Goal: Contribute content: Contribute content

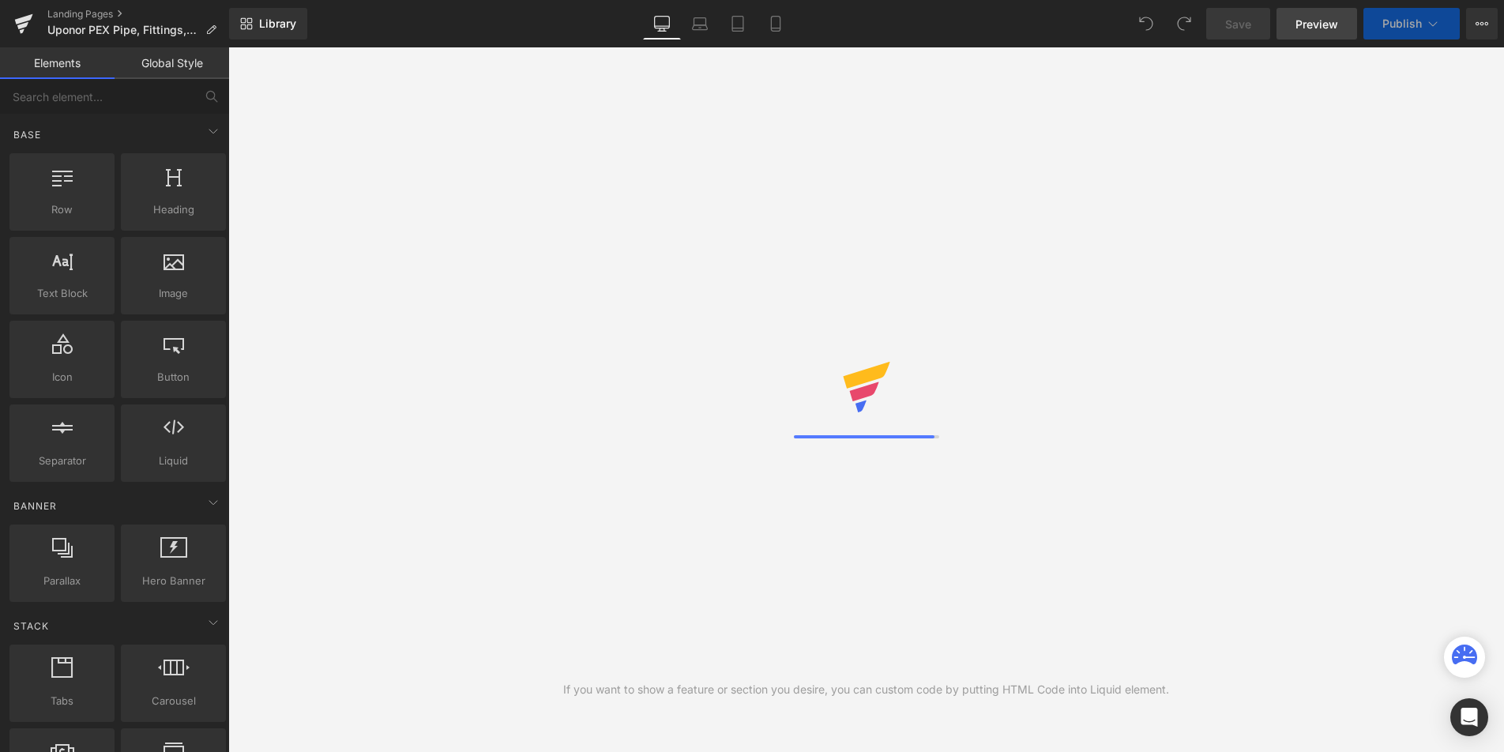
click at [1315, 25] on span "Preview" at bounding box center [1317, 24] width 43 height 17
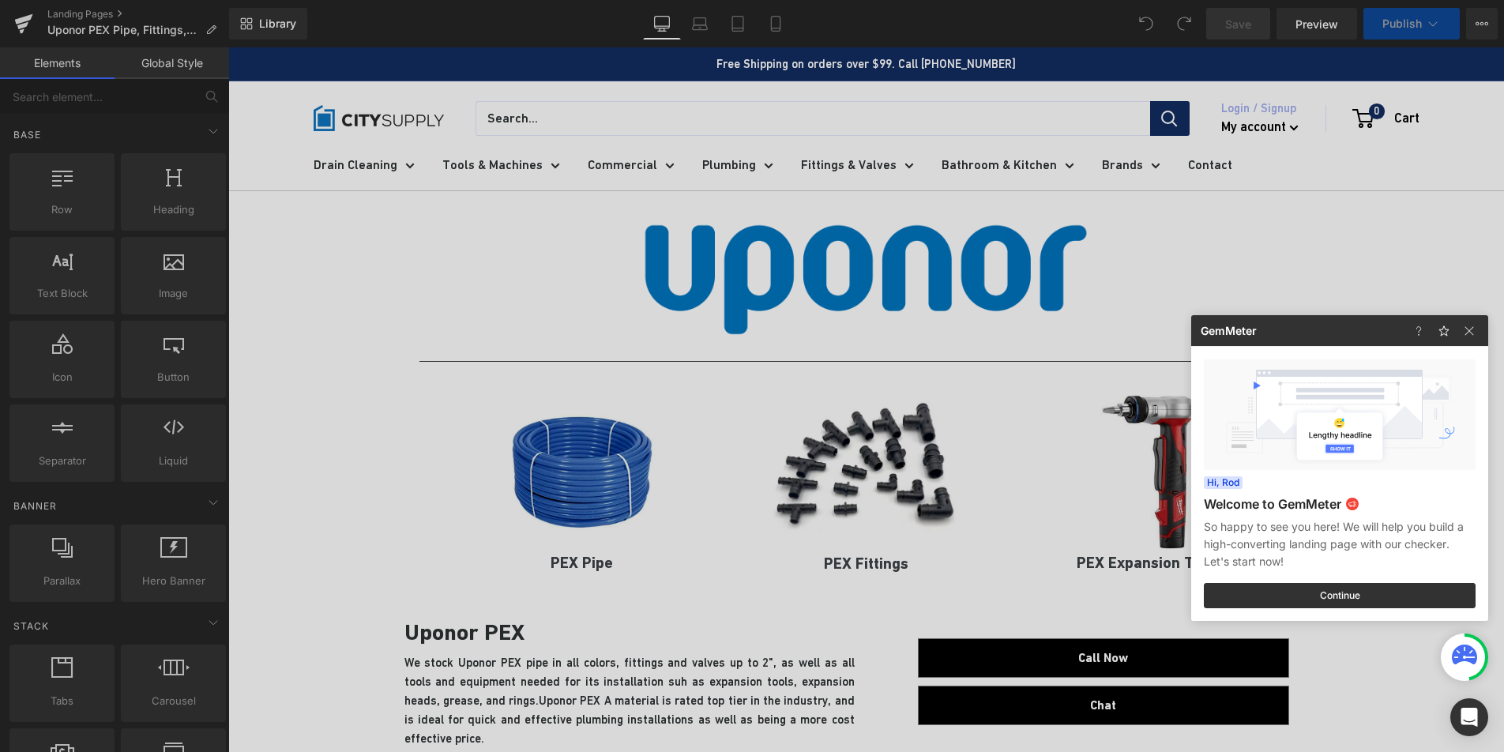
drag, startPoint x: 1431, startPoint y: 51, endPoint x: 1203, endPoint y: 3, distance: 233.2
click at [1431, 51] on div at bounding box center [752, 376] width 1504 height 752
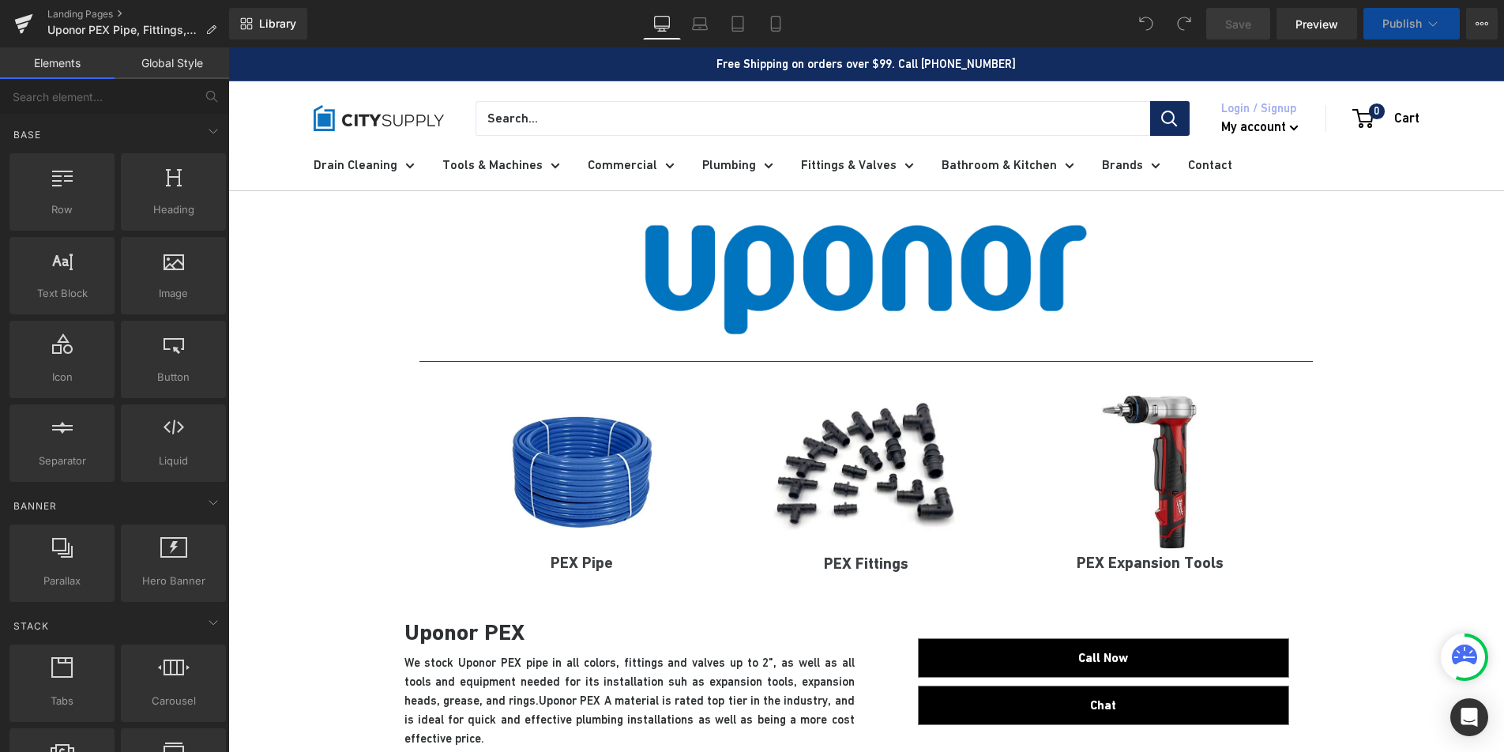
click at [1431, 28] on icon at bounding box center [1433, 24] width 16 height 16
click at [1432, 186] on div "Drain Cleaning Cable Machines Drum Machines Cables Blades, Cutters and Kits Dra…" at bounding box center [866, 165] width 1169 height 51
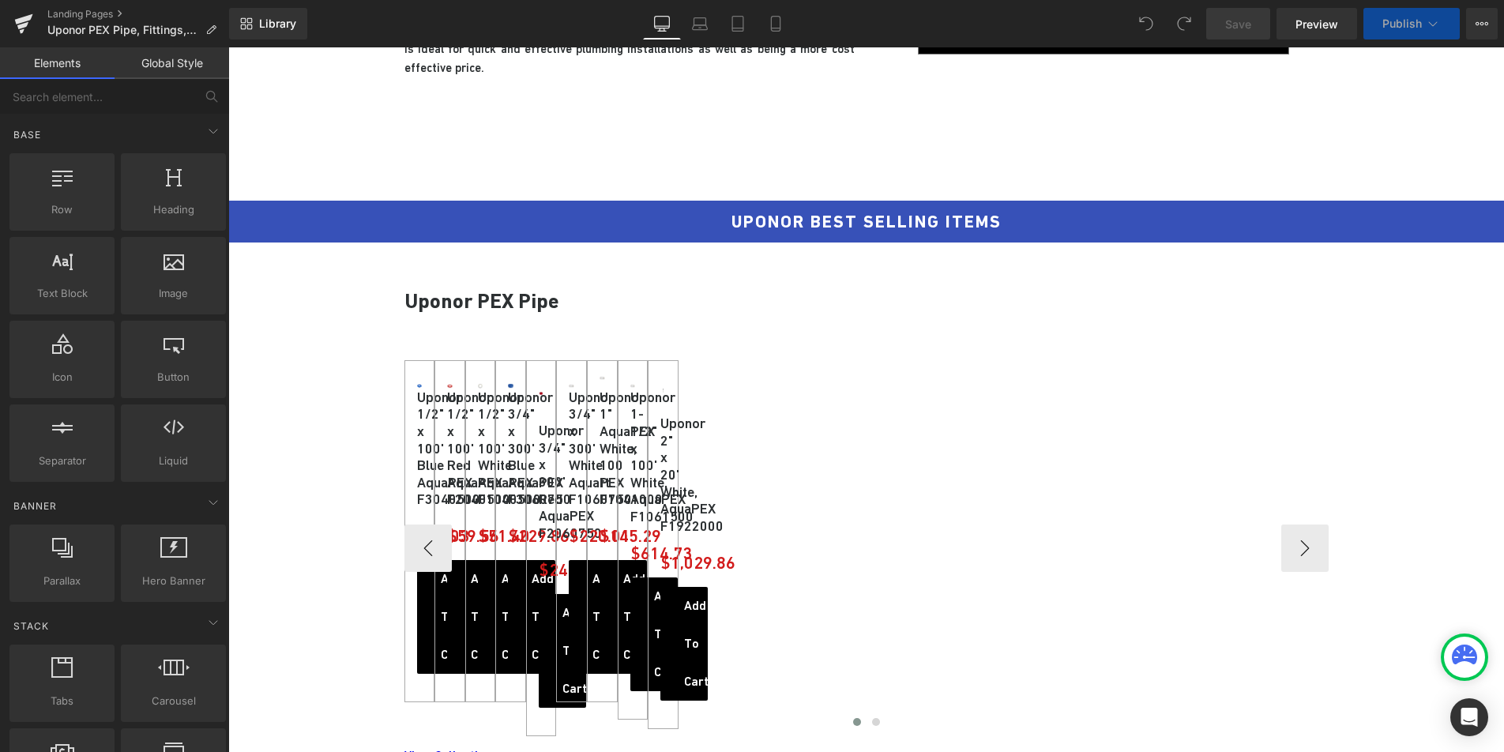
scroll to position [653, 0]
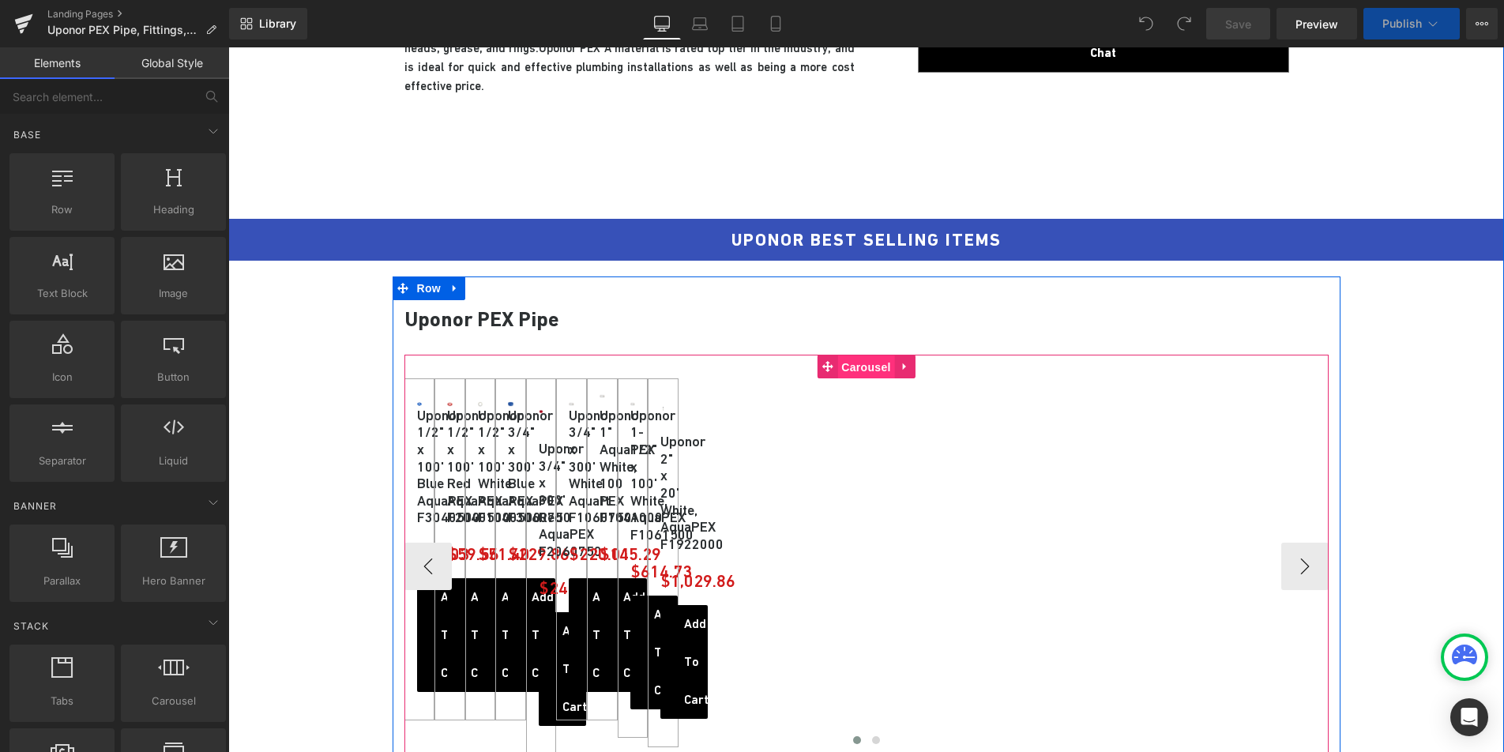
click at [856, 370] on span "Carousel" at bounding box center [865, 367] width 57 height 24
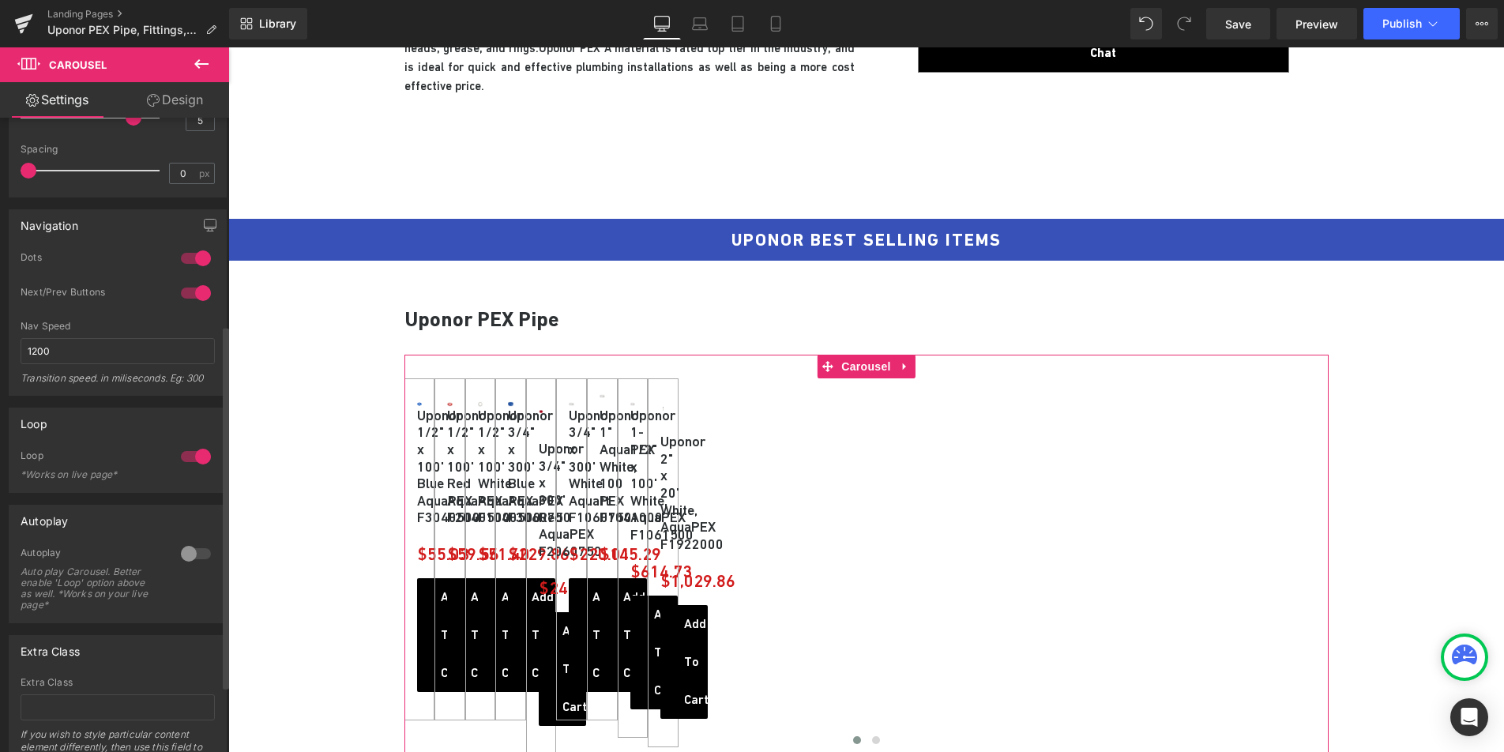
scroll to position [407, 0]
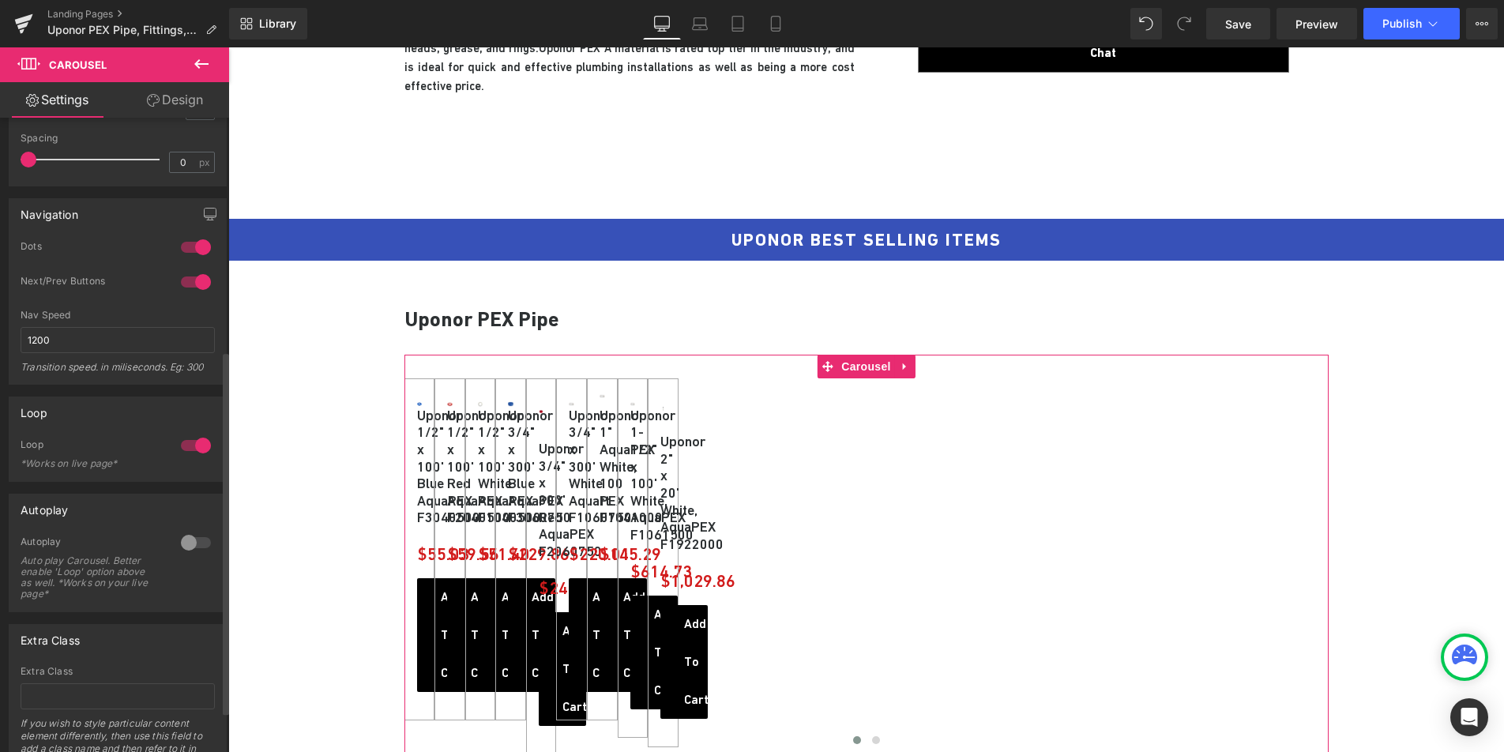
click at [182, 446] on div at bounding box center [196, 445] width 38 height 25
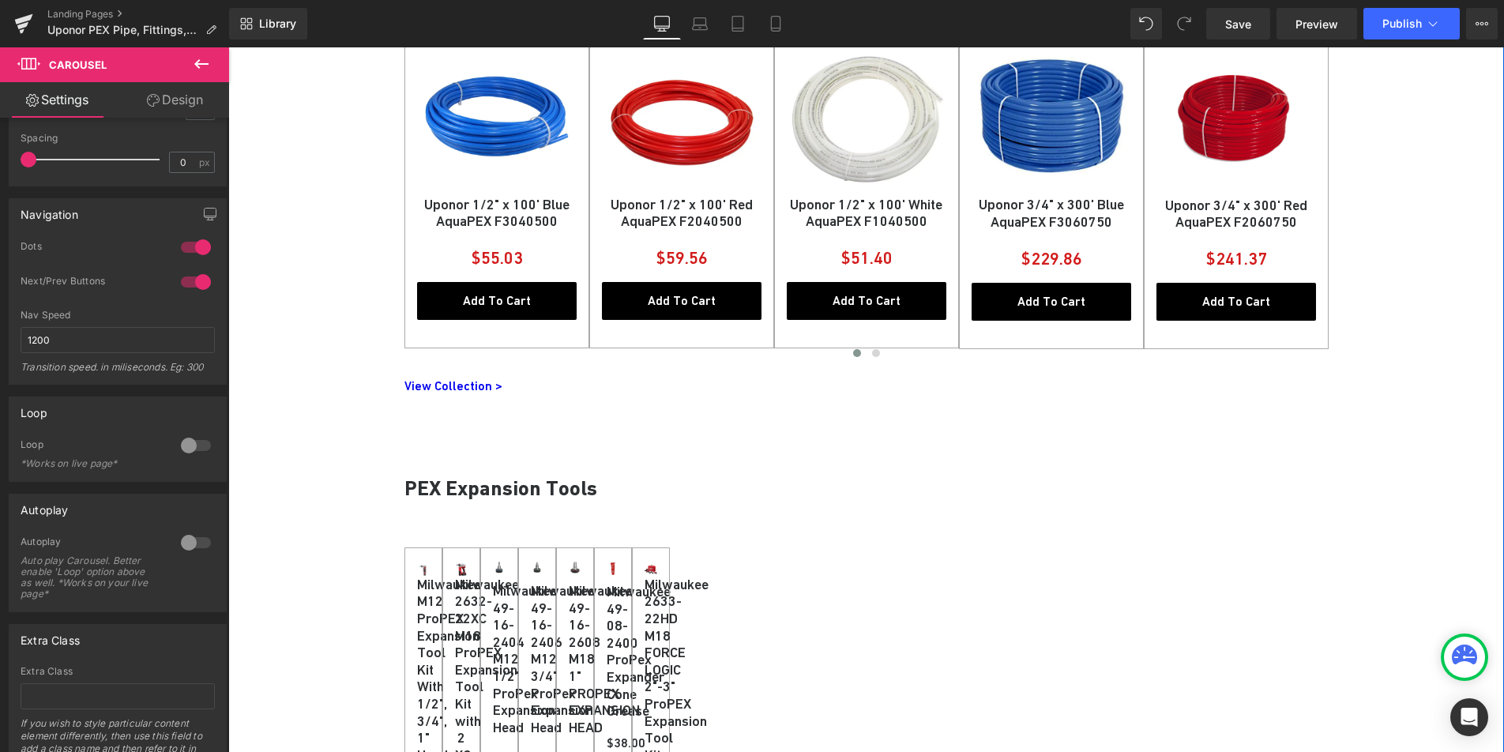
scroll to position [1093, 0]
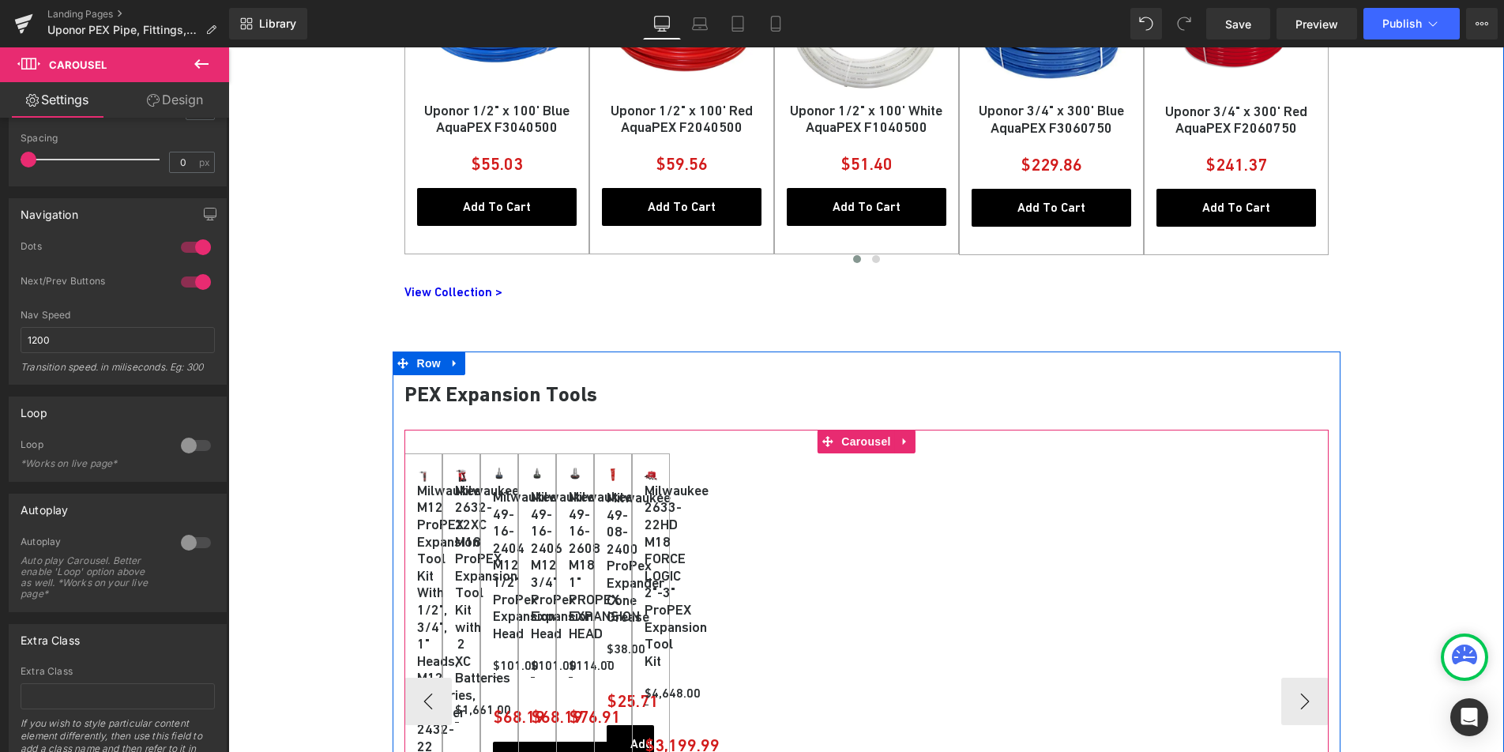
click at [667, 447] on div "Sale Off (P) Image Milwaukee M12 ProPEX Expansion Tool Kit With 1/2", 3/4", 1" …" at bounding box center [866, 694] width 924 height 528
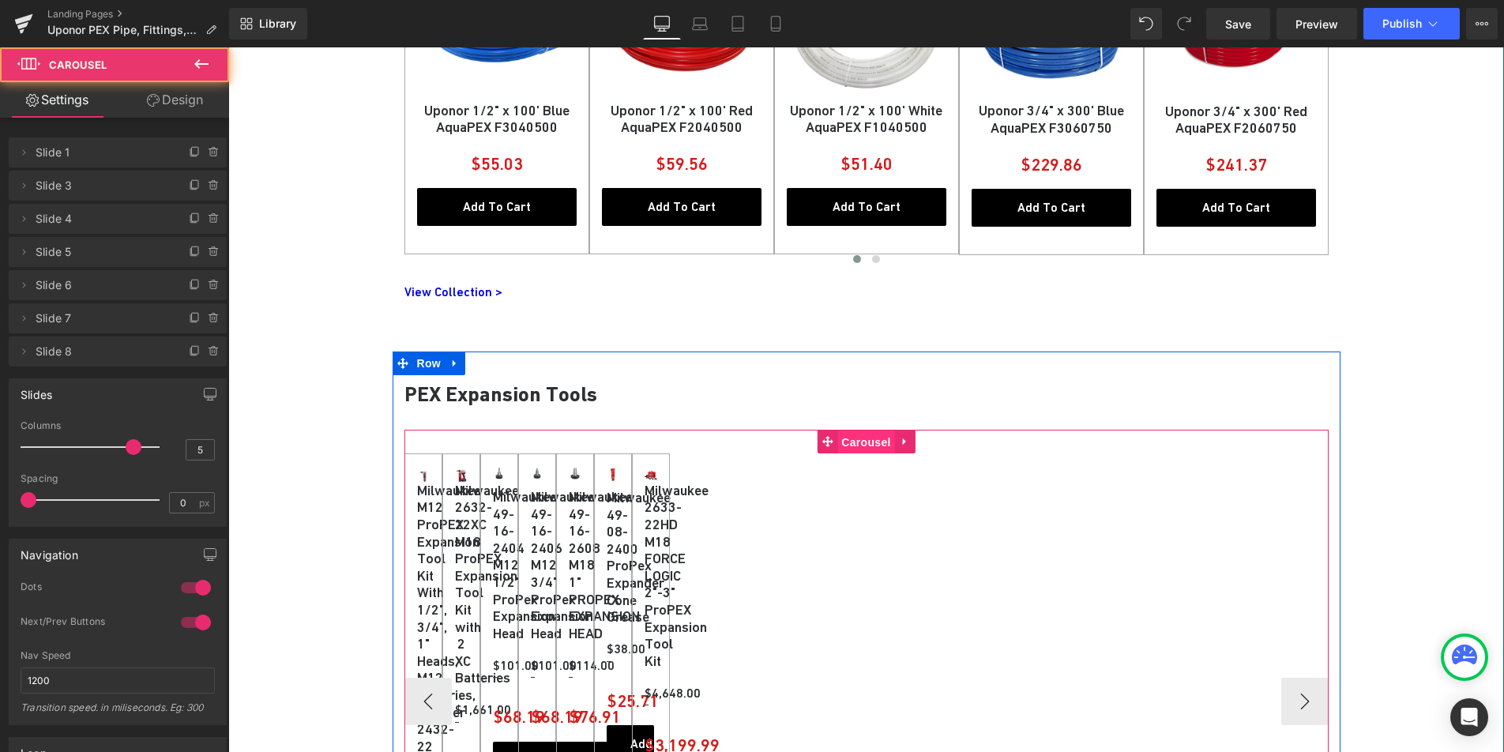
click at [848, 442] on span "Carousel" at bounding box center [865, 443] width 57 height 24
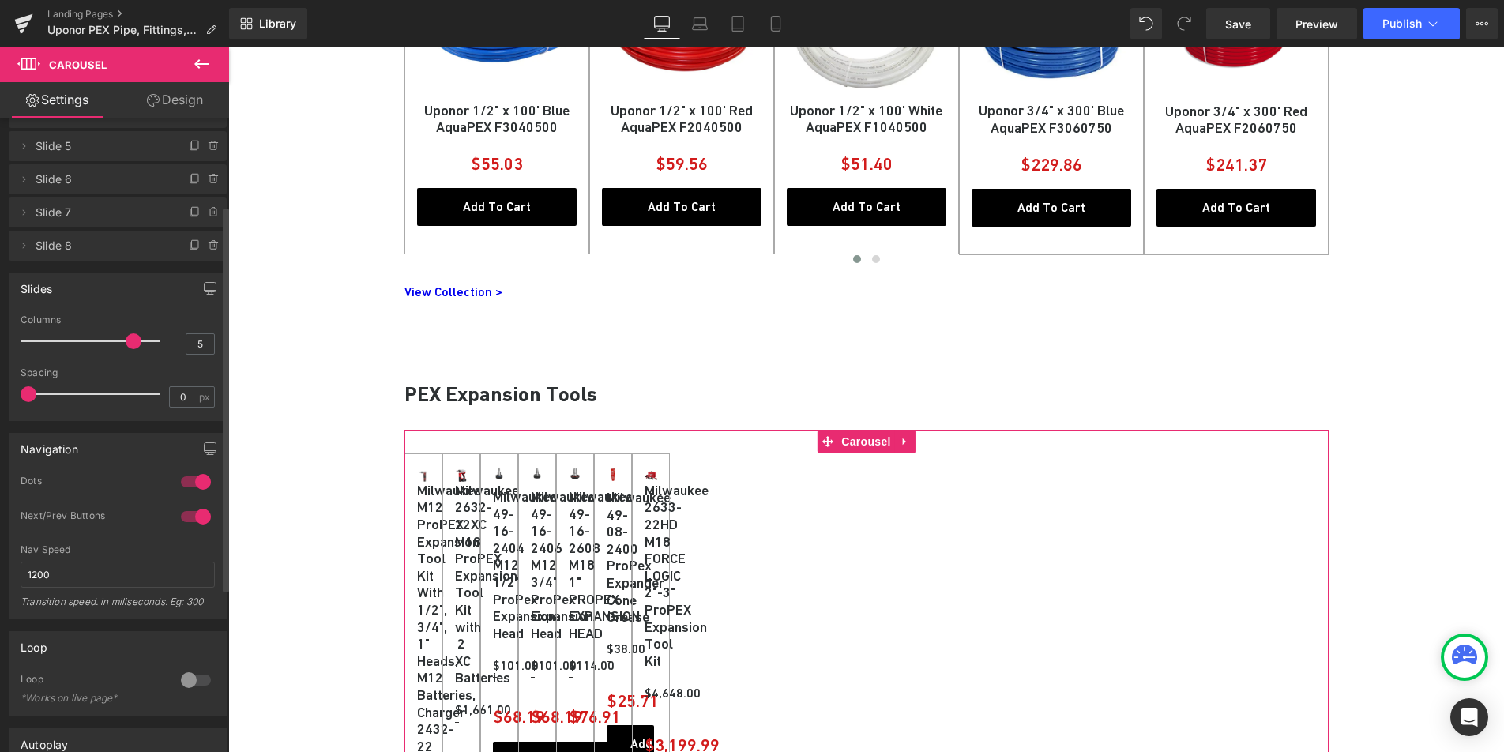
scroll to position [195, 0]
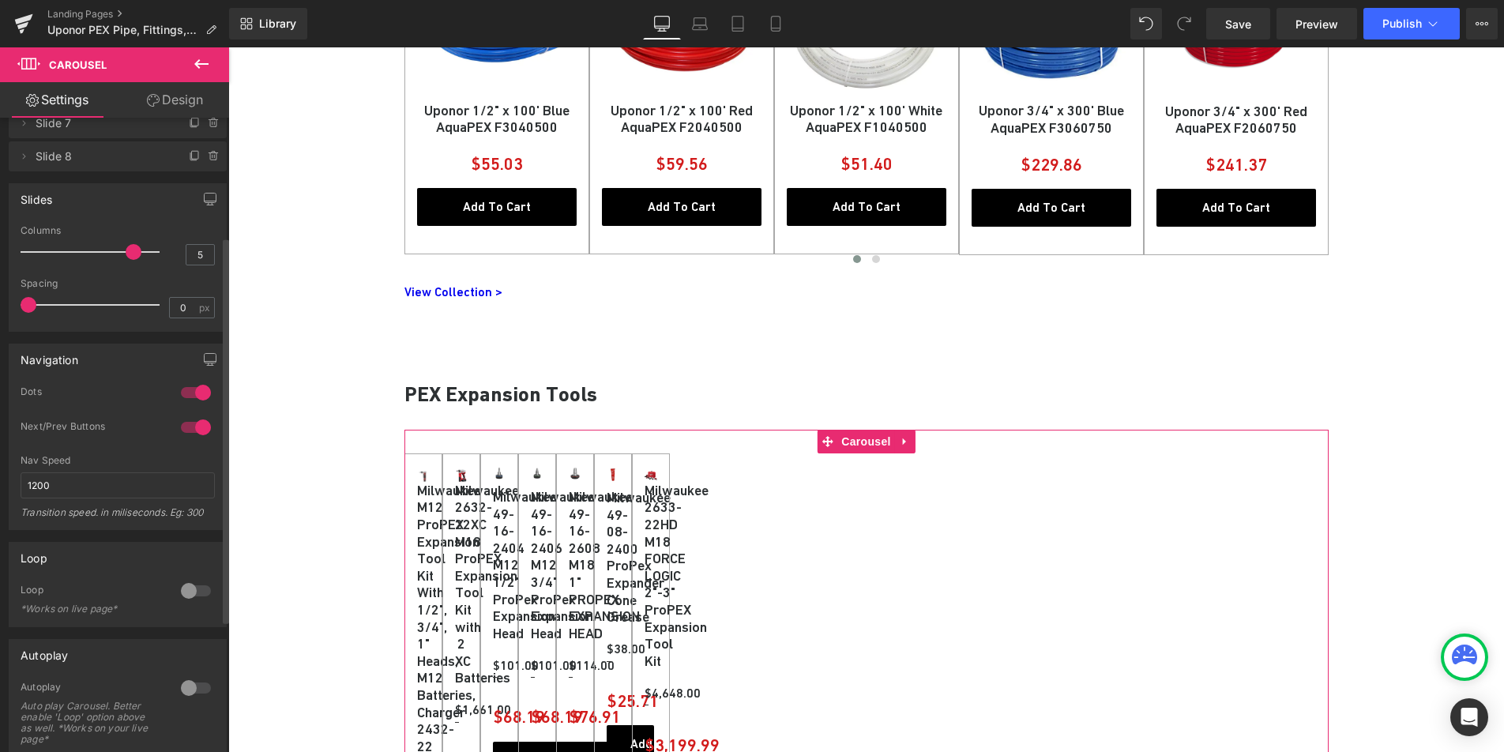
click at [190, 585] on div at bounding box center [196, 590] width 38 height 25
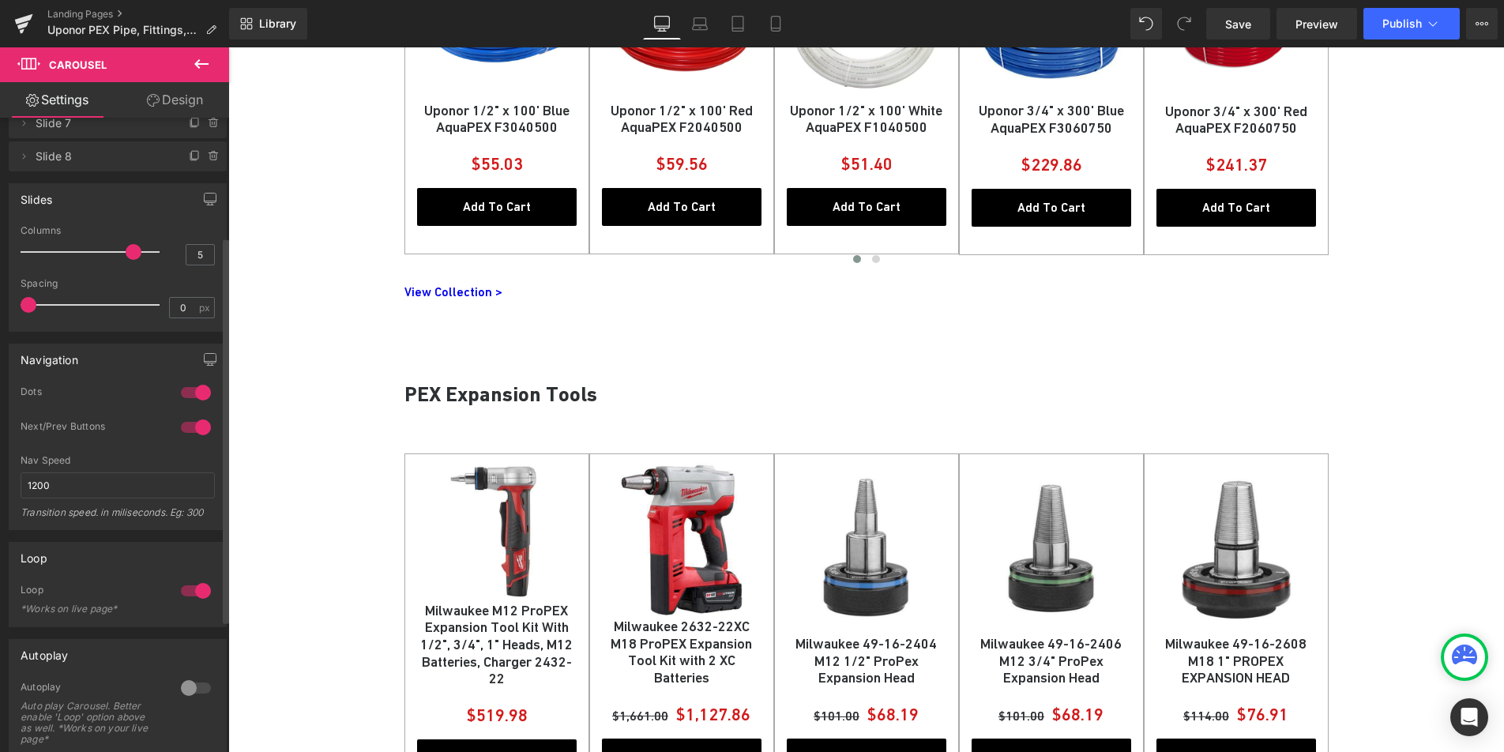
click at [195, 594] on div at bounding box center [196, 590] width 38 height 25
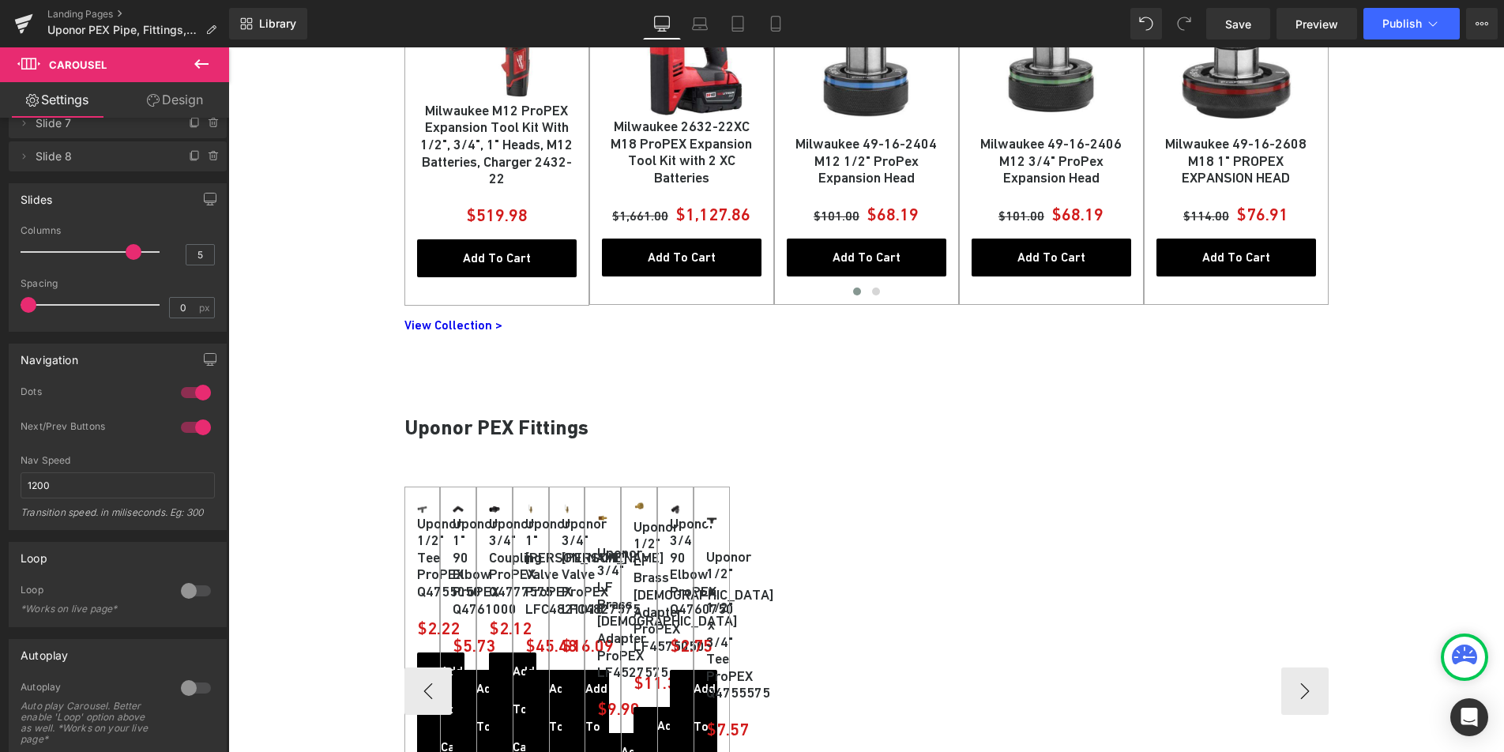
scroll to position [1601, 0]
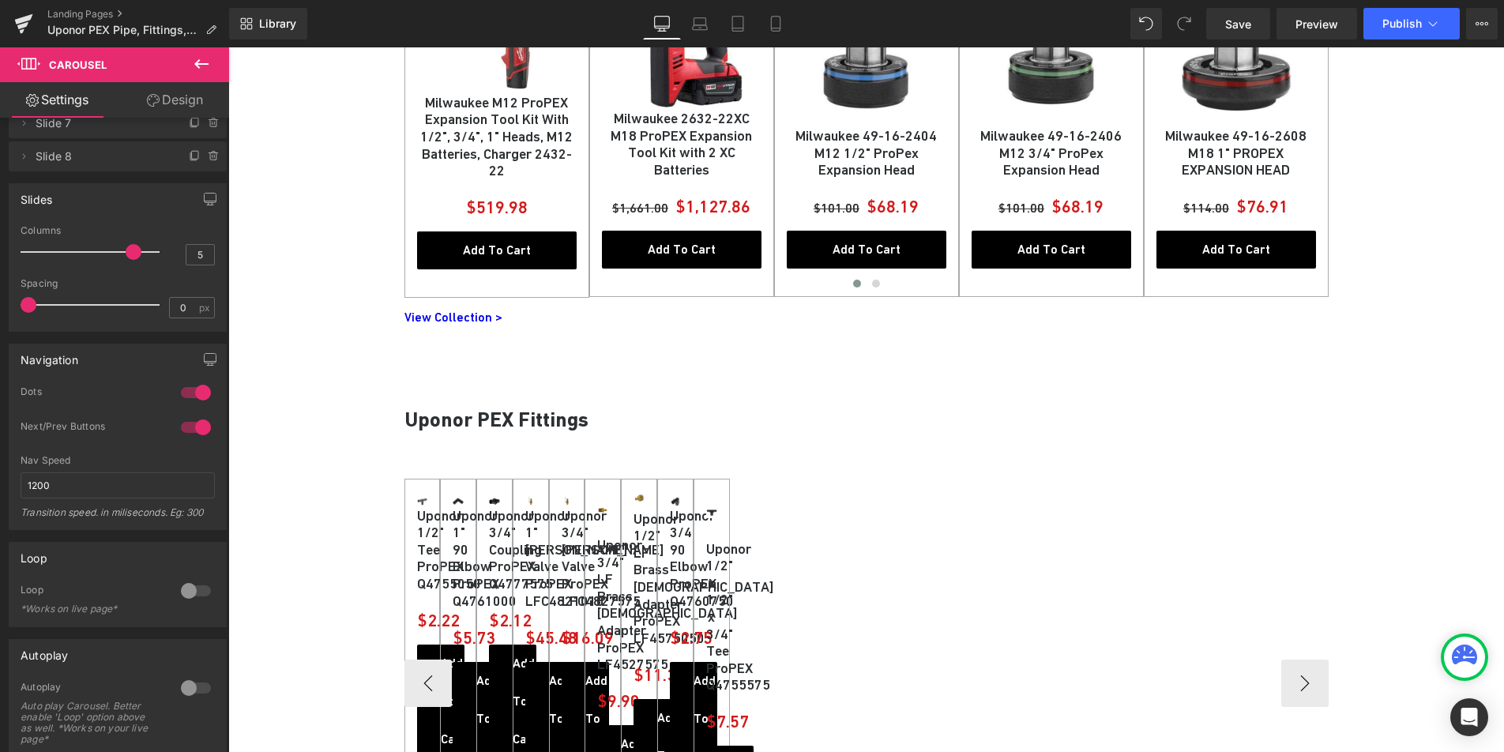
click at [878, 495] on div "Sale Off (P) Image Uponor 1/2" Tee ProPEX Q4755050 (P) Title $0 $2.22 (P) Price…" at bounding box center [866, 684] width 924 height 410
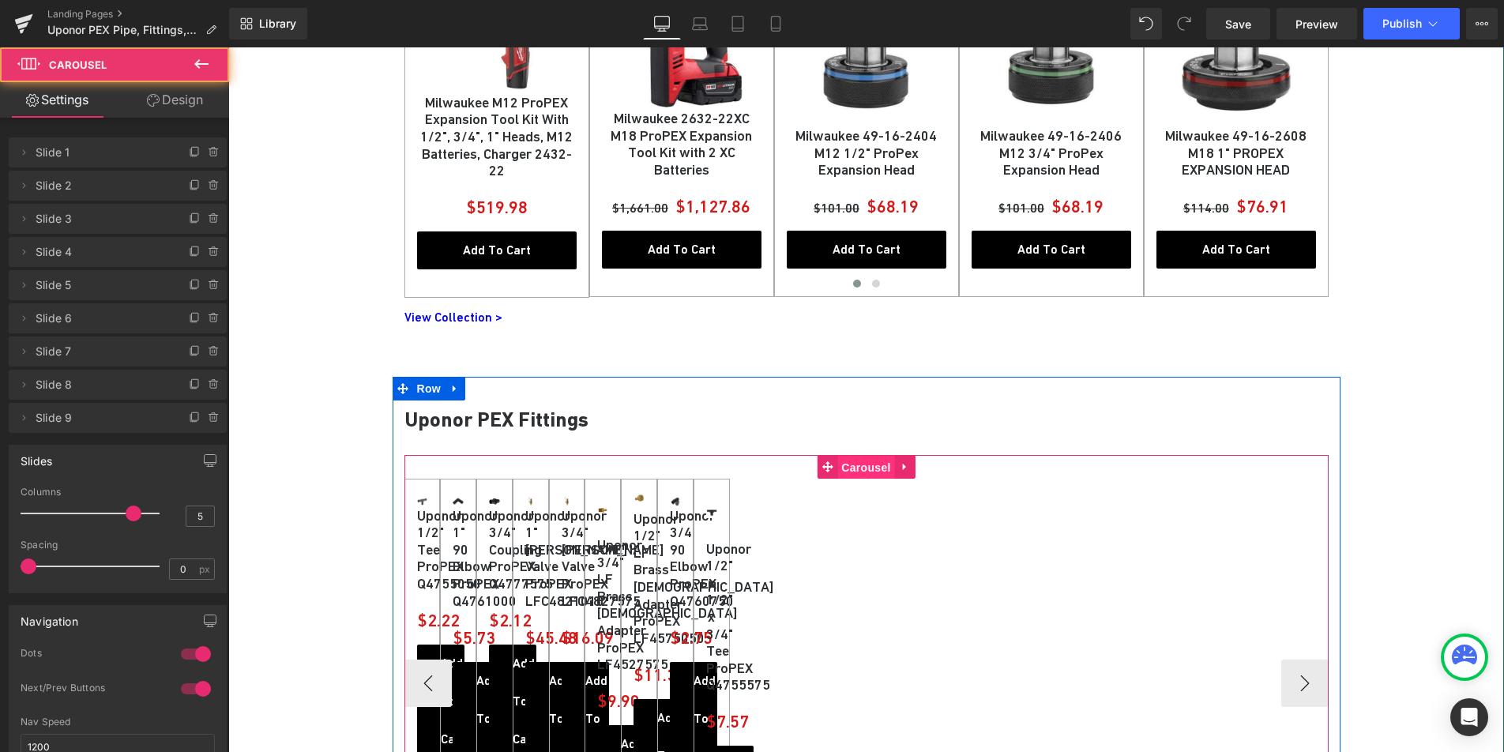
click at [881, 470] on span "Carousel" at bounding box center [865, 468] width 57 height 24
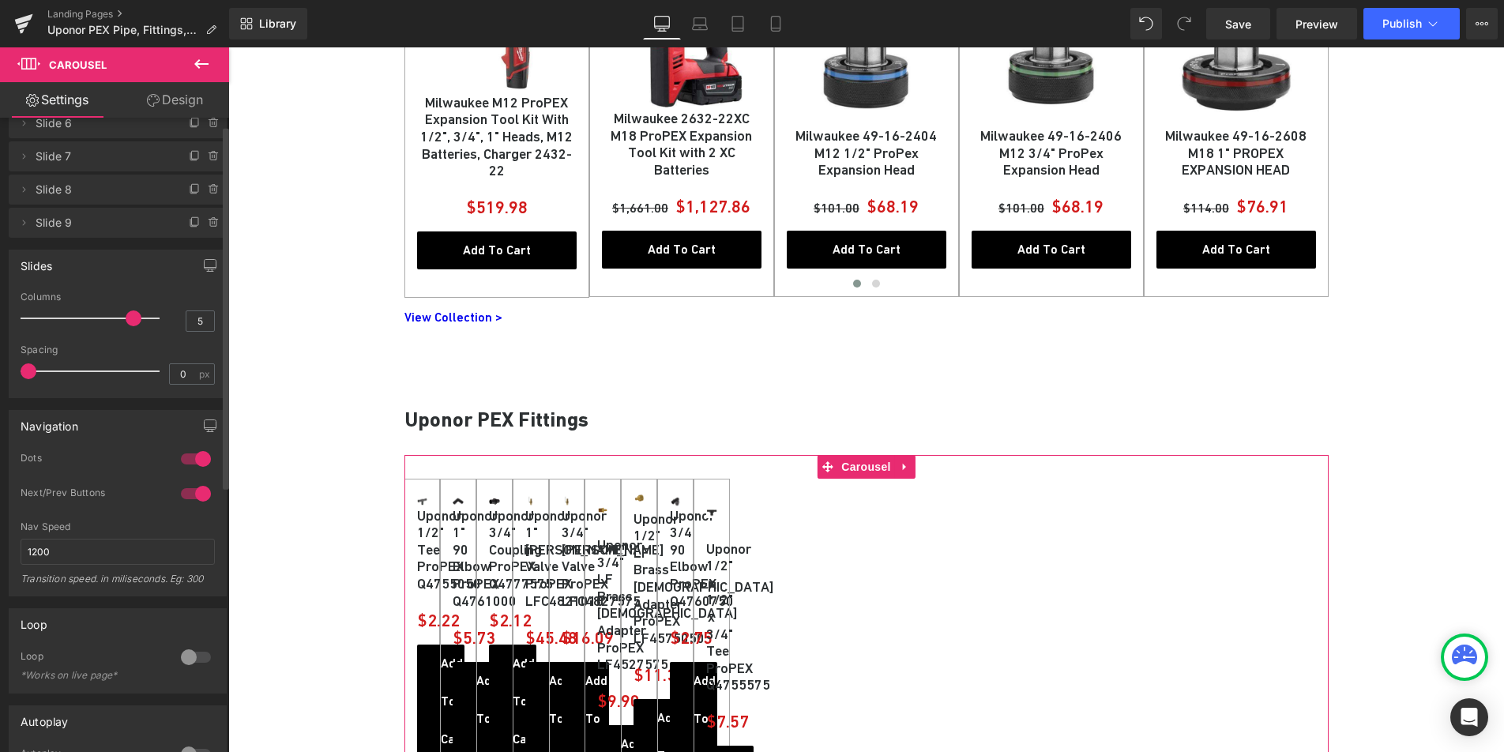
scroll to position [235, 0]
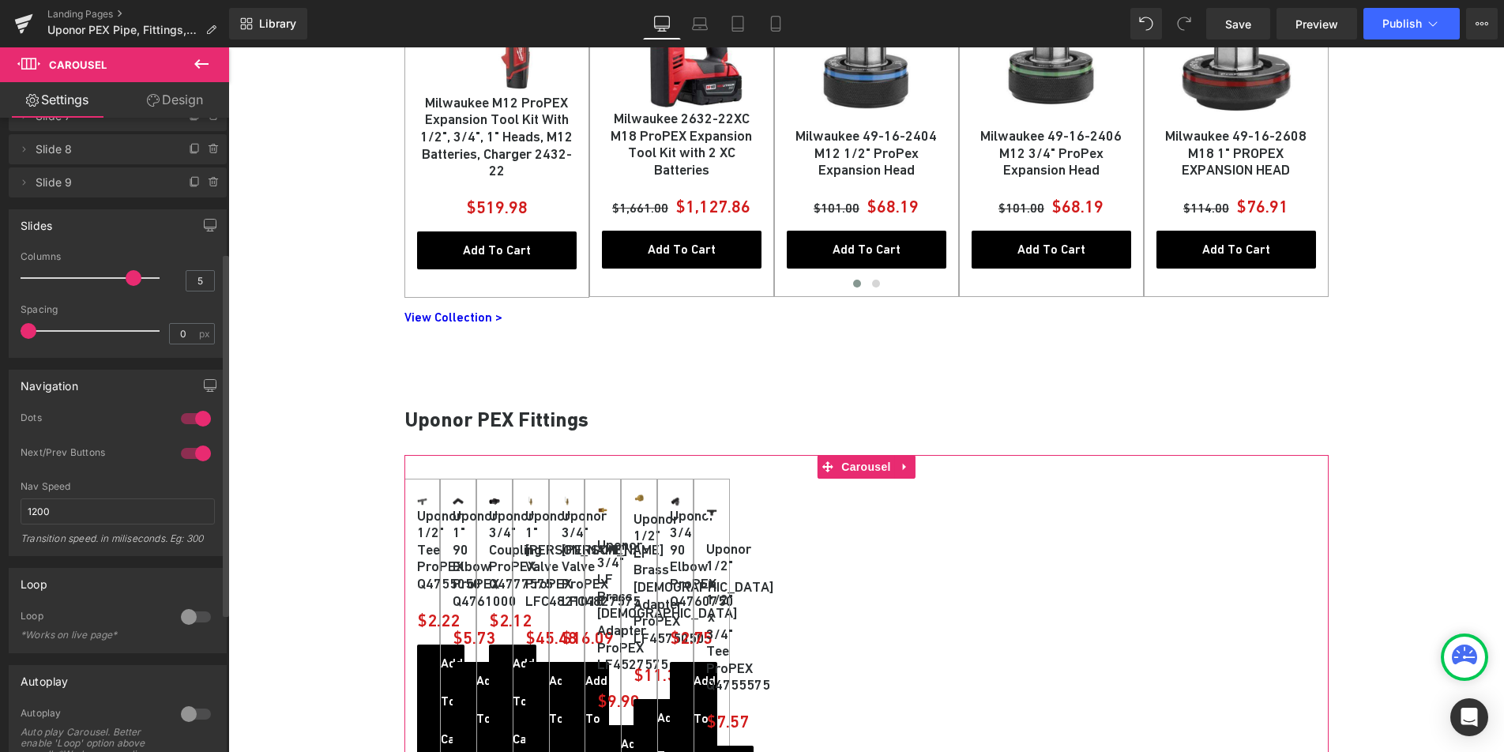
click at [183, 615] on div at bounding box center [196, 616] width 38 height 25
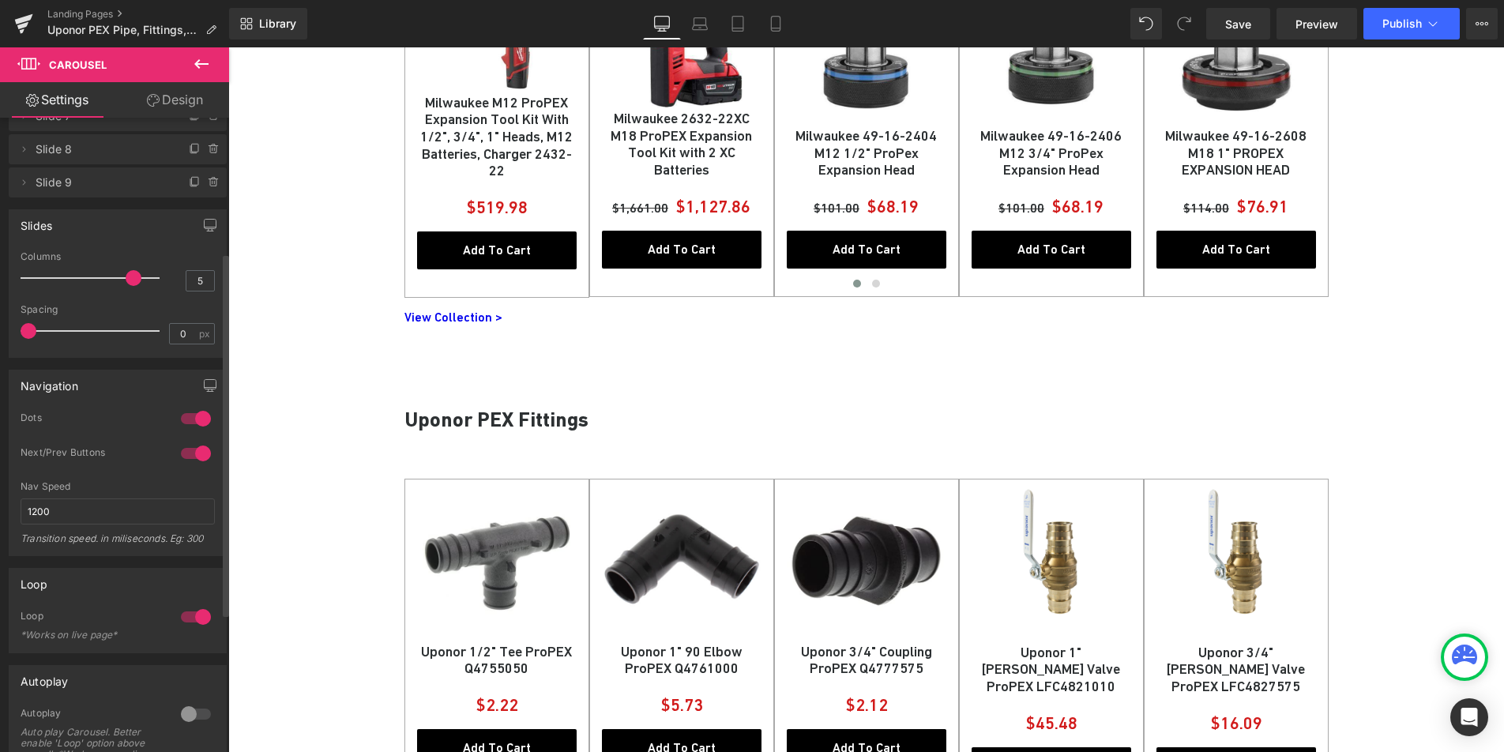
click at [187, 615] on div at bounding box center [196, 616] width 38 height 25
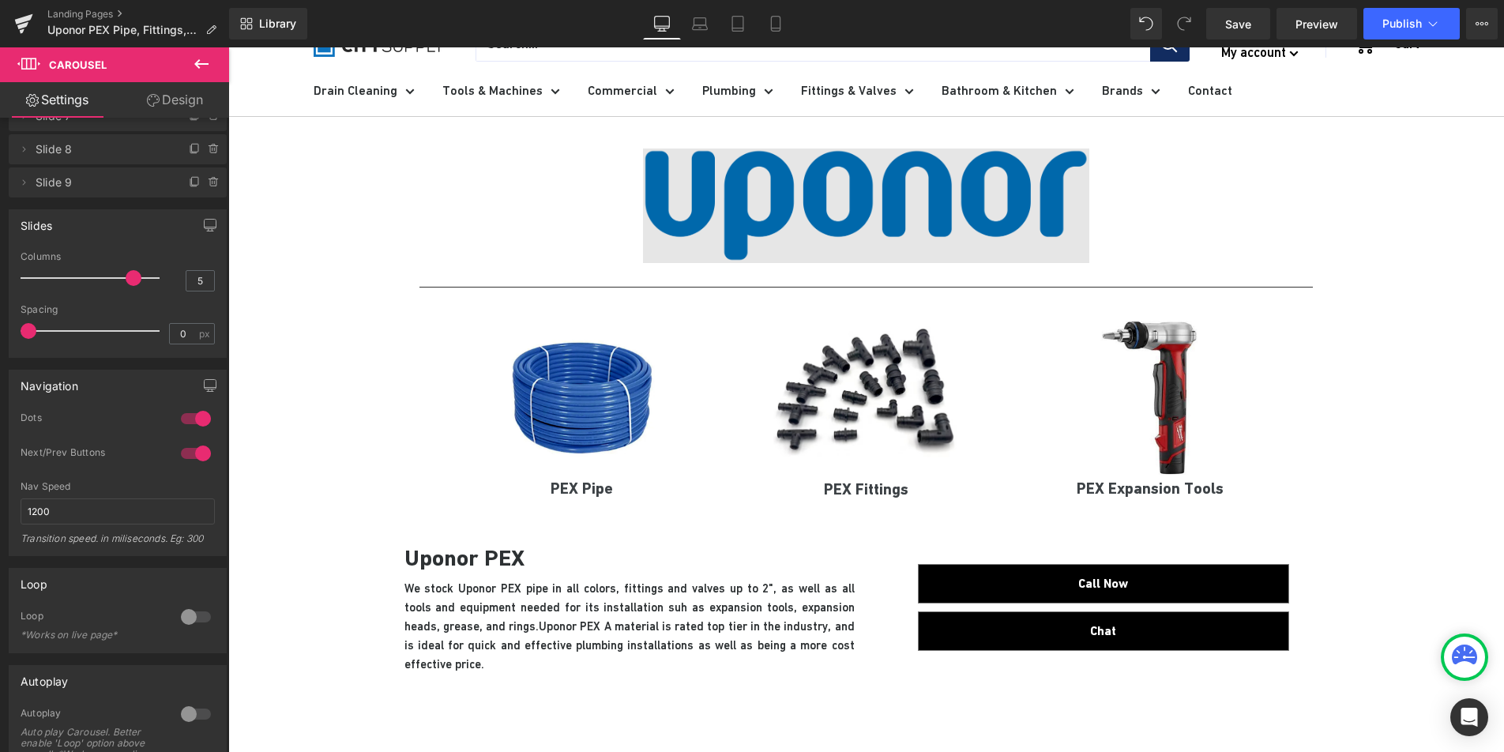
scroll to position [0, 0]
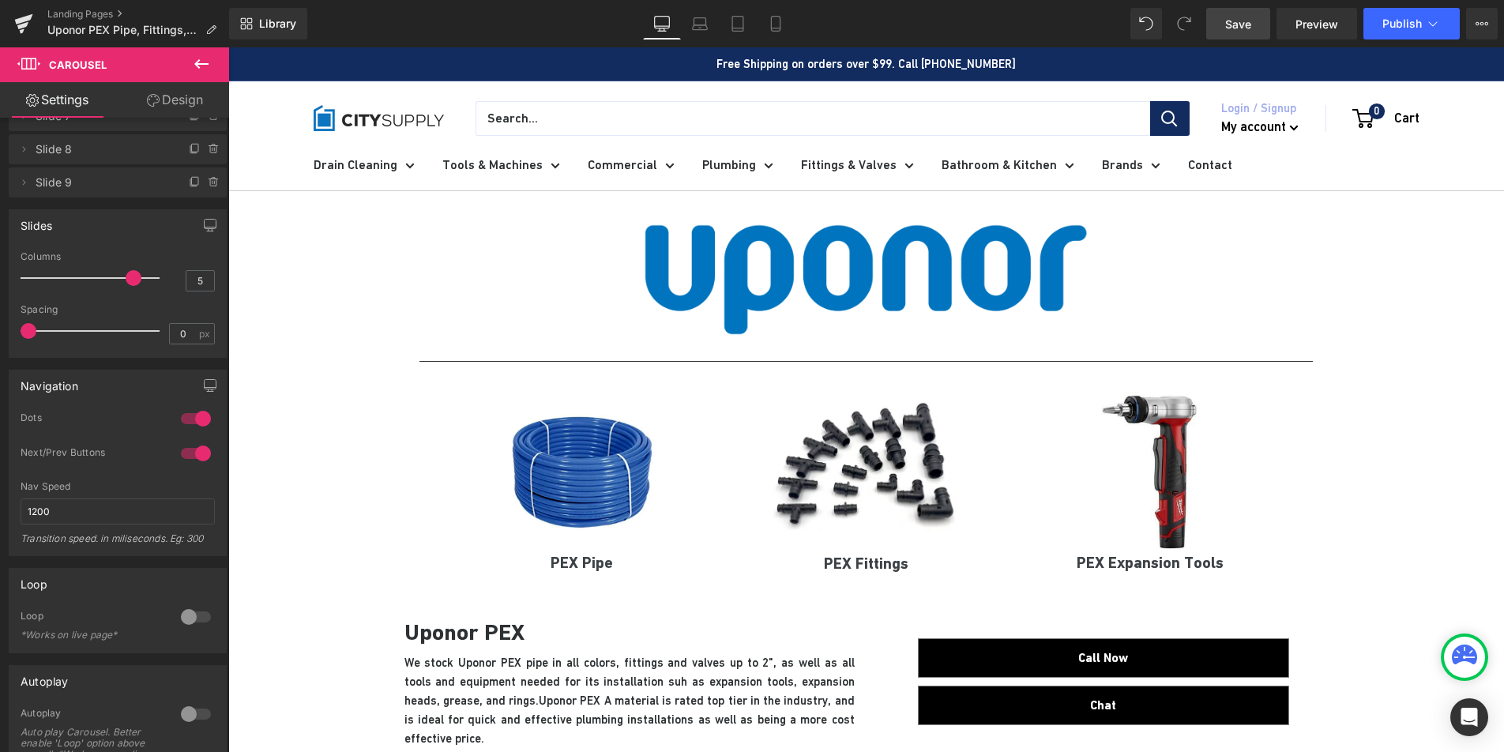
click at [1235, 21] on span "Save" at bounding box center [1238, 24] width 26 height 17
click at [1402, 21] on span "Publish" at bounding box center [1401, 23] width 39 height 13
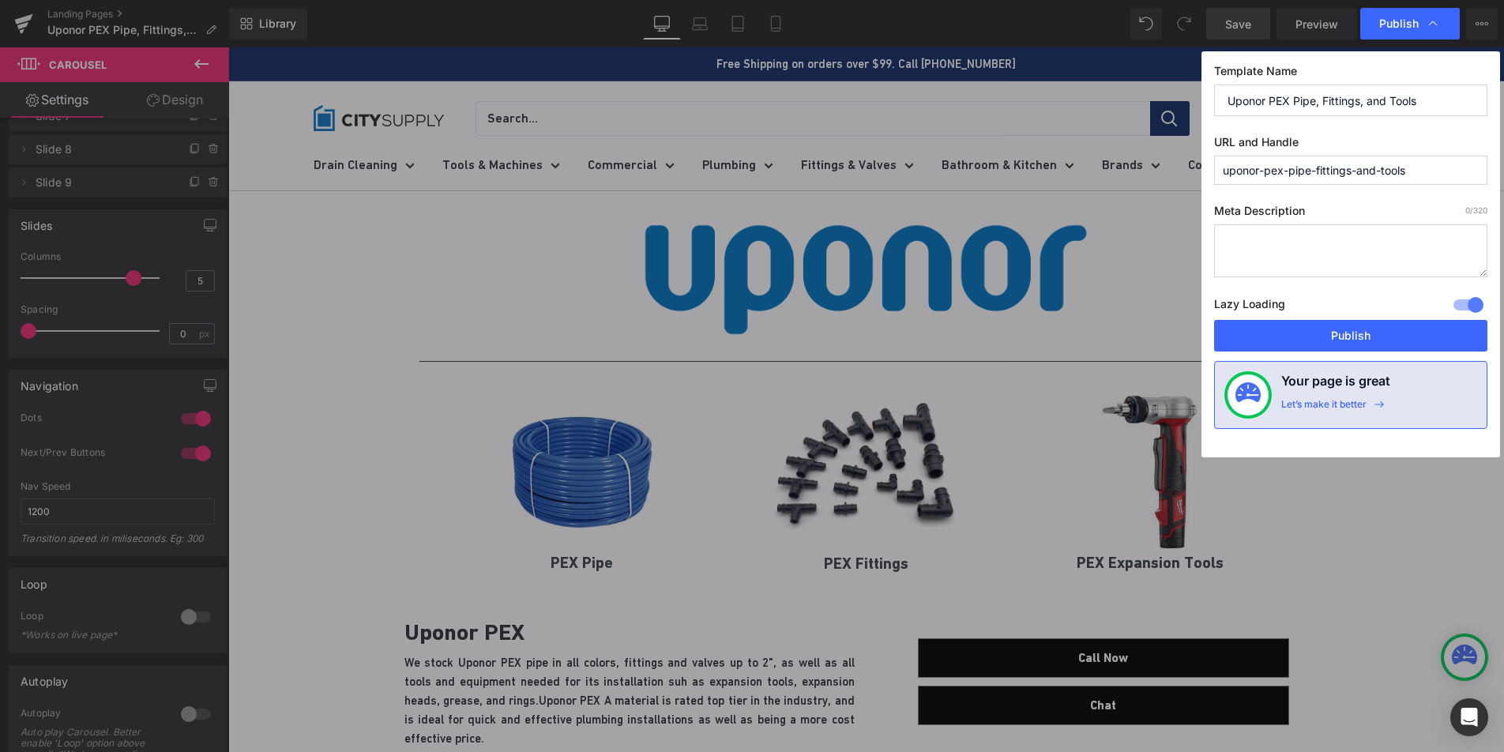
drag, startPoint x: 1427, startPoint y: 164, endPoint x: 1283, endPoint y: 178, distance: 145.2
click at [1283, 178] on input "uponor-pex-pipe-fittings-and-tools" at bounding box center [1350, 170] width 273 height 29
type input "uponor-pex"
click at [1391, 338] on button "Publish" at bounding box center [1350, 336] width 273 height 32
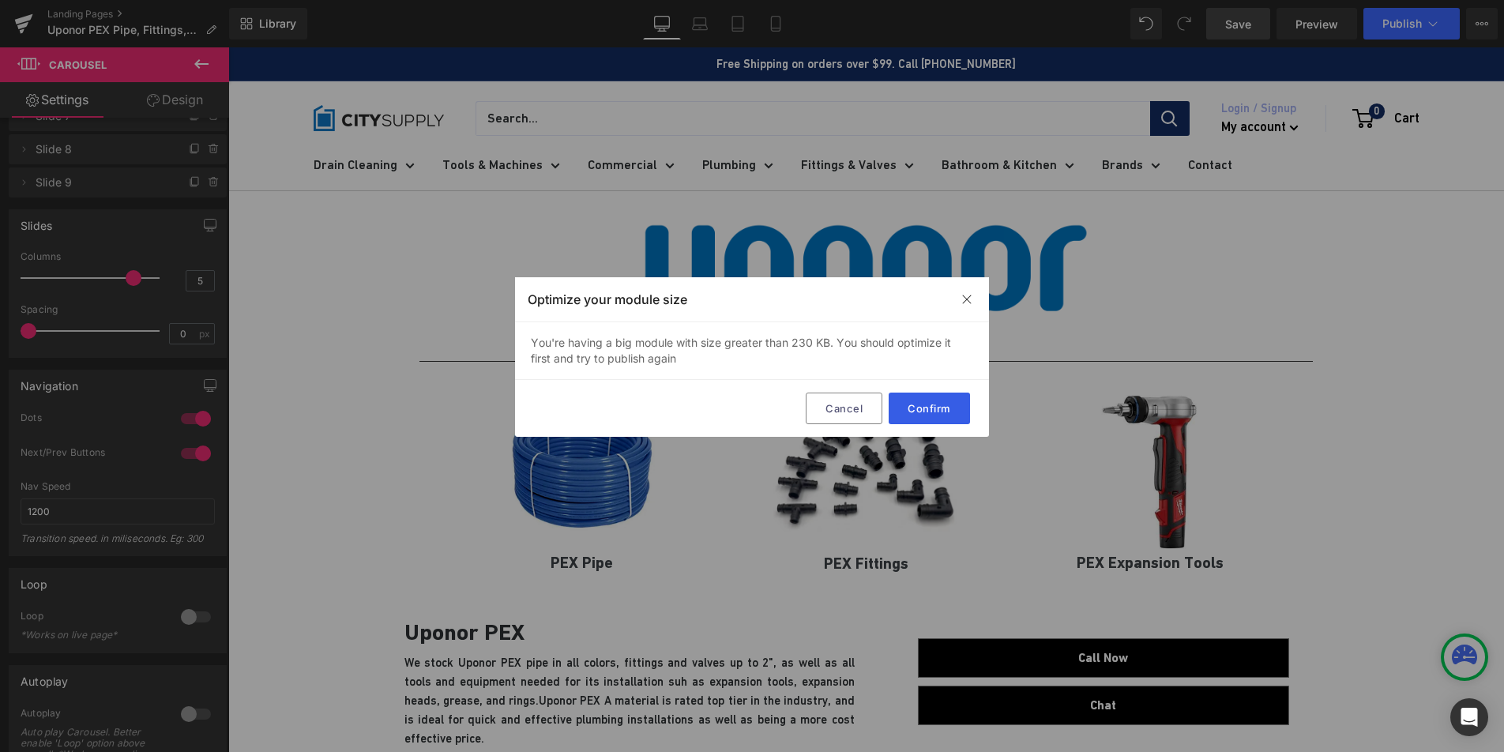
click at [935, 401] on button "Confirm" at bounding box center [929, 409] width 81 height 32
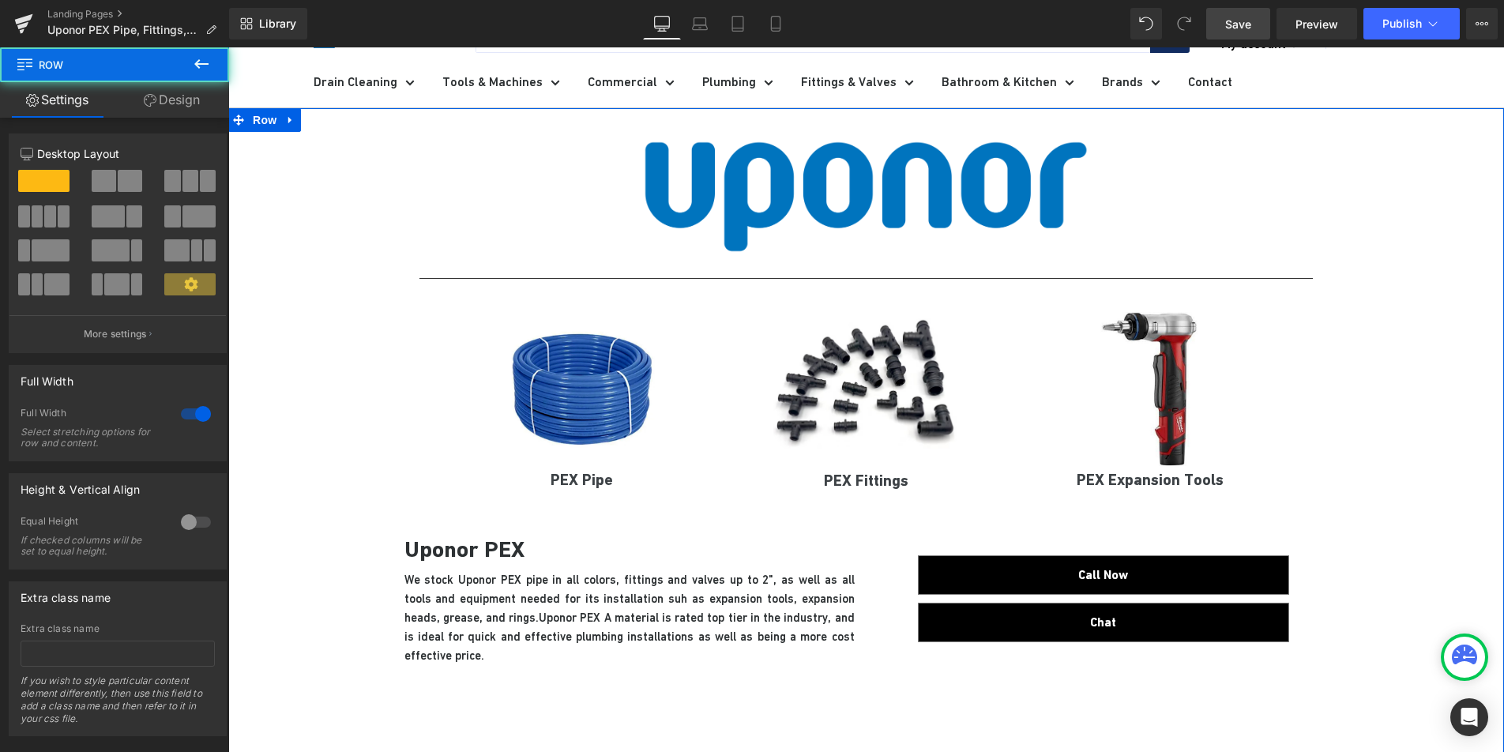
scroll to position [583, 0]
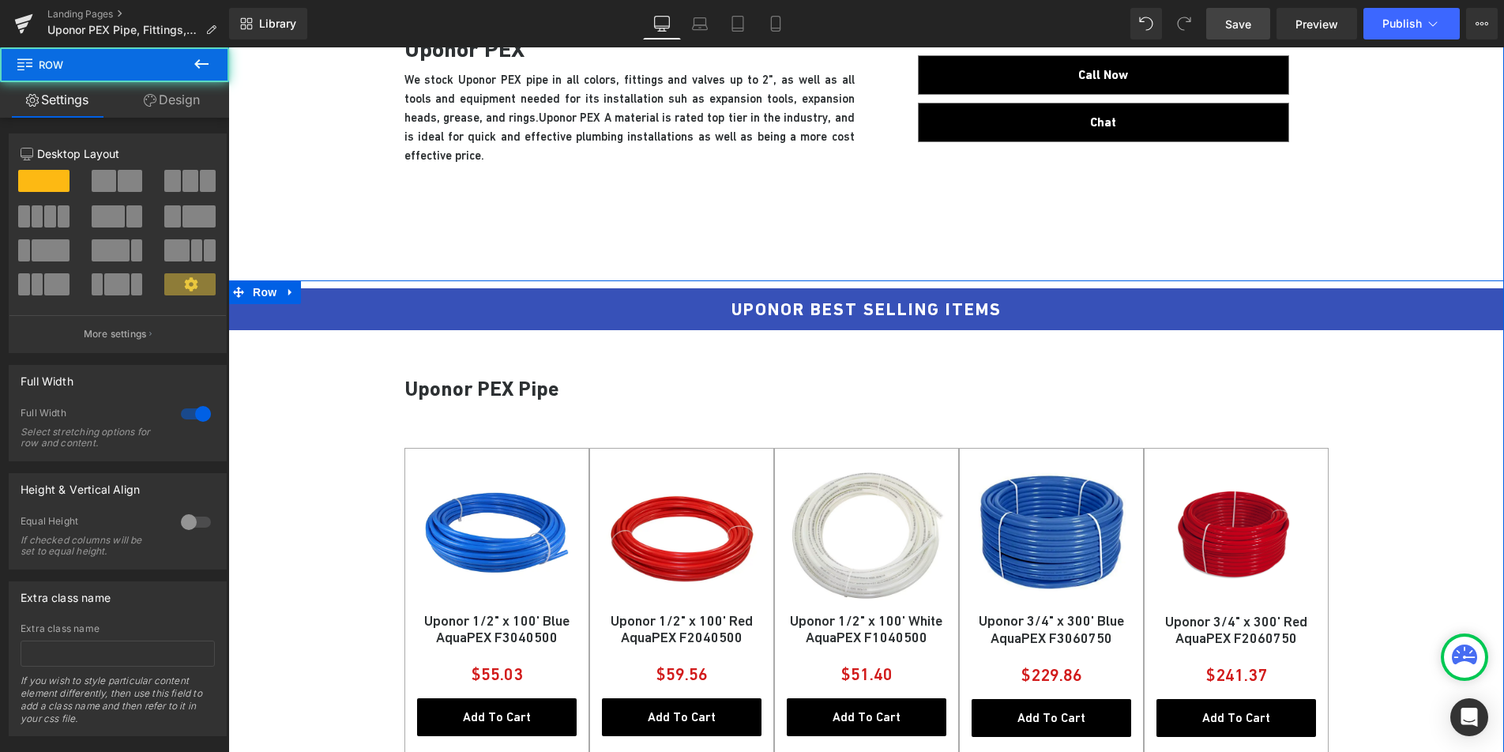
click at [285, 297] on icon at bounding box center [290, 293] width 11 height 12
click at [306, 295] on icon at bounding box center [311, 293] width 11 height 12
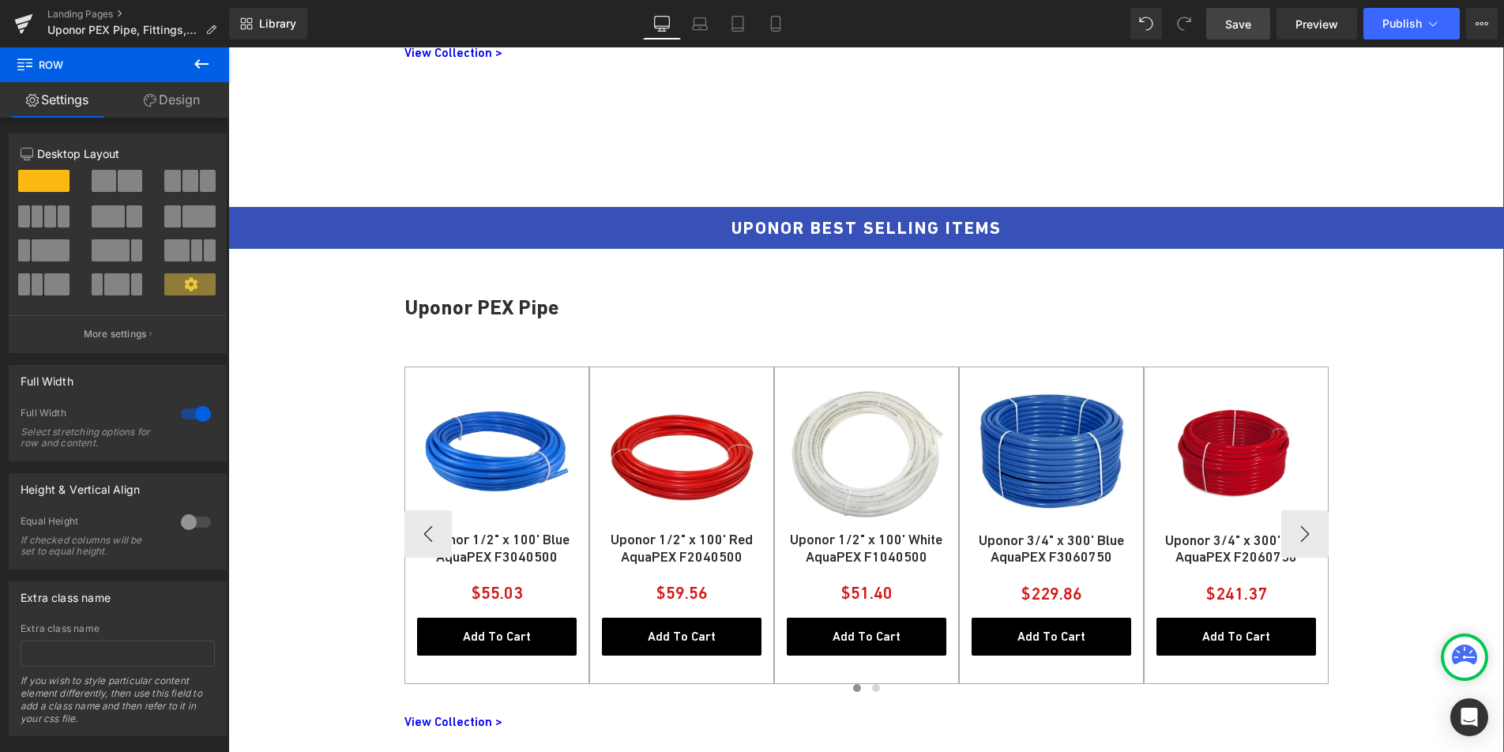
scroll to position [2535, 0]
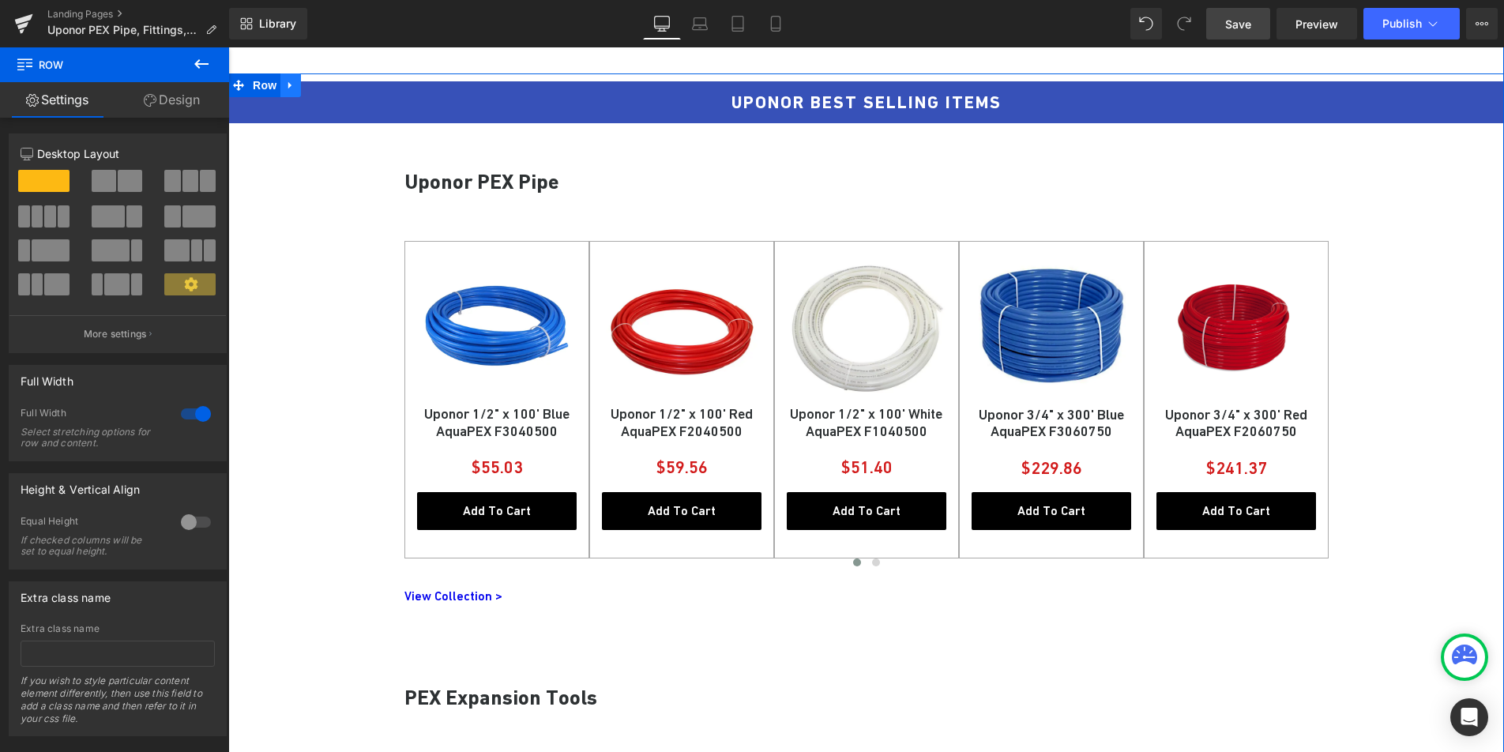
click at [285, 85] on icon at bounding box center [290, 86] width 11 height 12
click at [310, 85] on icon at bounding box center [311, 85] width 11 height 11
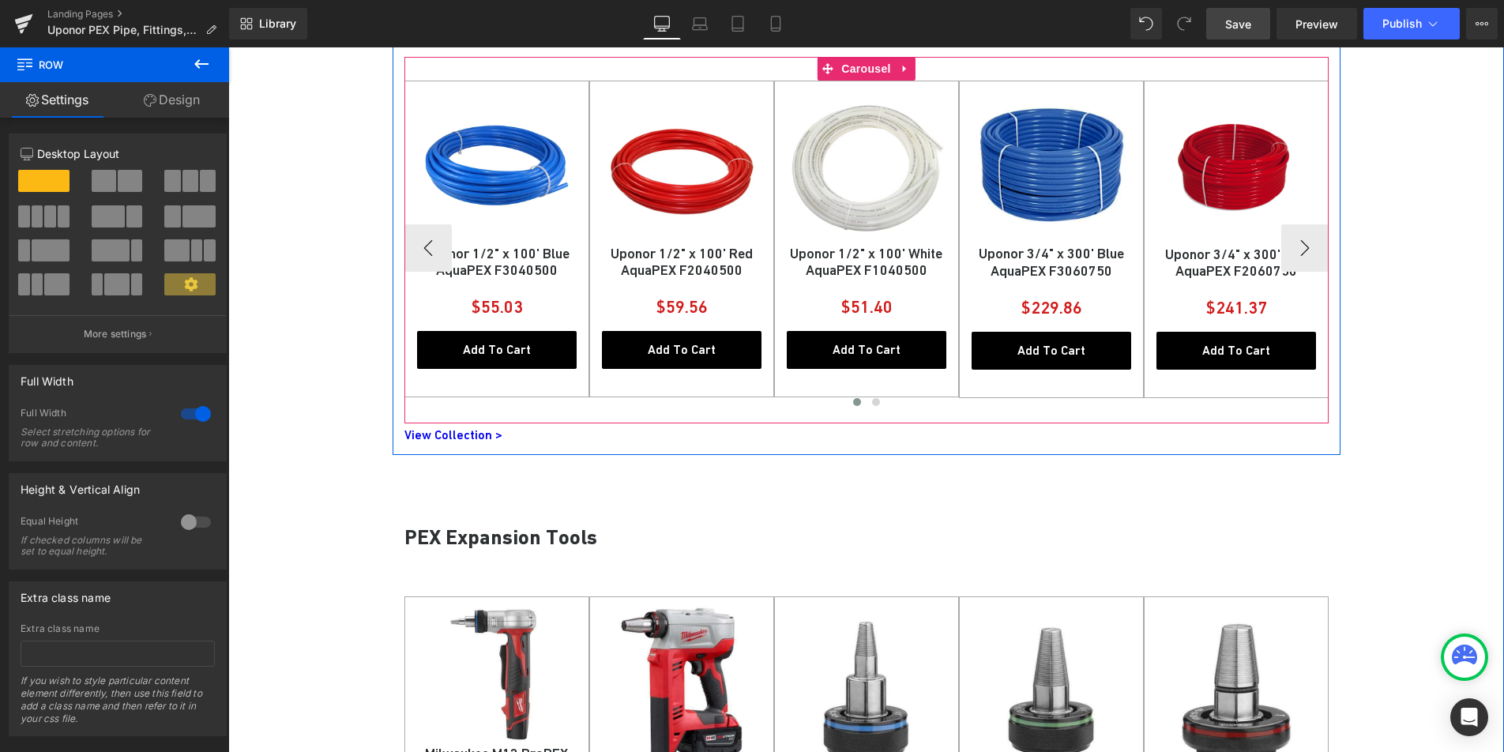
scroll to position [993, 0]
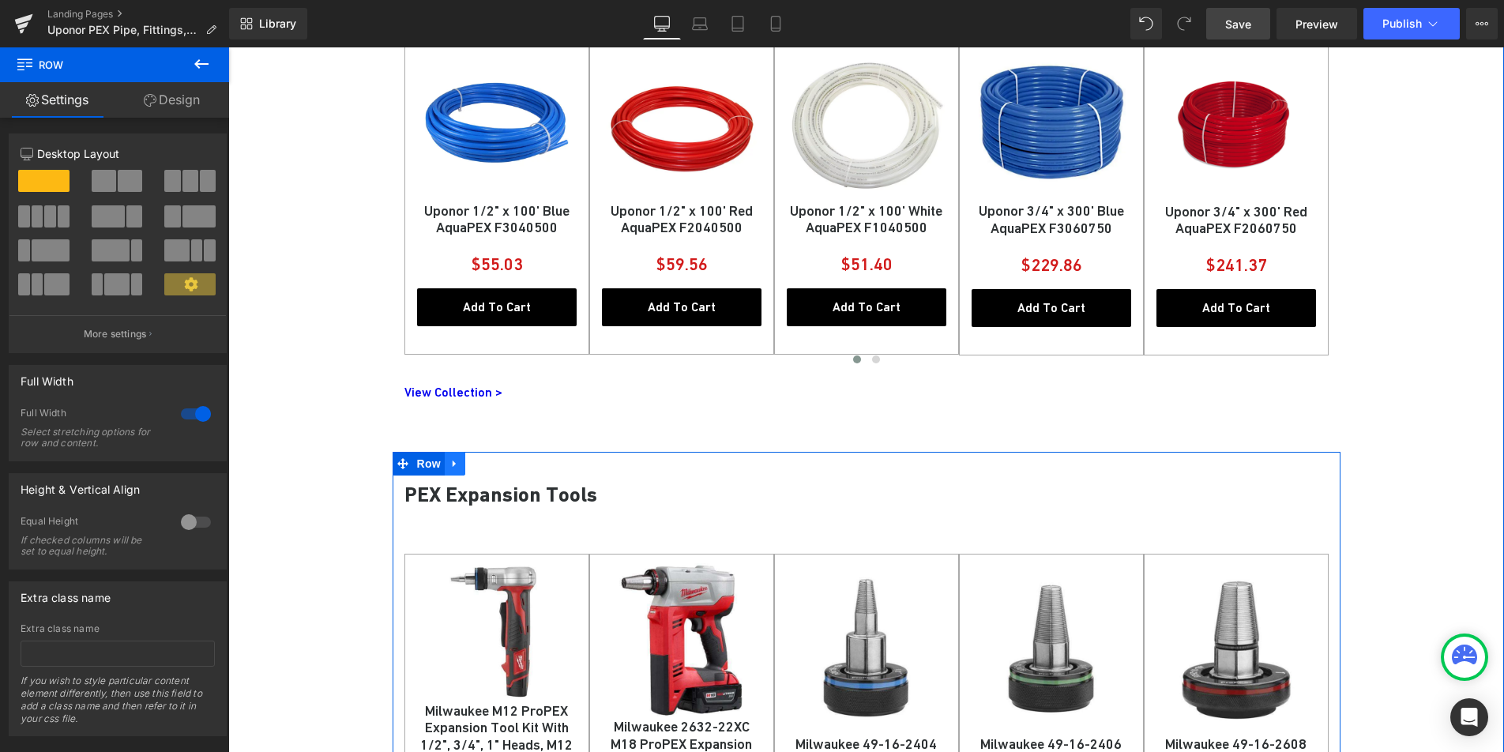
click at [451, 466] on icon at bounding box center [454, 464] width 11 height 12
click at [491, 465] on icon at bounding box center [496, 463] width 11 height 11
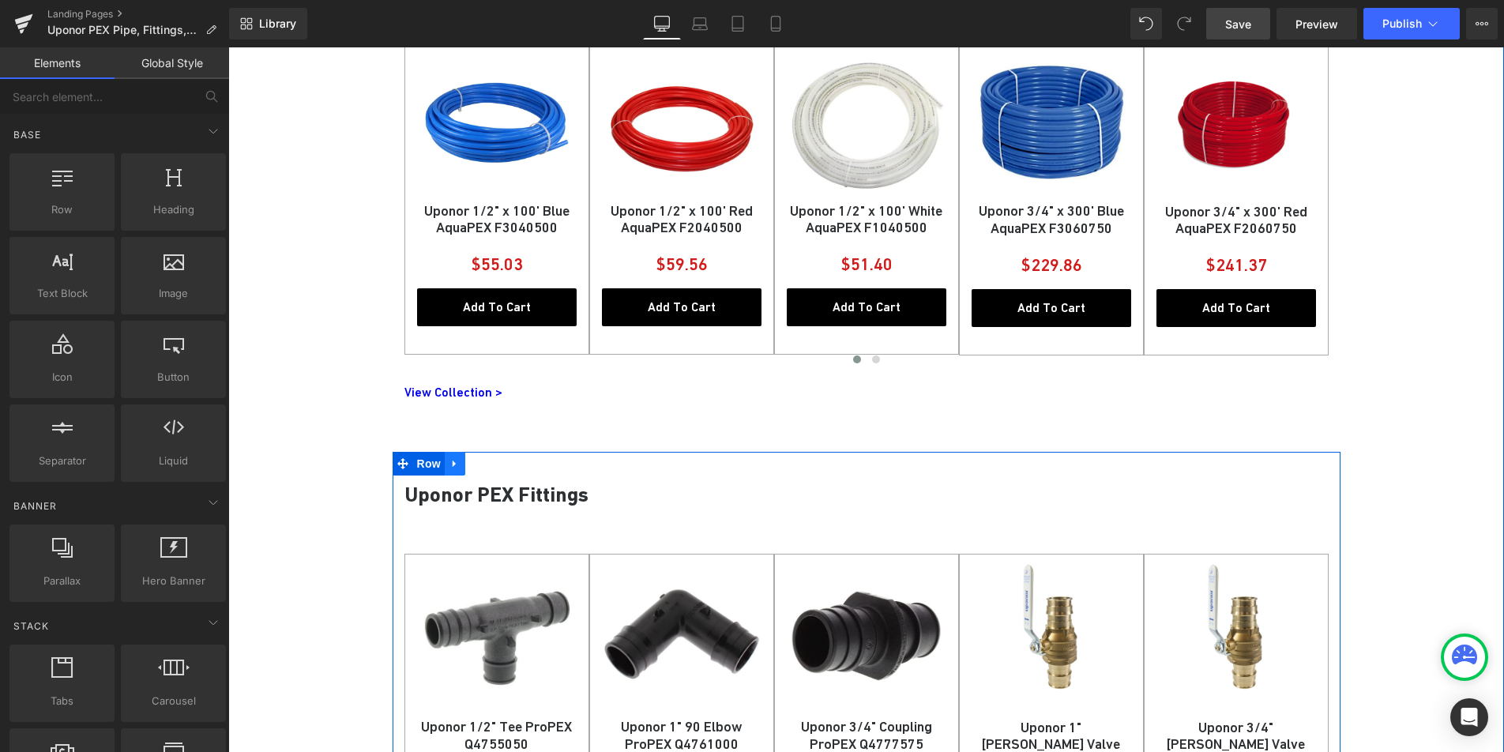
click at [453, 466] on icon at bounding box center [454, 464] width 3 height 7
click at [486, 463] on link at bounding box center [496, 464] width 21 height 24
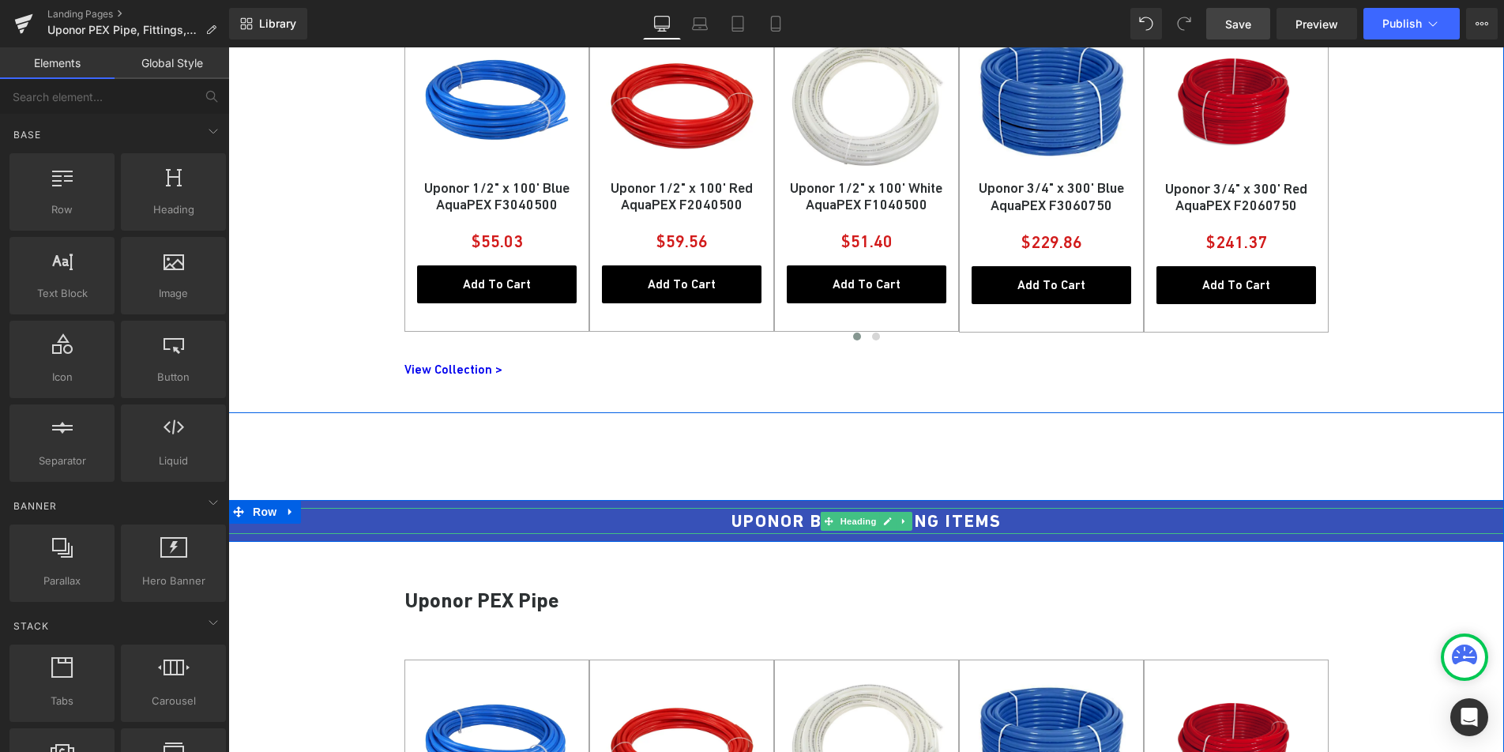
scroll to position [1017, 0]
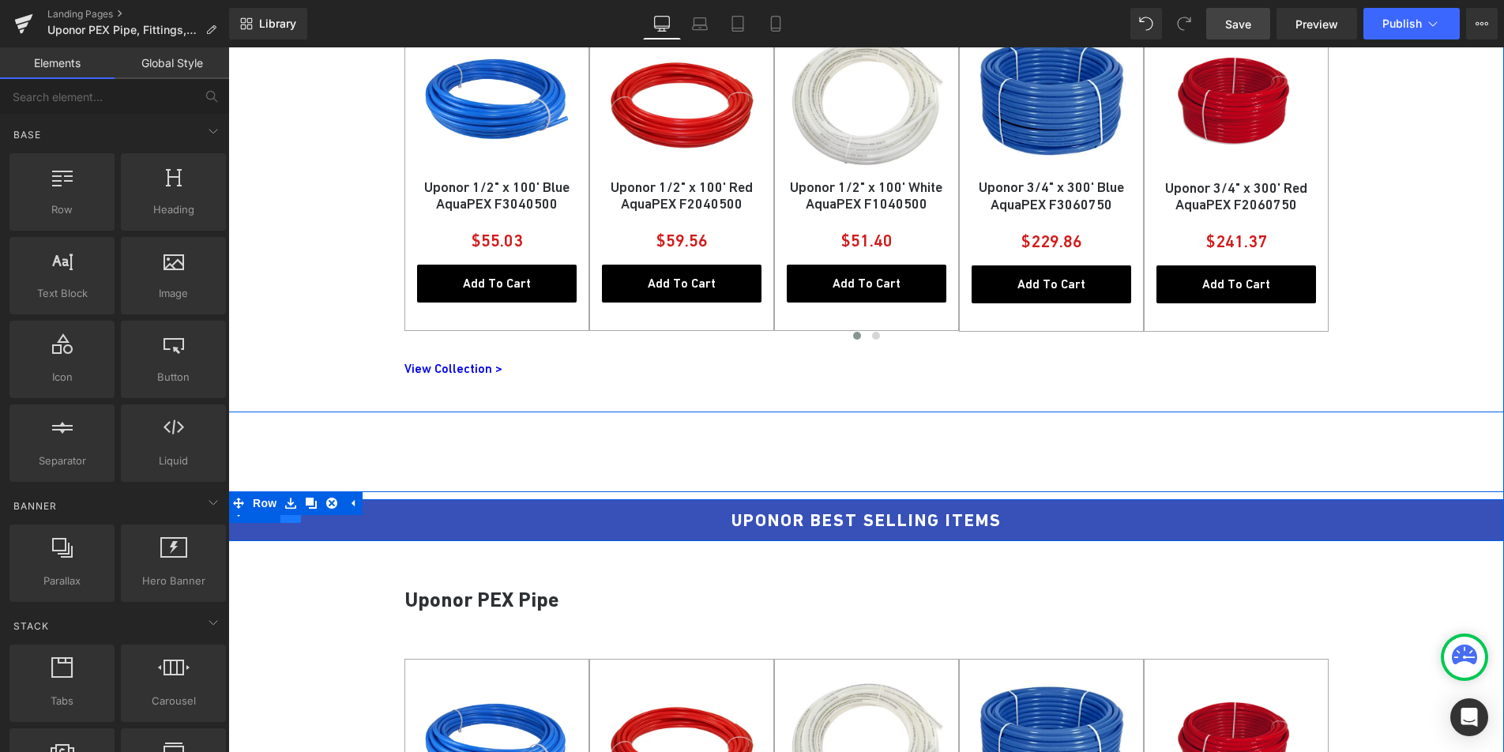
click at [287, 514] on link at bounding box center [290, 503] width 21 height 24
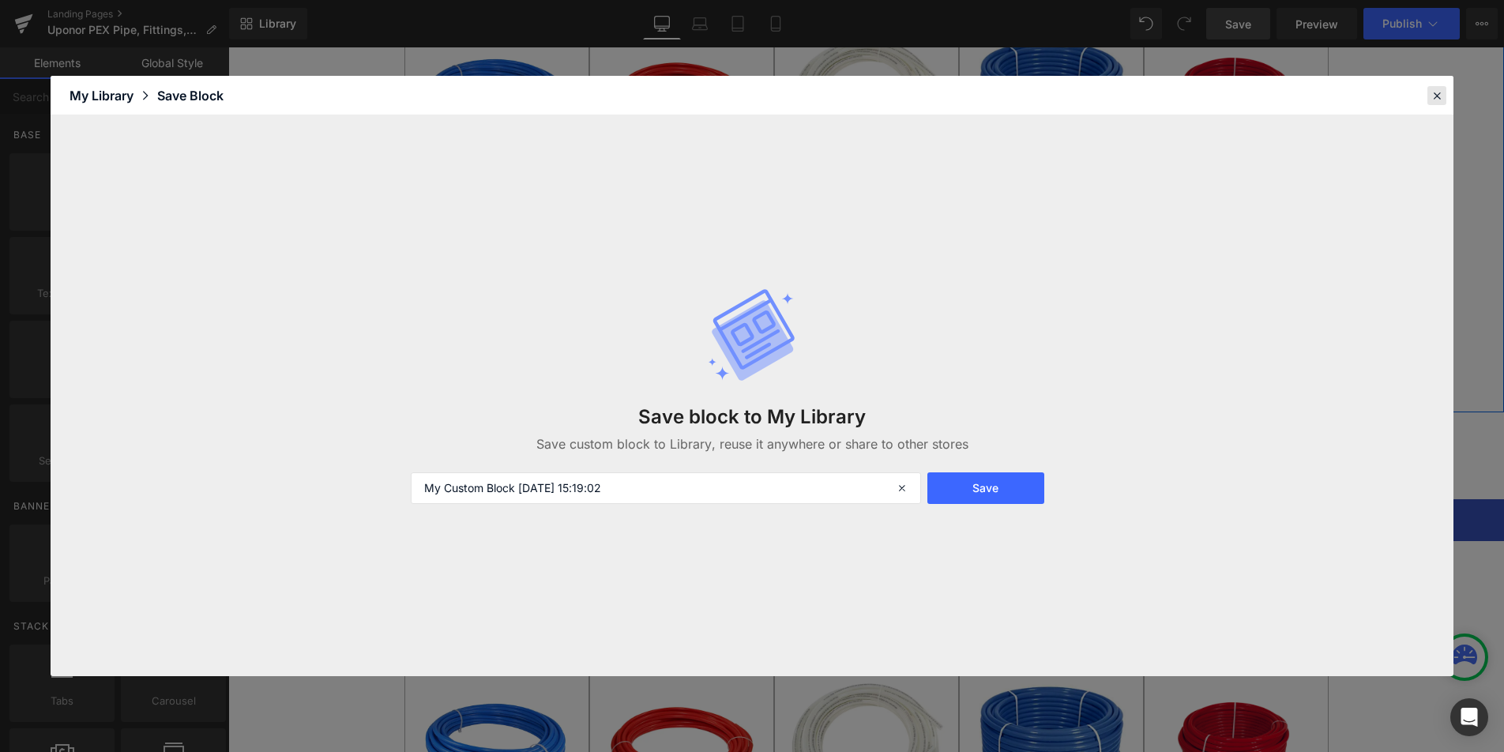
click at [1431, 97] on icon at bounding box center [1437, 95] width 14 height 14
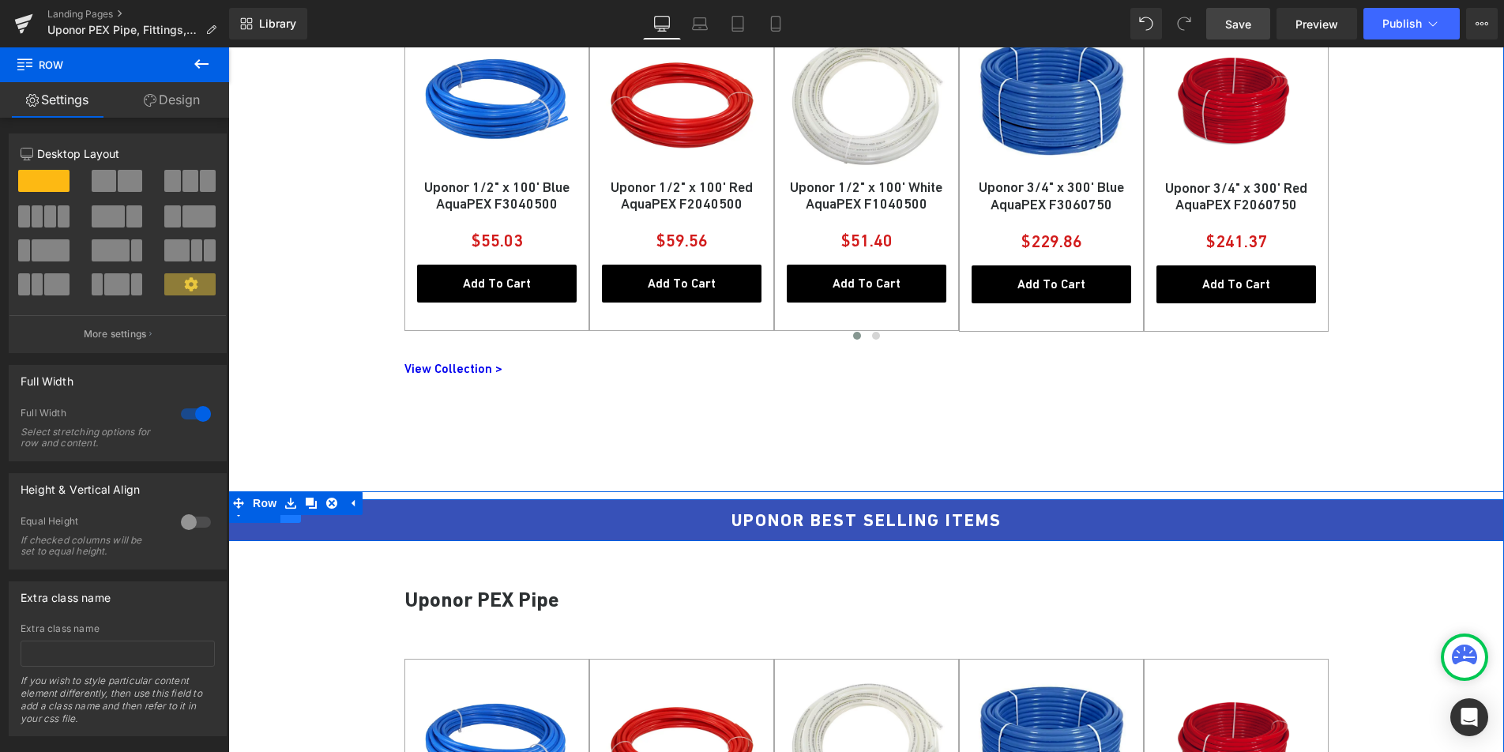
click at [292, 521] on link at bounding box center [290, 511] width 21 height 24
click at [322, 520] on link at bounding box center [332, 511] width 21 height 24
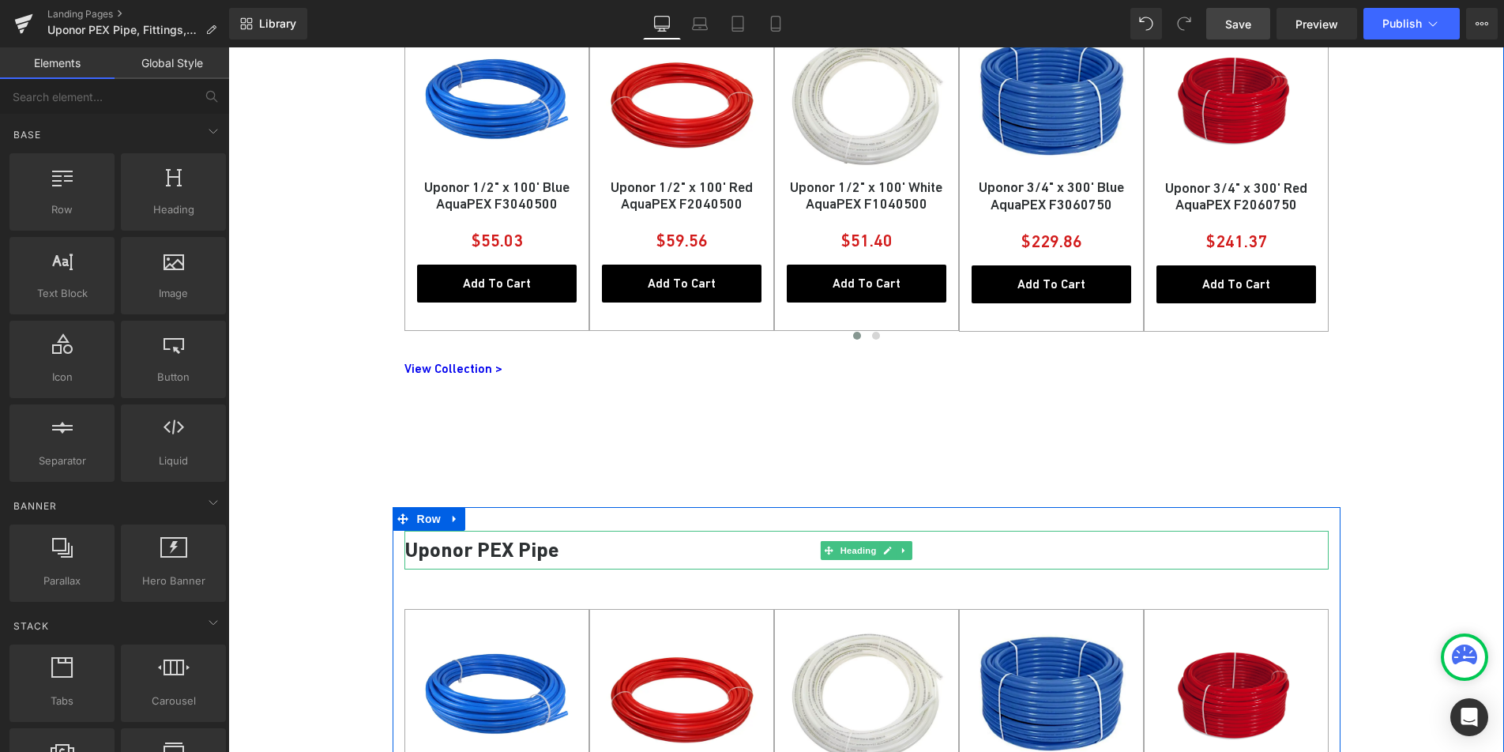
scroll to position [1020, 0]
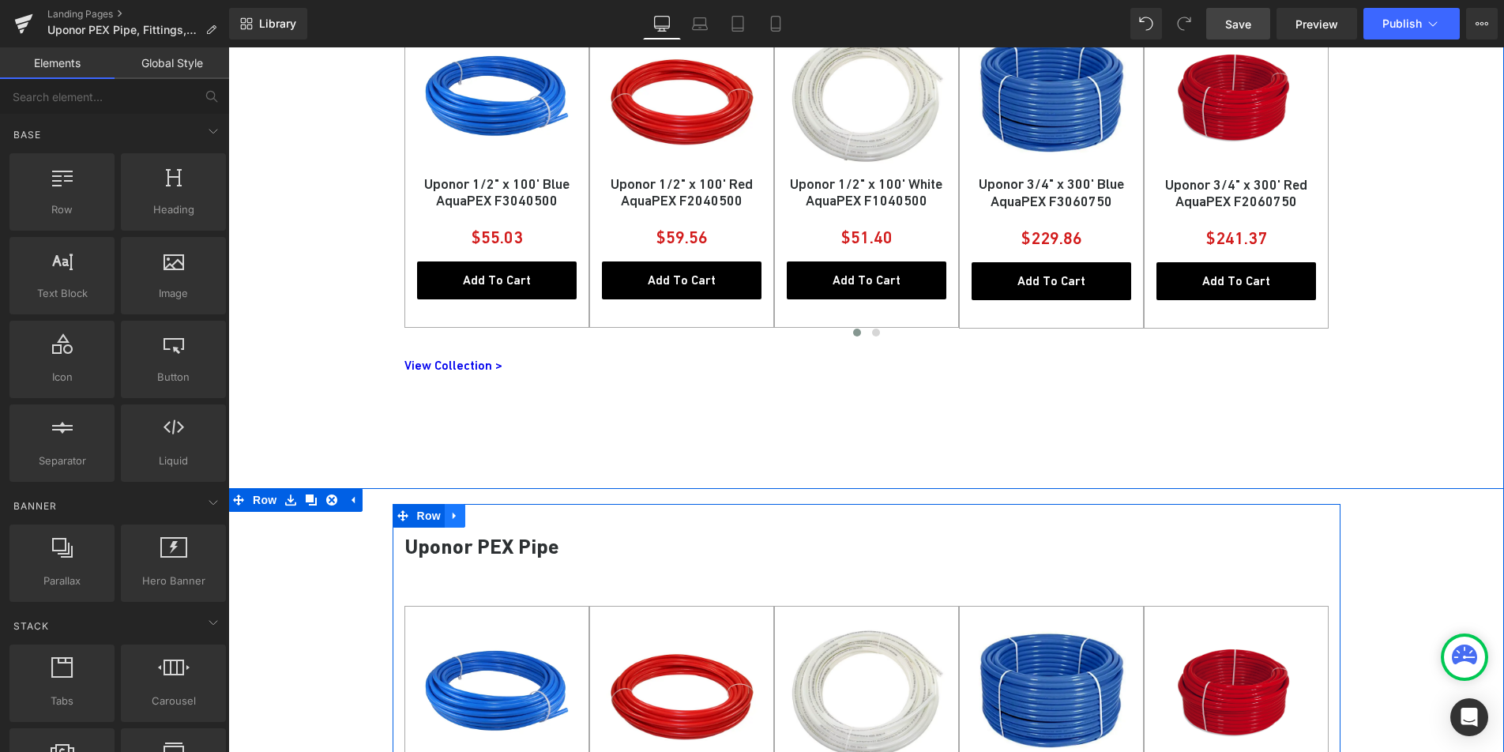
click at [449, 519] on icon at bounding box center [454, 516] width 11 height 12
click at [491, 520] on icon at bounding box center [496, 515] width 11 height 11
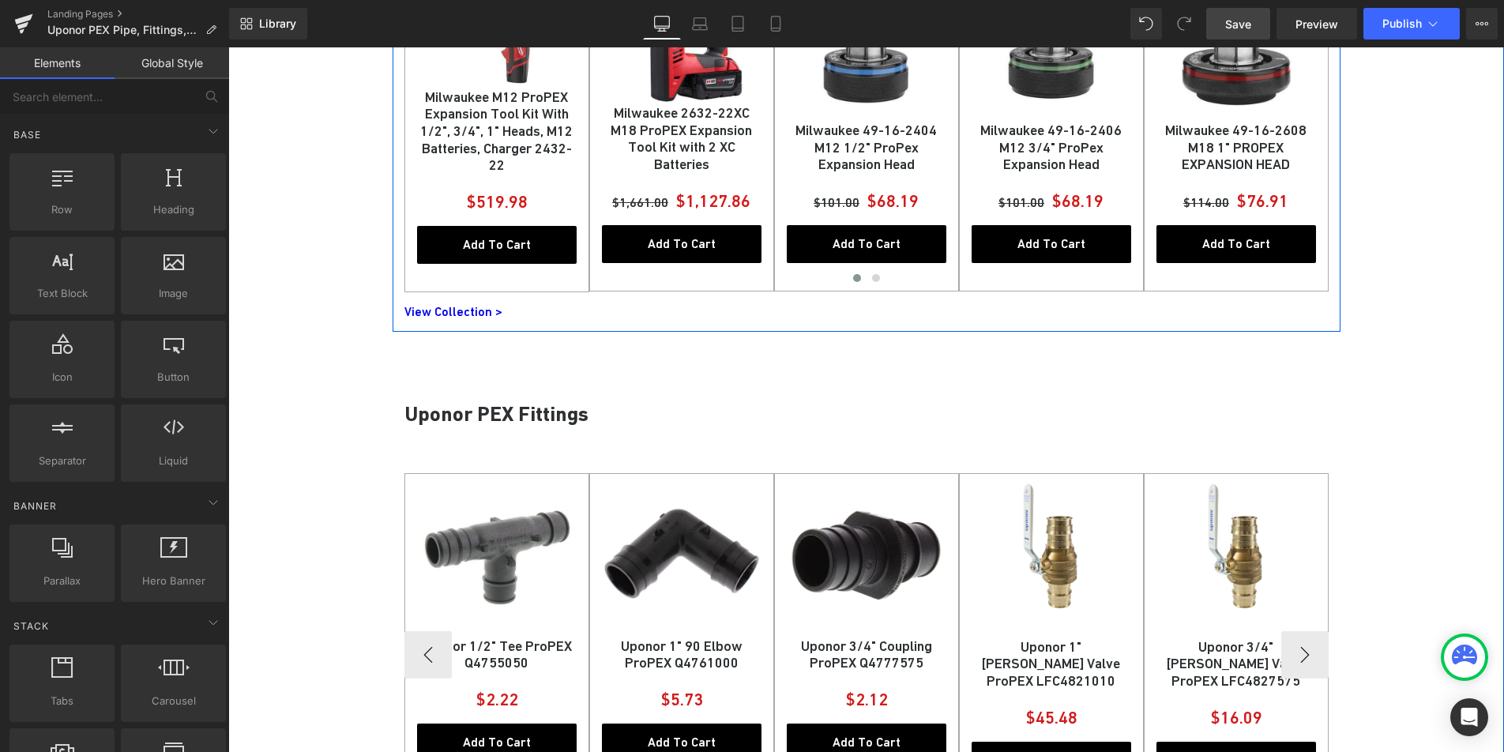
scroll to position [1687, 0]
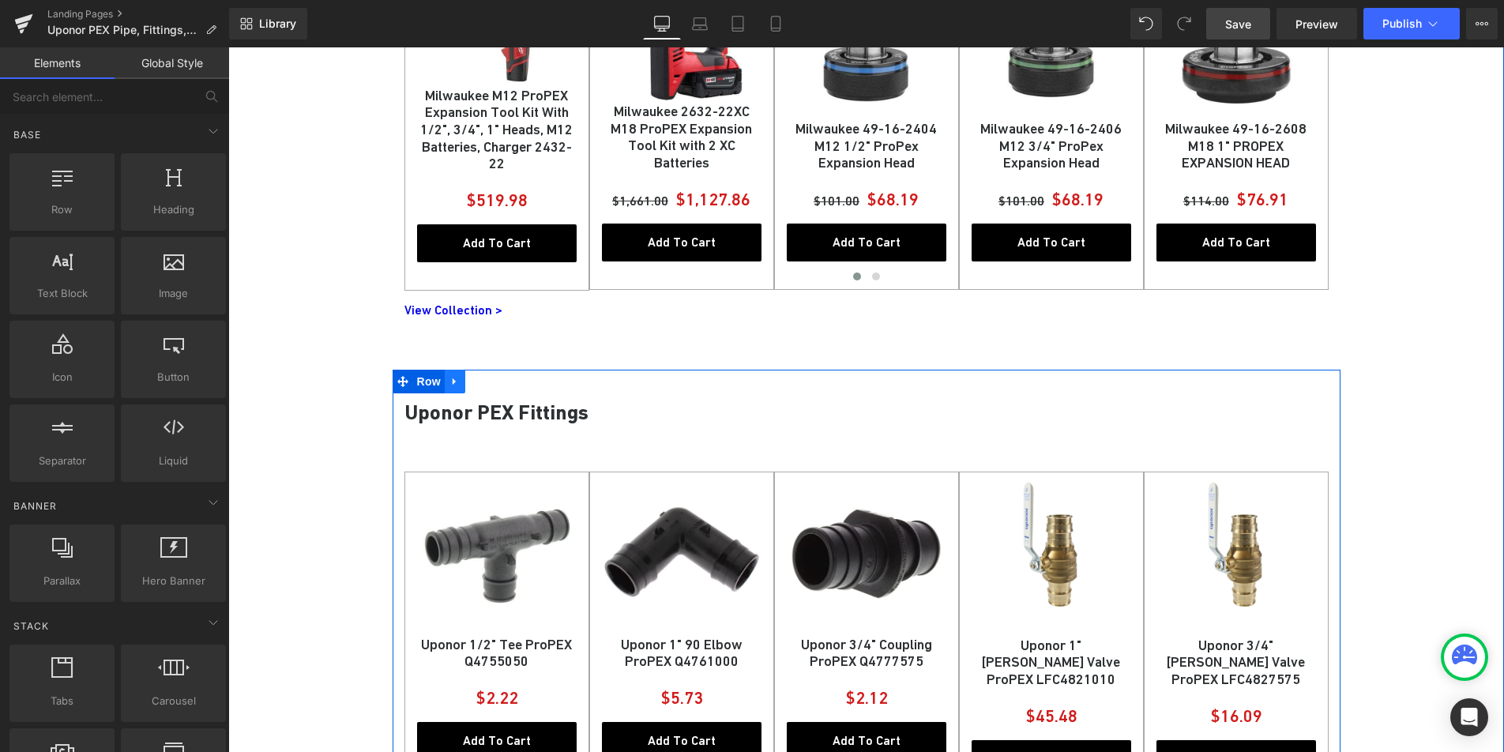
click at [454, 383] on icon at bounding box center [454, 382] width 11 height 12
click at [491, 385] on icon at bounding box center [496, 381] width 11 height 11
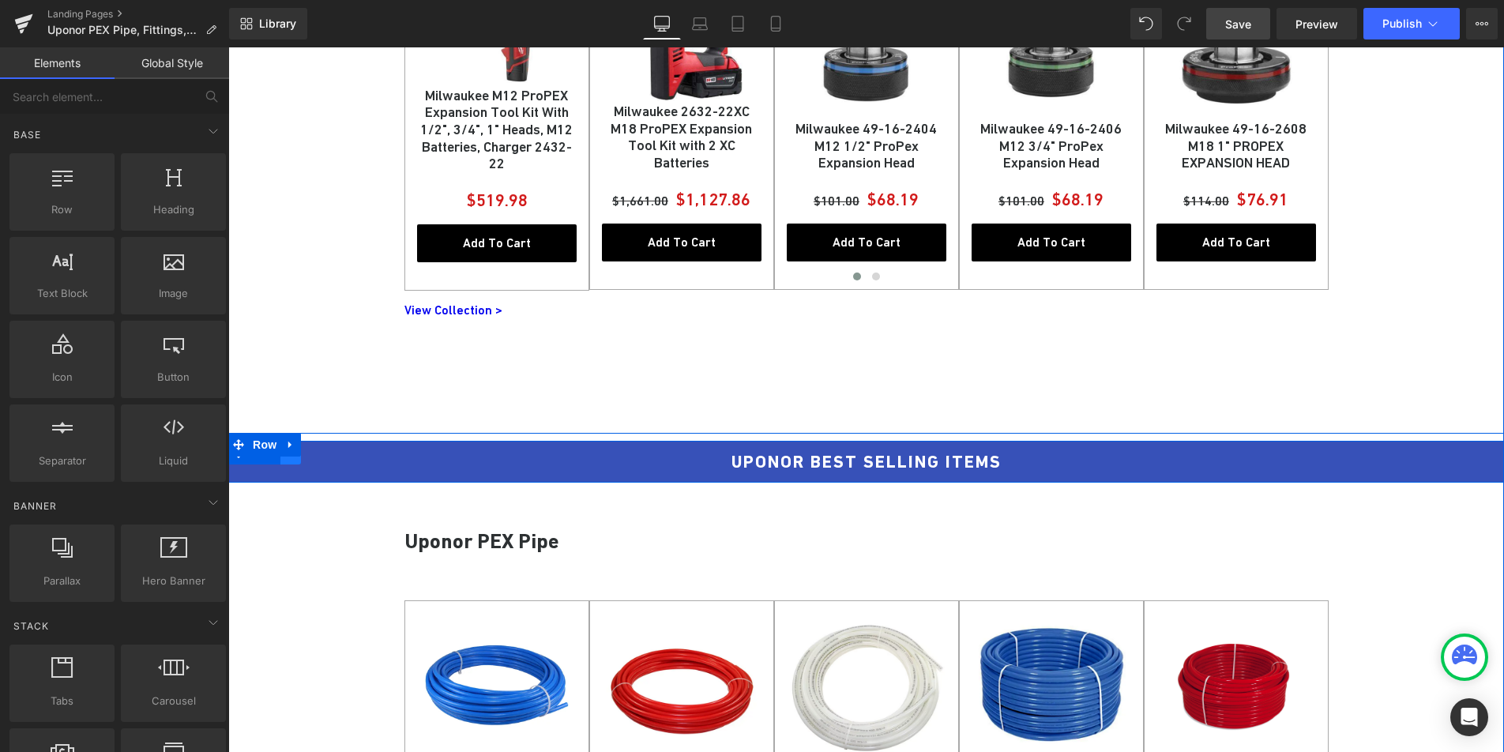
click at [292, 462] on link at bounding box center [290, 453] width 21 height 24
click at [332, 457] on icon at bounding box center [331, 453] width 11 height 12
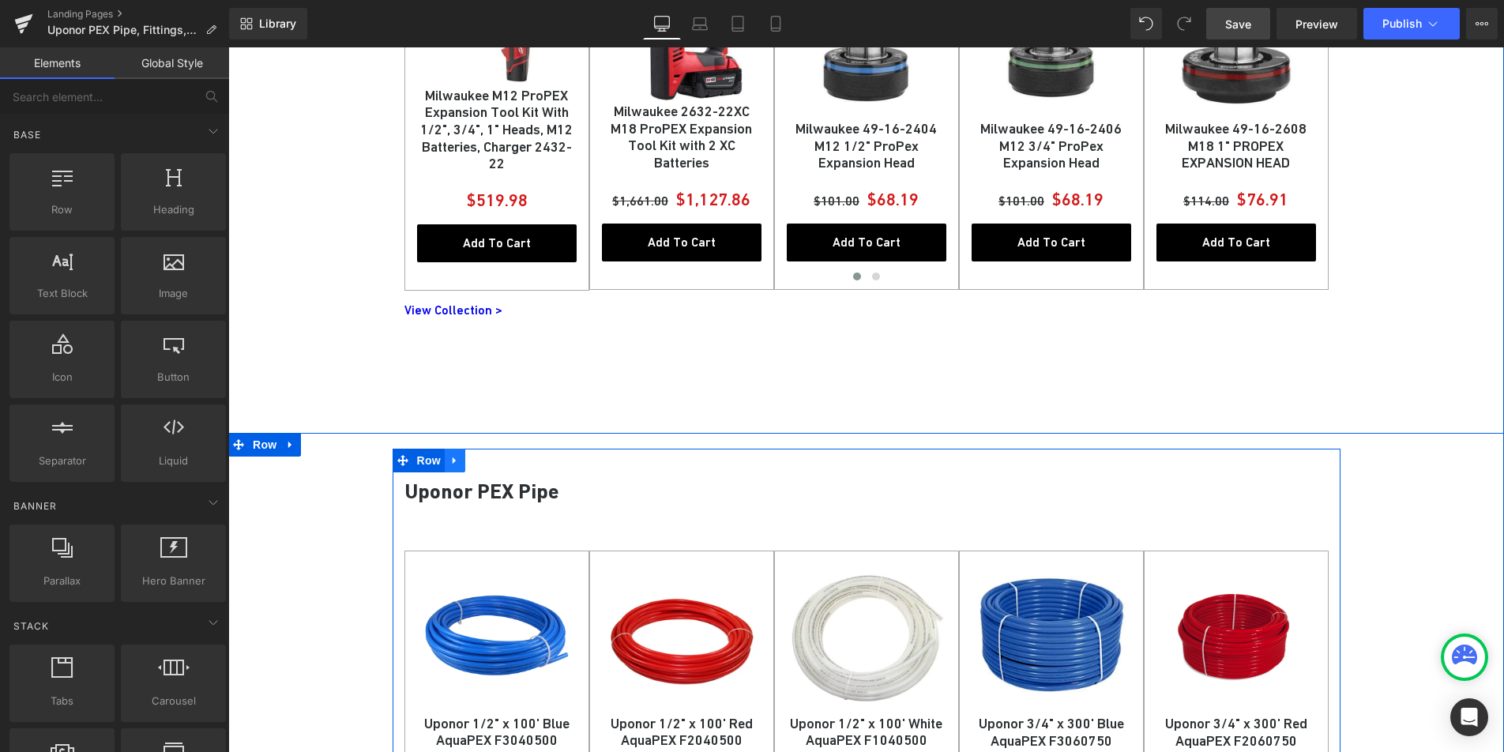
click at [445, 465] on link at bounding box center [455, 461] width 21 height 24
click at [486, 465] on link at bounding box center [496, 461] width 21 height 24
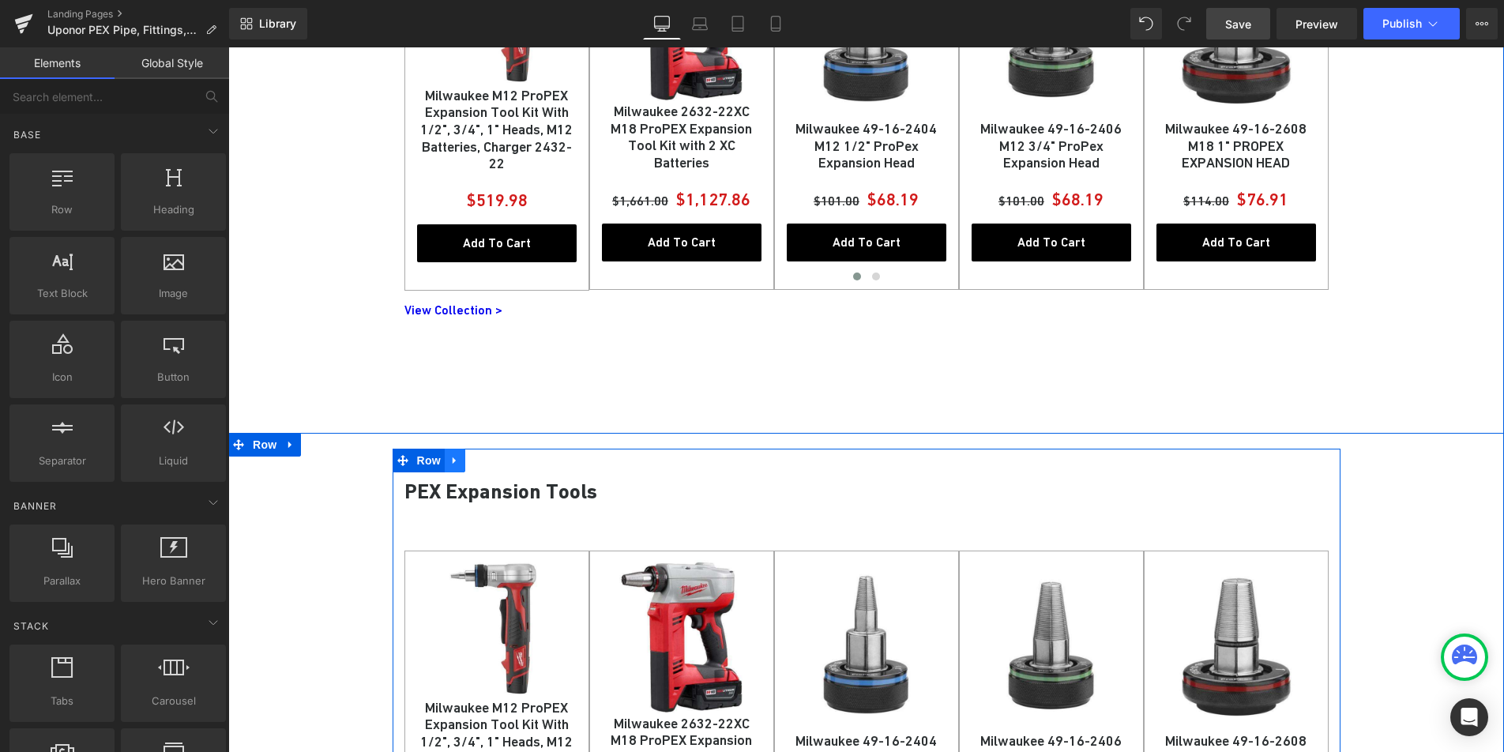
click at [455, 467] on link at bounding box center [455, 461] width 21 height 24
click at [491, 462] on icon at bounding box center [496, 460] width 11 height 11
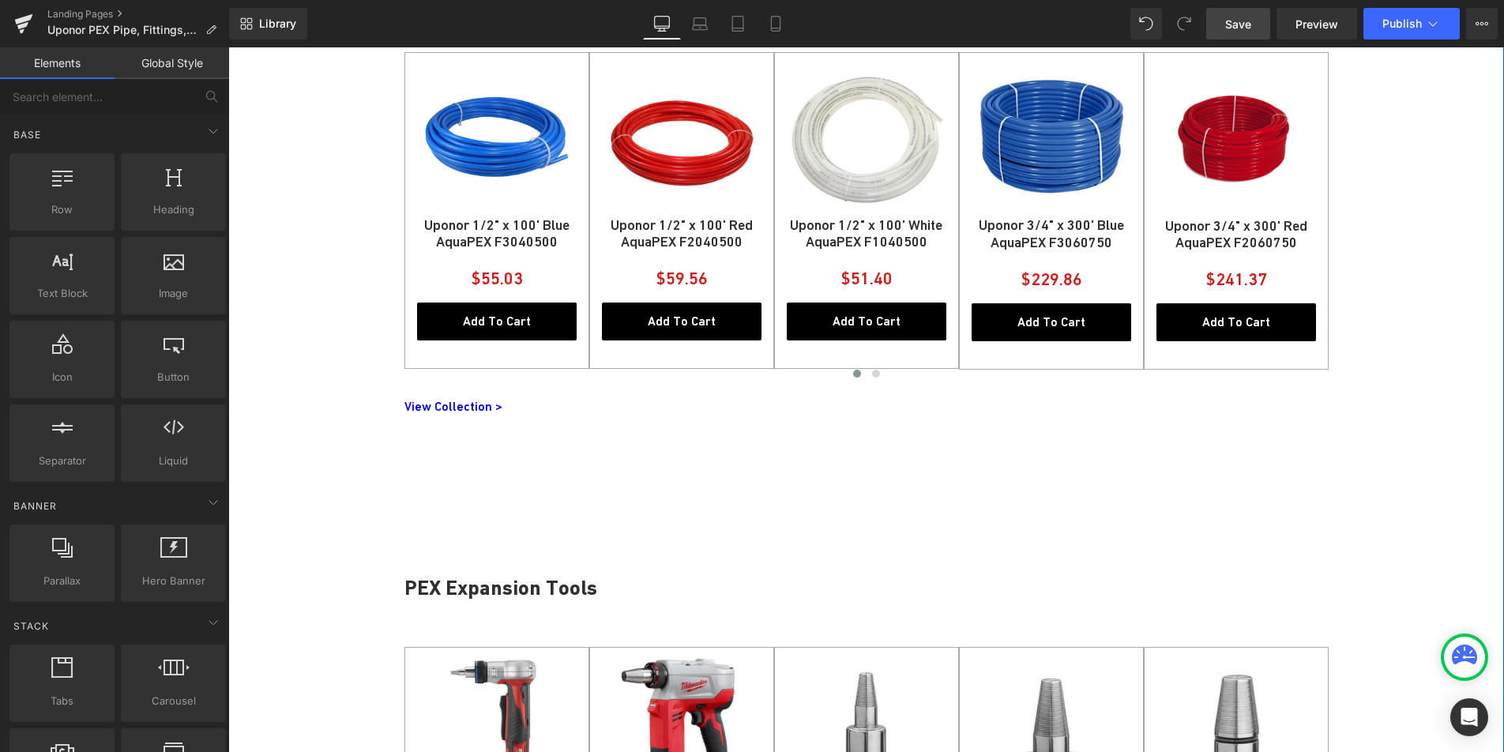
scroll to position [980, 0]
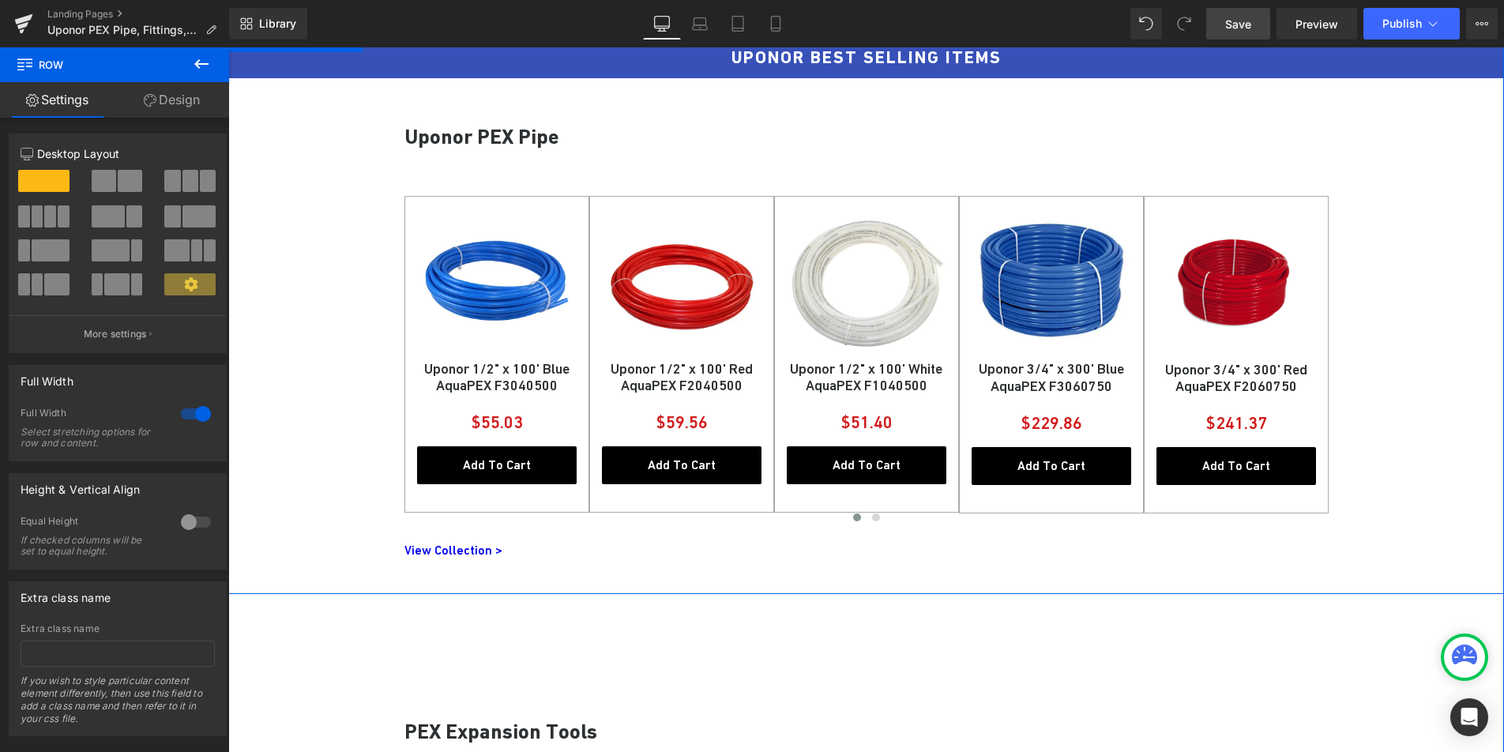
scroll to position [807, 0]
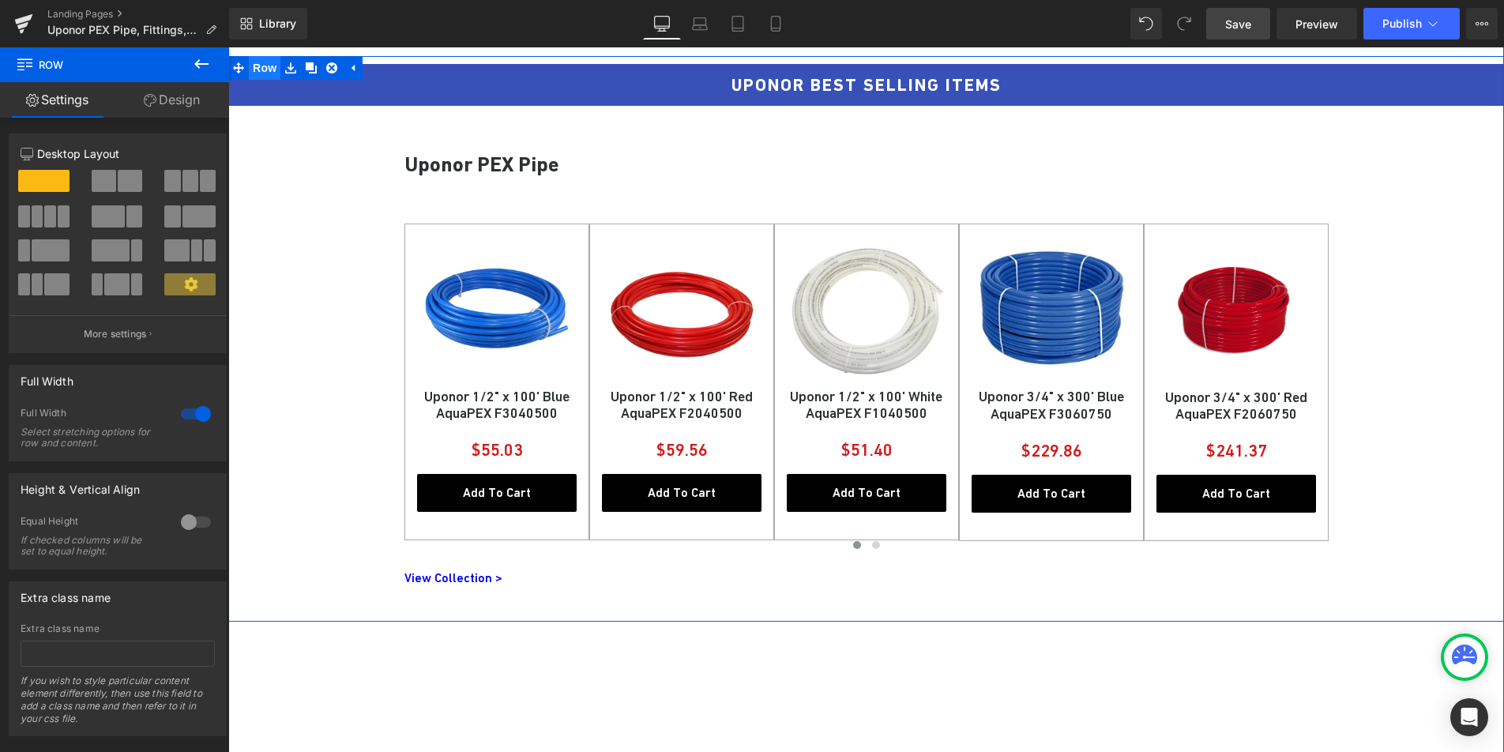
click at [261, 73] on span "Row" at bounding box center [265, 68] width 32 height 24
click at [188, 106] on link "Design" at bounding box center [172, 100] width 115 height 36
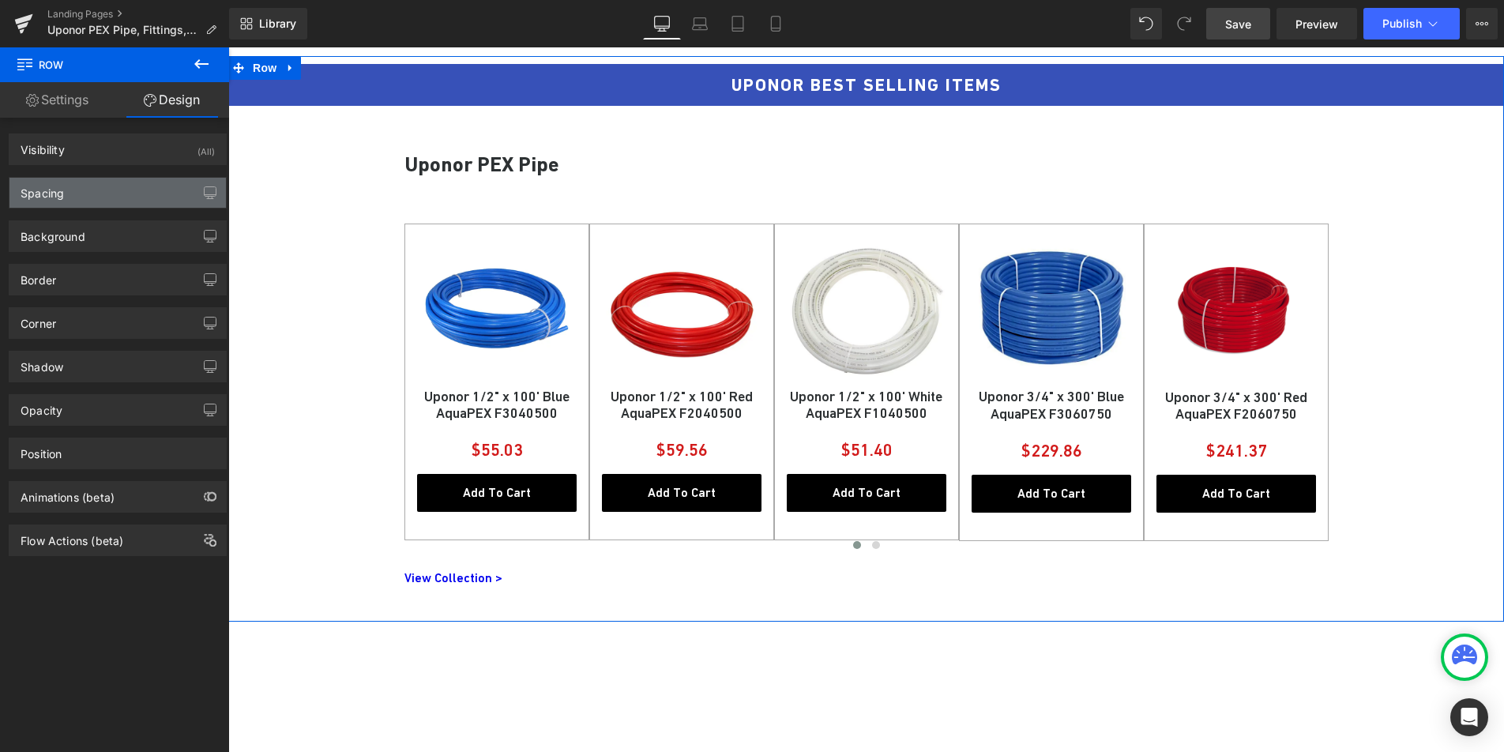
click at [122, 190] on div "Spacing" at bounding box center [117, 193] width 216 height 30
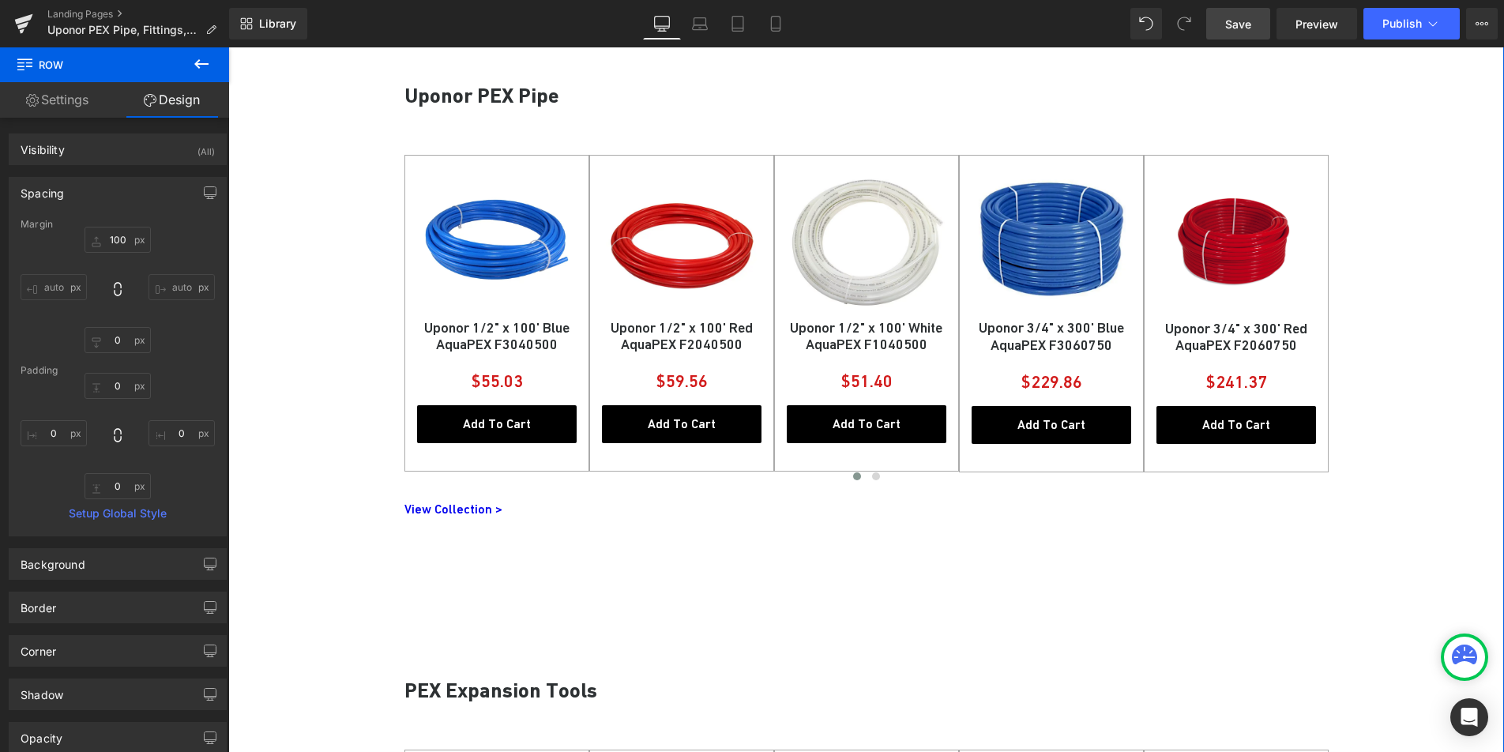
scroll to position [891, 0]
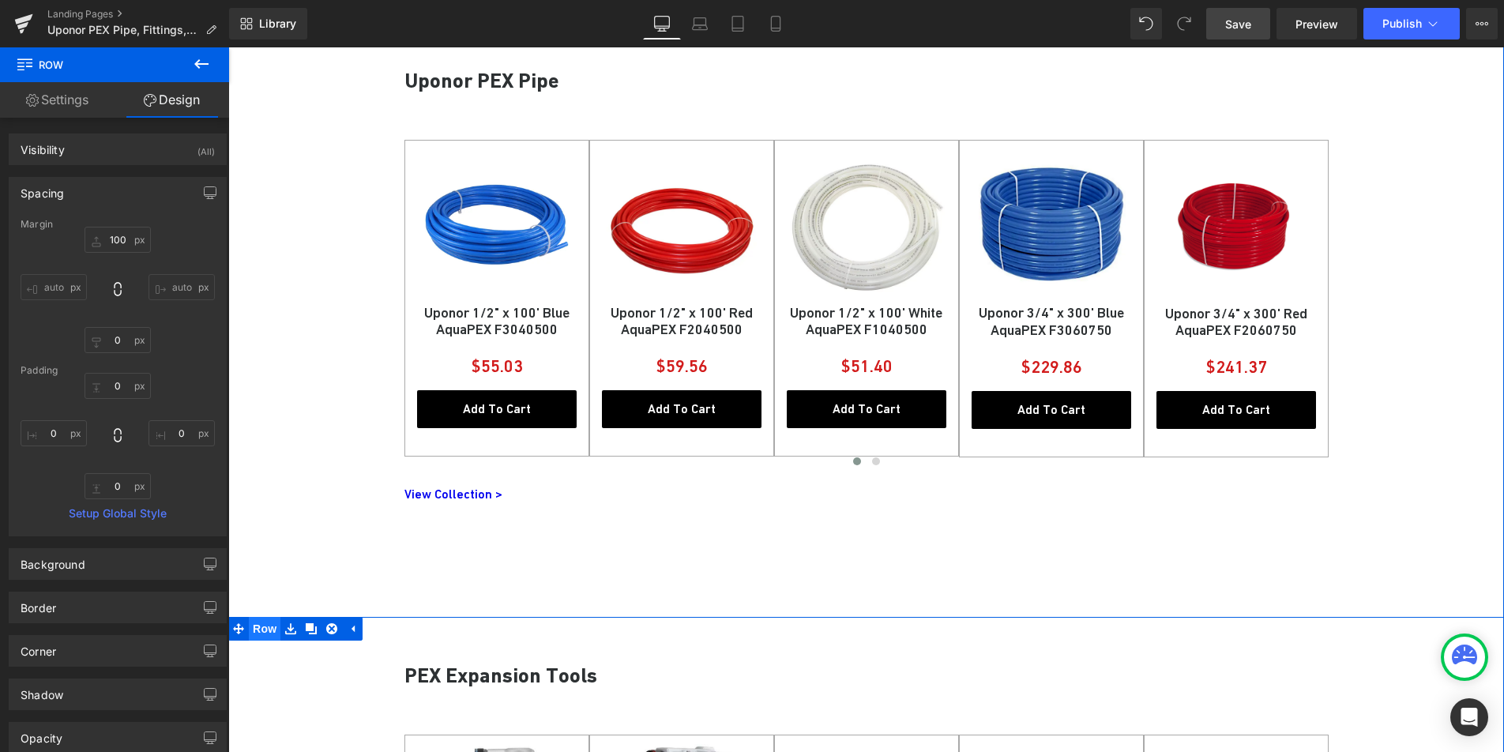
click at [252, 624] on span "Row" at bounding box center [265, 629] width 32 height 24
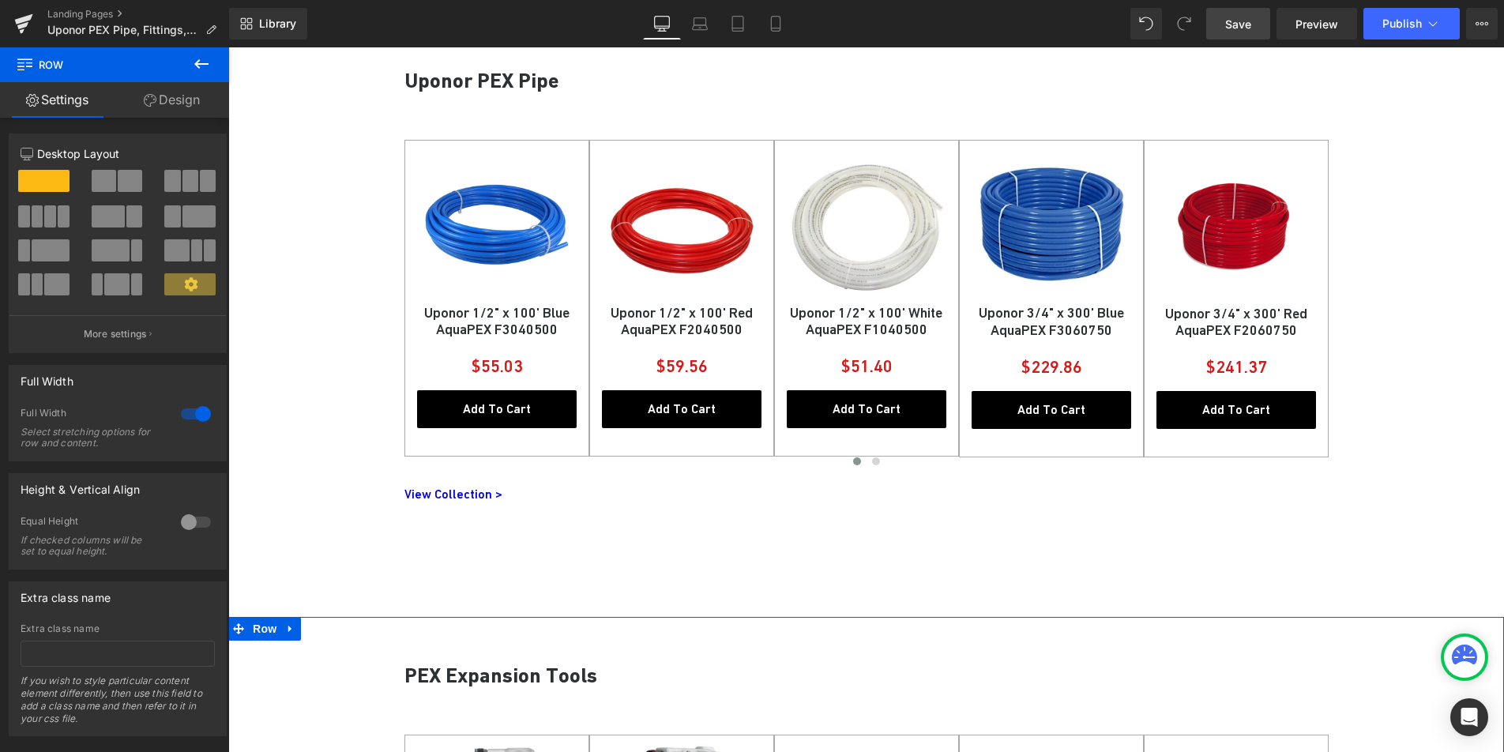
click at [162, 101] on link "Design" at bounding box center [172, 100] width 115 height 36
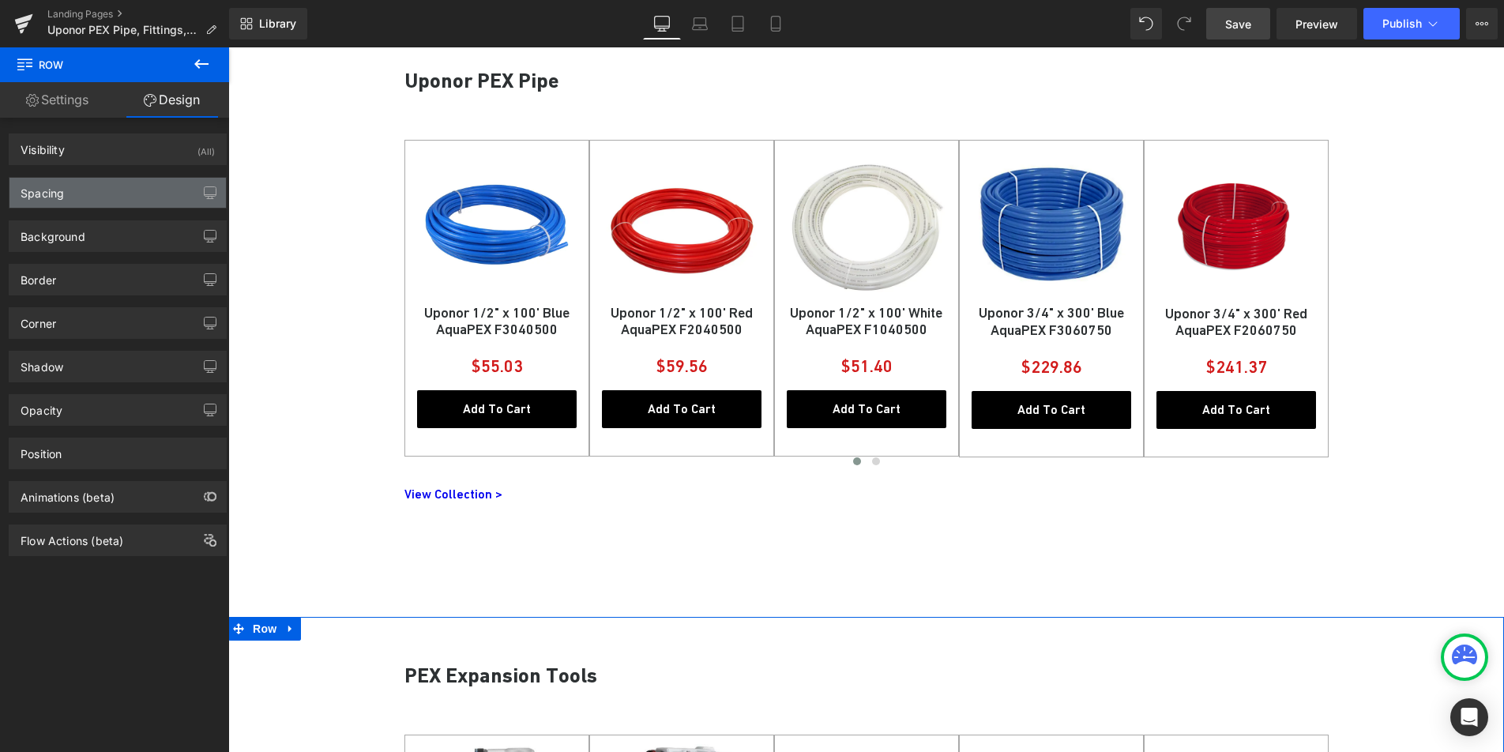
click at [124, 186] on div "Spacing" at bounding box center [117, 193] width 216 height 30
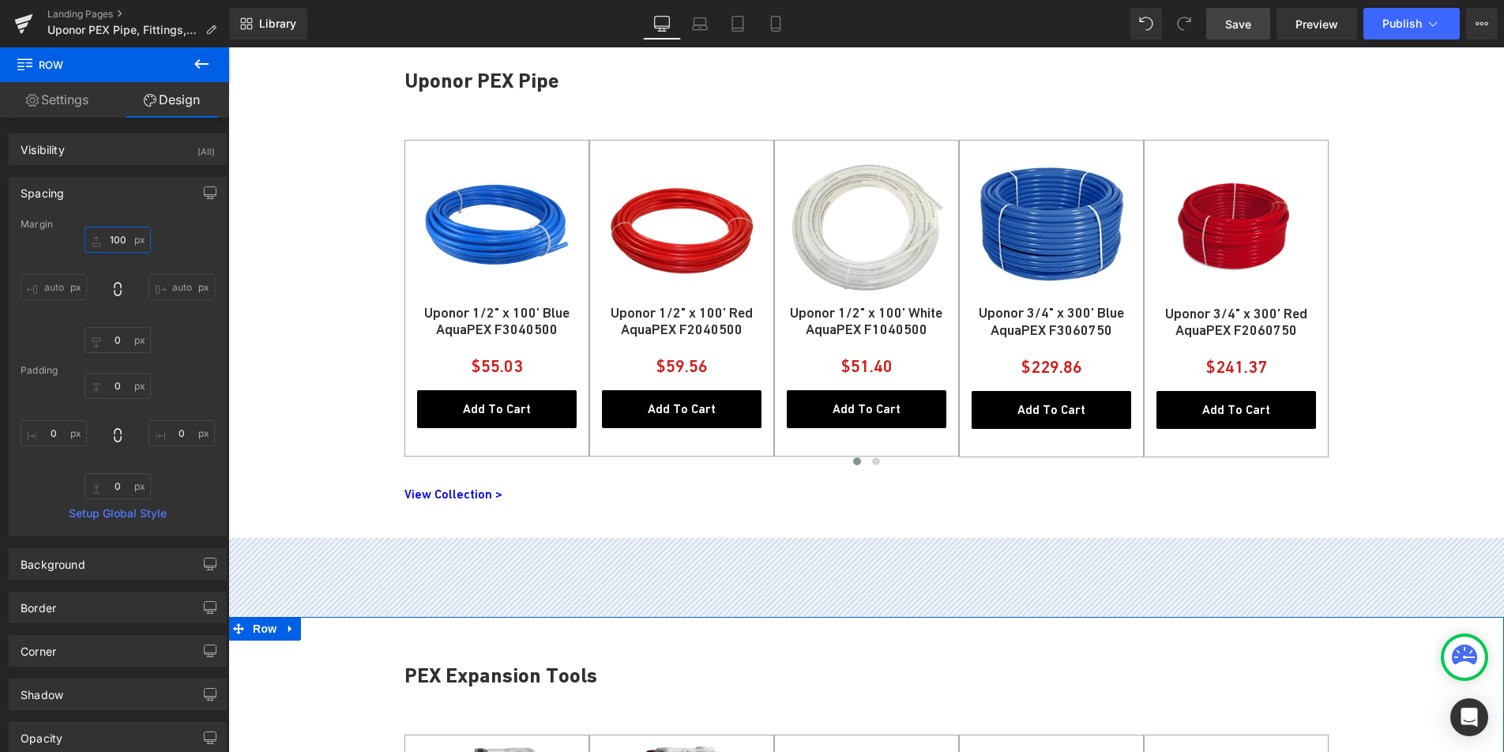
click at [117, 239] on input "100" at bounding box center [118, 240] width 66 height 26
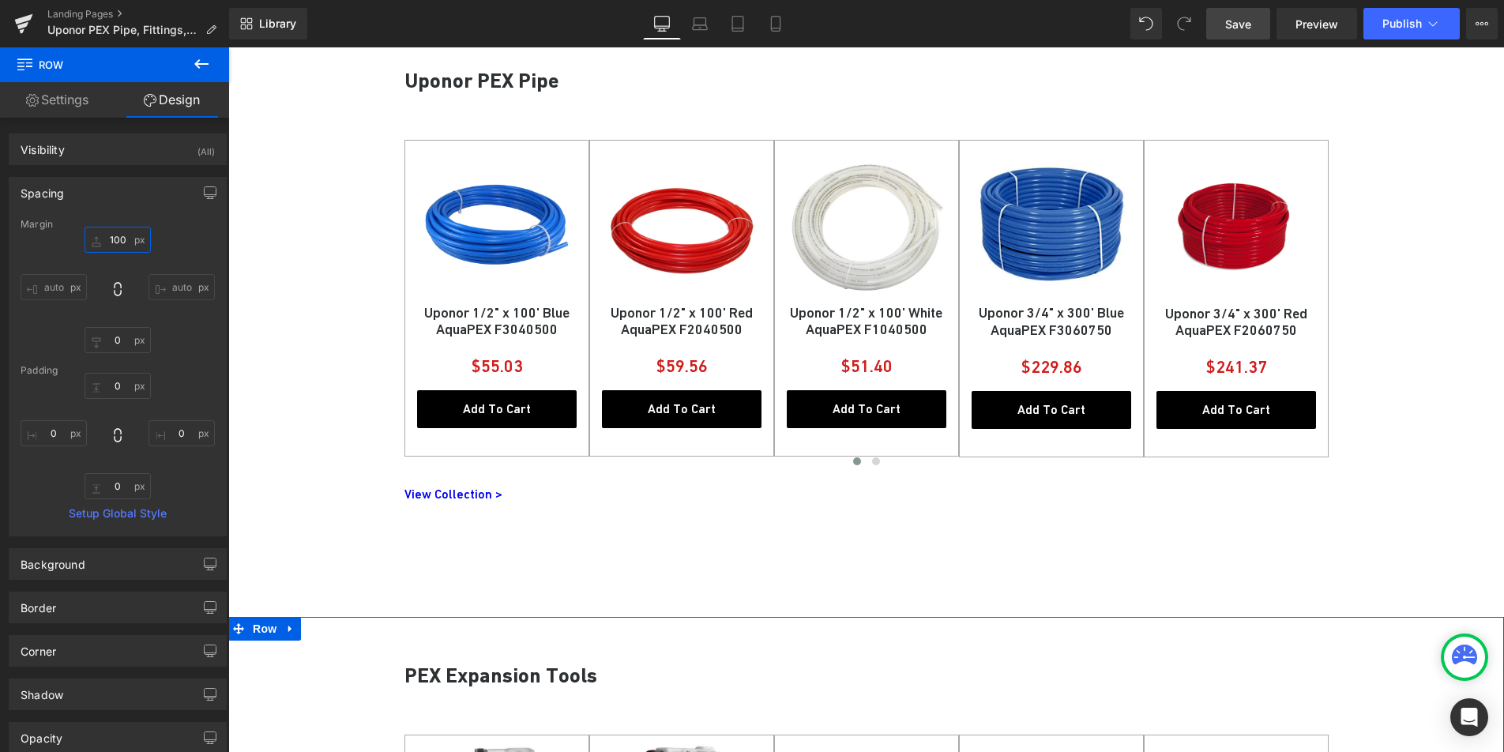
click at [117, 239] on input "100" at bounding box center [118, 240] width 66 height 26
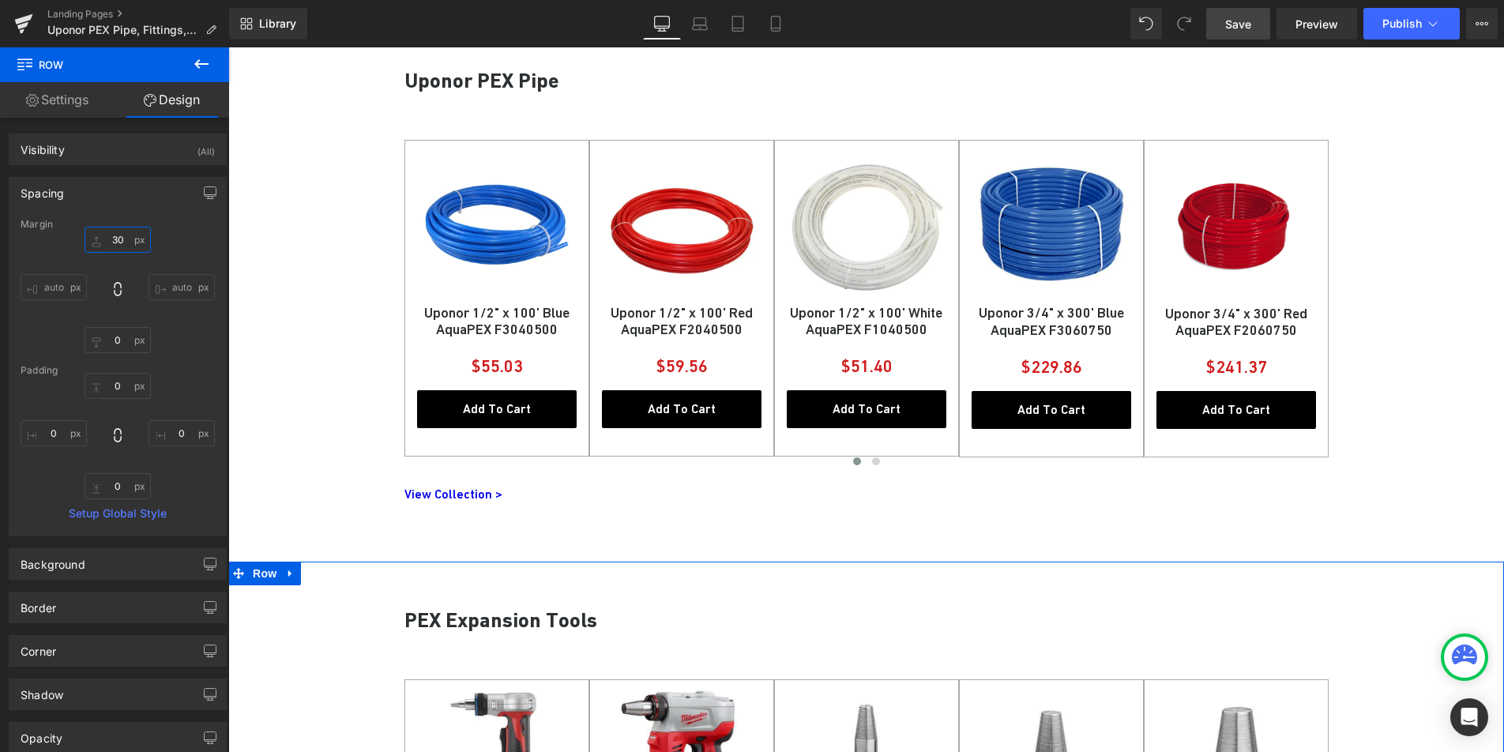
type input "3"
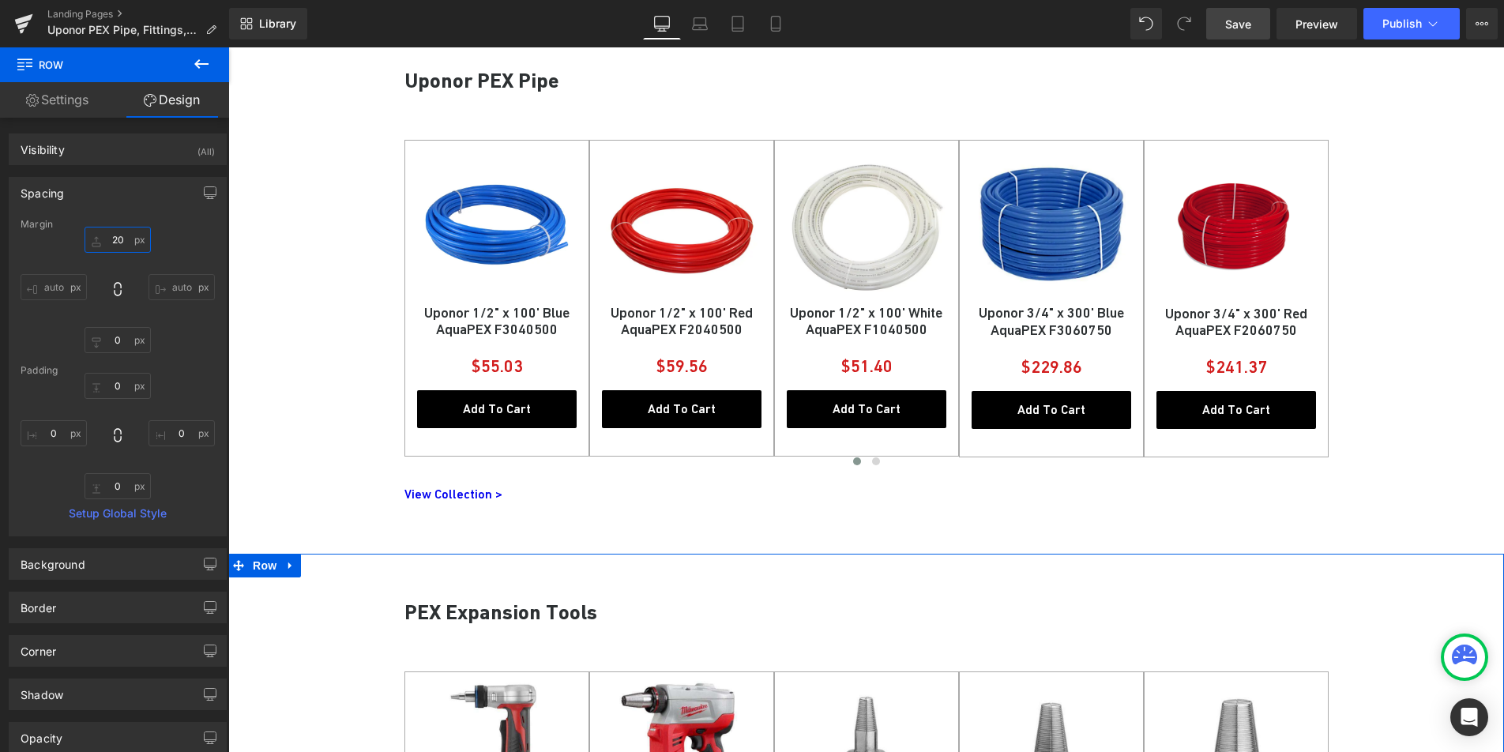
type input "2"
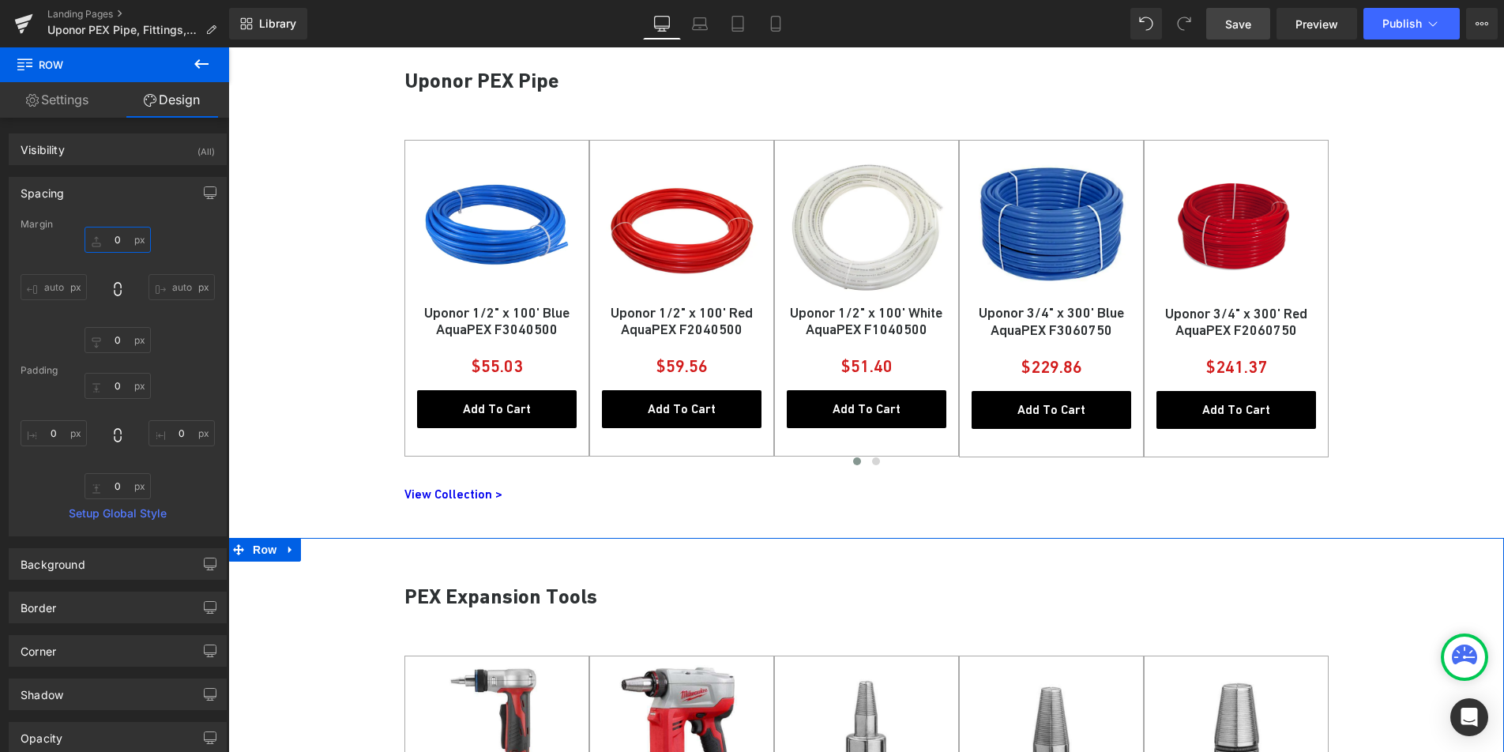
type input "0"
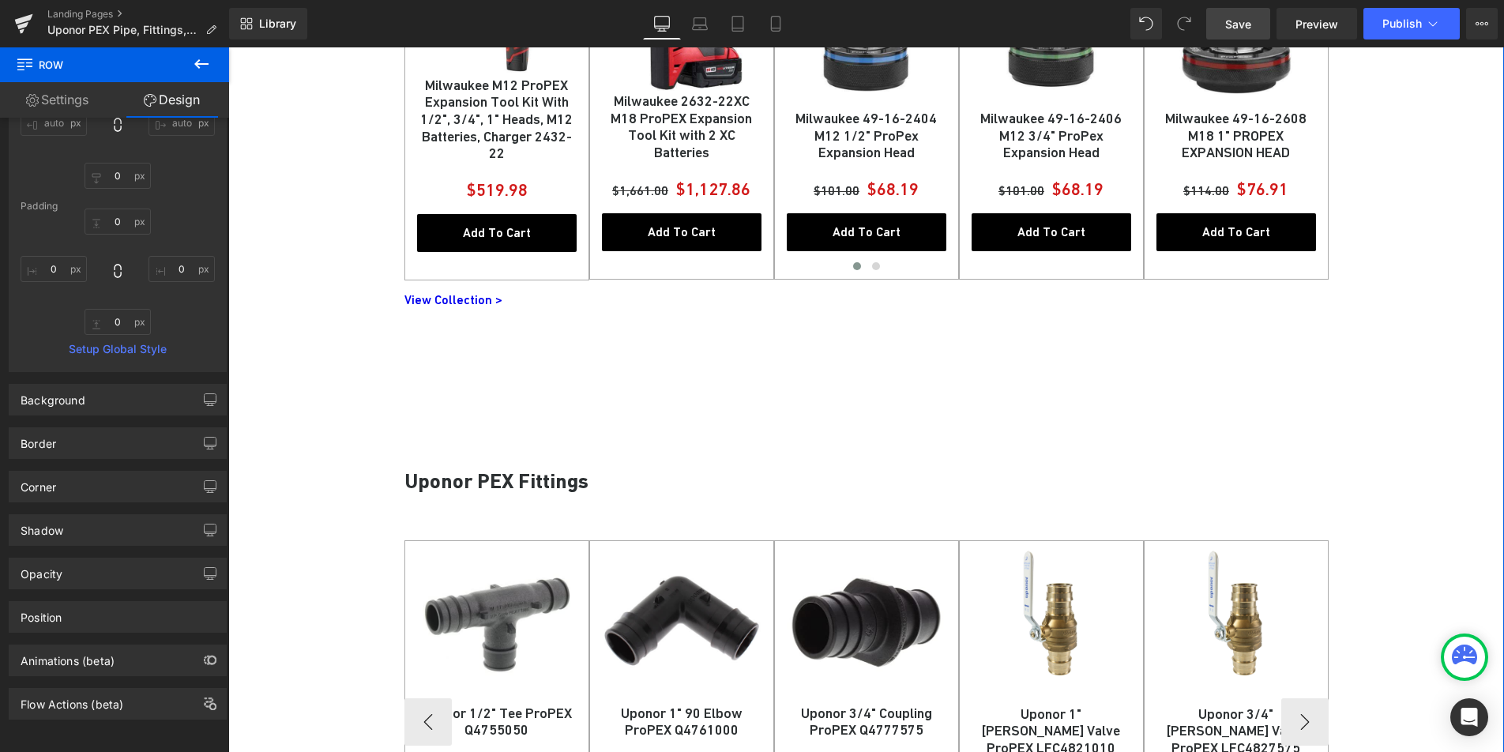
scroll to position [1629, 0]
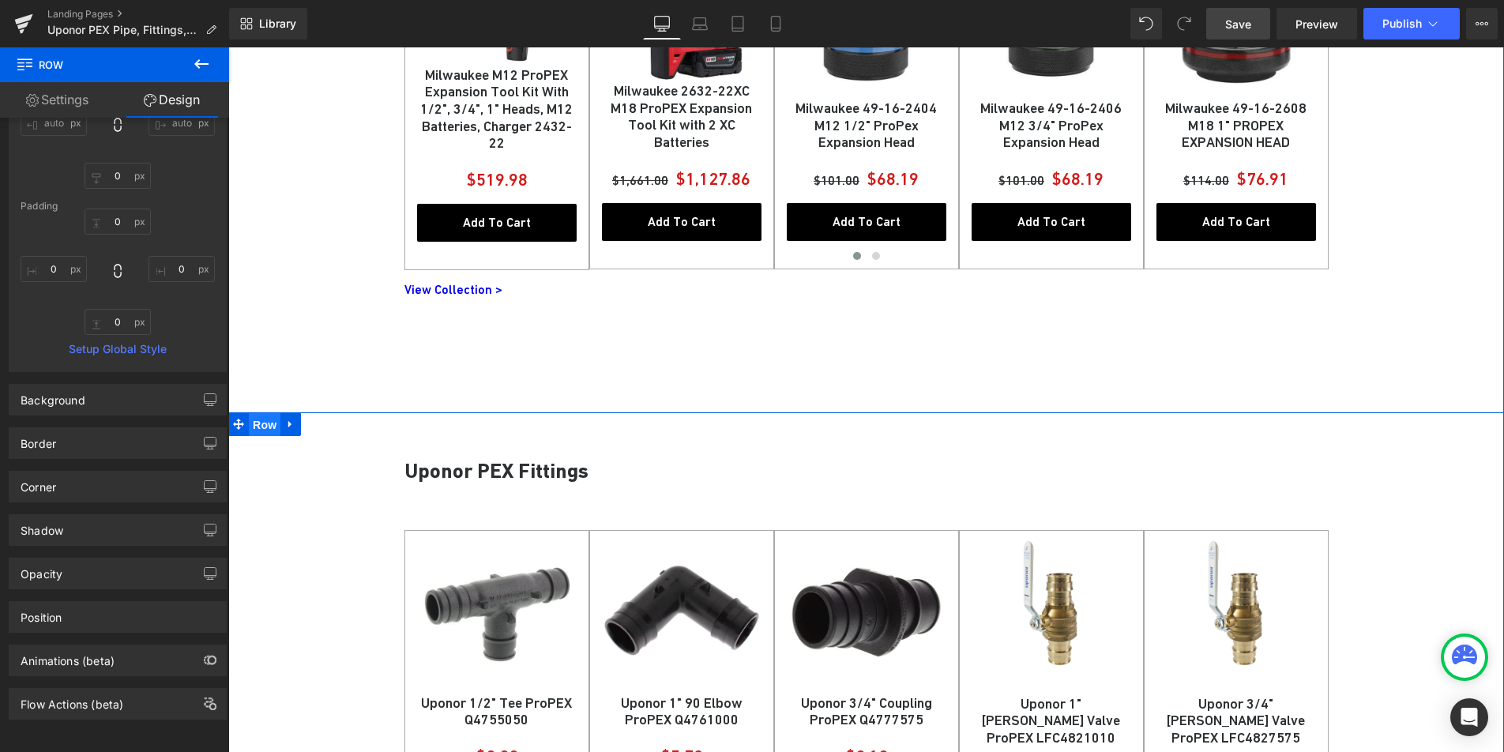
click at [259, 430] on span "Row" at bounding box center [265, 425] width 32 height 24
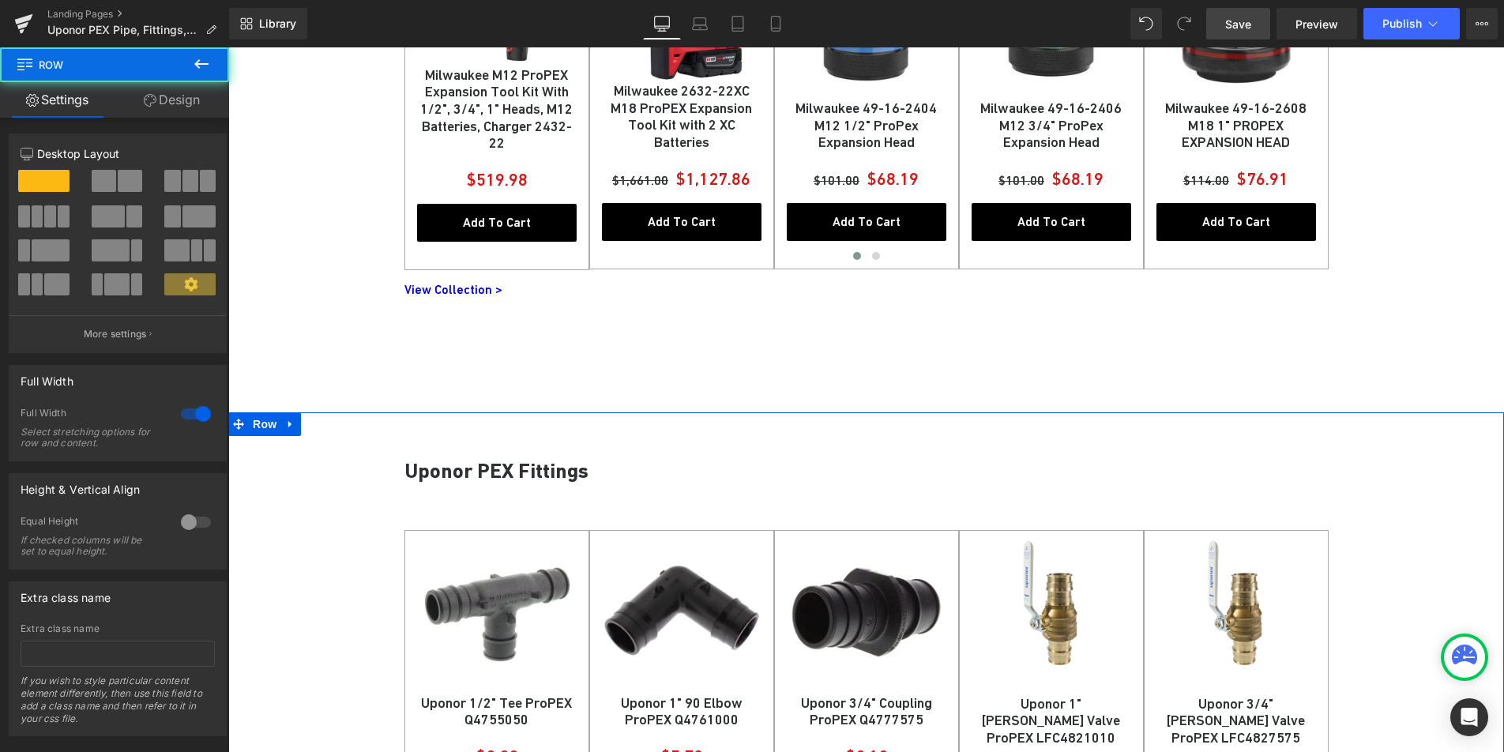
click at [175, 108] on link "Design" at bounding box center [172, 100] width 115 height 36
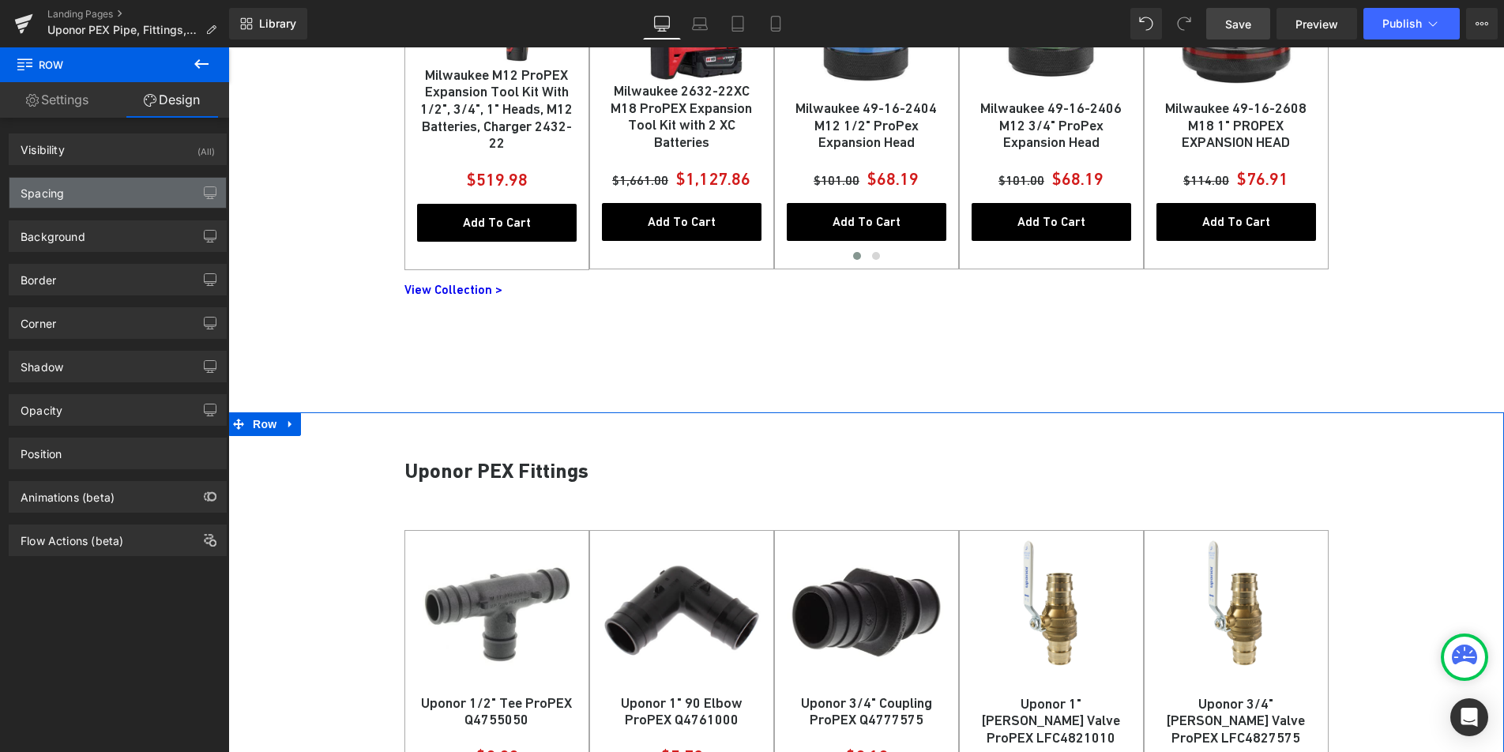
click at [98, 190] on div "Spacing" at bounding box center [117, 193] width 216 height 30
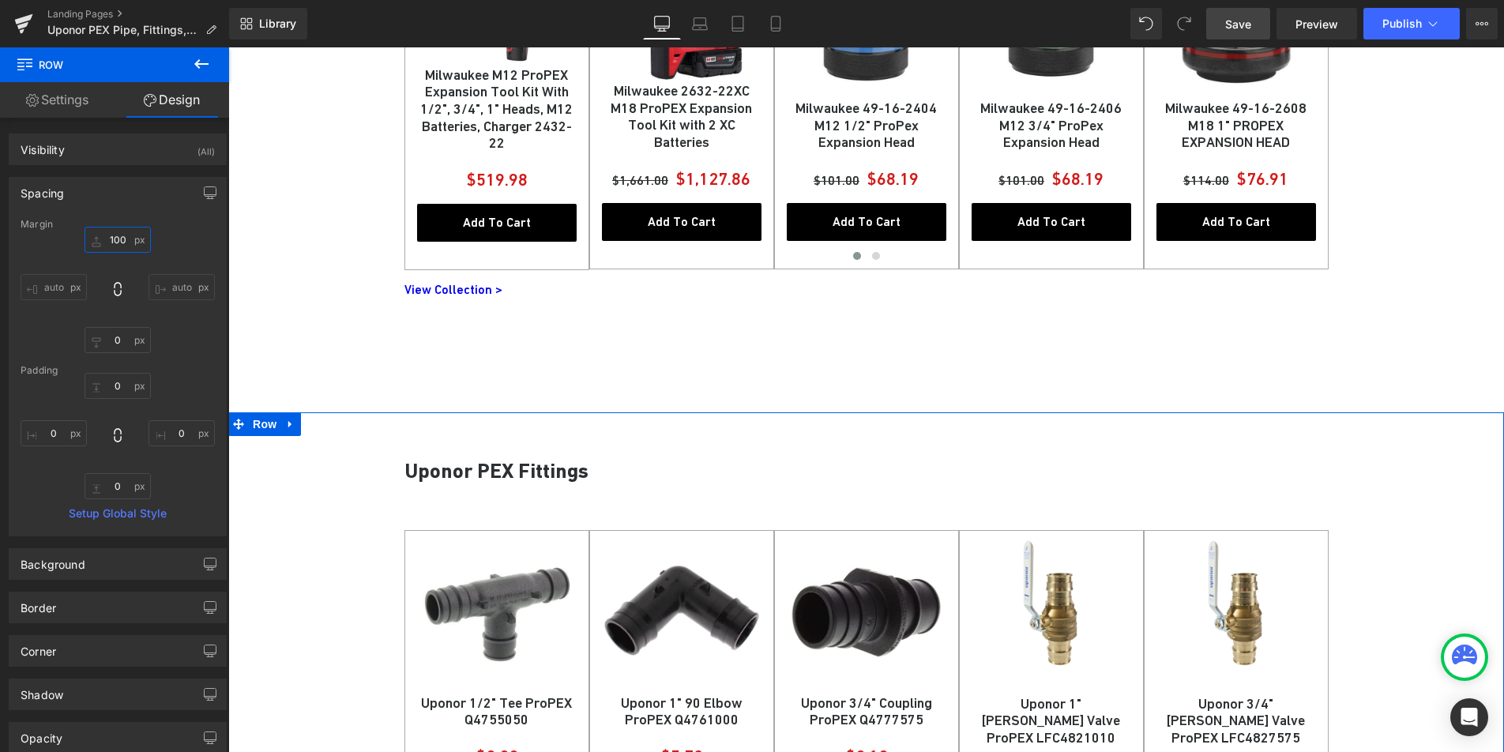
click at [117, 239] on input "100" at bounding box center [118, 240] width 66 height 26
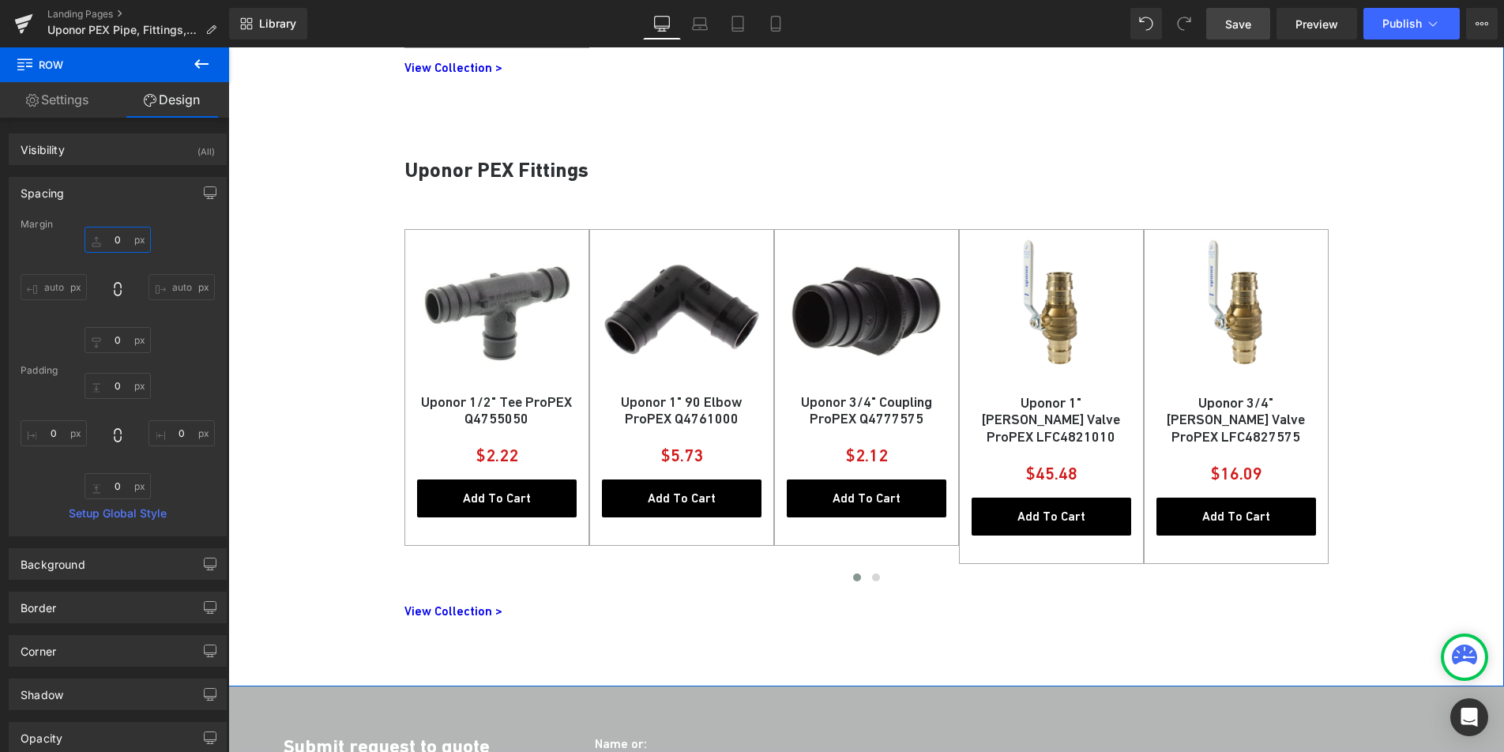
scroll to position [1324, 0]
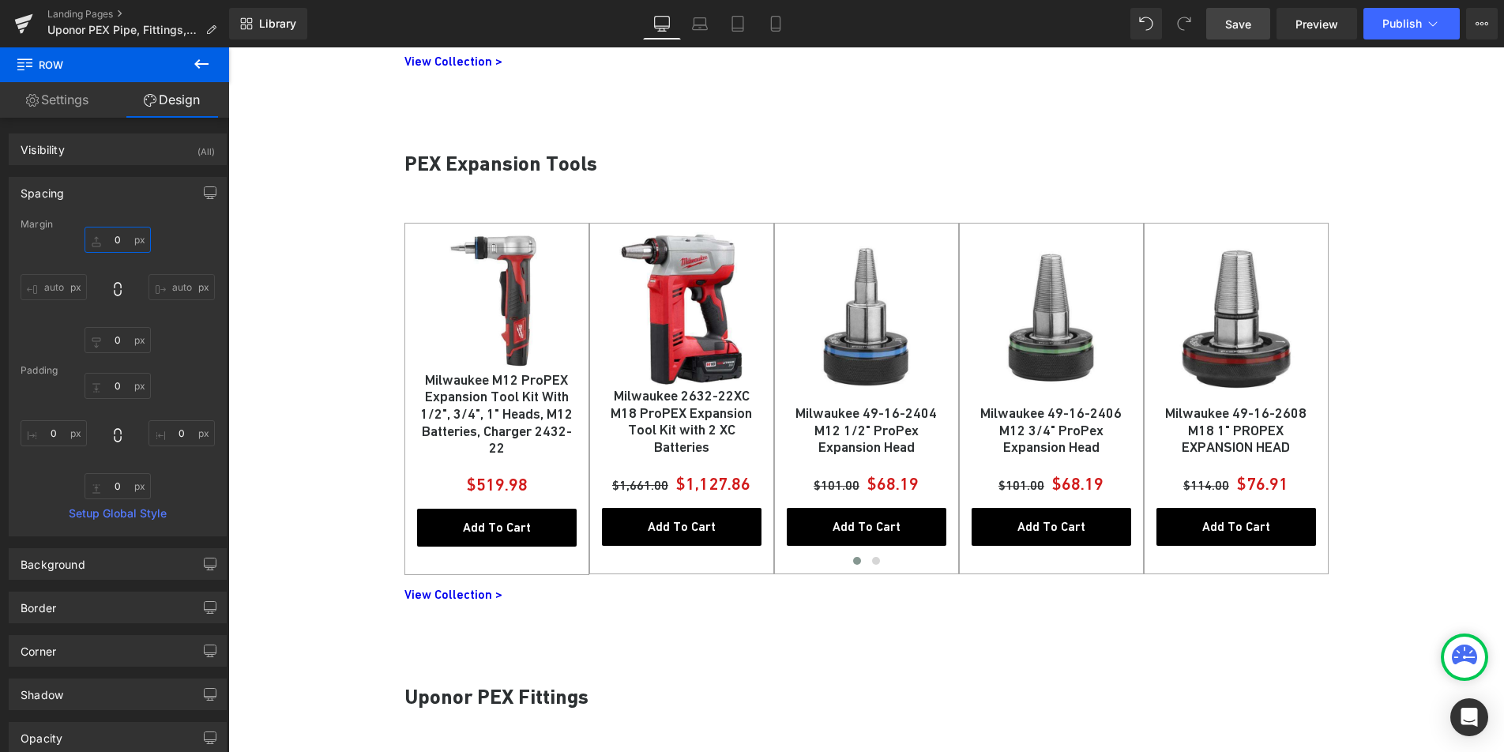
type input "0"
click at [1262, 22] on link "Save" at bounding box center [1238, 24] width 64 height 32
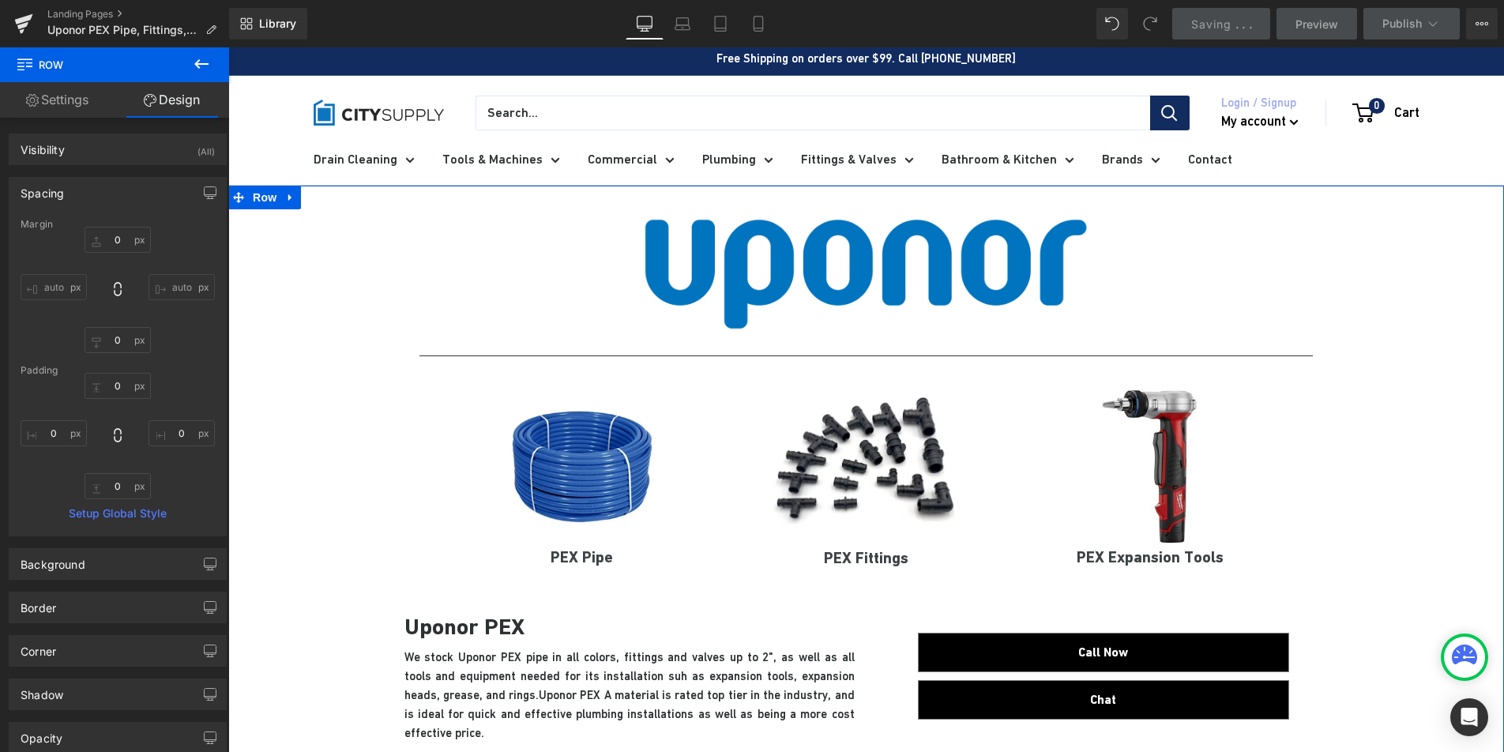
scroll to position [0, 0]
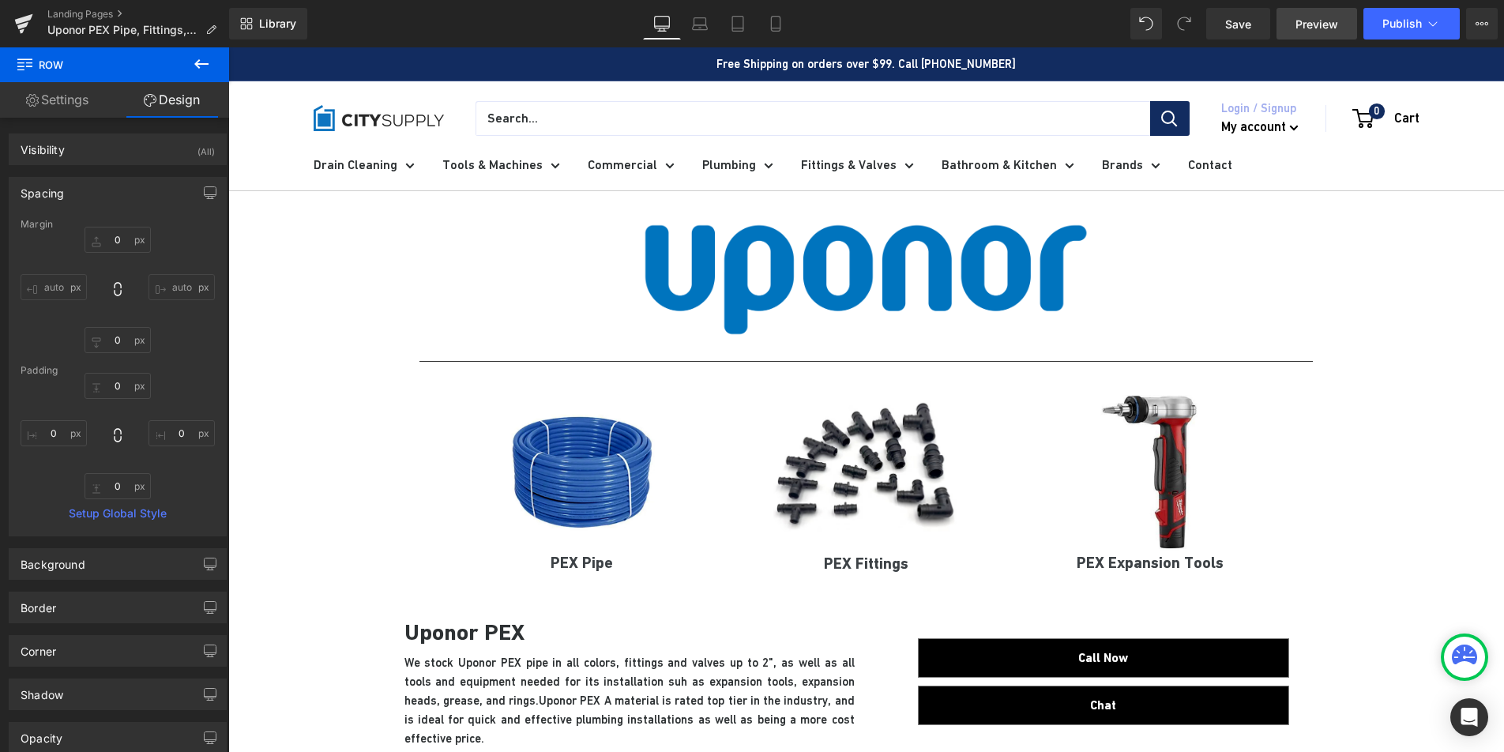
click at [1337, 31] on span "Preview" at bounding box center [1317, 24] width 43 height 17
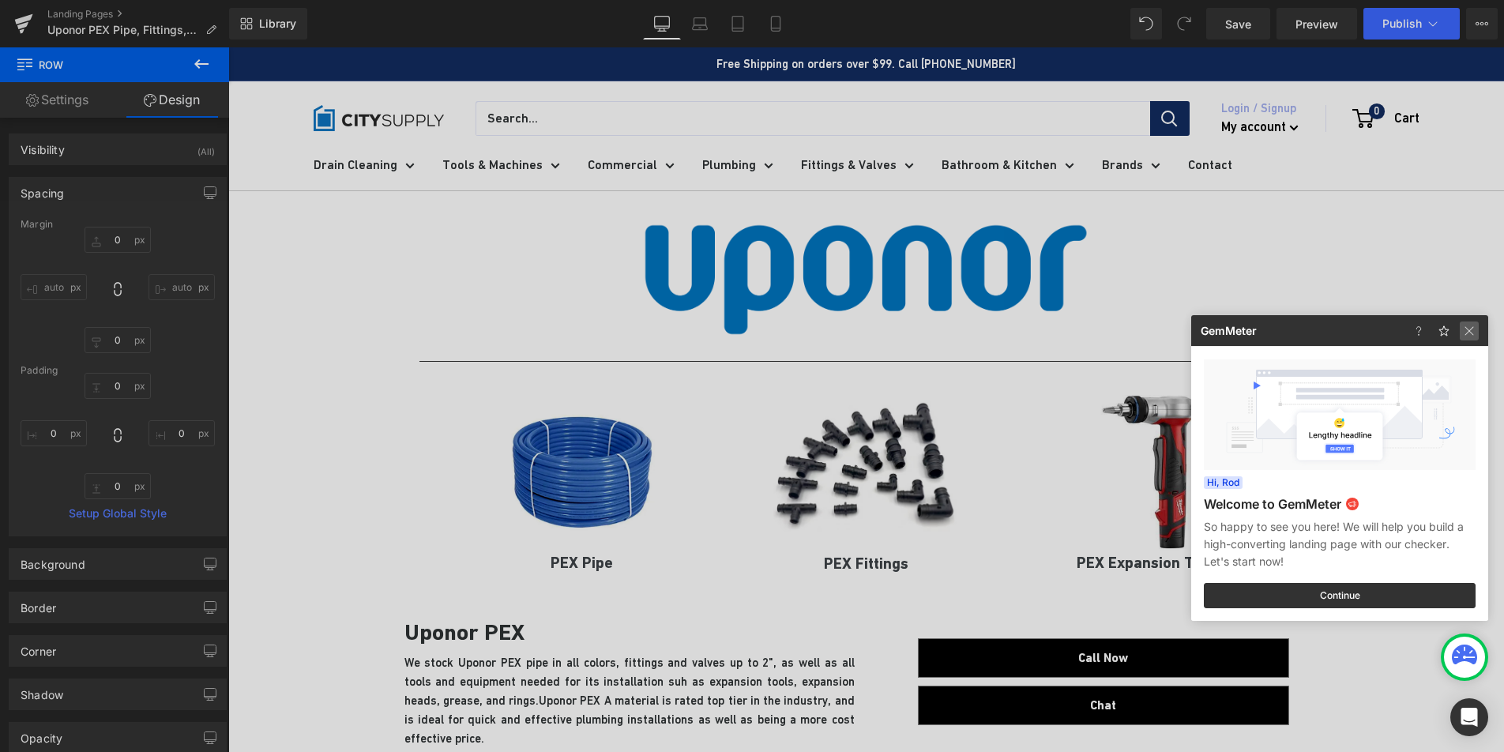
click at [1472, 329] on img at bounding box center [1469, 331] width 19 height 19
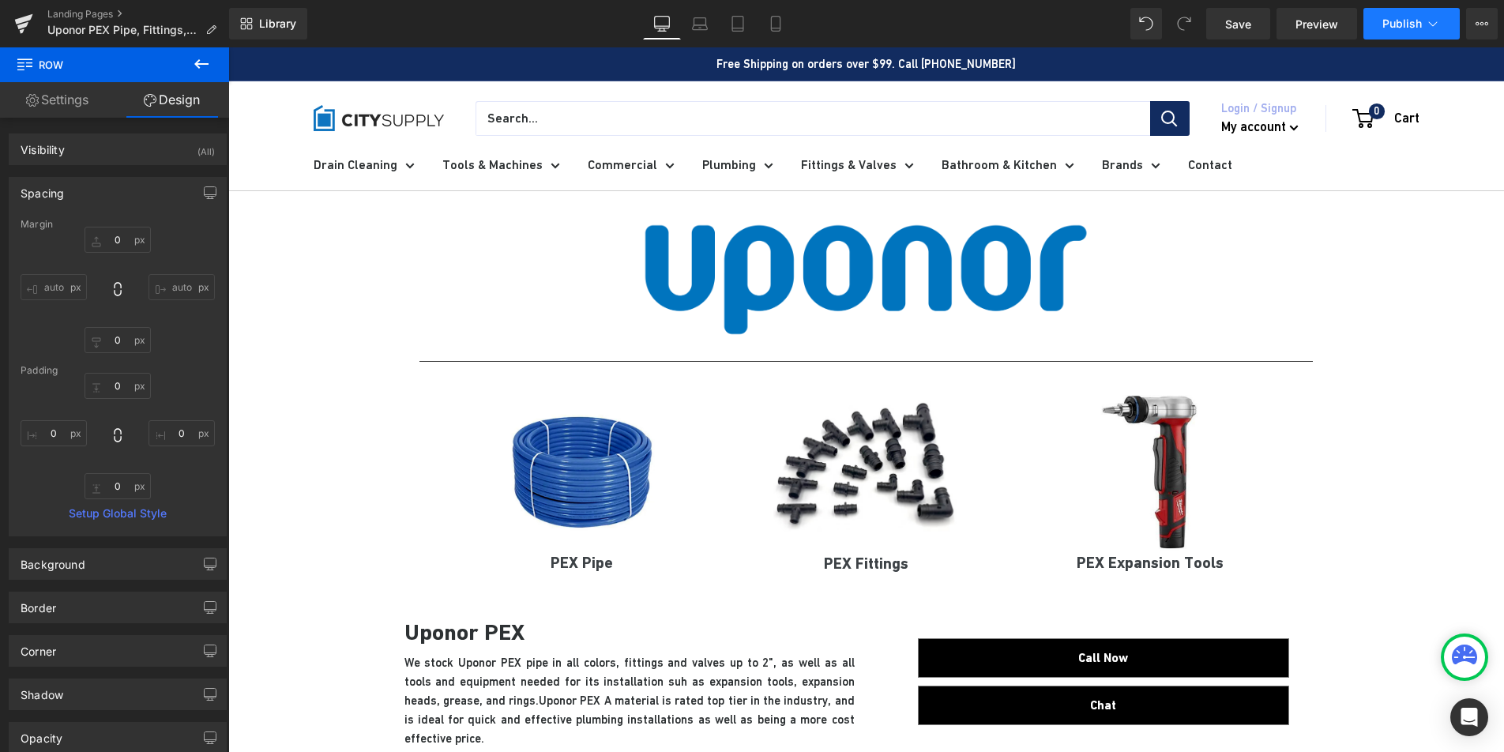
click at [1433, 31] on icon at bounding box center [1433, 24] width 16 height 16
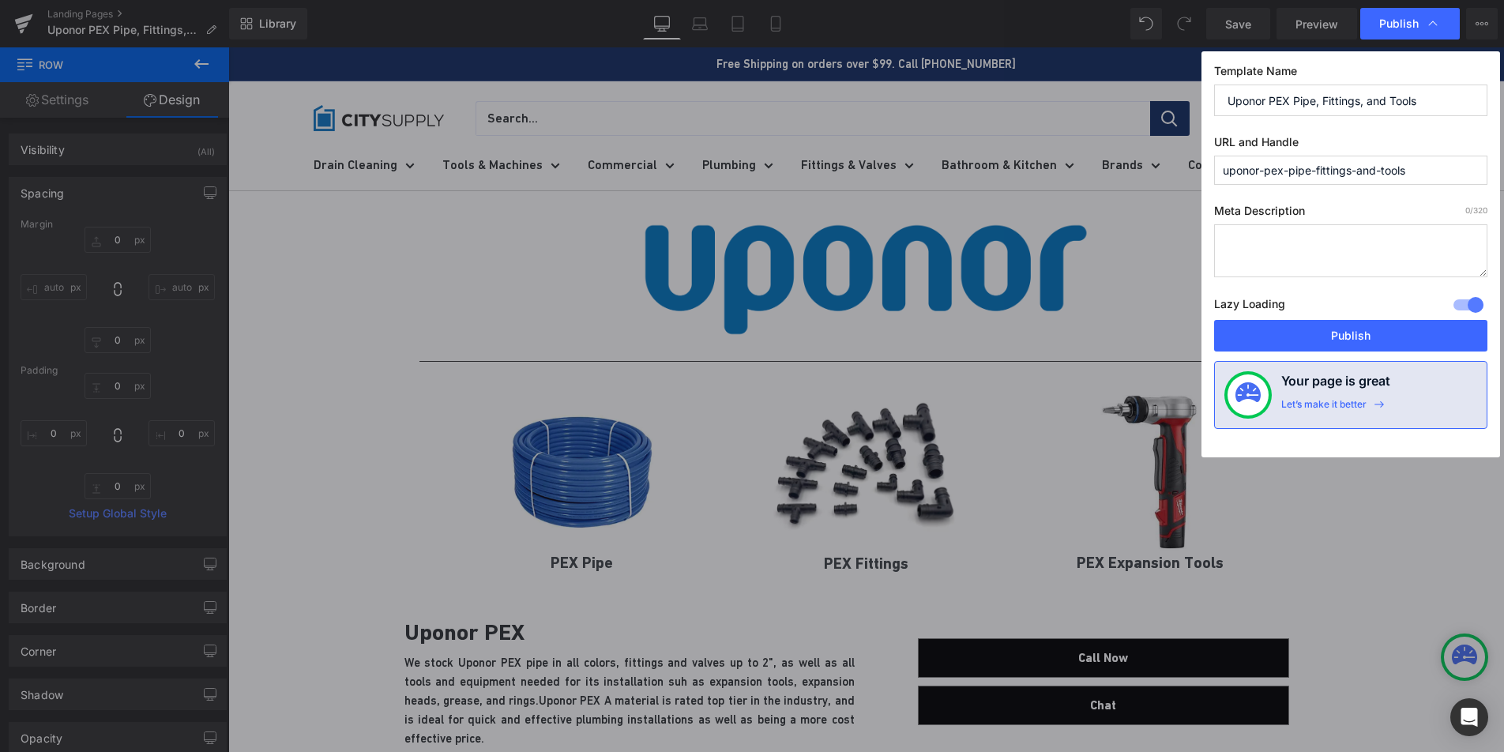
drag, startPoint x: 1434, startPoint y: 170, endPoint x: 1283, endPoint y: 168, distance: 150.9
click at [1283, 168] on input "uponor-pex-pipe-fittings-and-tools" at bounding box center [1350, 170] width 273 height 29
type input "uponor-pex"
click at [1343, 237] on textarea at bounding box center [1350, 250] width 273 height 53
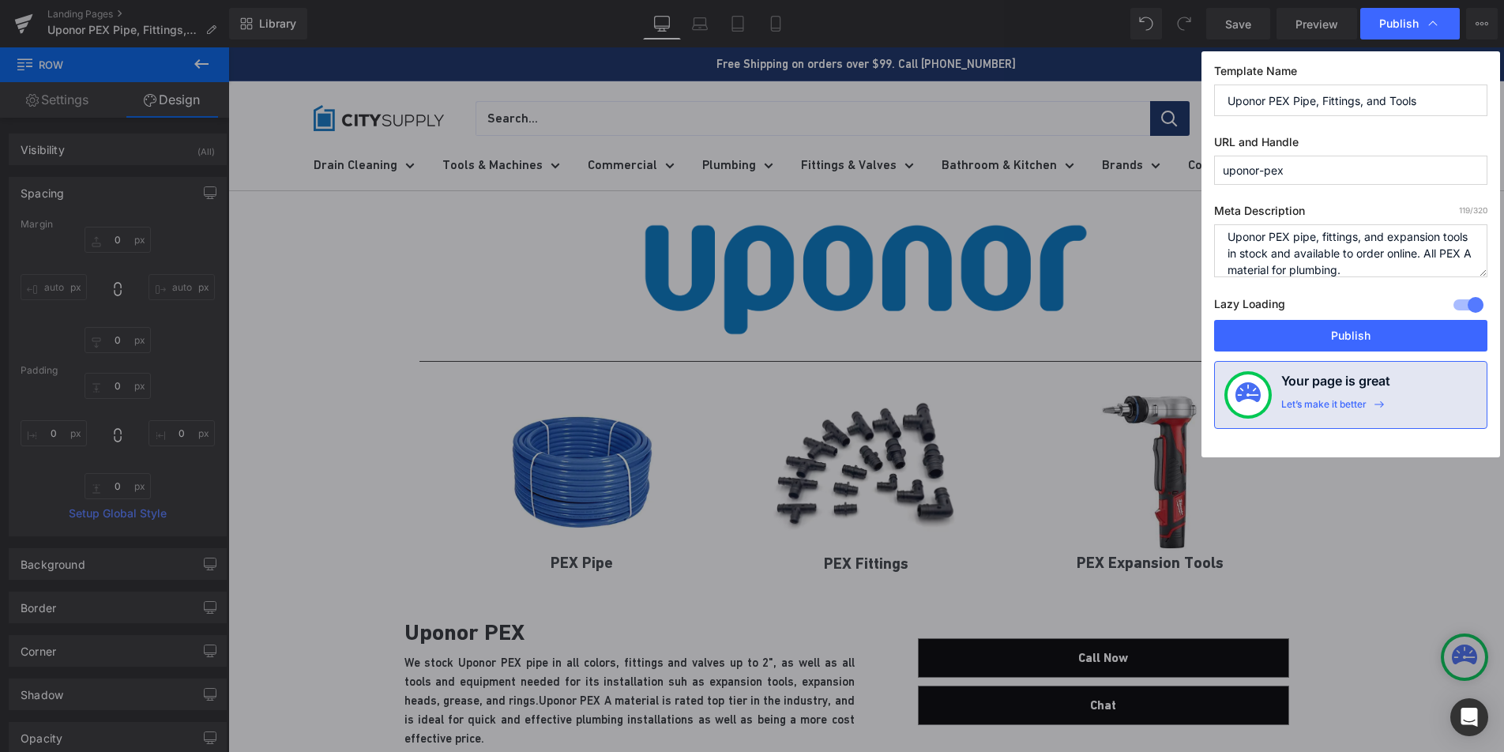
click at [1472, 254] on textarea "Uponor PEX pipe, fittings, and expansion tools in stock and available to order …" at bounding box center [1350, 250] width 273 height 53
click at [1412, 270] on textarea "Uponor PEX pipe, fittings, and expansion tools in stock and available to order …" at bounding box center [1350, 250] width 273 height 53
type textarea "Uponor PEX pipe, fittings, and expansion tools in stock and available to order …"
click at [1371, 339] on button "Publish" at bounding box center [1350, 336] width 273 height 32
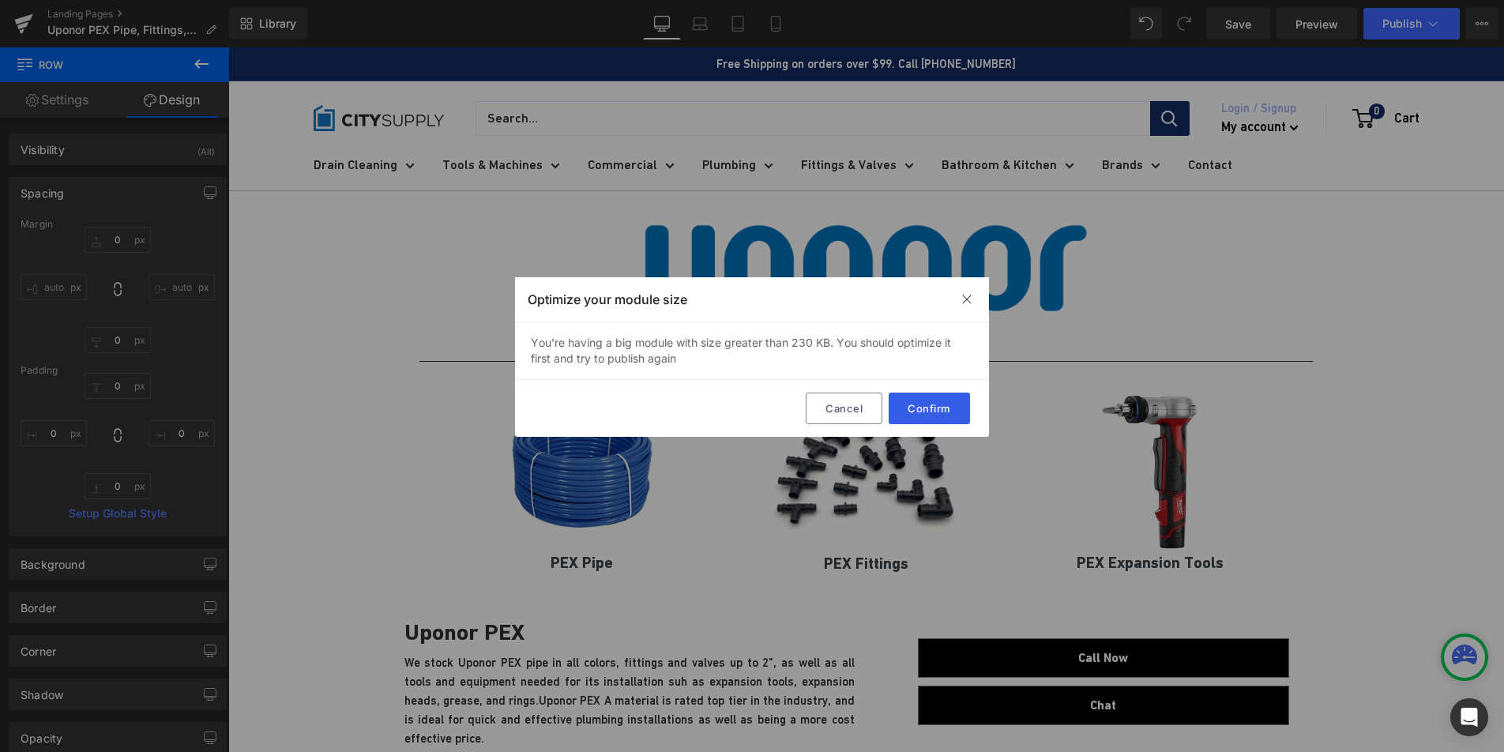
click at [916, 404] on button "Confirm" at bounding box center [929, 409] width 81 height 32
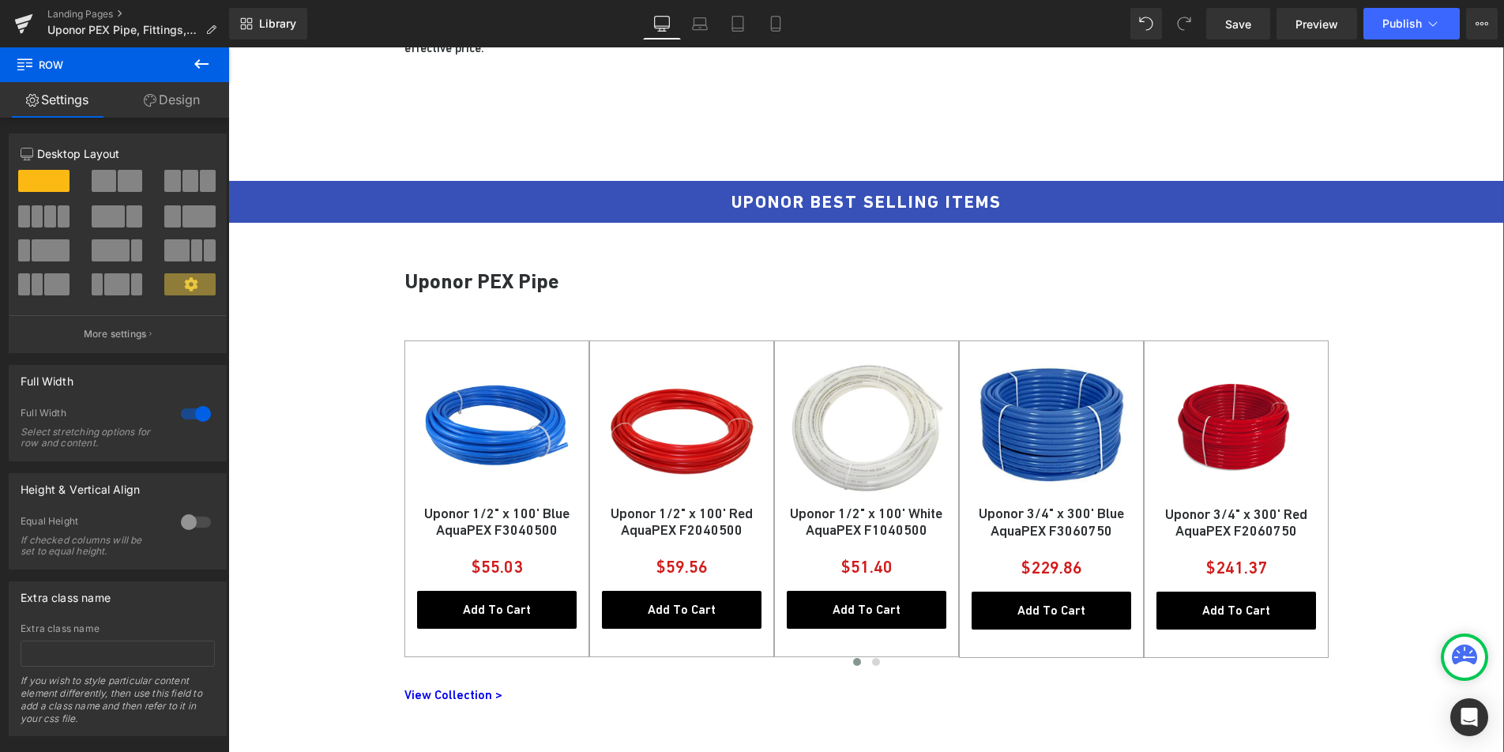
scroll to position [0, 0]
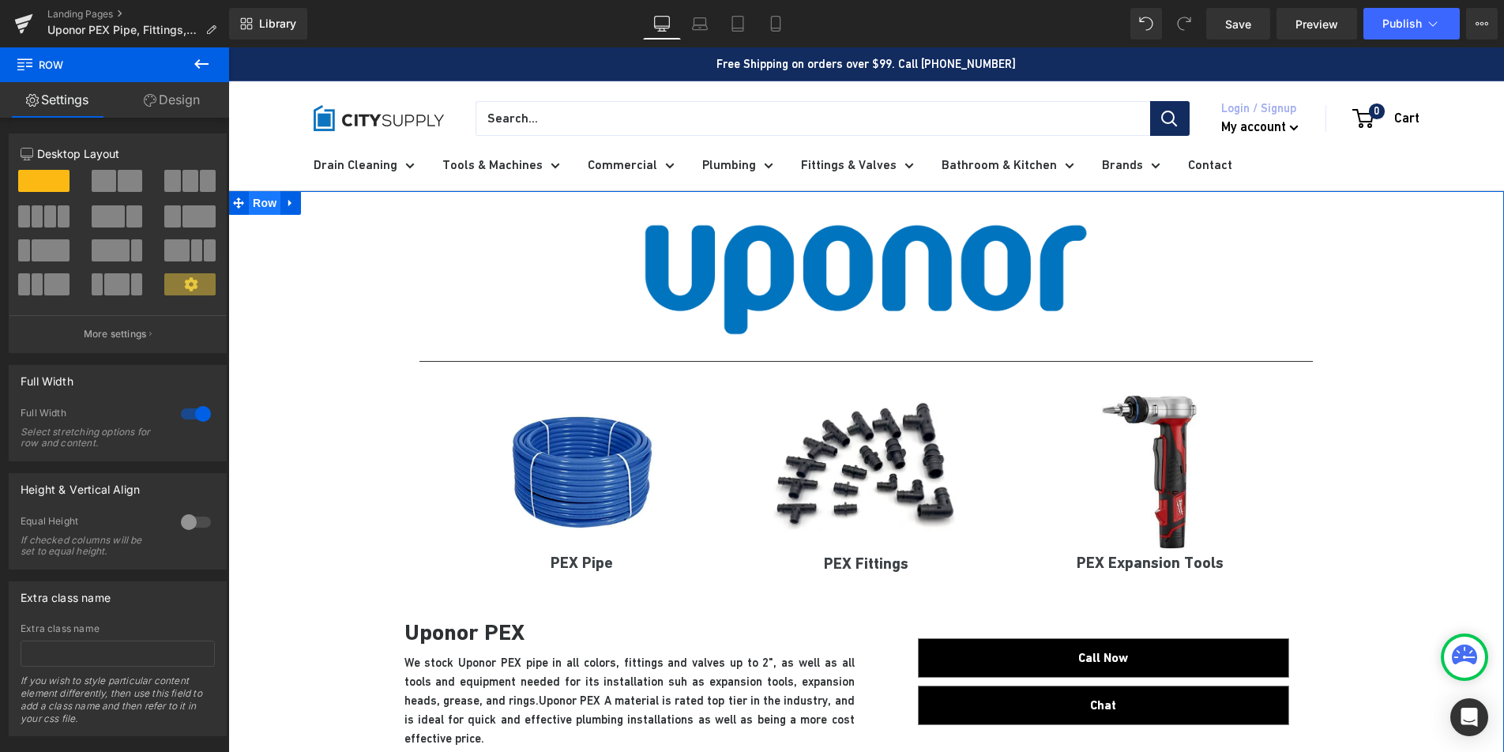
click at [261, 209] on span "Row" at bounding box center [265, 203] width 32 height 24
click at [285, 201] on icon at bounding box center [290, 203] width 11 height 12
click at [301, 201] on link at bounding box center [311, 203] width 21 height 24
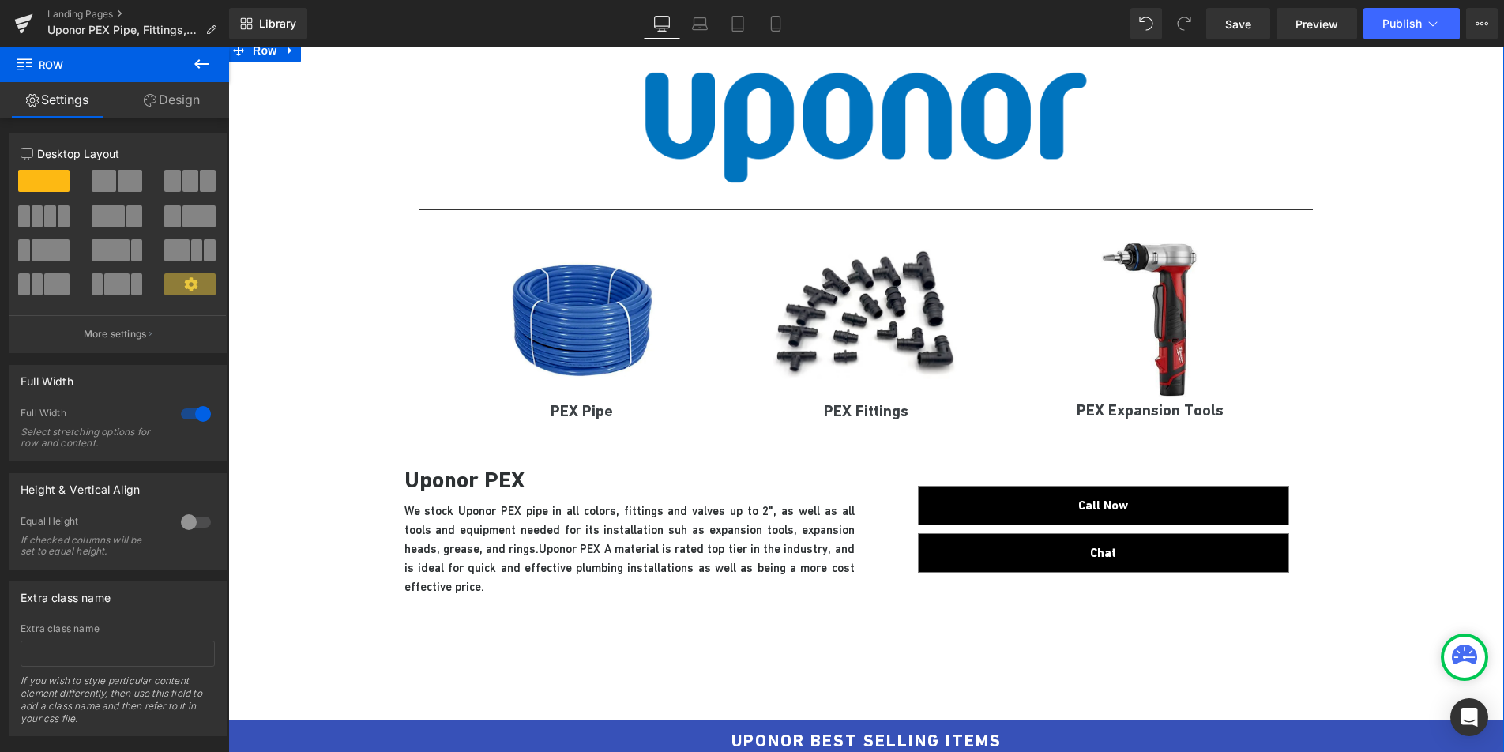
scroll to position [2425, 0]
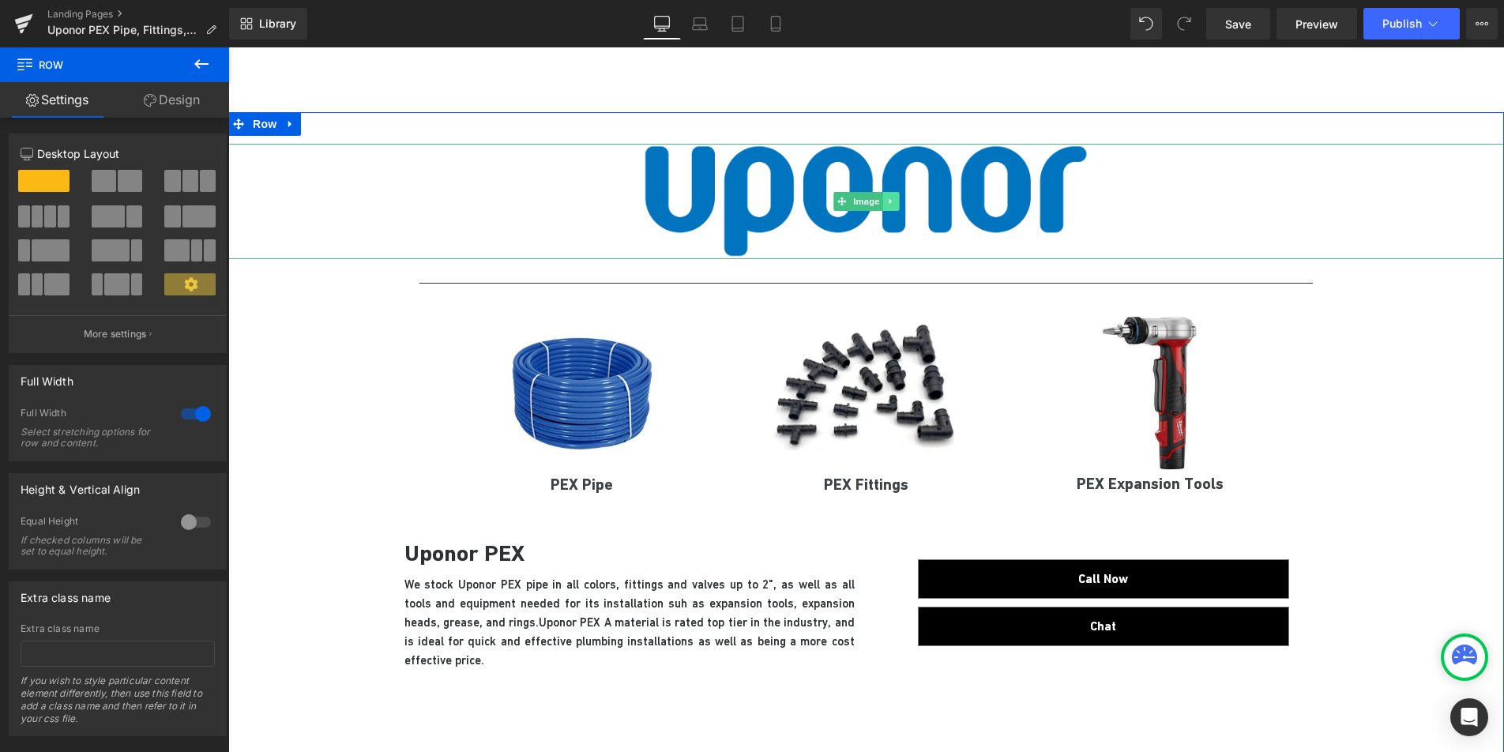
click at [890, 202] on link at bounding box center [890, 201] width 17 height 19
click at [894, 202] on icon at bounding box center [898, 201] width 9 height 9
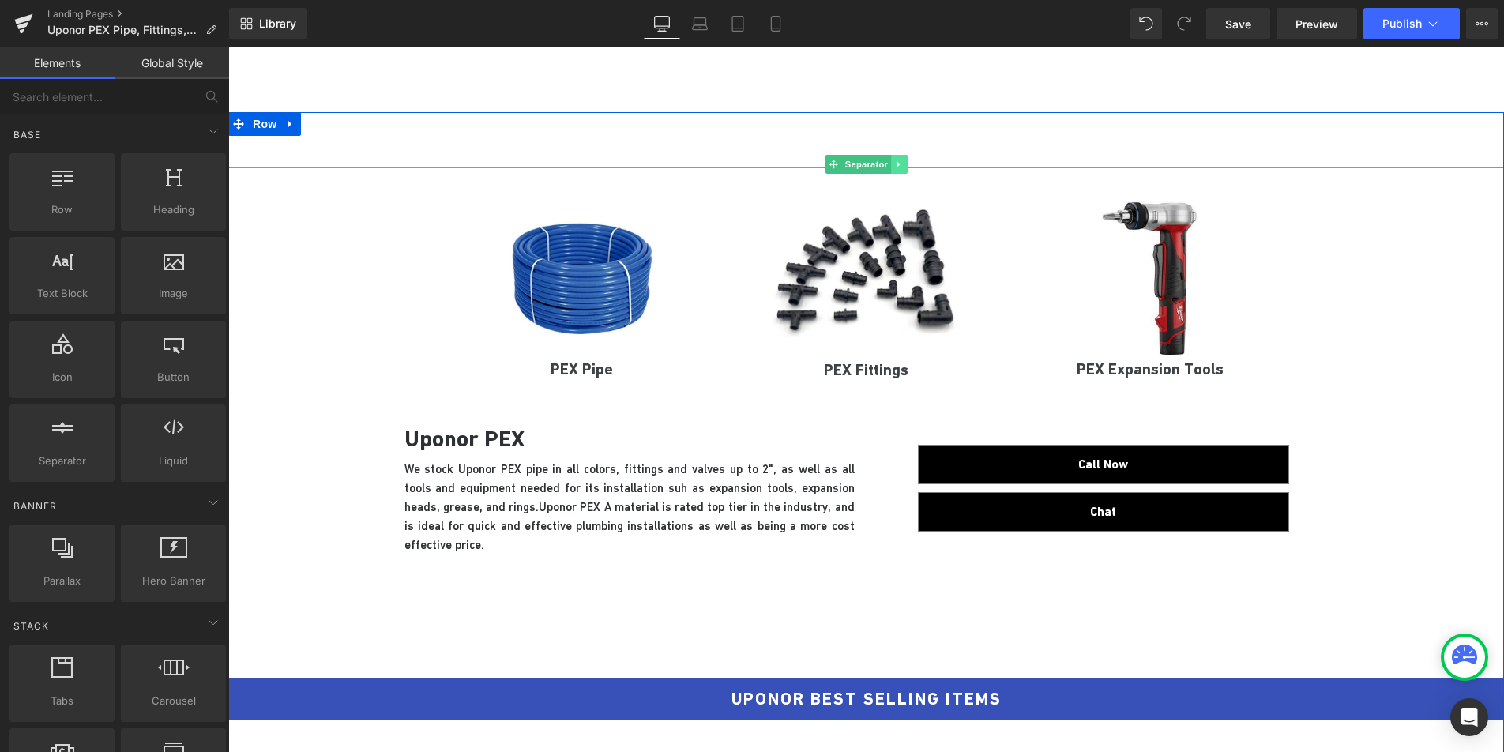
click at [897, 163] on icon at bounding box center [898, 164] width 2 height 6
click at [903, 165] on icon at bounding box center [907, 164] width 9 height 9
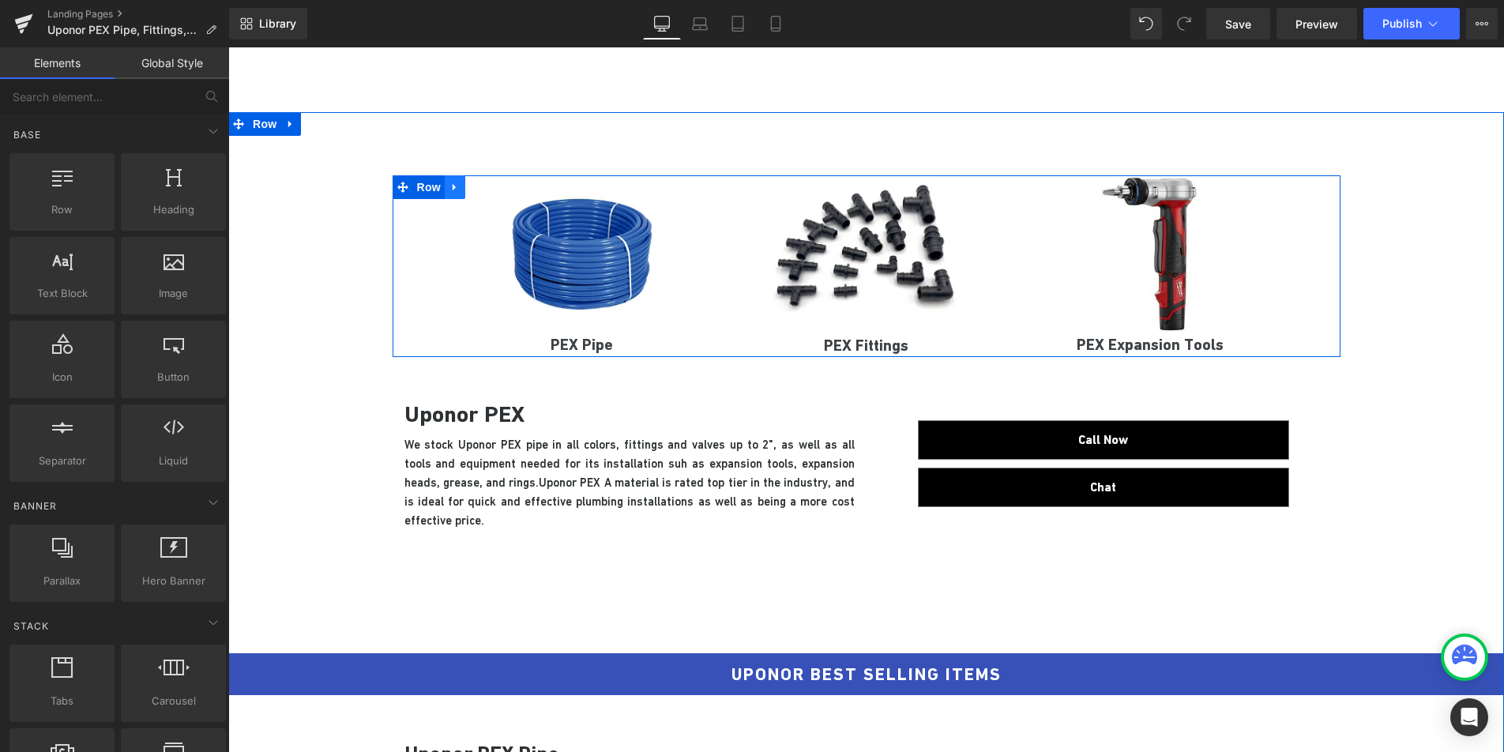
click at [449, 184] on icon at bounding box center [454, 188] width 11 height 12
click at [491, 186] on icon at bounding box center [496, 187] width 11 height 11
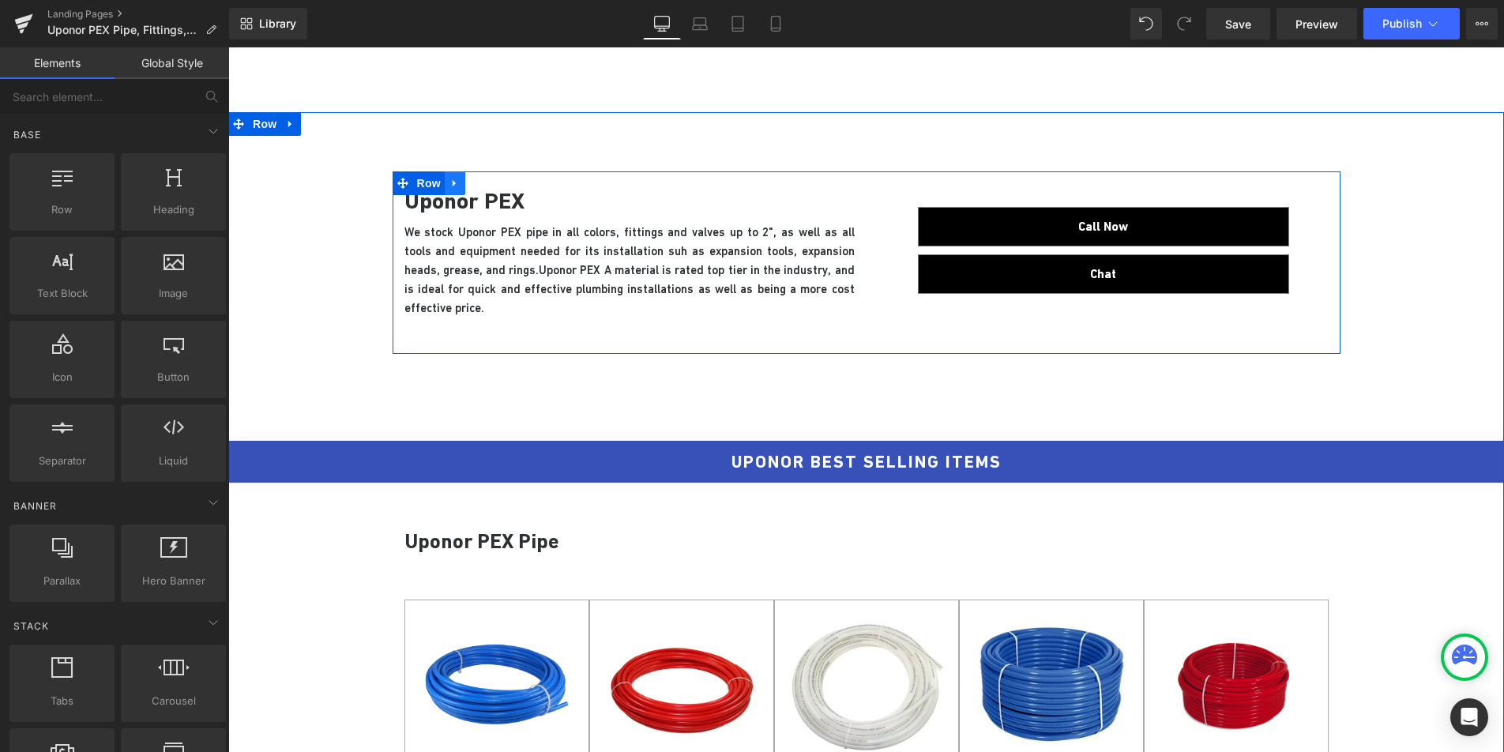
click at [451, 187] on icon at bounding box center [454, 184] width 11 height 12
click at [486, 185] on link at bounding box center [496, 183] width 21 height 24
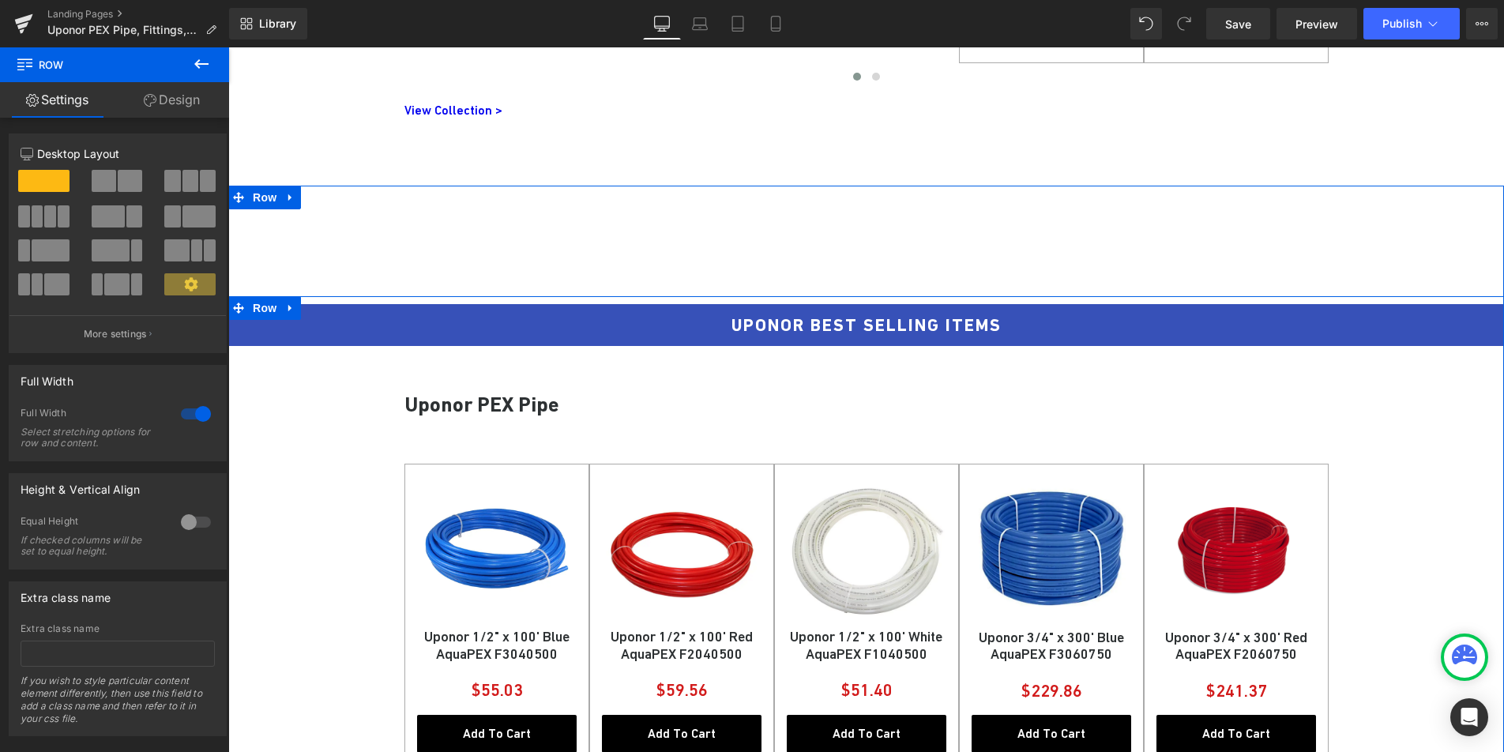
scroll to position [2304, 0]
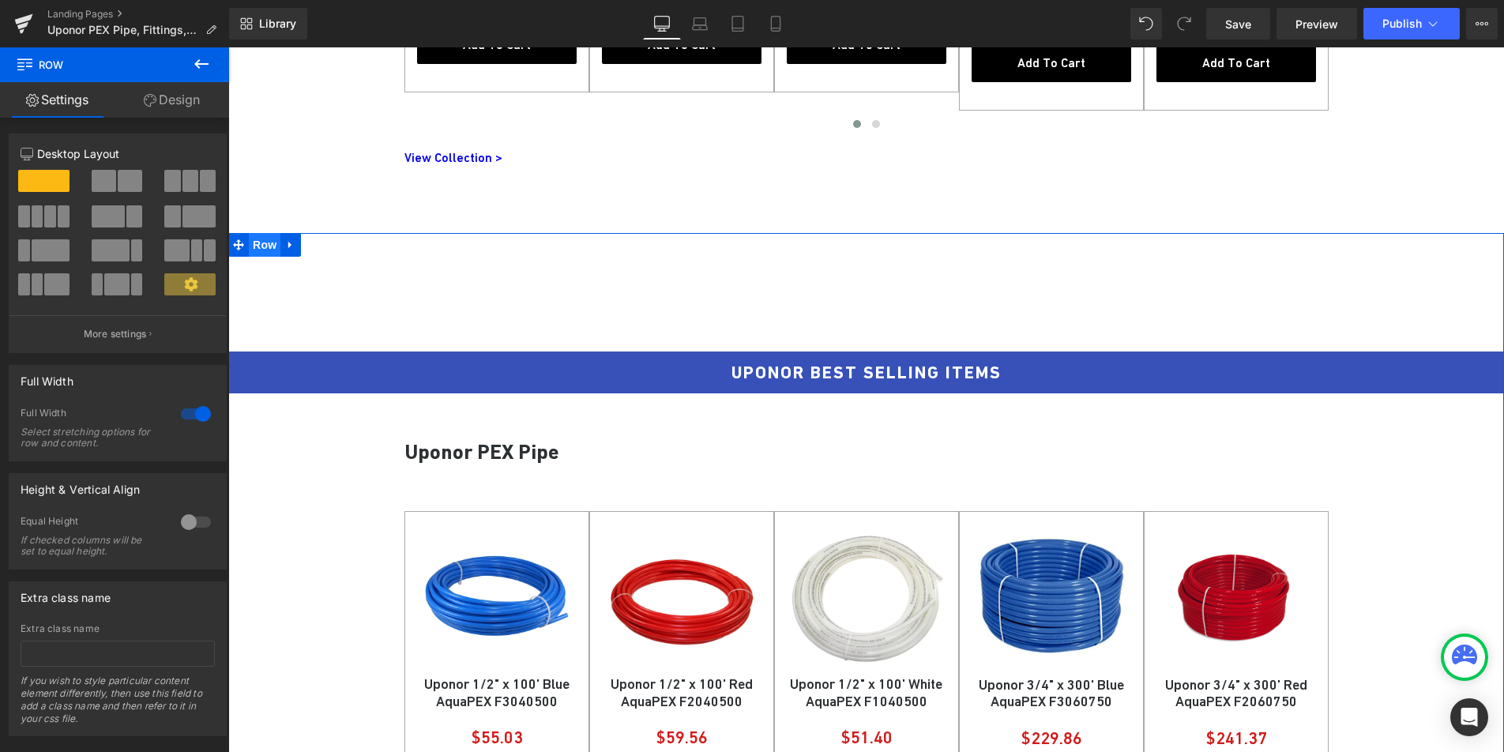
click at [255, 250] on span "Row" at bounding box center [265, 245] width 32 height 24
click at [171, 103] on link "Design" at bounding box center [172, 100] width 115 height 36
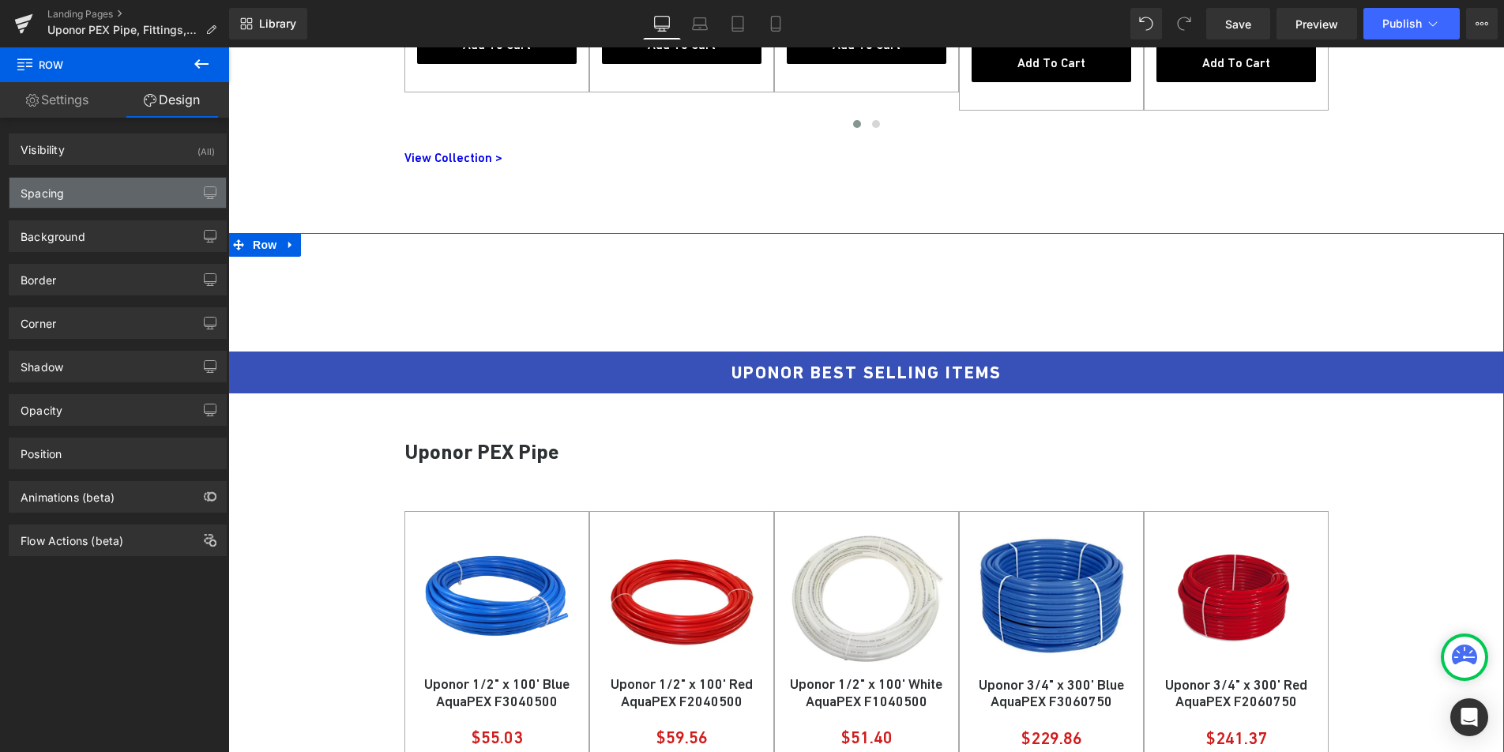
click at [122, 187] on div "Spacing" at bounding box center [117, 193] width 216 height 30
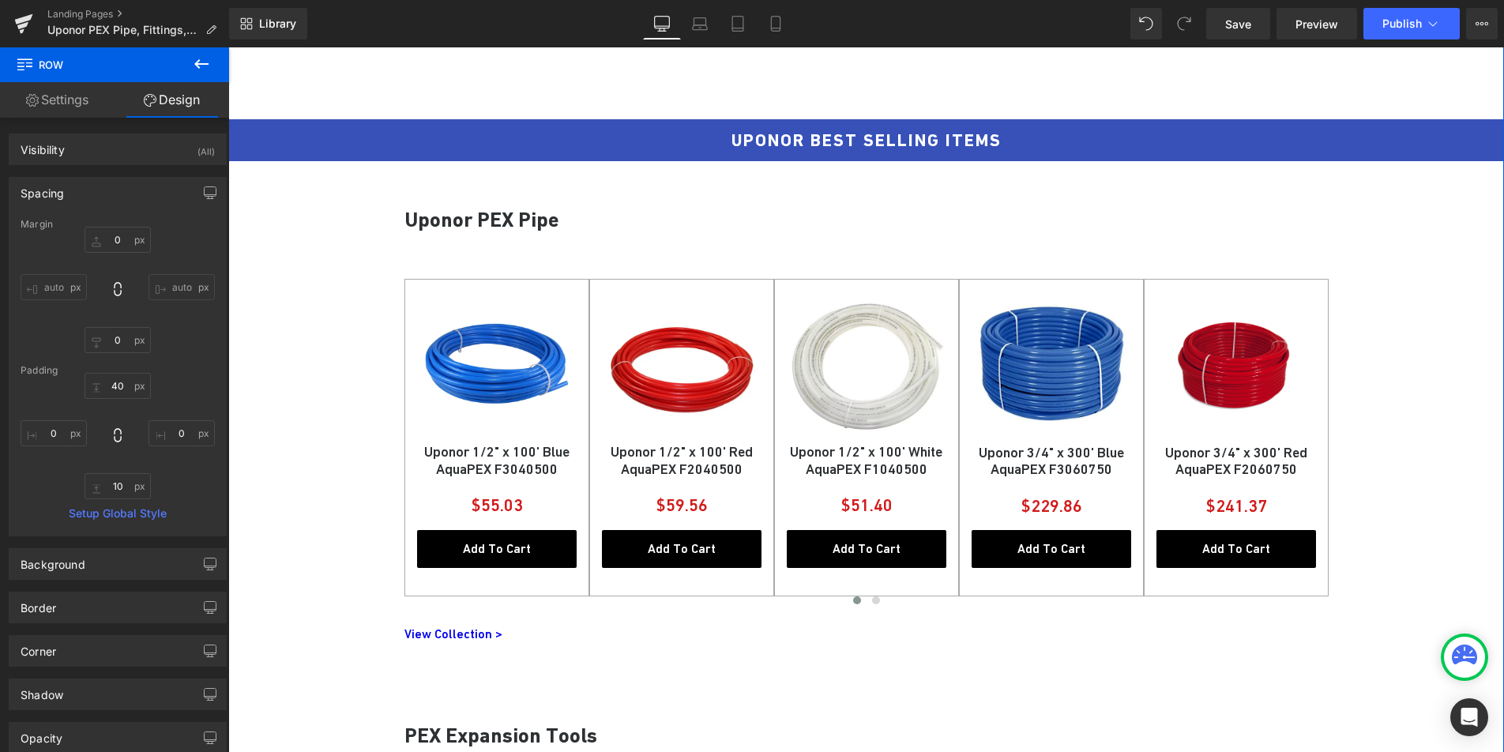
scroll to position [2379, 0]
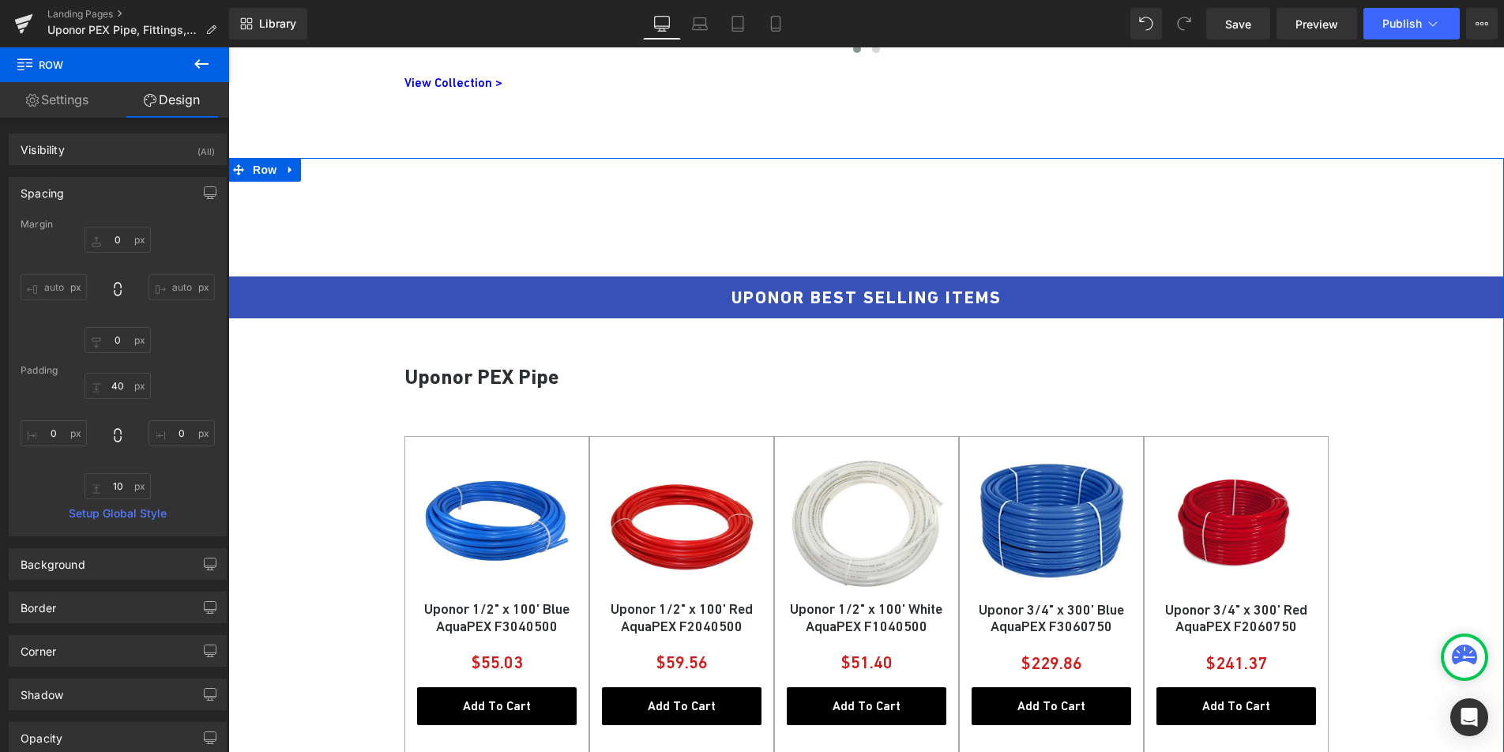
click at [324, 401] on div "UPONOR BEST SELLING ITEMS Heading Row Uponor PEX Pipe Heading Sale Off (P) Imag…" at bounding box center [866, 552] width 1276 height 566
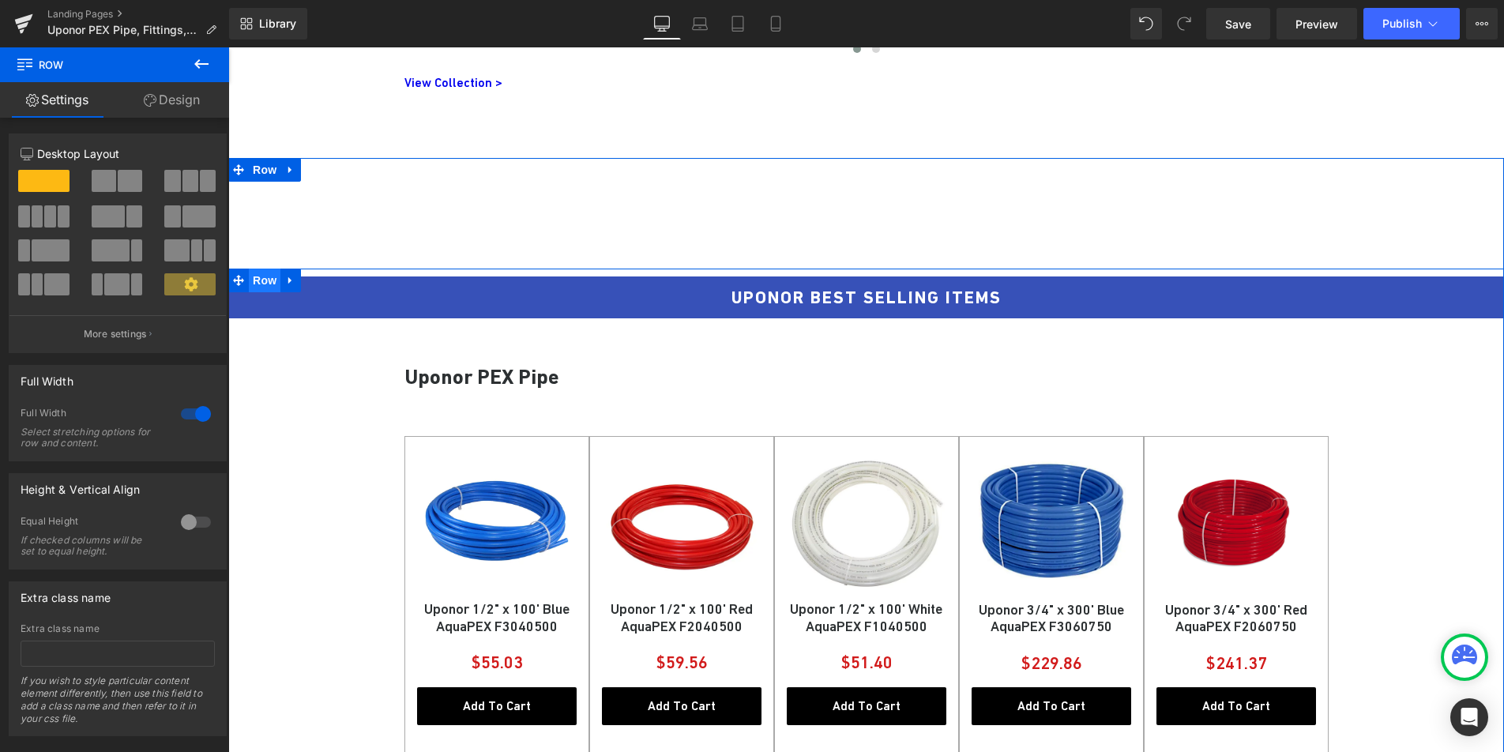
click at [258, 291] on span "Row" at bounding box center [265, 281] width 32 height 24
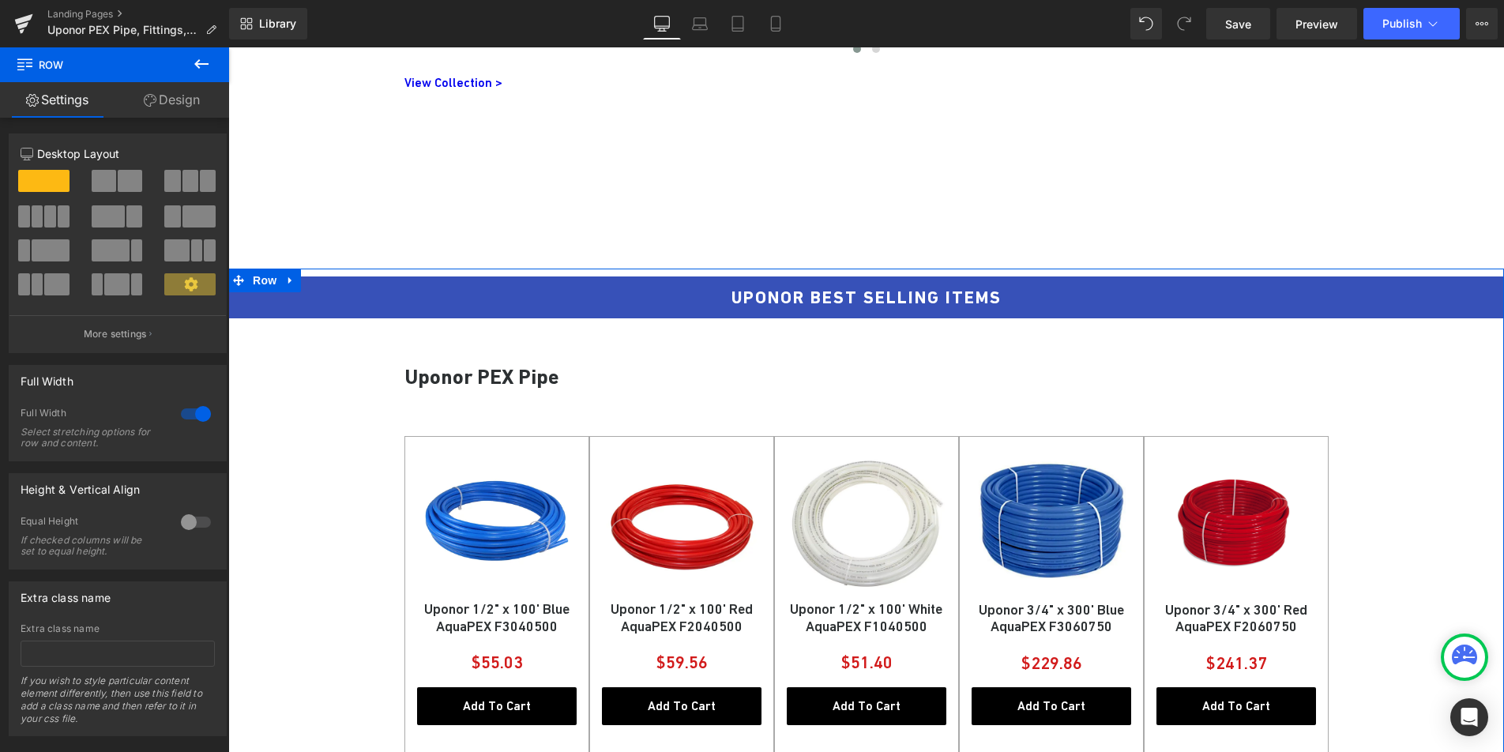
click at [158, 109] on link "Design" at bounding box center [172, 100] width 115 height 36
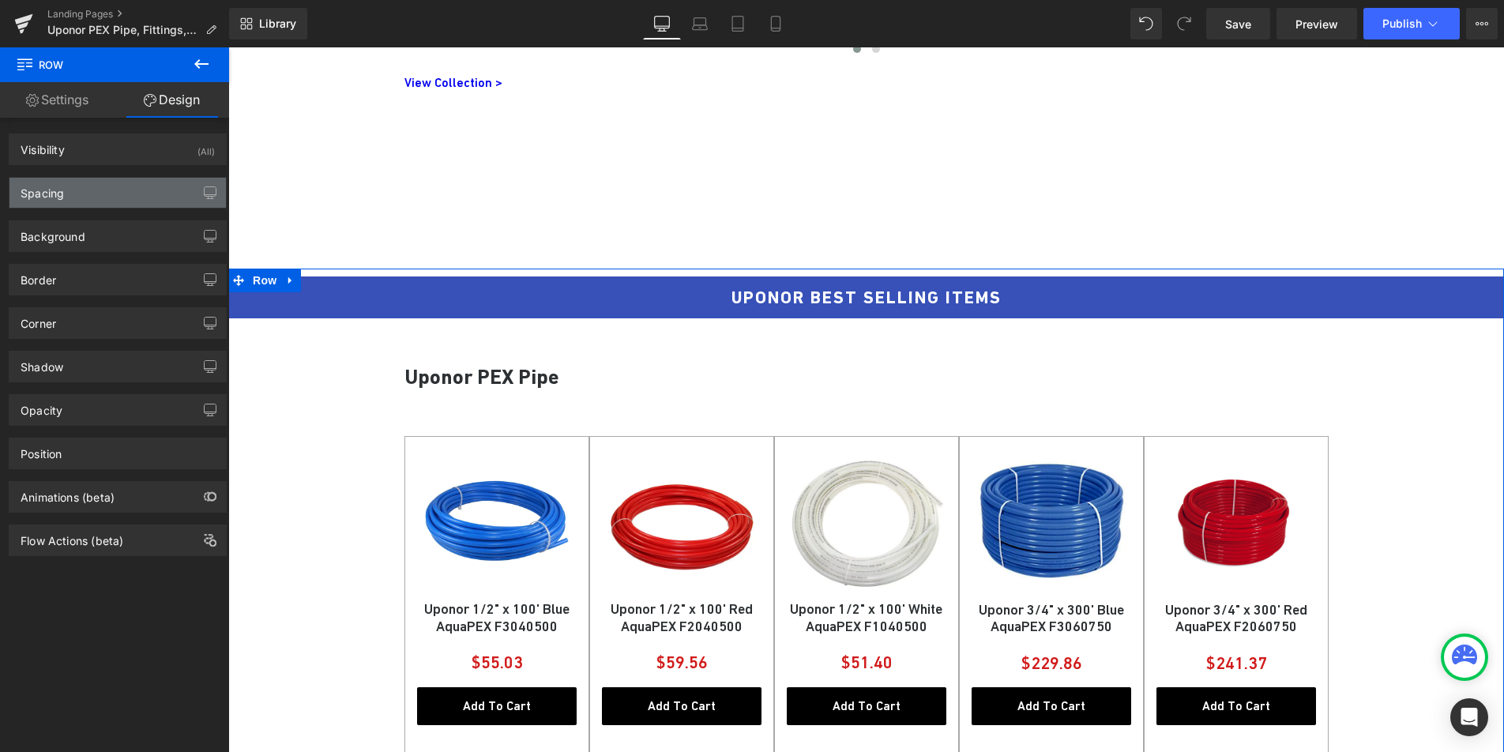
click at [118, 190] on div "Spacing" at bounding box center [117, 193] width 216 height 30
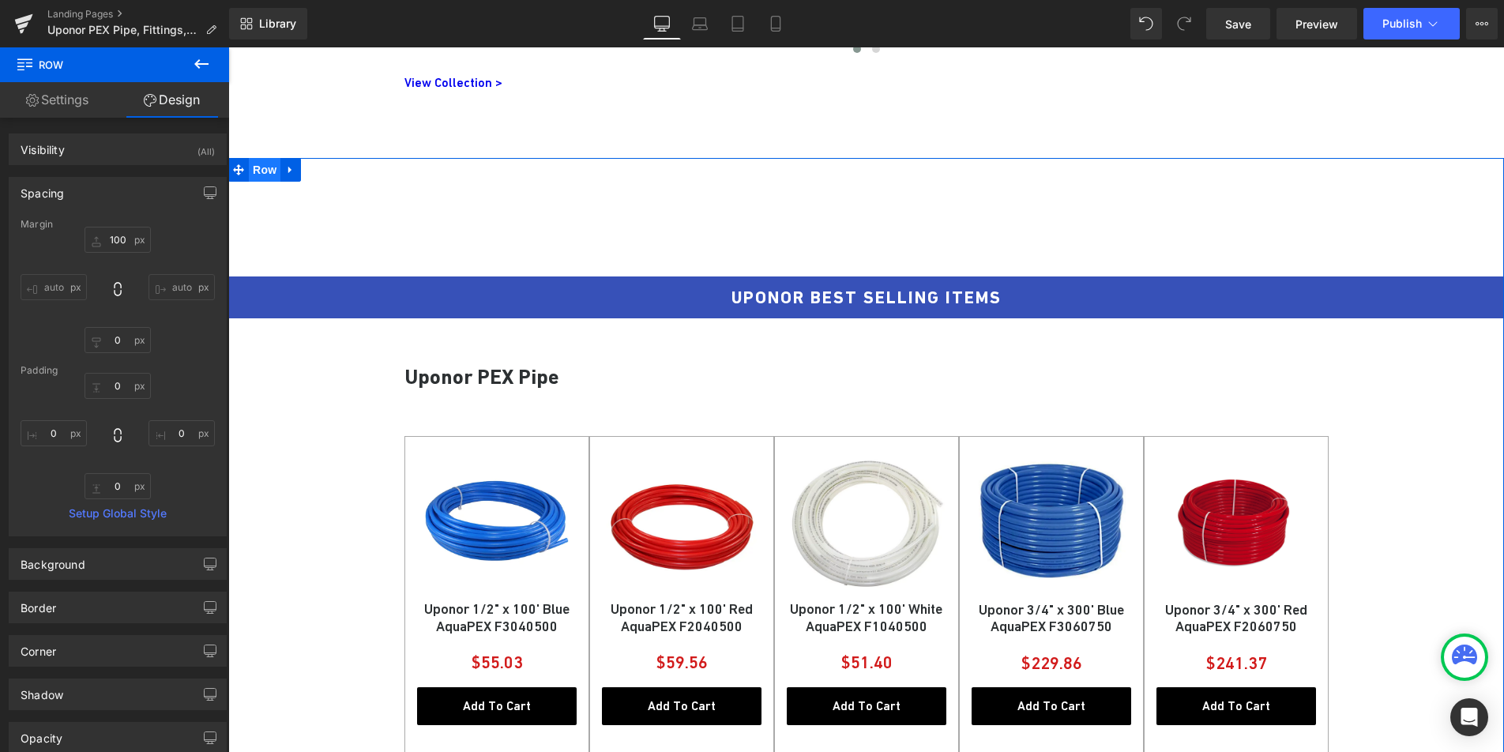
click at [267, 171] on span "Row" at bounding box center [265, 170] width 32 height 24
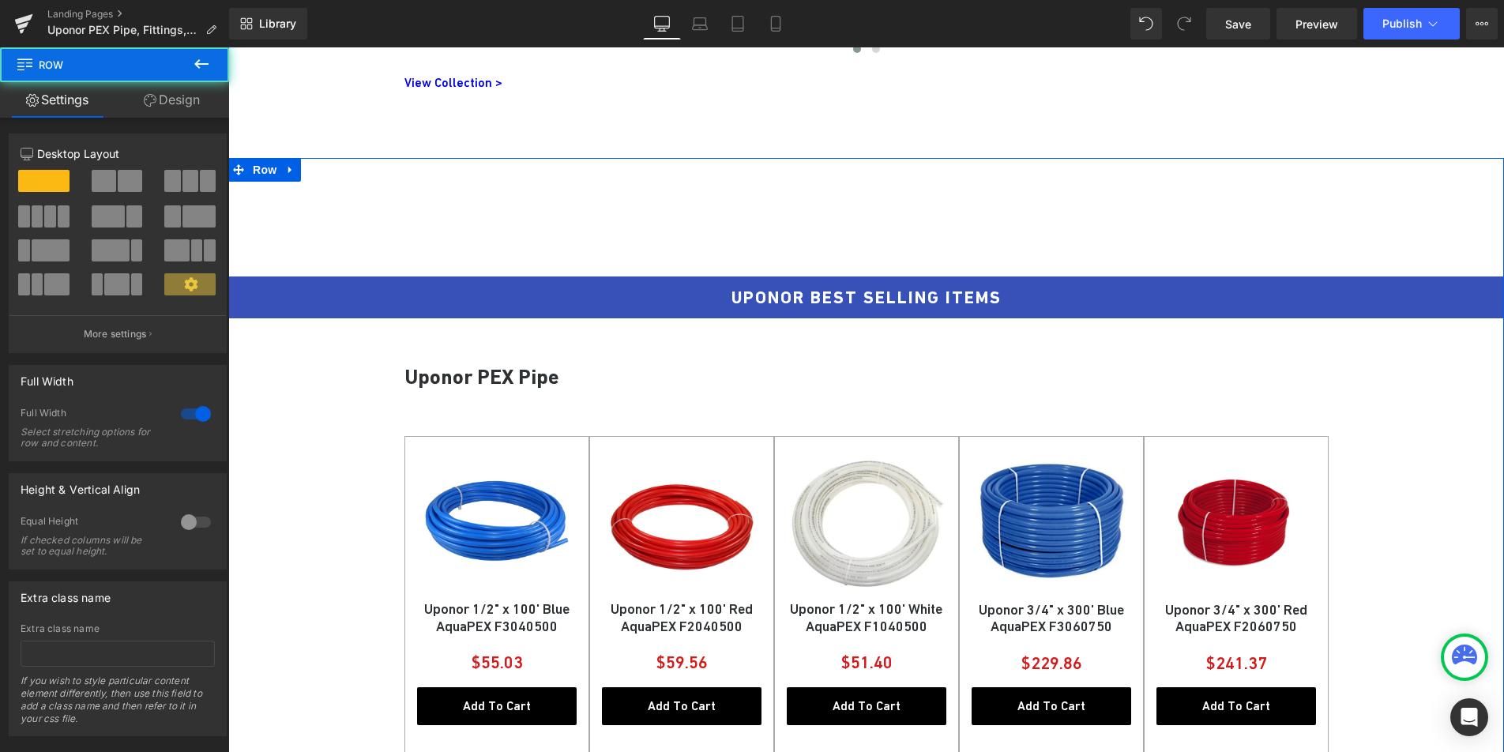
click at [170, 103] on link "Design" at bounding box center [172, 100] width 115 height 36
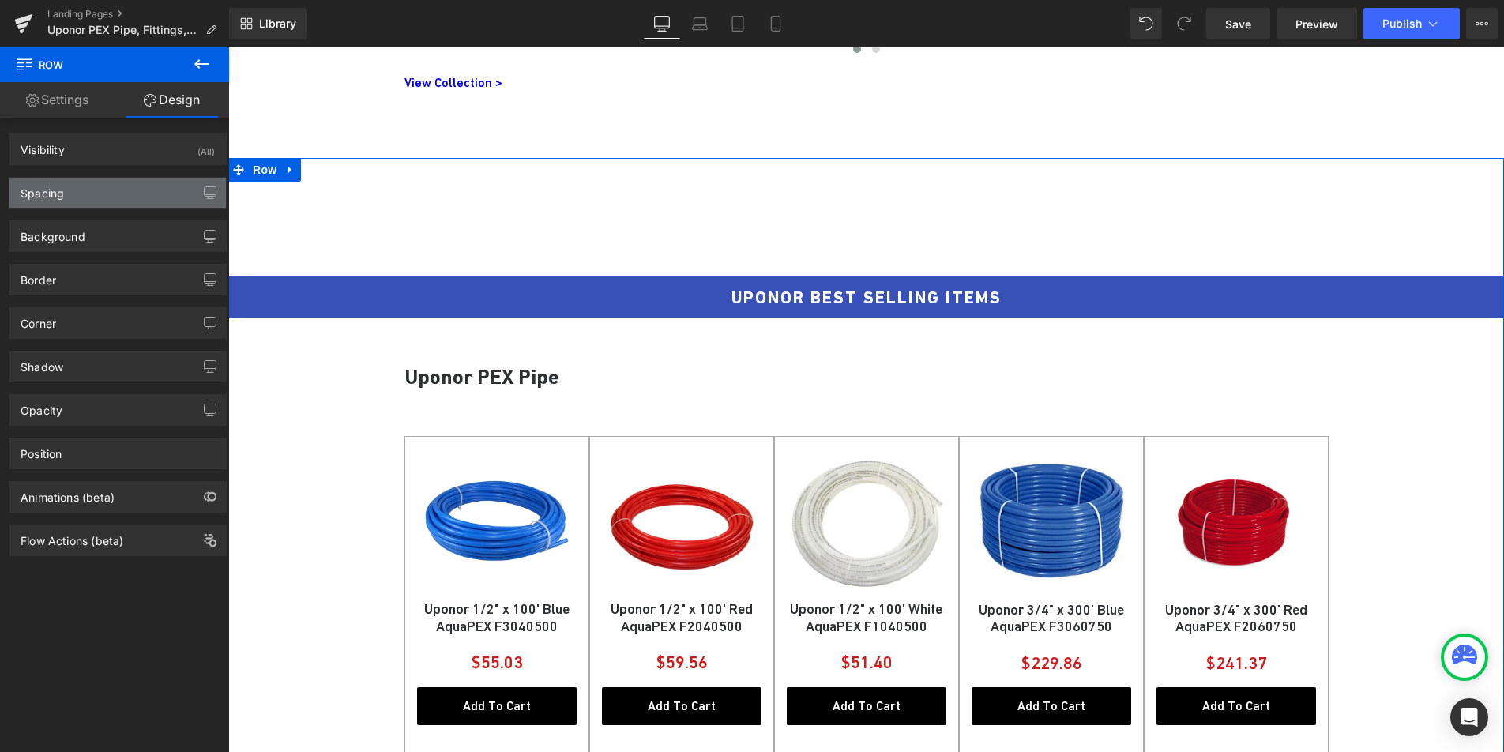
click at [106, 190] on div "Spacing" at bounding box center [117, 193] width 216 height 30
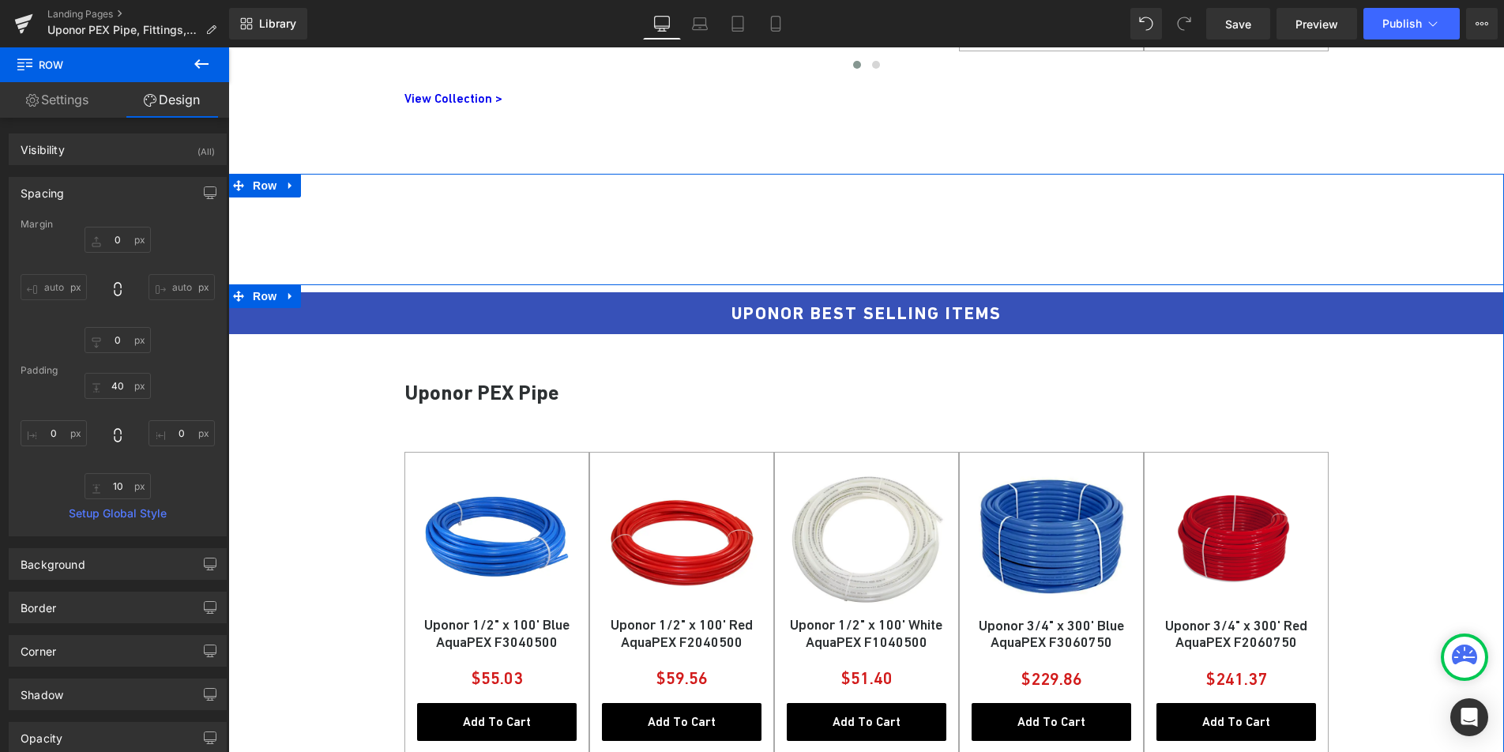
scroll to position [2359, 0]
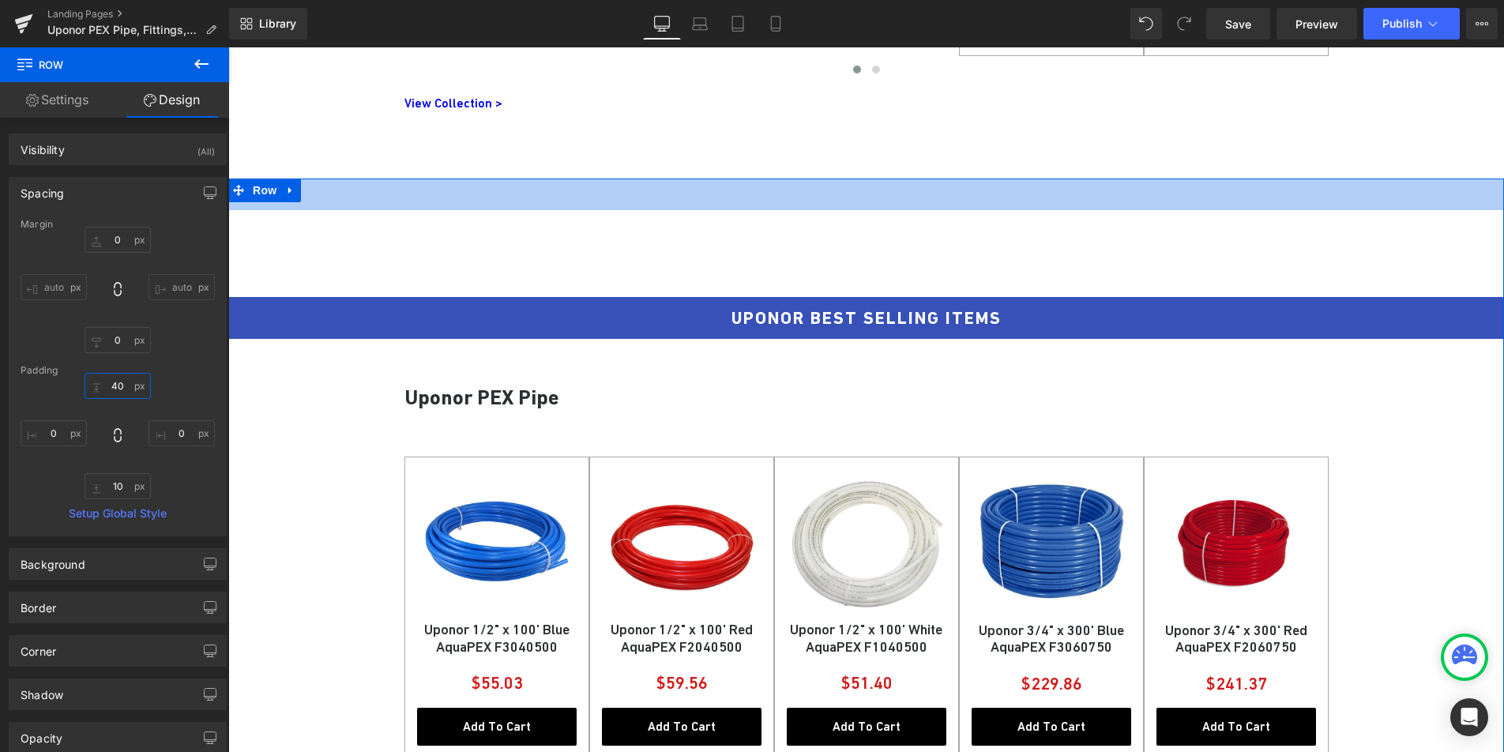
click at [113, 386] on input "text" at bounding box center [118, 386] width 66 height 26
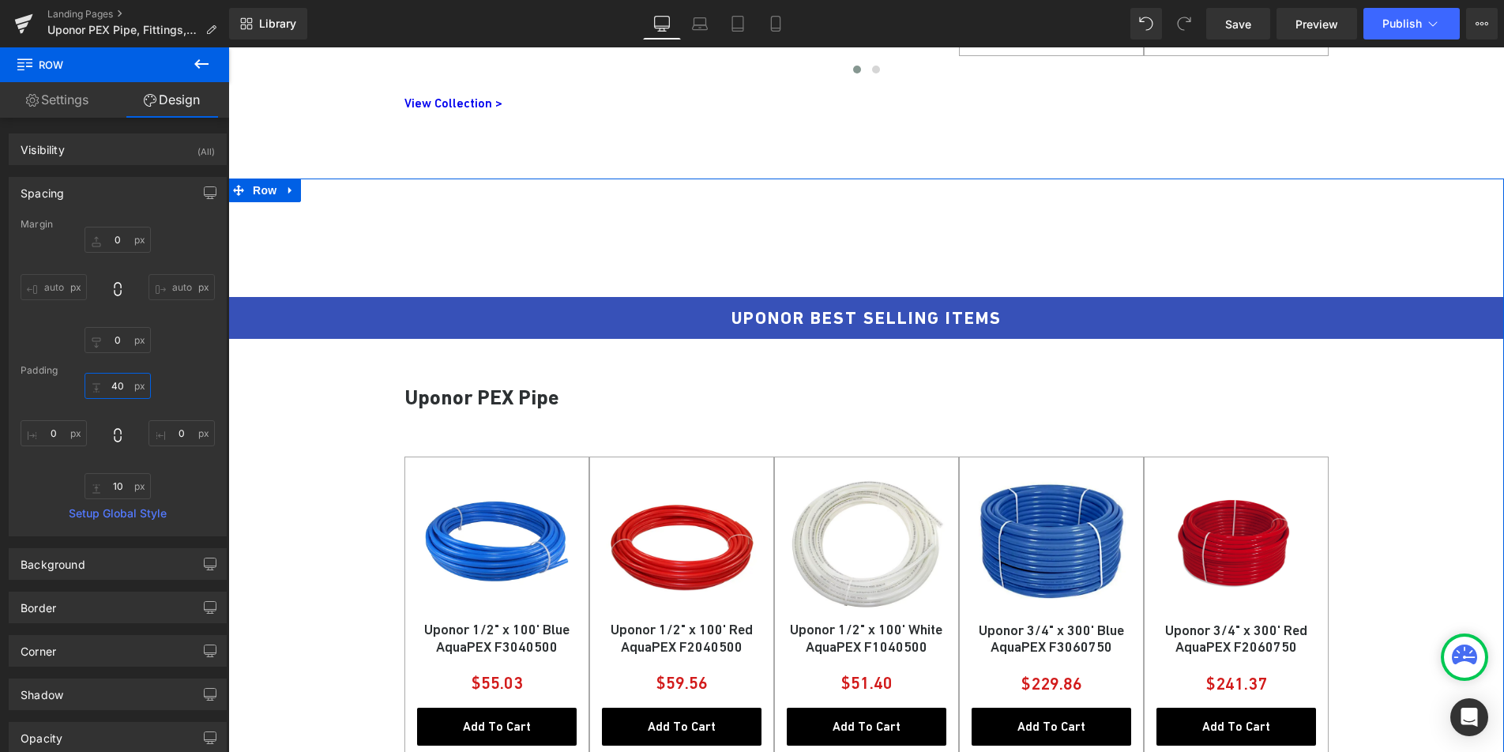
type input "0"
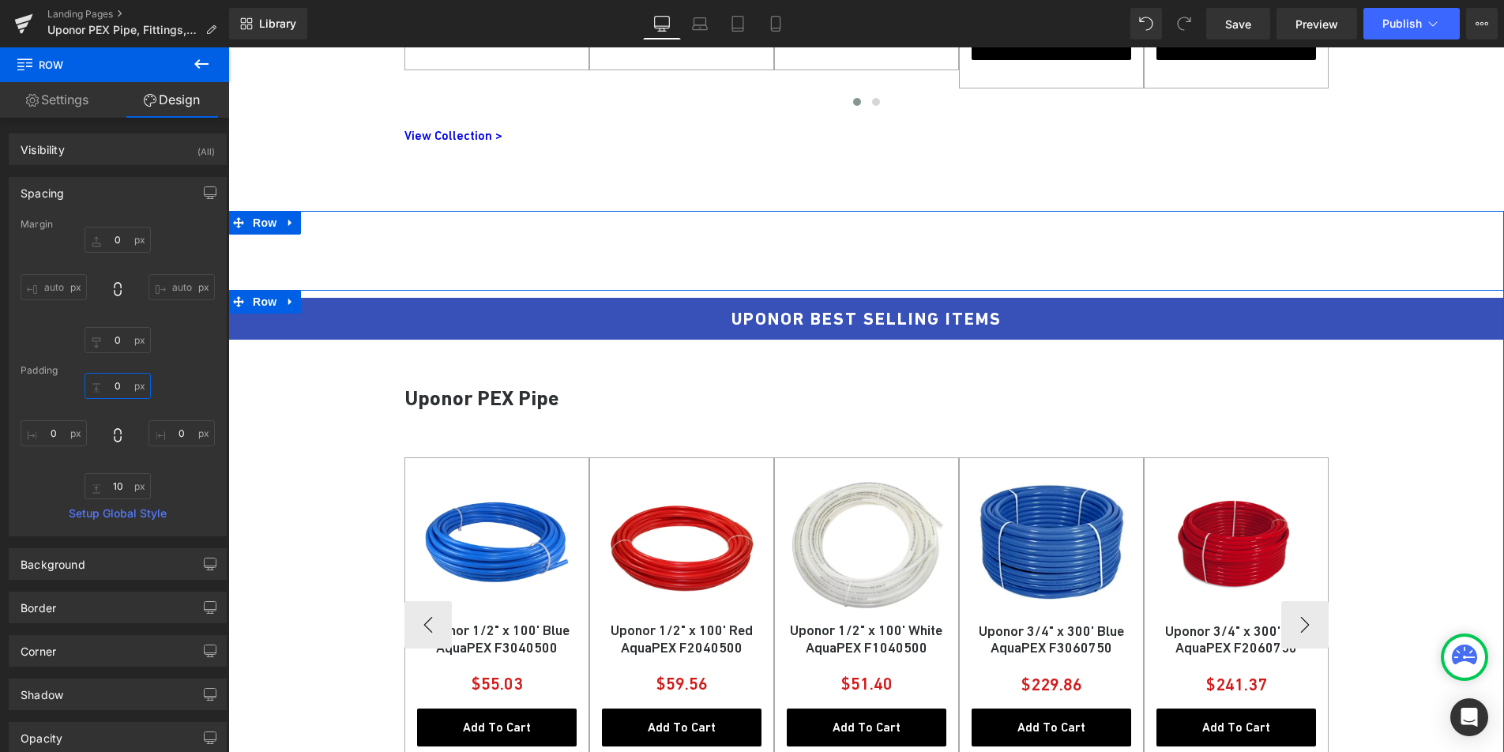
scroll to position [2163, 0]
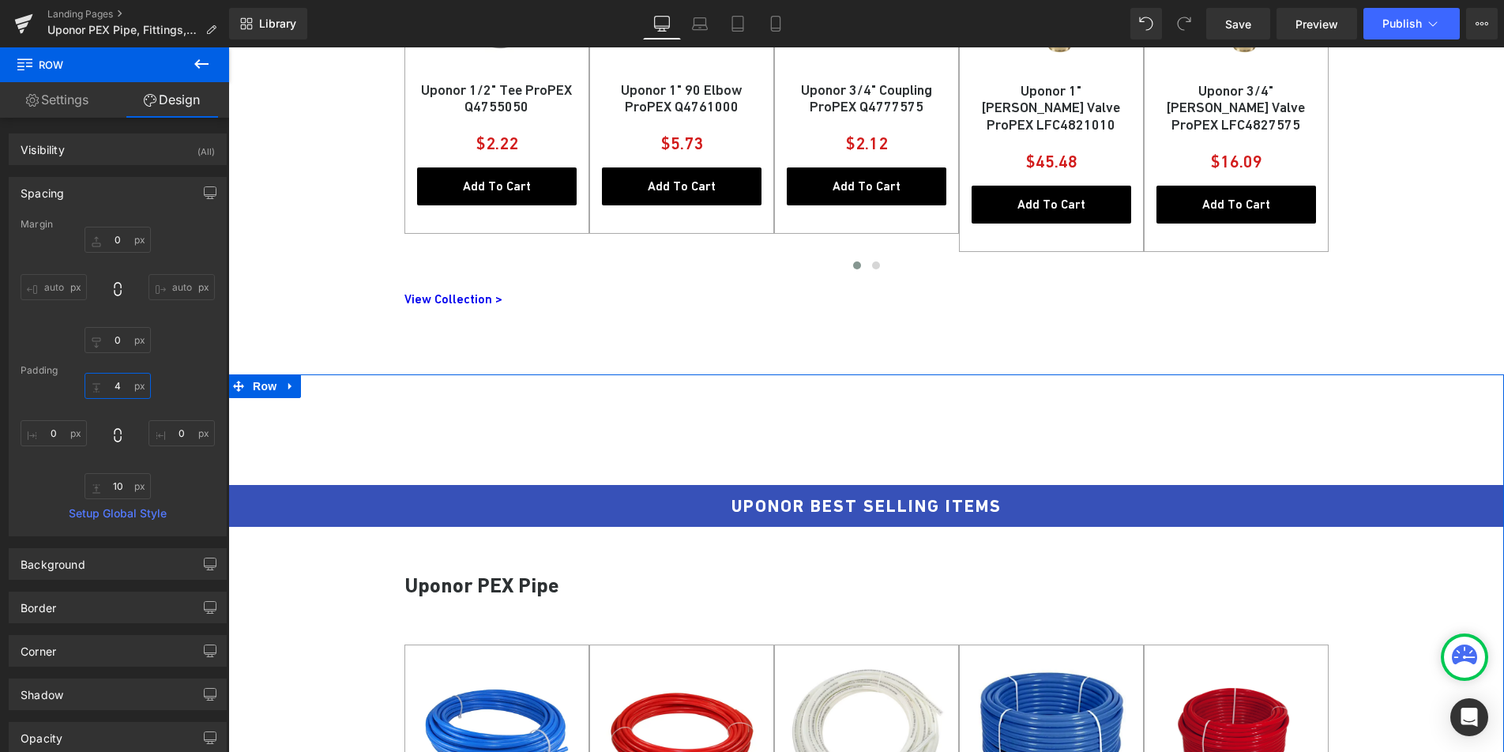
type input "40"
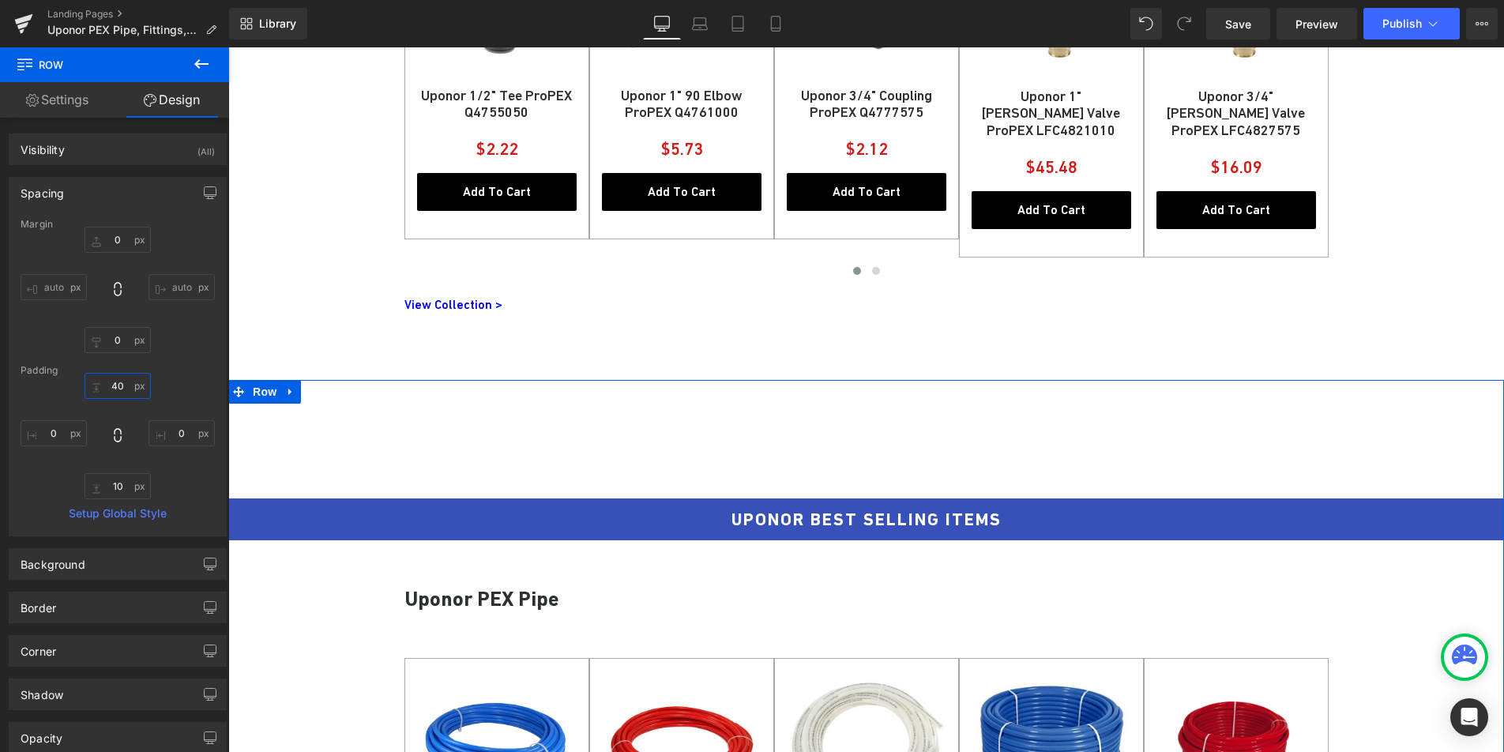
scroll to position [2149, 0]
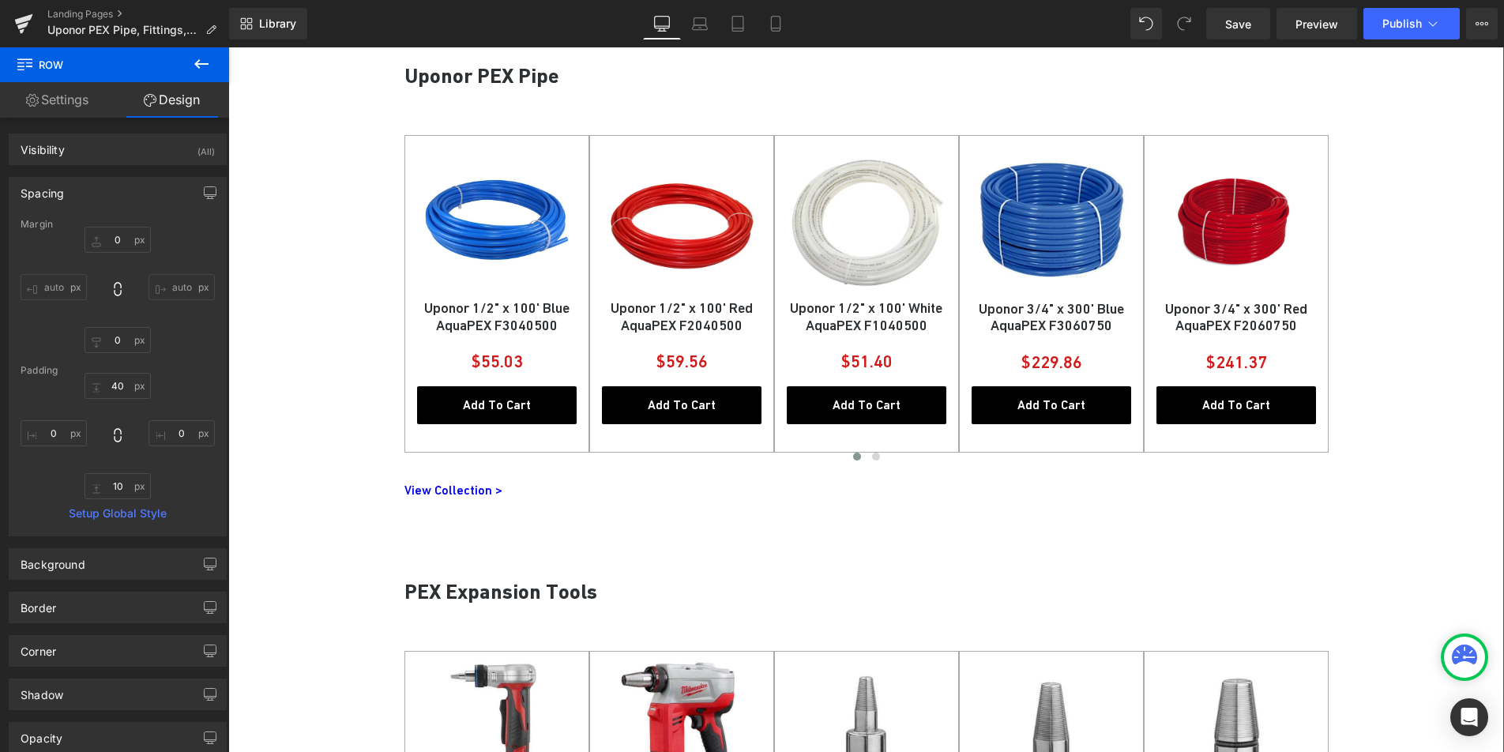
click at [291, 421] on div "UPONOR BEST SELLING ITEMS Heading Row Uponor PEX Pipe Heading Sale Off (P) Imag…" at bounding box center [866, 251] width 1276 height 566
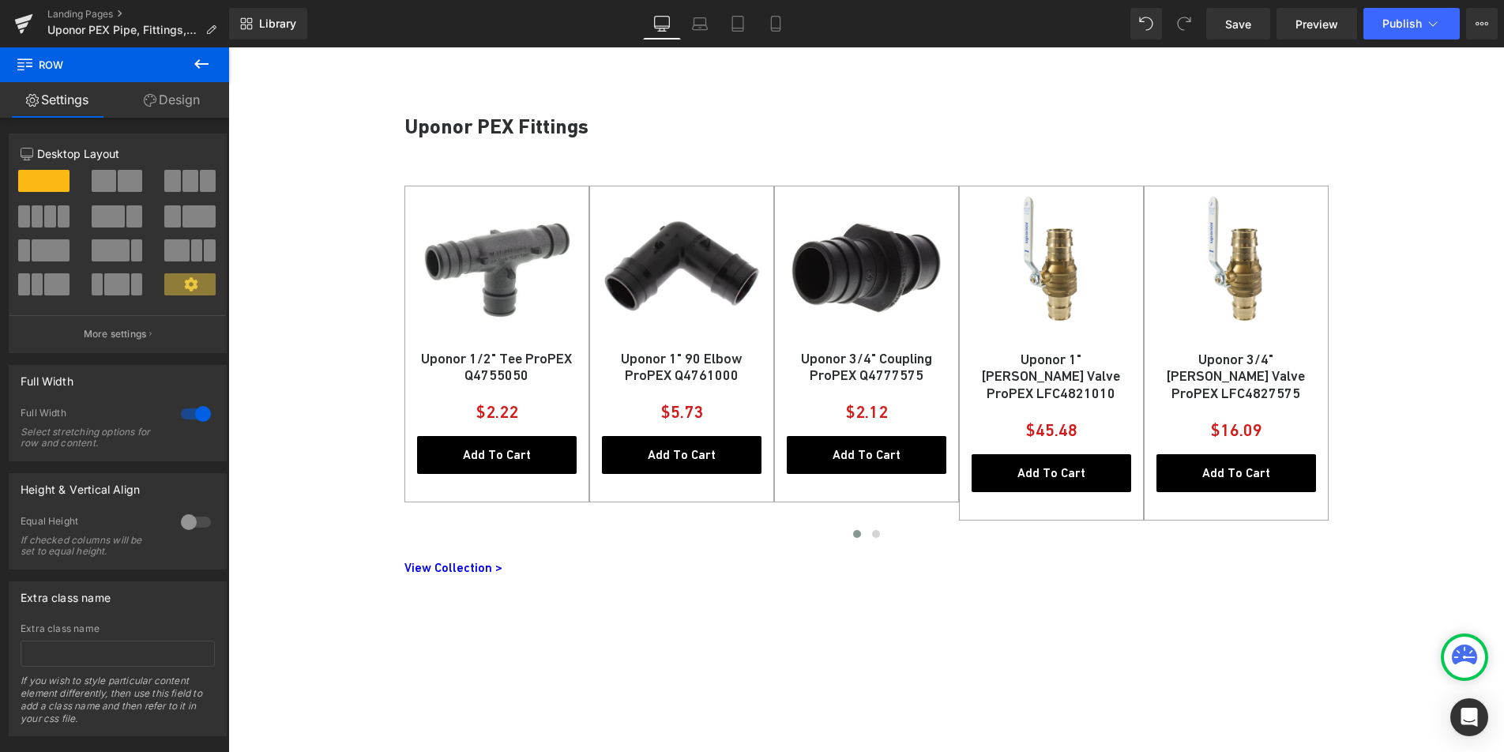
scroll to position [1573, 0]
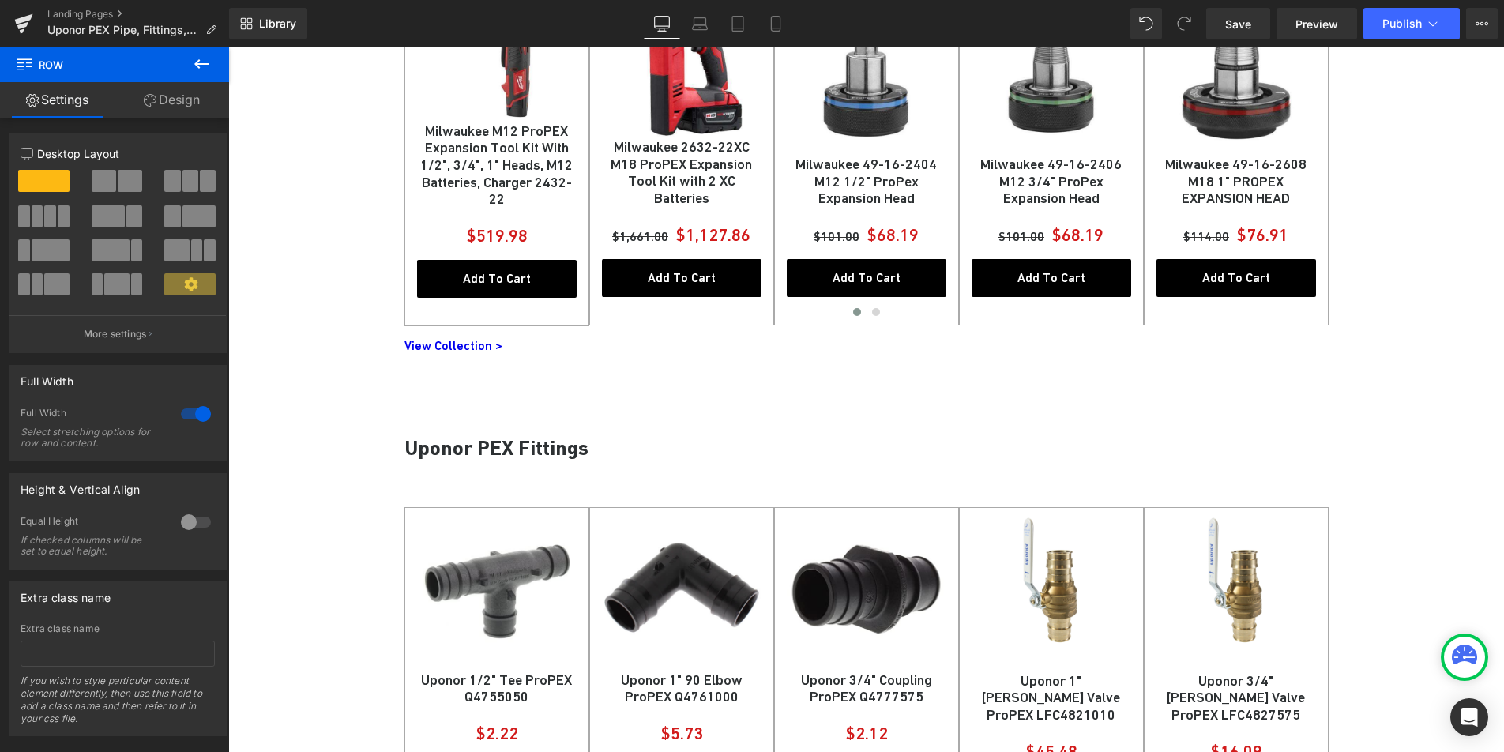
click at [360, 371] on div "PEX Expansion Tools Heading Sale Off (P) Image Milwaukee M12 ProPEX Expansion T…" at bounding box center [866, 122] width 1276 height 533
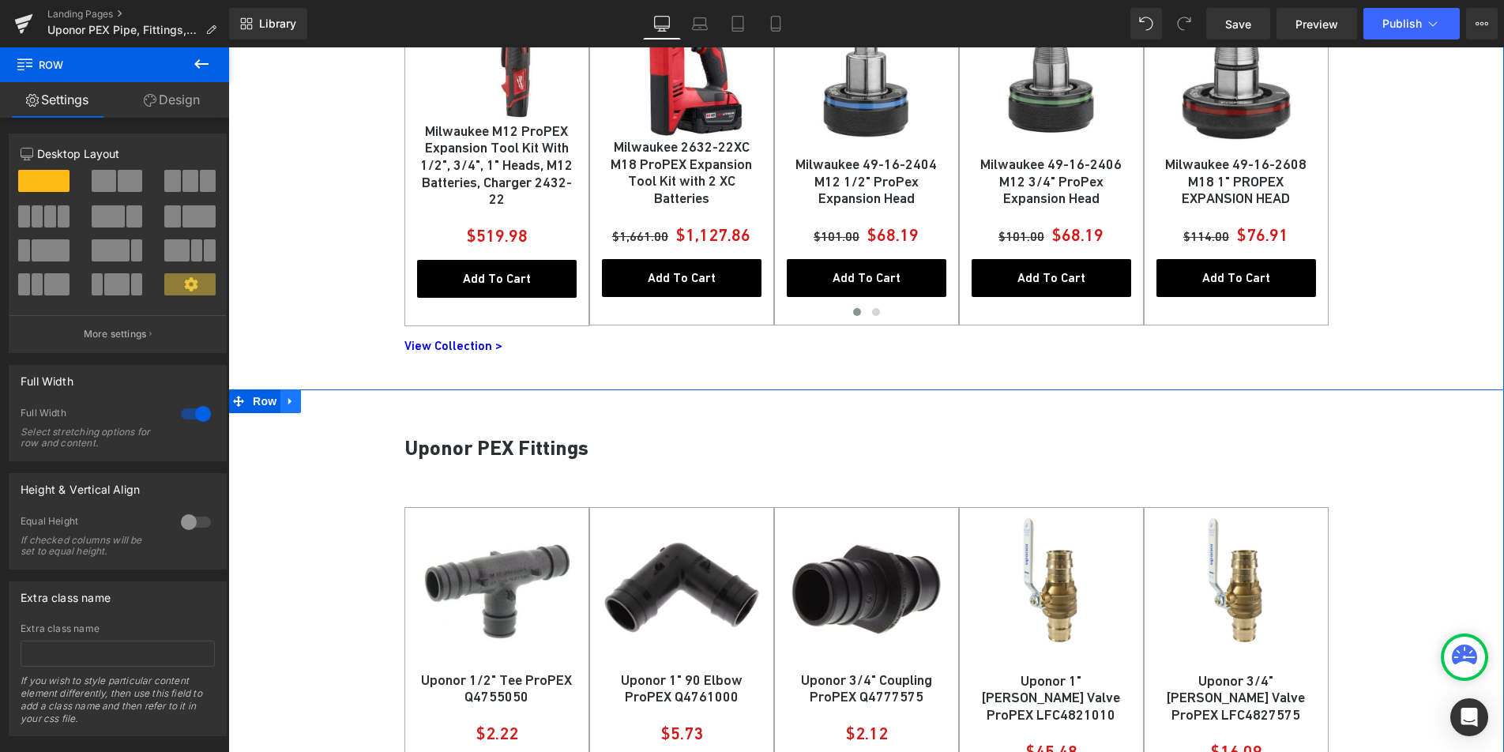
click at [289, 405] on icon at bounding box center [290, 402] width 11 height 12
click at [326, 406] on icon at bounding box center [331, 401] width 11 height 11
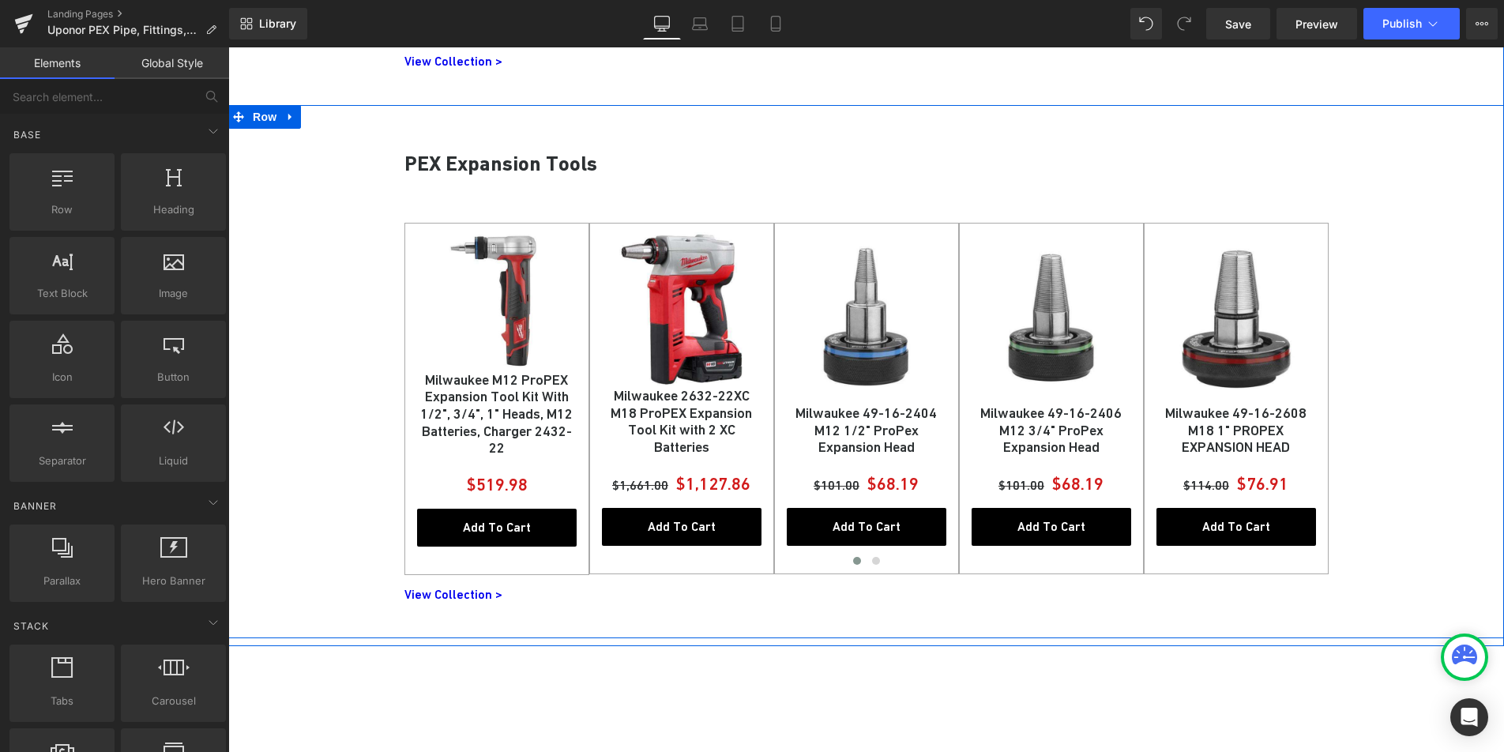
scroll to position [1247, 0]
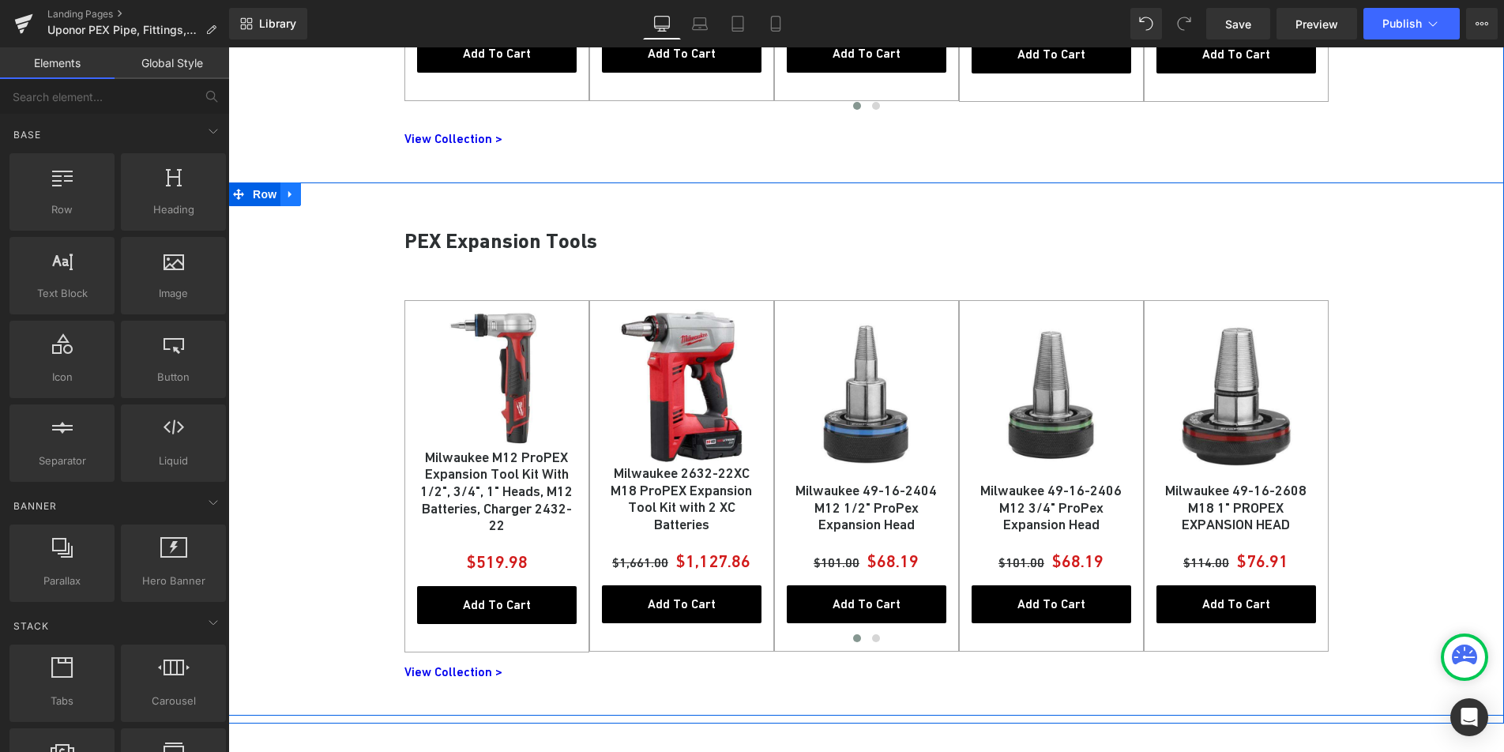
click at [290, 191] on icon at bounding box center [290, 195] width 11 height 12
click at [322, 199] on link at bounding box center [332, 194] width 21 height 24
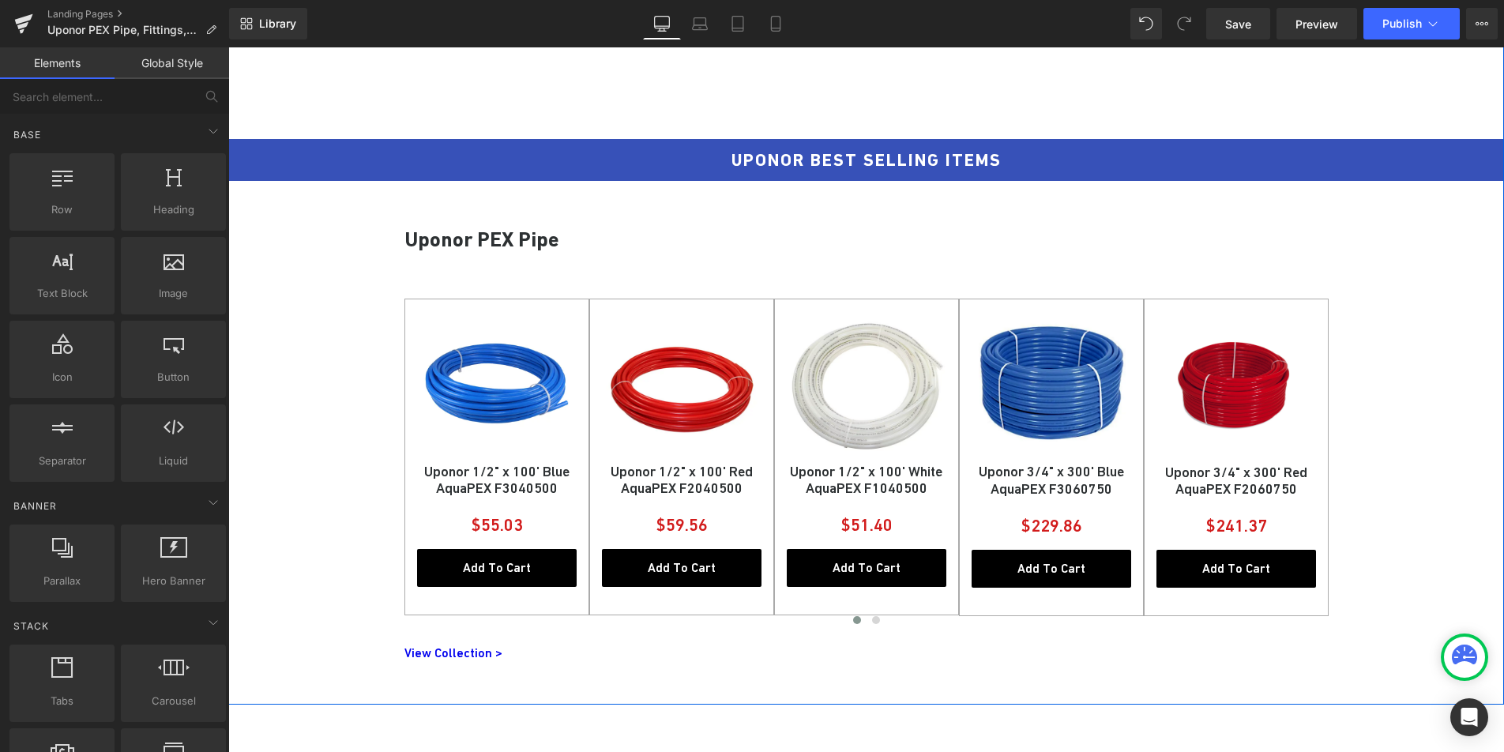
scroll to position [668, 0]
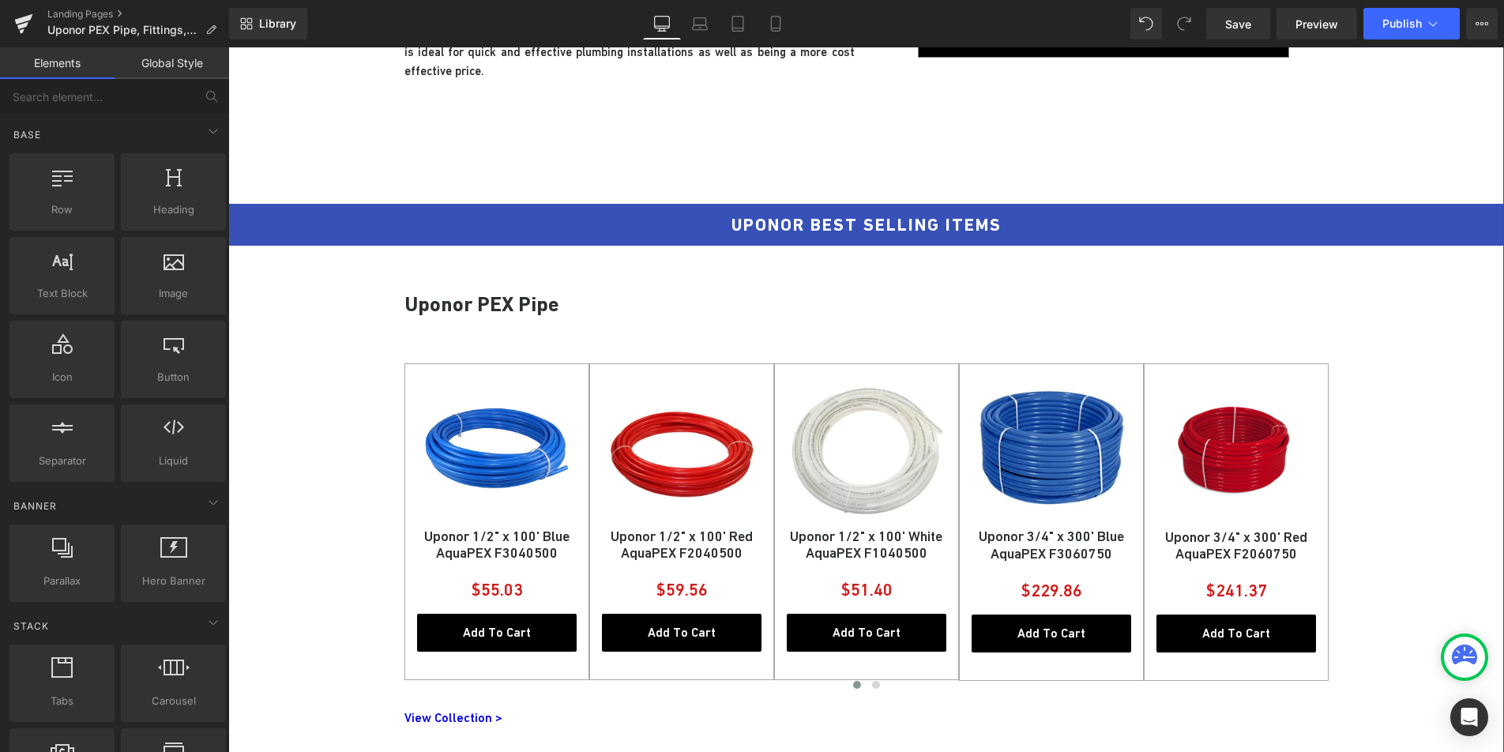
click at [326, 273] on div "UPONOR BEST SELLING ITEMS Heading Row Uponor PEX Pipe Heading Sale Off (P) Imag…" at bounding box center [866, 479] width 1276 height 566
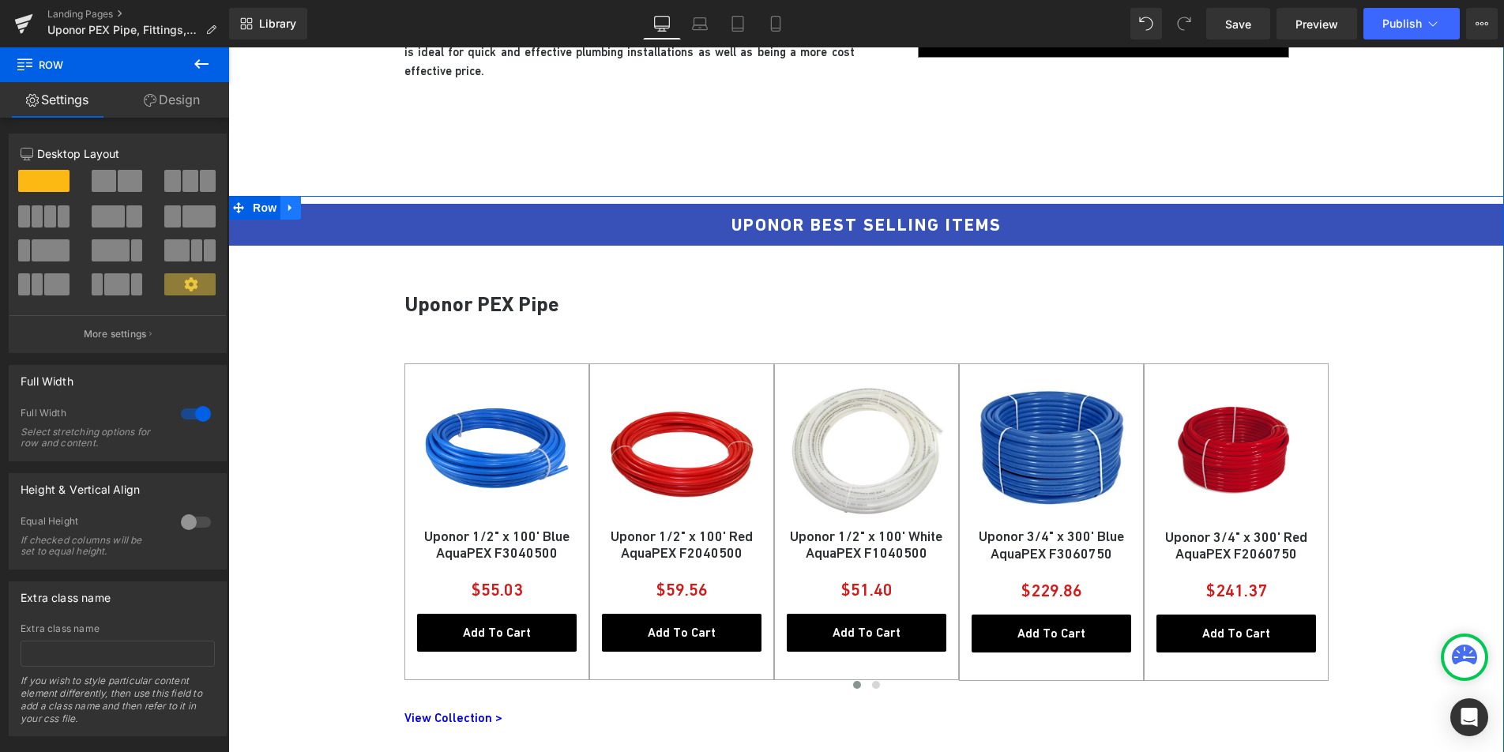
click at [289, 212] on icon at bounding box center [290, 208] width 11 height 12
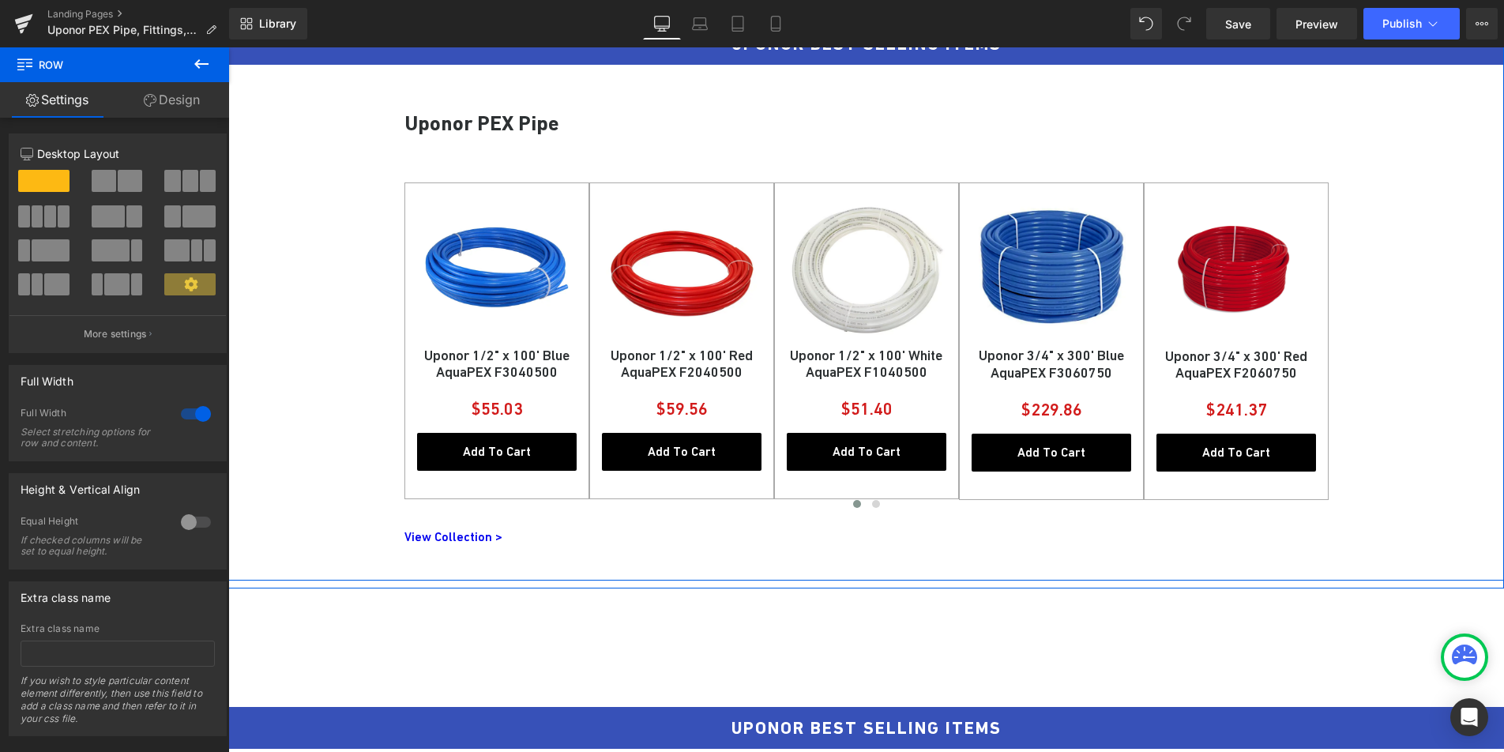
scroll to position [766, 0]
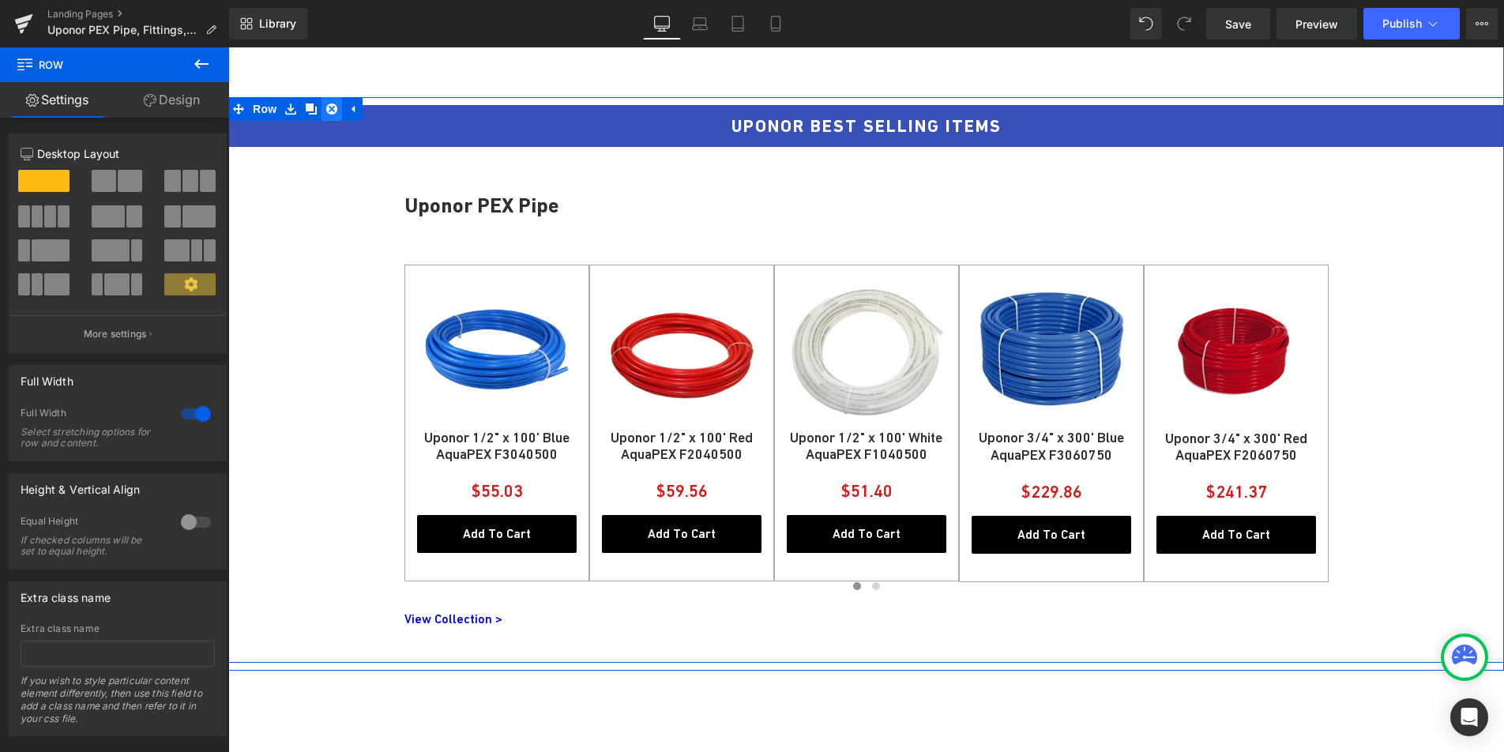
click at [326, 111] on icon at bounding box center [331, 108] width 11 height 11
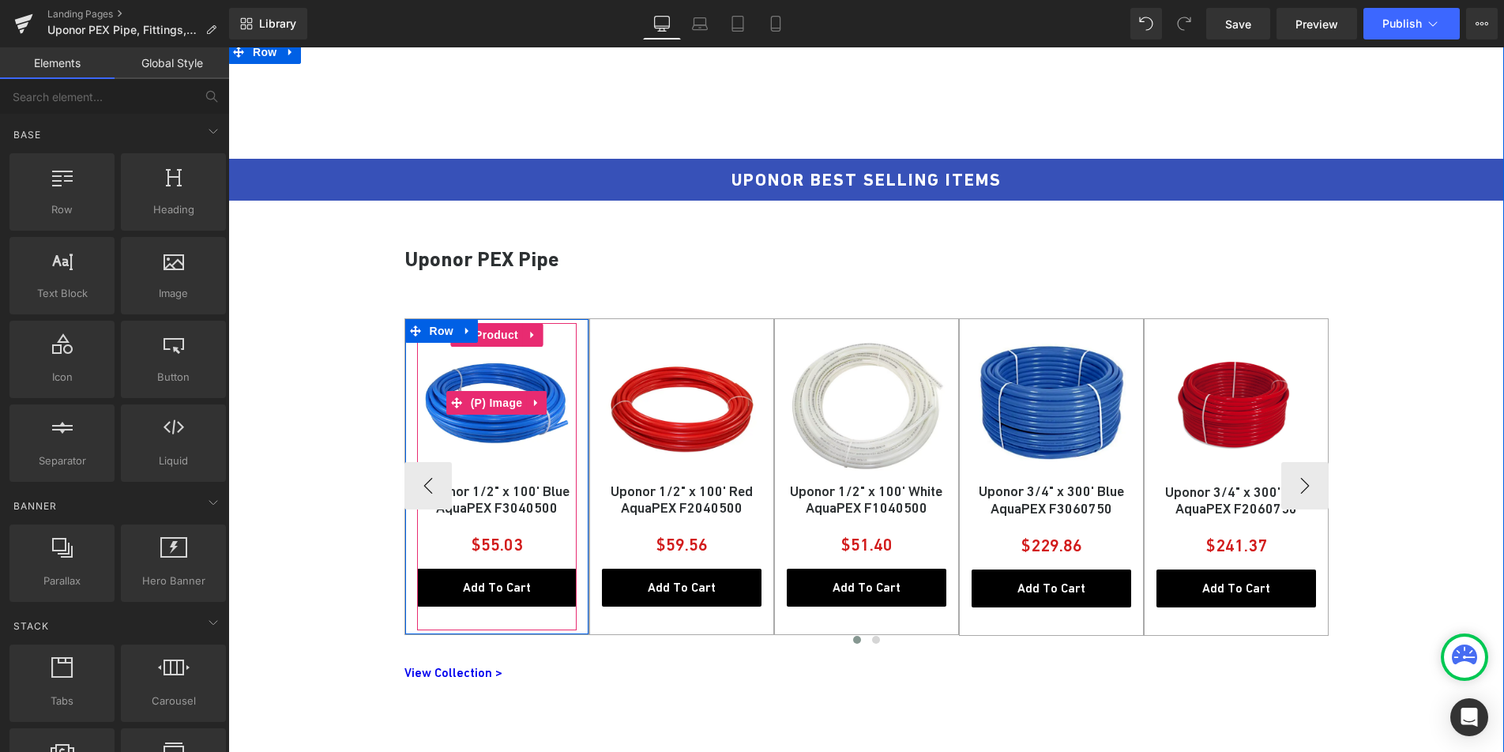
scroll to position [415, 0]
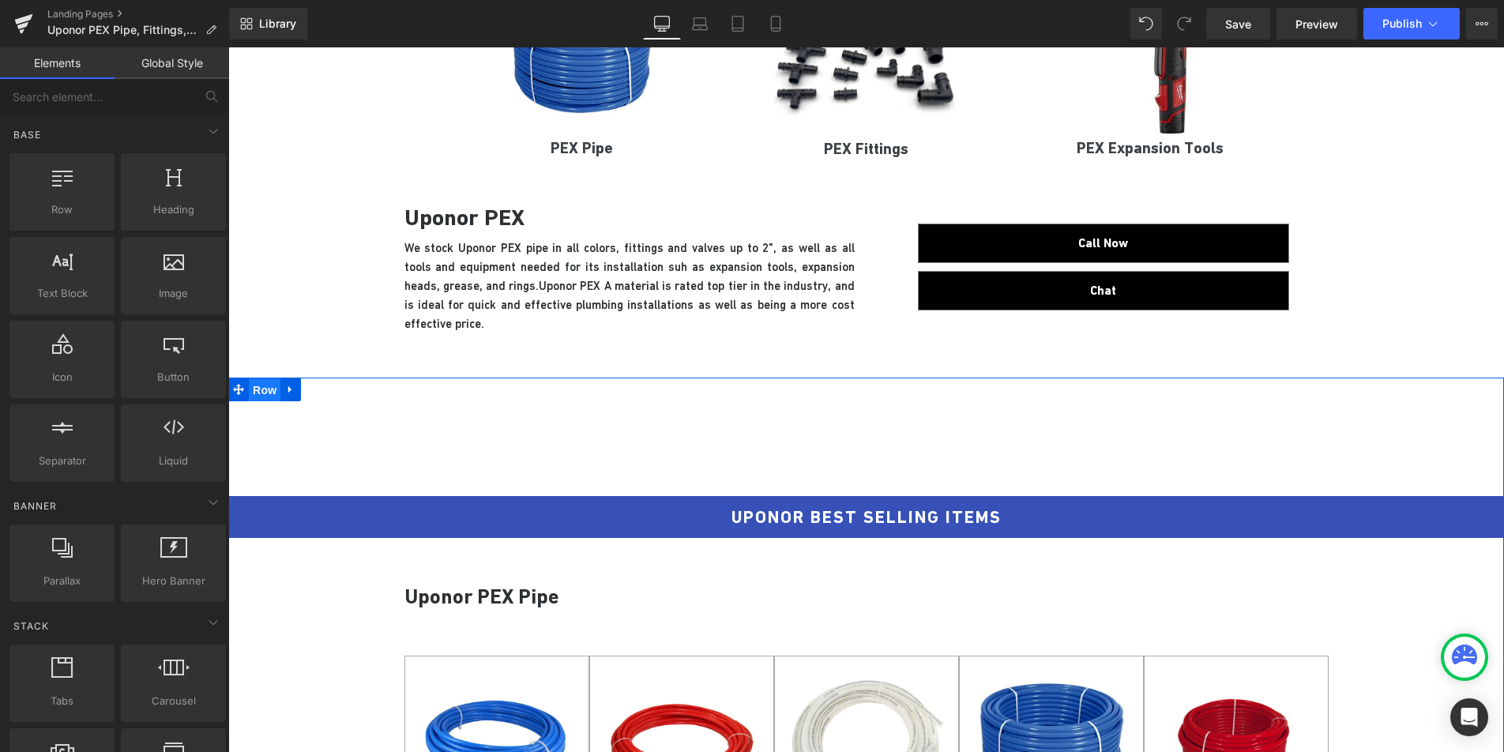
click at [263, 395] on span "Row" at bounding box center [265, 390] width 32 height 24
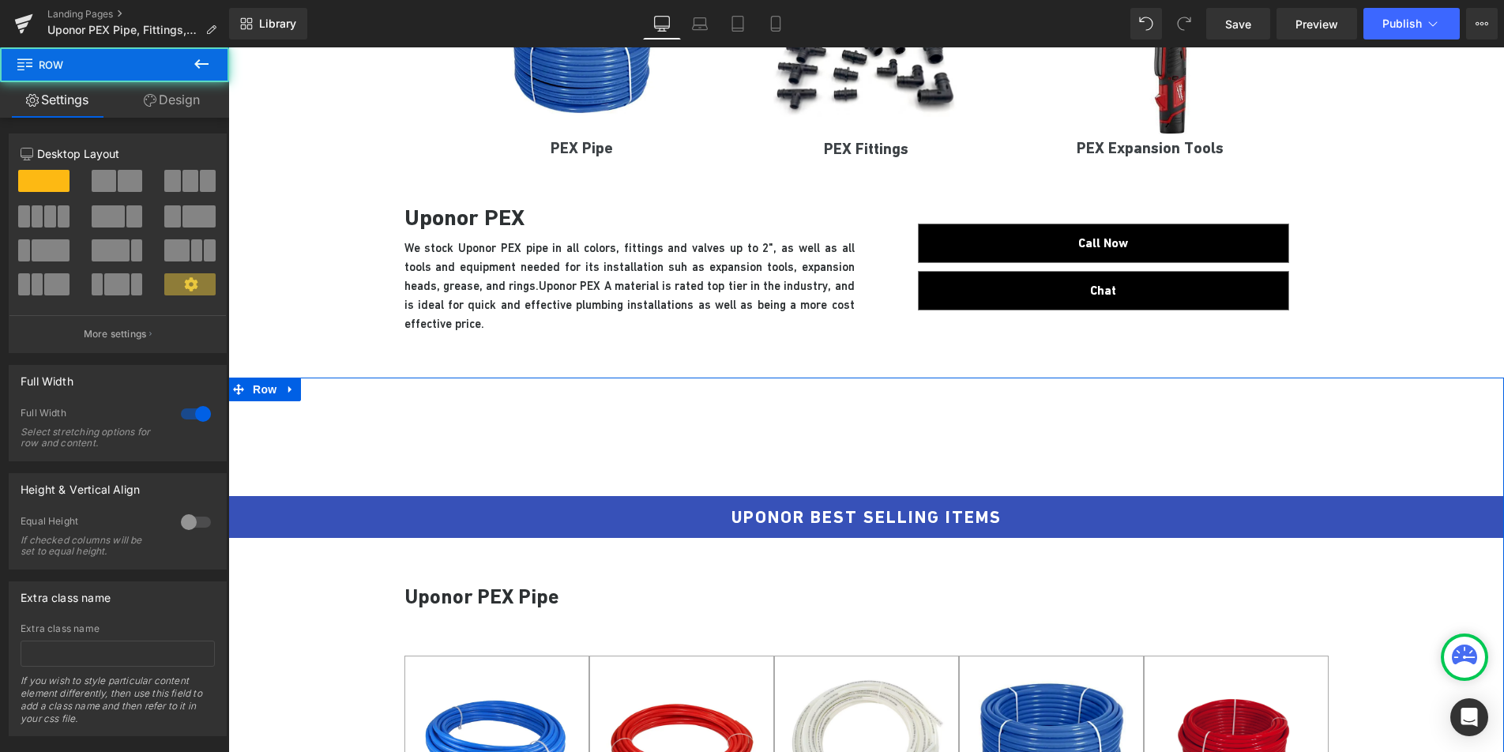
click at [171, 103] on link "Design" at bounding box center [172, 100] width 115 height 36
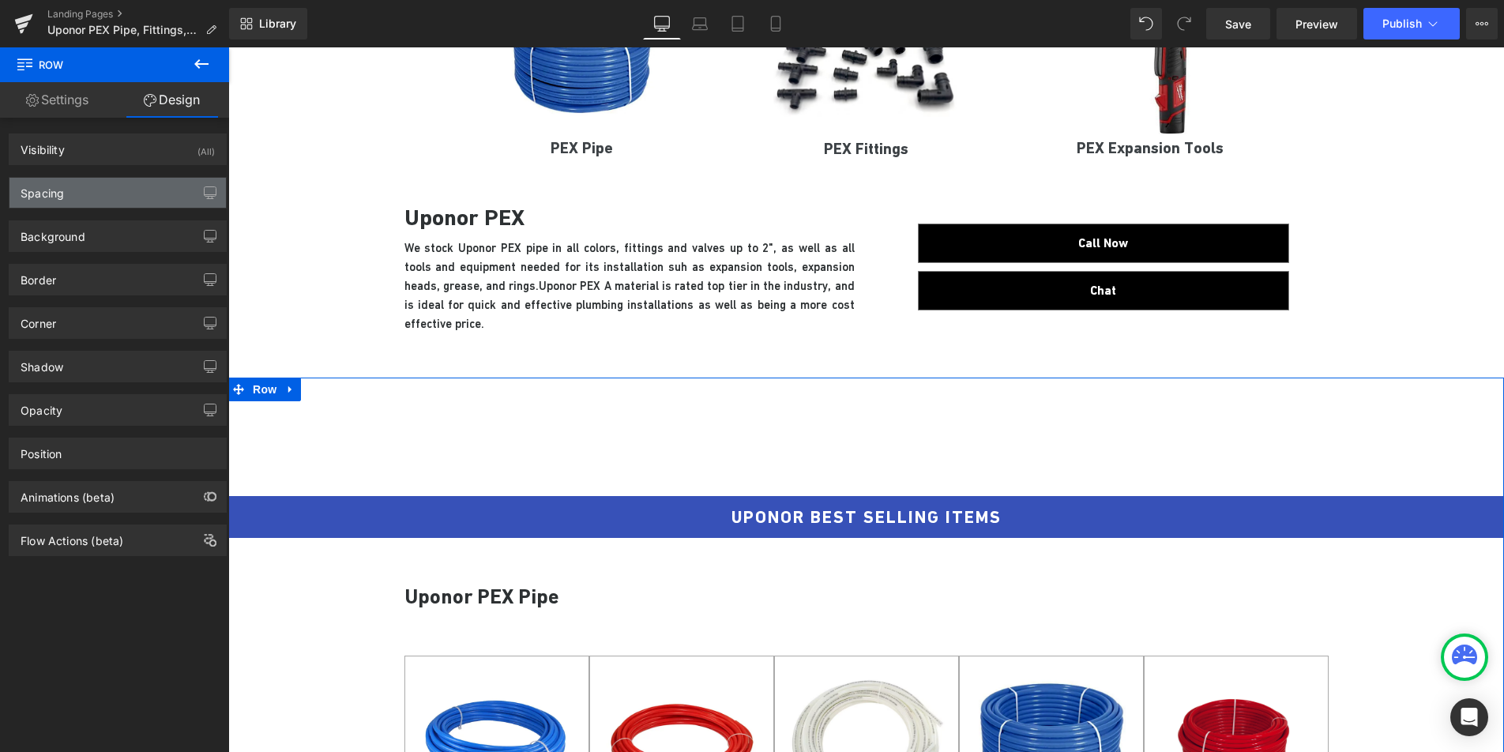
click at [125, 201] on div "Spacing" at bounding box center [117, 193] width 216 height 30
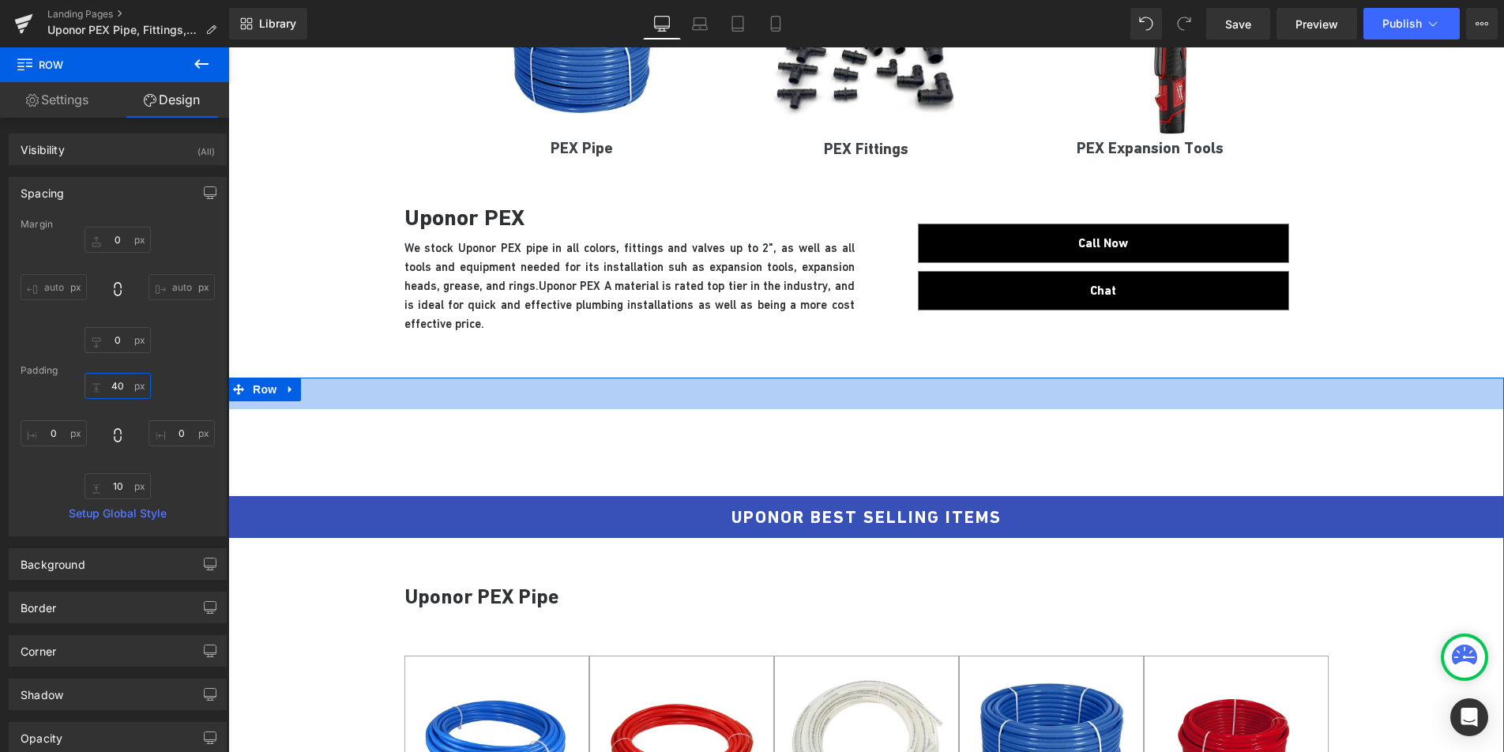
click at [115, 388] on input "text" at bounding box center [118, 386] width 66 height 26
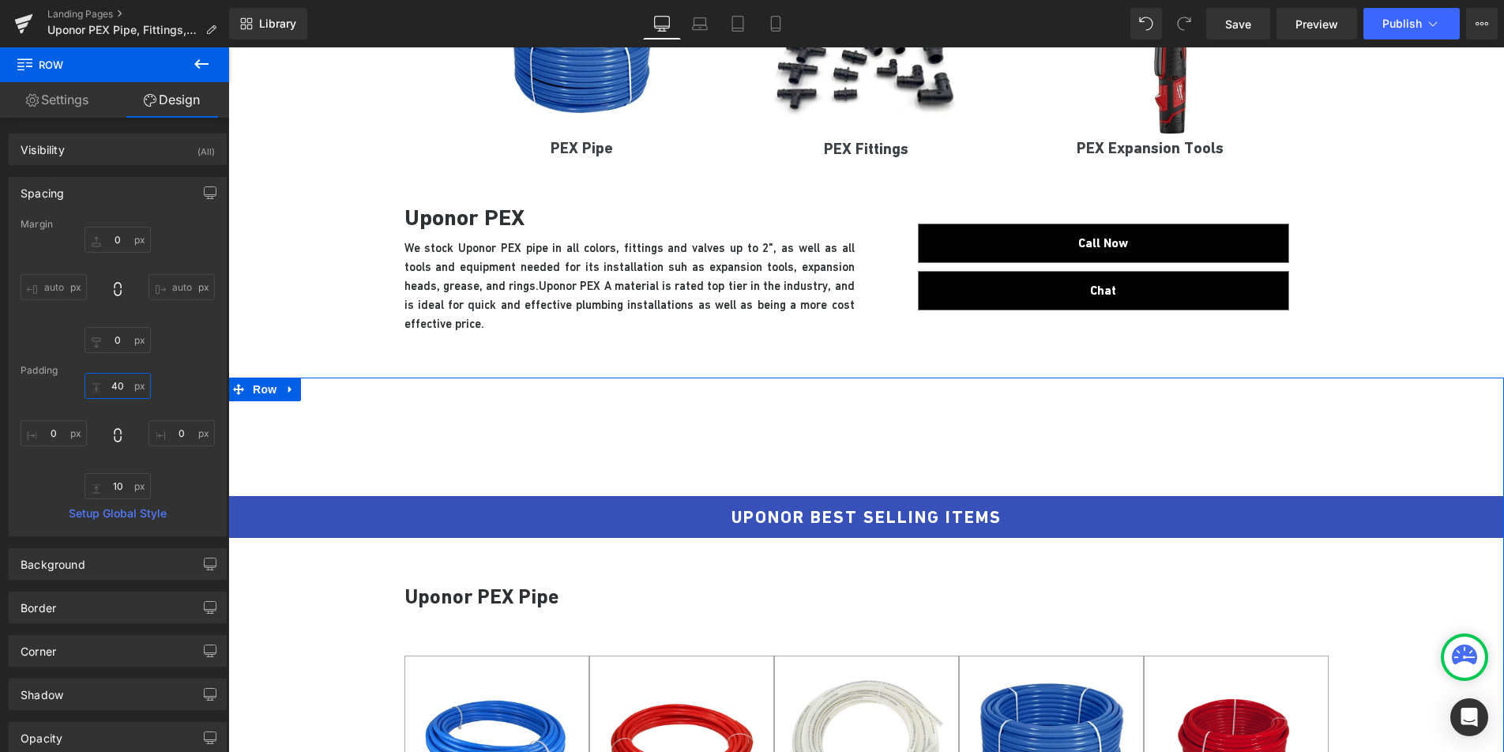
click at [115, 388] on input "text" at bounding box center [118, 386] width 66 height 26
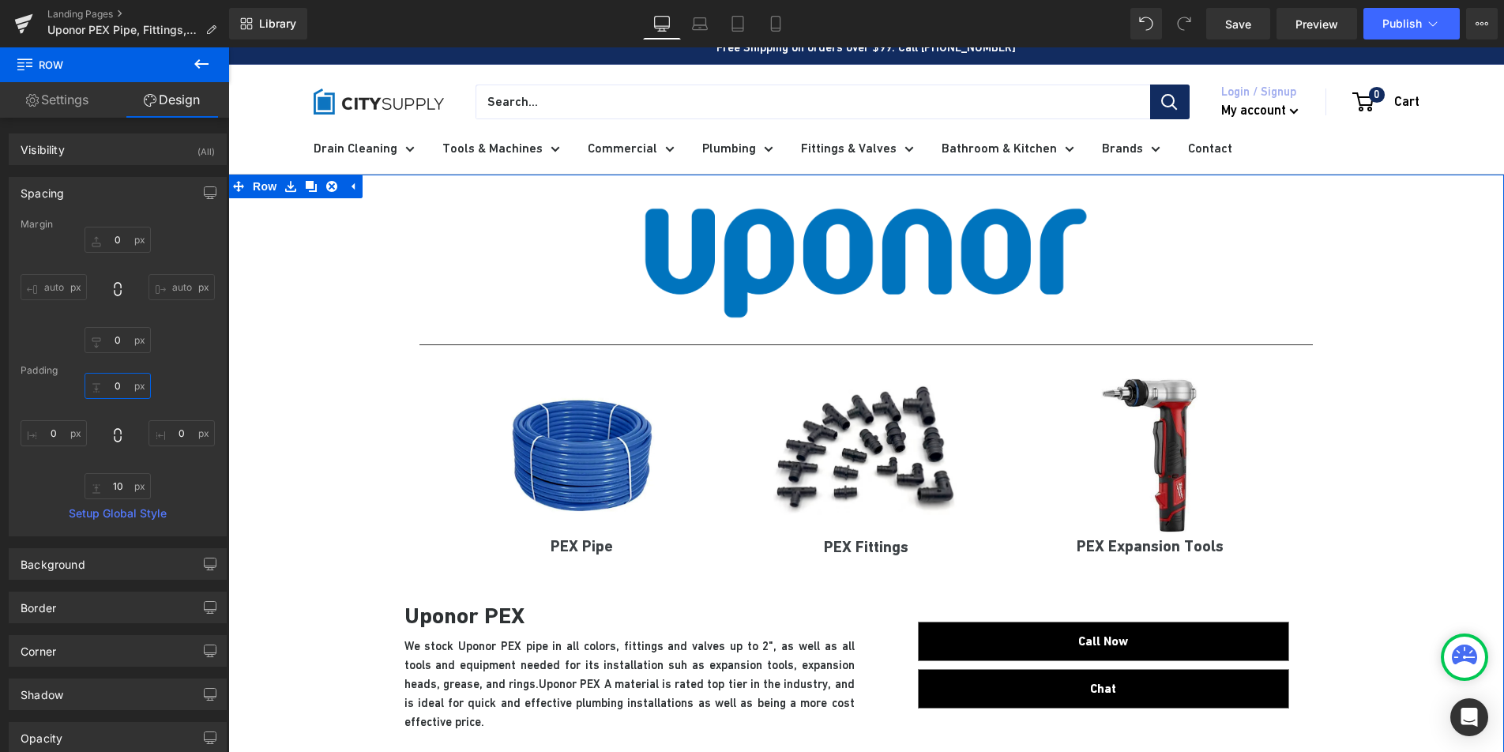
scroll to position [12, 0]
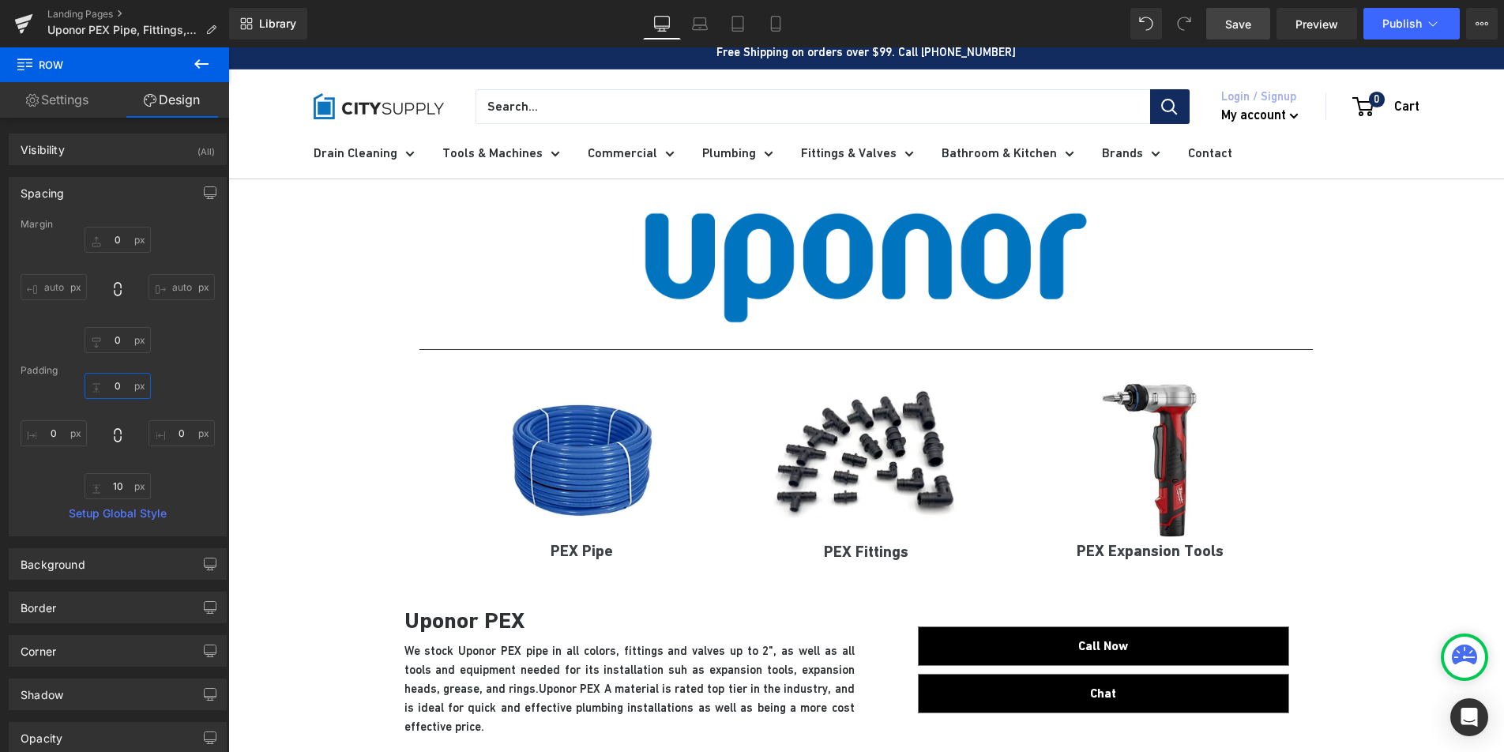
type input "0"
click at [1247, 33] on link "Save" at bounding box center [1238, 24] width 64 height 32
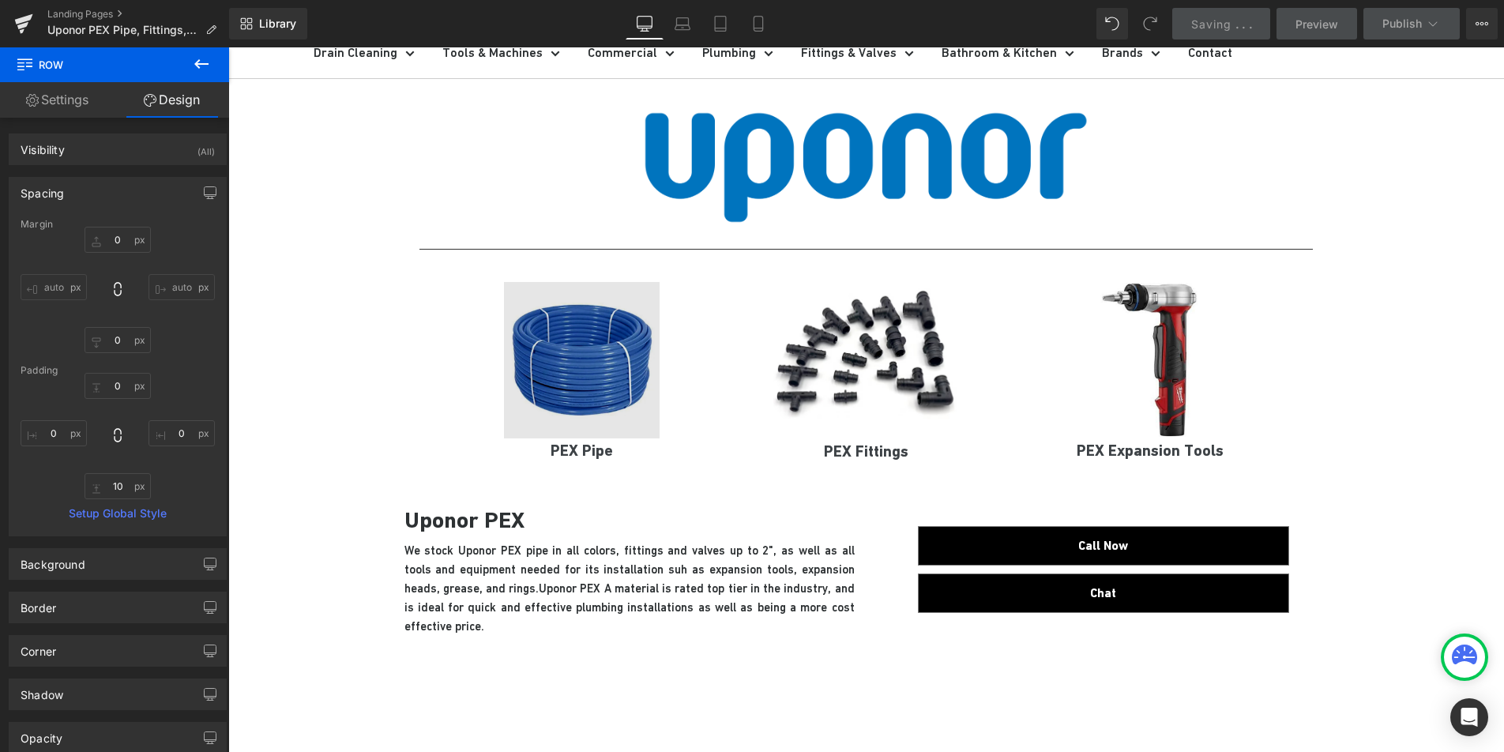
scroll to position [288, 0]
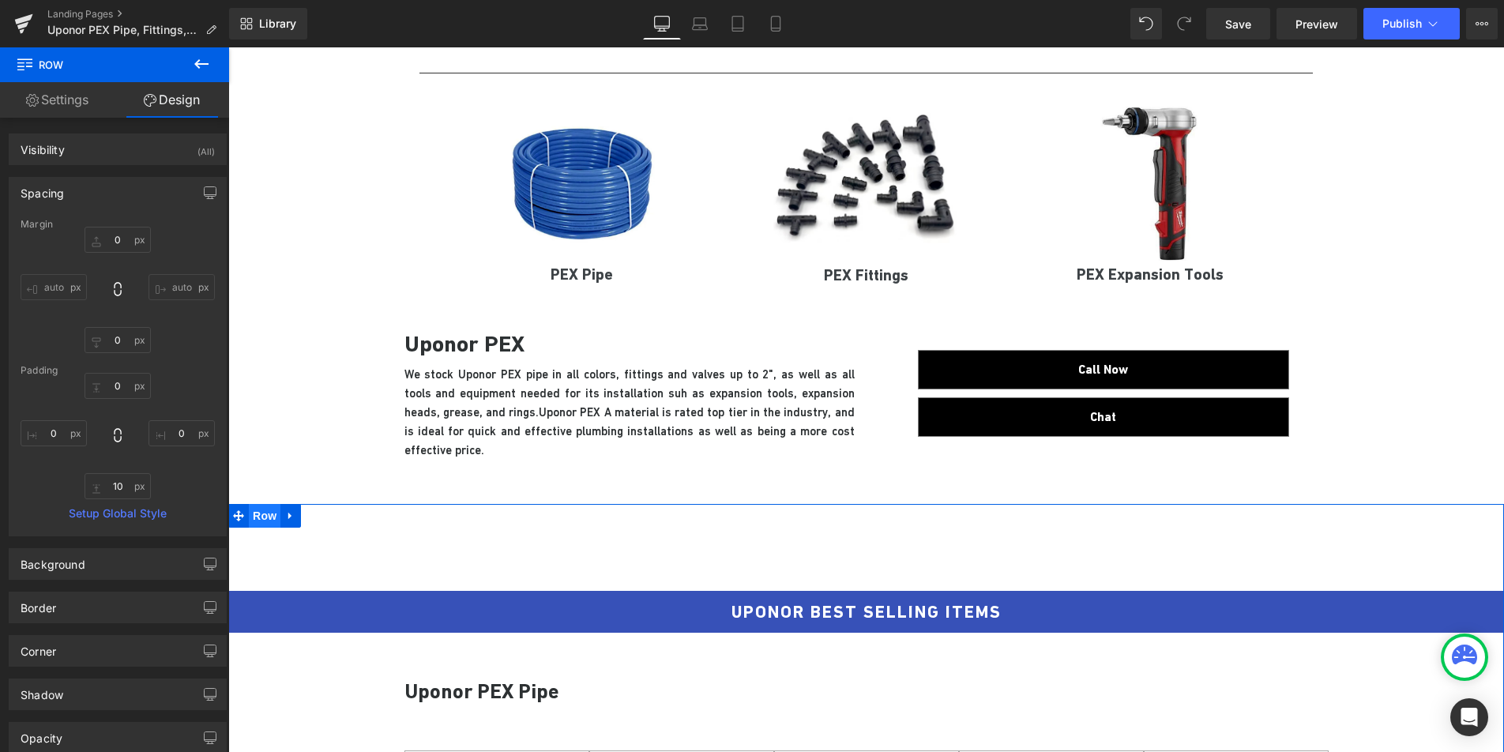
click at [258, 517] on span "Row" at bounding box center [265, 516] width 32 height 24
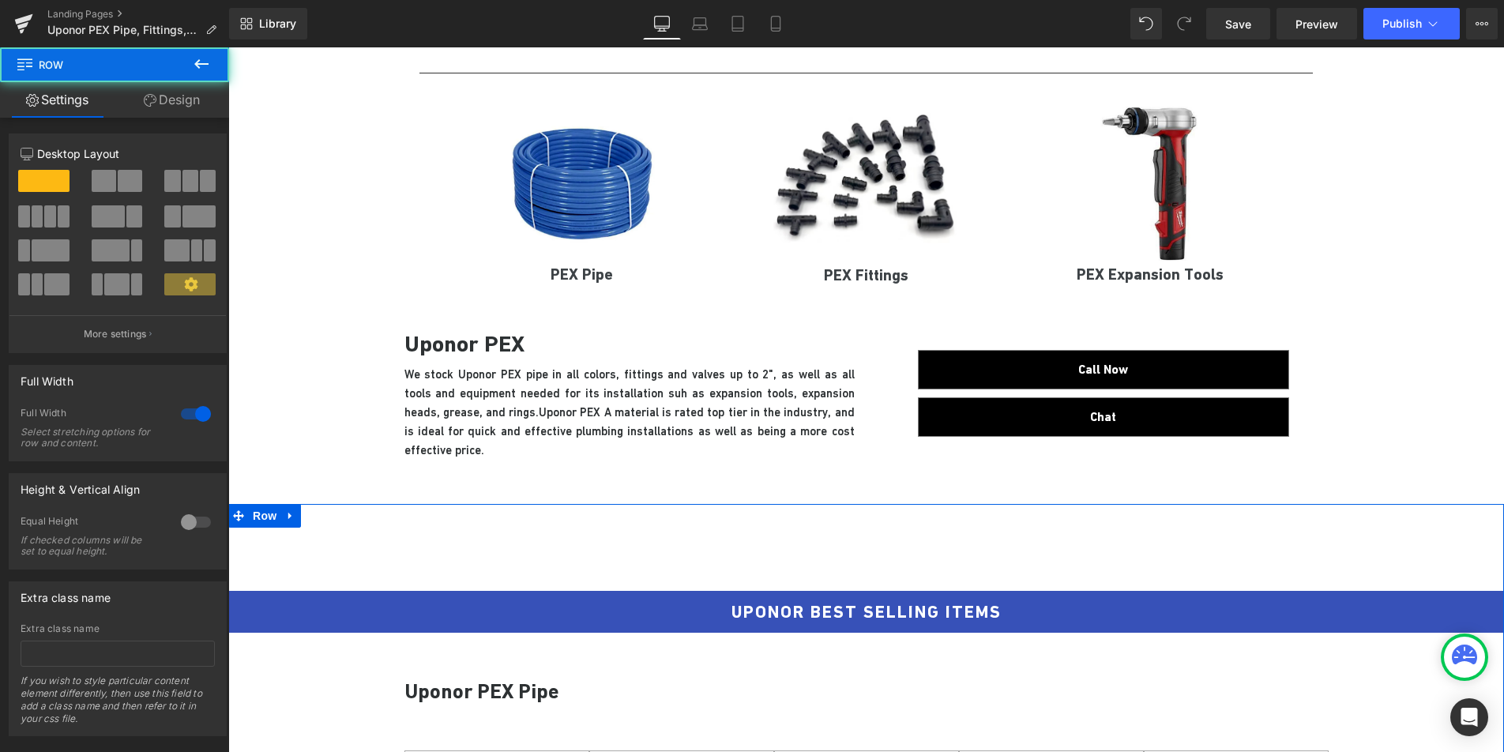
click at [181, 96] on link "Design" at bounding box center [172, 100] width 115 height 36
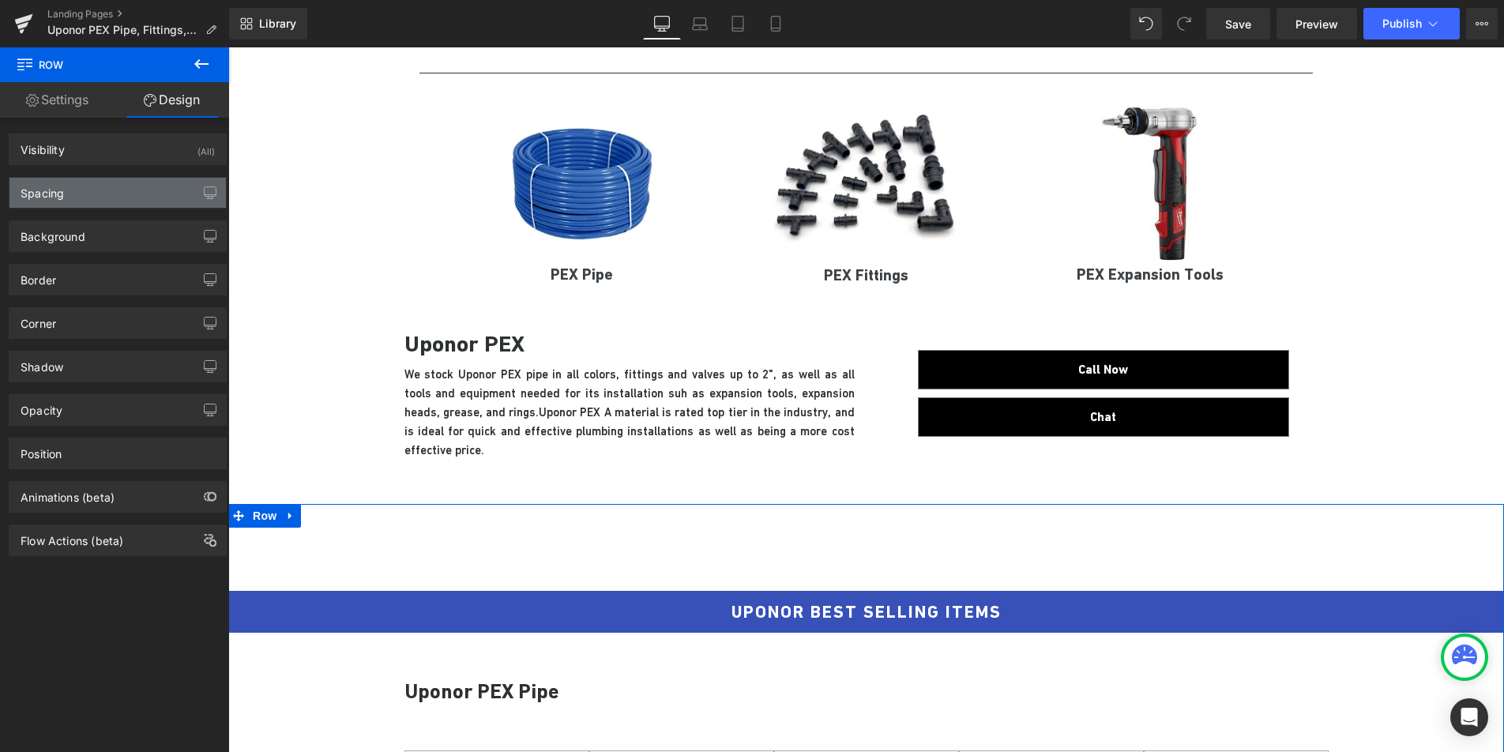
click at [140, 199] on div "Spacing" at bounding box center [117, 193] width 216 height 30
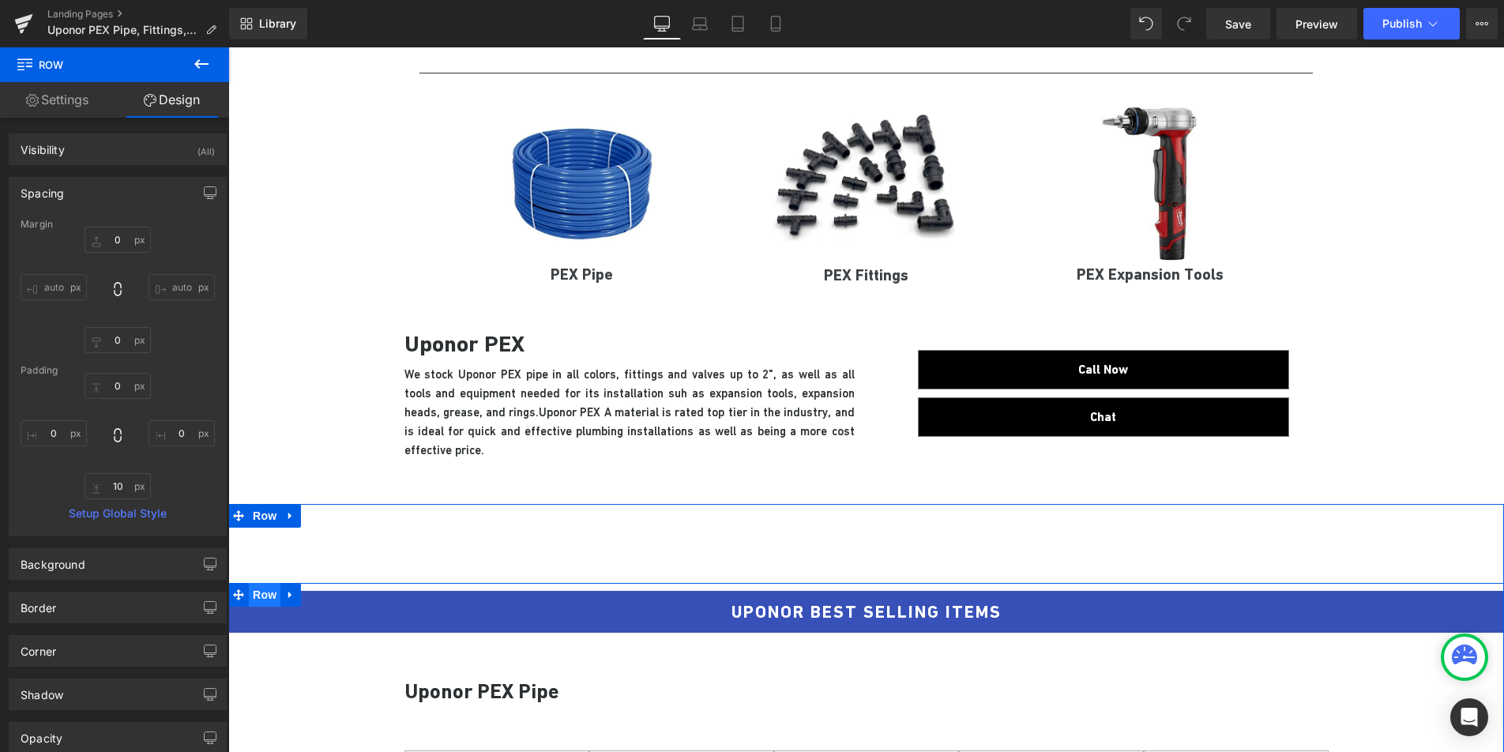
click at [261, 597] on span "Row" at bounding box center [265, 595] width 32 height 24
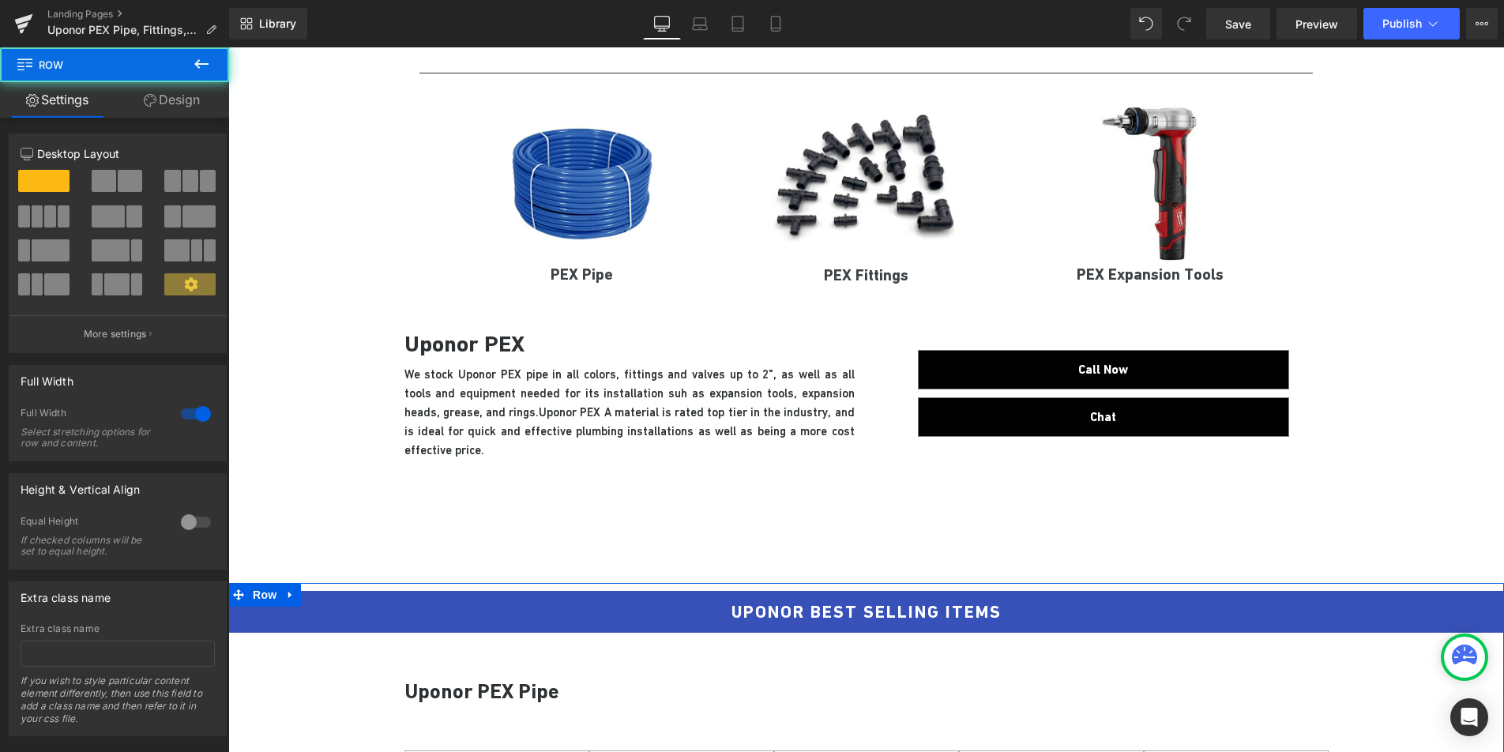
click at [160, 102] on link "Design" at bounding box center [172, 100] width 115 height 36
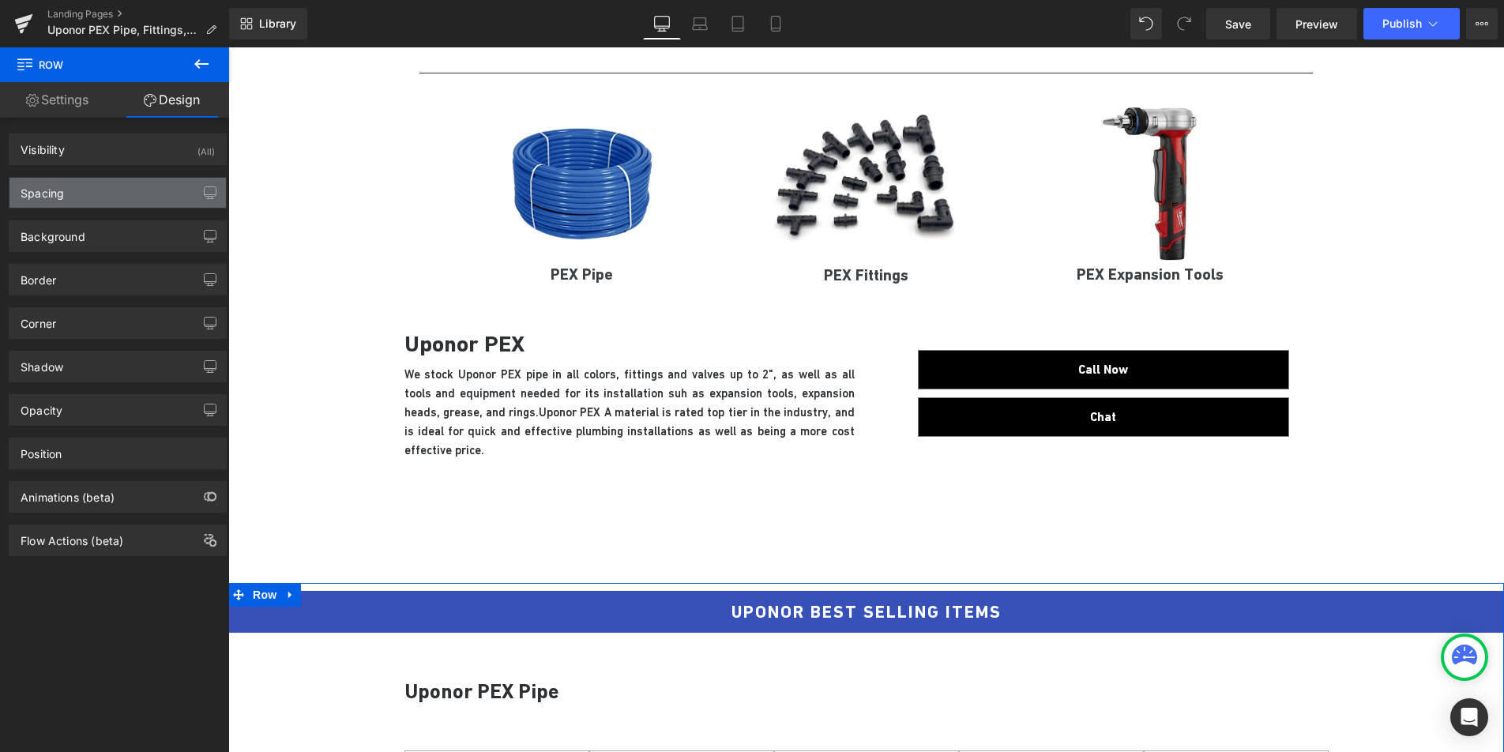
click at [126, 190] on div "Spacing" at bounding box center [117, 193] width 216 height 30
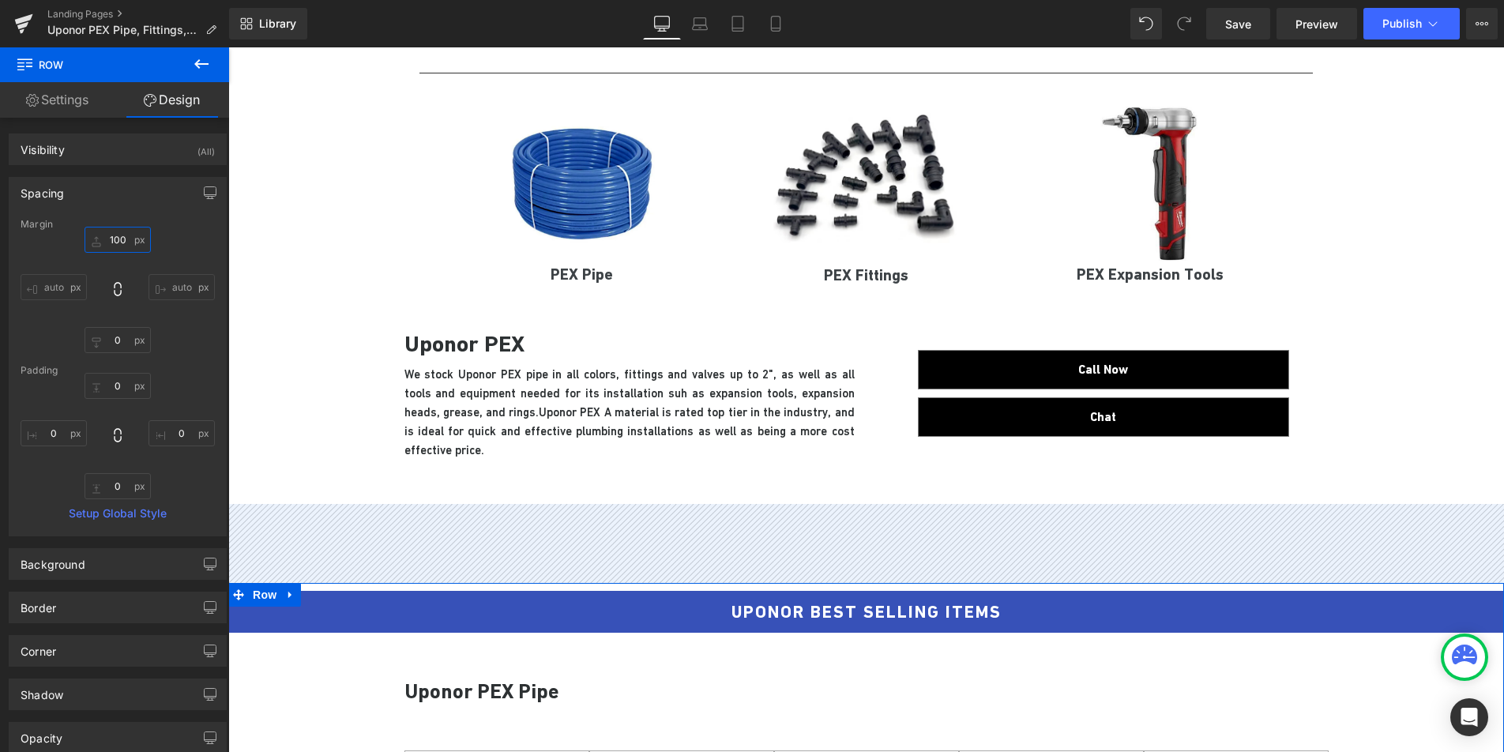
click at [107, 245] on input "100" at bounding box center [118, 240] width 66 height 26
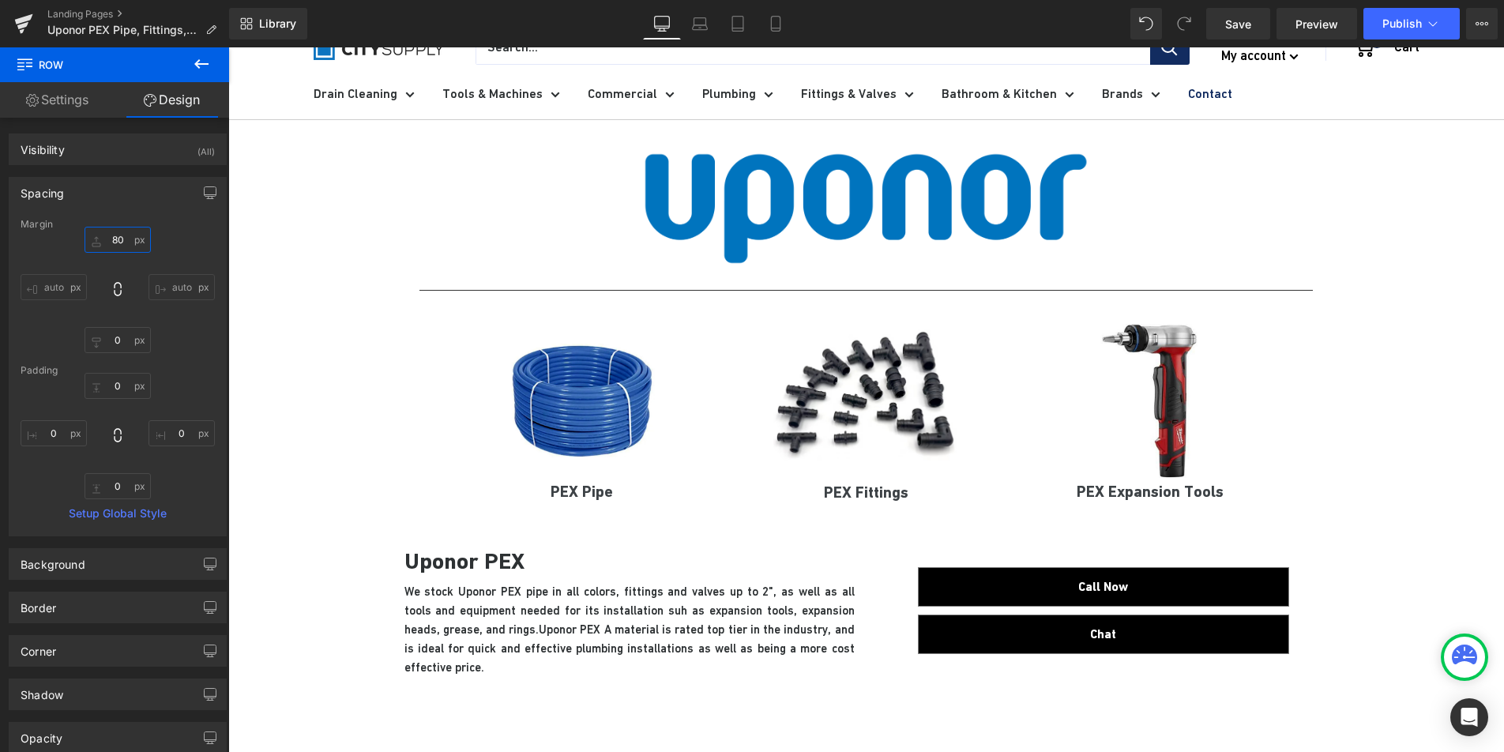
scroll to position [0, 0]
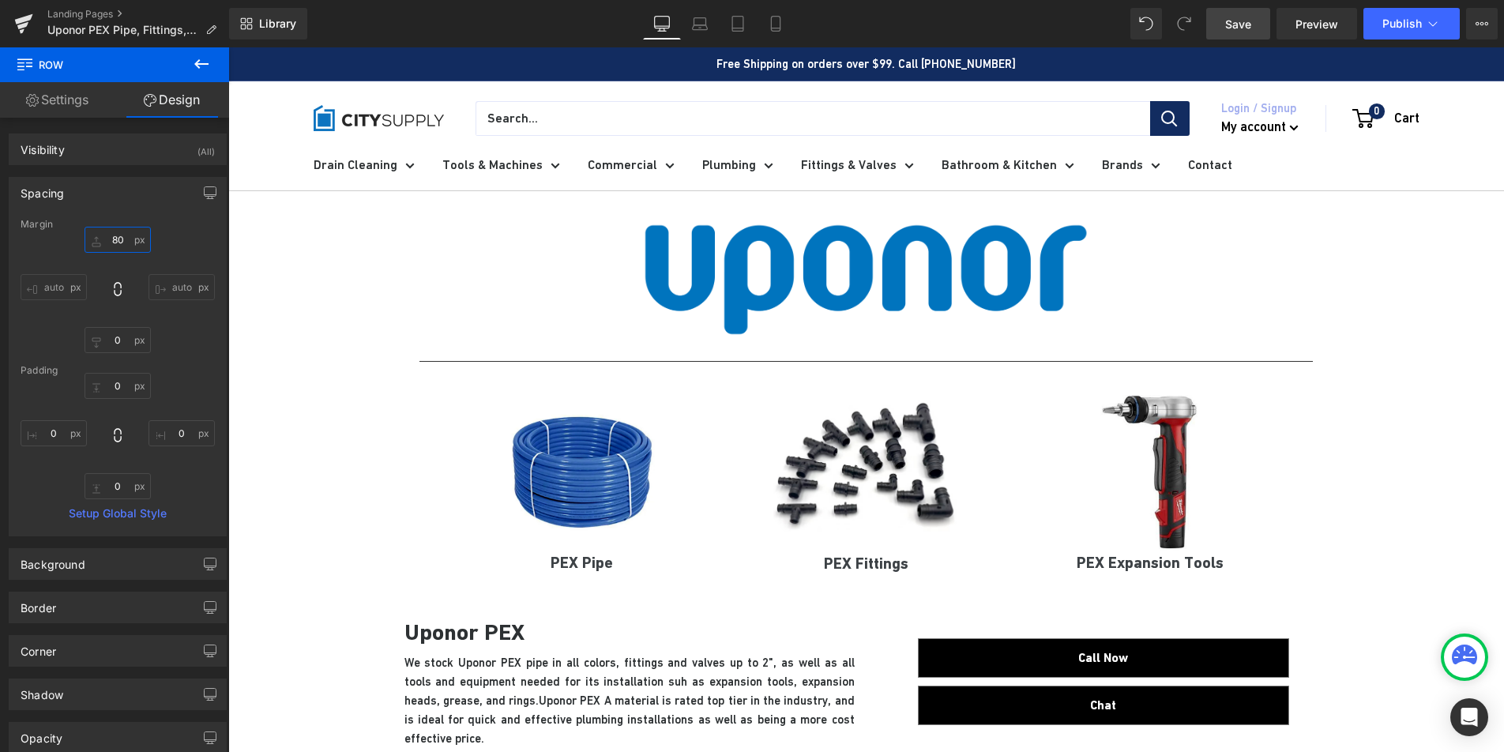
type input "80"
drag, startPoint x: 1247, startPoint y: 20, endPoint x: 993, endPoint y: 156, distance: 288.8
click at [1247, 20] on span "Save" at bounding box center [1238, 24] width 26 height 17
click at [1324, 22] on span "Preview" at bounding box center [1317, 24] width 43 height 17
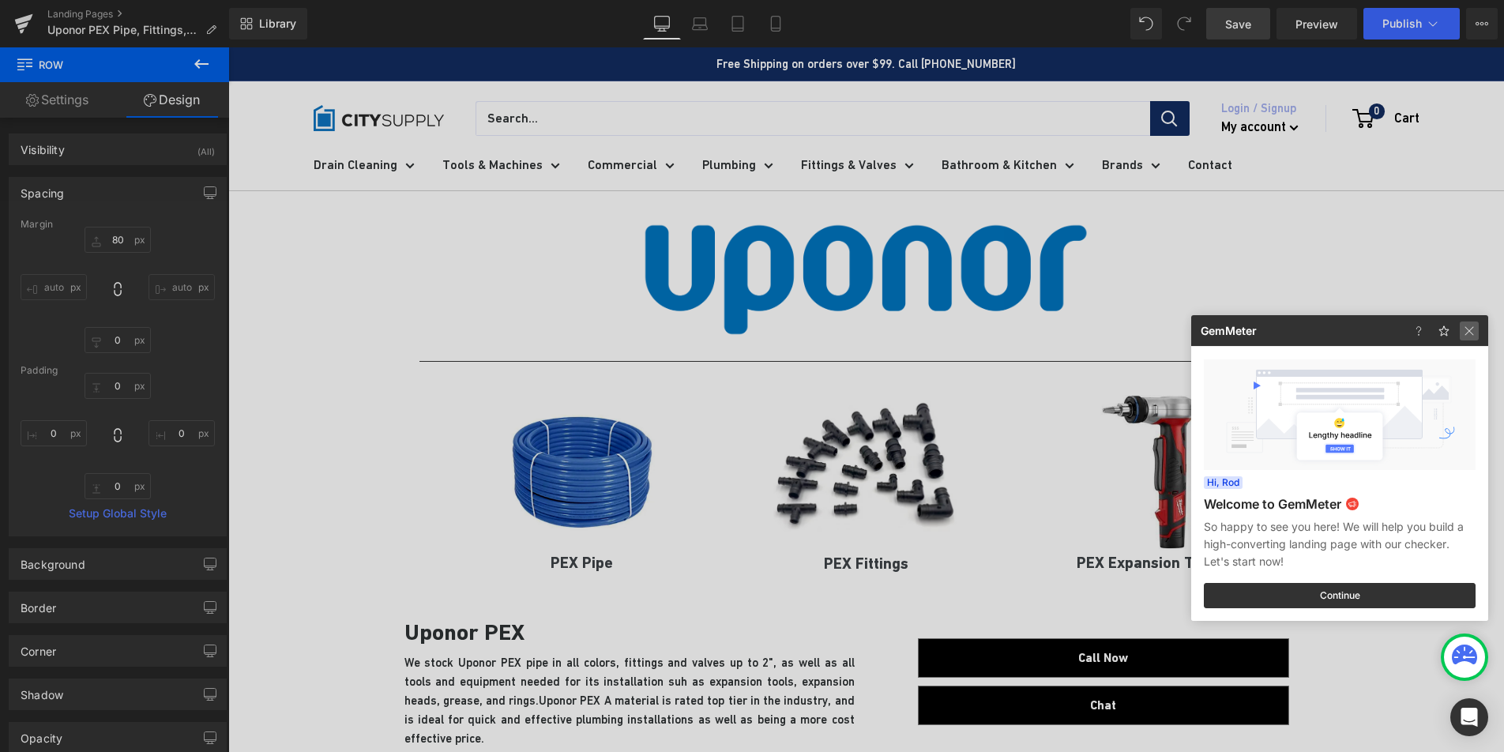
click at [1474, 335] on img at bounding box center [1469, 331] width 19 height 19
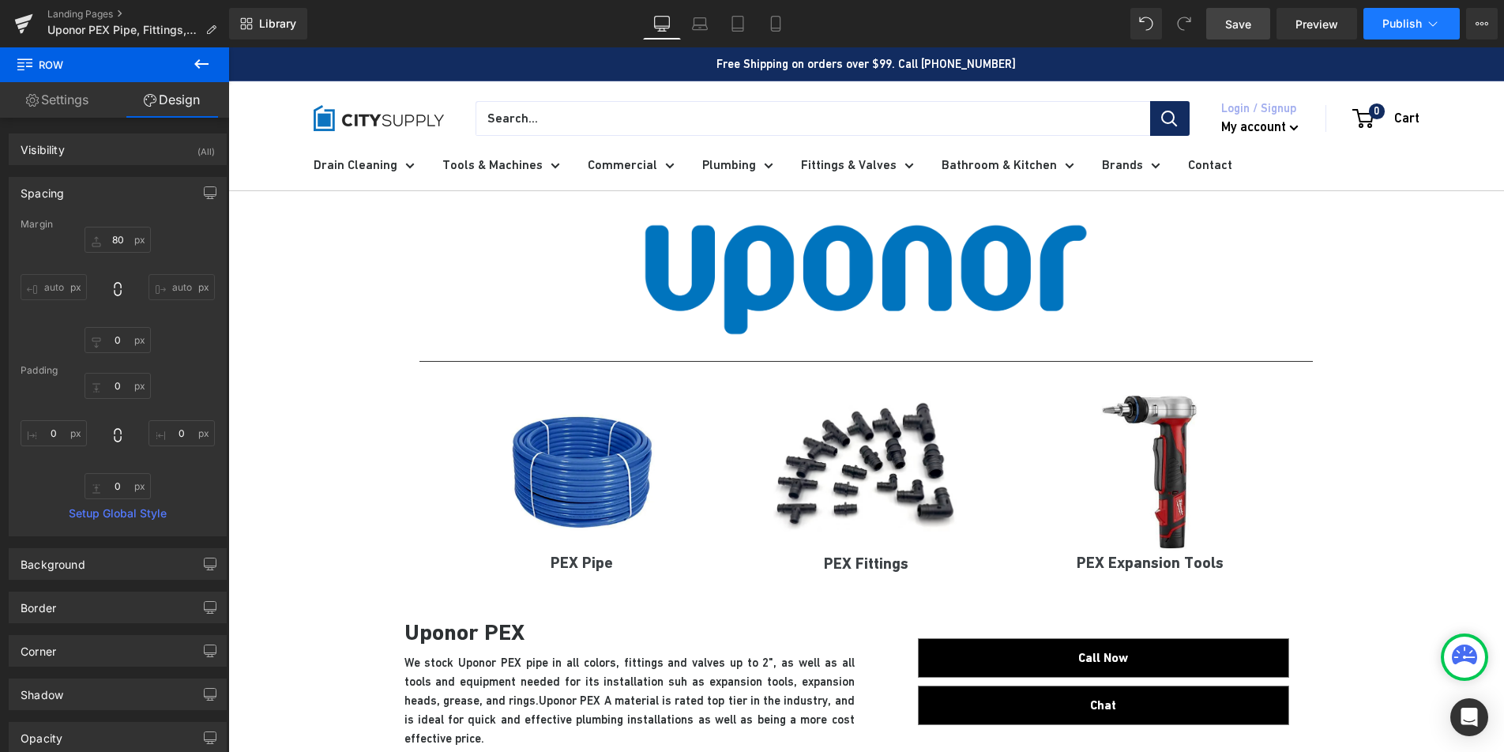
click at [1421, 30] on button "Publish" at bounding box center [1412, 24] width 96 height 32
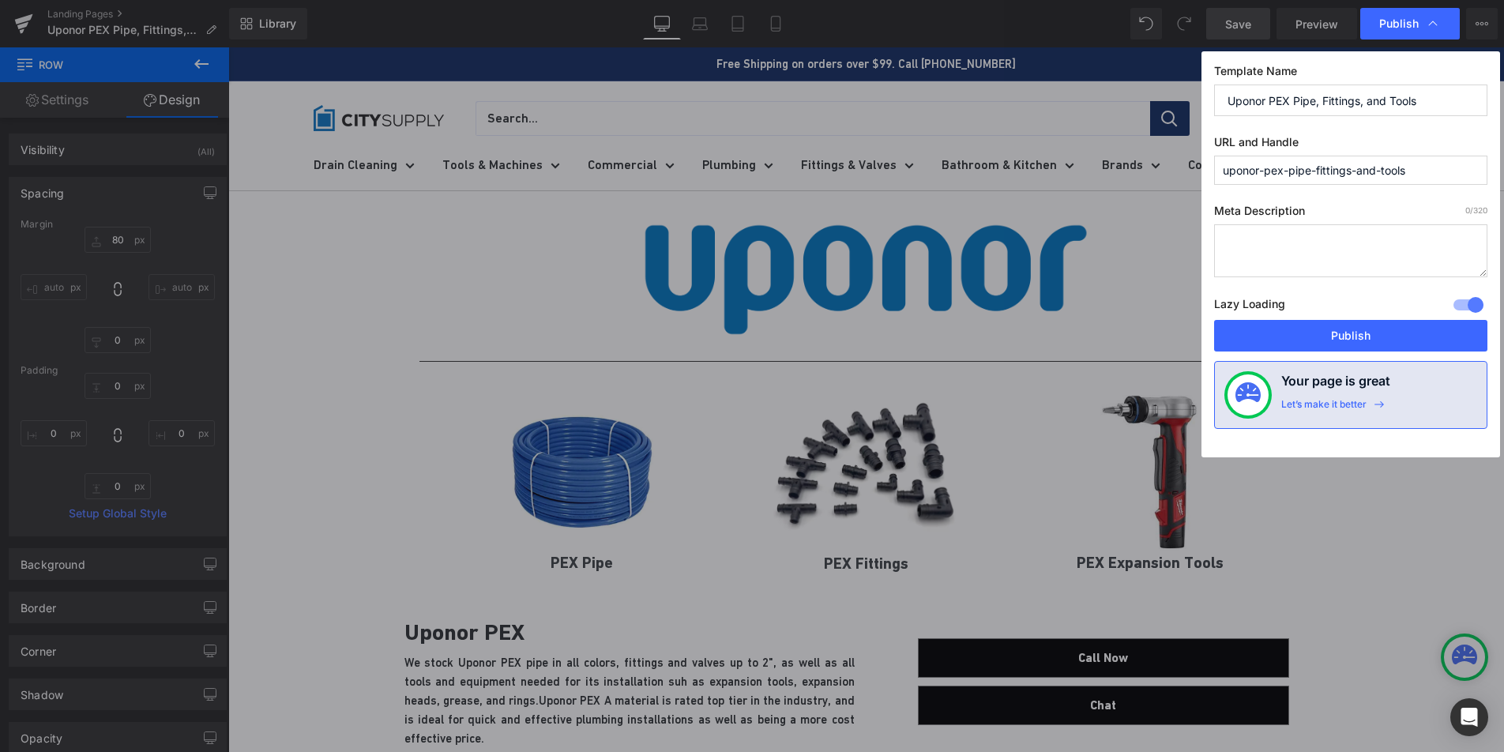
drag, startPoint x: 1427, startPoint y: 171, endPoint x: 1284, endPoint y: 176, distance: 143.1
click at [1284, 176] on input "uponor-pex-pipe-fittings-and-tools" at bounding box center [1350, 170] width 273 height 29
type input "uponor-pex"
click at [1363, 243] on textarea at bounding box center [1350, 250] width 273 height 53
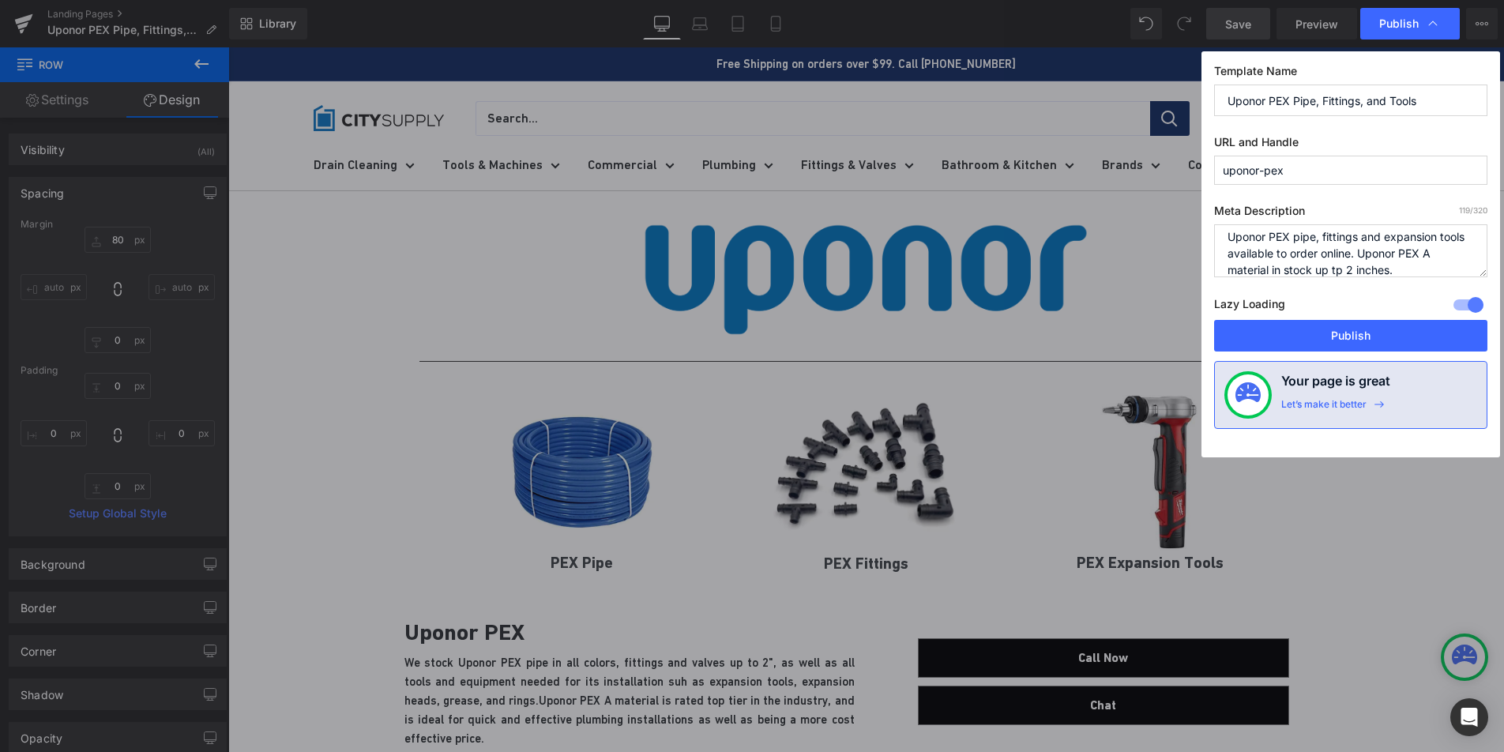
click at [1303, 242] on textarea "Uponor PEX pipe, fittings and expansion tools available to order online. Uponor…" at bounding box center [1350, 250] width 273 height 53
type textarea "Uponor PEX pipe, fittings and expansion tools available to order online. Uponor…"
click at [1368, 341] on button "Publish" at bounding box center [1350, 336] width 273 height 32
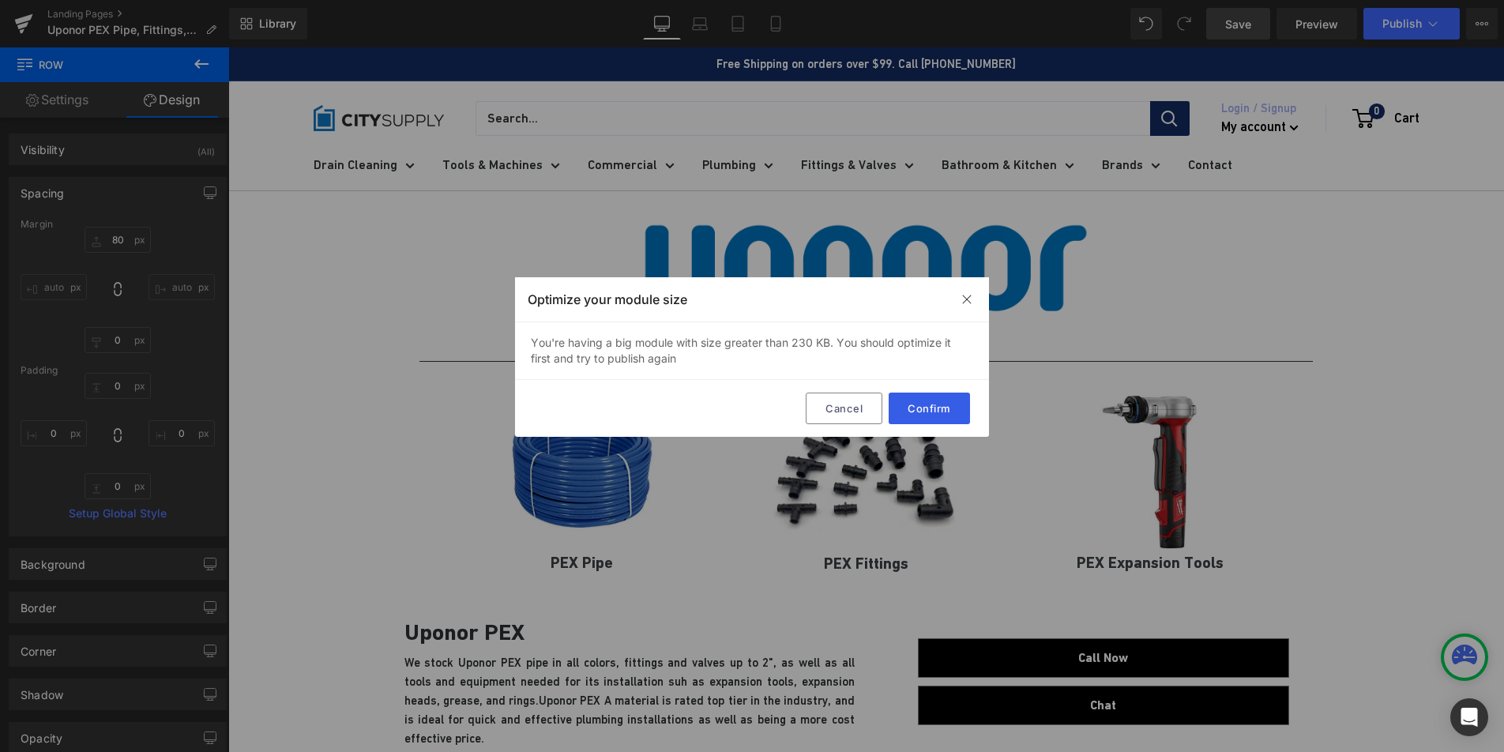
click at [909, 412] on button "Confirm" at bounding box center [929, 409] width 81 height 32
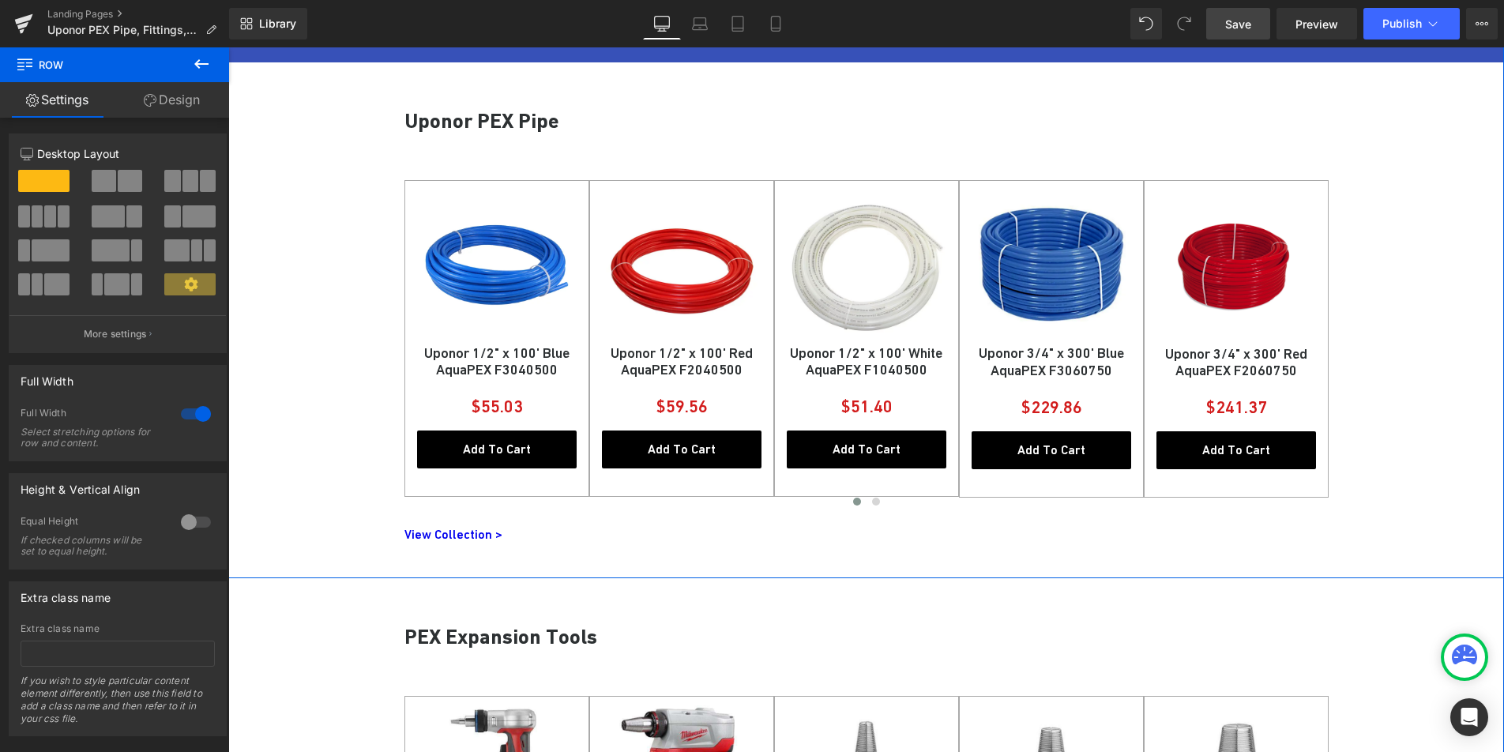
scroll to position [698, 0]
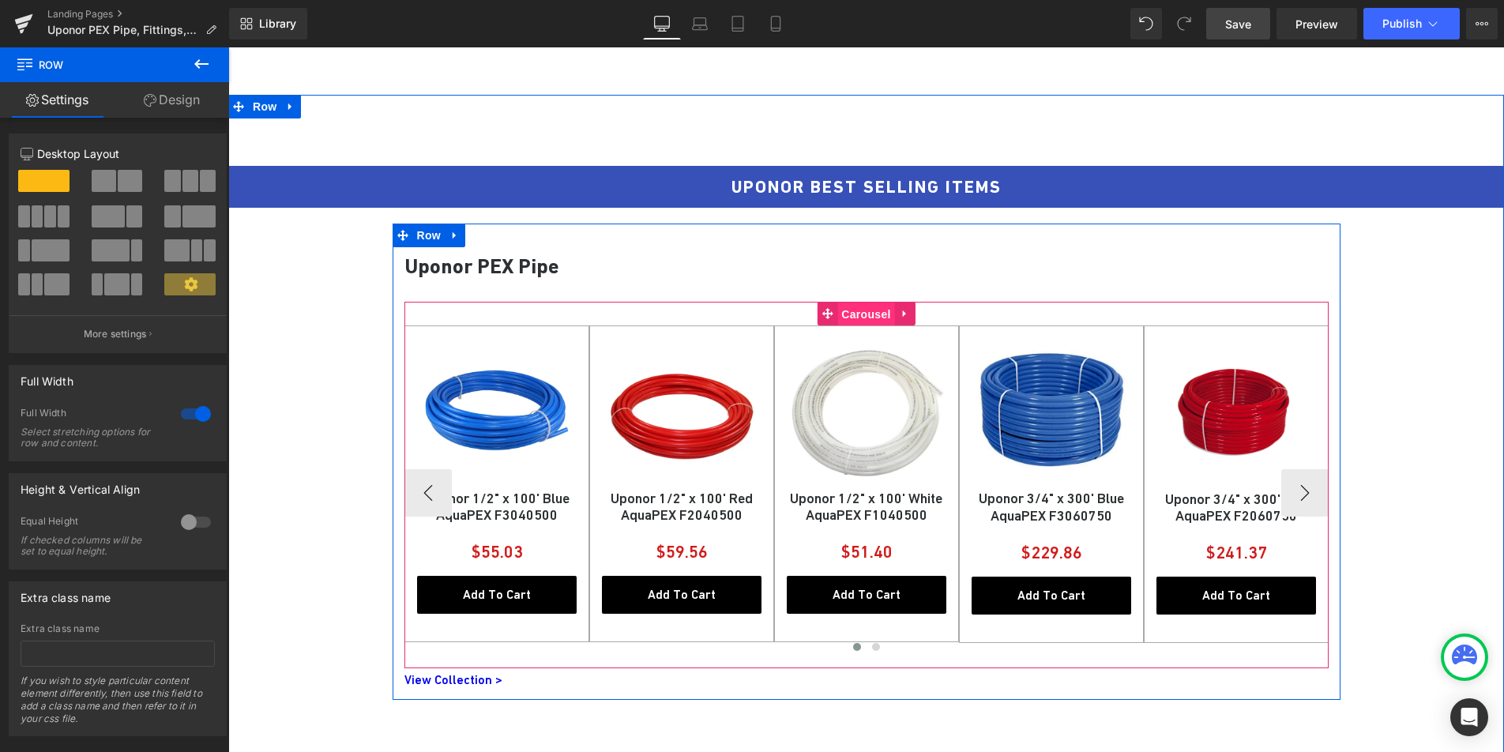
click at [859, 310] on span "Carousel" at bounding box center [865, 315] width 57 height 24
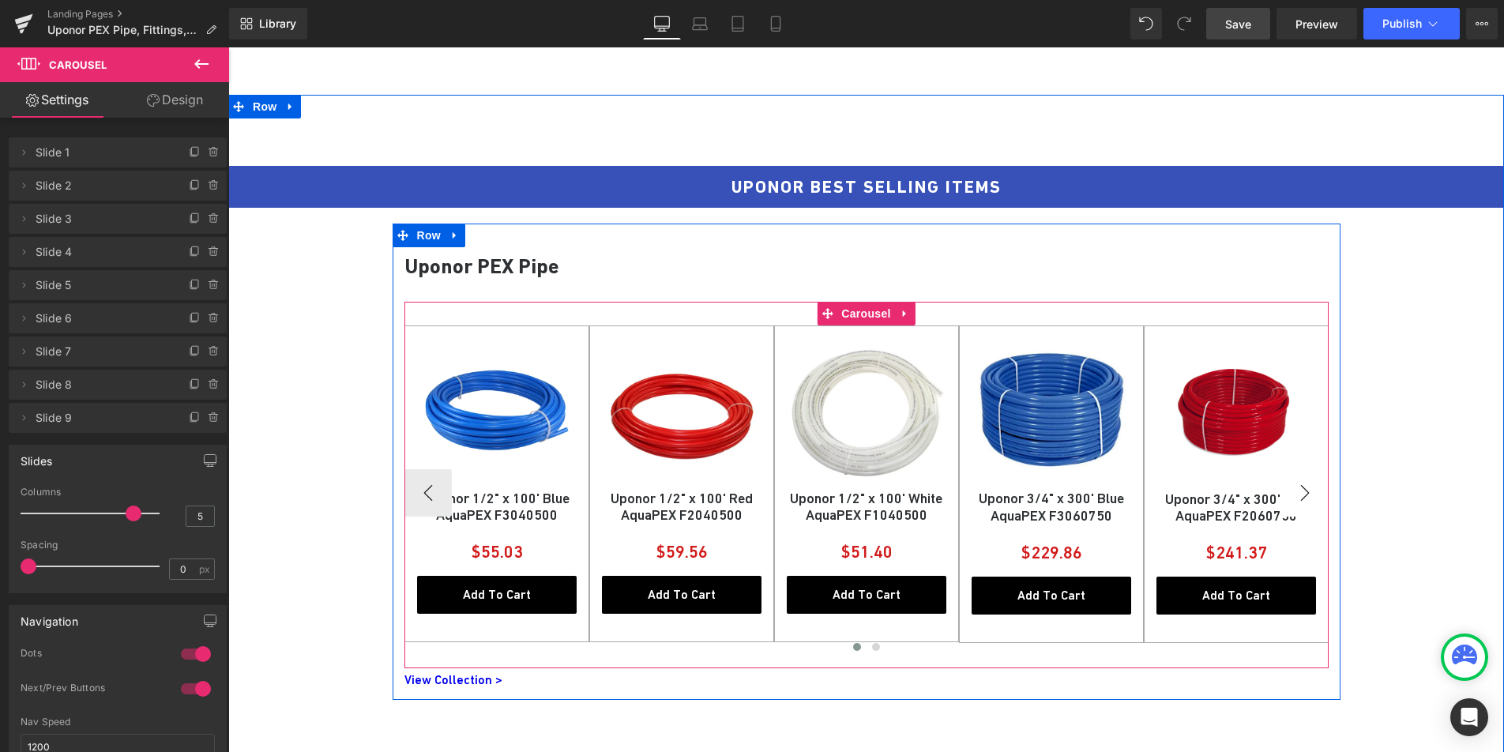
click at [1303, 494] on button "›" at bounding box center [1304, 492] width 47 height 47
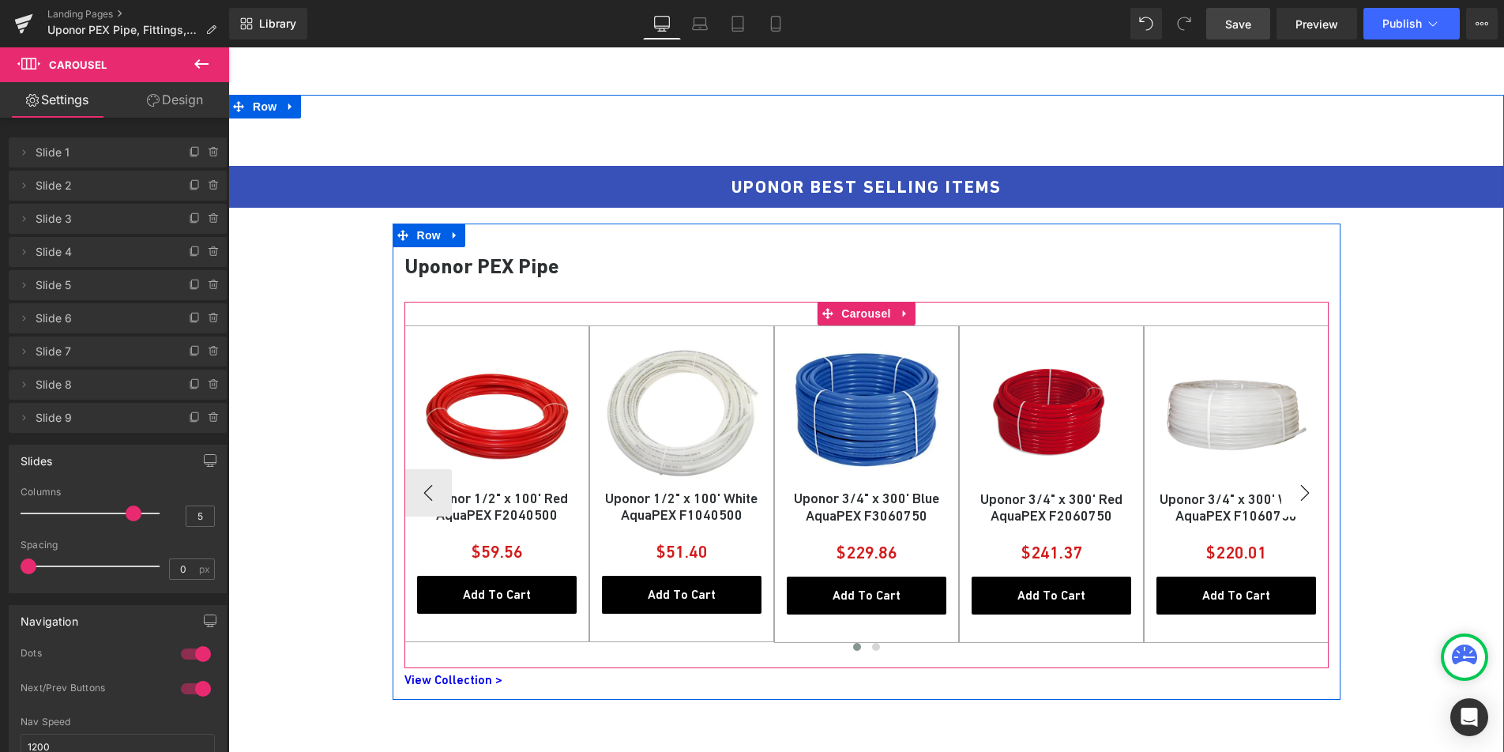
click at [1303, 494] on button "›" at bounding box center [1304, 492] width 47 height 47
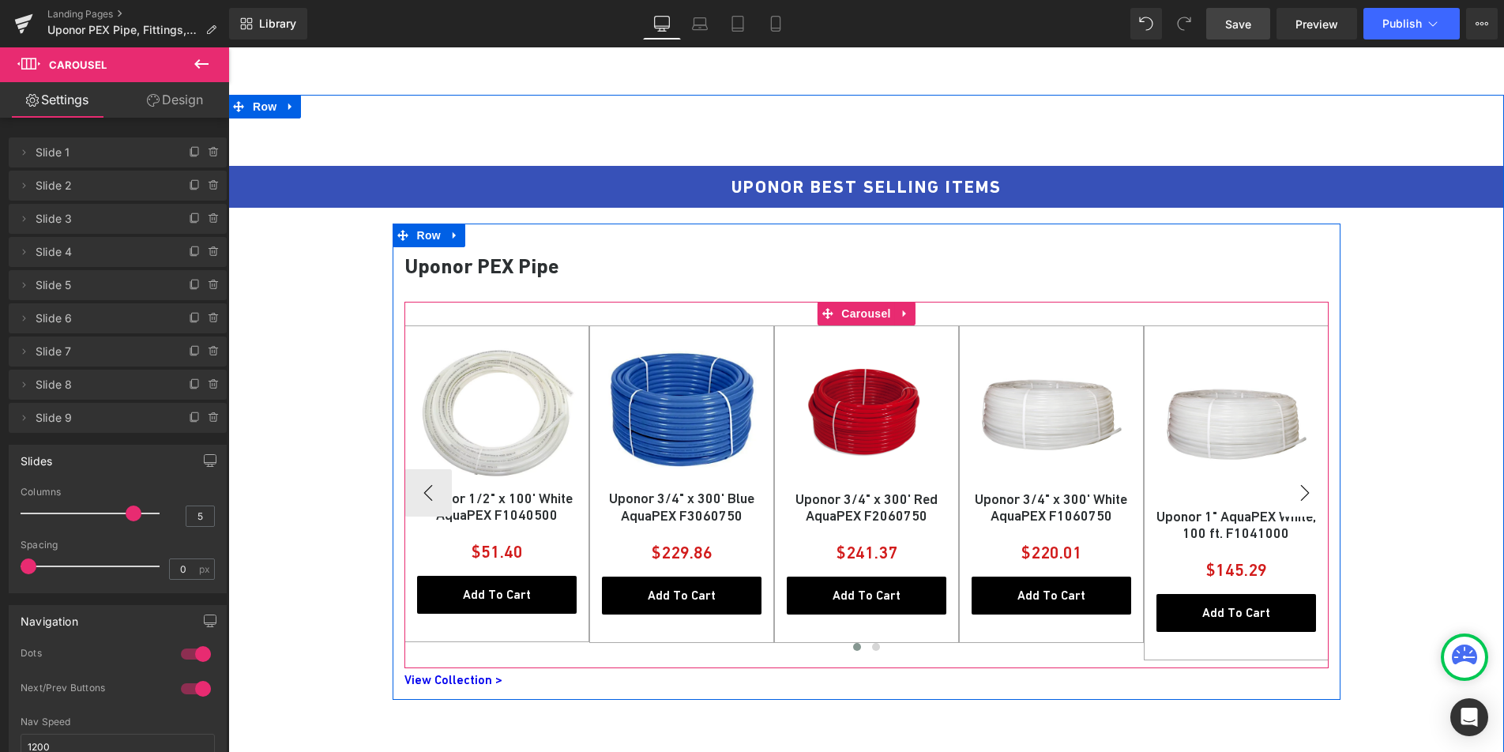
click at [1303, 494] on button "›" at bounding box center [1304, 492] width 47 height 47
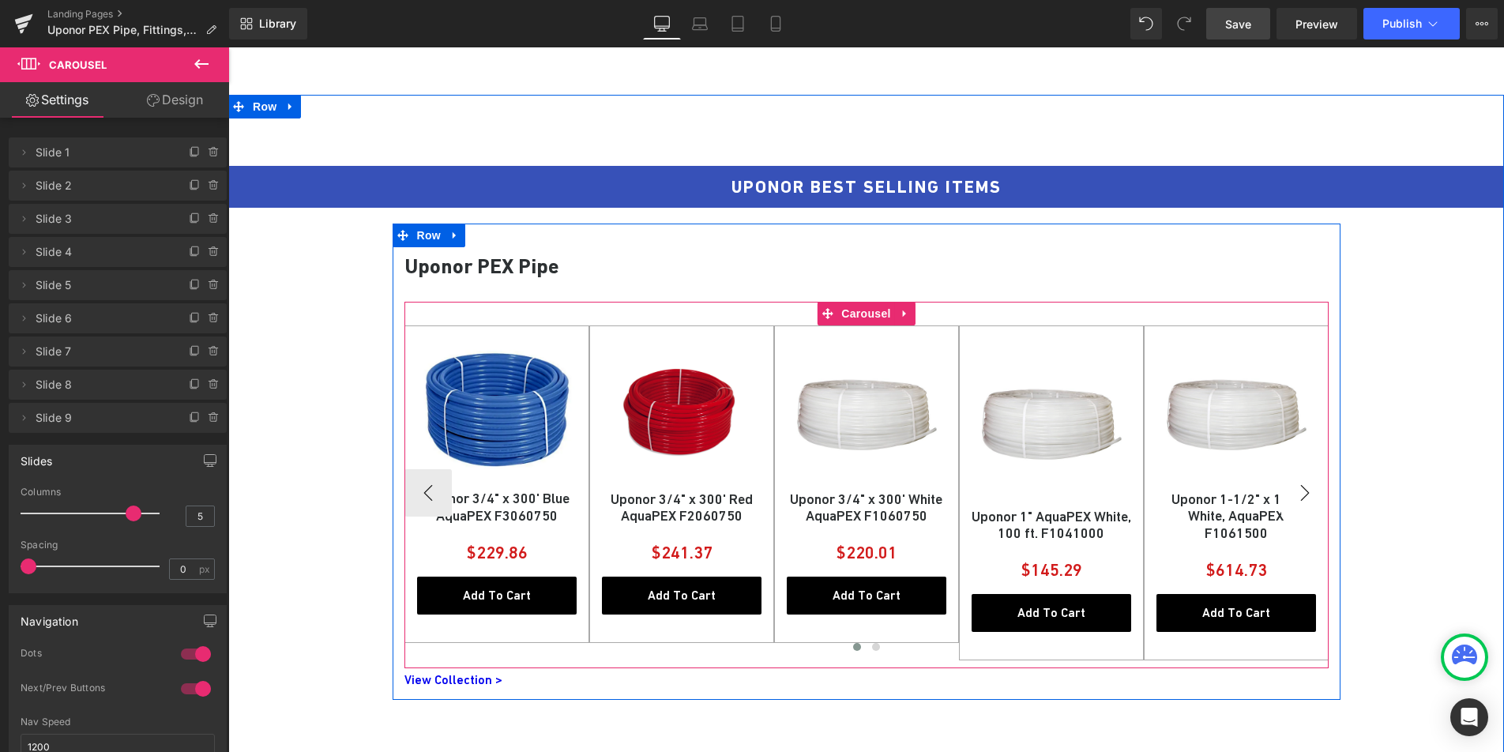
click at [1303, 494] on button "›" at bounding box center [1304, 492] width 47 height 47
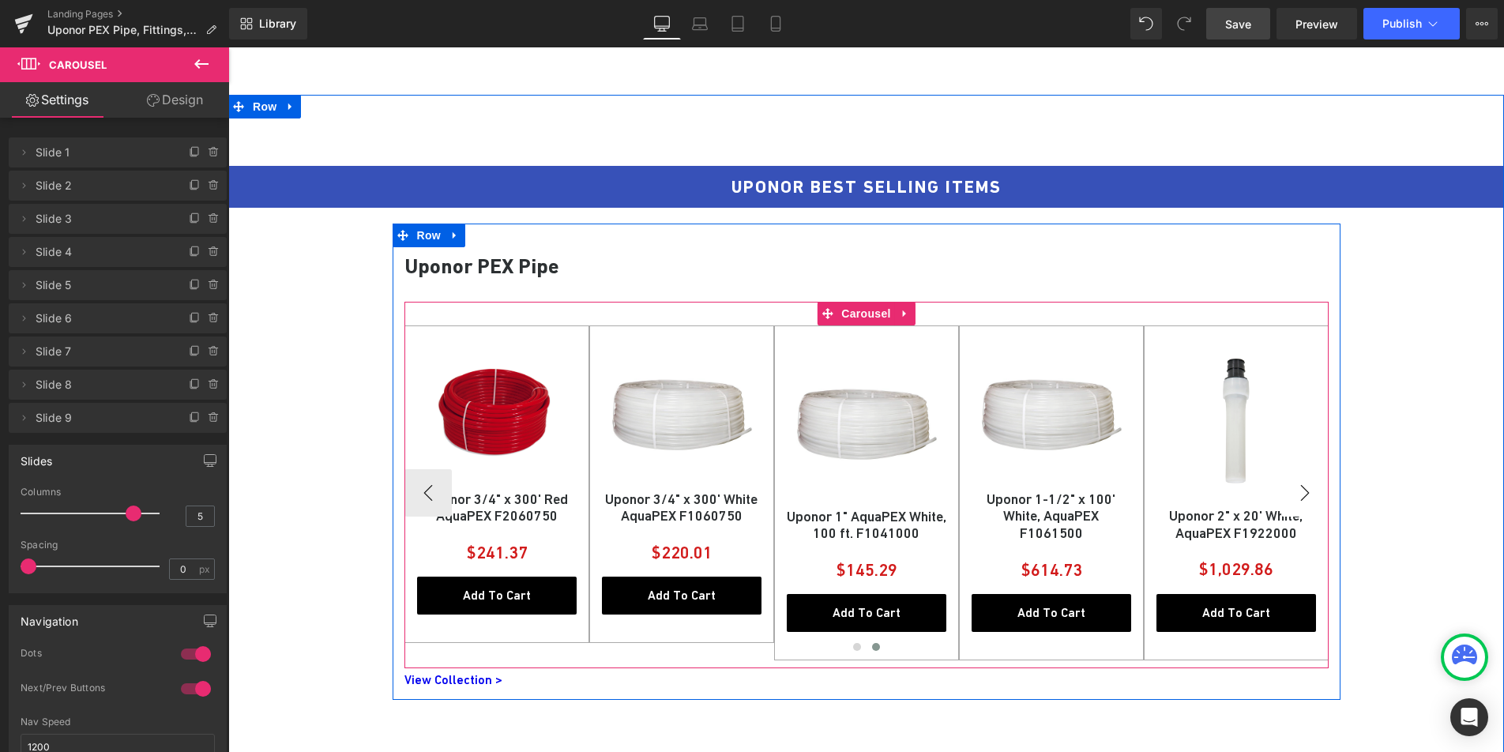
click at [1303, 494] on button "›" at bounding box center [1304, 492] width 47 height 47
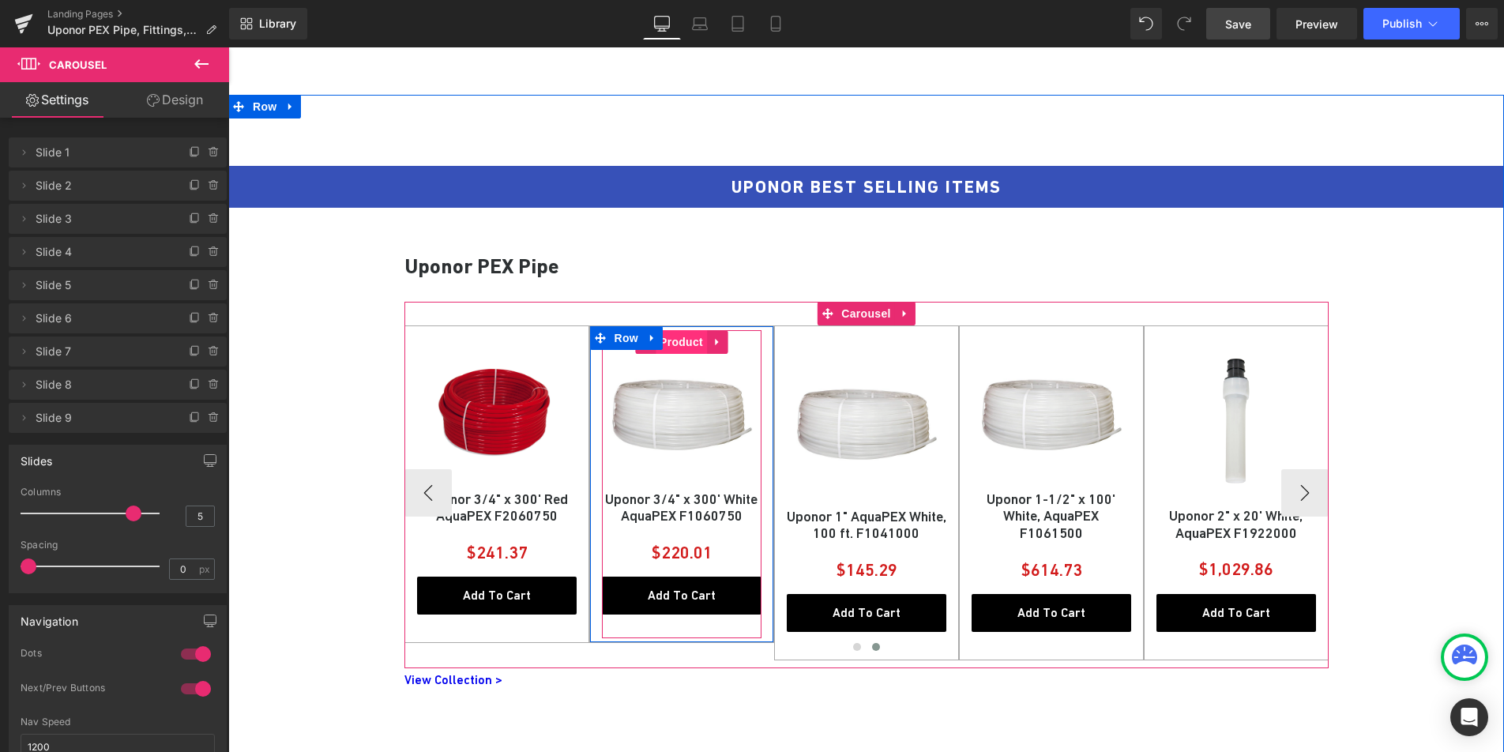
click at [679, 346] on span "Product" at bounding box center [681, 342] width 51 height 24
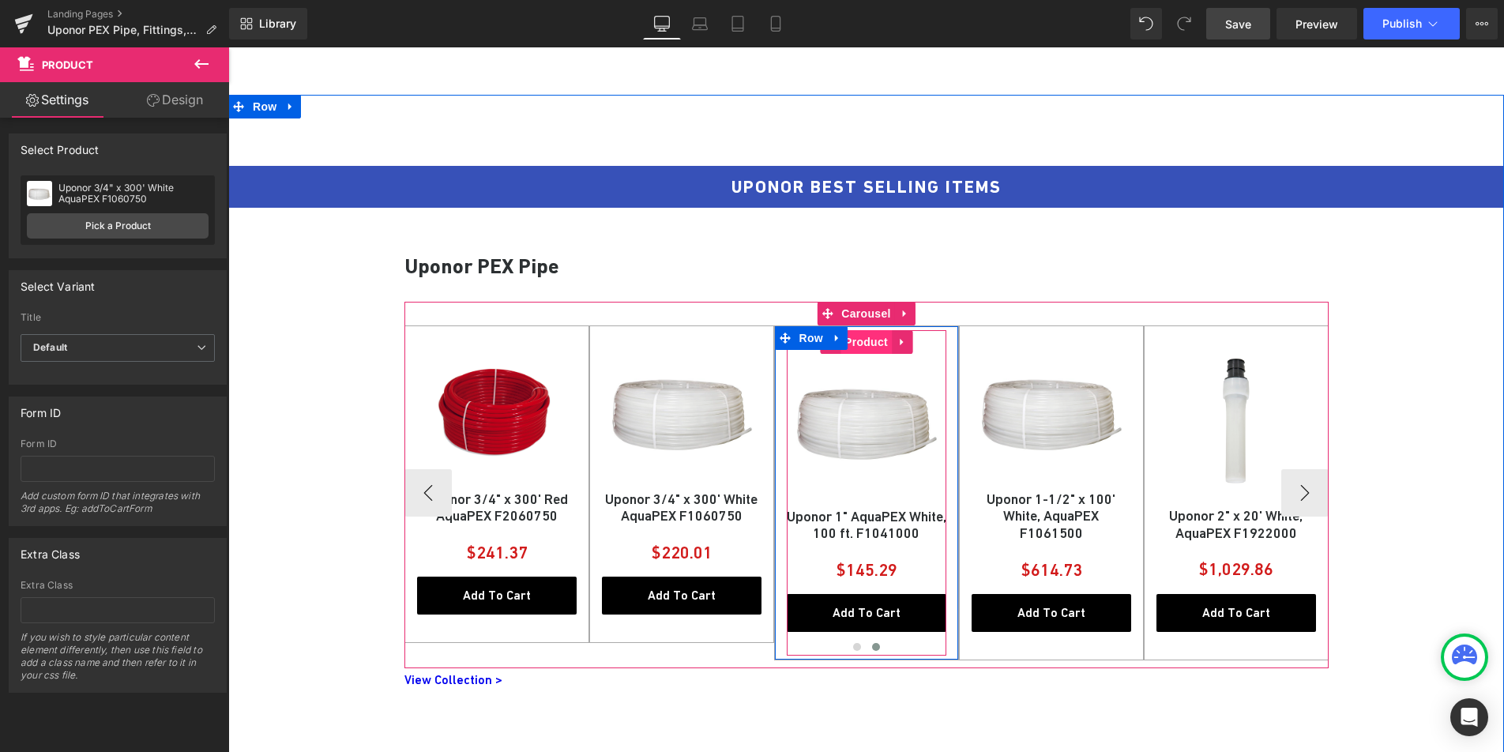
click at [859, 346] on span "Product" at bounding box center [866, 342] width 51 height 24
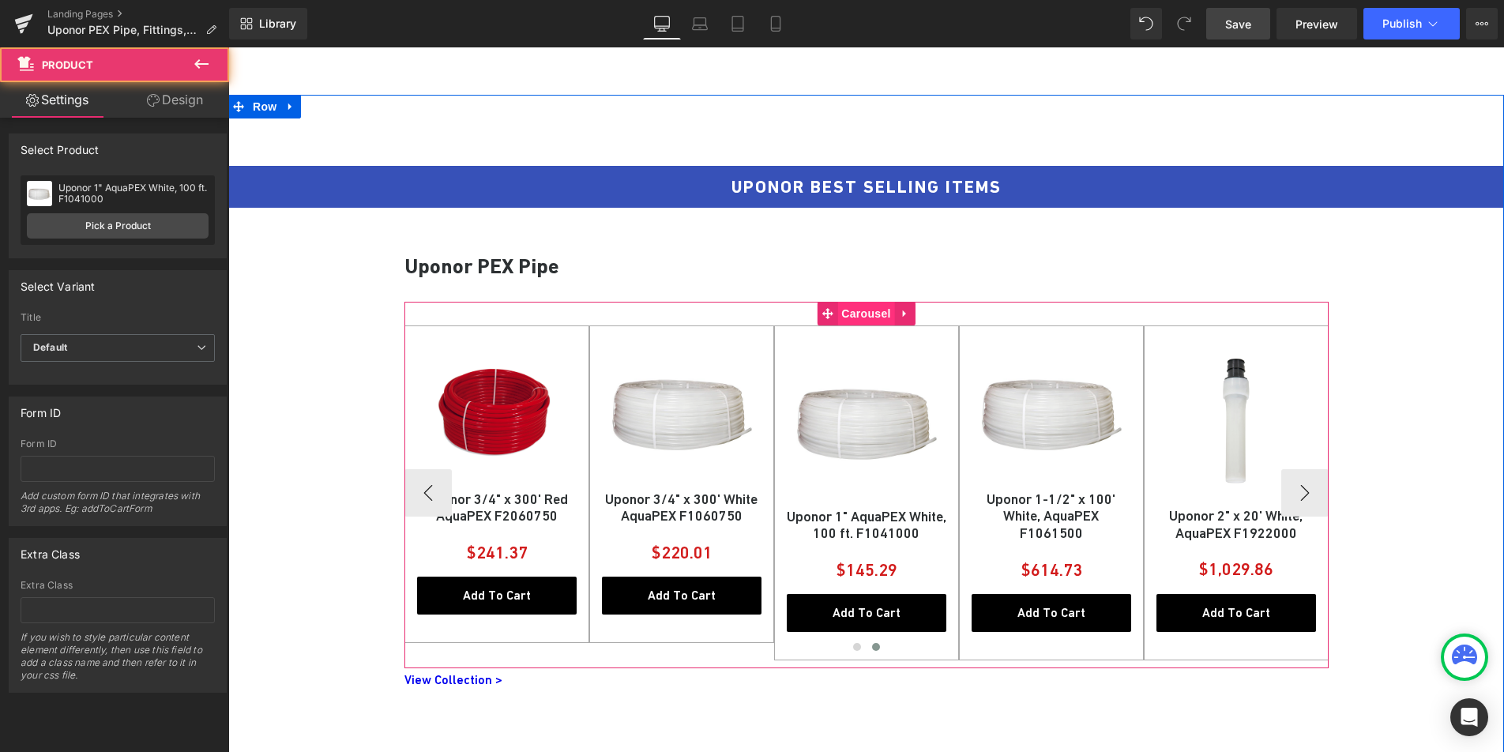
click at [854, 314] on span "Carousel" at bounding box center [865, 314] width 57 height 24
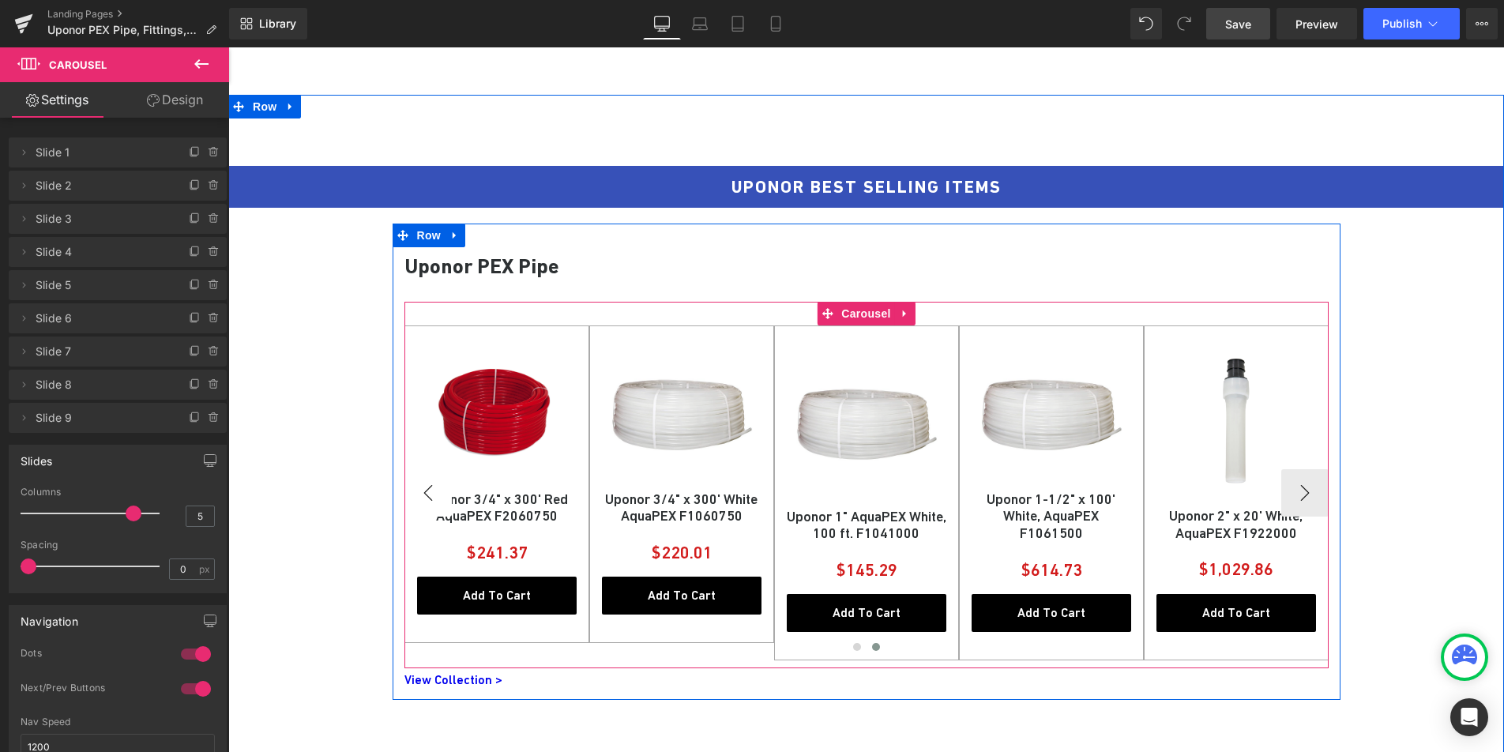
click at [419, 481] on button "‹" at bounding box center [427, 492] width 47 height 47
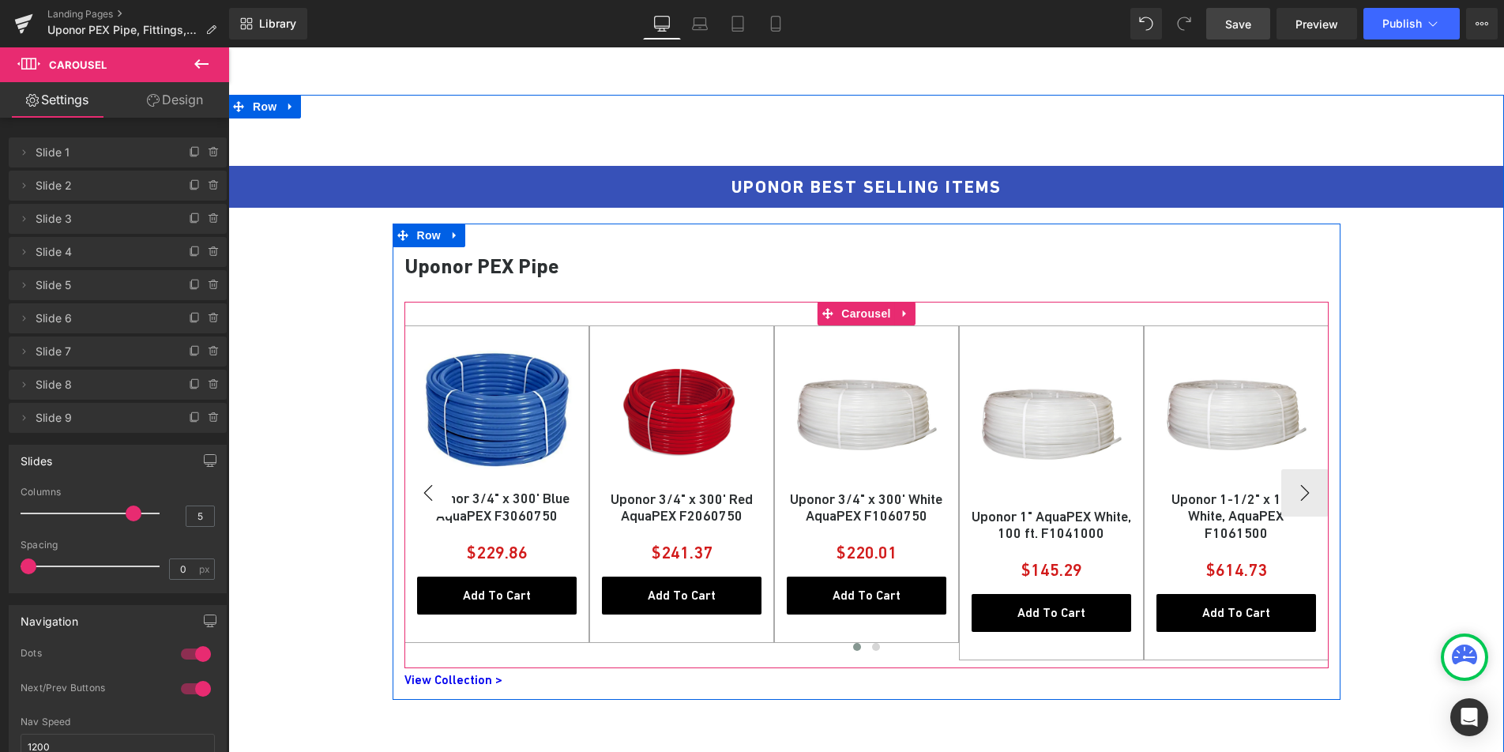
click at [419, 481] on button "‹" at bounding box center [427, 492] width 47 height 47
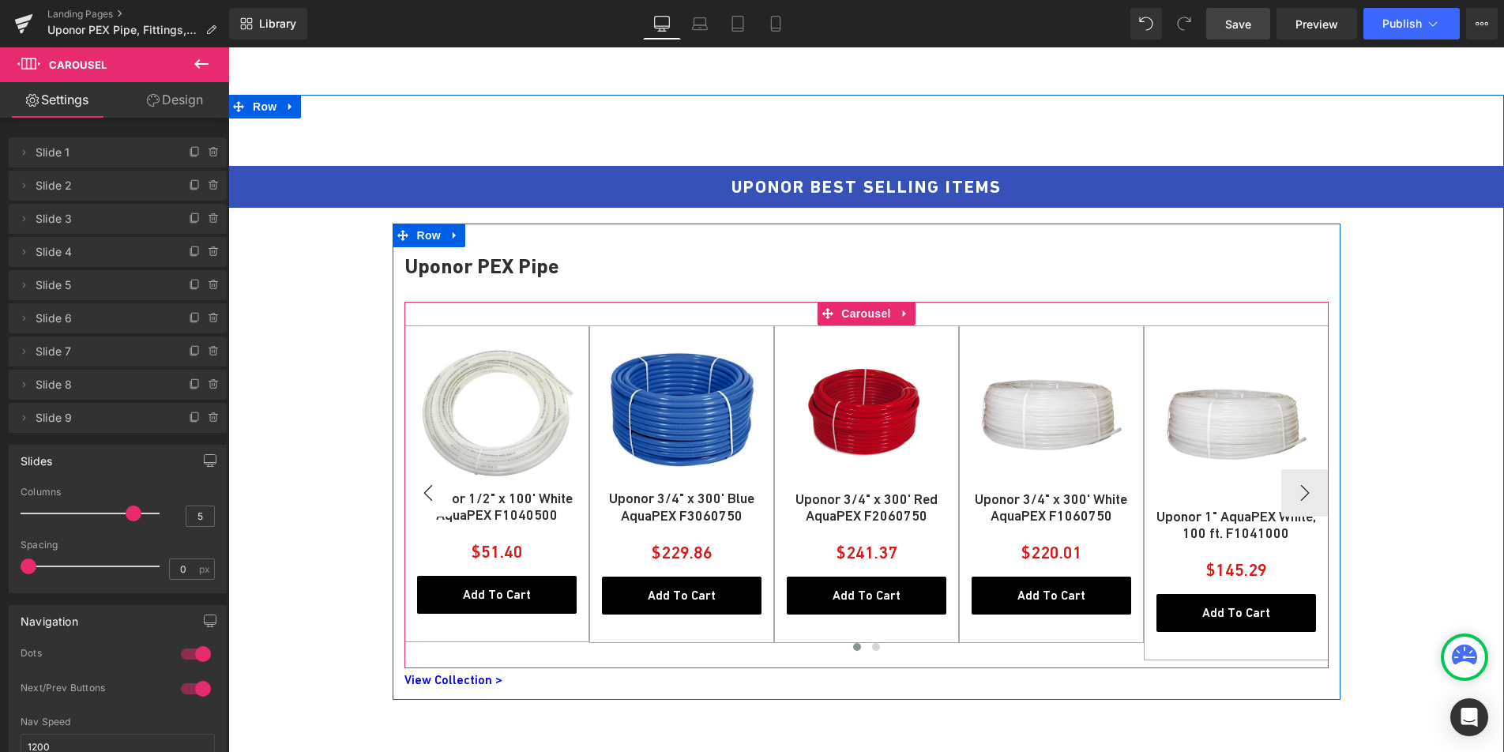
click at [419, 481] on button "‹" at bounding box center [427, 492] width 47 height 47
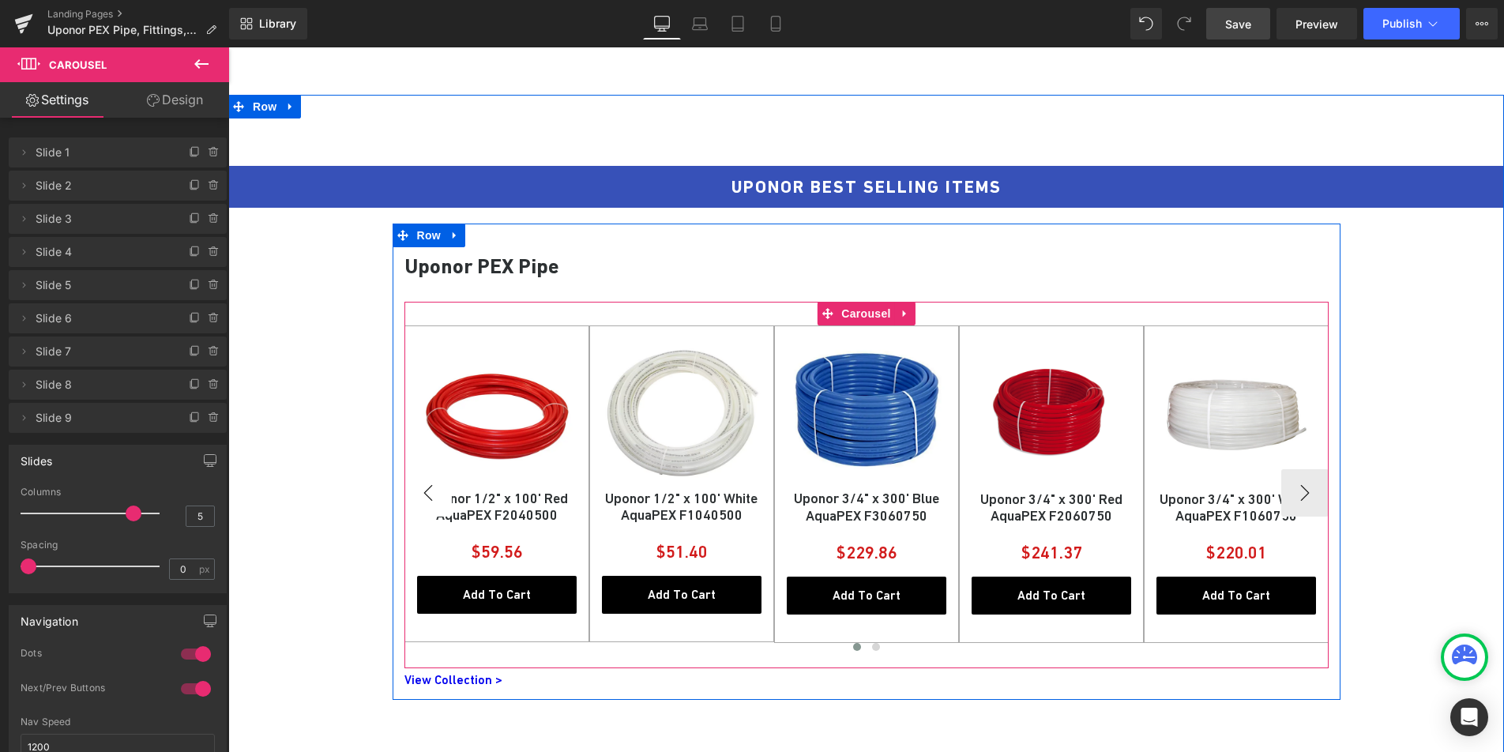
click at [419, 481] on button "‹" at bounding box center [427, 492] width 47 height 47
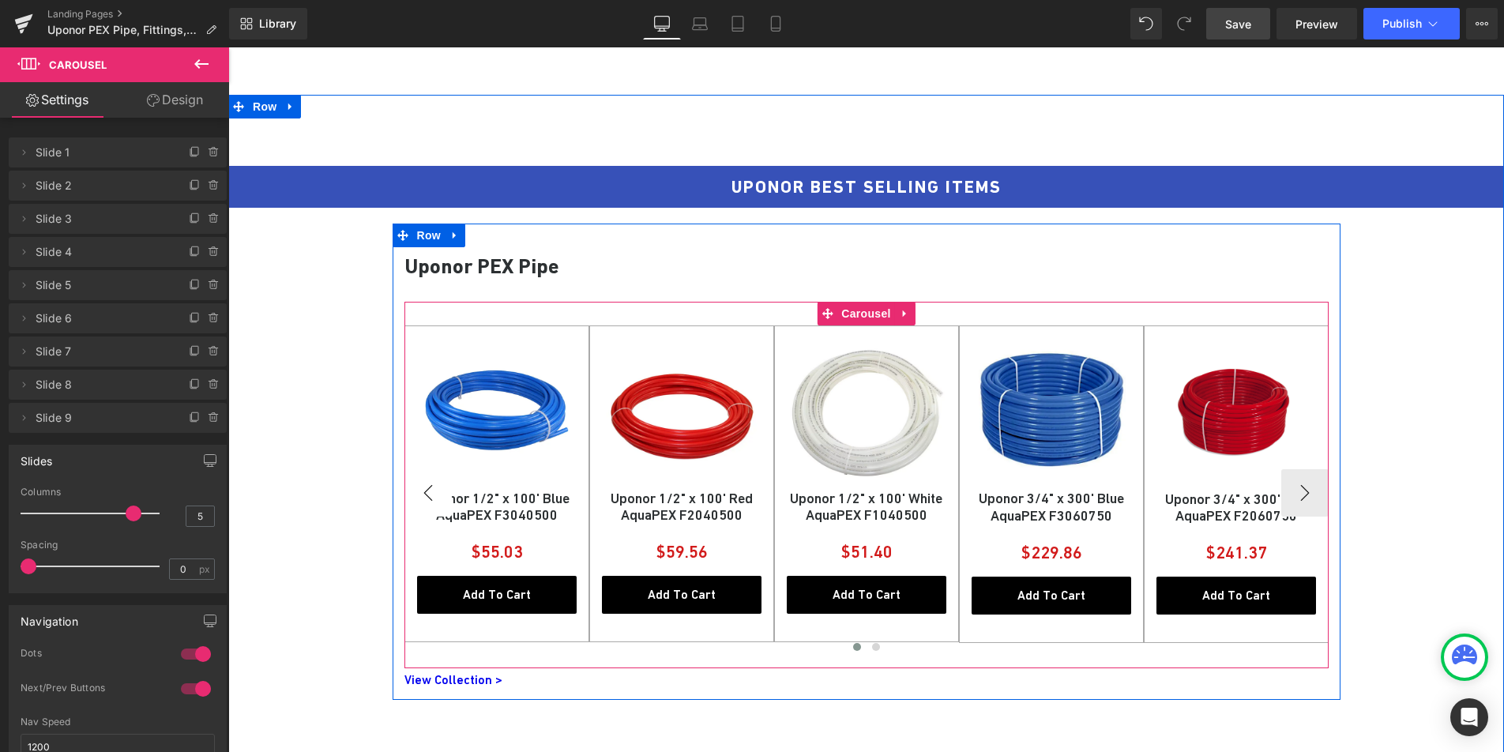
click at [419, 481] on button "‹" at bounding box center [427, 492] width 47 height 47
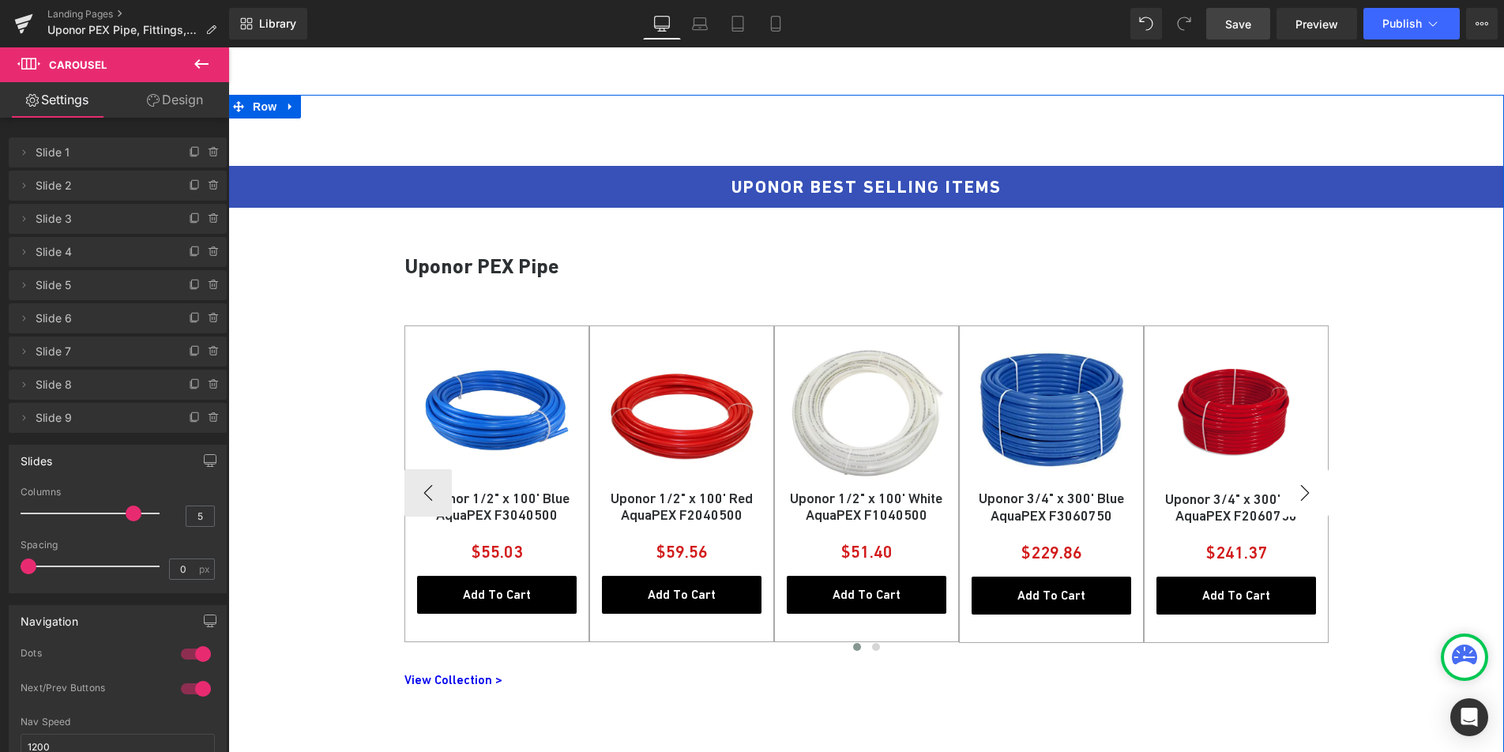
click at [1304, 491] on button "›" at bounding box center [1304, 492] width 47 height 47
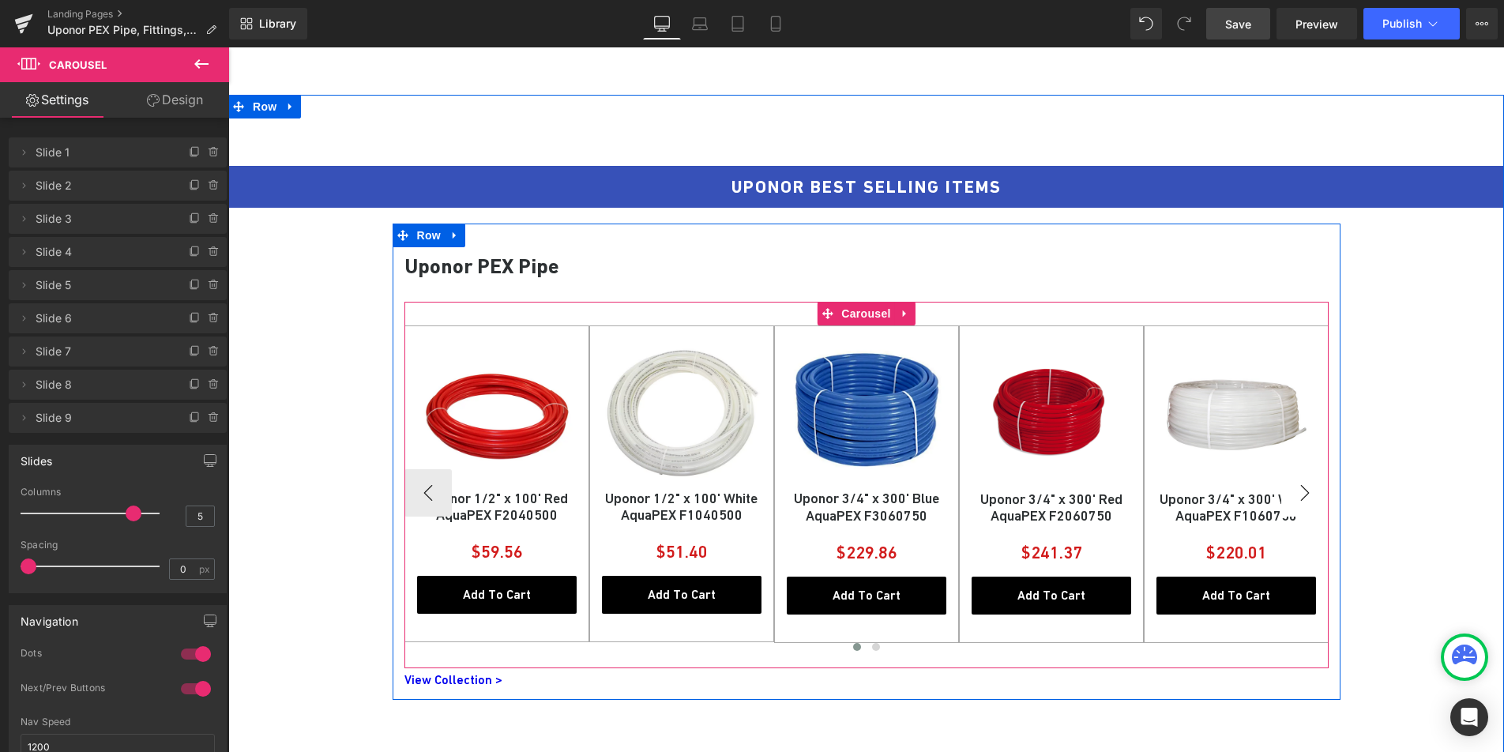
click at [1297, 498] on button "›" at bounding box center [1304, 492] width 47 height 47
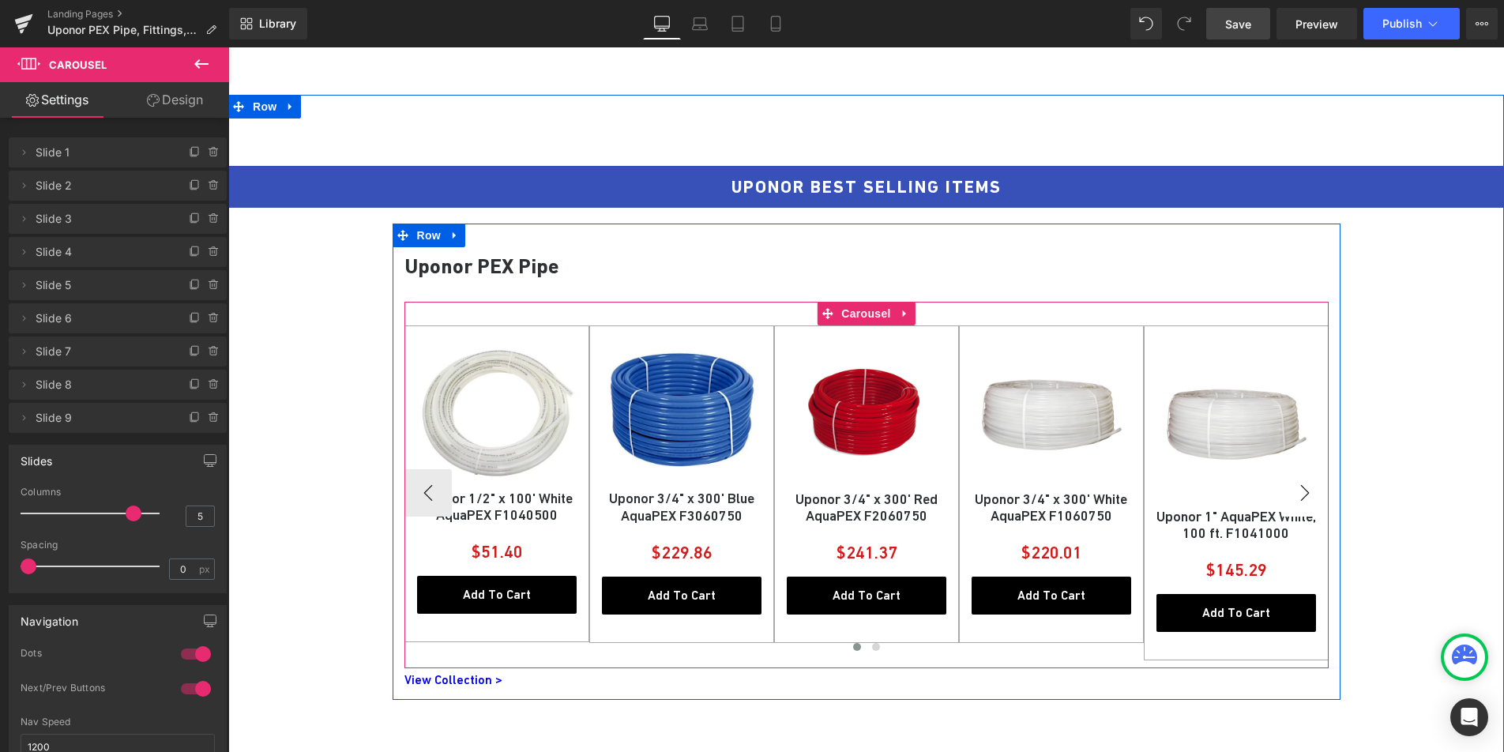
click at [1297, 498] on button "›" at bounding box center [1304, 492] width 47 height 47
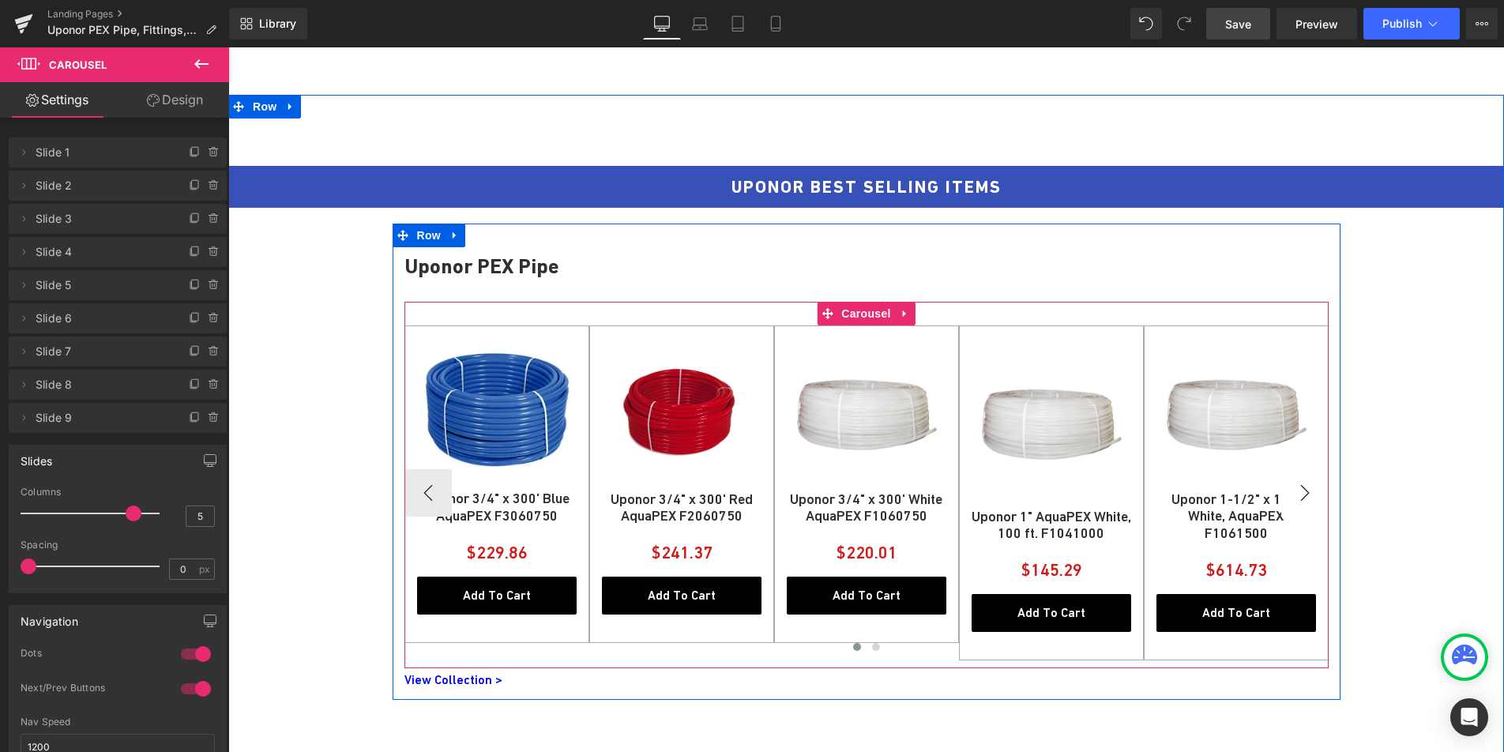
click at [1297, 498] on button "›" at bounding box center [1304, 492] width 47 height 47
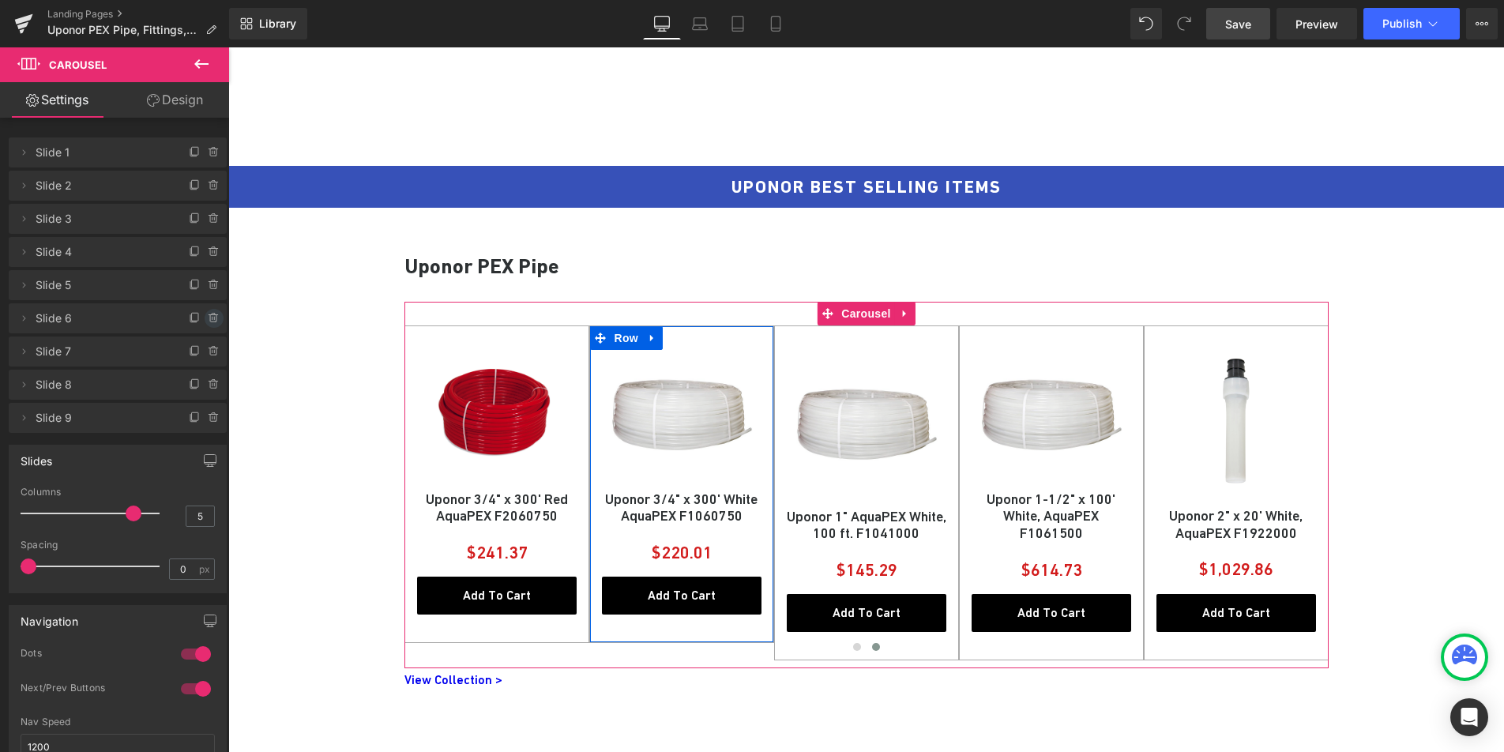
click at [208, 321] on icon at bounding box center [214, 318] width 13 height 13
click at [197, 322] on button "Delete" at bounding box center [197, 319] width 50 height 21
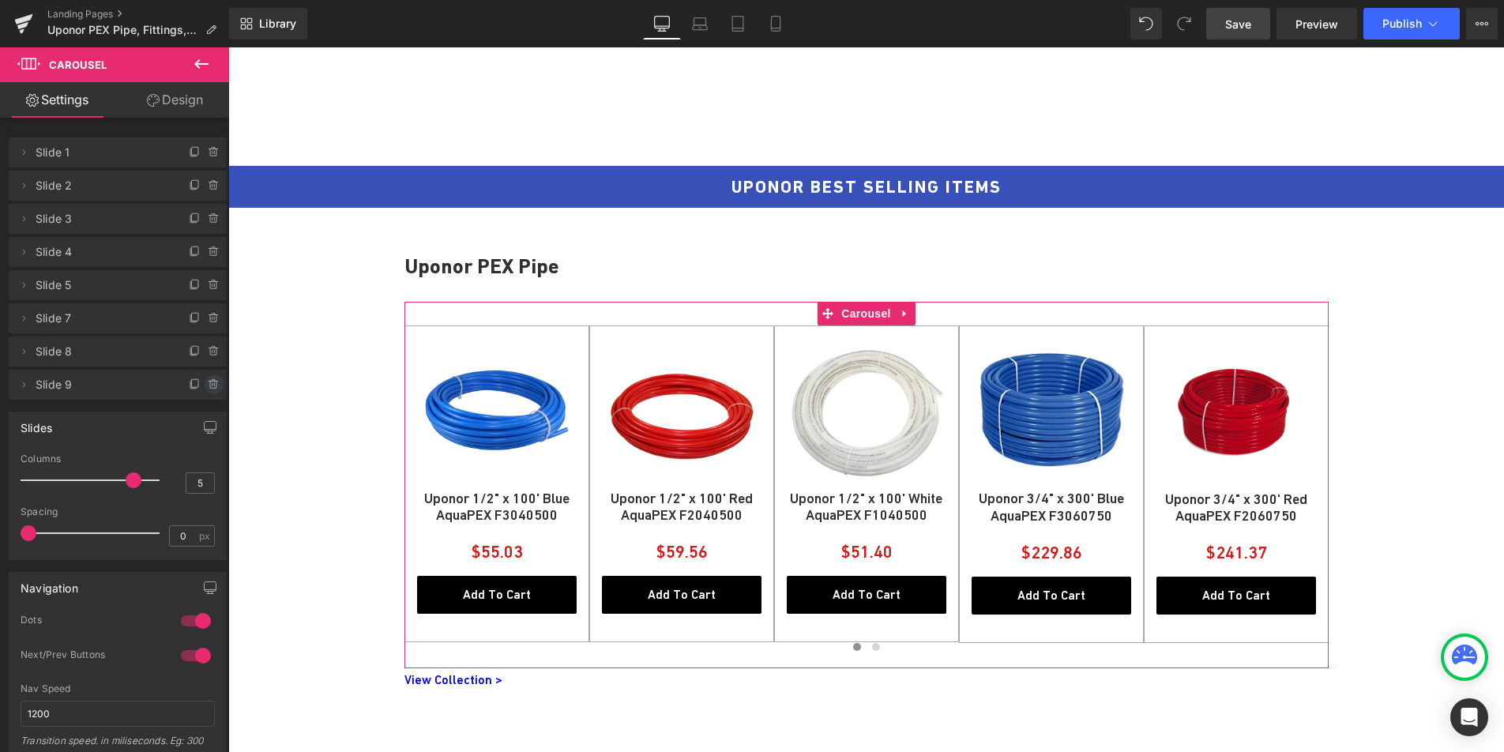
click at [211, 389] on icon at bounding box center [214, 384] width 13 height 13
click at [201, 389] on button "Delete" at bounding box center [197, 385] width 50 height 21
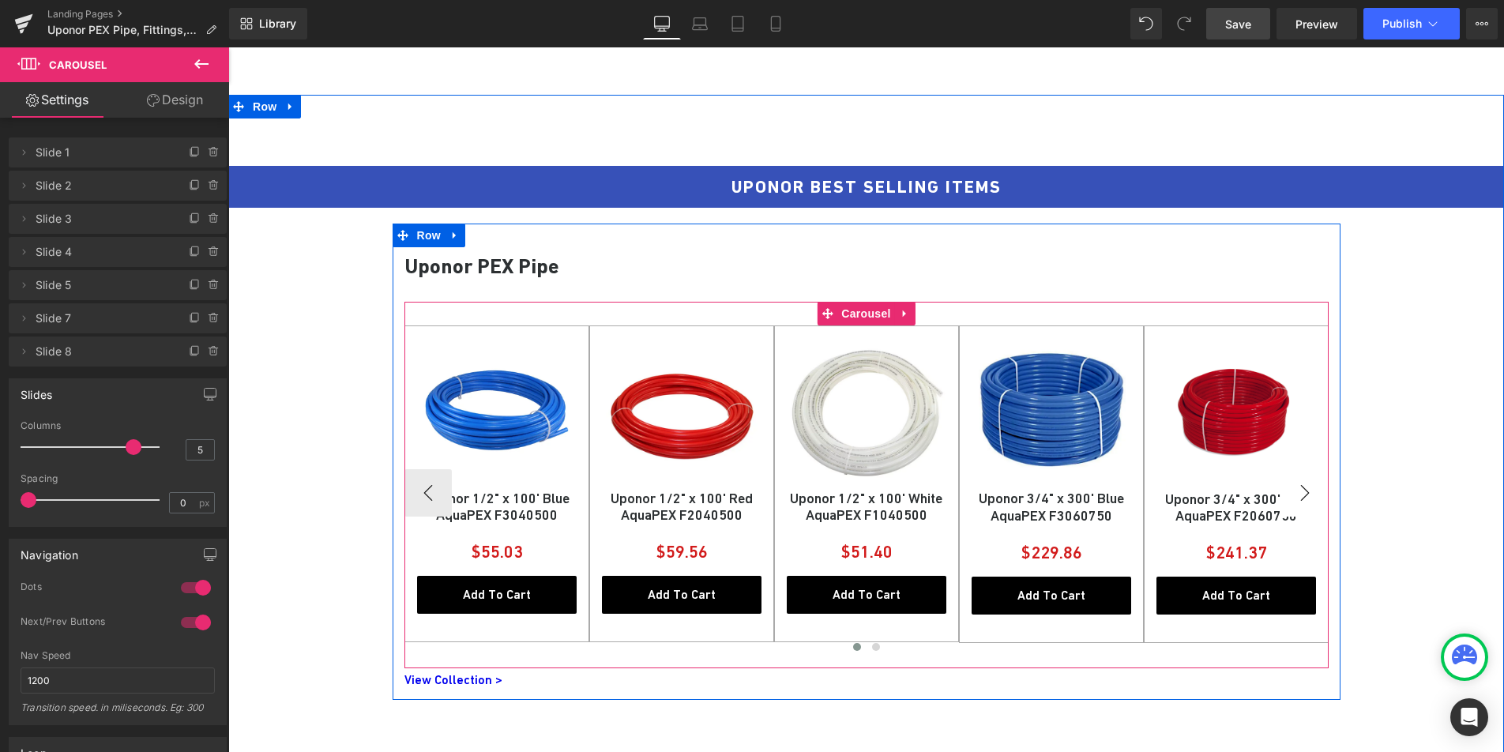
click at [1305, 495] on button "›" at bounding box center [1304, 492] width 47 height 47
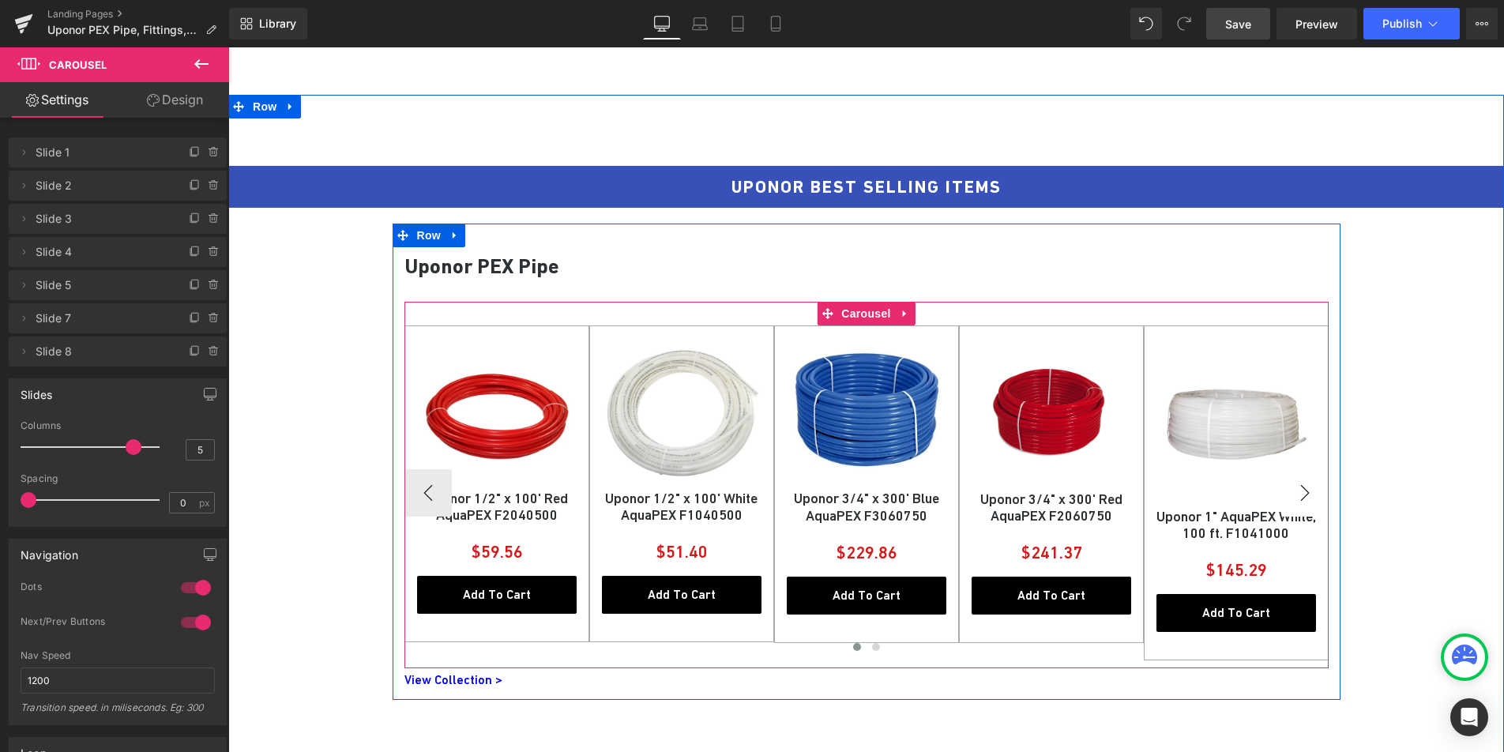
click at [1305, 495] on button "›" at bounding box center [1304, 492] width 47 height 47
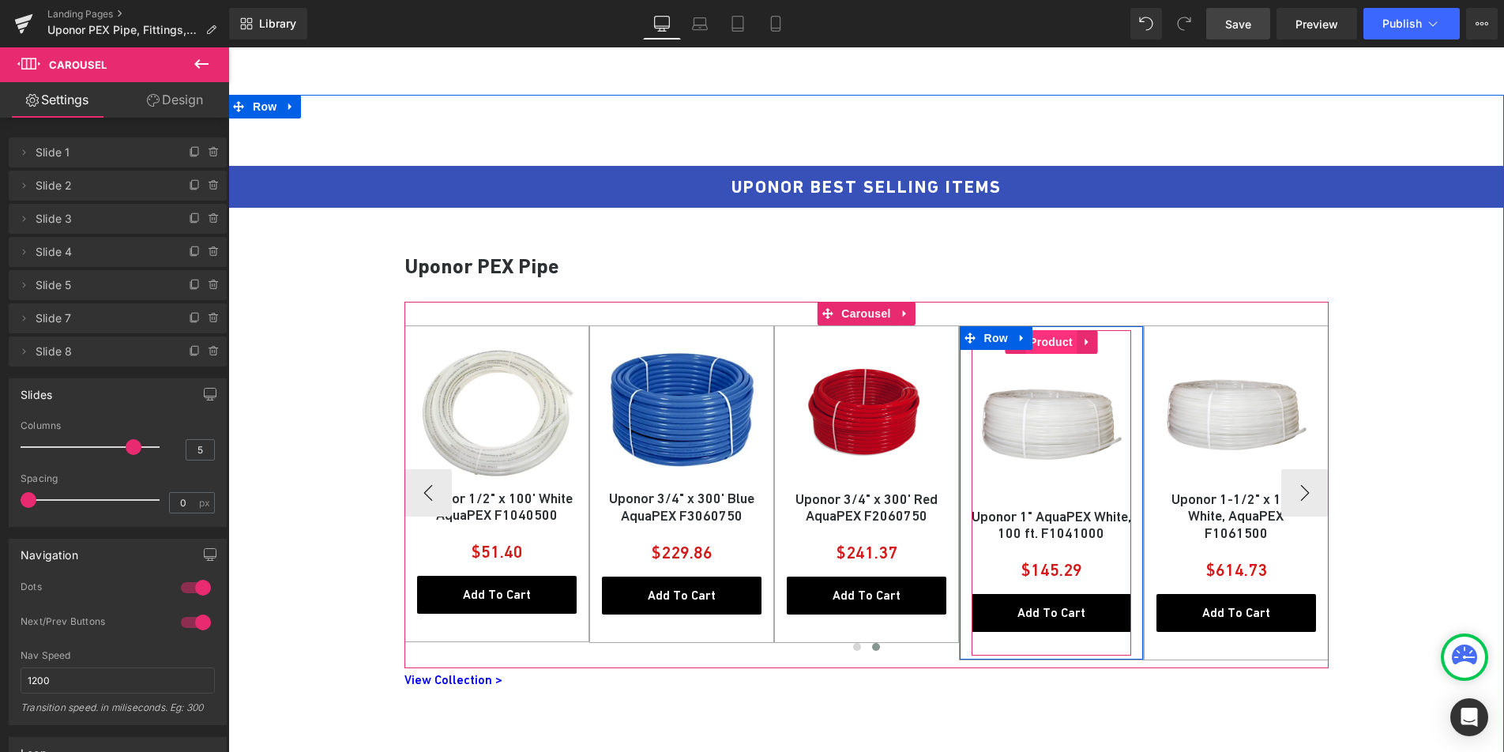
click at [1048, 345] on span "Product" at bounding box center [1050, 342] width 51 height 24
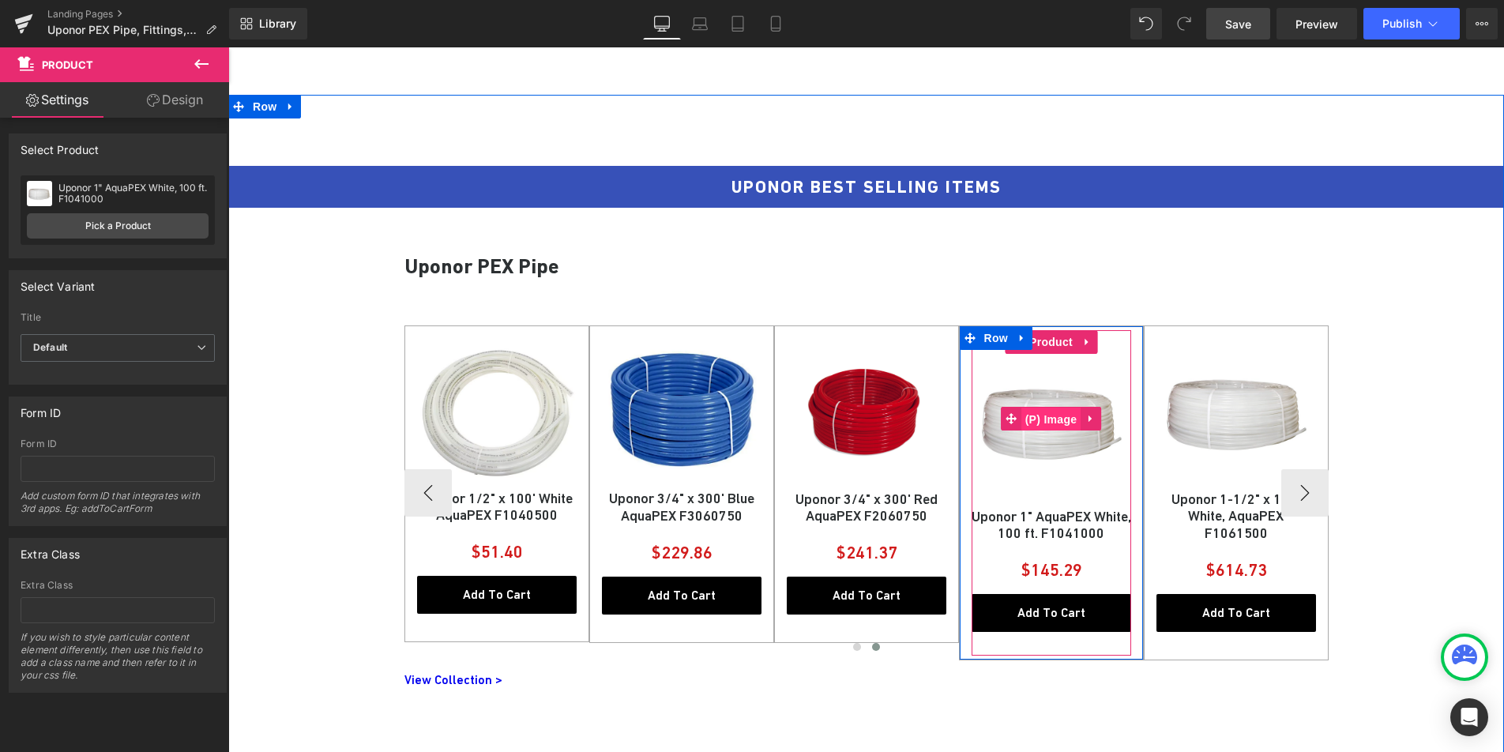
click at [1057, 423] on span "(P) Image" at bounding box center [1051, 420] width 60 height 24
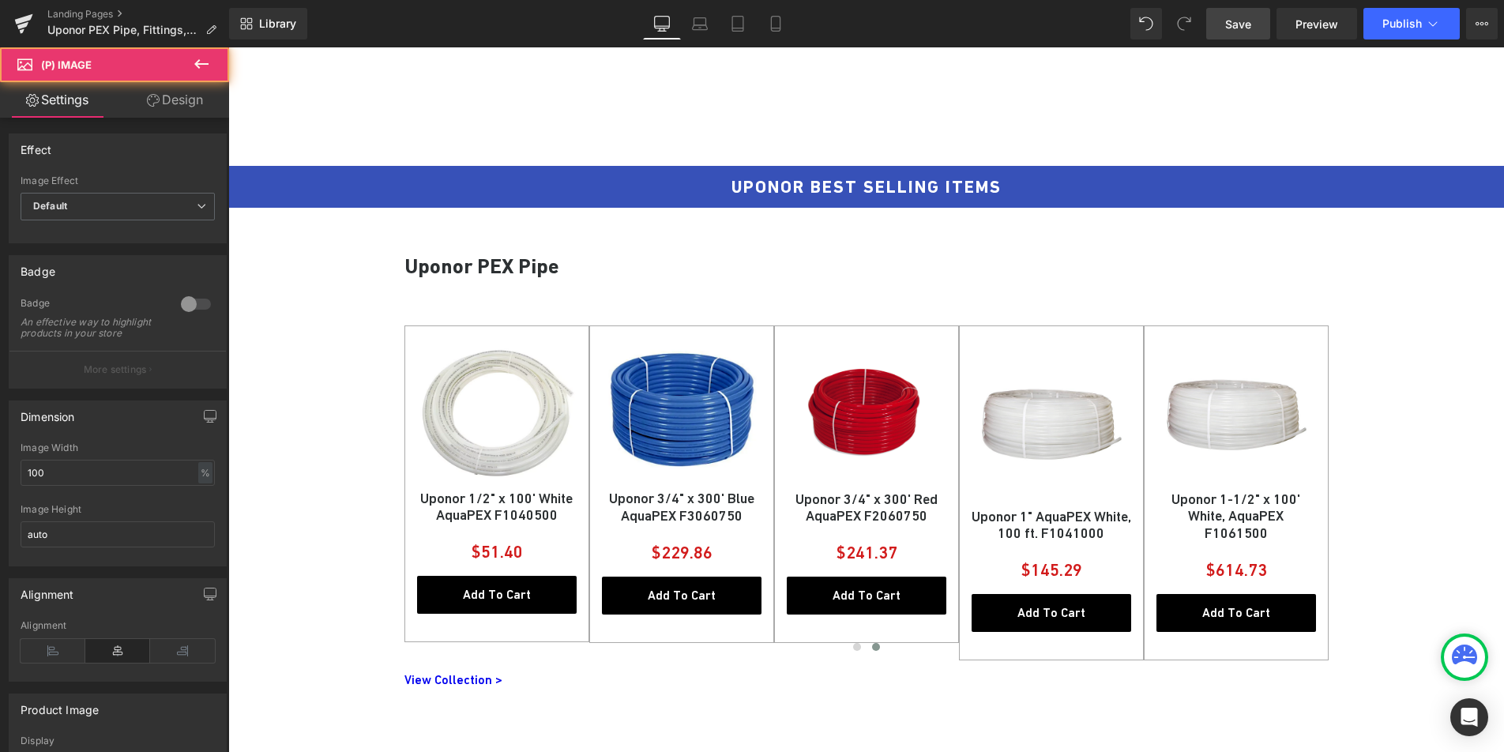
click at [168, 110] on link "Design" at bounding box center [175, 100] width 115 height 36
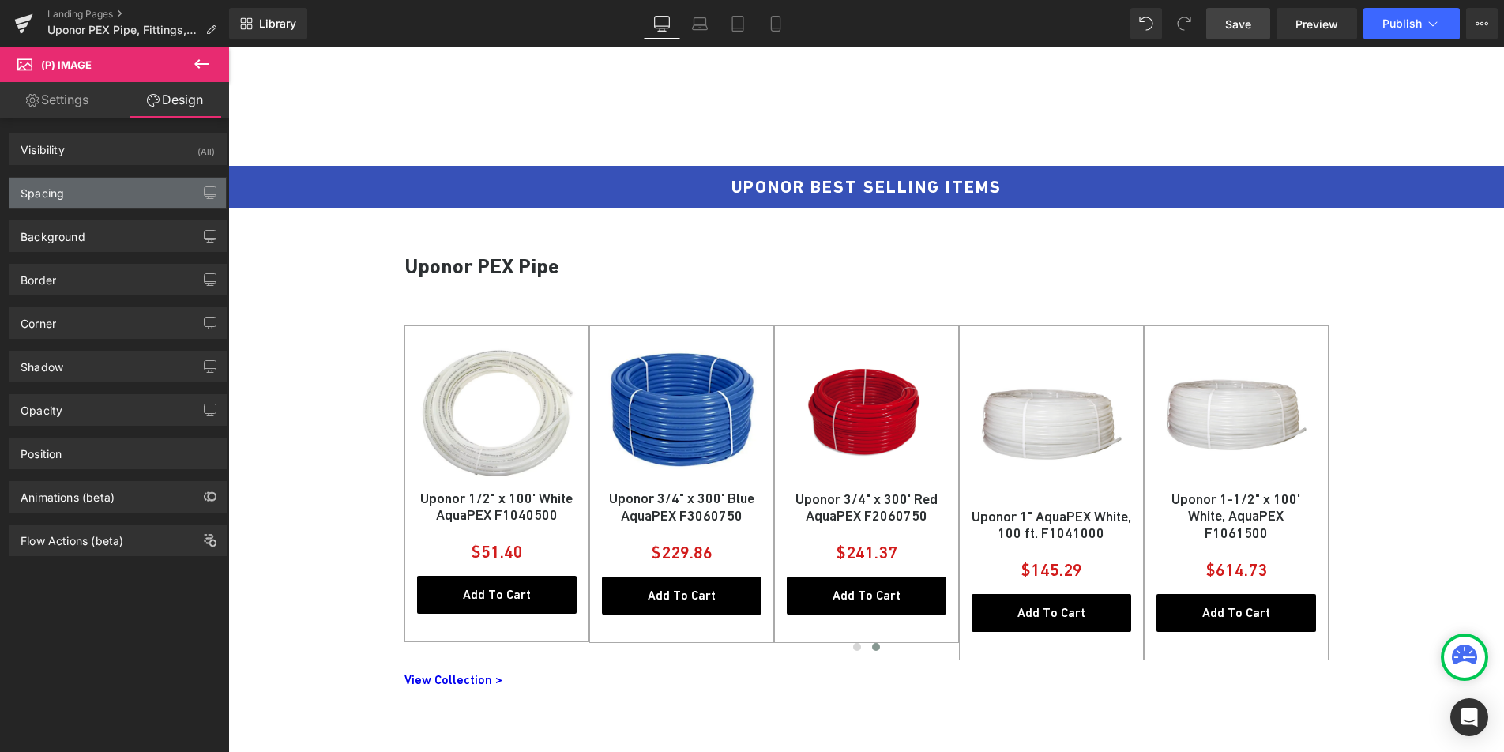
click at [128, 195] on div "Spacing" at bounding box center [117, 193] width 216 height 30
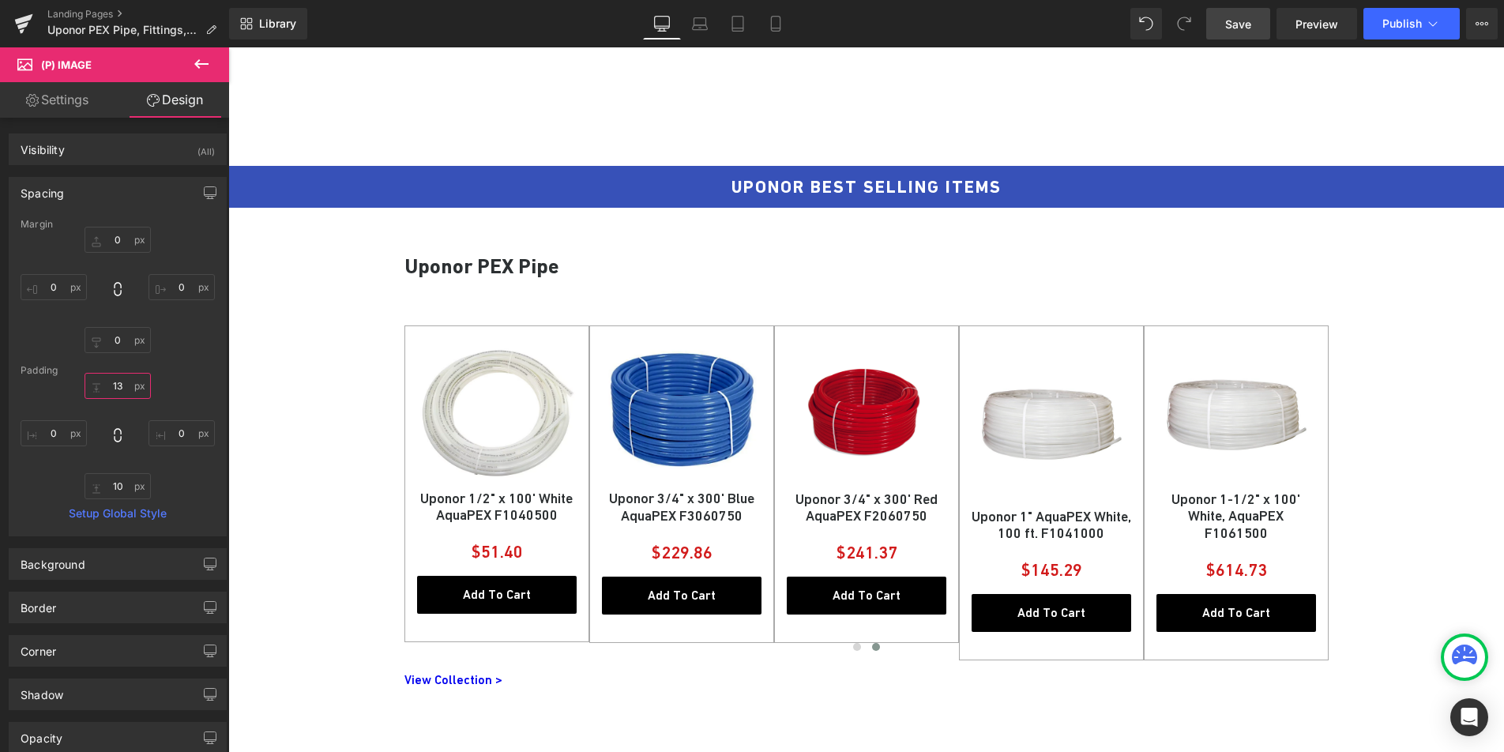
click at [119, 393] on input "text" at bounding box center [118, 386] width 66 height 26
click at [118, 393] on input "text" at bounding box center [118, 386] width 66 height 26
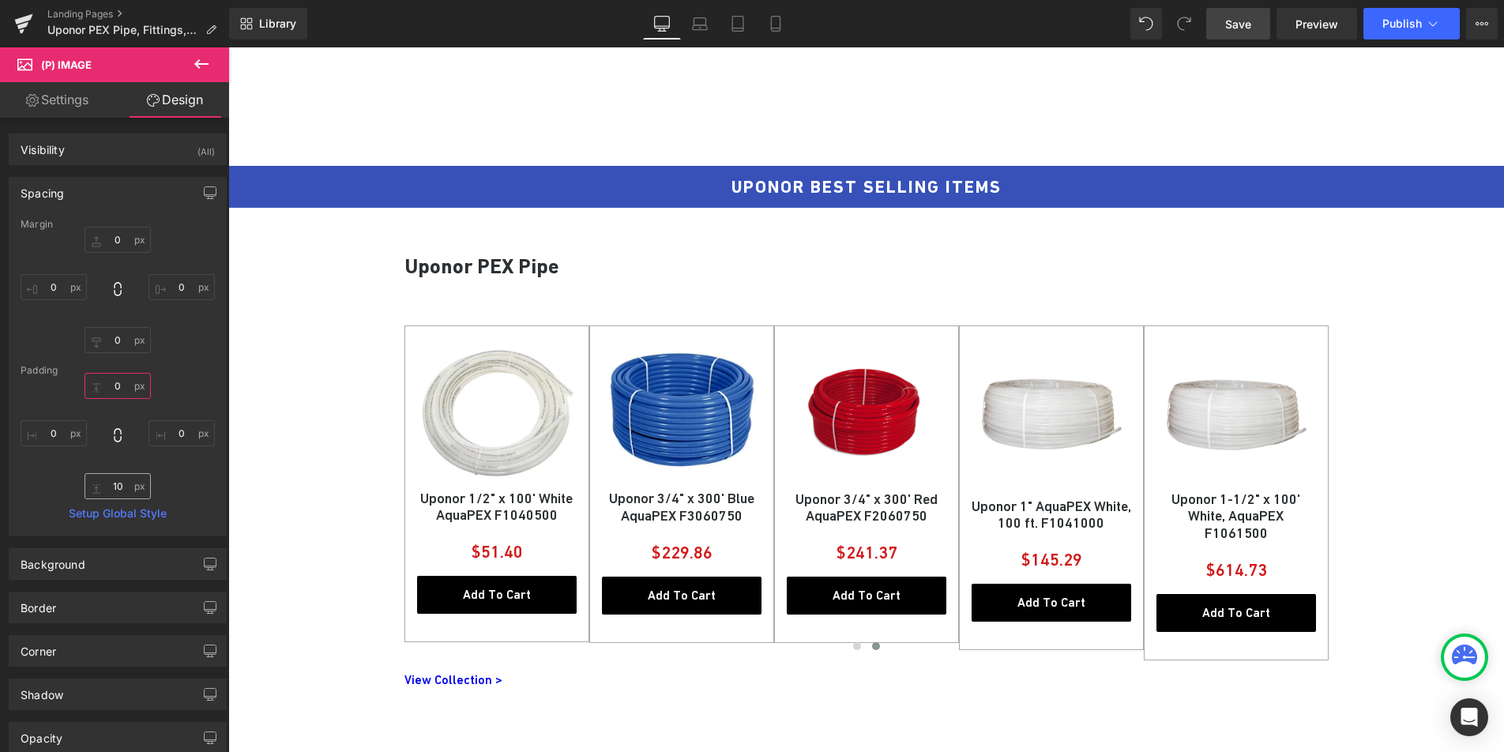
type input "0"
click at [115, 484] on input "text" at bounding box center [118, 486] width 66 height 26
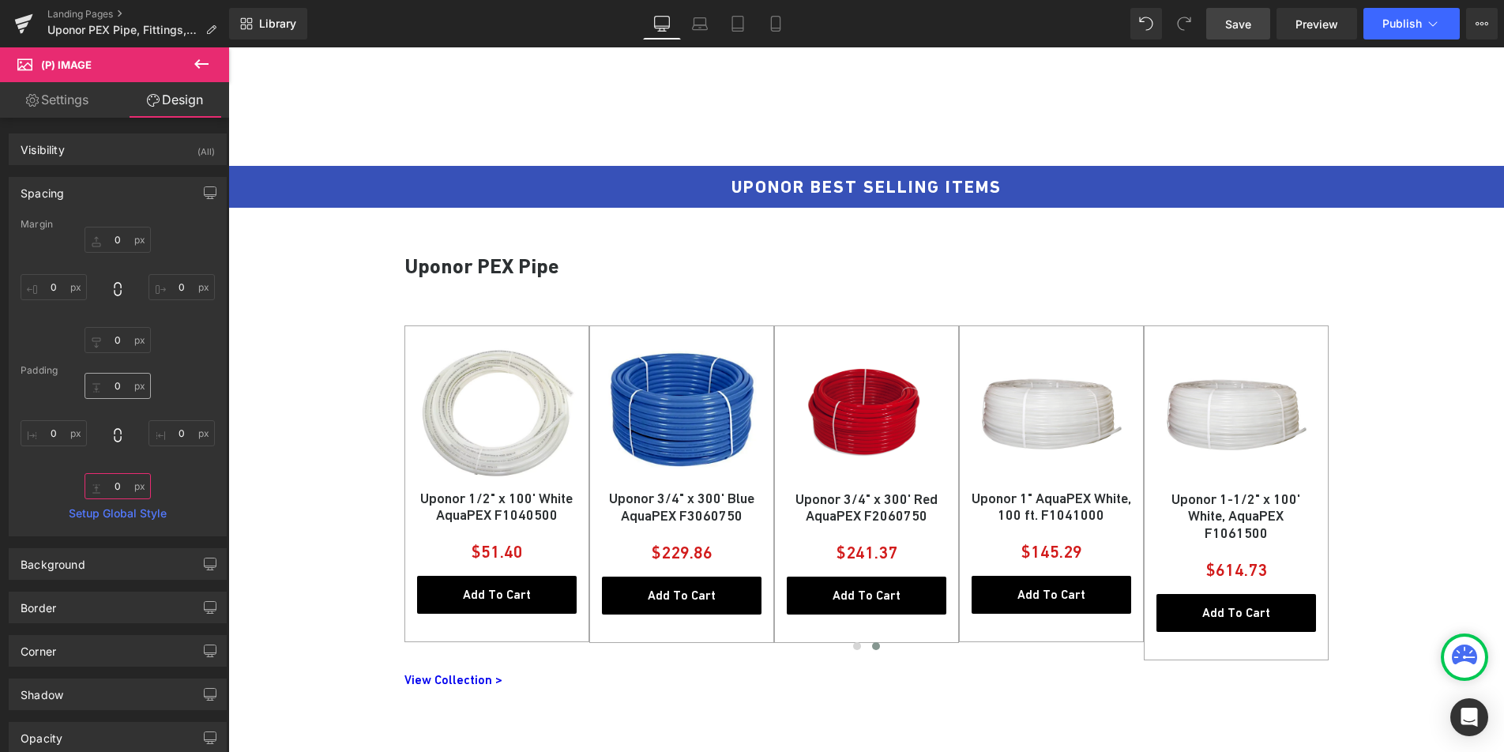
type input "0"
click at [119, 381] on input "0" at bounding box center [118, 386] width 66 height 26
type input "1"
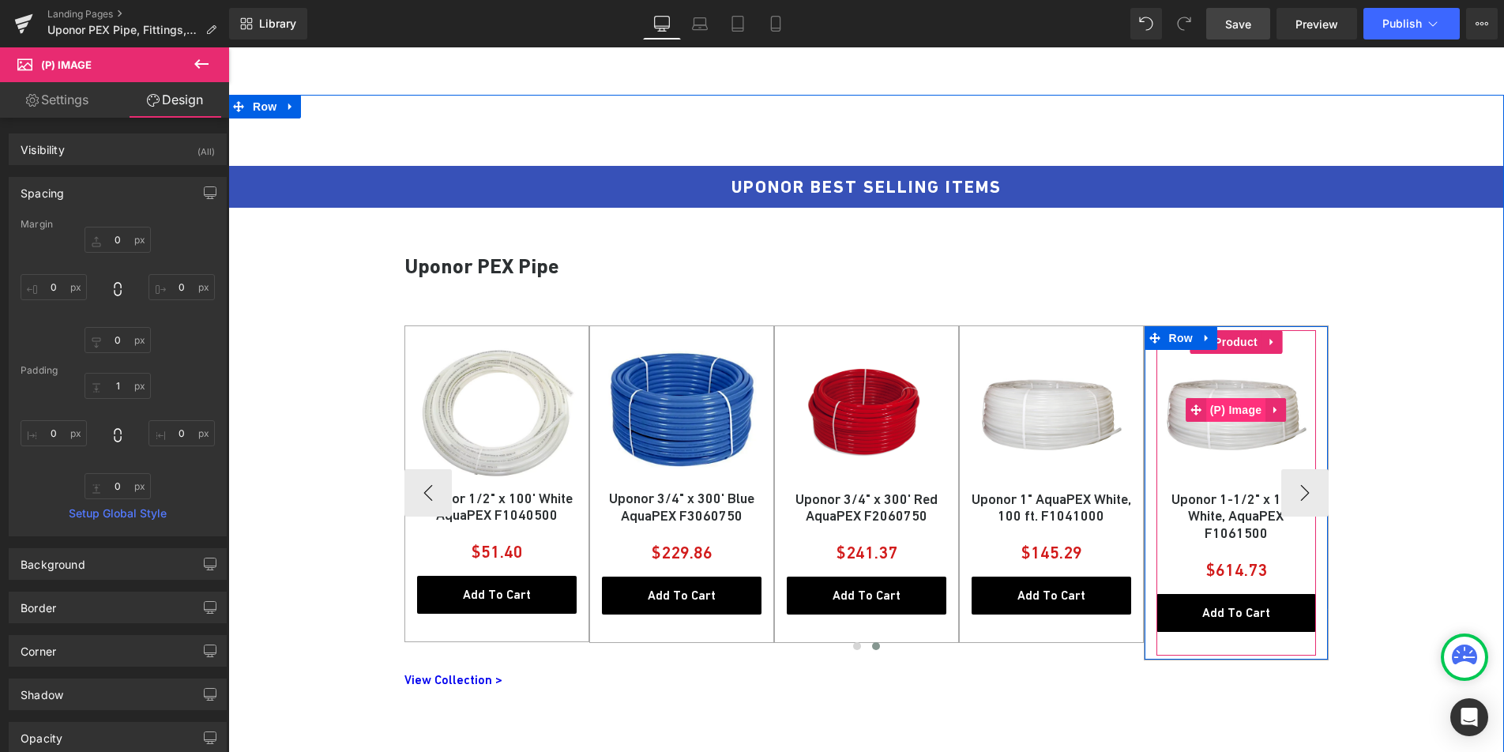
click at [1222, 405] on span "(P) Image" at bounding box center [1236, 410] width 60 height 24
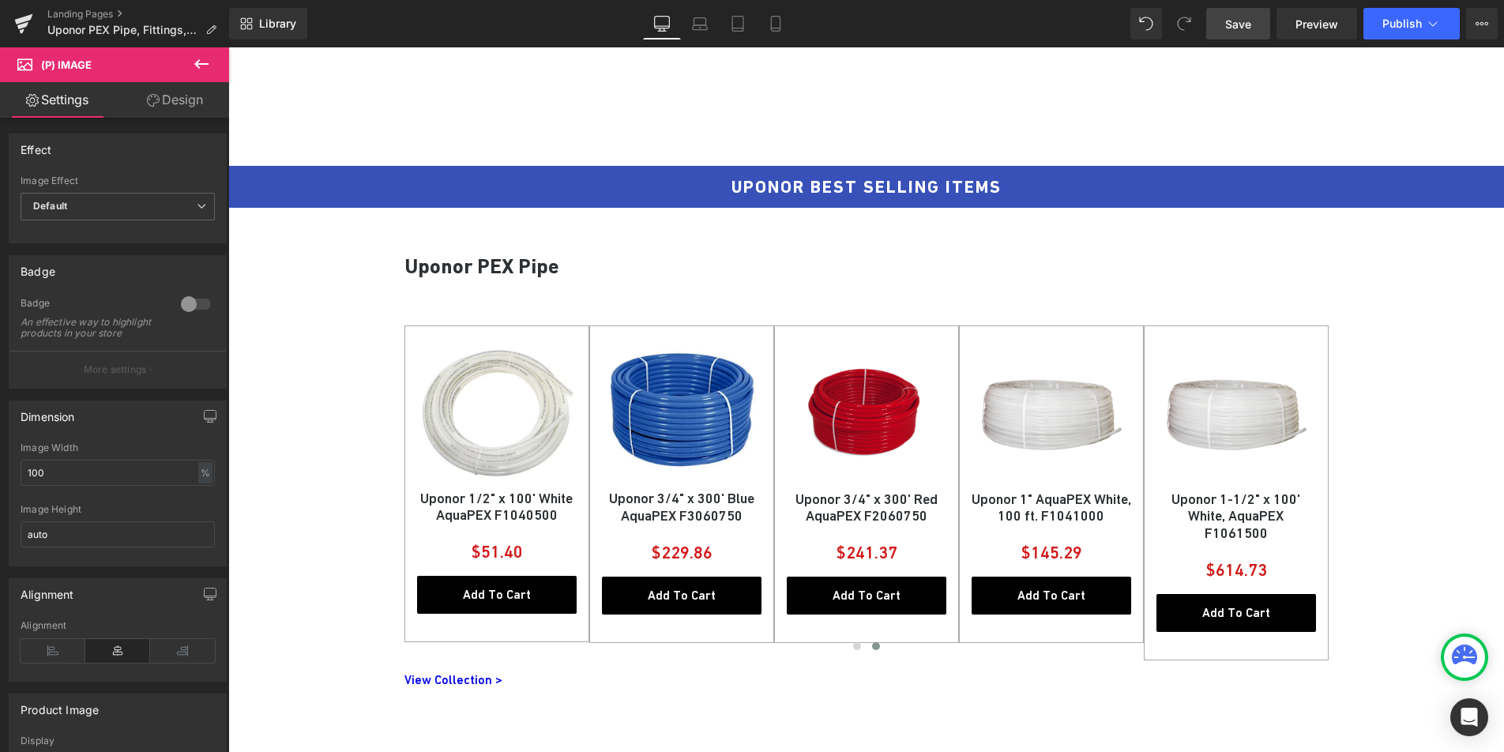
click at [179, 107] on link "Design" at bounding box center [175, 100] width 115 height 36
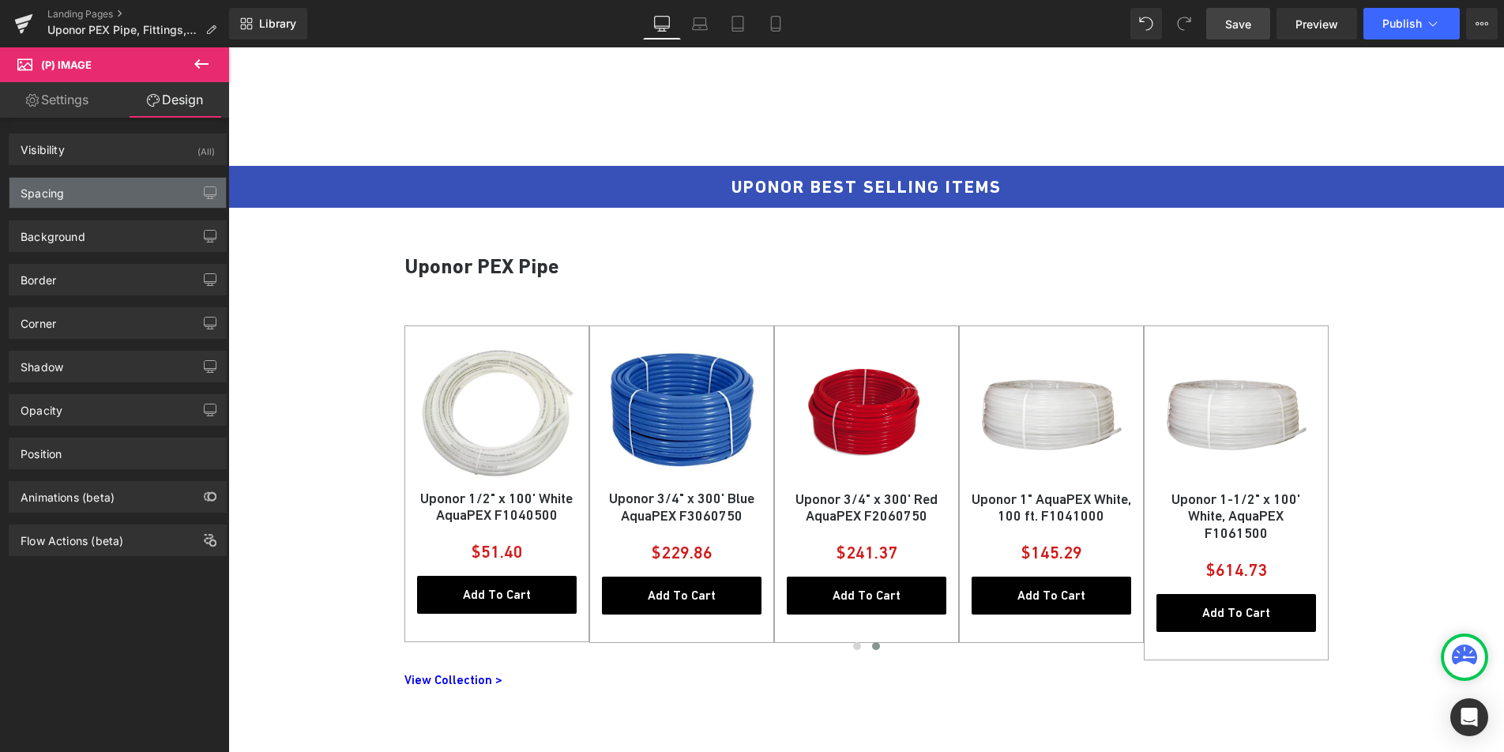
click at [115, 189] on div "Spacing" at bounding box center [117, 193] width 216 height 30
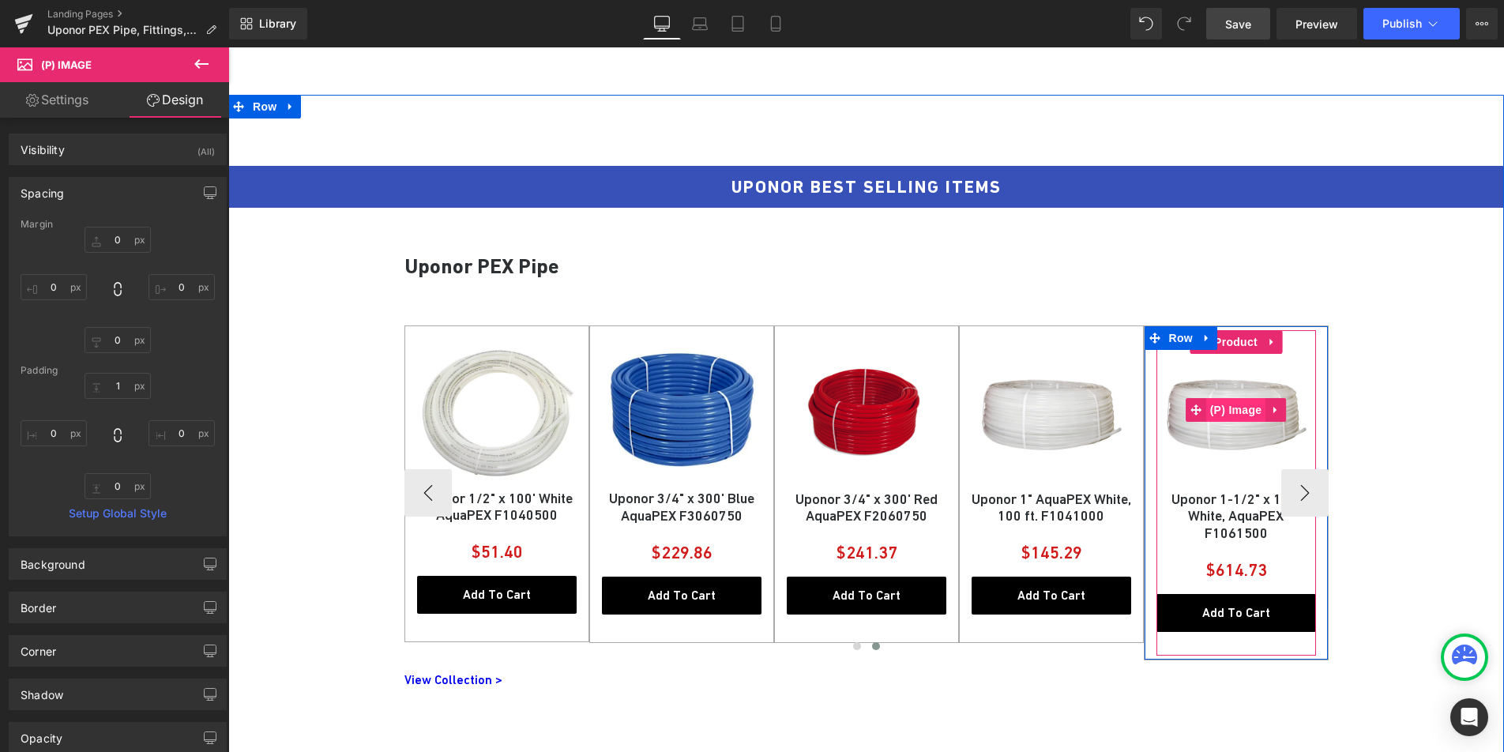
click at [1234, 412] on span "(P) Image" at bounding box center [1236, 410] width 60 height 24
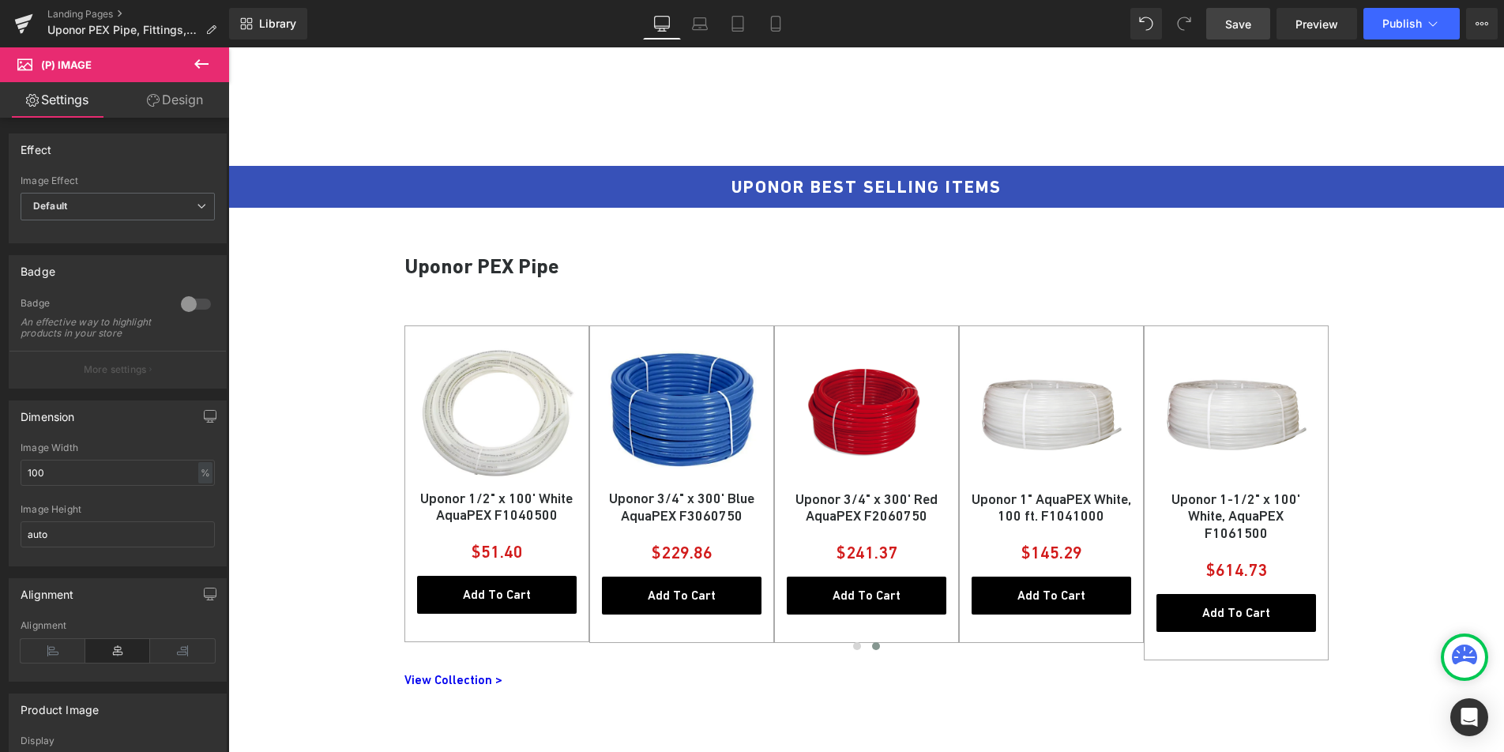
click at [169, 105] on link "Design" at bounding box center [175, 100] width 115 height 36
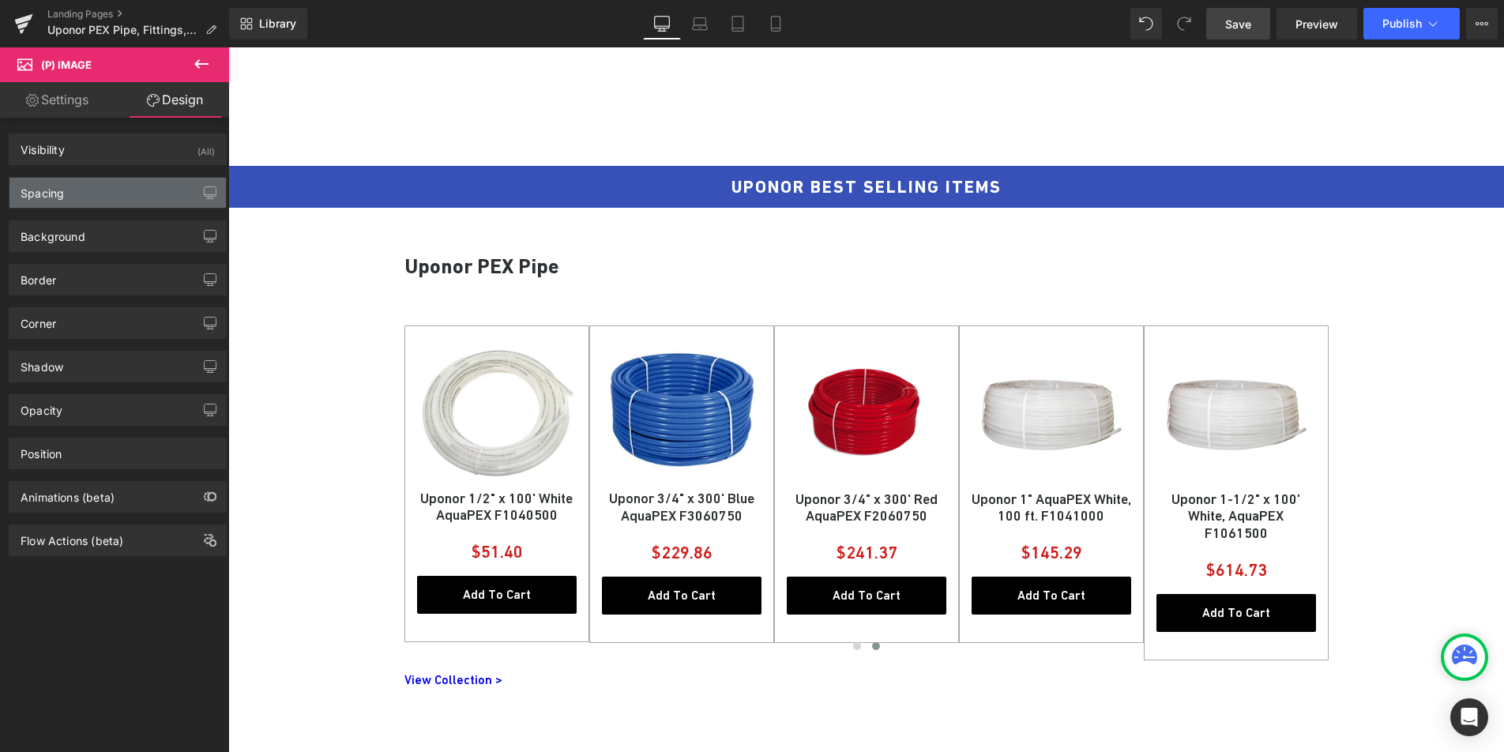
click at [130, 190] on div "Spacing" at bounding box center [117, 193] width 216 height 30
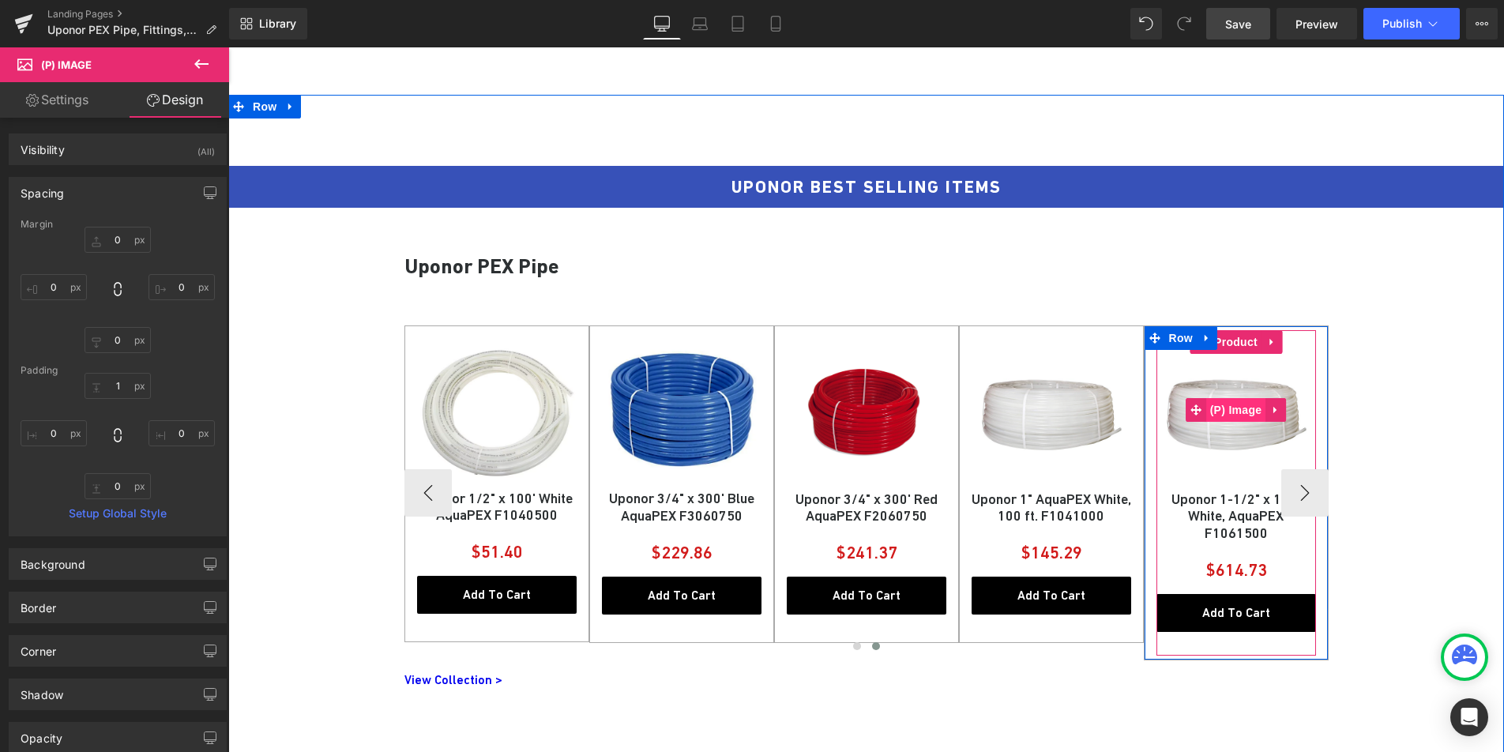
click at [1224, 408] on span "(P) Image" at bounding box center [1236, 410] width 60 height 24
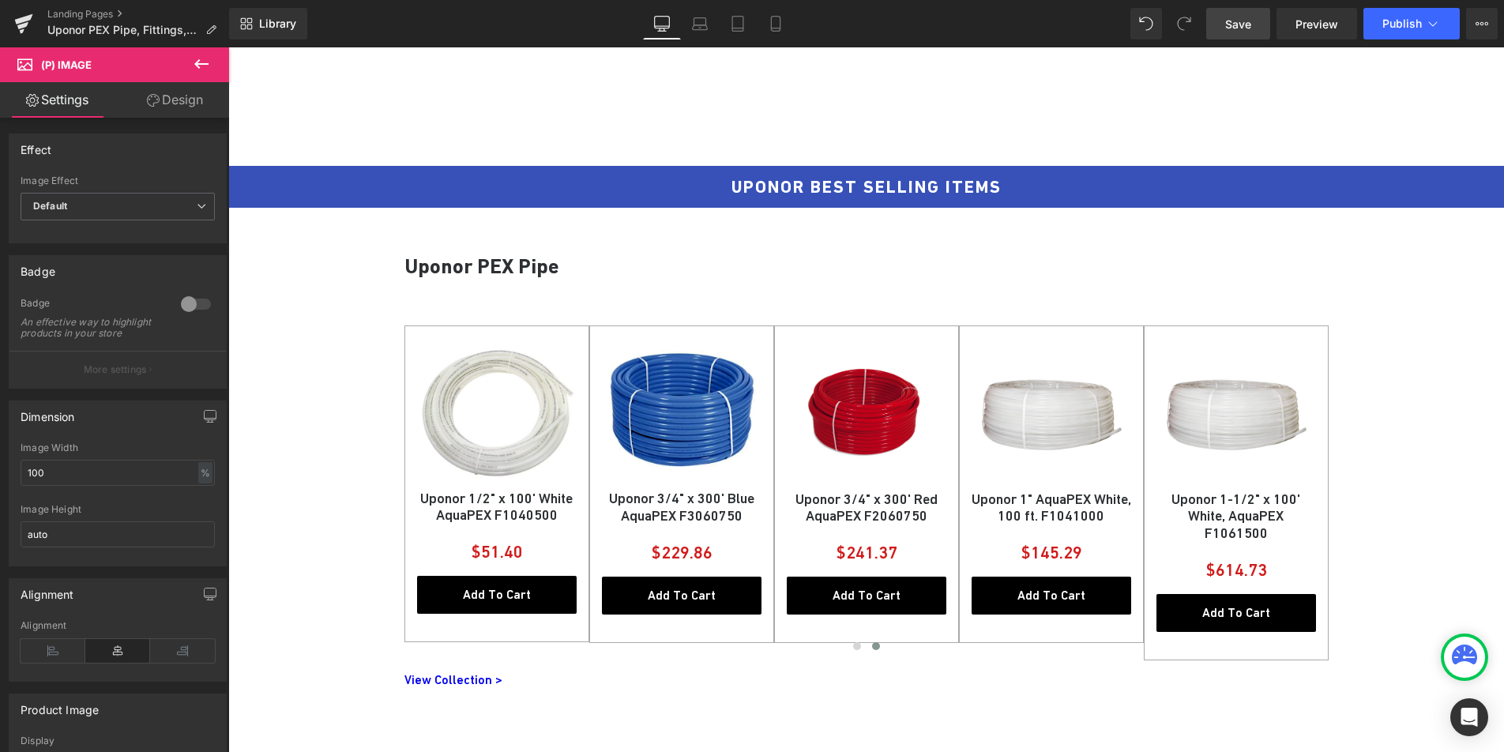
click at [135, 109] on link "Design" at bounding box center [175, 100] width 115 height 36
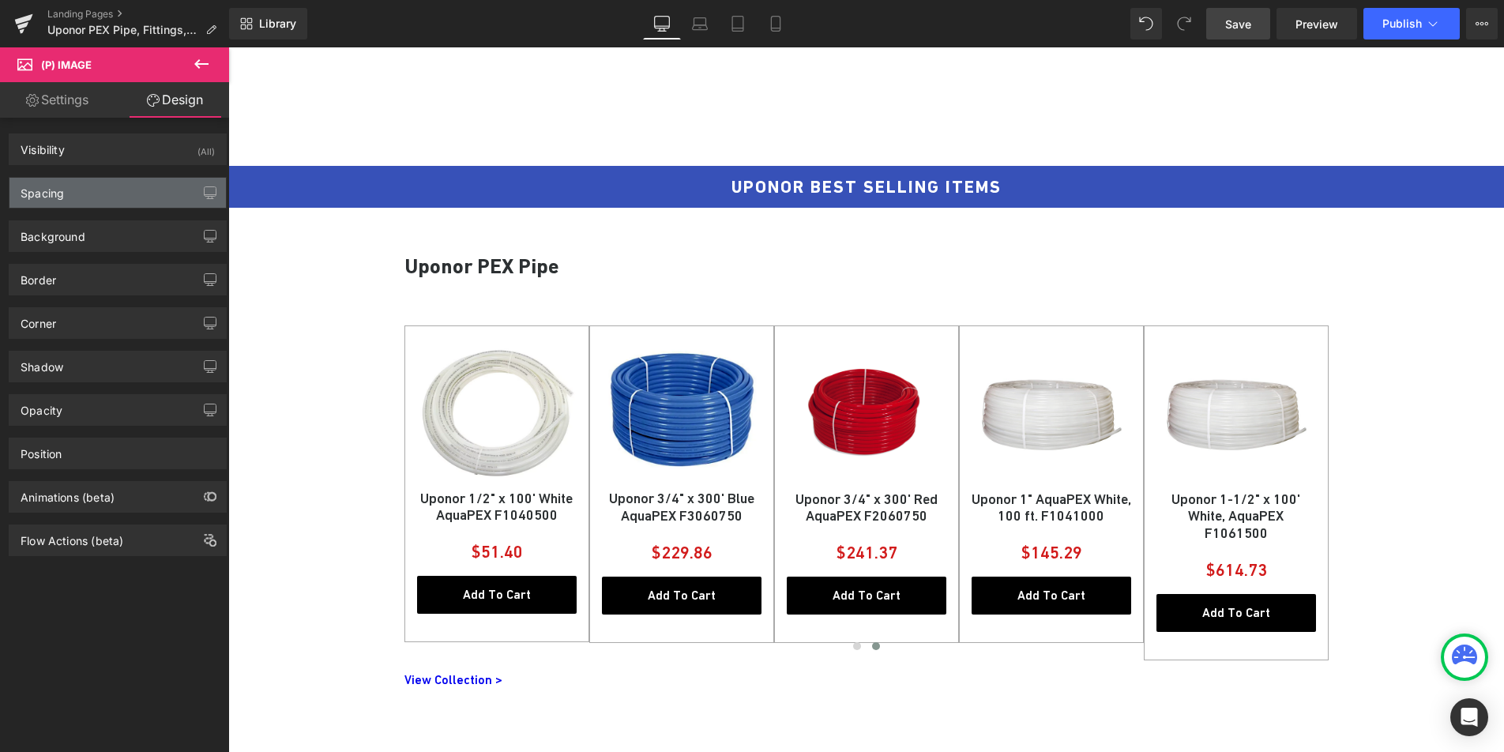
click at [59, 185] on div "Spacing" at bounding box center [42, 189] width 43 height 22
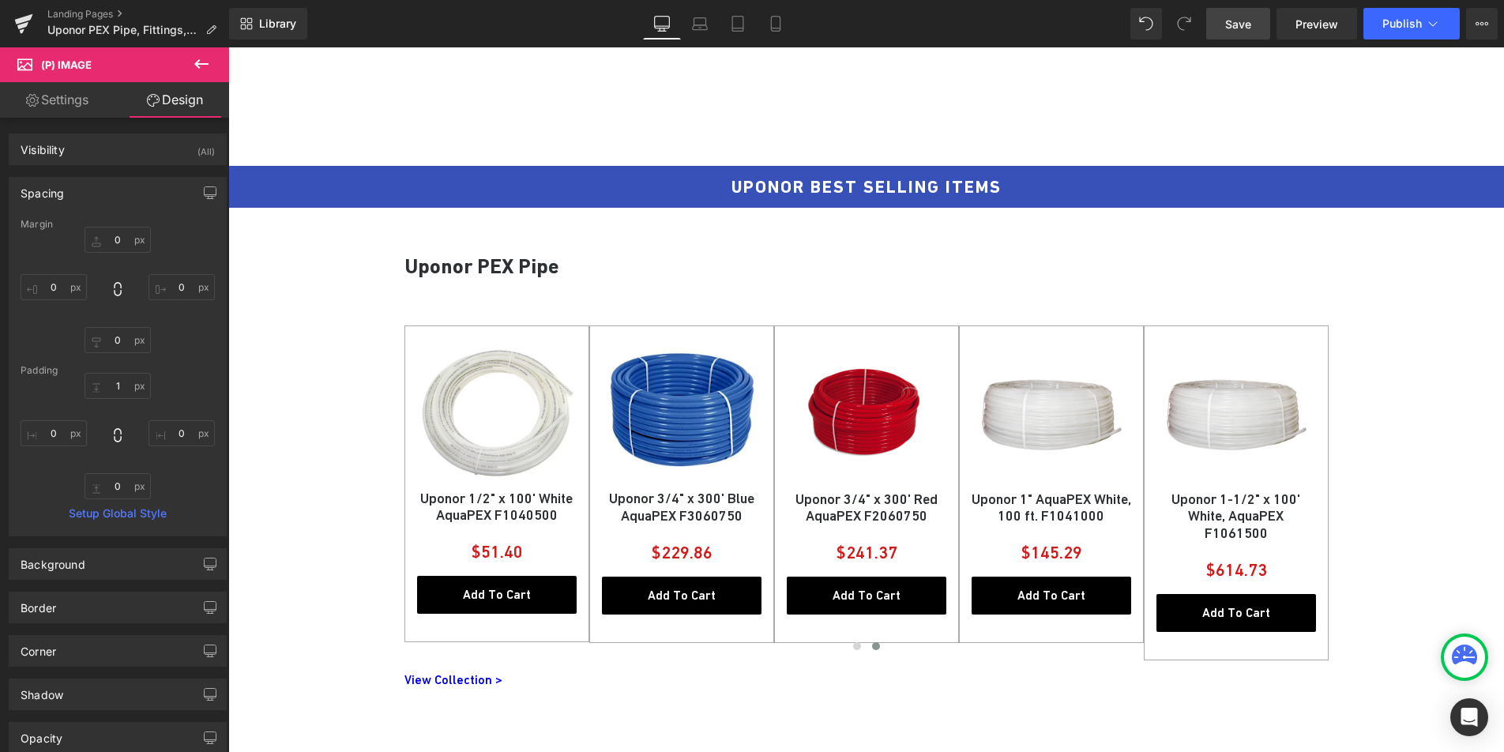
click at [46, 106] on link "Settings" at bounding box center [57, 100] width 115 height 36
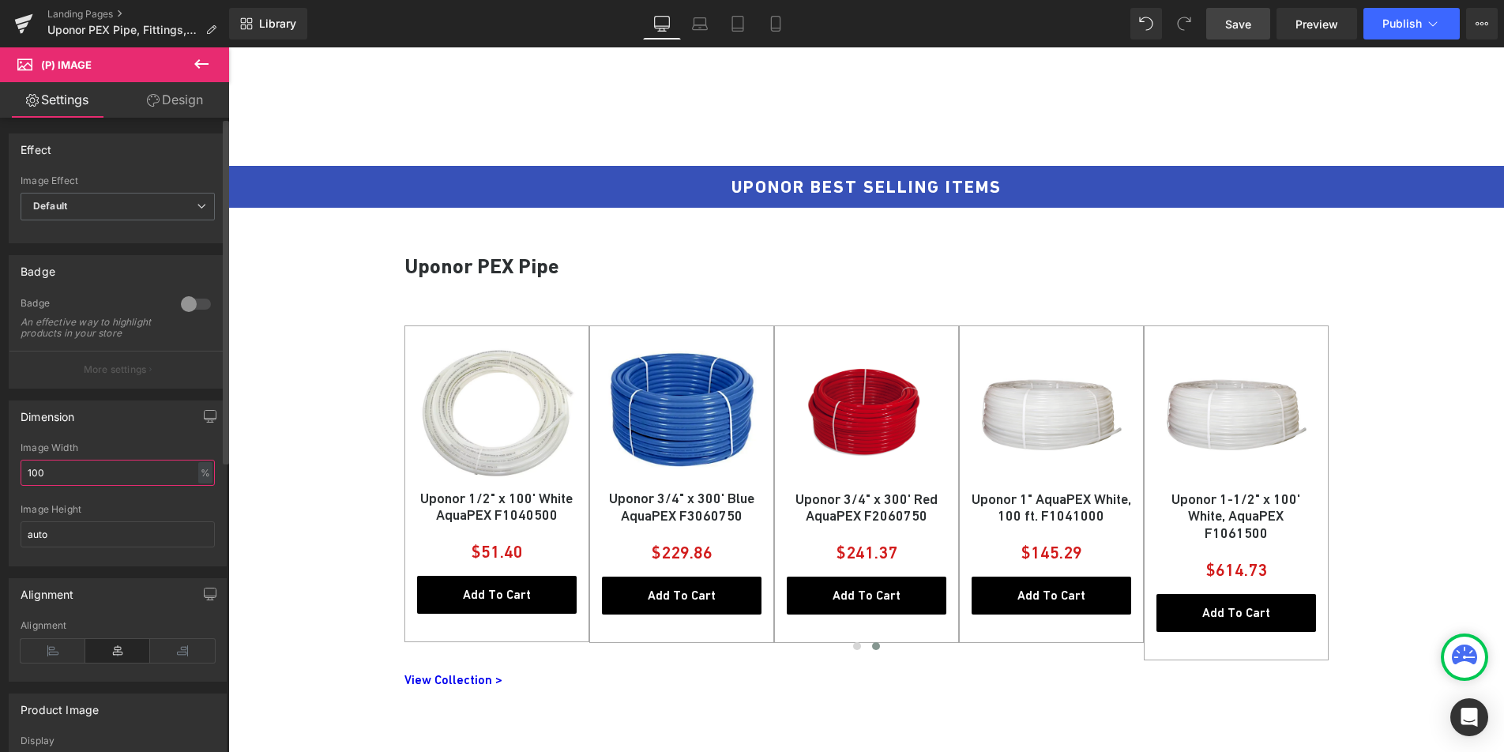
click at [83, 484] on input "100" at bounding box center [118, 473] width 194 height 26
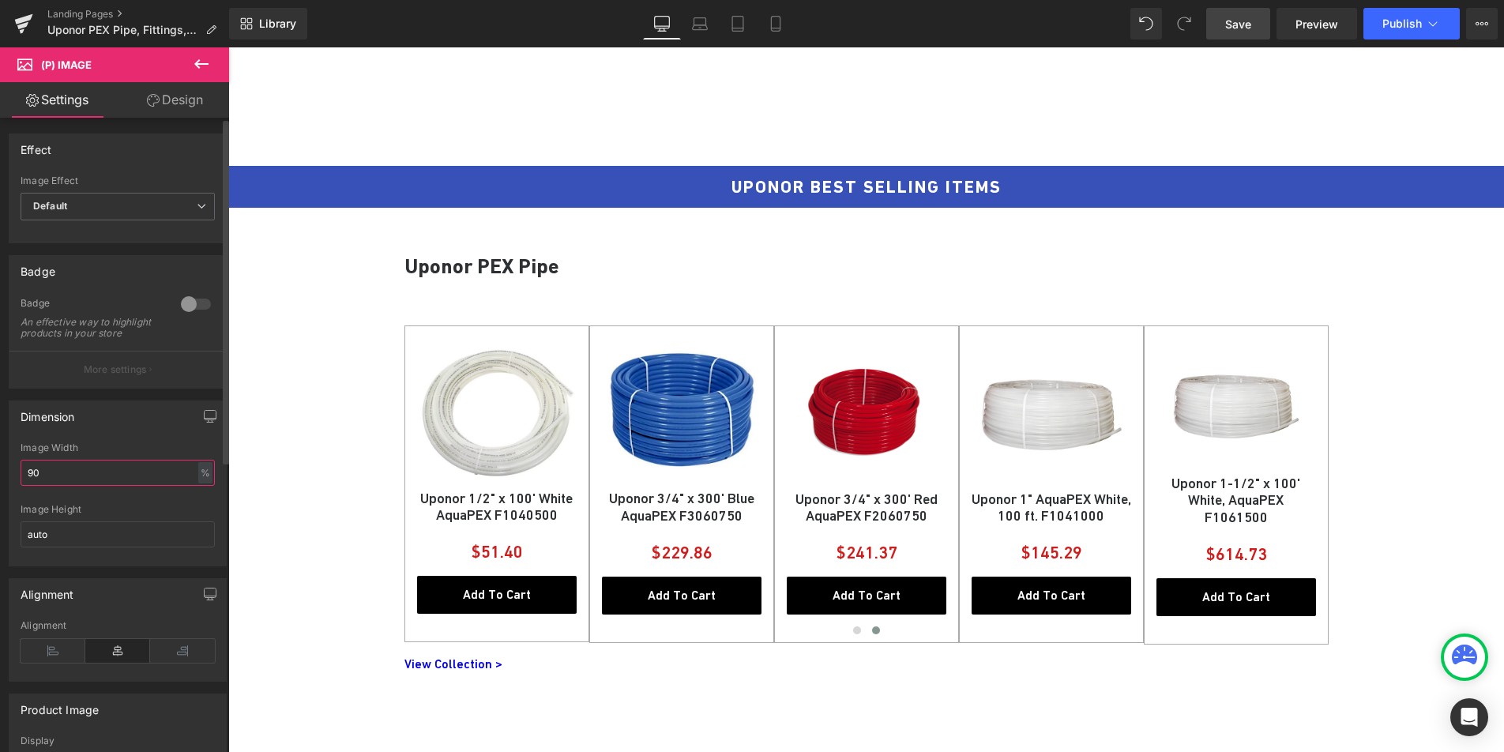
type input "9"
type input "8"
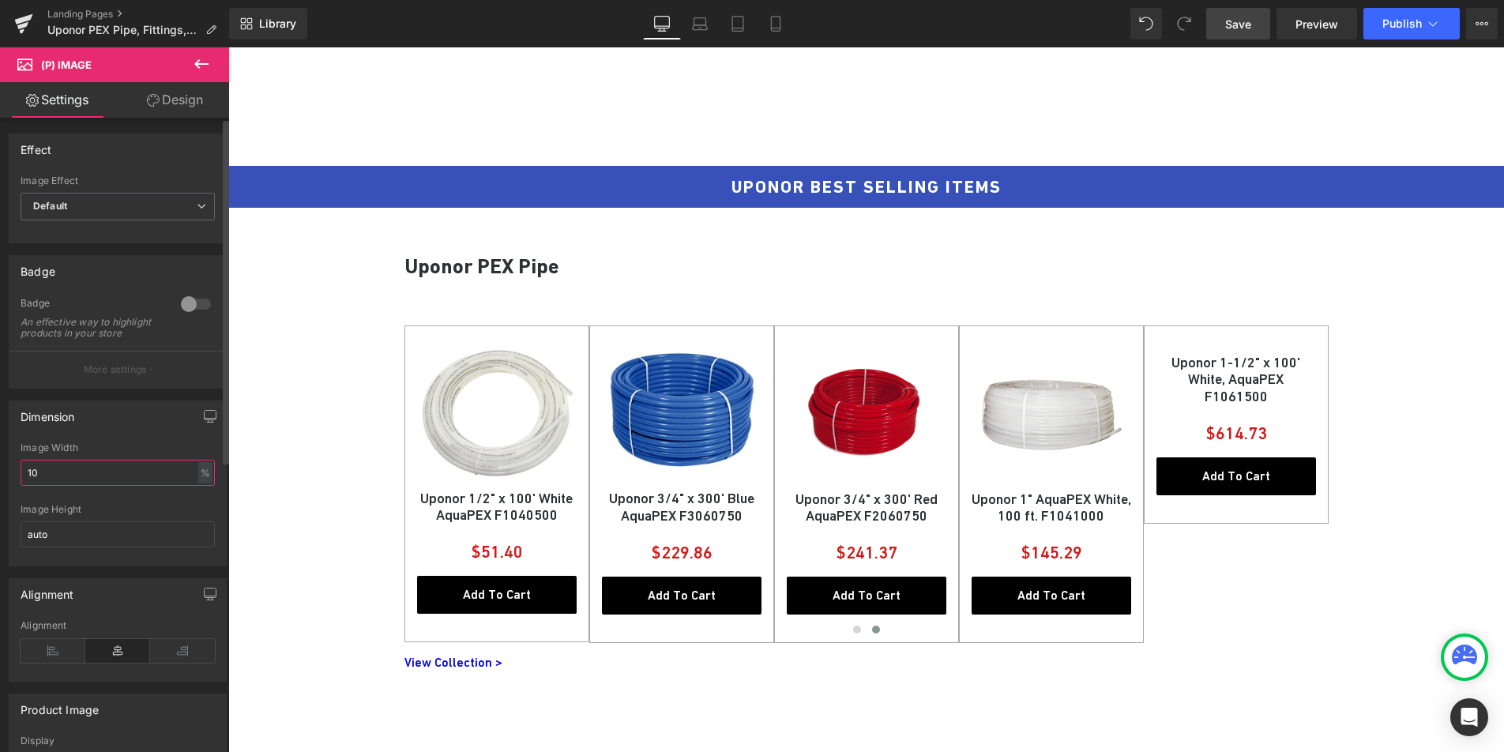
type input "100"
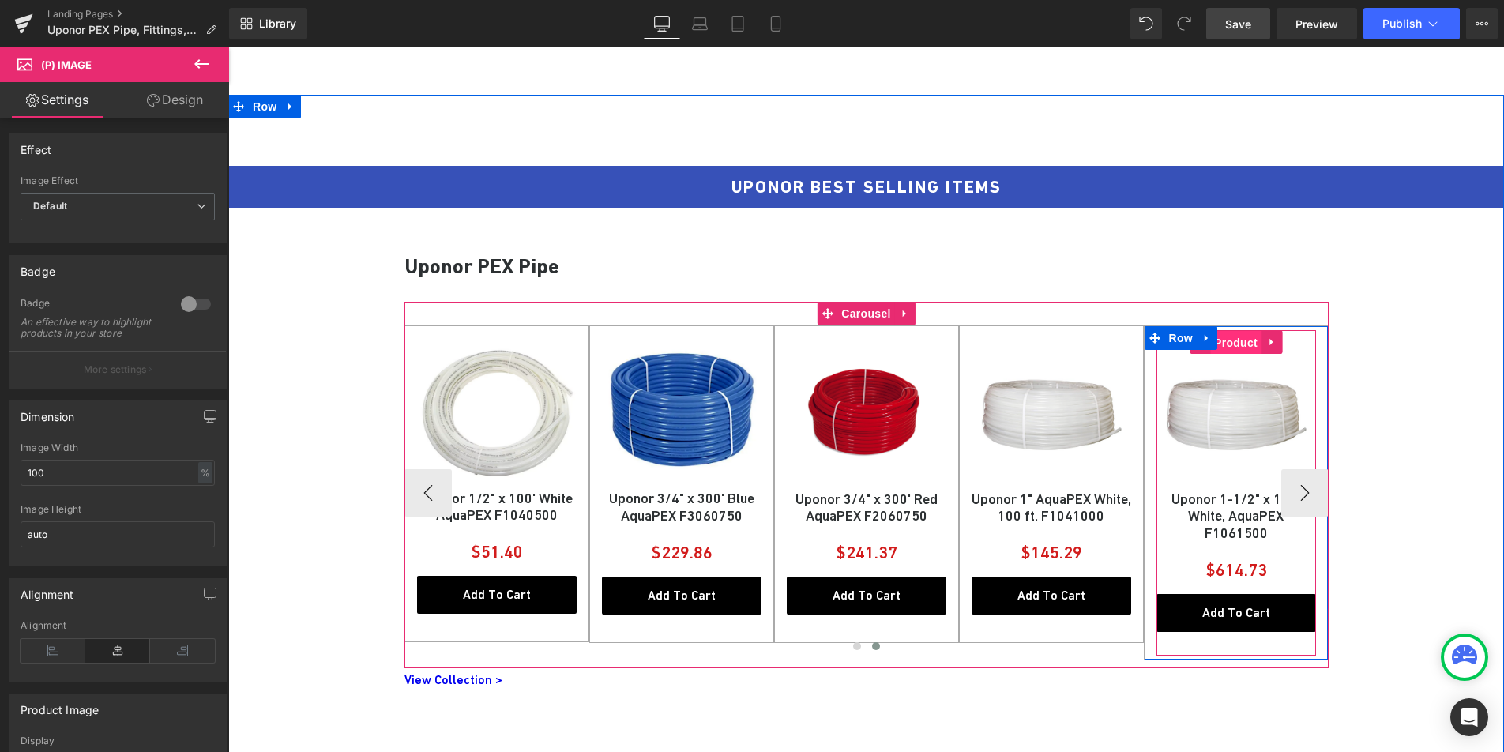
click at [1226, 350] on span "Product" at bounding box center [1235, 343] width 51 height 24
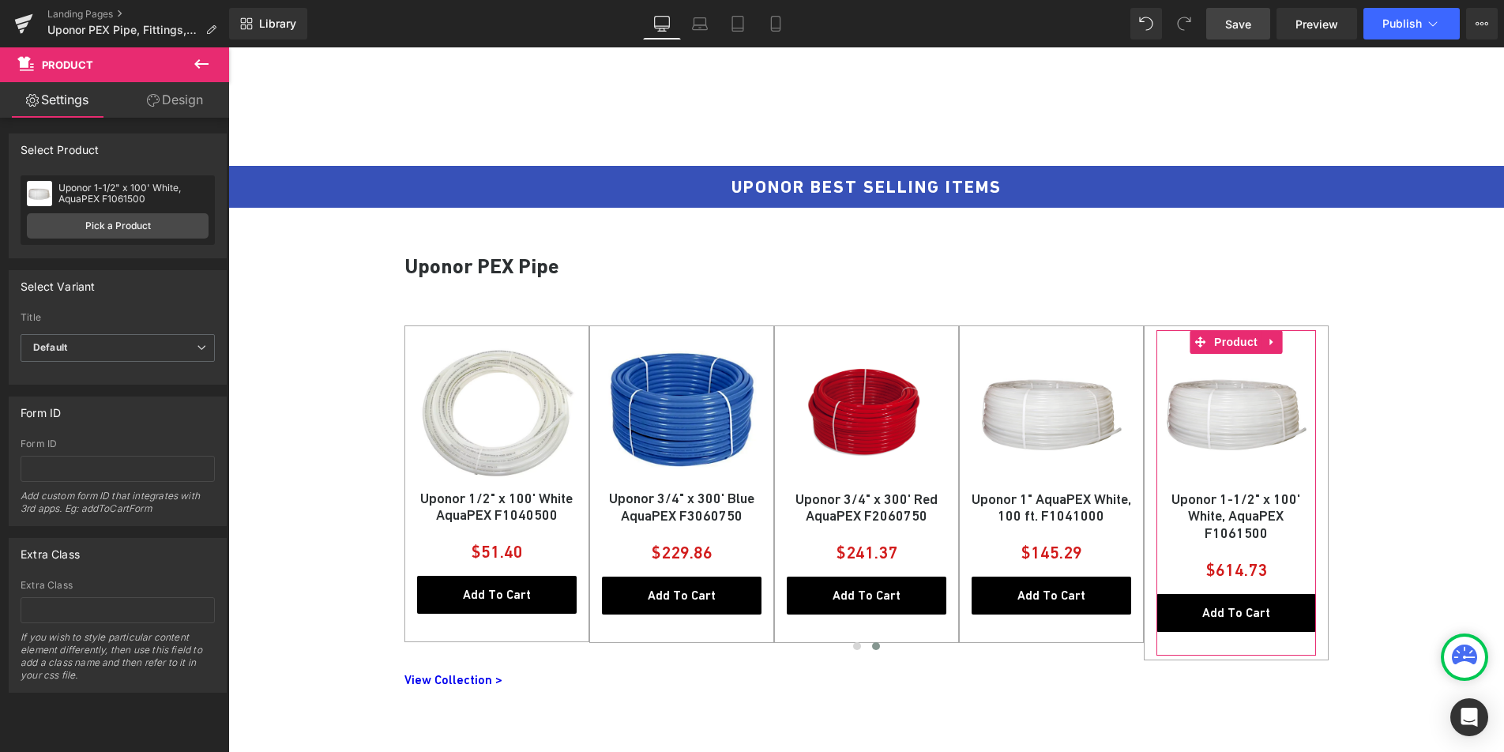
click at [160, 95] on link "Design" at bounding box center [175, 100] width 115 height 36
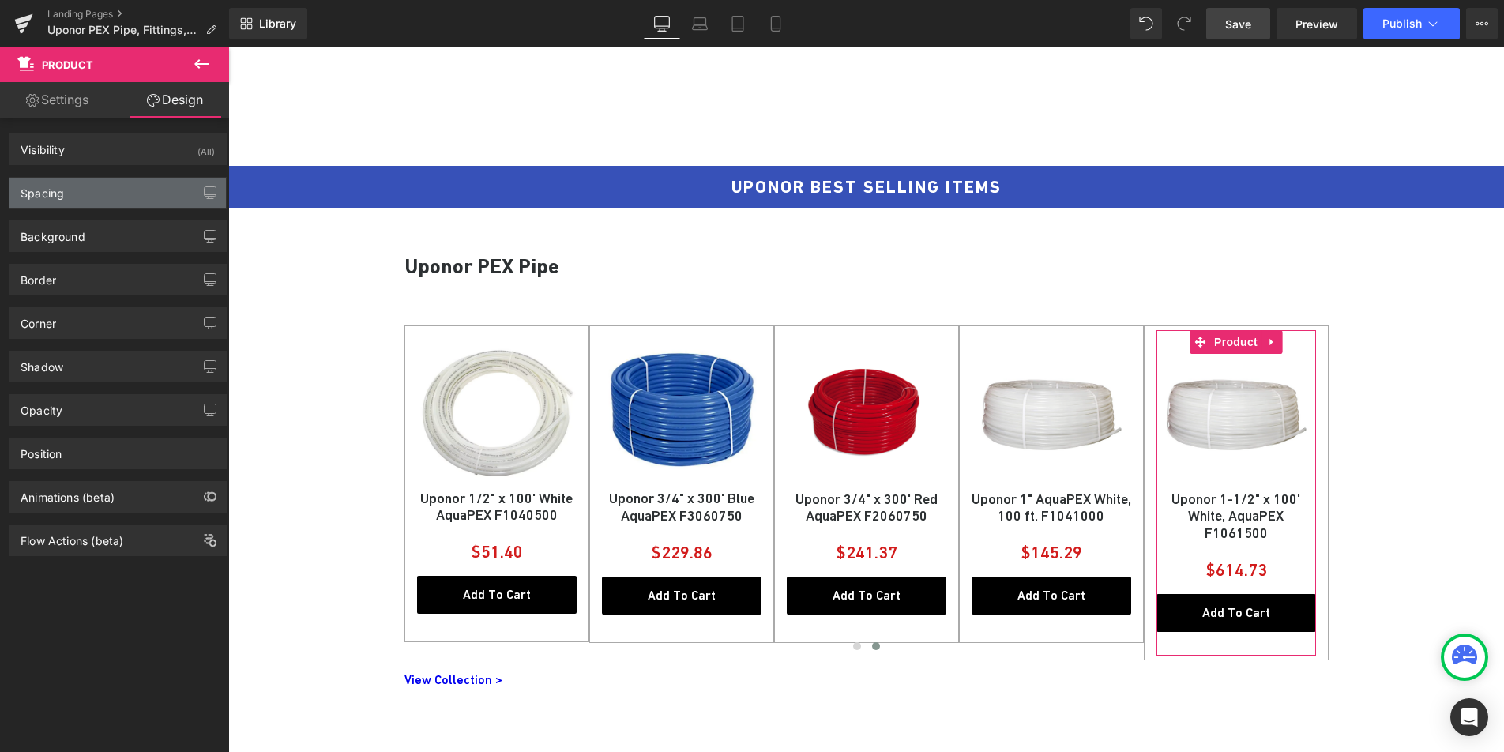
click at [90, 202] on div "Spacing" at bounding box center [117, 193] width 216 height 30
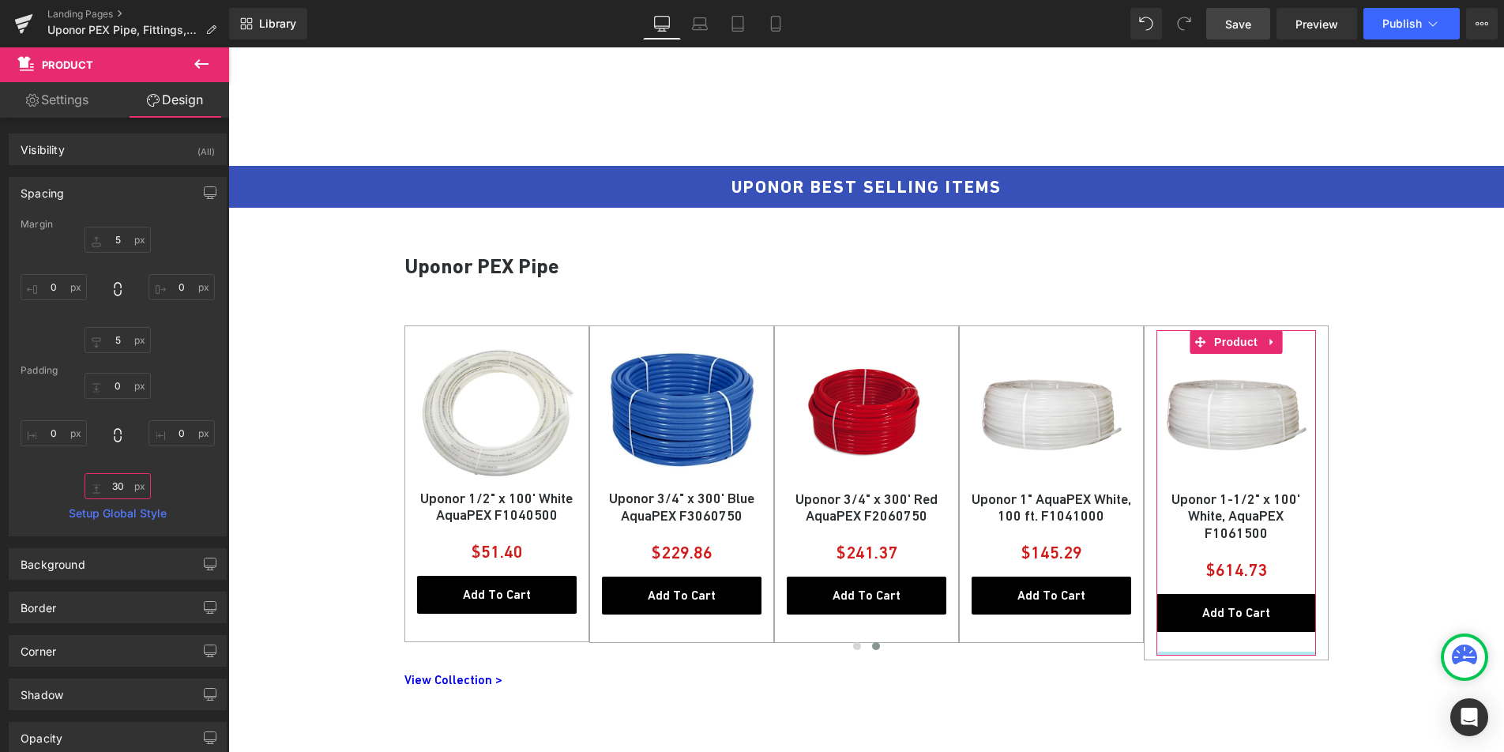
click at [118, 479] on input "30" at bounding box center [118, 486] width 66 height 26
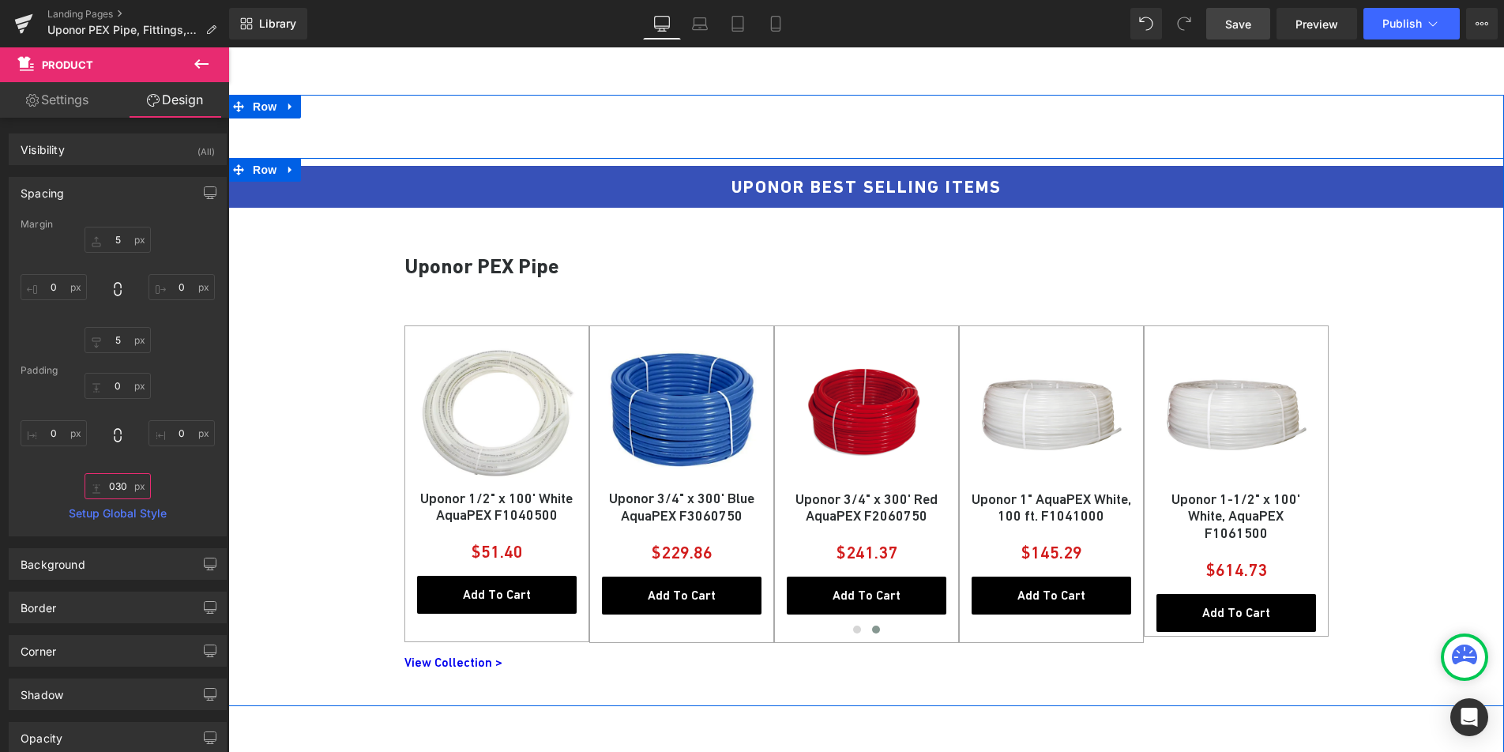
type input "30"
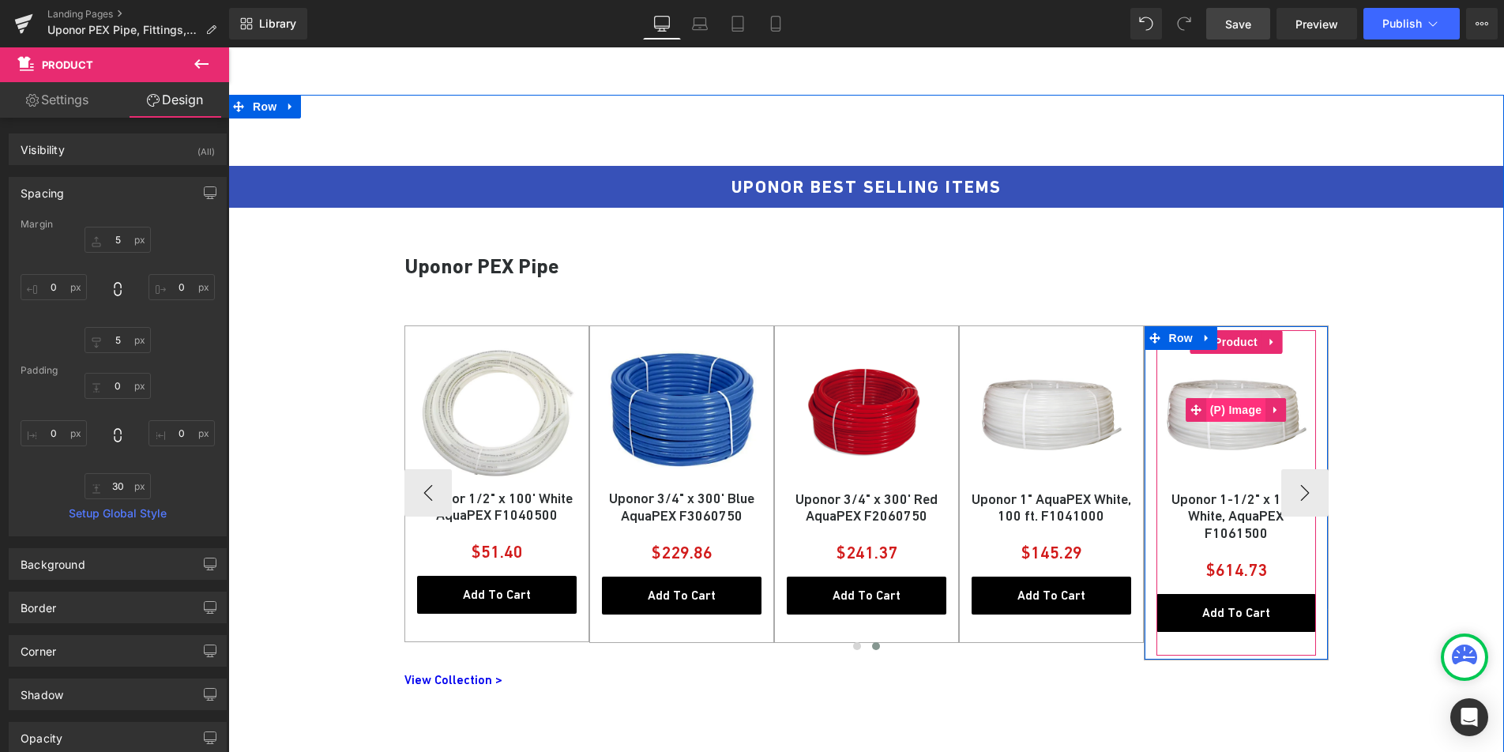
click at [1229, 408] on span "(P) Image" at bounding box center [1236, 410] width 60 height 24
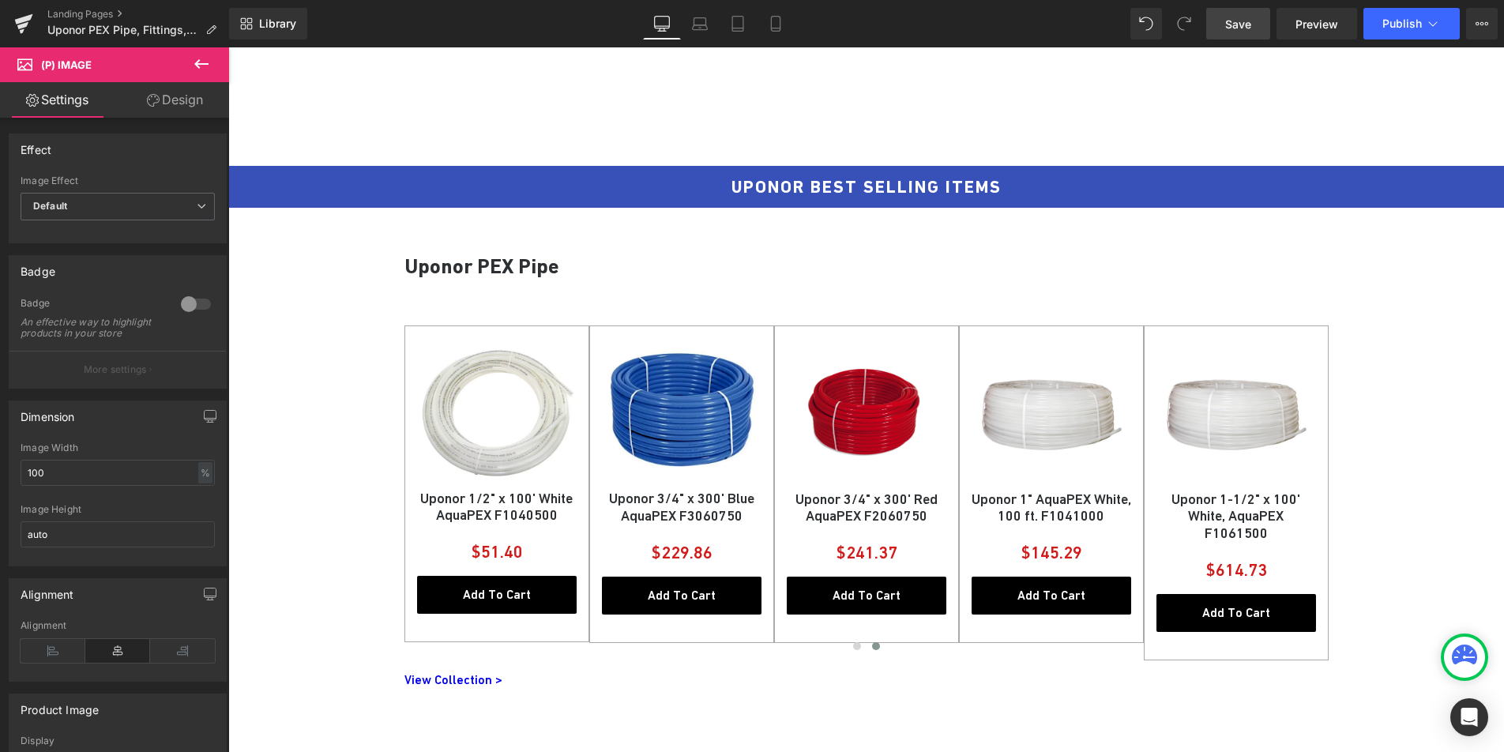
click at [174, 109] on link "Design" at bounding box center [175, 100] width 115 height 36
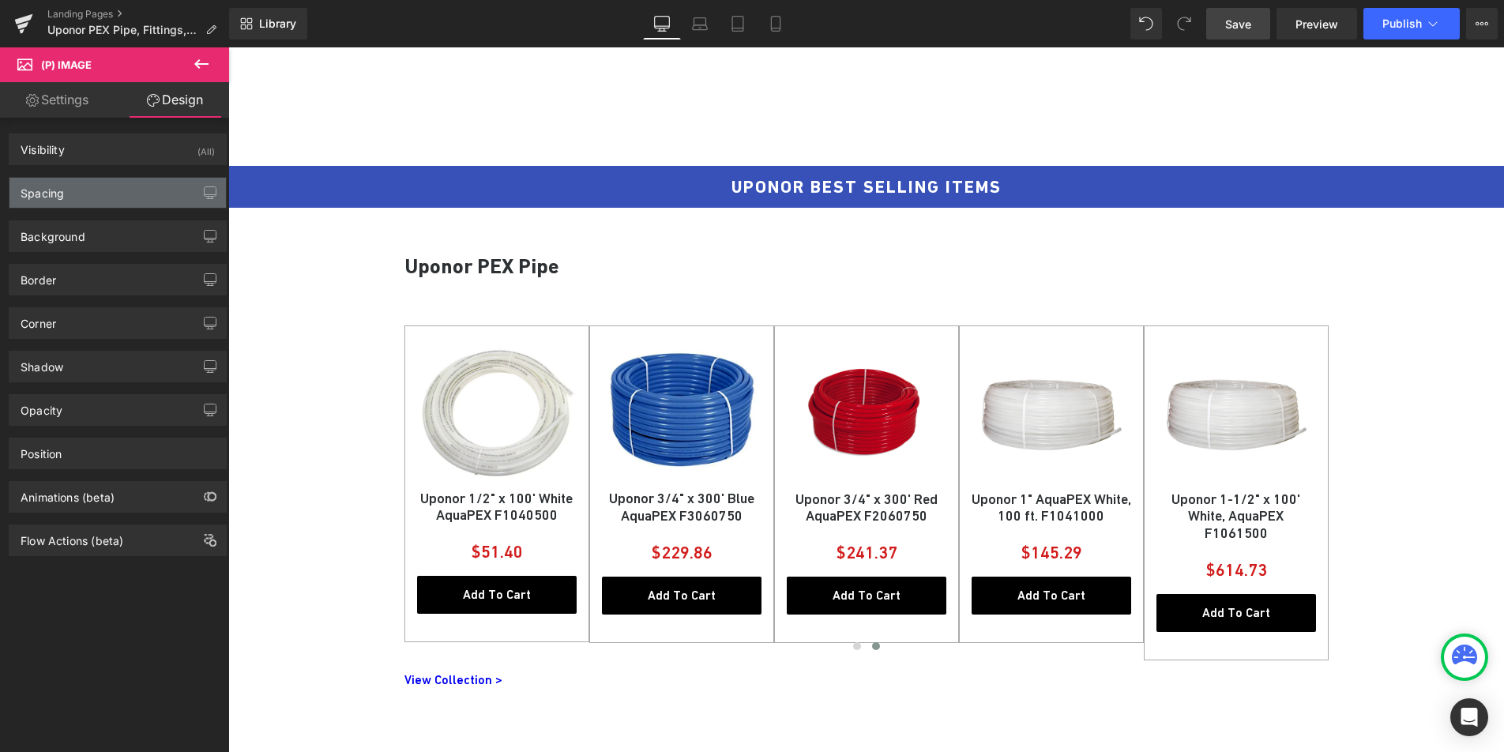
click at [115, 186] on div "Spacing" at bounding box center [117, 193] width 216 height 30
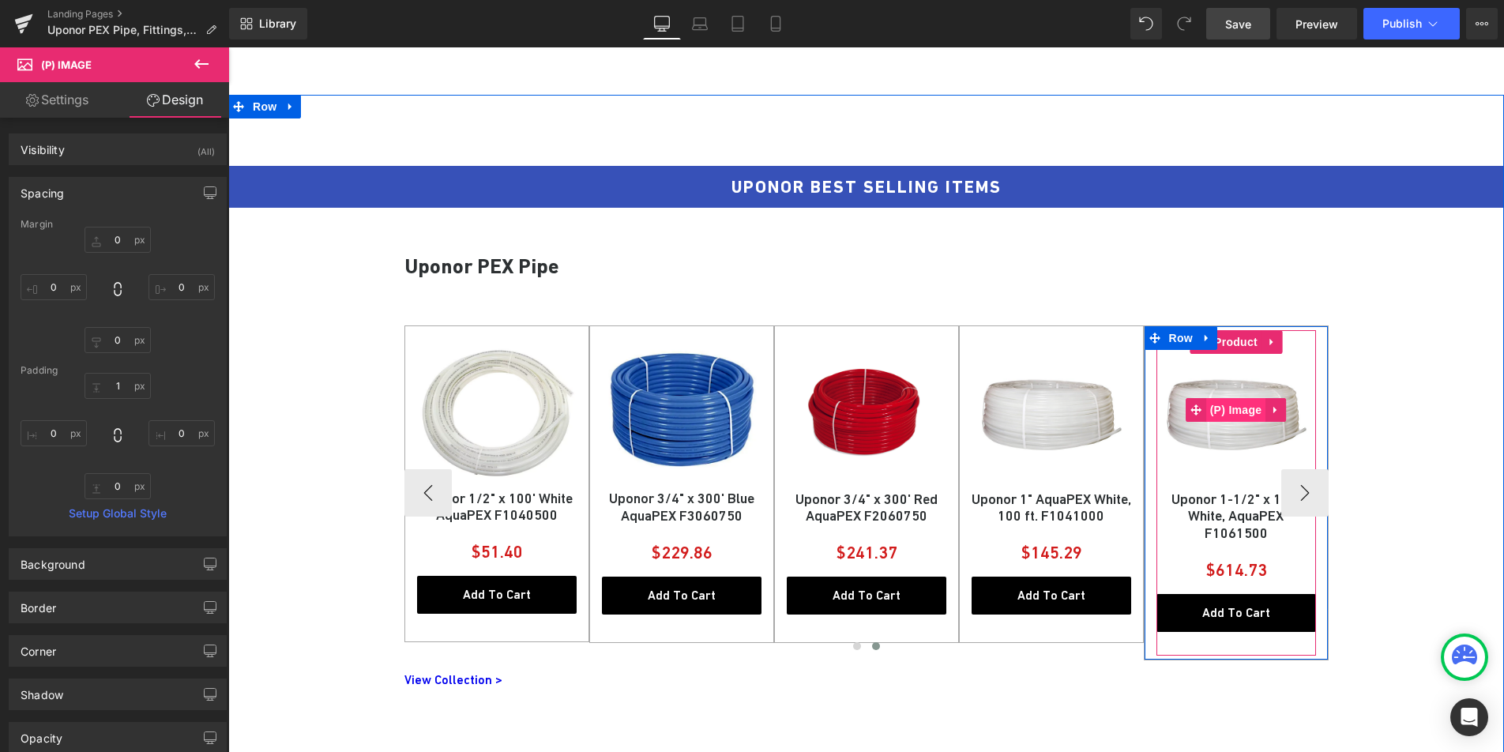
click at [1228, 404] on span "(P) Image" at bounding box center [1236, 410] width 60 height 24
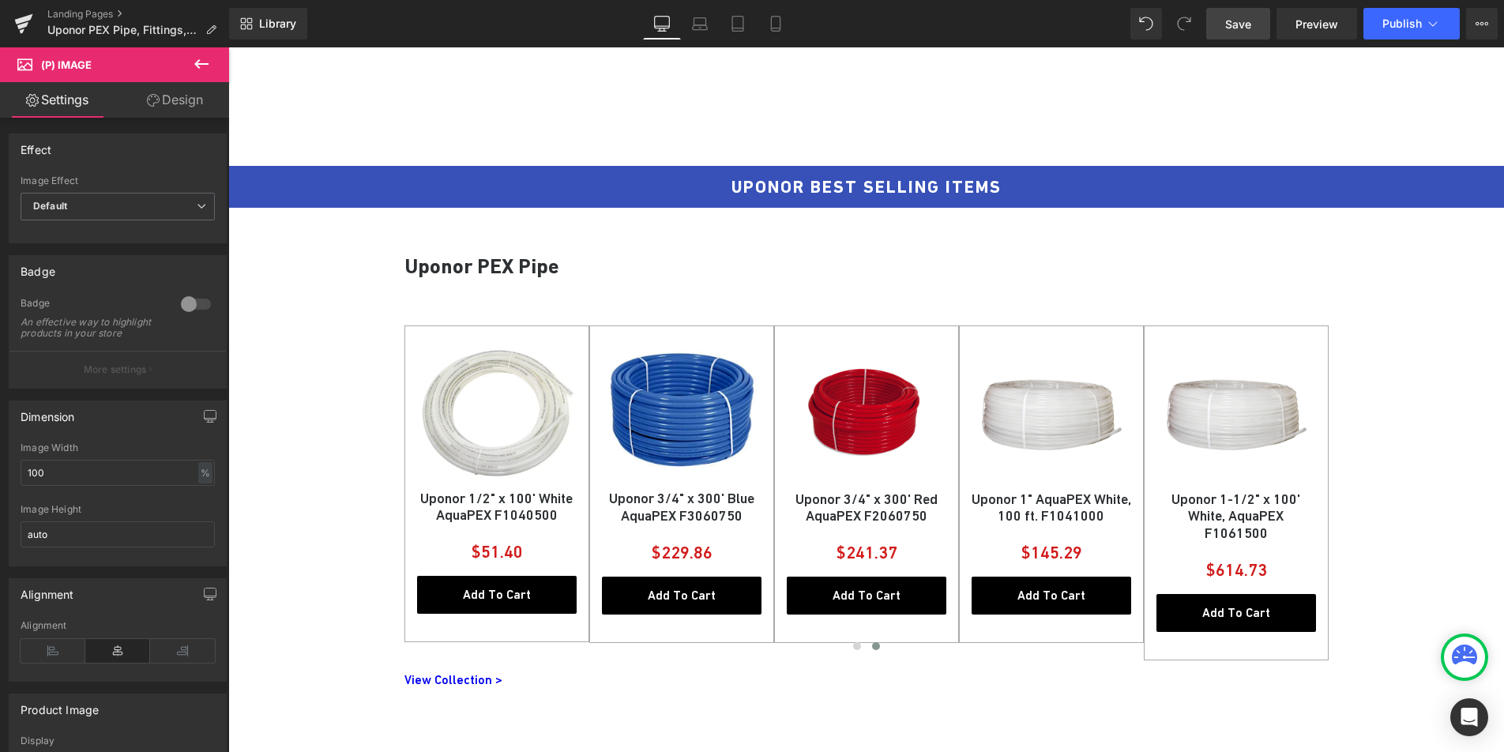
click at [182, 109] on link "Design" at bounding box center [175, 100] width 115 height 36
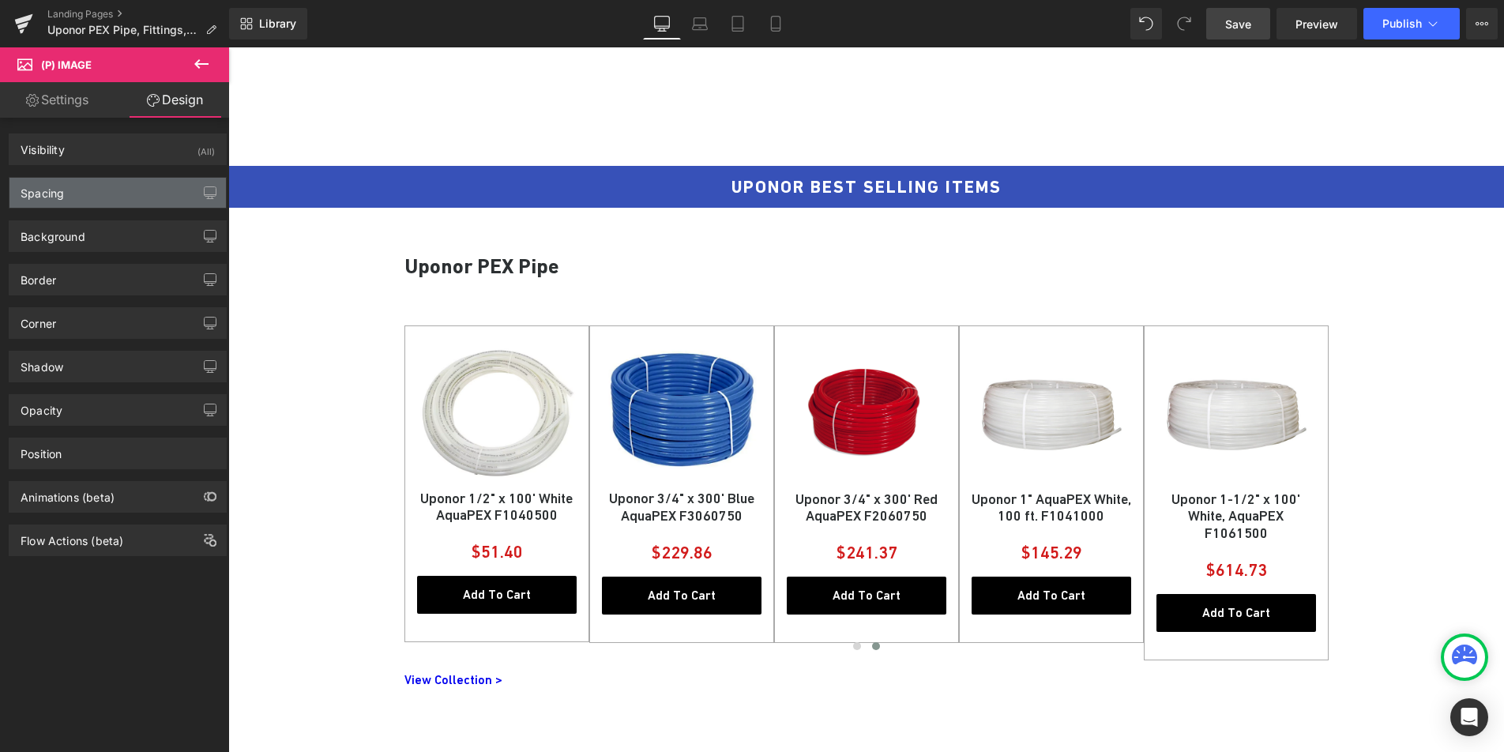
click at [119, 205] on div "Spacing" at bounding box center [117, 193] width 216 height 30
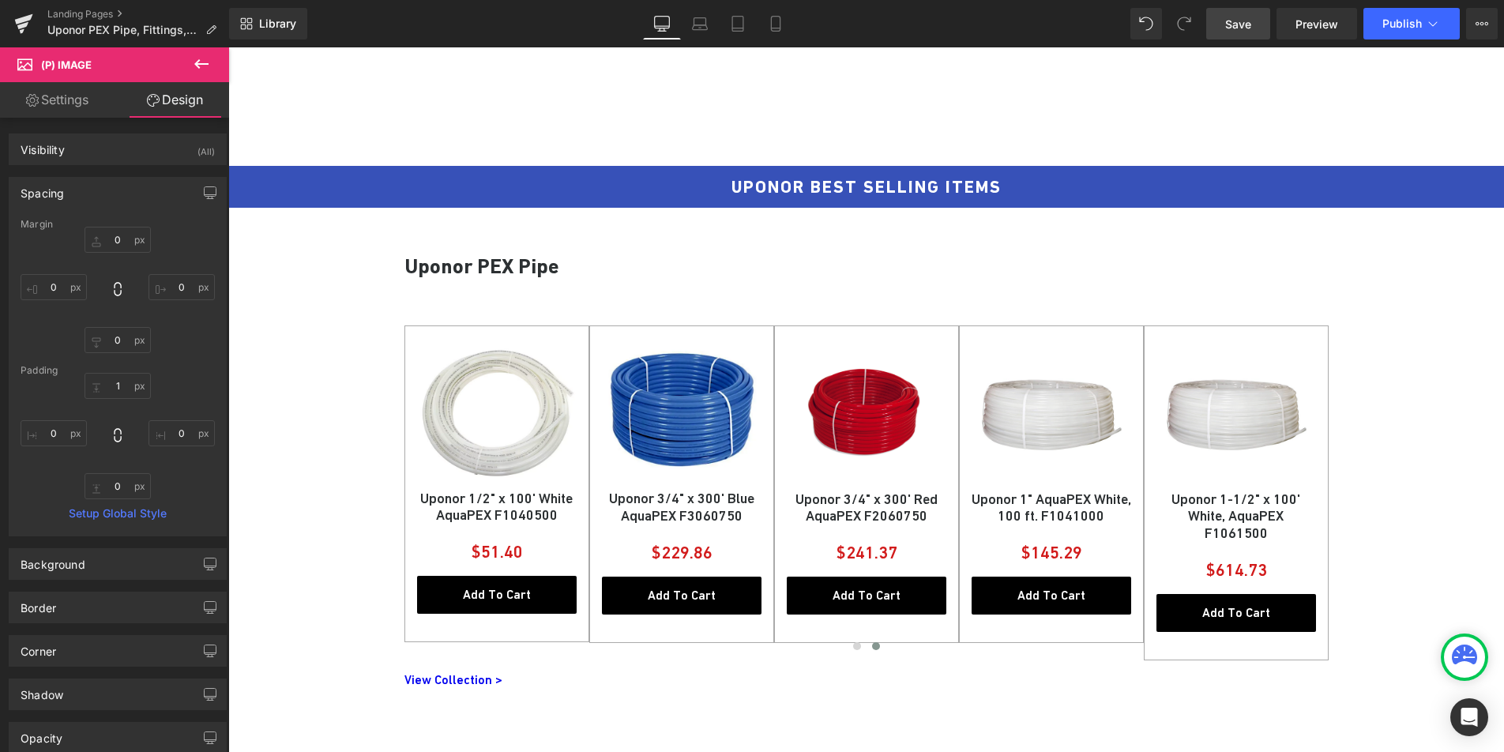
click at [78, 103] on link "Settings" at bounding box center [57, 100] width 115 height 36
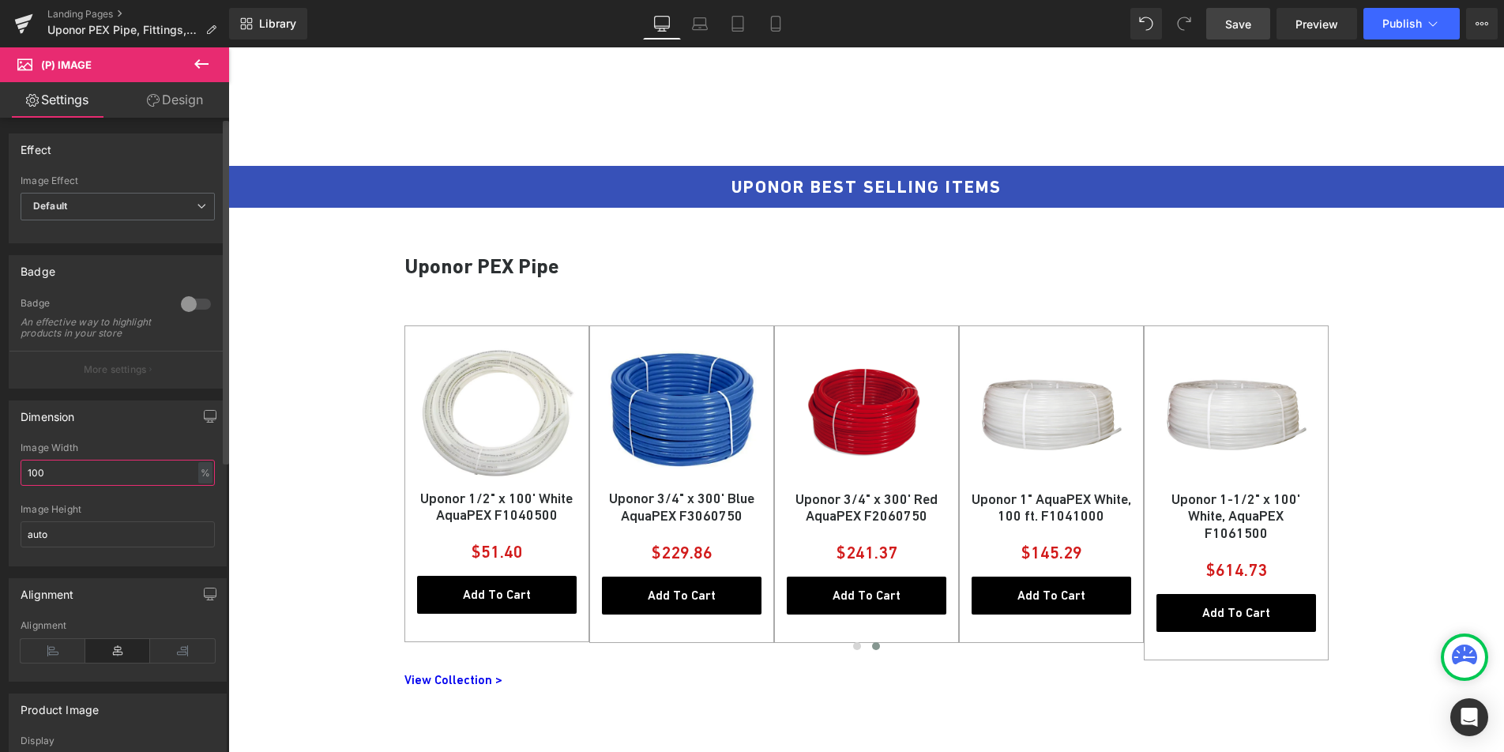
click at [90, 486] on input "100" at bounding box center [118, 473] width 194 height 26
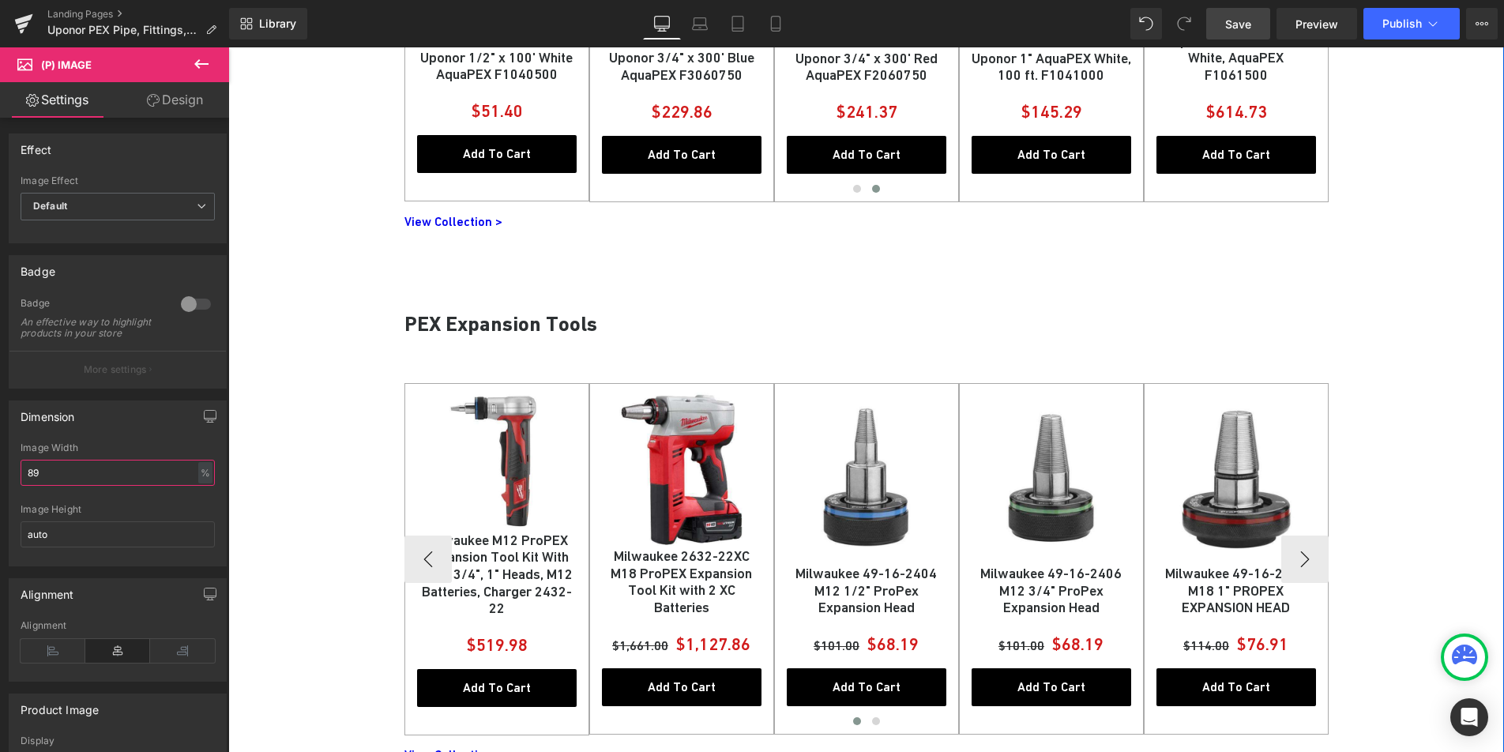
scroll to position [1157, 0]
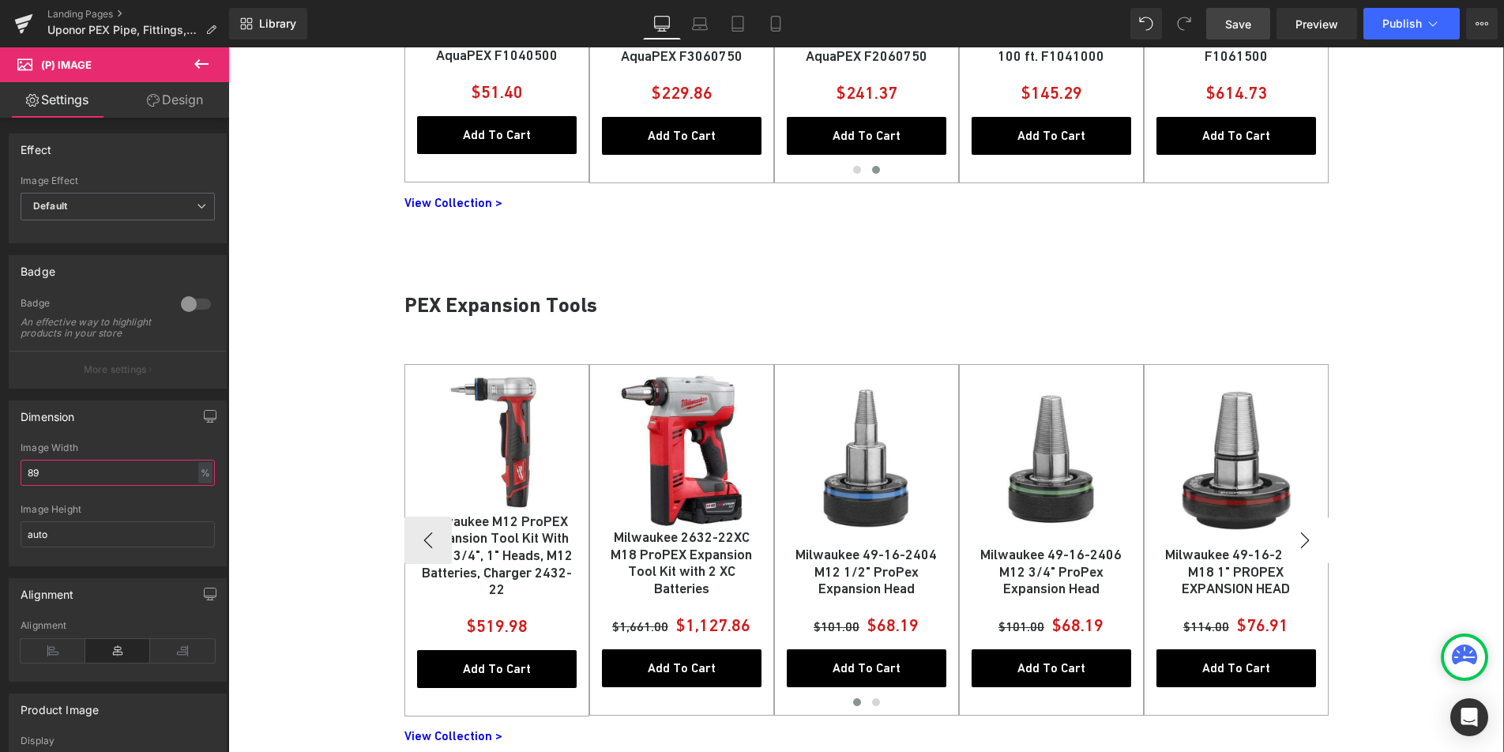
type input "89"
click at [1302, 539] on button "›" at bounding box center [1304, 540] width 47 height 47
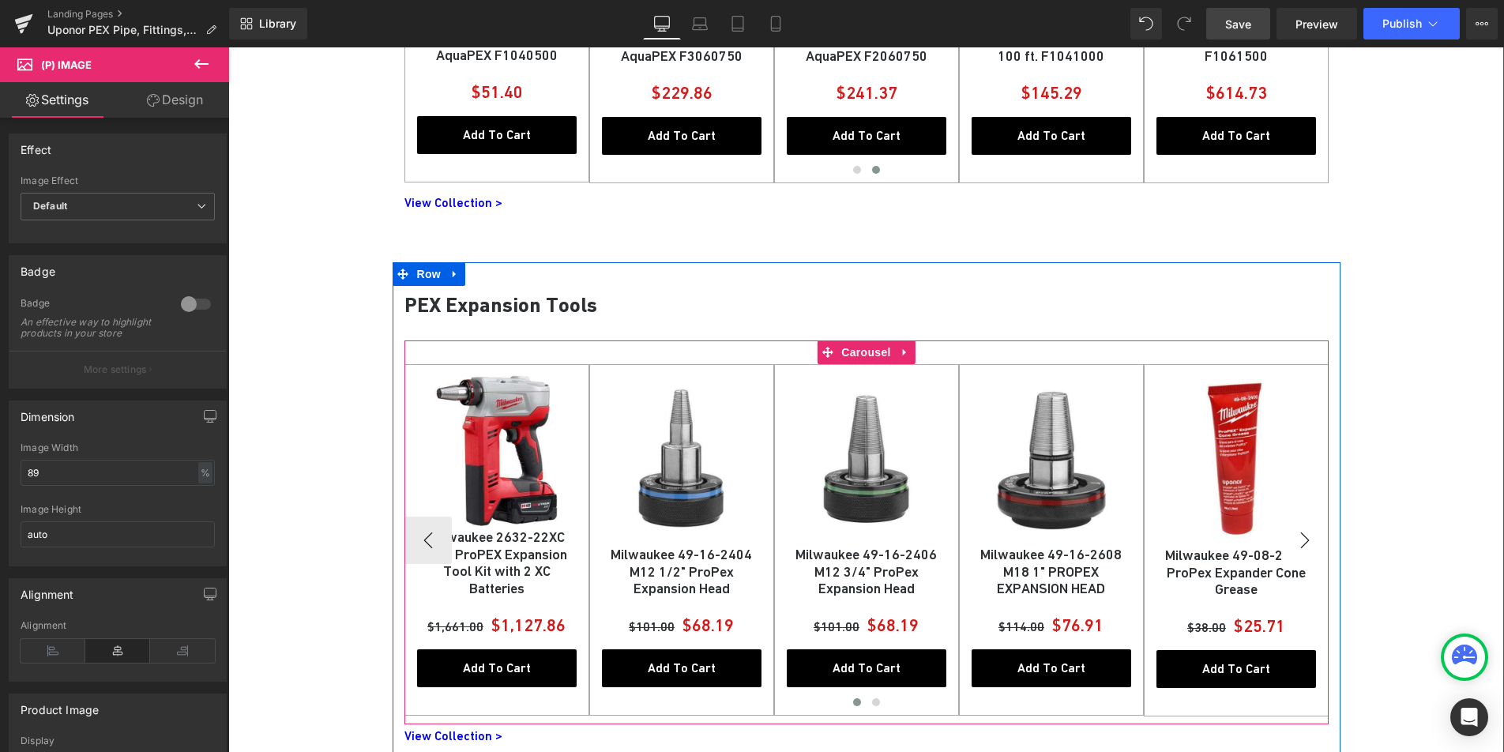
click at [1302, 539] on button "›" at bounding box center [1304, 540] width 47 height 47
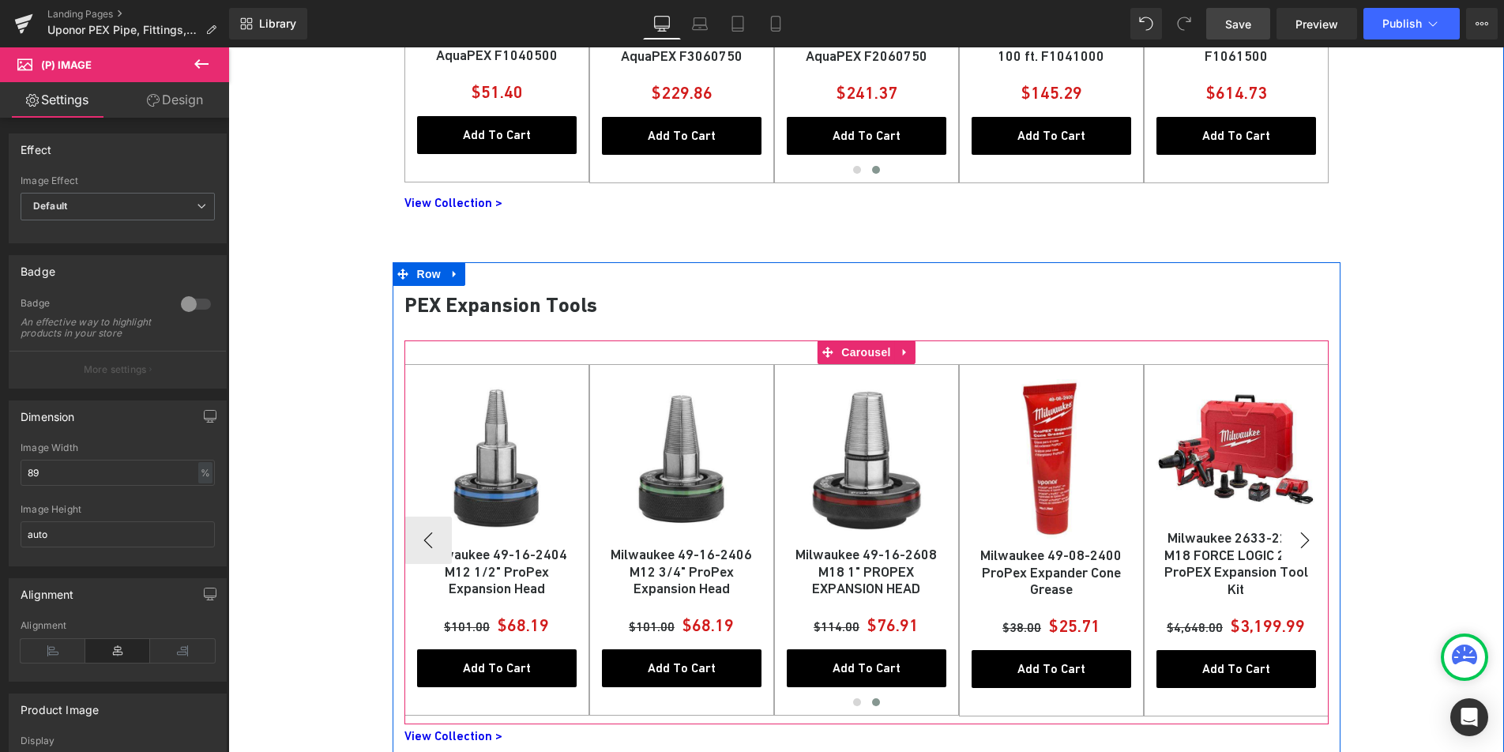
click at [1302, 539] on button "›" at bounding box center [1304, 540] width 47 height 47
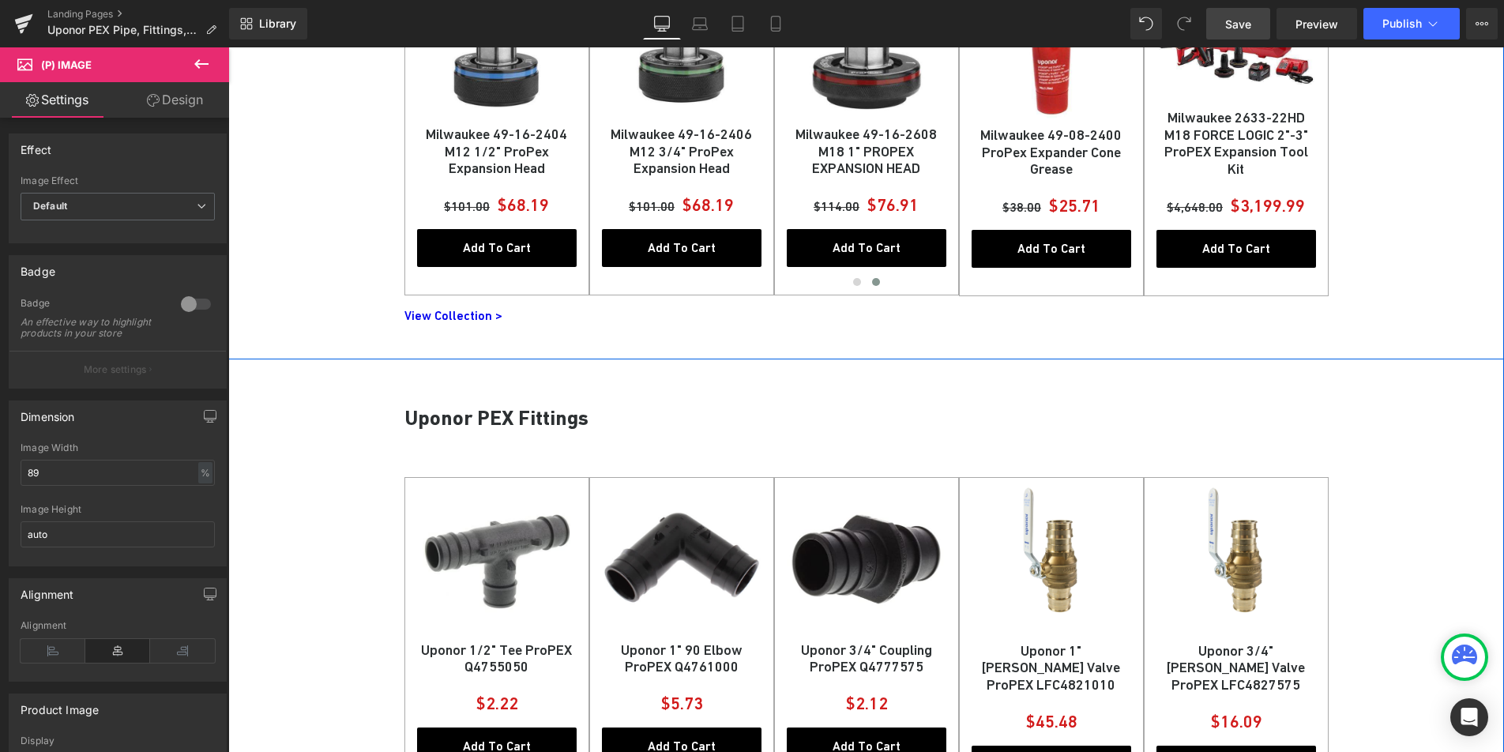
scroll to position [1660, 0]
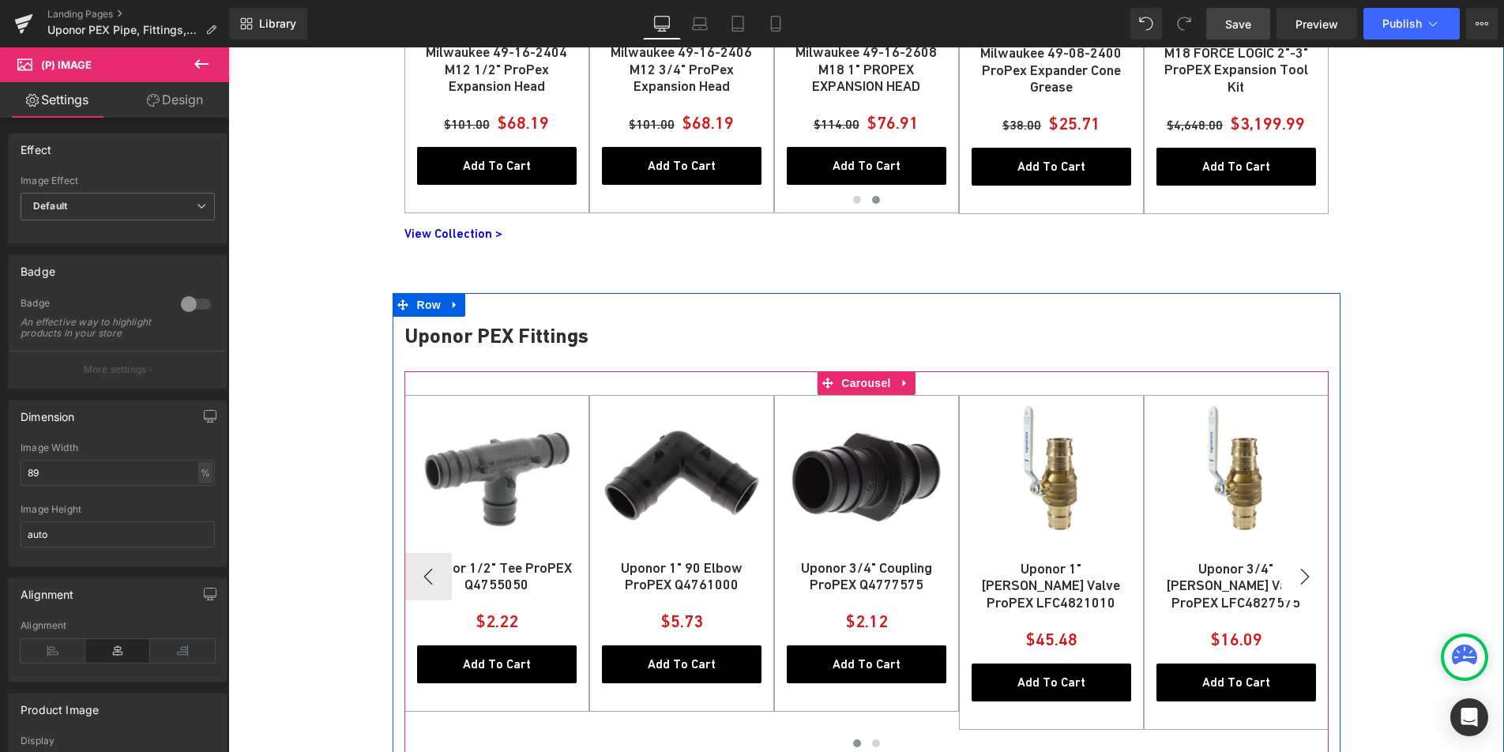
click at [1303, 567] on button "›" at bounding box center [1304, 576] width 47 height 47
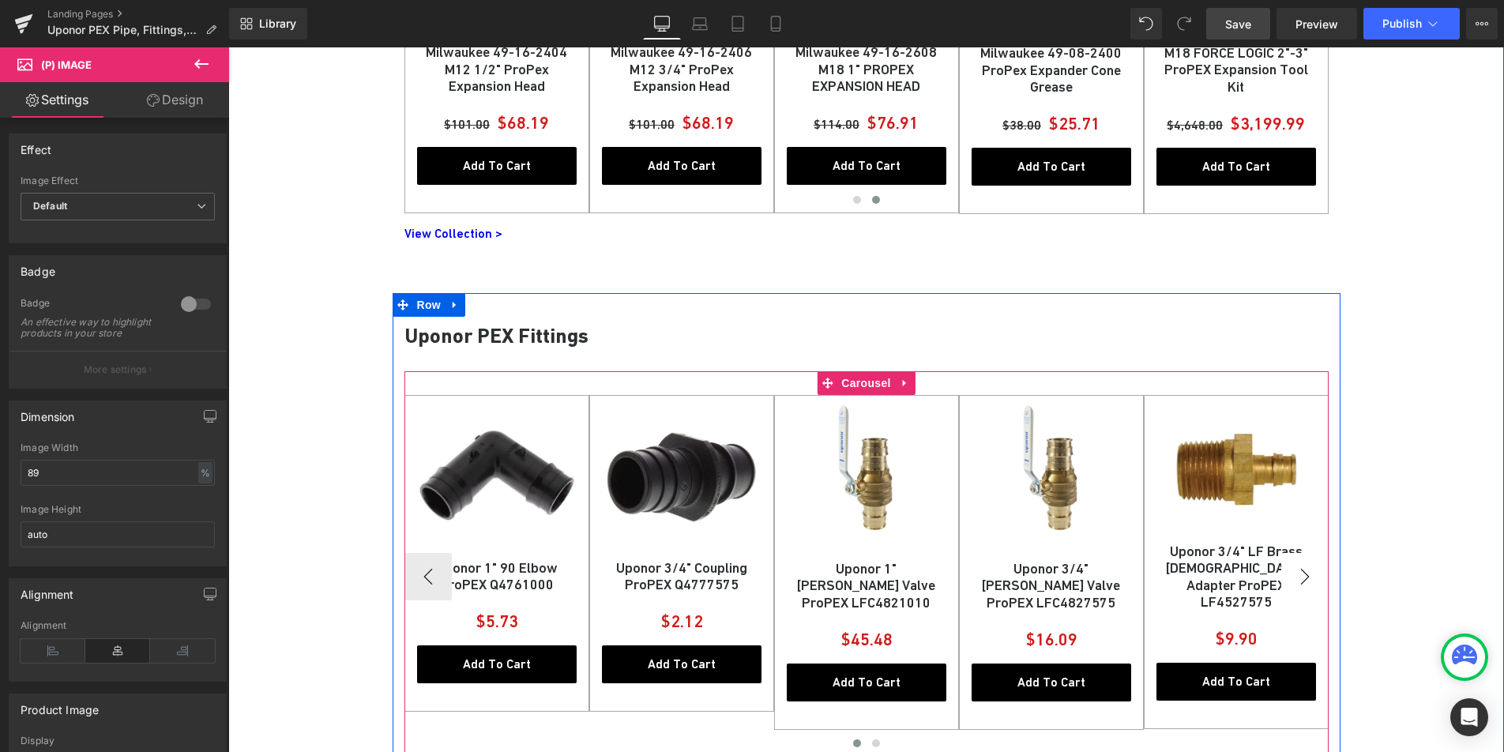
click at [1303, 567] on button "›" at bounding box center [1304, 576] width 47 height 47
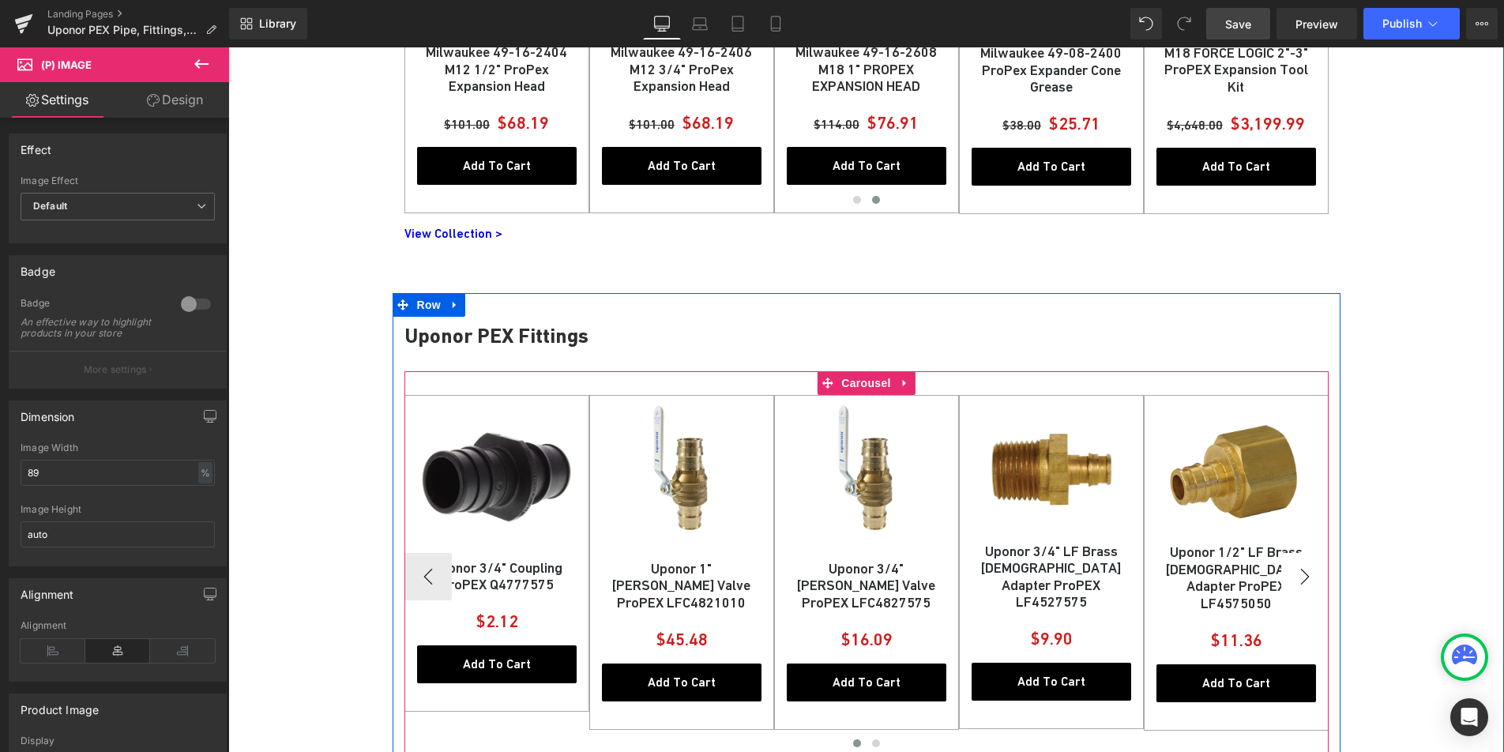
click at [1303, 567] on button "›" at bounding box center [1304, 576] width 47 height 47
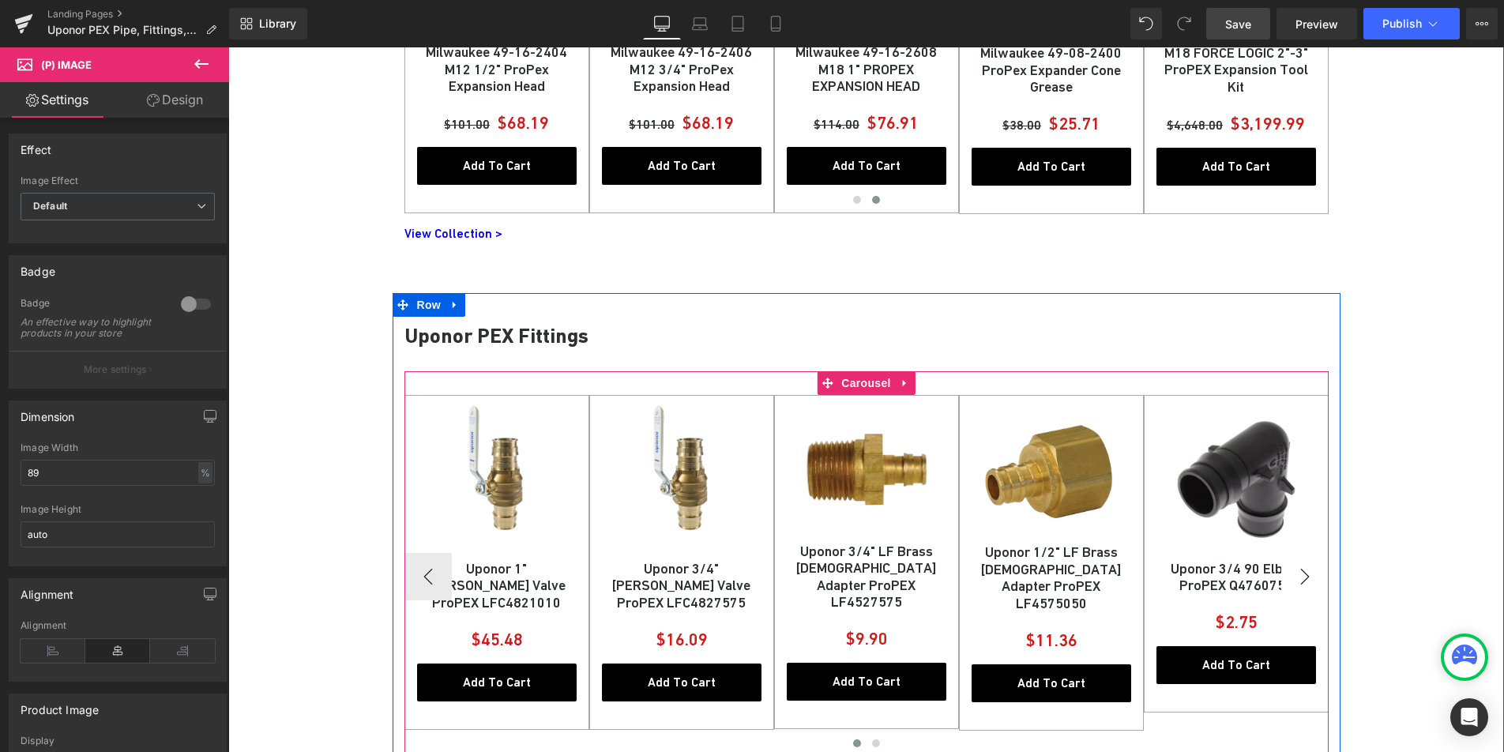
click at [1303, 567] on button "›" at bounding box center [1304, 576] width 47 height 47
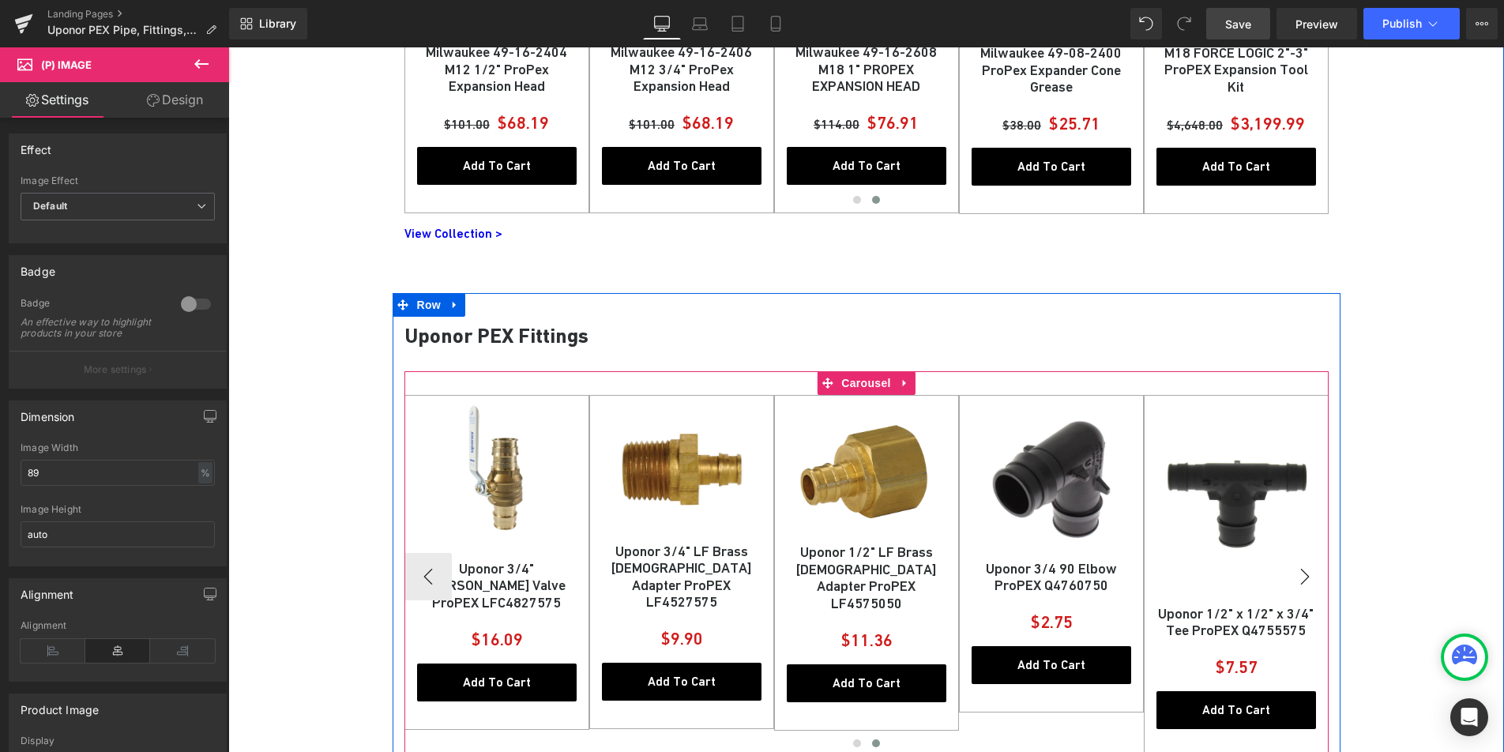
click at [1303, 567] on button "›" at bounding box center [1304, 576] width 47 height 47
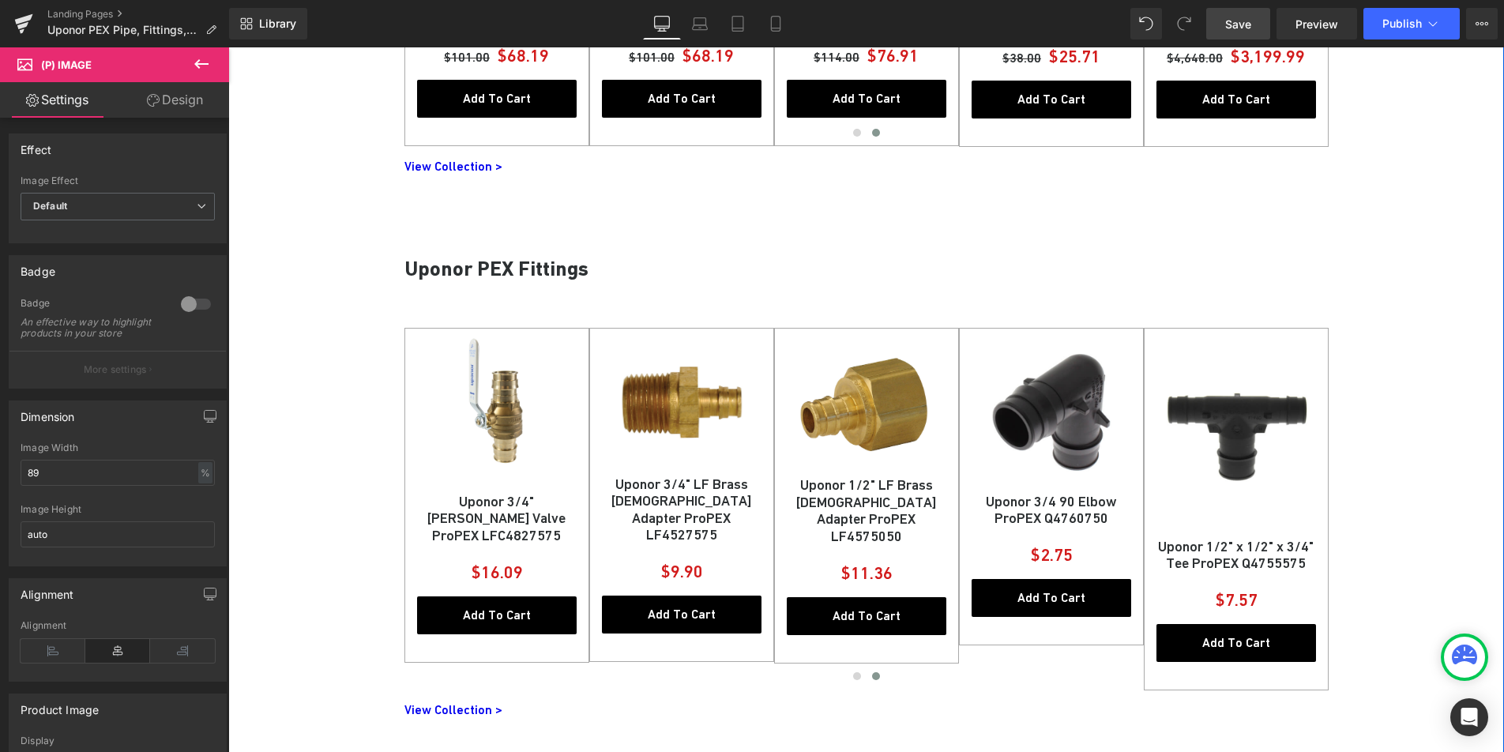
scroll to position [1801, 0]
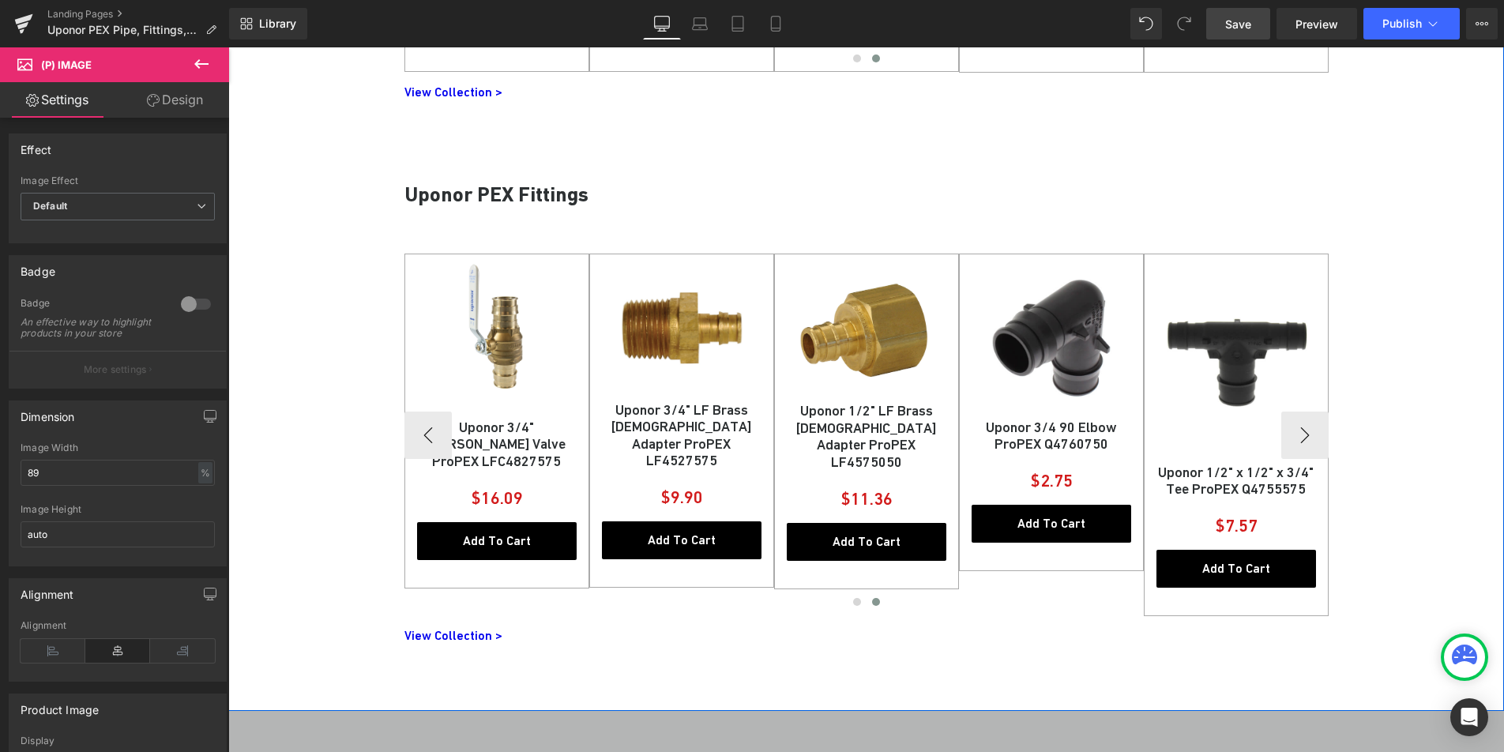
click at [1230, 352] on div "Sale Off (P) Image" at bounding box center [1237, 360] width 160 height 205
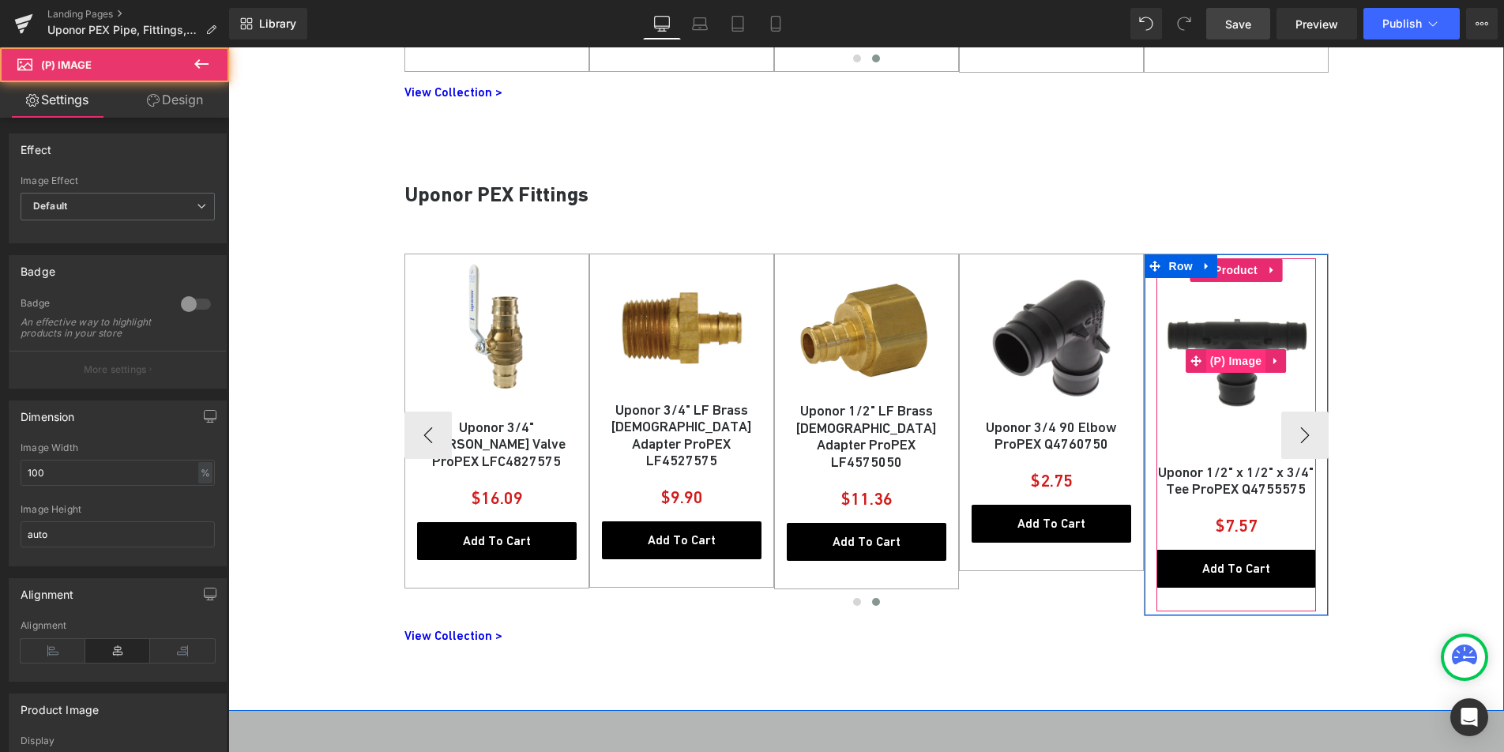
click at [1230, 355] on span "(P) Image" at bounding box center [1236, 361] width 60 height 24
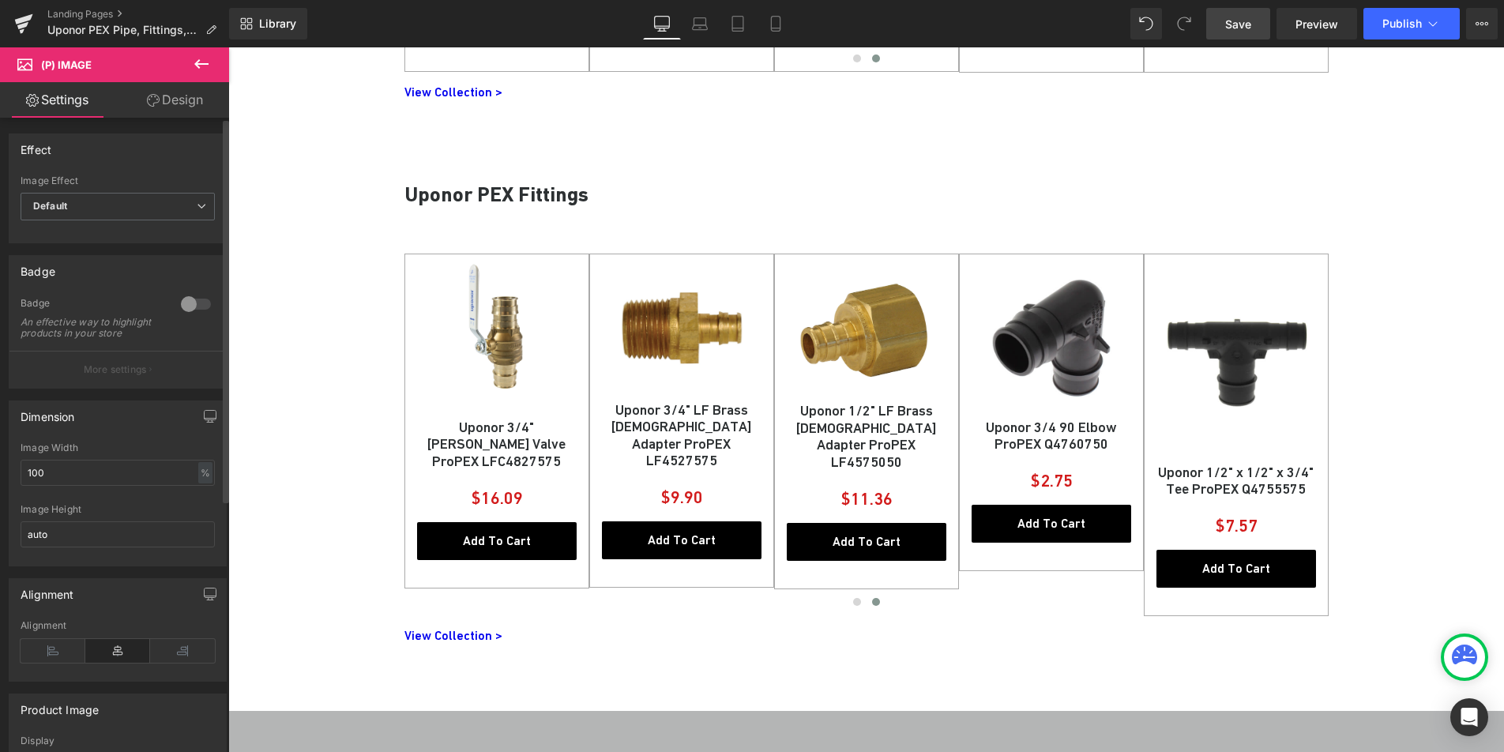
click at [184, 118] on div "Effect Default Zoom Hover Image Effect Default Default Zoom Hover last Image Ho…" at bounding box center [118, 675] width 236 height 1114
click at [182, 111] on link "Design" at bounding box center [175, 100] width 115 height 36
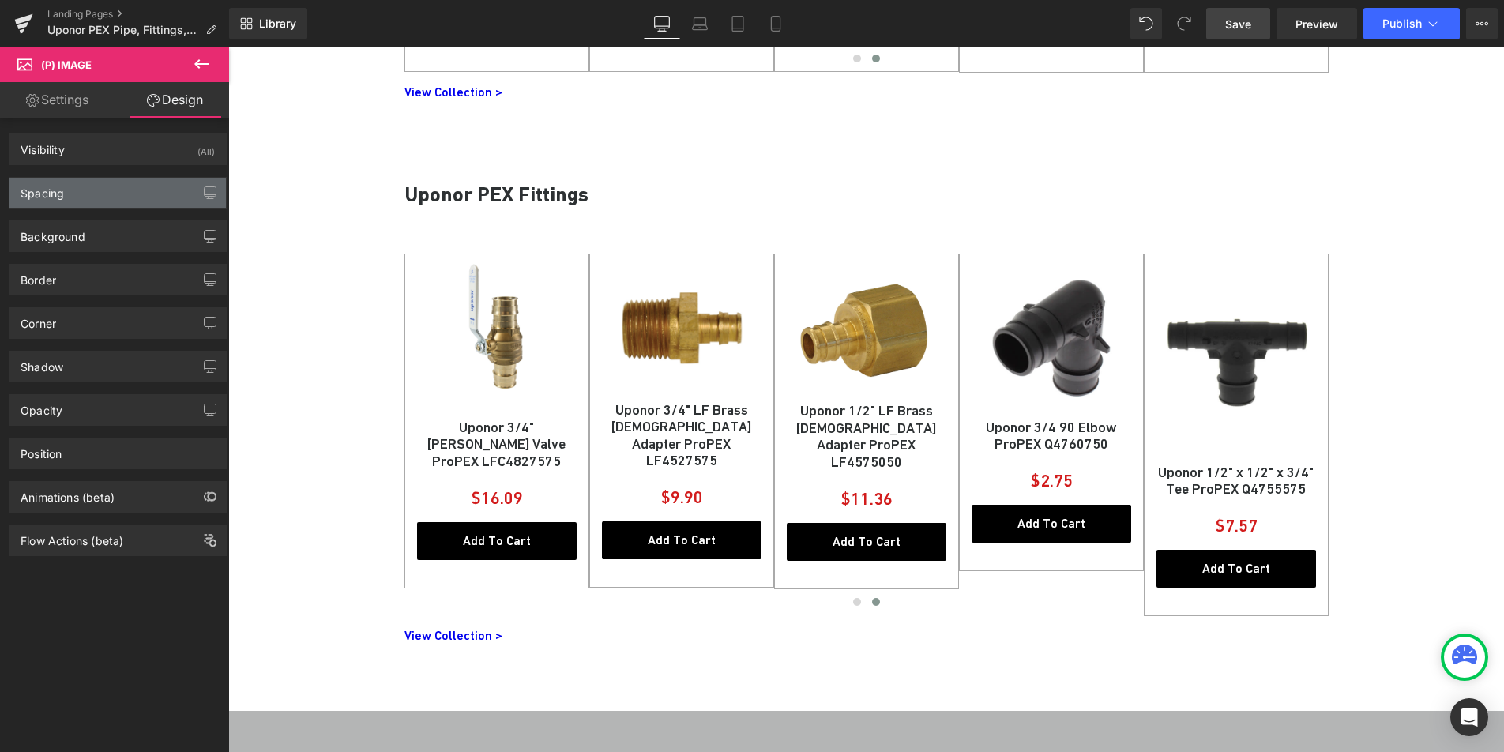
click at [98, 190] on div "Spacing" at bounding box center [117, 193] width 216 height 30
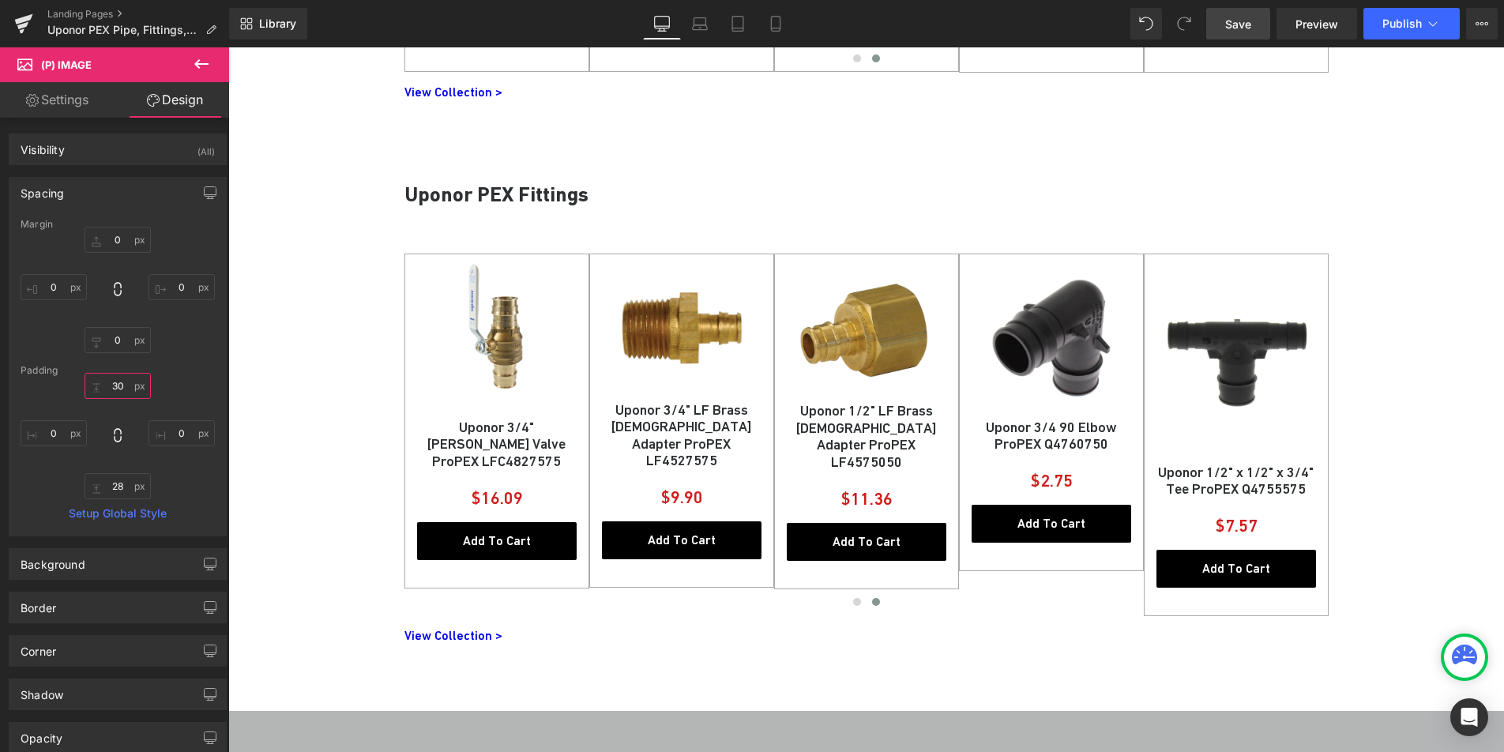
click at [121, 385] on input "30" at bounding box center [118, 386] width 66 height 26
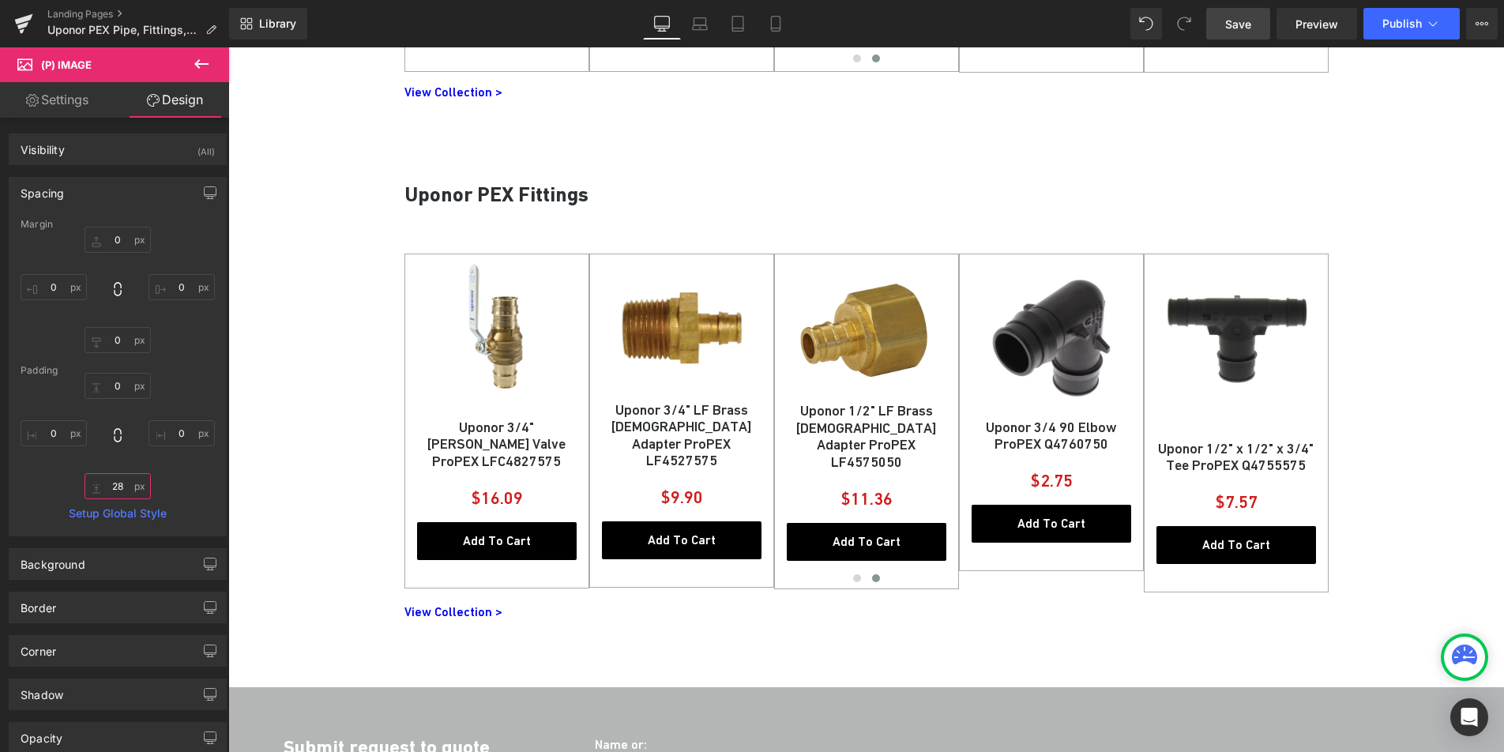
click at [111, 486] on input "28" at bounding box center [118, 486] width 66 height 26
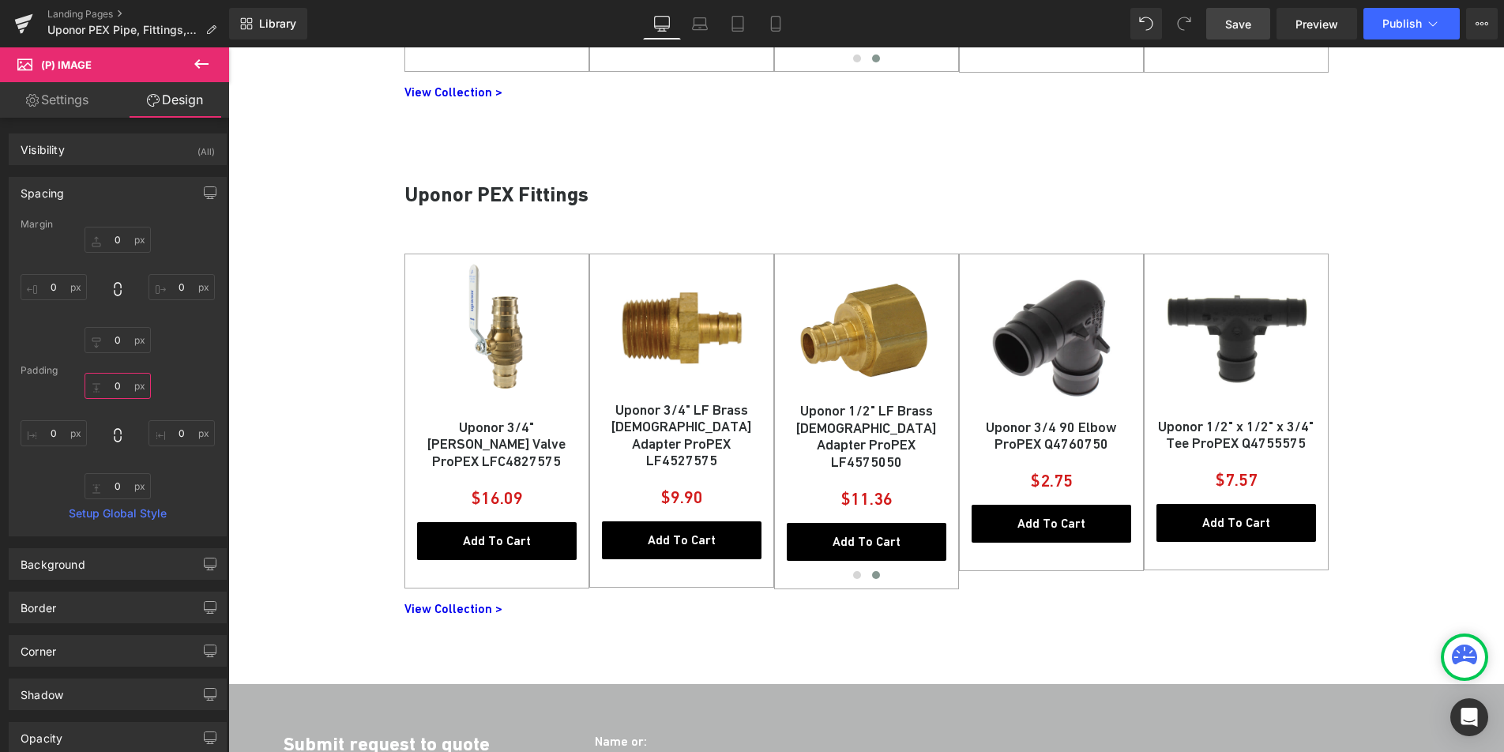
click at [118, 386] on input "text" at bounding box center [118, 386] width 66 height 26
type input "1"
type input "2"
drag, startPoint x: 1248, startPoint y: 36, endPoint x: 524, endPoint y: 387, distance: 804.9
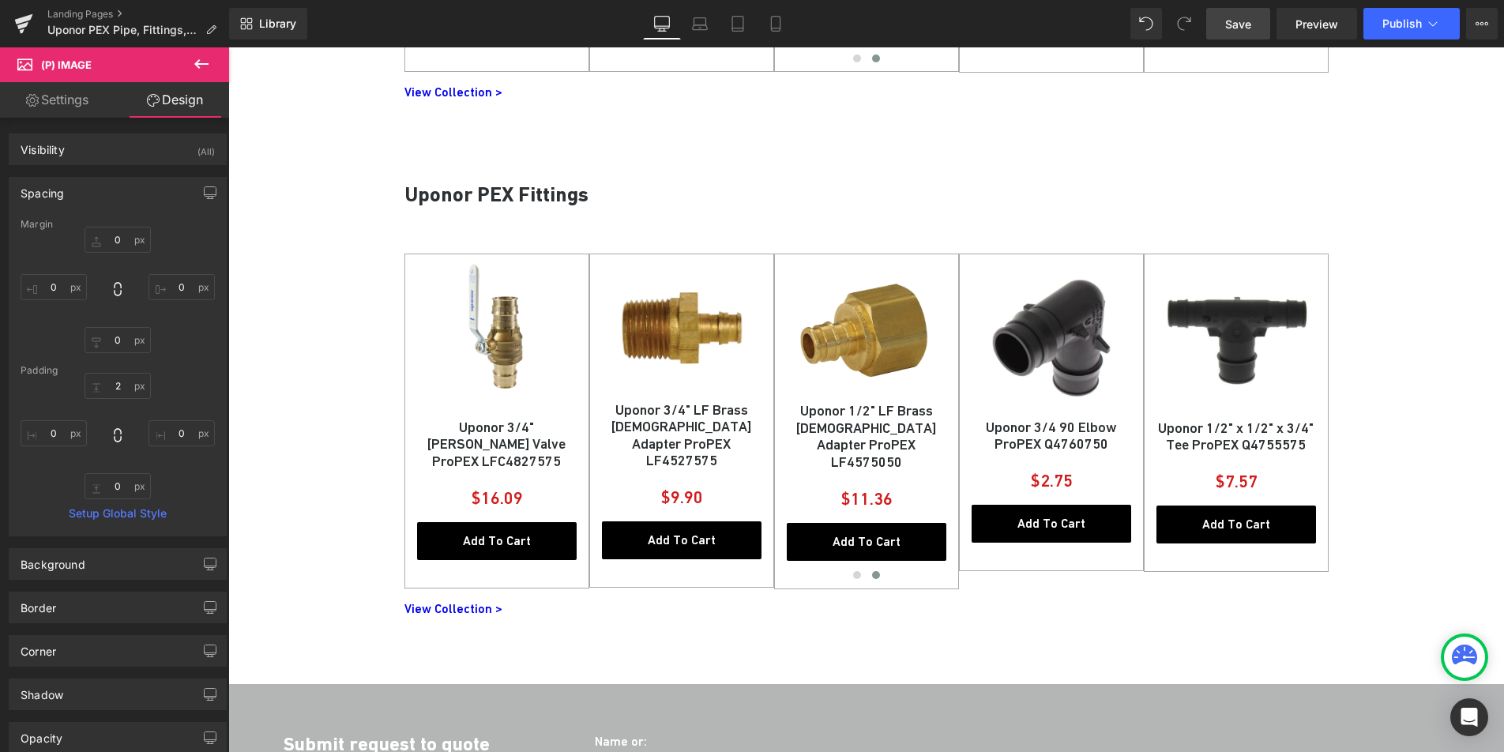
click at [1248, 36] on link "Save" at bounding box center [1238, 24] width 64 height 32
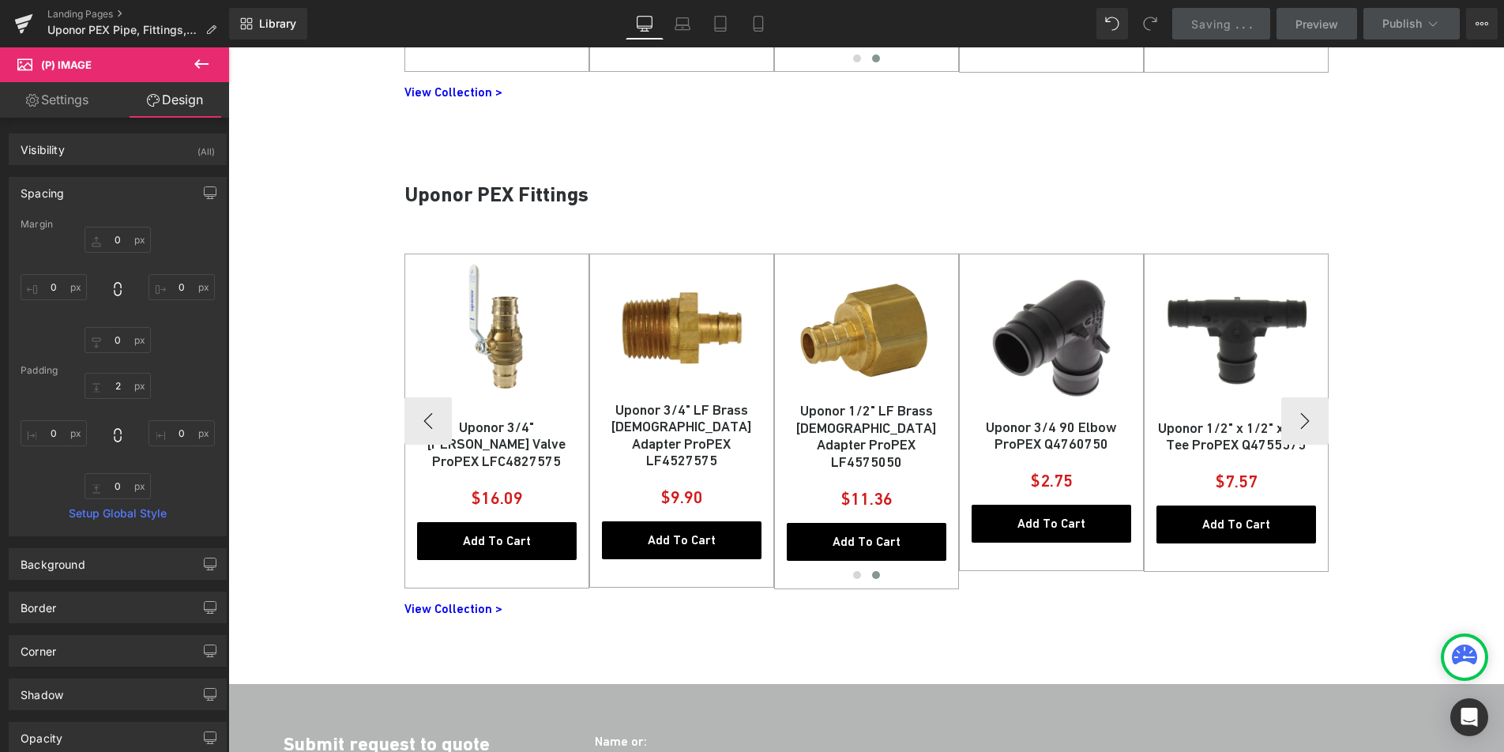
scroll to position [1962, 0]
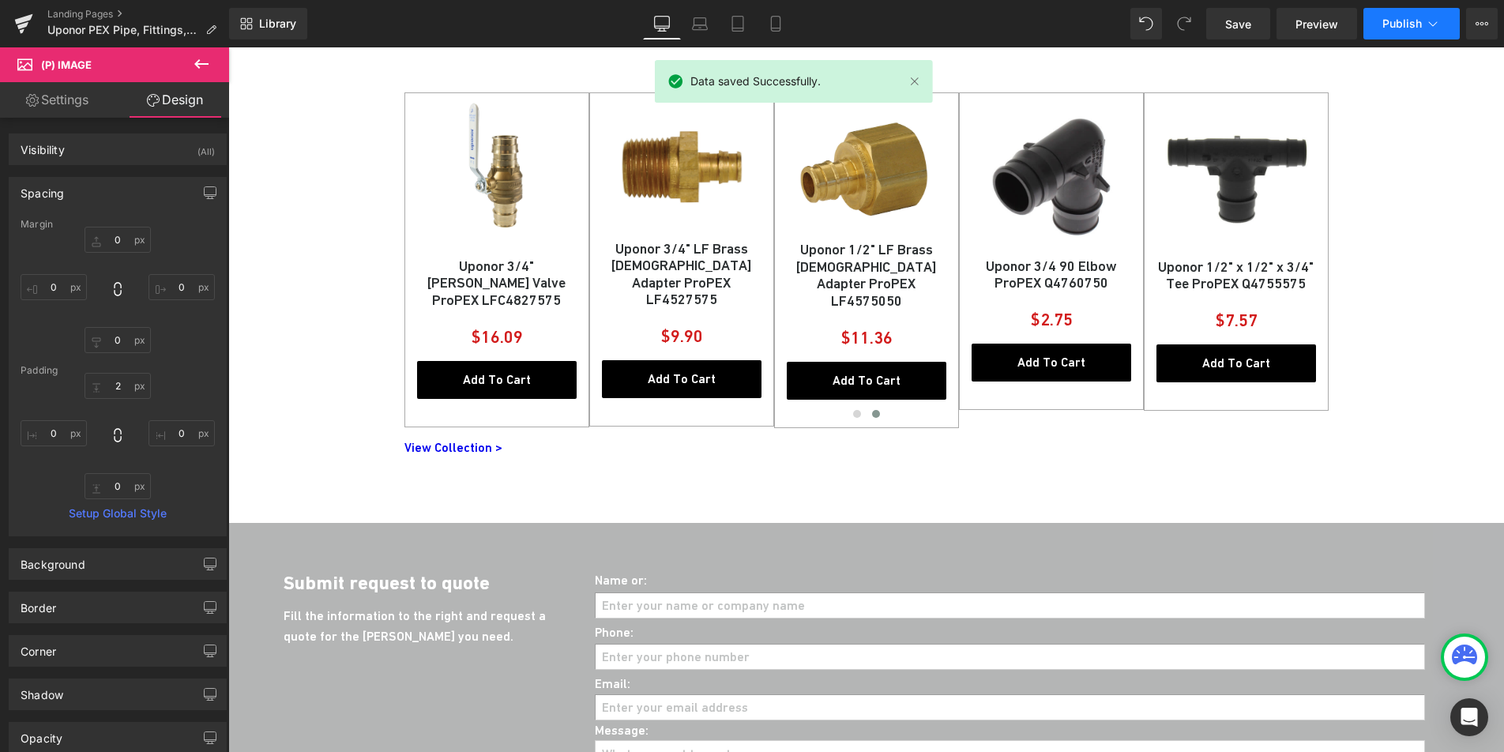
click at [1430, 30] on icon at bounding box center [1433, 24] width 16 height 16
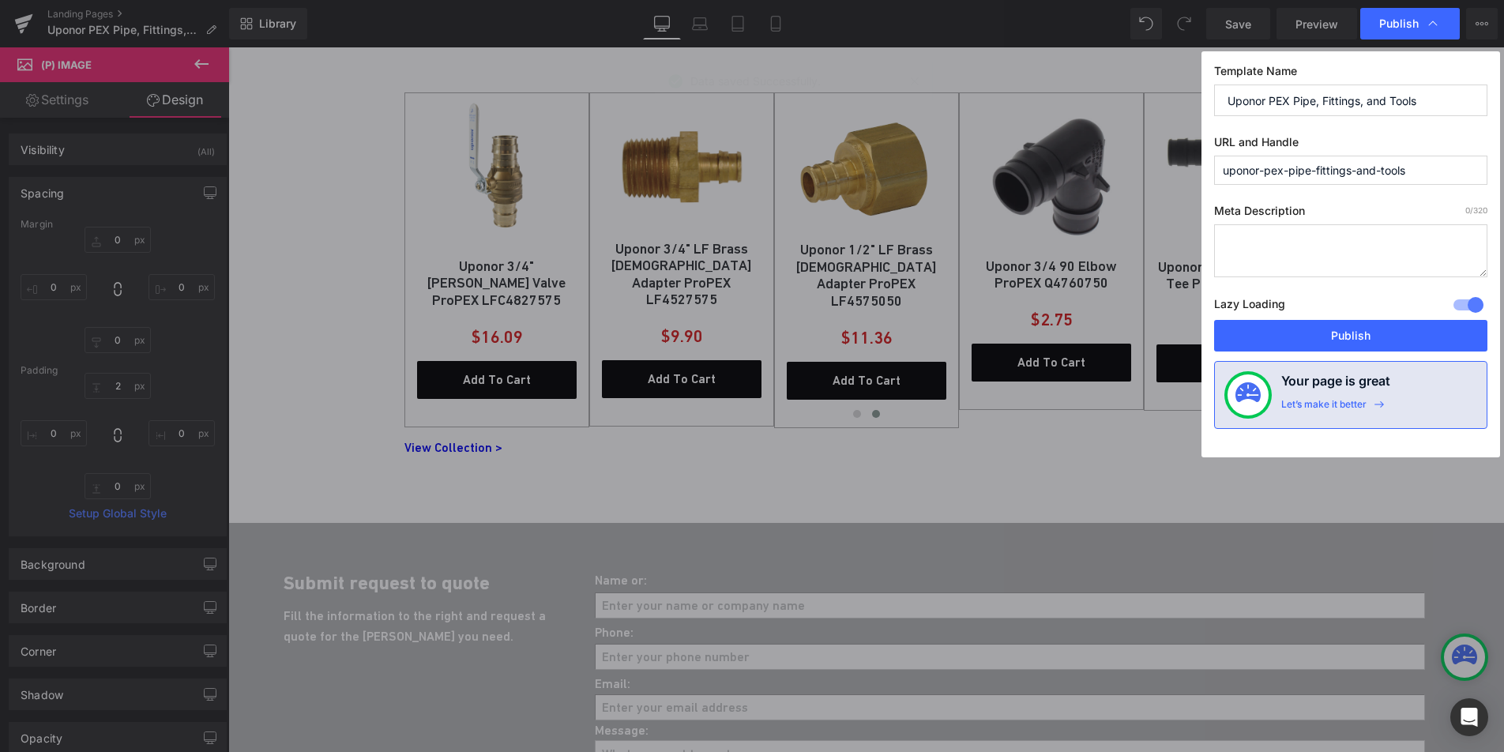
drag, startPoint x: 1420, startPoint y: 167, endPoint x: 1285, endPoint y: 166, distance: 135.1
click at [1285, 166] on input "uponor-pex-pipe-fittings-and-tools" at bounding box center [1350, 170] width 273 height 29
type input "uponor-pex"
click at [1263, 242] on textarea at bounding box center [1350, 250] width 273 height 53
paste textarea "Uponor PEX pipe, fittings and expansion tools available to order online. Uponor…"
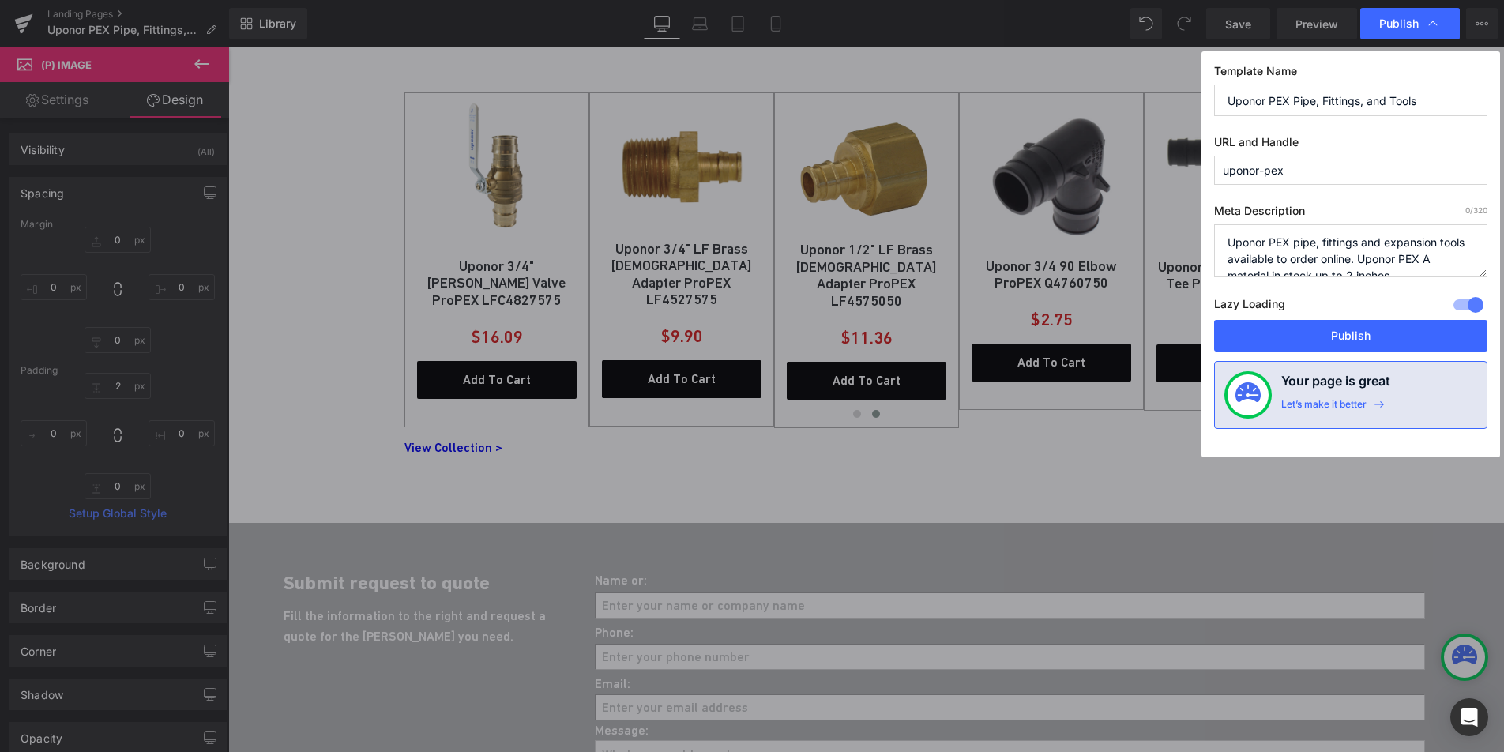
scroll to position [6, 0]
type textarea "Uponor PEX pipe, fittings and expansion tools available to order online. Uponor…"
drag, startPoint x: 1439, startPoint y: 102, endPoint x: 1288, endPoint y: 105, distance: 150.1
click at [1288, 105] on input "Uponor PEX Pipe, Fittings, and Tools" at bounding box center [1350, 101] width 273 height 32
type input "Uponor PEX"
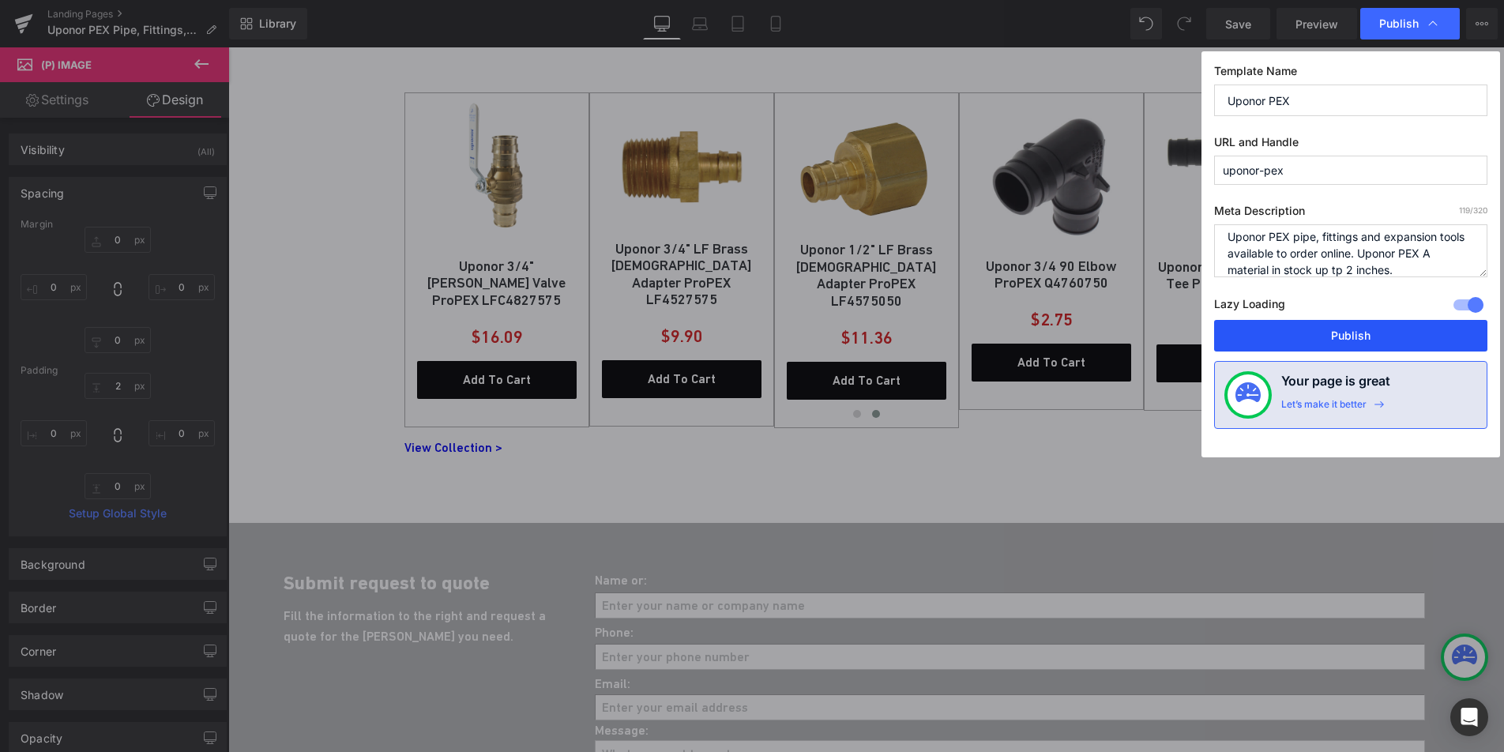
click at [1352, 332] on button "Publish" at bounding box center [1350, 336] width 273 height 32
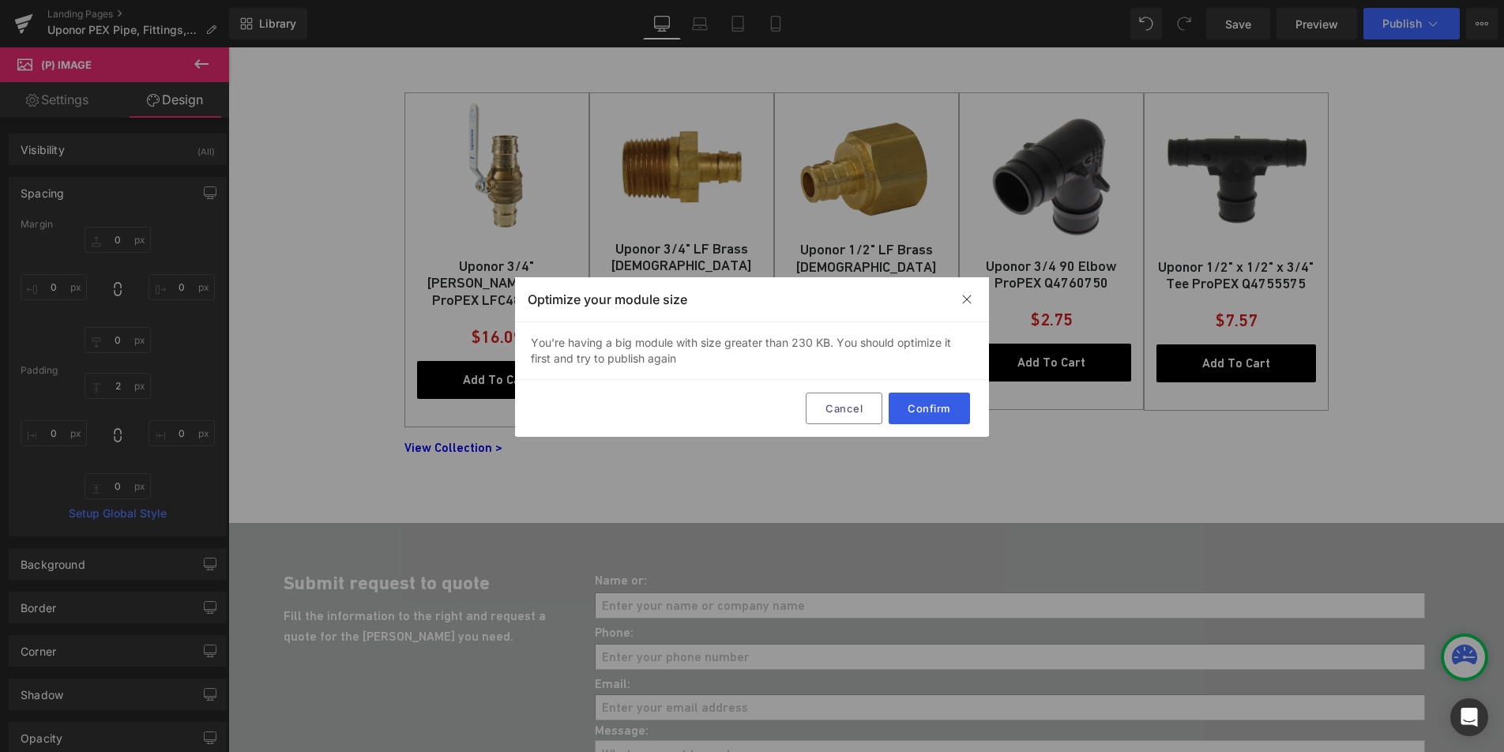
click at [910, 416] on button "Confirm" at bounding box center [929, 409] width 81 height 32
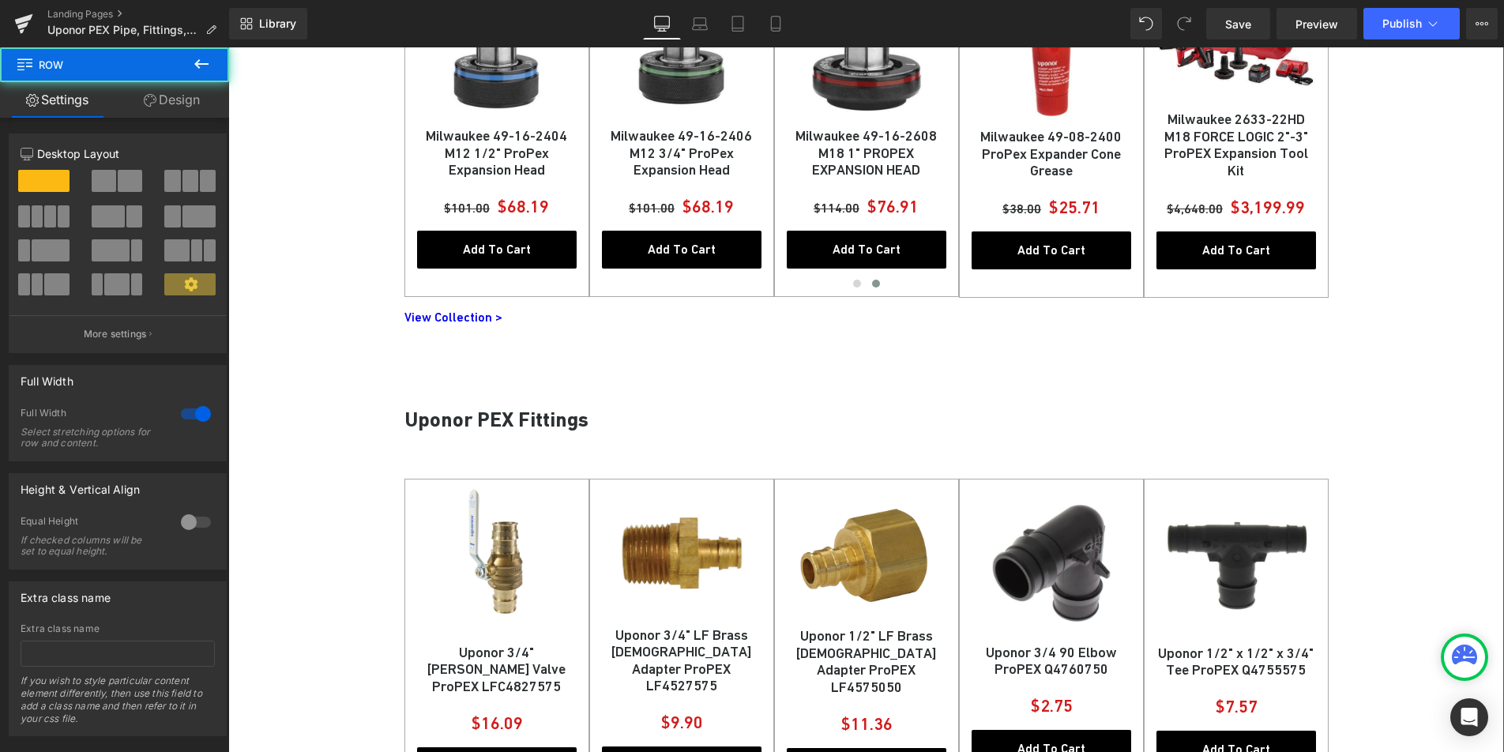
scroll to position [1011, 0]
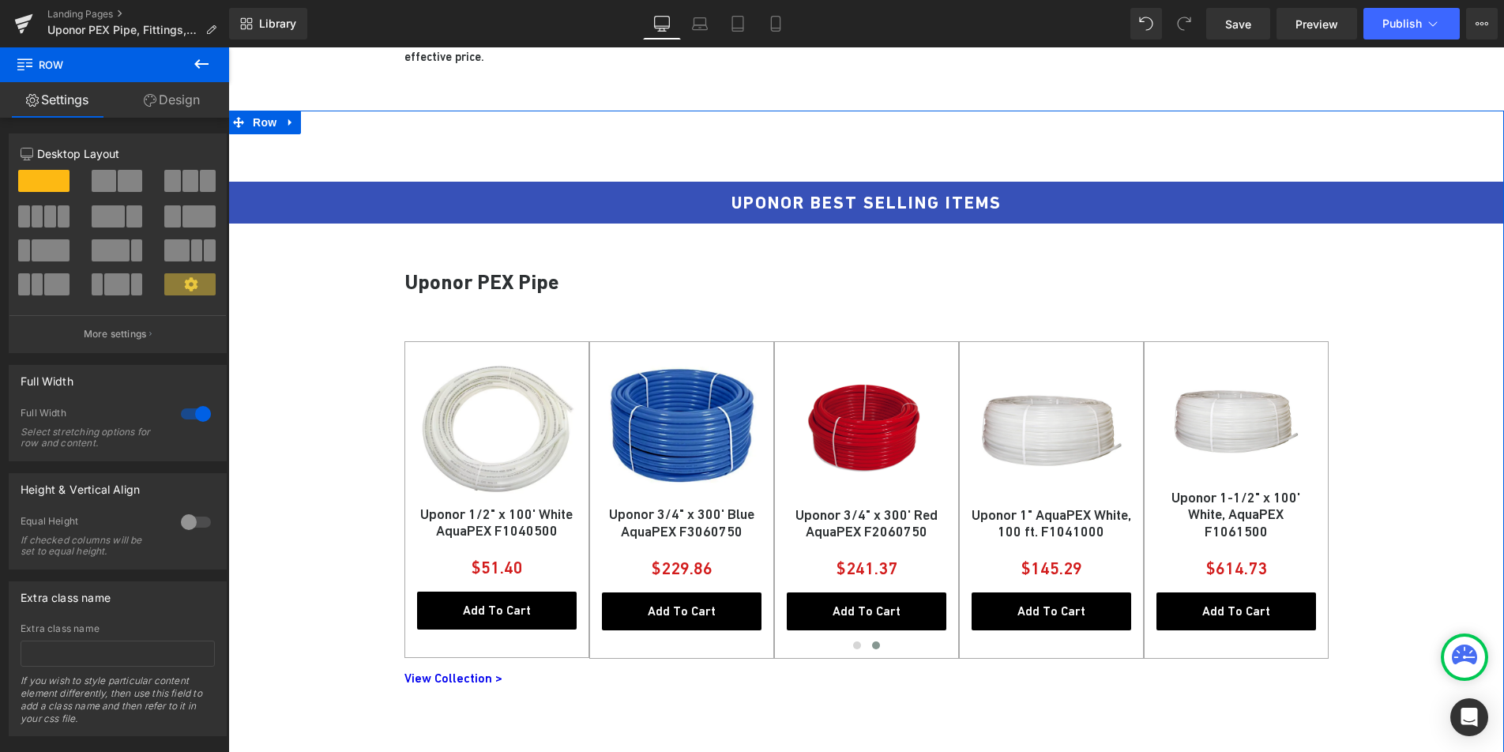
click at [261, 128] on span "Row" at bounding box center [265, 123] width 32 height 24
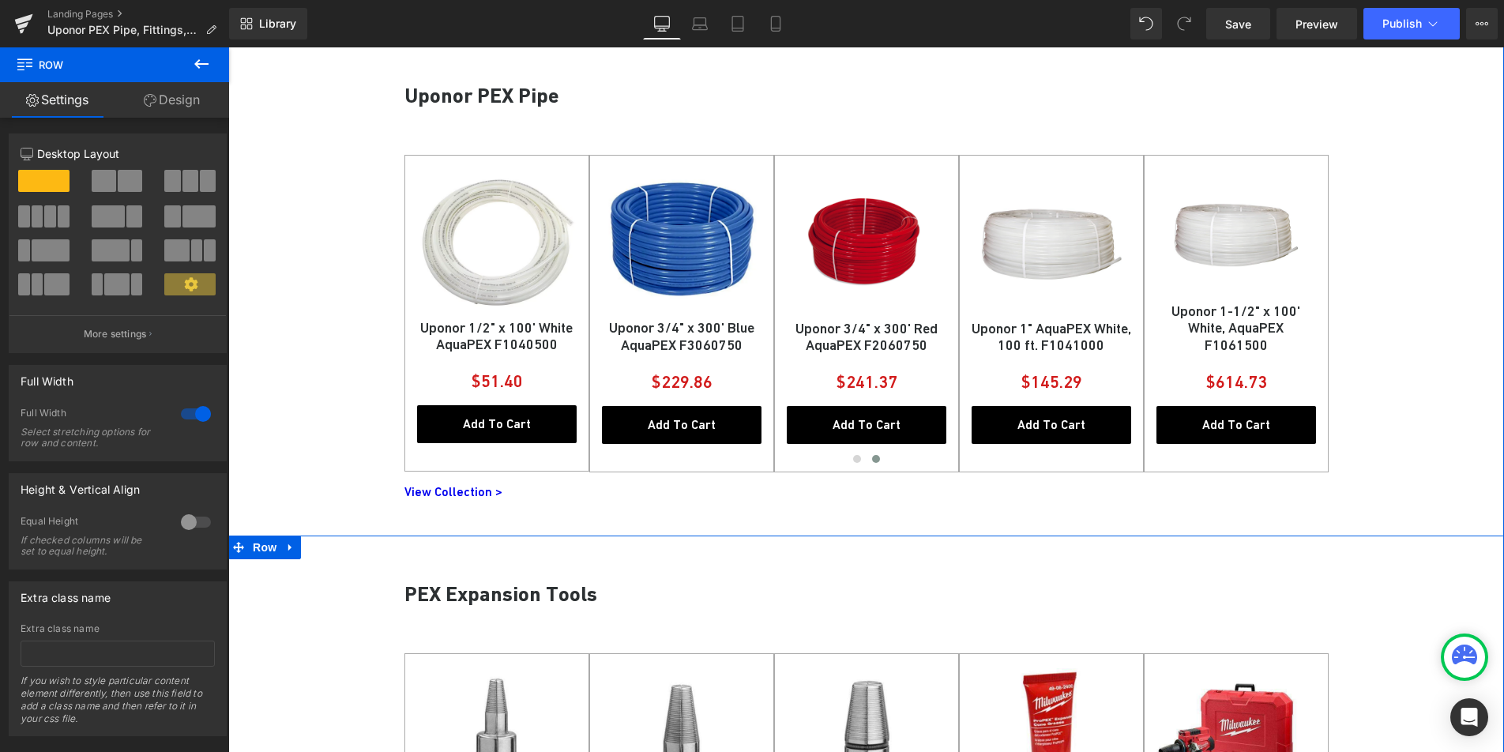
scroll to position [592, 0]
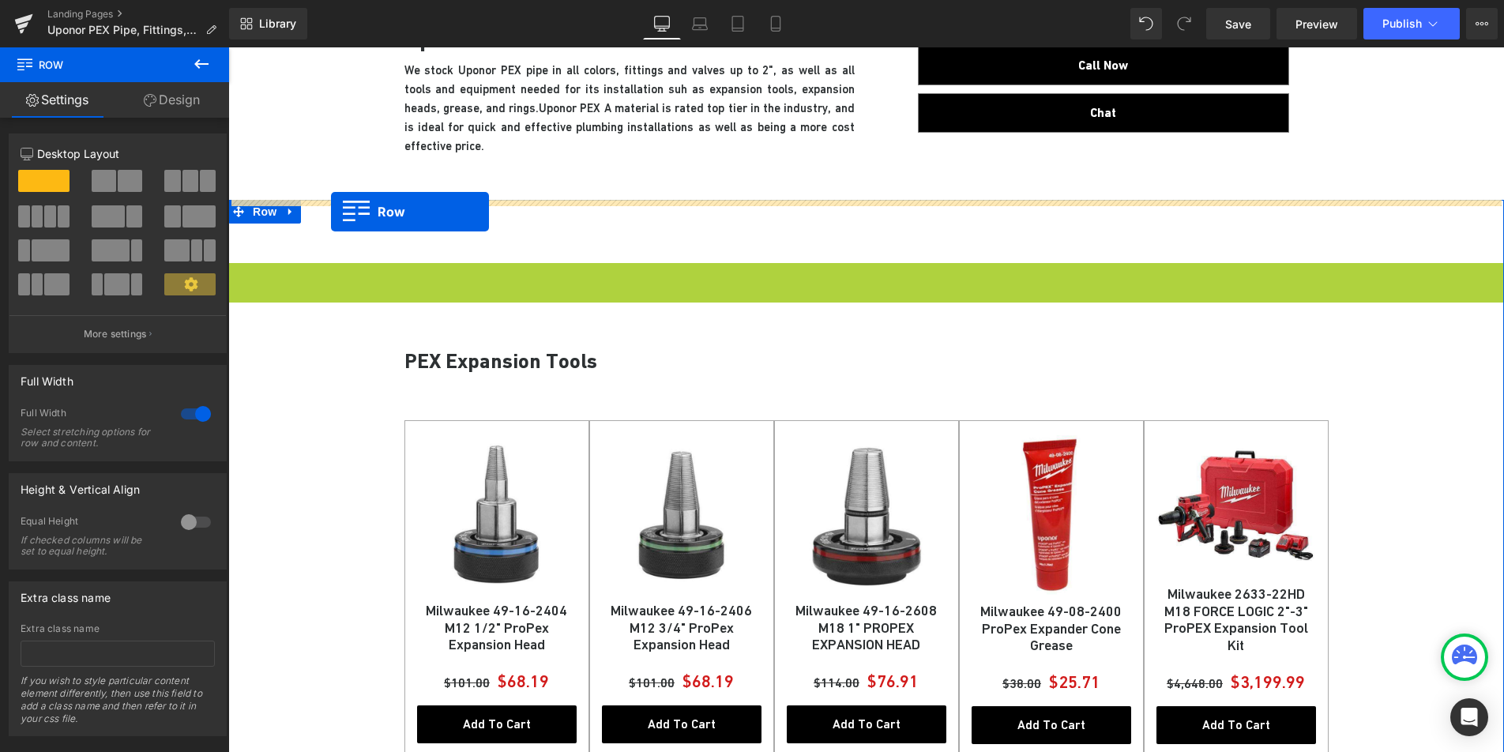
drag, startPoint x: 261, startPoint y: 277, endPoint x: 331, endPoint y: 212, distance: 95.6
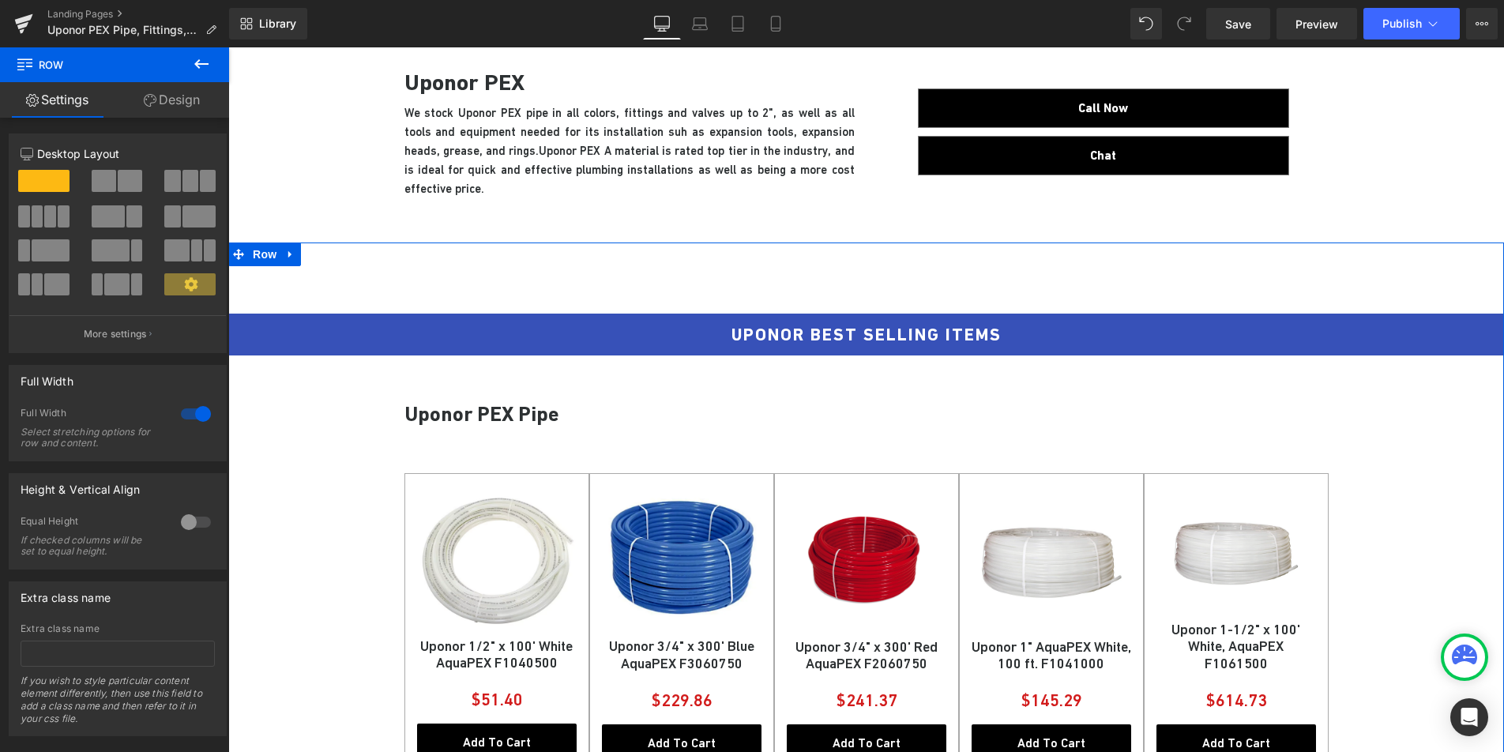
scroll to position [534, 0]
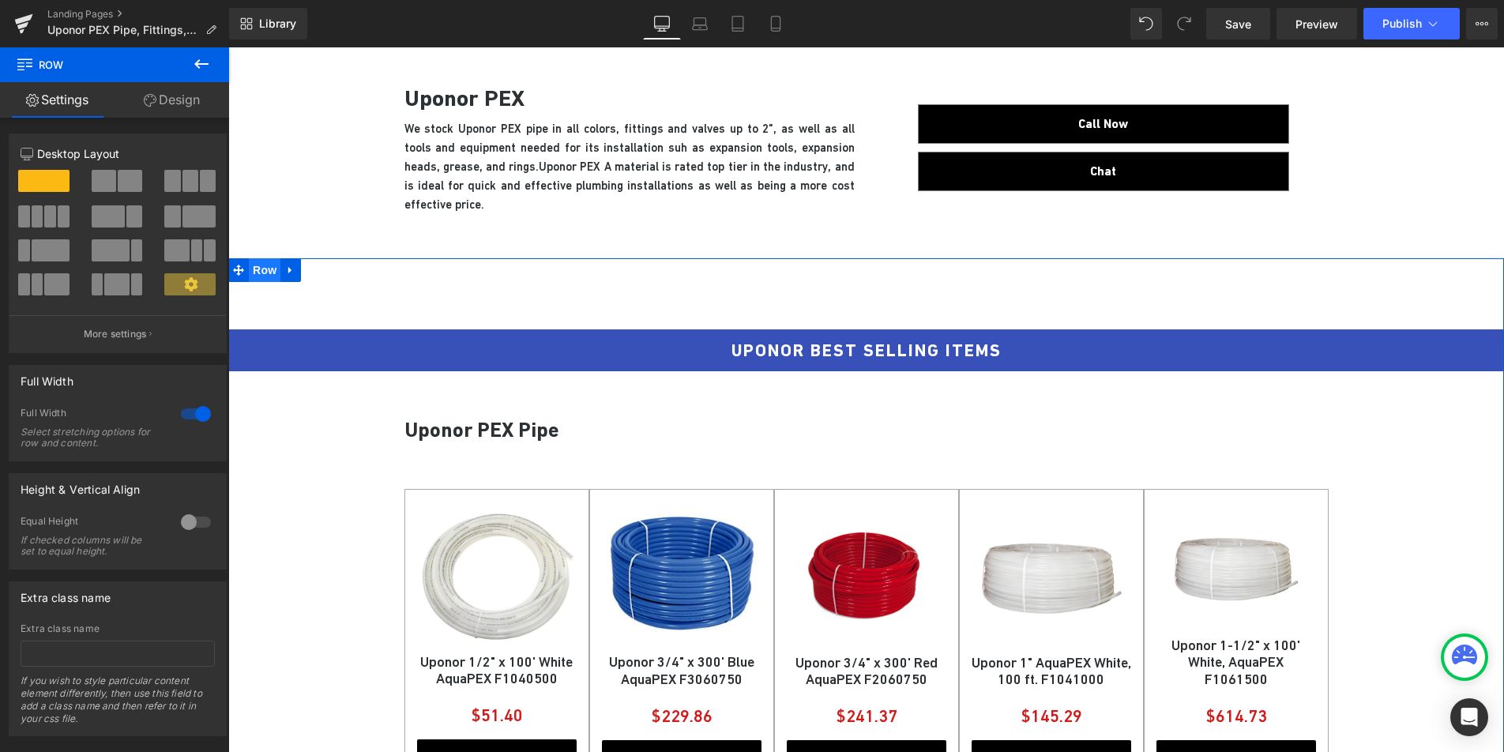
click at [267, 273] on span "Row" at bounding box center [265, 270] width 32 height 24
click at [186, 96] on link "Design" at bounding box center [172, 100] width 115 height 36
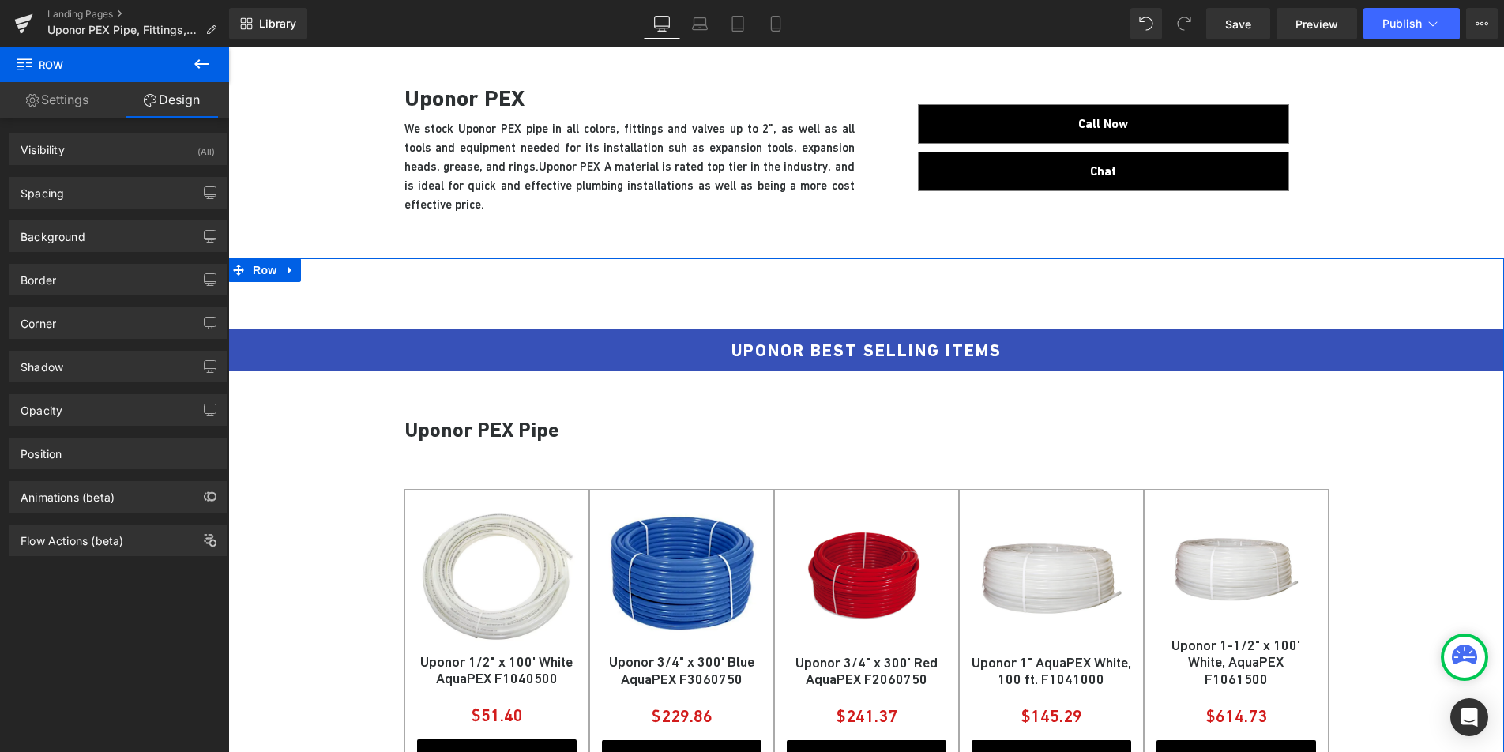
type input "0"
type input "10"
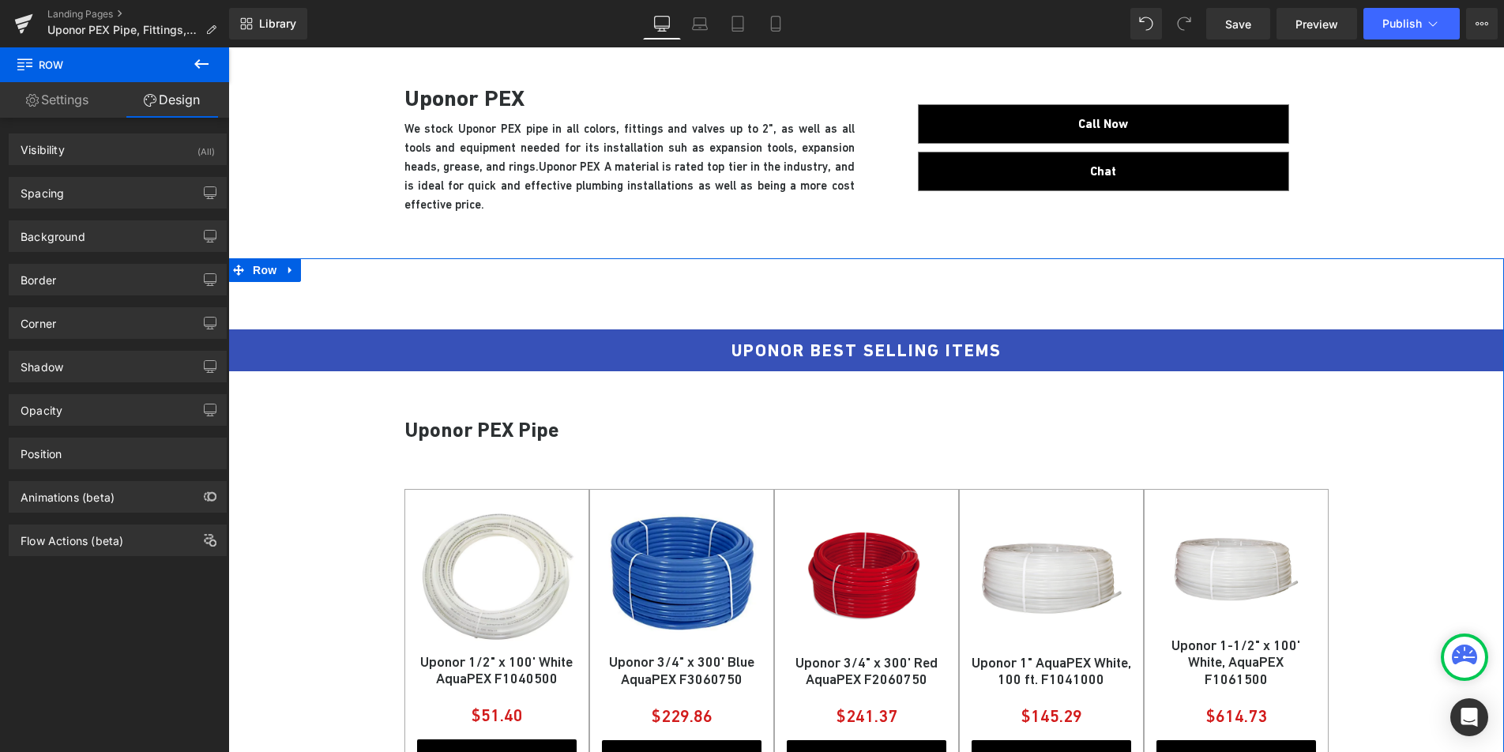
type input "0"
click at [127, 211] on div "Background Color & Image color #ffffff Color #ffffff 100 % Image Replace Image …" at bounding box center [118, 230] width 236 height 43
click at [171, 205] on div "Spacing" at bounding box center [117, 193] width 216 height 30
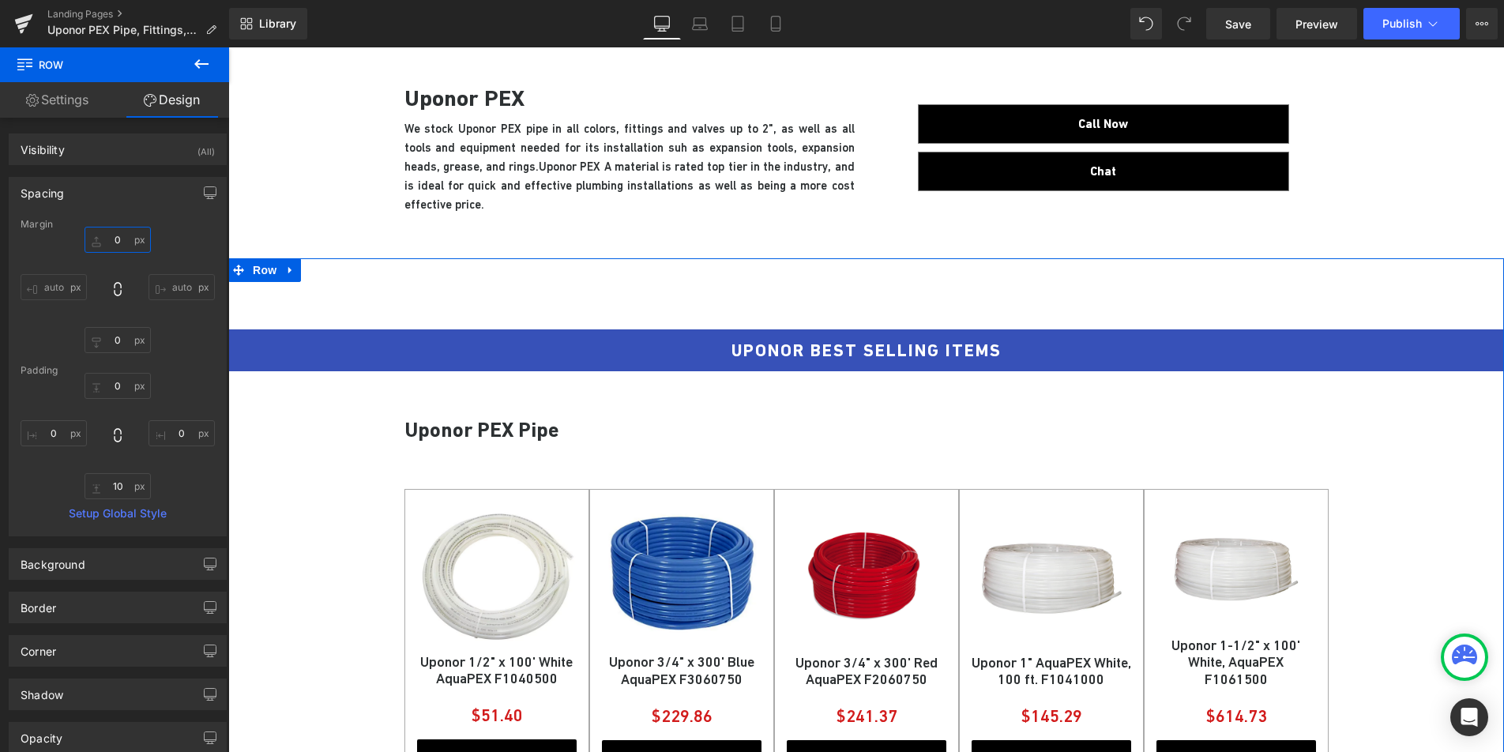
click at [112, 242] on input "0" at bounding box center [118, 240] width 66 height 26
type input "10"
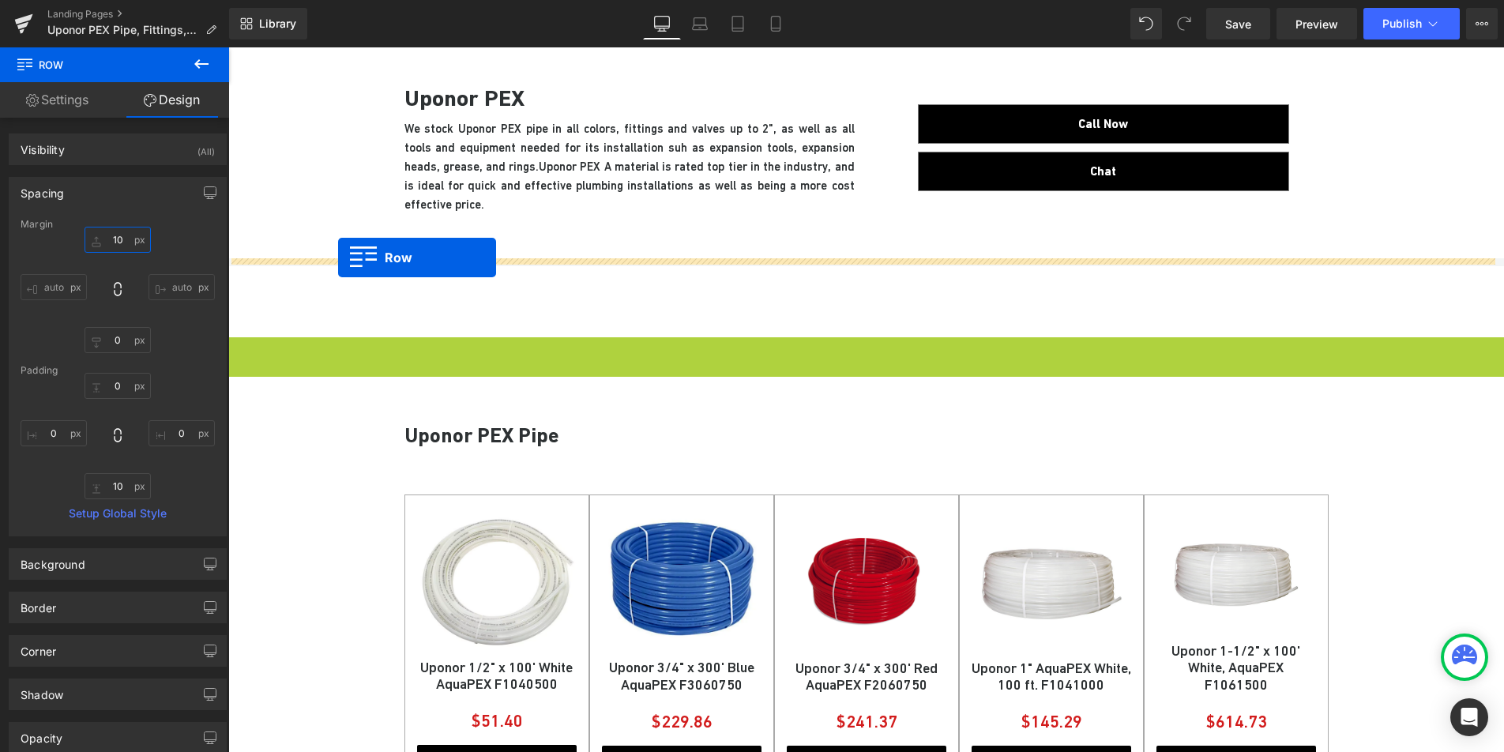
drag, startPoint x: 267, startPoint y: 353, endPoint x: 338, endPoint y: 258, distance: 119.1
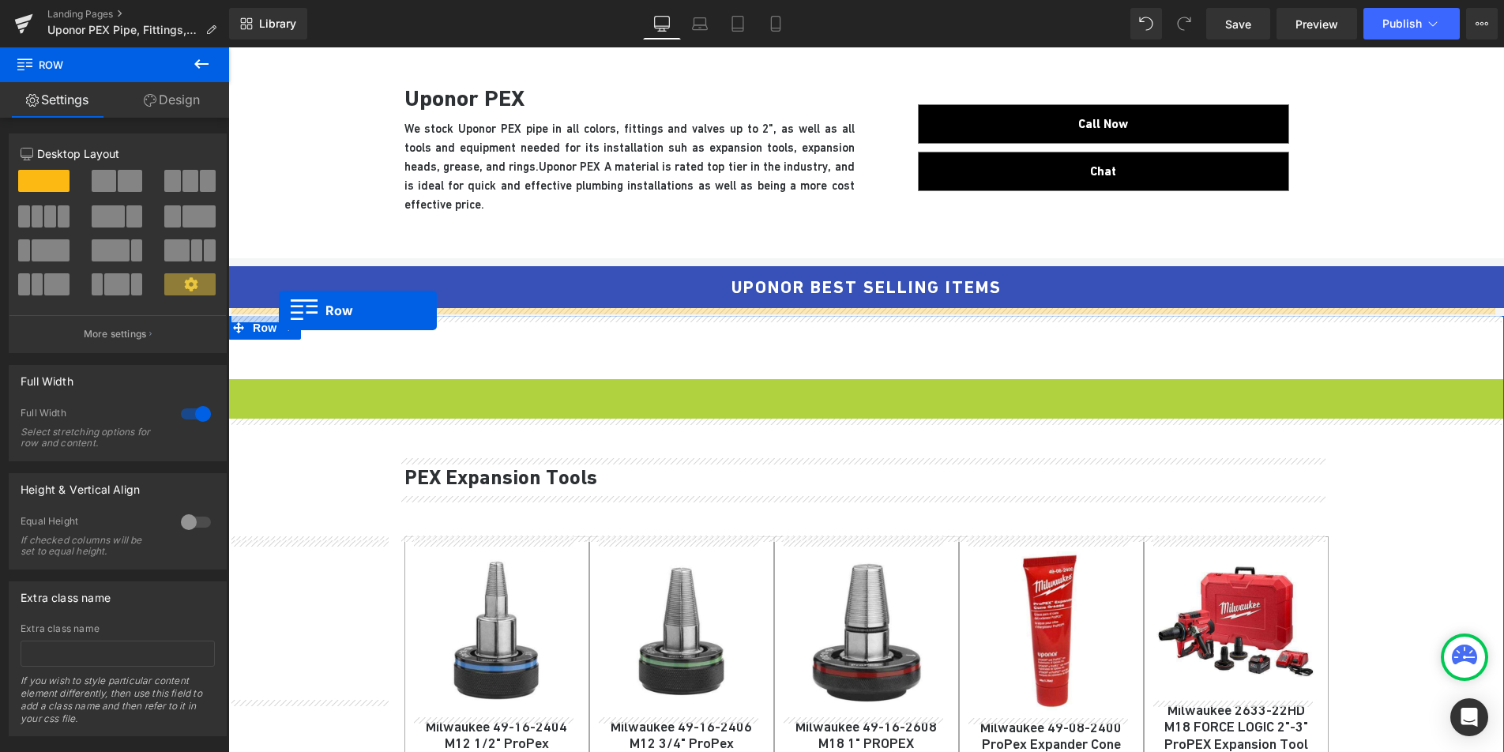
drag, startPoint x: 262, startPoint y: 393, endPoint x: 279, endPoint y: 310, distance: 84.6
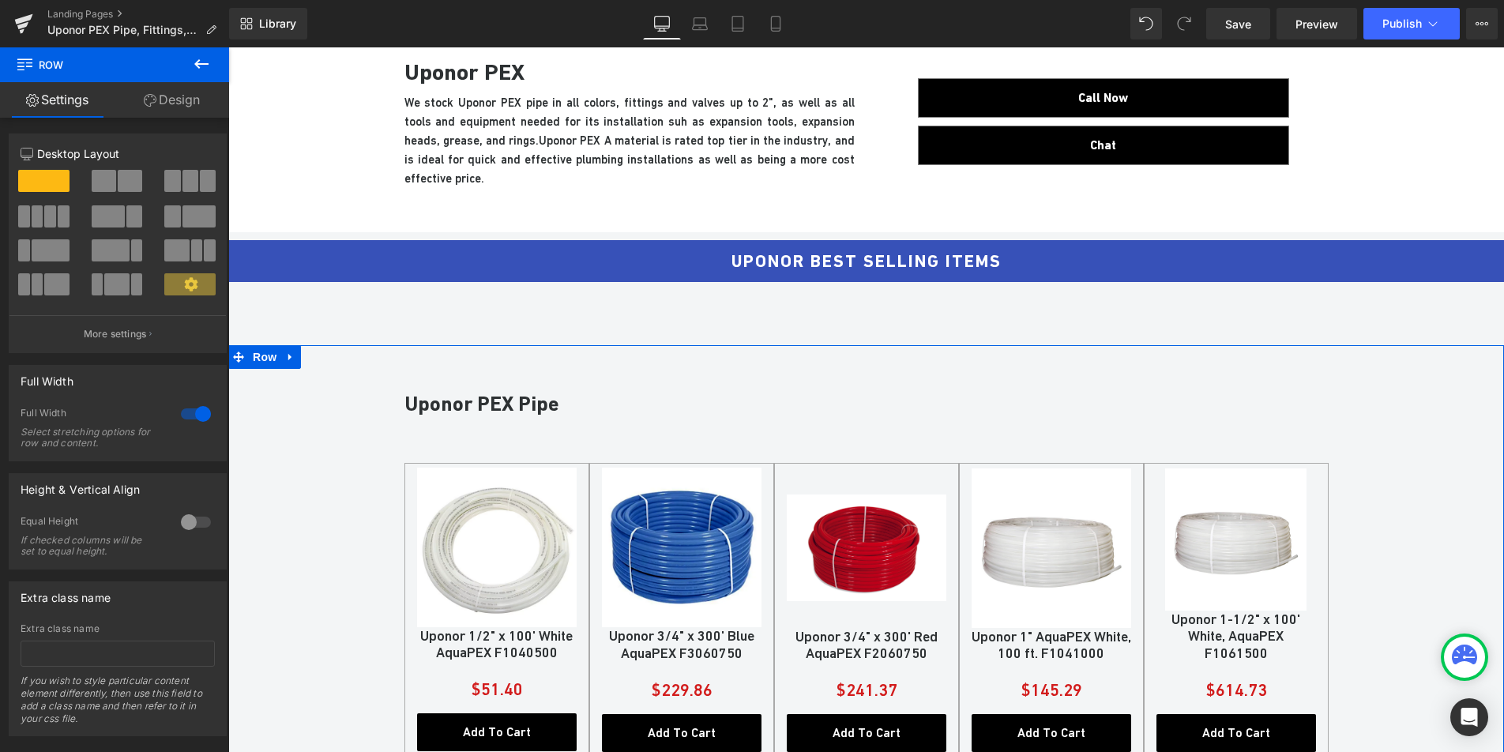
scroll to position [563, 0]
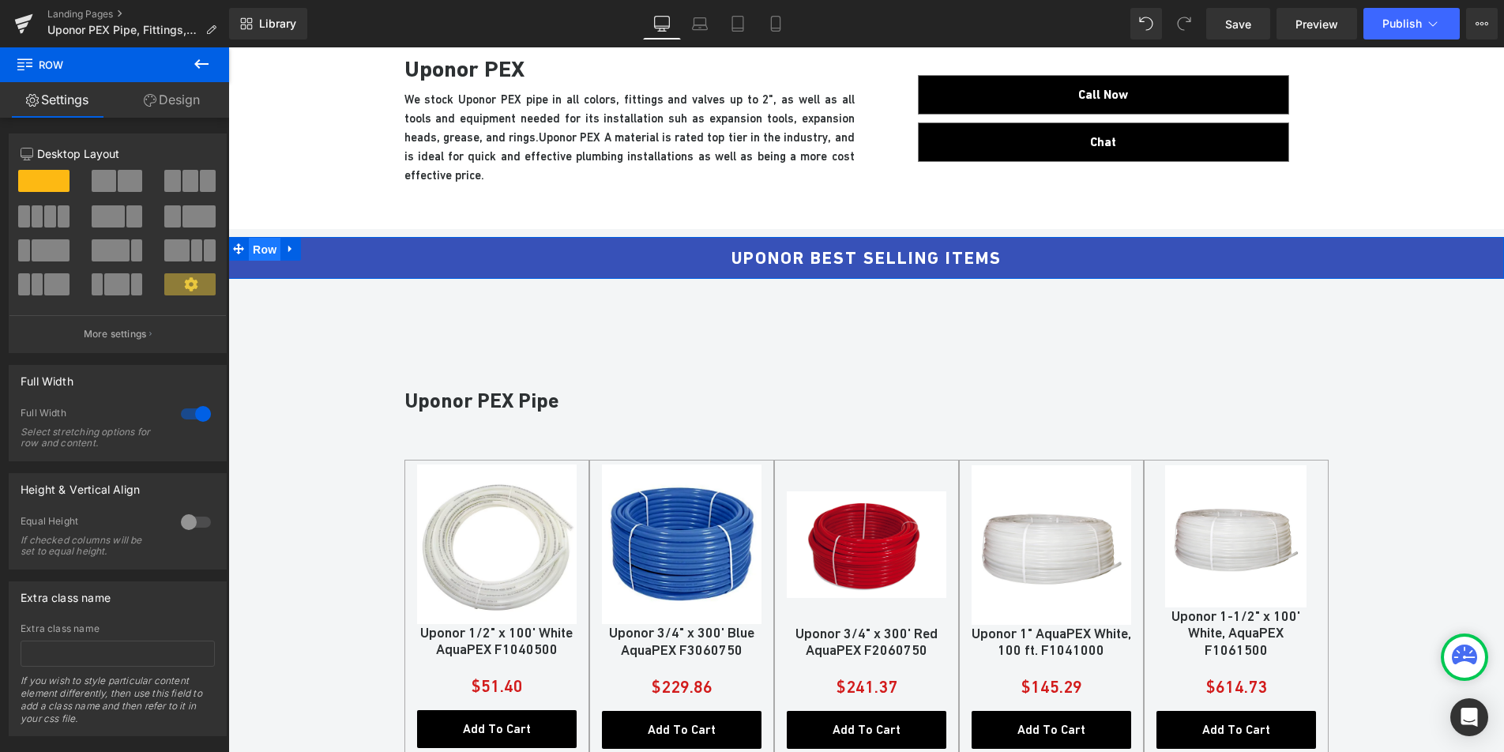
click at [265, 250] on span "Row" at bounding box center [265, 250] width 32 height 24
click at [177, 103] on link "Design" at bounding box center [172, 100] width 115 height 36
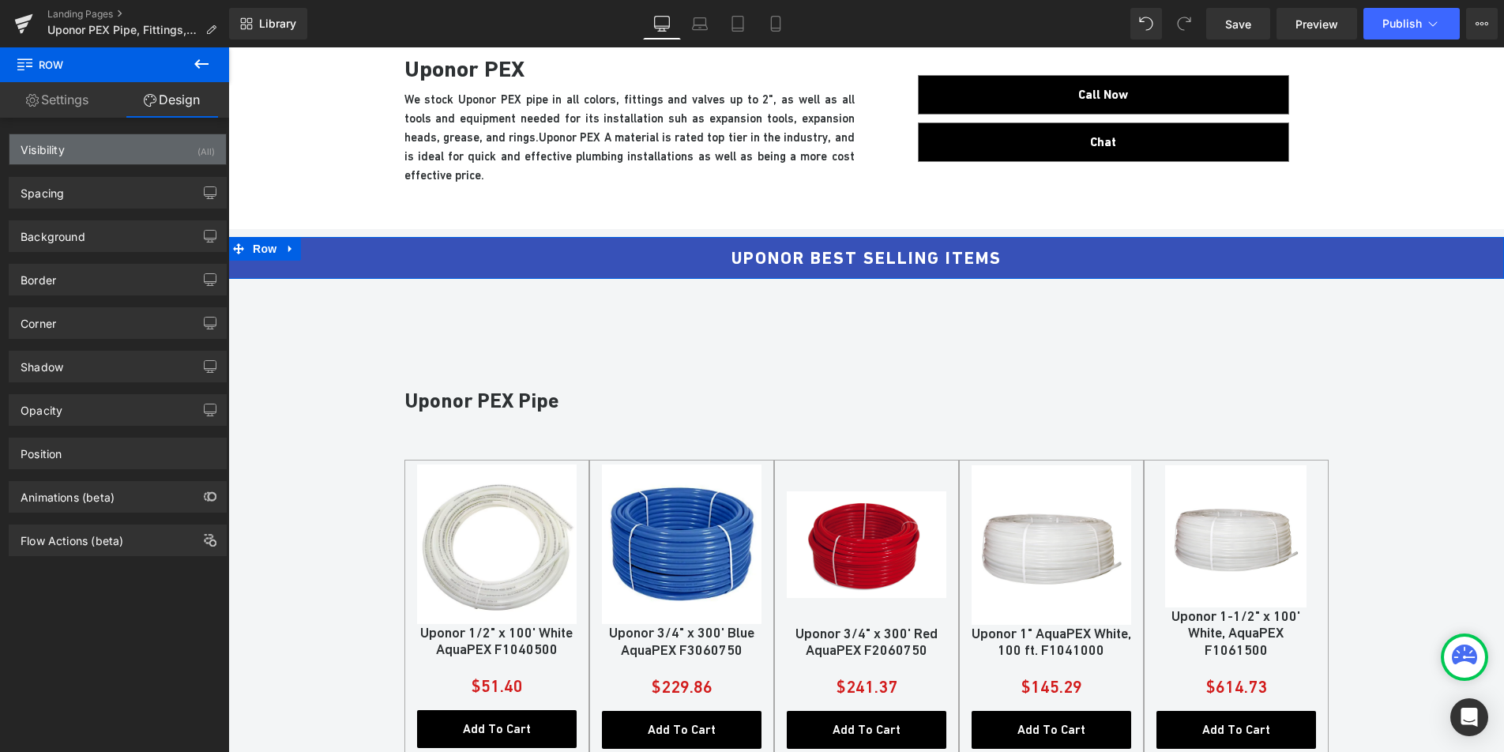
type input "10"
type input "0"
type input "10"
type input "0"
type input "10"
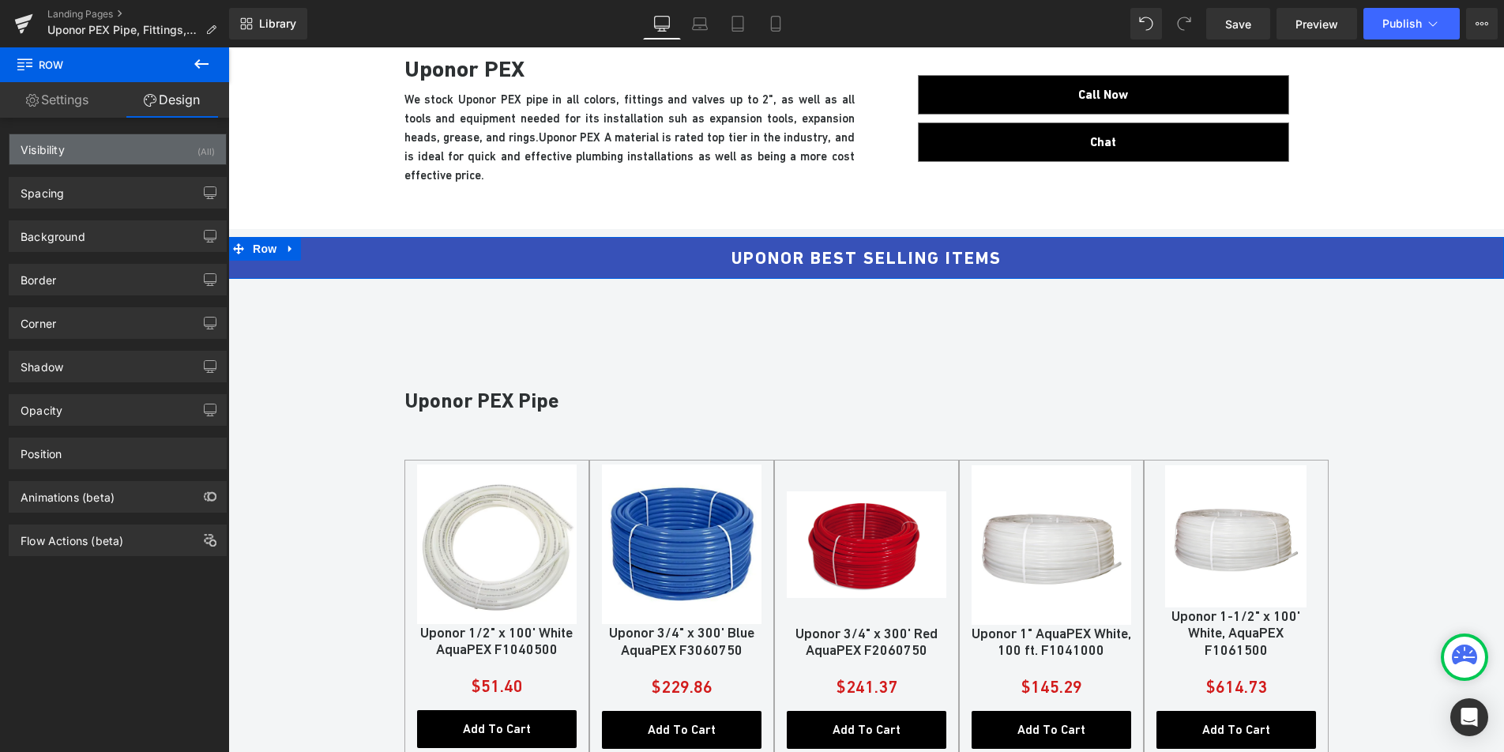
type input "0"
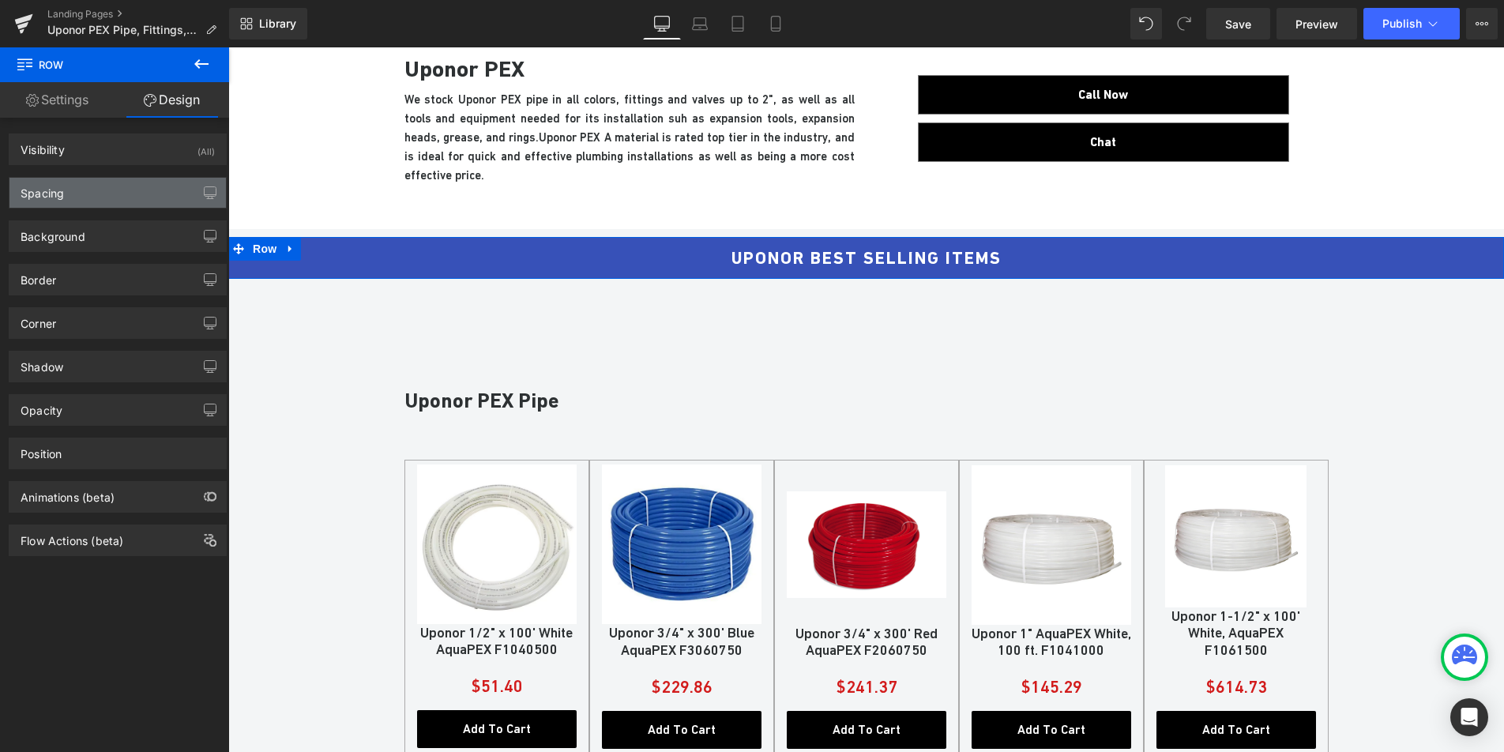
click at [155, 201] on div "Spacing" at bounding box center [117, 193] width 216 height 30
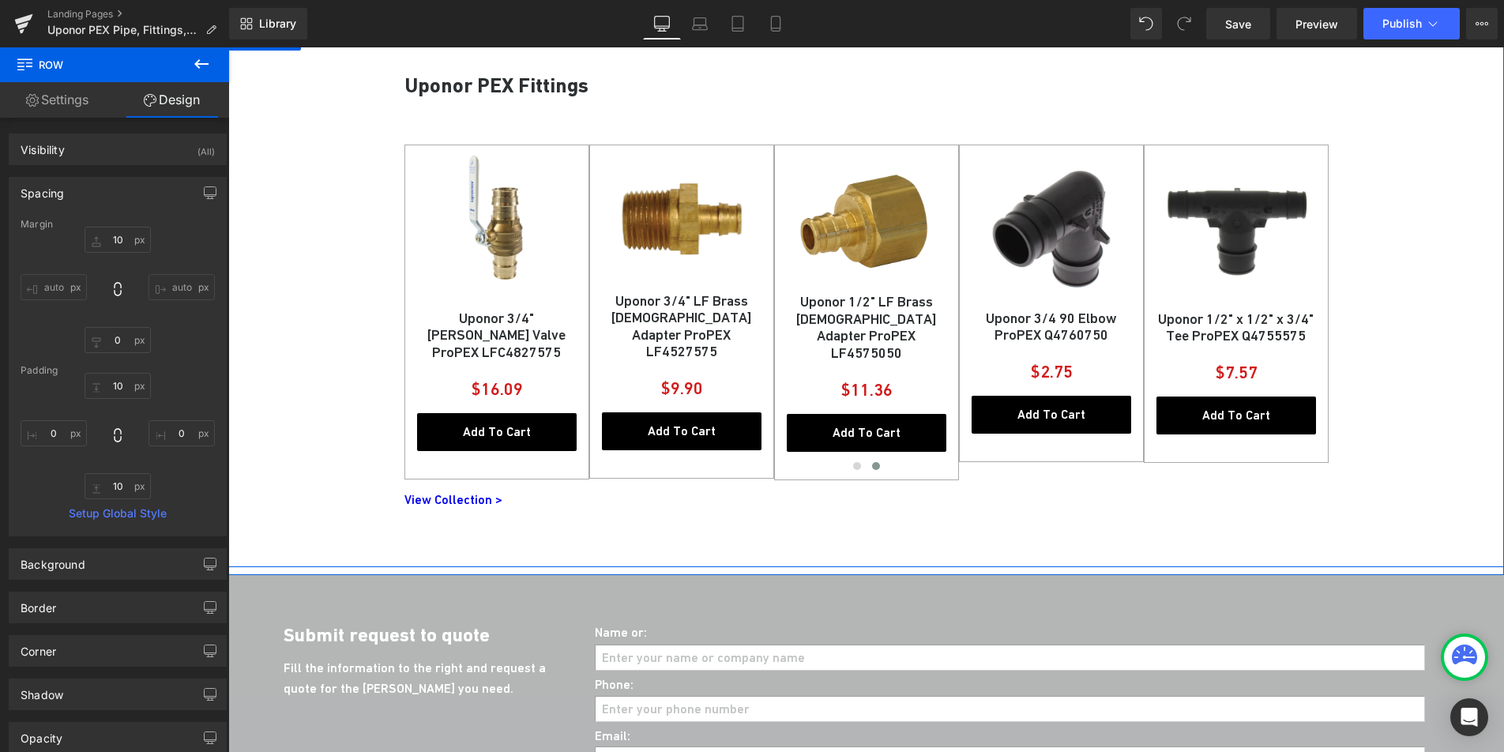
scroll to position [1797, 0]
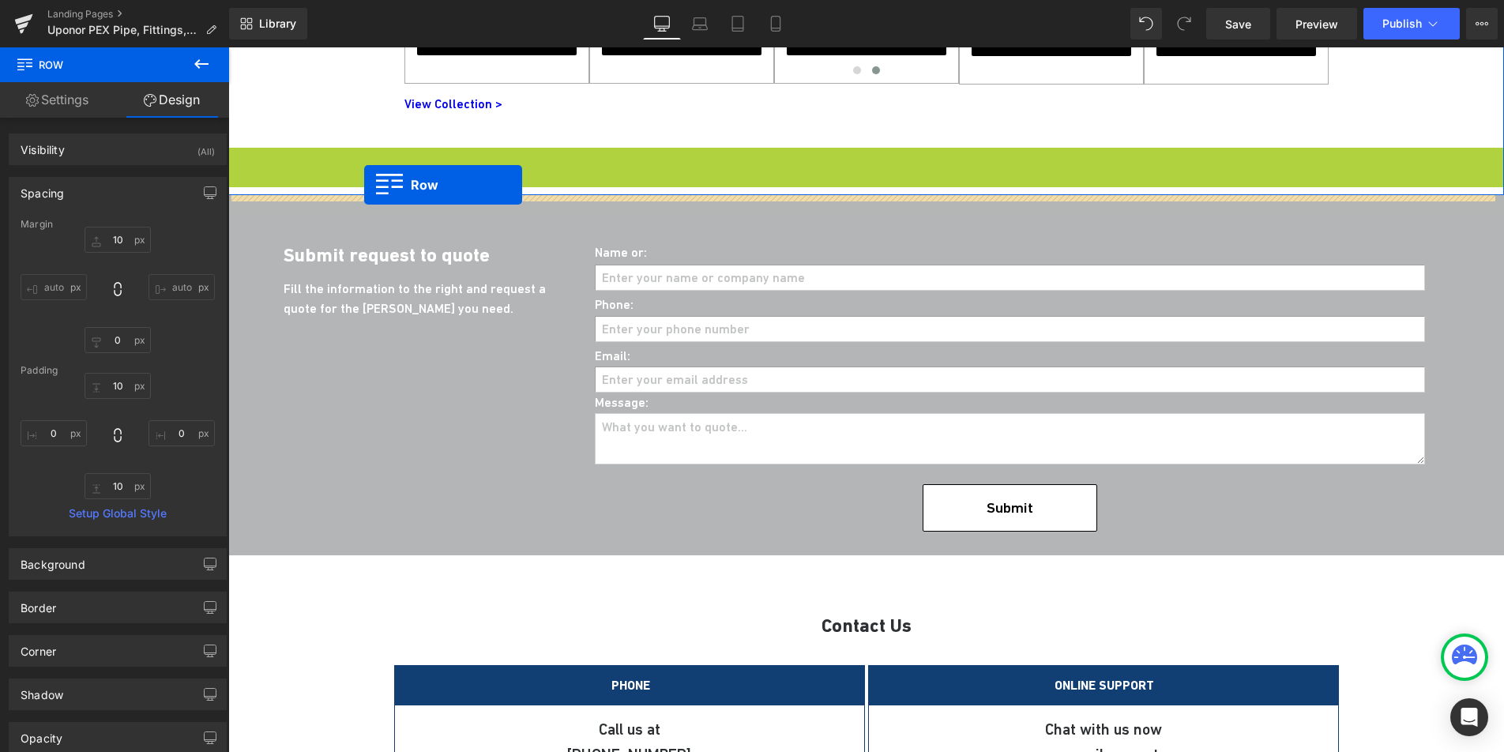
drag, startPoint x: 253, startPoint y: 163, endPoint x: 361, endPoint y: 186, distance: 110.8
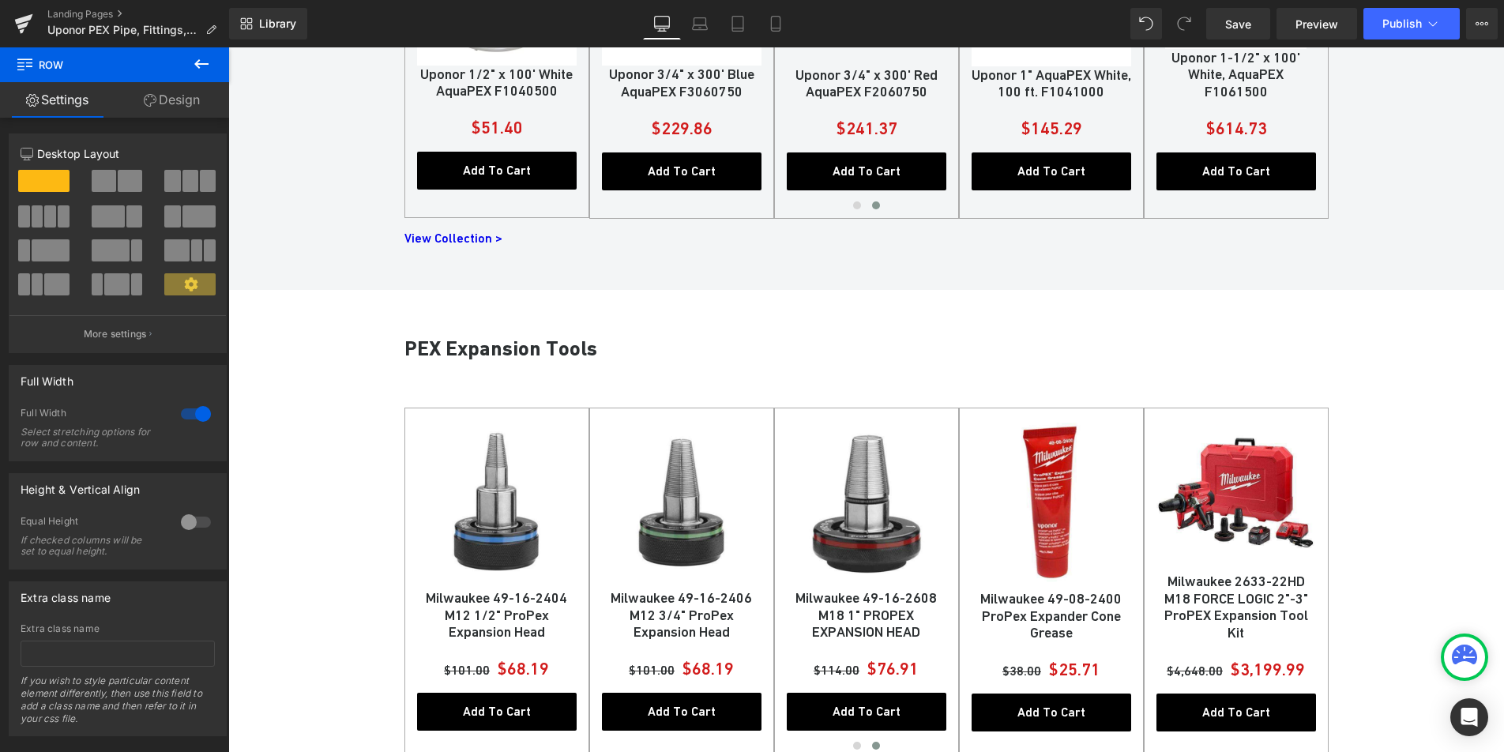
scroll to position [1177, 0]
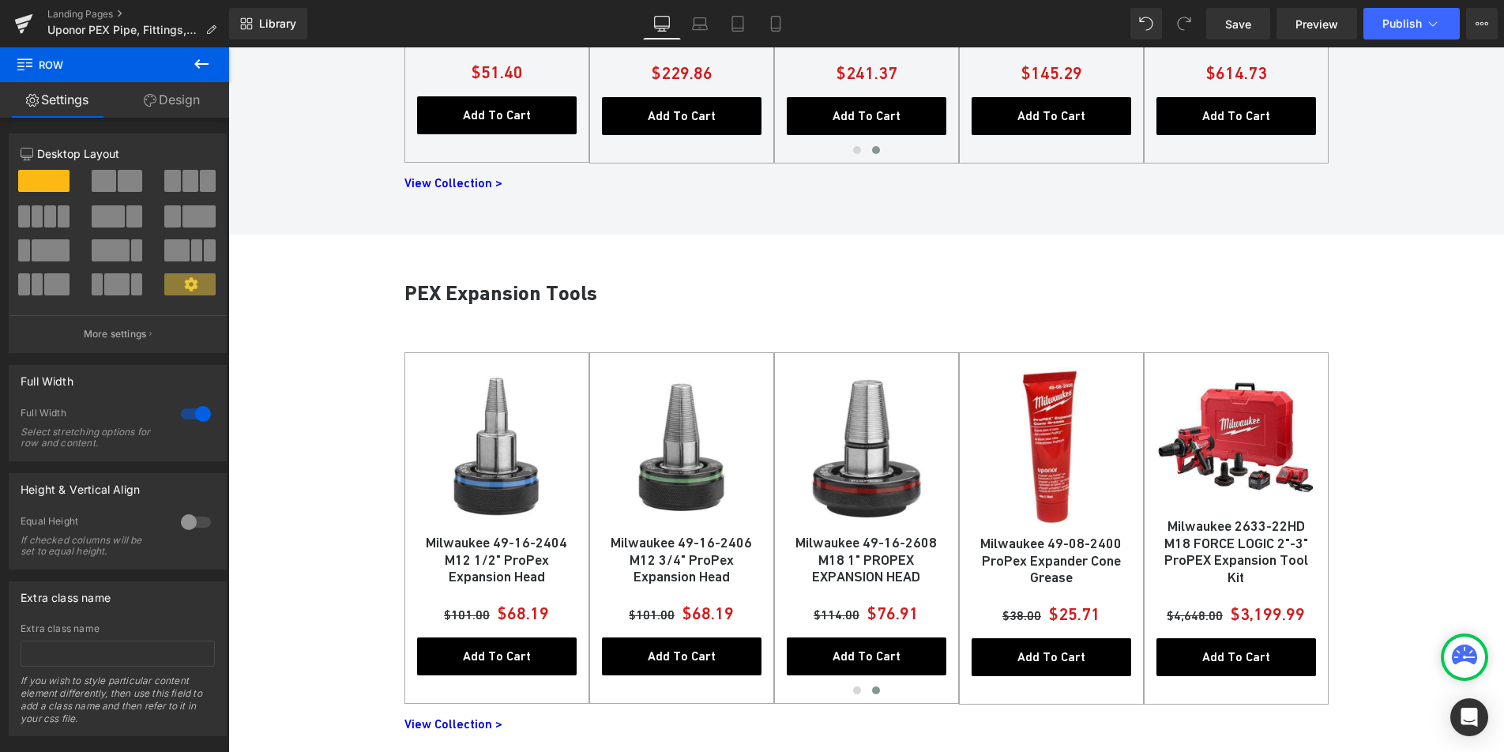
click at [307, 404] on div "PEX Expansion Tools Heading Sale Off (P) Image Milwaukee M12 ProPEX Expansion T…" at bounding box center [866, 501] width 1276 height 533
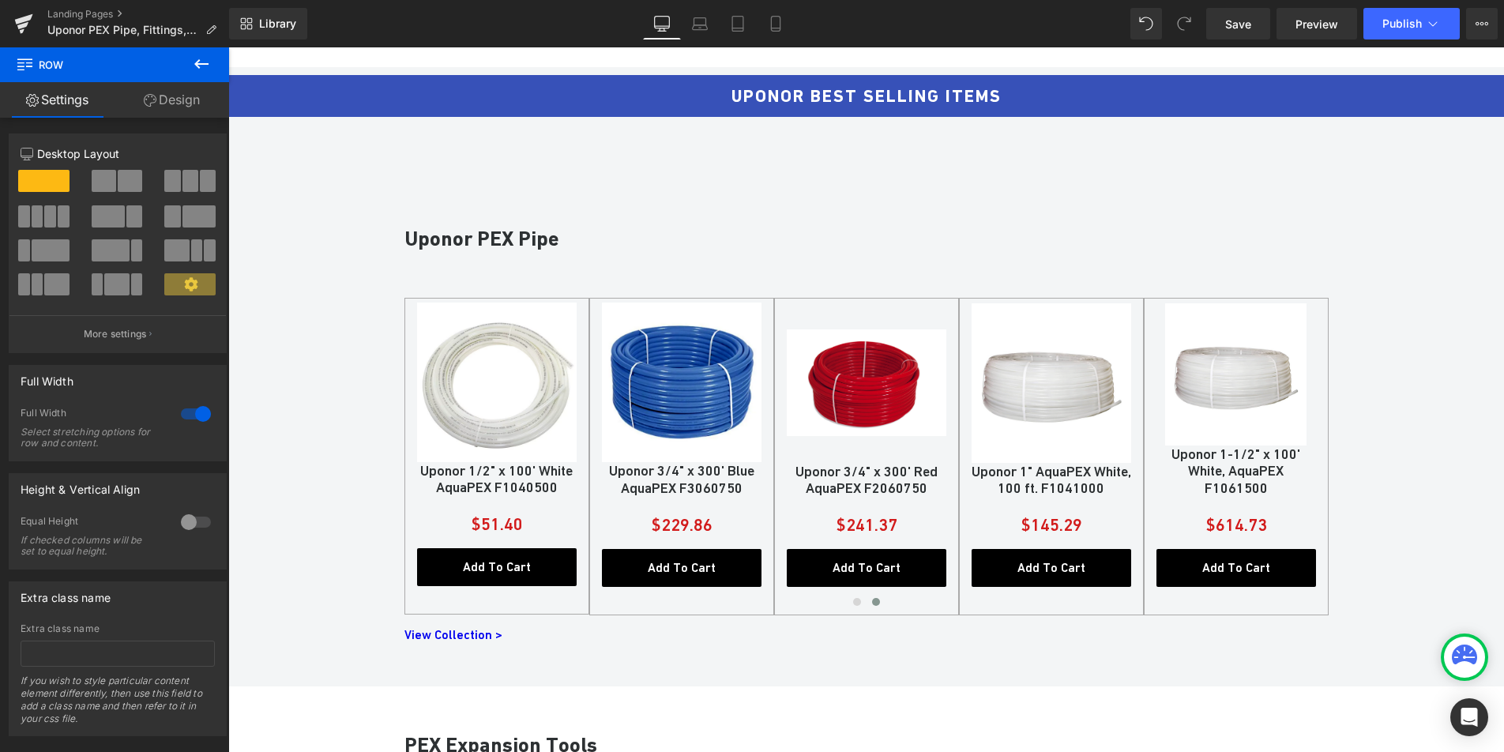
scroll to position [502, 0]
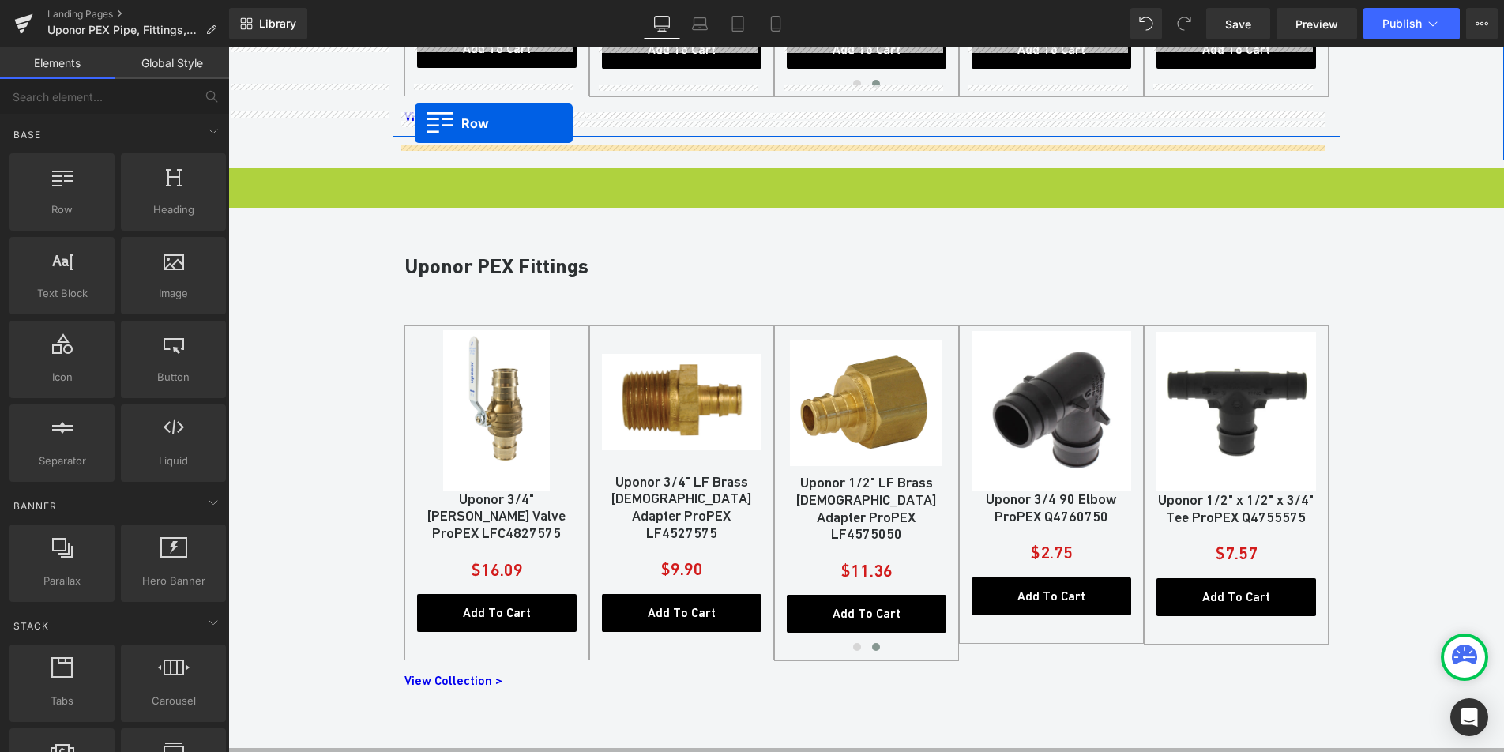
scroll to position [1212, 0]
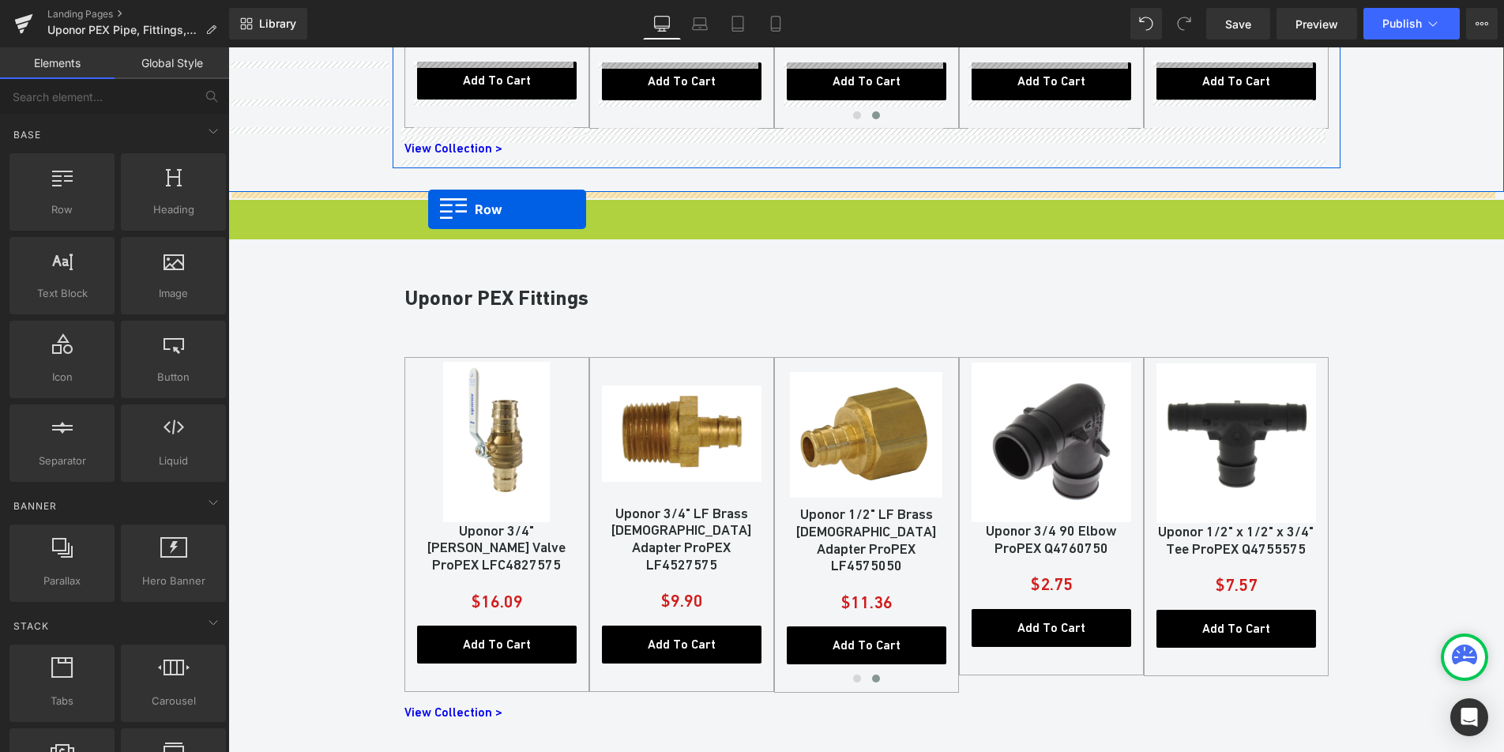
drag, startPoint x: 256, startPoint y: 106, endPoint x: 428, endPoint y: 209, distance: 200.9
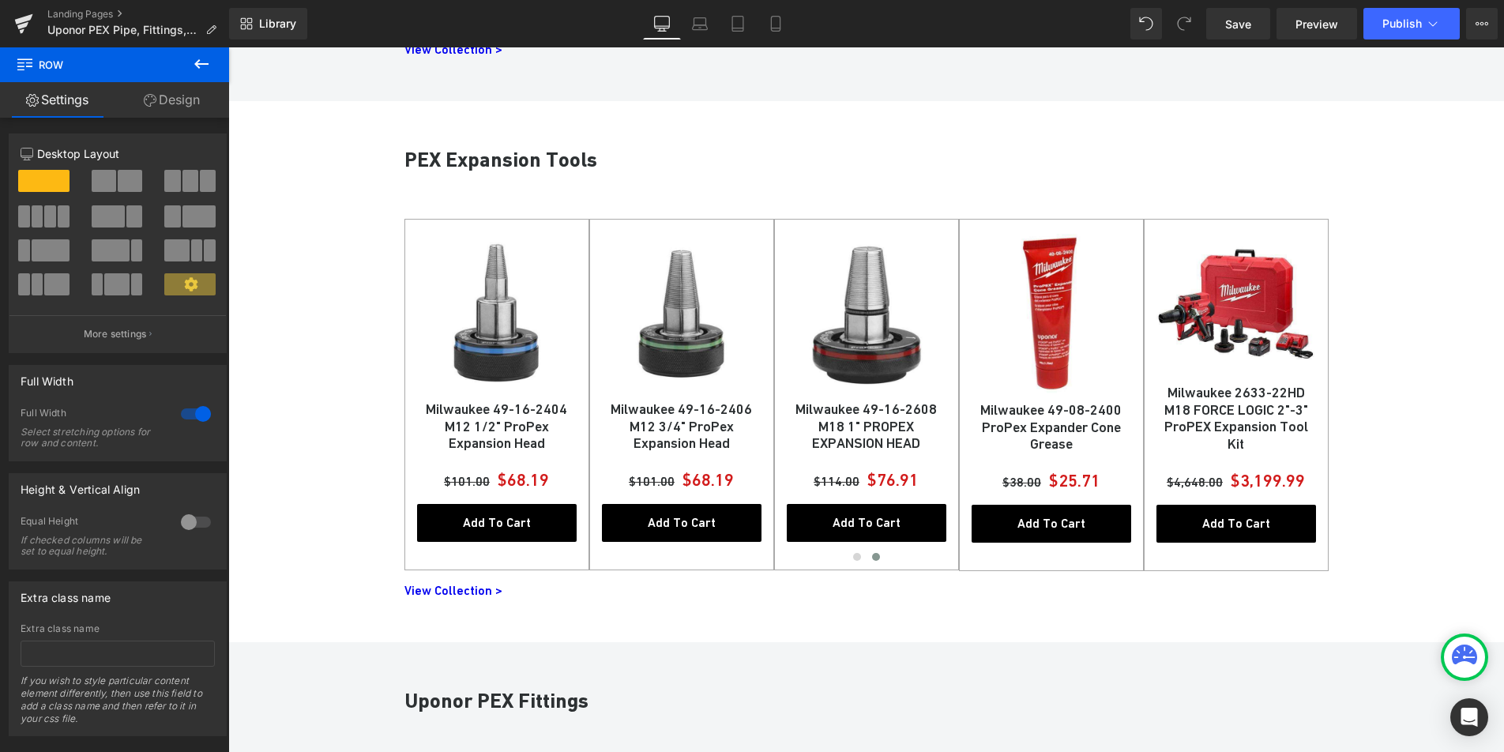
scroll to position [1305, 0]
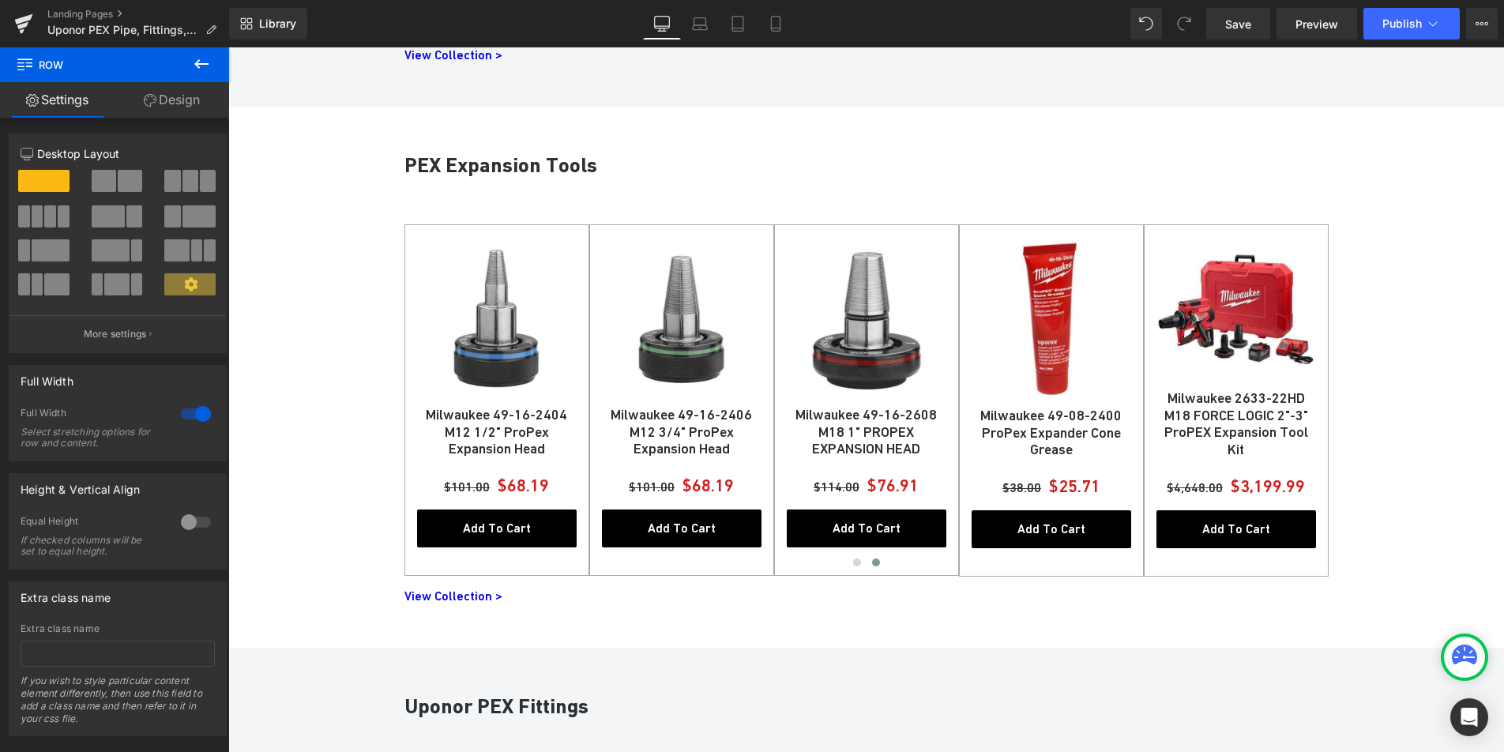
click at [325, 305] on div "PEX Expansion Tools Heading Sale Off (P) Image Milwaukee M12 ProPEX Expansion T…" at bounding box center [866, 373] width 1276 height 533
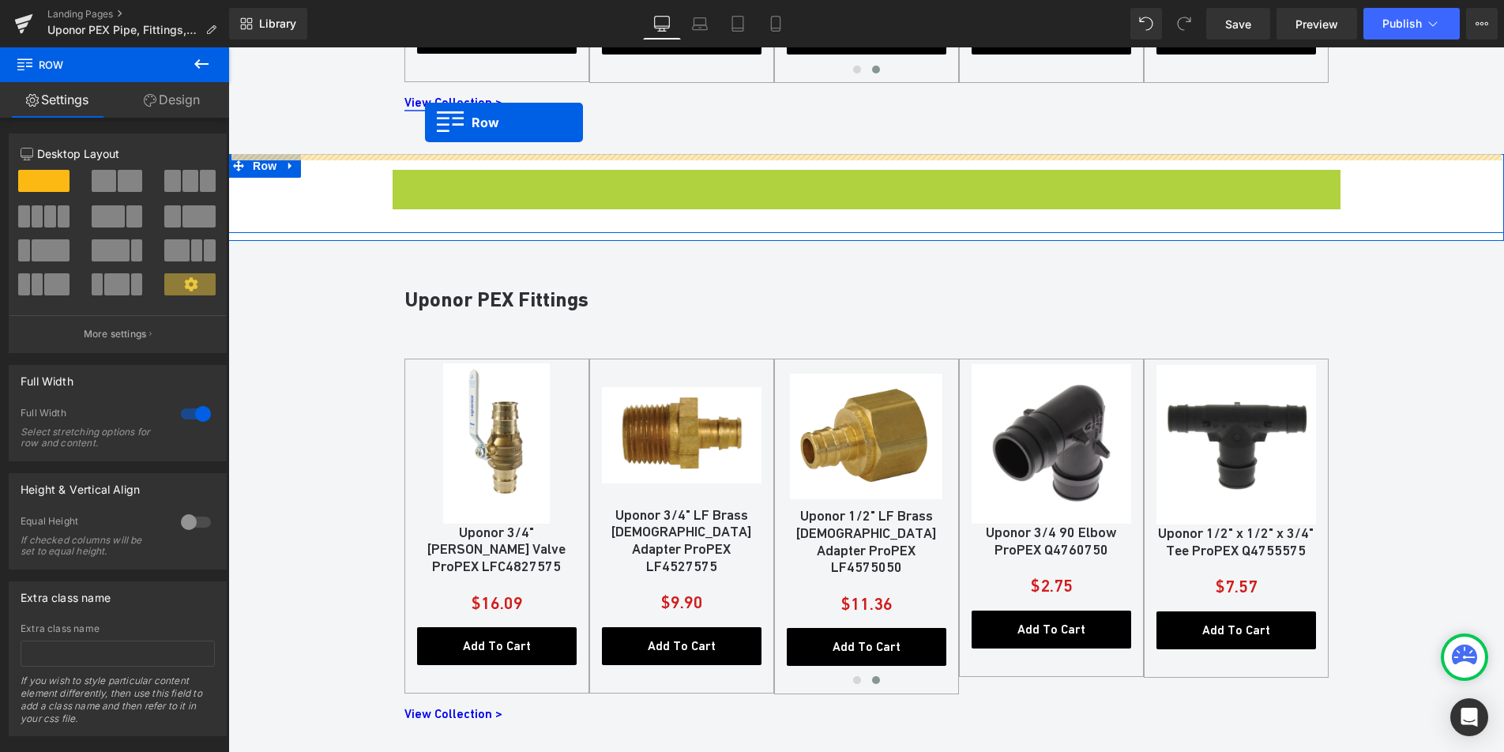
scroll to position [1242, 0]
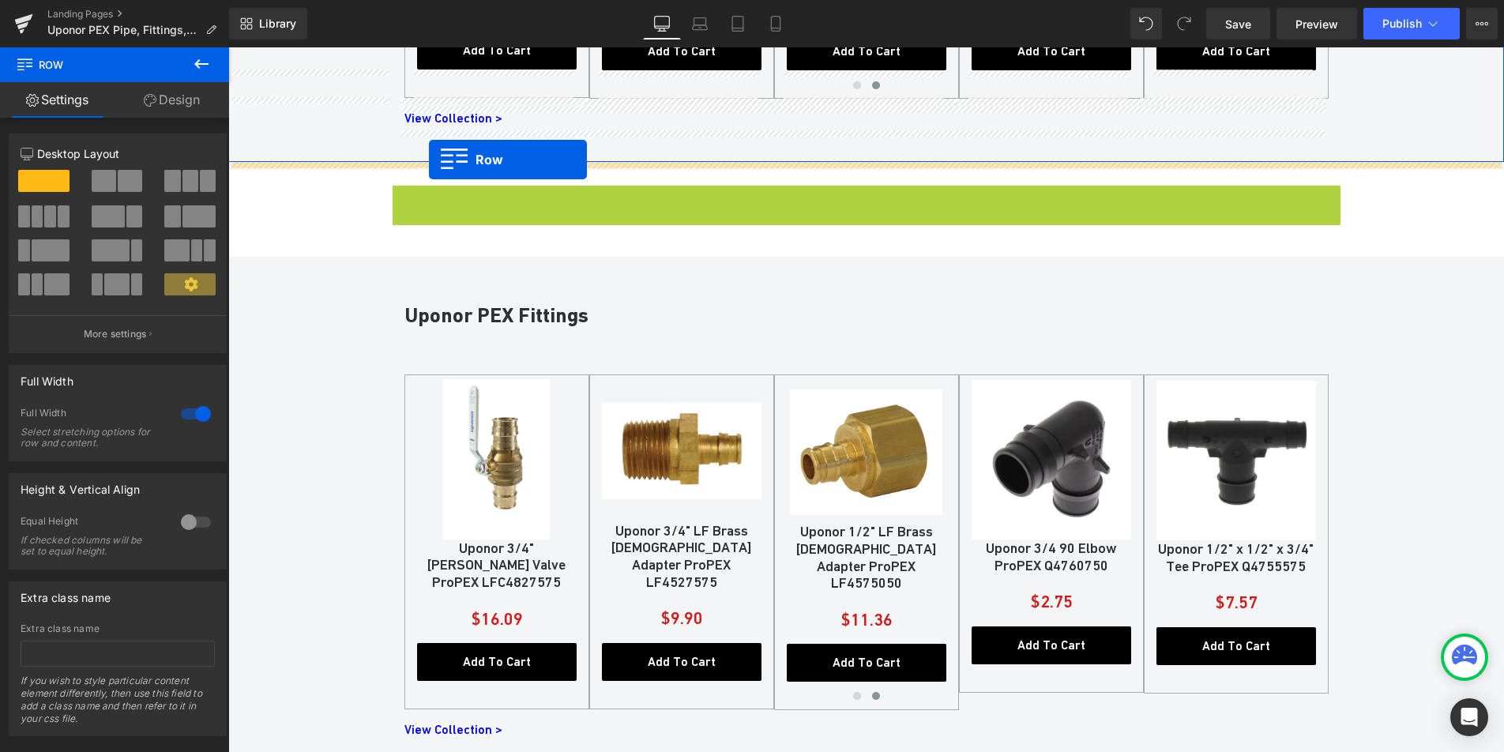
drag, startPoint x: 423, startPoint y: 135, endPoint x: 429, endPoint y: 160, distance: 25.3
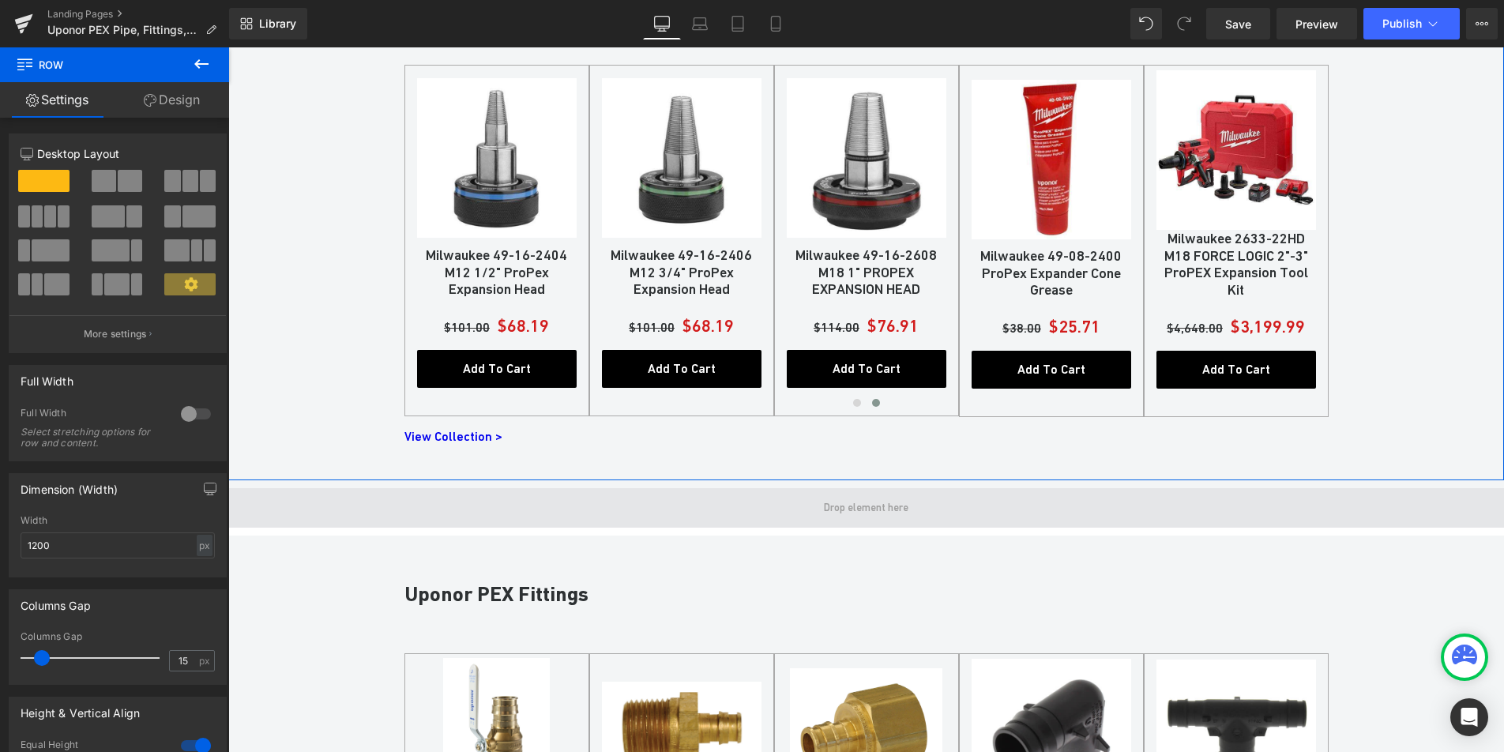
scroll to position [1465, 0]
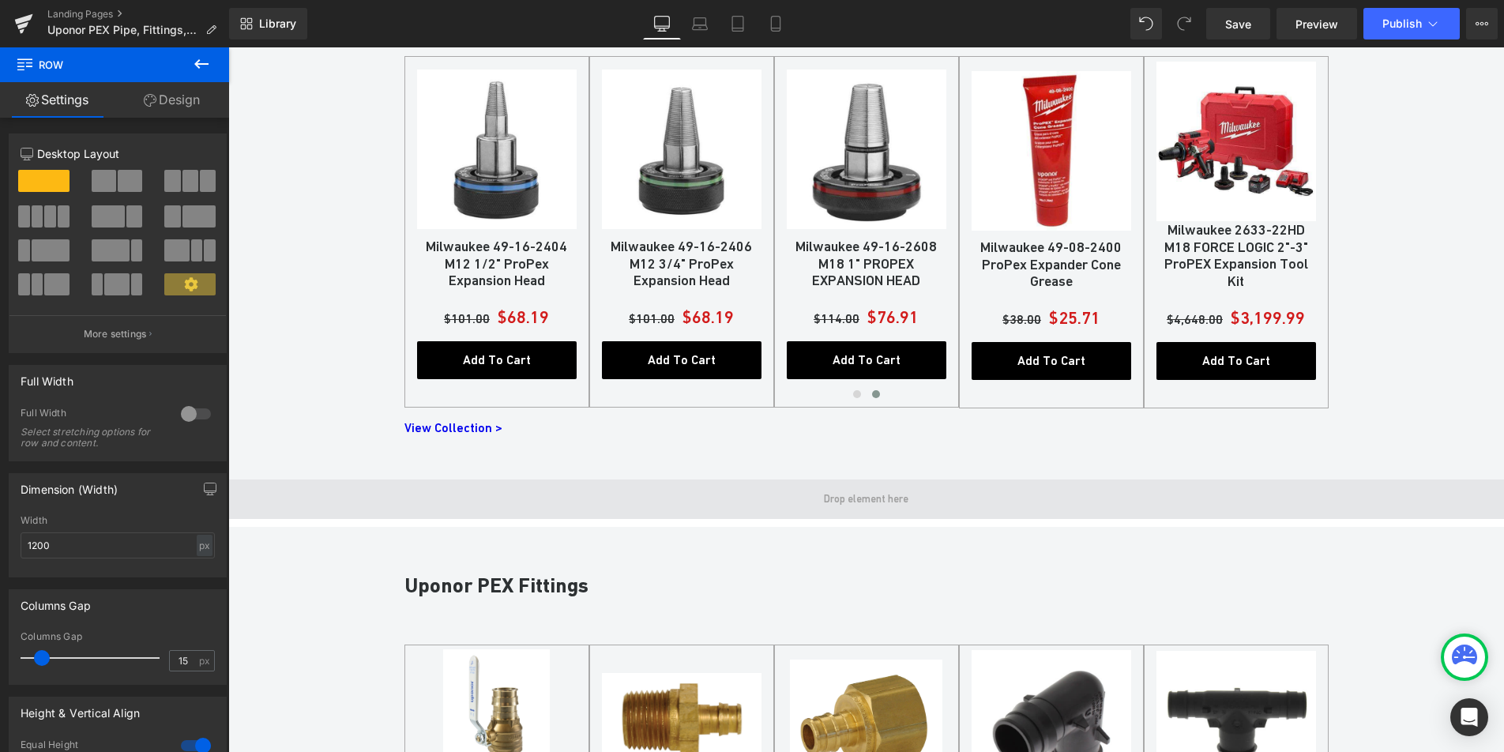
click at [564, 501] on span at bounding box center [866, 499] width 1276 height 39
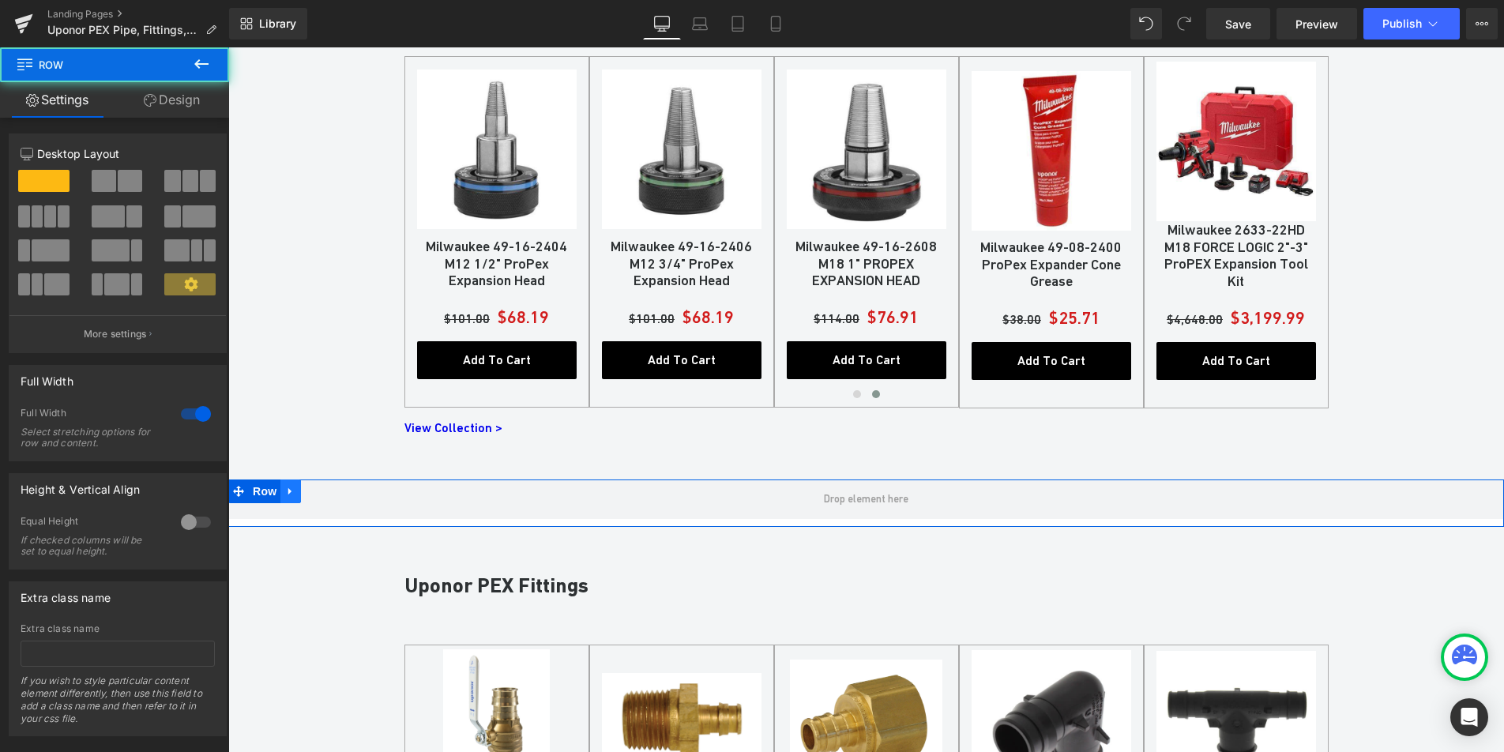
click at [286, 490] on icon at bounding box center [290, 492] width 11 height 12
click at [326, 491] on icon at bounding box center [331, 492] width 11 height 12
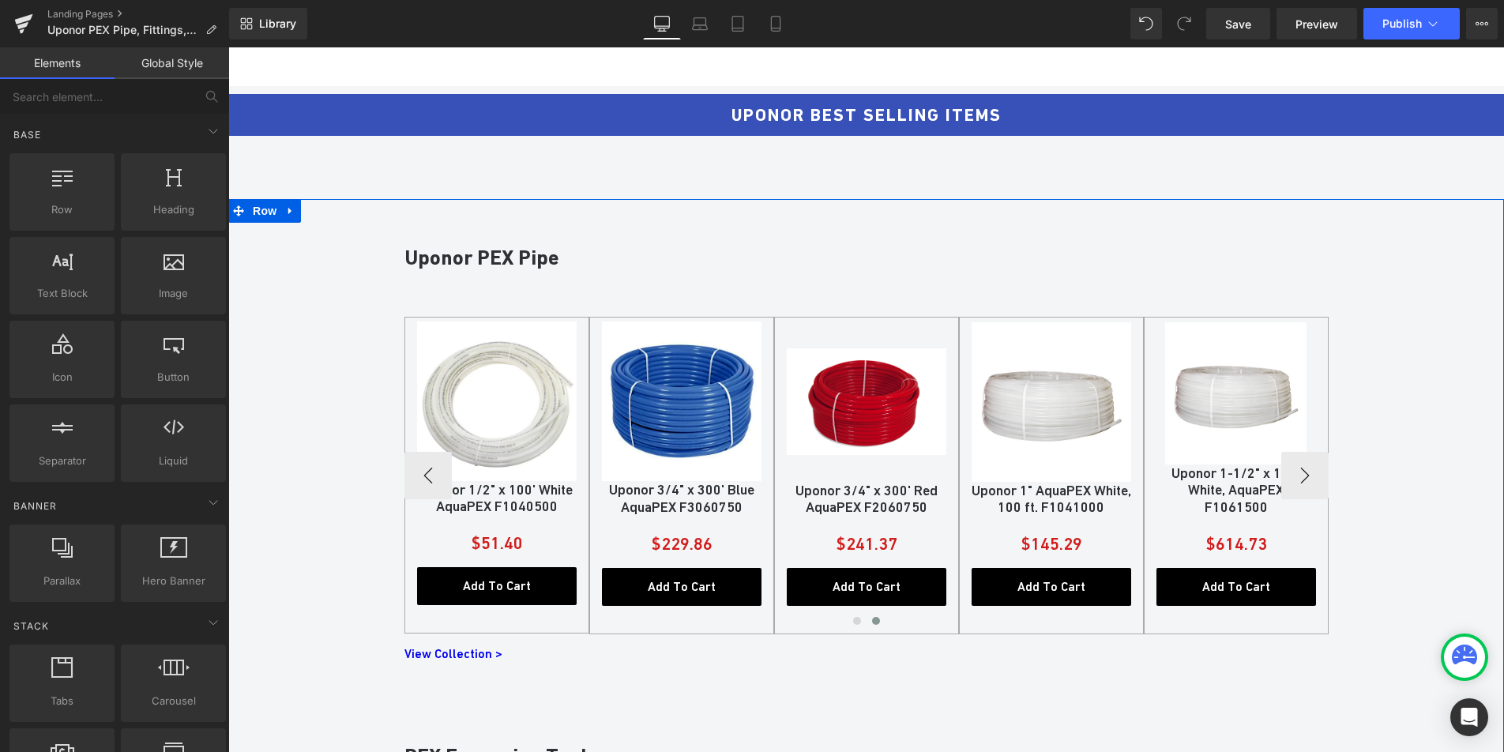
scroll to position [686, 0]
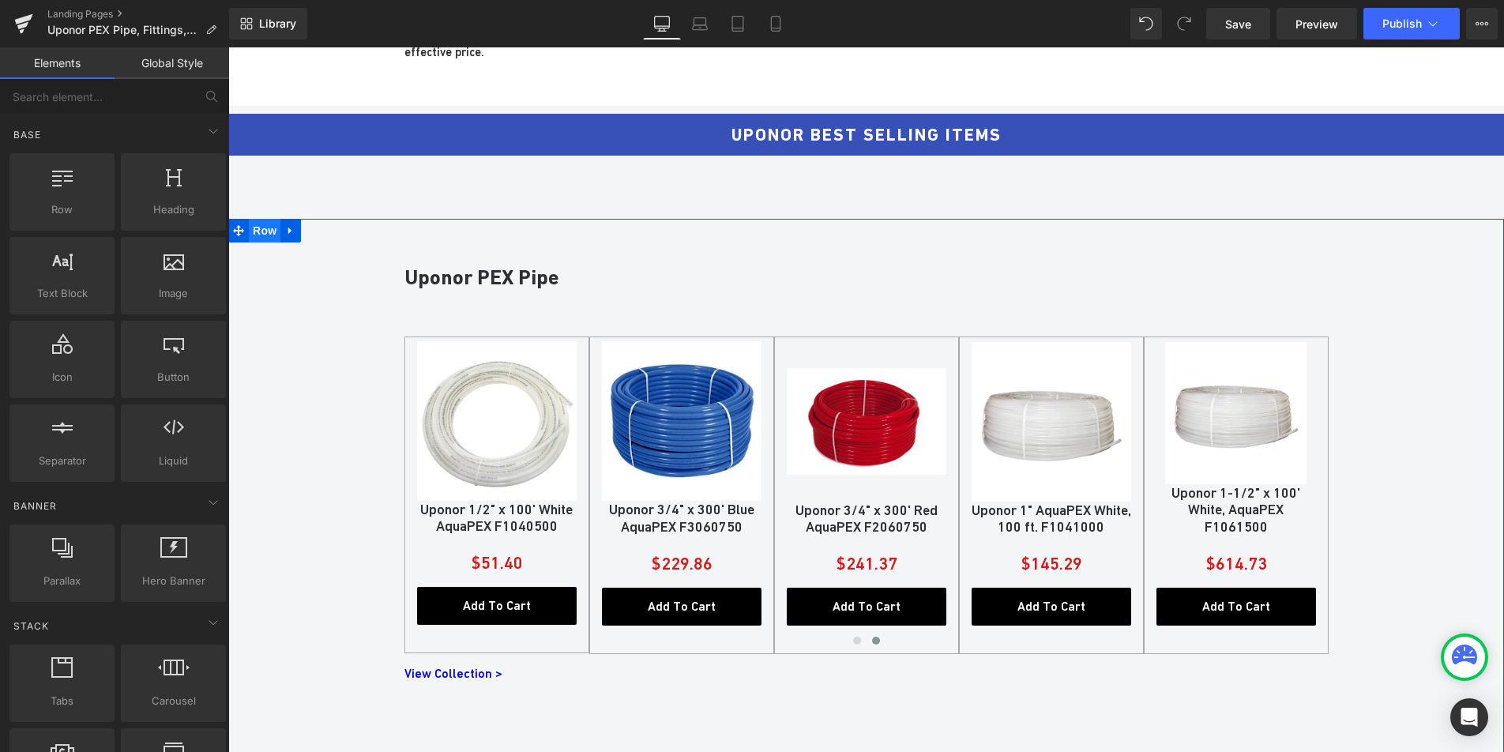
click at [262, 231] on span "Row" at bounding box center [265, 231] width 32 height 24
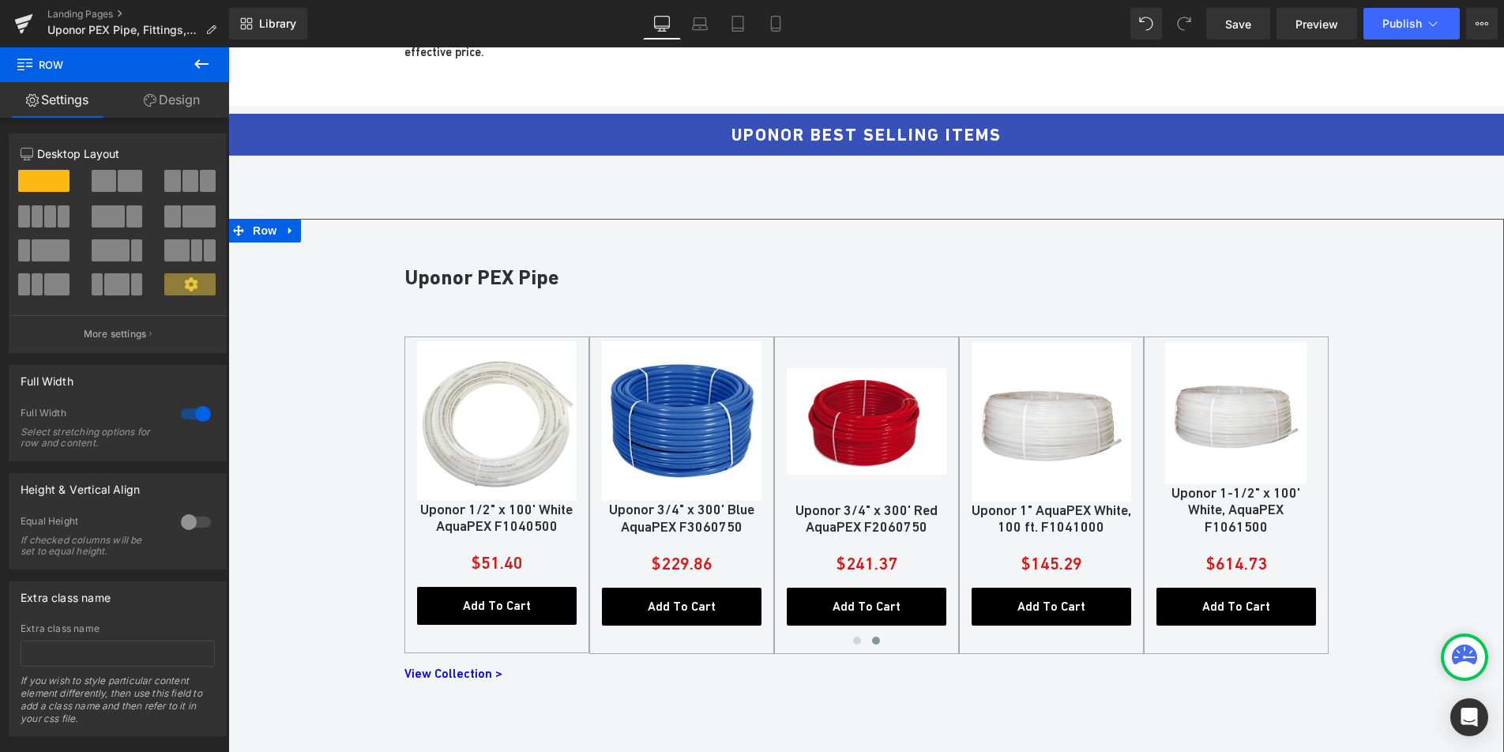
click at [174, 103] on link "Design" at bounding box center [172, 100] width 115 height 36
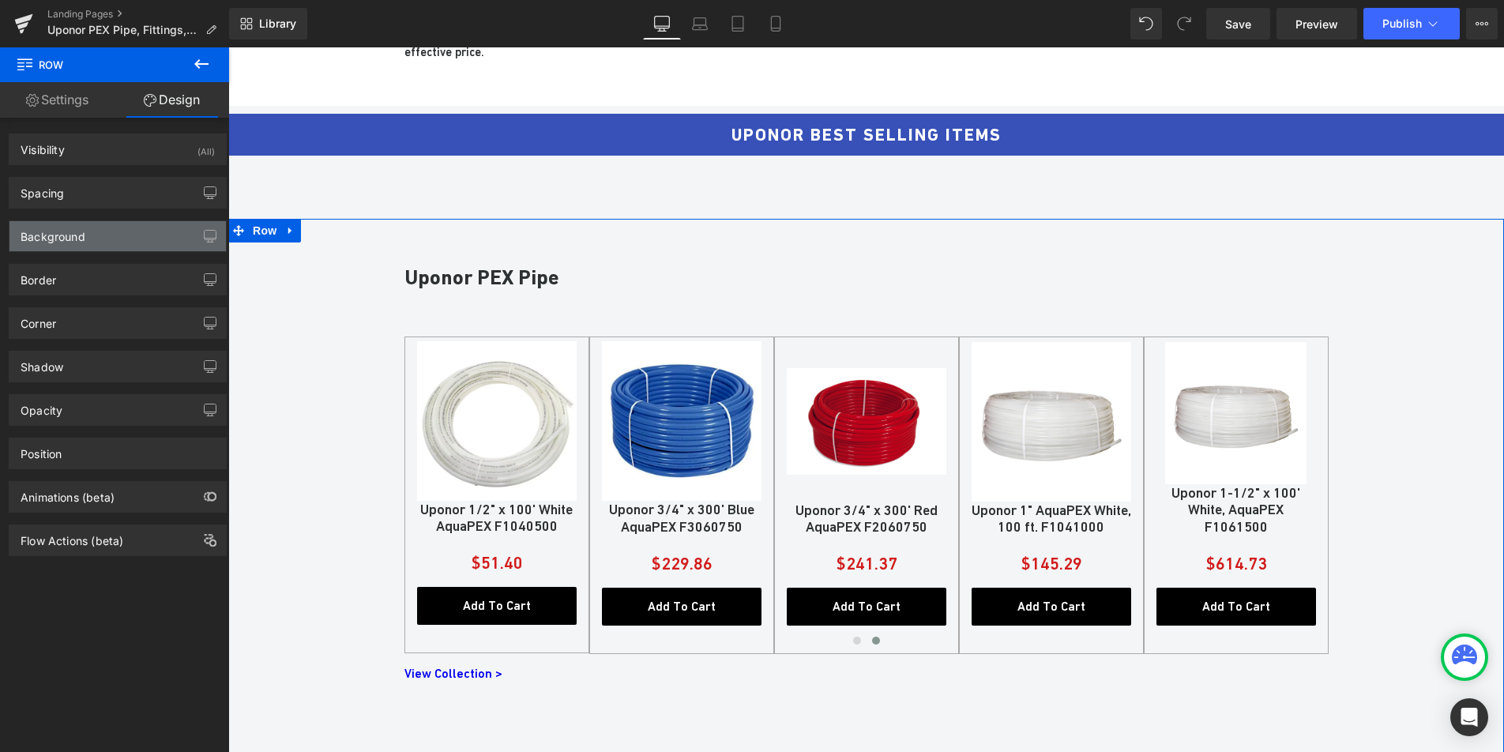
click at [106, 230] on div "Background" at bounding box center [117, 236] width 216 height 30
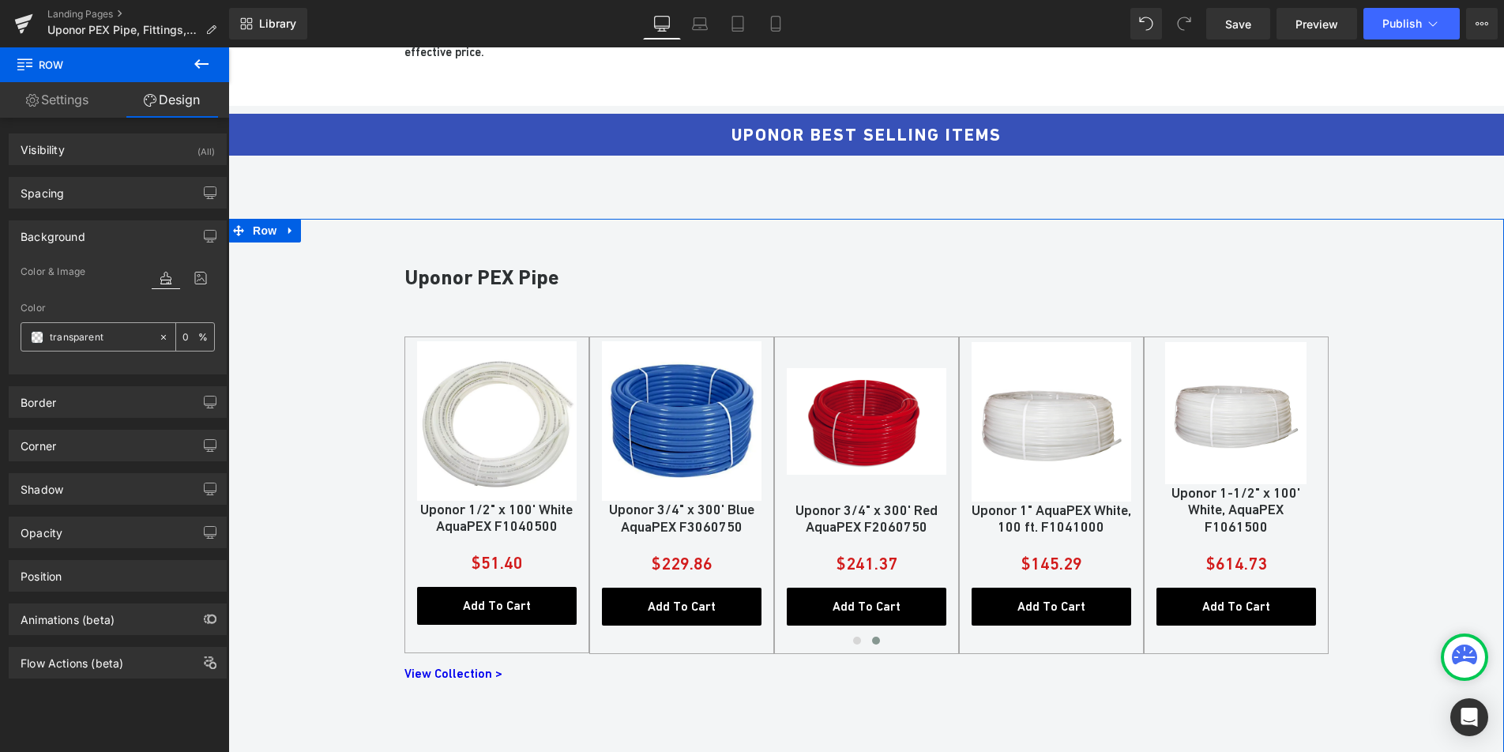
click at [40, 343] on span at bounding box center [37, 337] width 13 height 13
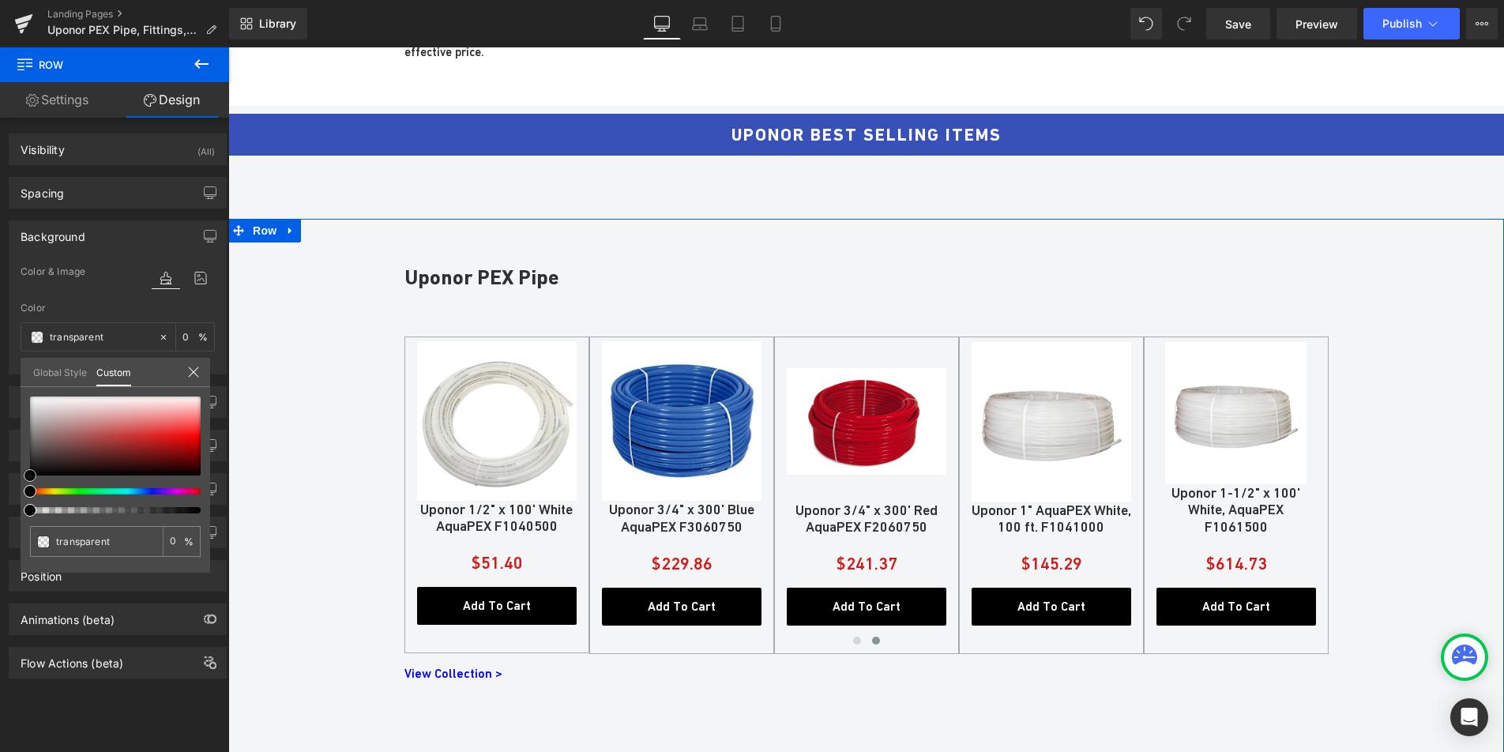
type input "#a79a9a"
type input "100"
type input "#a79a9a"
type input "100"
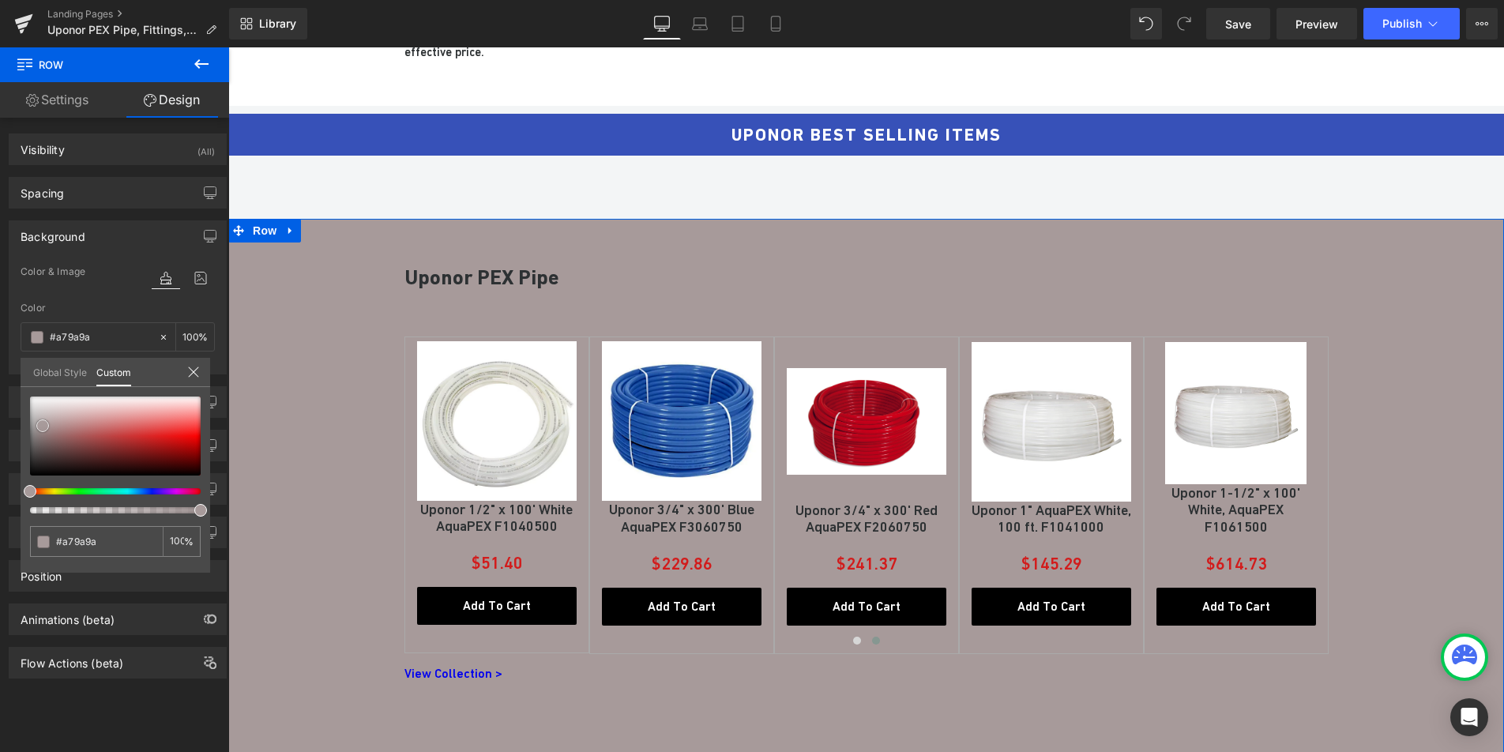
type input "#b0a4a4"
type input "#c9c4c4"
type input "#dfdcdc"
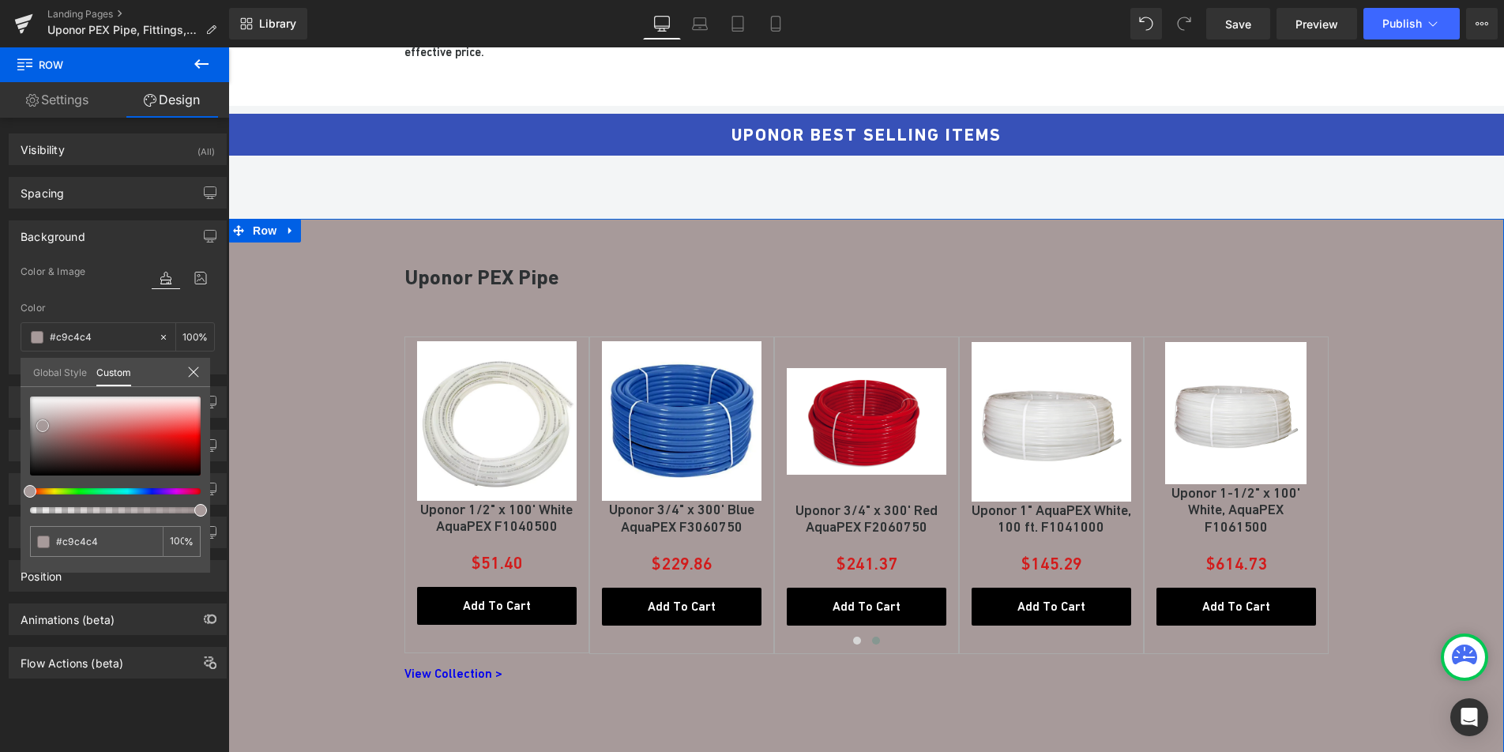
type input "#dfdcdc"
type input "#e8e7e7"
type input "#f5f4f4"
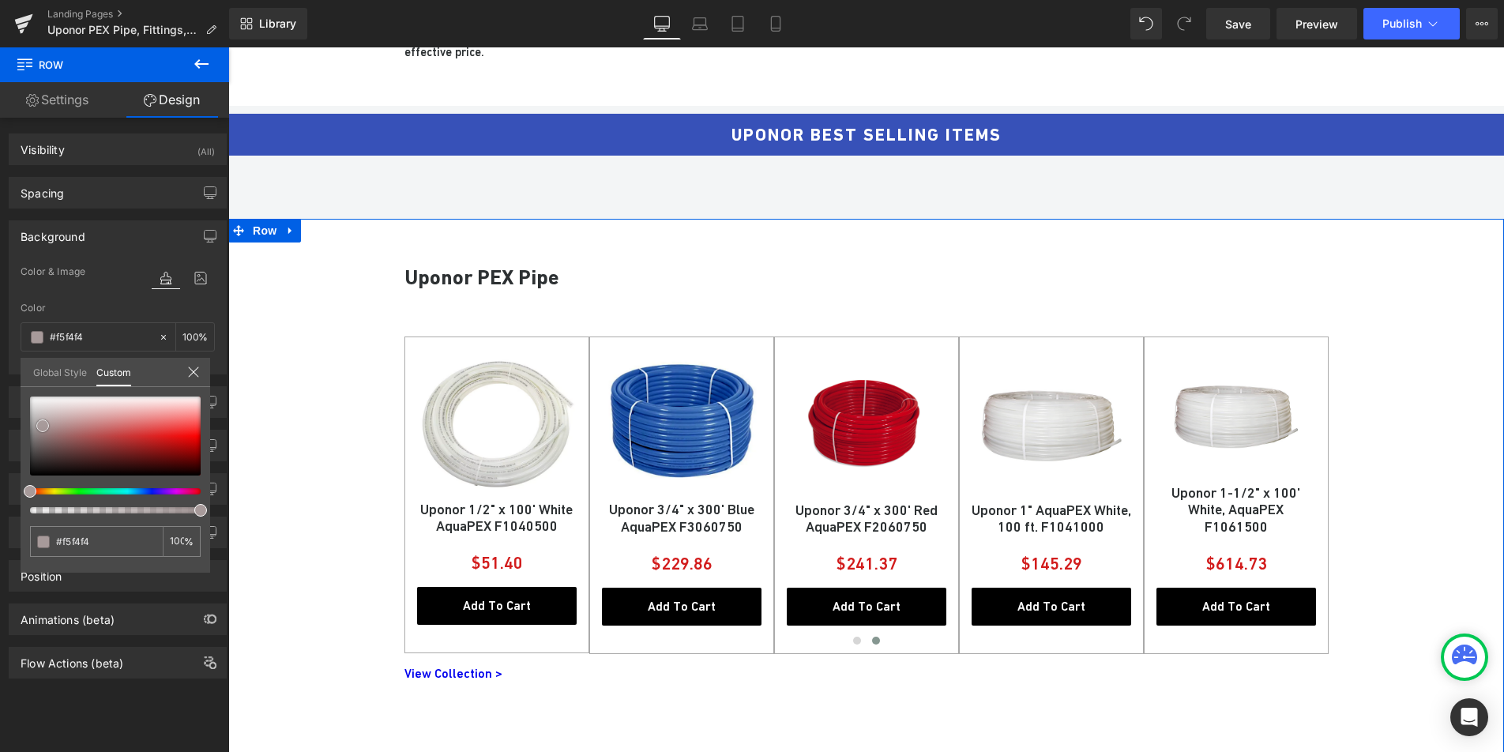
type input "#ffffff"
drag, startPoint x: 43, startPoint y: 426, endPoint x: 17, endPoint y: 379, distance: 53.0
click at [18, 374] on div "Background Color & Image color rgba(255, 255, 255, 1) Color #ffffff 100 % Image…" at bounding box center [118, 292] width 236 height 166
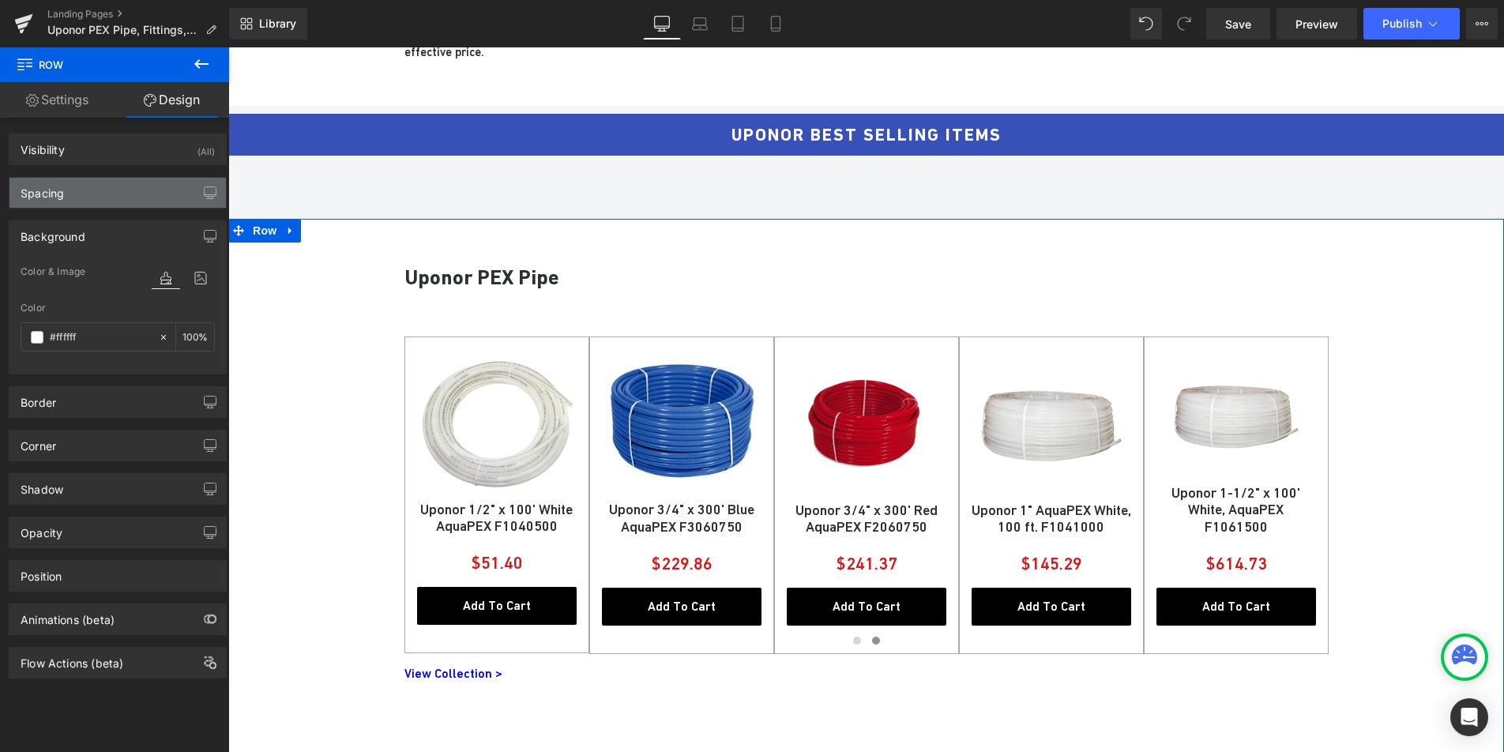
click at [73, 200] on div "Spacing" at bounding box center [117, 193] width 216 height 30
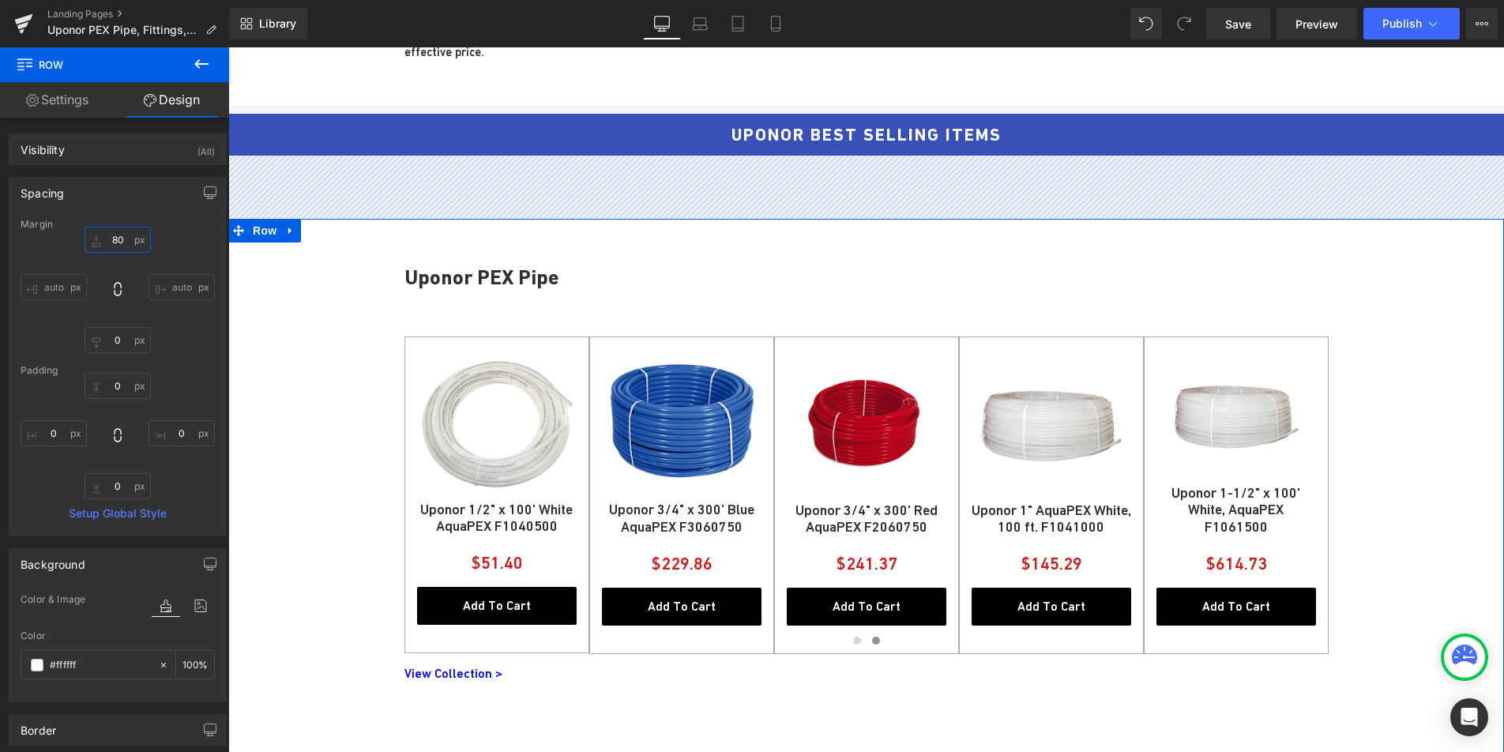
click at [112, 243] on input "80" at bounding box center [118, 240] width 66 height 26
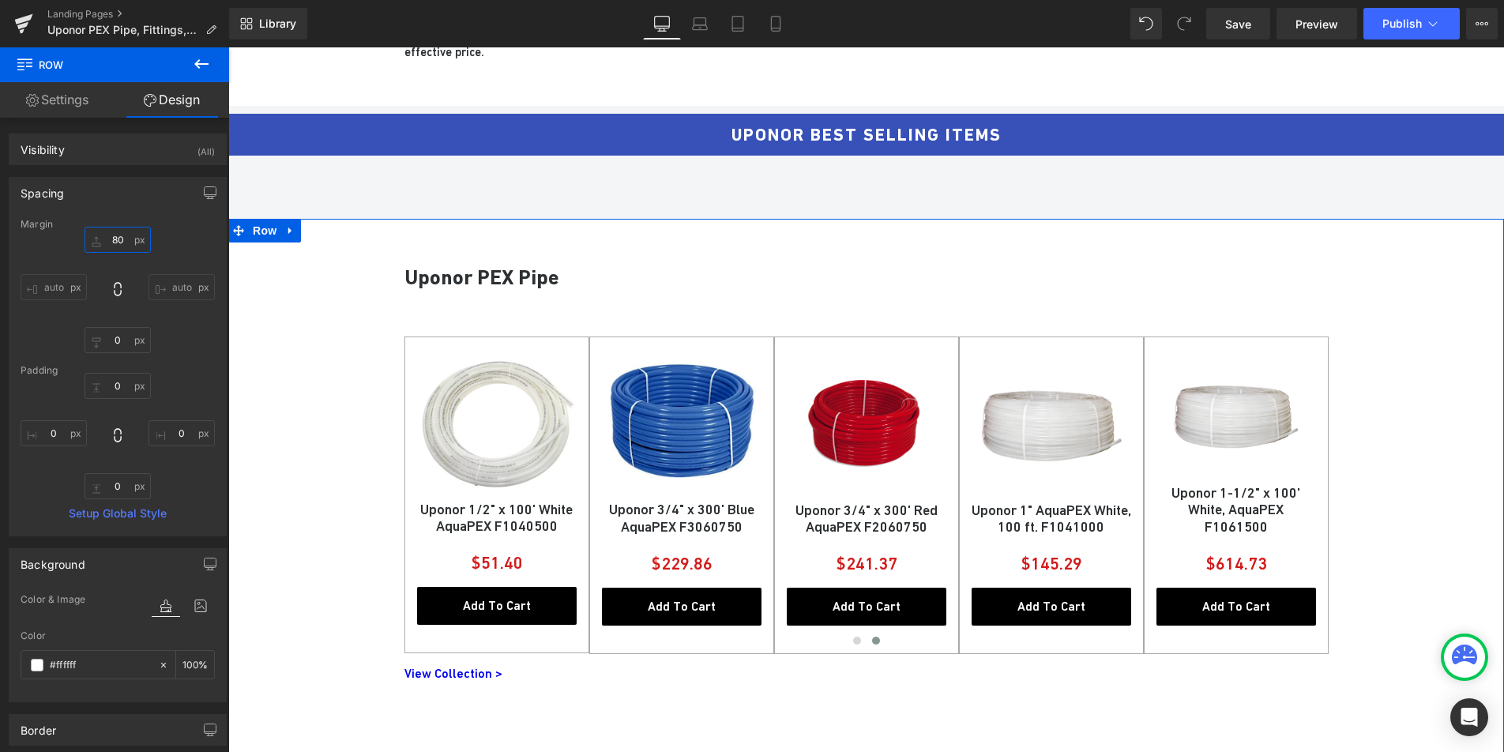
type input "0"
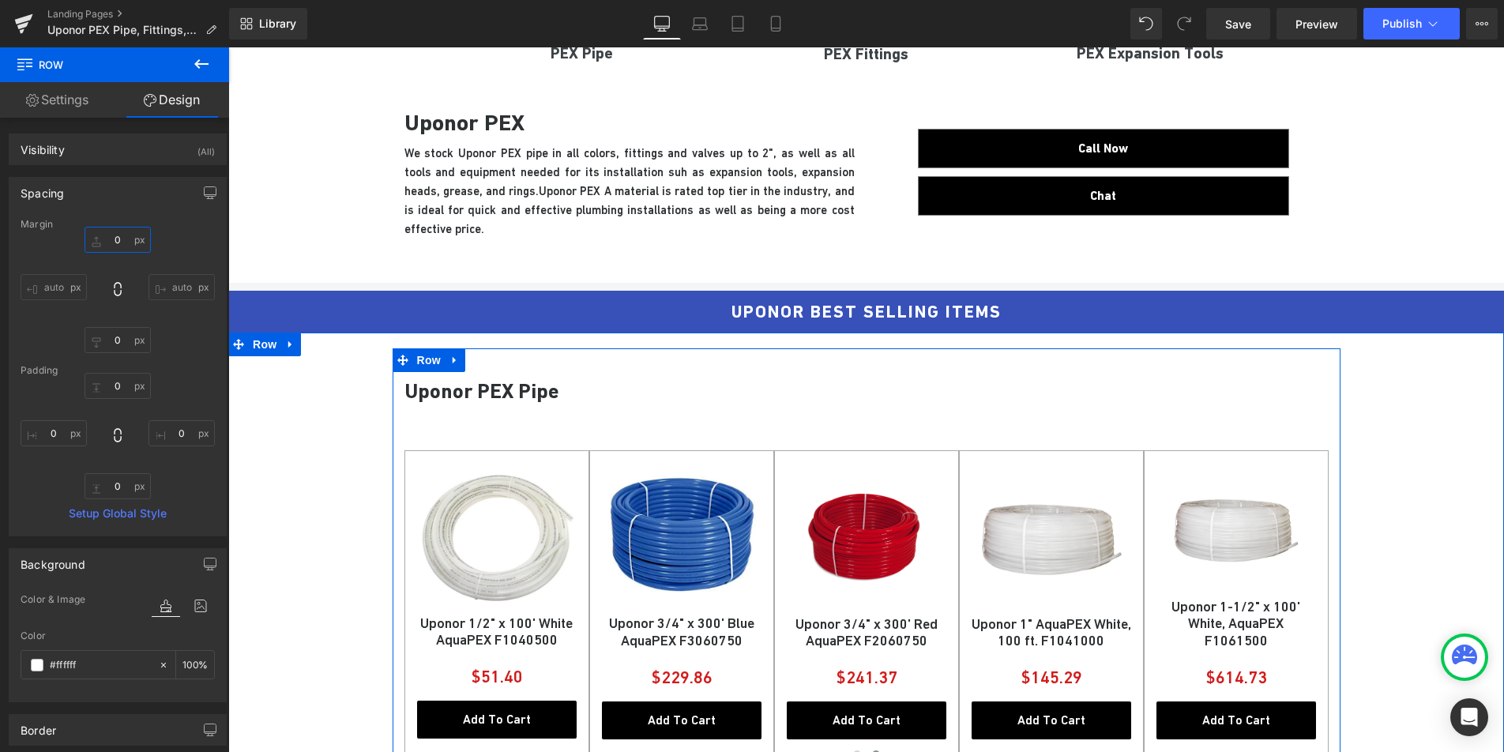
scroll to position [509, 0]
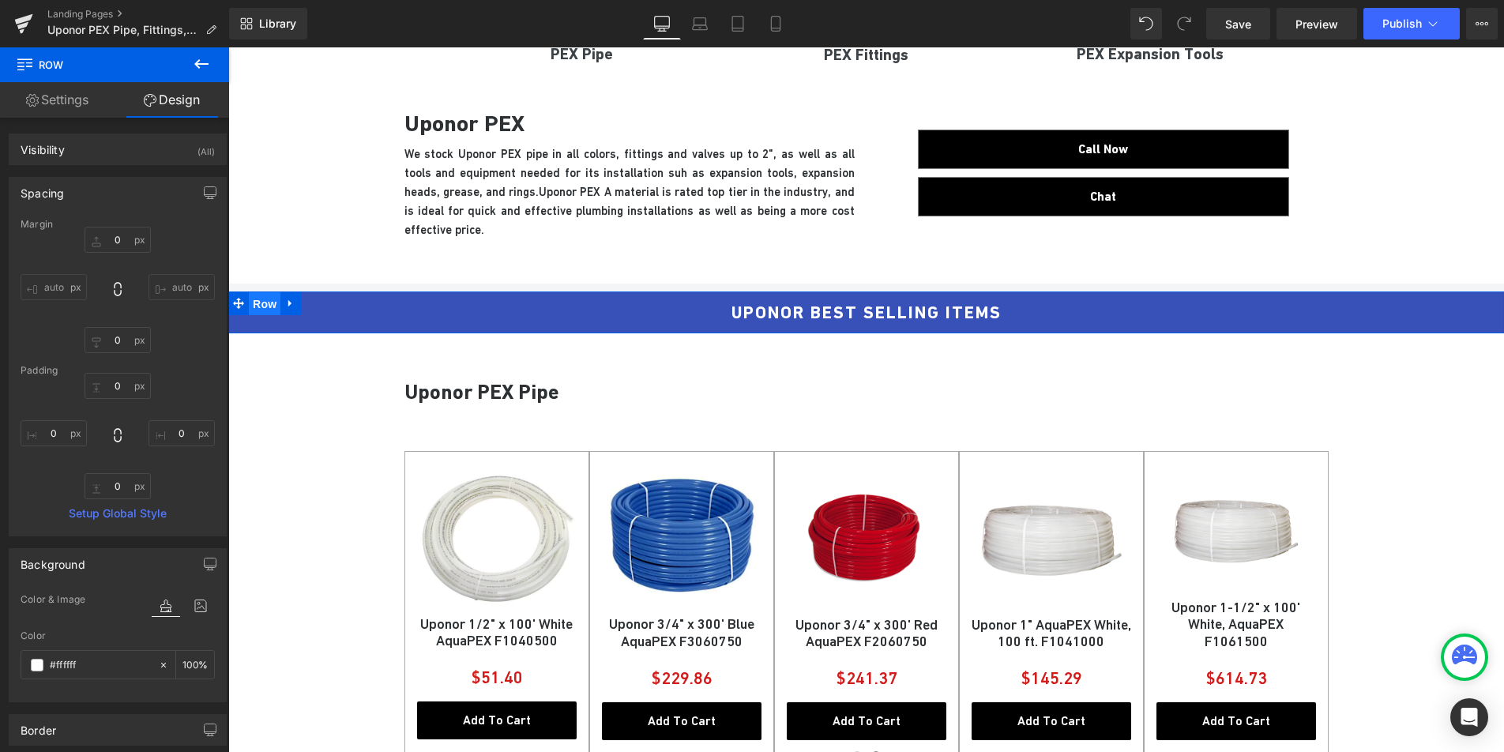
click at [263, 297] on span "Row" at bounding box center [265, 304] width 32 height 24
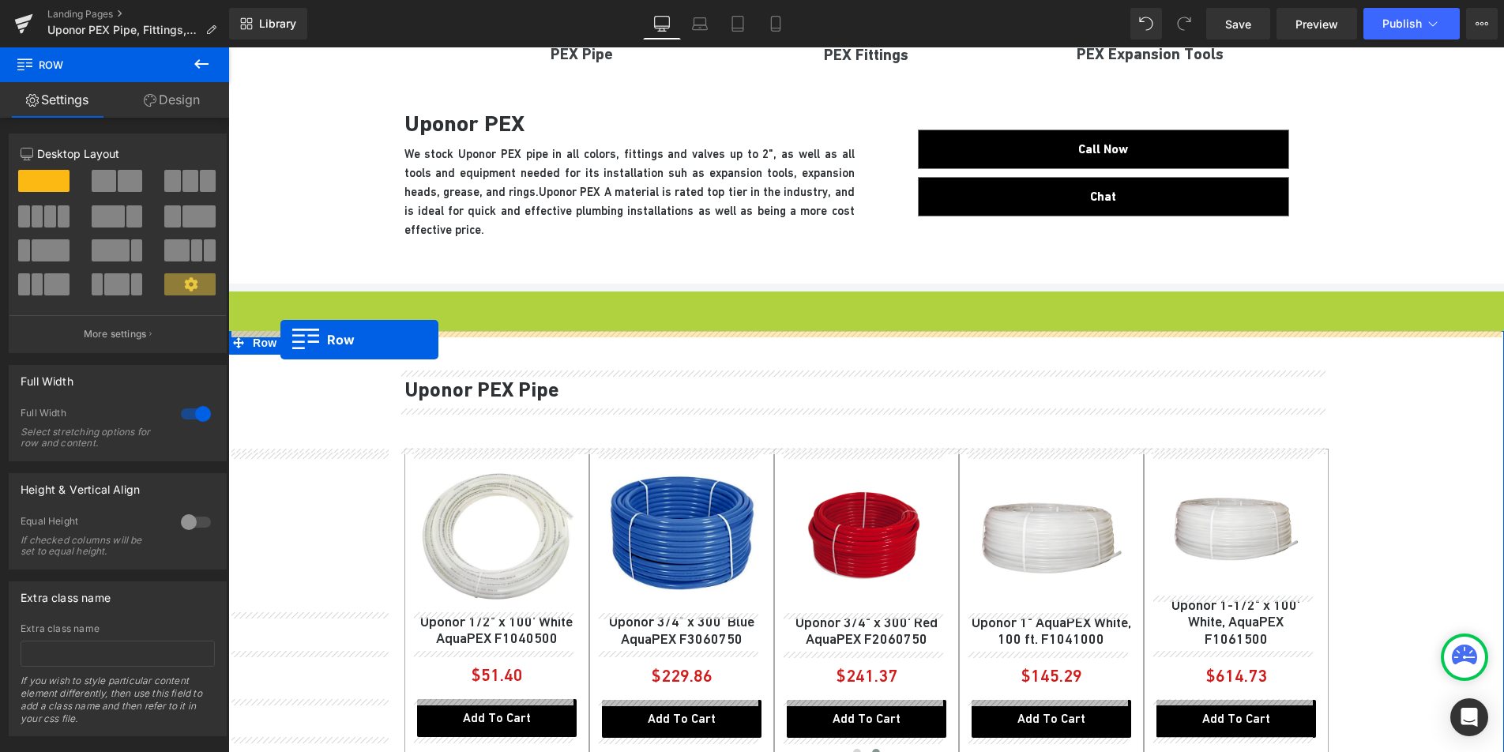
drag, startPoint x: 265, startPoint y: 303, endPoint x: 280, endPoint y: 340, distance: 39.6
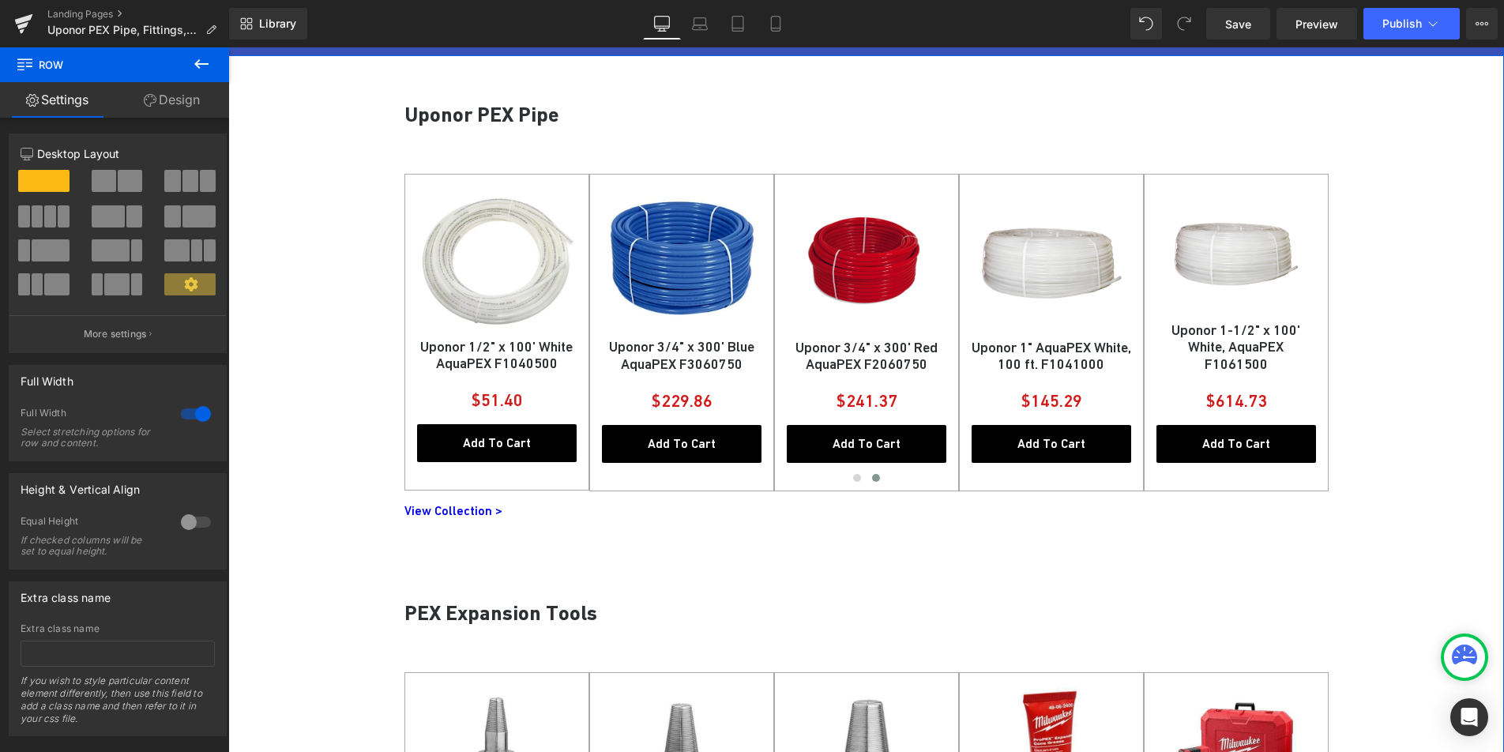
scroll to position [788, 0]
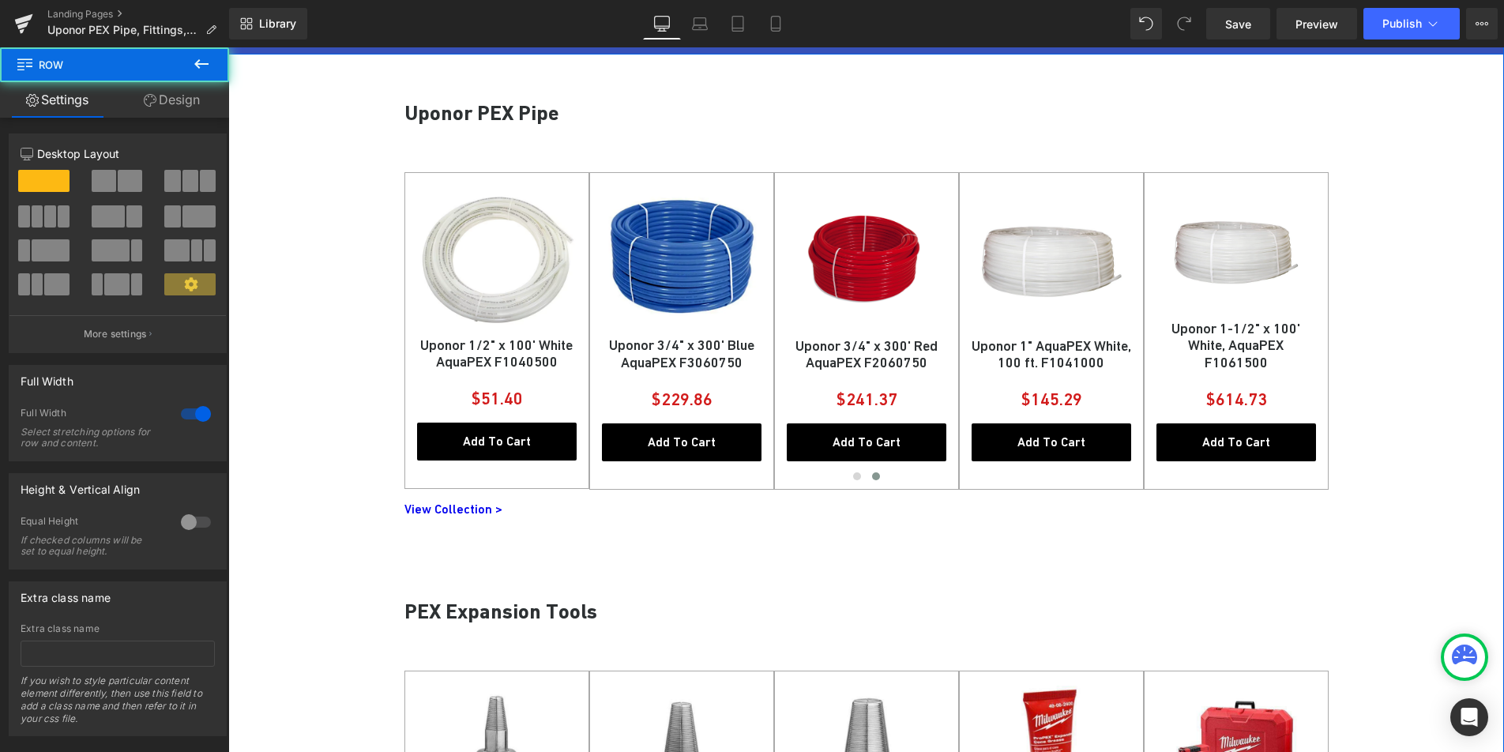
click at [337, 443] on div "UPONOR BEST SELLING ITEMS Heading Row Uponor PEX Pipe Heading Sale Off (P) Imag…" at bounding box center [866, 545] width 1276 height 1081
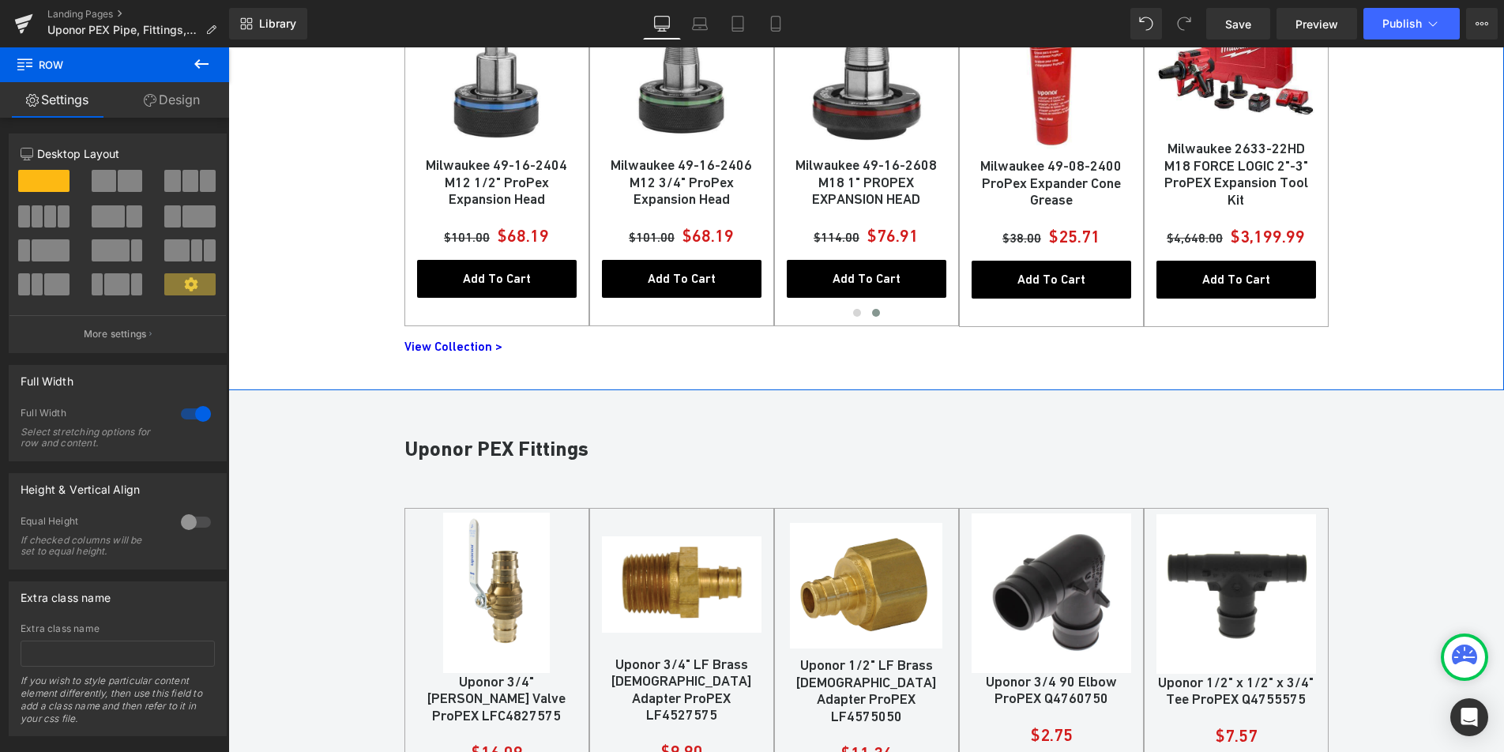
scroll to position [1490, 0]
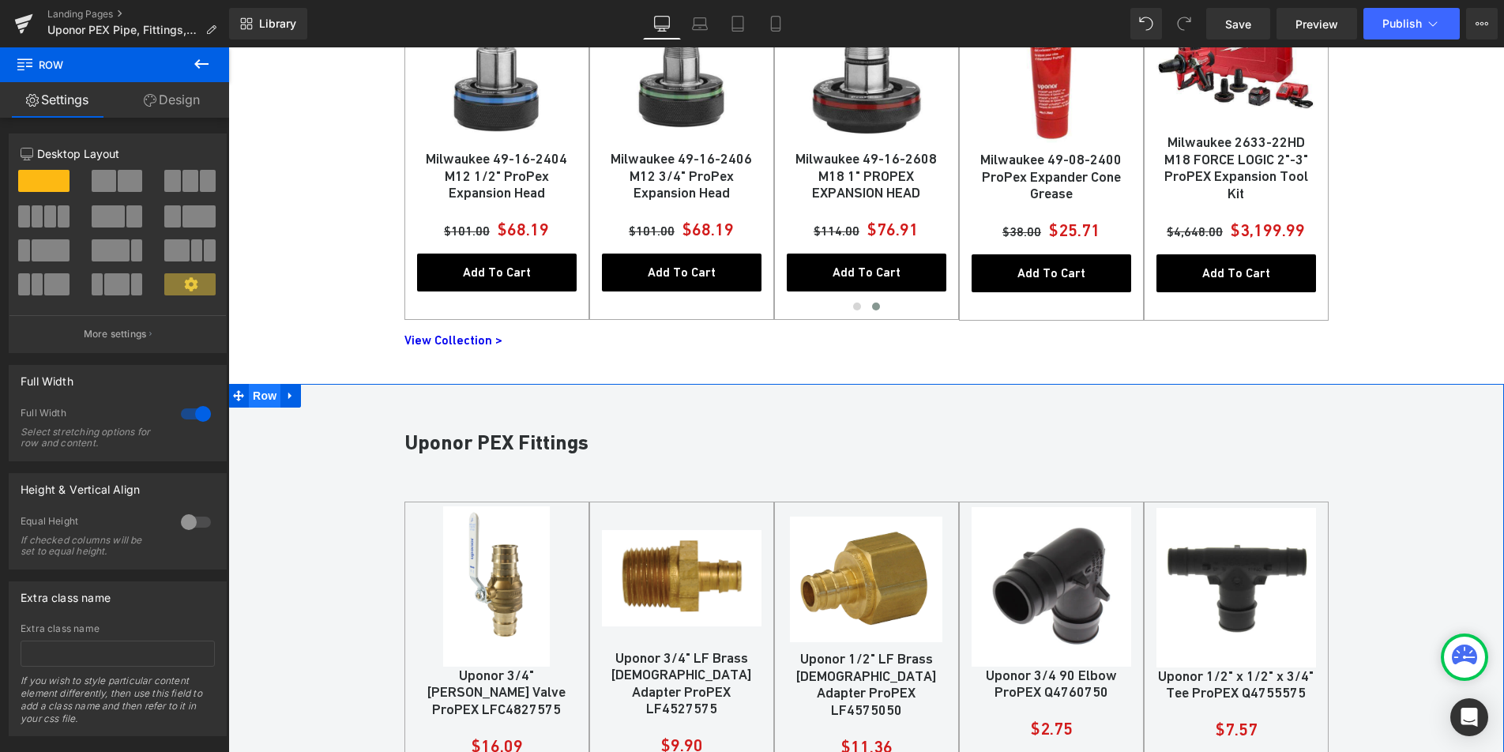
click at [263, 389] on span "Row" at bounding box center [265, 396] width 32 height 24
click at [170, 100] on link "Design" at bounding box center [172, 100] width 115 height 36
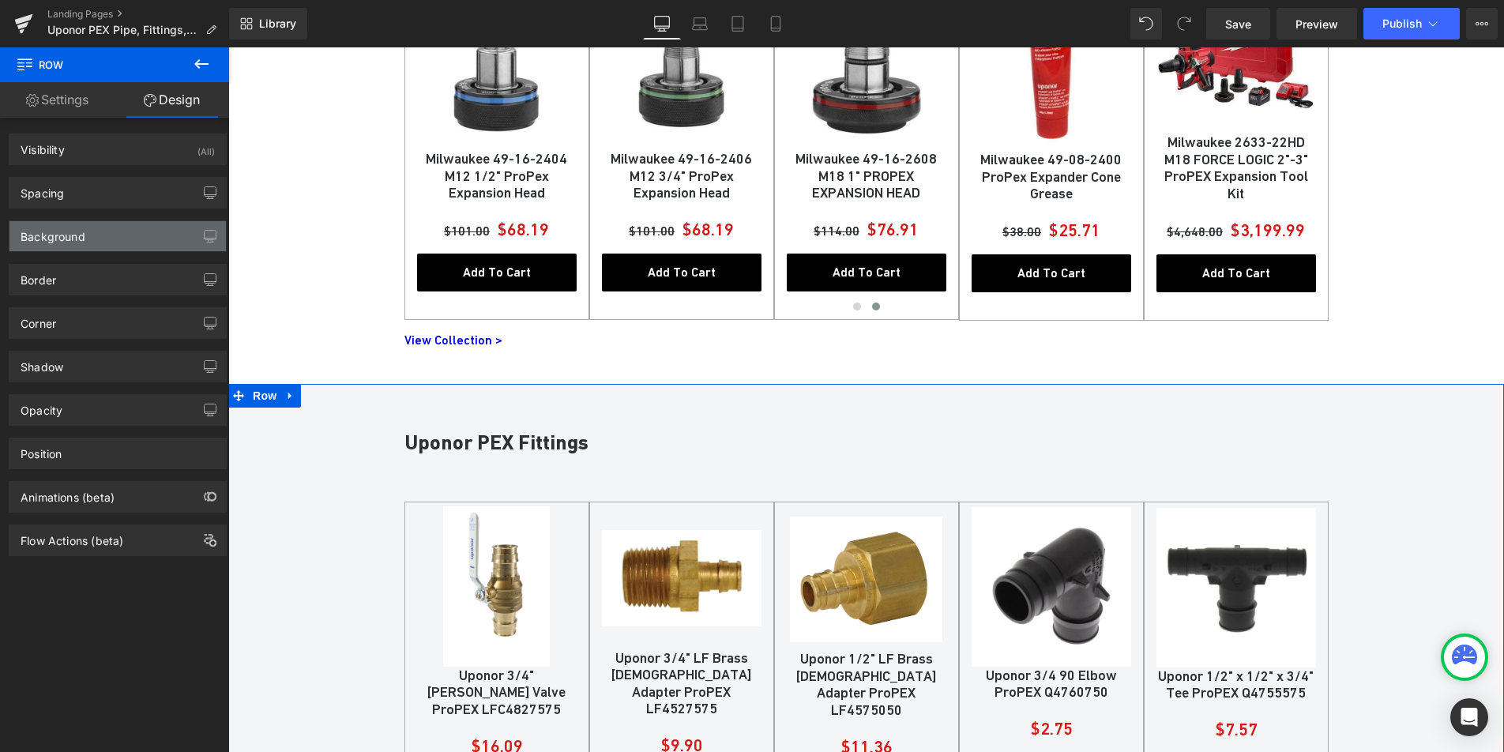
click at [109, 233] on div "Background" at bounding box center [117, 236] width 216 height 30
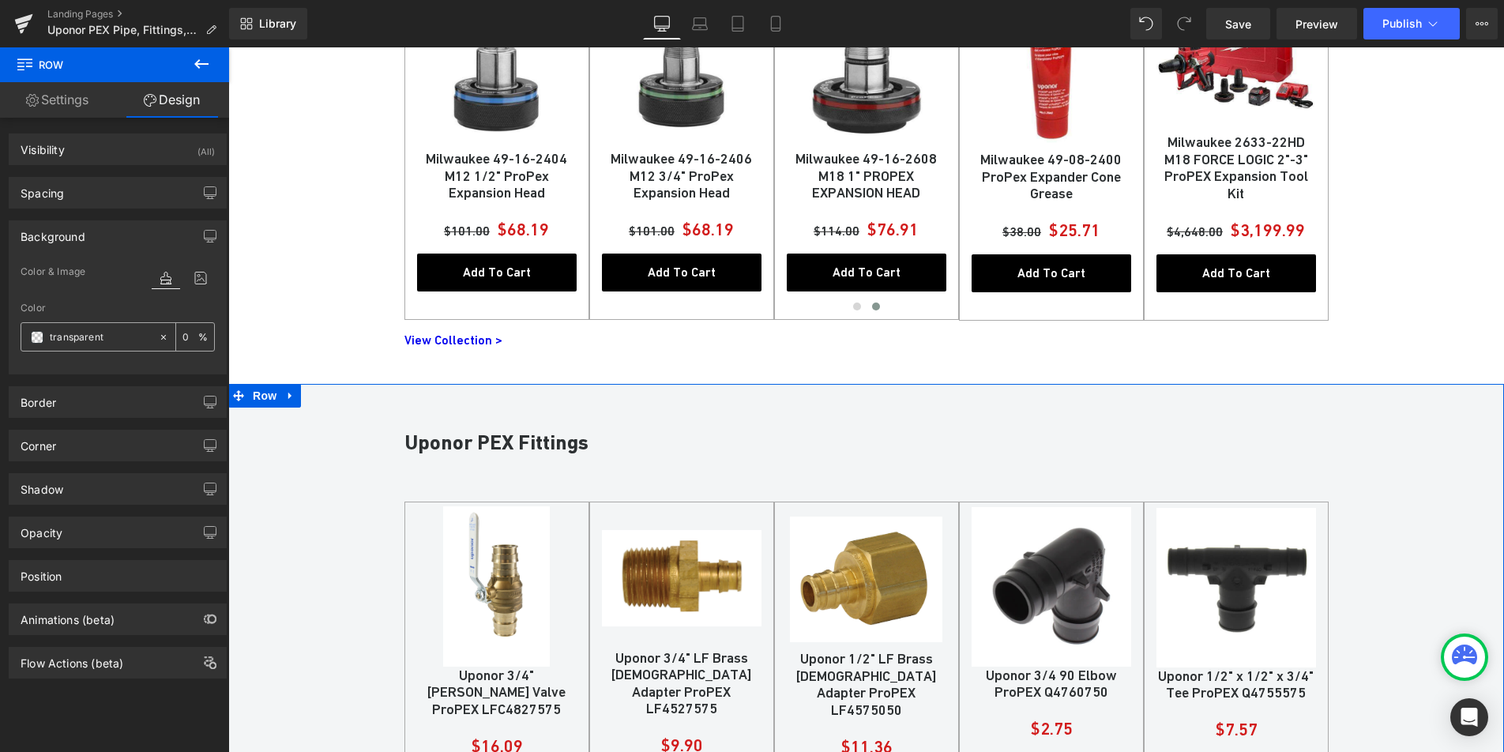
click at [39, 347] on div "transparent" at bounding box center [89, 337] width 137 height 28
click at [37, 342] on span at bounding box center [37, 337] width 13 height 13
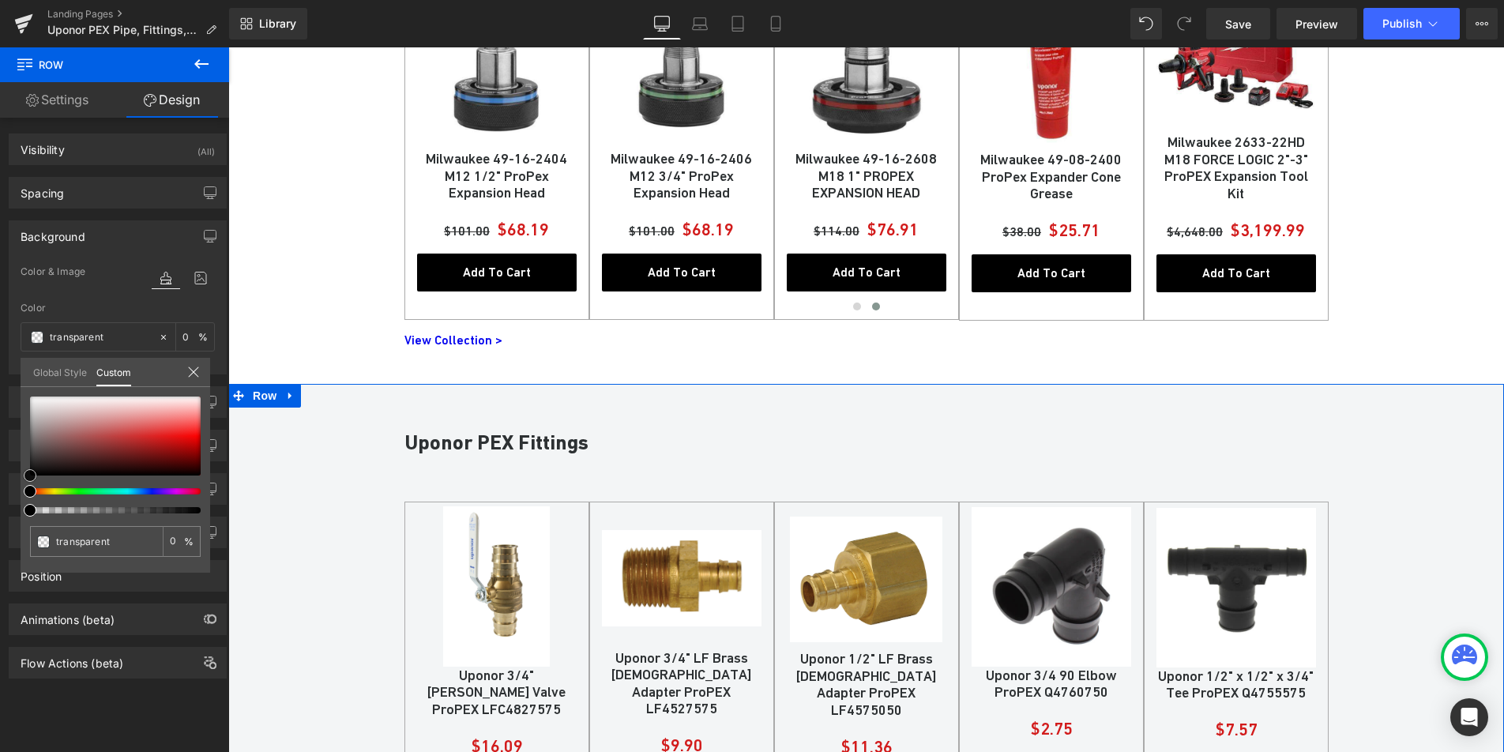
type input "#d2c5c5"
type input "100"
type input "#d2c5c5"
type input "100"
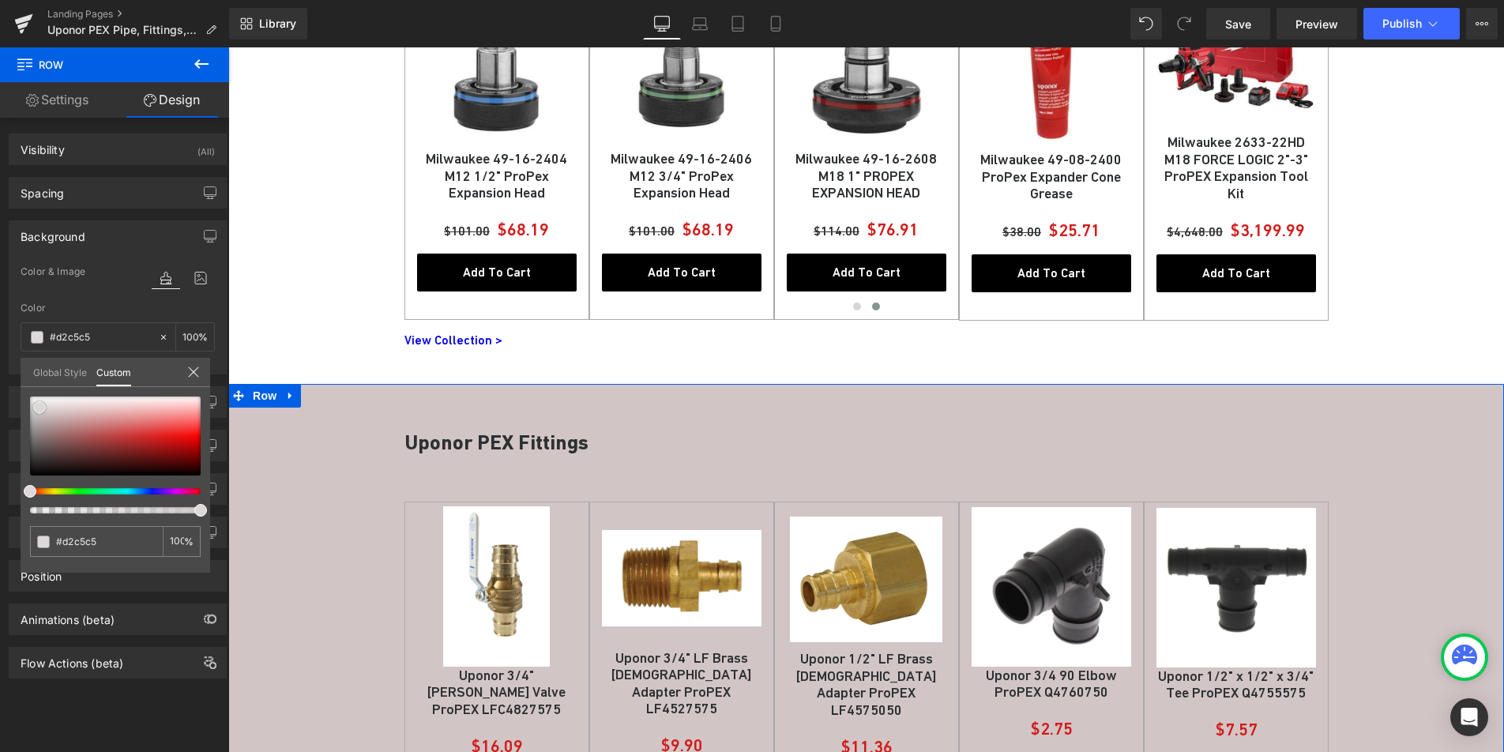
type input "#d6cccc"
type input "#ededed"
type input "#f9f9f9"
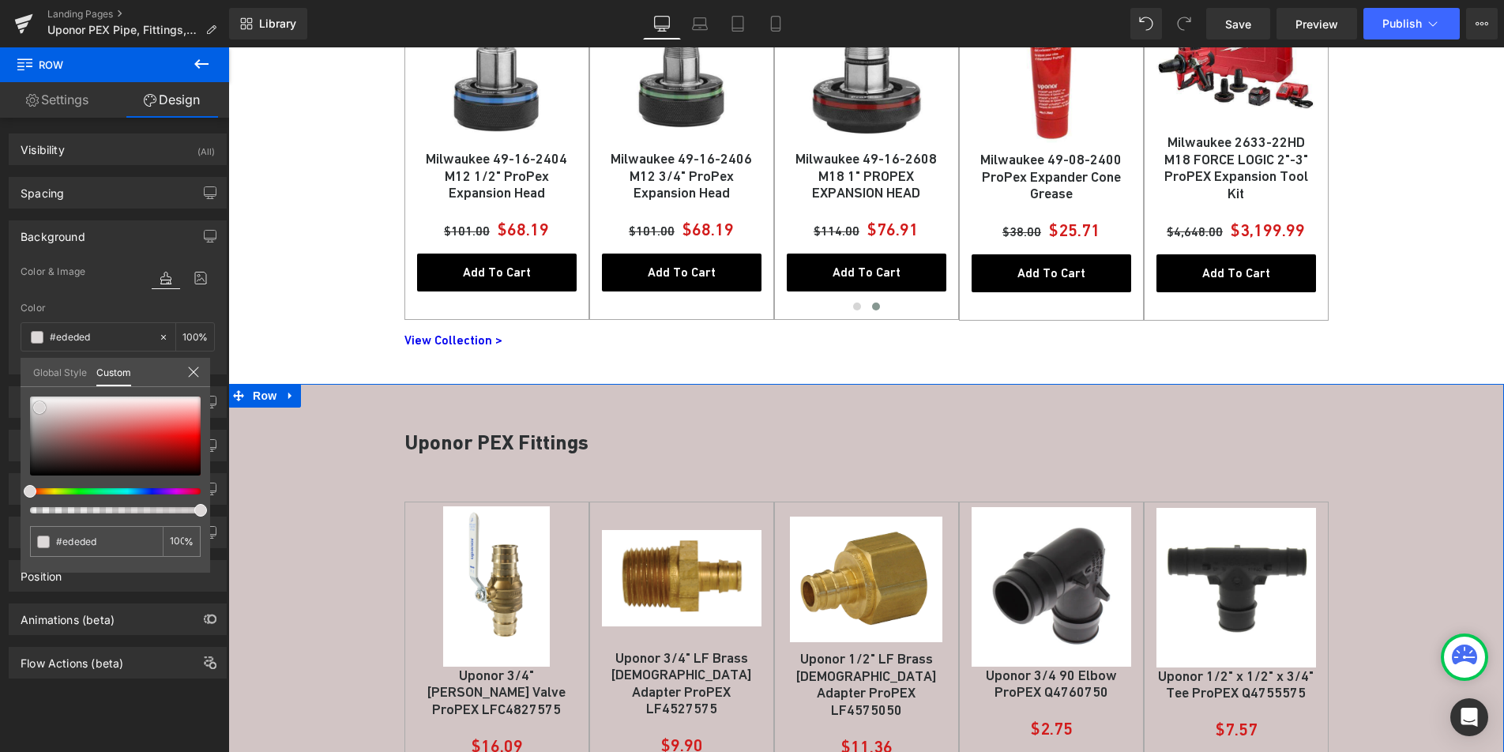
type input "#f9f9f9"
type input "#fcfcfc"
type input "#ffffff"
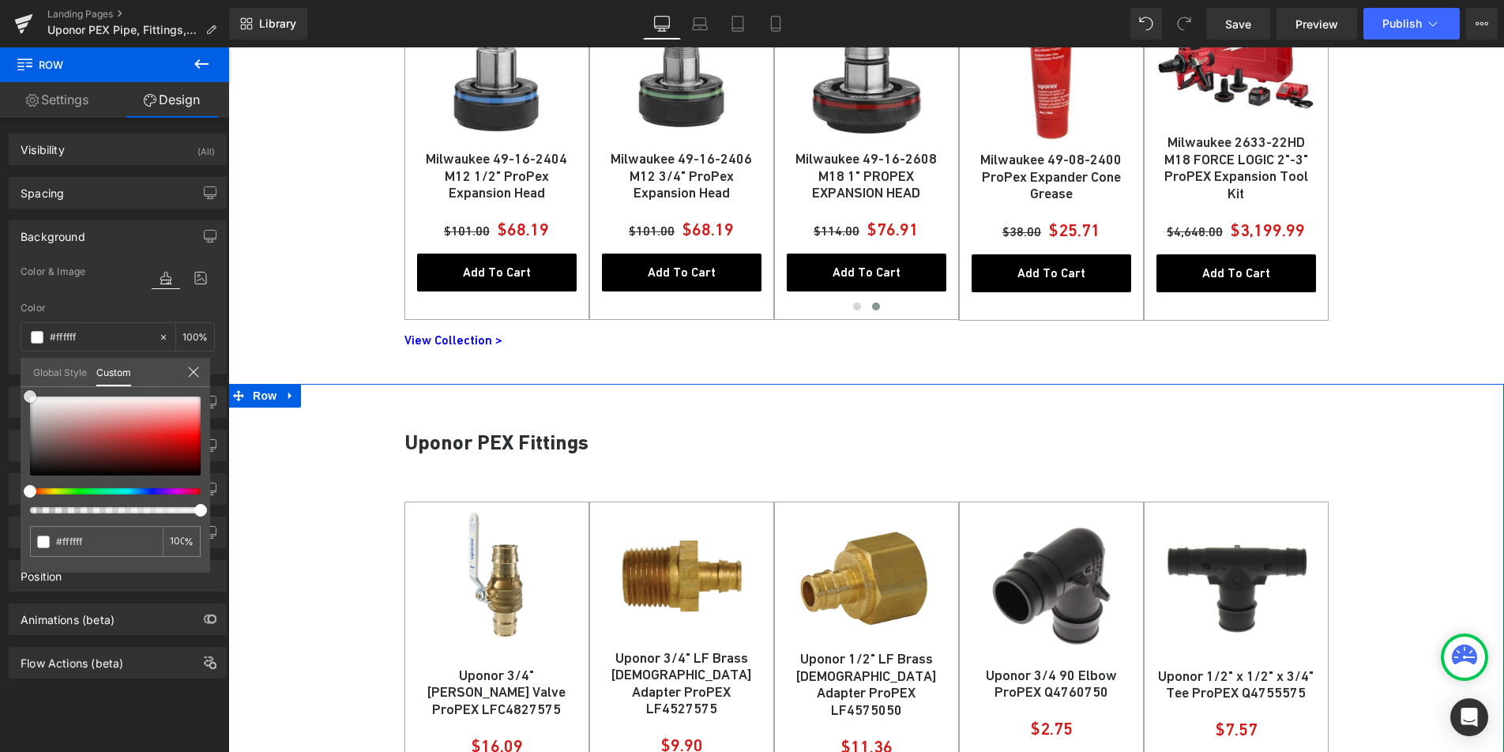
drag, startPoint x: 53, startPoint y: 412, endPoint x: 12, endPoint y: 393, distance: 45.6
click at [12, 374] on div "Background Color & Image color rgba(255, 255, 255, 1) Color #ffffff 100 % Image…" at bounding box center [118, 292] width 236 height 166
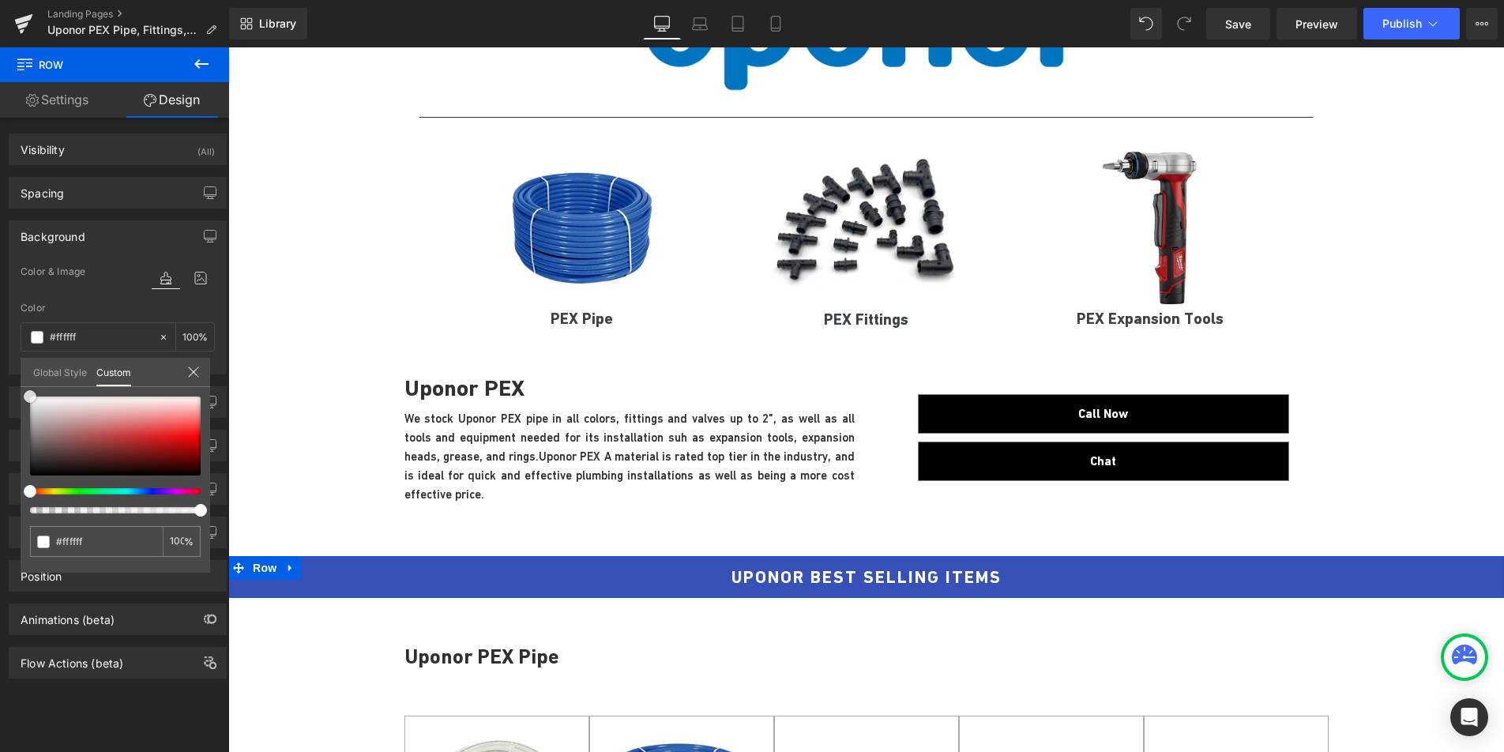
scroll to position [181, 0]
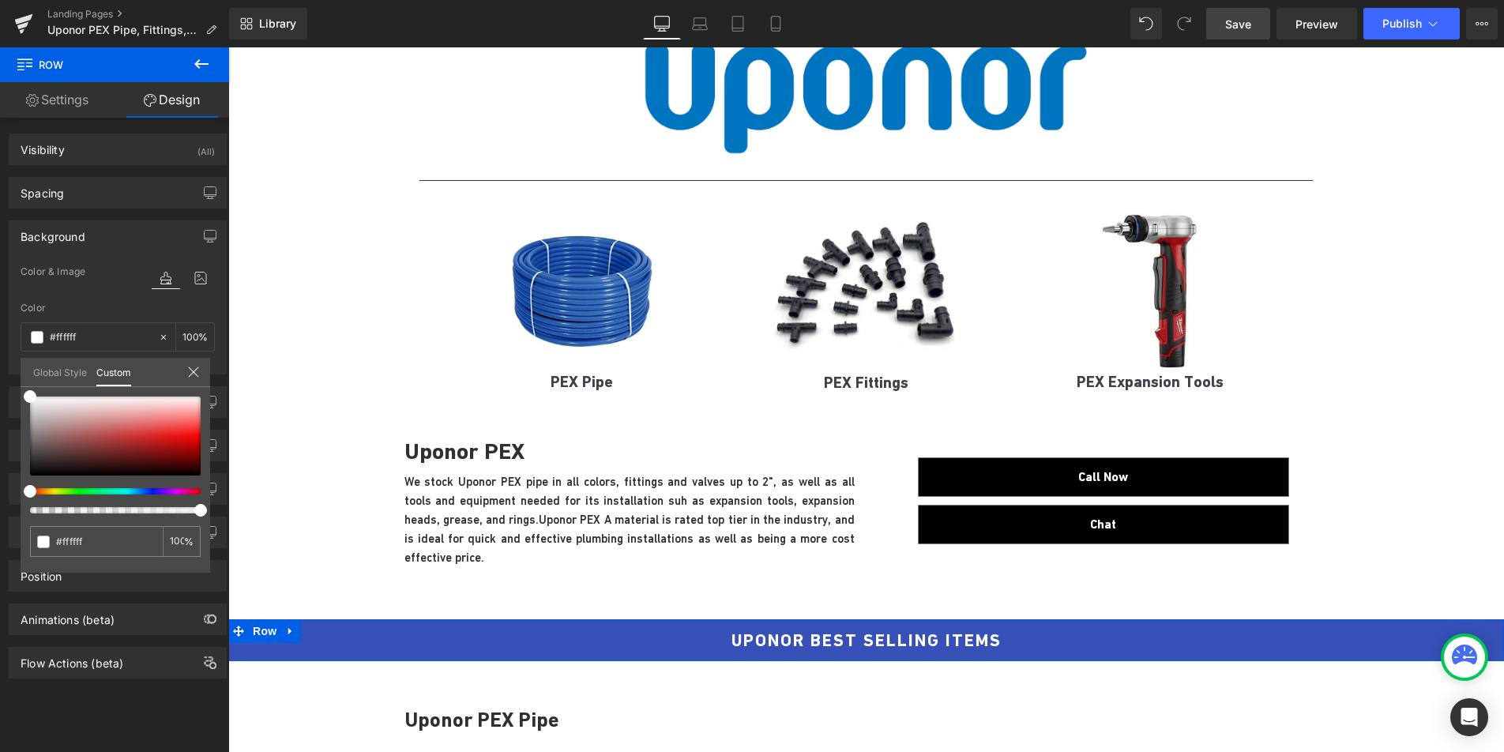
click at [1239, 34] on link "Save" at bounding box center [1238, 24] width 64 height 32
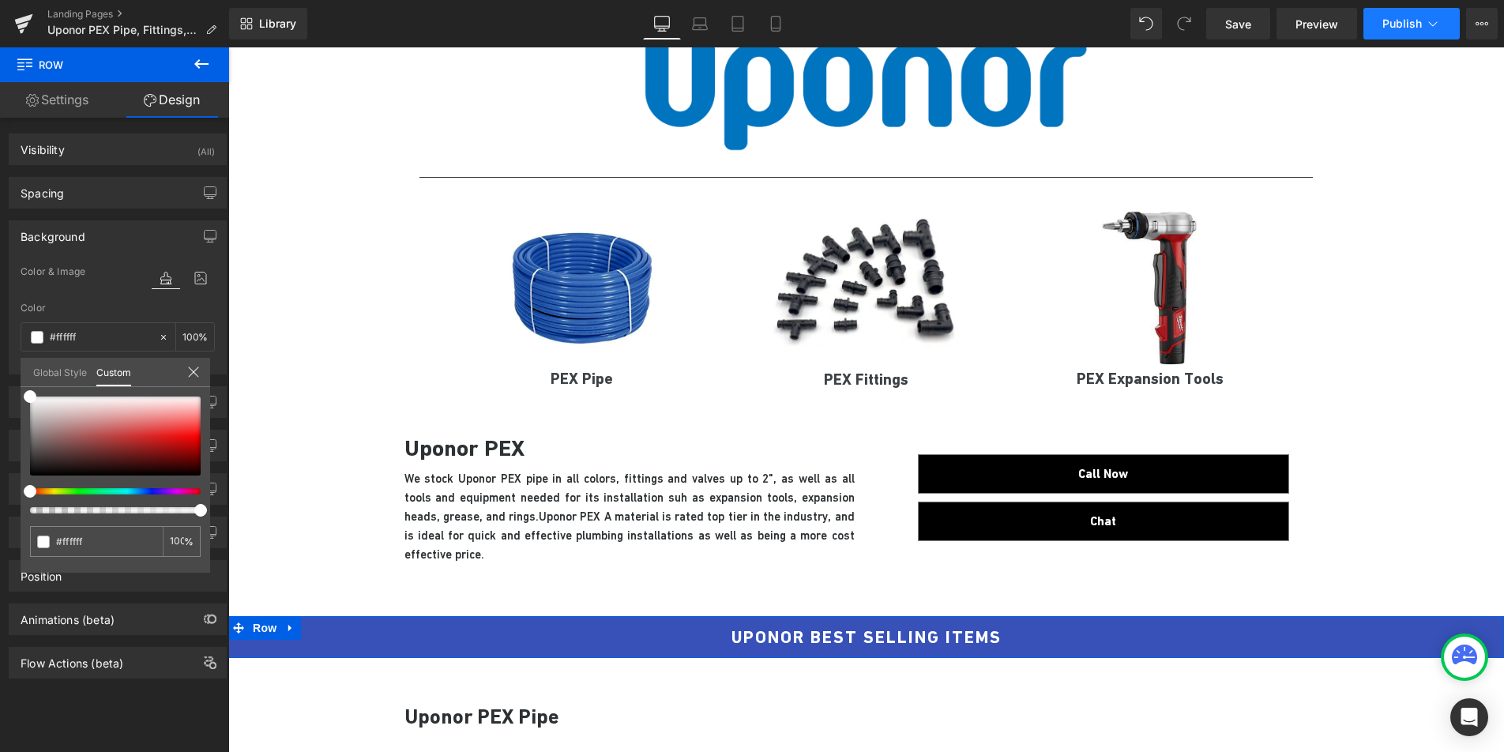
click at [1428, 17] on icon at bounding box center [1433, 24] width 16 height 16
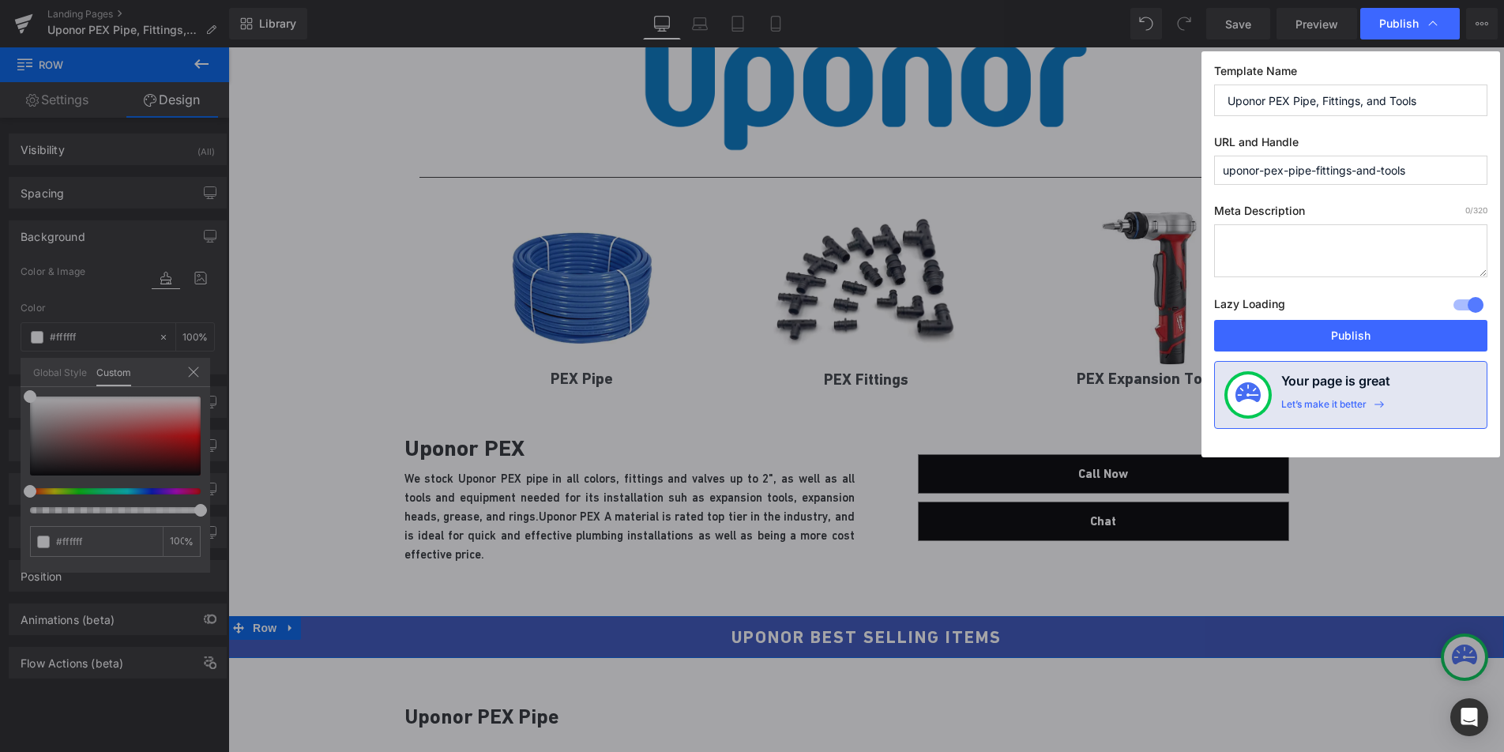
click at [1332, 233] on textarea at bounding box center [1350, 250] width 273 height 53
paste textarea "Uponor PEX pipe, fittings and expansion tools available to order online. Uponor…"
type textarea "Uponor PEX pipe, fittings and expansion tools available to order online. Uponor…"
drag, startPoint x: 1431, startPoint y: 171, endPoint x: 1285, endPoint y: 174, distance: 147.0
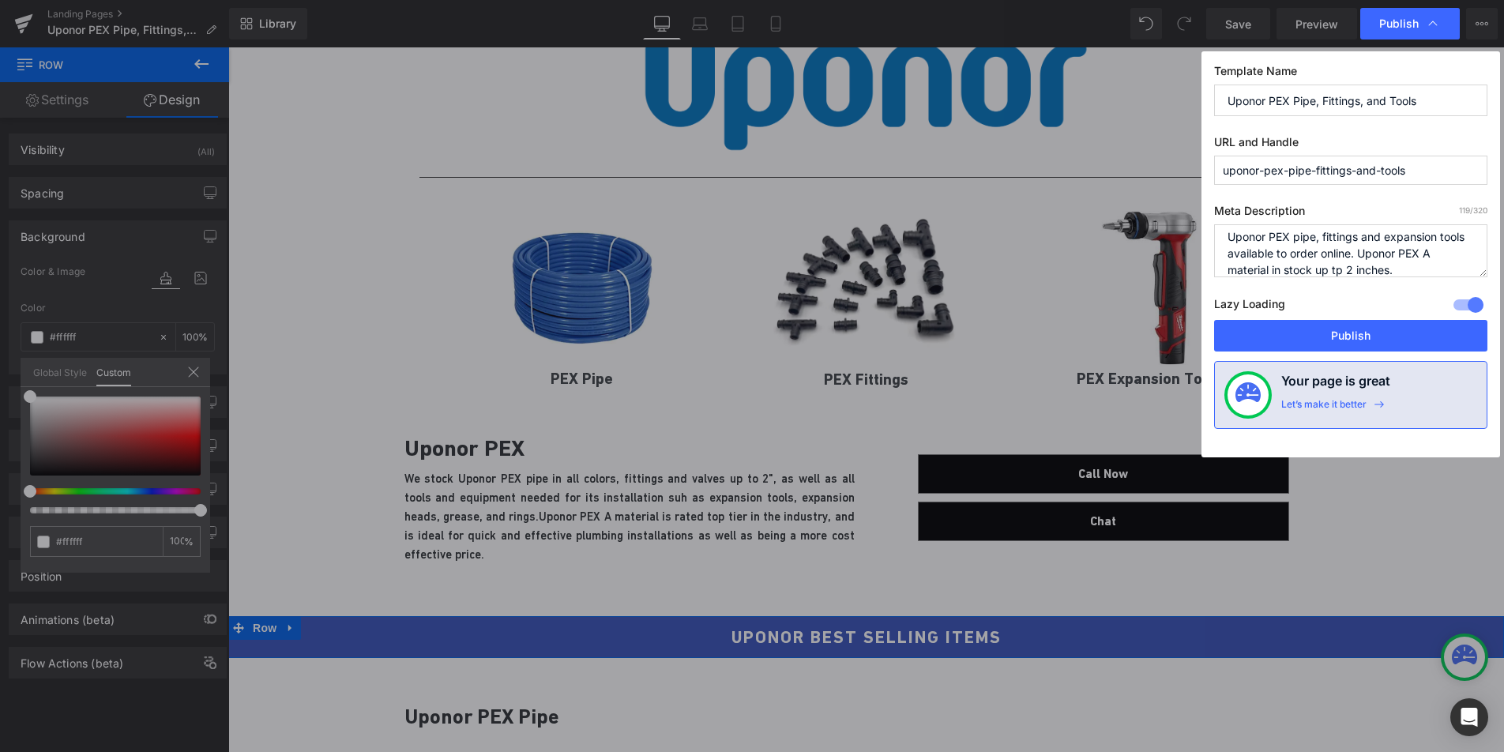
click at [1285, 174] on input "uponor-pex-pipe-fittings-and-tools" at bounding box center [1350, 170] width 273 height 29
type input "uponor-pex"
click at [1394, 19] on span "Publish" at bounding box center [1398, 24] width 39 height 14
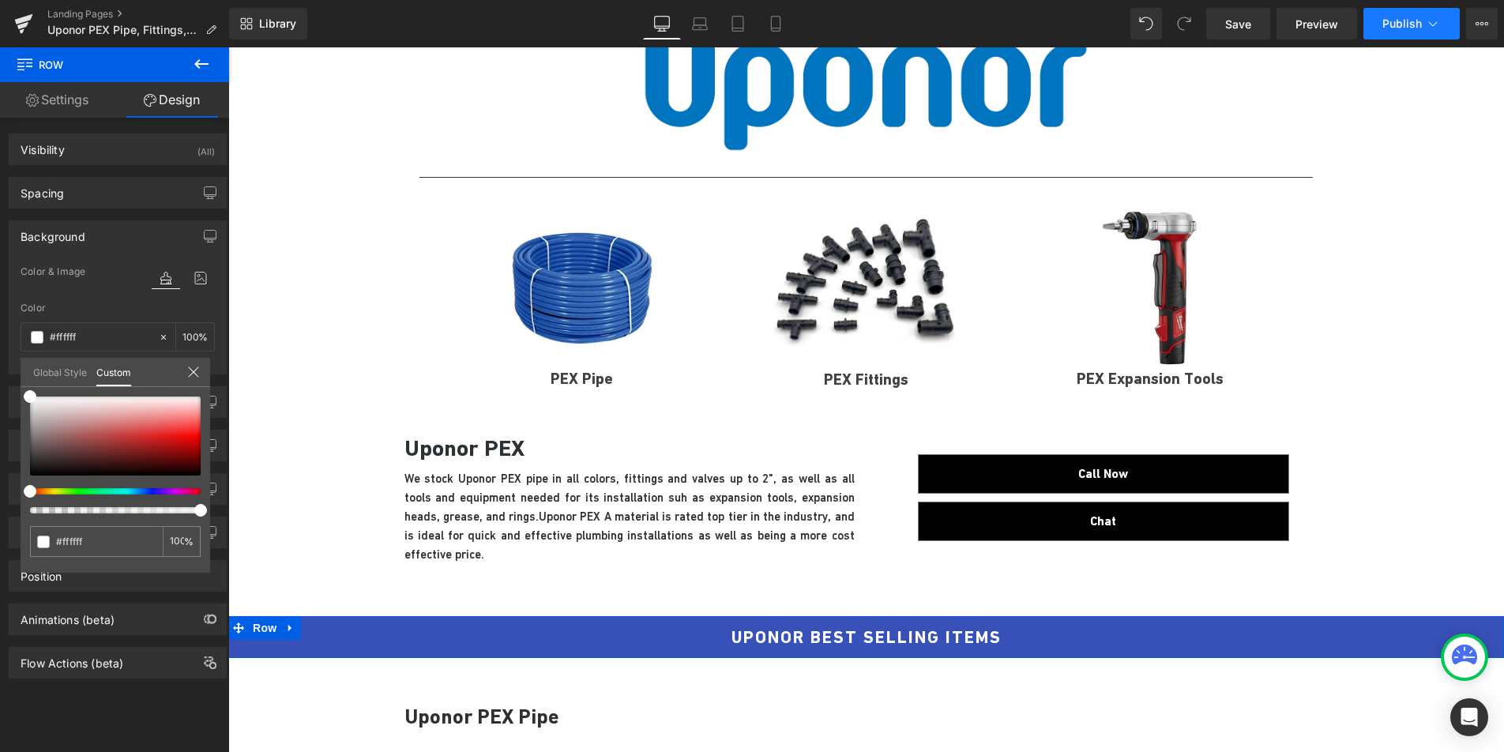
click at [1405, 27] on span "Publish" at bounding box center [1401, 23] width 39 height 13
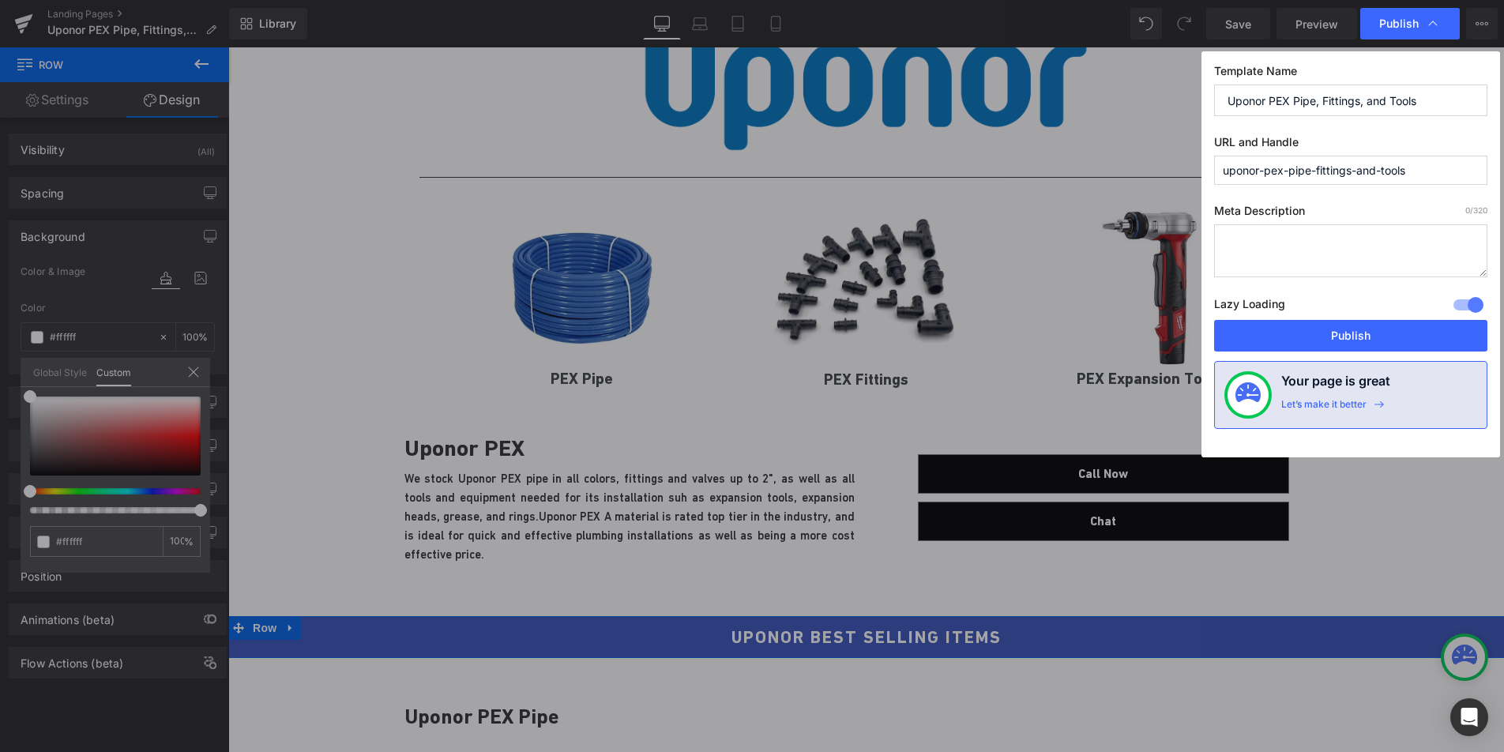
drag, startPoint x: 1427, startPoint y: 171, endPoint x: 1279, endPoint y: 175, distance: 148.6
click at [1279, 175] on input "uponor-pex-pipe-fittings-and-tools" at bounding box center [1350, 170] width 273 height 29
type input "uponor-pex"
click at [1318, 250] on textarea at bounding box center [1350, 250] width 273 height 53
paste textarea "Uponor PEX pipe, fittings and expansion tools available to order online. Uponor…"
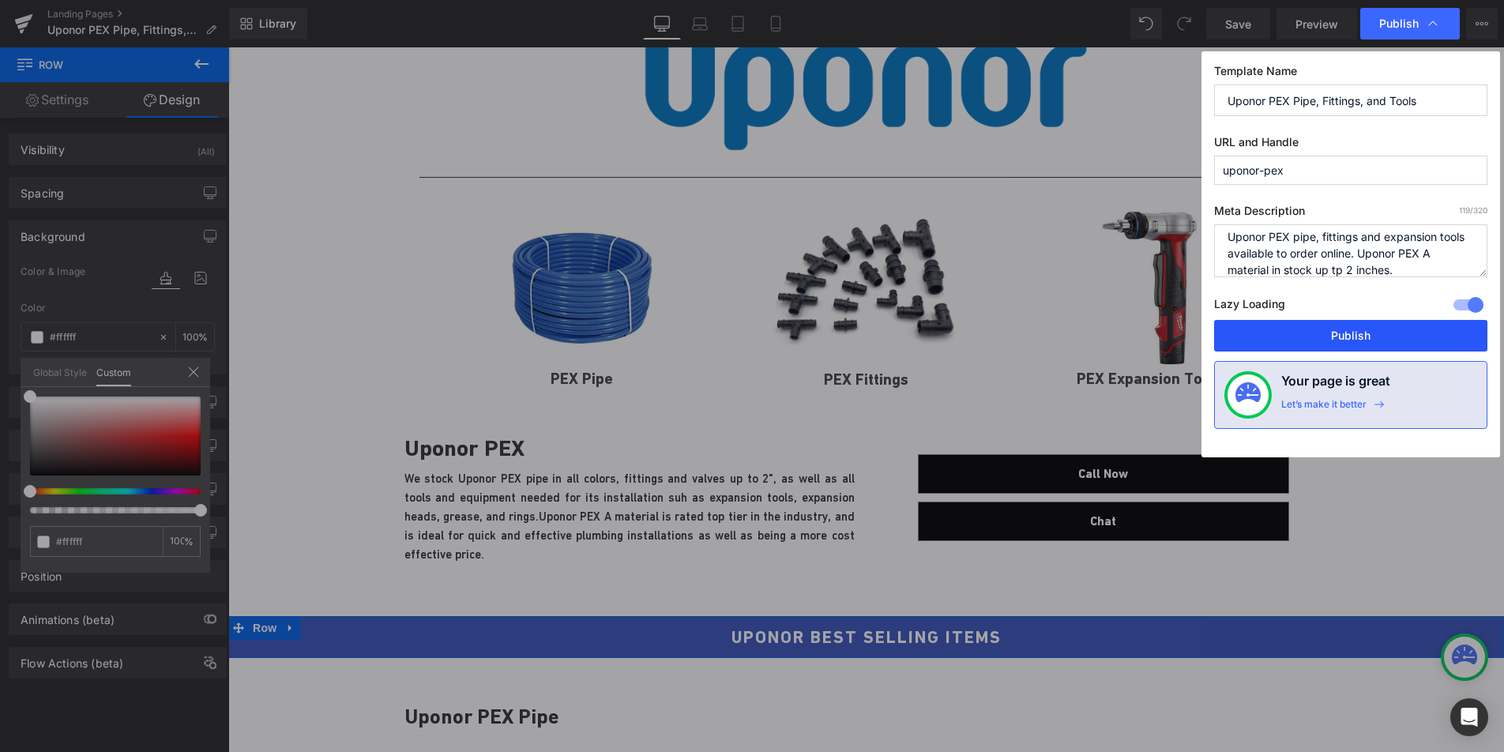
type textarea "Uponor PEX pipe, fittings and expansion tools available to order online. Uponor…"
click at [1292, 329] on button "Publish" at bounding box center [1350, 336] width 273 height 32
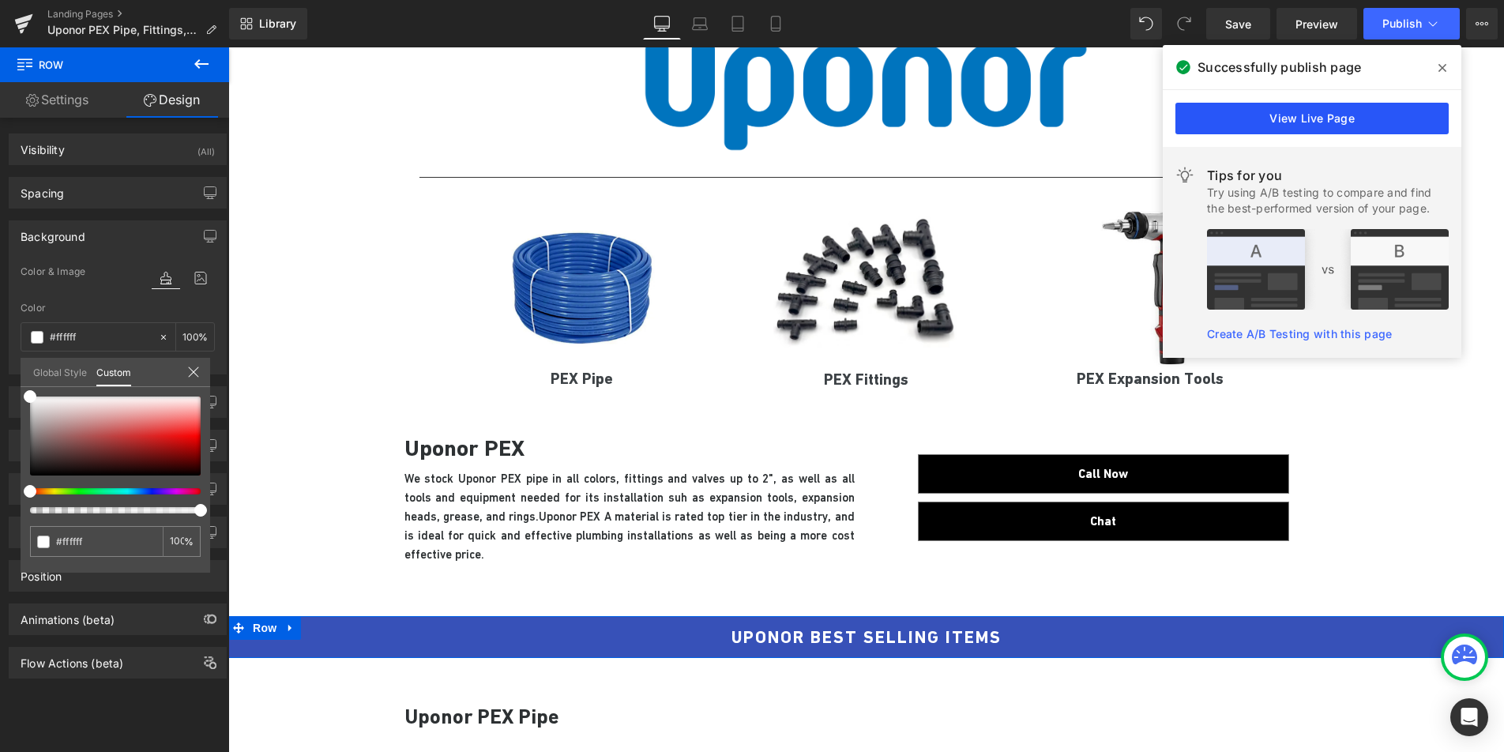
click at [1322, 126] on link "View Live Page" at bounding box center [1311, 119] width 273 height 32
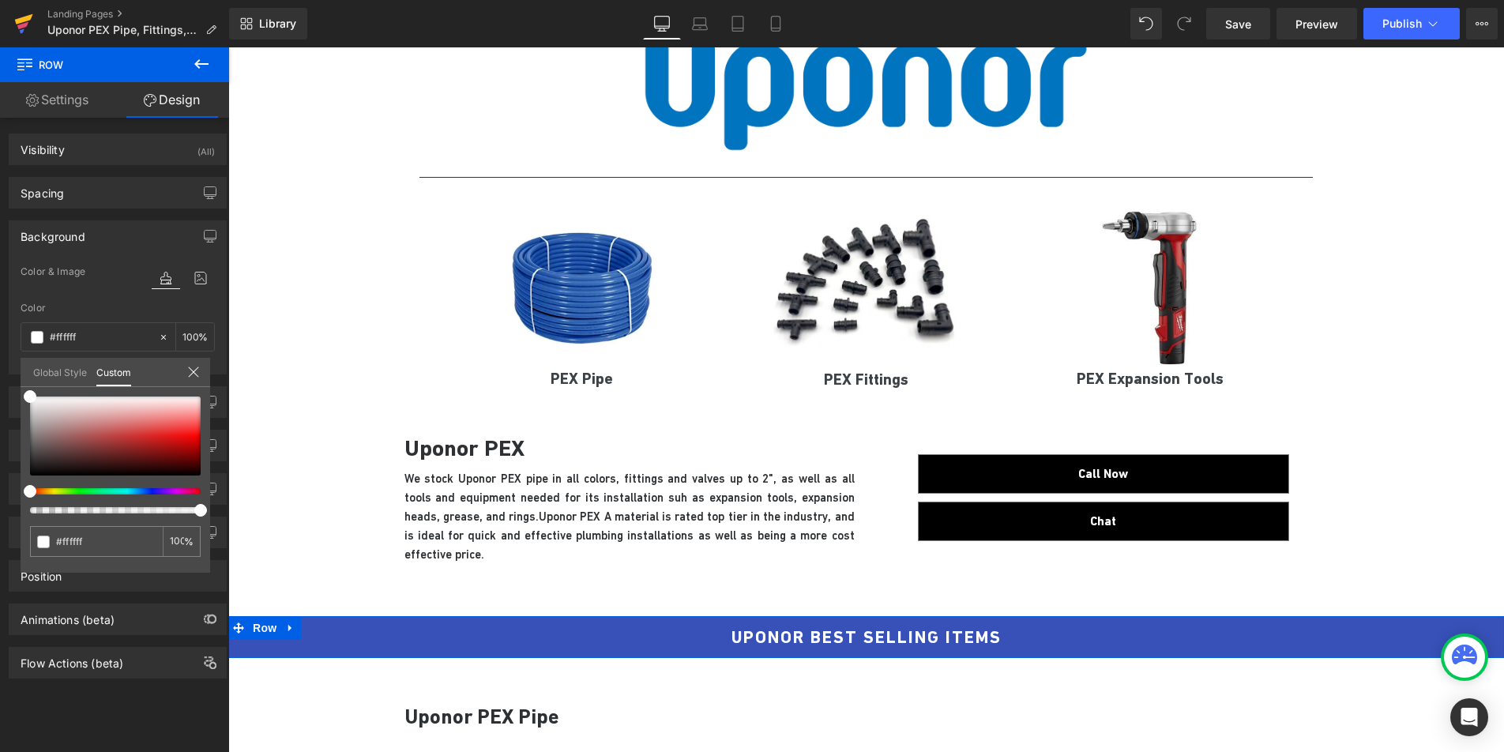
click at [21, 22] on icon at bounding box center [24, 19] width 18 height 10
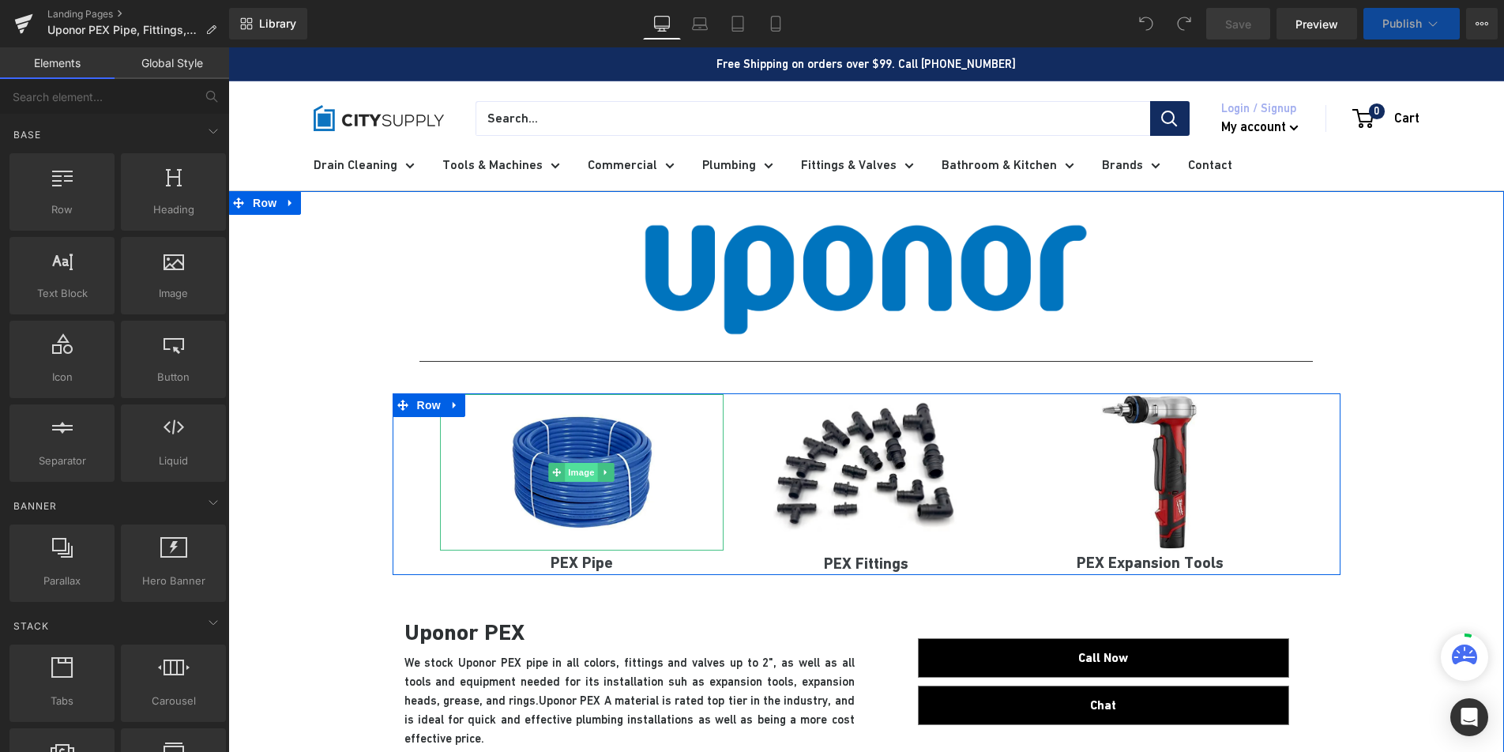
click at [572, 466] on span "Image" at bounding box center [582, 472] width 33 height 19
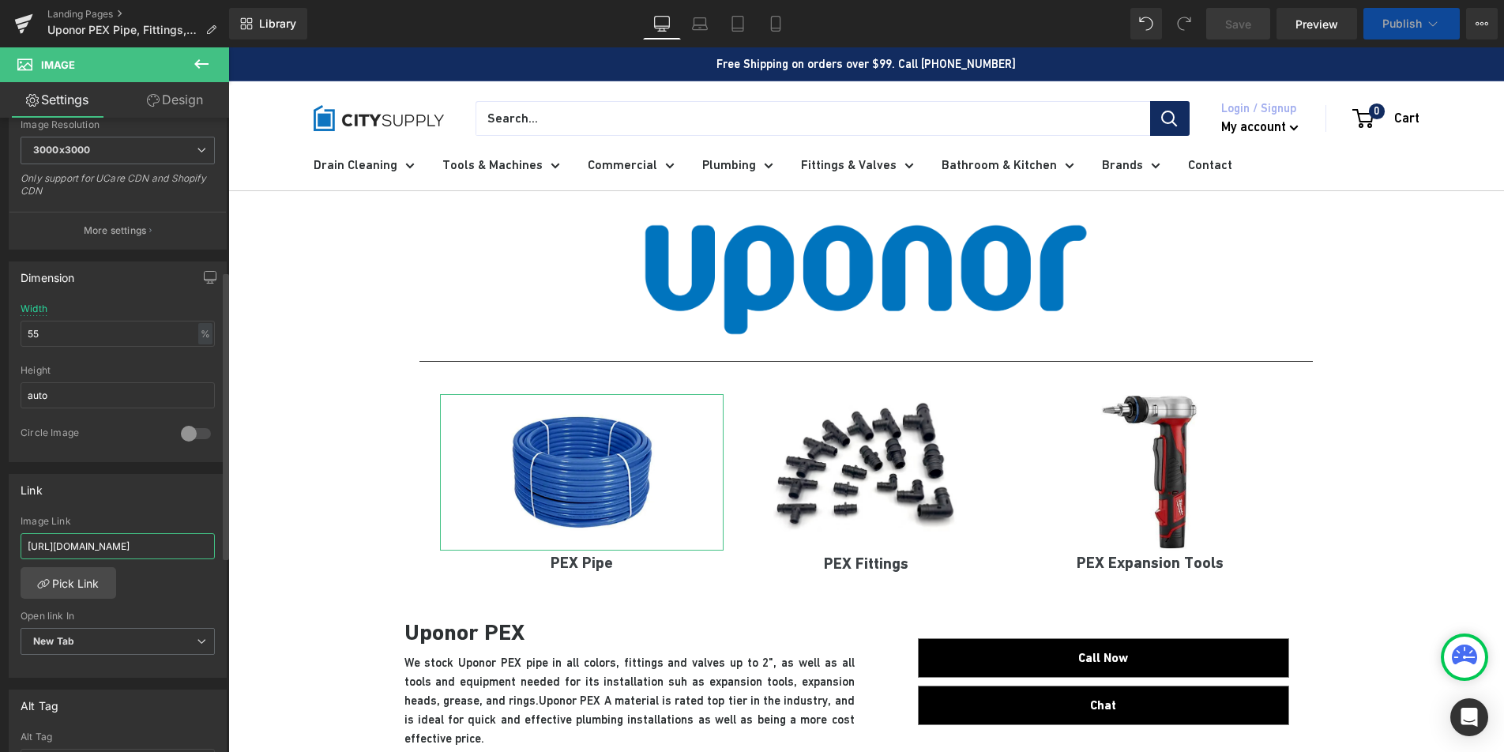
scroll to position [0, 73]
drag, startPoint x: 88, startPoint y: 546, endPoint x: 213, endPoint y: 543, distance: 124.1
click at [213, 543] on div "https://citysupplygroup.com/collections/propress-tools Image Link https://citys…" at bounding box center [117, 597] width 216 height 162
click at [126, 548] on input "https://citysupplygroup.com/collections/propress-tools" at bounding box center [118, 546] width 194 height 26
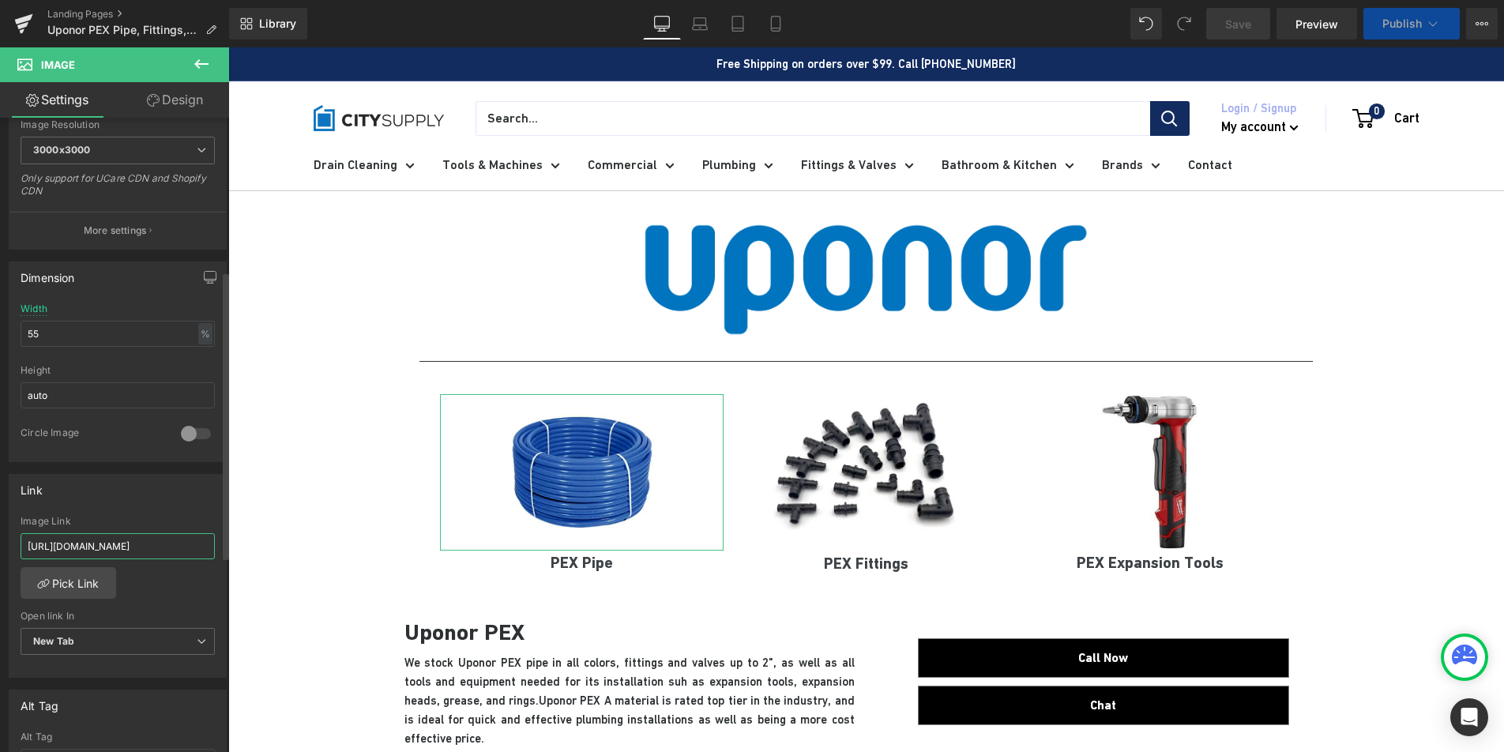
click at [126, 548] on input "https://citysupplygroup.com/collections/propress-tools" at bounding box center [118, 546] width 194 height 26
paste input "ex-pipe"
type input "https://citysupplygroup.com/collections/pex-pipe"
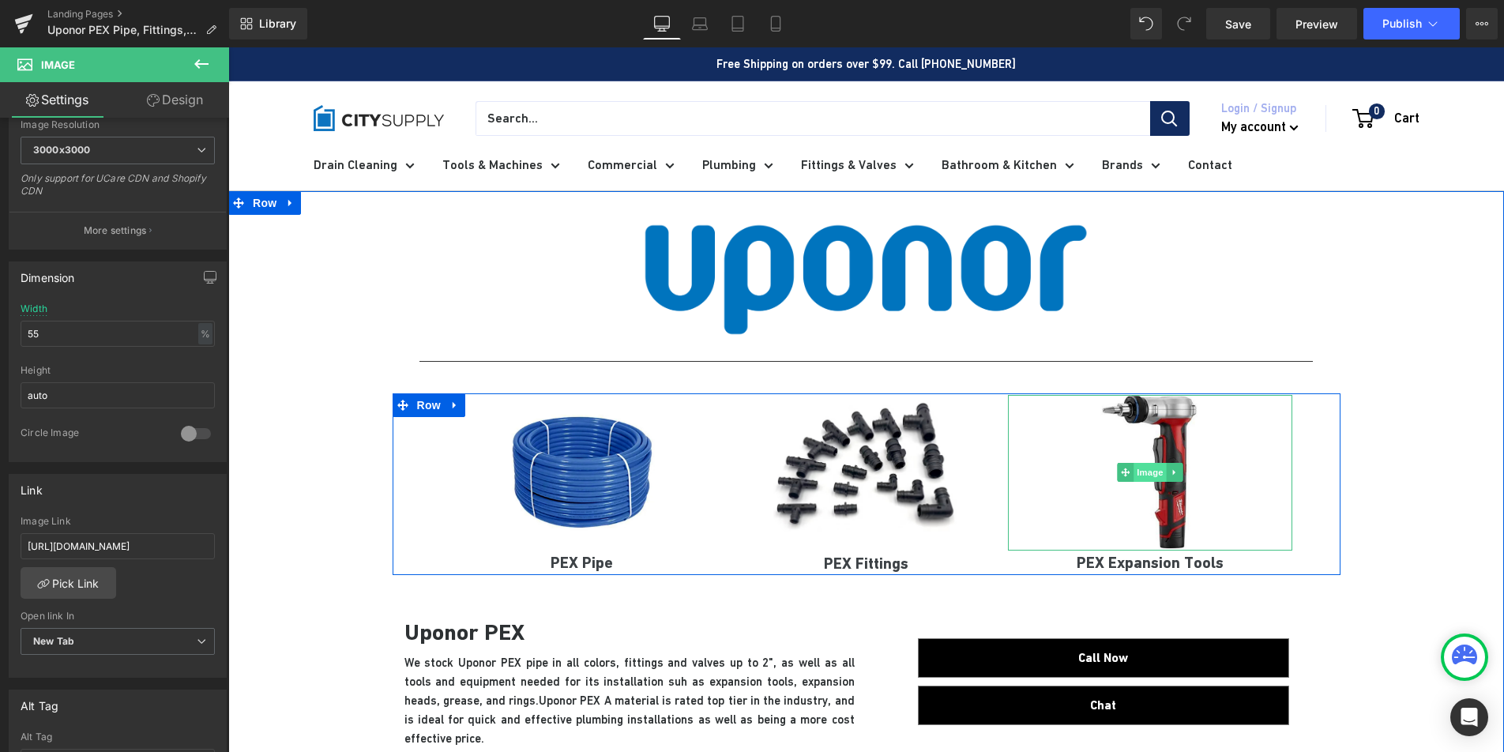
click at [1152, 473] on span "Image" at bounding box center [1150, 472] width 33 height 19
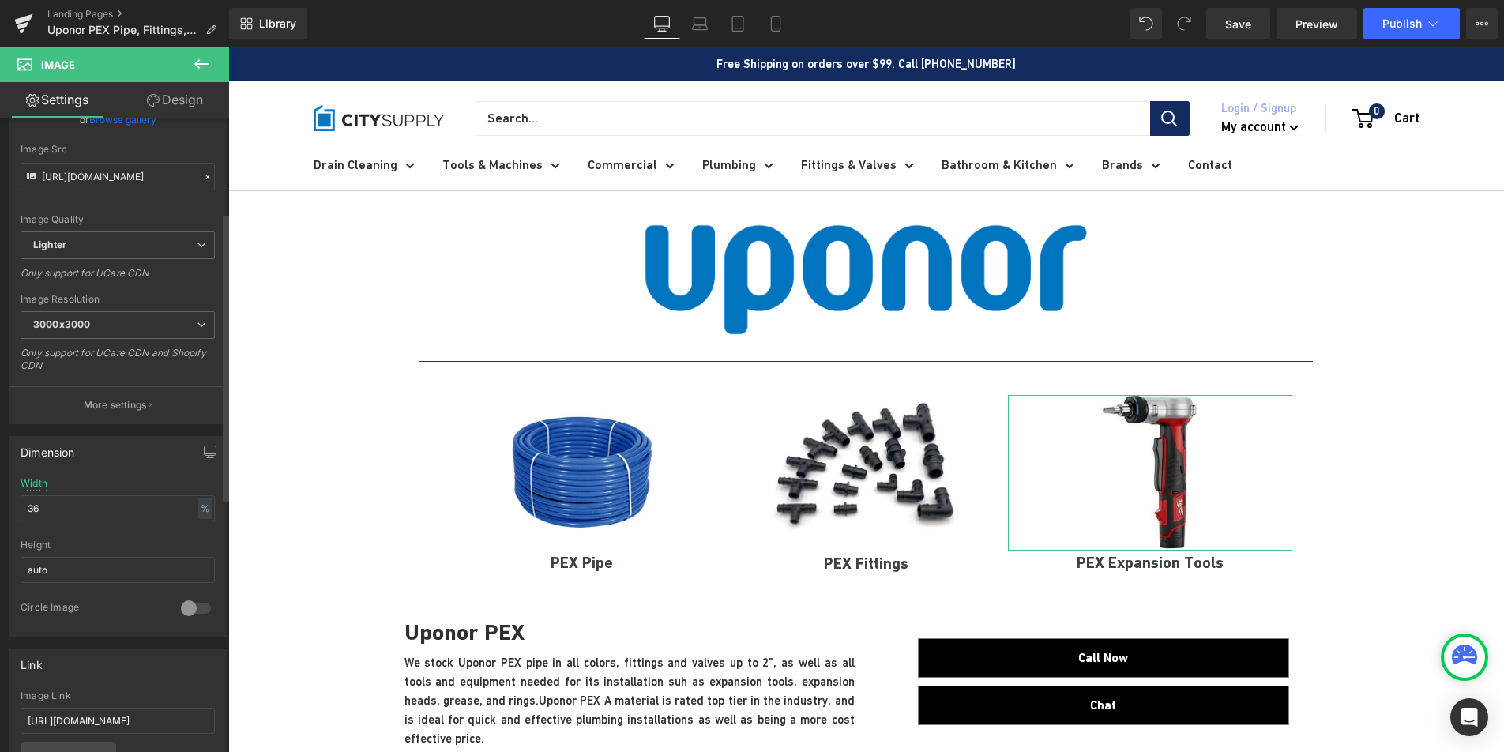
scroll to position [239, 0]
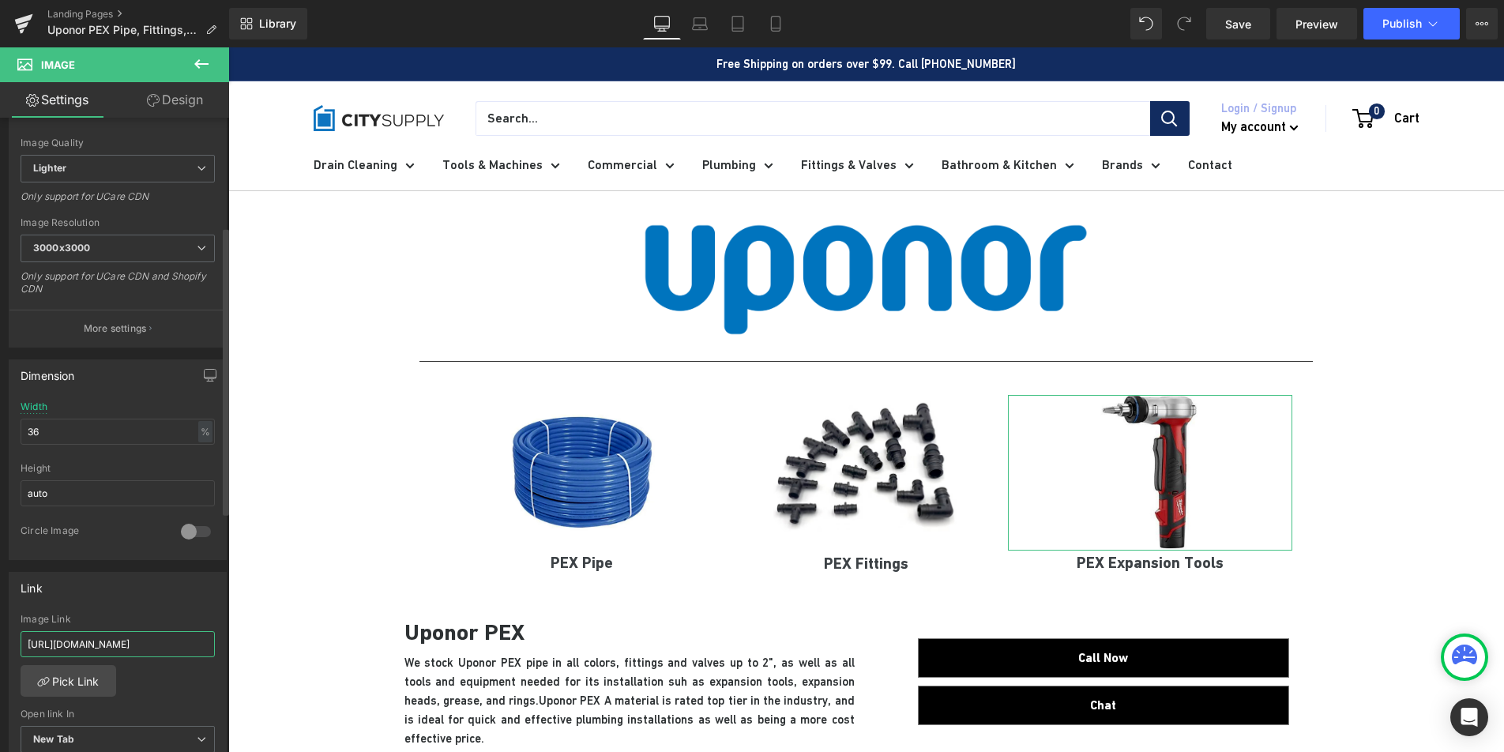
click at [105, 642] on input "https://citysupplygroup.com/collections/wrenches" at bounding box center [118, 644] width 194 height 26
paste input "expansion-tool"
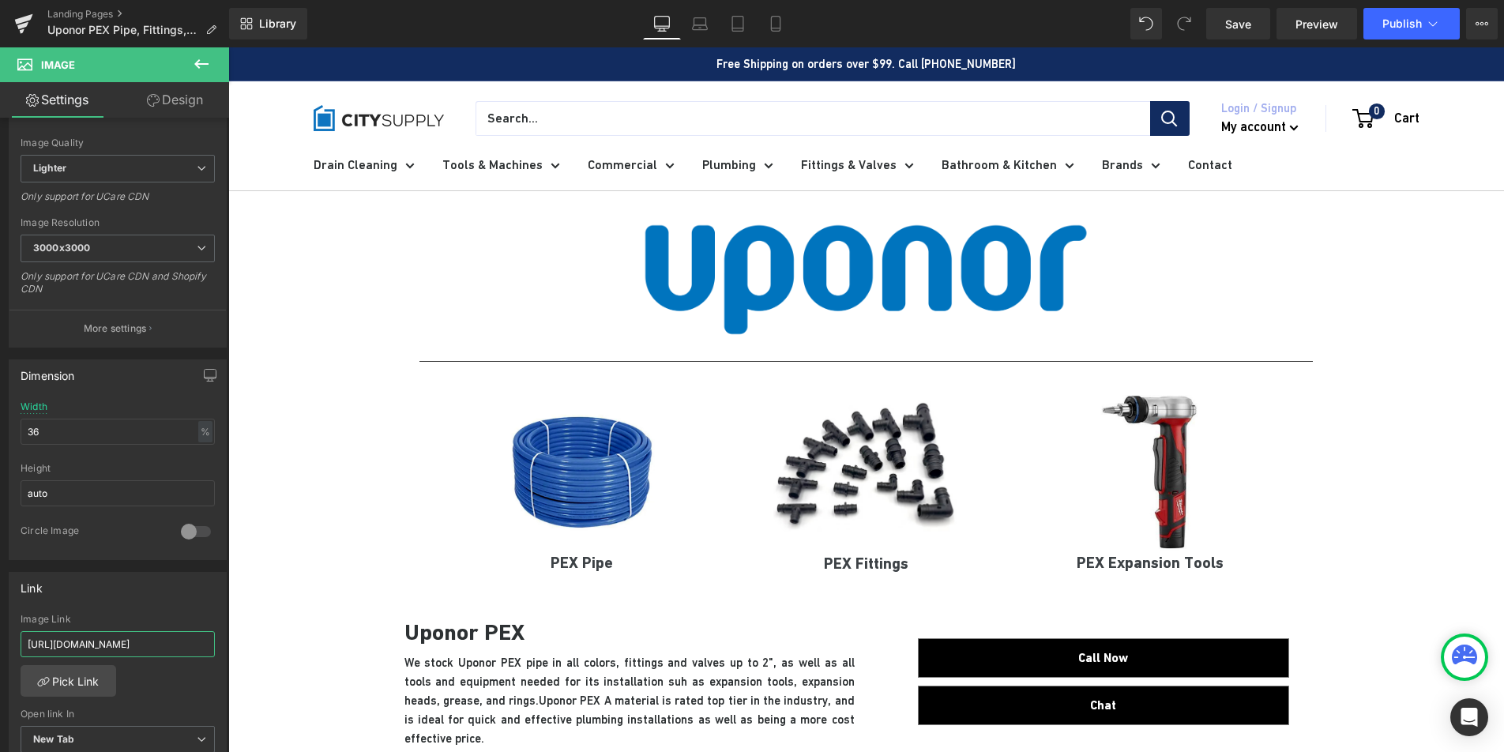
type input "https://citysupplygroup.com/collections/expansion-tools"
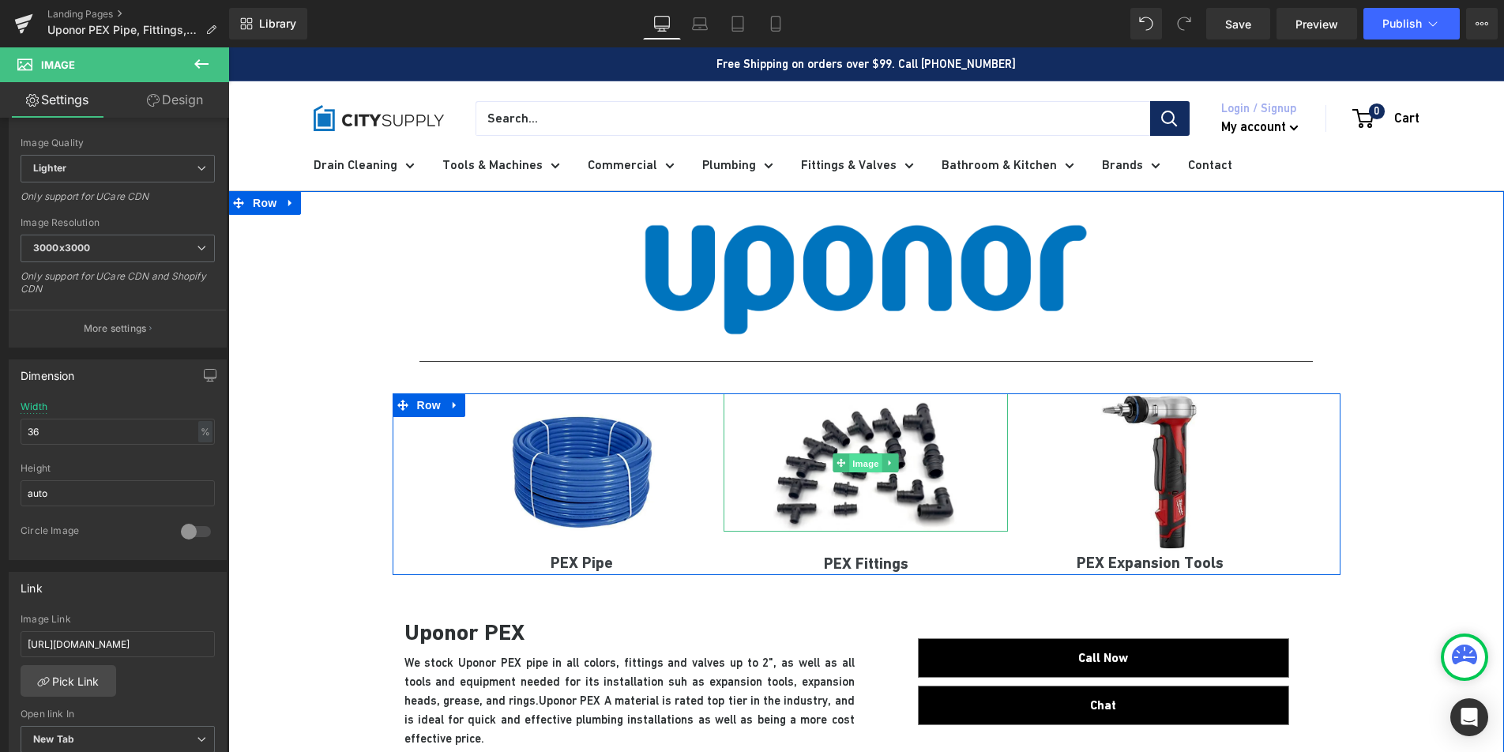
click at [862, 466] on span "Image" at bounding box center [866, 462] width 33 height 19
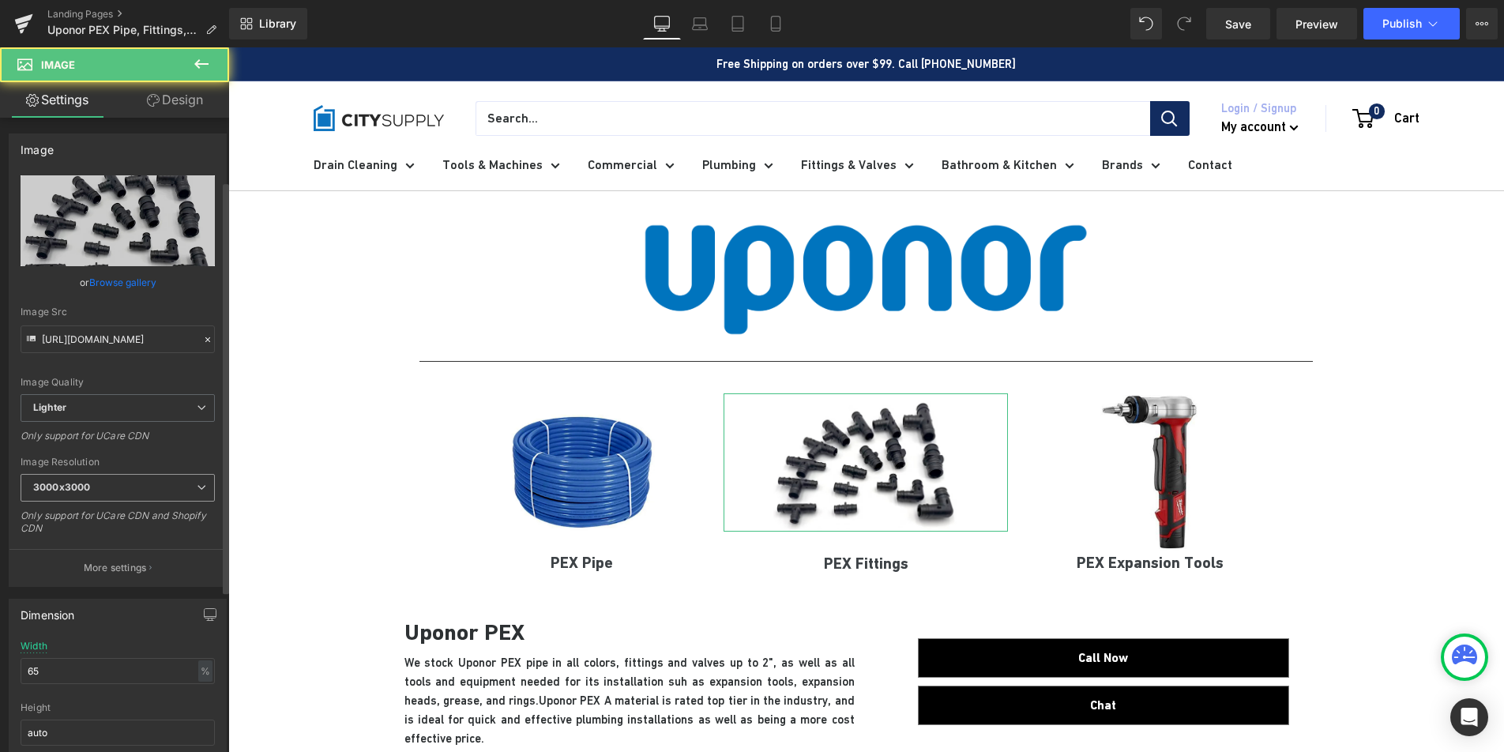
scroll to position [309, 0]
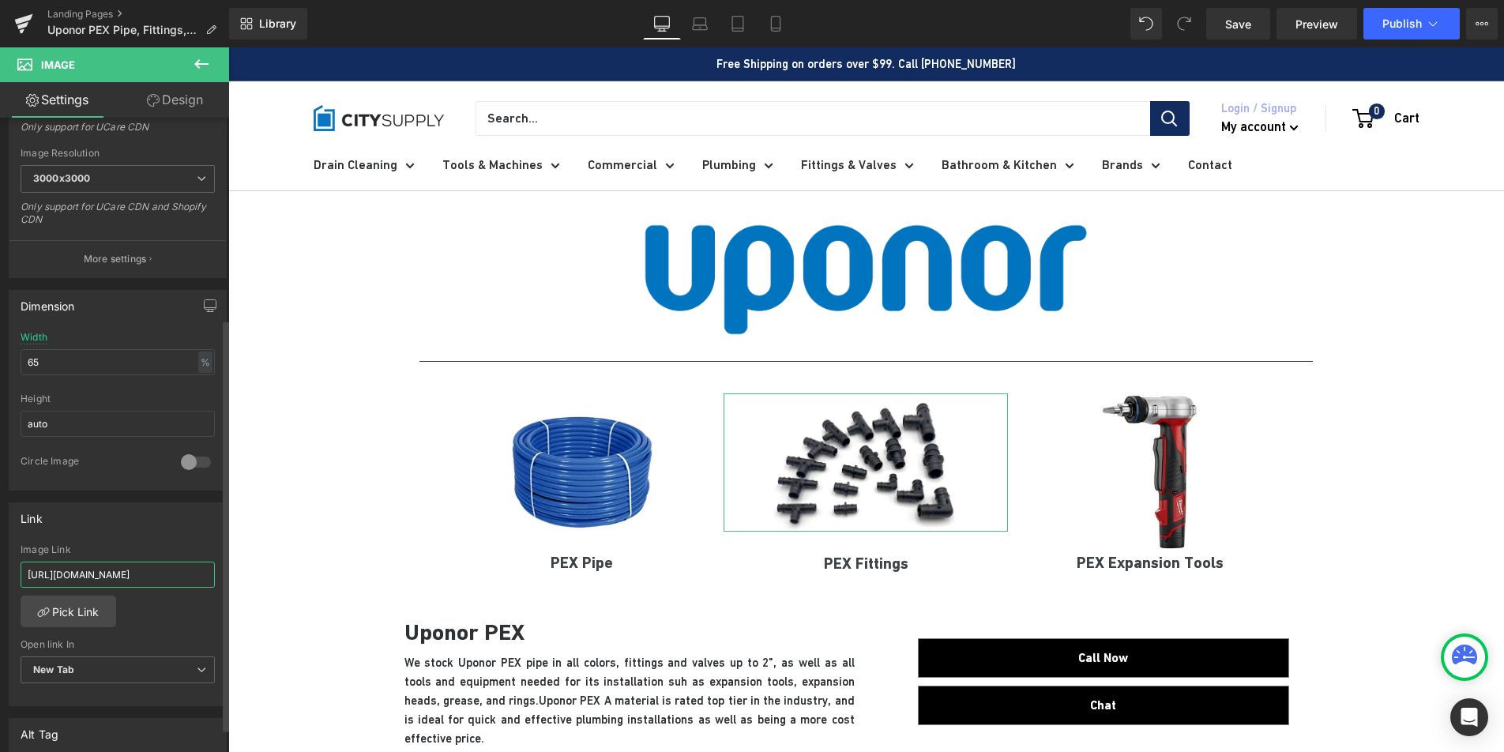
click at [86, 579] on input "https://citysupplygroup.com/pages/ridgid-pipe-threaders" at bounding box center [118, 575] width 194 height 26
click at [86, 580] on input "https://citysupplygroup.com/pages/ridgid-pipe-threaders" at bounding box center [118, 575] width 194 height 26
paste input "collections/pex-fitting"
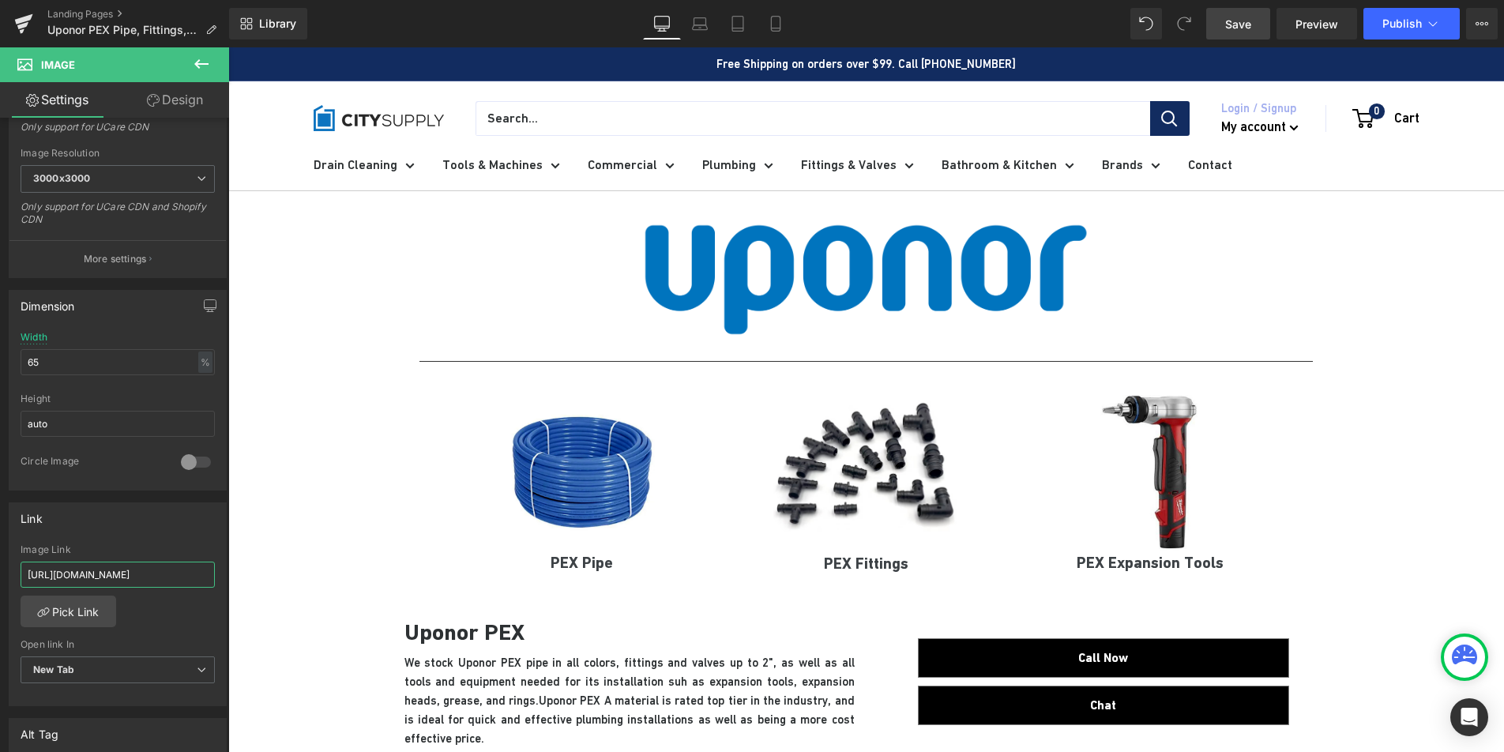
type input "https://citysupplygroup.com/collections/pex-fittings"
click at [1235, 25] on span "Save" at bounding box center [1238, 24] width 26 height 17
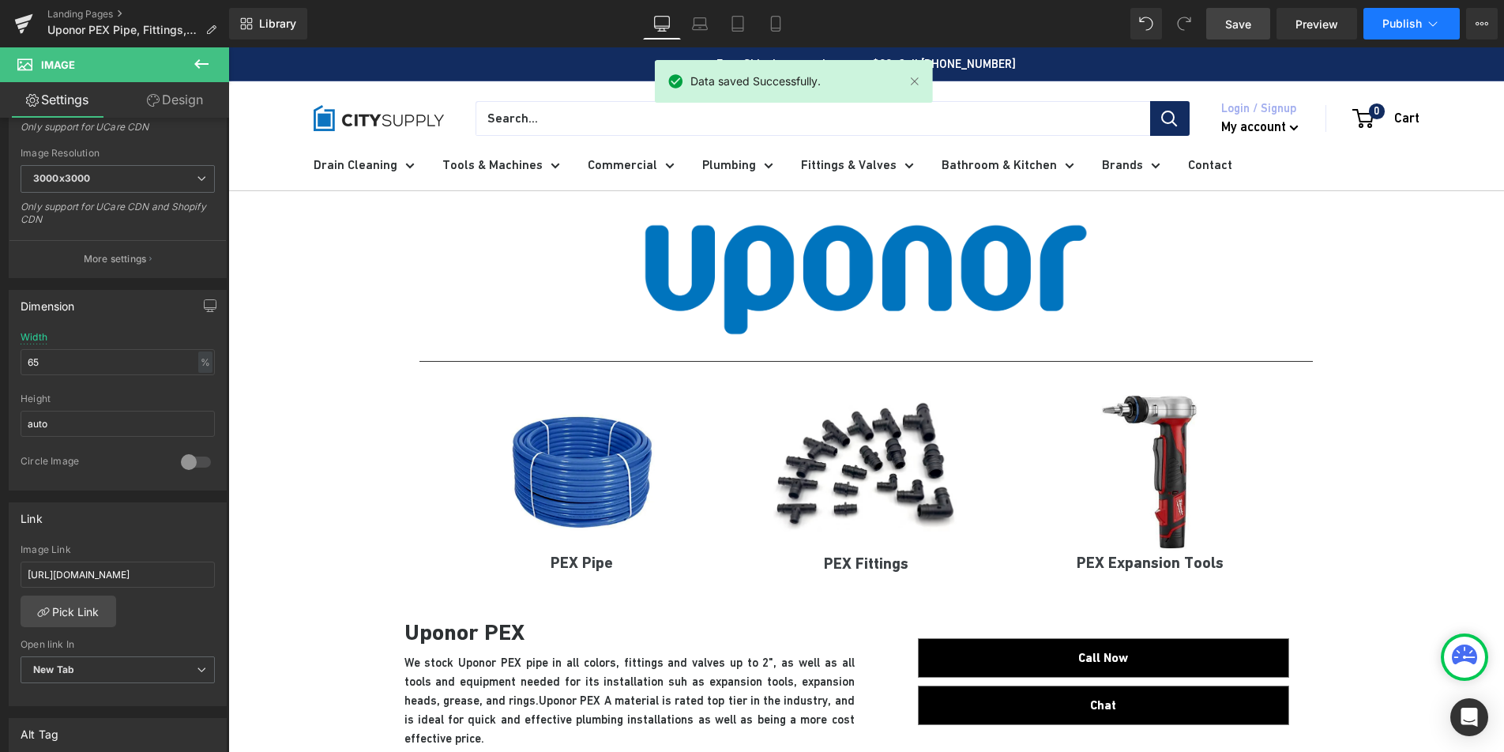
click at [1417, 23] on span "Publish" at bounding box center [1401, 23] width 39 height 13
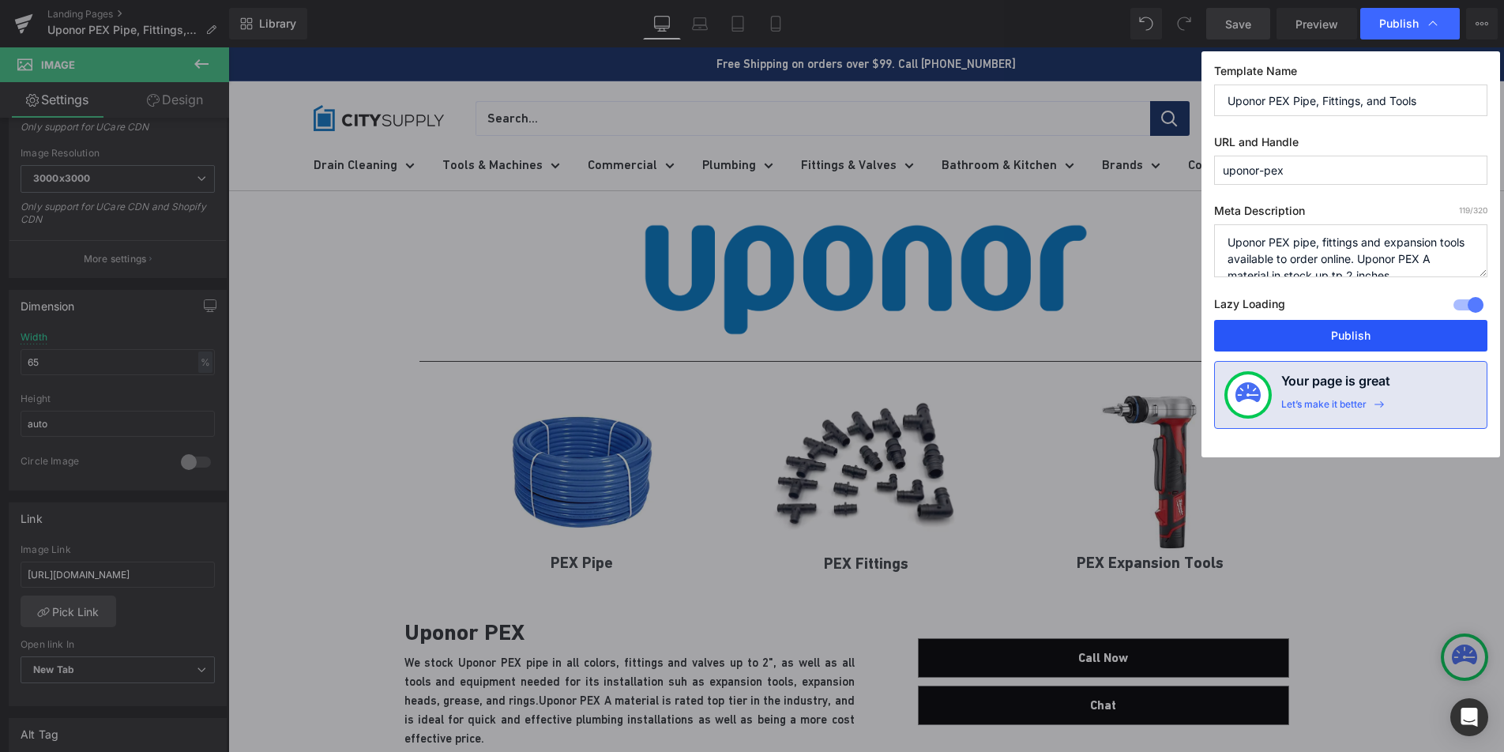
click at [1328, 345] on button "Publish" at bounding box center [1350, 336] width 273 height 32
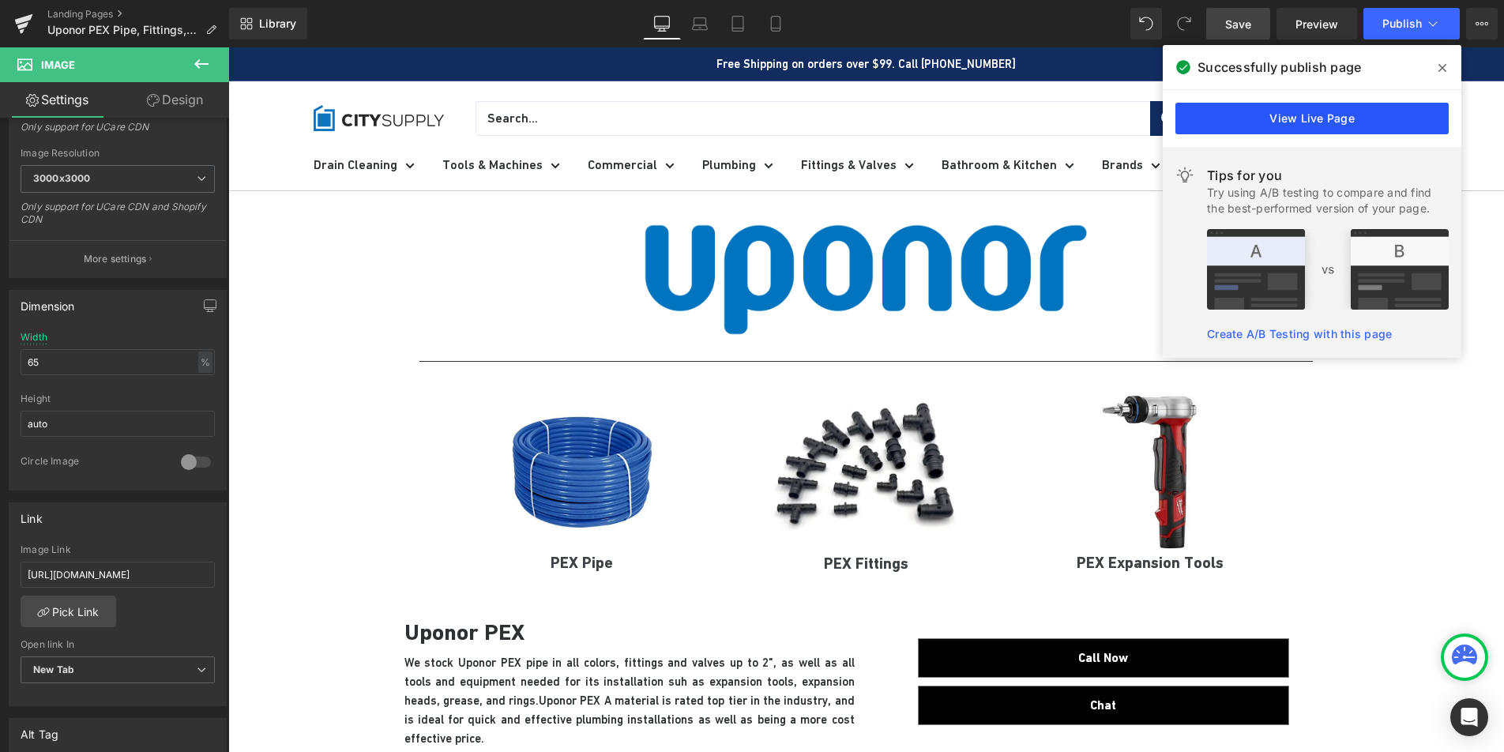
click at [1312, 126] on link "View Live Page" at bounding box center [1311, 119] width 273 height 32
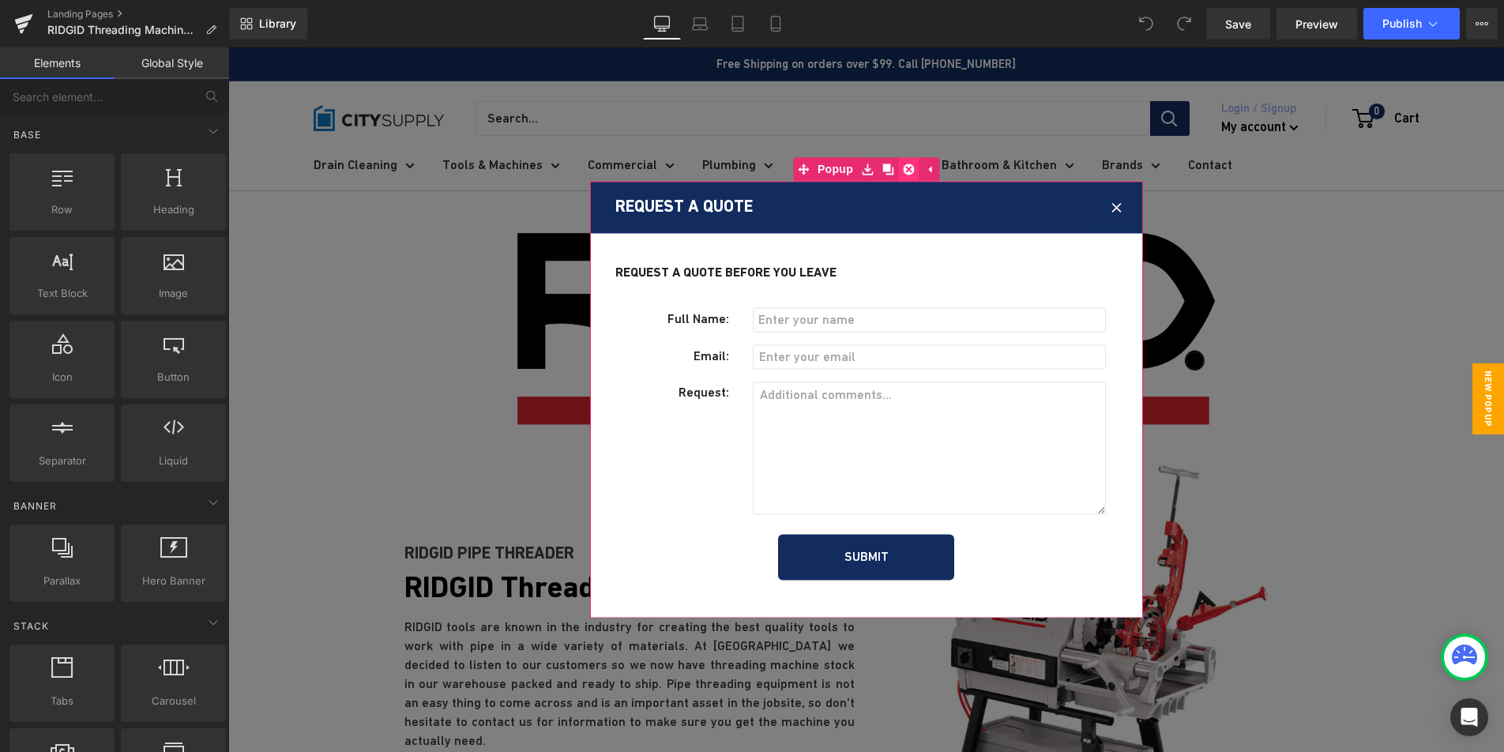
click at [903, 167] on icon at bounding box center [908, 169] width 11 height 11
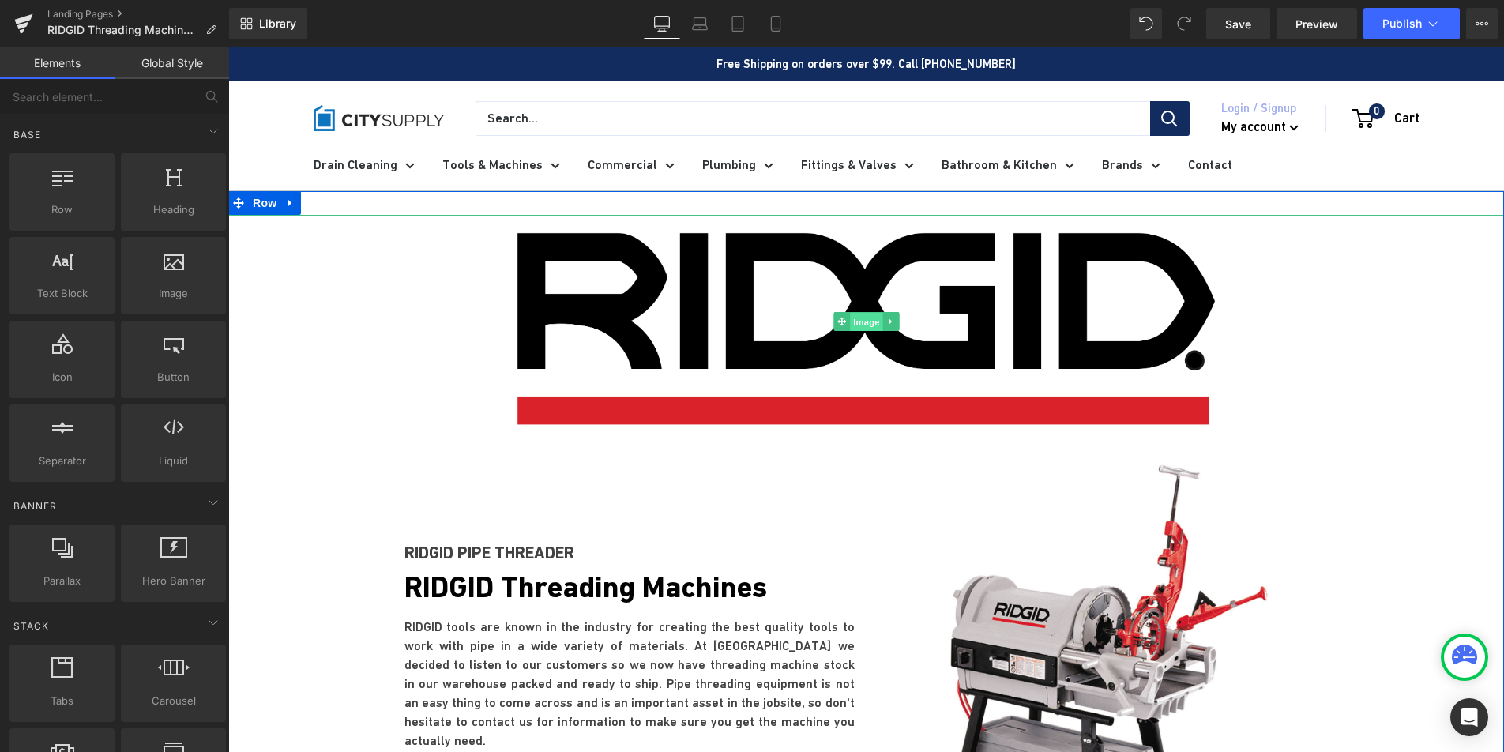
click at [853, 315] on span "Image" at bounding box center [866, 321] width 33 height 19
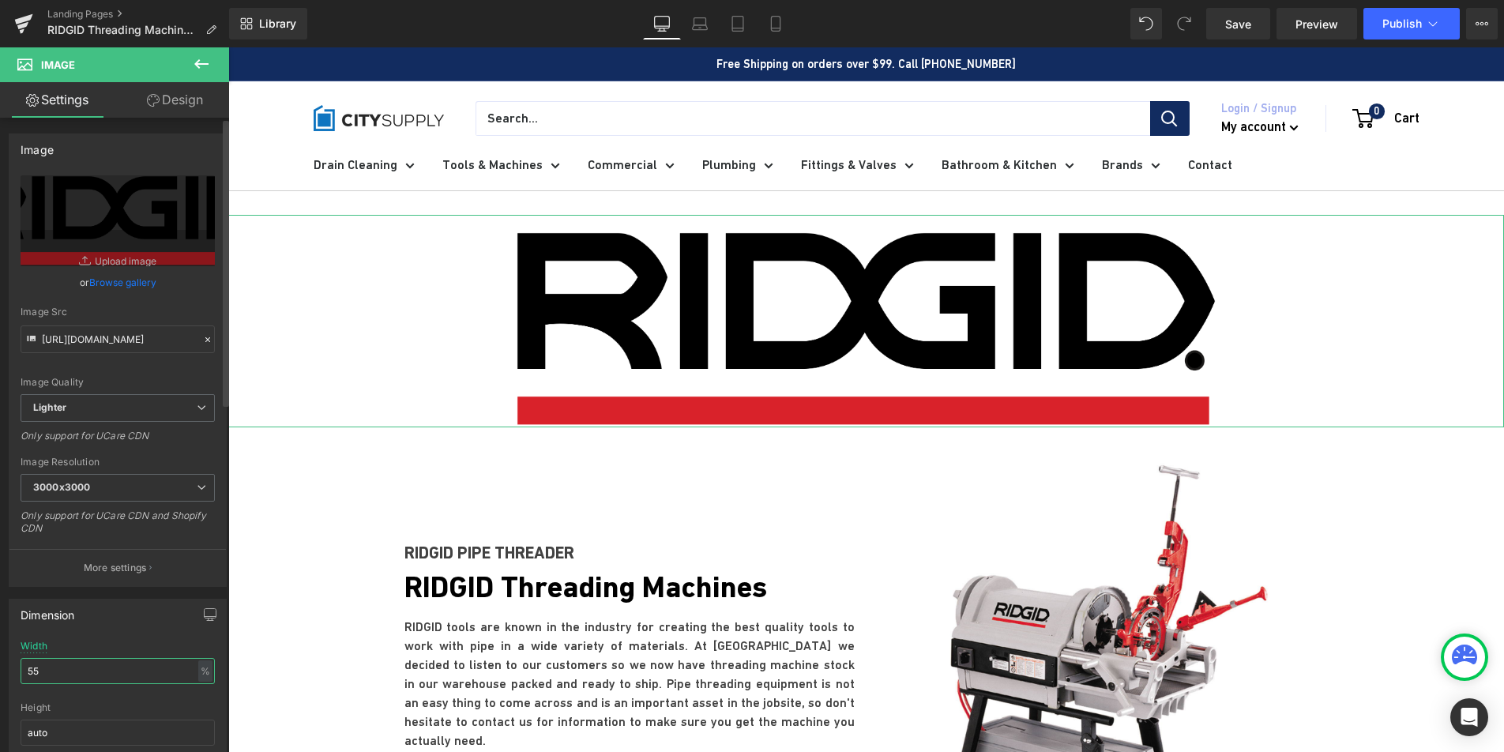
click at [73, 663] on input "55" at bounding box center [118, 671] width 194 height 26
type input "35"
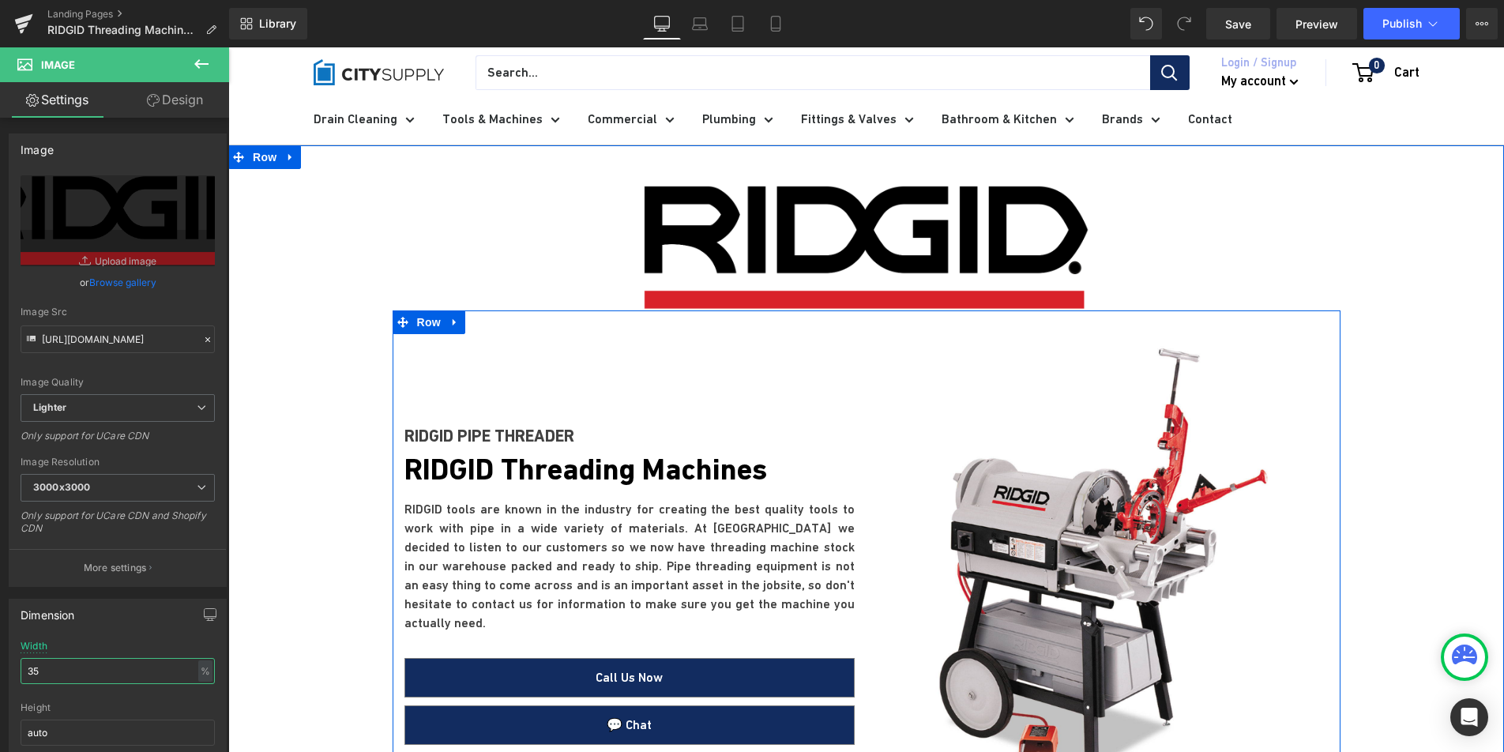
scroll to position [137, 0]
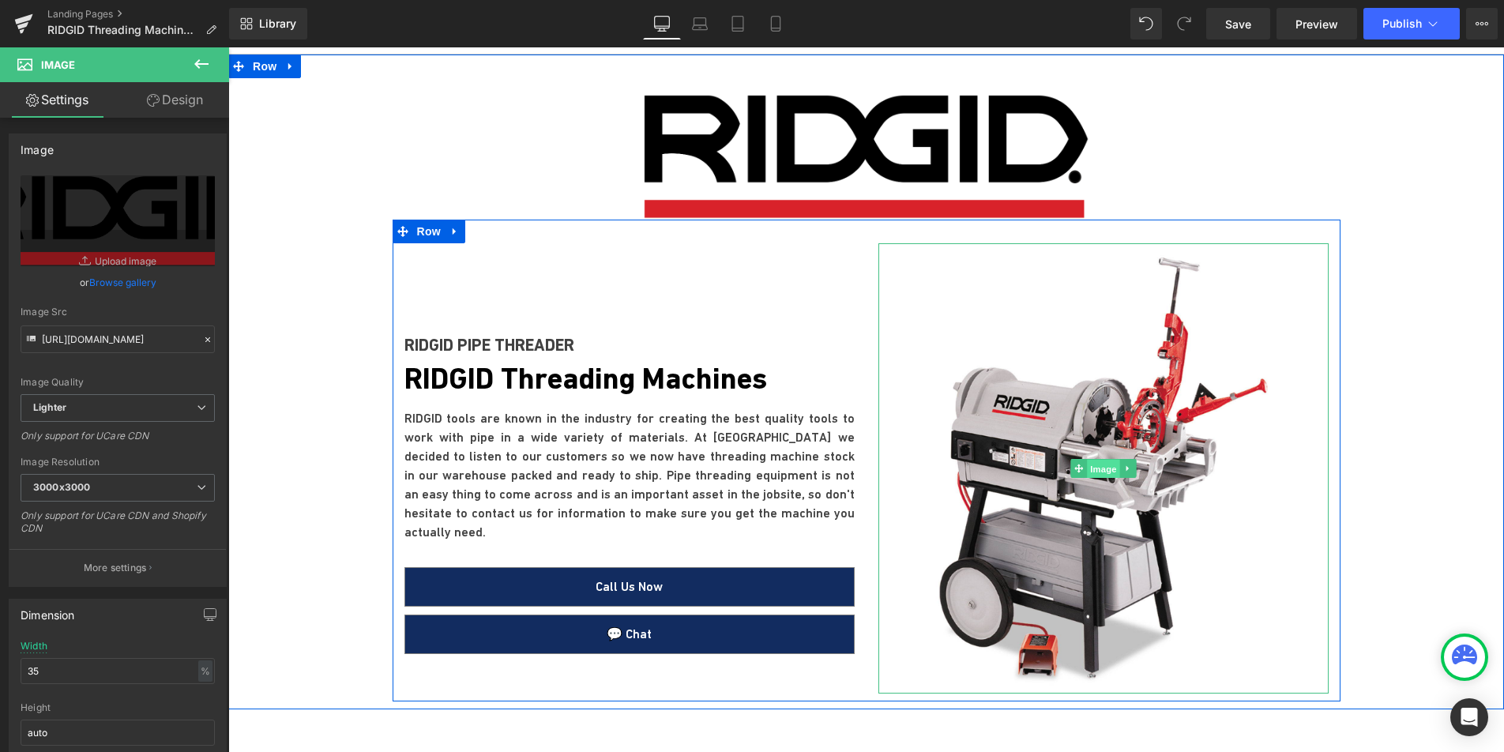
click at [1089, 471] on span "Image" at bounding box center [1103, 468] width 33 height 19
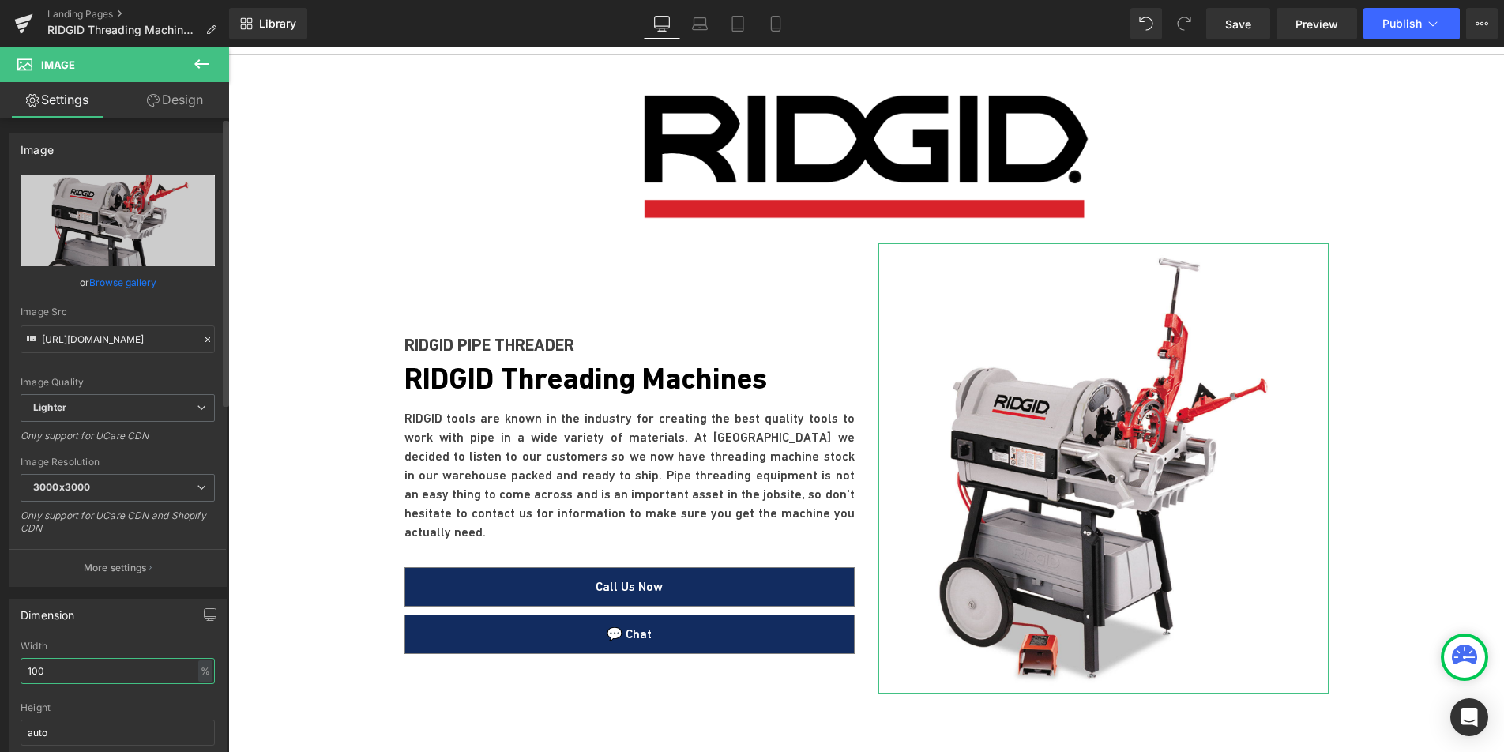
click at [65, 671] on input "100" at bounding box center [118, 671] width 194 height 26
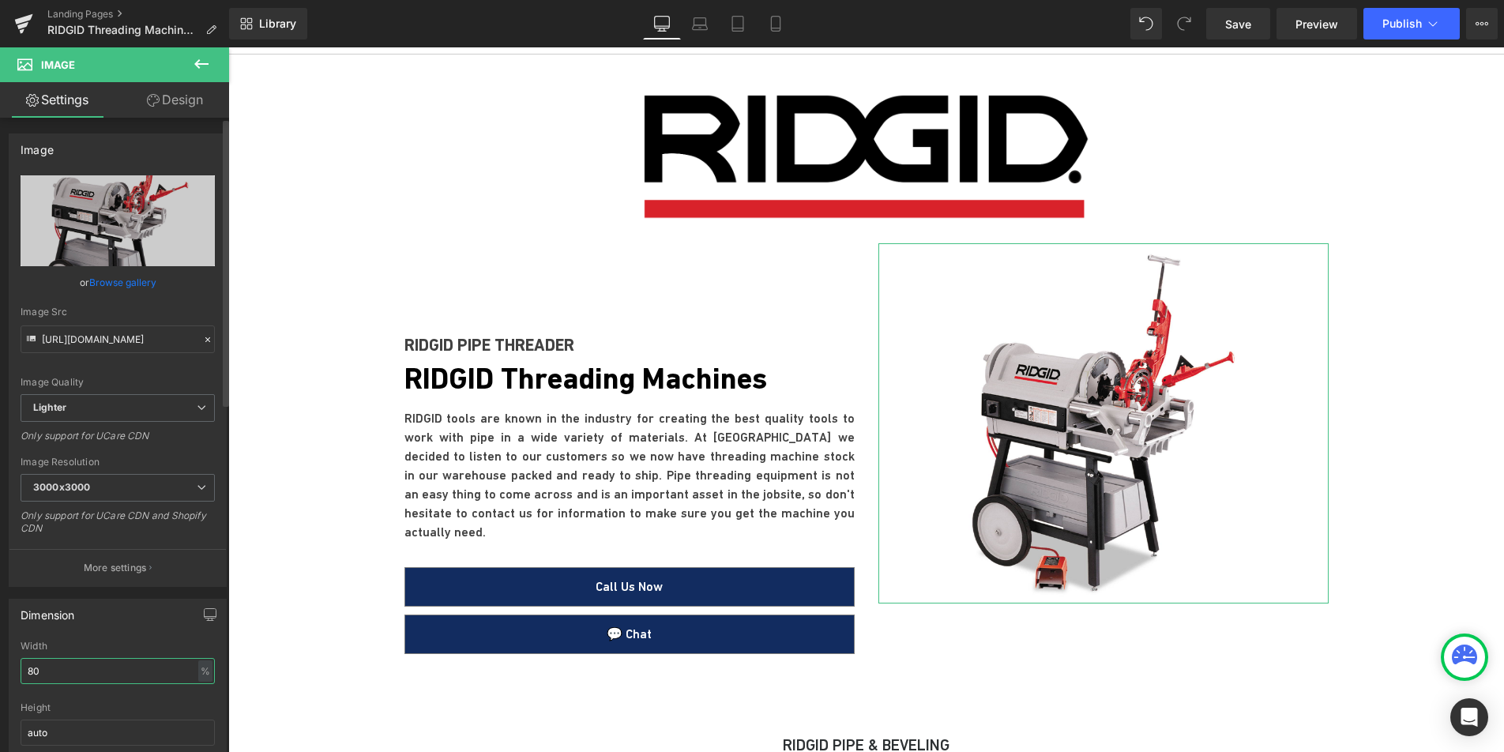
type input "8"
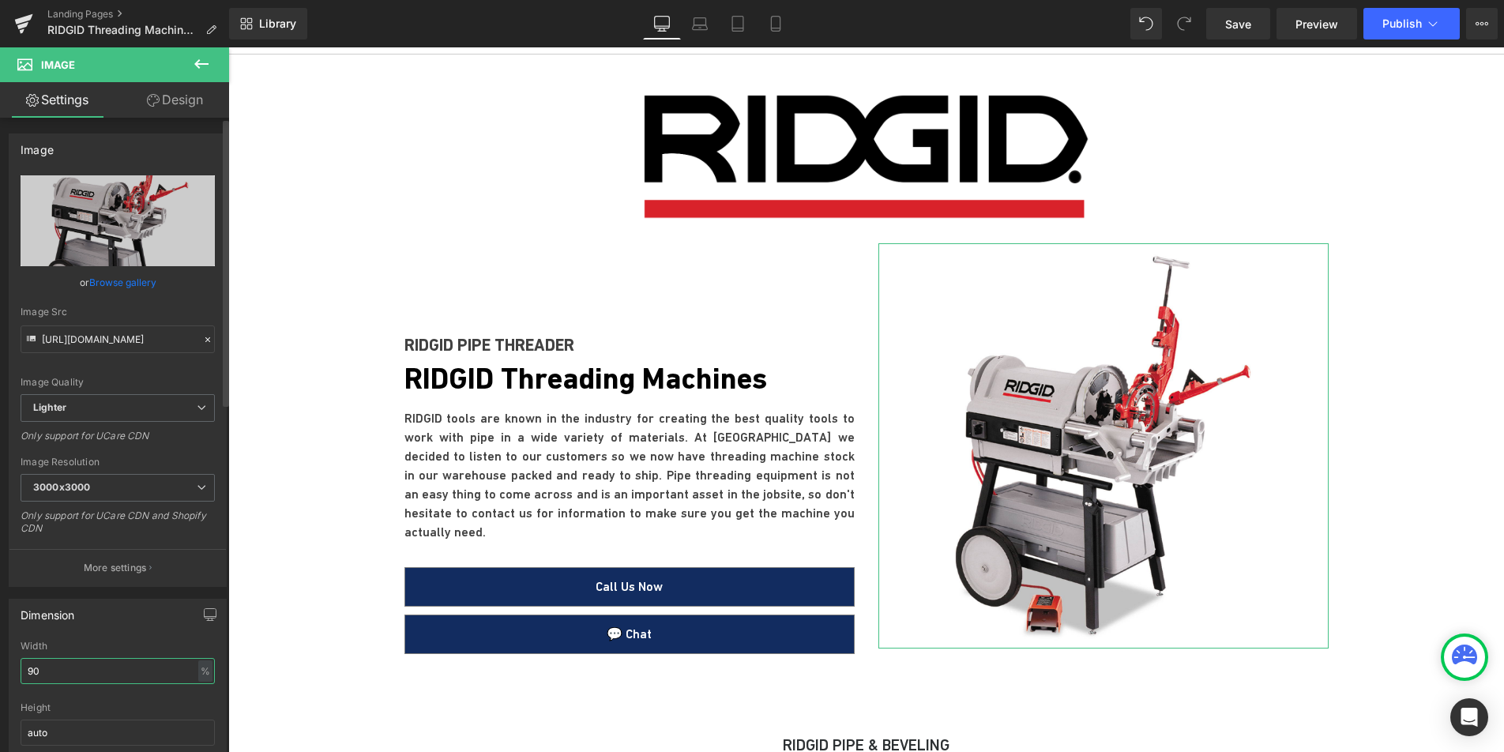
type input "9"
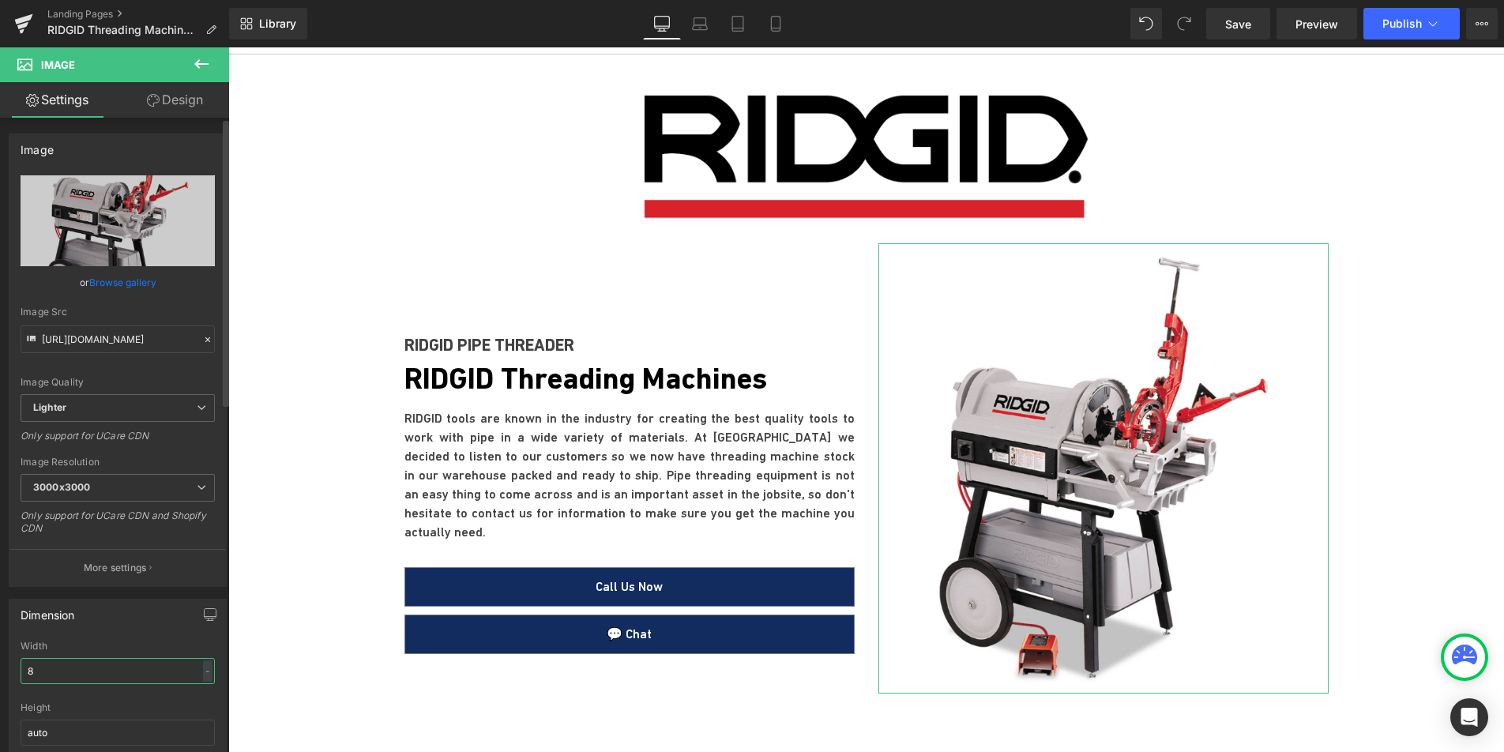
type input "85"
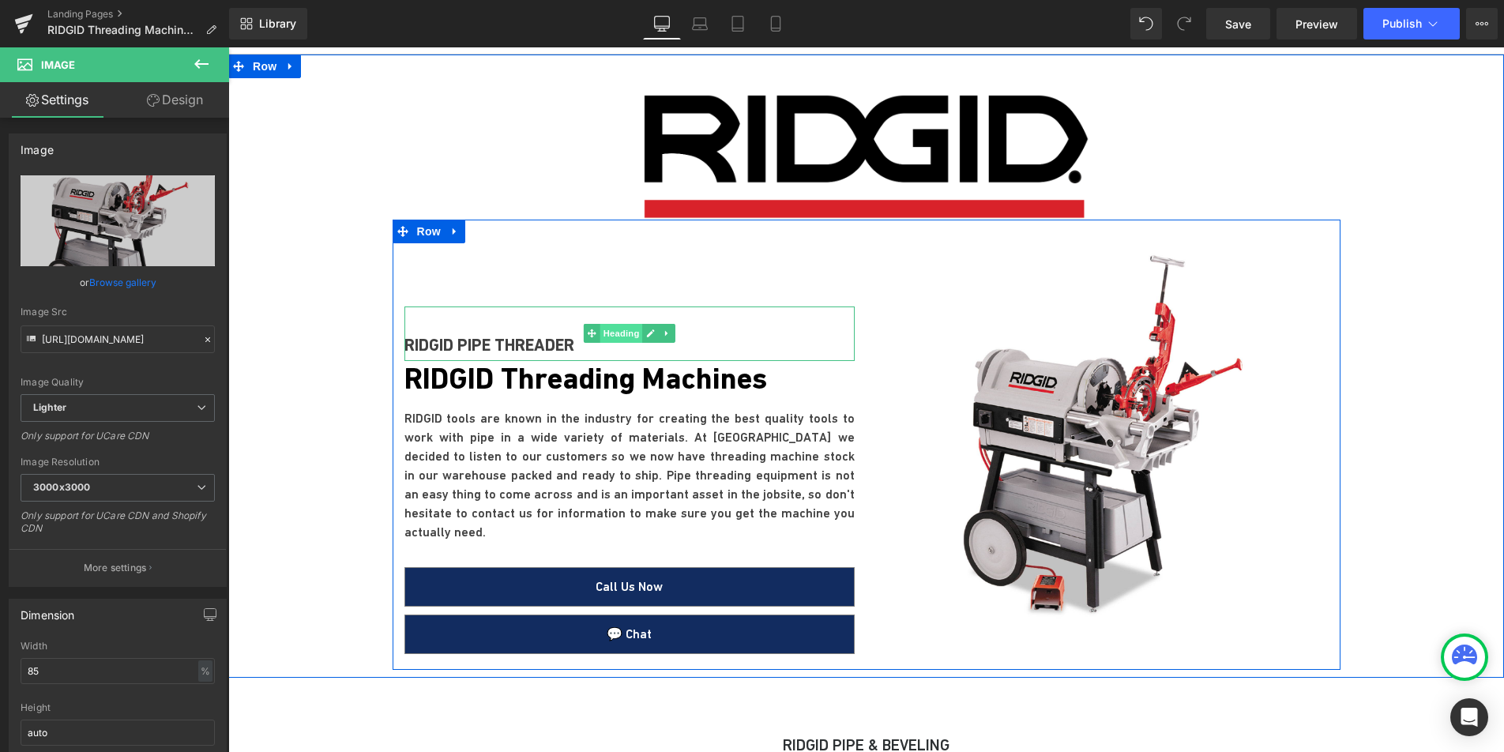
click at [623, 334] on span "Heading" at bounding box center [621, 333] width 43 height 19
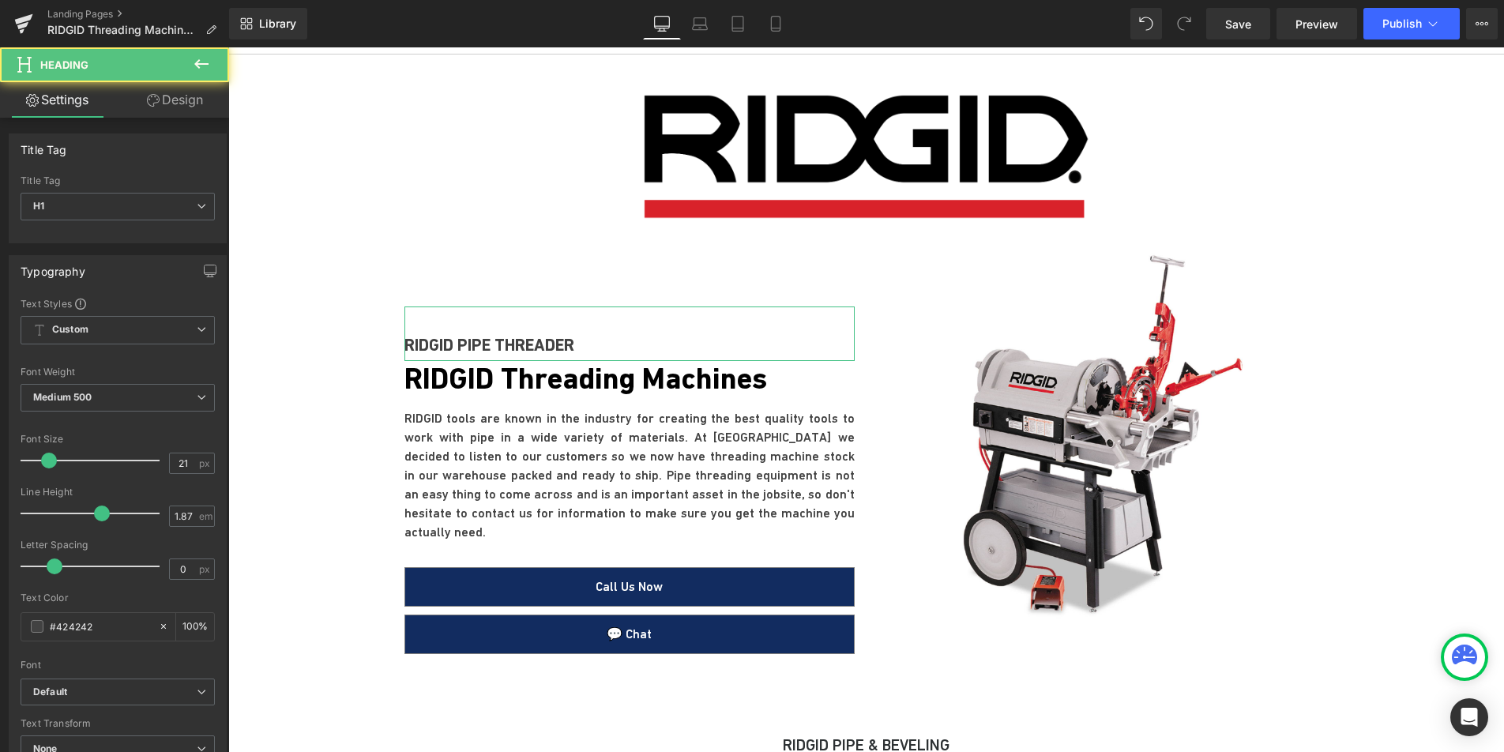
click at [187, 111] on link "Design" at bounding box center [175, 100] width 115 height 36
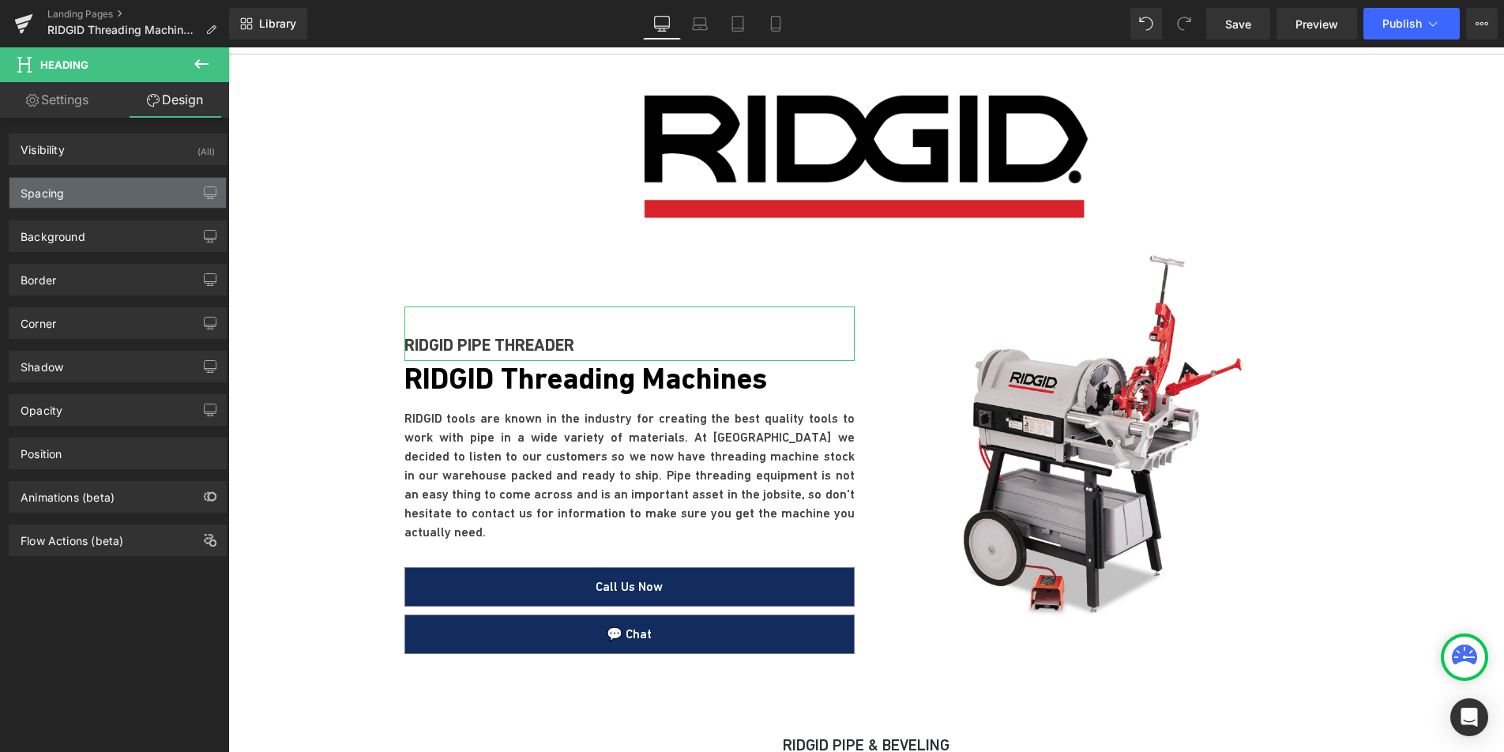
click at [124, 184] on div "Spacing" at bounding box center [117, 193] width 216 height 30
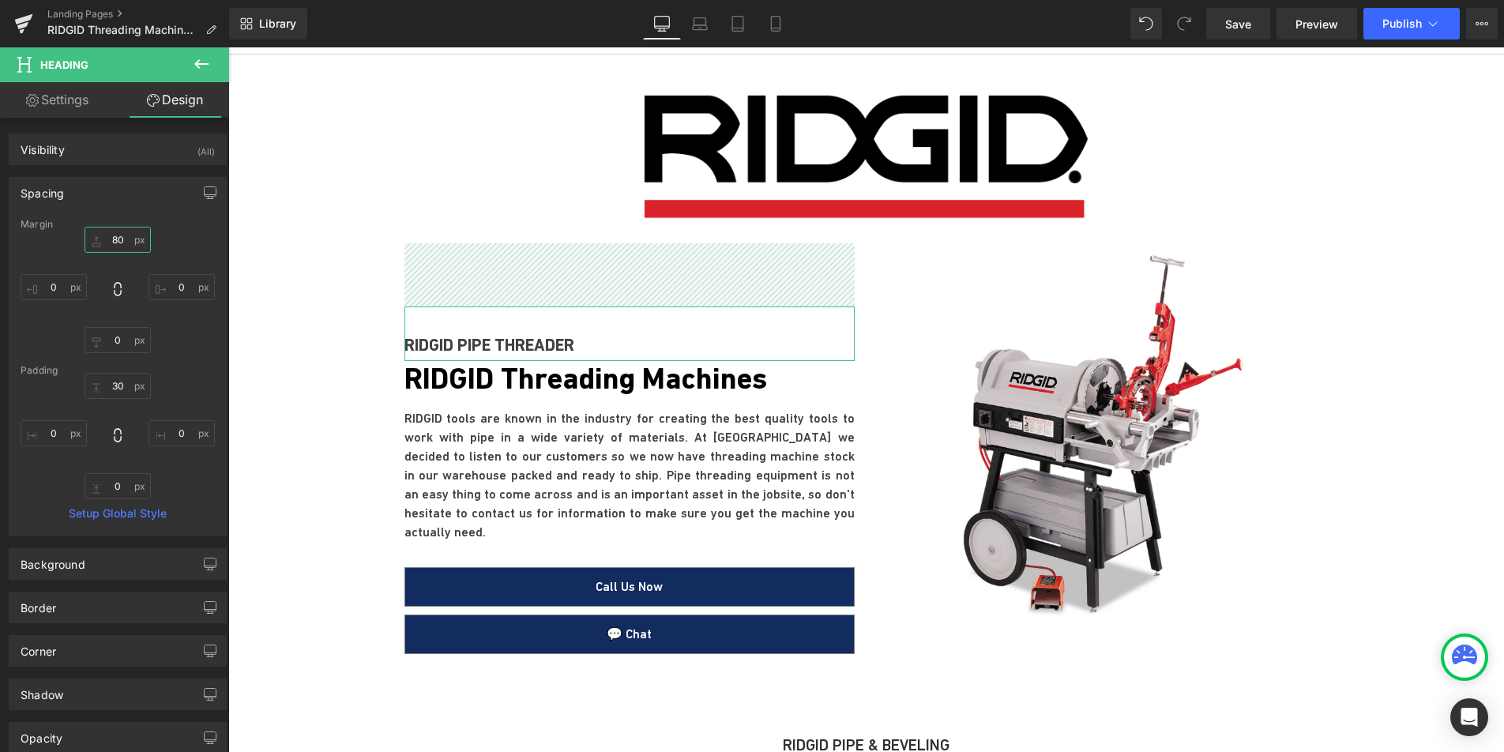
click at [114, 241] on input "text" at bounding box center [118, 240] width 66 height 26
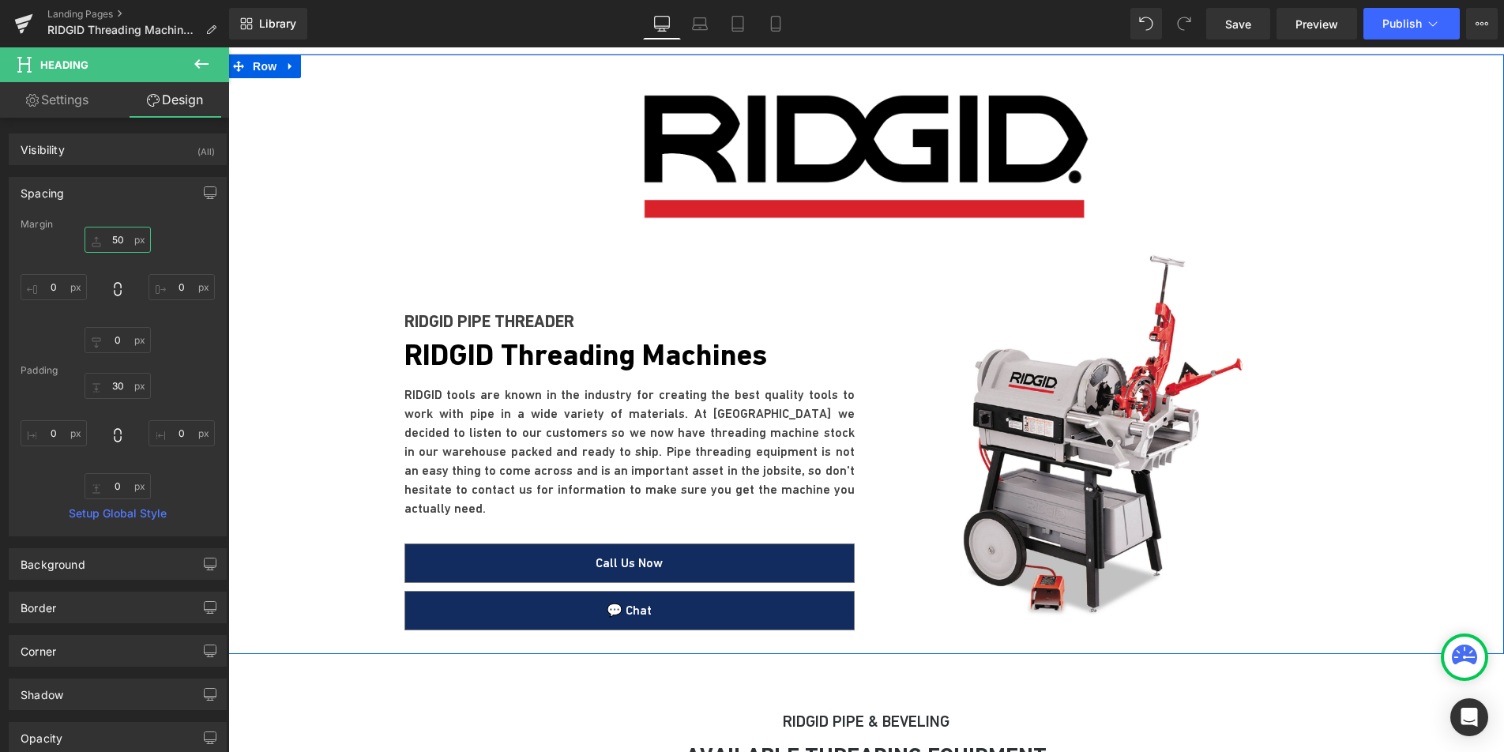
type input "5"
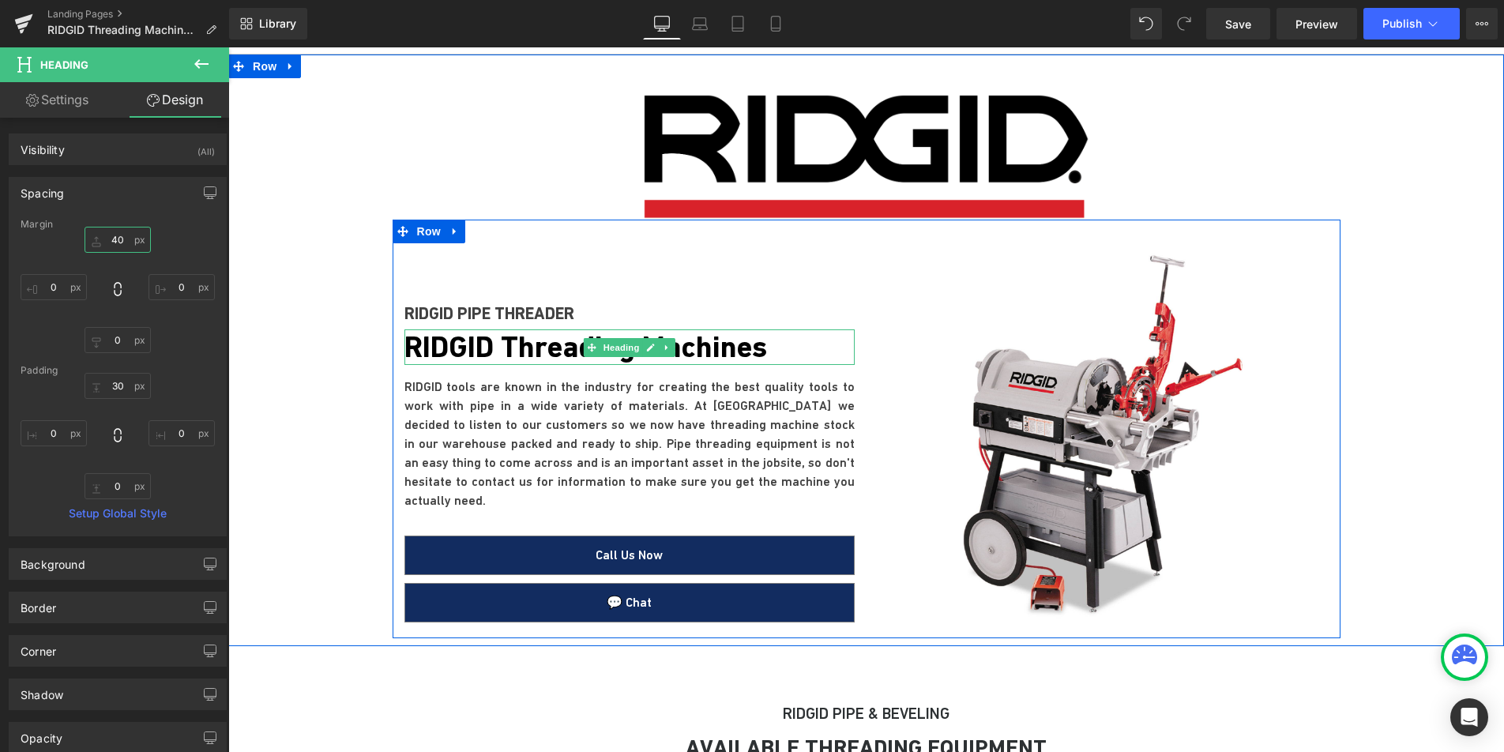
type input "4"
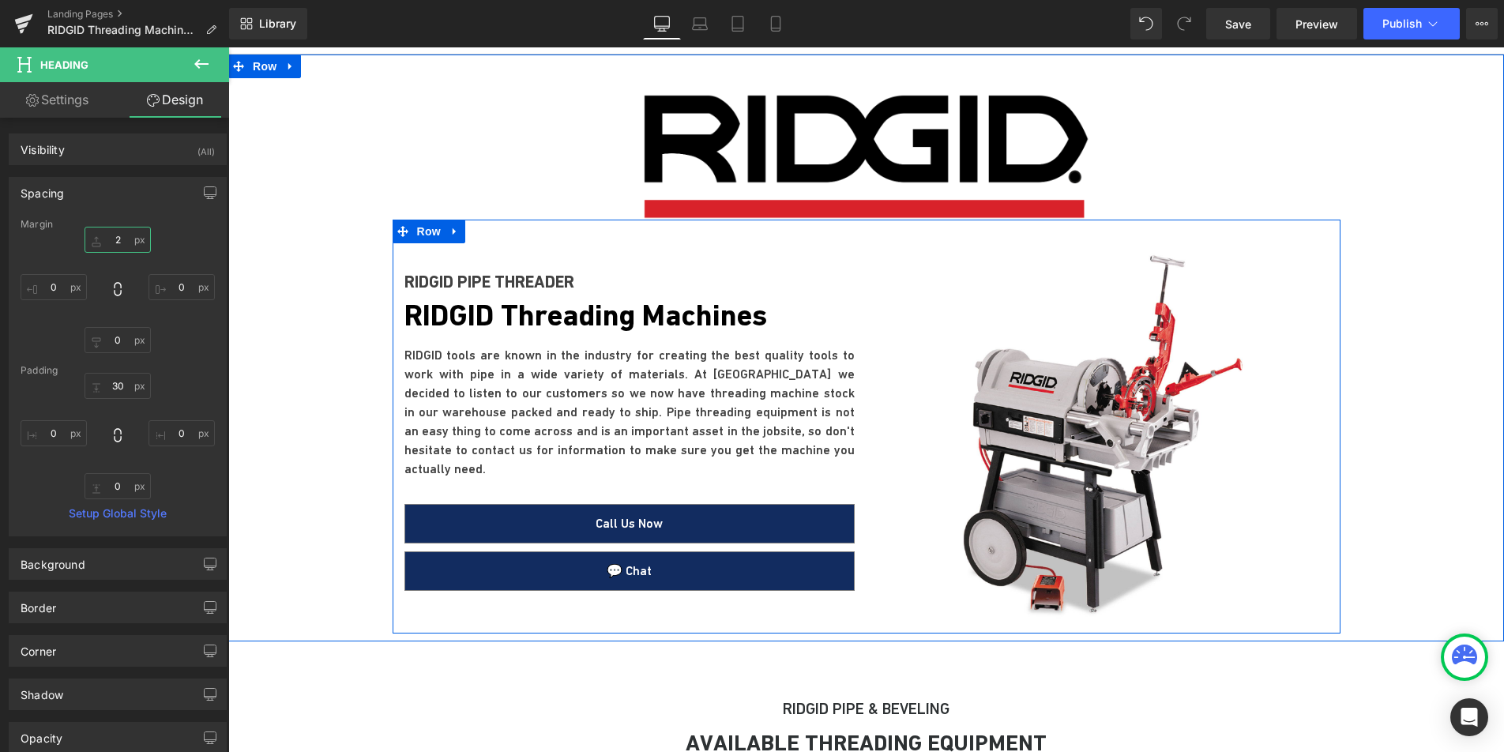
type input "20"
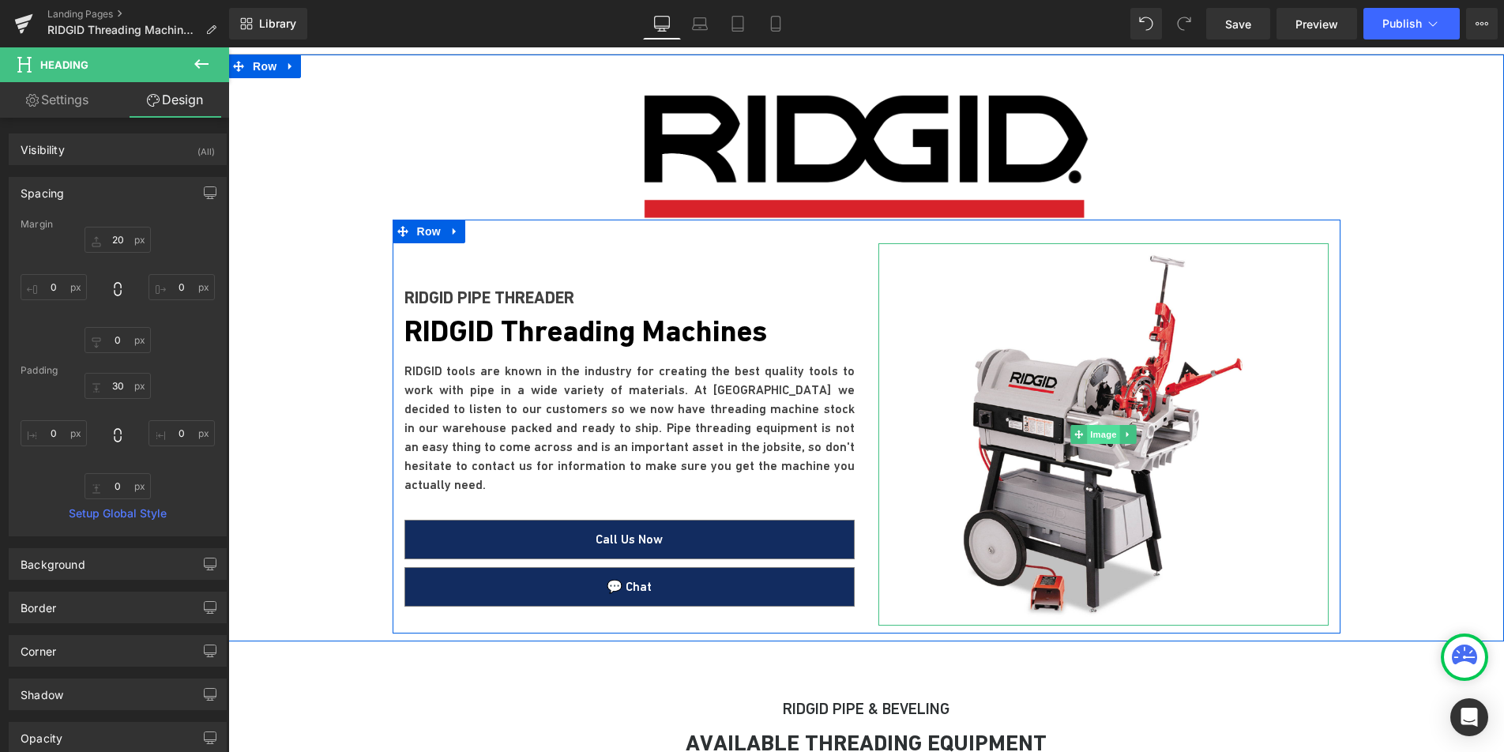
click at [1104, 432] on span "Image" at bounding box center [1103, 434] width 33 height 19
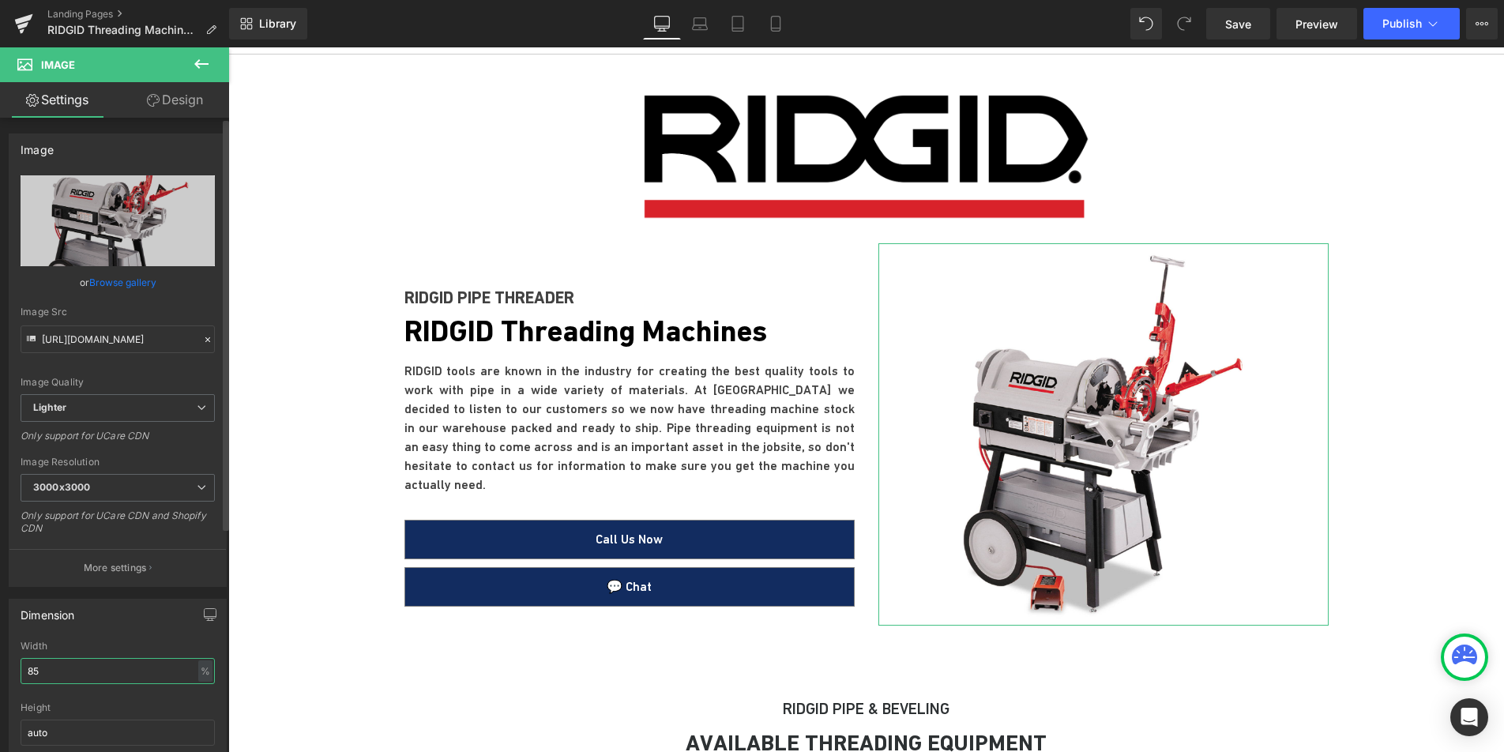
click at [65, 675] on input "85" at bounding box center [118, 671] width 194 height 26
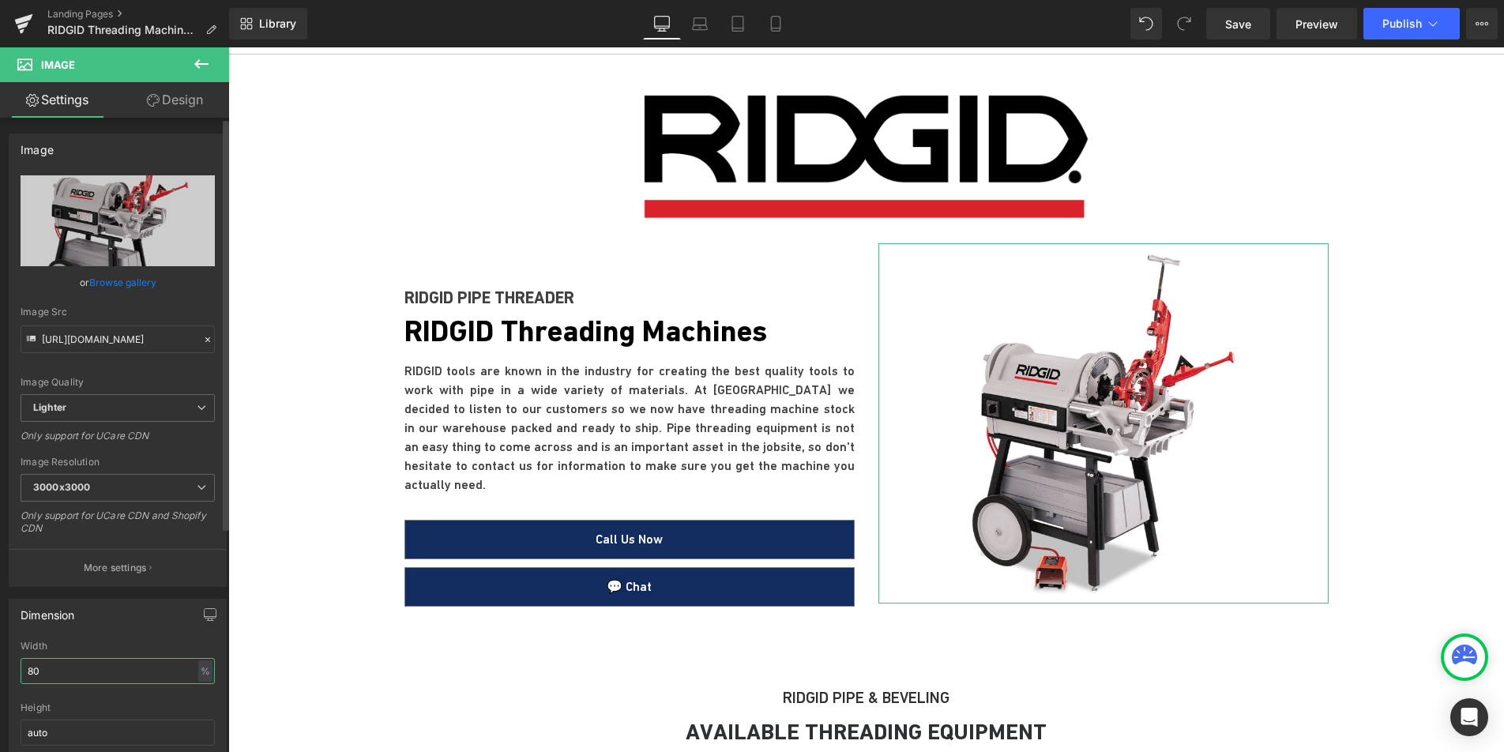
type input "8"
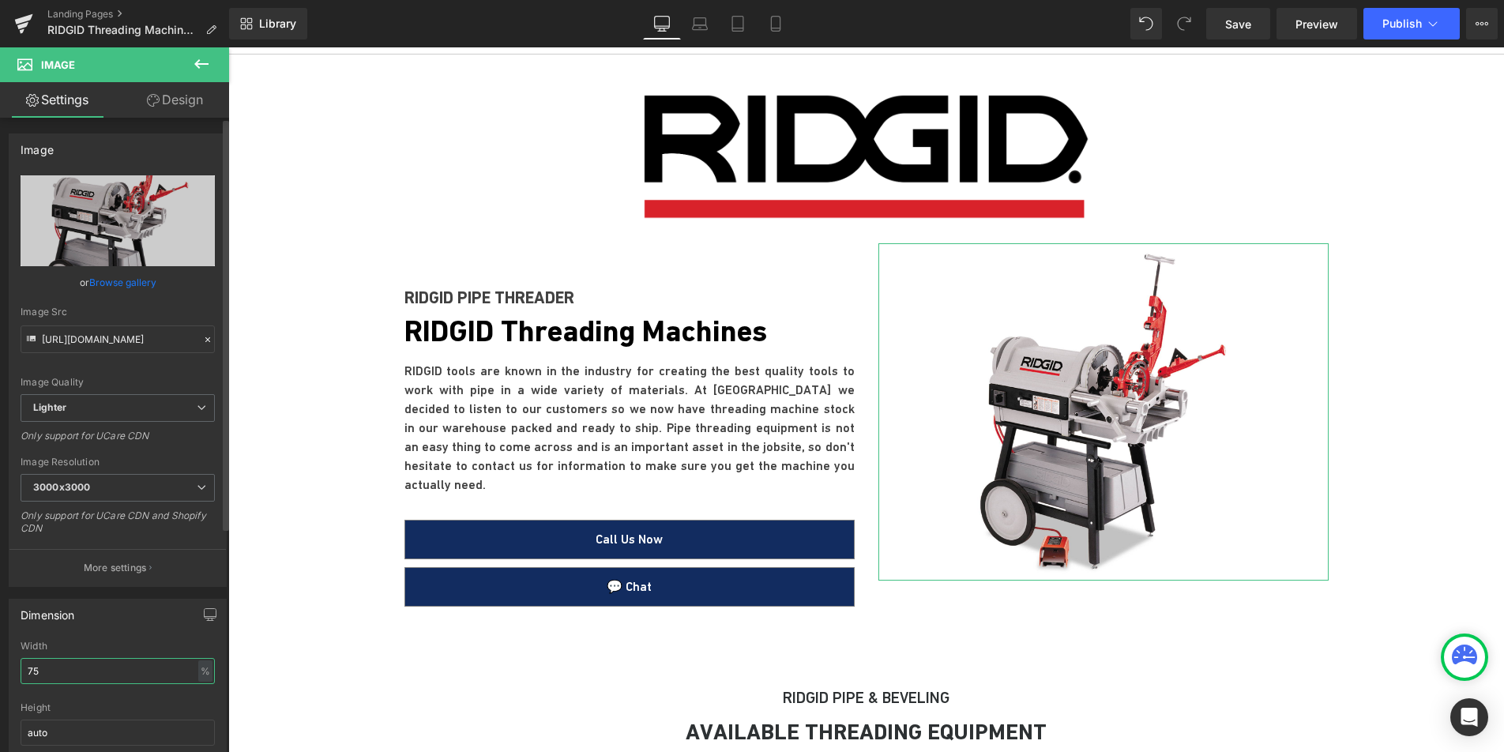
type input "7"
type input "80"
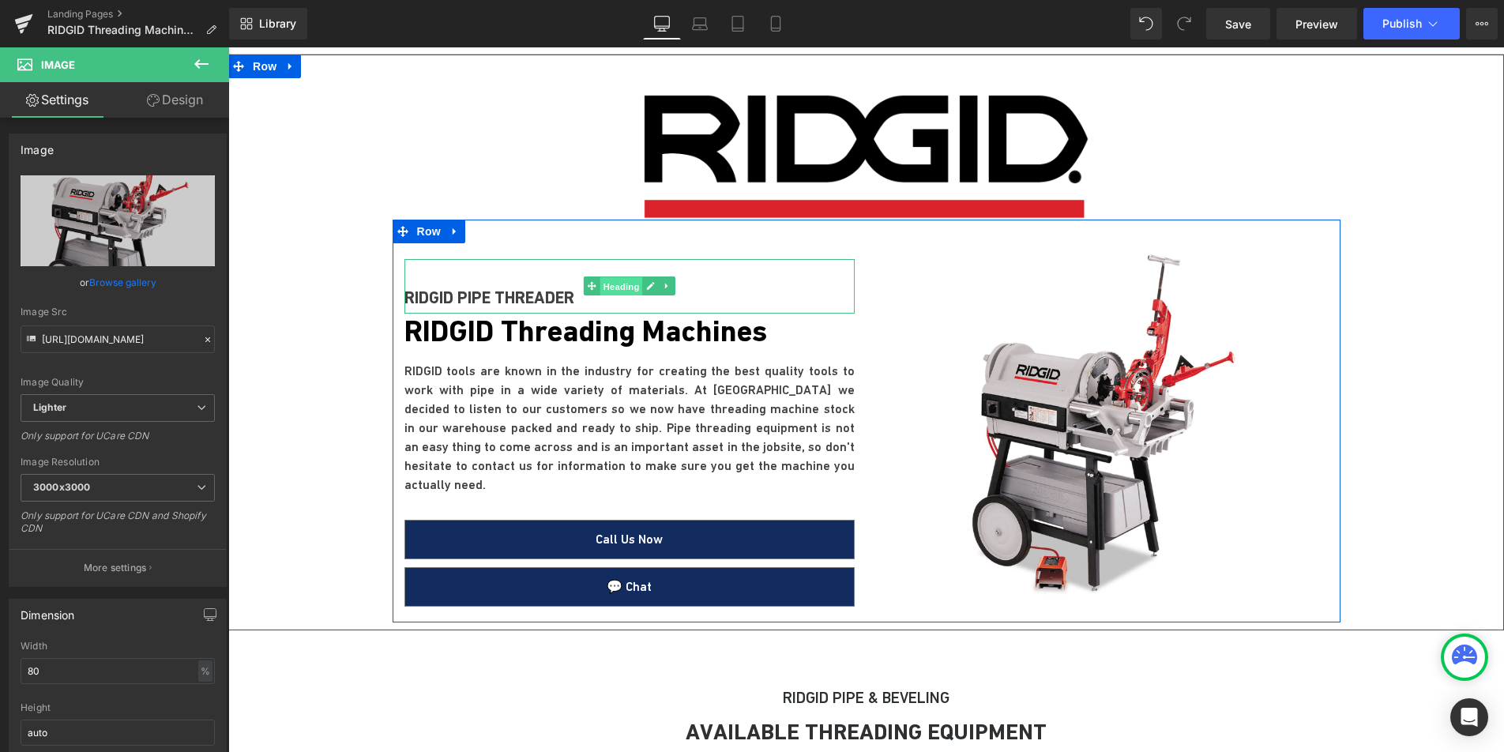
click at [610, 287] on span "Heading" at bounding box center [621, 286] width 43 height 19
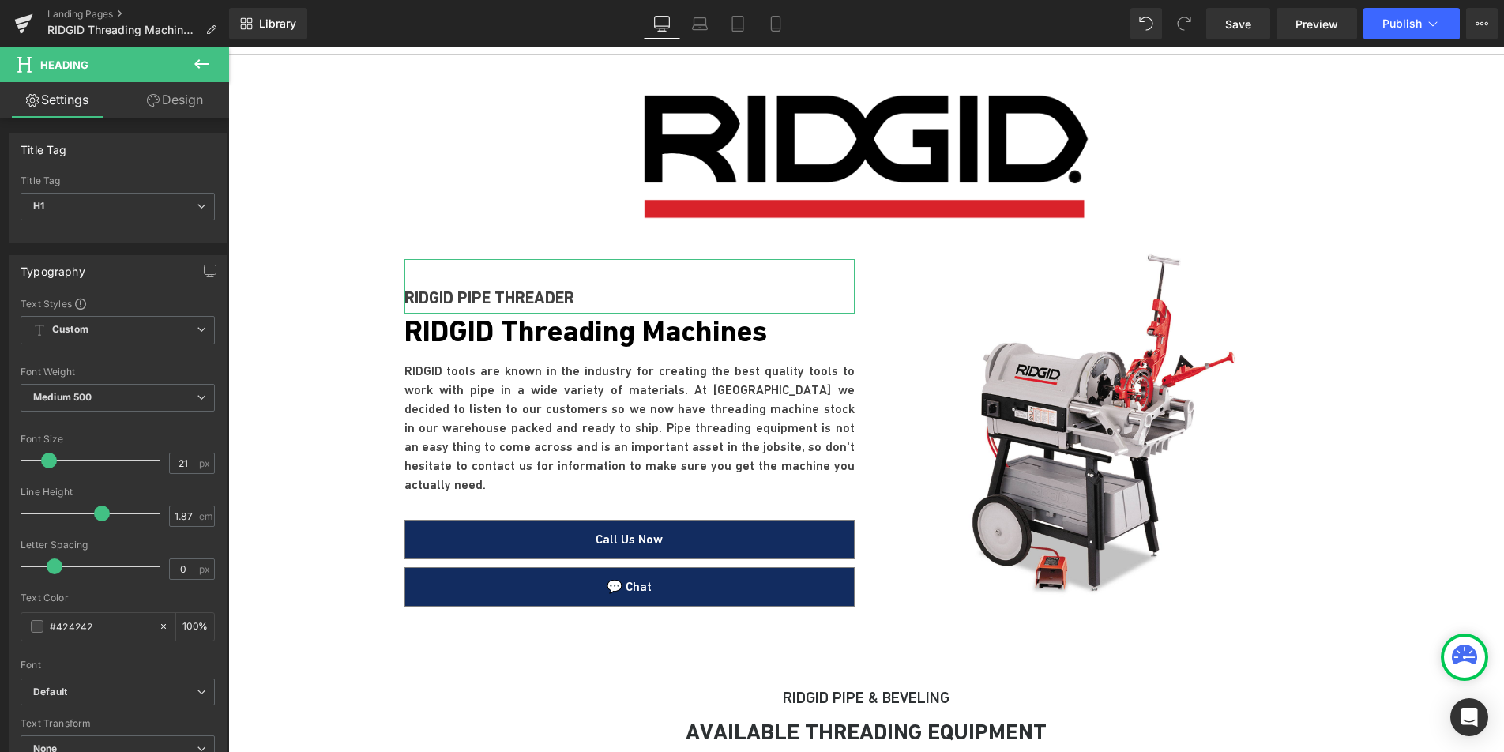
click at [170, 107] on link "Design" at bounding box center [175, 100] width 115 height 36
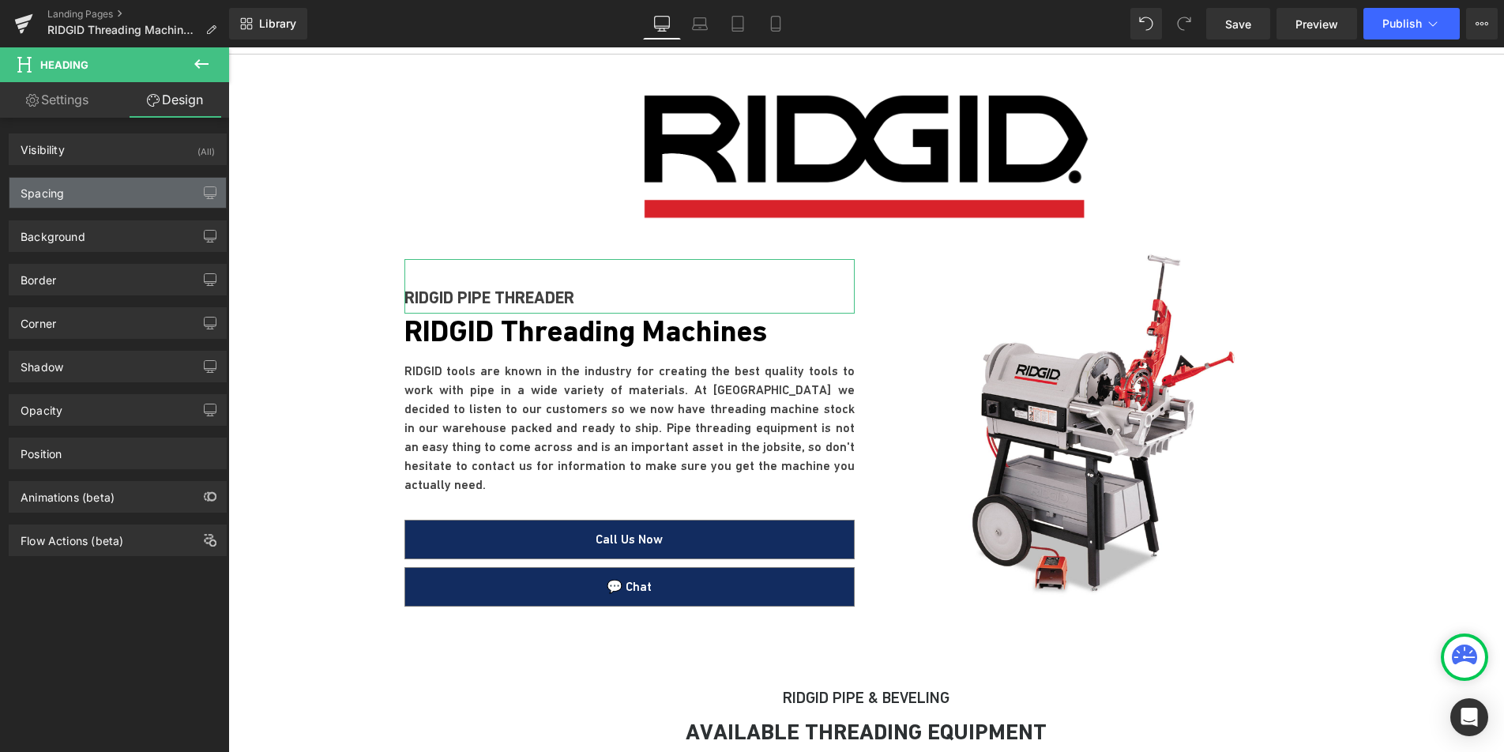
click at [119, 194] on div "Spacing" at bounding box center [117, 193] width 216 height 30
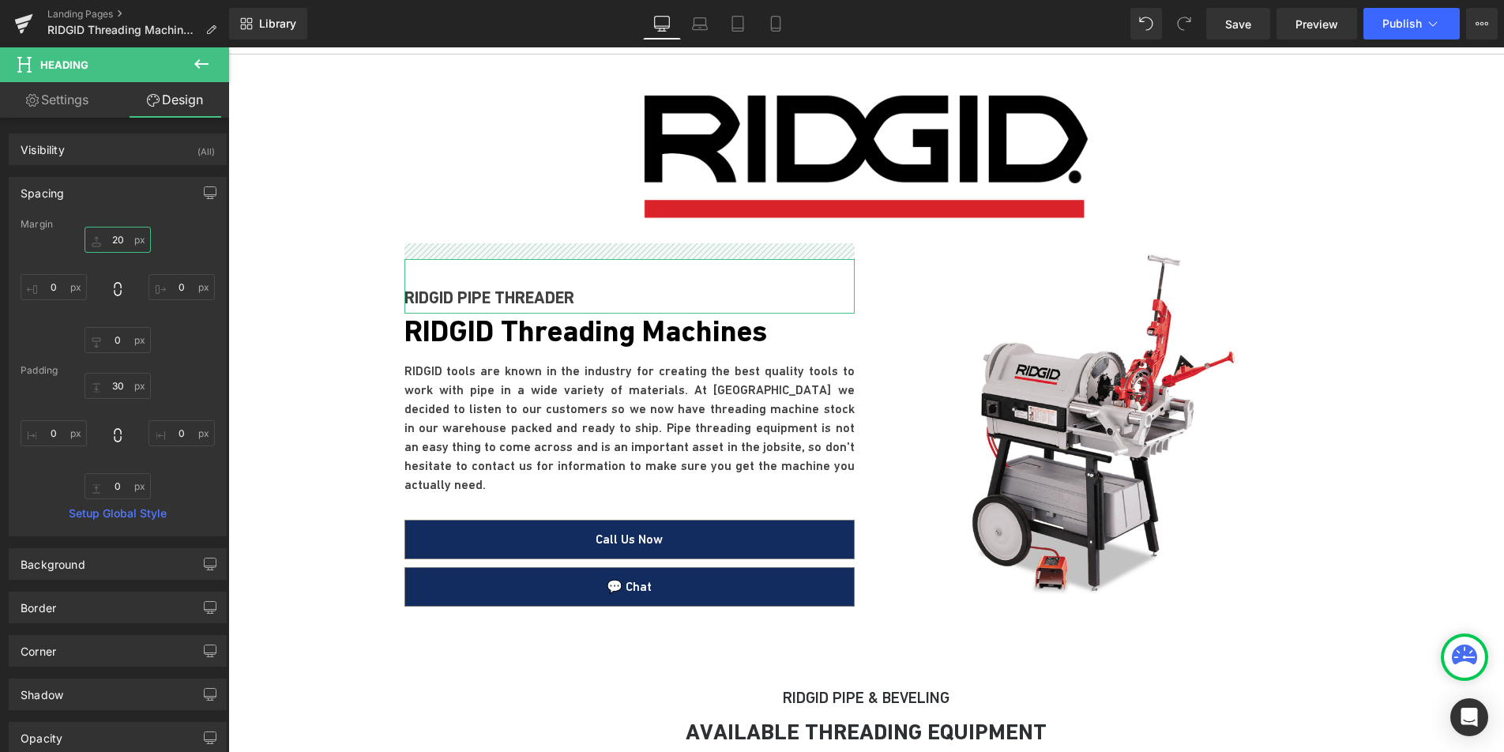
click at [115, 241] on input "20" at bounding box center [118, 240] width 66 height 26
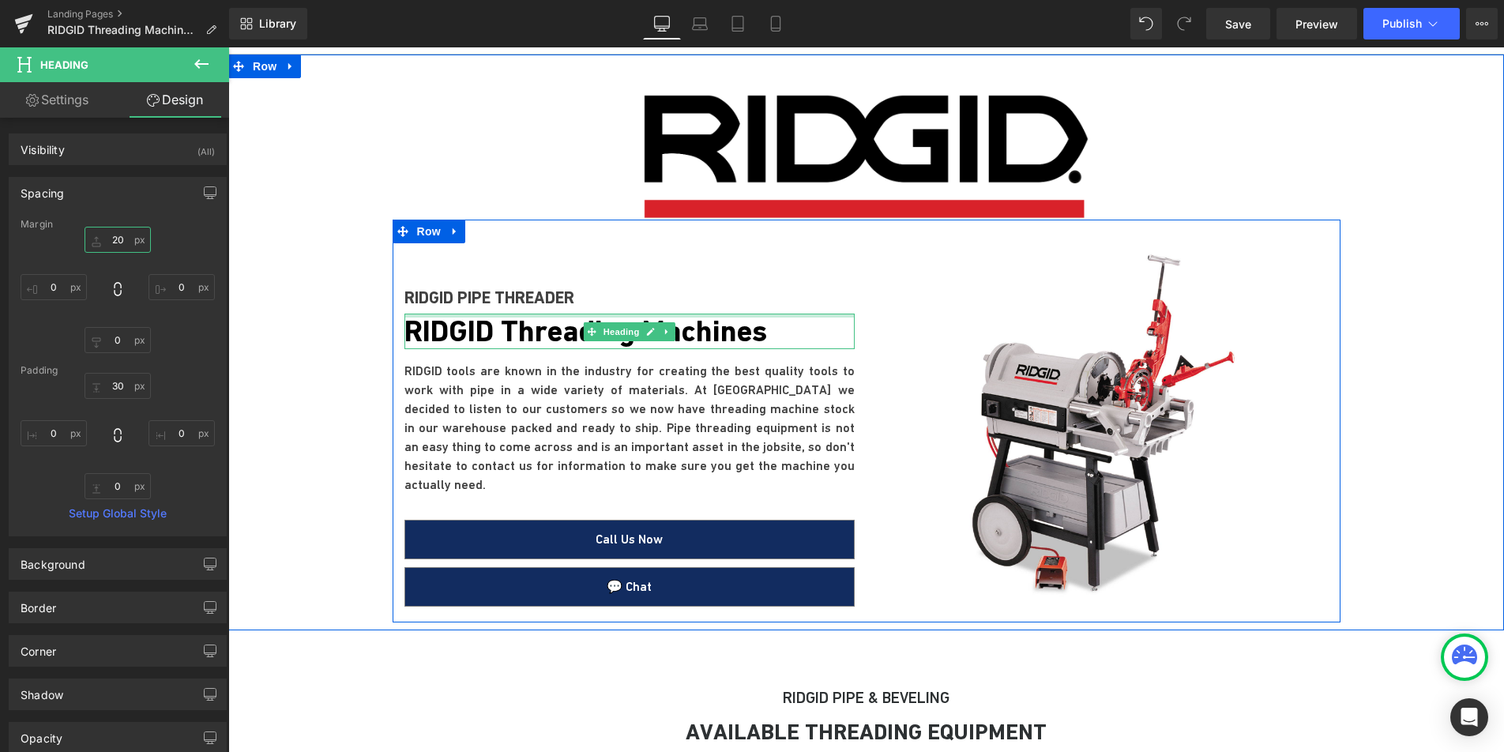
type input "0"
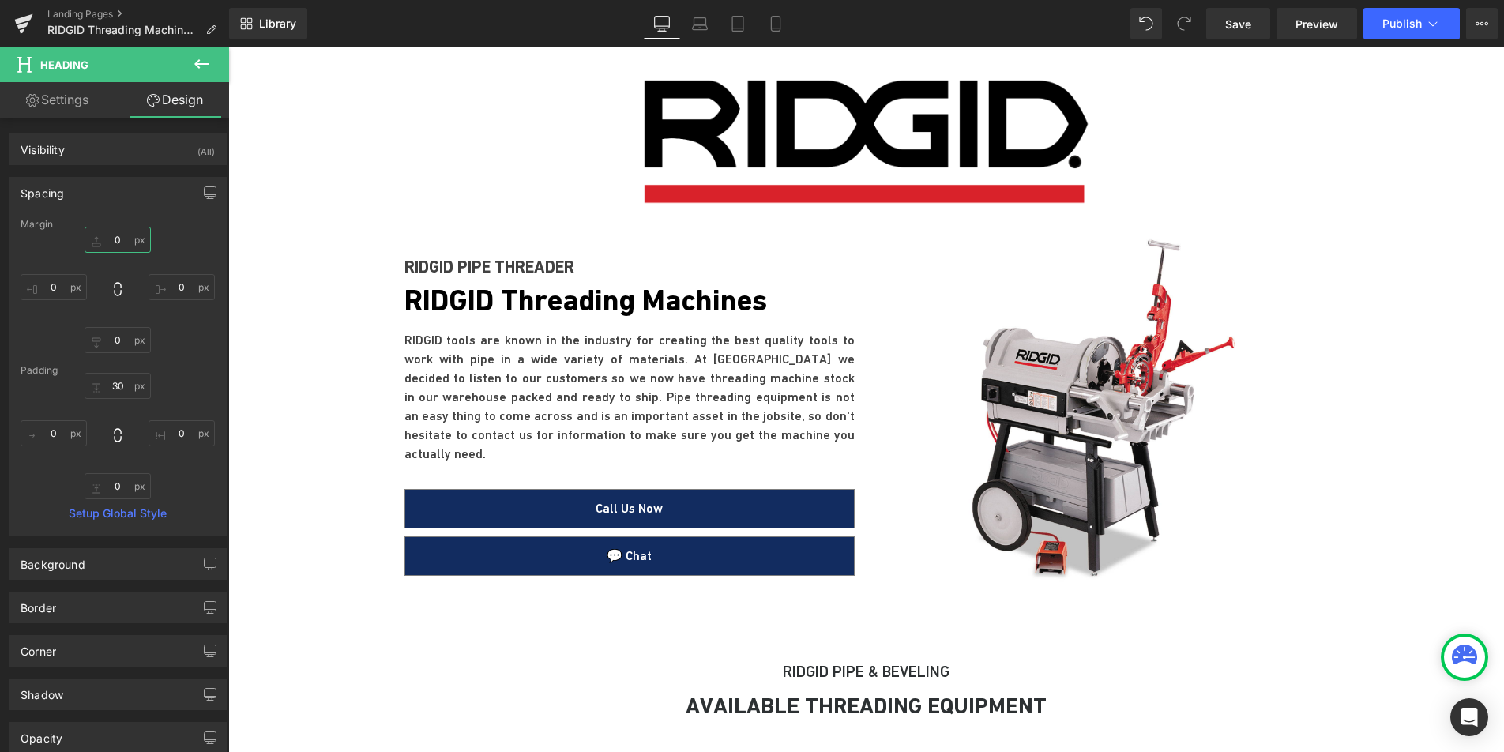
scroll to position [0, 0]
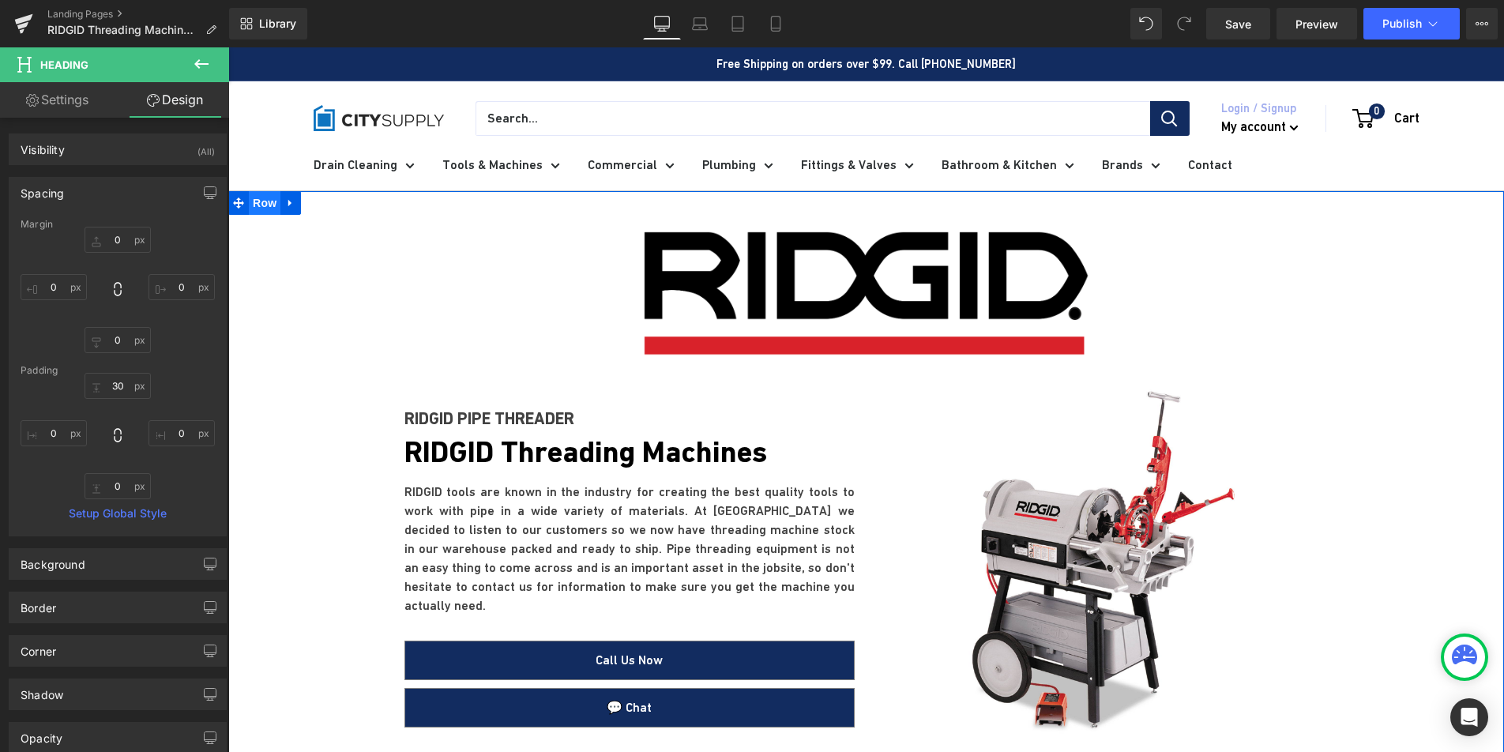
click at [265, 195] on span "Row" at bounding box center [265, 203] width 32 height 24
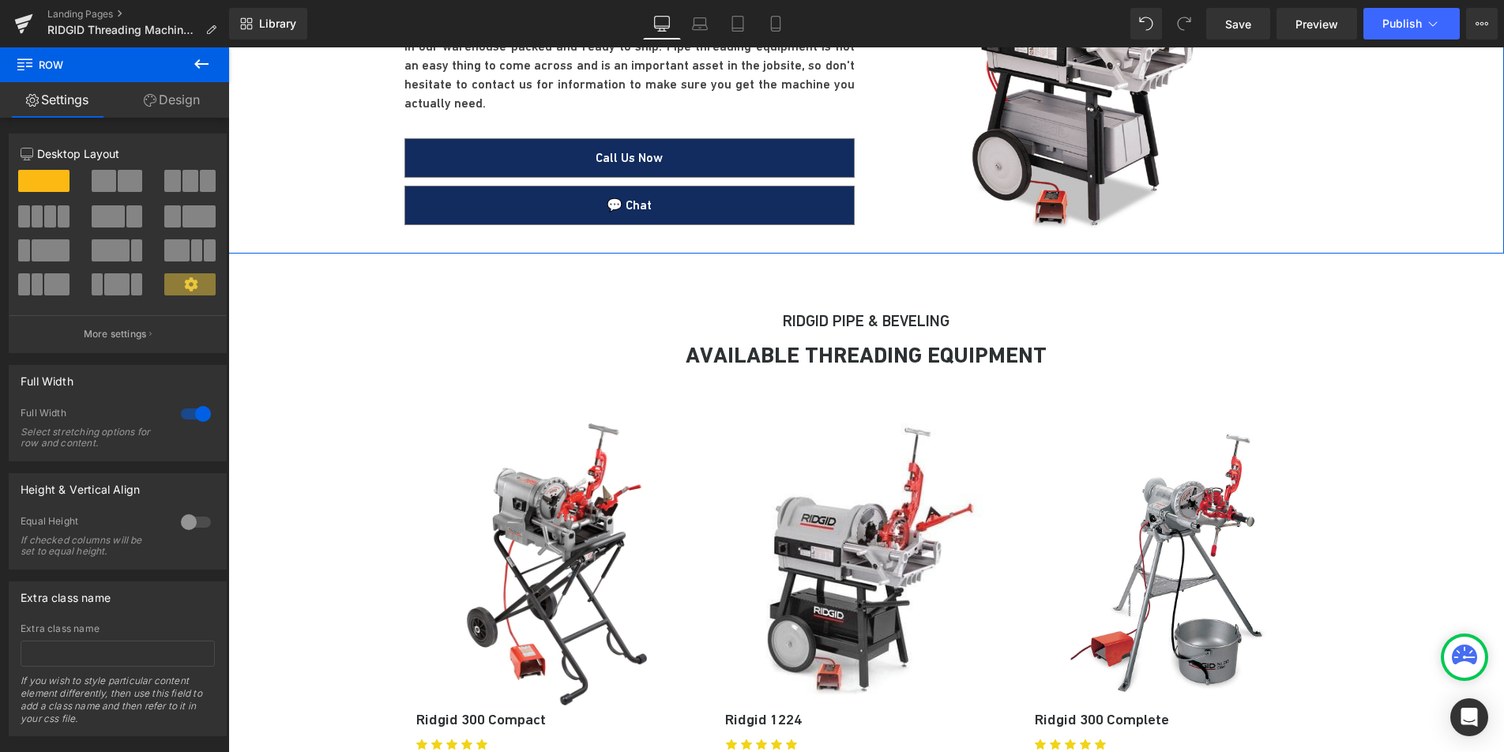
scroll to position [539, 0]
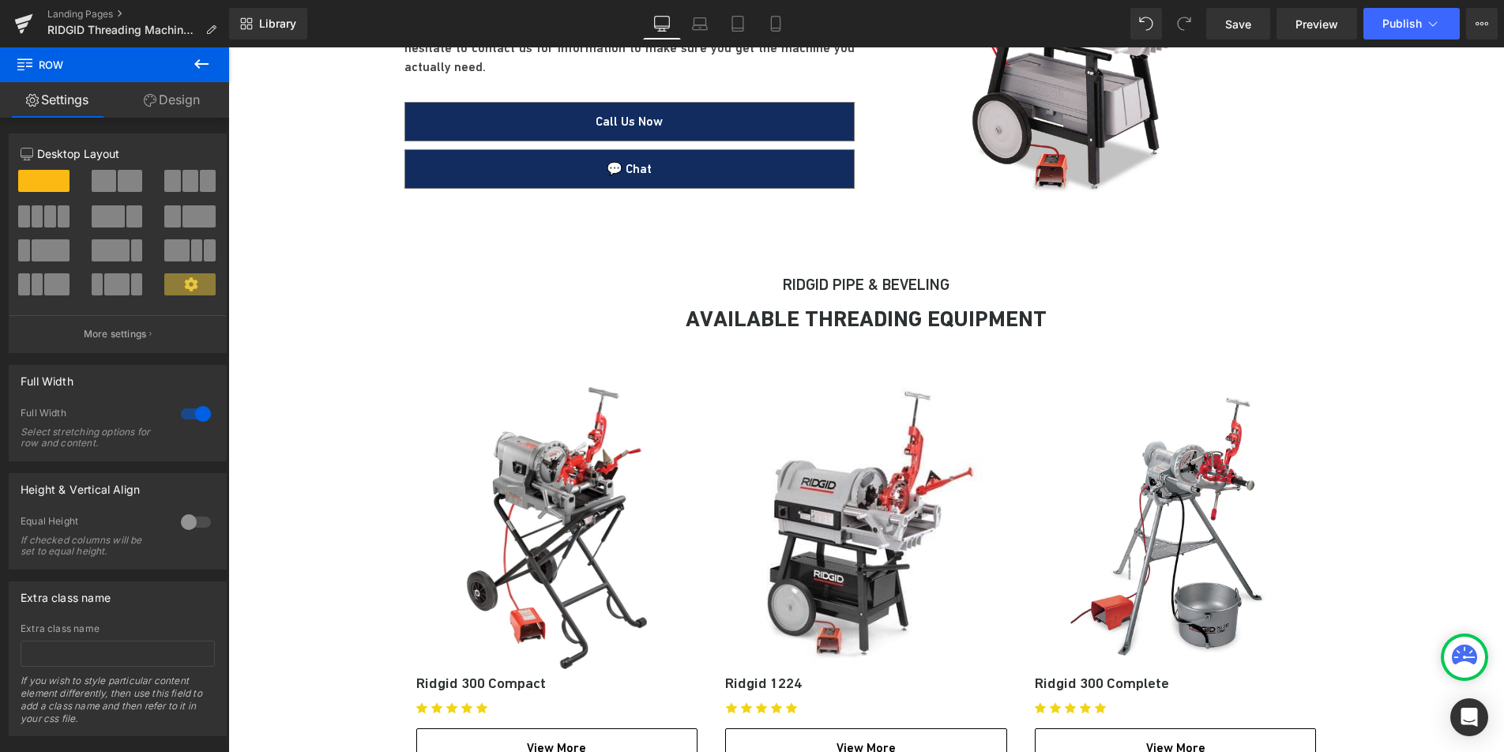
click at [197, 61] on icon at bounding box center [201, 63] width 14 height 9
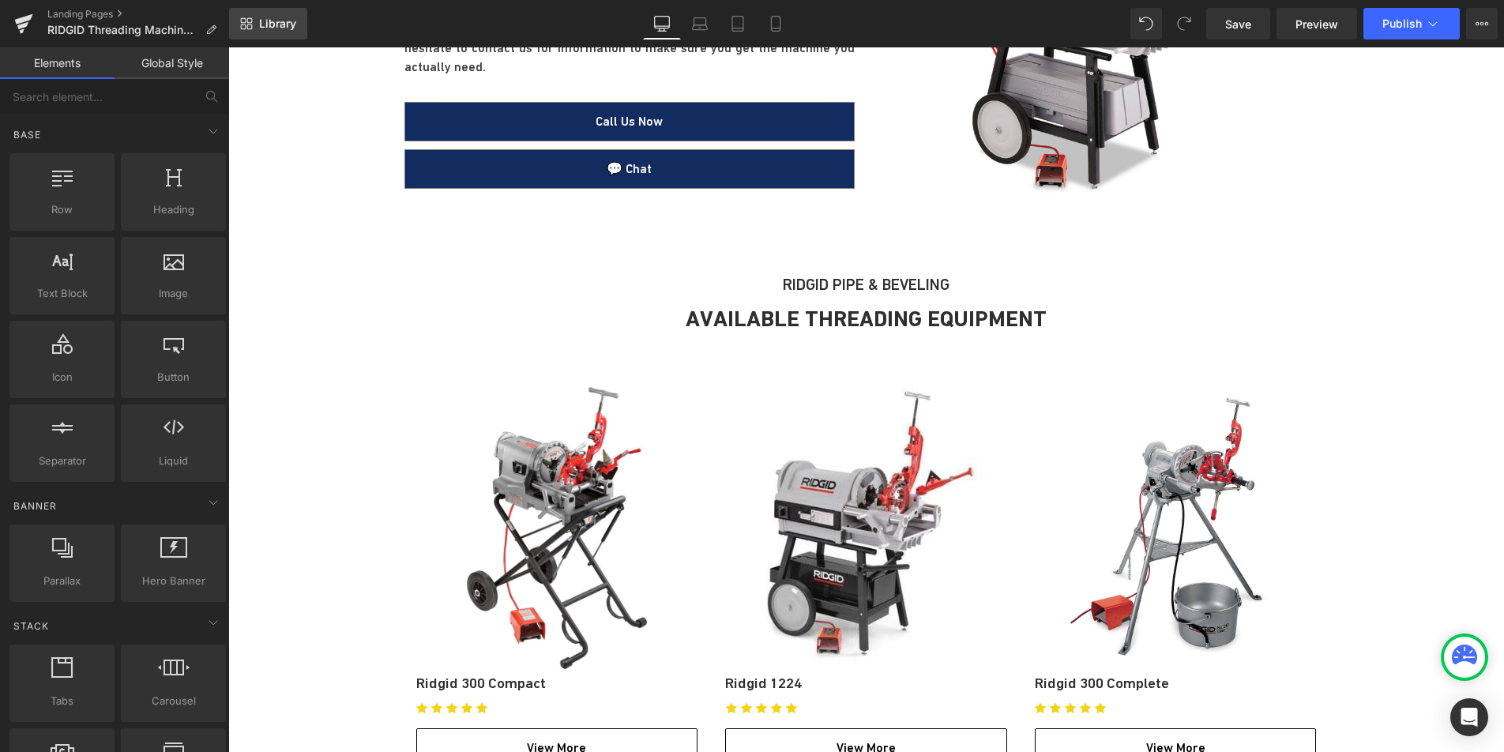
click at [279, 22] on span "Library" at bounding box center [277, 24] width 37 height 14
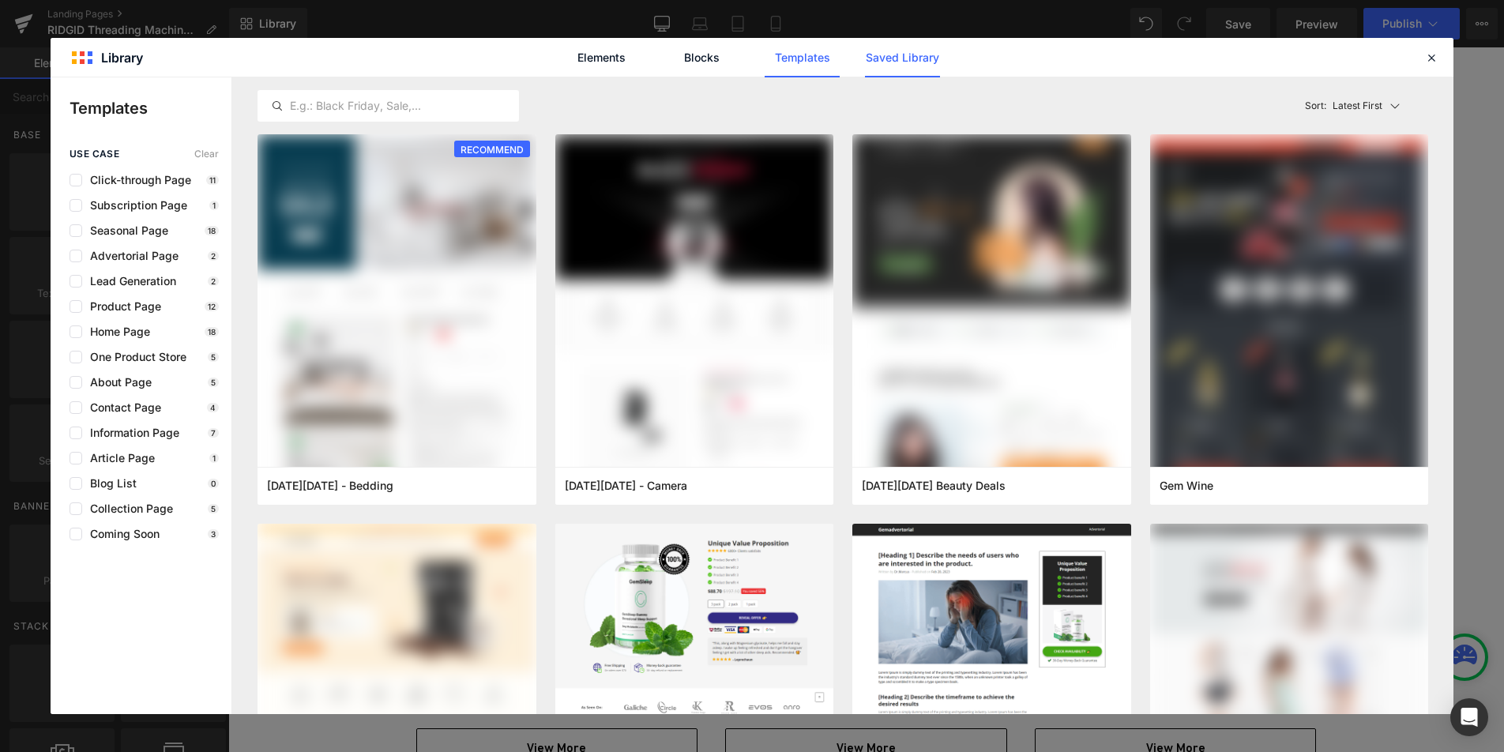
click at [886, 66] on link "Saved Library" at bounding box center [902, 57] width 75 height 39
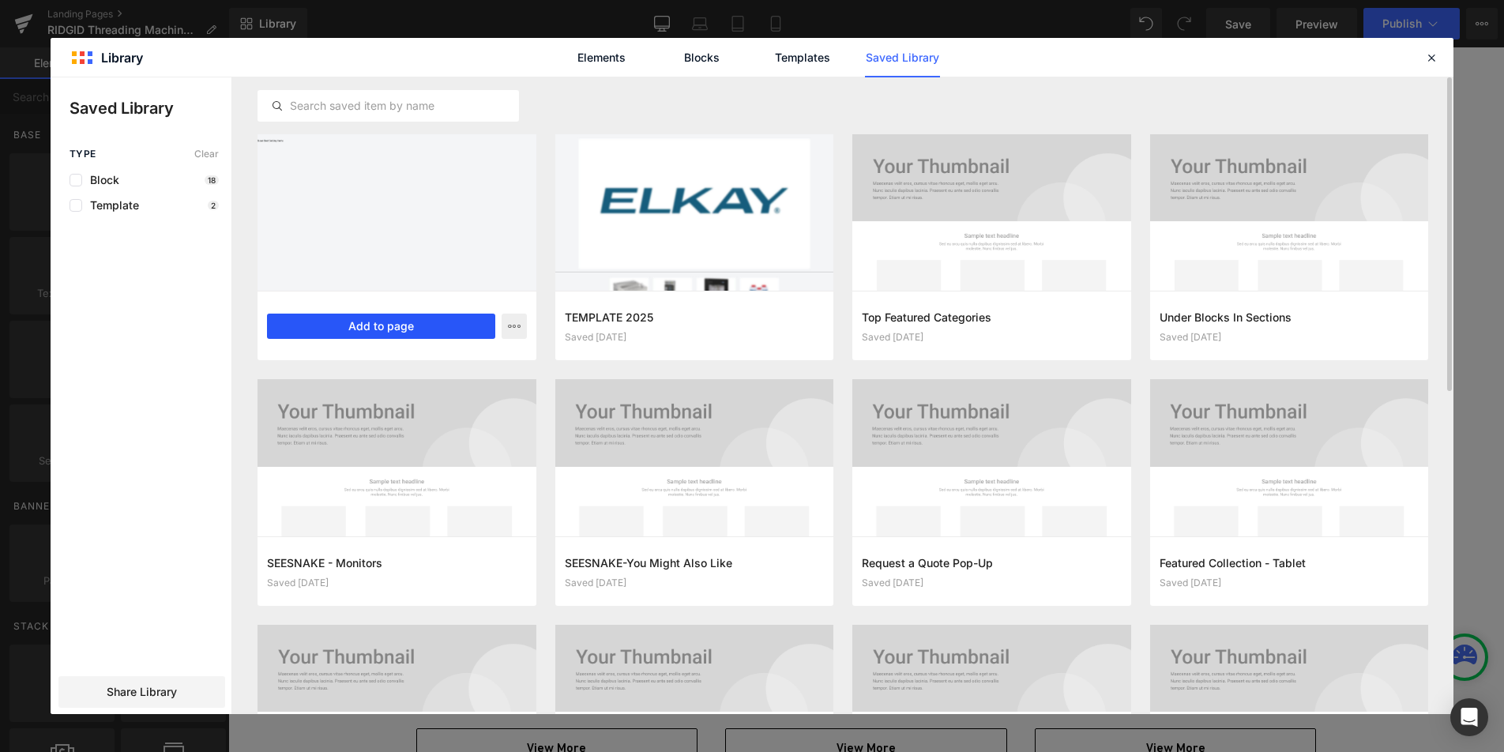
drag, startPoint x: 416, startPoint y: 329, endPoint x: 187, endPoint y: 281, distance: 233.2
click at [416, 329] on button "Add to page" at bounding box center [381, 326] width 228 height 25
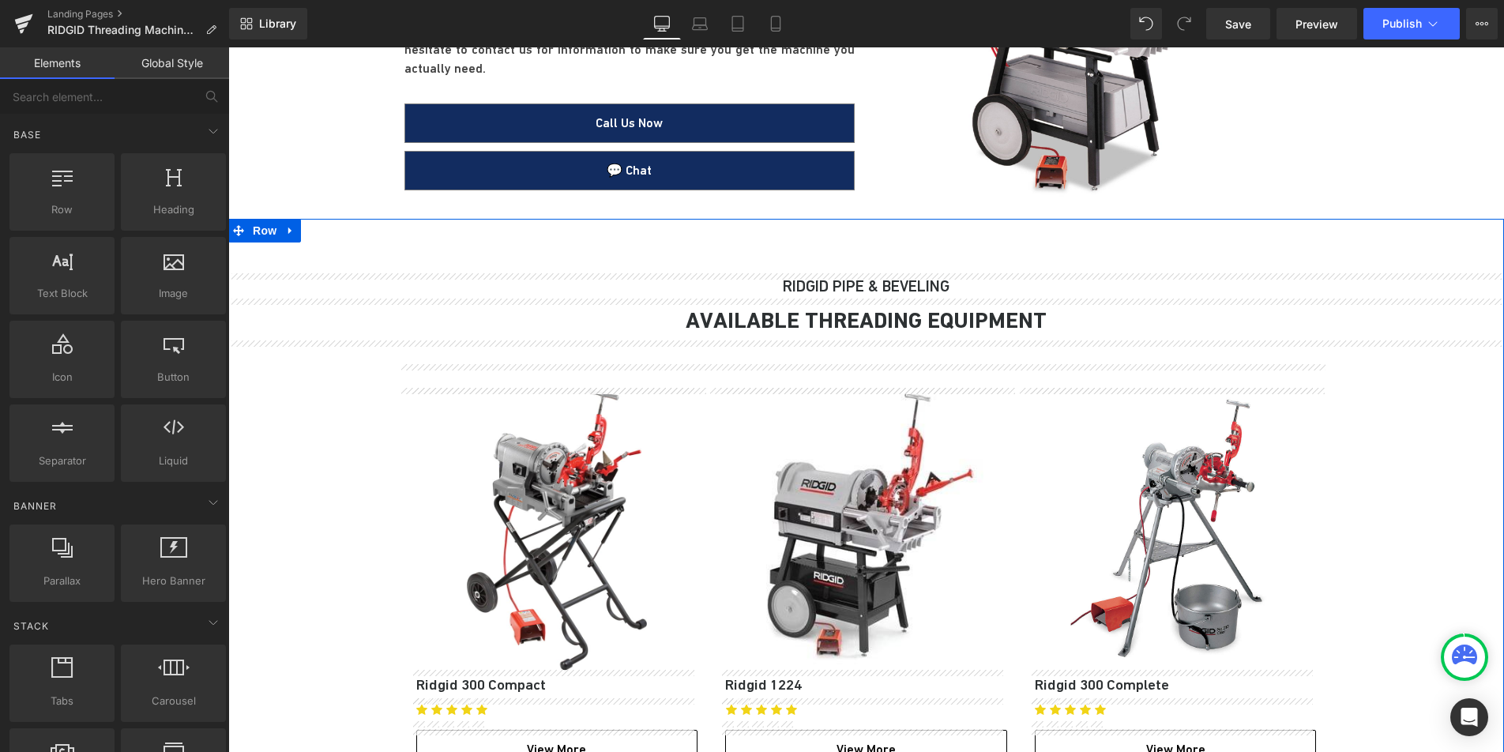
scroll to position [540, 0]
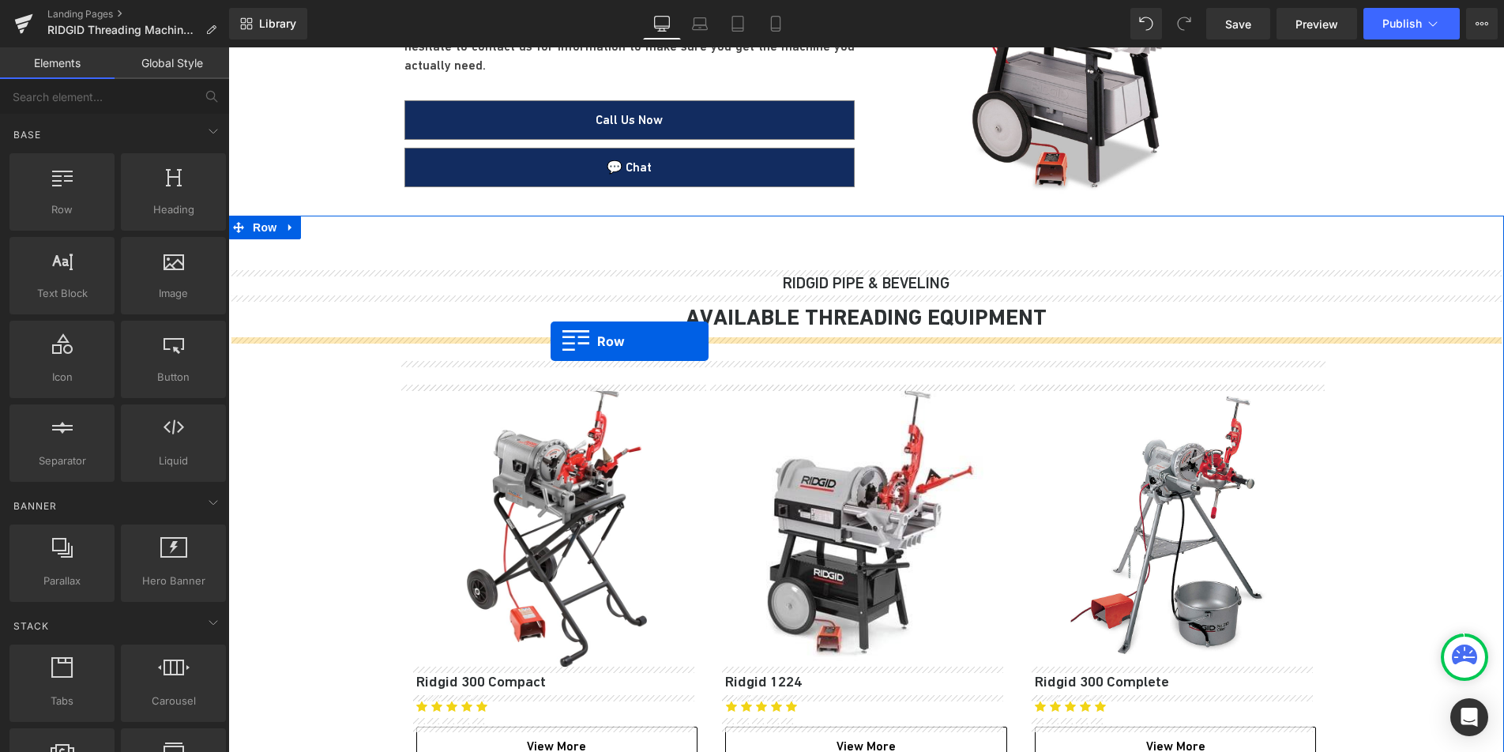
drag, startPoint x: 264, startPoint y: 344, endPoint x: 551, endPoint y: 341, distance: 286.8
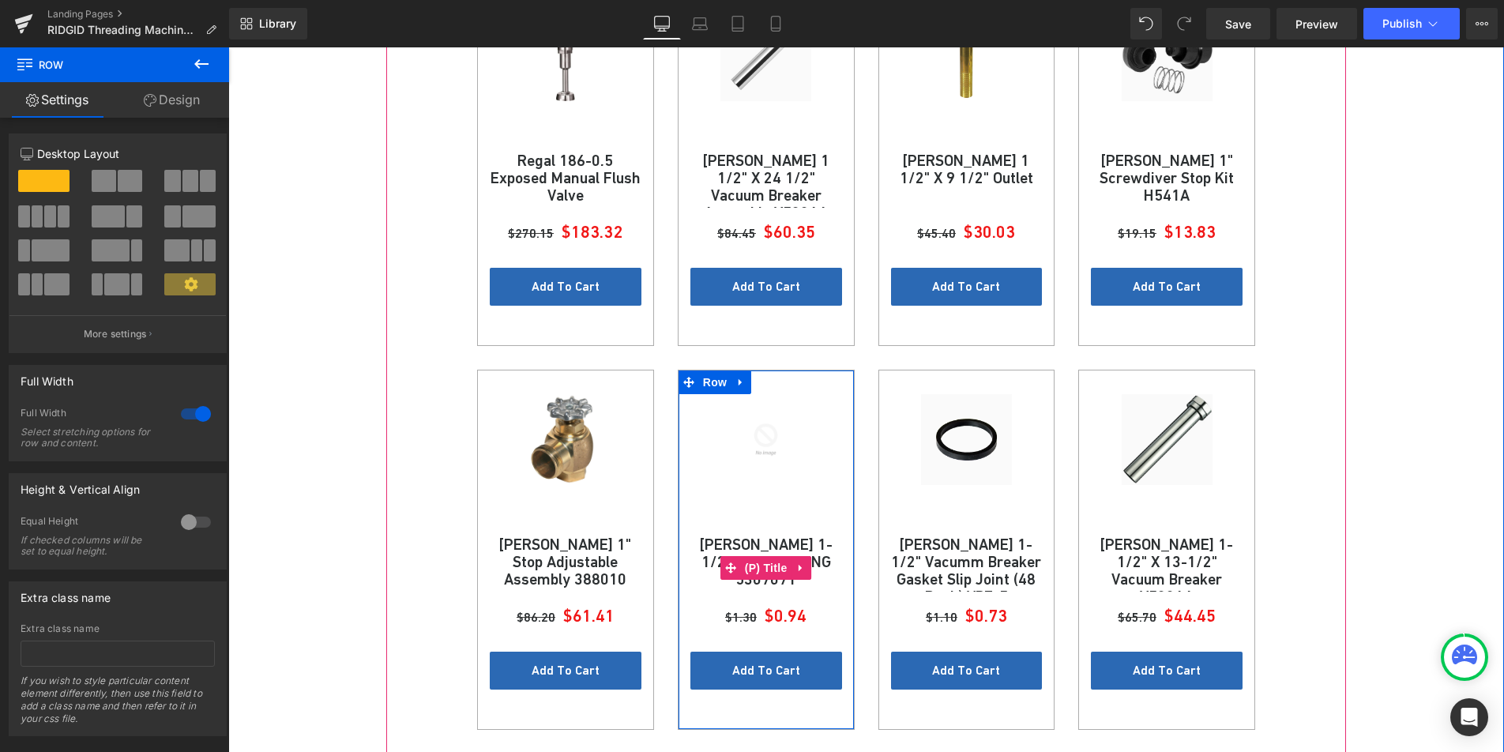
scroll to position [862, 0]
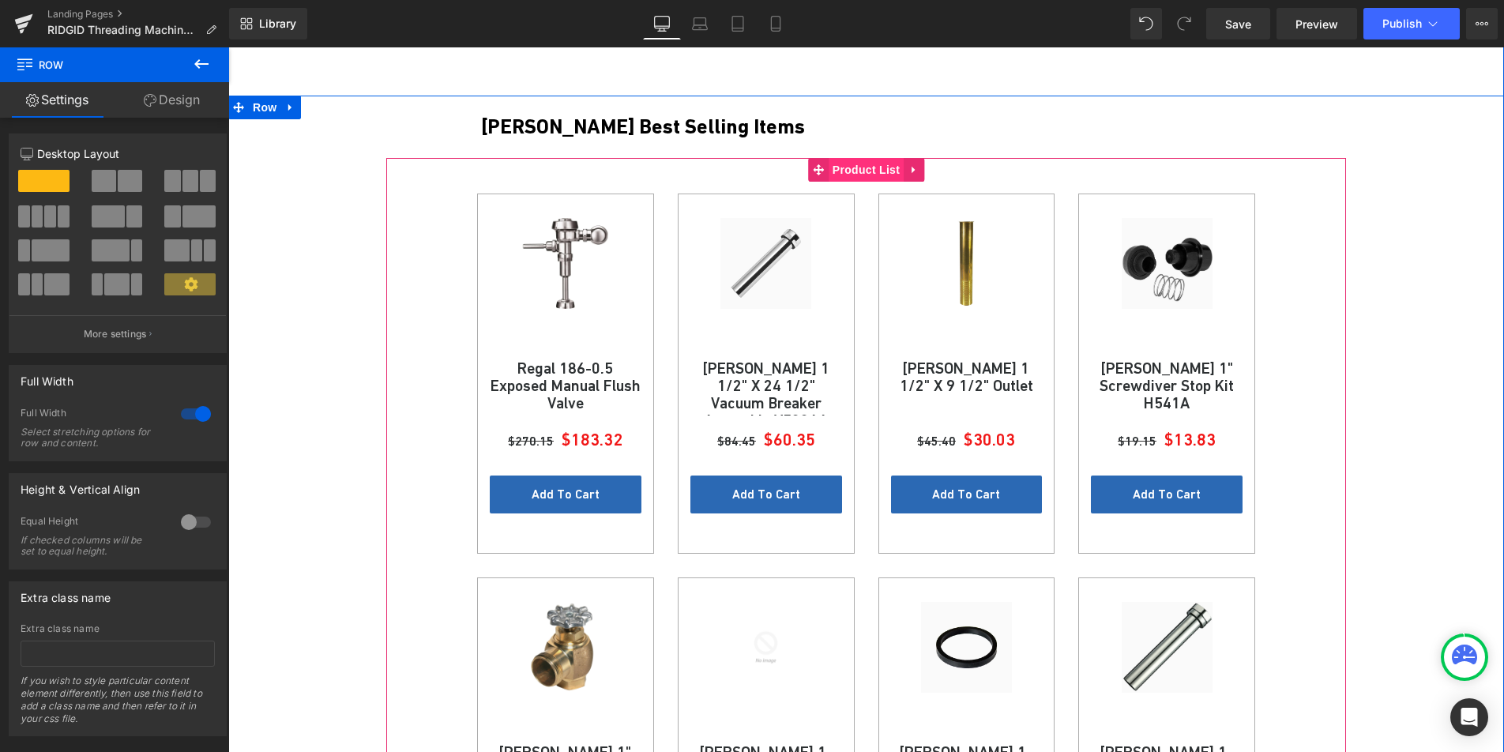
click at [853, 164] on span "Product List" at bounding box center [866, 170] width 75 height 24
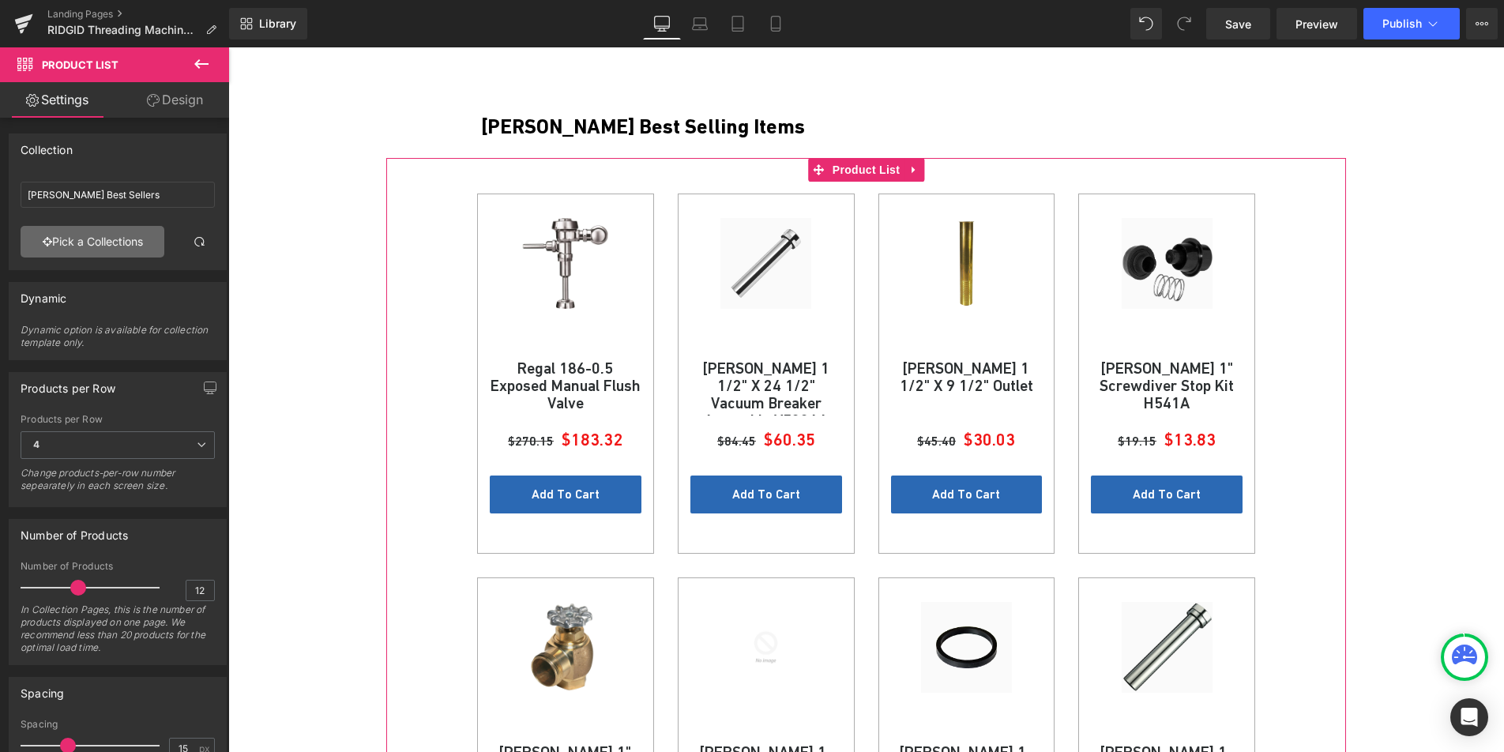
click at [91, 233] on link "Pick a Collections" at bounding box center [93, 242] width 144 height 32
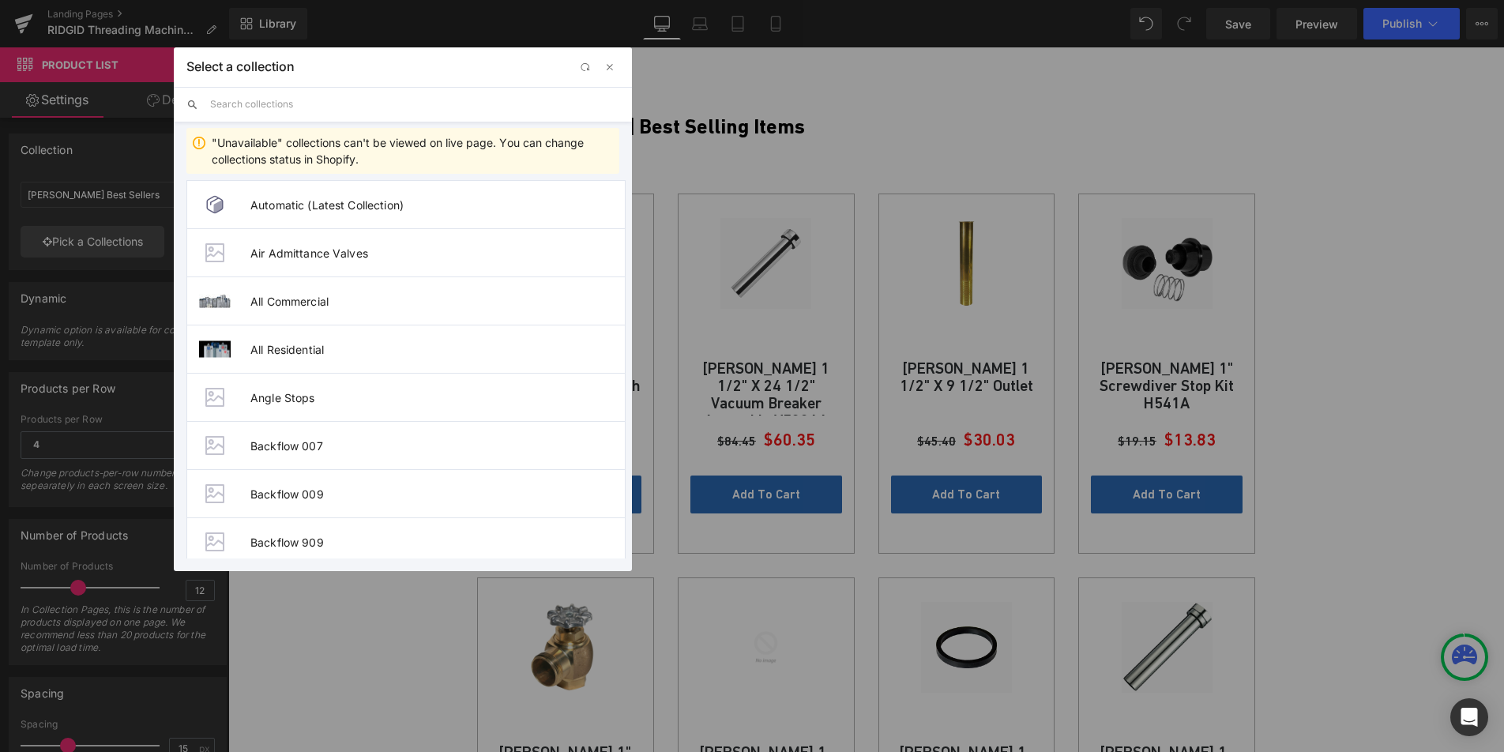
click at [252, 107] on input "text" at bounding box center [414, 104] width 409 height 35
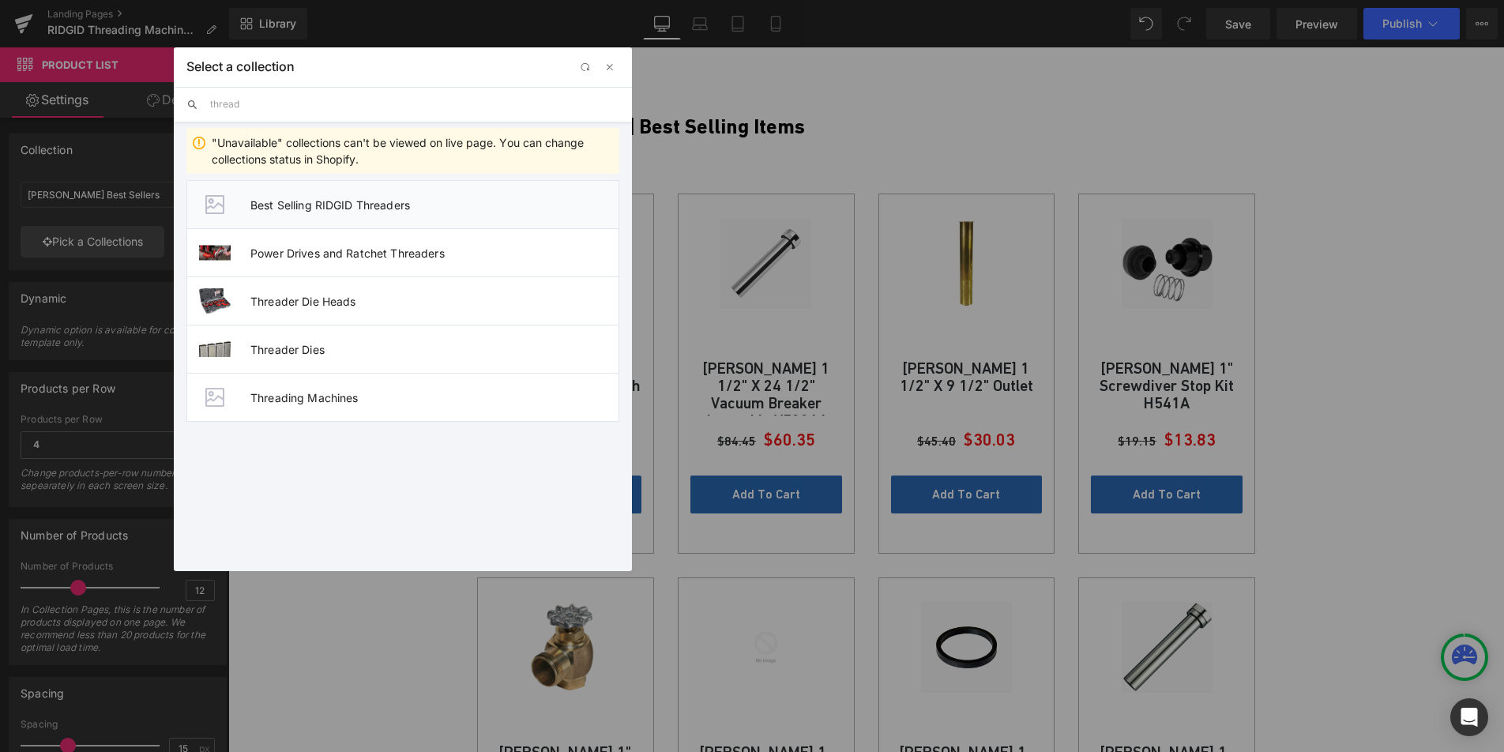
type input "thread"
click at [281, 198] on span "Best Selling RIDGID Threaders" at bounding box center [434, 204] width 368 height 13
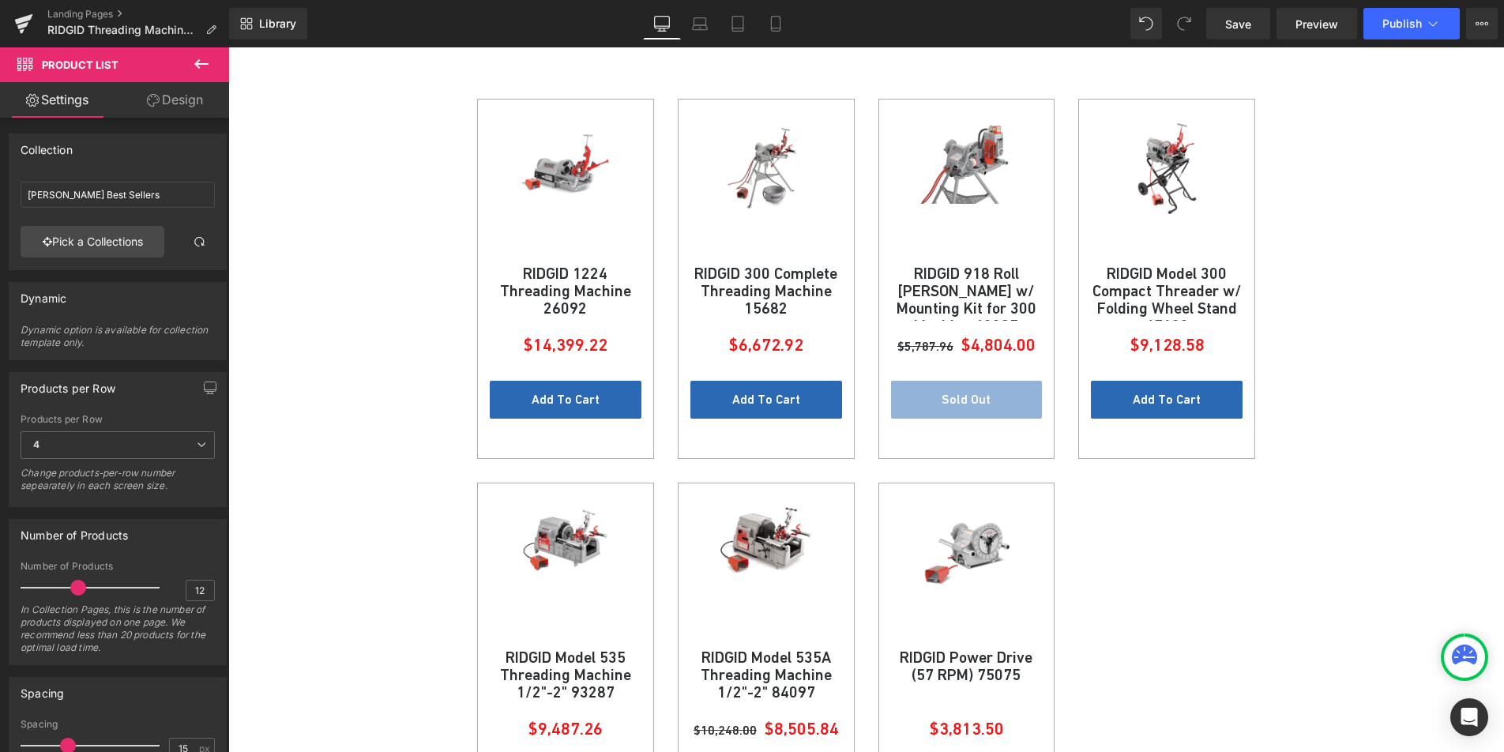
scroll to position [775, 0]
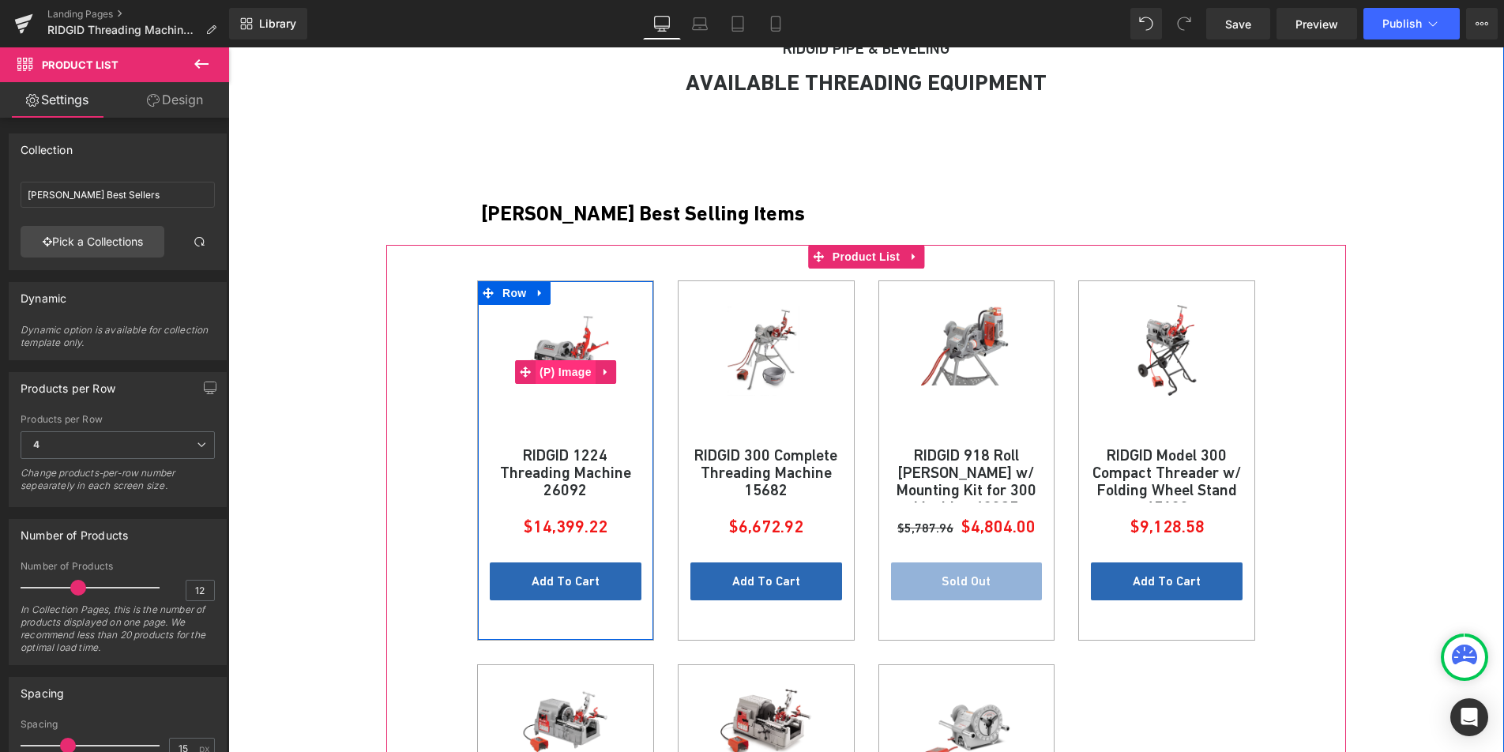
click at [557, 374] on span "(P) Image" at bounding box center [566, 372] width 60 height 24
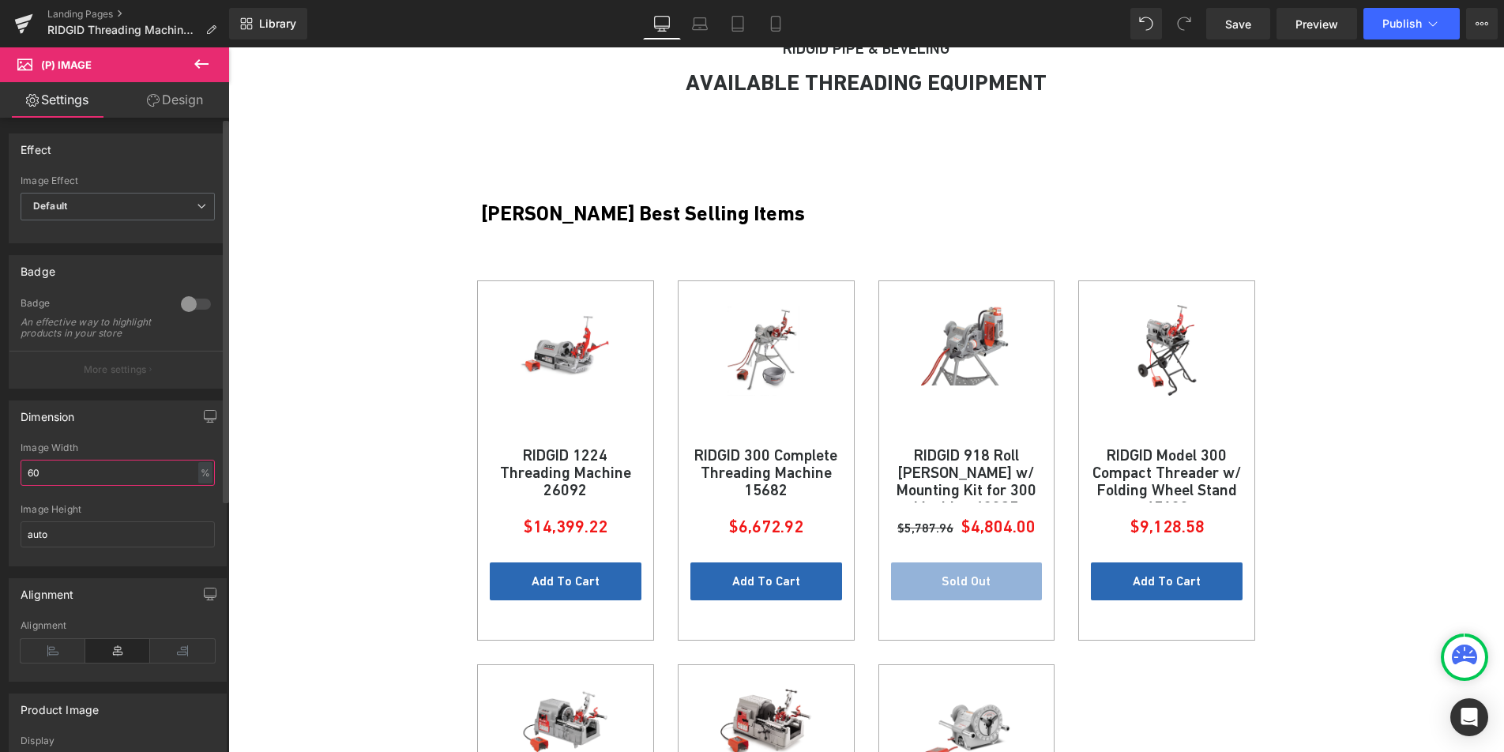
click at [95, 486] on input "60" at bounding box center [118, 473] width 194 height 26
type input "100"
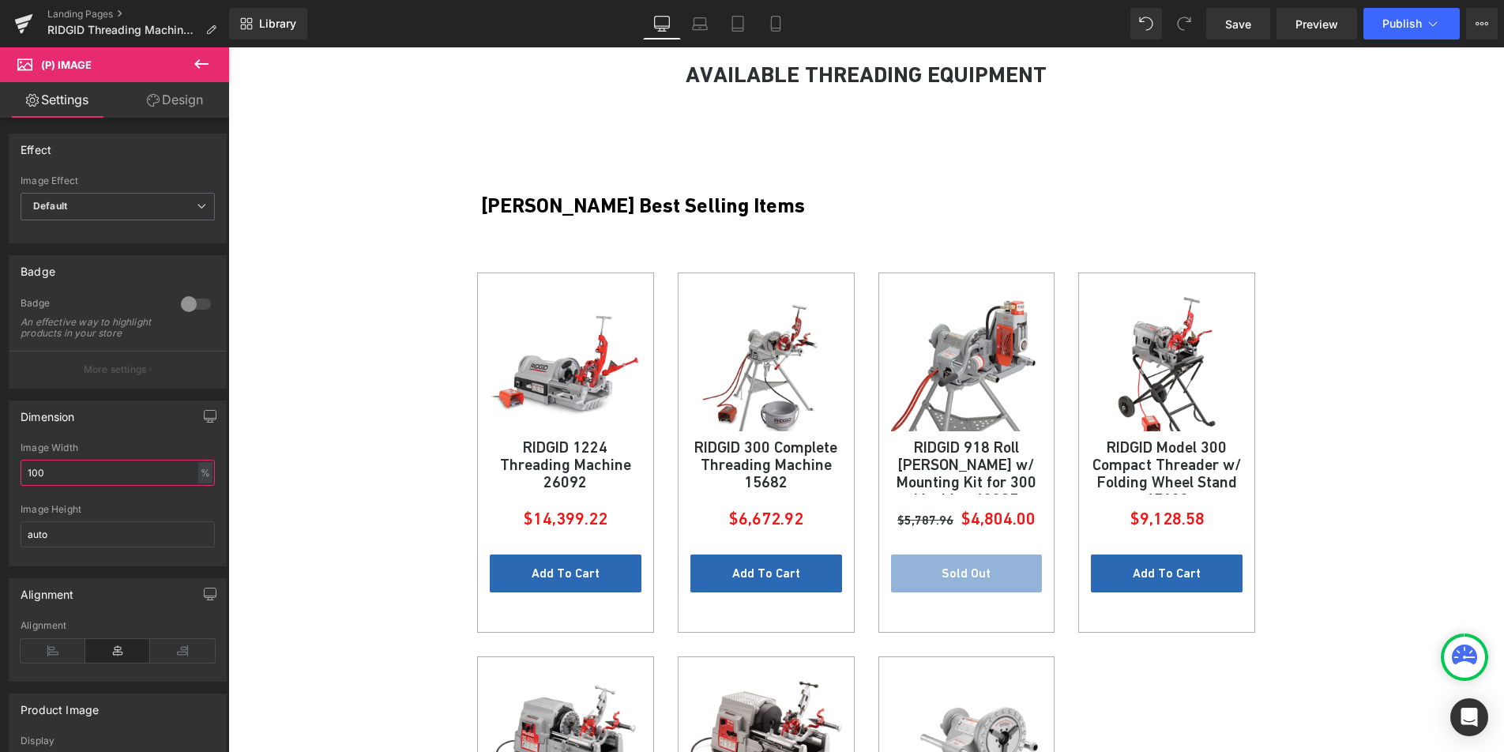
scroll to position [781, 0]
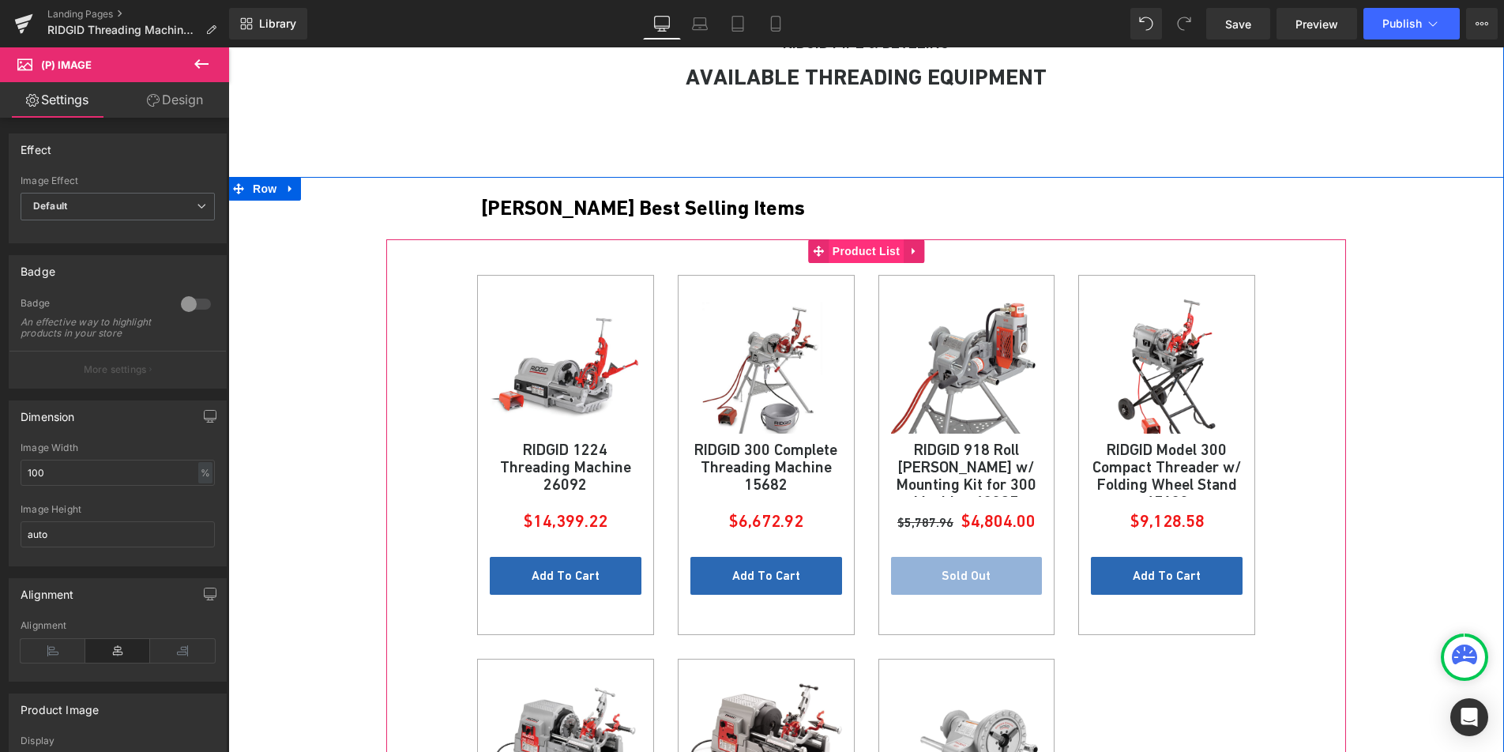
click at [882, 244] on span "Product List" at bounding box center [866, 251] width 75 height 24
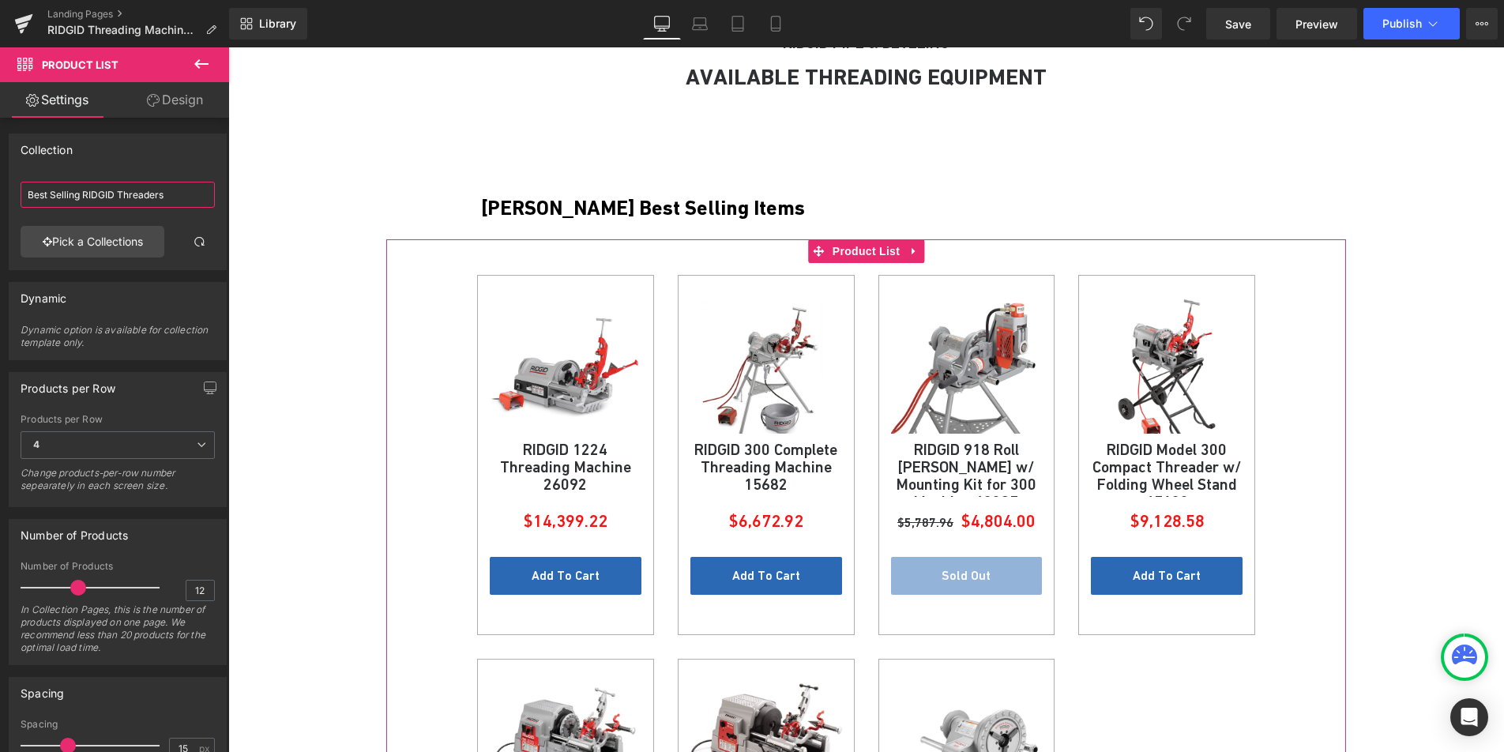
click at [108, 194] on input "Best Selling RIDGID Threaders" at bounding box center [118, 195] width 194 height 26
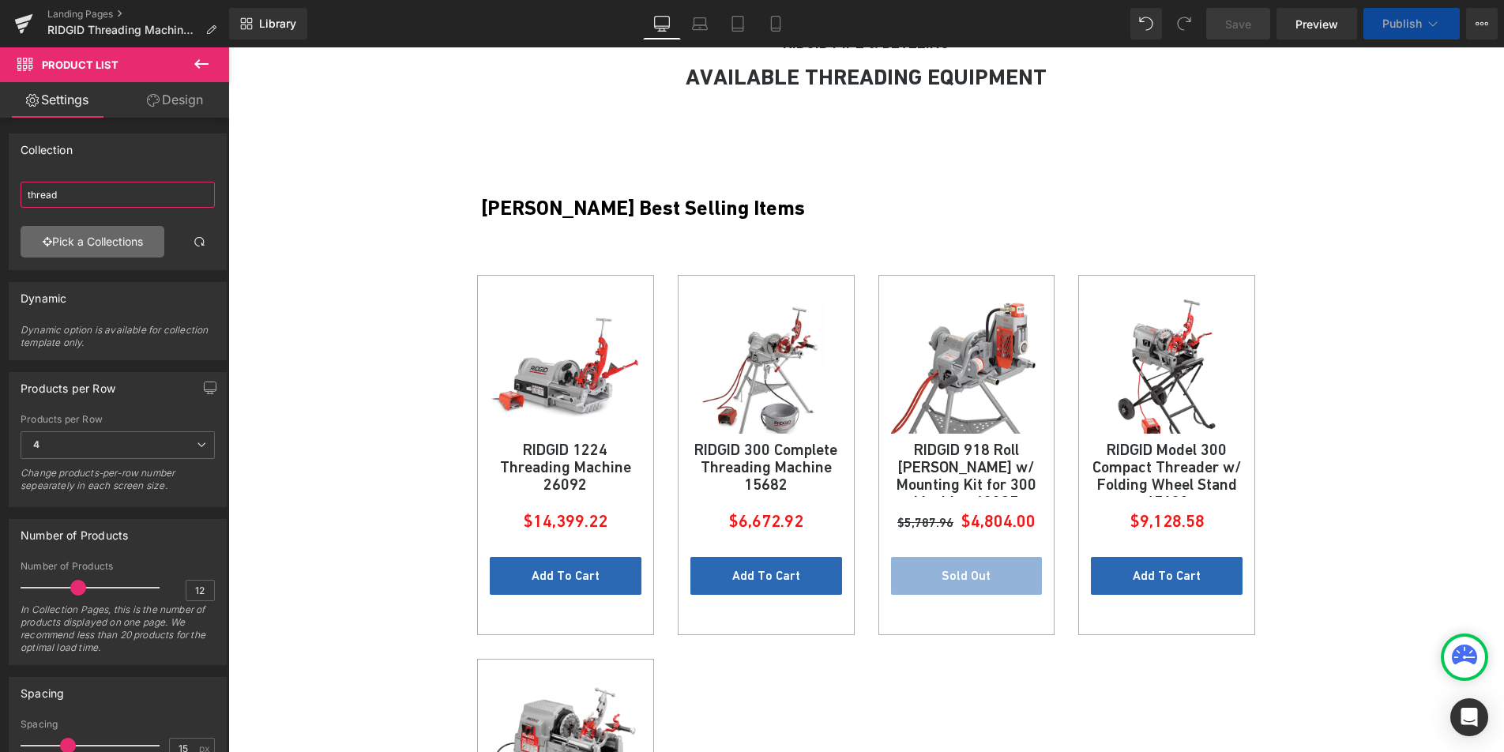
type input "thread"
click at [120, 244] on link "Pick a Collections" at bounding box center [93, 242] width 144 height 32
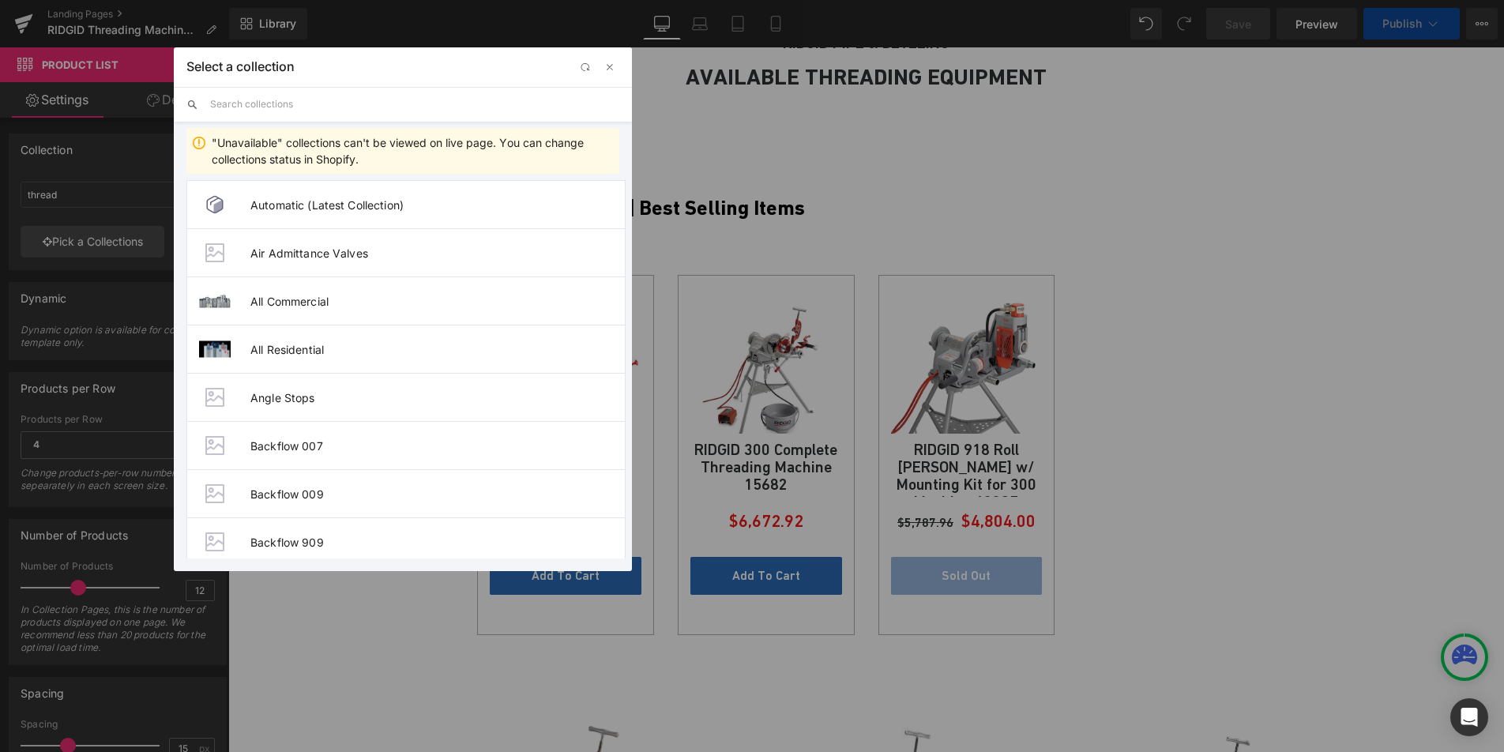
click at [258, 110] on input "text" at bounding box center [414, 104] width 409 height 35
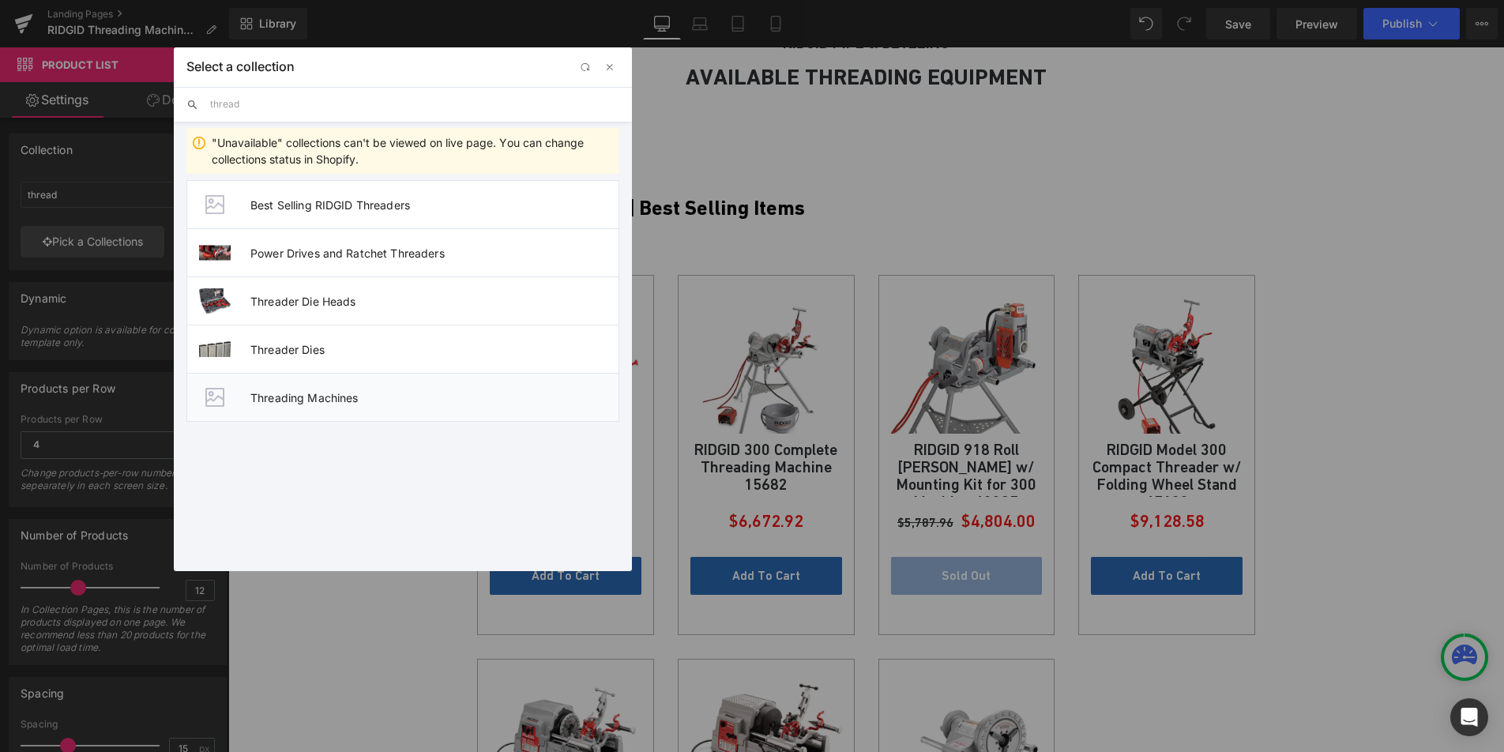
type input "thread"
click at [312, 405] on li "Threading Machines" at bounding box center [402, 397] width 433 height 49
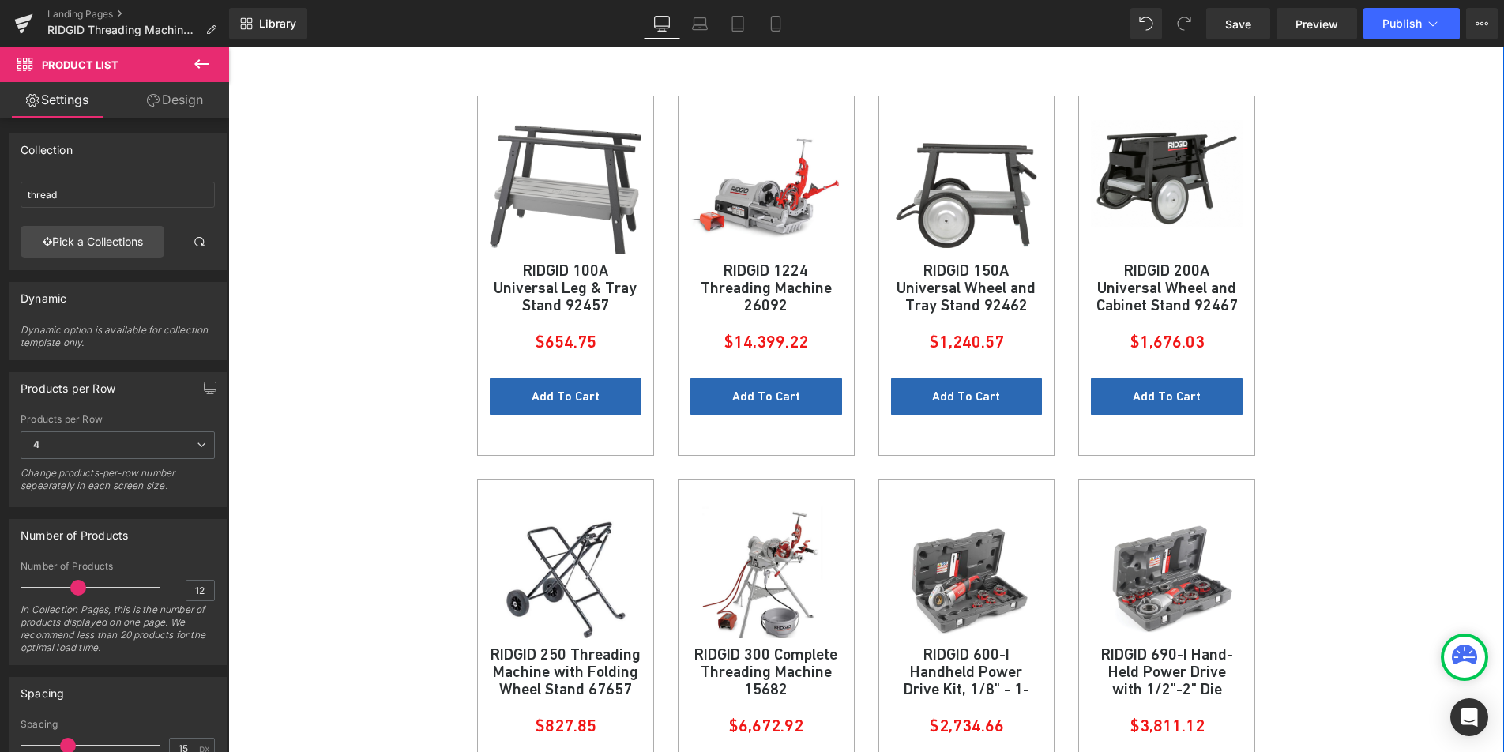
scroll to position [944, 0]
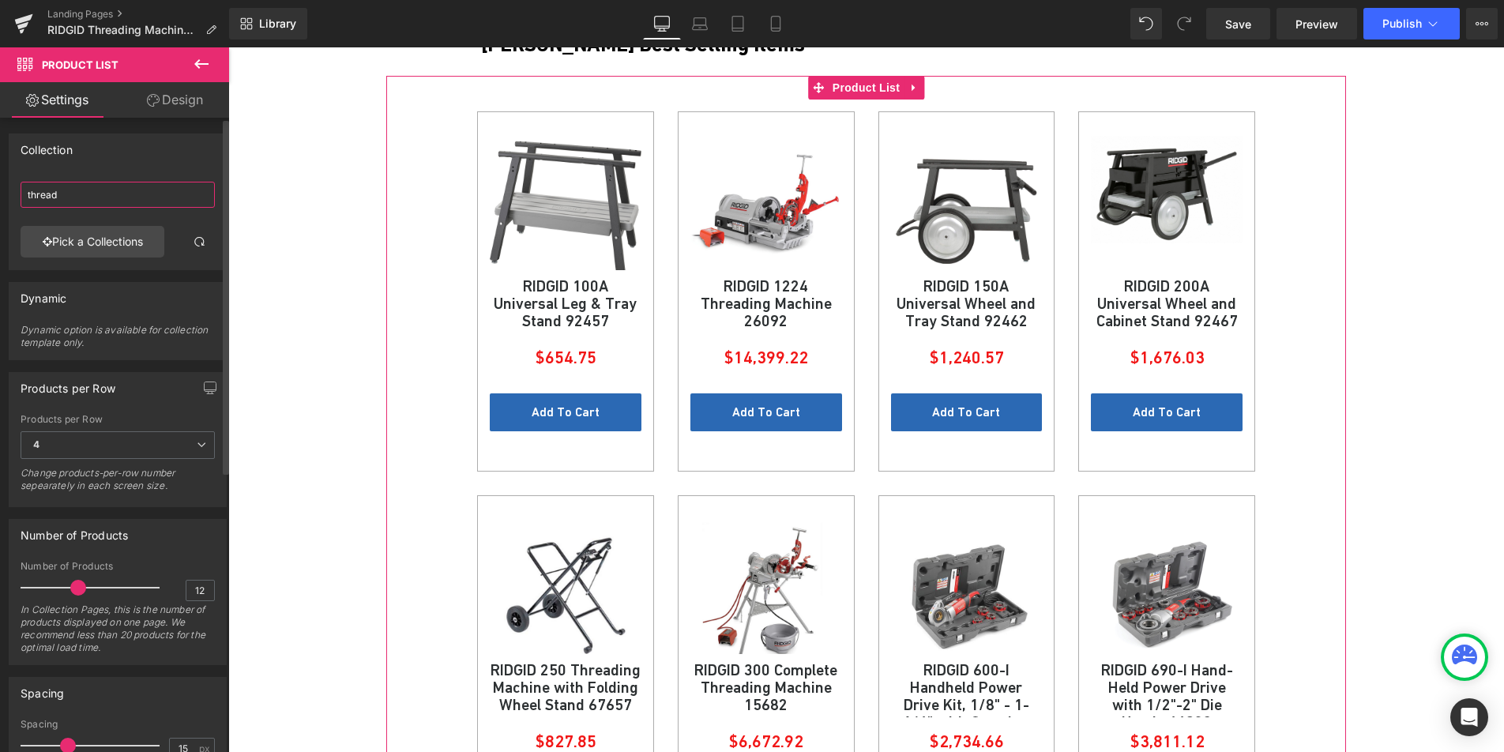
click at [105, 194] on input "thread" at bounding box center [118, 195] width 194 height 26
click at [101, 229] on link "Pick a Collections" at bounding box center [93, 242] width 144 height 32
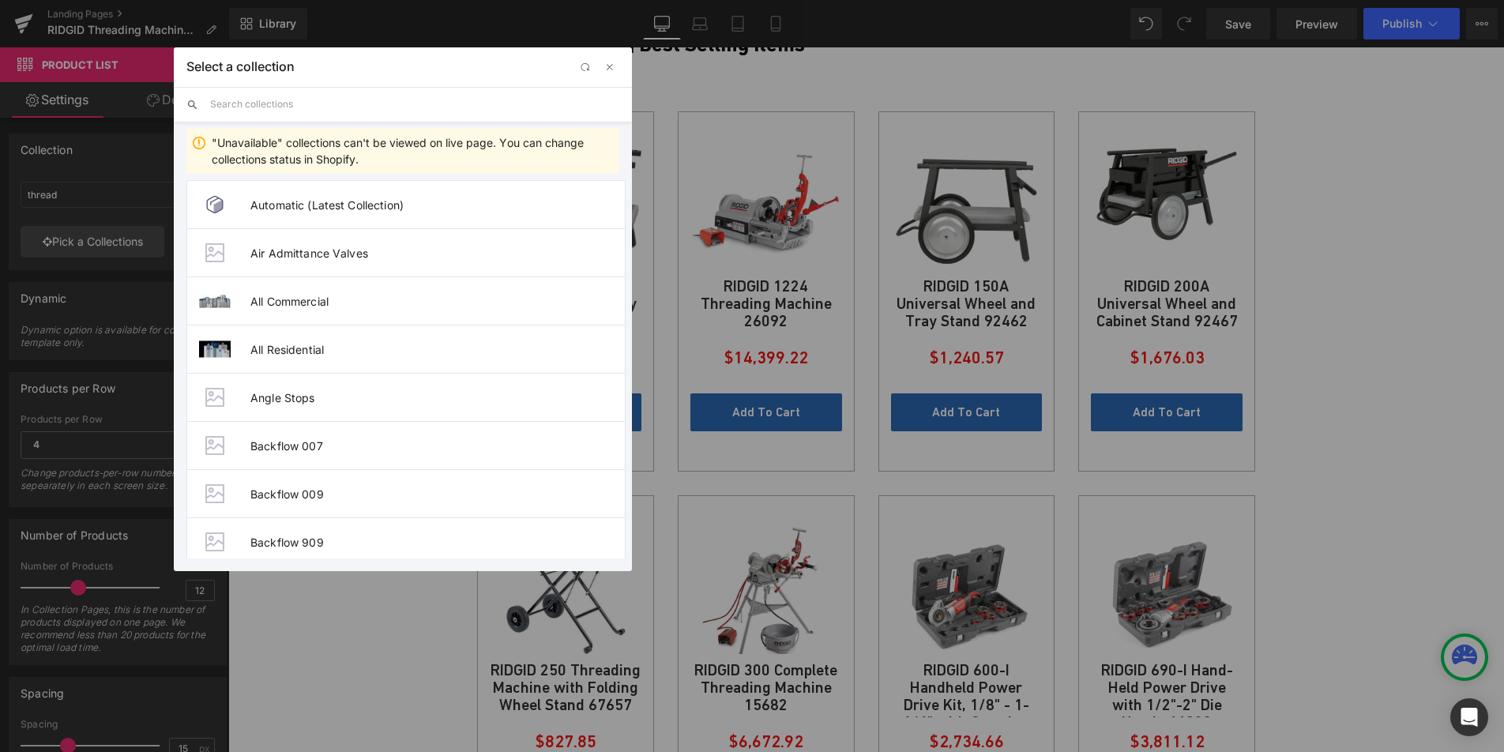
click at [273, 115] on input "text" at bounding box center [414, 104] width 409 height 35
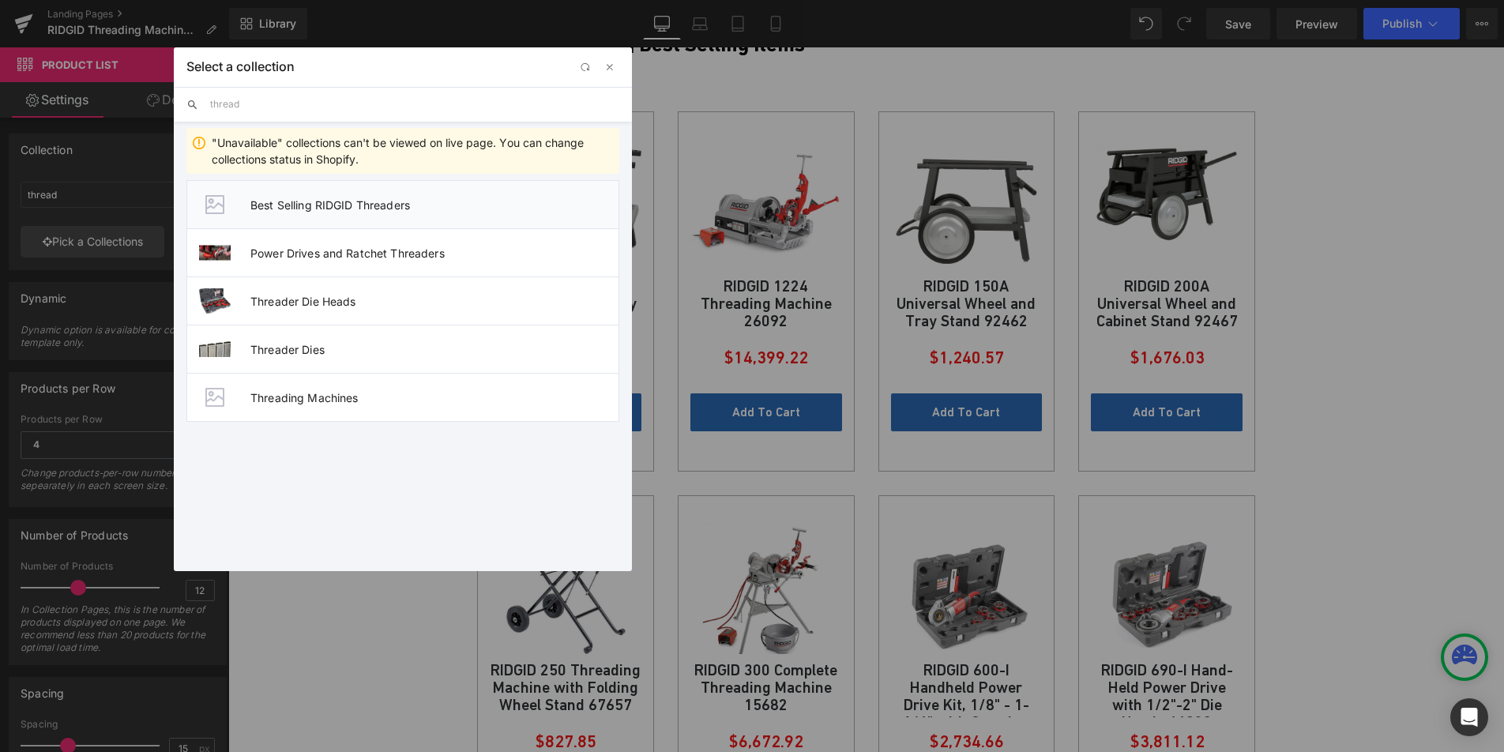
type input "thread"
click at [272, 201] on span "Best Selling RIDGID Threaders" at bounding box center [434, 204] width 368 height 13
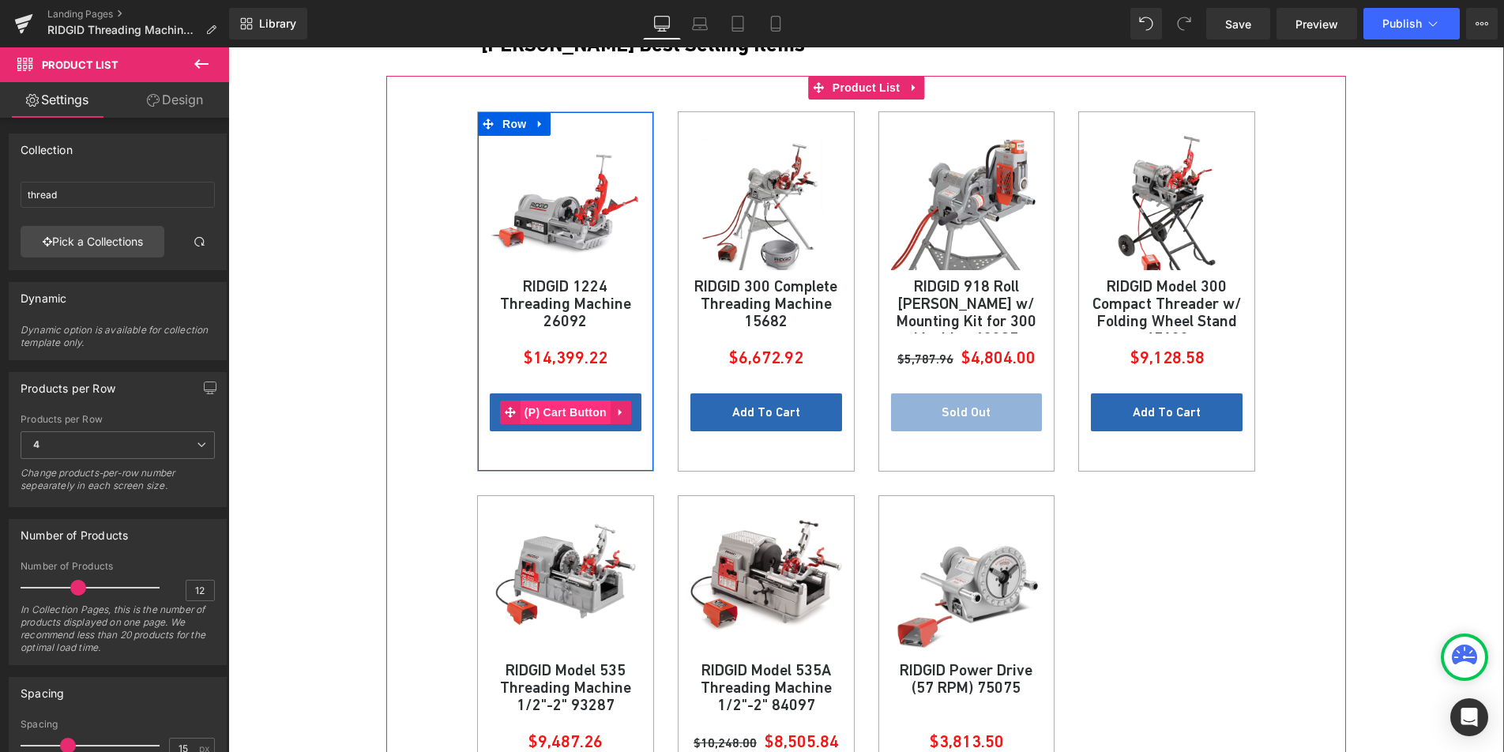
click at [570, 408] on span "(P) Cart Button" at bounding box center [566, 413] width 90 height 24
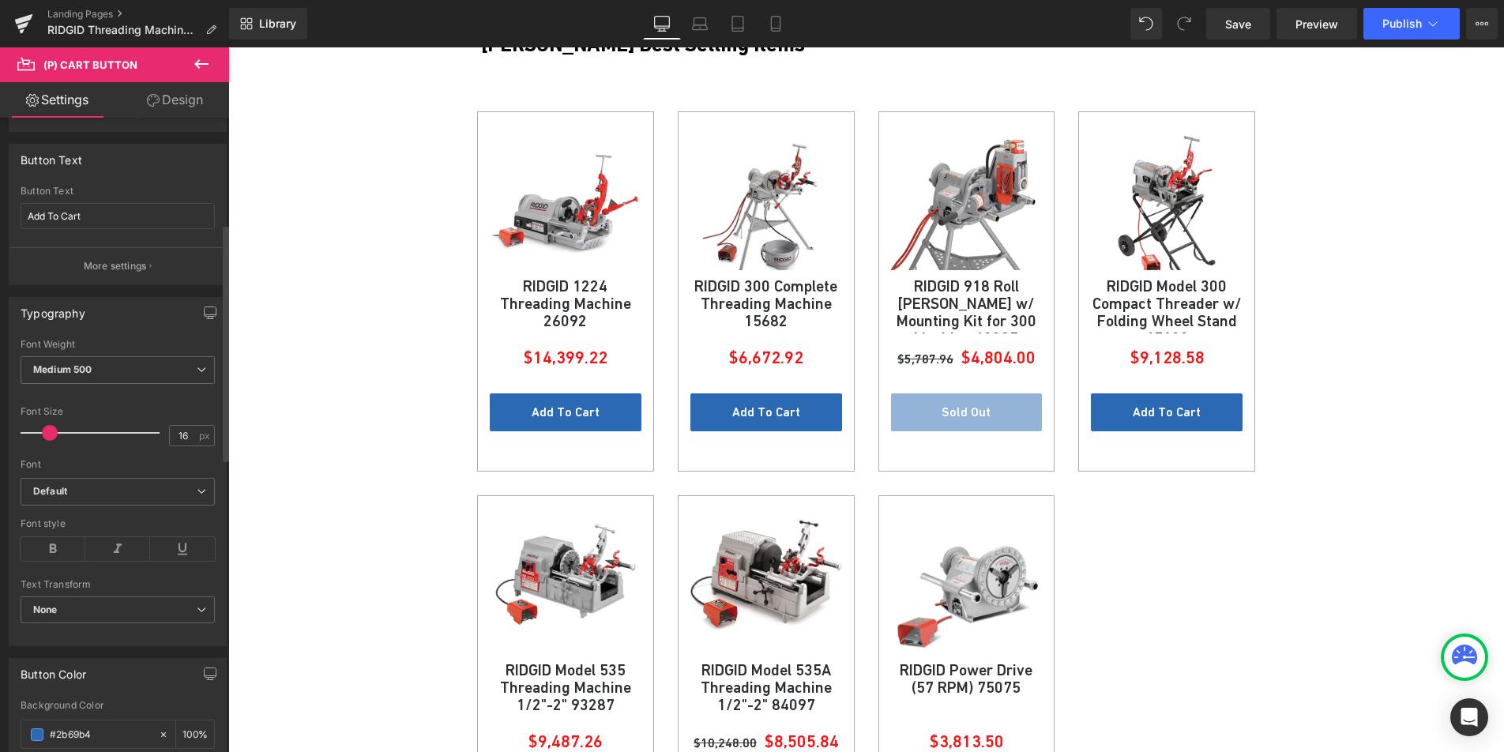
scroll to position [430, 0]
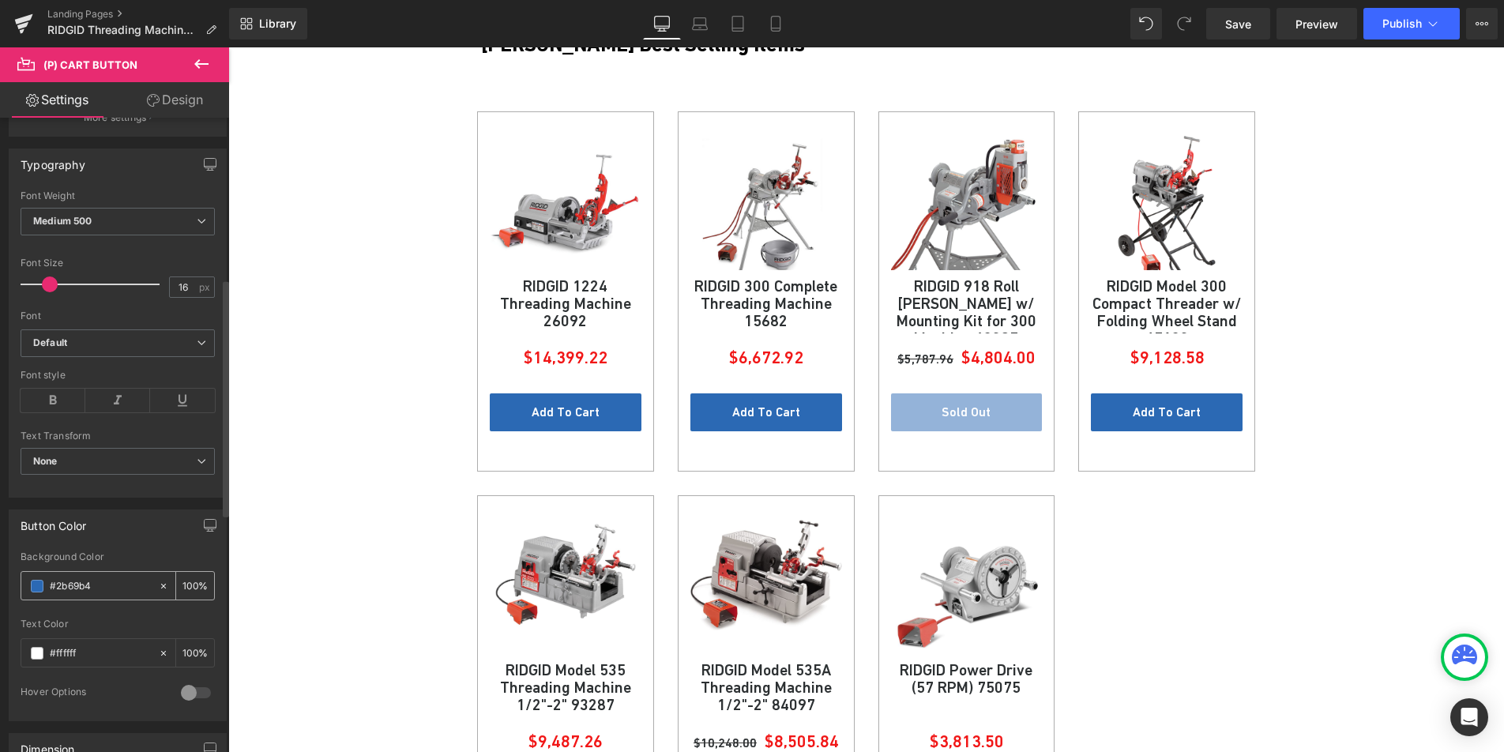
click at [38, 587] on span at bounding box center [37, 586] width 13 height 13
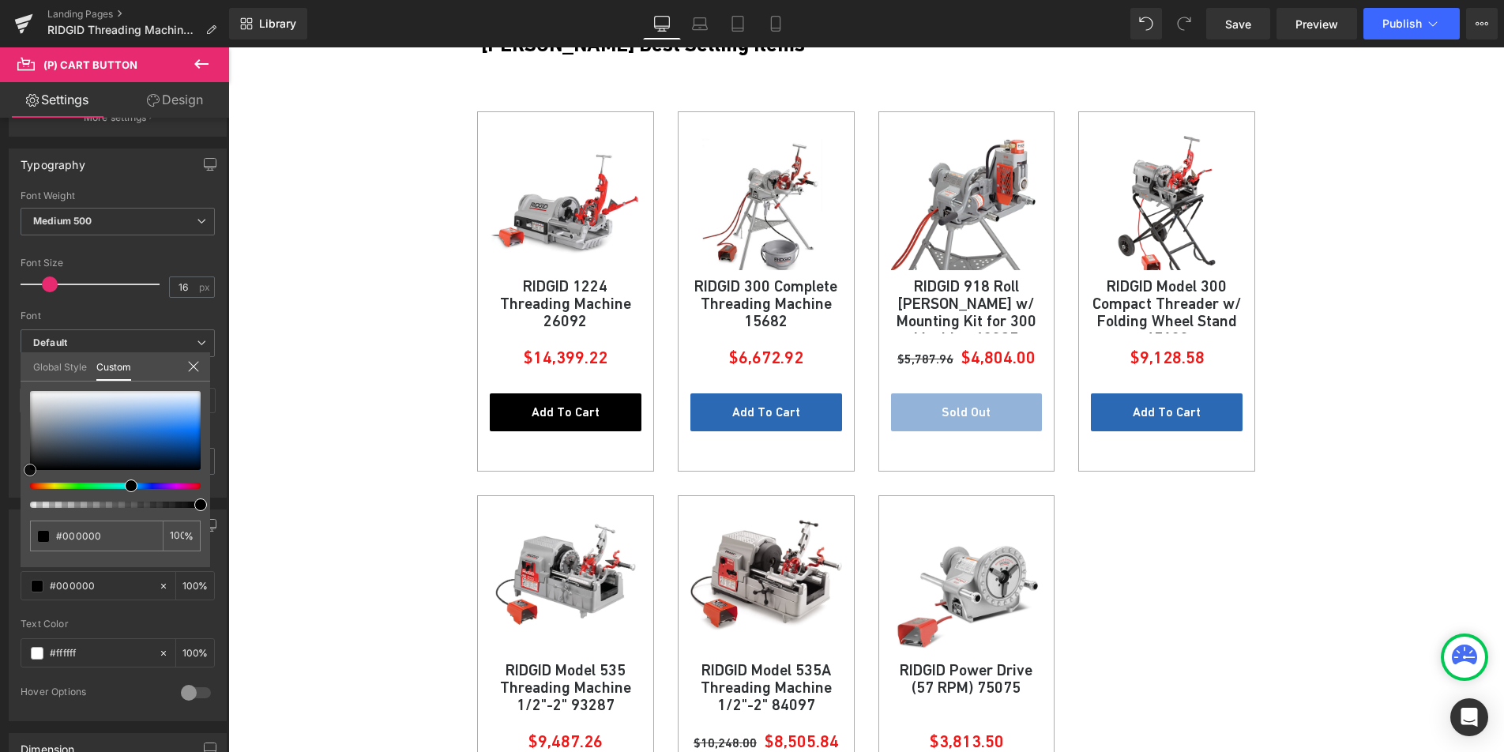
drag, startPoint x: 129, startPoint y: 431, endPoint x: -6, endPoint y: 525, distance: 164.6
click at [0, 525] on html "(P) Cart Button You are previewing how the will restyle your page. You can not …" at bounding box center [752, 376] width 1504 height 752
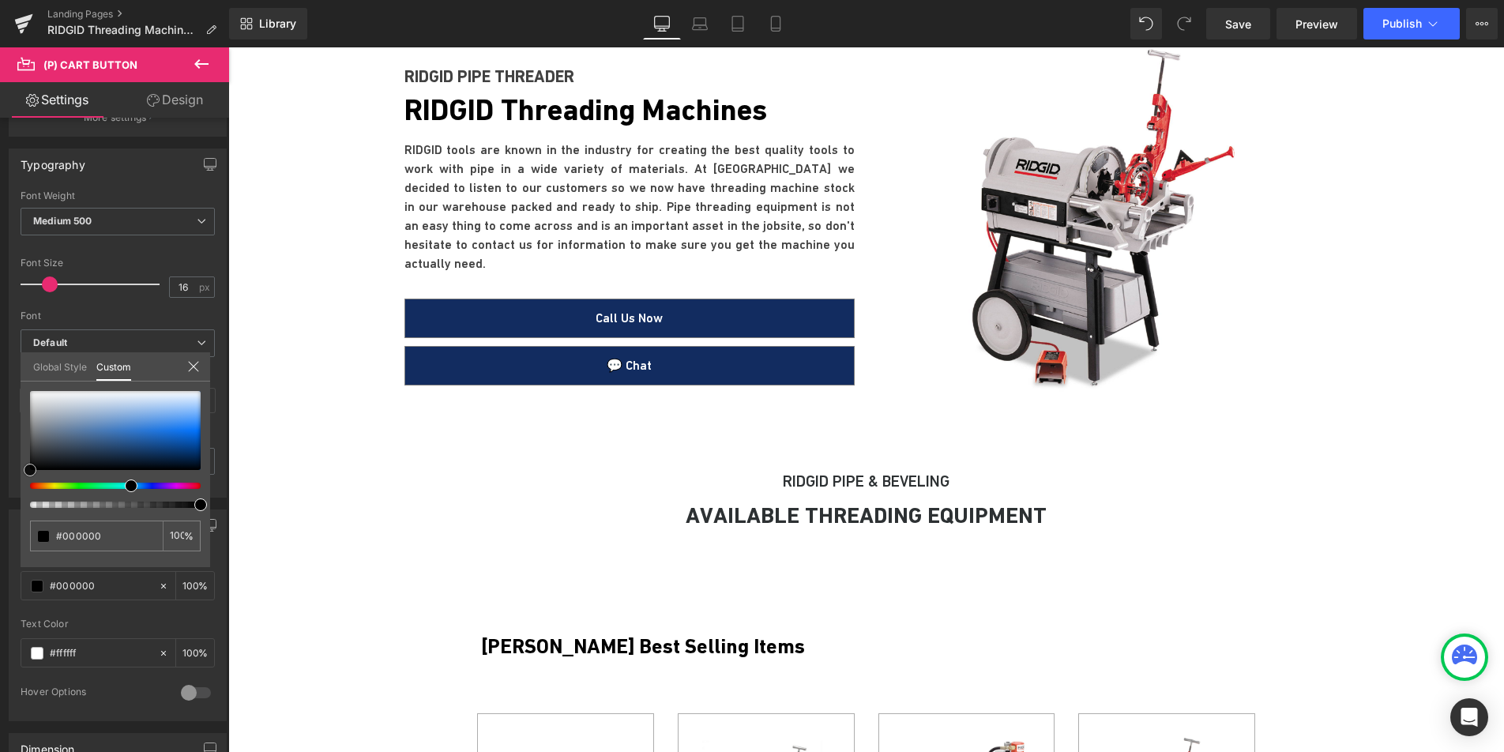
scroll to position [348, 0]
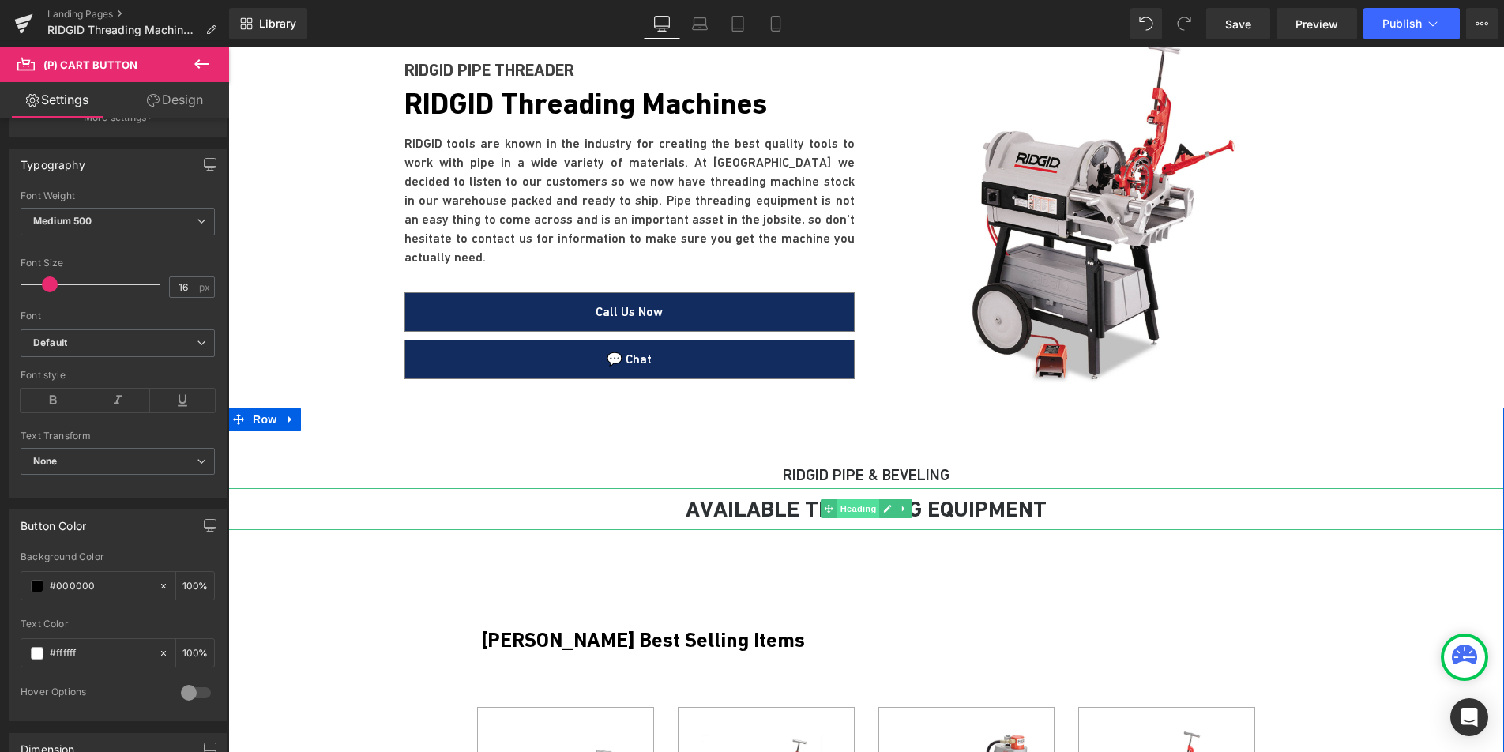
click at [852, 514] on span "Heading" at bounding box center [858, 508] width 43 height 19
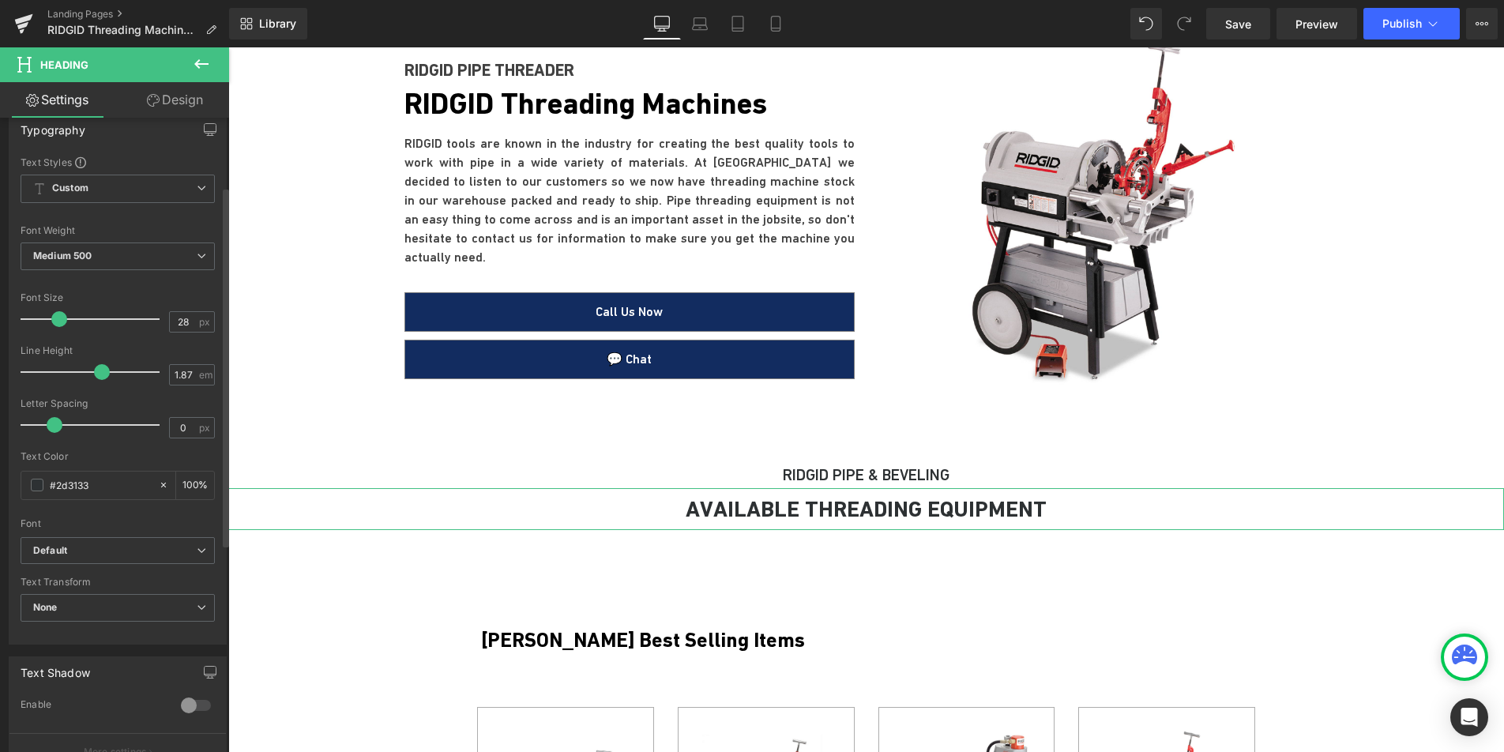
scroll to position [142, 0]
click at [168, 108] on link "Design" at bounding box center [175, 100] width 115 height 36
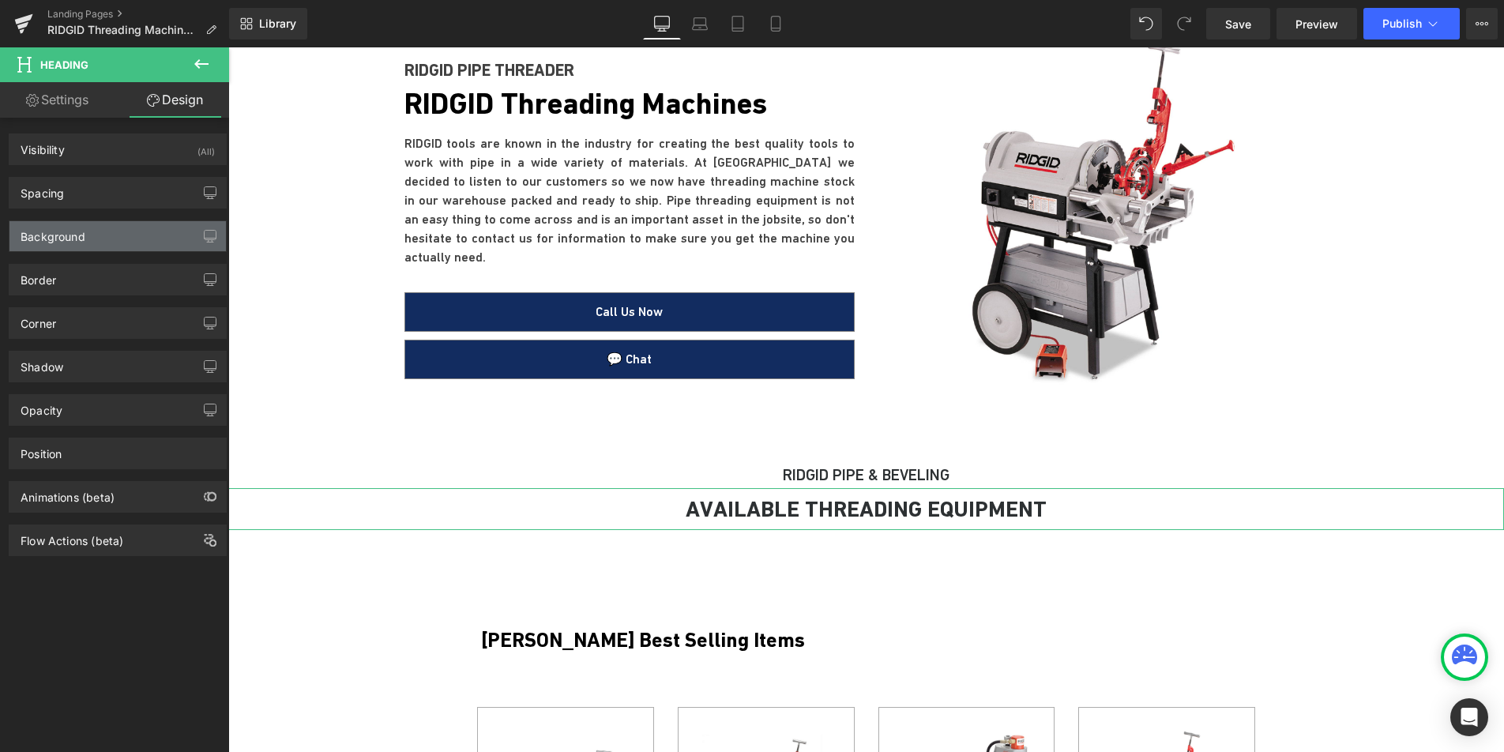
click at [100, 245] on div "Background" at bounding box center [117, 236] width 216 height 30
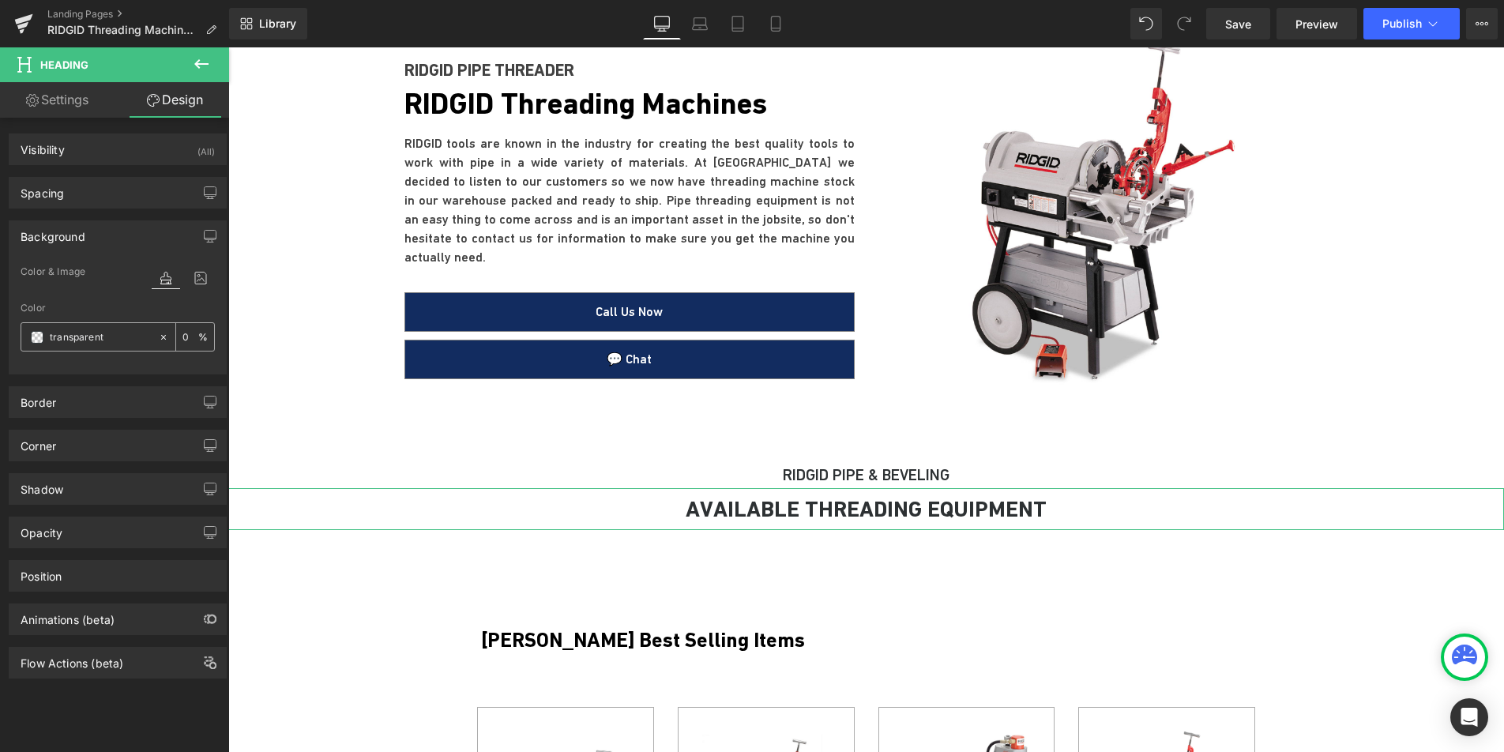
click at [40, 336] on span at bounding box center [37, 337] width 13 height 13
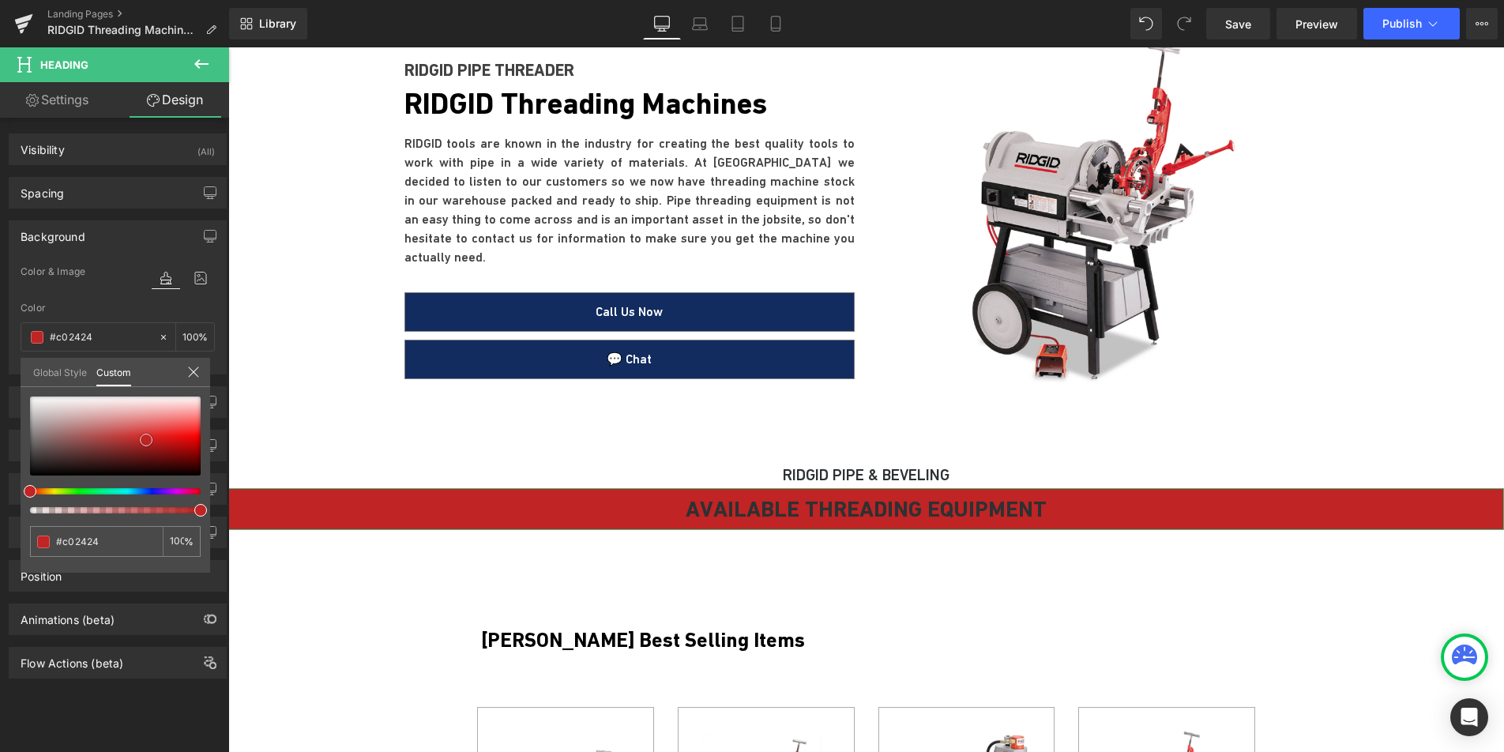
drag, startPoint x: 170, startPoint y: 439, endPoint x: 146, endPoint y: 440, distance: 23.7
click at [146, 440] on div at bounding box center [115, 436] width 171 height 79
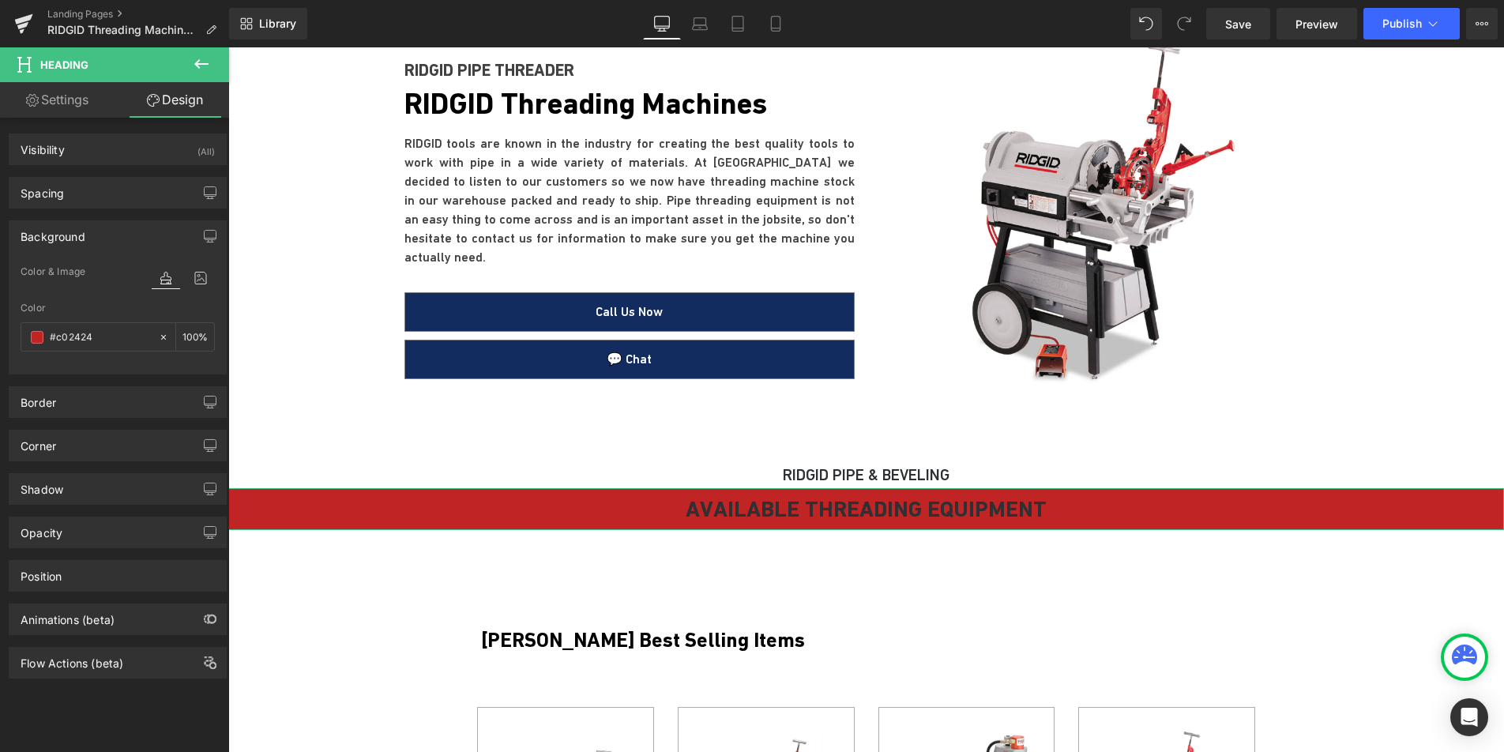
click at [58, 95] on link "Settings" at bounding box center [57, 100] width 115 height 36
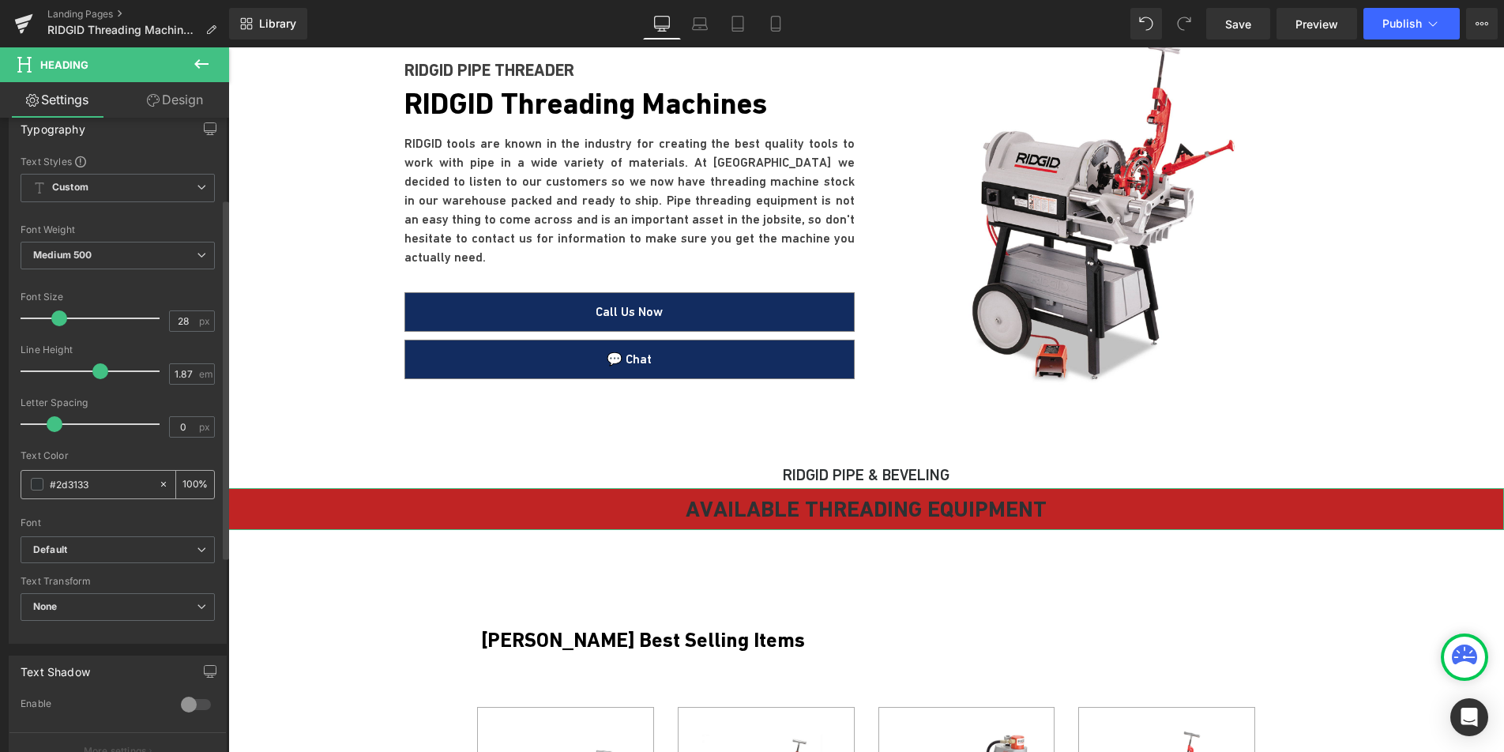
click at [42, 488] on span at bounding box center [37, 484] width 13 height 13
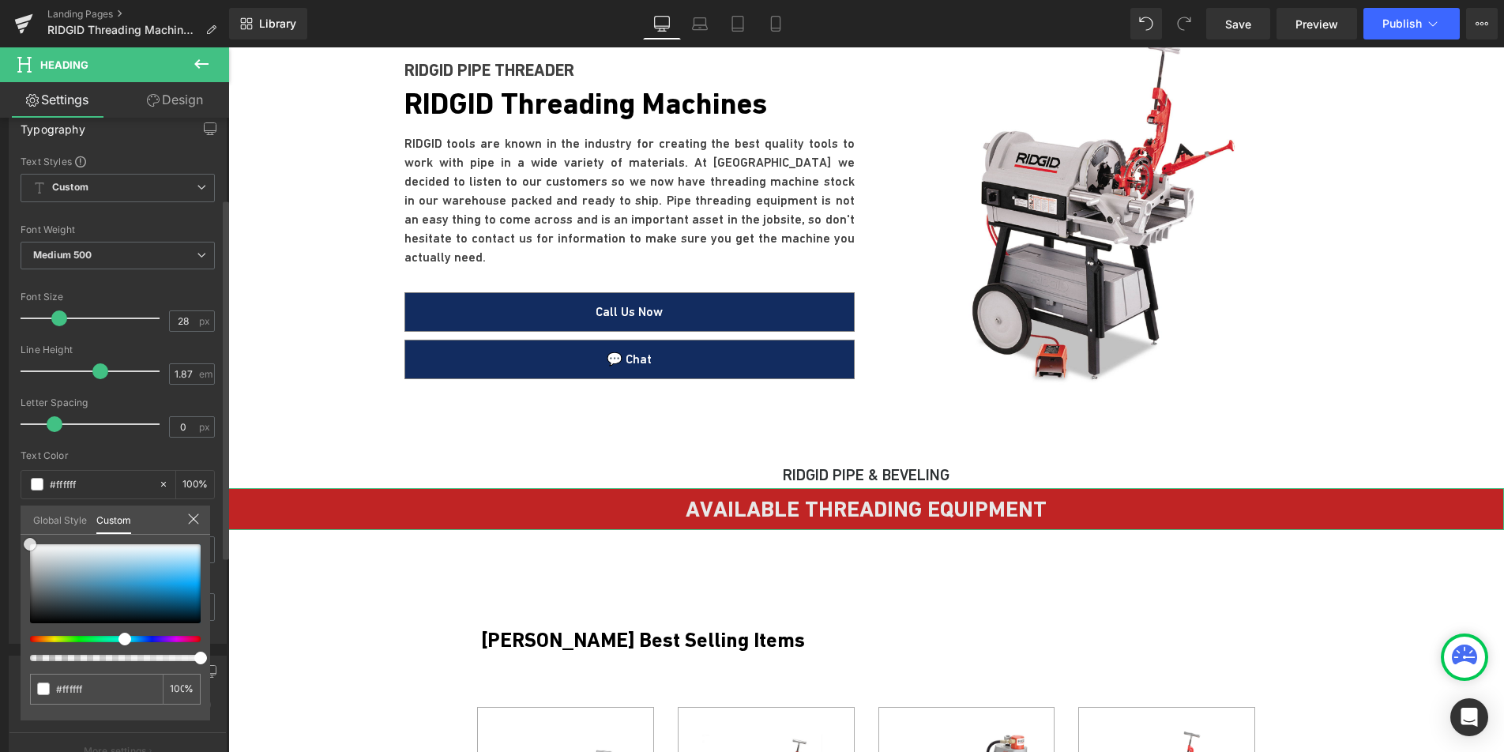
drag, startPoint x: 42, startPoint y: 608, endPoint x: 3, endPoint y: 517, distance: 99.5
click at [3, 517] on div "Typography Text Styles Custom Custom Setup Global Style Custom Setup Global Sty…" at bounding box center [118, 372] width 236 height 543
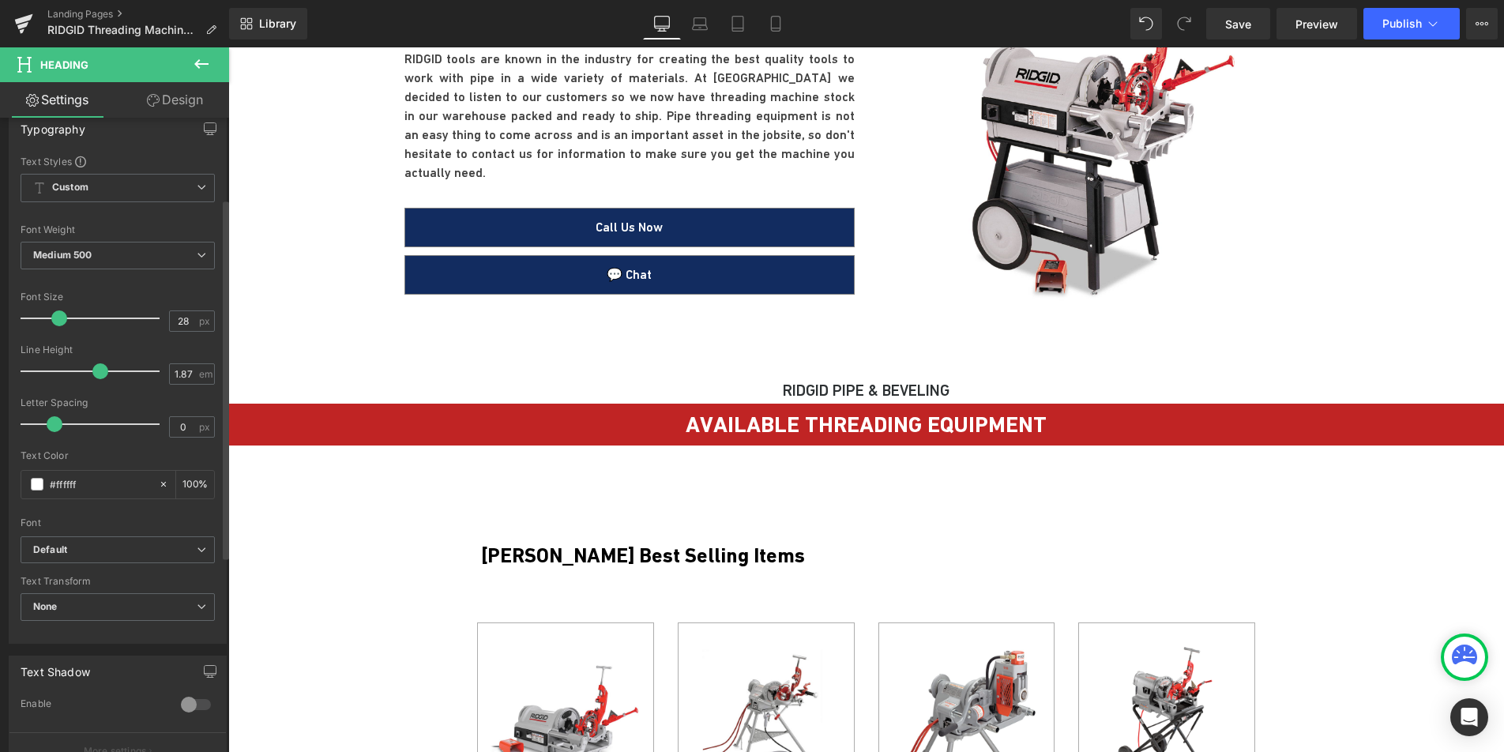
scroll to position [436, 0]
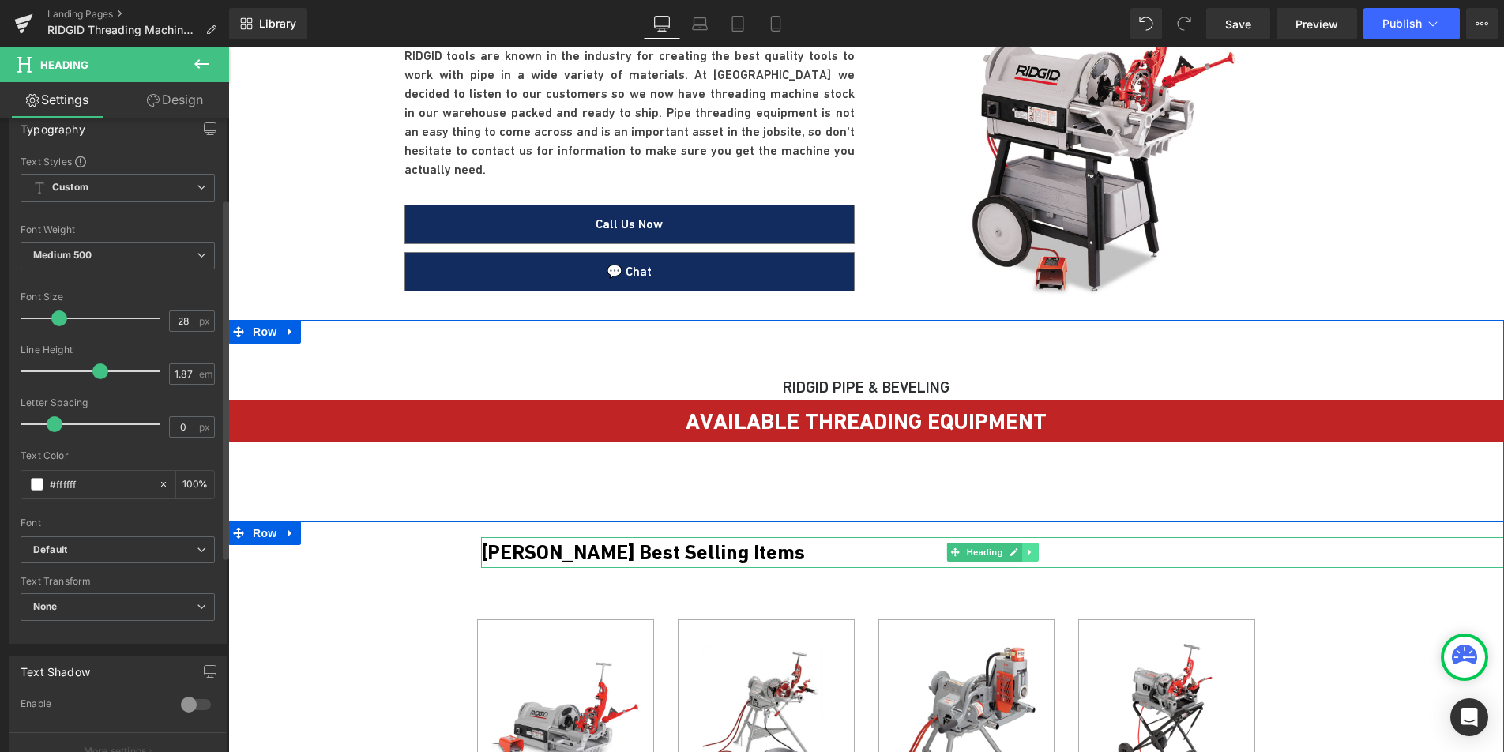
click at [1026, 551] on icon at bounding box center [1030, 551] width 9 height 9
click at [1036, 555] on icon at bounding box center [1038, 552] width 9 height 9
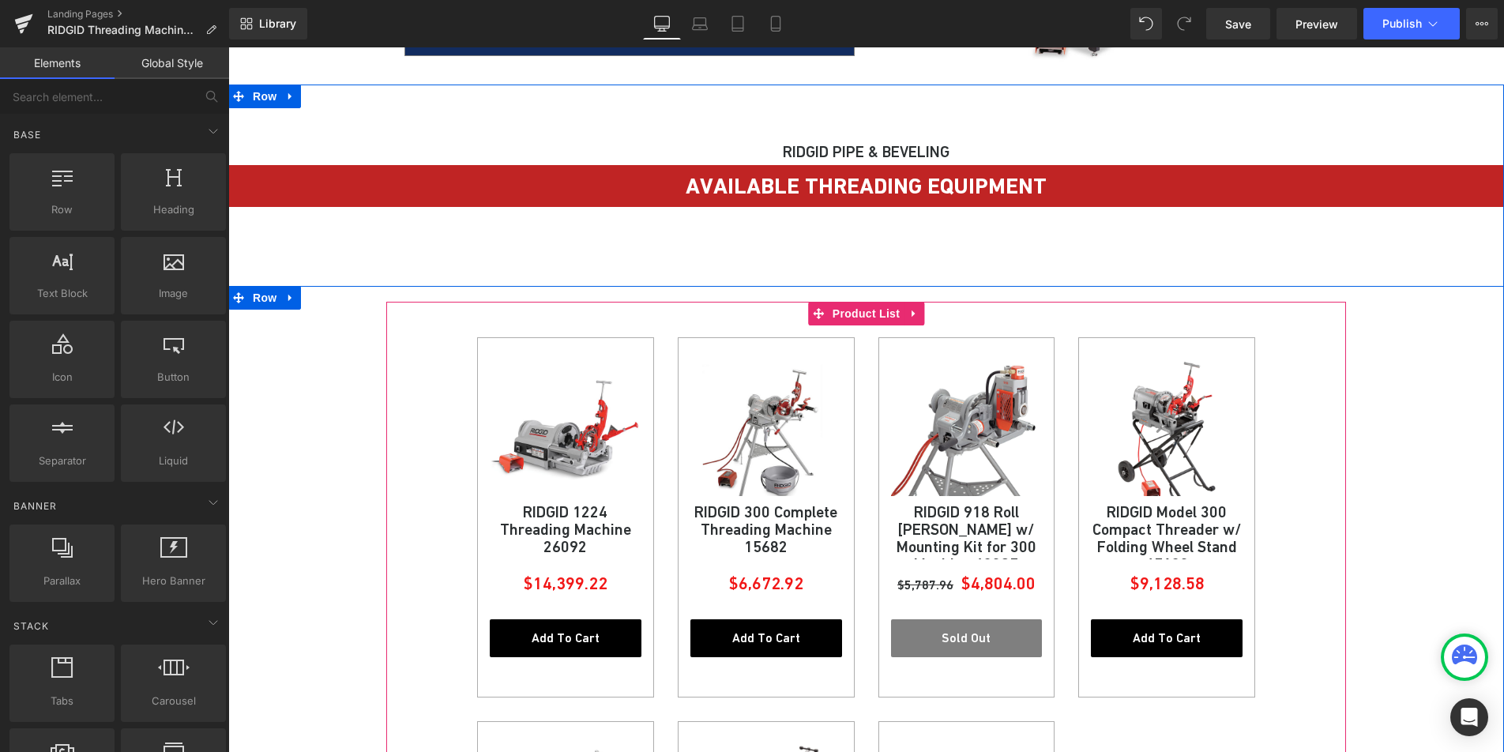
scroll to position [643, 0]
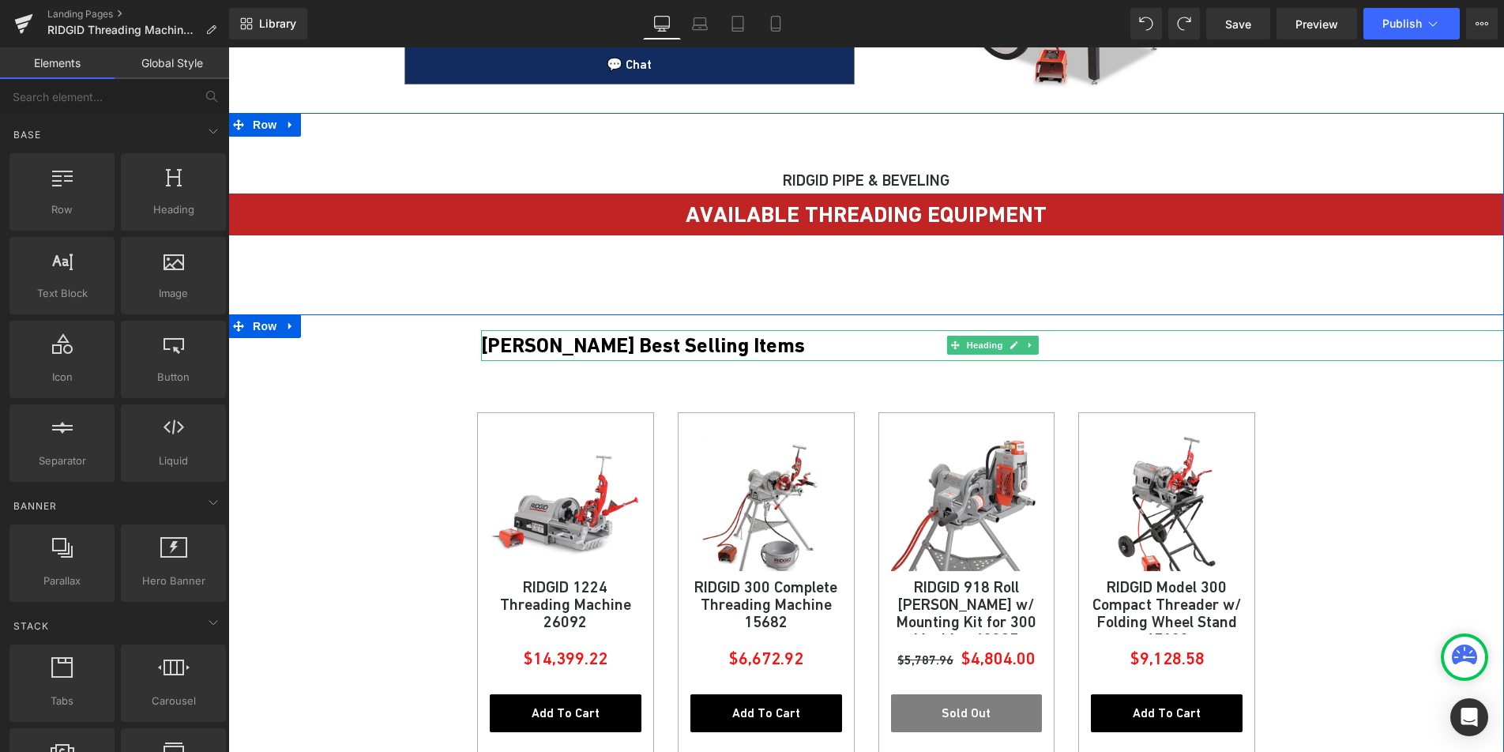
click at [498, 346] on h3 "Sloan Best Selling Items" at bounding box center [992, 345] width 1023 height 31
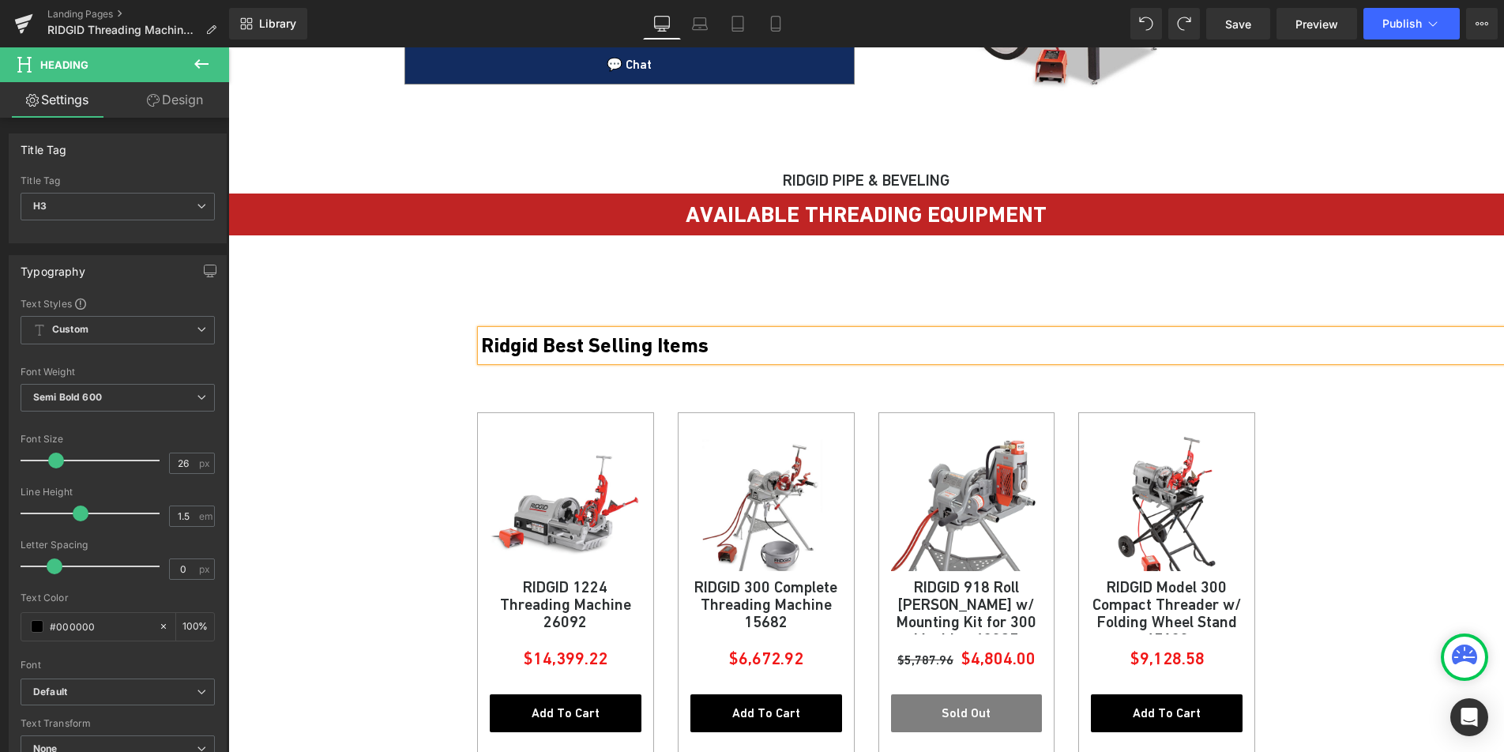
click at [670, 345] on h3 "Ridgid Best Selling Items" at bounding box center [992, 345] width 1023 height 31
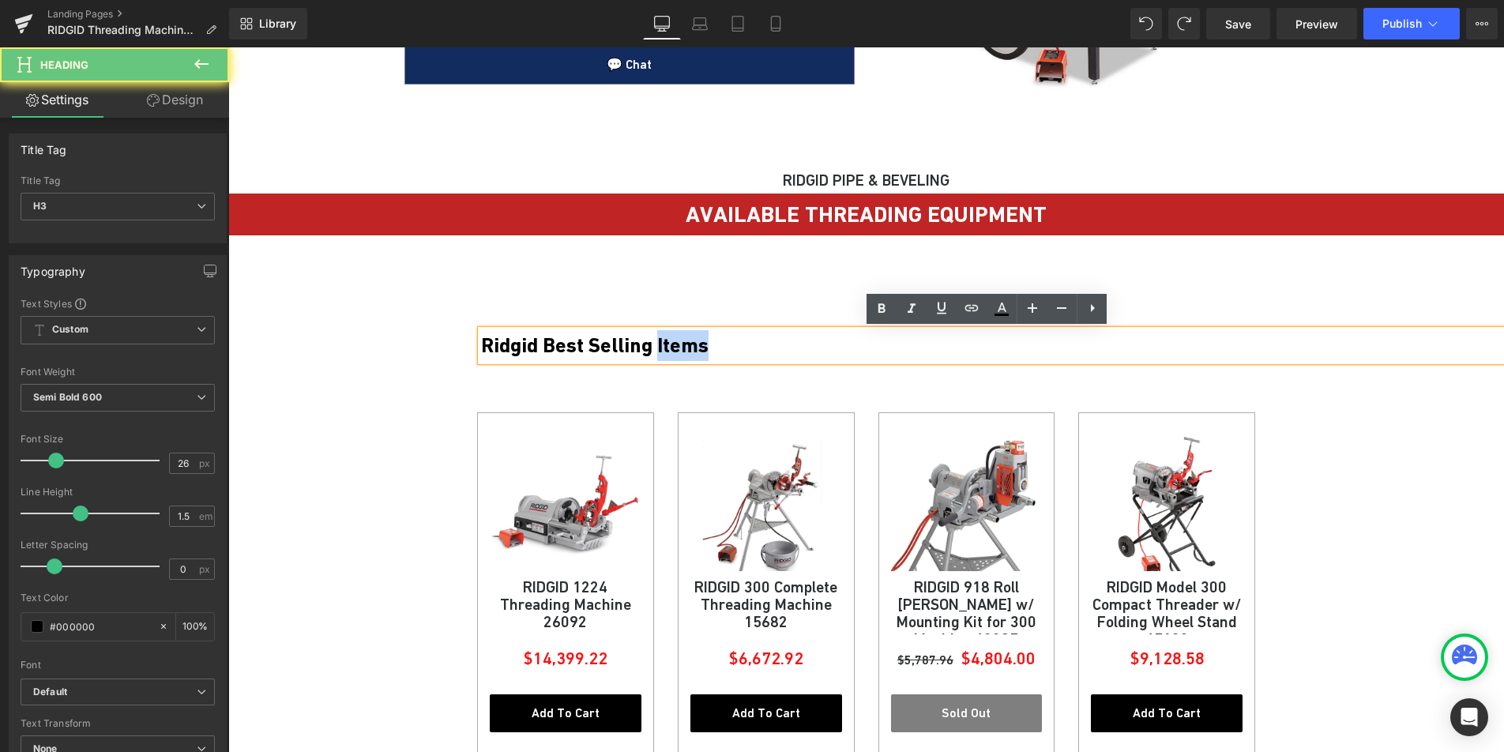
click at [670, 345] on h3 "Ridgid Best Selling Items" at bounding box center [992, 345] width 1023 height 31
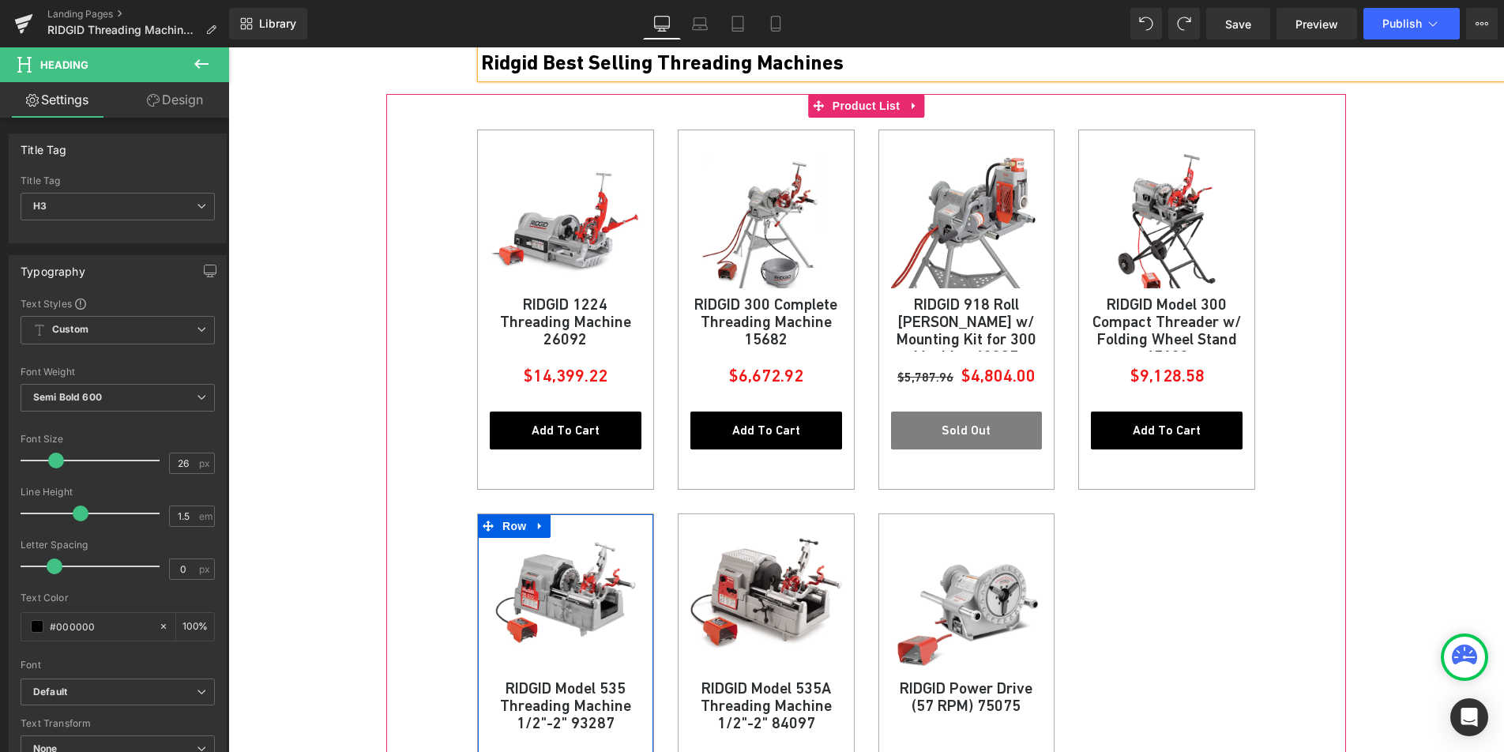
scroll to position [645, 0]
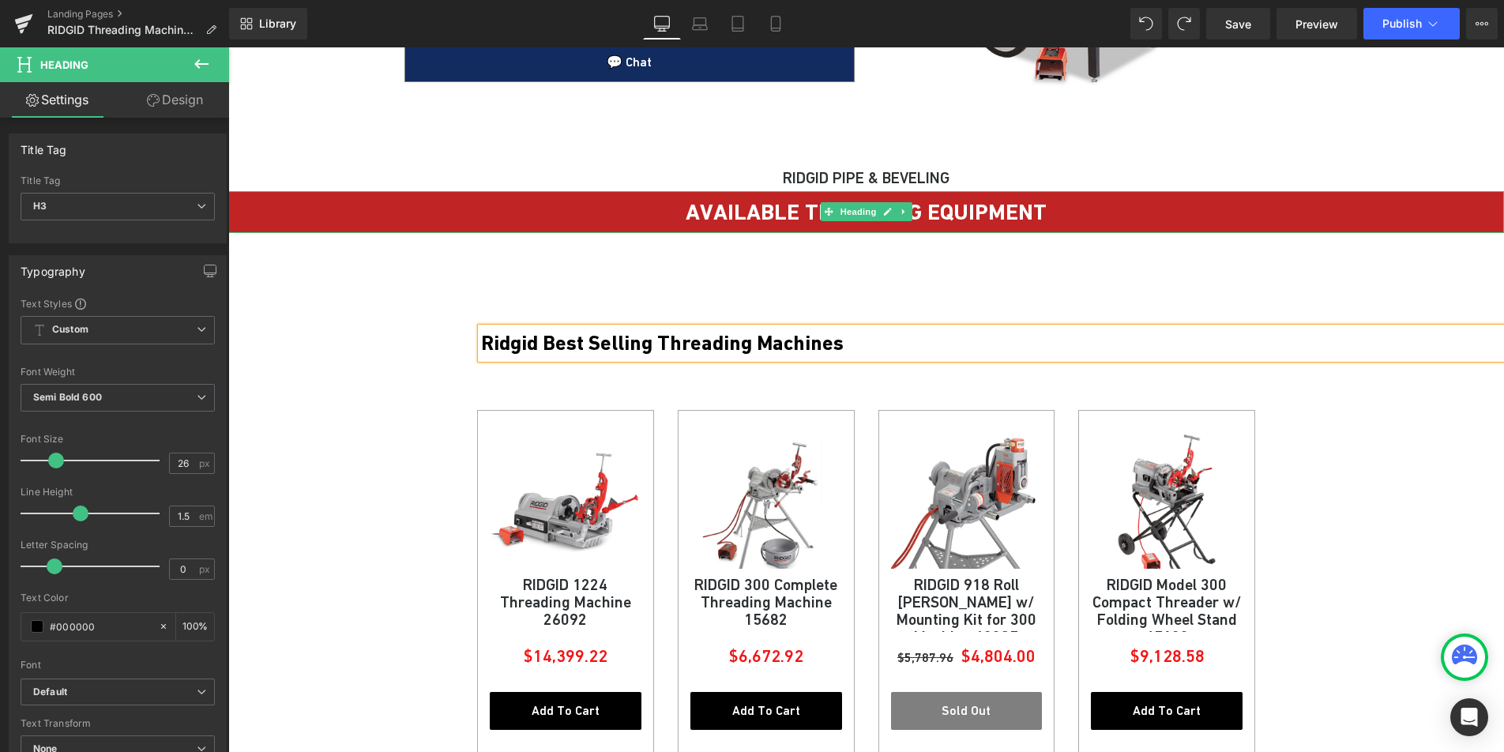
click at [749, 214] on strong "AVAILABLE THREADING EQUIPMENT" at bounding box center [866, 212] width 361 height 26
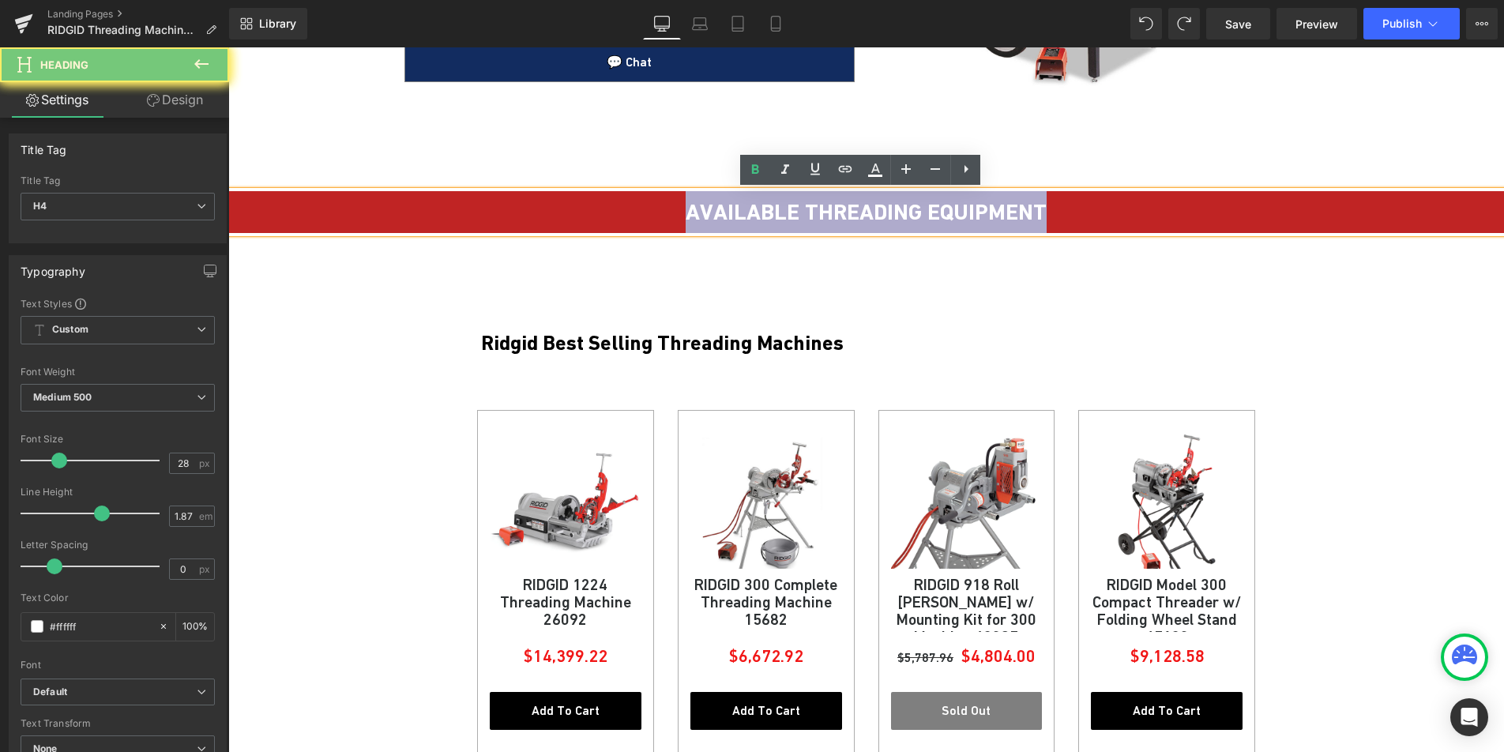
click at [749, 214] on strong "AVAILABLE THREADING EQUIPMENT" at bounding box center [866, 212] width 361 height 26
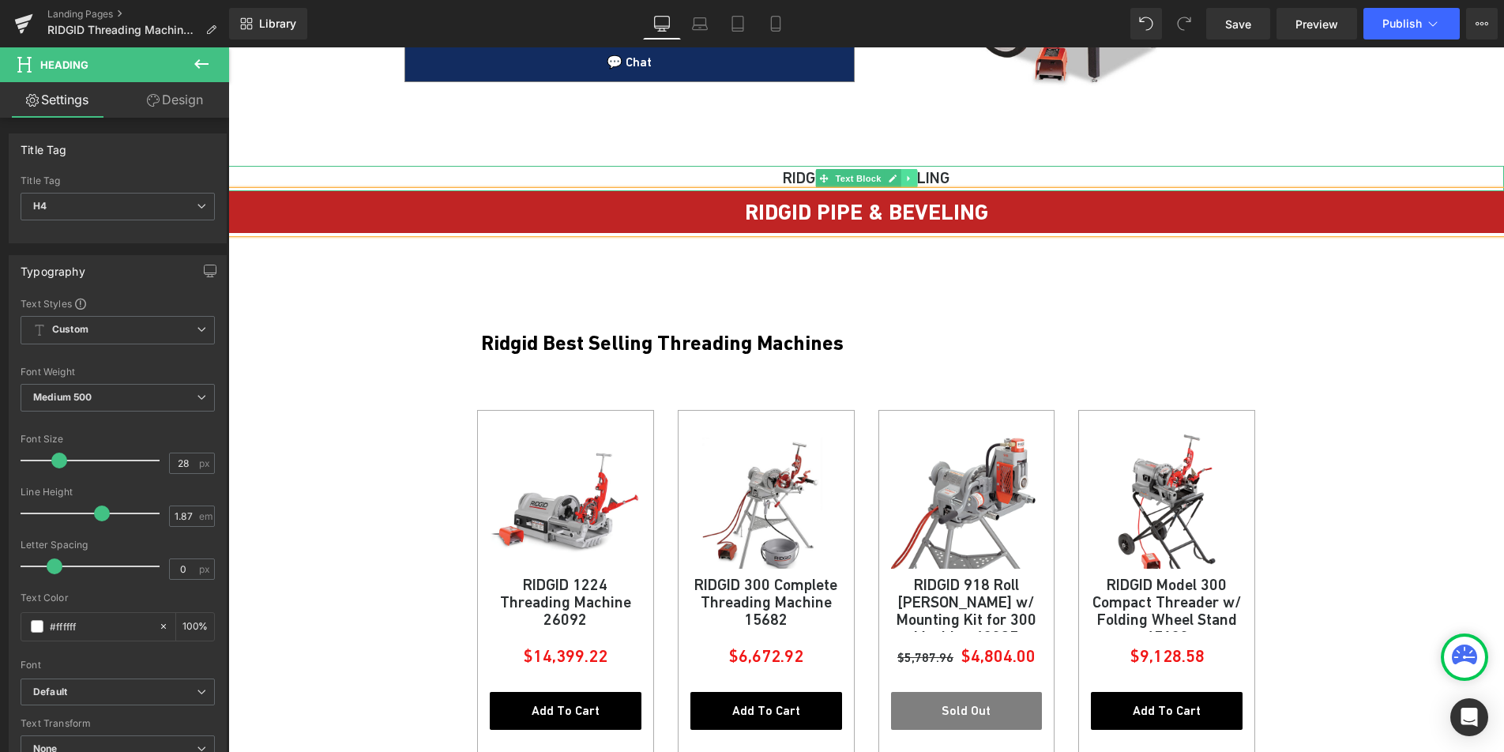
click at [907, 176] on icon at bounding box center [909, 178] width 9 height 9
click at [912, 178] on icon at bounding box center [916, 178] width 9 height 9
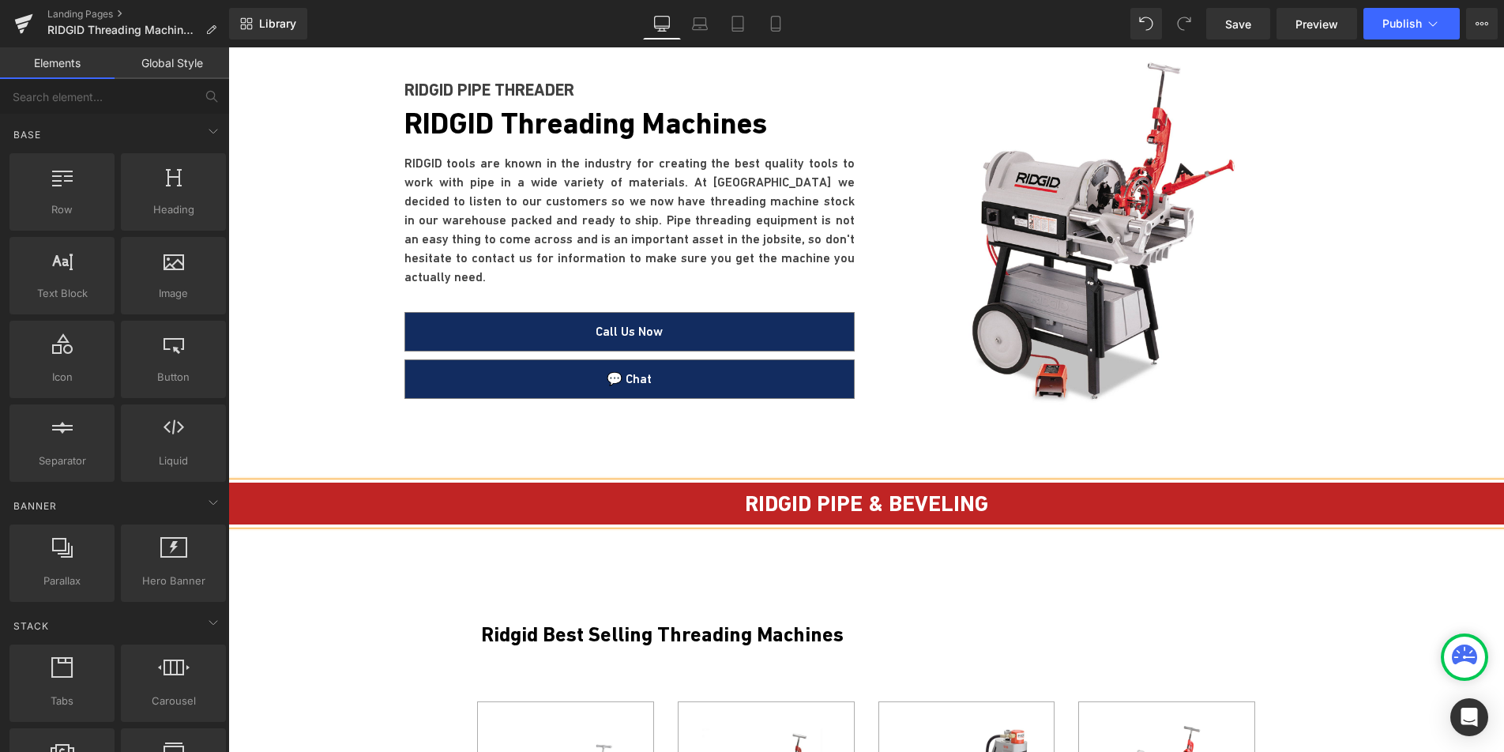
scroll to position [514, 0]
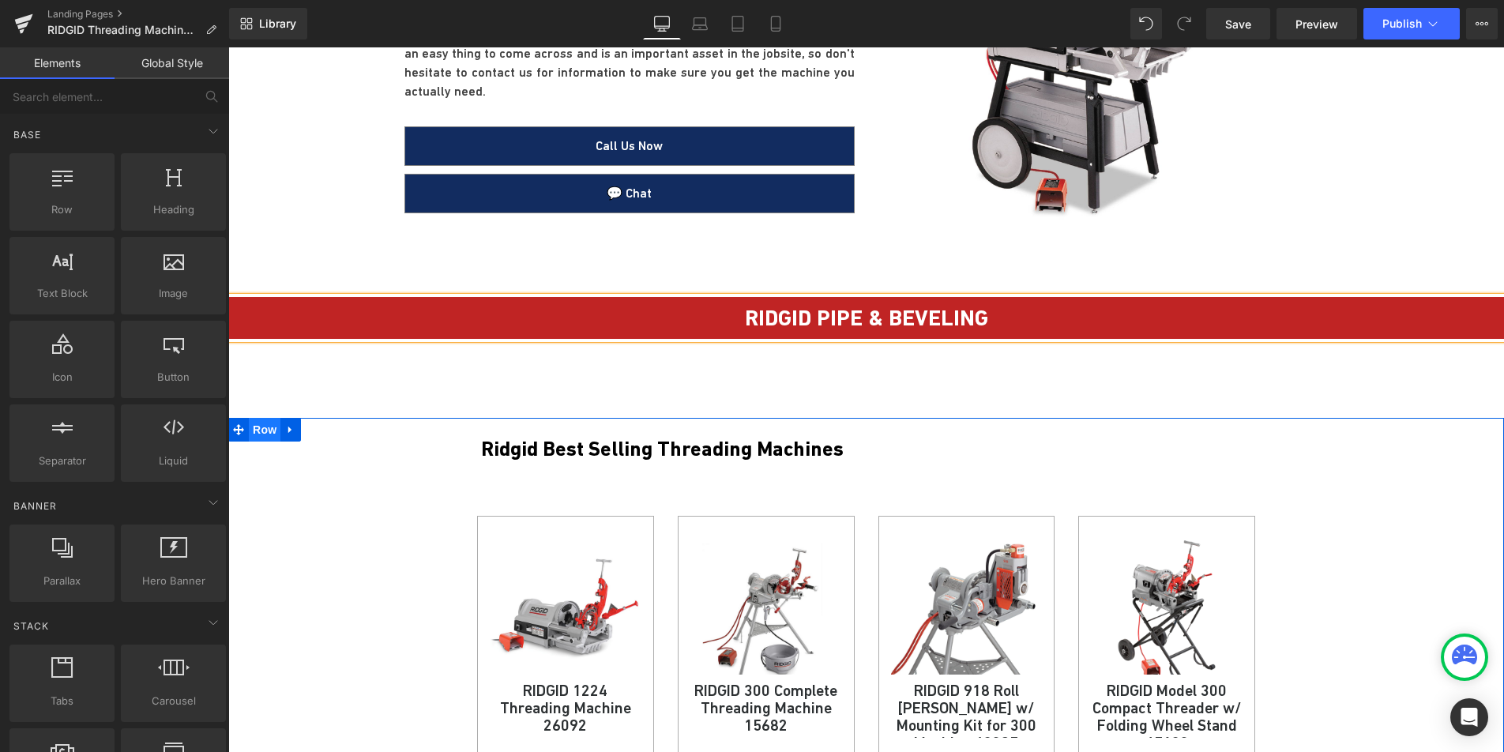
click at [267, 424] on span "Row" at bounding box center [265, 430] width 32 height 24
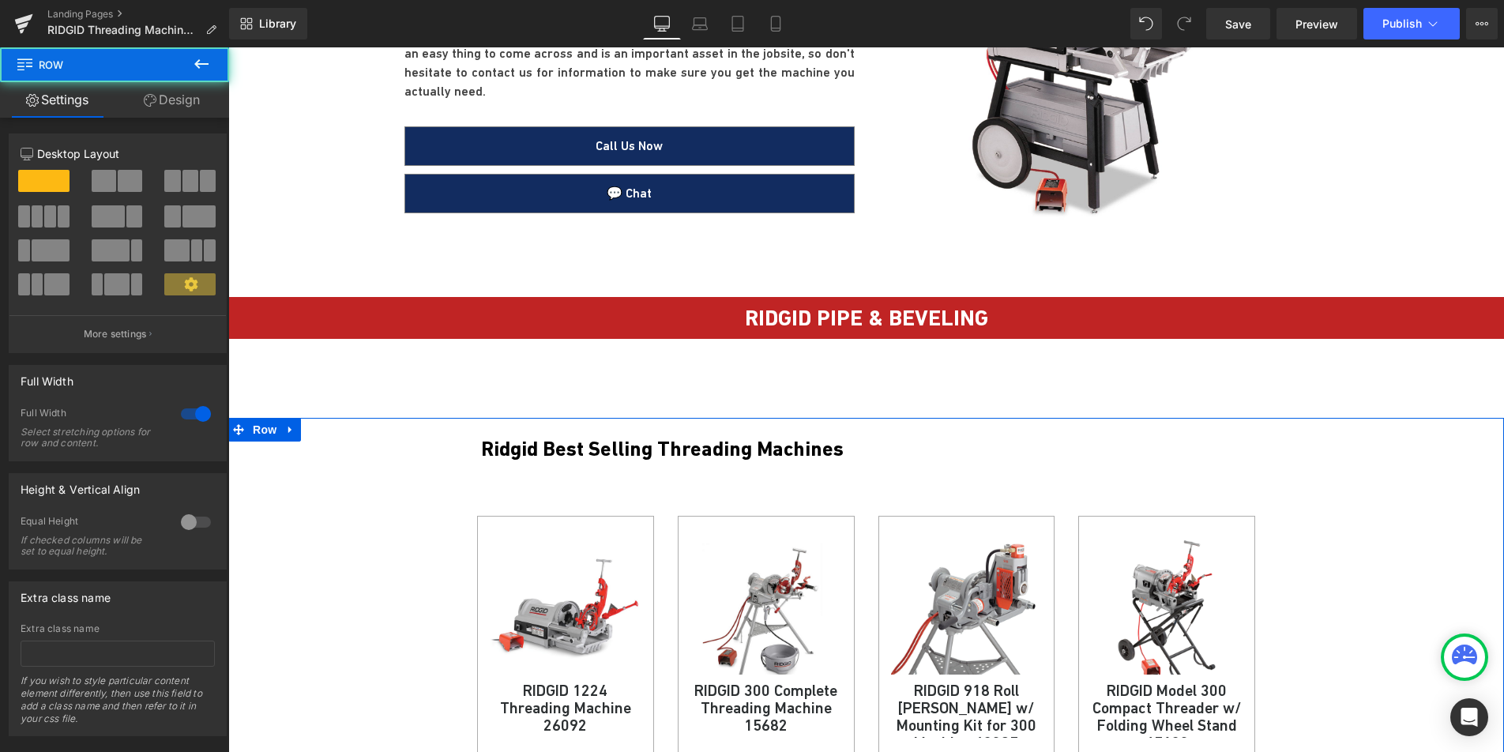
drag, startPoint x: 182, startPoint y: 98, endPoint x: 146, endPoint y: 164, distance: 75.3
click at [182, 98] on link "Design" at bounding box center [172, 100] width 115 height 36
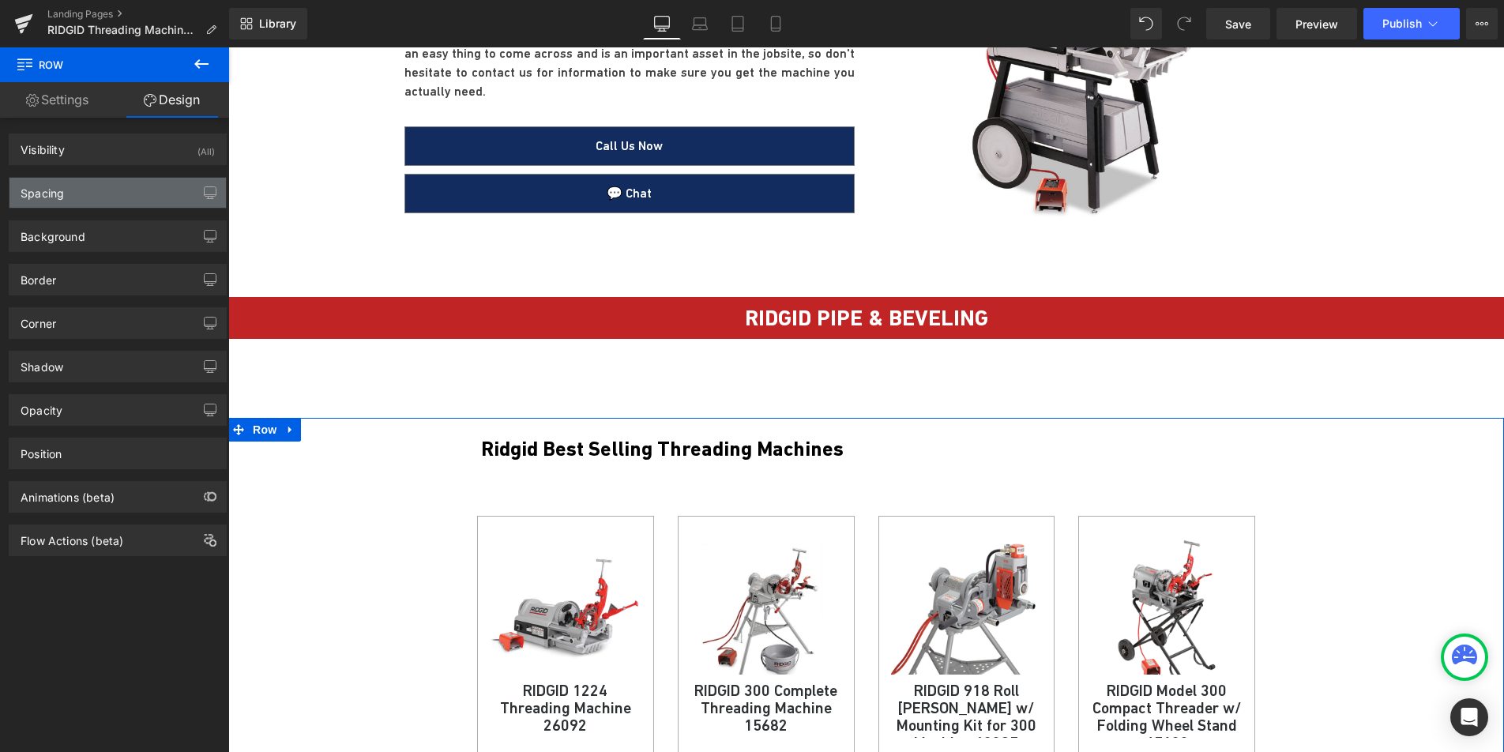
click at [113, 200] on div "Spacing" at bounding box center [117, 193] width 216 height 30
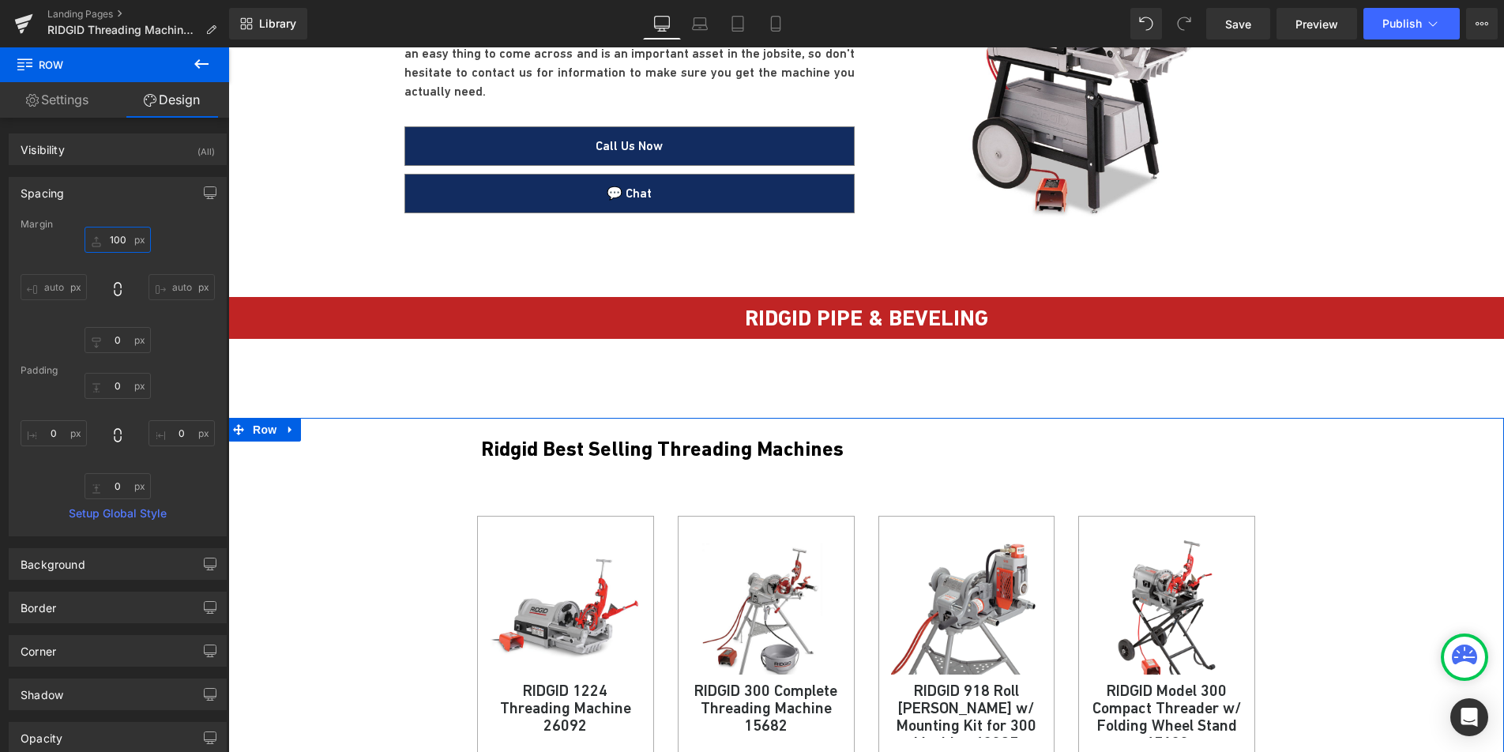
click at [115, 237] on input "100" at bounding box center [118, 240] width 66 height 26
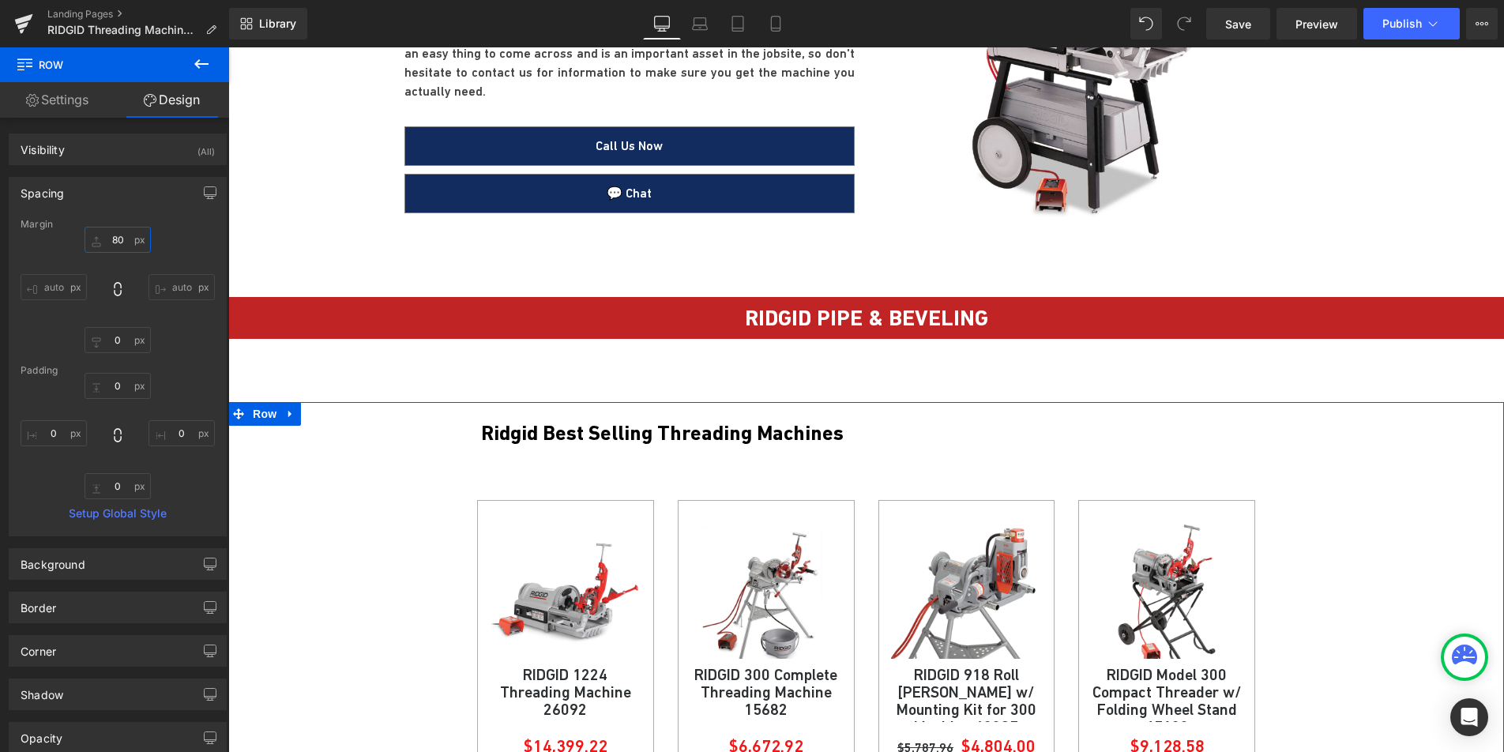
type input "8"
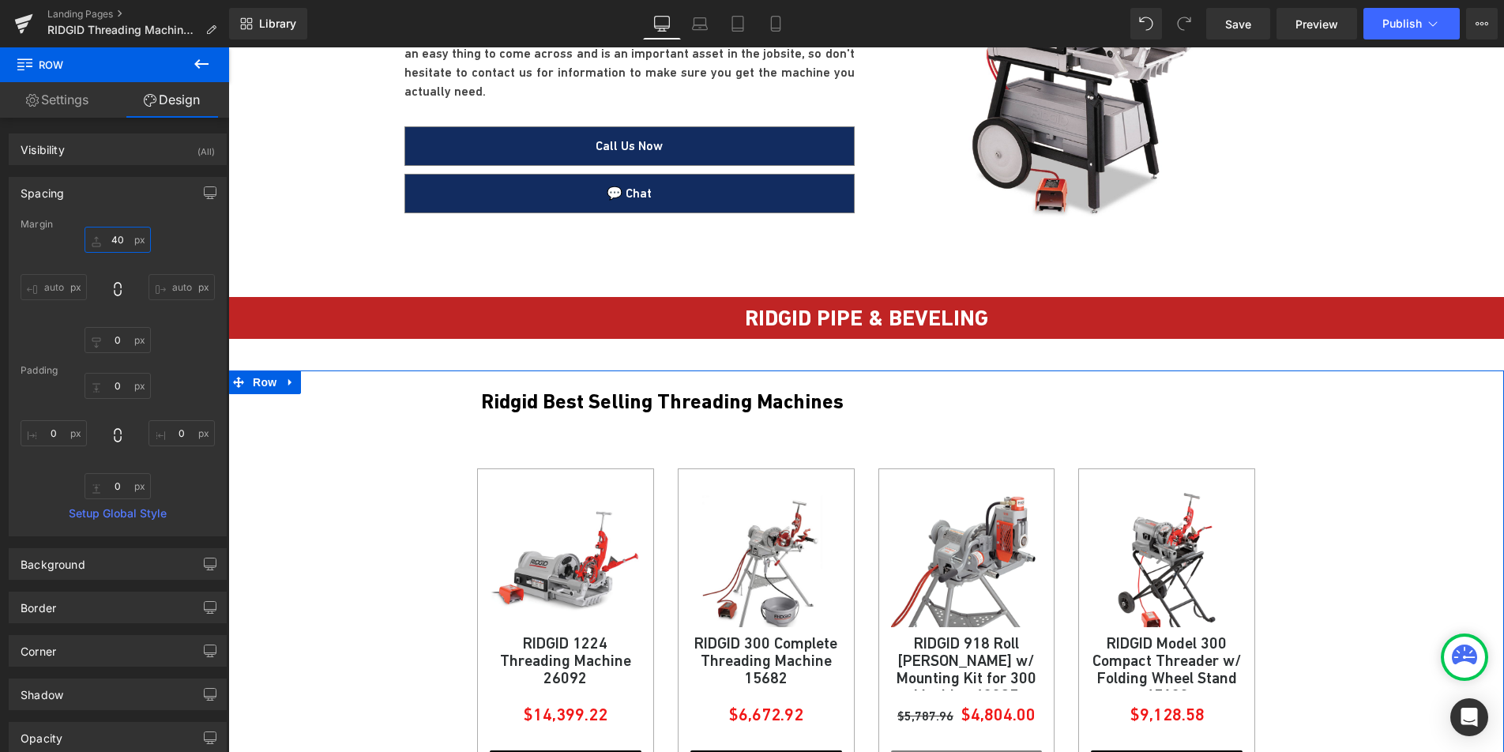
type input "4"
type input "80"
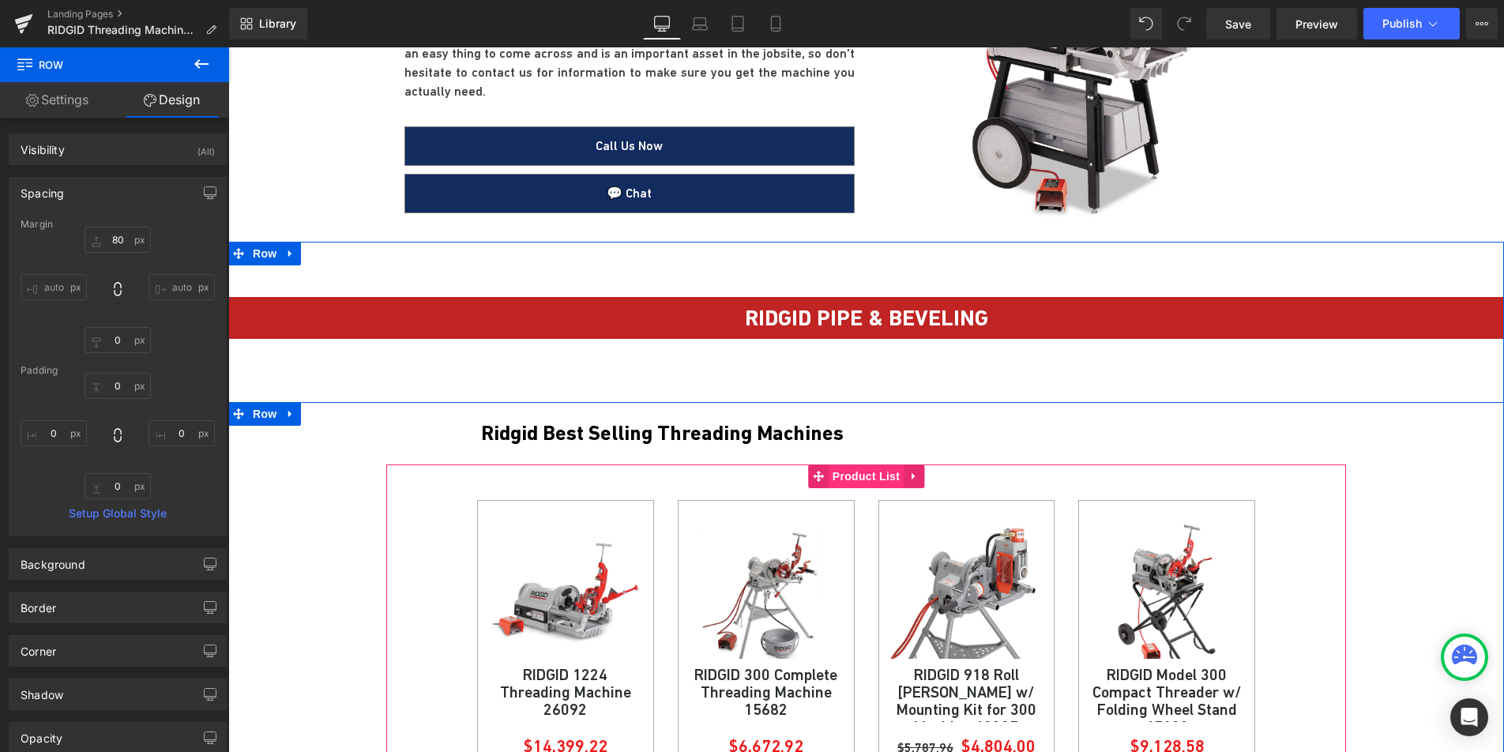
click at [857, 483] on span "Product List" at bounding box center [866, 477] width 75 height 24
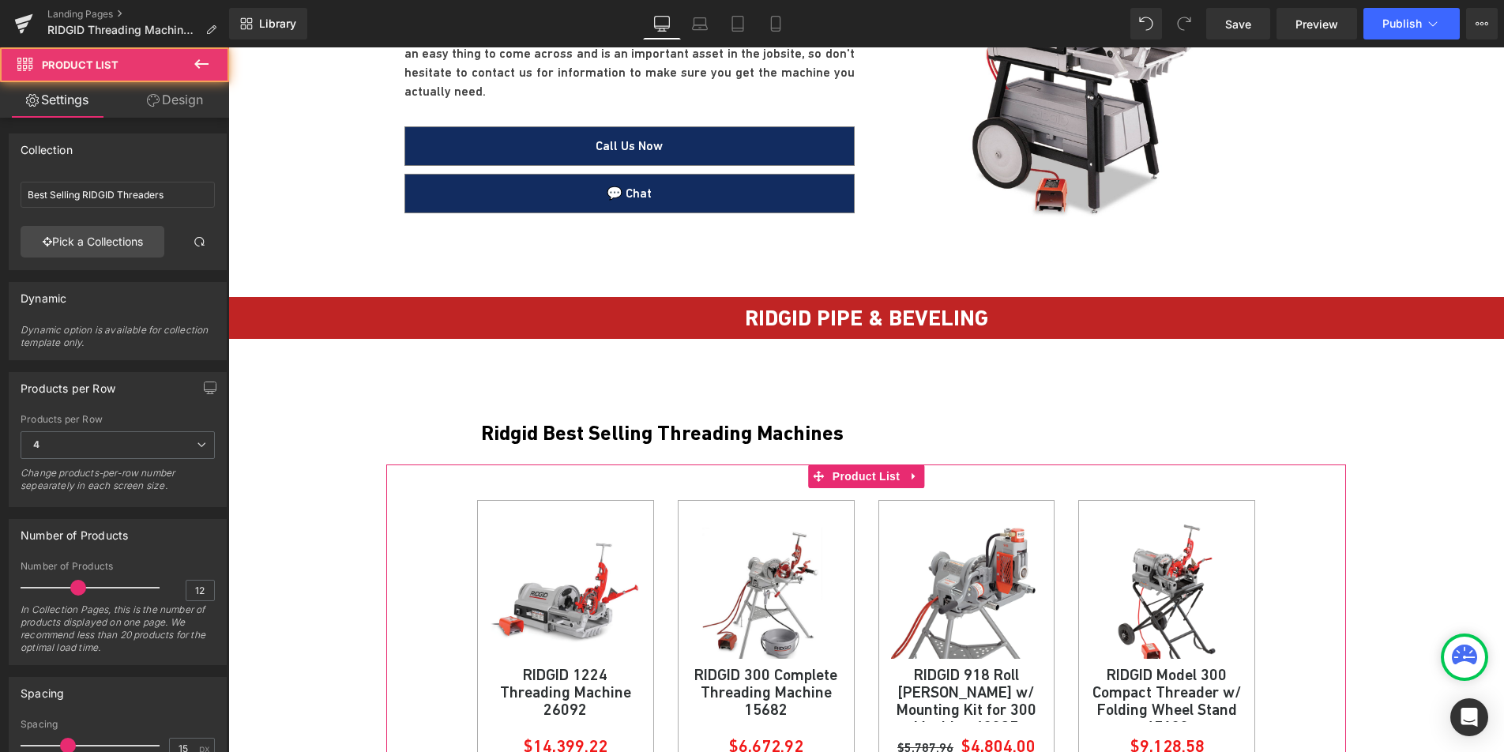
click at [188, 115] on link "Design" at bounding box center [175, 100] width 115 height 36
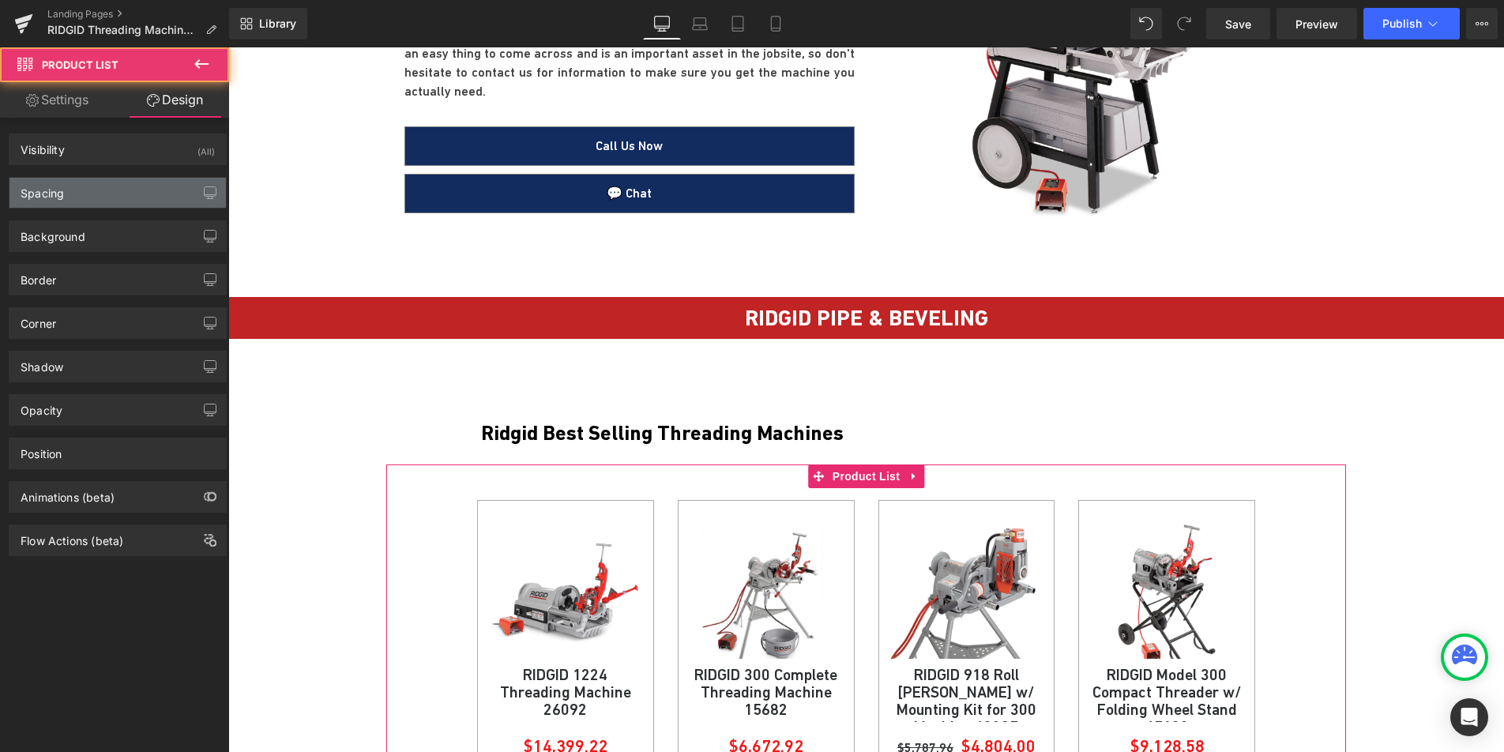
click at [110, 189] on div "Spacing" at bounding box center [117, 193] width 216 height 30
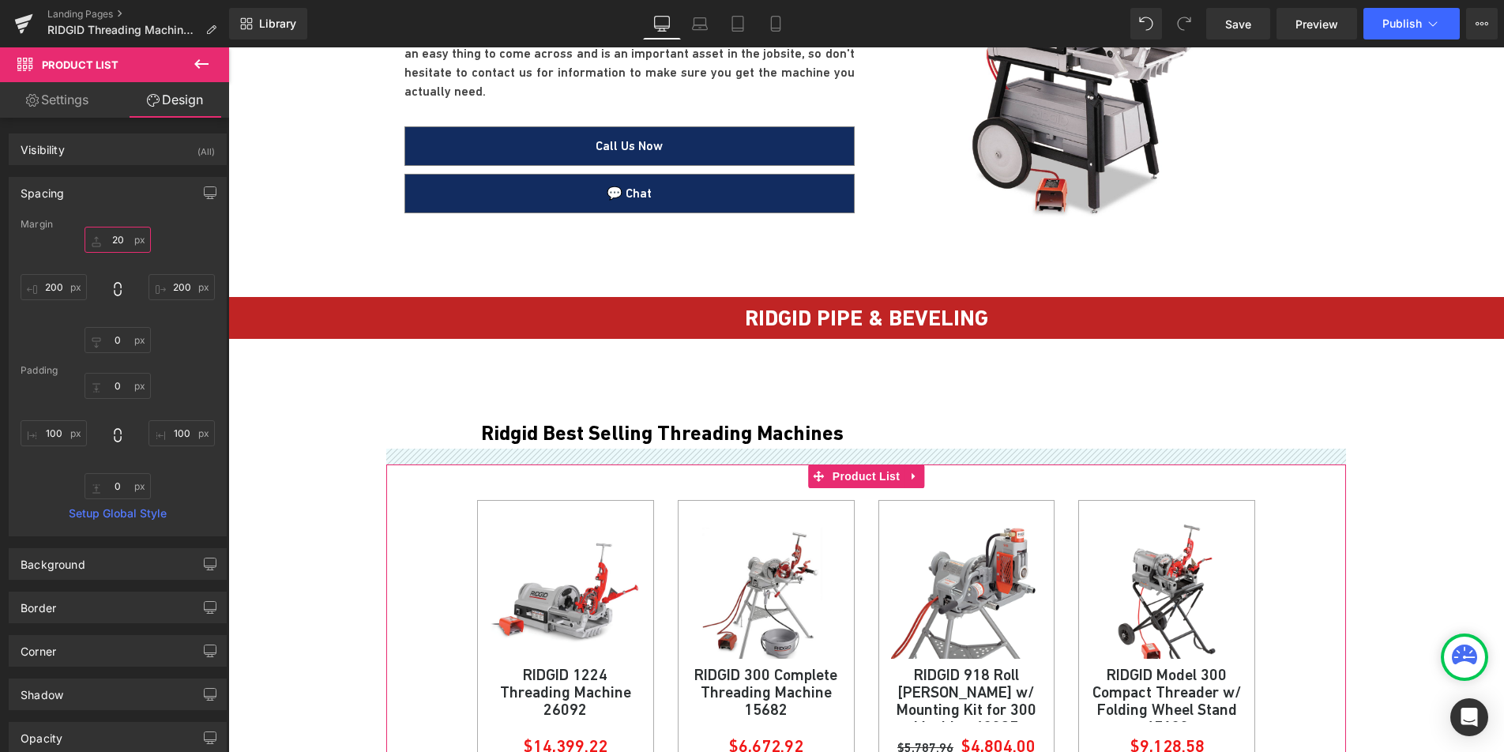
click at [115, 243] on input "20" at bounding box center [118, 240] width 66 height 26
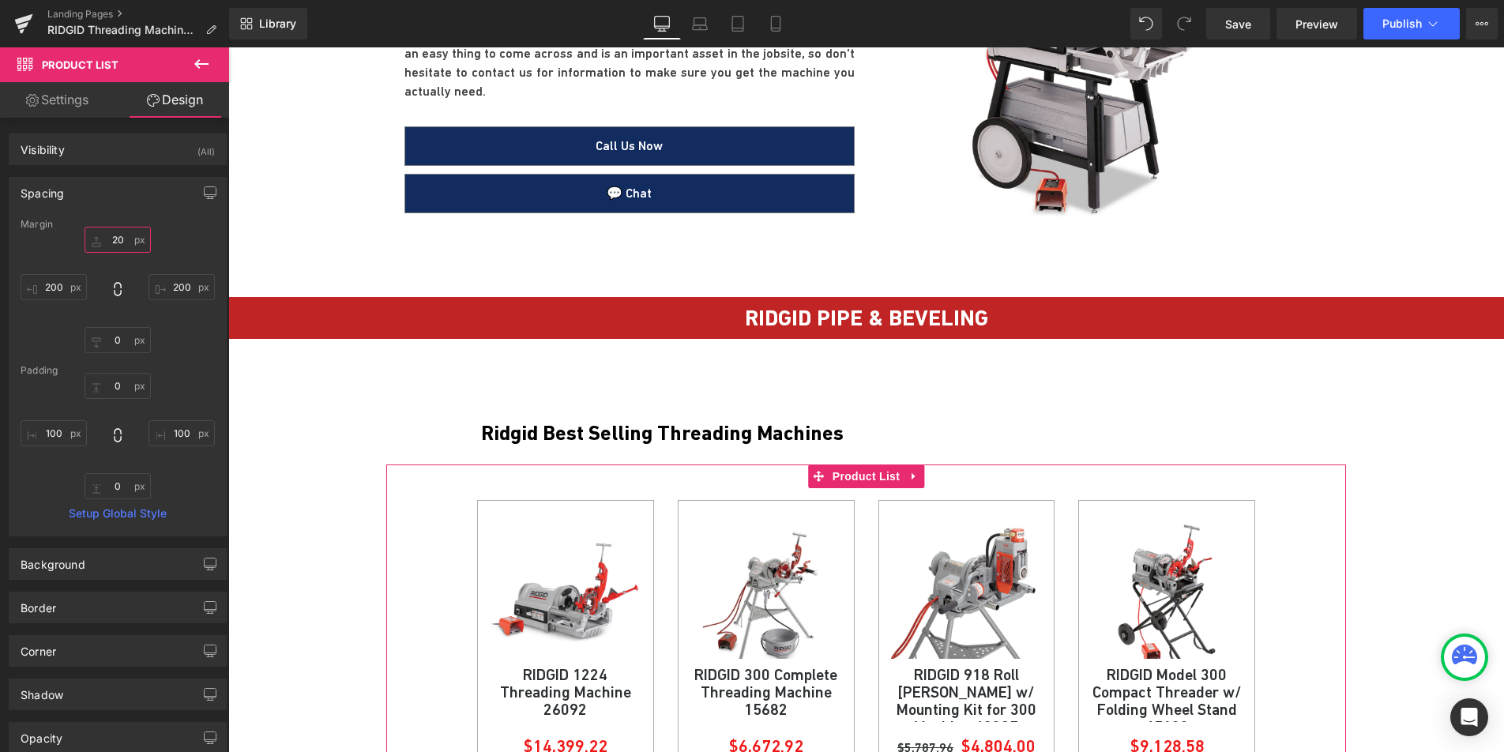
click at [115, 243] on input "20" at bounding box center [118, 240] width 66 height 26
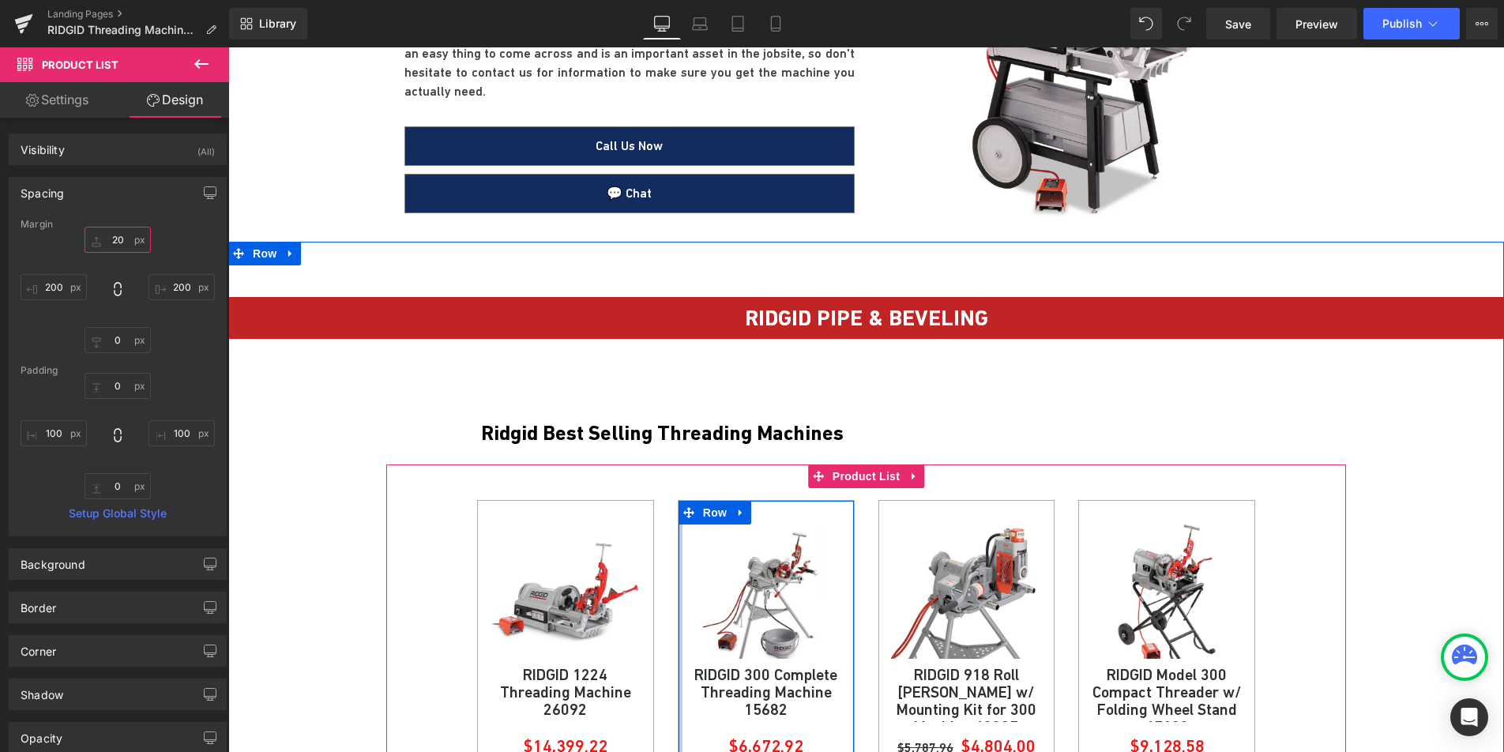
type input "0"
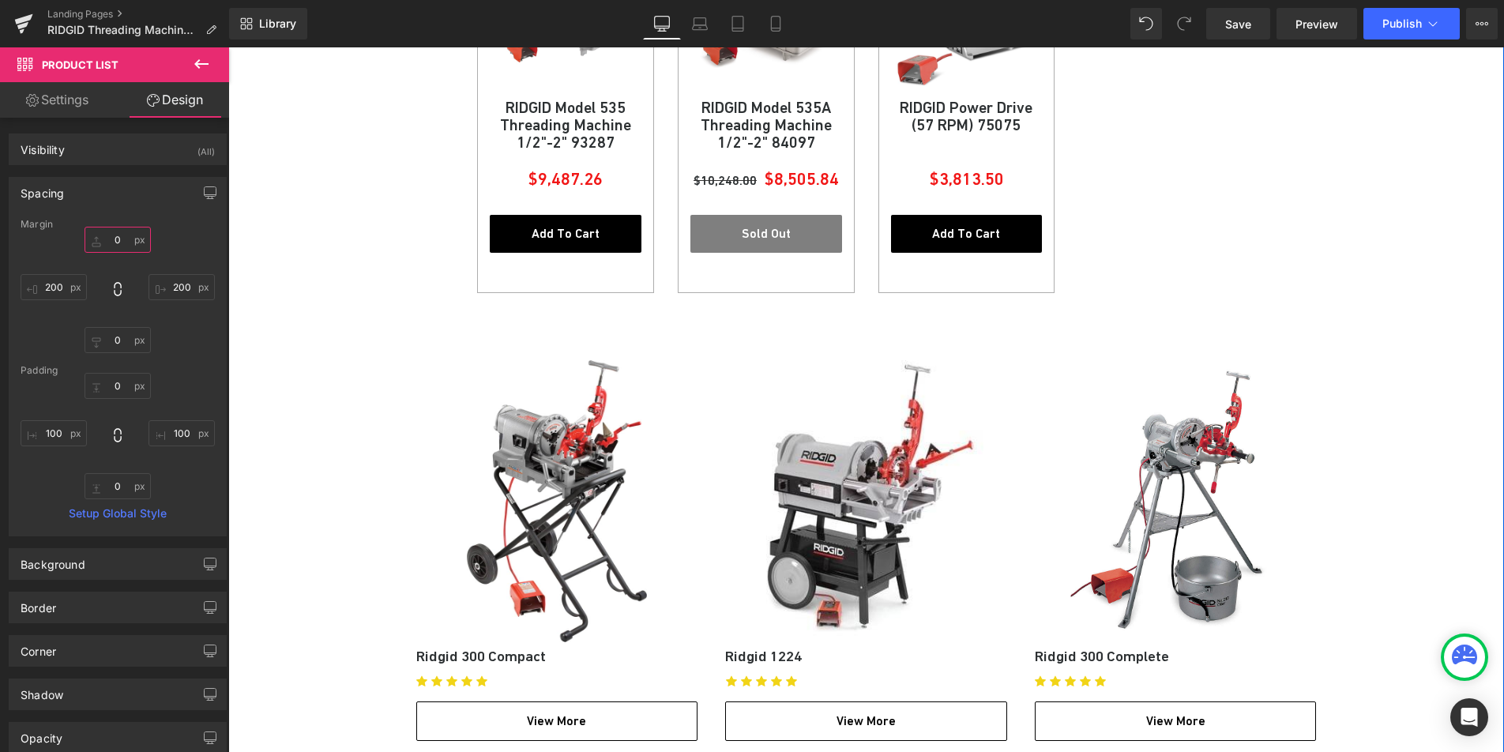
scroll to position [1381, 0]
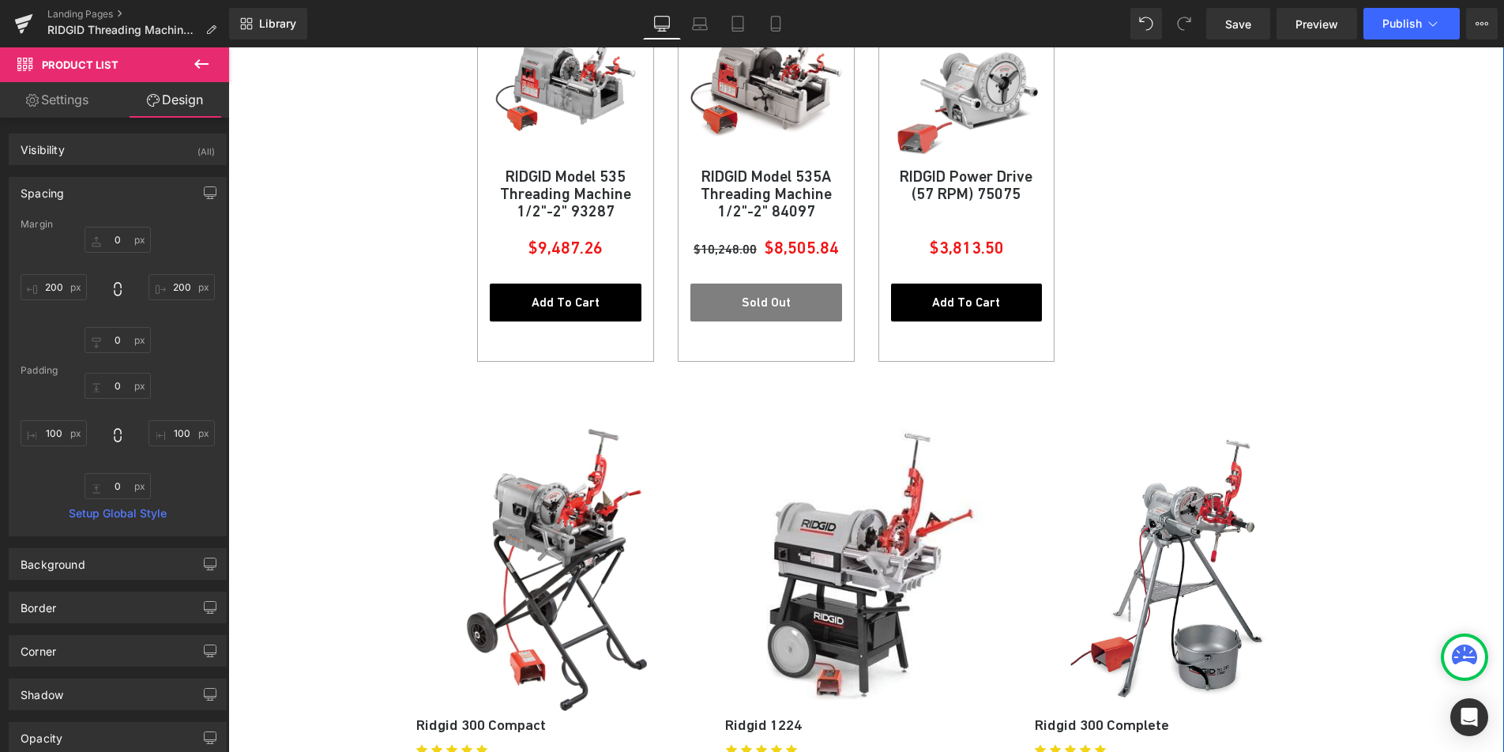
click at [324, 428] on div "RIDGID PIPE & BEVELING Heading Ridgid Best Selling Threading Machines Heading O…" at bounding box center [866, 326] width 1276 height 1792
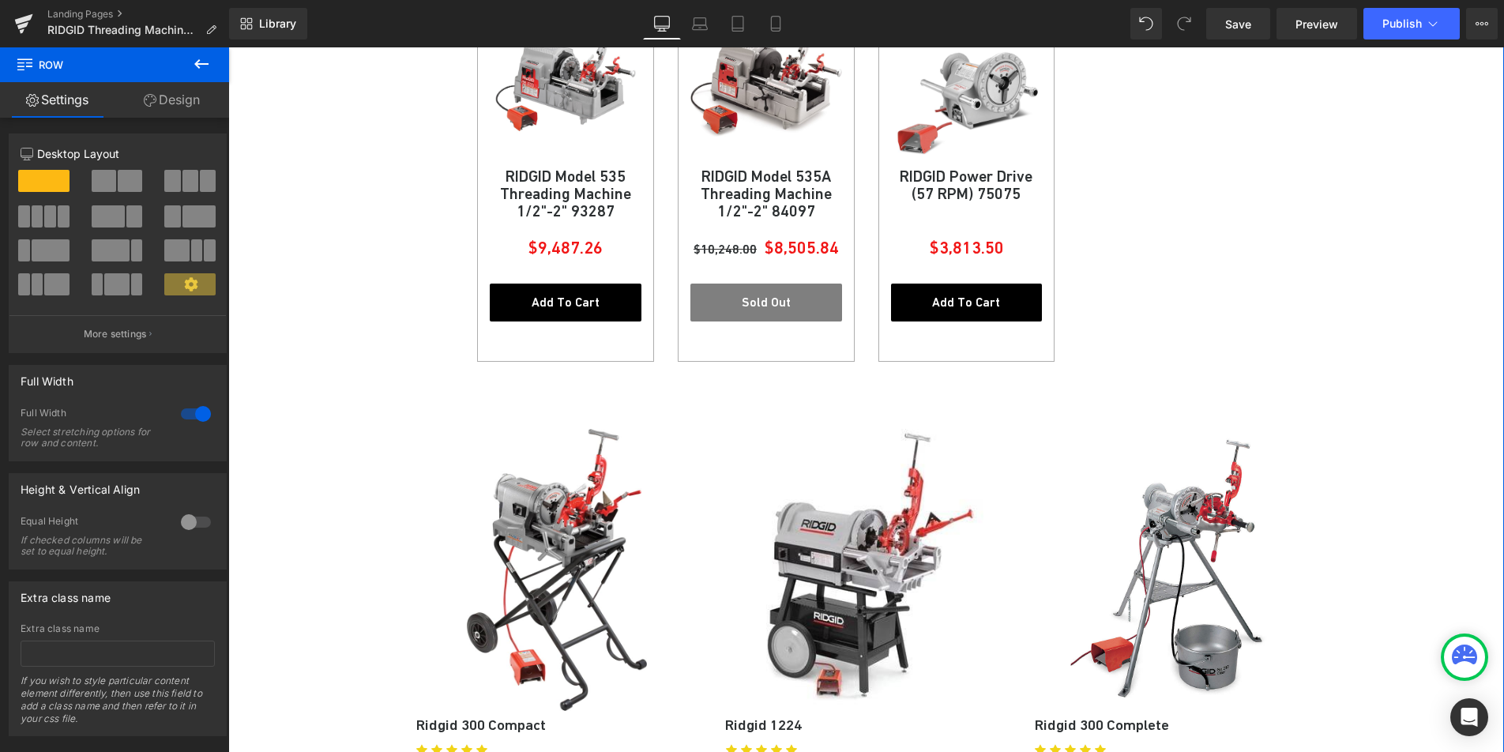
click at [280, 401] on div "RIDGID PIPE & BEVELING Heading Ridgid Best Selling Threading Machines Heading O…" at bounding box center [866, 326] width 1276 height 1792
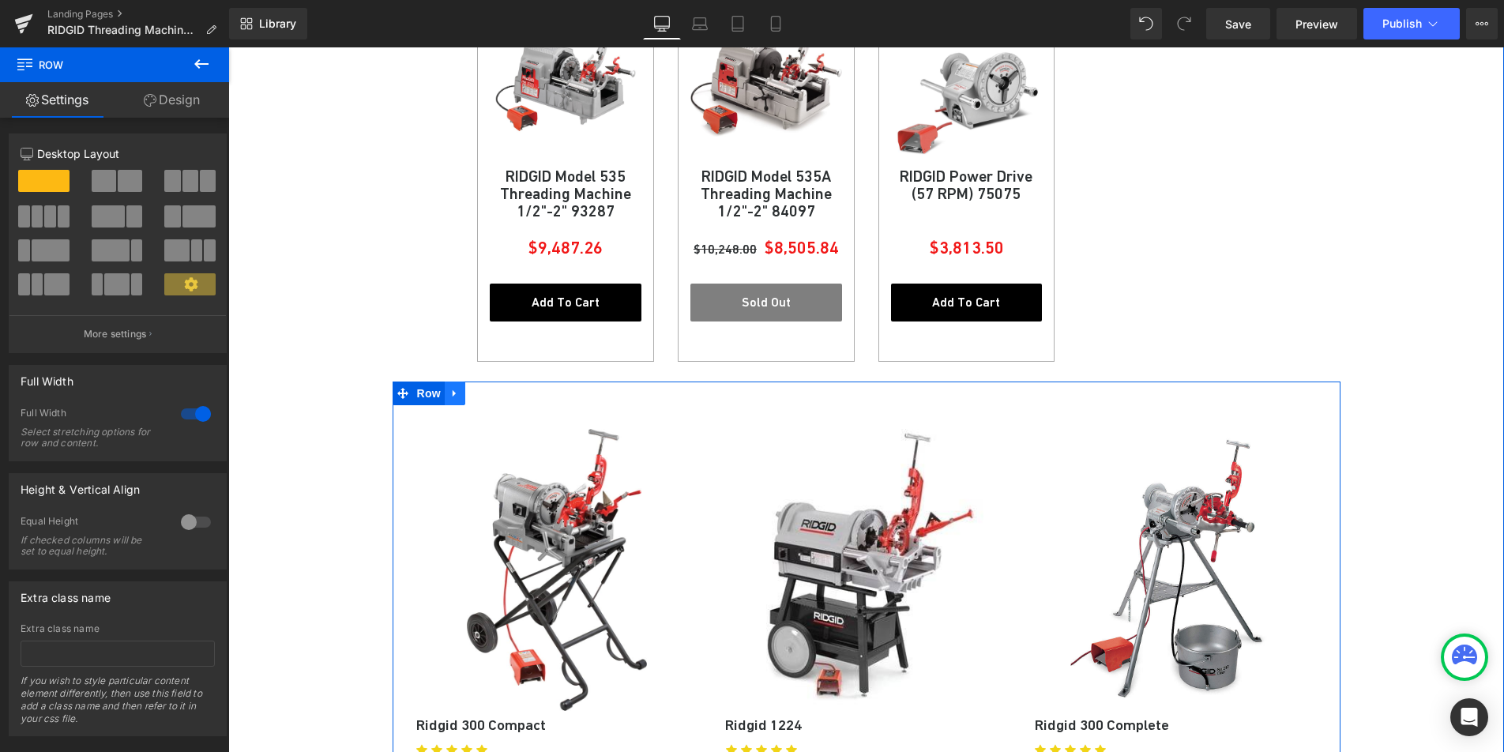
click at [449, 395] on icon at bounding box center [454, 393] width 11 height 12
click at [491, 394] on icon at bounding box center [496, 393] width 11 height 12
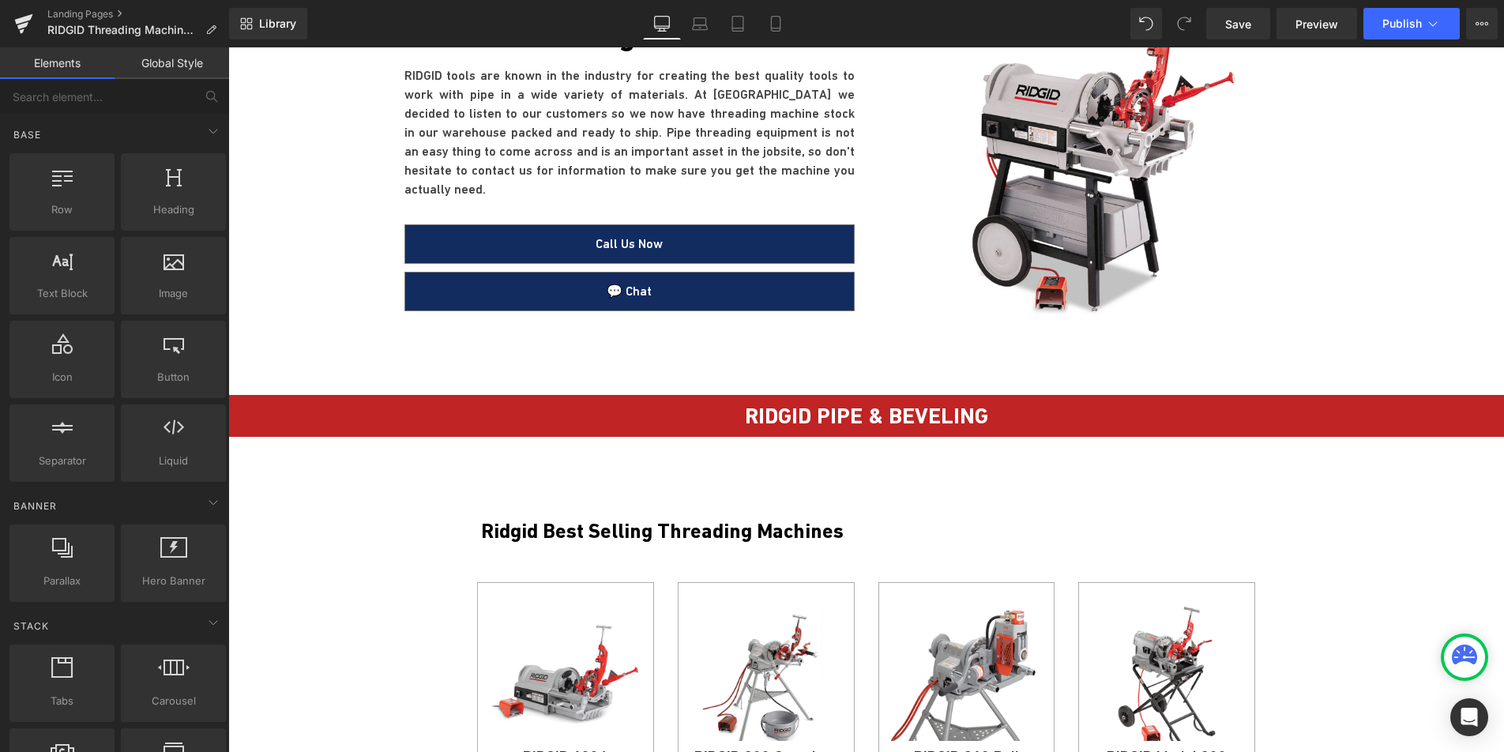
scroll to position [412, 0]
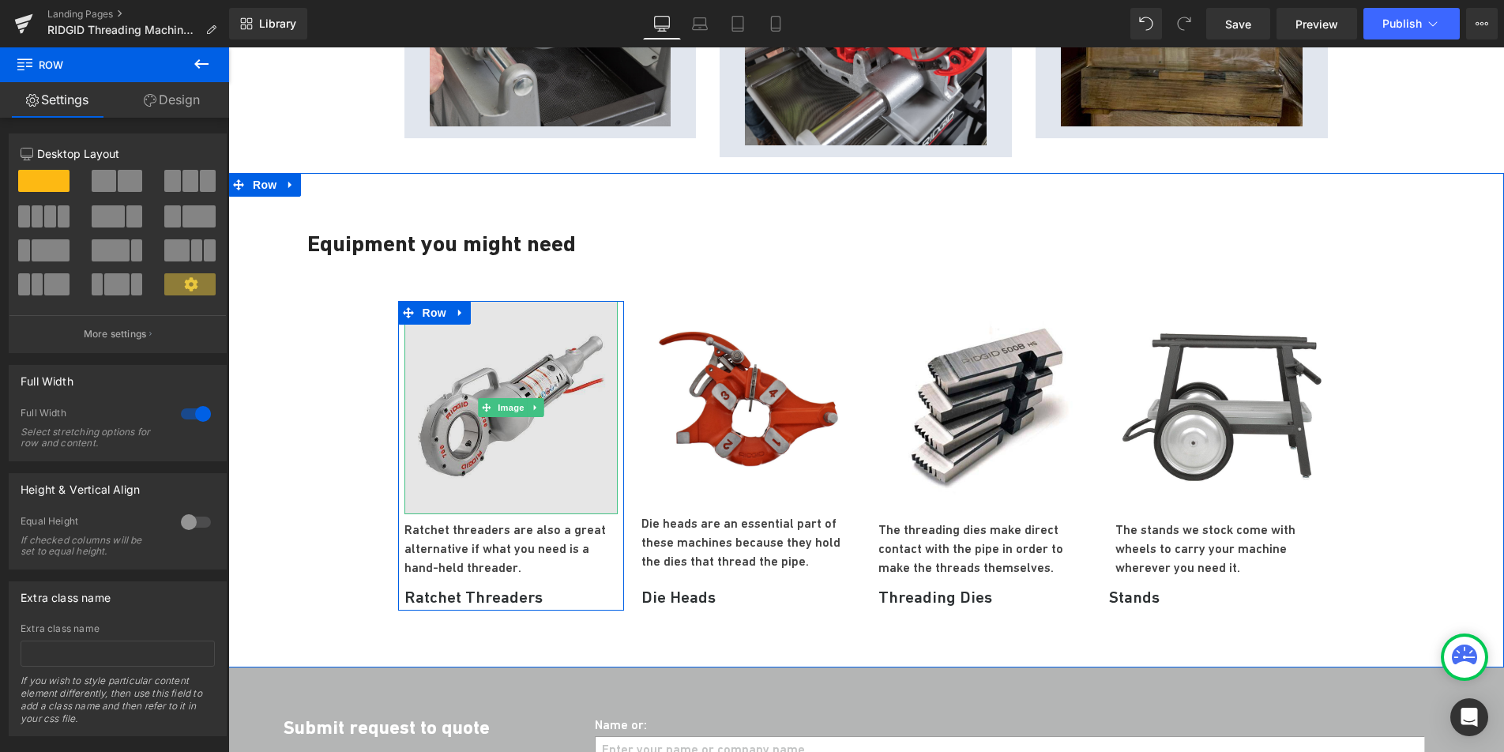
scroll to position [2338, 0]
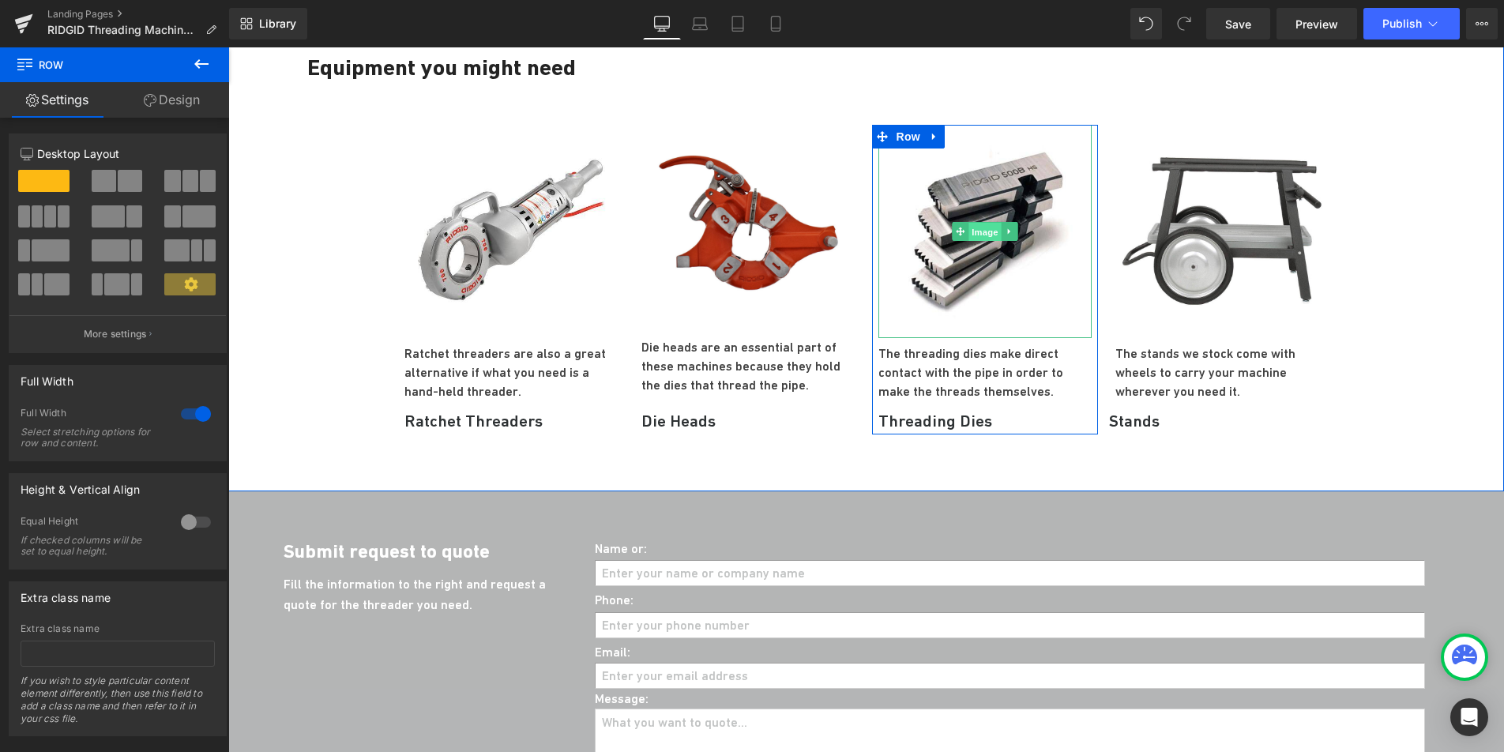
click at [983, 223] on span "Image" at bounding box center [985, 232] width 33 height 19
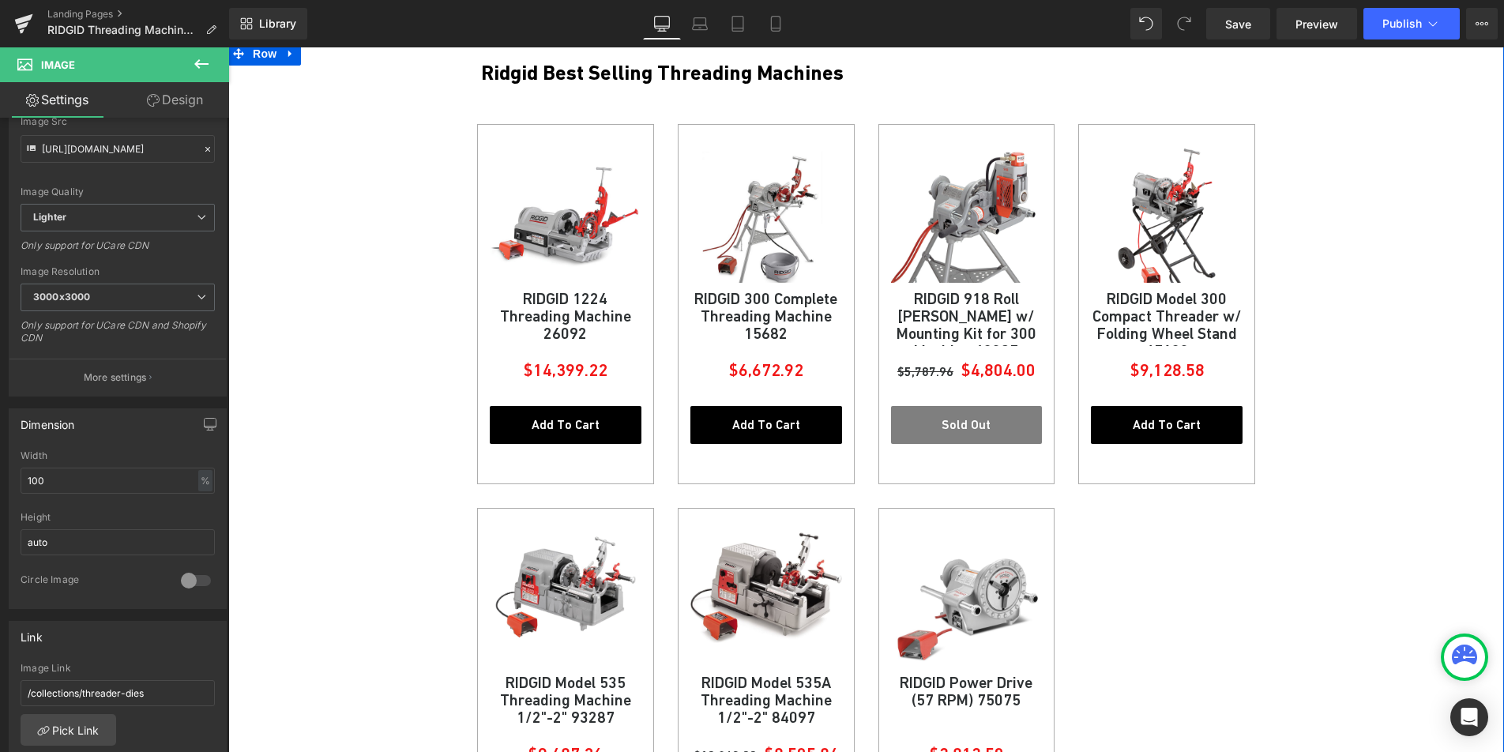
scroll to position [860, 0]
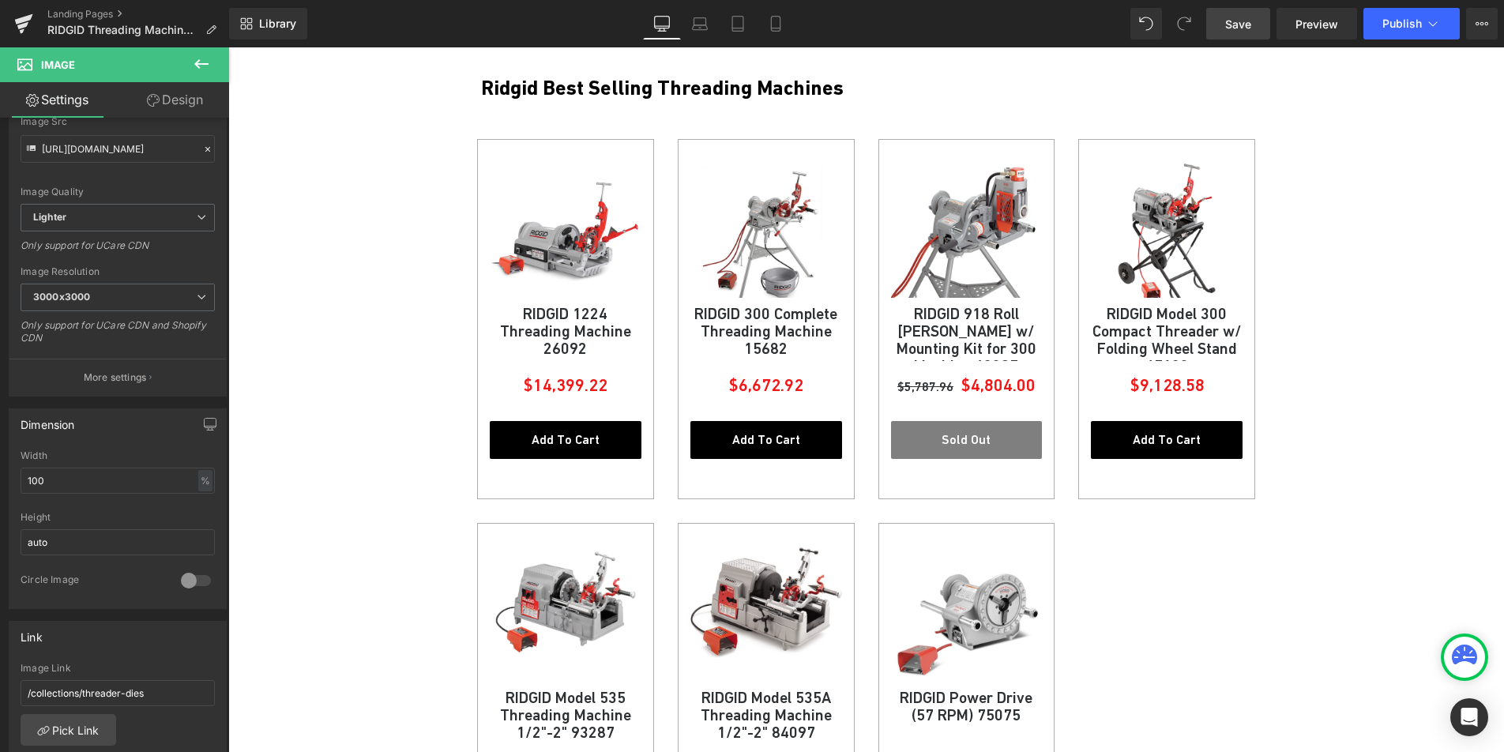
click at [1251, 30] on span "Save" at bounding box center [1238, 24] width 26 height 17
click at [1330, 24] on span "Preview" at bounding box center [1317, 24] width 43 height 17
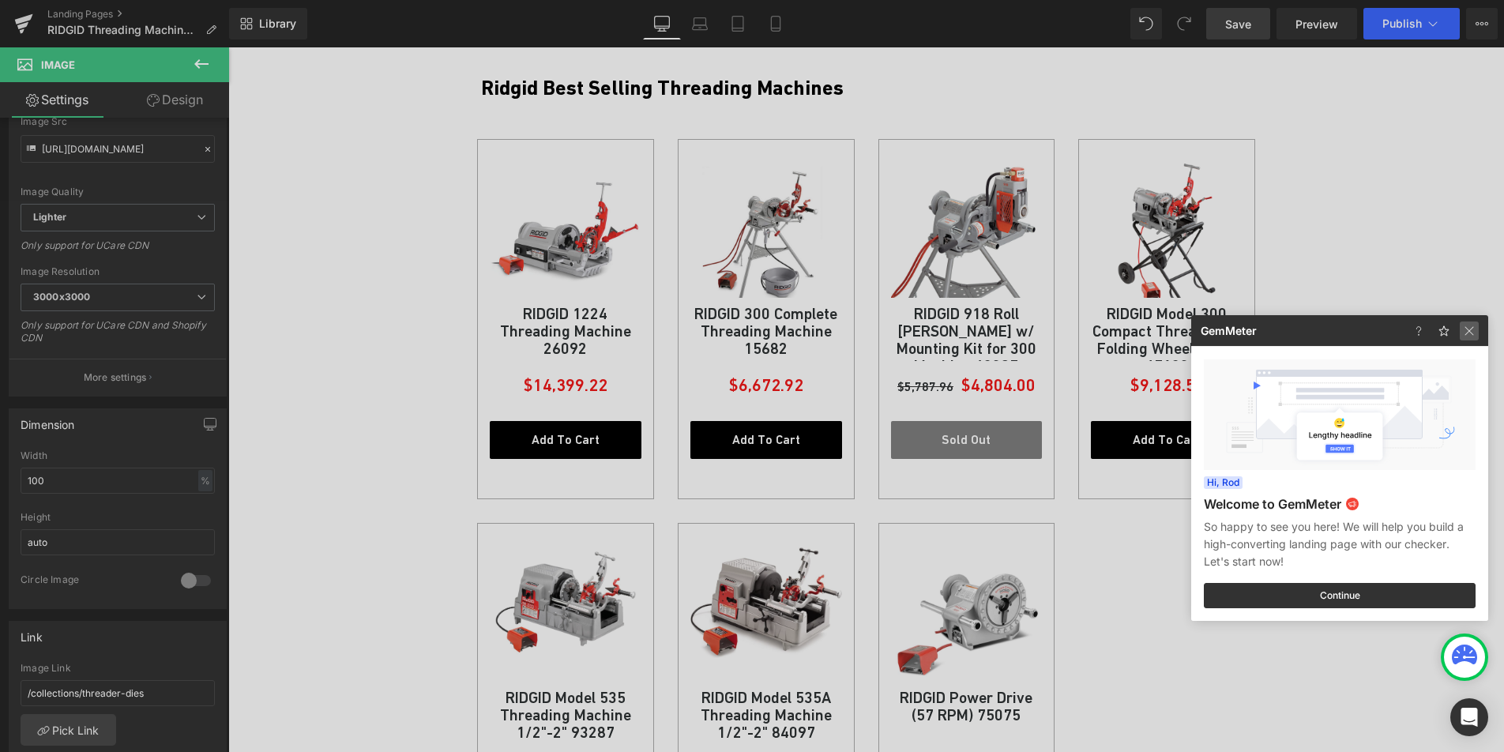
click at [1471, 336] on img at bounding box center [1469, 331] width 19 height 19
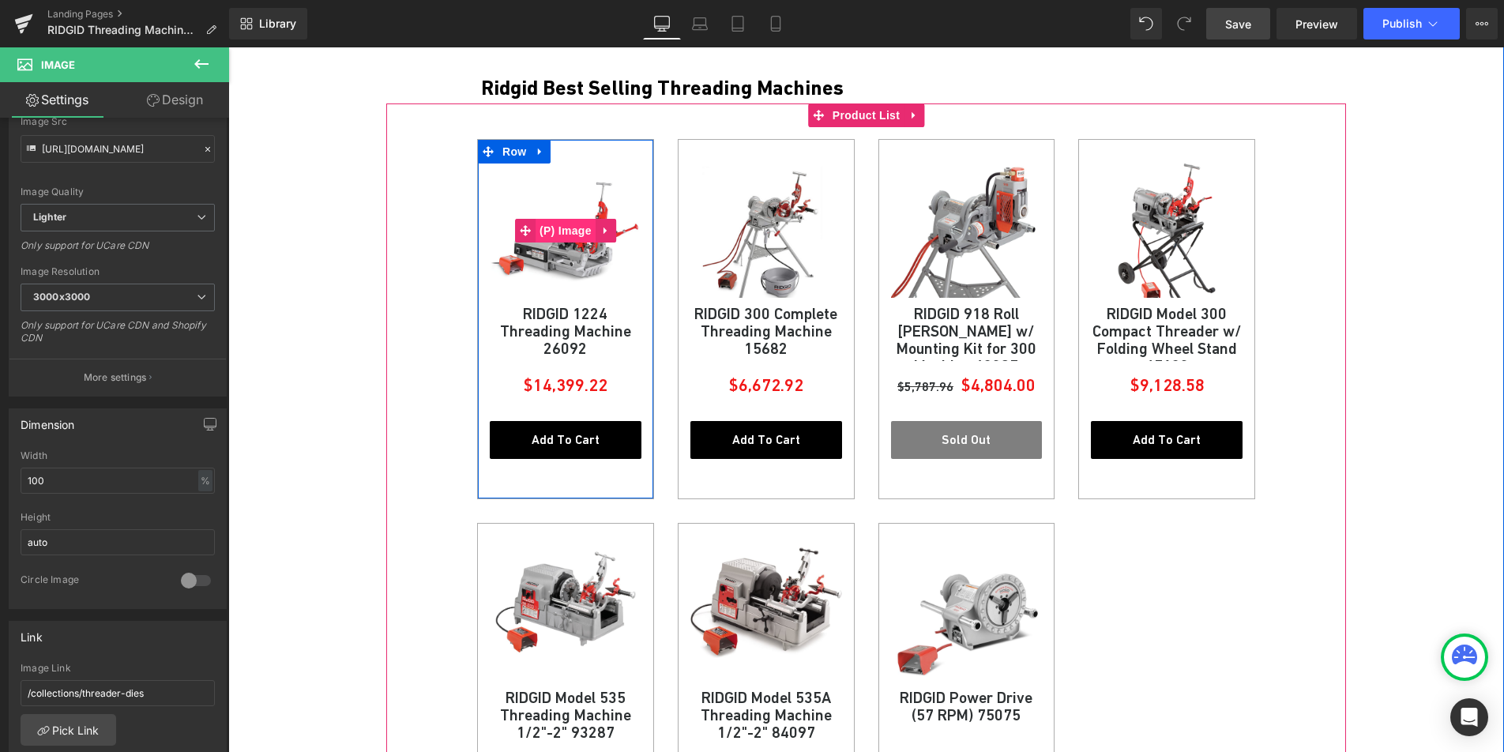
click at [545, 227] on span "(P) Image" at bounding box center [566, 231] width 60 height 24
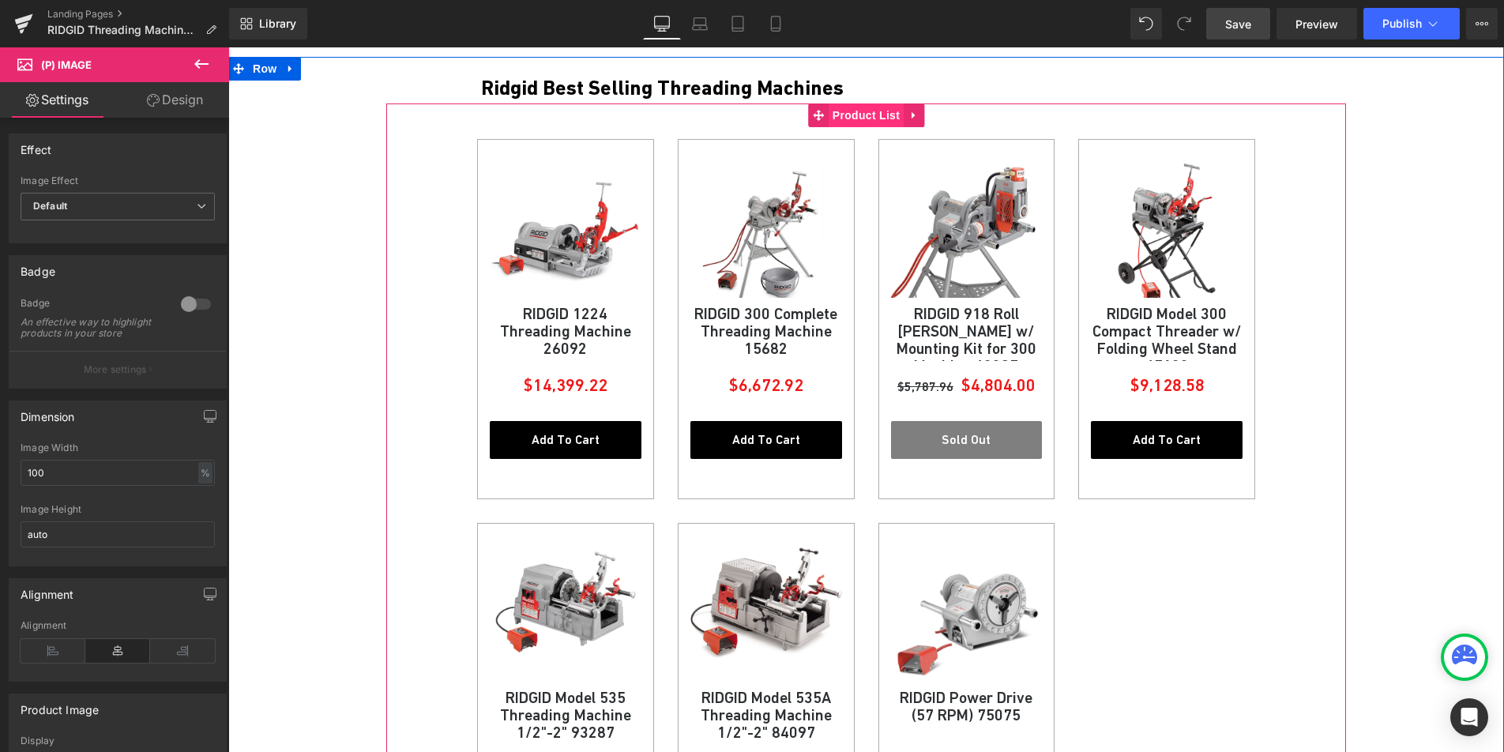
click at [852, 117] on span "Product List" at bounding box center [866, 115] width 75 height 24
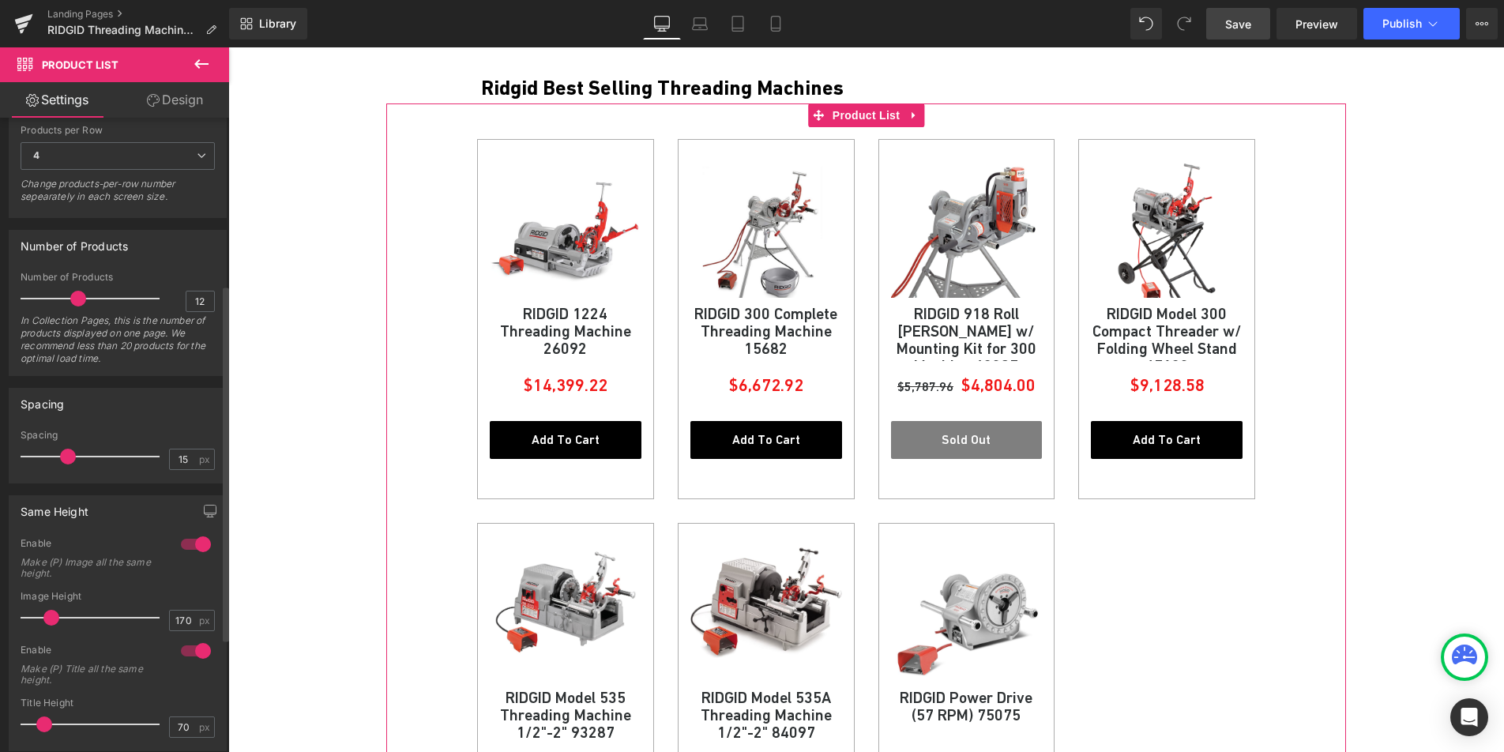
scroll to position [297, 0]
click at [178, 616] on input "170" at bounding box center [184, 613] width 28 height 20
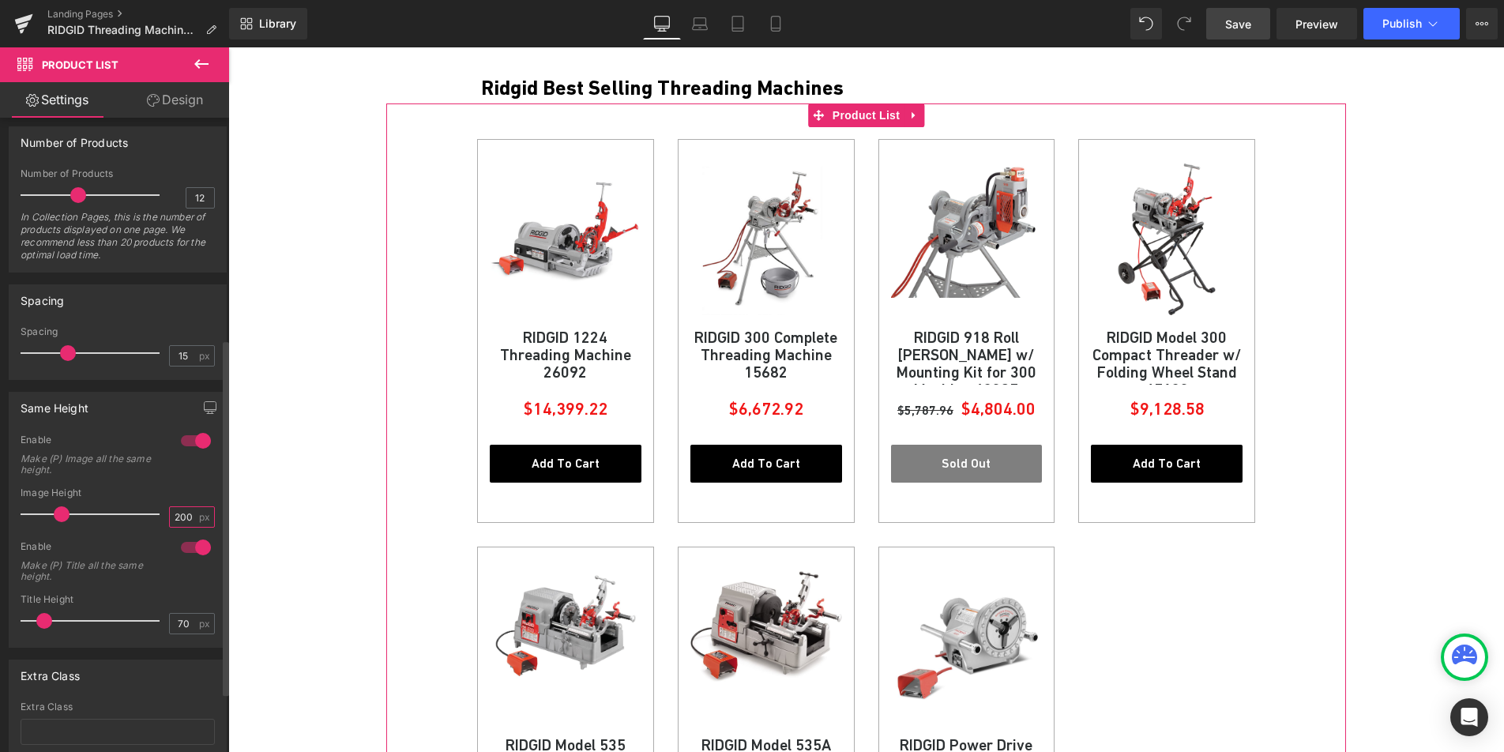
scroll to position [393, 0]
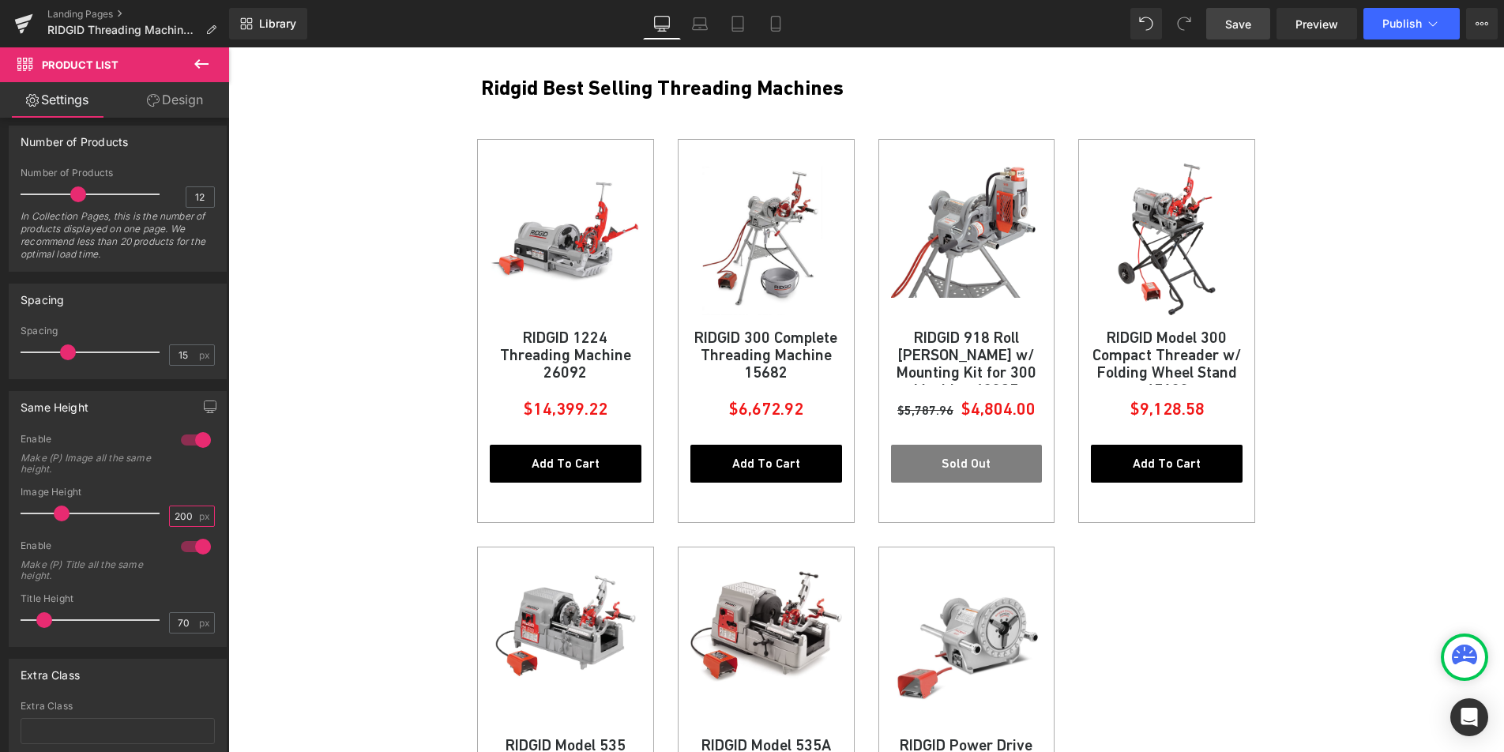
type input "200"
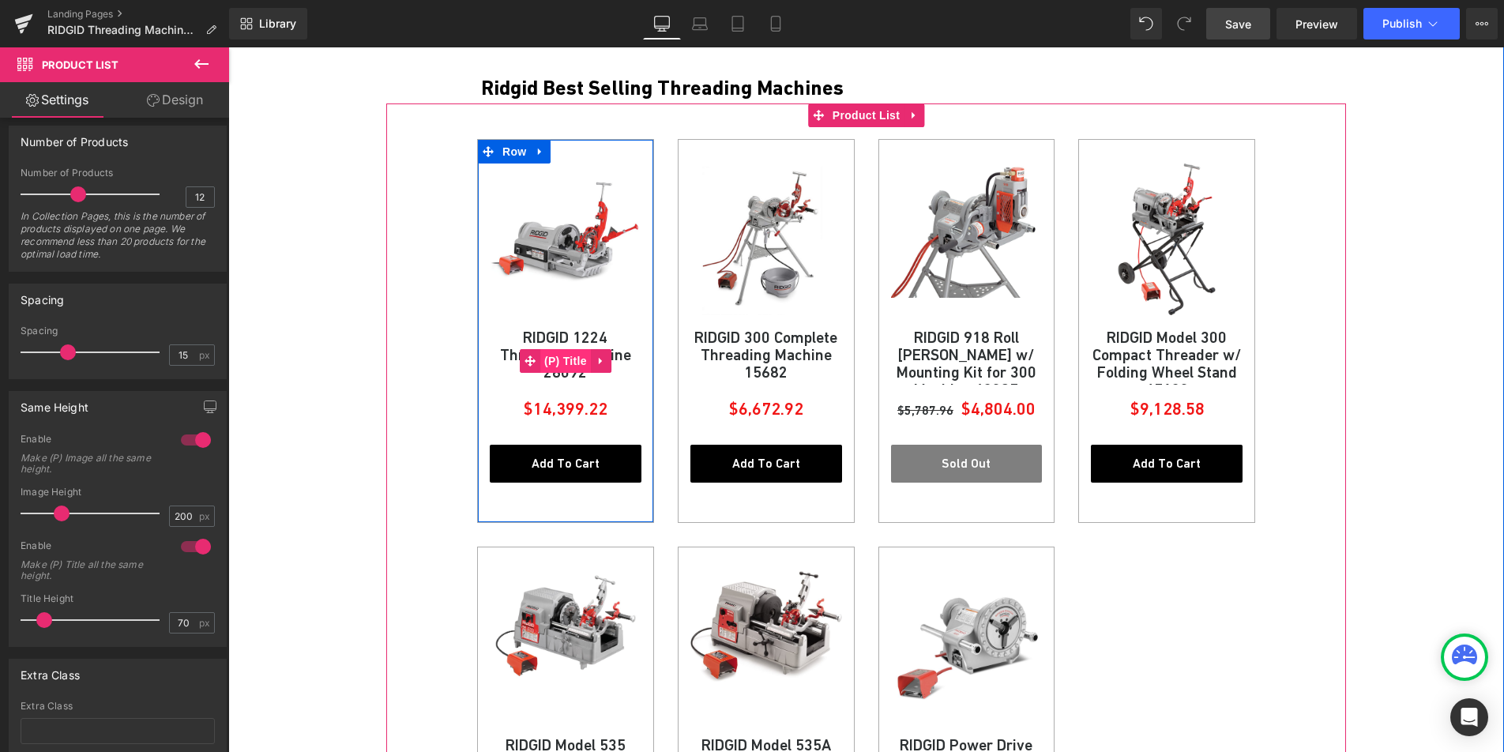
click at [560, 354] on span "(P) Title" at bounding box center [565, 361] width 51 height 24
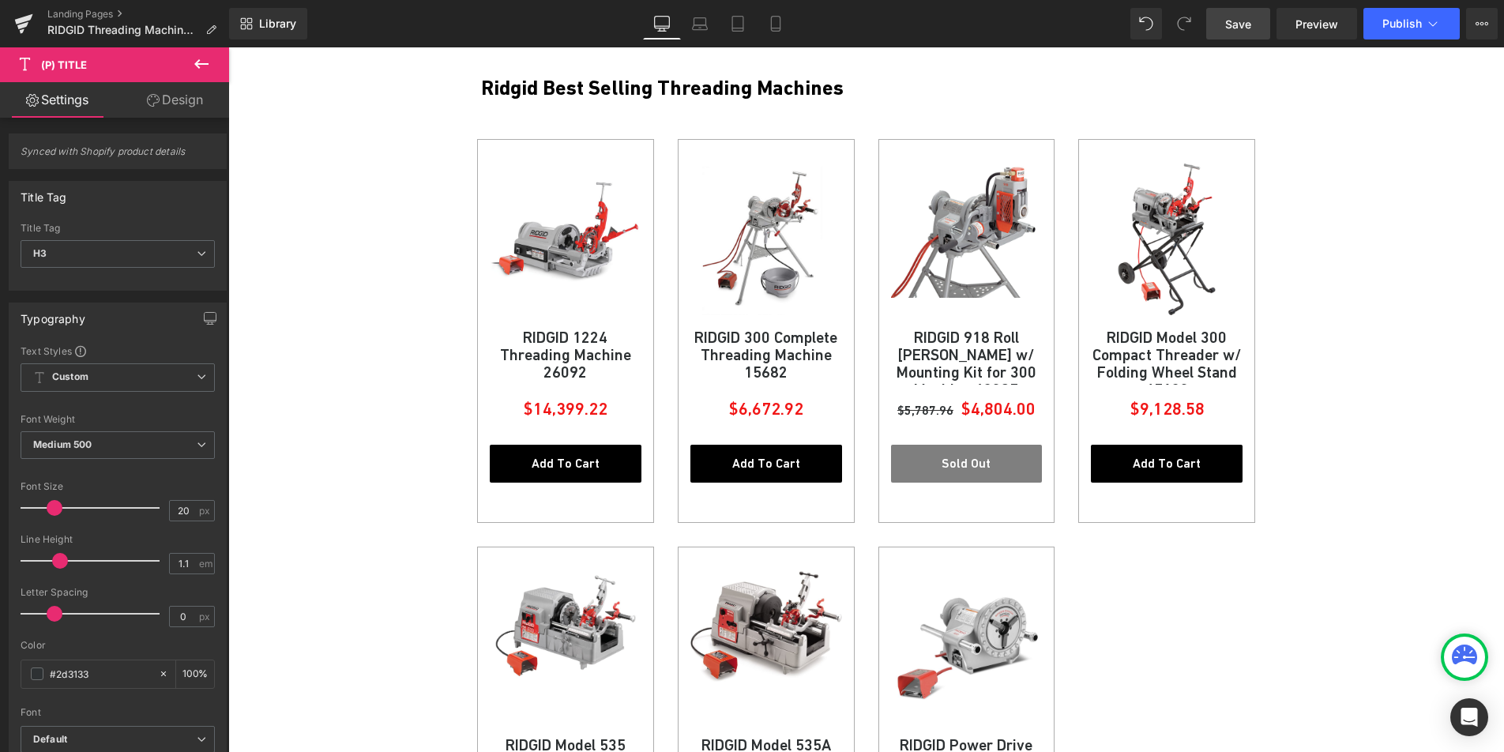
click at [183, 112] on link "Design" at bounding box center [175, 100] width 115 height 36
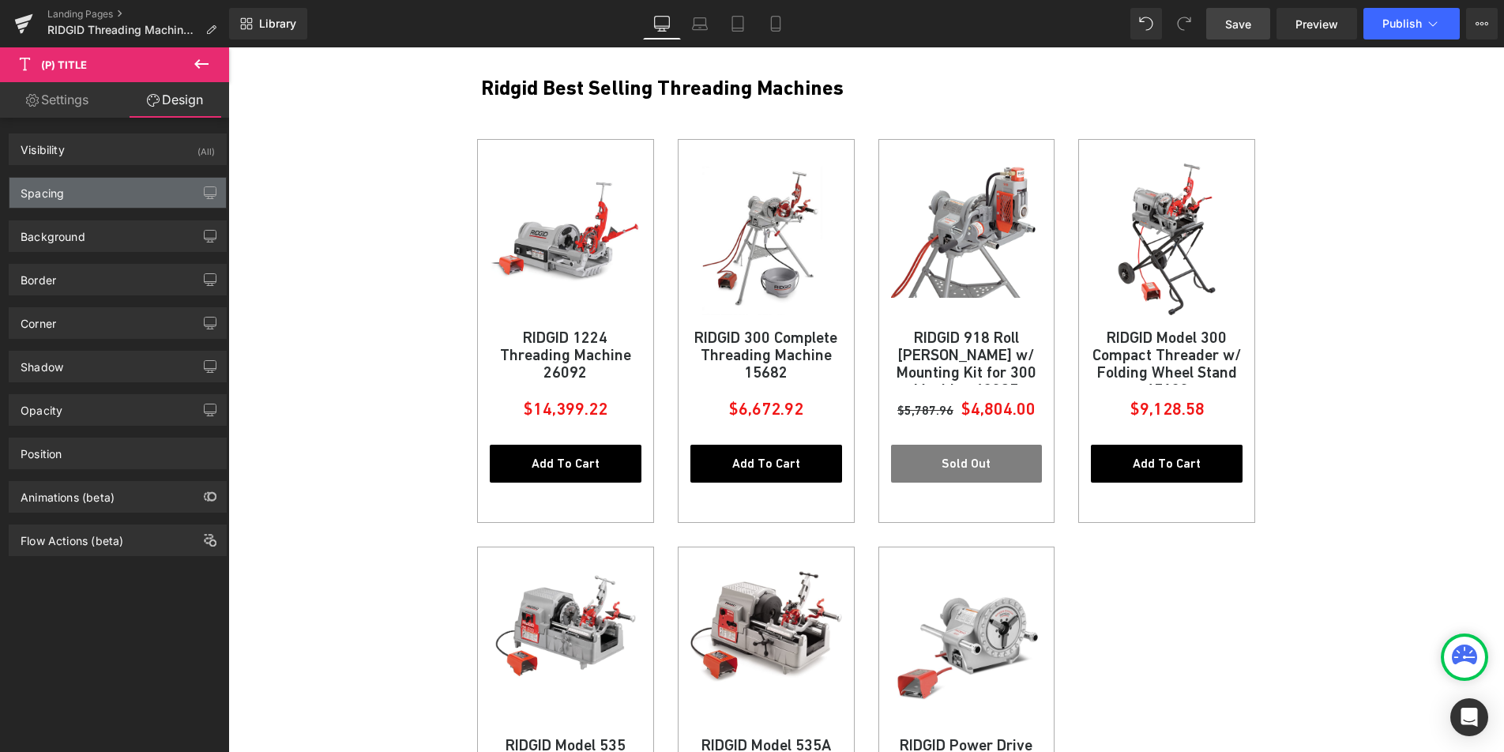
click at [128, 196] on div "Spacing" at bounding box center [117, 193] width 216 height 30
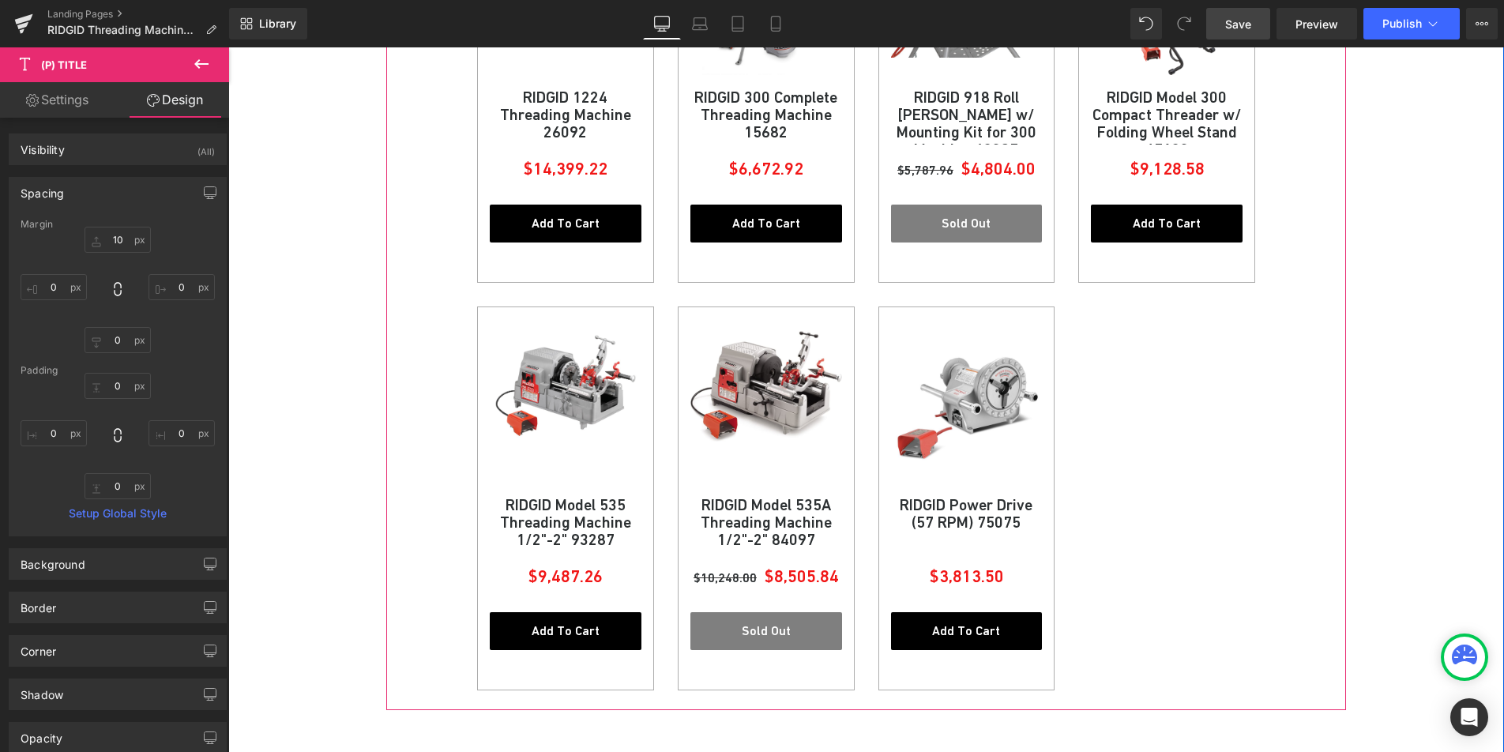
scroll to position [991, 0]
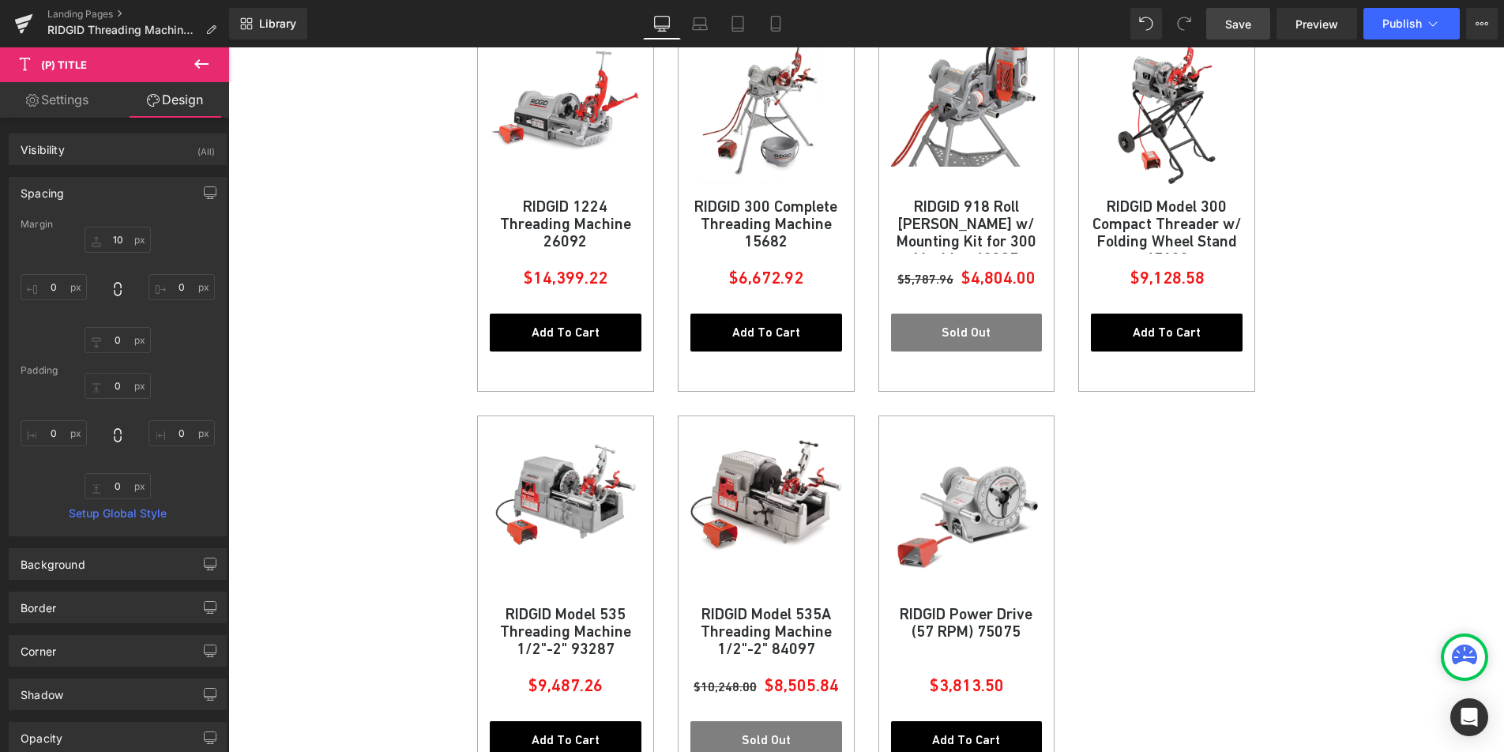
click at [1240, 16] on span "Save" at bounding box center [1238, 24] width 26 height 17
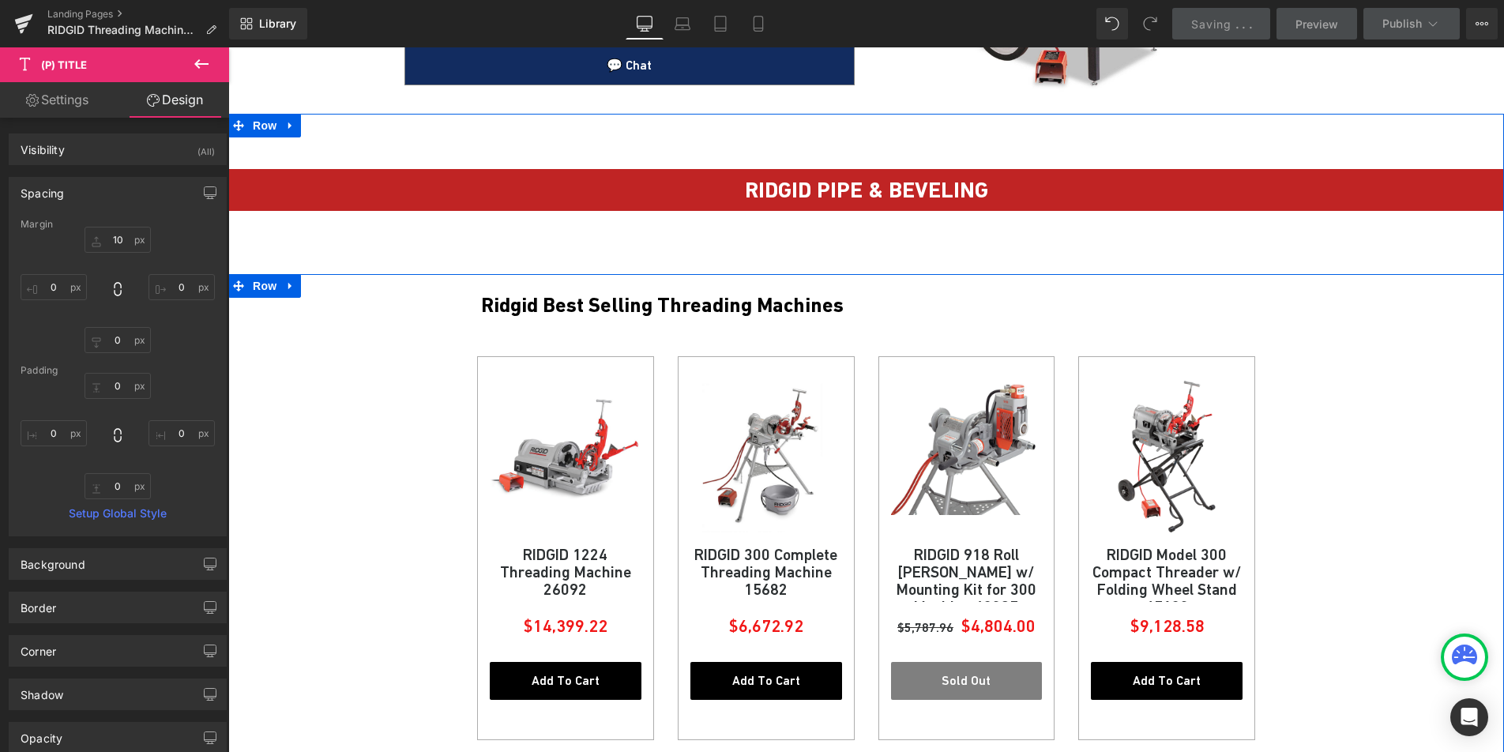
scroll to position [628, 0]
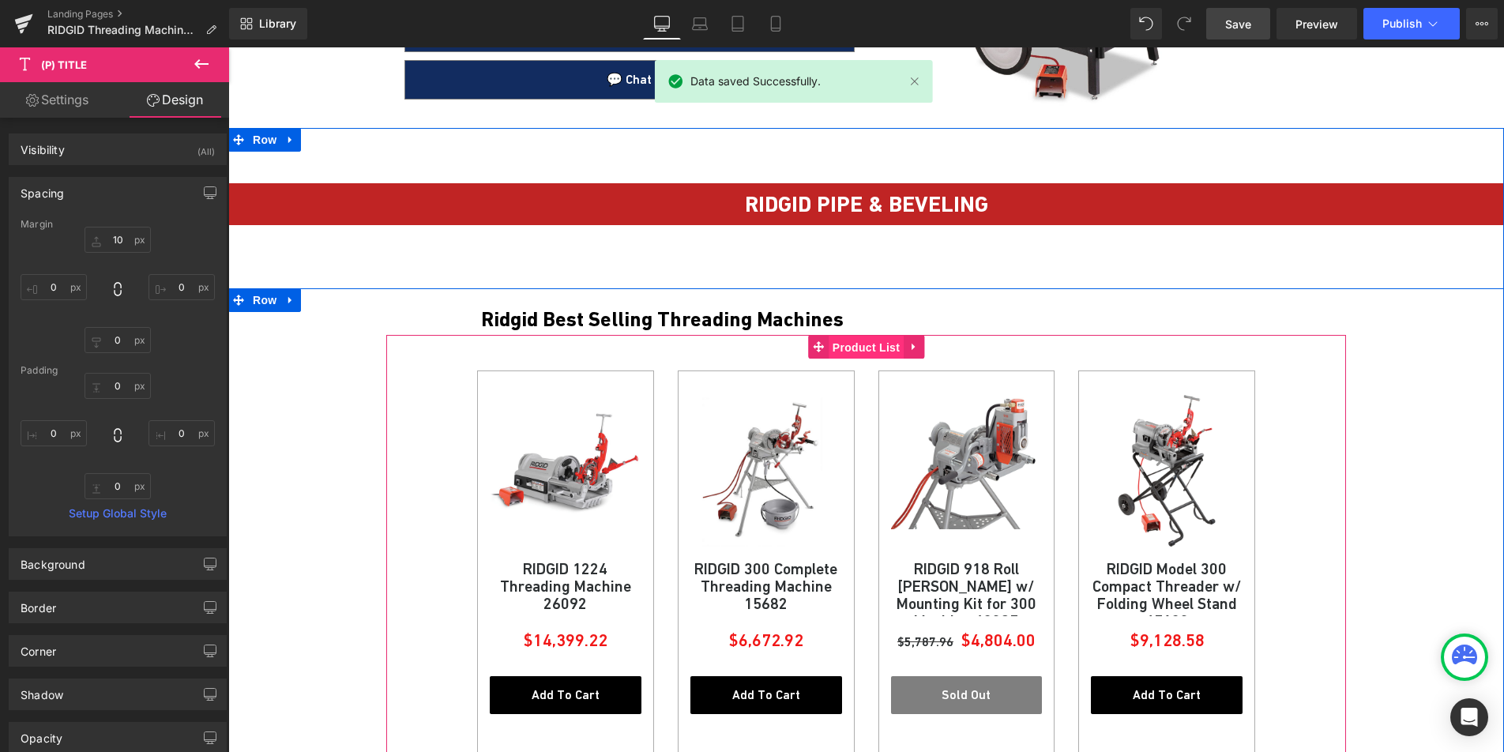
click at [856, 355] on span "Product List" at bounding box center [866, 348] width 75 height 24
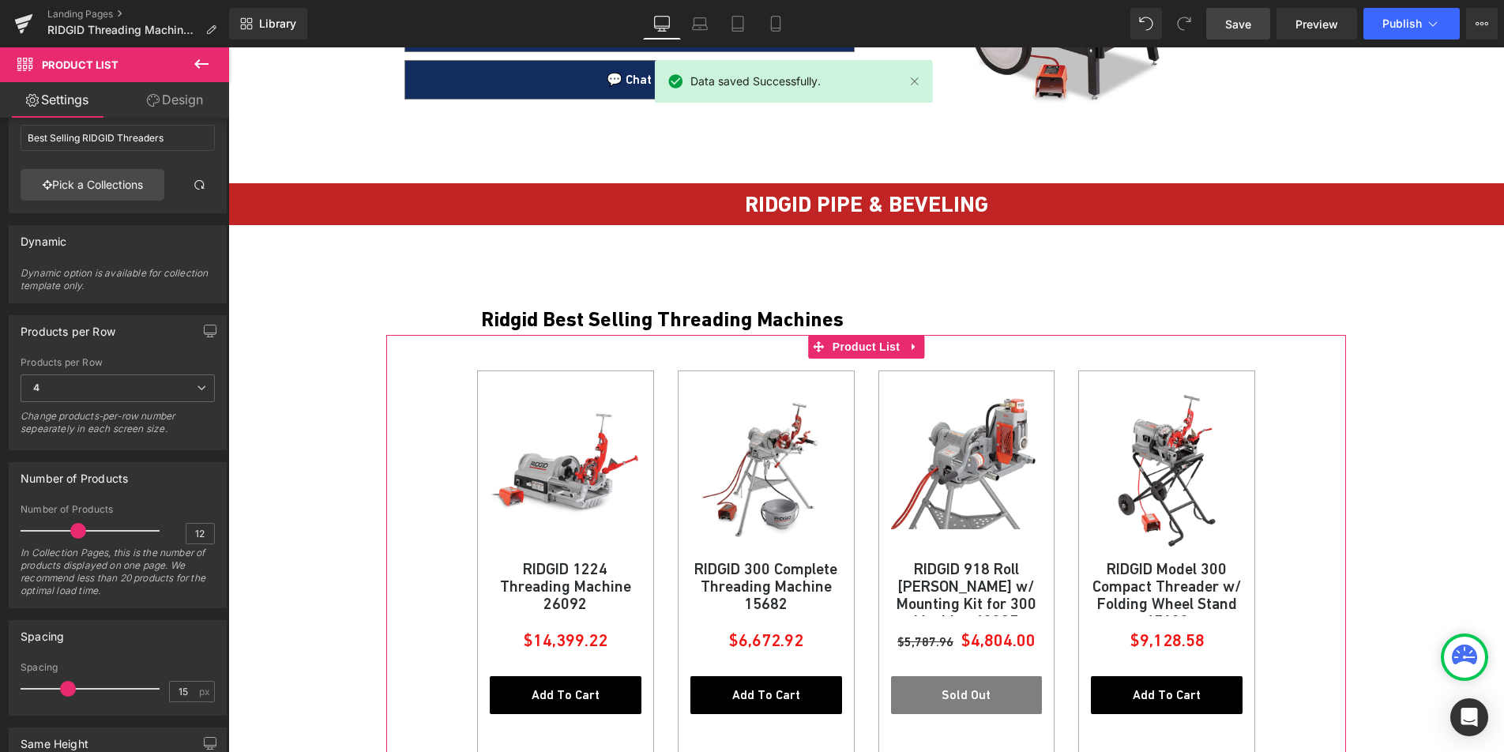
scroll to position [68, 0]
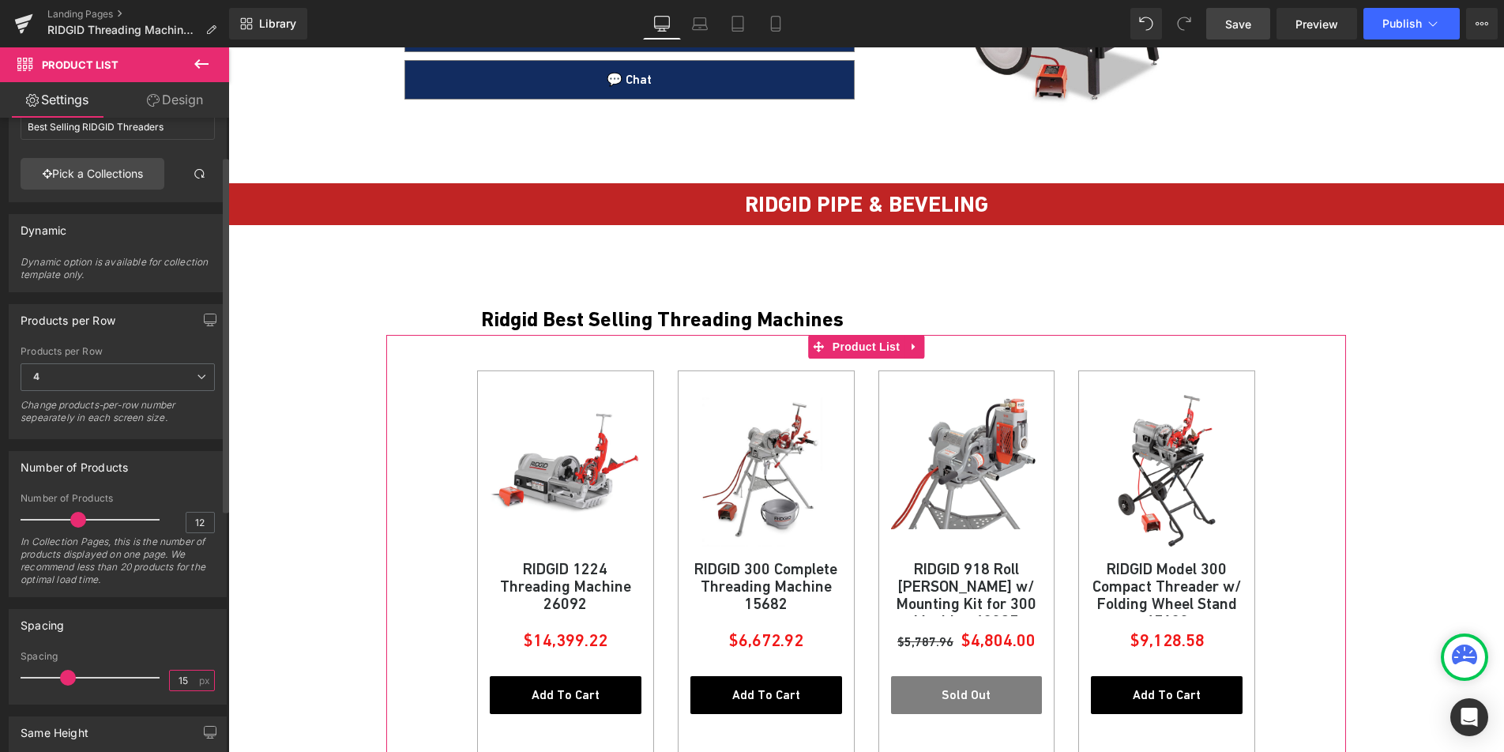
click at [177, 677] on input "15" at bounding box center [184, 681] width 28 height 20
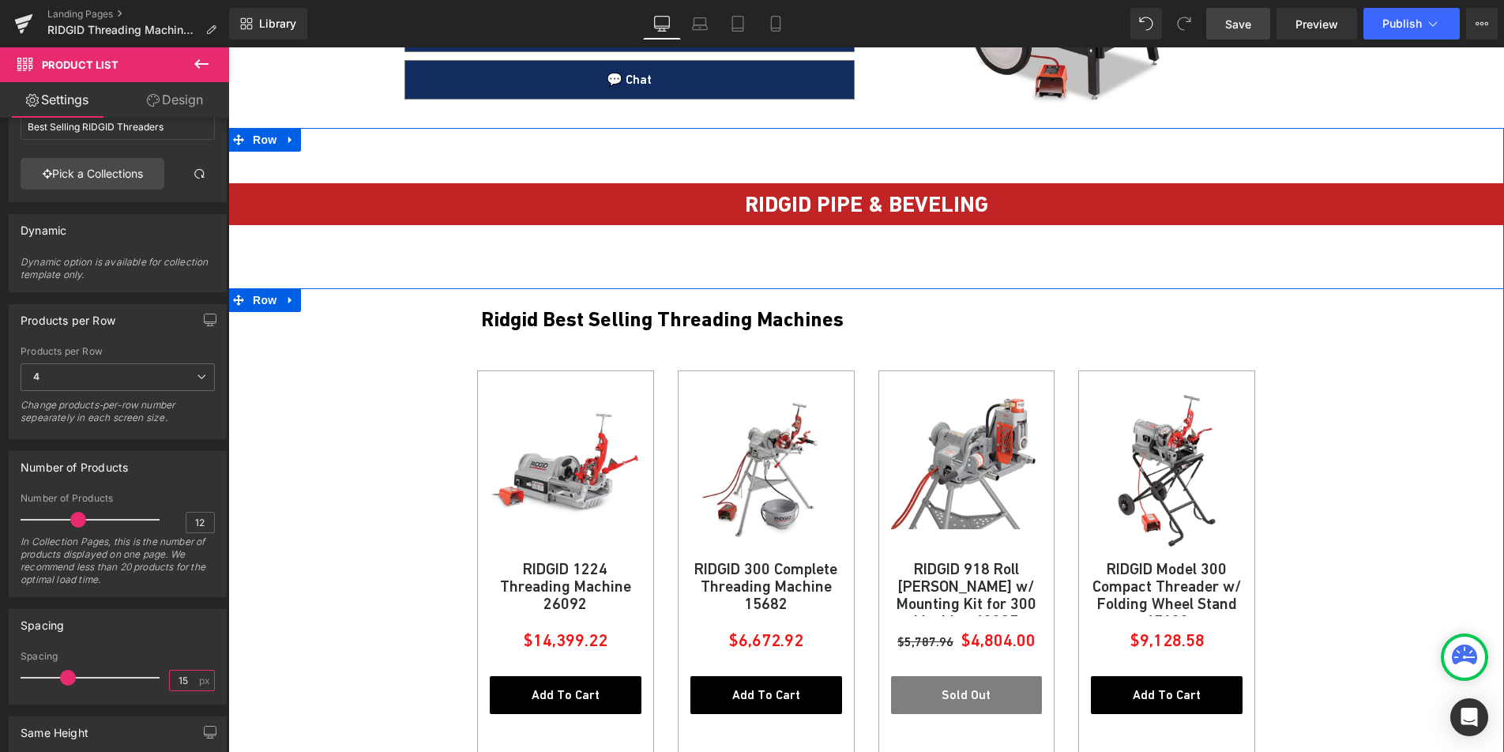
type input "5"
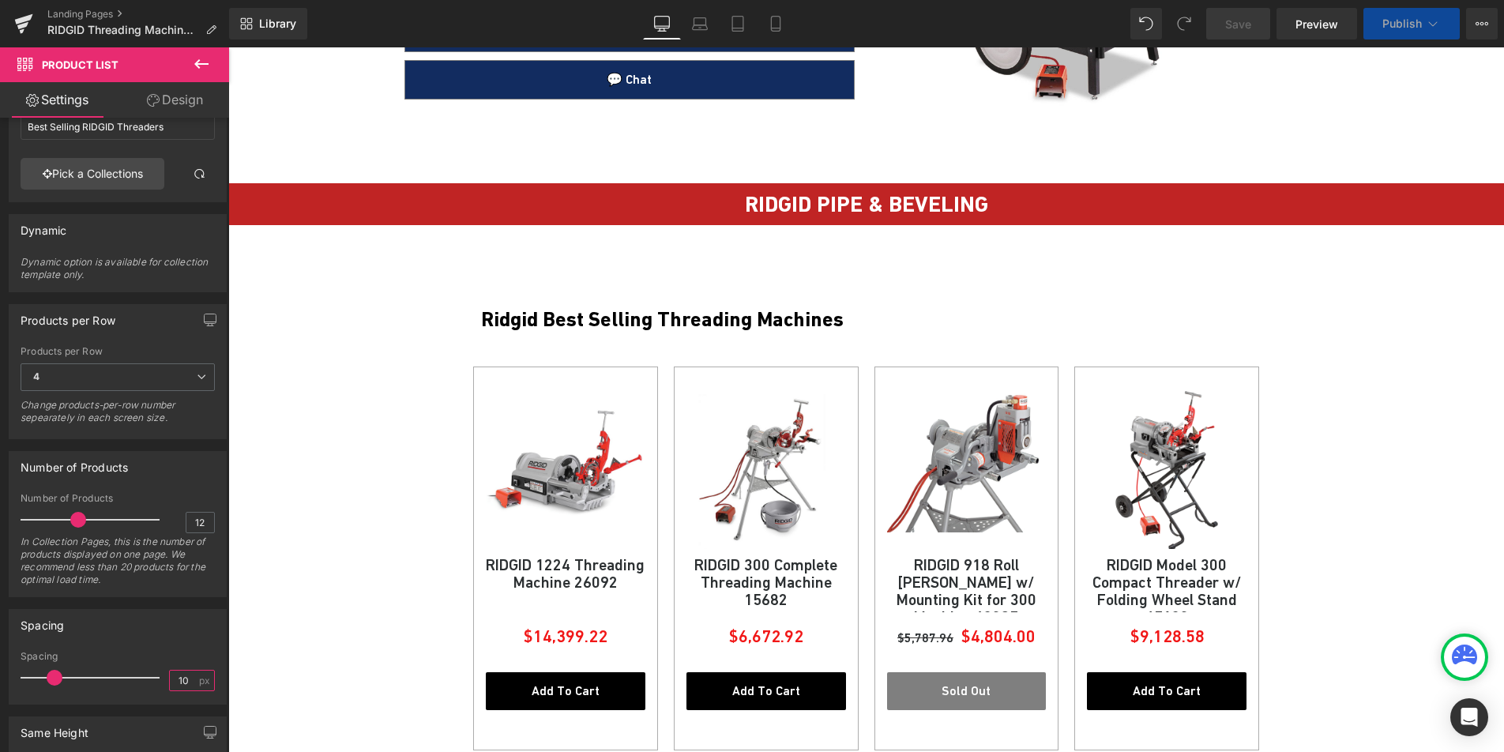
type input "10"
click at [1258, 24] on link "Save" at bounding box center [1238, 24] width 64 height 32
click at [1331, 13] on link "Preview" at bounding box center [1317, 24] width 81 height 32
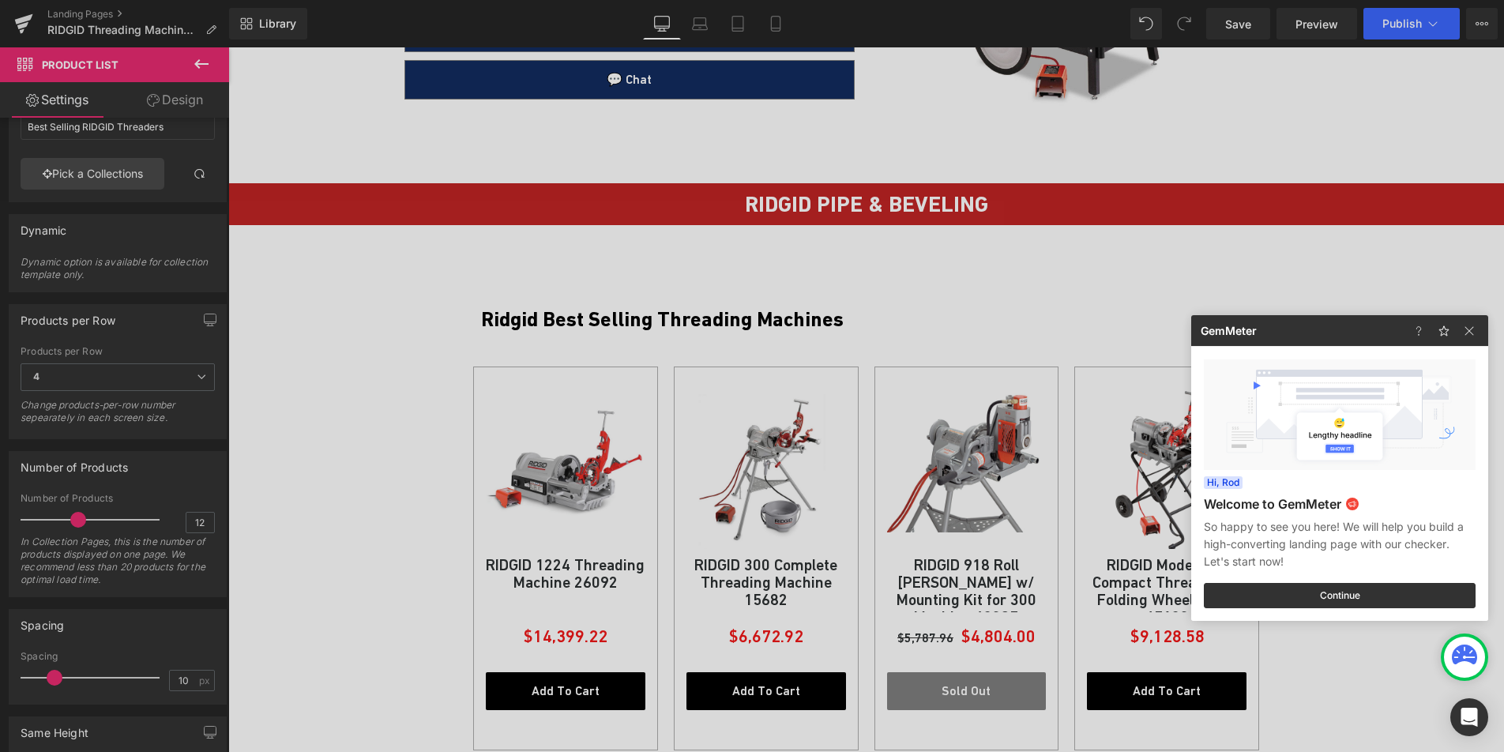
click at [418, 348] on div at bounding box center [752, 376] width 1504 height 752
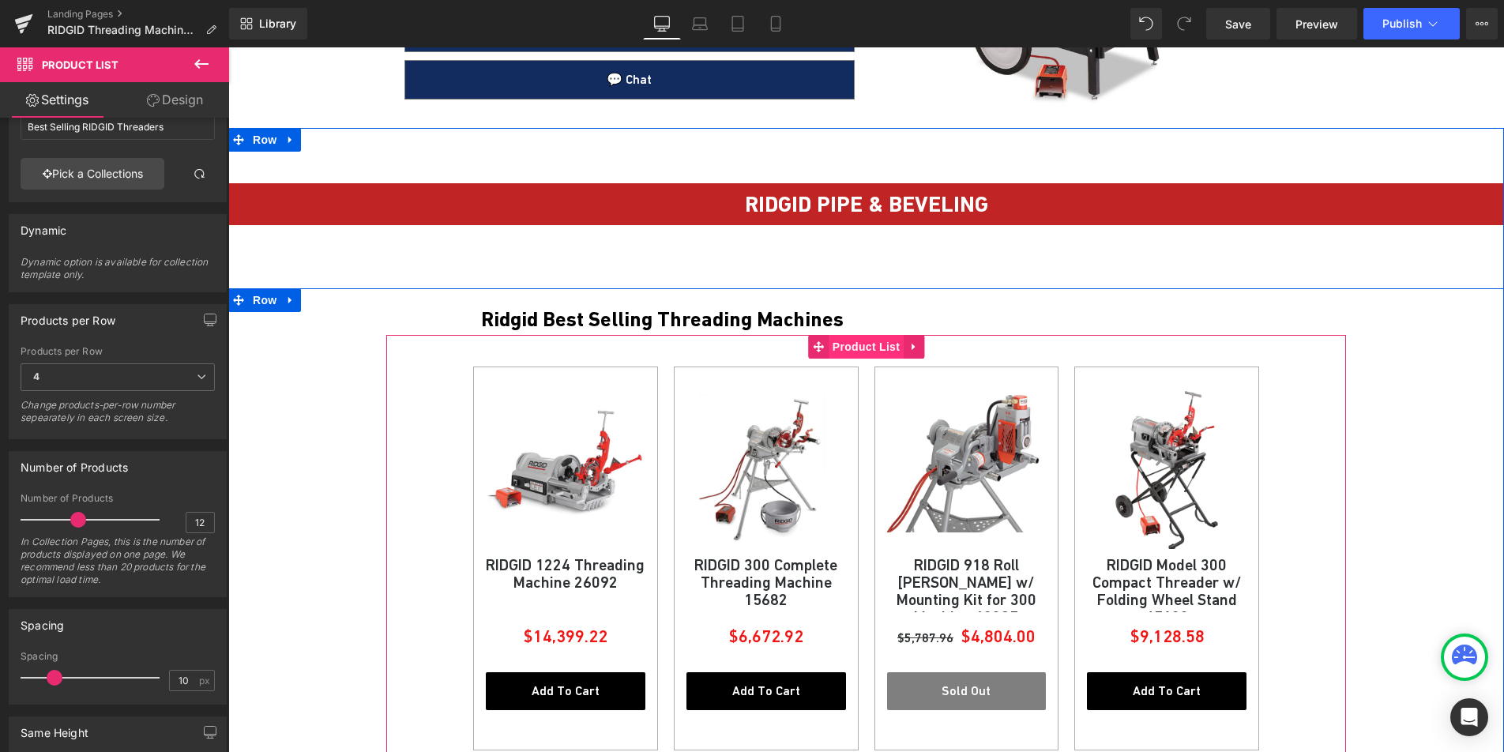
click at [845, 344] on span "Product List" at bounding box center [866, 347] width 75 height 24
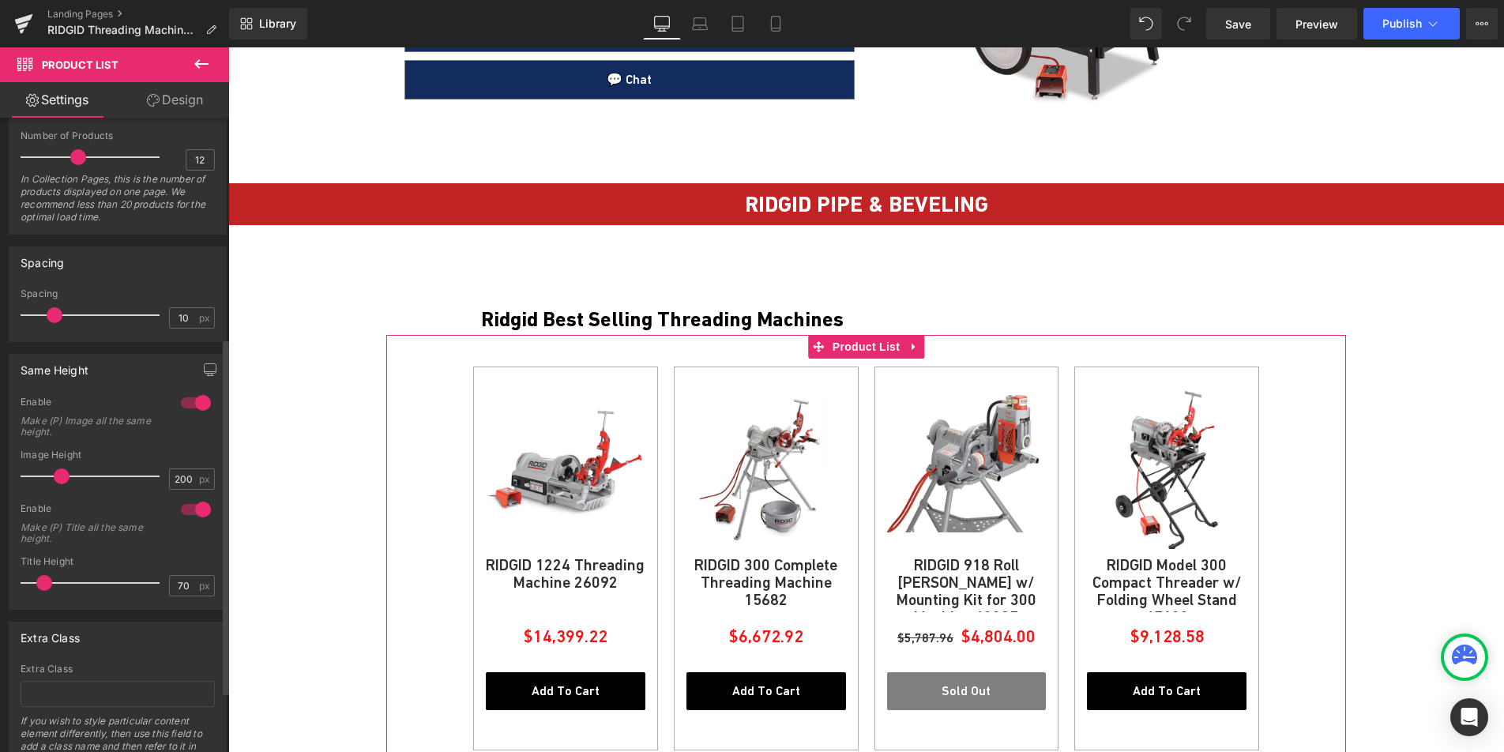
scroll to position [432, 0]
click at [173, 478] on input "200" at bounding box center [184, 478] width 28 height 20
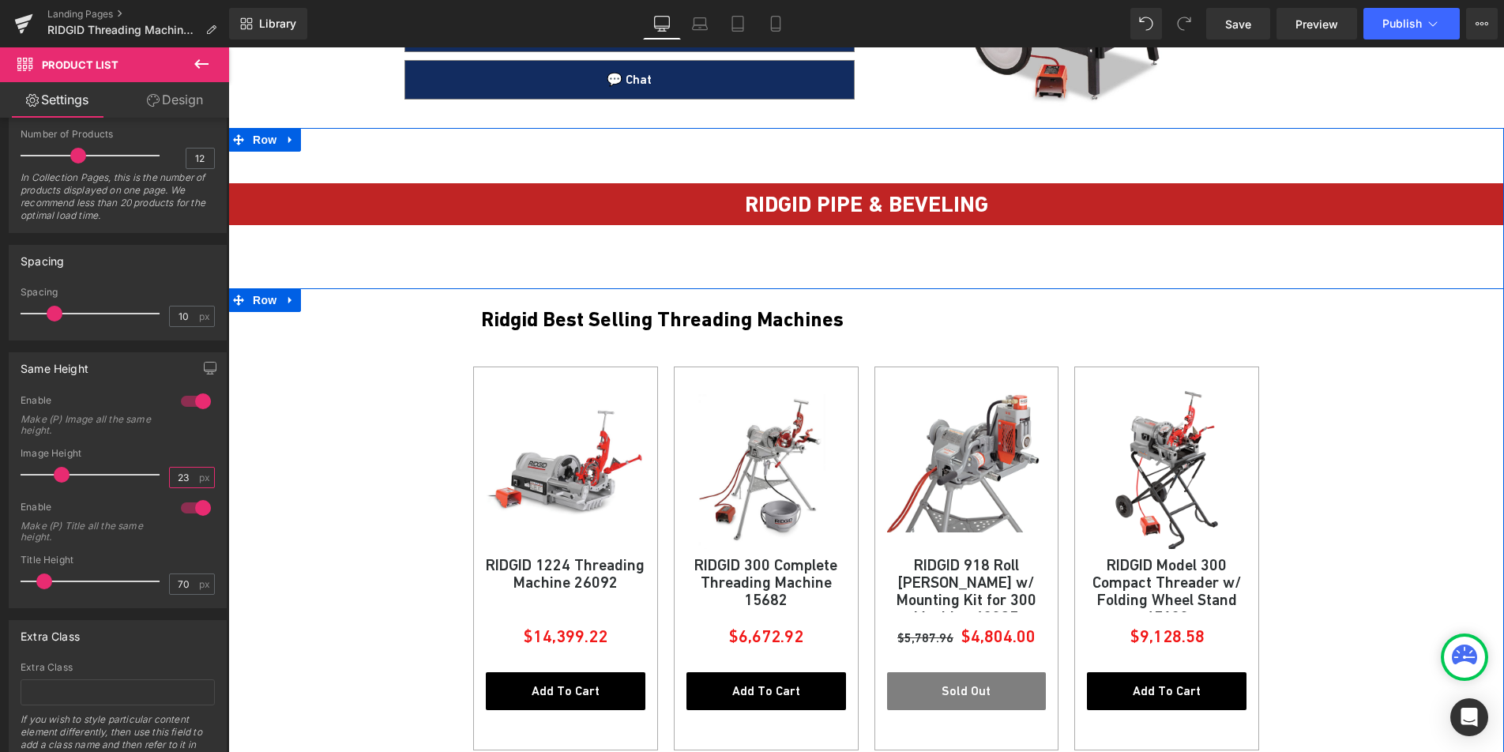
type input "230"
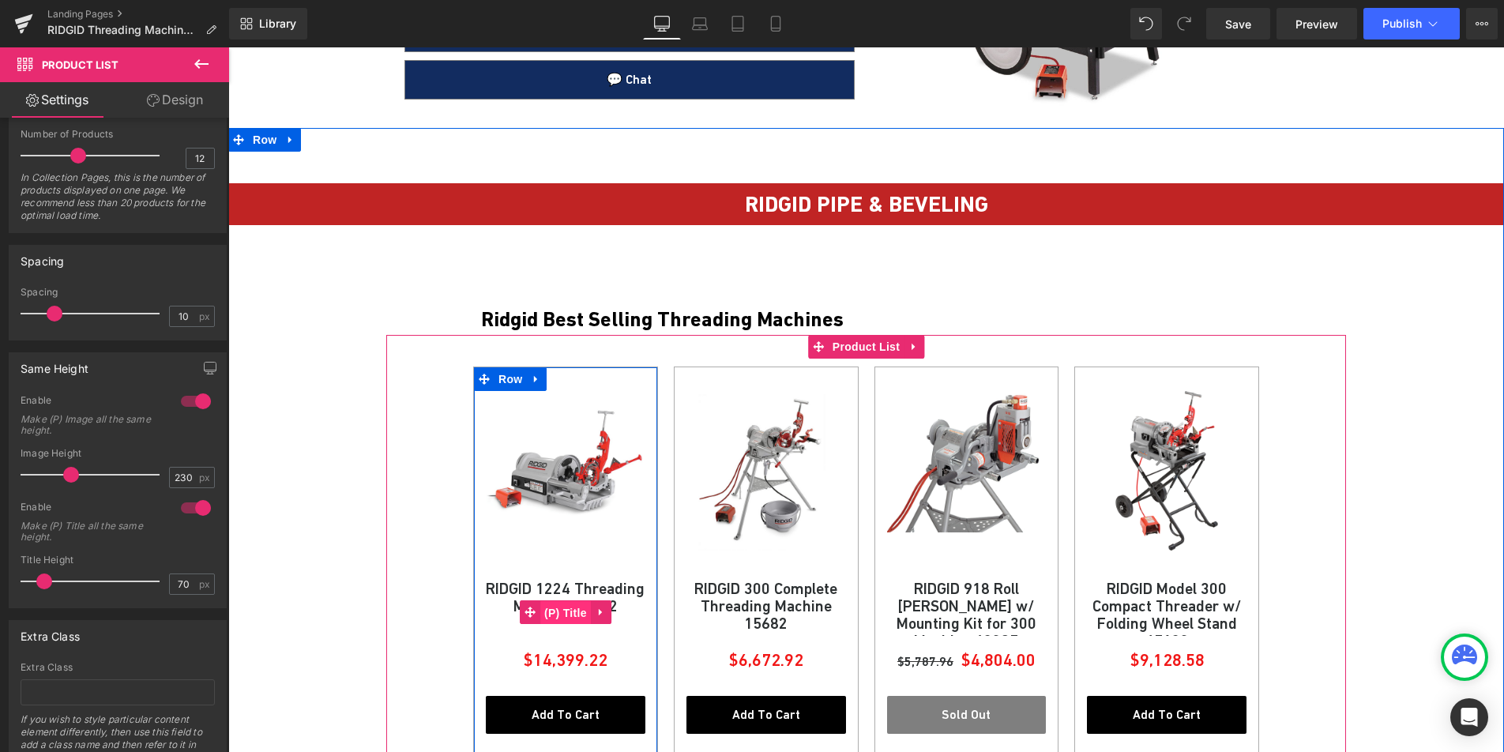
click at [566, 612] on span "(P) Title" at bounding box center [565, 613] width 51 height 24
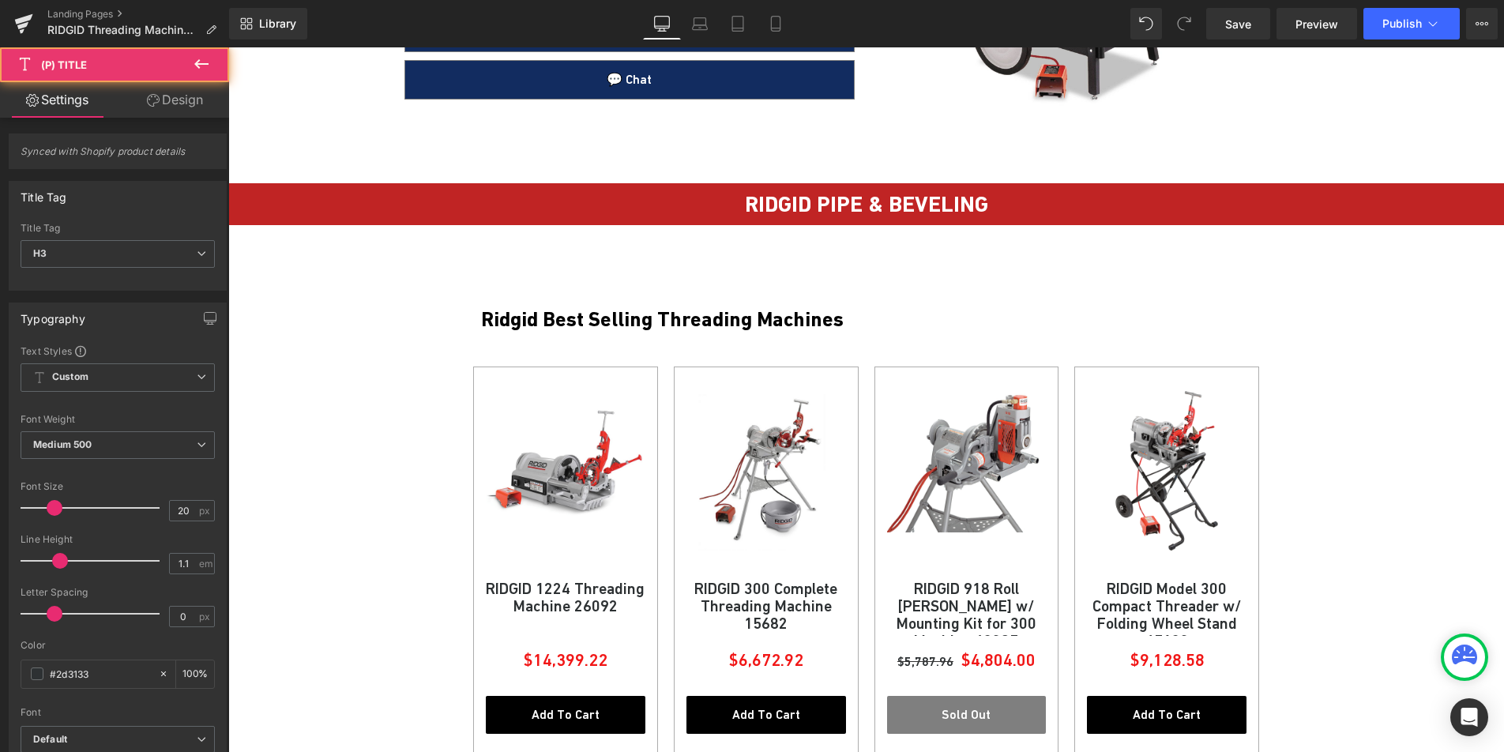
click at [168, 106] on link "Design" at bounding box center [175, 100] width 115 height 36
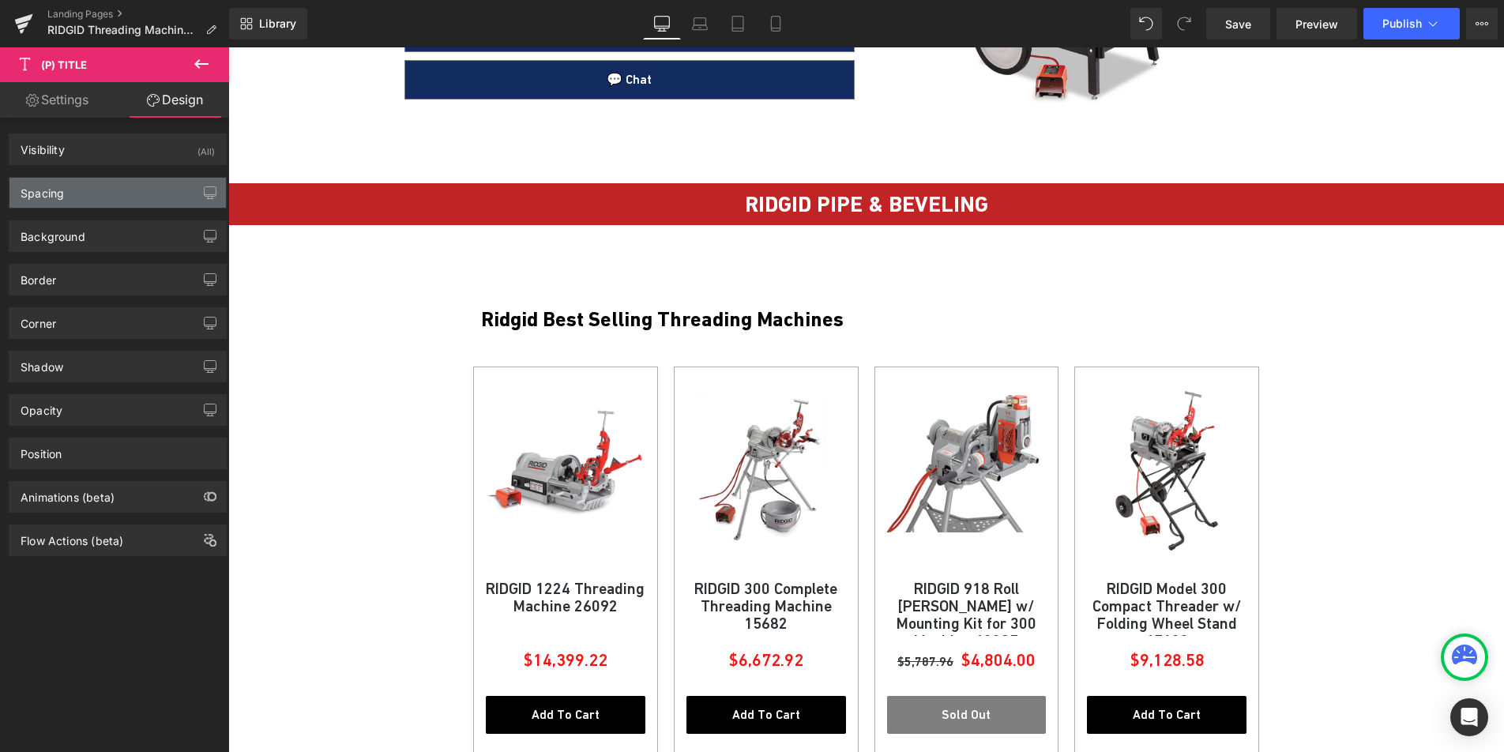
click at [85, 183] on div "Spacing" at bounding box center [117, 193] width 216 height 30
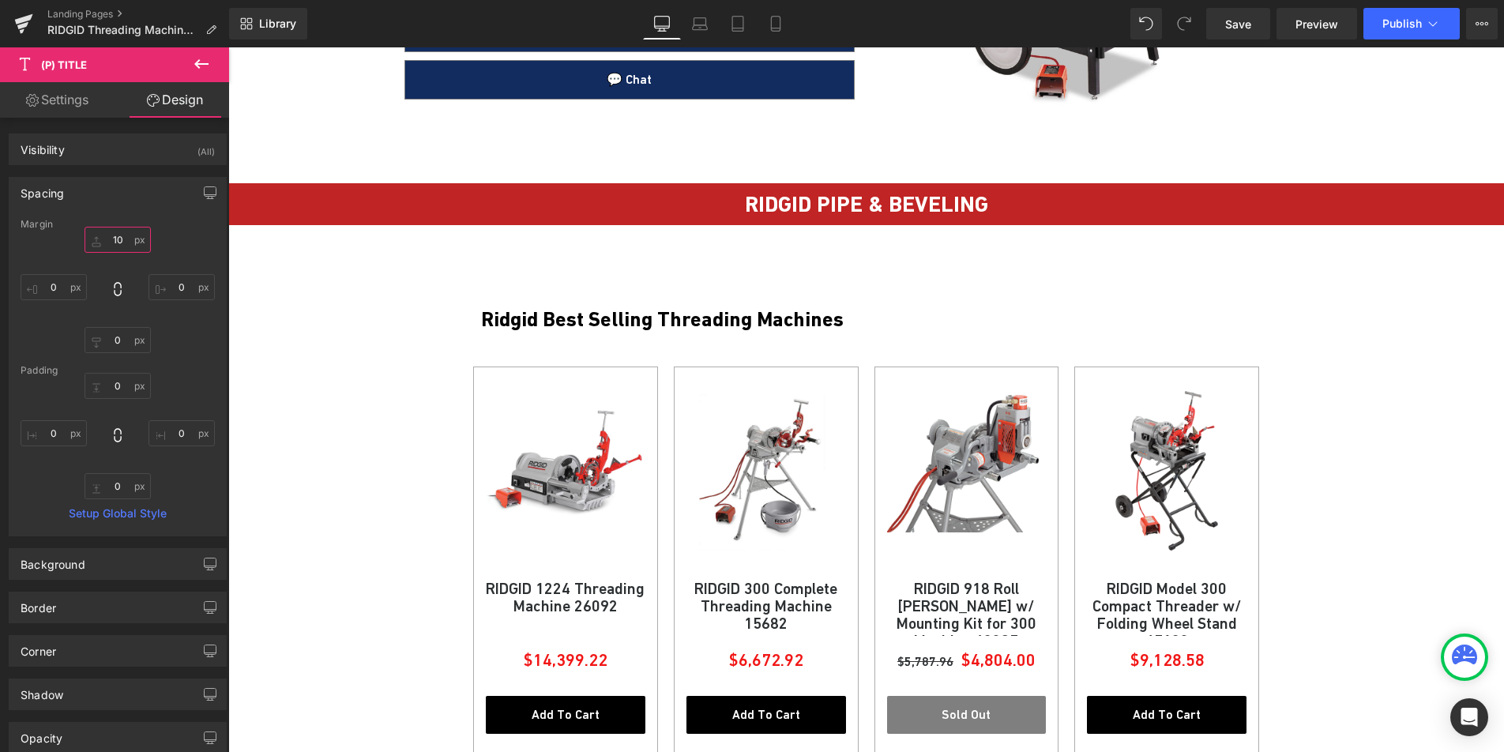
click at [109, 232] on input "10" at bounding box center [118, 240] width 66 height 26
type input "20"
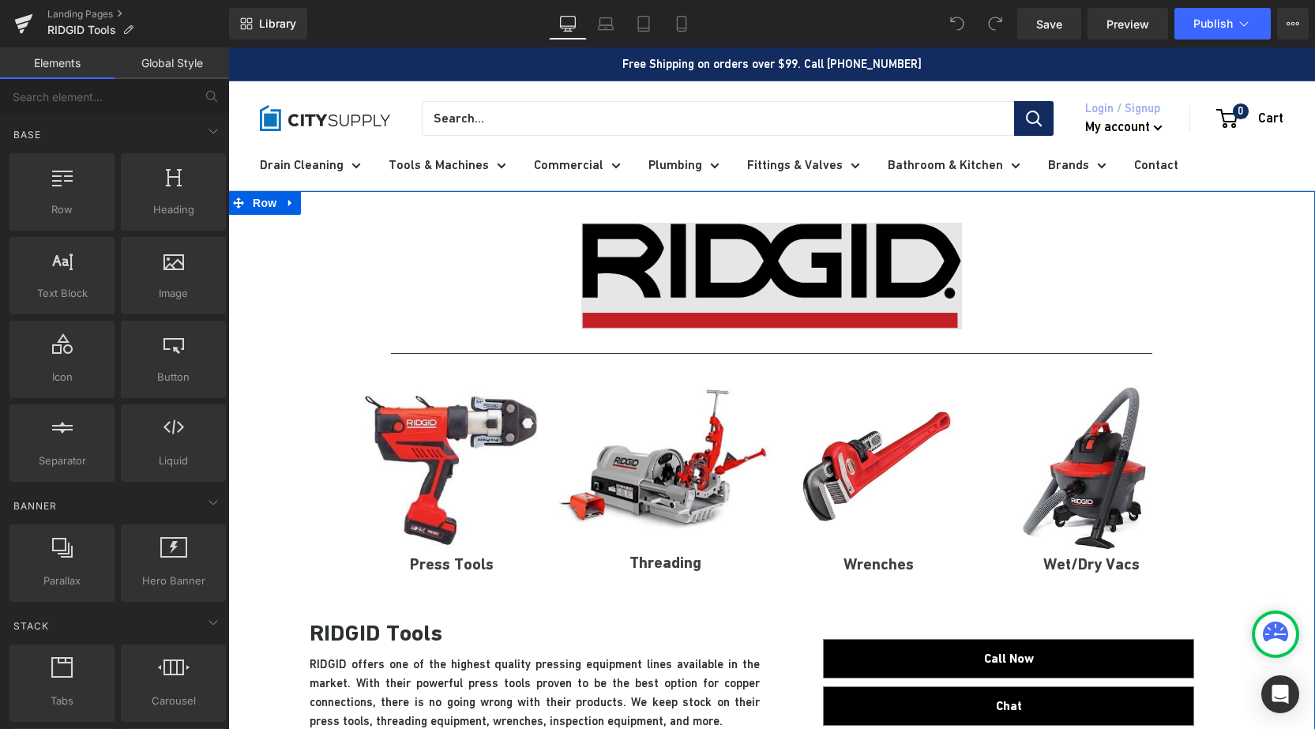
click at [709, 274] on img at bounding box center [771, 276] width 381 height 107
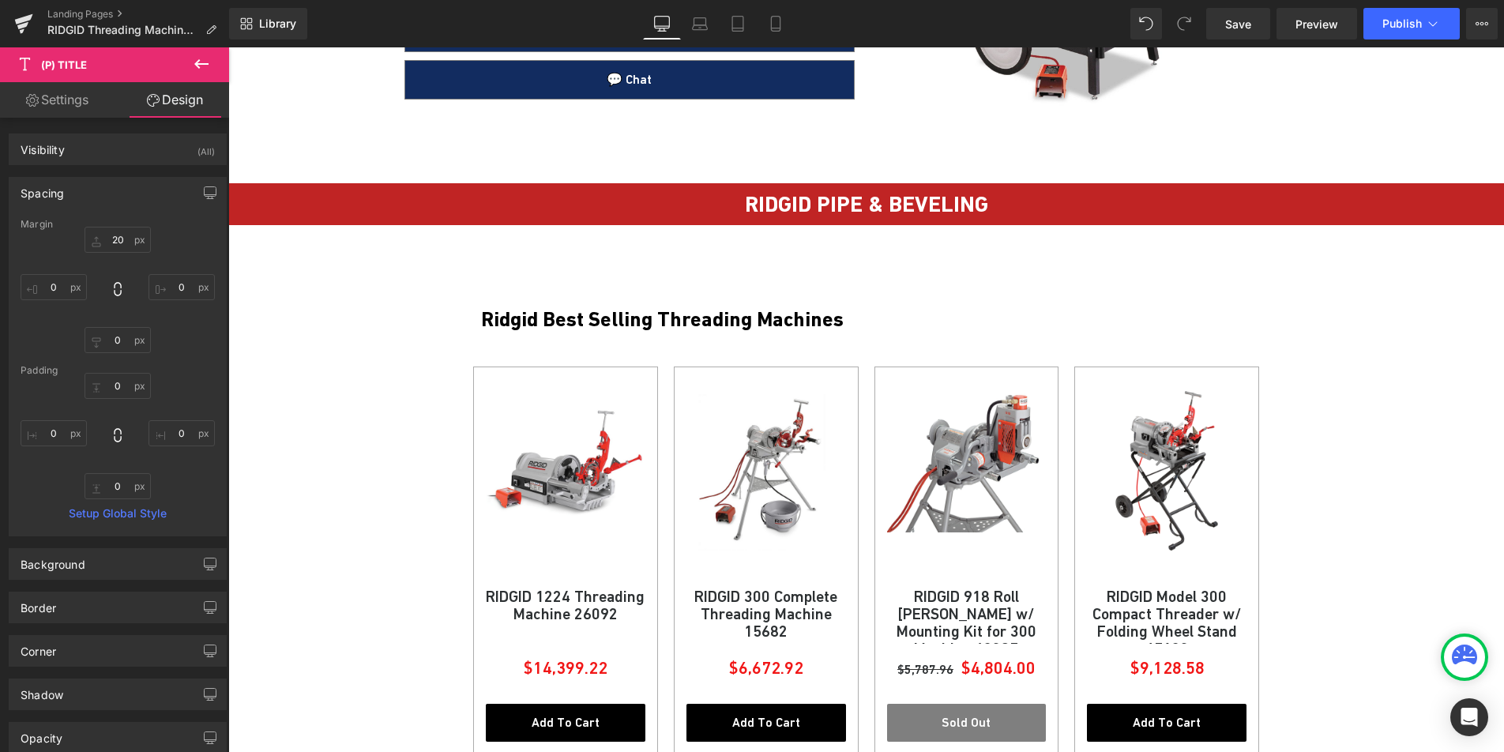
type input "20"
click at [77, 100] on link "Settings" at bounding box center [57, 100] width 115 height 36
type input "100"
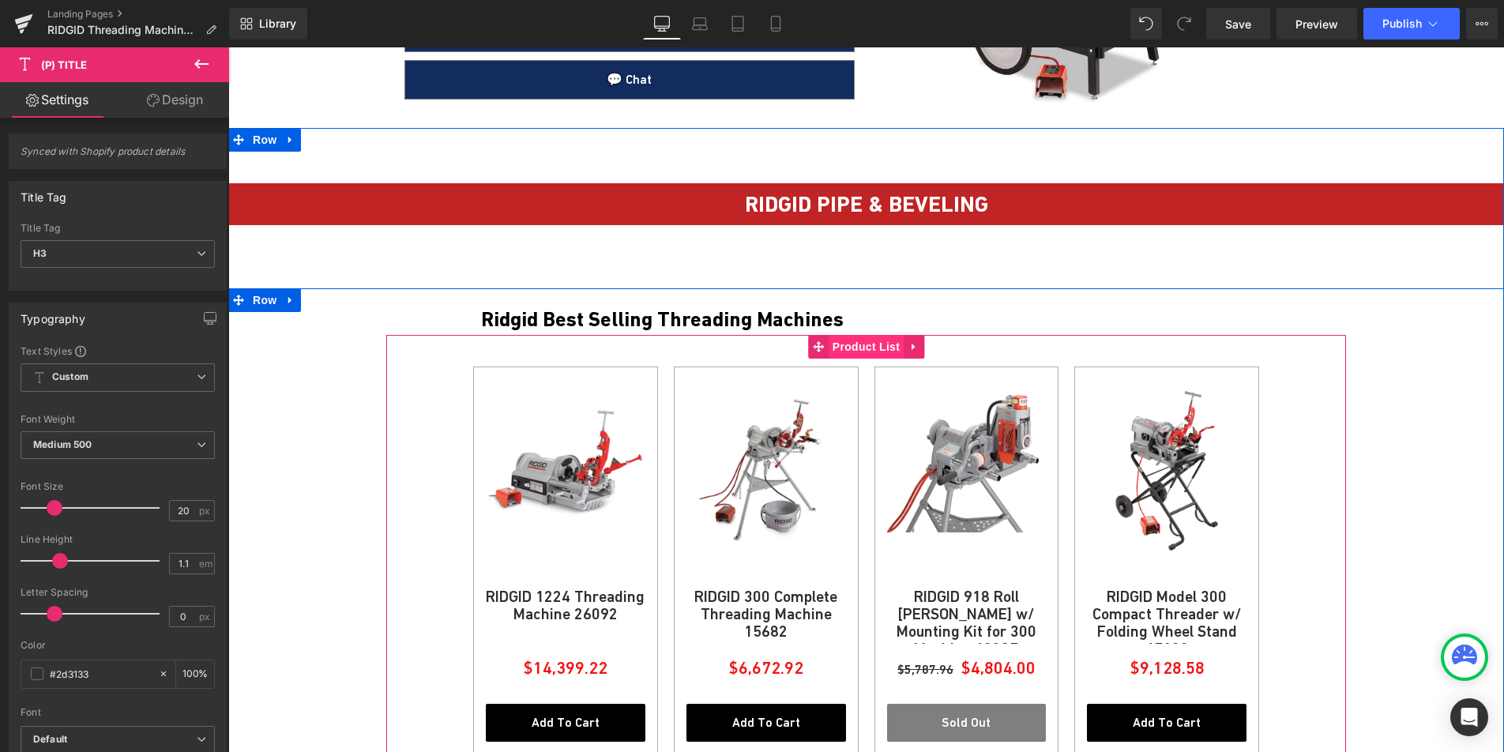
click at [868, 354] on span "Product List" at bounding box center [866, 347] width 75 height 24
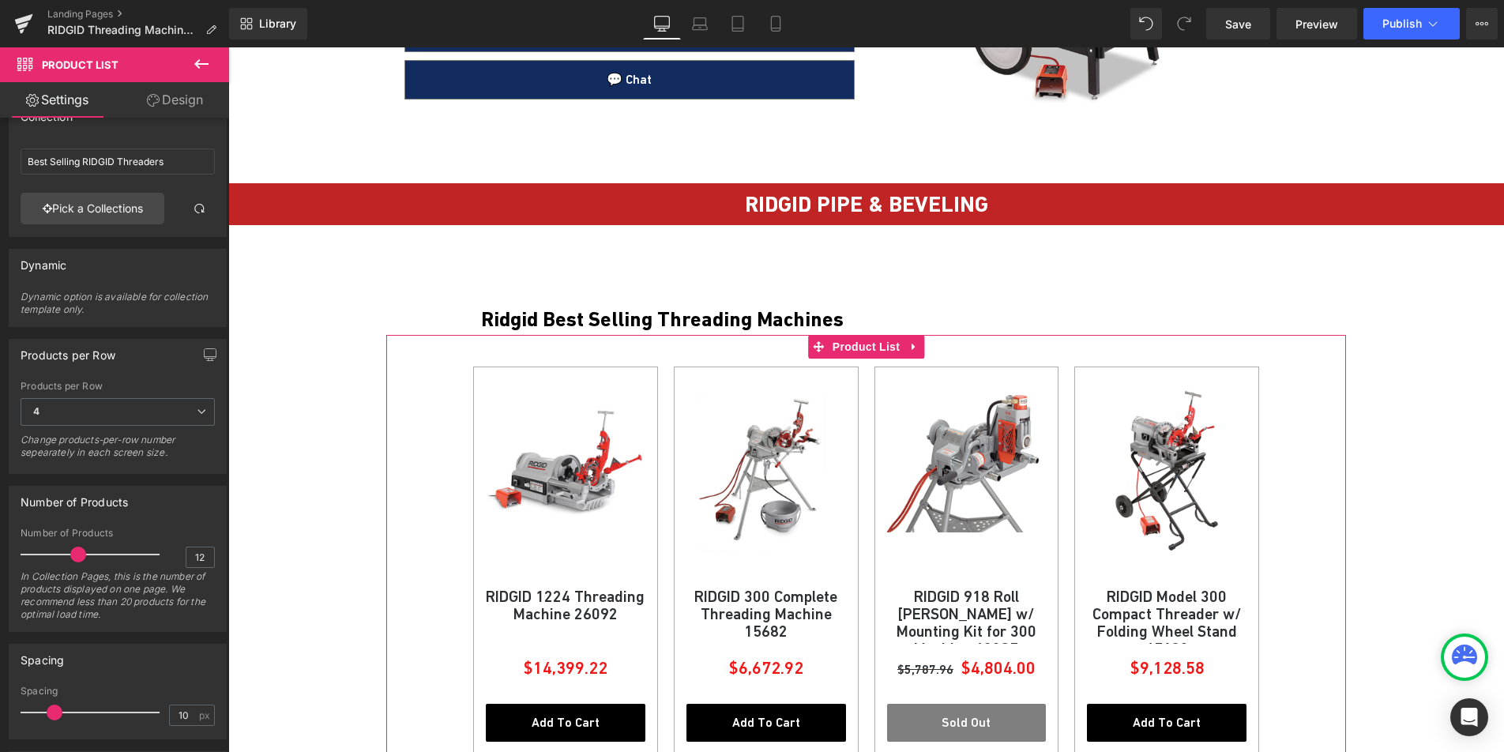
scroll to position [36, 0]
click at [183, 706] on input "10" at bounding box center [184, 712] width 28 height 20
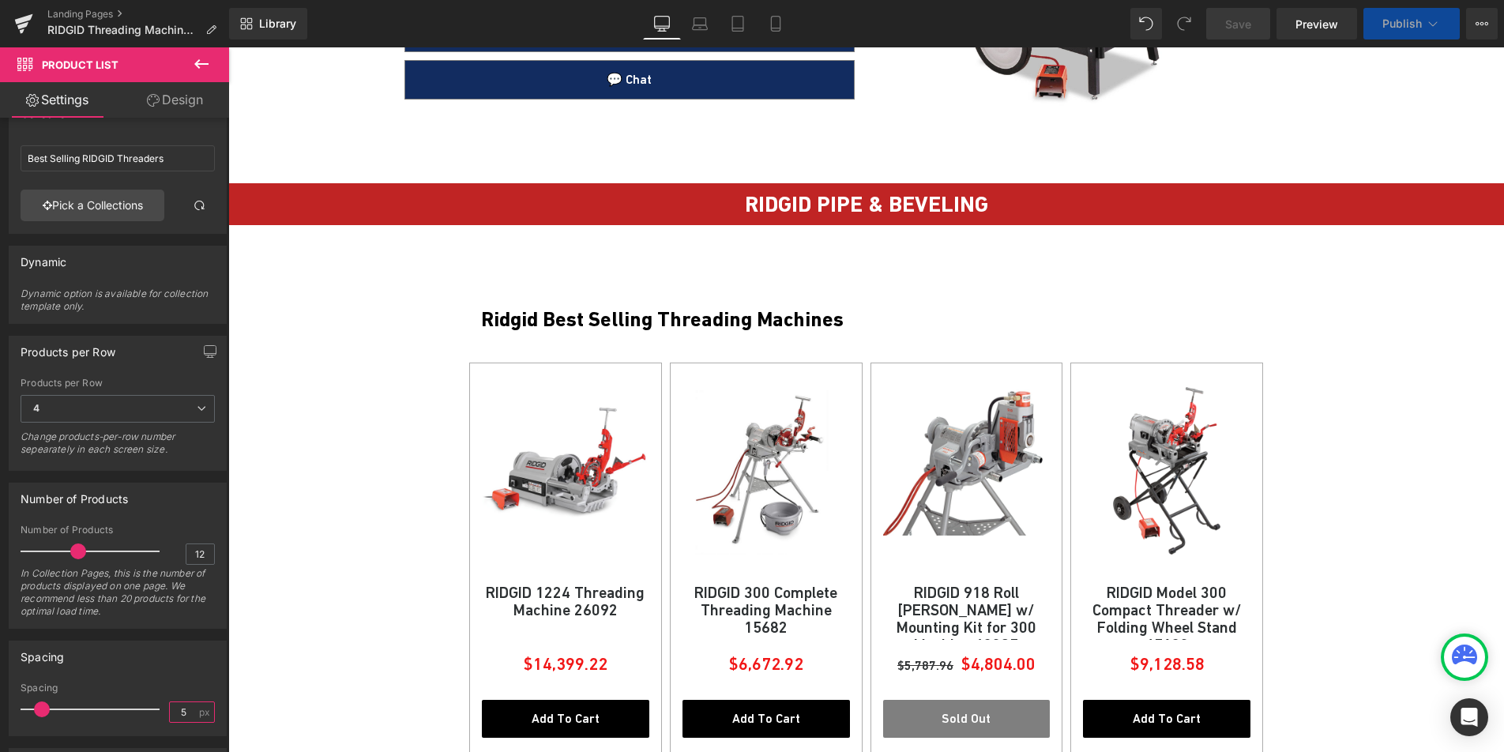
type input "5"
click at [1254, 27] on link "Save" at bounding box center [1238, 24] width 64 height 32
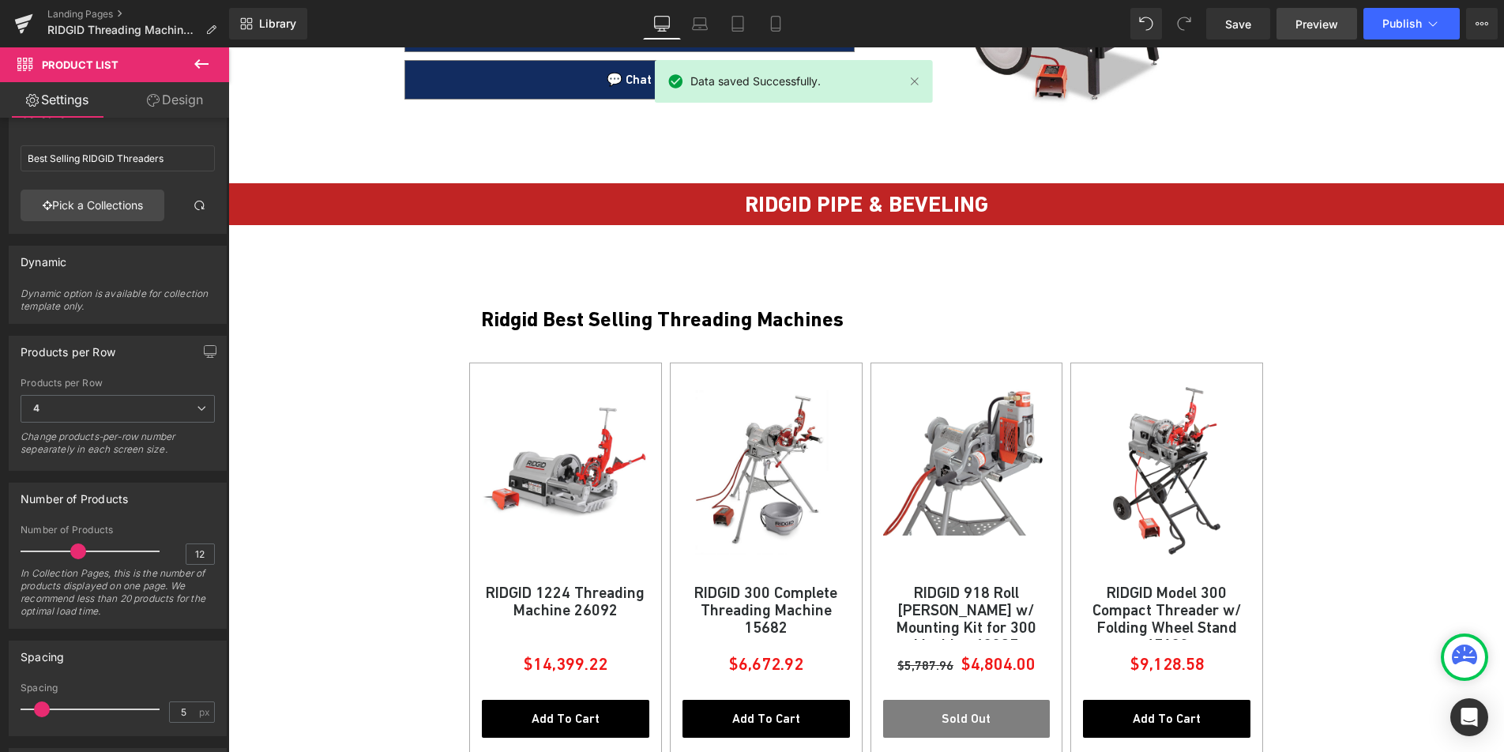
click at [1303, 28] on span "Preview" at bounding box center [1317, 24] width 43 height 17
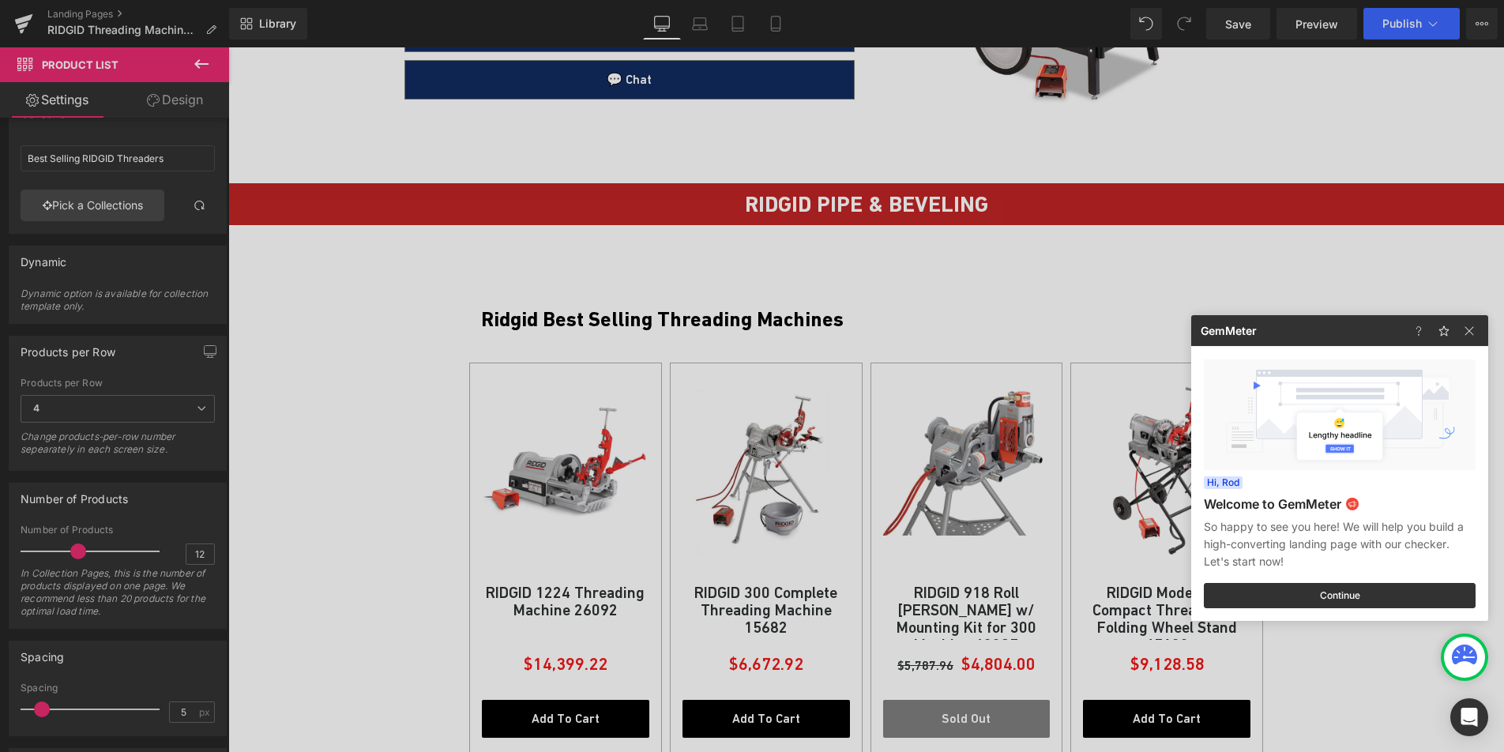
click at [502, 316] on div at bounding box center [752, 376] width 1504 height 752
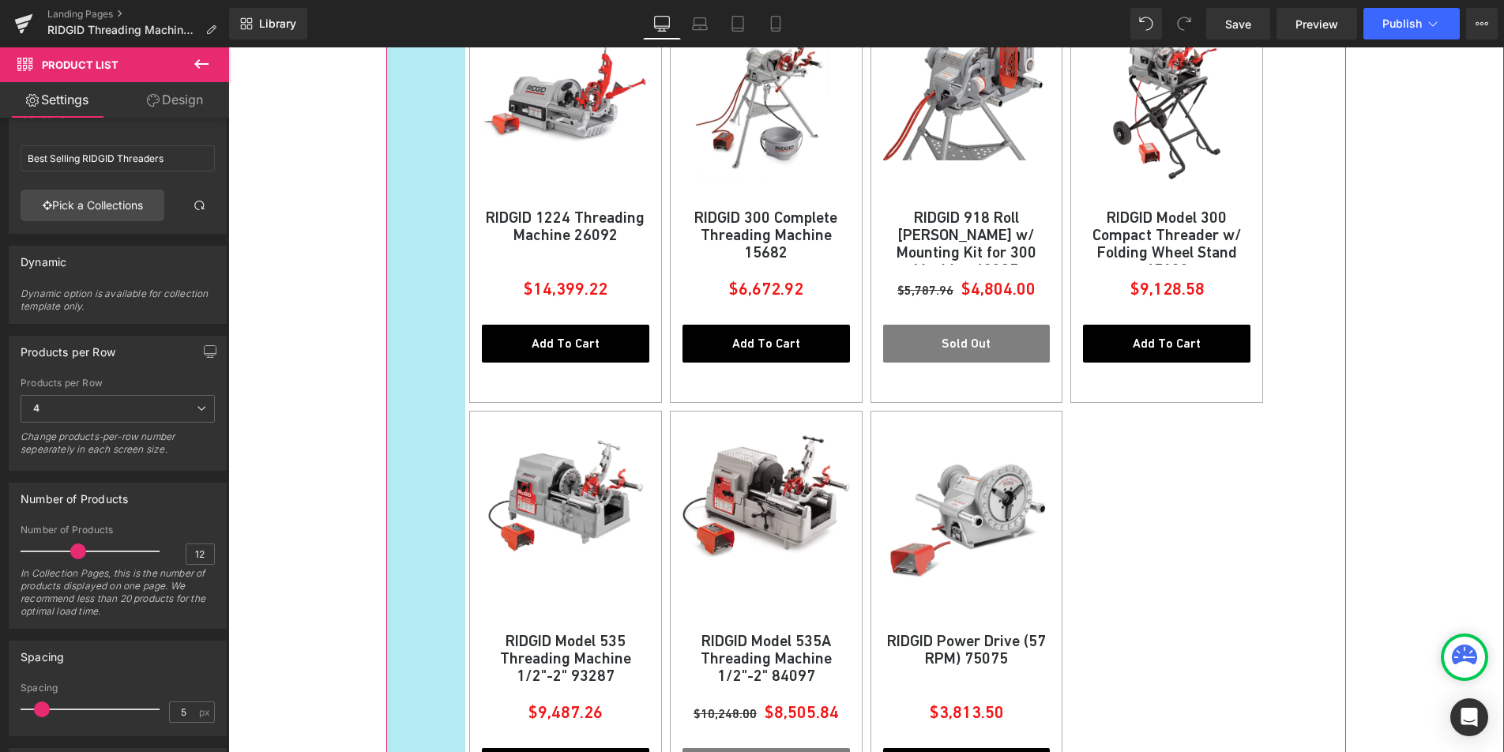
scroll to position [1144, 0]
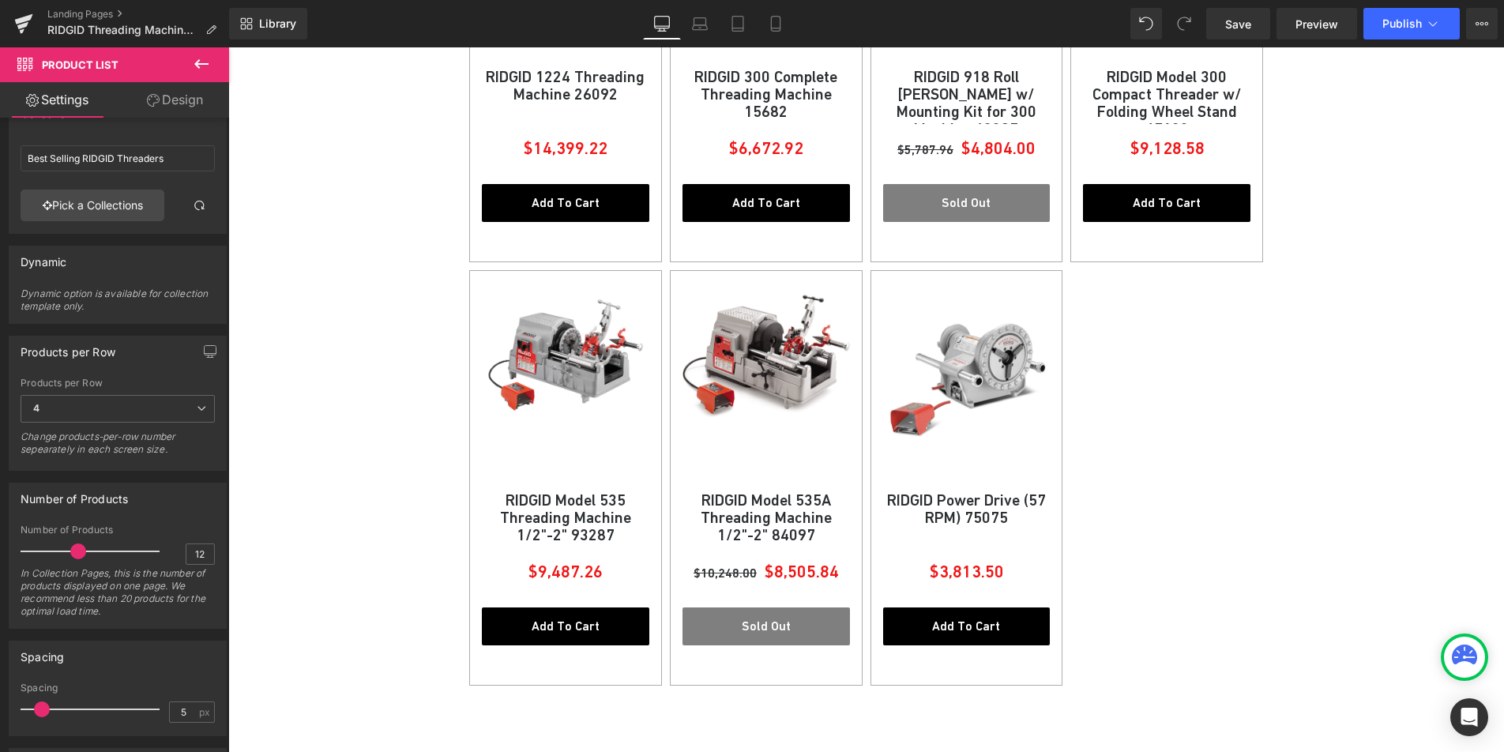
click at [192, 70] on icon at bounding box center [201, 64] width 19 height 19
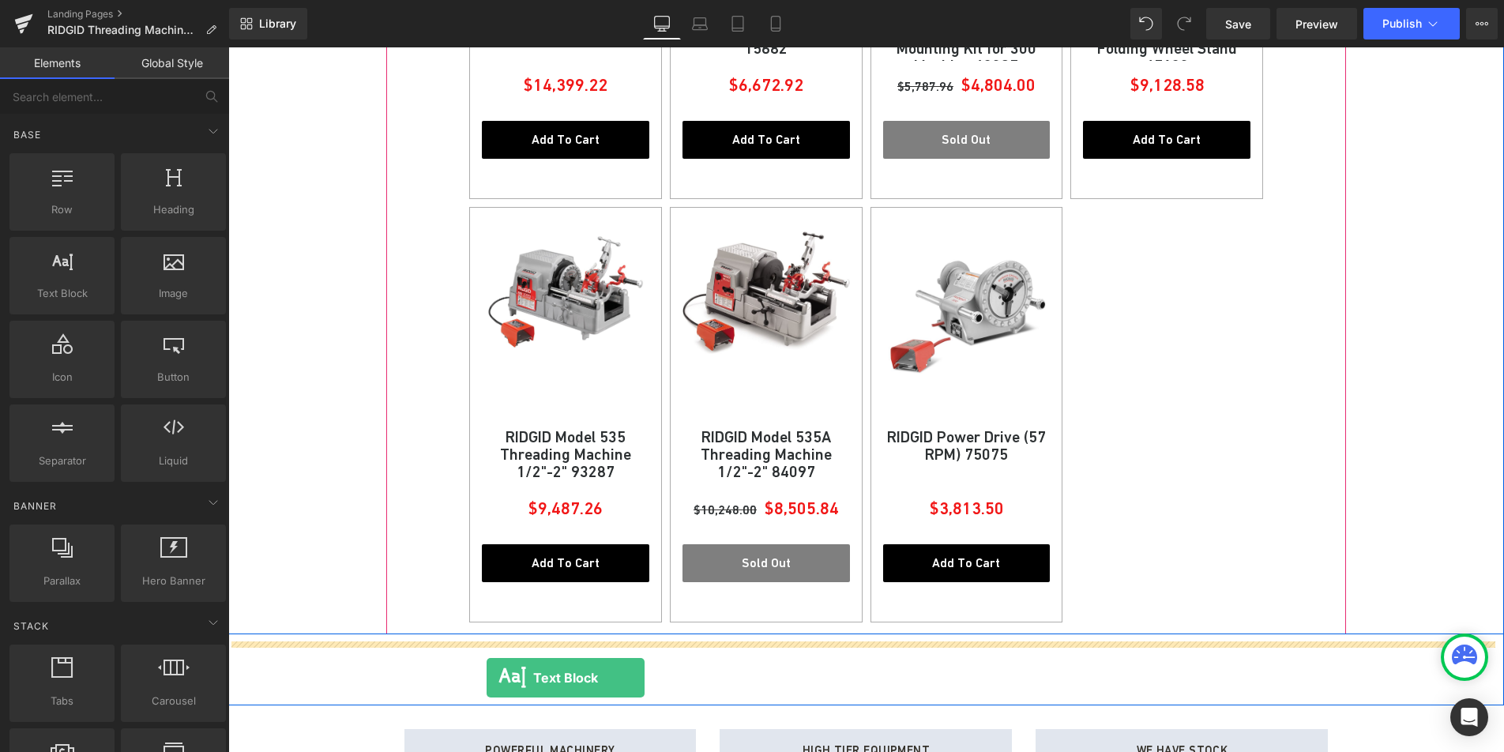
scroll to position [1349, 0]
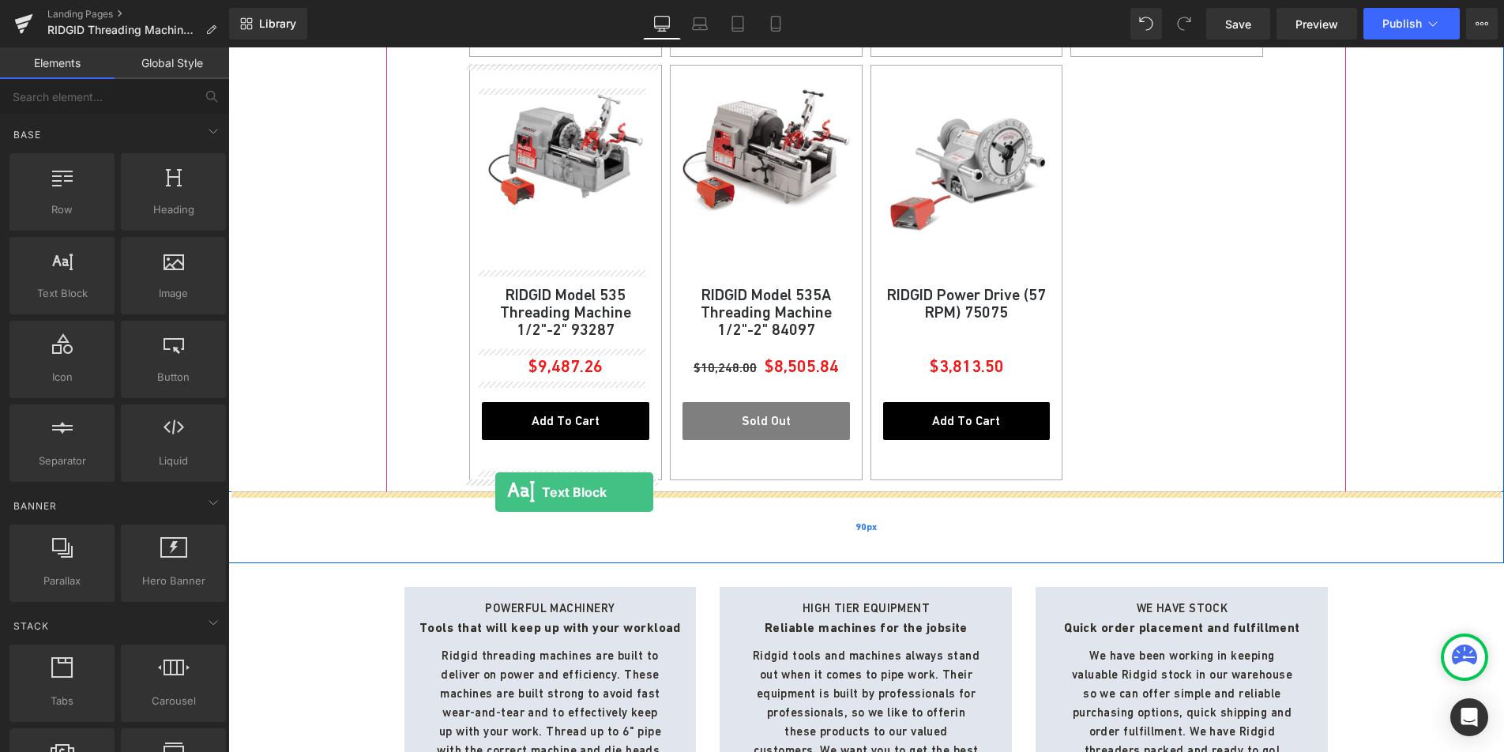
drag, startPoint x: 297, startPoint y: 317, endPoint x: 495, endPoint y: 492, distance: 264.7
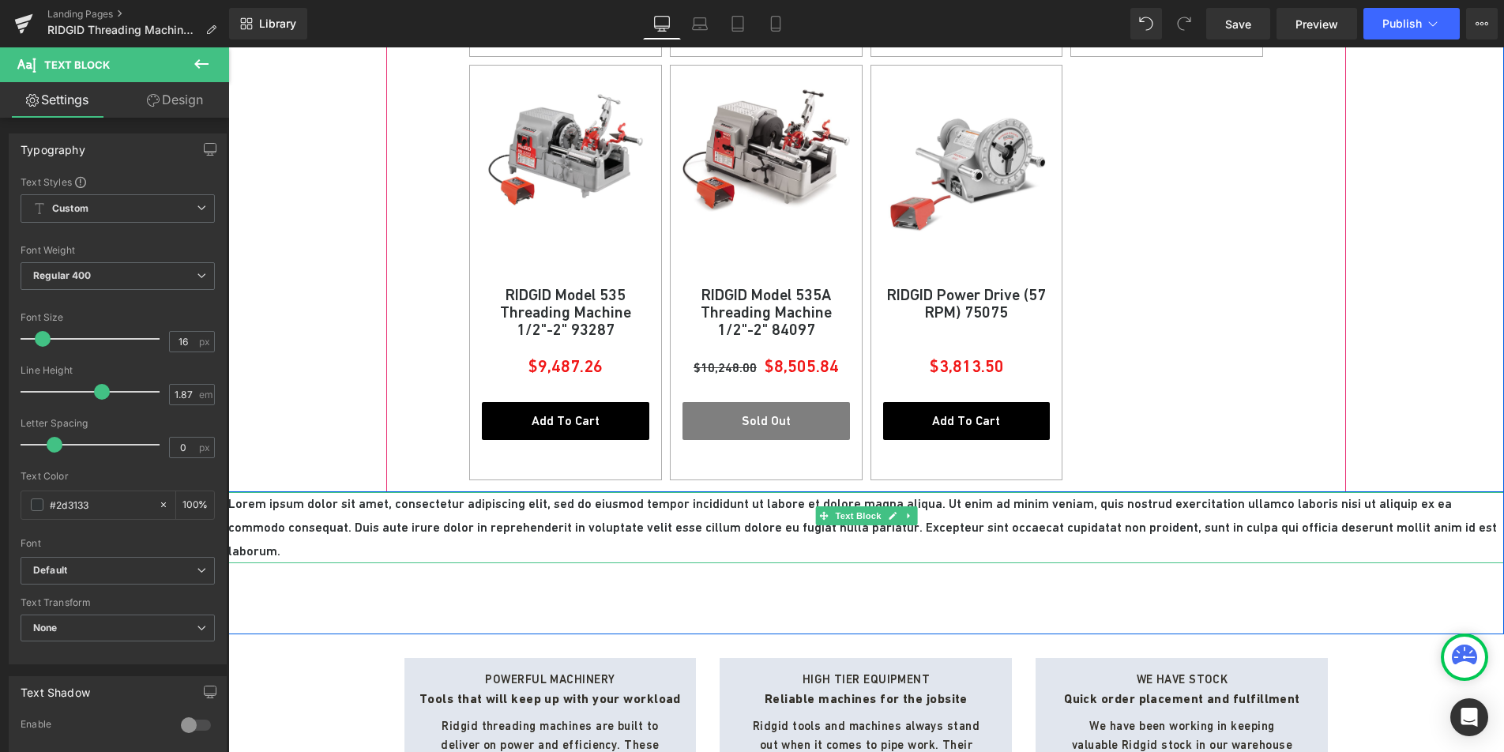
click at [412, 502] on p "Lorem ipsum dolor sit amet, consectetur adipiscing elit, sed do eiusmod tempor …" at bounding box center [866, 527] width 1276 height 71
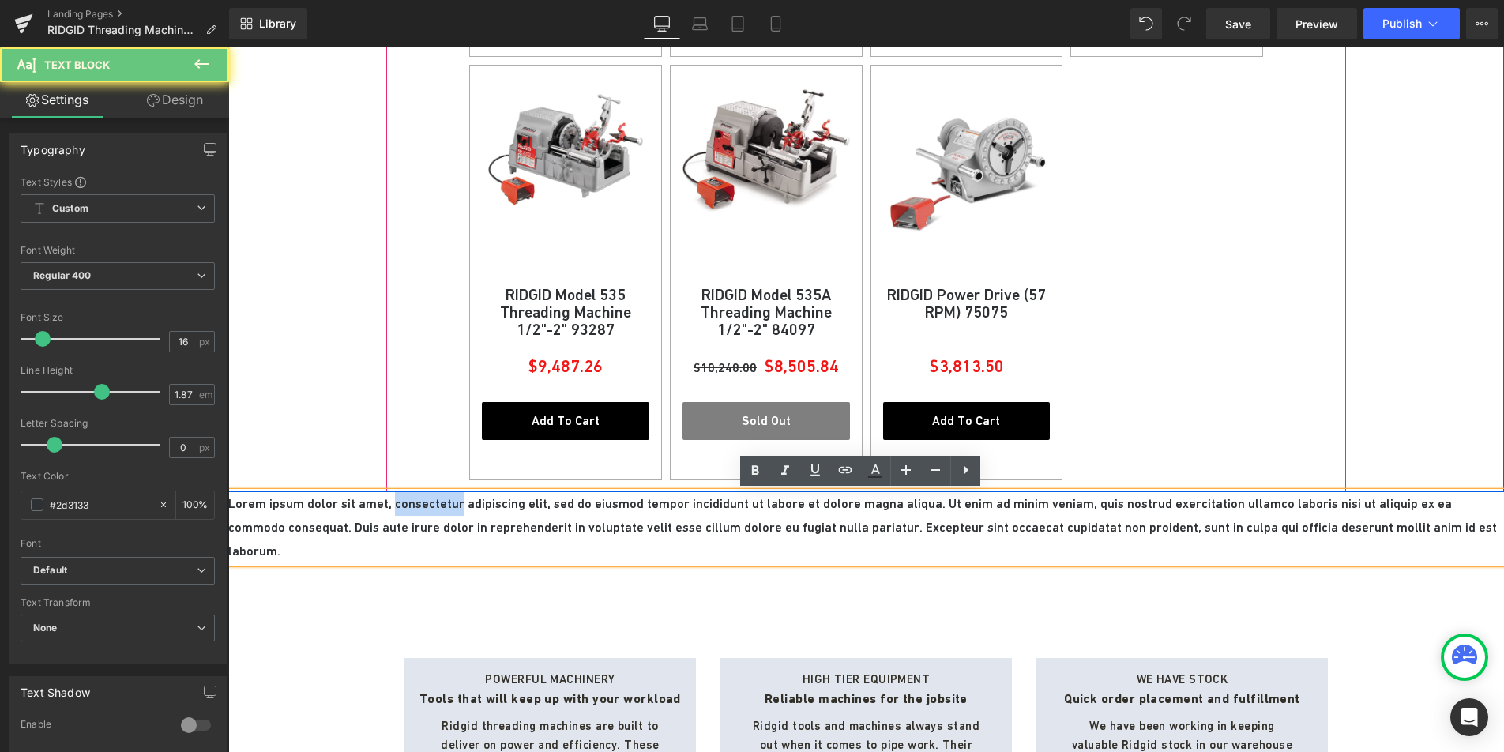
click at [412, 502] on p "Lorem ipsum dolor sit amet, consectetur adipiscing elit, sed do eiusmod tempor …" at bounding box center [866, 527] width 1276 height 71
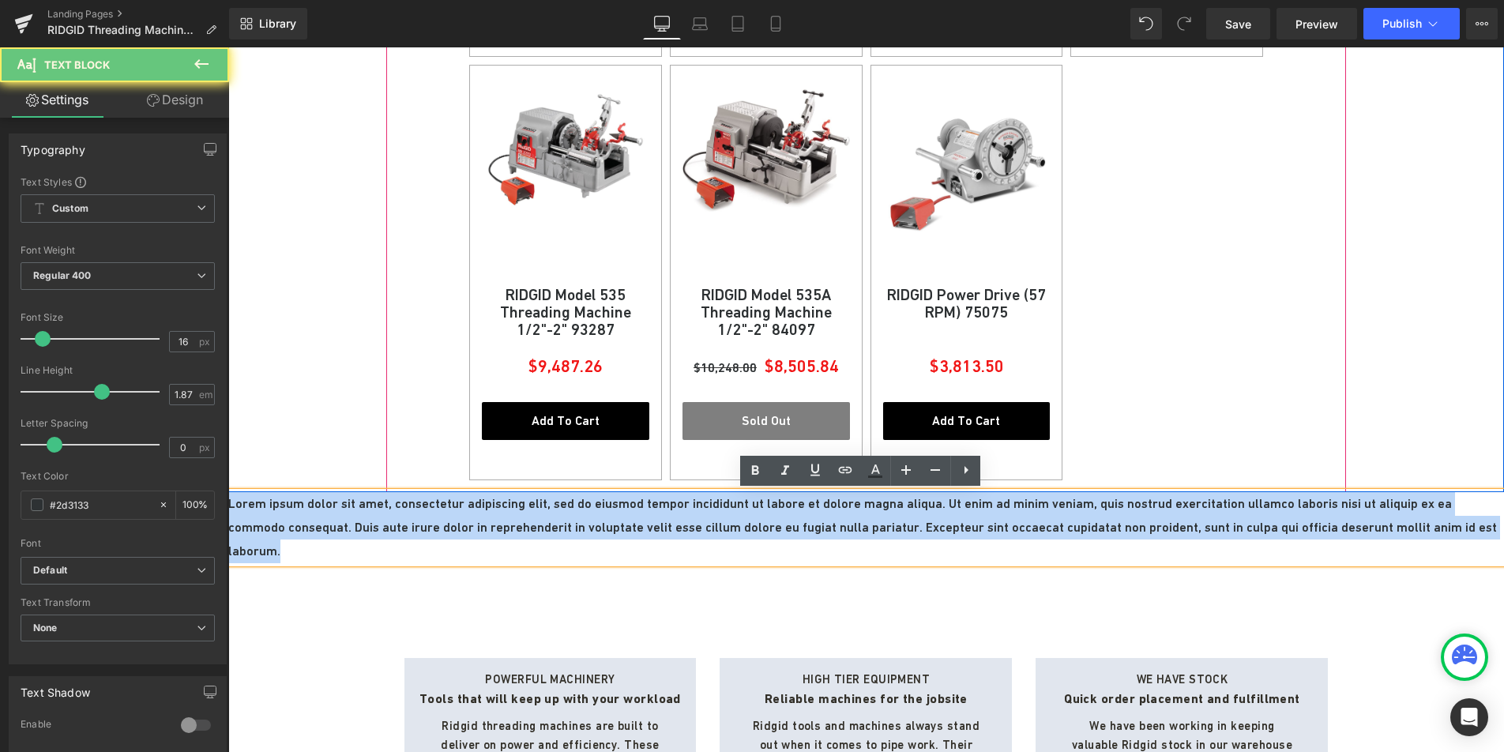
click at [412, 502] on p "Lorem ipsum dolor sit amet, consectetur adipiscing elit, sed do eiusmod tempor …" at bounding box center [866, 527] width 1276 height 71
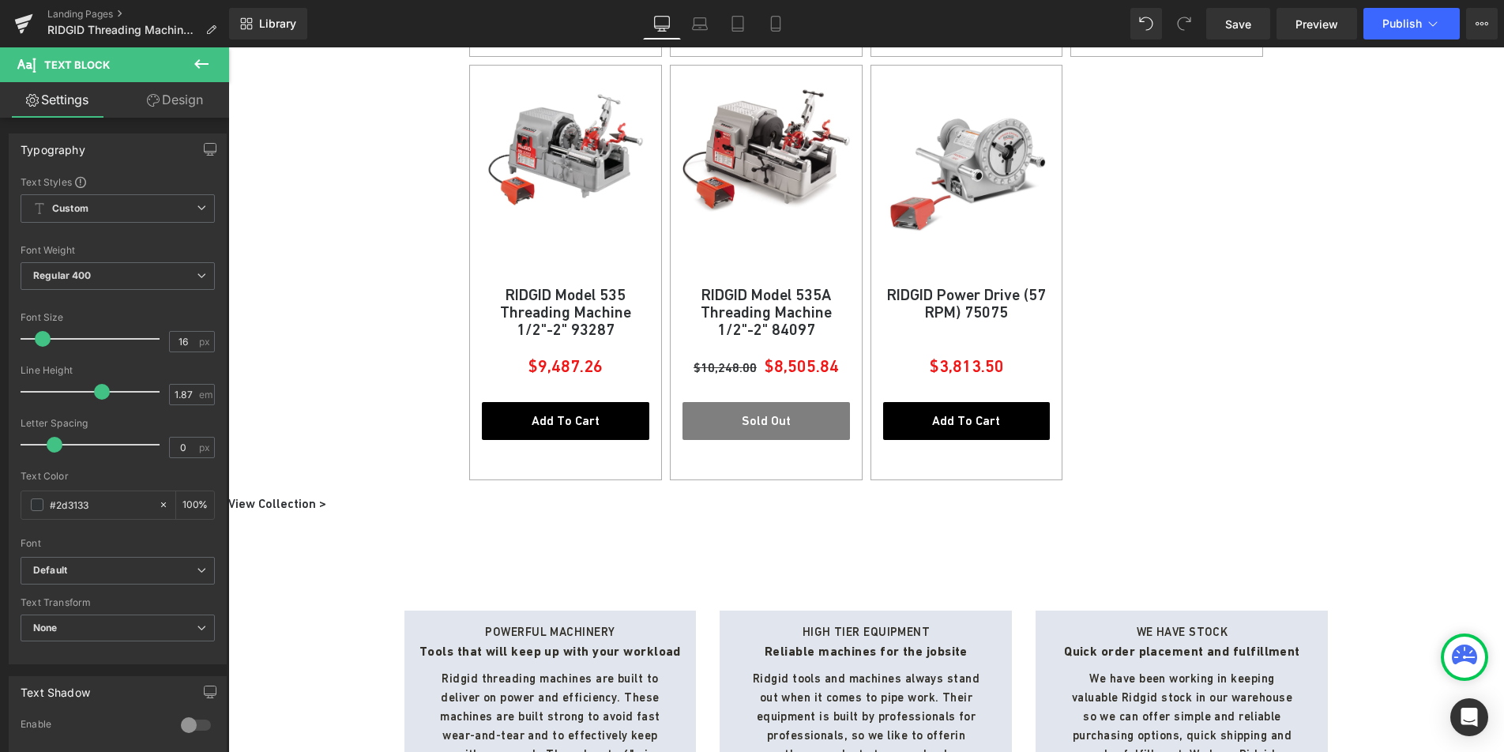
click at [170, 111] on link "Design" at bounding box center [175, 100] width 115 height 36
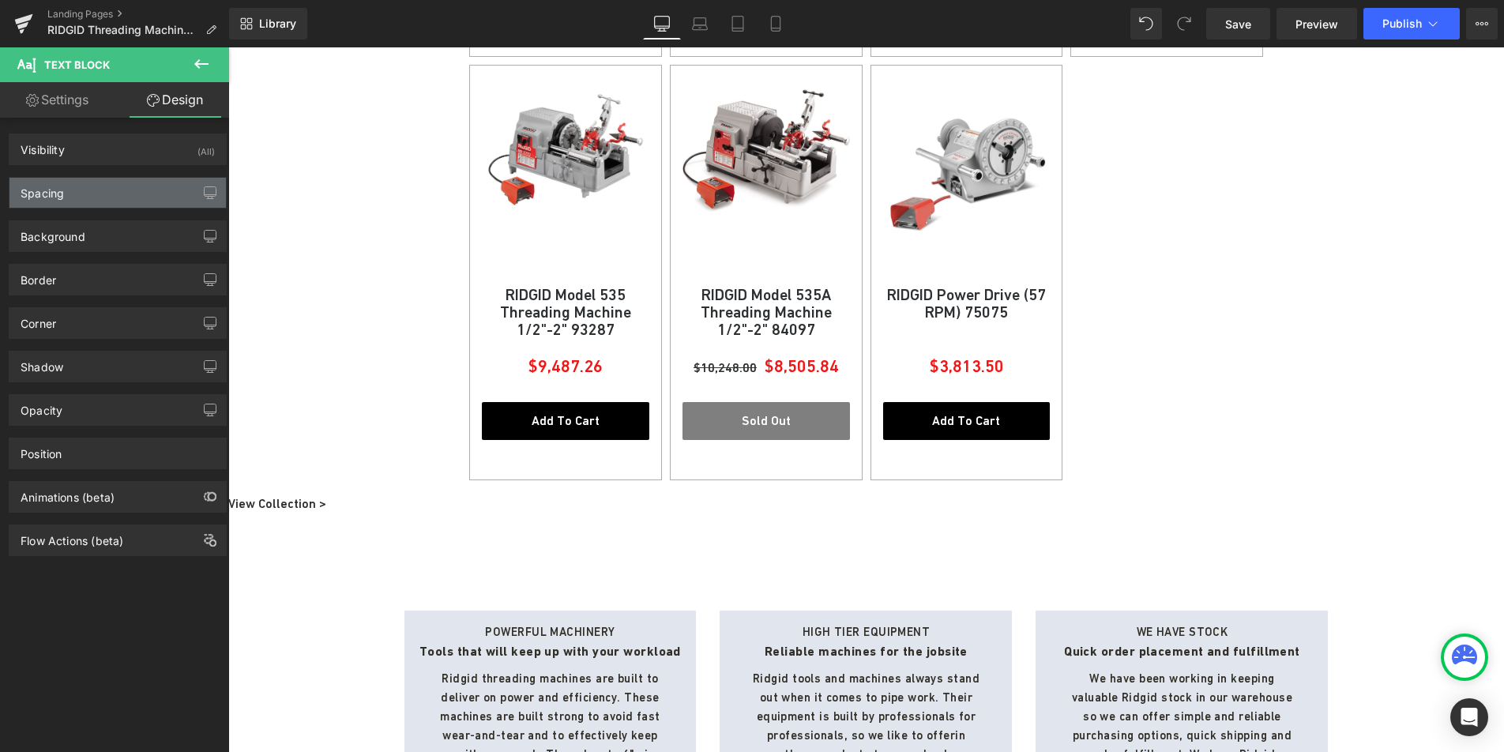
click at [62, 195] on div "Spacing" at bounding box center [42, 189] width 43 height 22
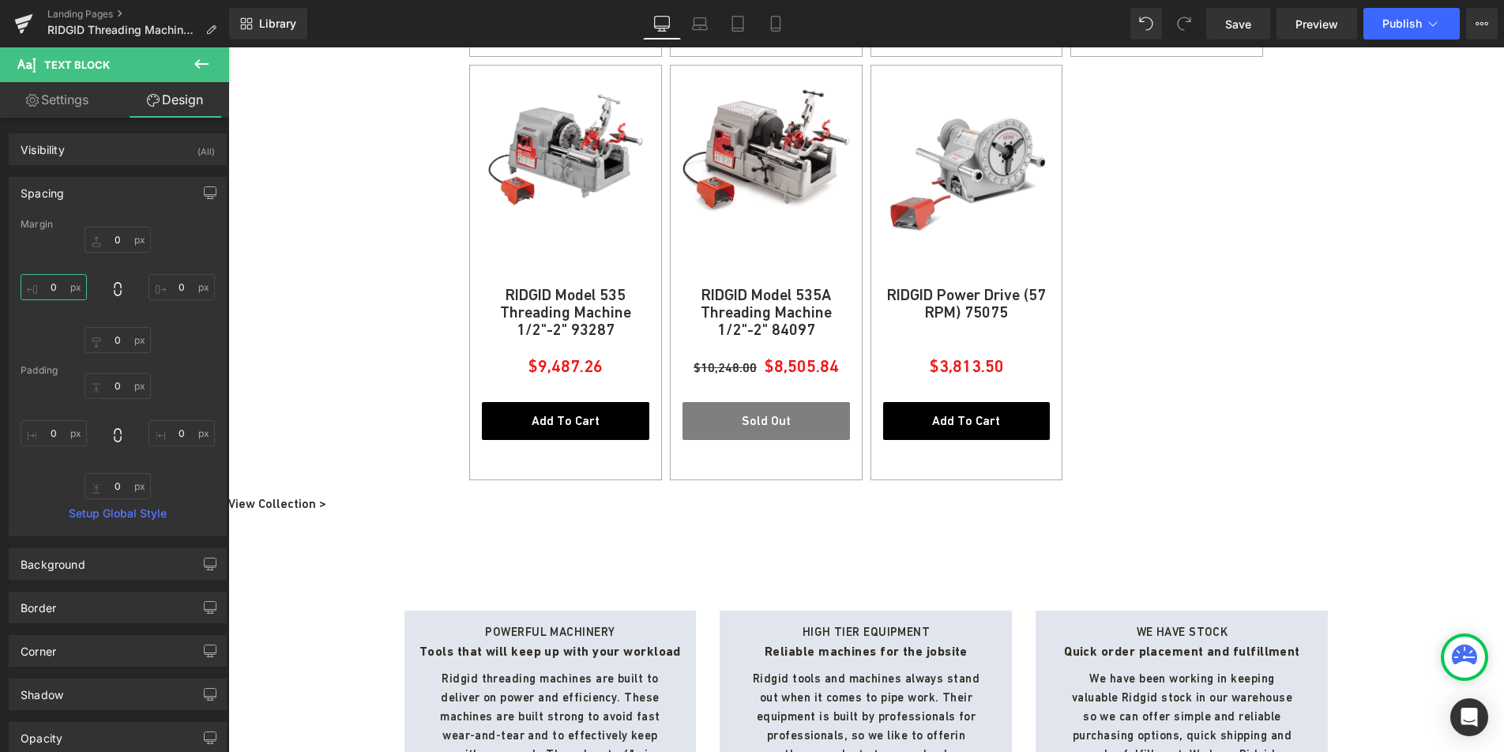
click at [56, 289] on input "0" at bounding box center [54, 287] width 66 height 26
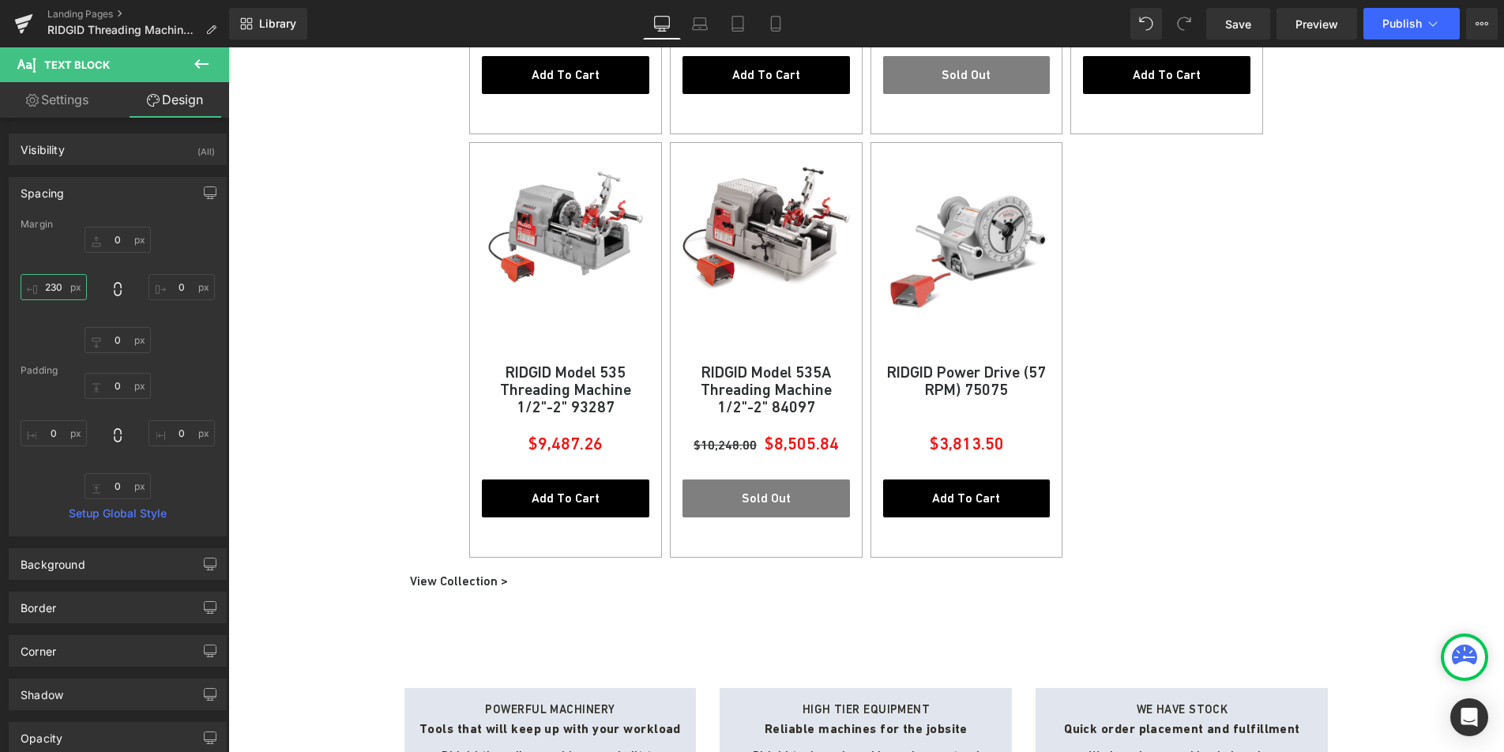
scroll to position [1311, 0]
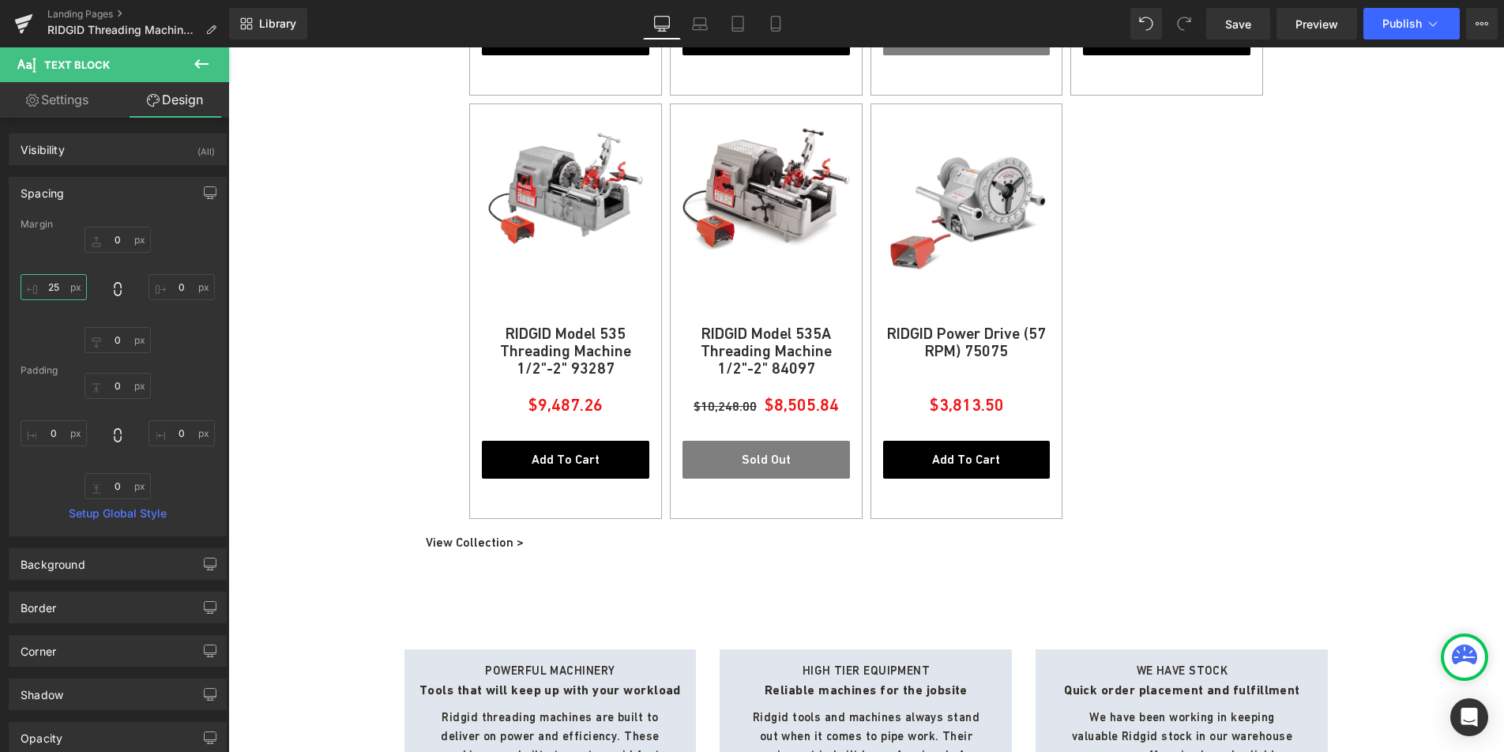
type input "2"
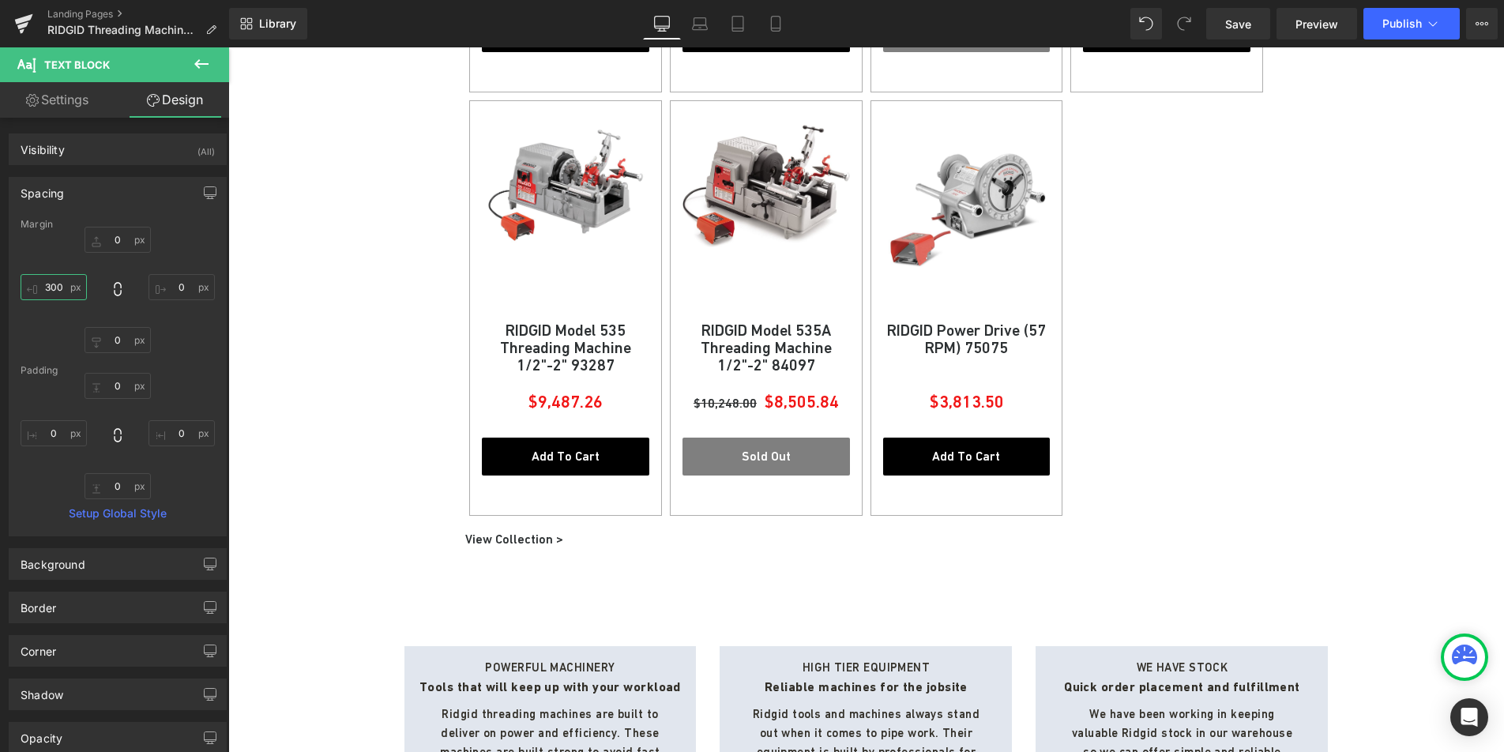
type input "300"
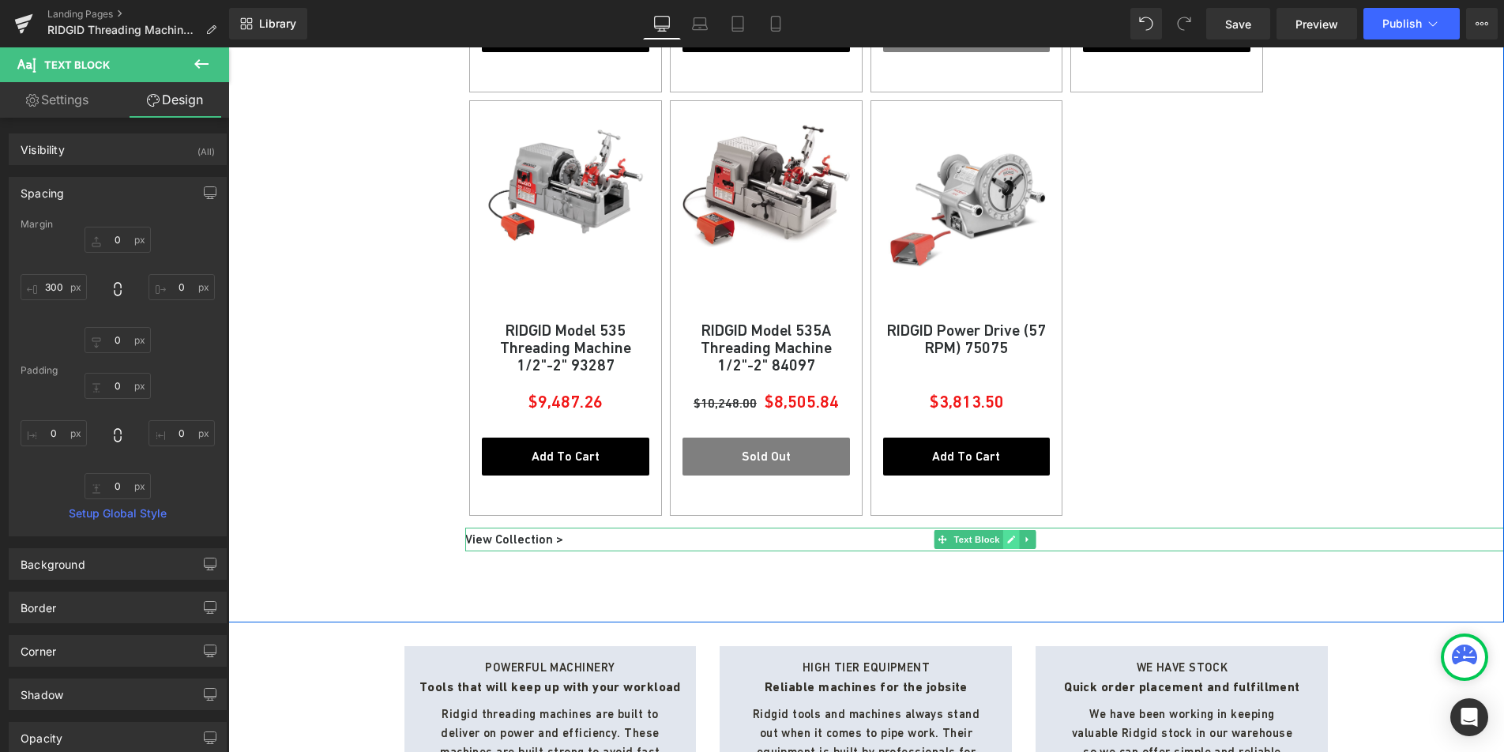
click at [1006, 537] on icon at bounding box center [1010, 539] width 9 height 9
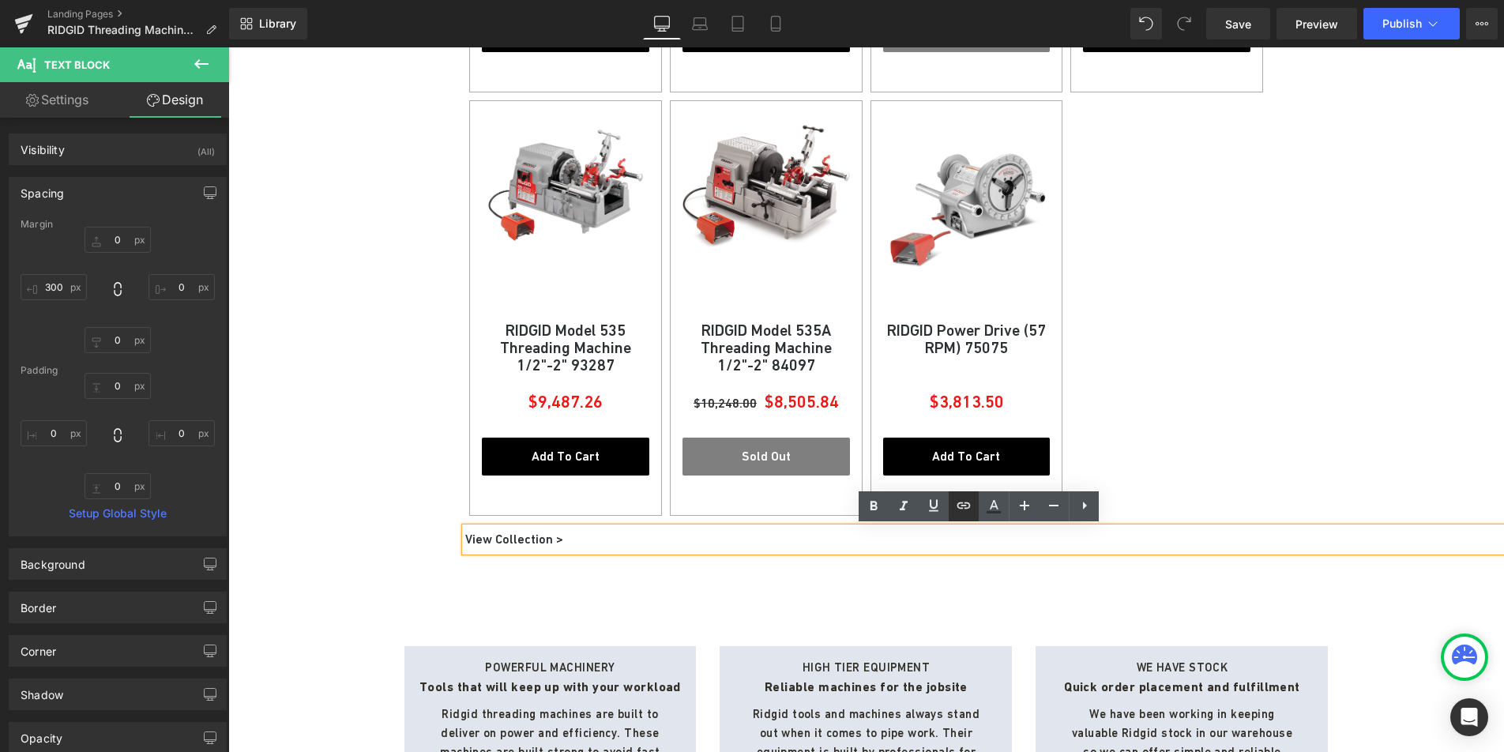
click at [966, 501] on icon at bounding box center [963, 505] width 19 height 19
click at [639, 551] on div "[URL][DOMAIN_NAME] View Collection >" at bounding box center [984, 540] width 1039 height 24
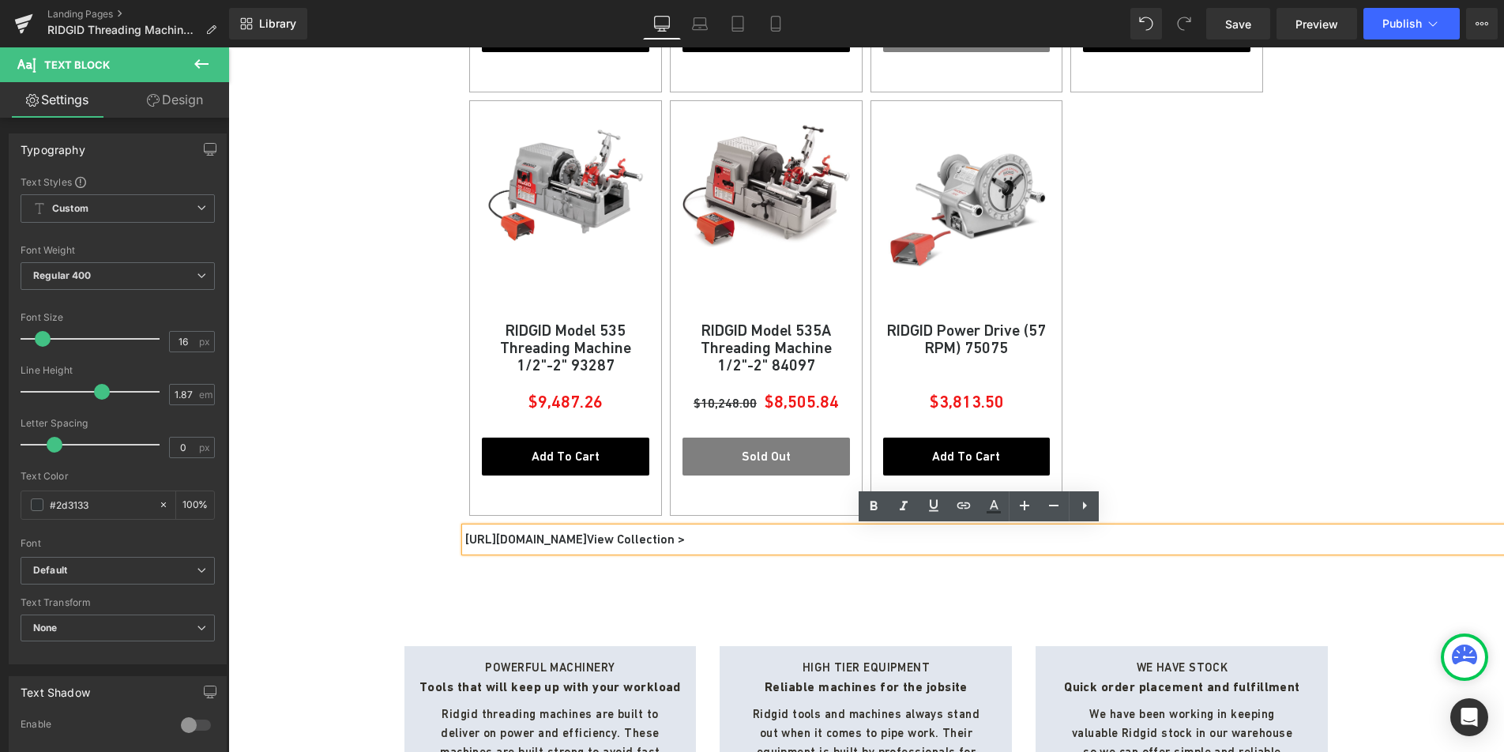
drag, startPoint x: 600, startPoint y: 535, endPoint x: 449, endPoint y: 537, distance: 150.1
click at [449, 537] on div "RIDGID PIPE & BEVELING Heading Ridgid Best Selling Threading Machines Heading O…" at bounding box center [866, 25] width 1276 height 1054
click at [465, 542] on p "View Collection >" at bounding box center [984, 540] width 1039 height 24
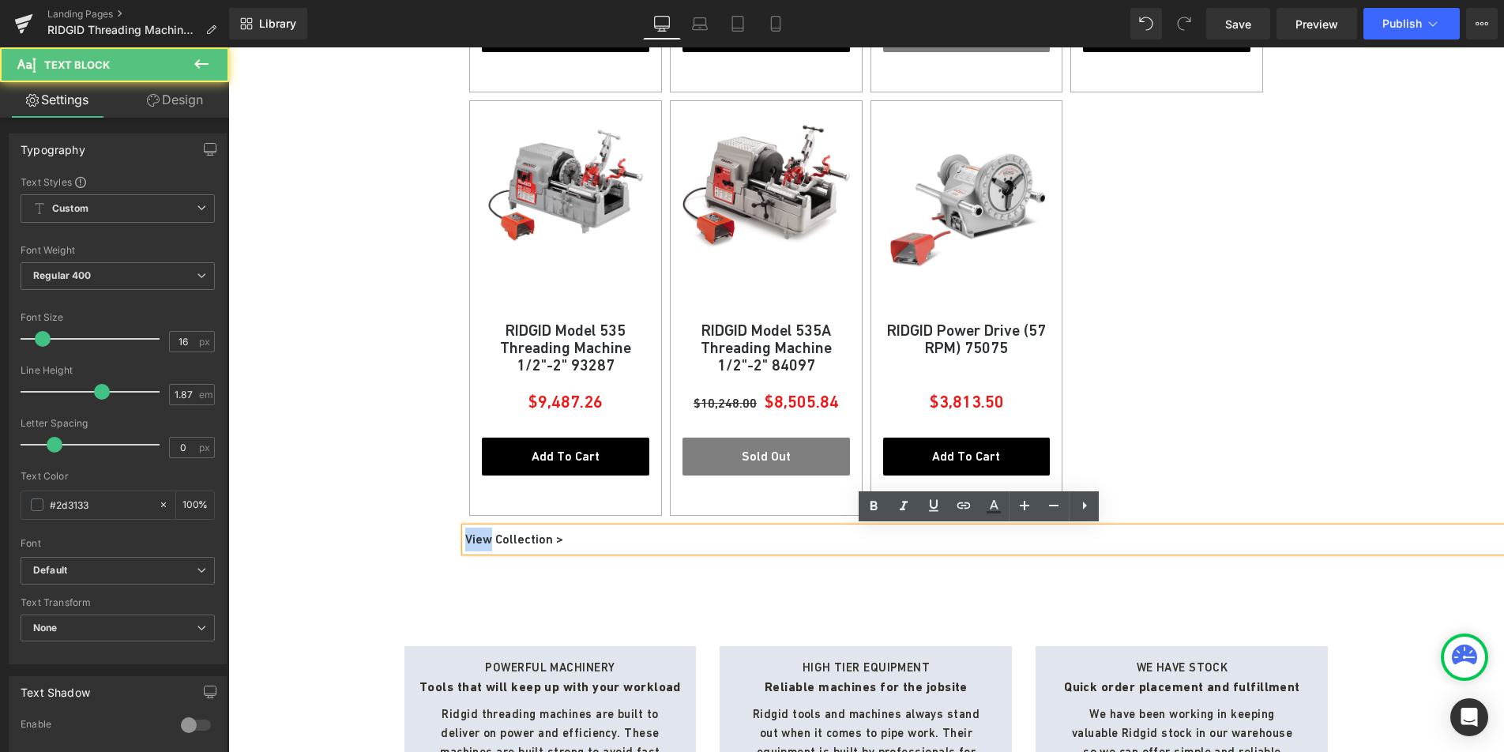
click at [465, 542] on p "View Collection >" at bounding box center [984, 540] width 1039 height 24
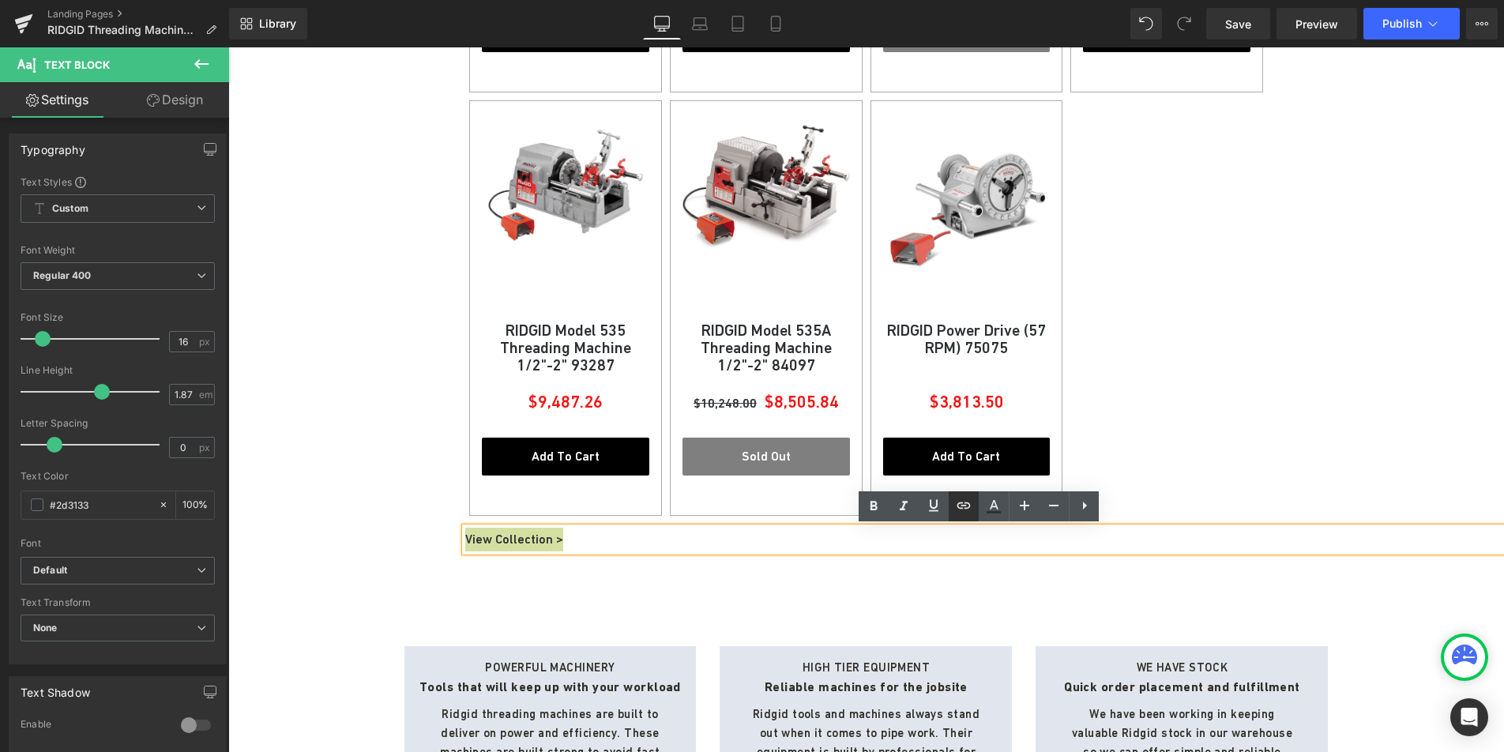
click at [961, 503] on icon at bounding box center [963, 505] width 13 height 6
click at [592, 585] on input "text" at bounding box center [574, 572] width 243 height 39
paste input "[URL][DOMAIN_NAME]"
type input "[URL][DOMAIN_NAME]"
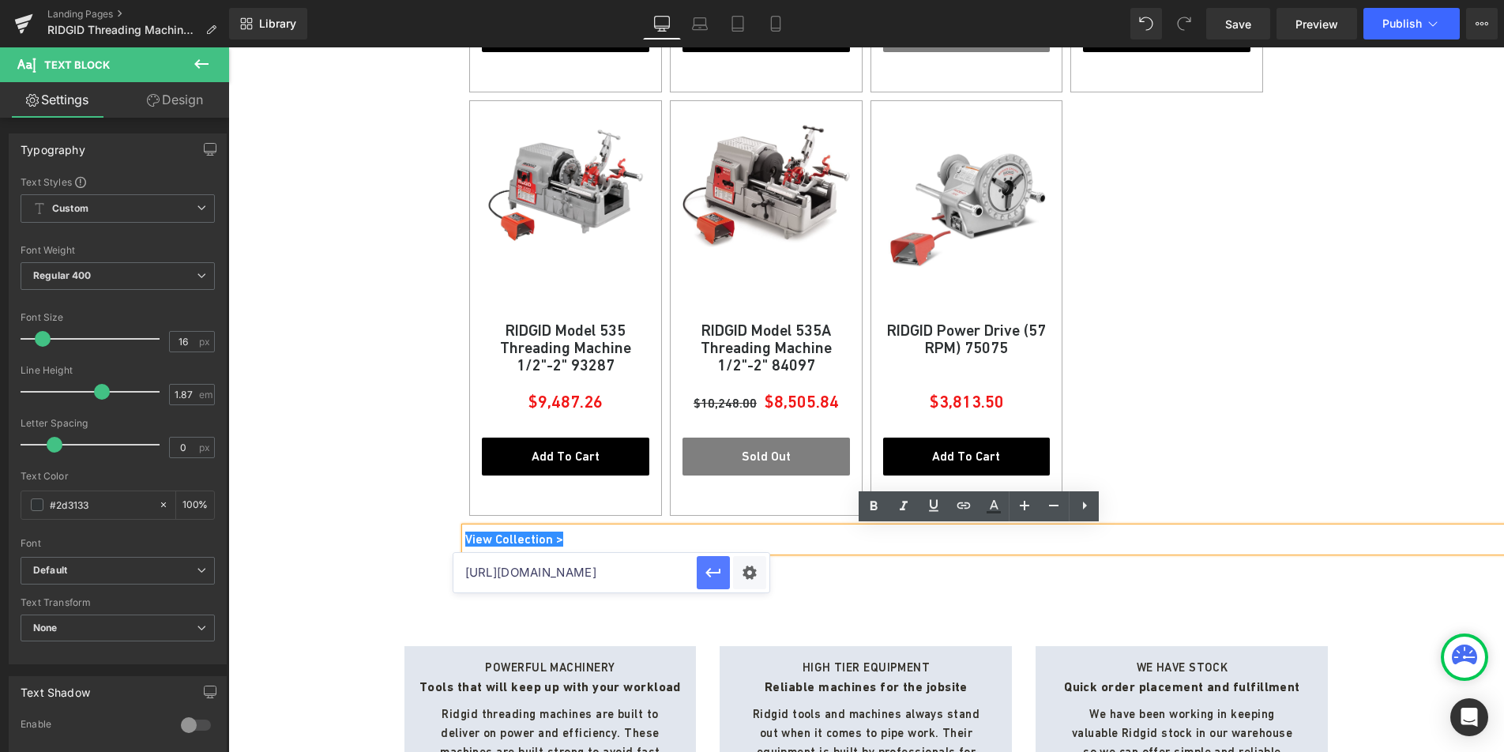
drag, startPoint x: 702, startPoint y: 576, endPoint x: 473, endPoint y: 528, distance: 233.2
click at [702, 576] on button "button" at bounding box center [713, 572] width 33 height 33
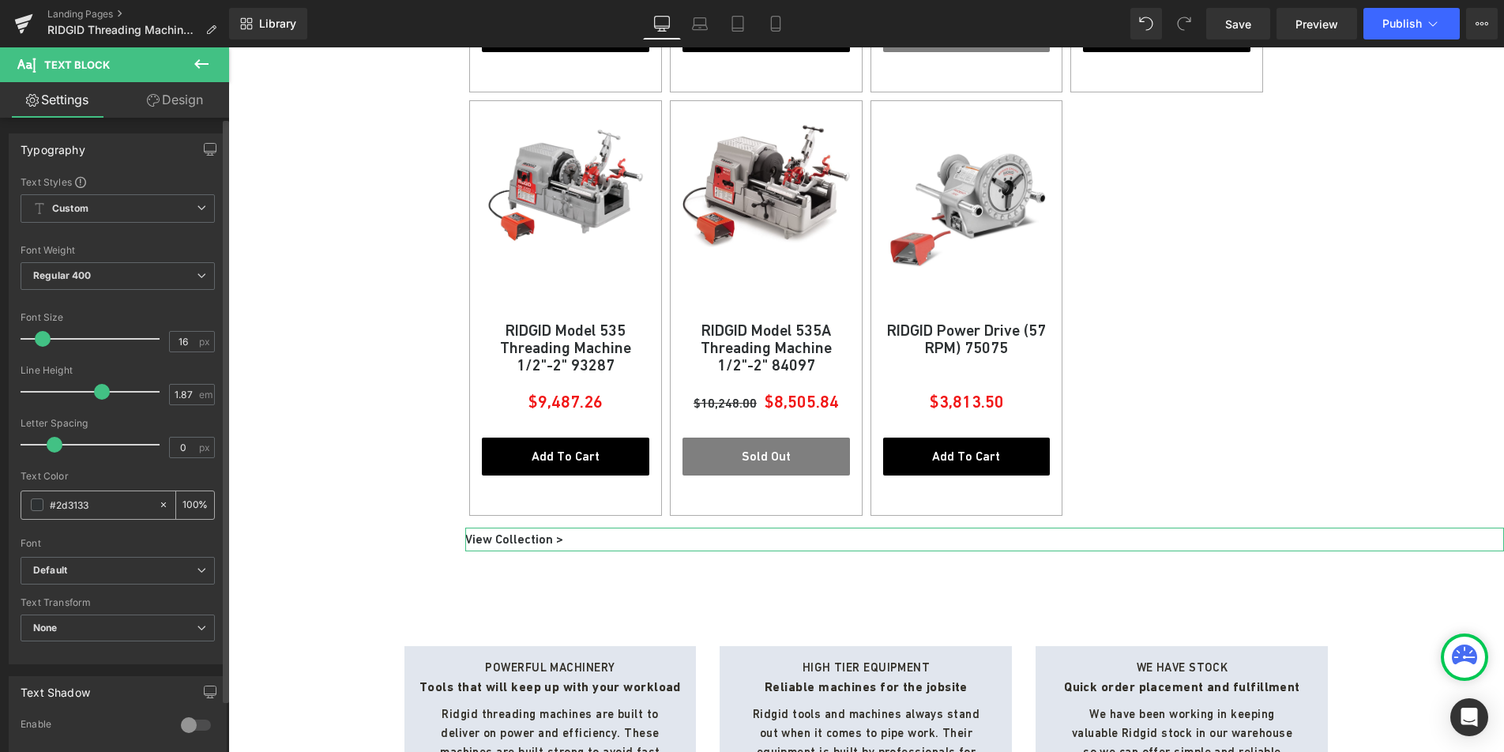
click at [38, 507] on span at bounding box center [37, 504] width 13 height 13
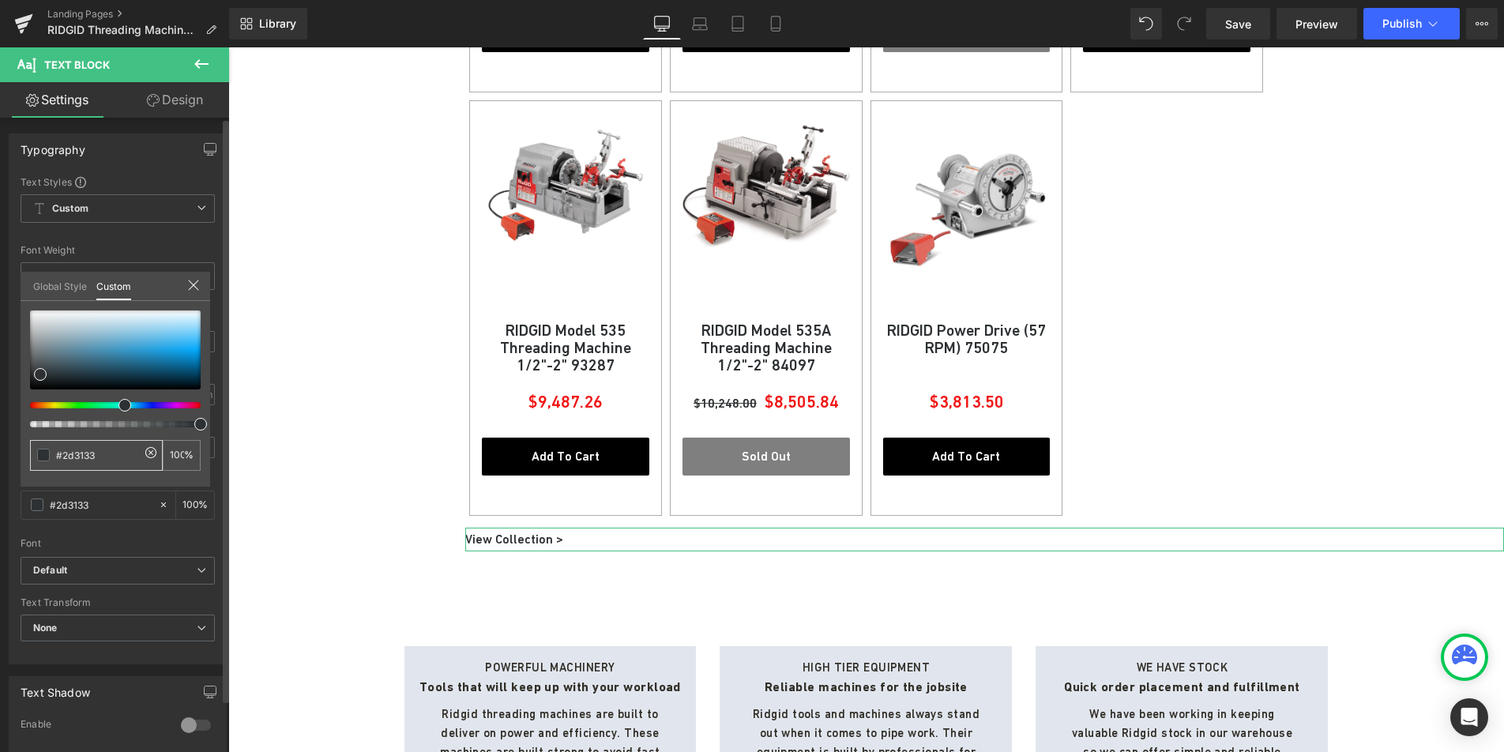
click at [75, 449] on input "#2d3133" at bounding box center [98, 455] width 84 height 17
paste input "#0000EE"
type input "##0000EE"
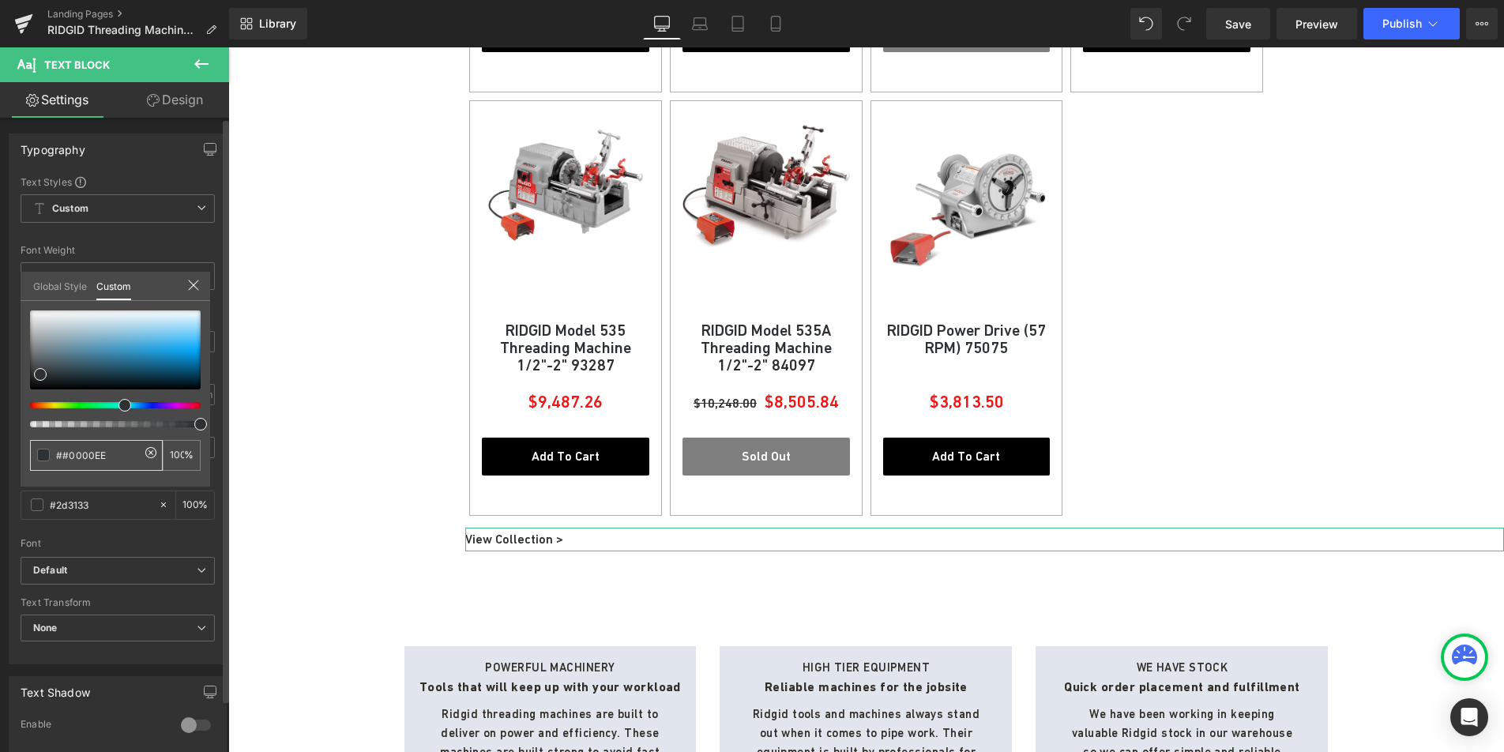
type input "0"
click at [68, 456] on input "##0000EE" at bounding box center [98, 455] width 84 height 17
type input "#0000EE"
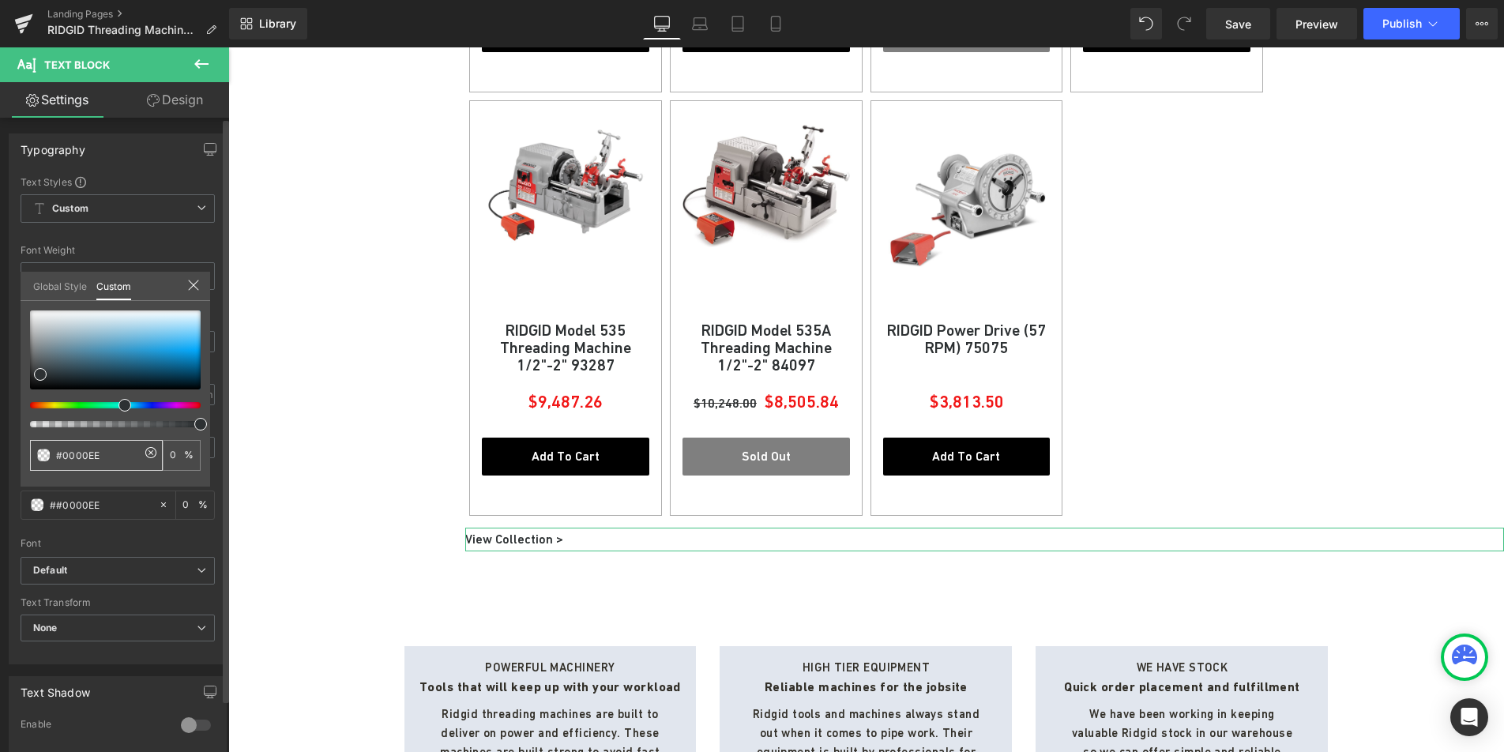
type input "100"
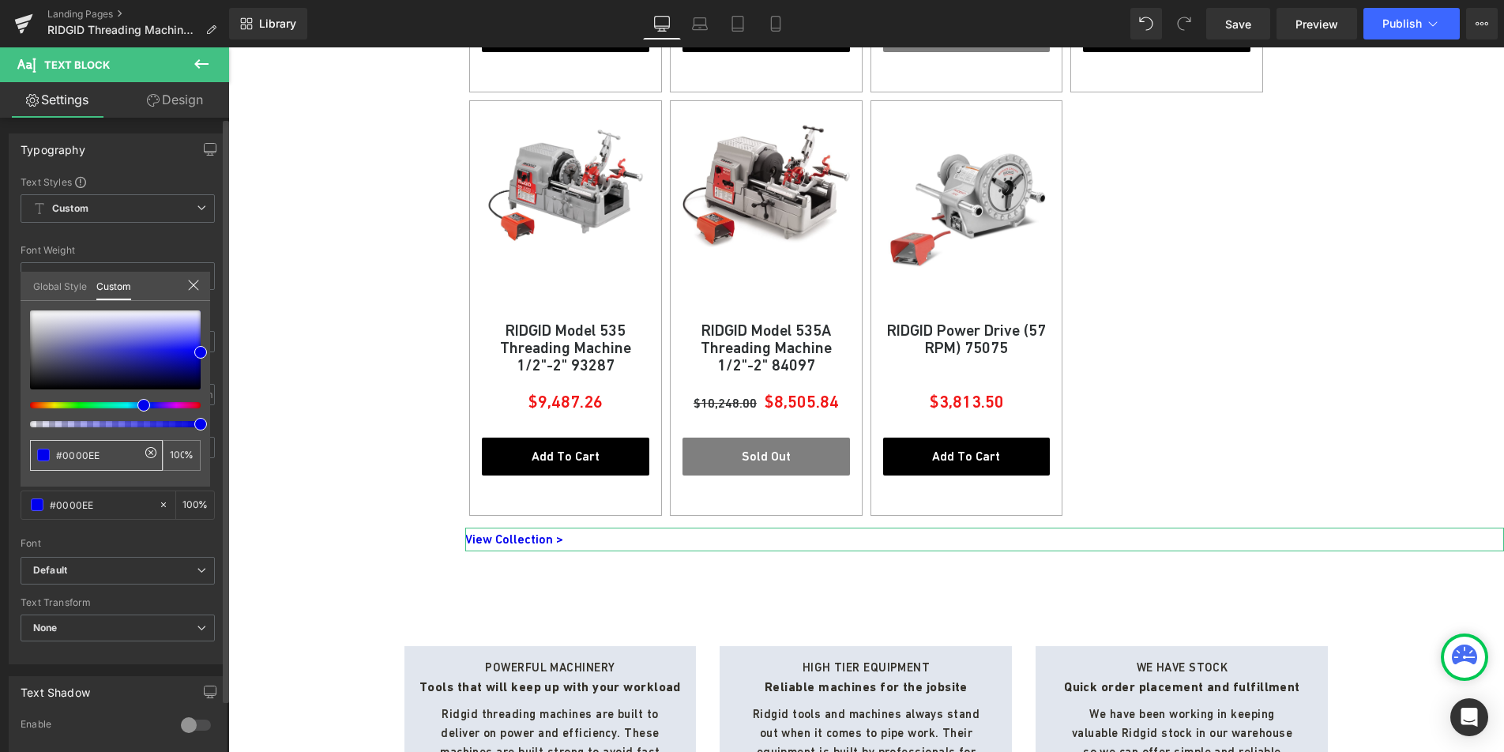
type input "#0000EE"
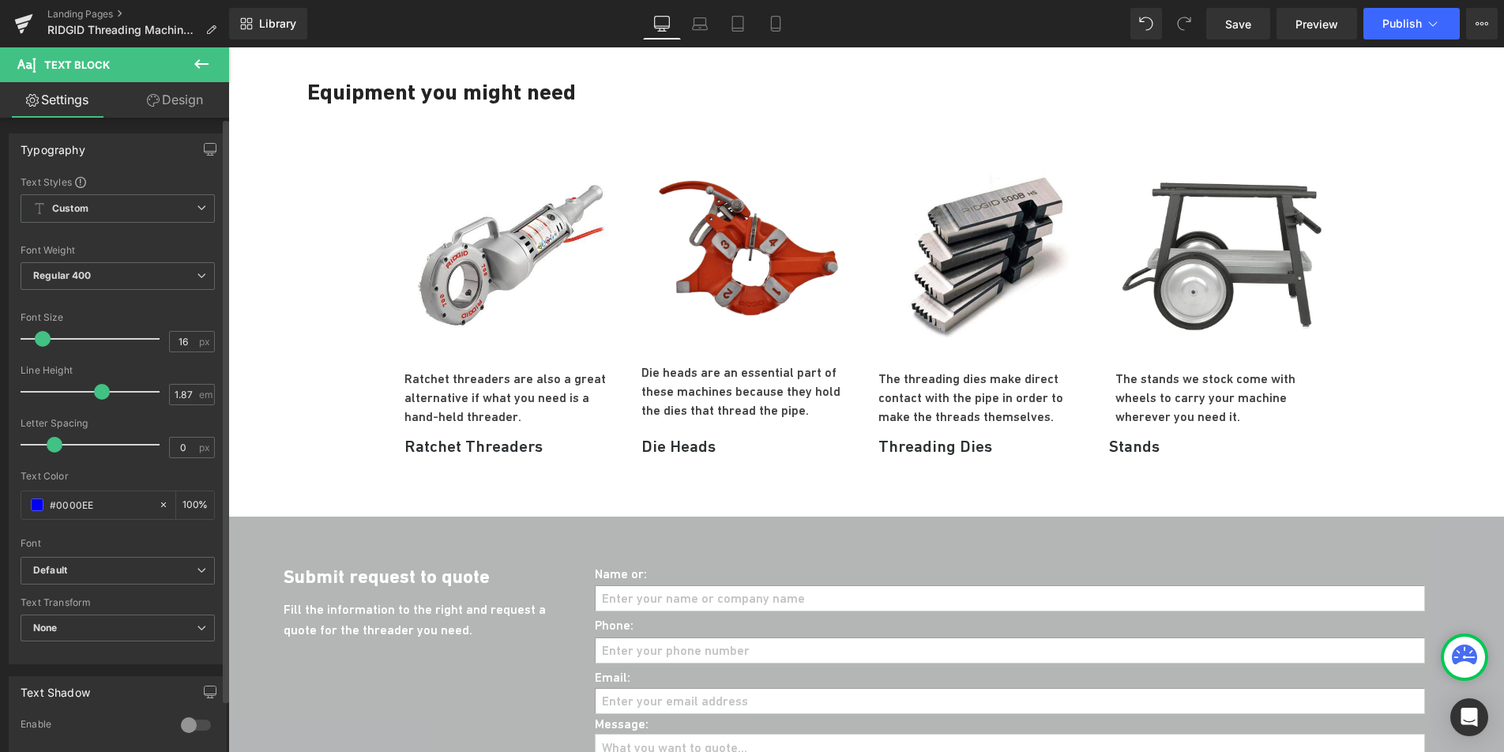
scroll to position [2496, 0]
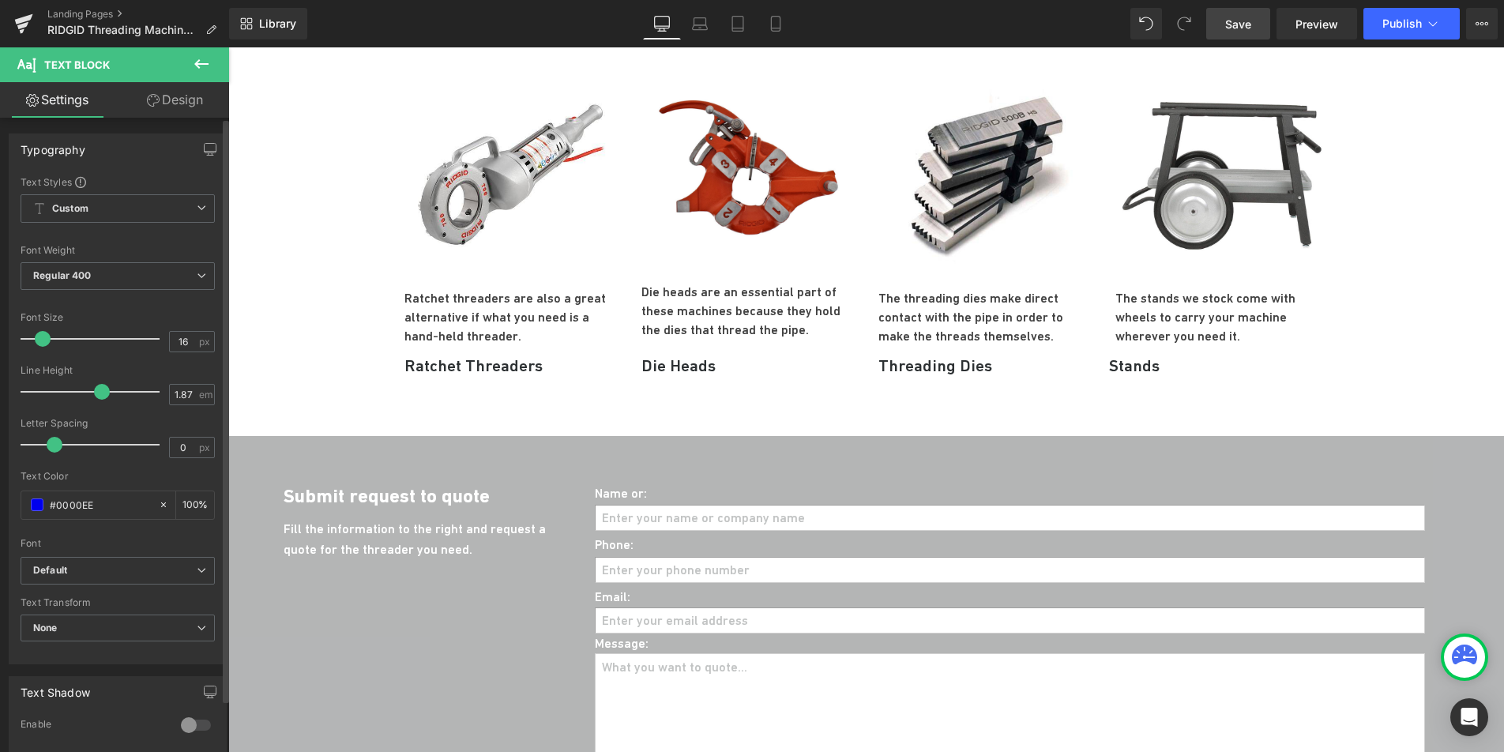
drag, startPoint x: 1248, startPoint y: 25, endPoint x: 1055, endPoint y: 179, distance: 246.9
click at [1248, 25] on span "Save" at bounding box center [1238, 24] width 26 height 17
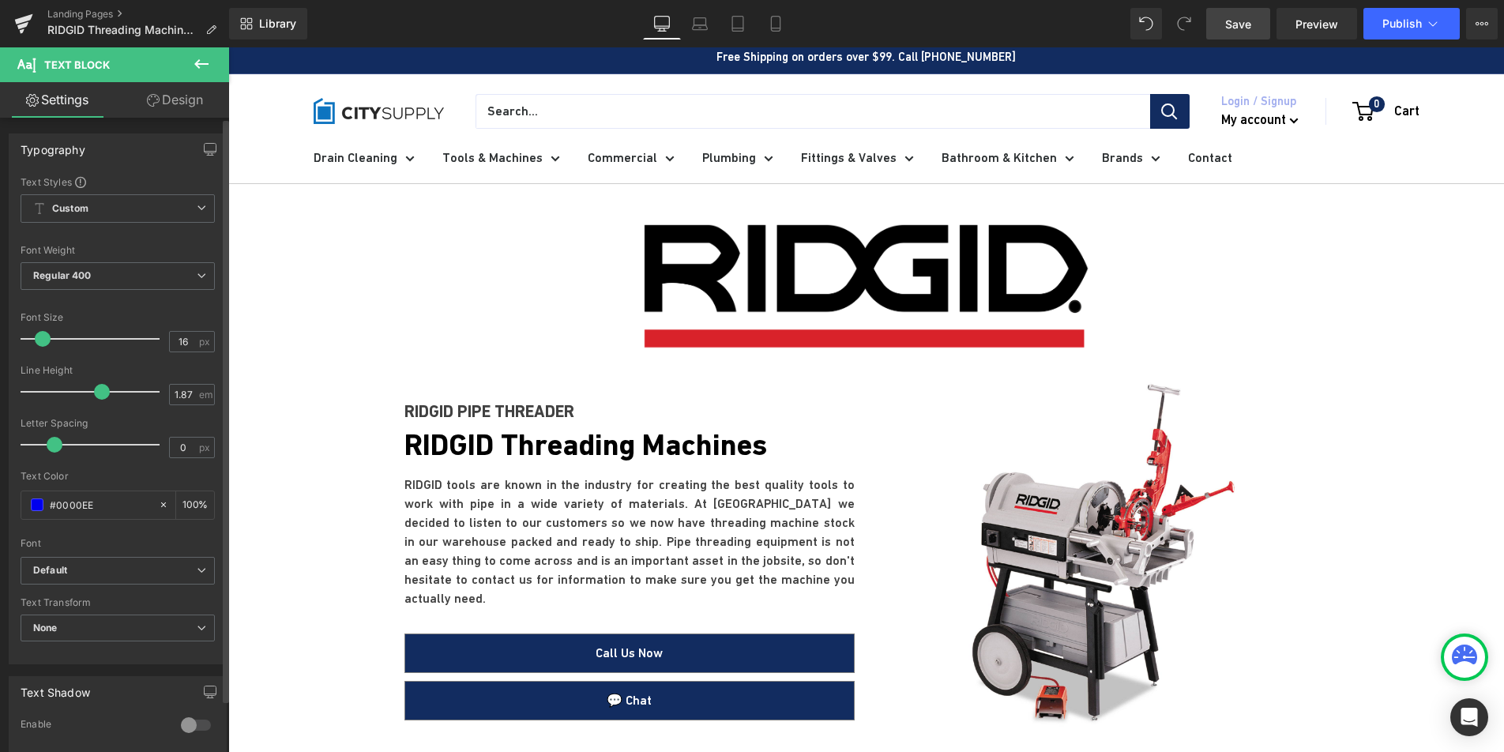
scroll to position [0, 0]
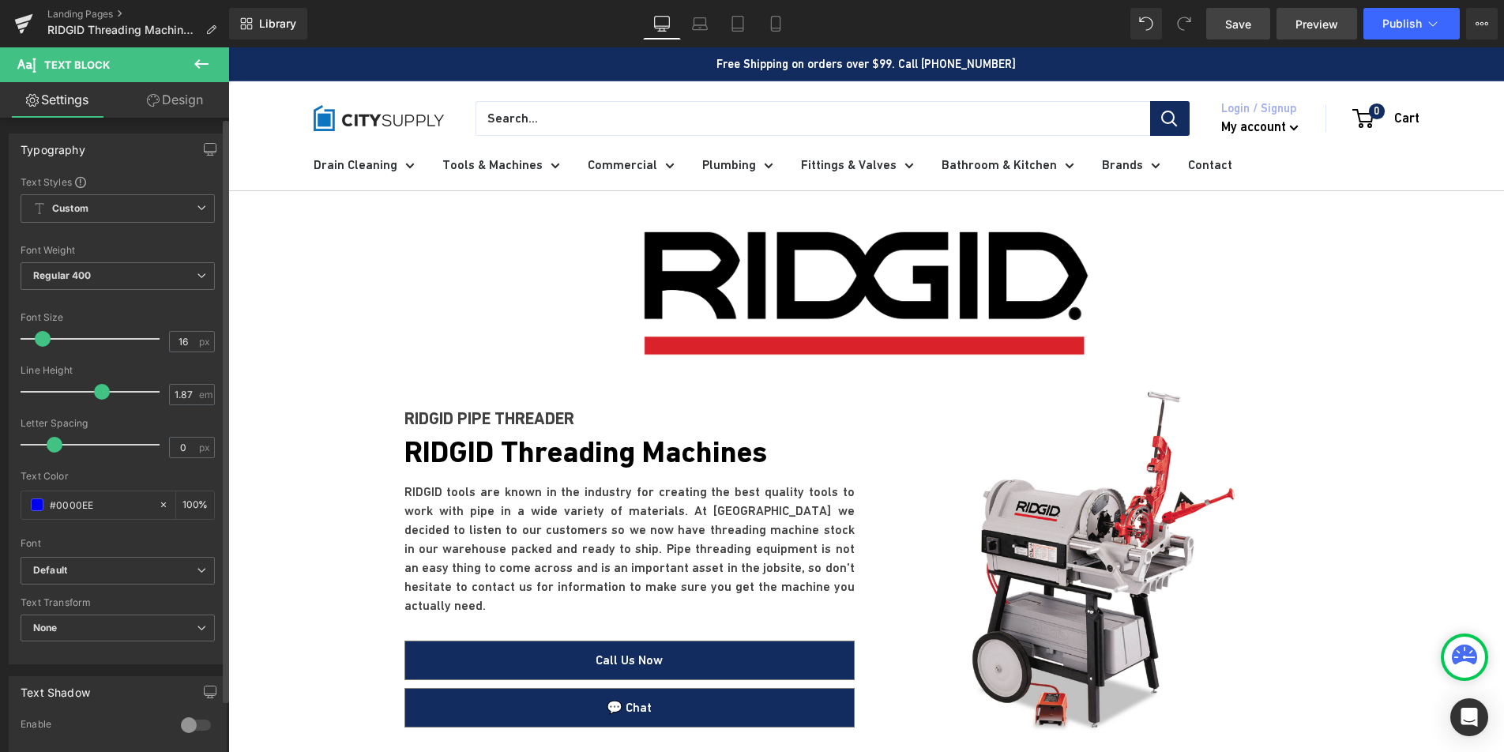
click at [1319, 30] on span "Preview" at bounding box center [1317, 24] width 43 height 17
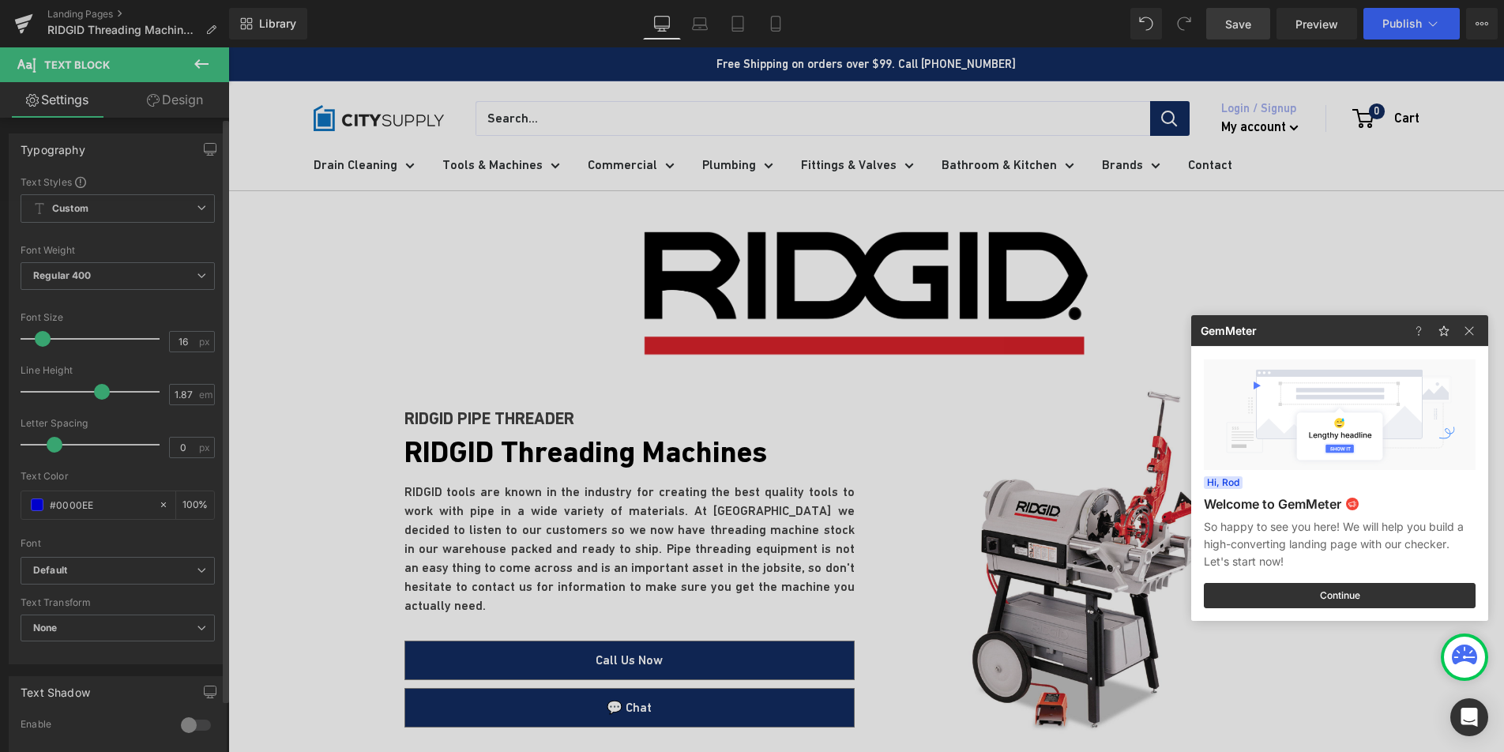
click at [1424, 25] on div at bounding box center [752, 376] width 1504 height 752
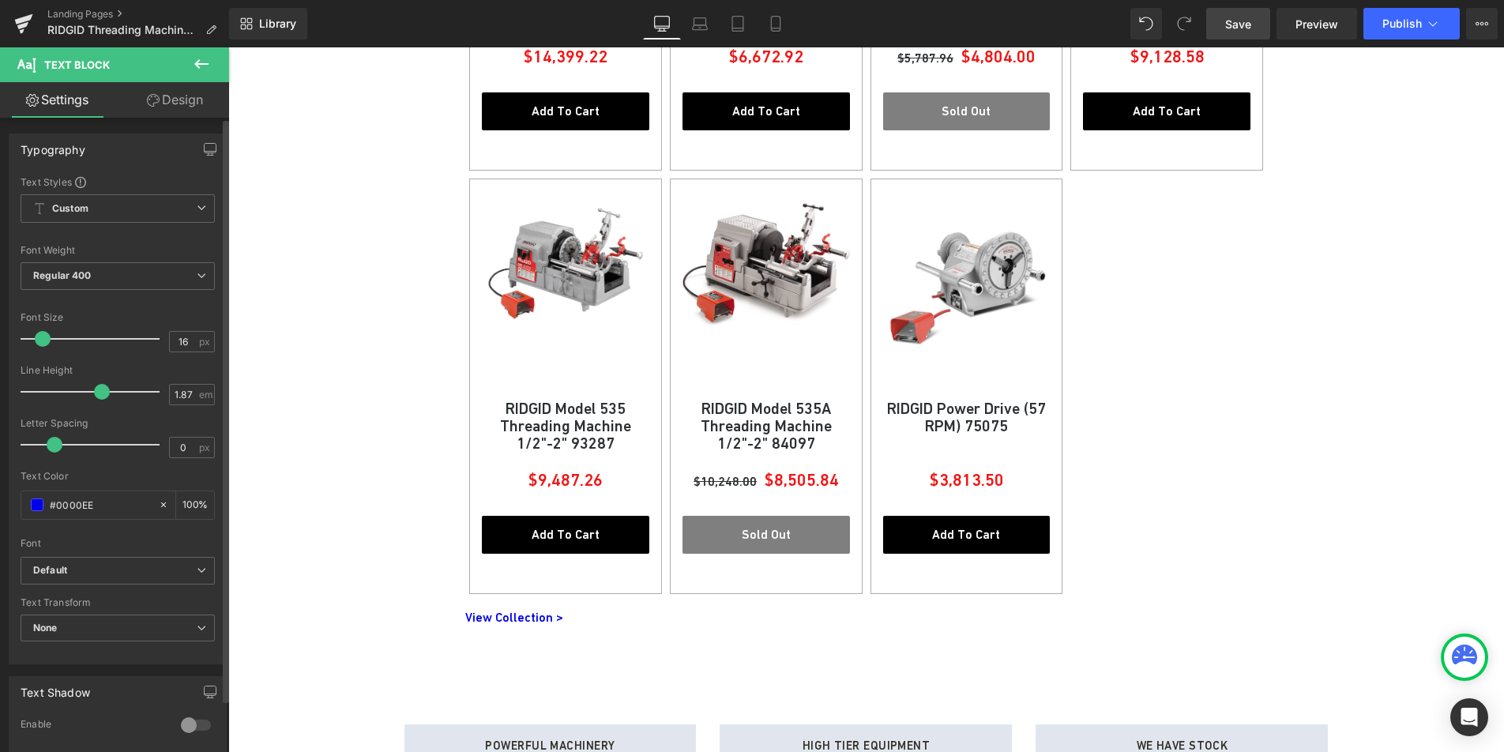
scroll to position [1464, 0]
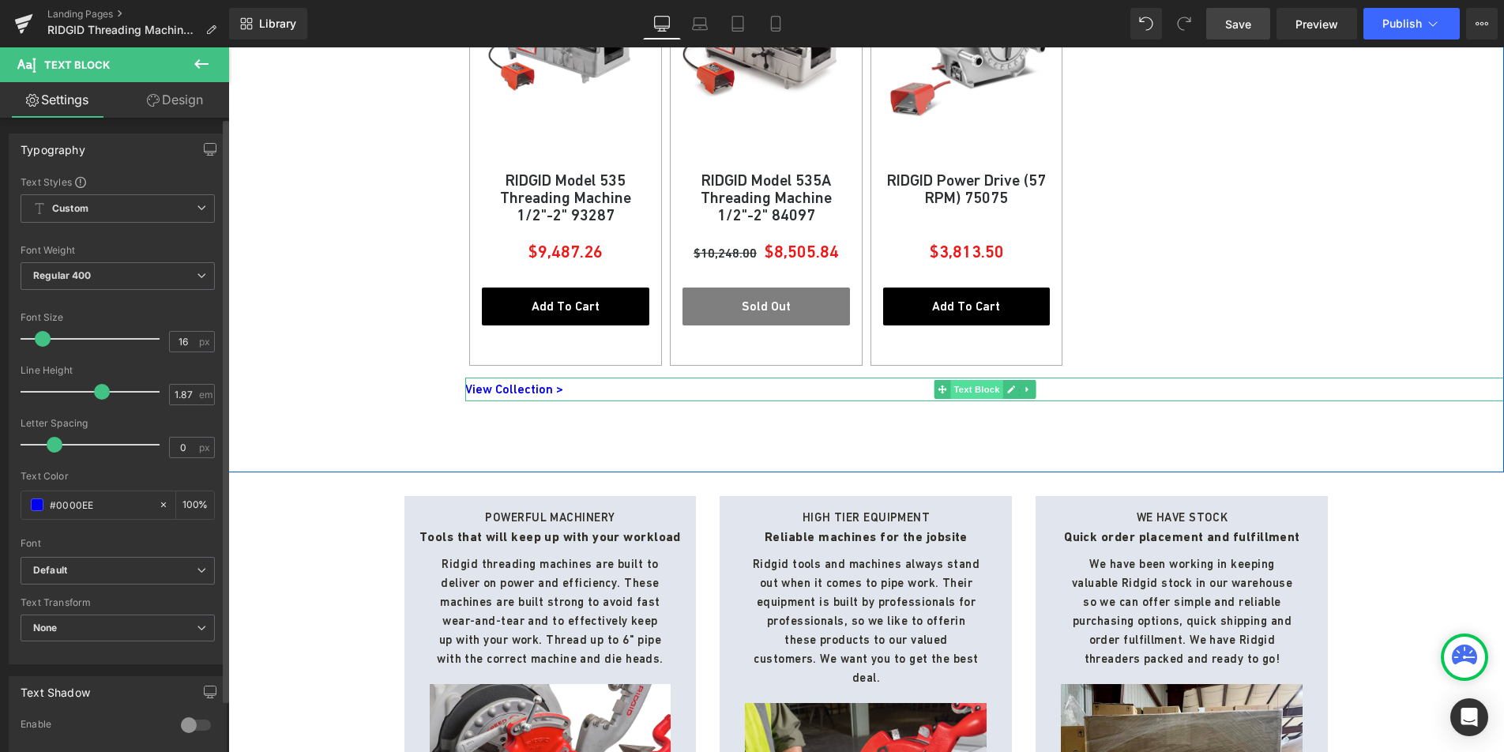
click at [953, 391] on span "Text Block" at bounding box center [976, 389] width 52 height 19
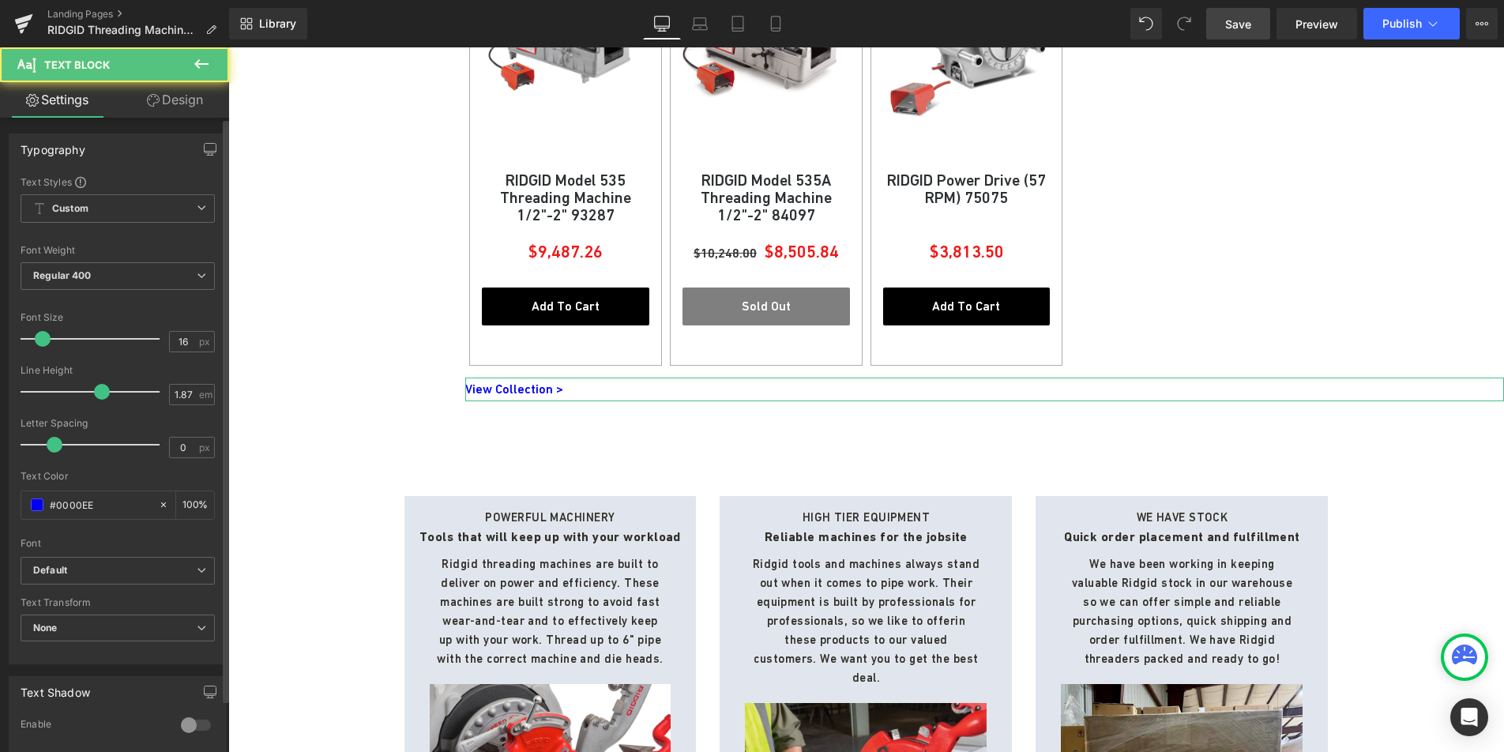
click at [175, 100] on link "Design" at bounding box center [175, 100] width 115 height 36
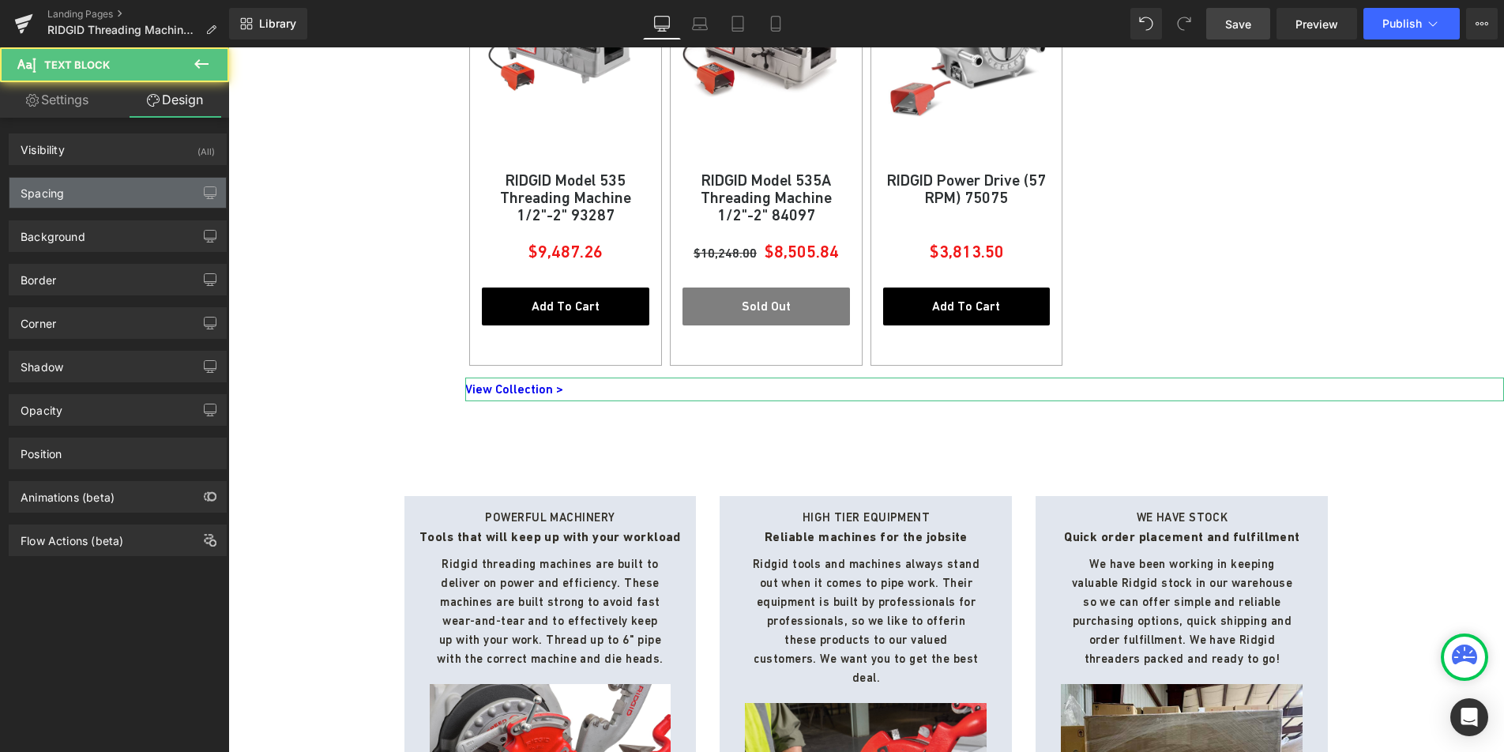
type input "0"
type input "300"
type input "0"
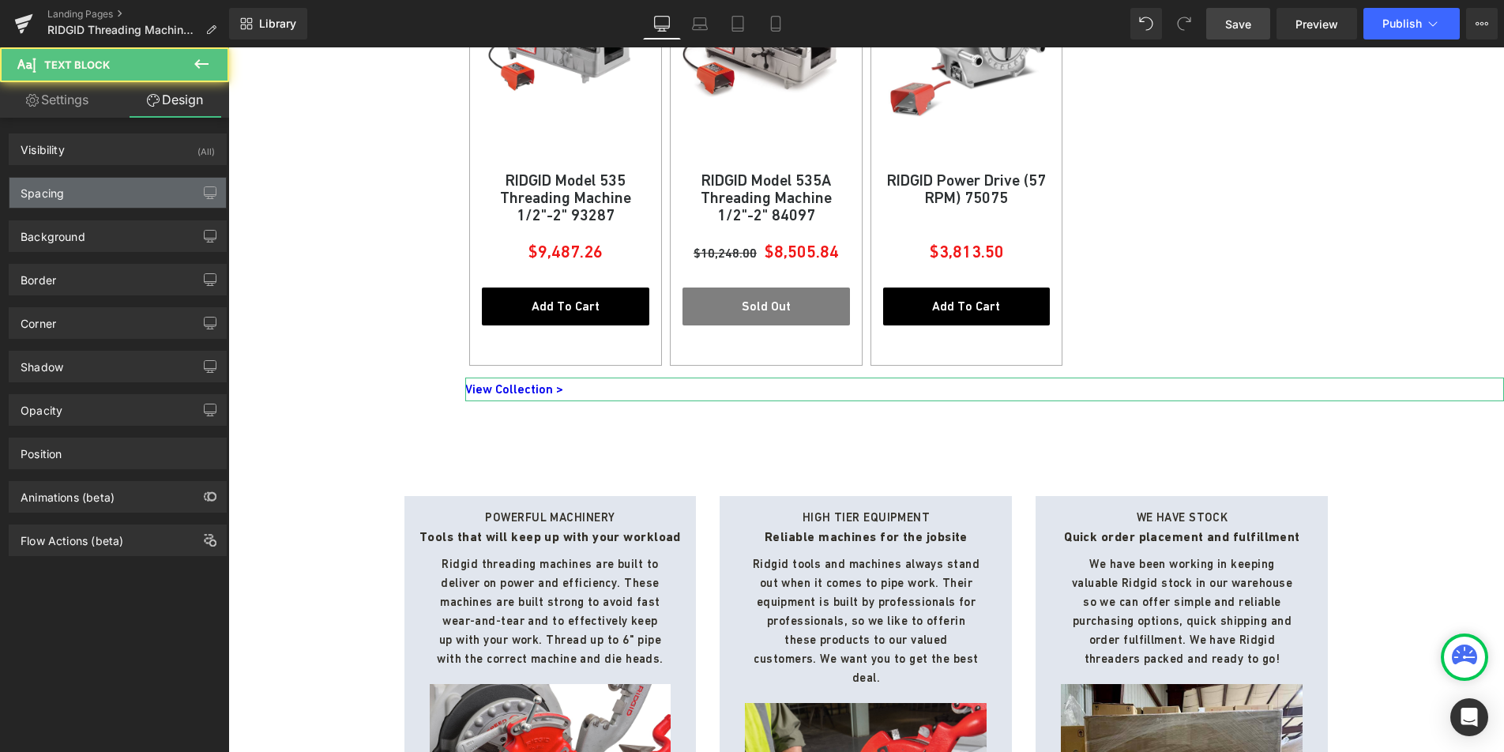
type input "0"
click at [100, 185] on div "Spacing" at bounding box center [117, 193] width 216 height 30
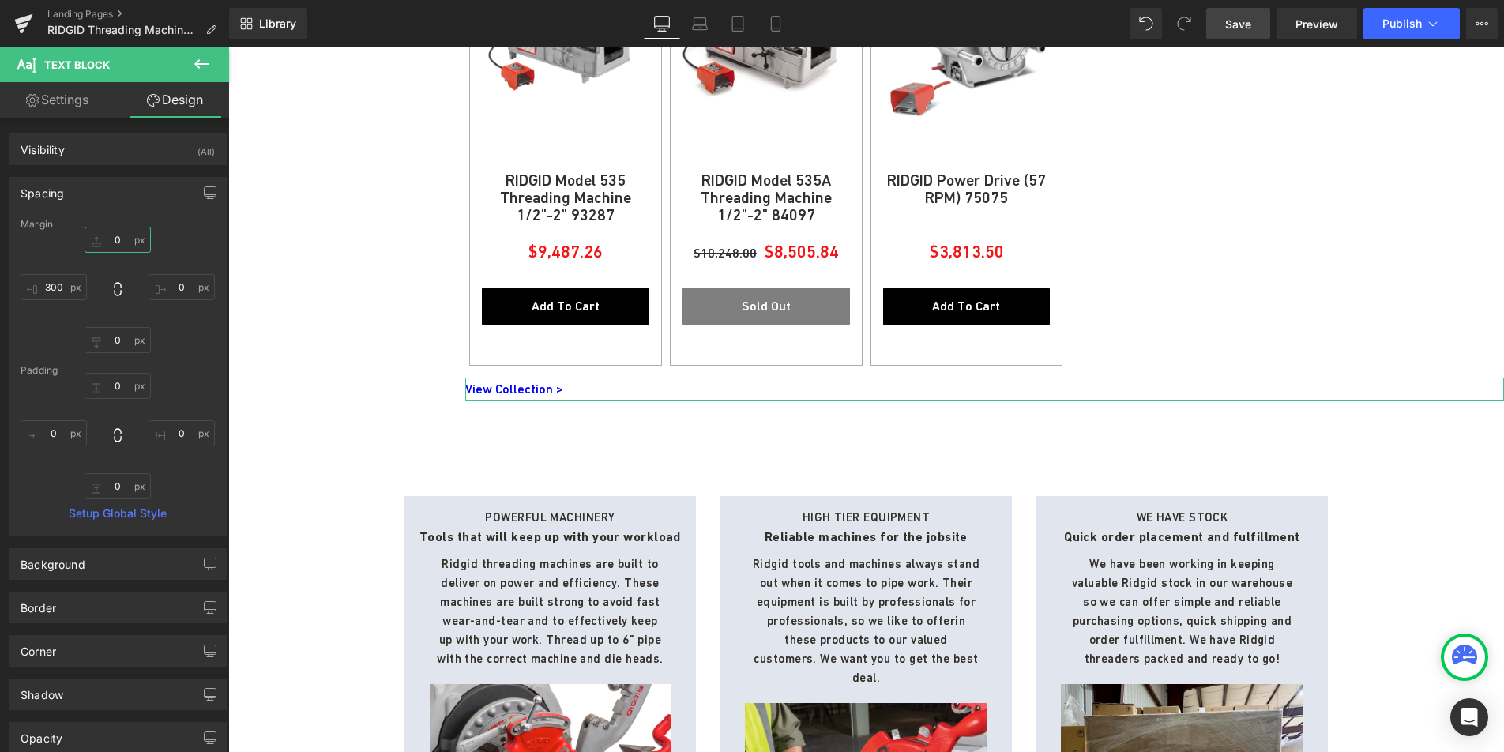
click at [118, 243] on input "0" at bounding box center [118, 240] width 66 height 26
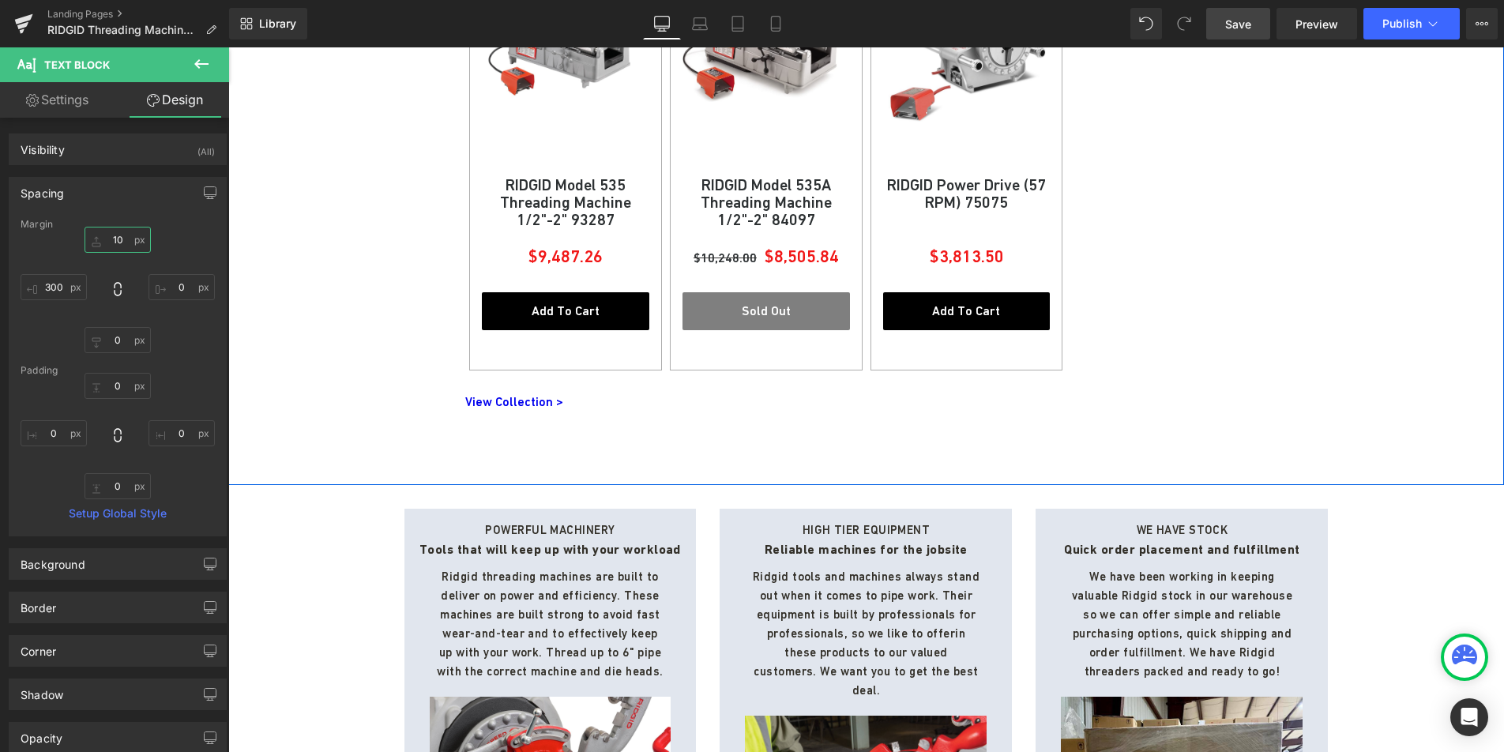
scroll to position [1452, 0]
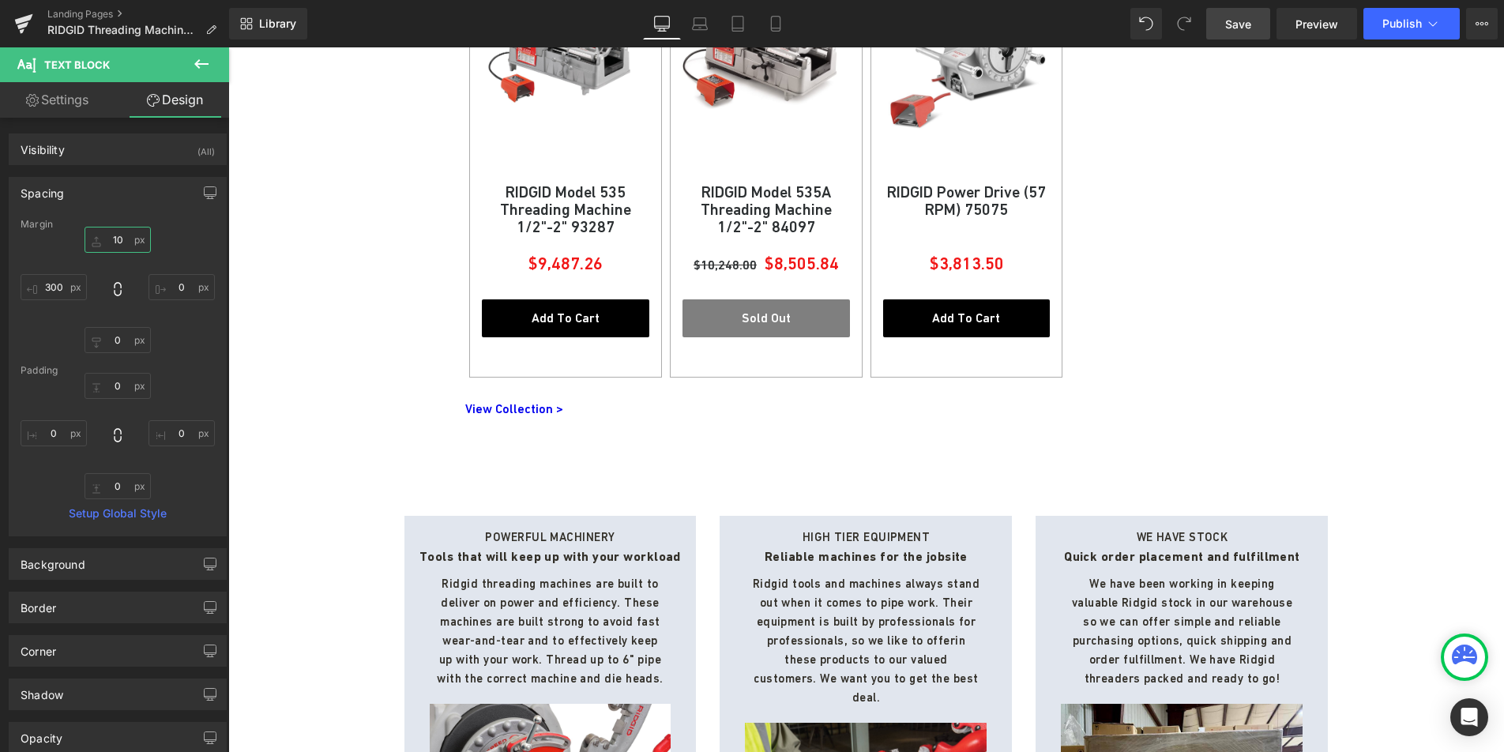
type input "10"
click at [60, 286] on input "300" at bounding box center [54, 287] width 66 height 26
type input "305"
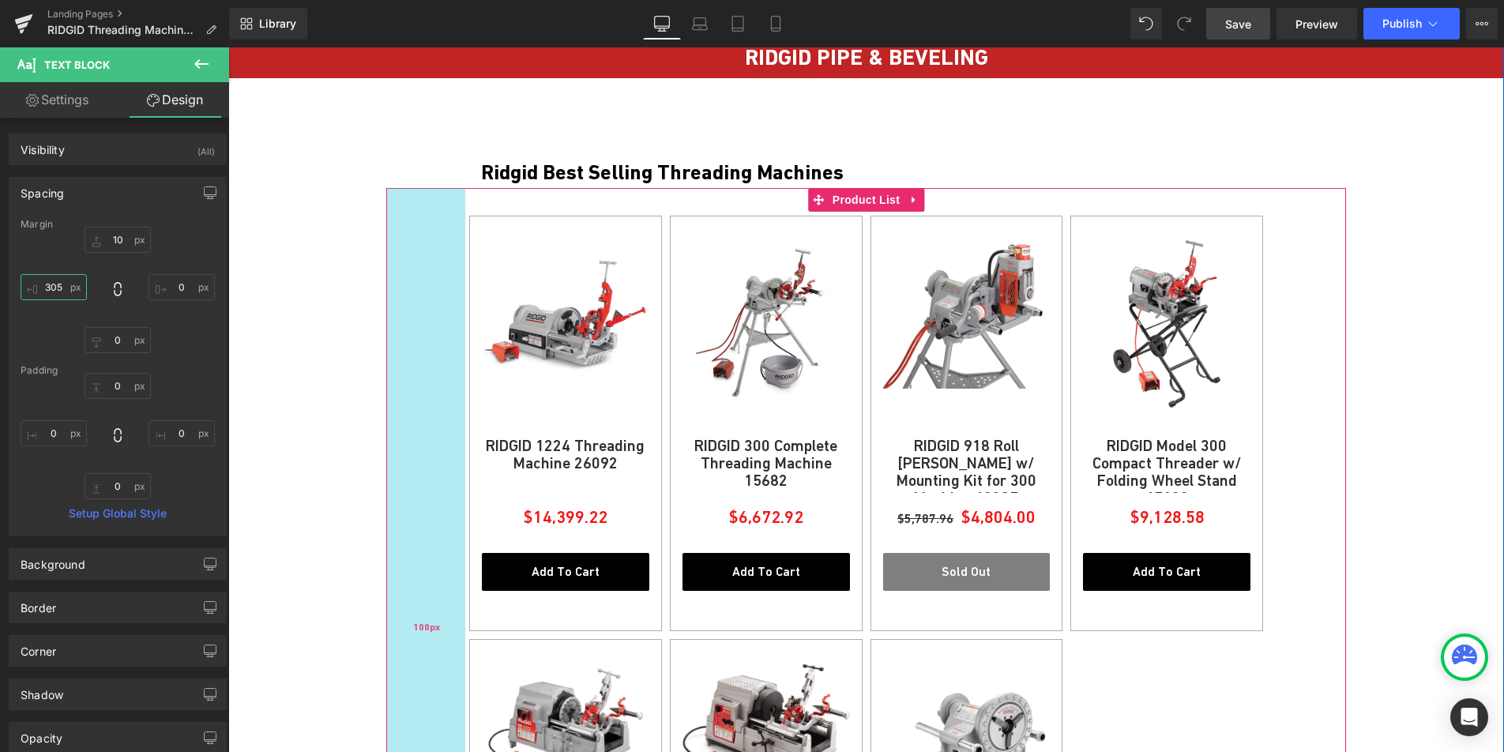
scroll to position [604, 0]
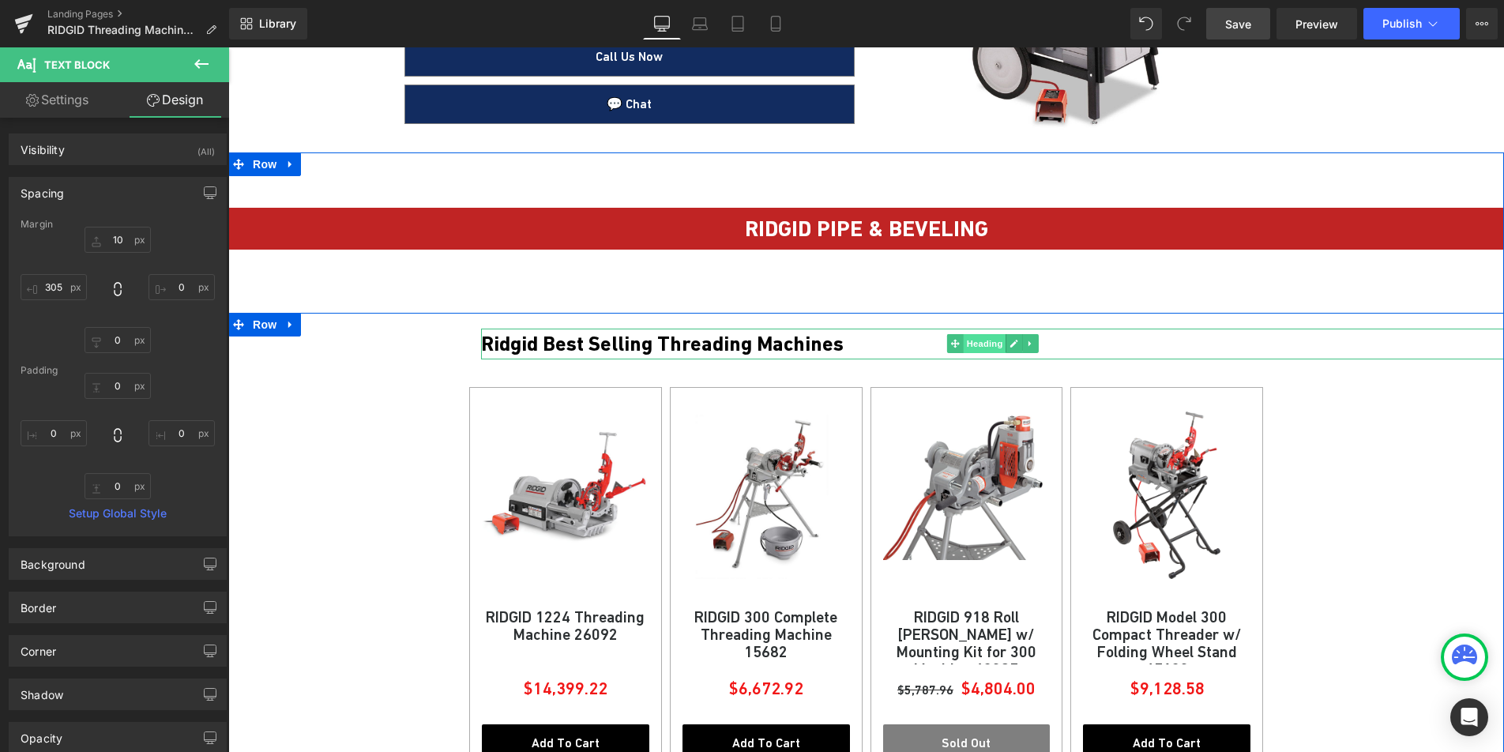
click at [977, 348] on span "Heading" at bounding box center [984, 343] width 43 height 19
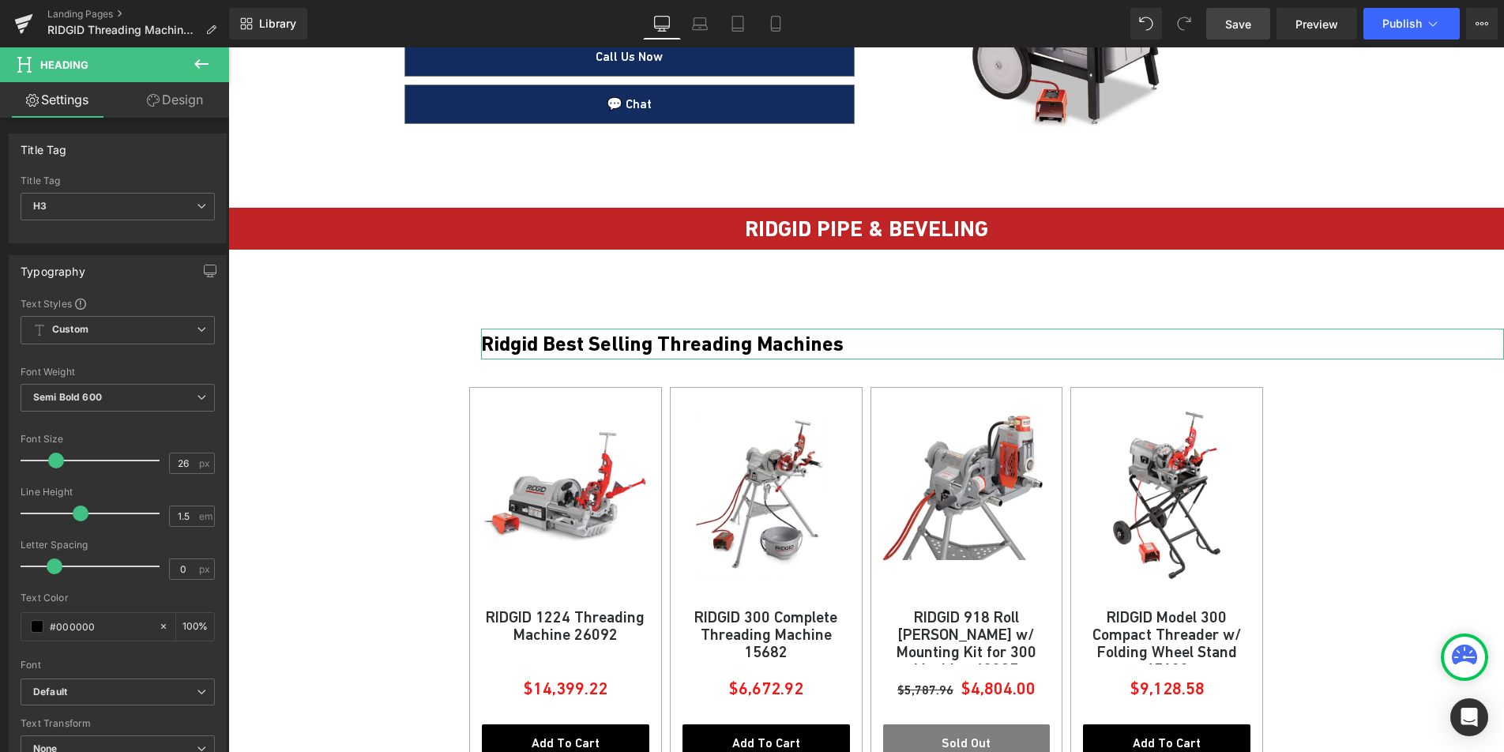
click at [171, 104] on link "Design" at bounding box center [175, 100] width 115 height 36
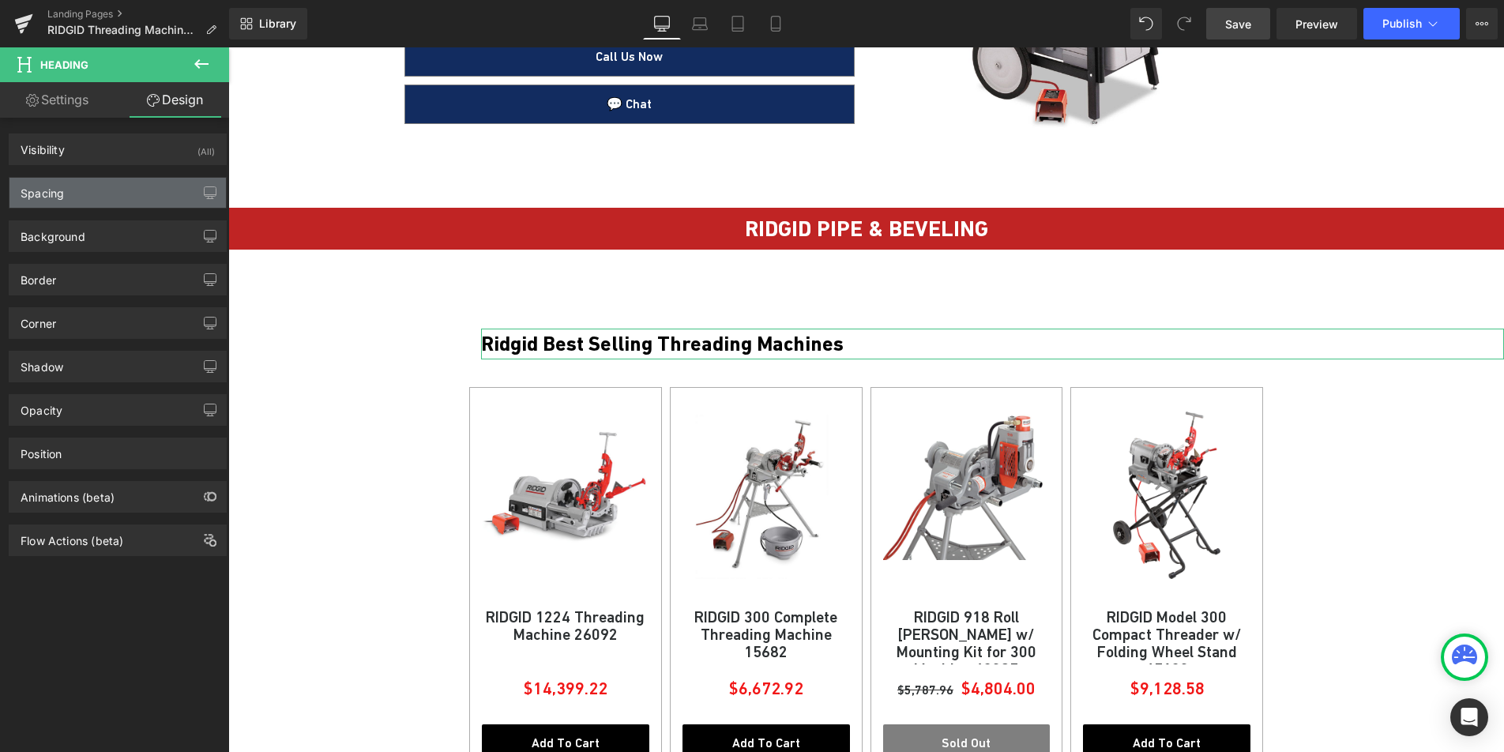
click at [151, 190] on div "Spacing" at bounding box center [117, 193] width 216 height 30
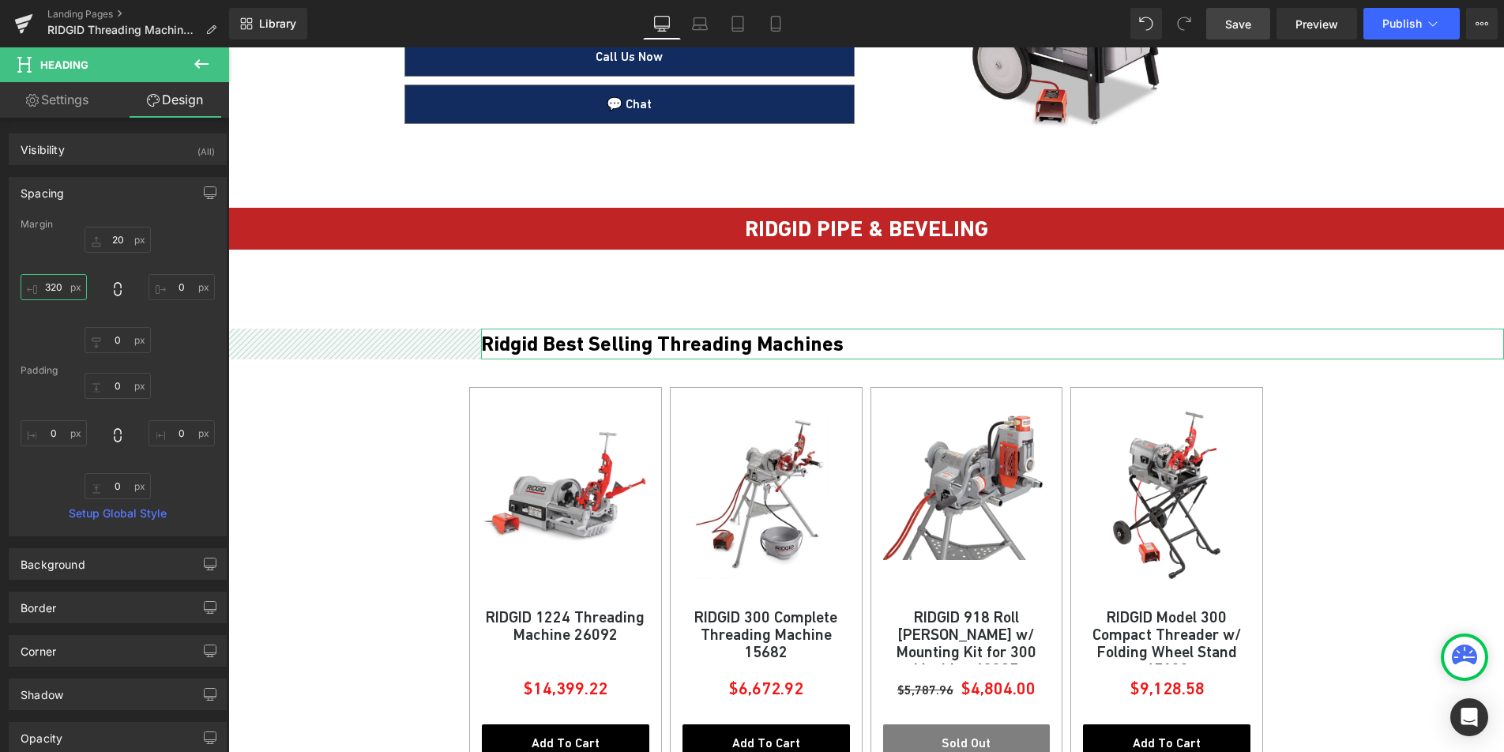
drag, startPoint x: 55, startPoint y: 281, endPoint x: 51, endPoint y: 224, distance: 57.9
click at [55, 281] on input "320" at bounding box center [54, 287] width 66 height 26
type input "305"
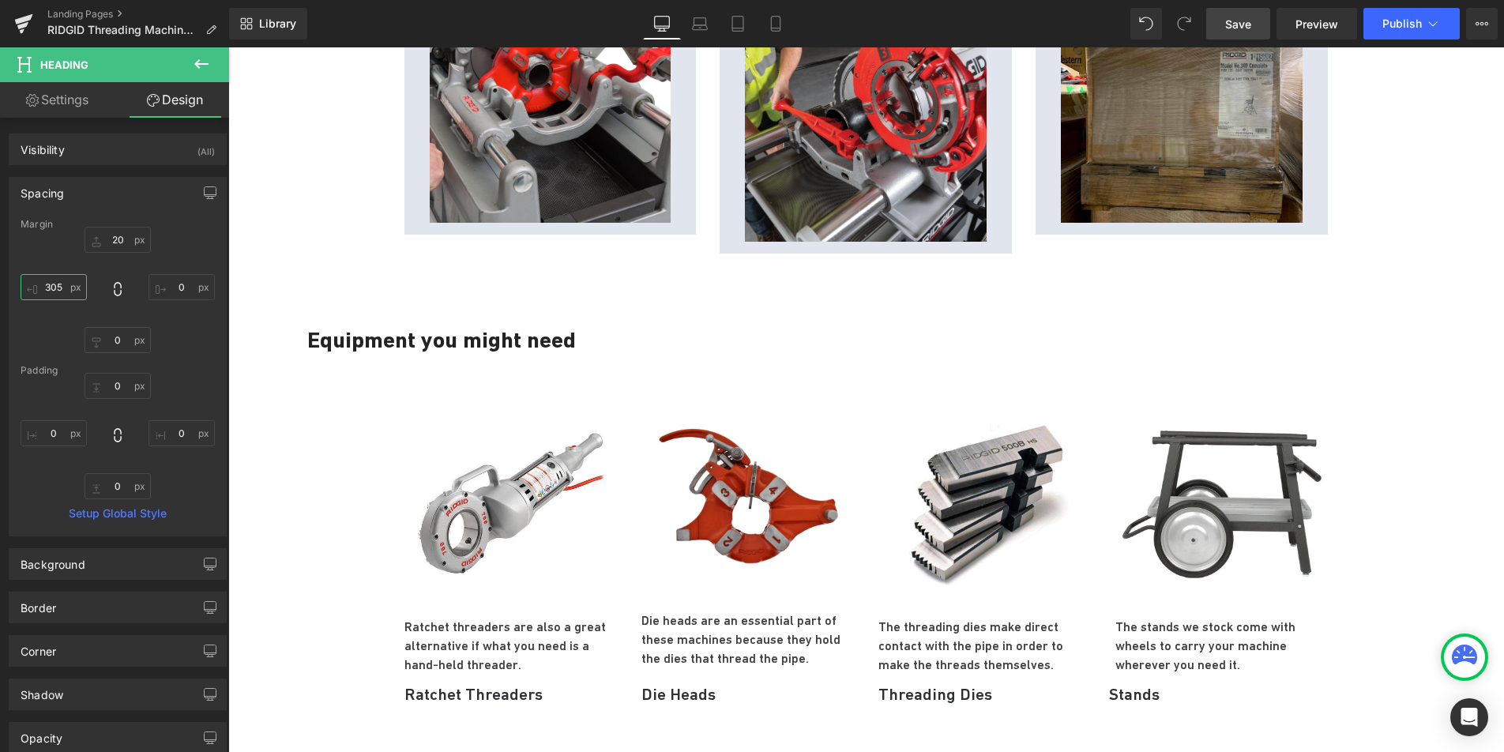
scroll to position [2219, 0]
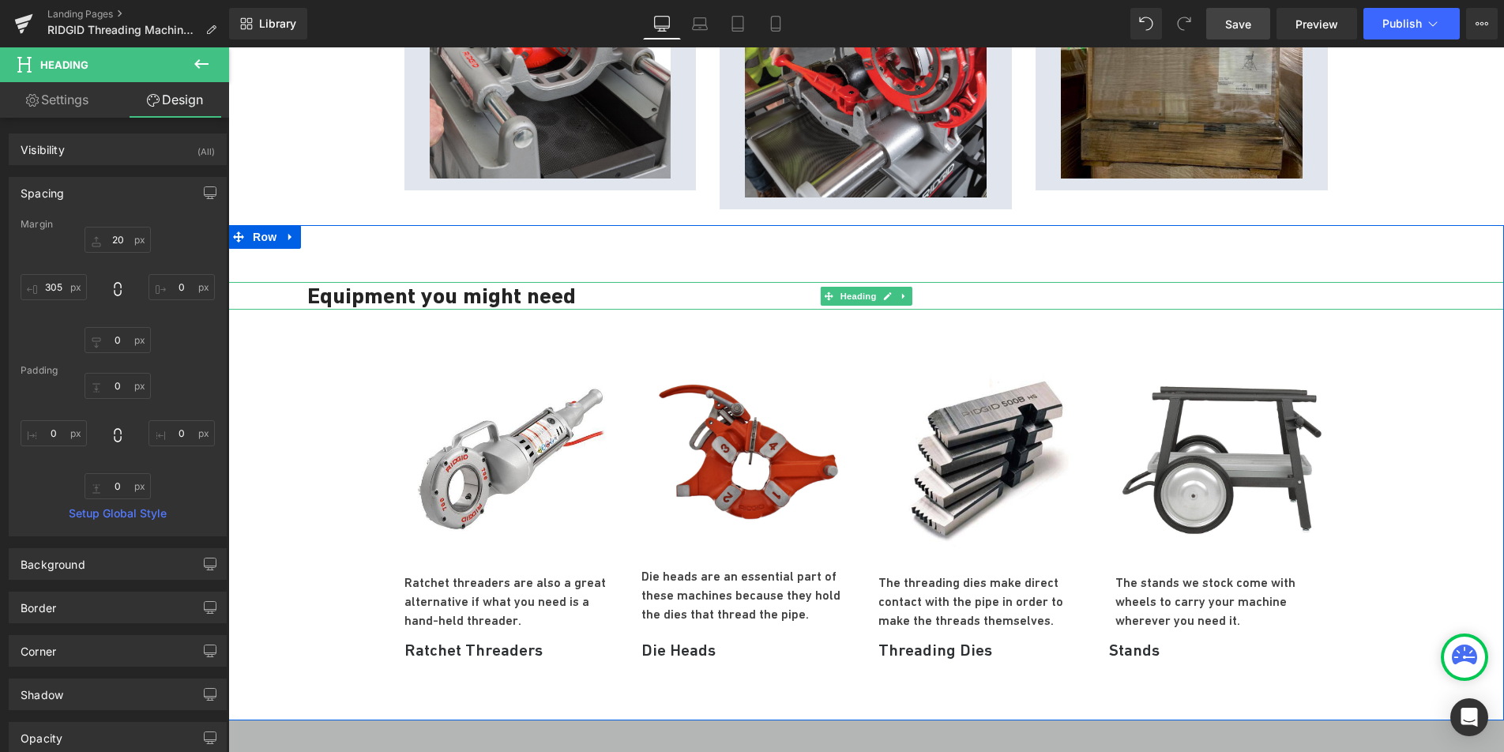
click at [855, 287] on span "Heading" at bounding box center [858, 296] width 43 height 19
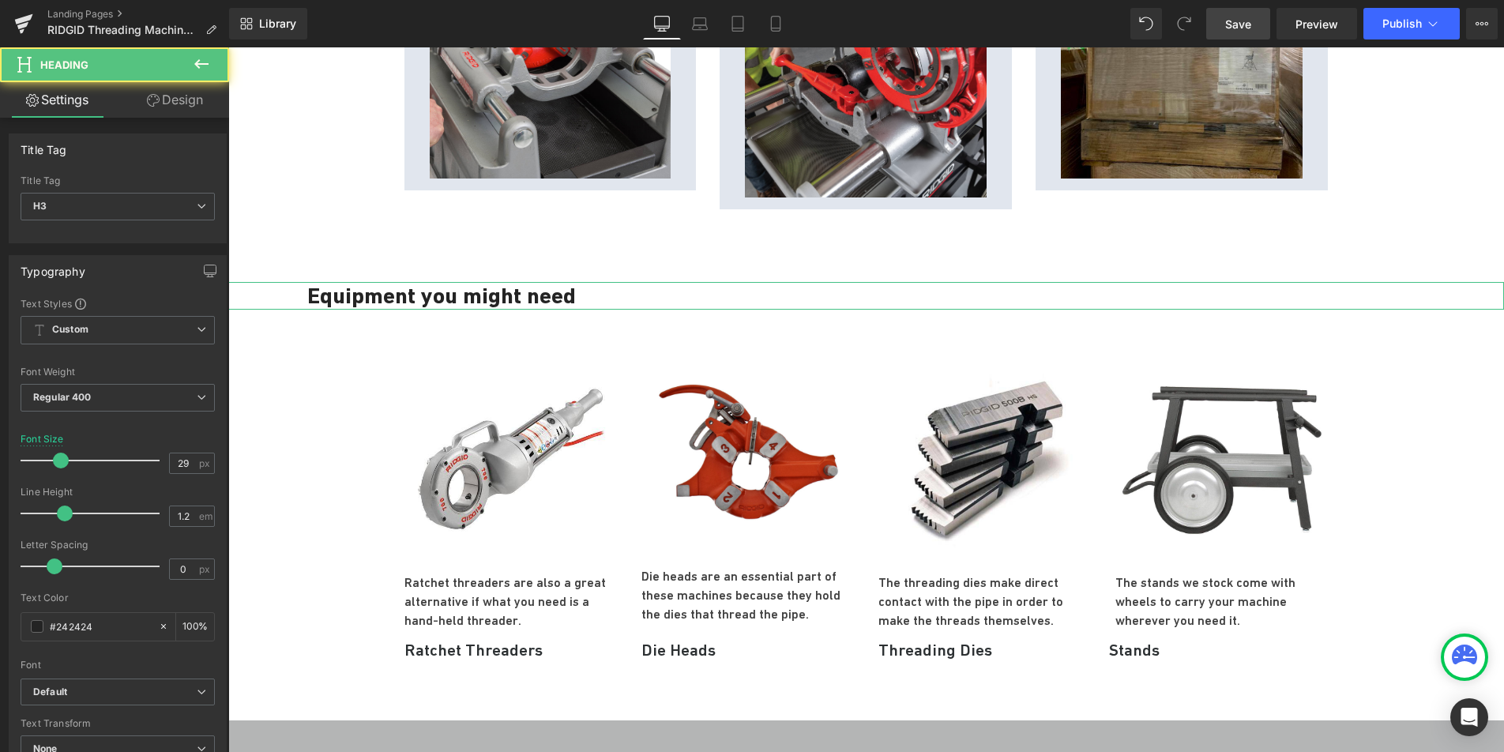
click at [181, 115] on link "Design" at bounding box center [175, 100] width 115 height 36
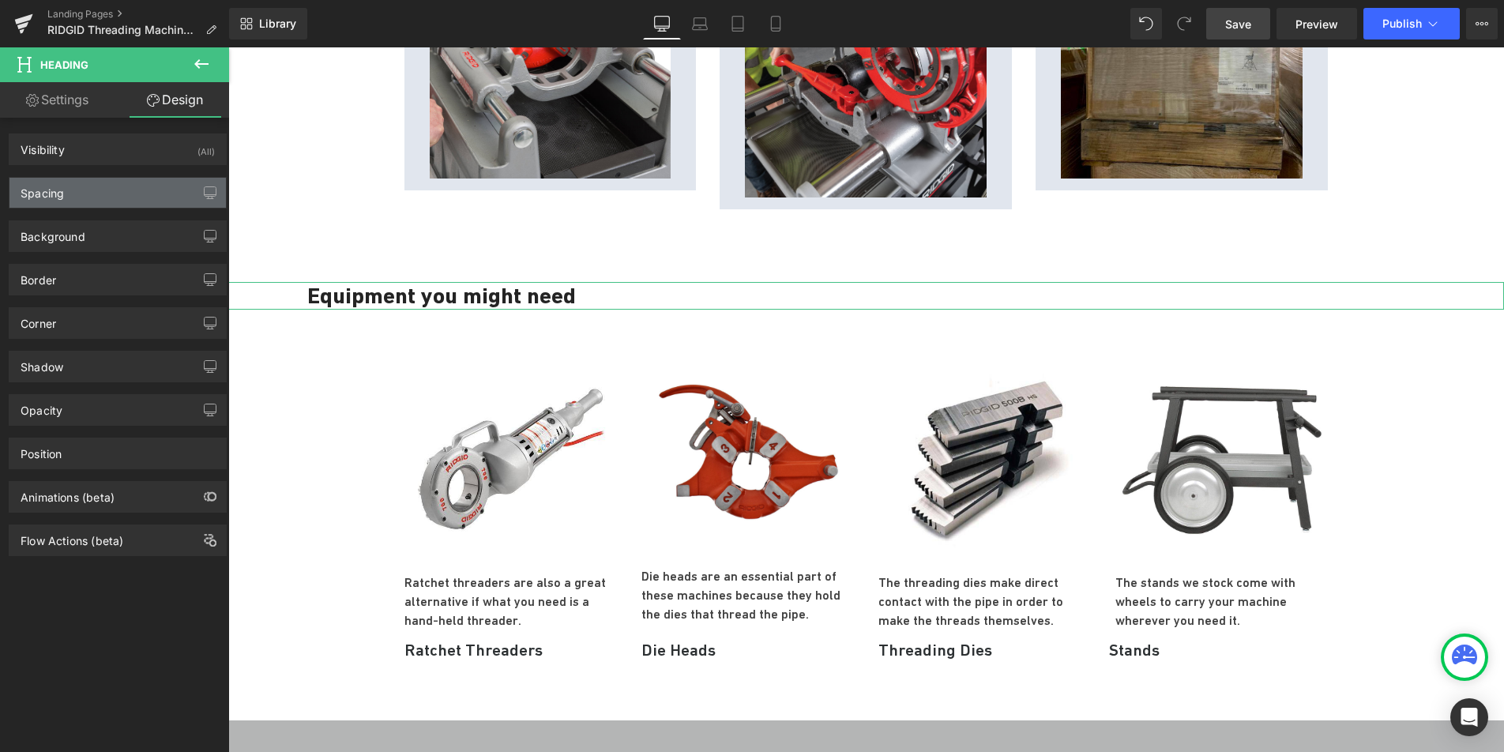
click at [78, 190] on div "Spacing" at bounding box center [117, 193] width 216 height 30
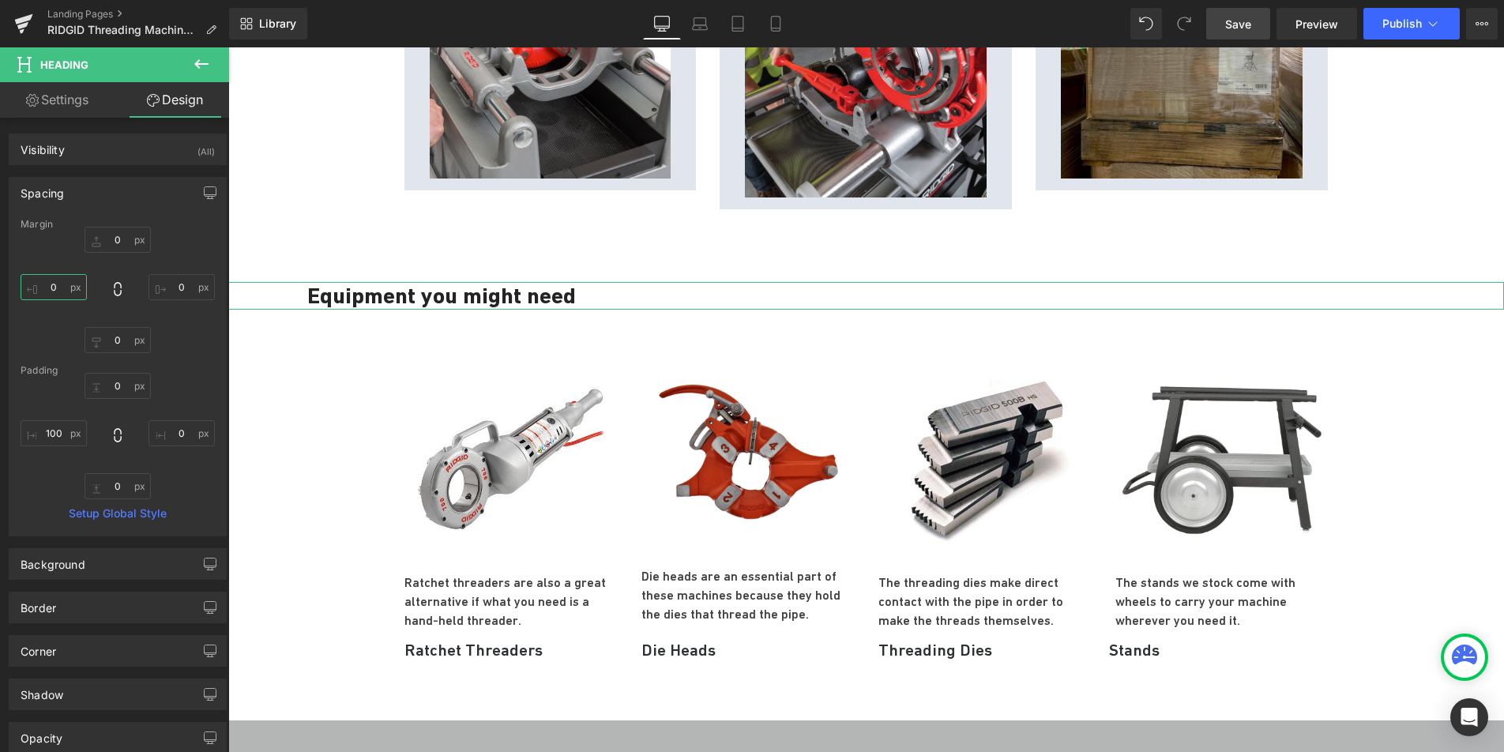
click at [52, 288] on input "0" at bounding box center [54, 287] width 66 height 26
type input "200"
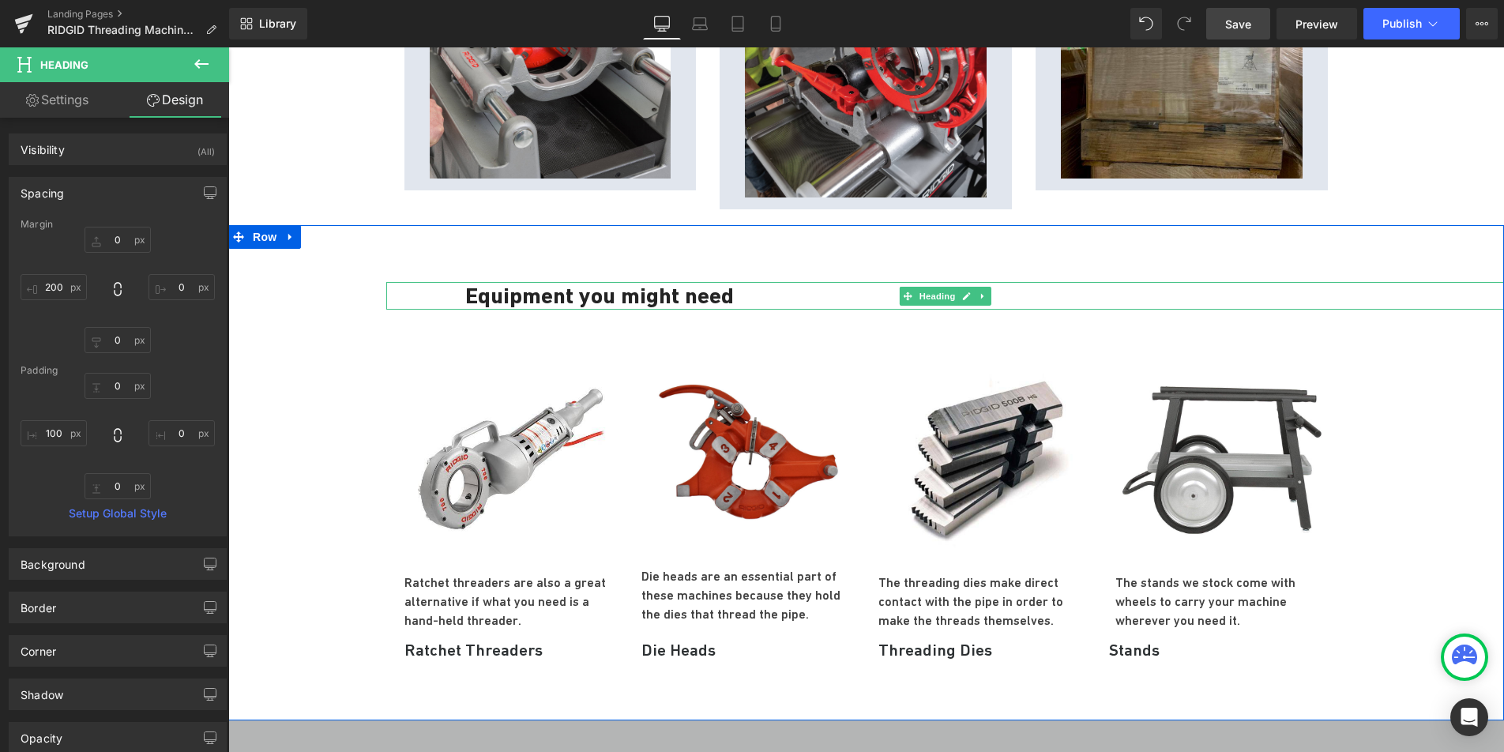
click at [433, 282] on div "Equipment you might need" at bounding box center [945, 296] width 1118 height 28
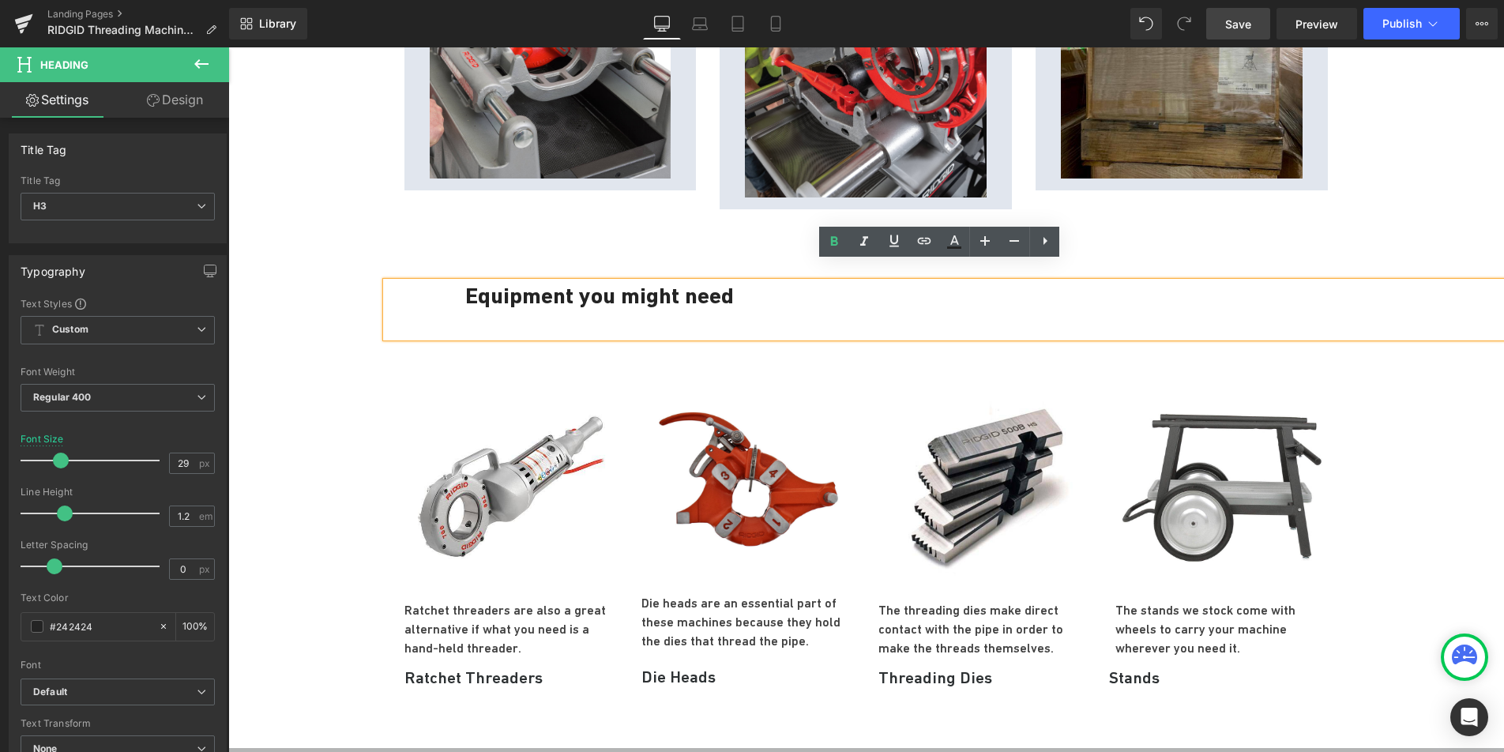
drag, startPoint x: 462, startPoint y: 280, endPoint x: 371, endPoint y: 276, distance: 91.7
click at [371, 282] on div "Equipment you might need Heading Image Ratchet threaders are also a great alter…" at bounding box center [866, 490] width 1276 height 416
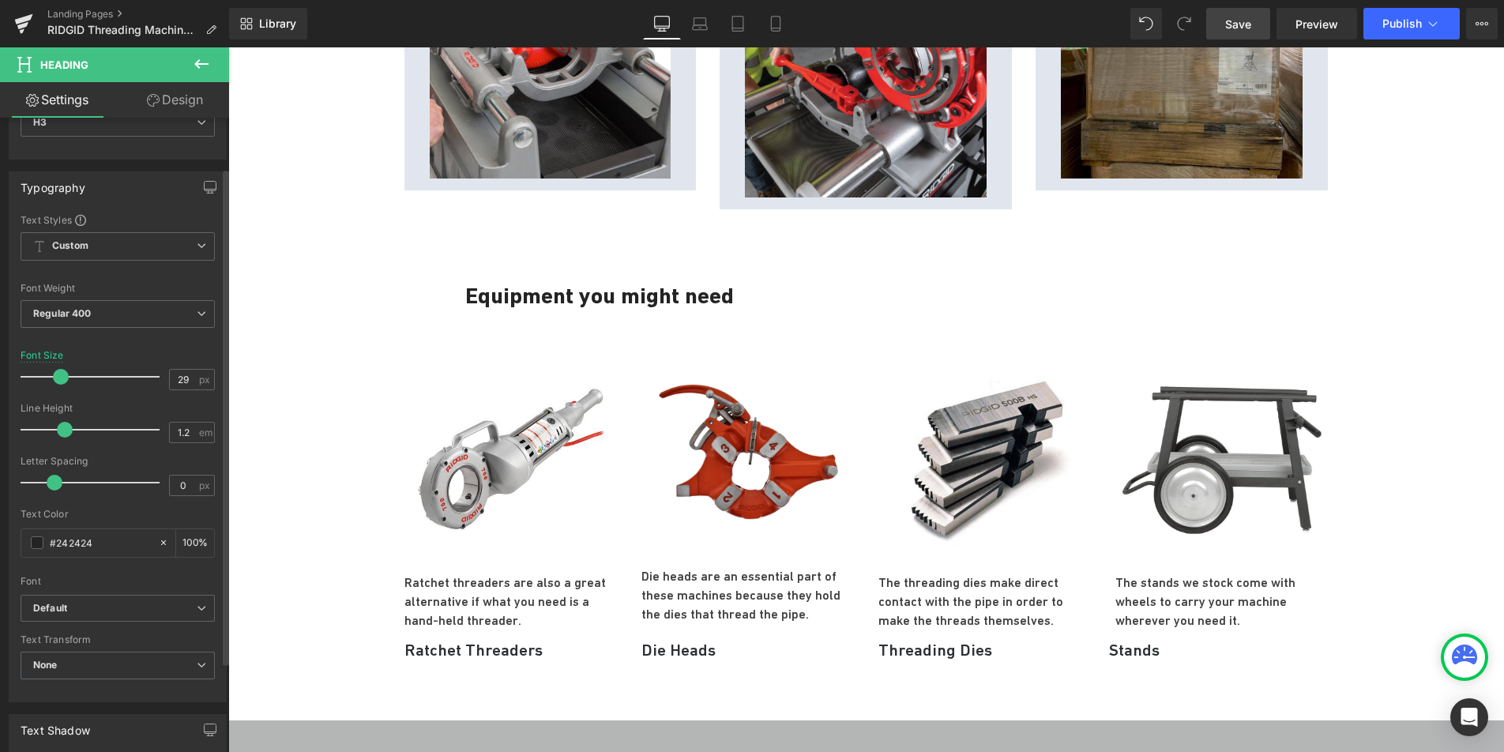
scroll to position [63, 0]
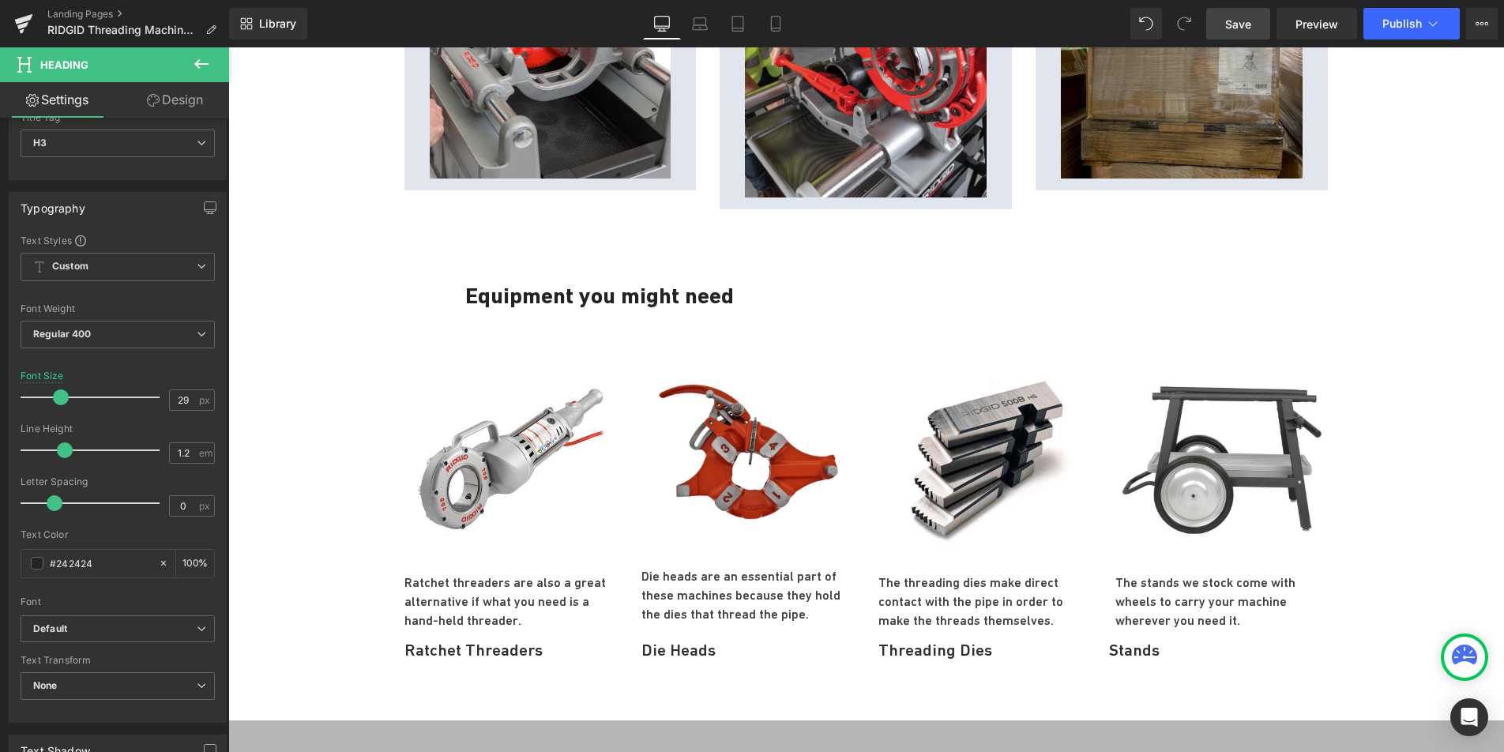
click at [153, 92] on link "Design" at bounding box center [175, 100] width 115 height 36
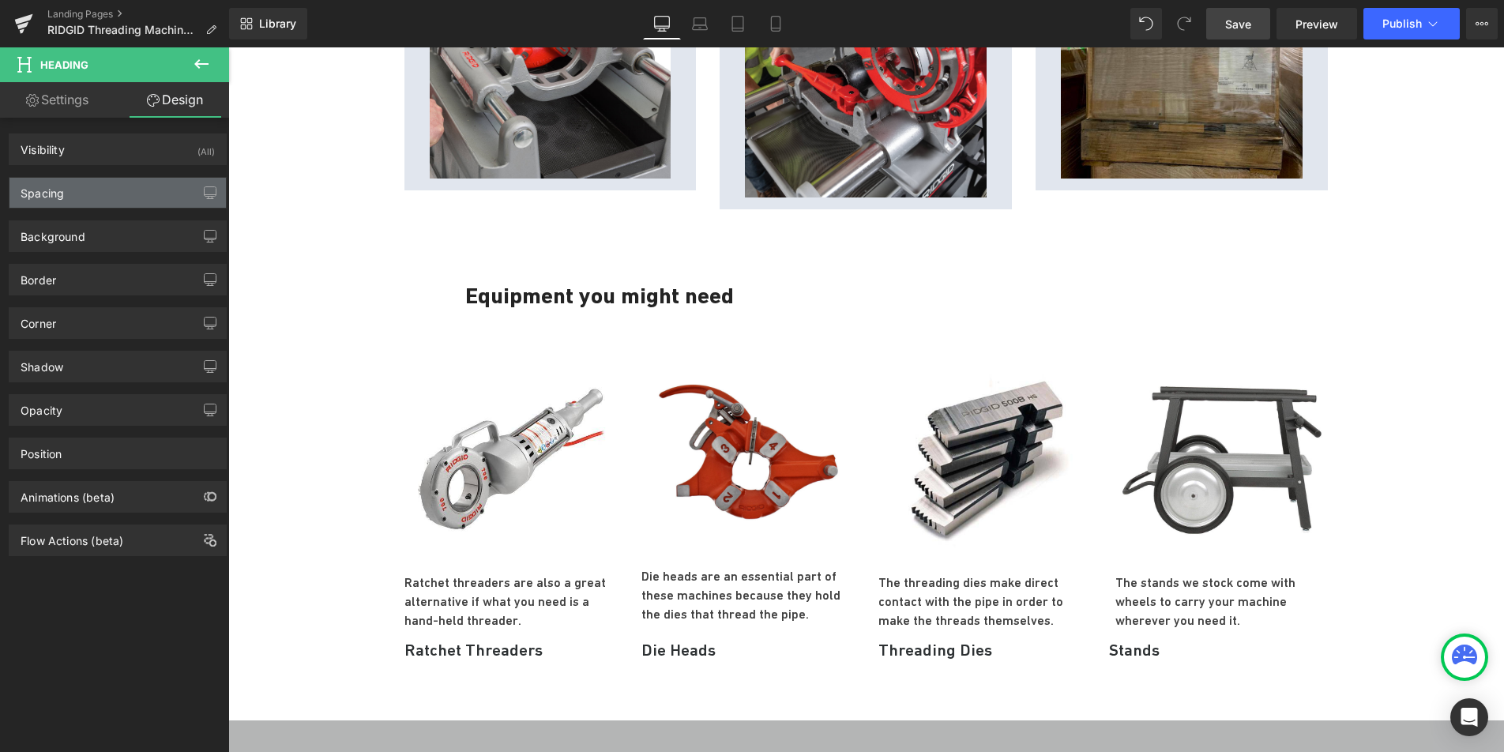
click at [102, 205] on div "Spacing" at bounding box center [117, 193] width 216 height 30
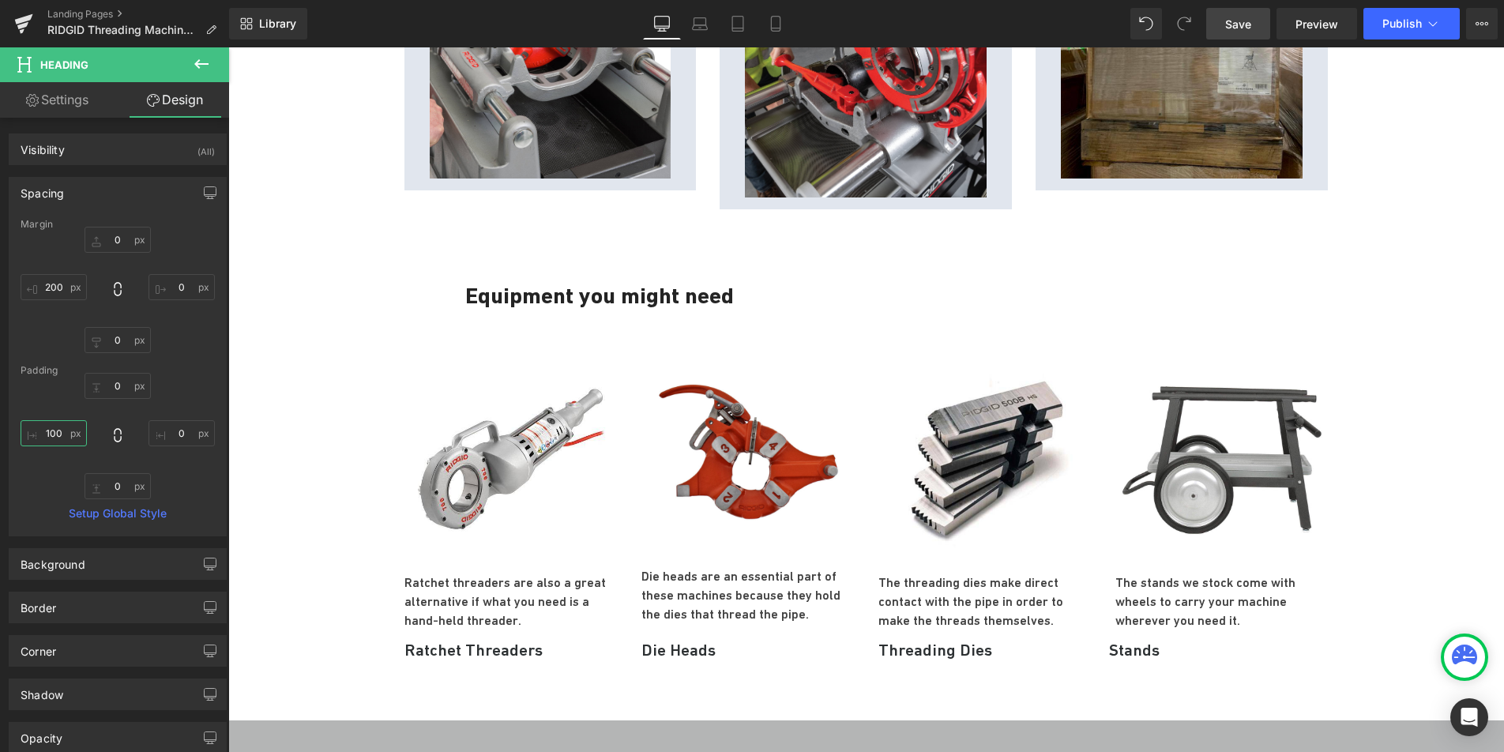
click at [54, 436] on input "100" at bounding box center [54, 433] width 66 height 26
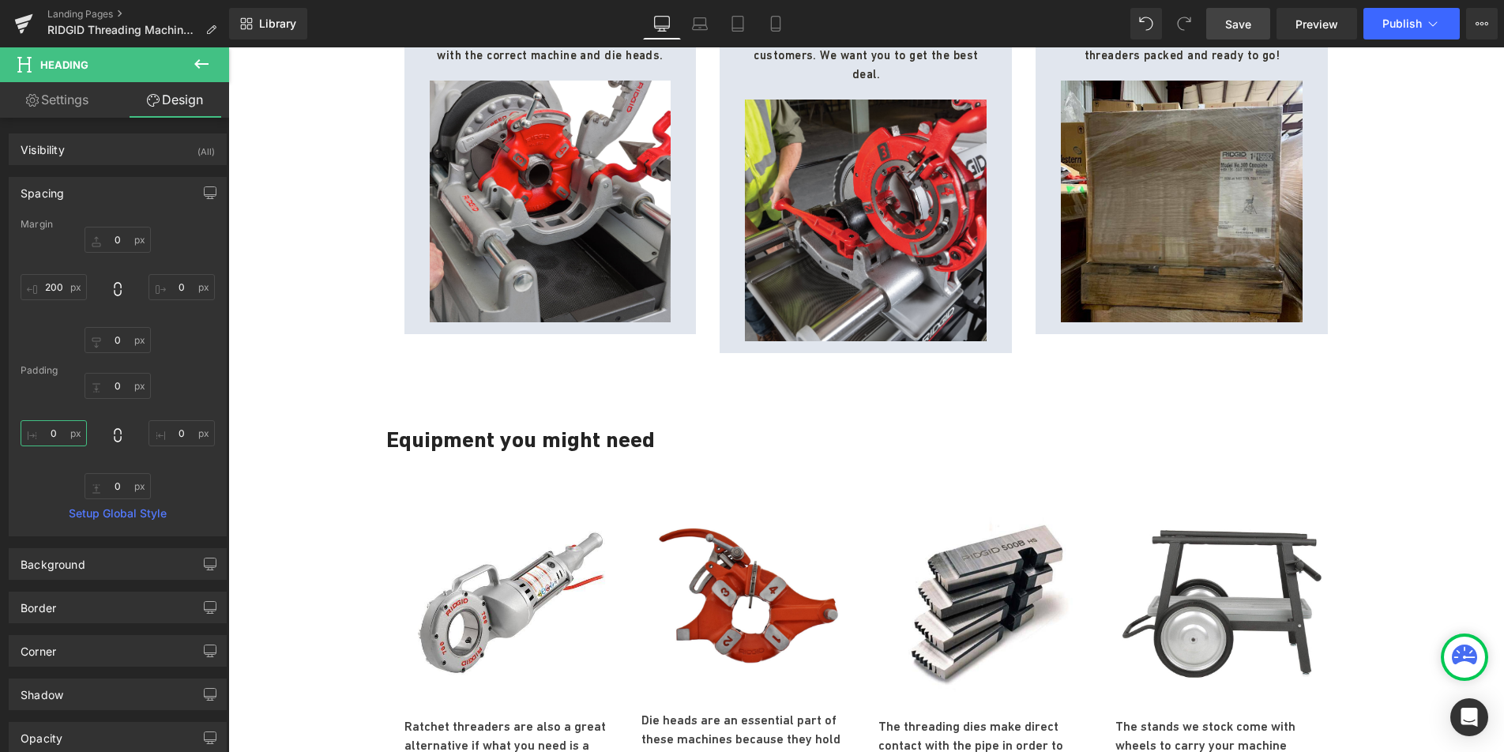
scroll to position [2150, 0]
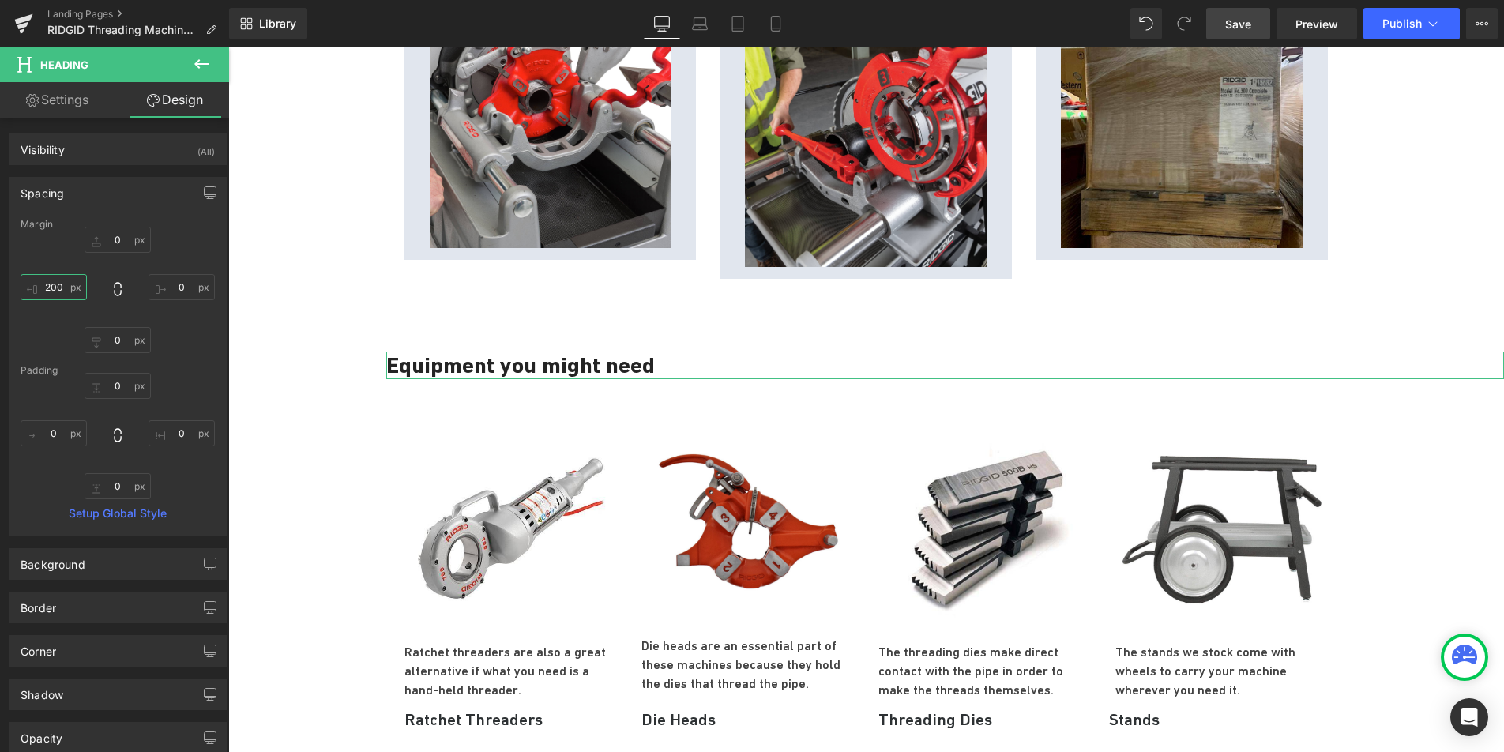
click at [56, 282] on input "200" at bounding box center [54, 287] width 66 height 26
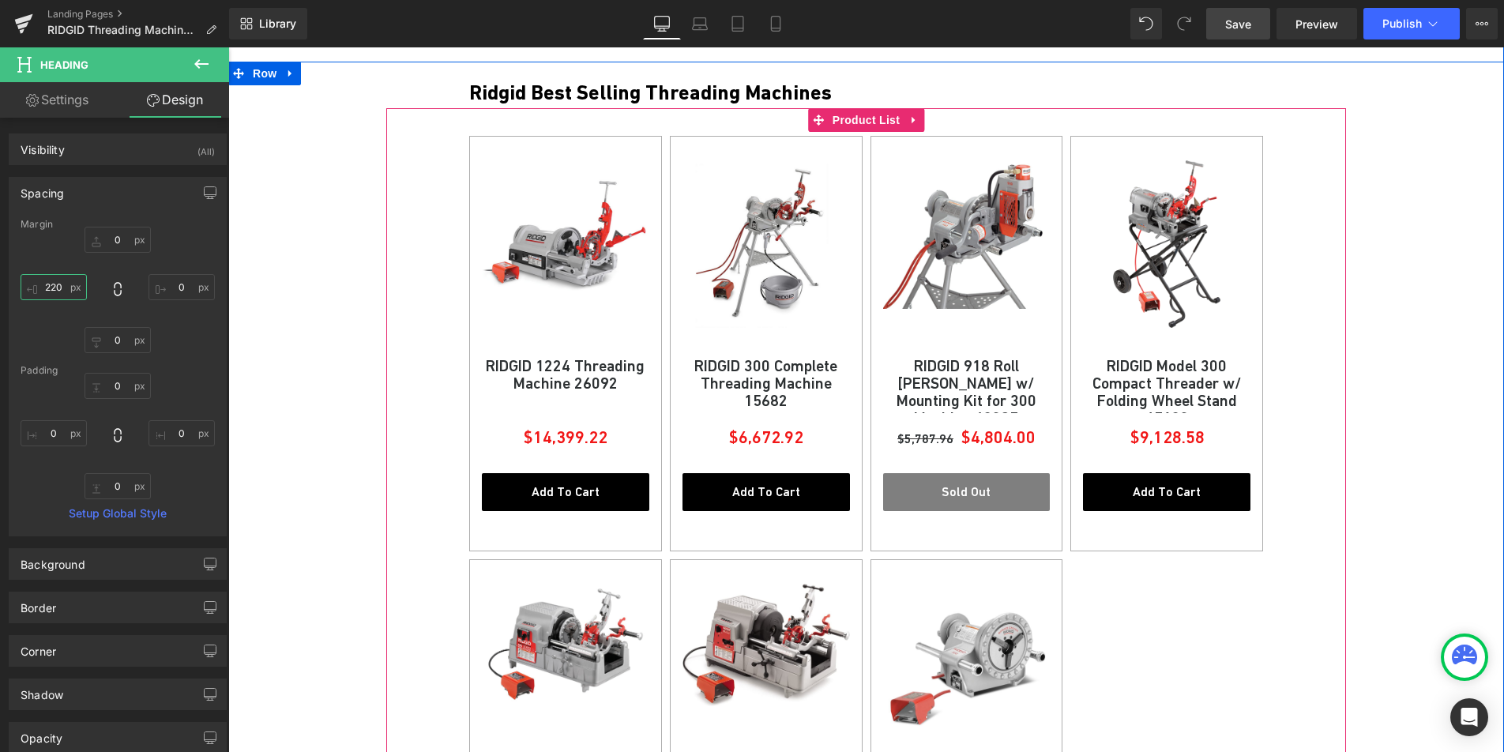
scroll to position [841, 0]
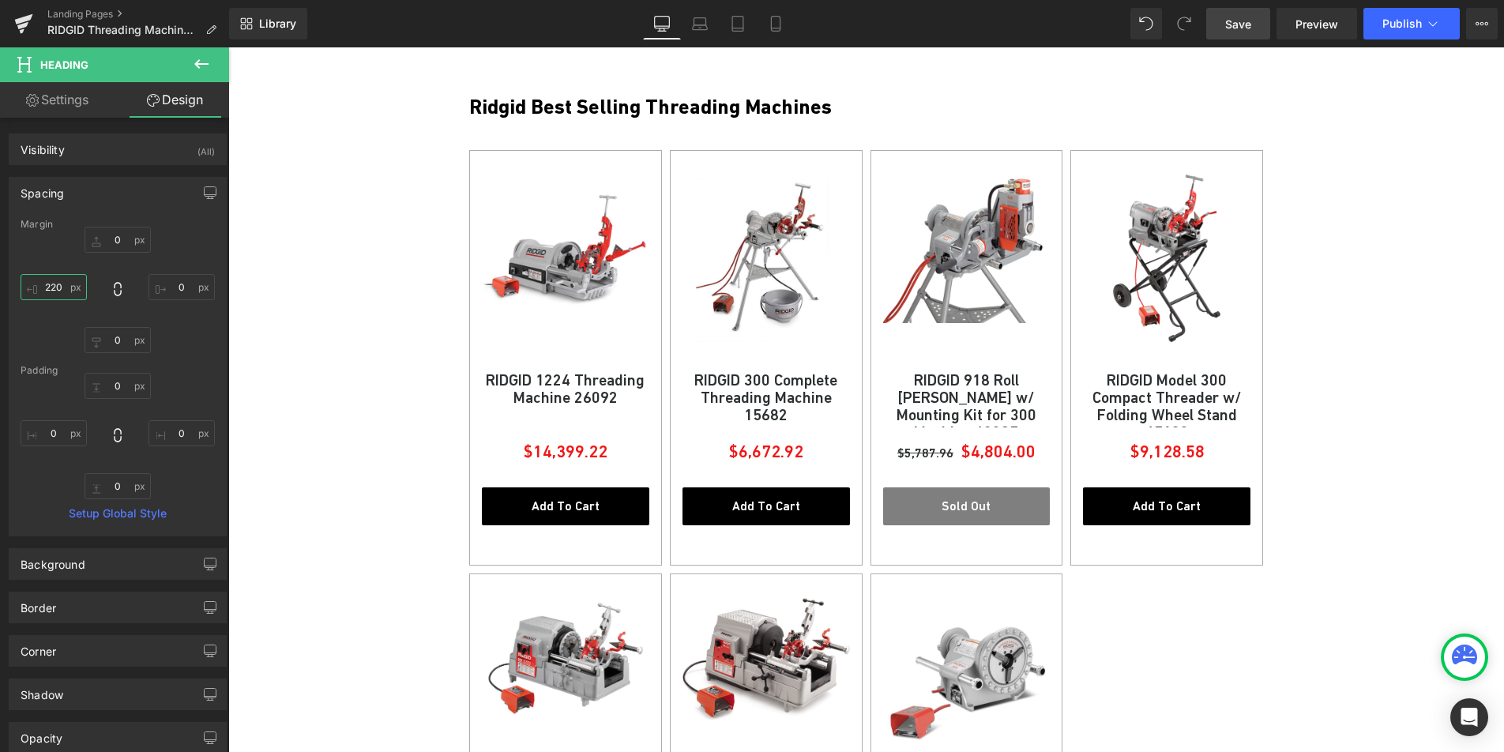
type input "220"
click at [1244, 31] on span "Save" at bounding box center [1238, 24] width 26 height 17
click at [1339, 24] on link "Preview" at bounding box center [1317, 24] width 81 height 32
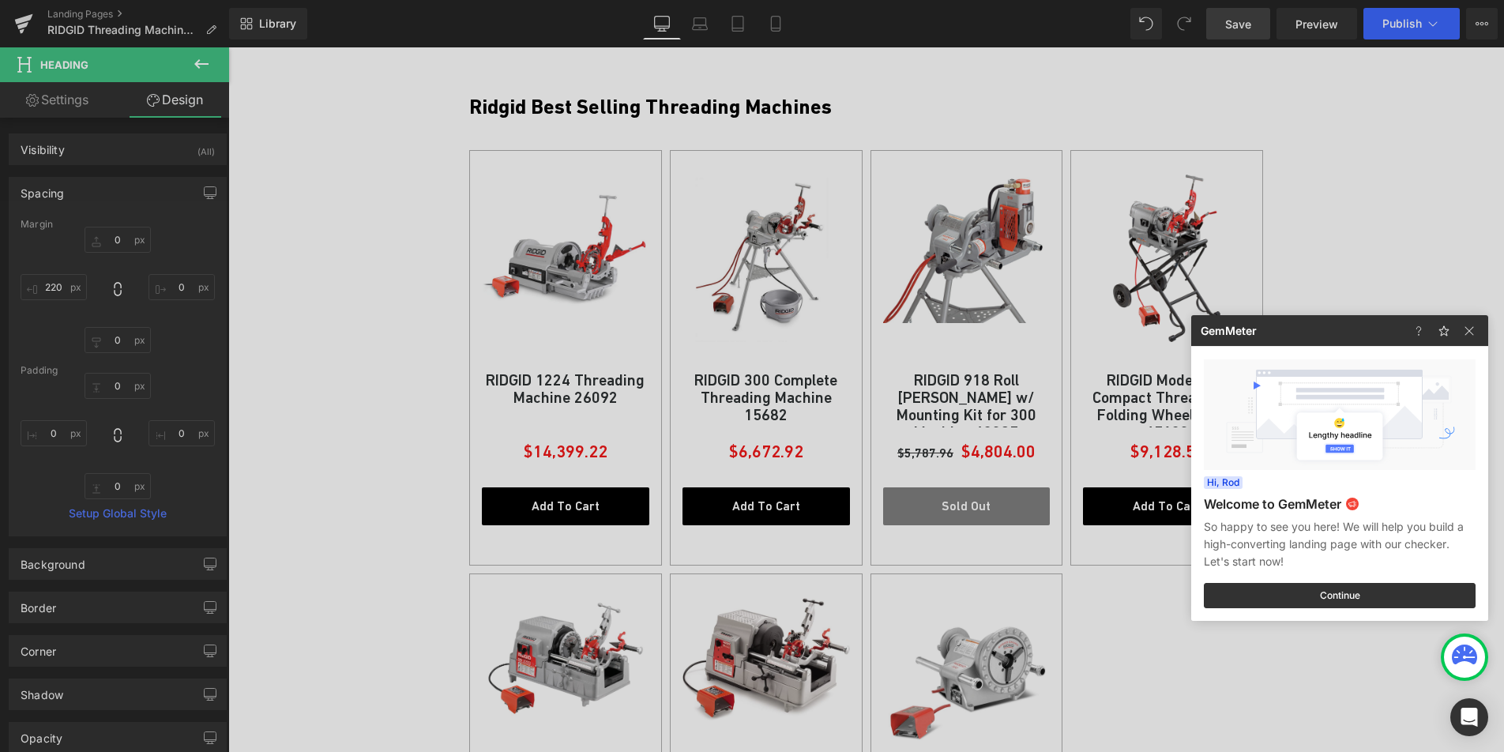
click at [1419, 25] on div at bounding box center [752, 376] width 1504 height 752
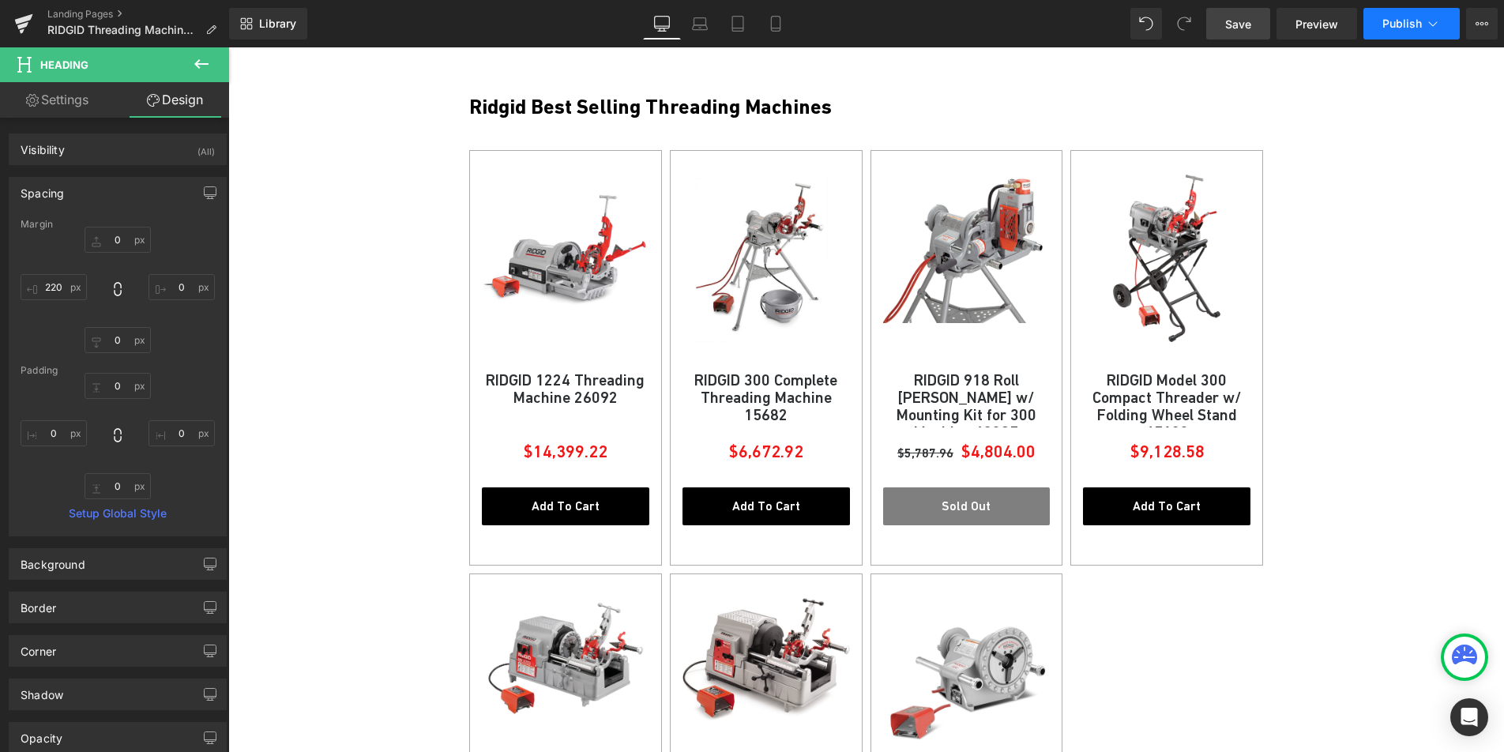
click at [1422, 24] on button "Publish" at bounding box center [1412, 24] width 96 height 32
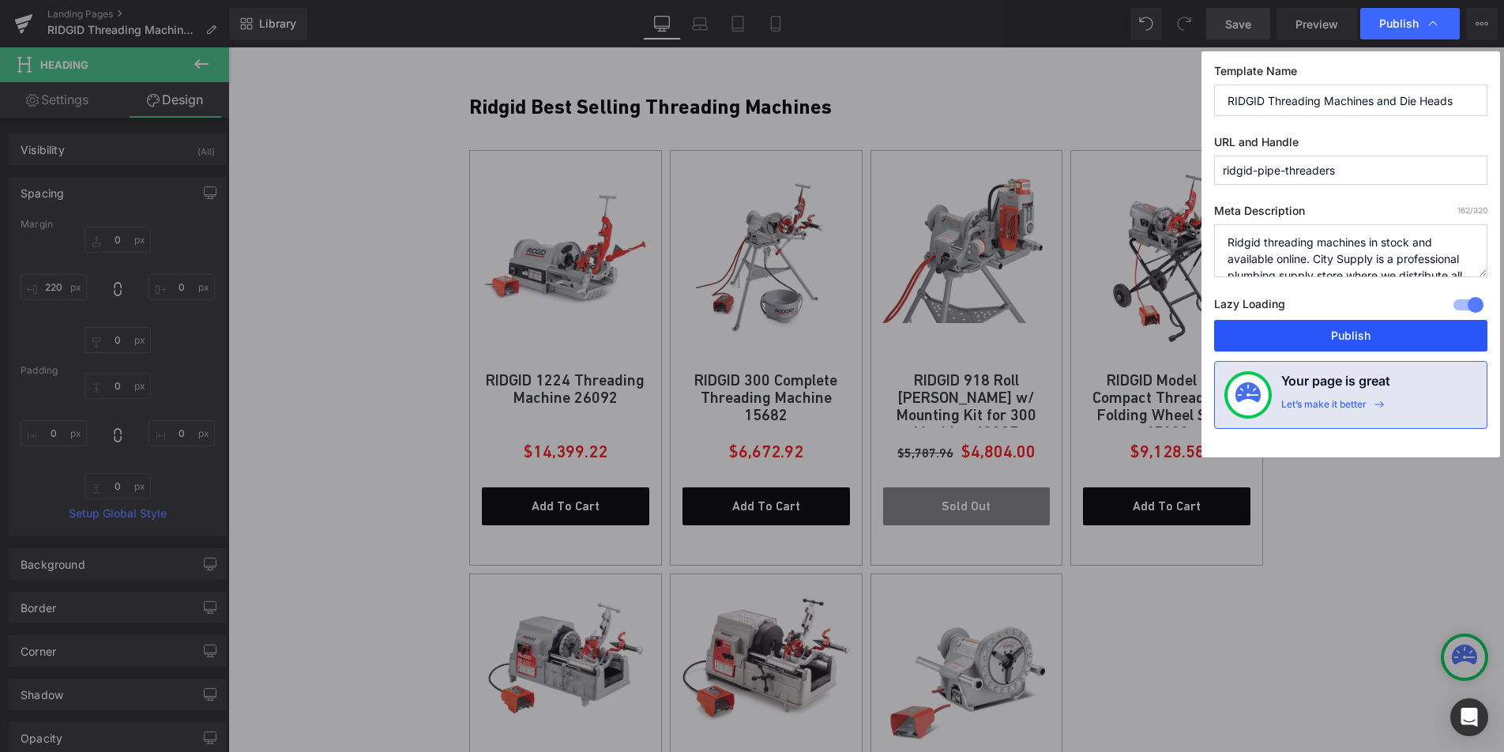
click at [1300, 345] on button "Publish" at bounding box center [1350, 336] width 273 height 32
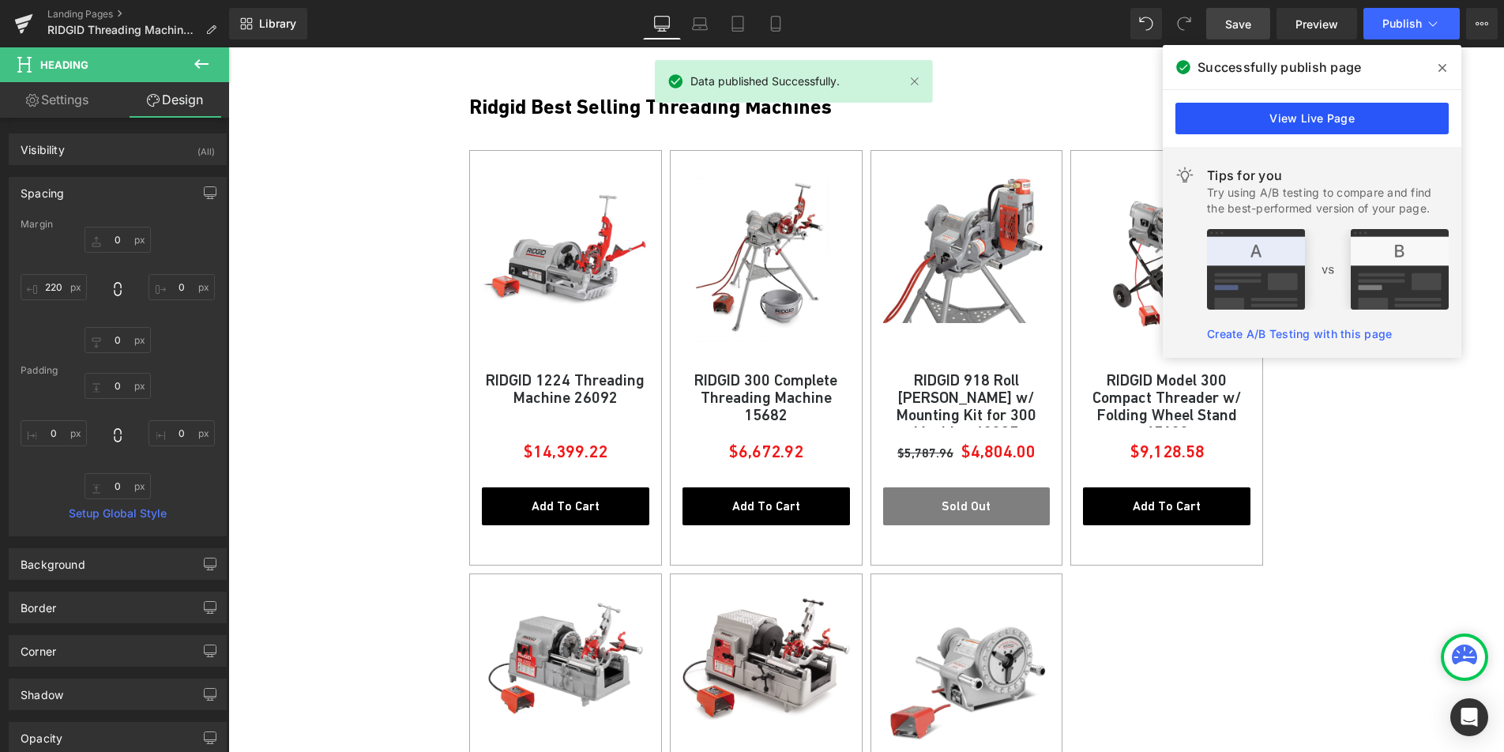
click at [1228, 116] on link "View Live Page" at bounding box center [1311, 119] width 273 height 32
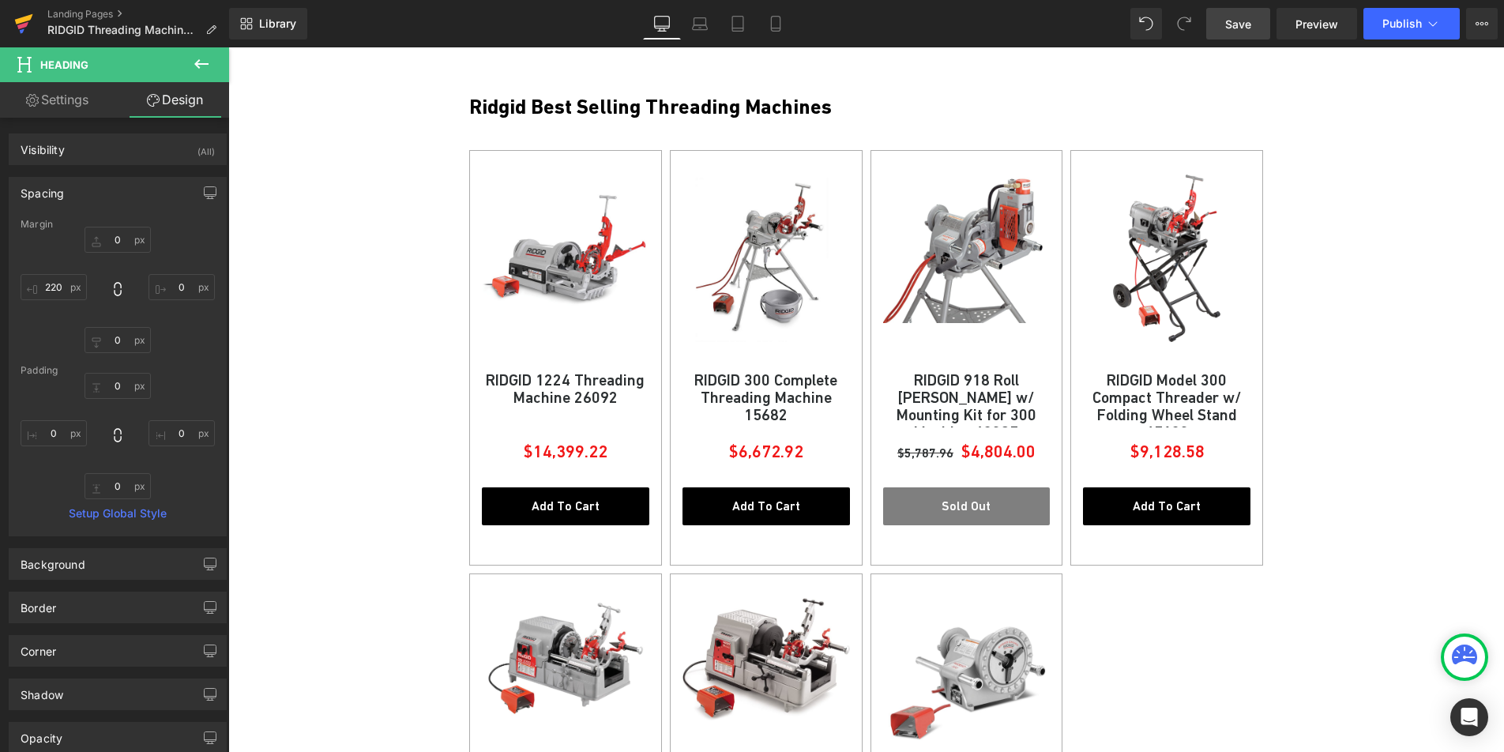
click at [17, 27] on icon at bounding box center [22, 25] width 11 height 7
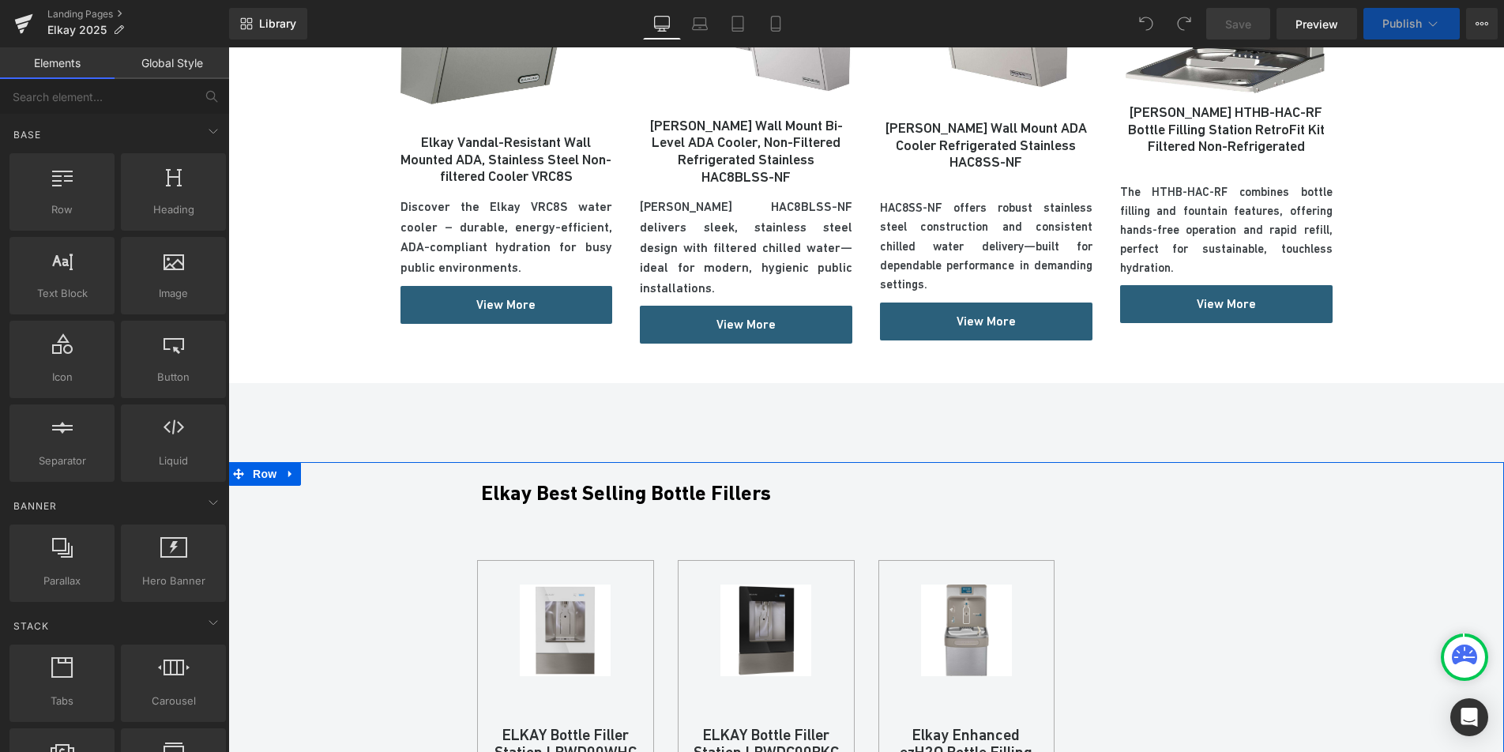
scroll to position [1059, 0]
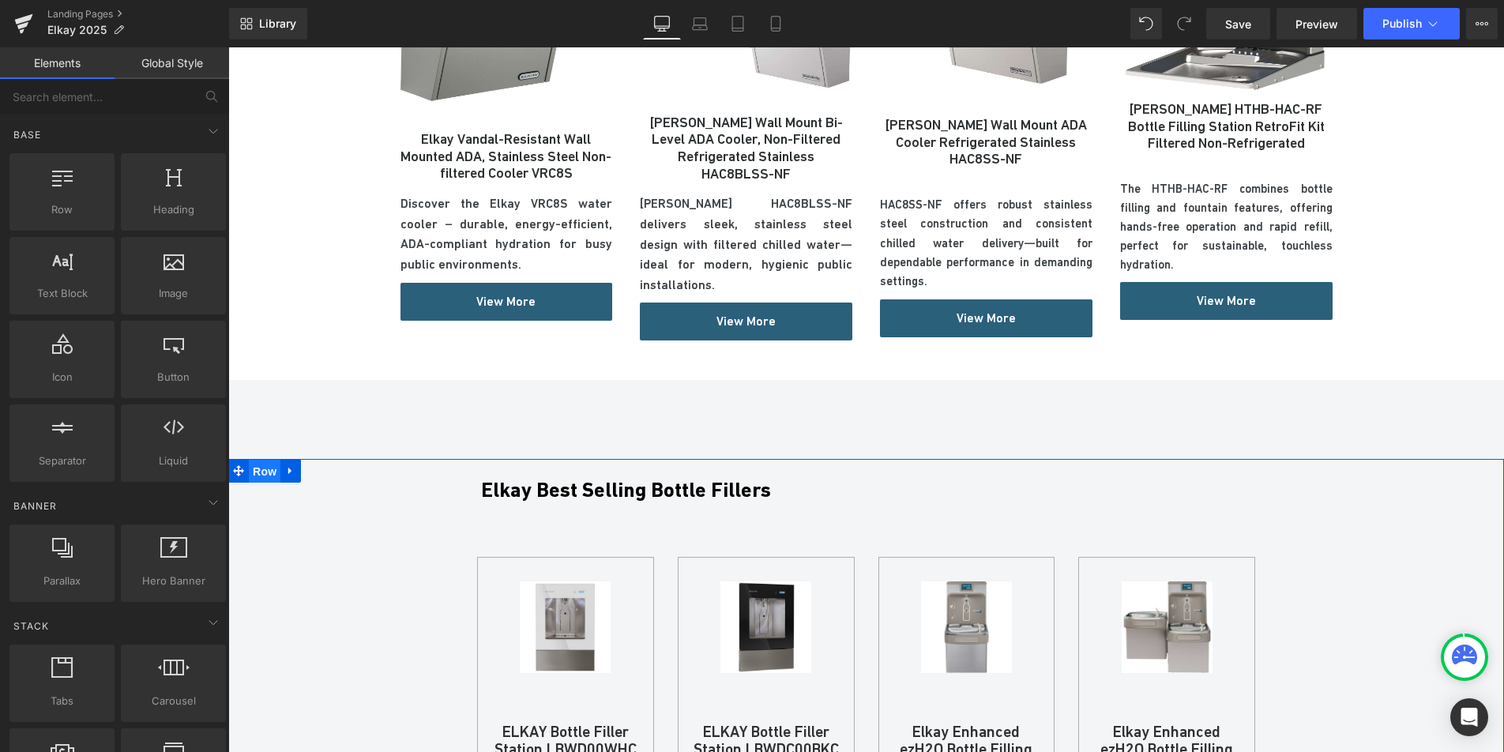
click at [263, 460] on span "Row" at bounding box center [265, 472] width 32 height 24
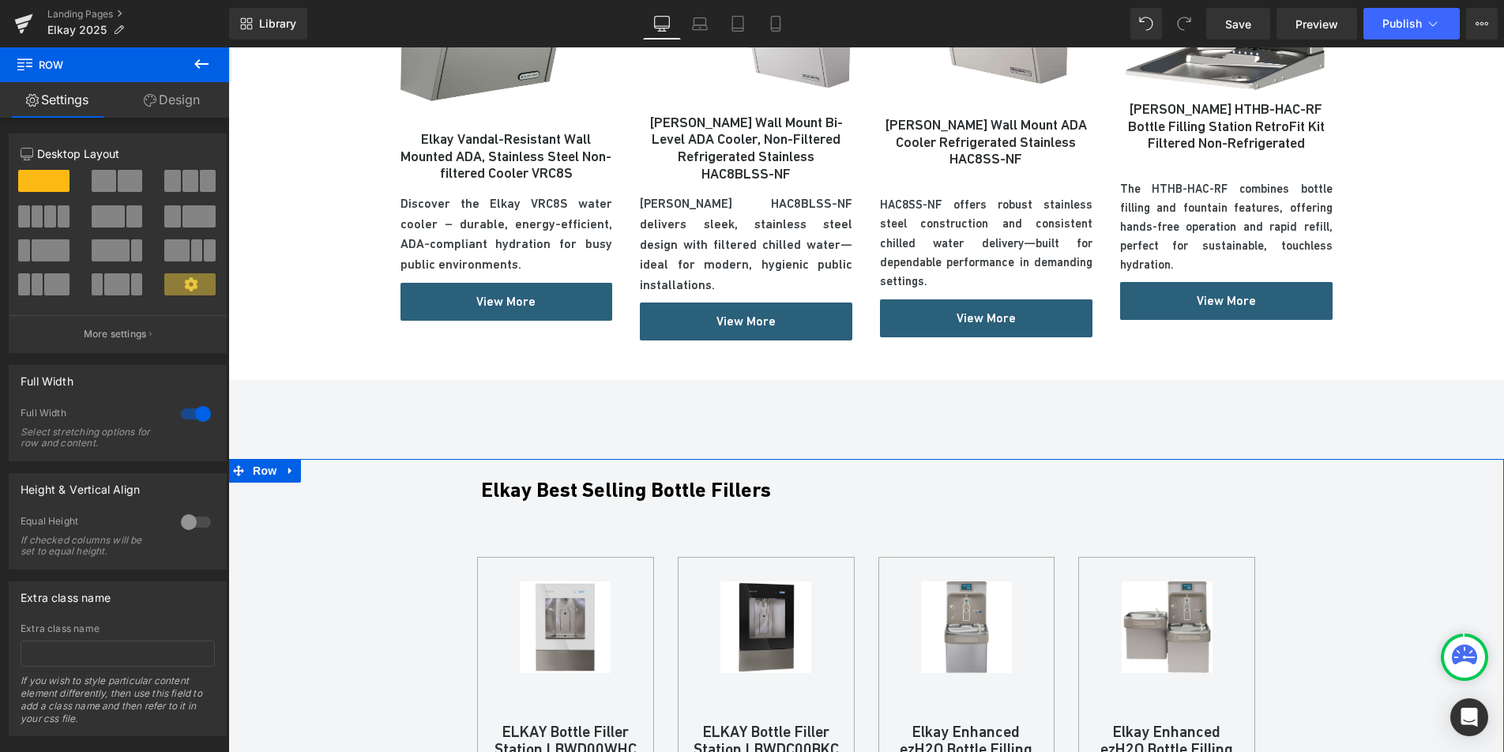
click at [189, 102] on link "Design" at bounding box center [172, 100] width 115 height 36
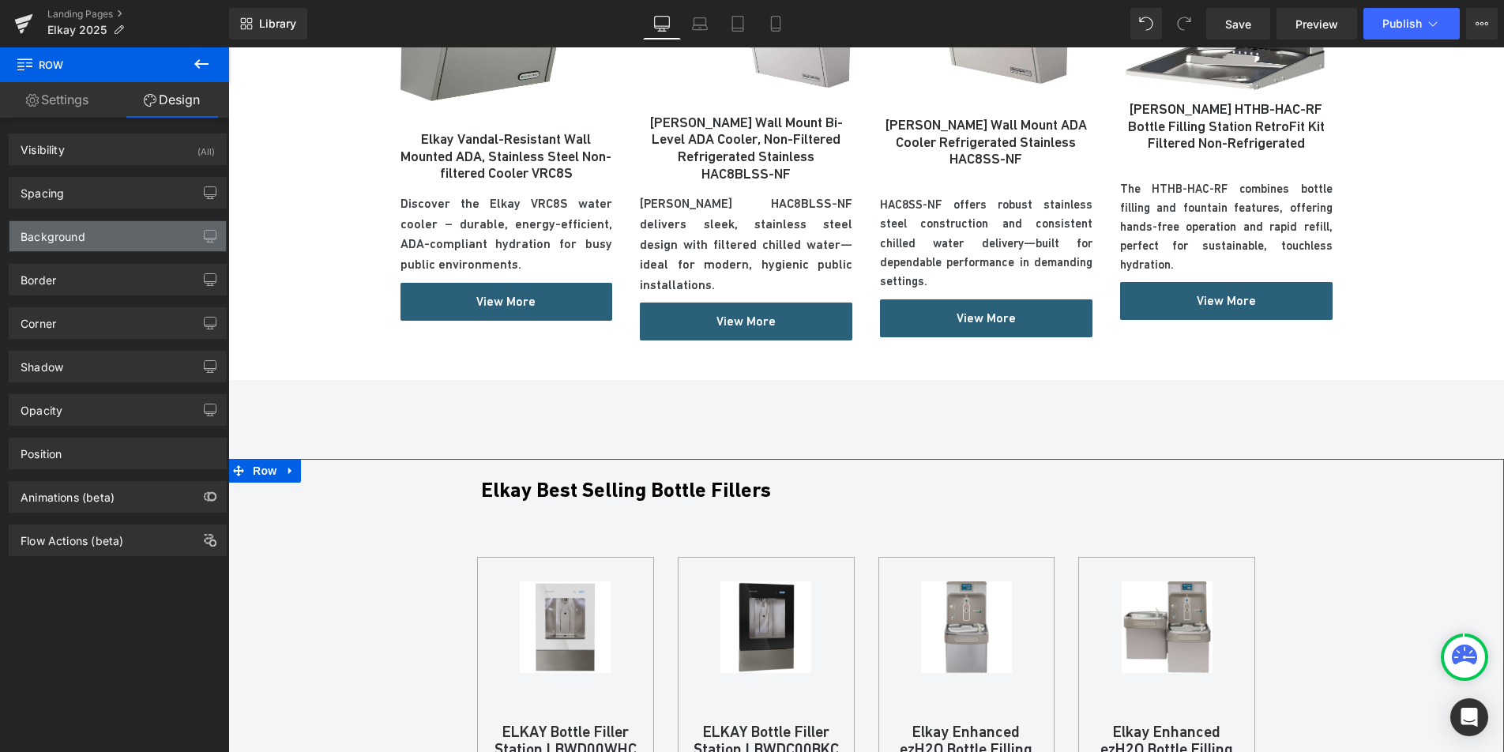
click at [116, 243] on div "Background" at bounding box center [117, 236] width 216 height 30
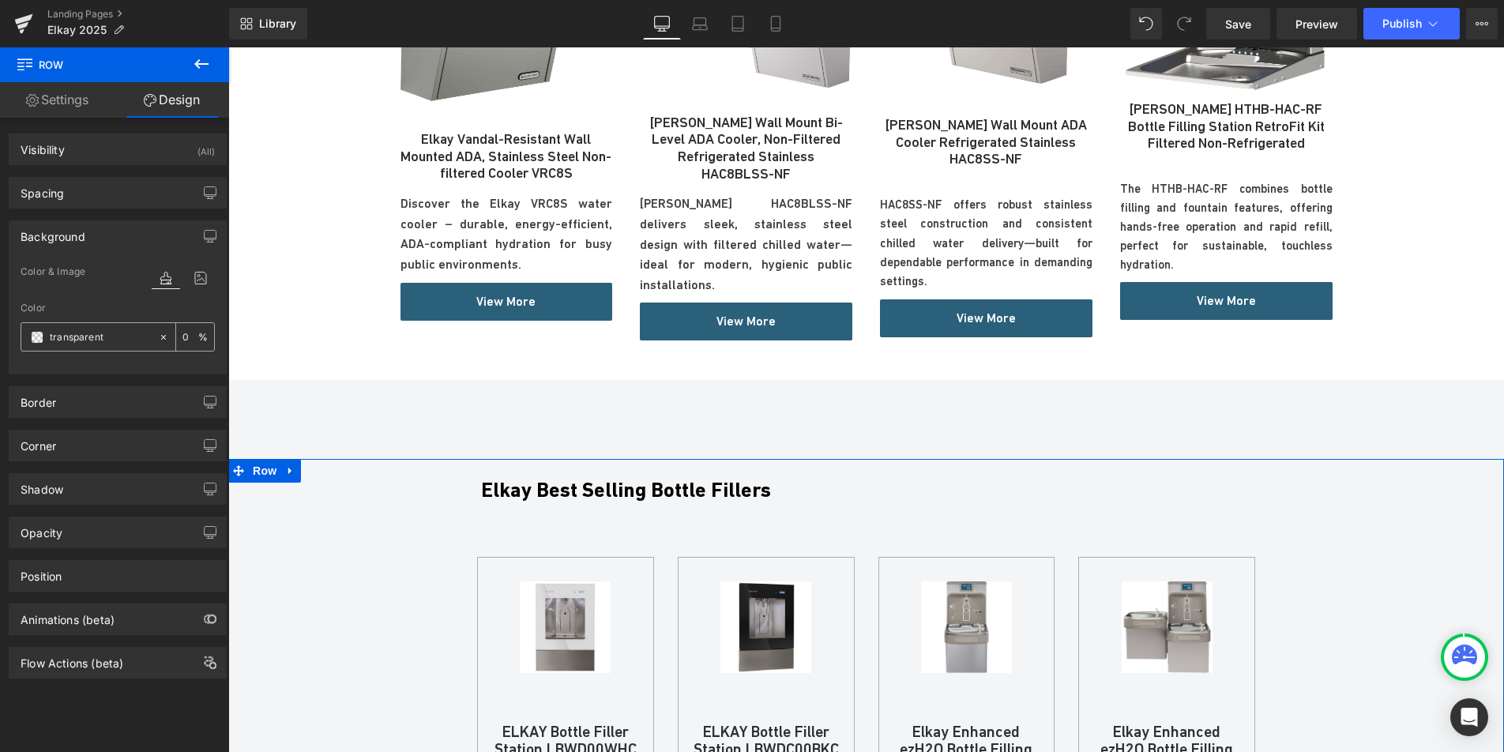
click at [35, 340] on span at bounding box center [37, 337] width 13 height 13
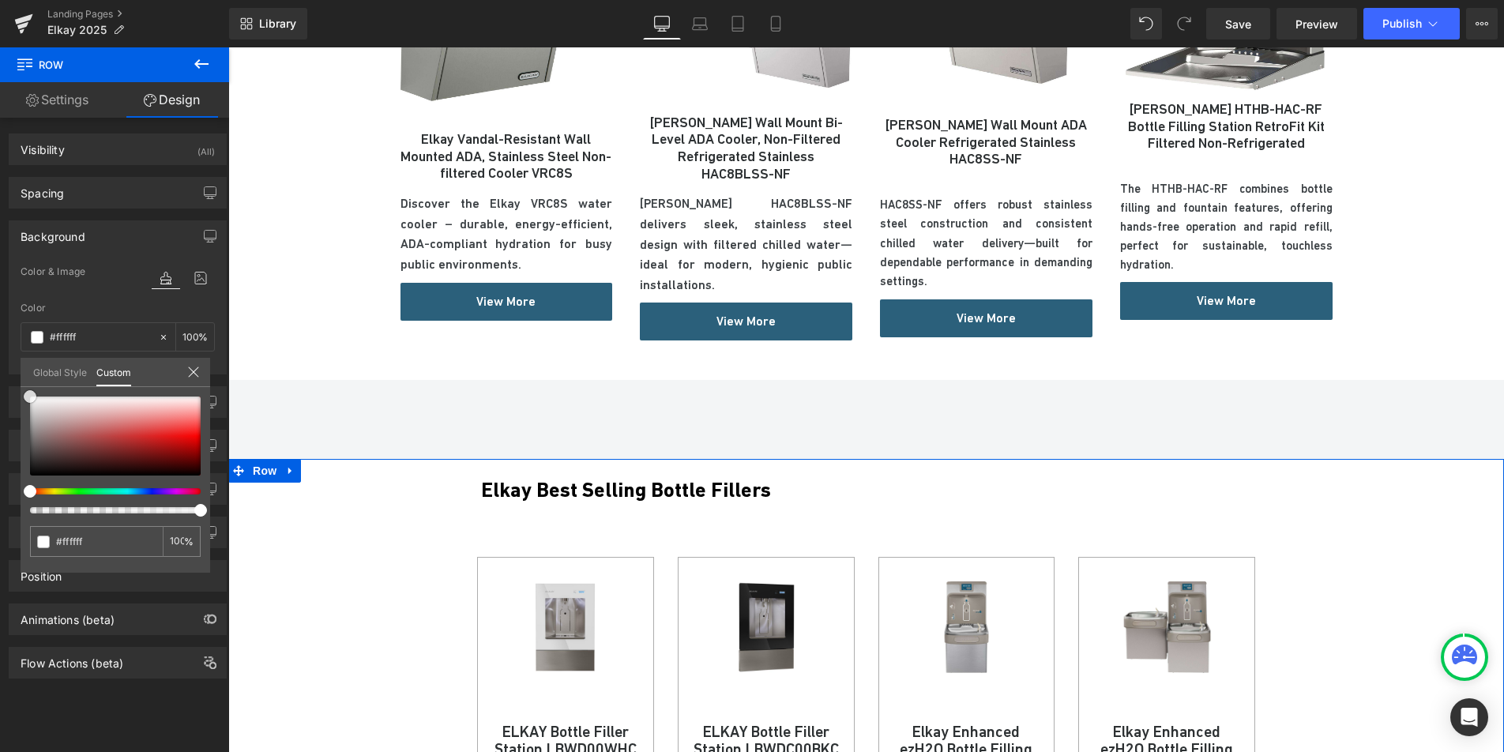
drag, startPoint x: 62, startPoint y: 434, endPoint x: 11, endPoint y: 378, distance: 76.0
click at [11, 374] on div "Background Color & Image color Color % Image Replace Image Upload image or Brow…" at bounding box center [118, 292] width 236 height 166
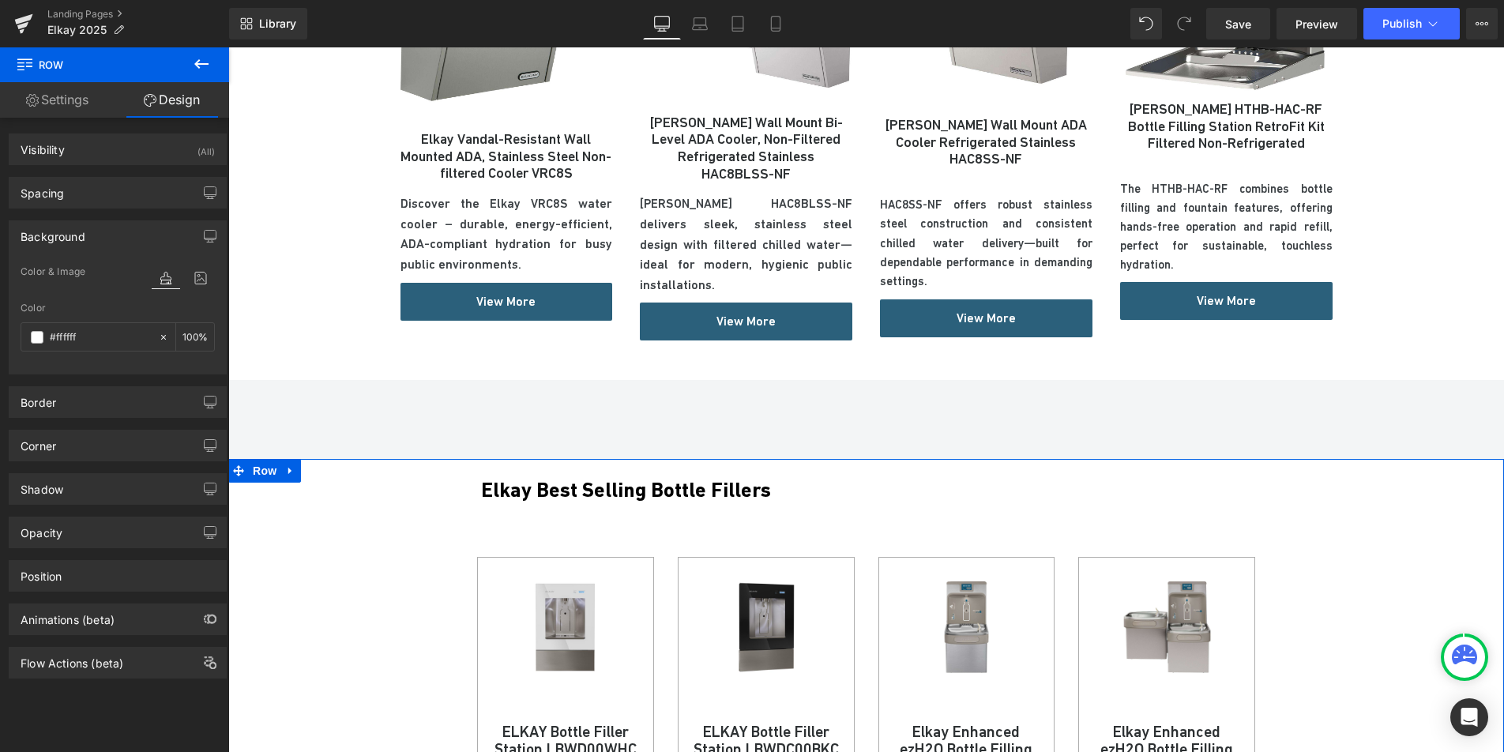
drag, startPoint x: 155, startPoint y: 694, endPoint x: 368, endPoint y: 469, distance: 309.6
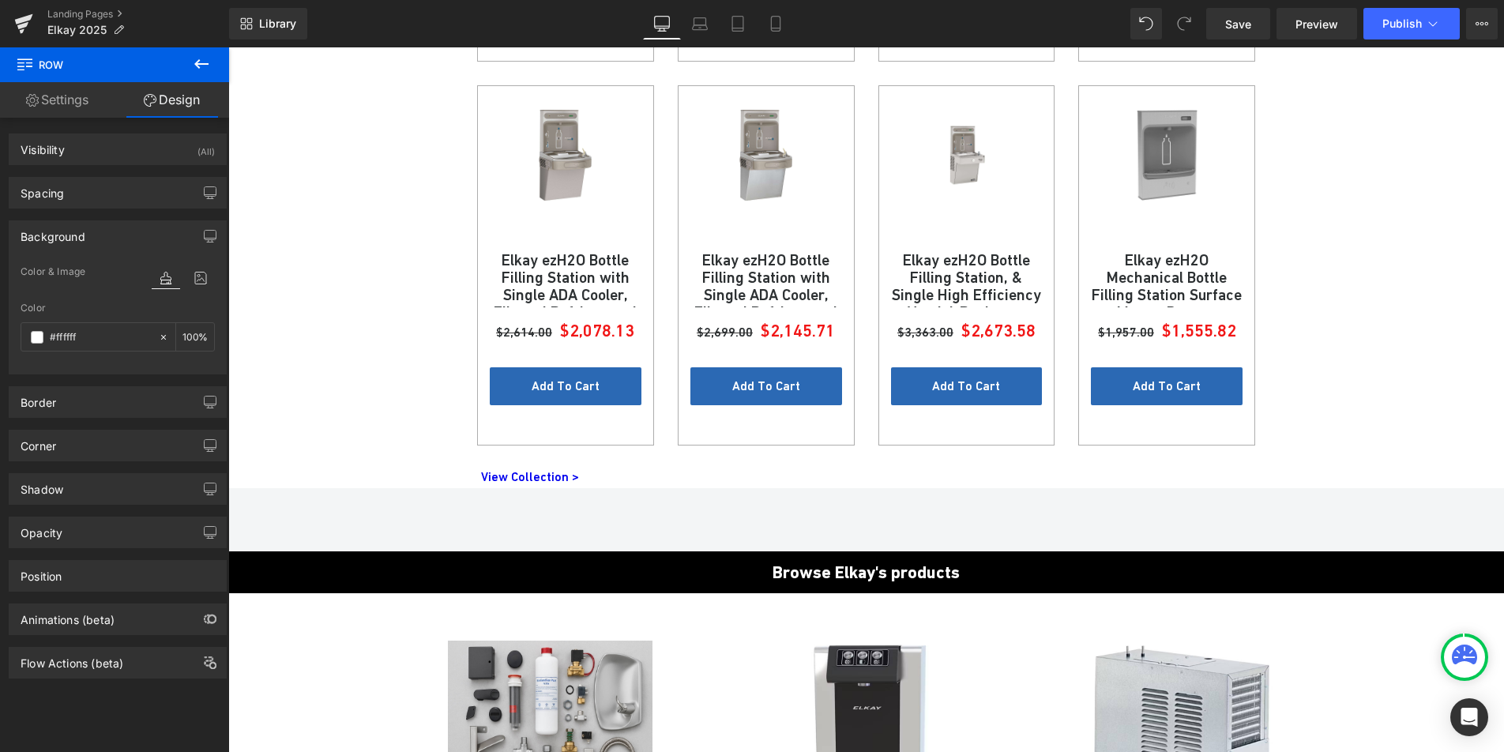
scroll to position [2394, 0]
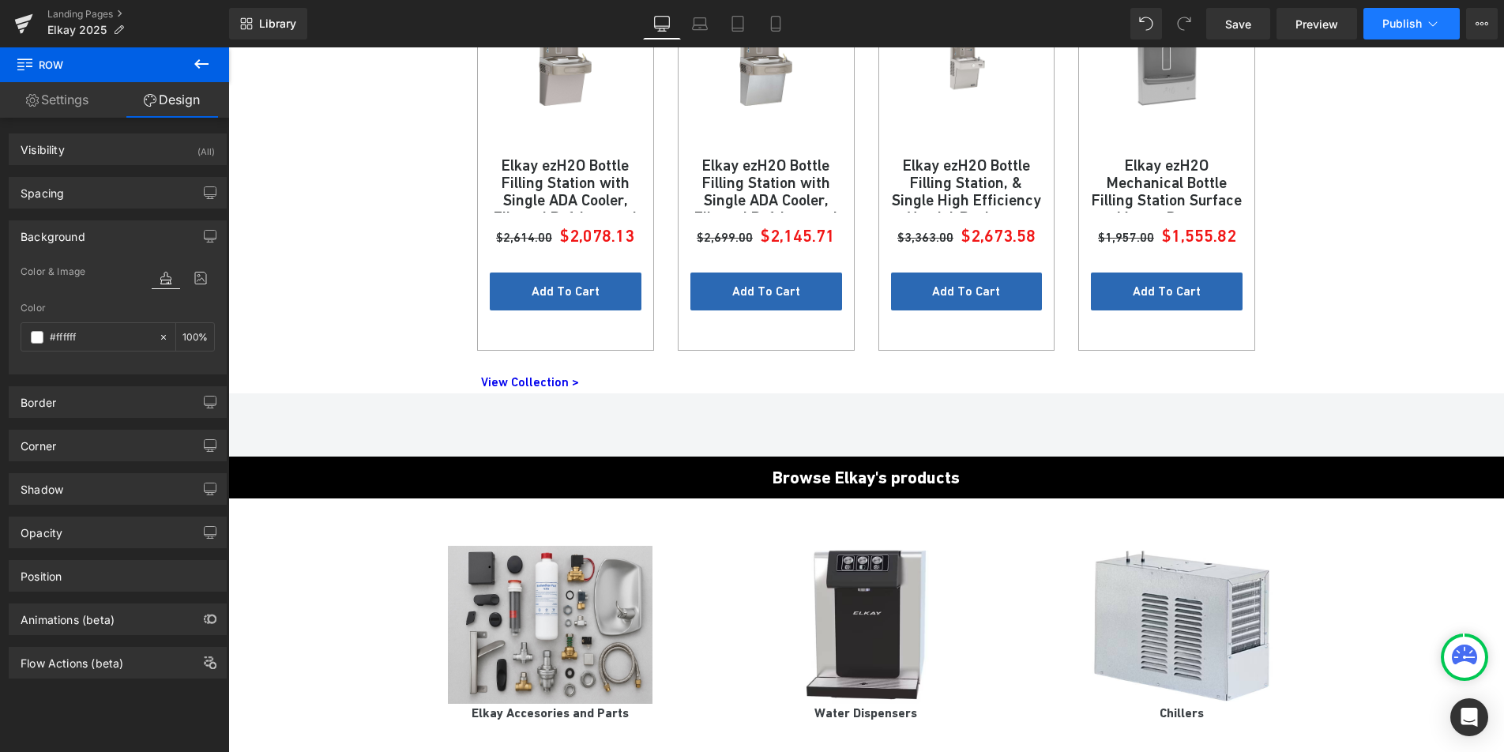
click at [1404, 22] on span "Publish" at bounding box center [1401, 23] width 39 height 13
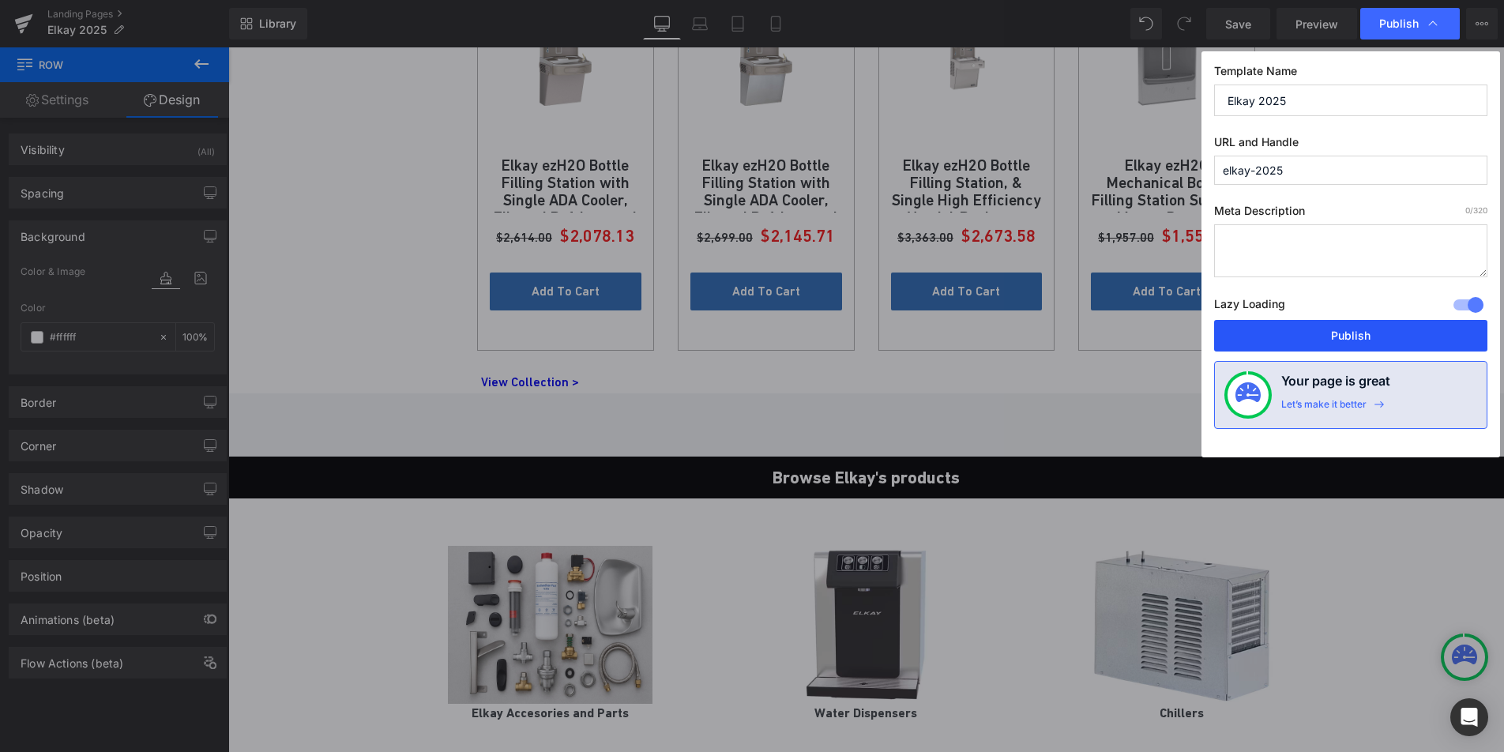
click at [1333, 344] on button "Publish" at bounding box center [1350, 336] width 273 height 32
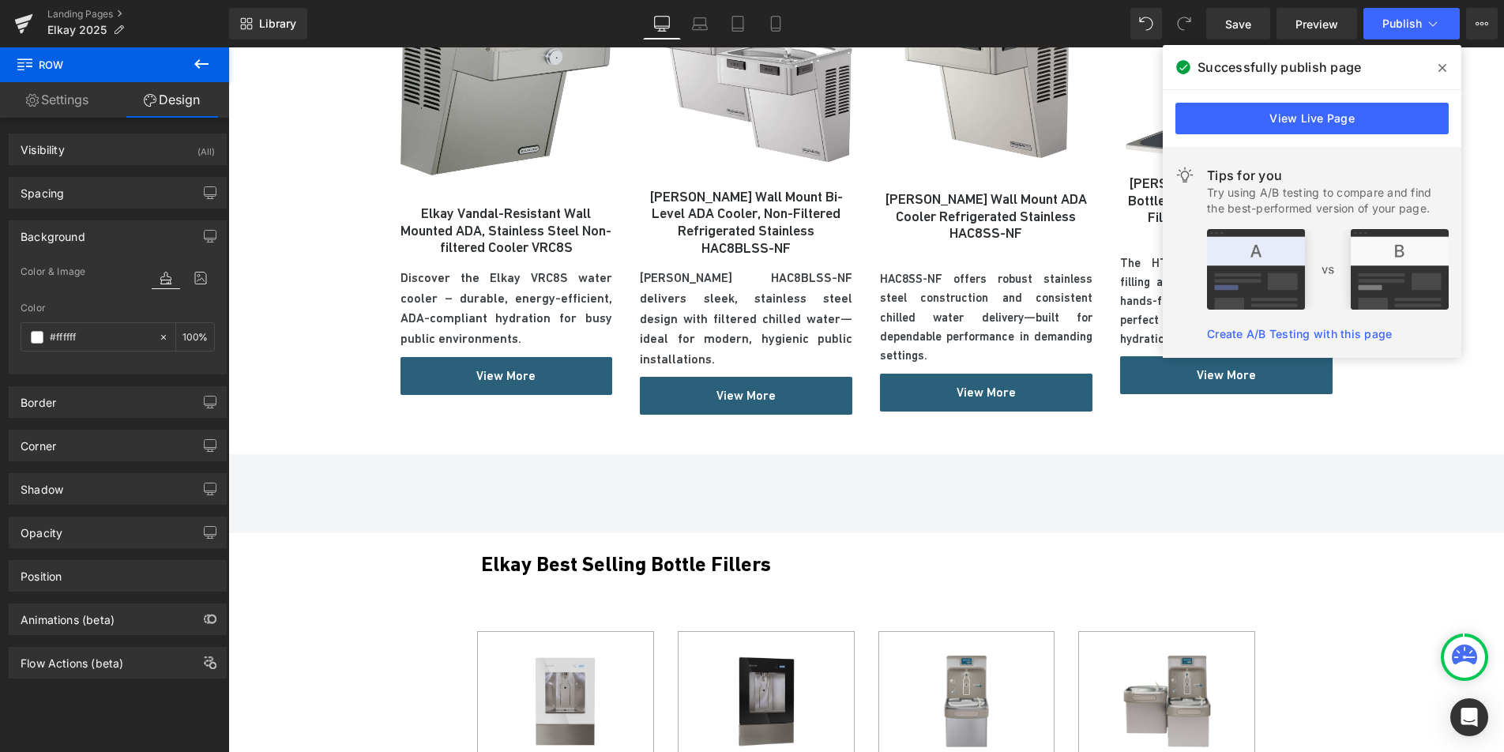
scroll to position [1055, 0]
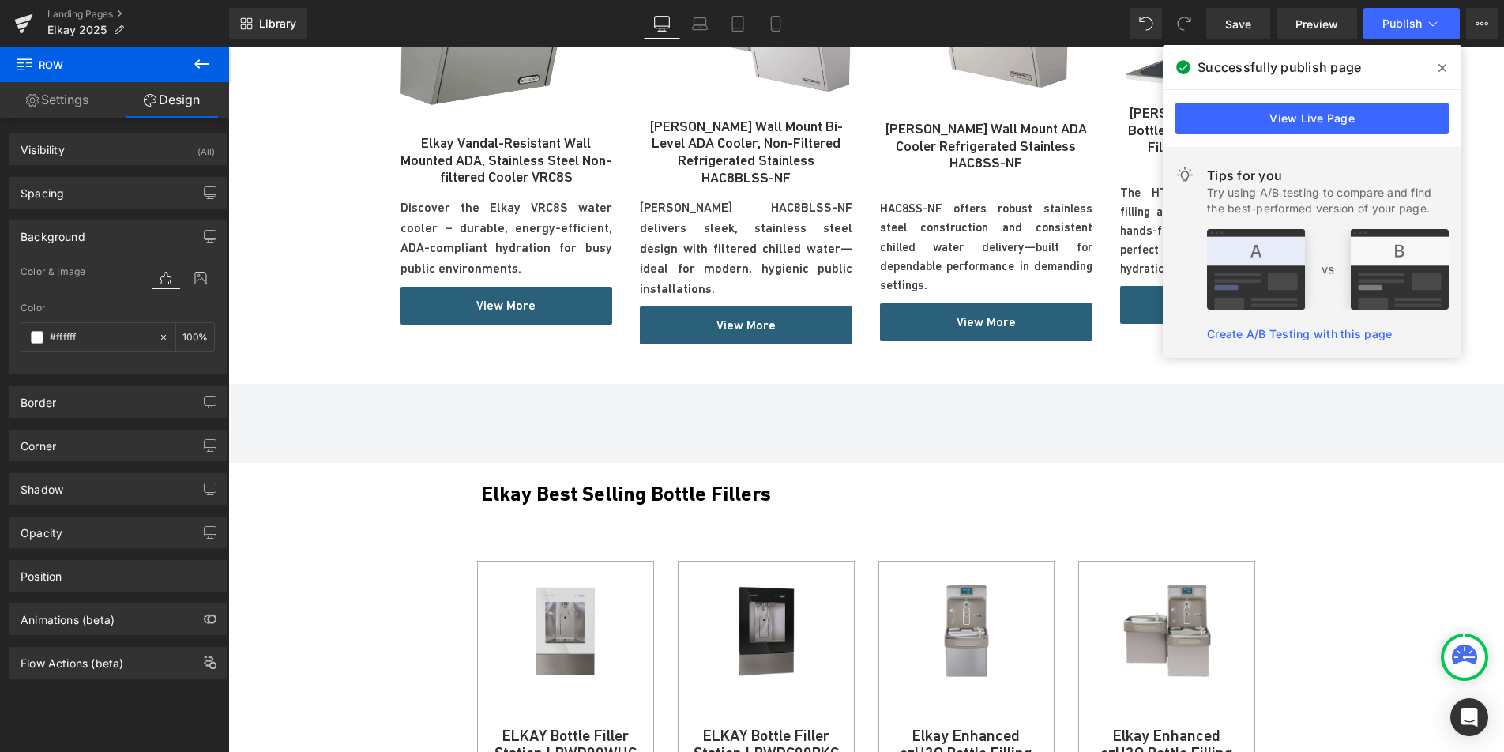
click at [1442, 65] on icon at bounding box center [1443, 68] width 8 height 13
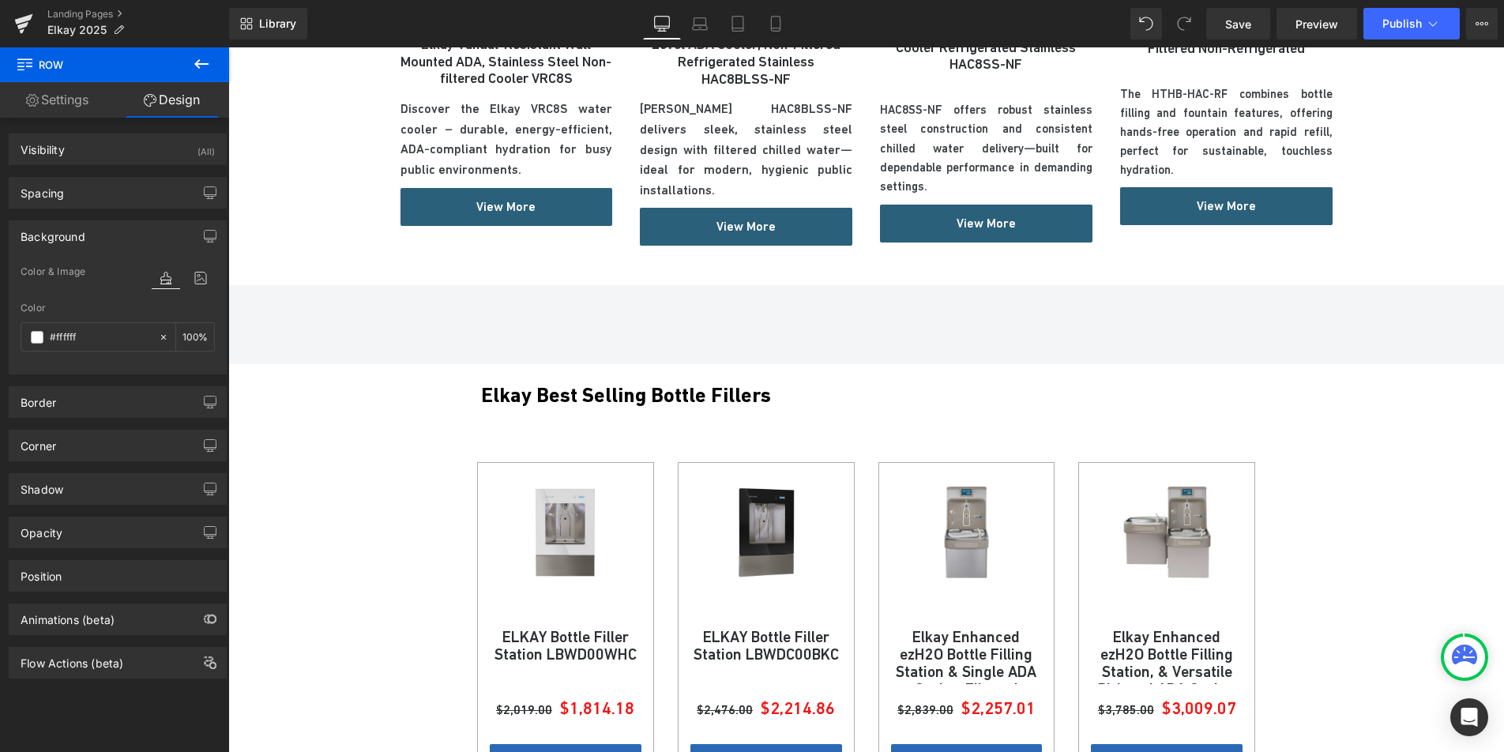
scroll to position [1338, 0]
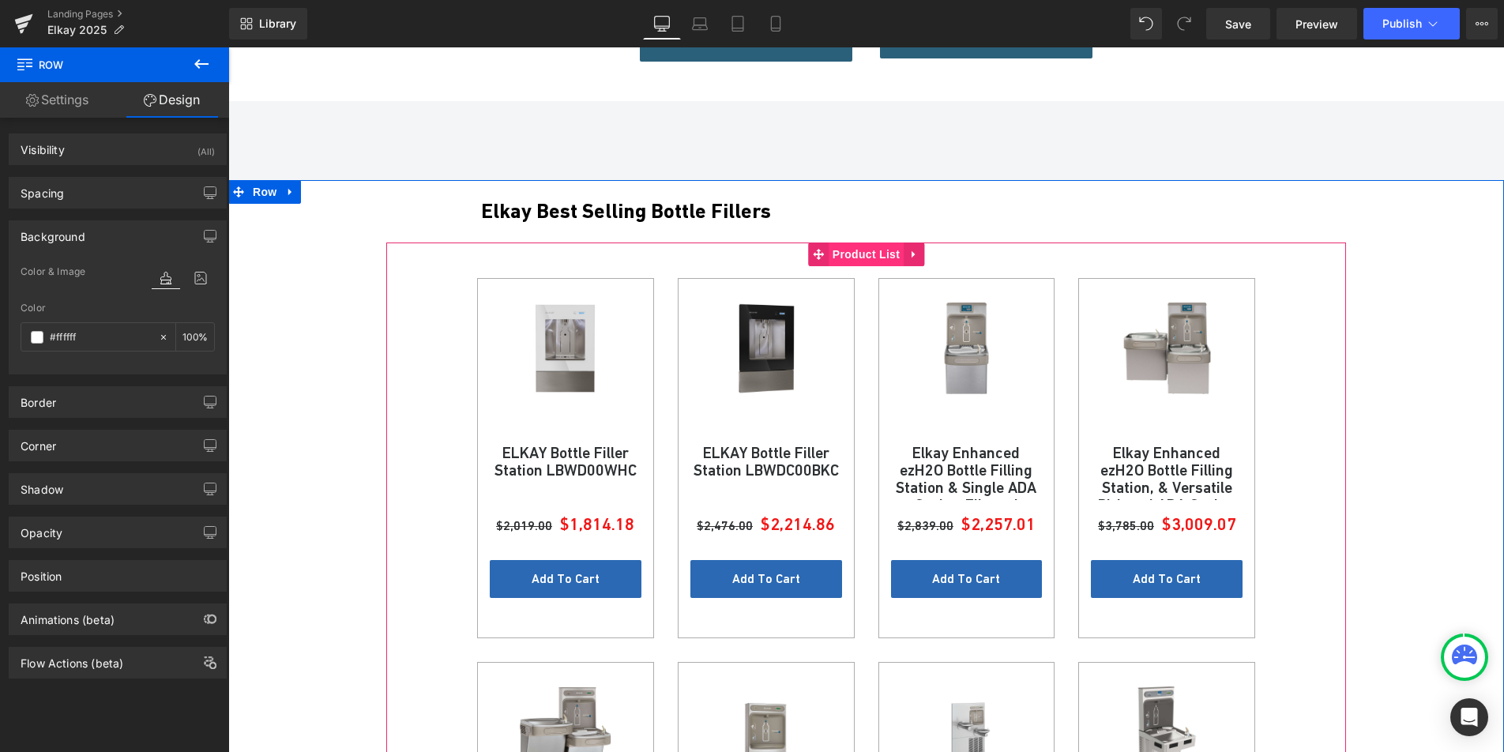
click at [852, 243] on span "Product List" at bounding box center [866, 255] width 75 height 24
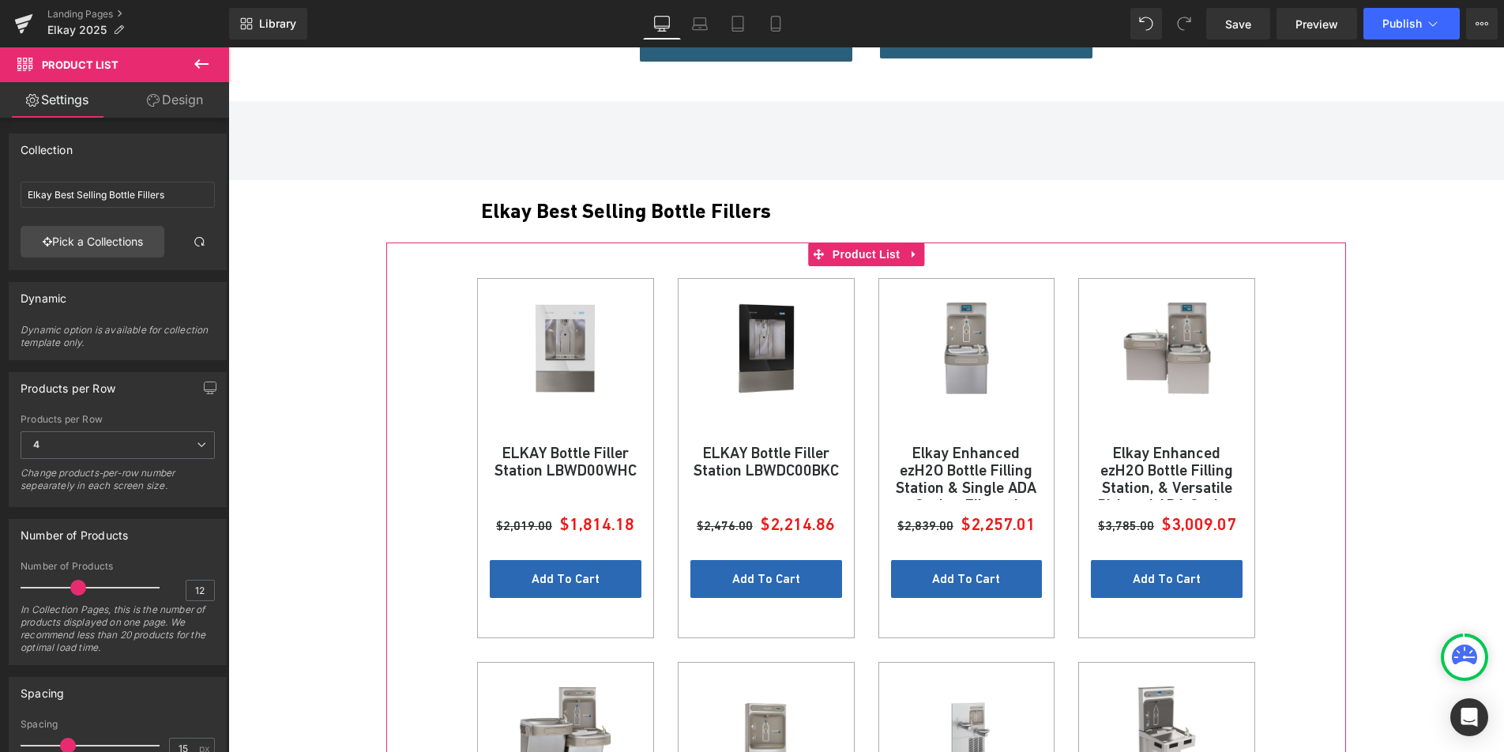
click at [186, 108] on link "Design" at bounding box center [175, 100] width 115 height 36
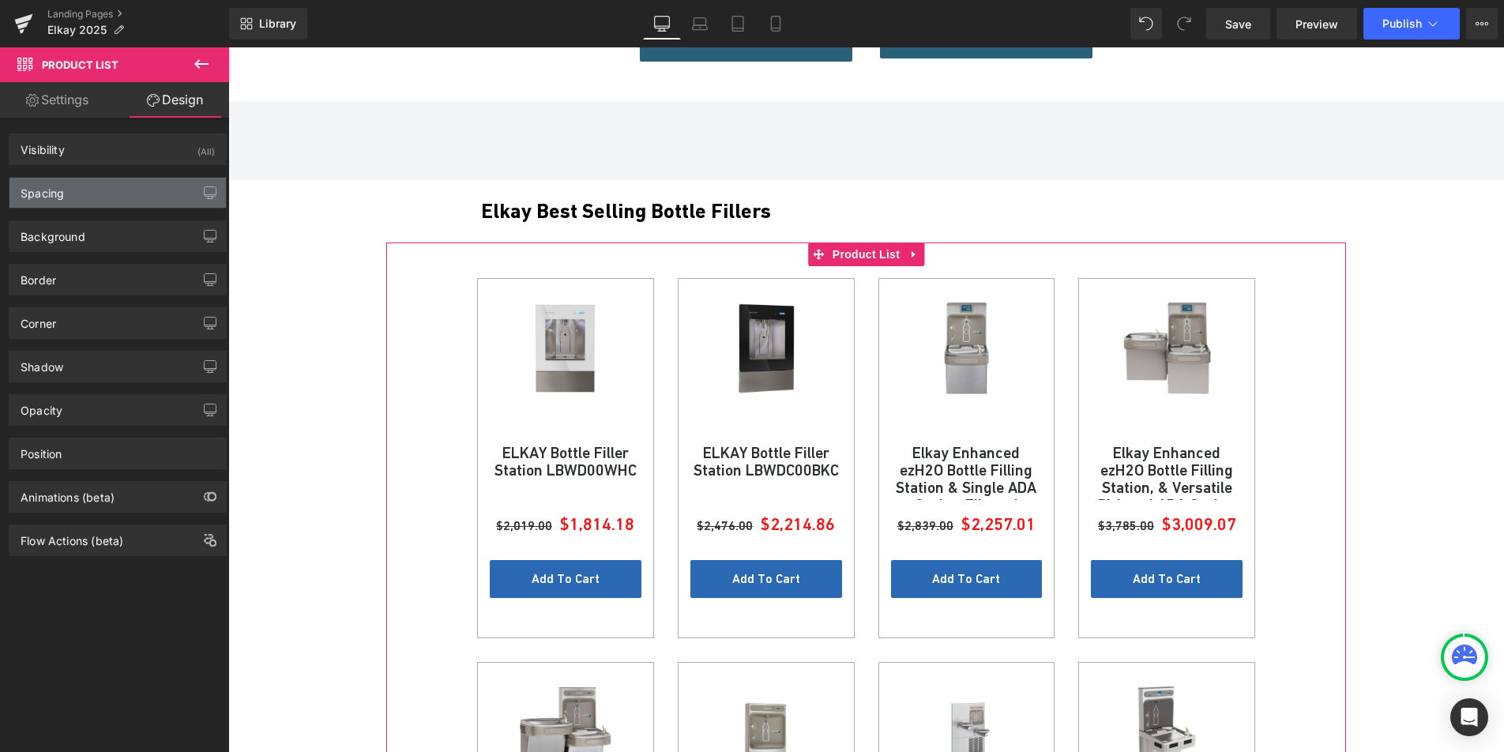
click at [62, 195] on div "Spacing" at bounding box center [42, 189] width 43 height 22
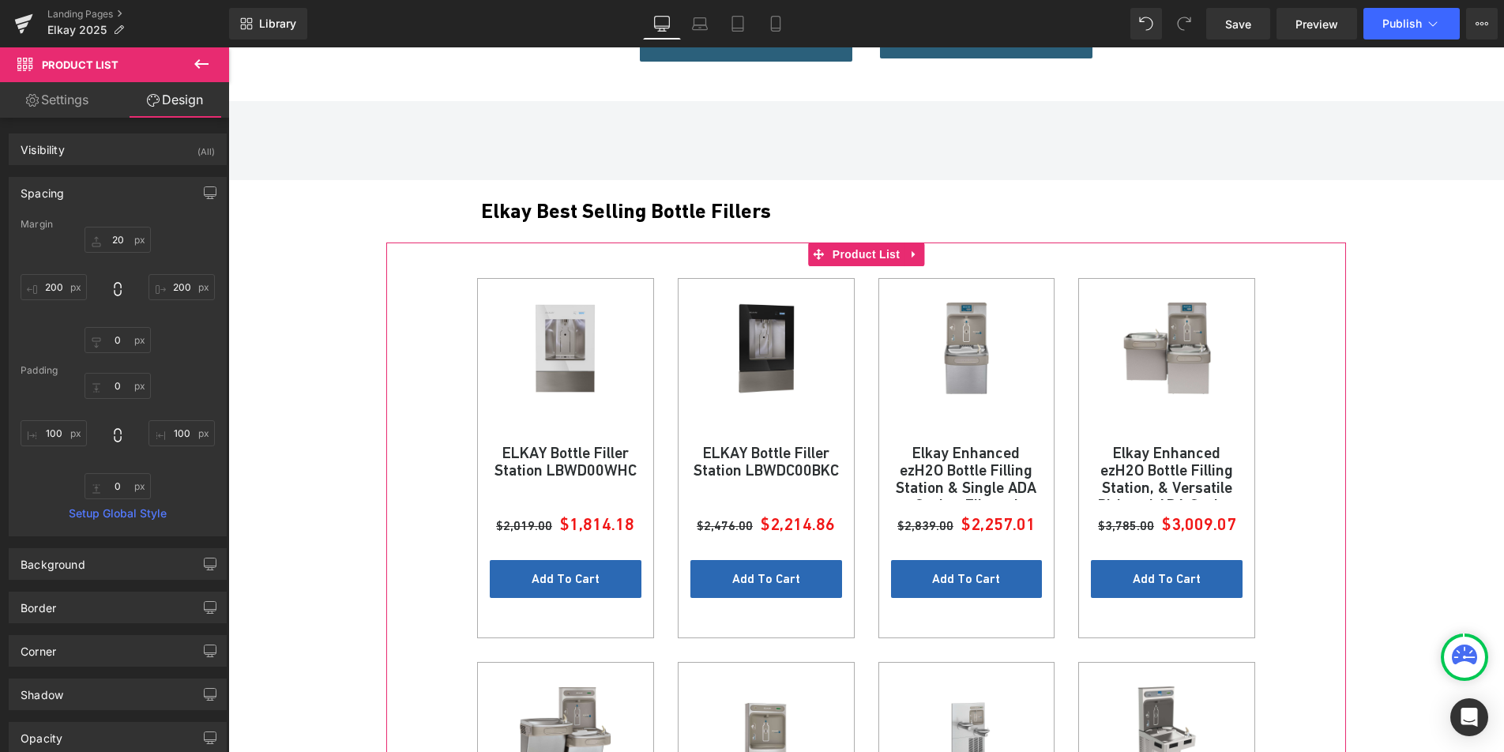
click at [51, 107] on link "Settings" at bounding box center [57, 100] width 115 height 36
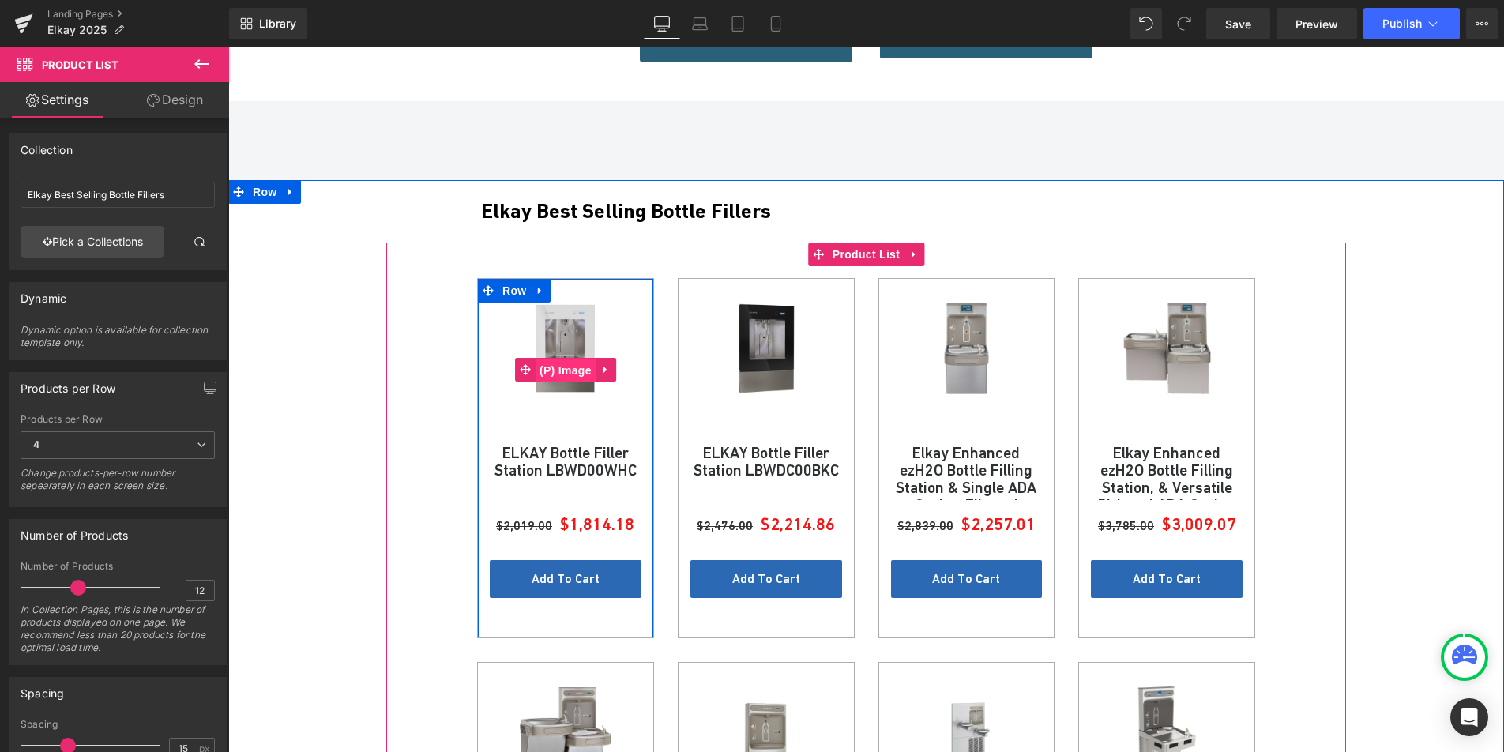
click at [562, 359] on span "(P) Image" at bounding box center [566, 371] width 60 height 24
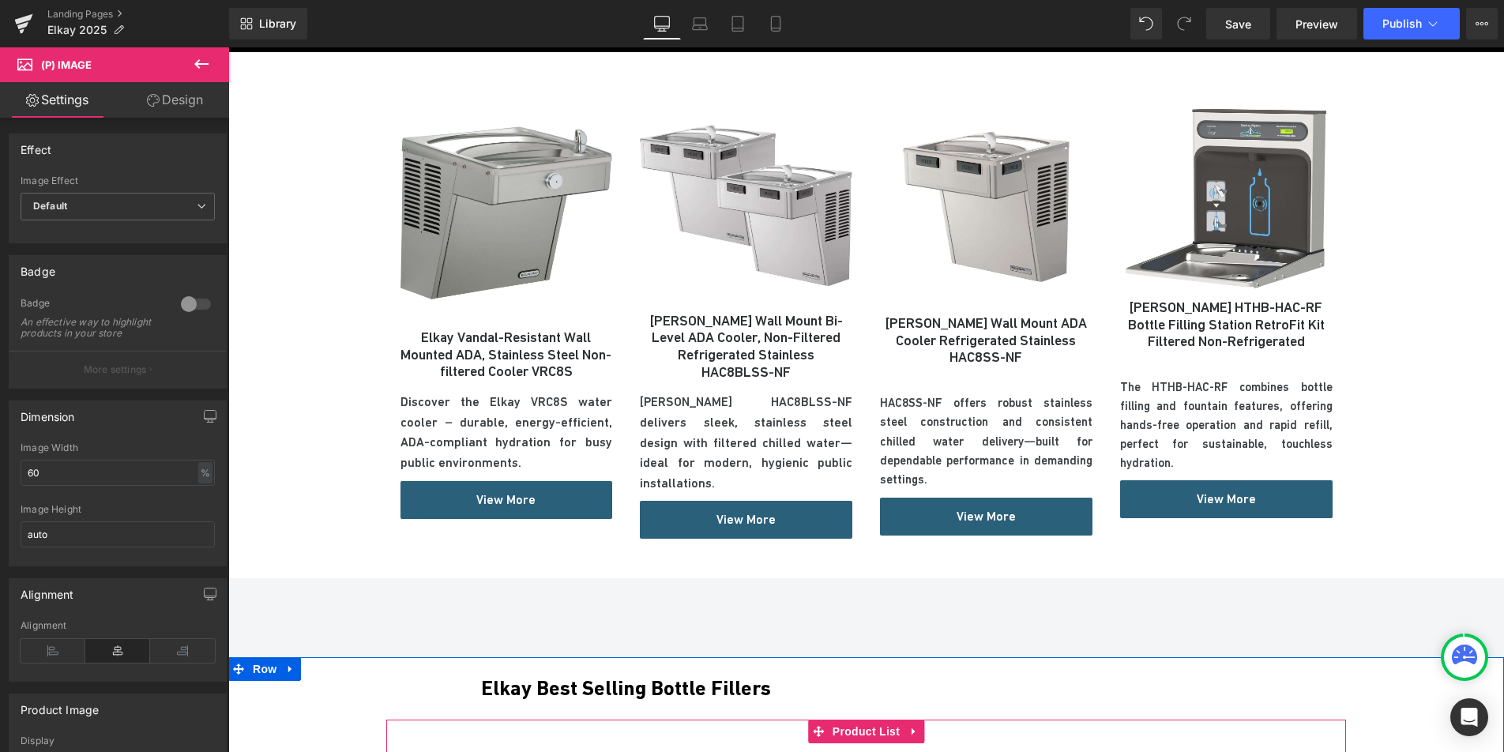
scroll to position [748, 0]
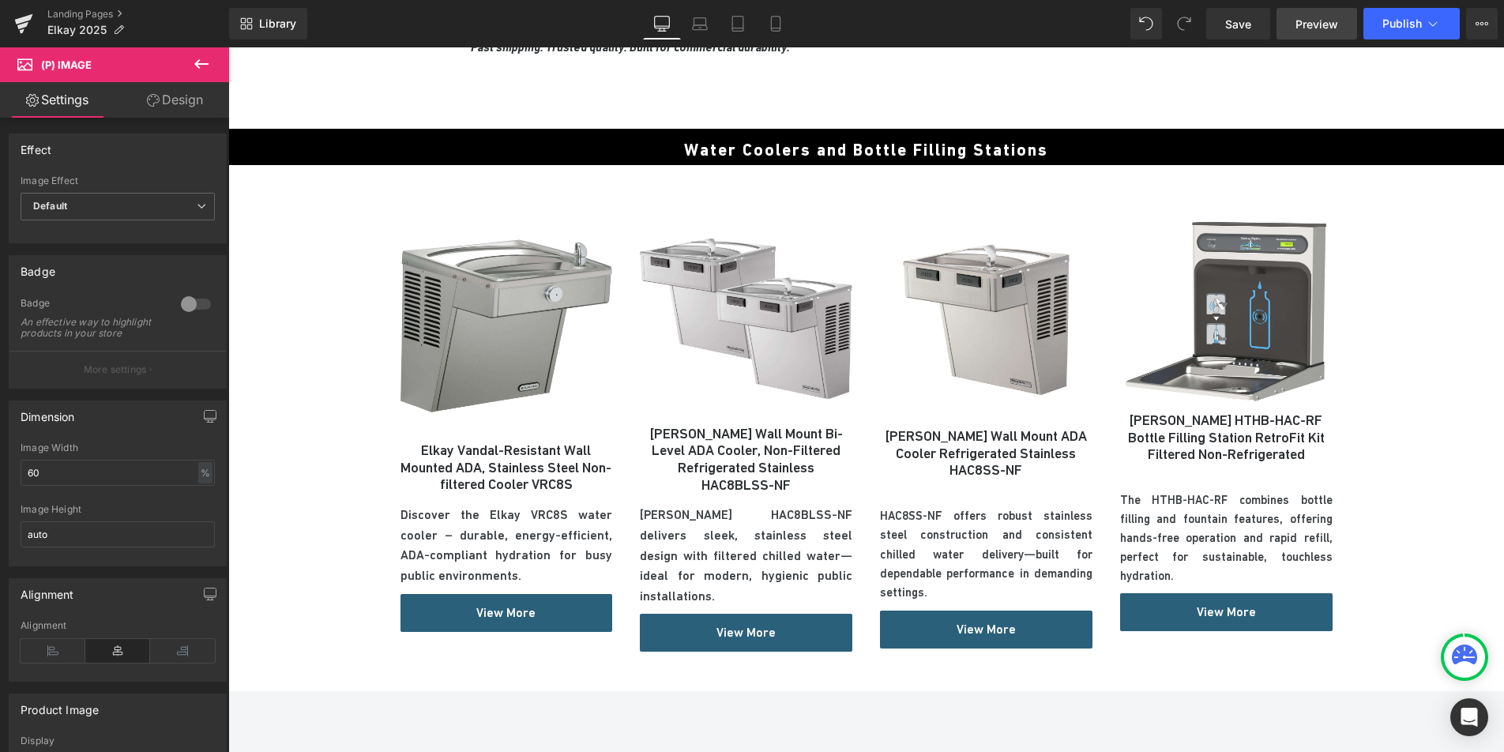
click at [1303, 28] on span "Preview" at bounding box center [1317, 24] width 43 height 17
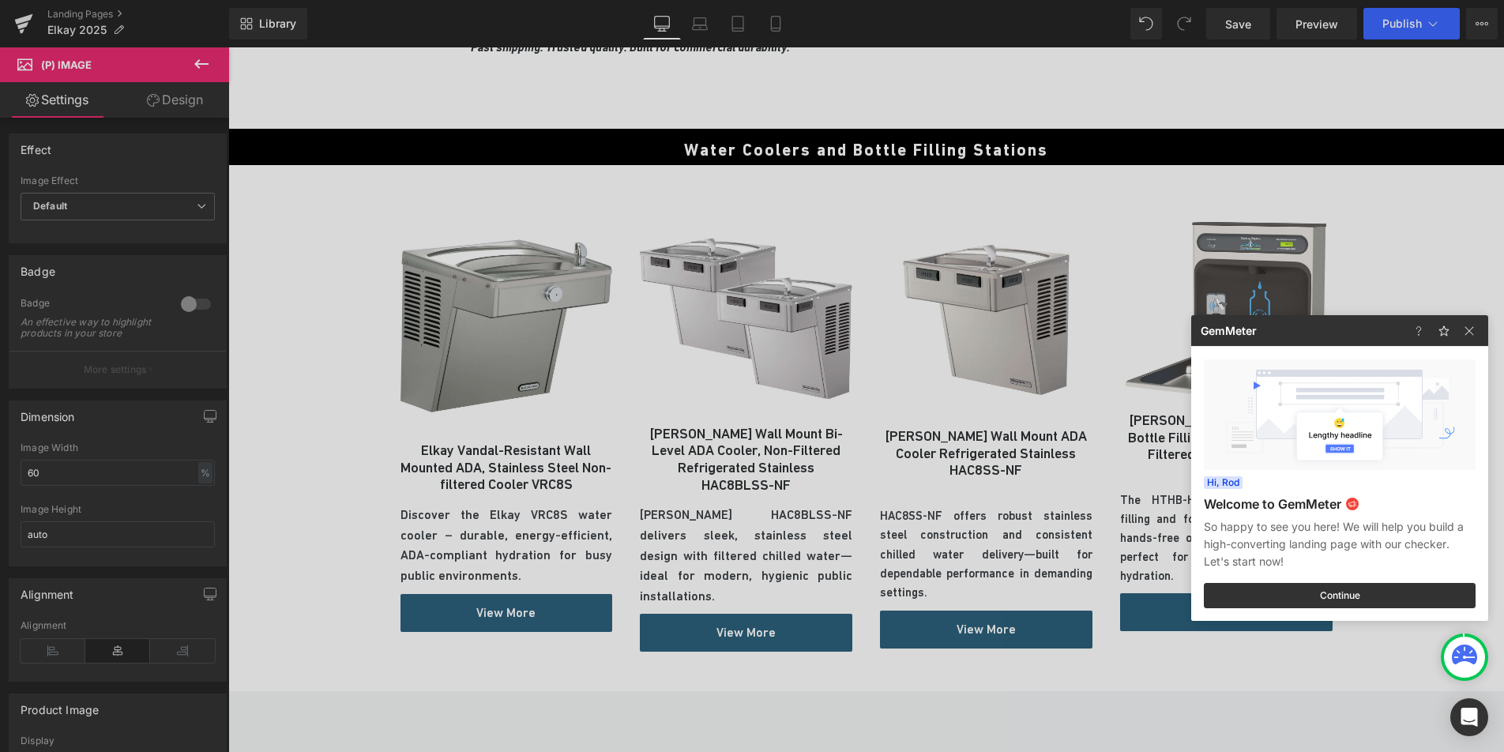
click at [96, 489] on div at bounding box center [752, 376] width 1504 height 752
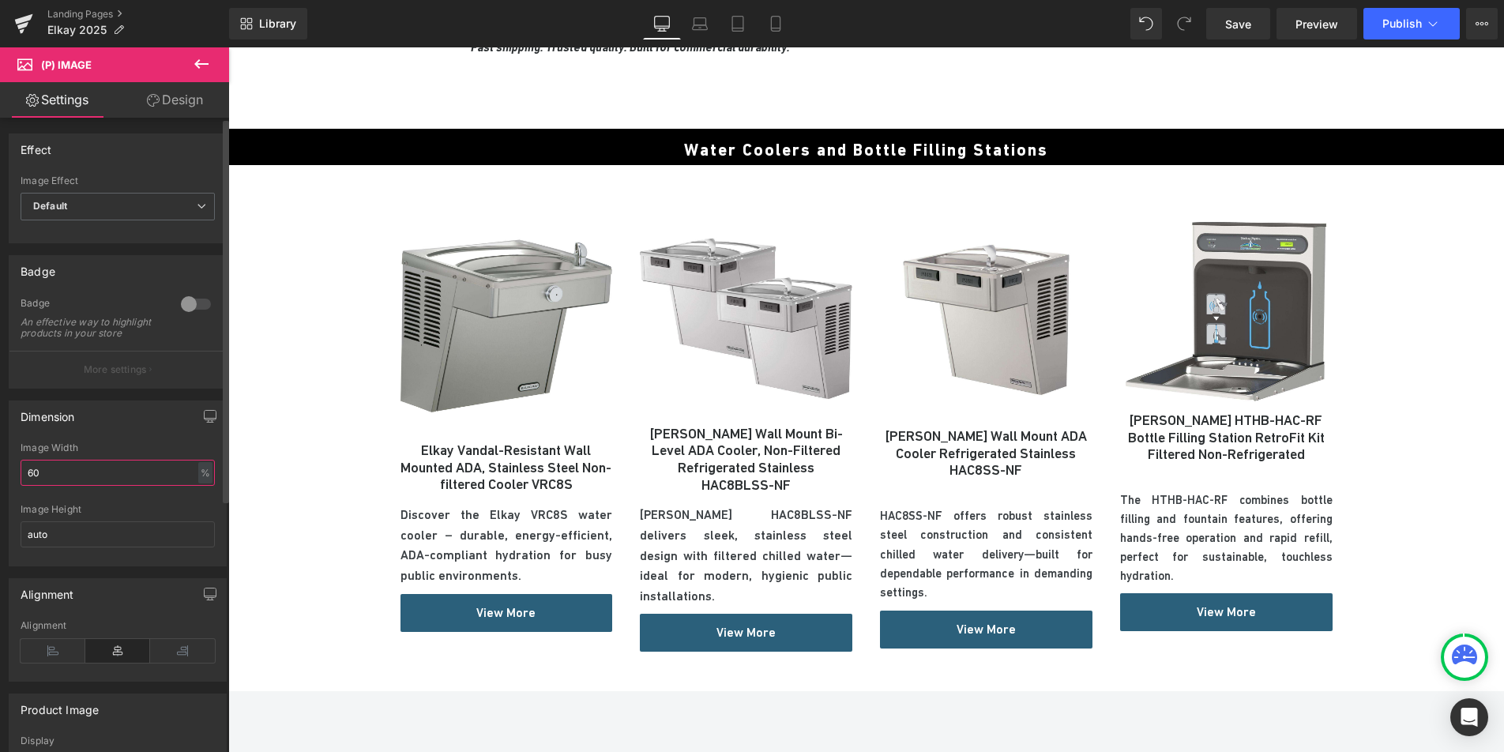
click at [52, 484] on input "60" at bounding box center [118, 473] width 194 height 26
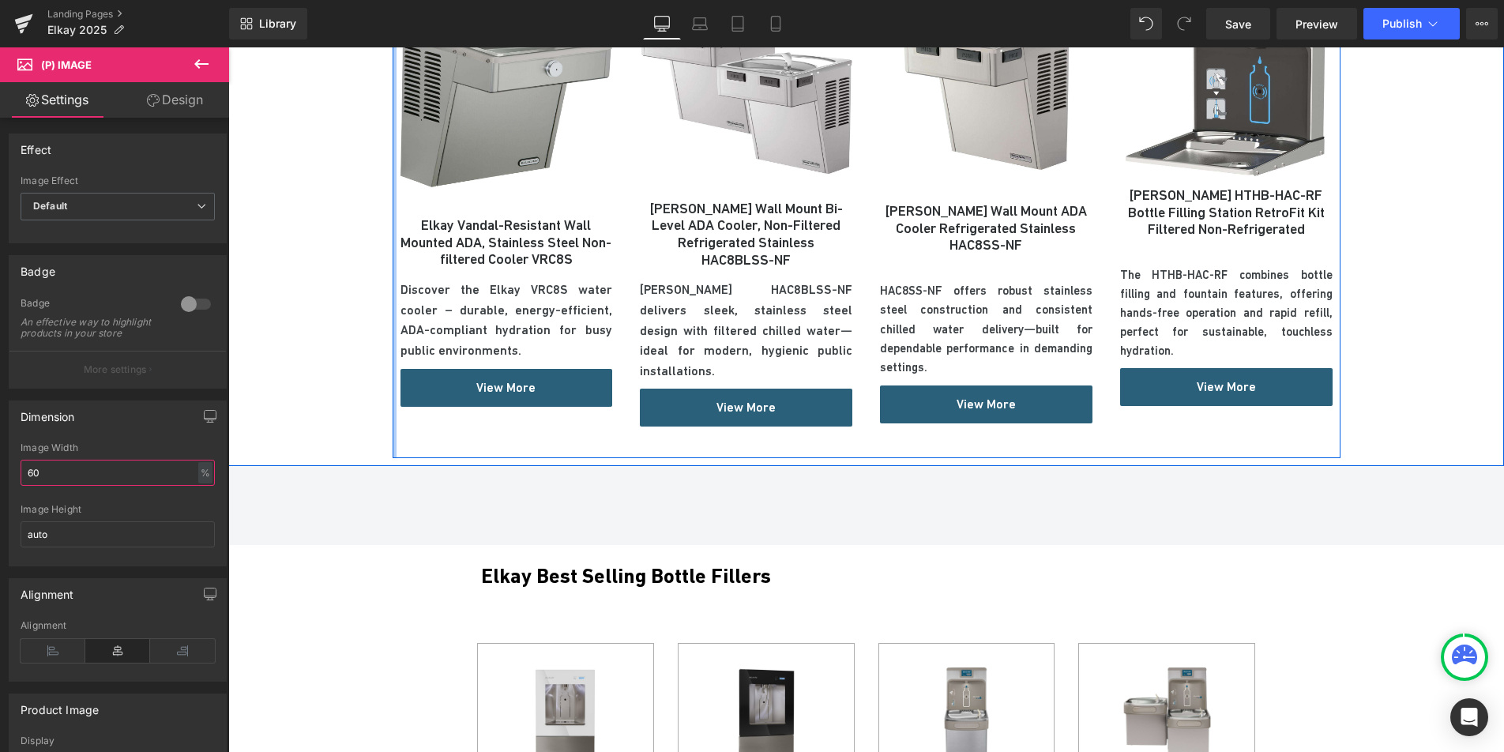
scroll to position [1247, 0]
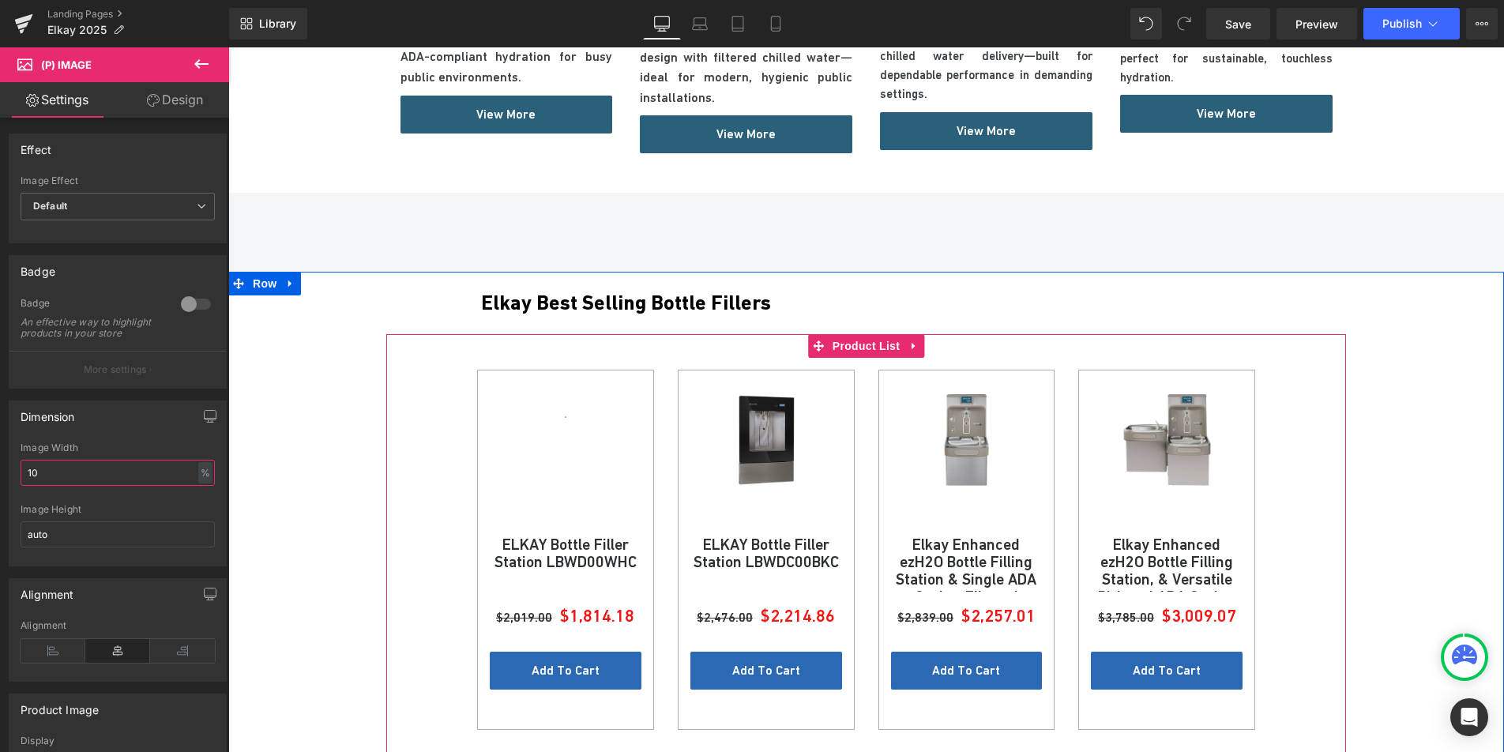
type input "100"
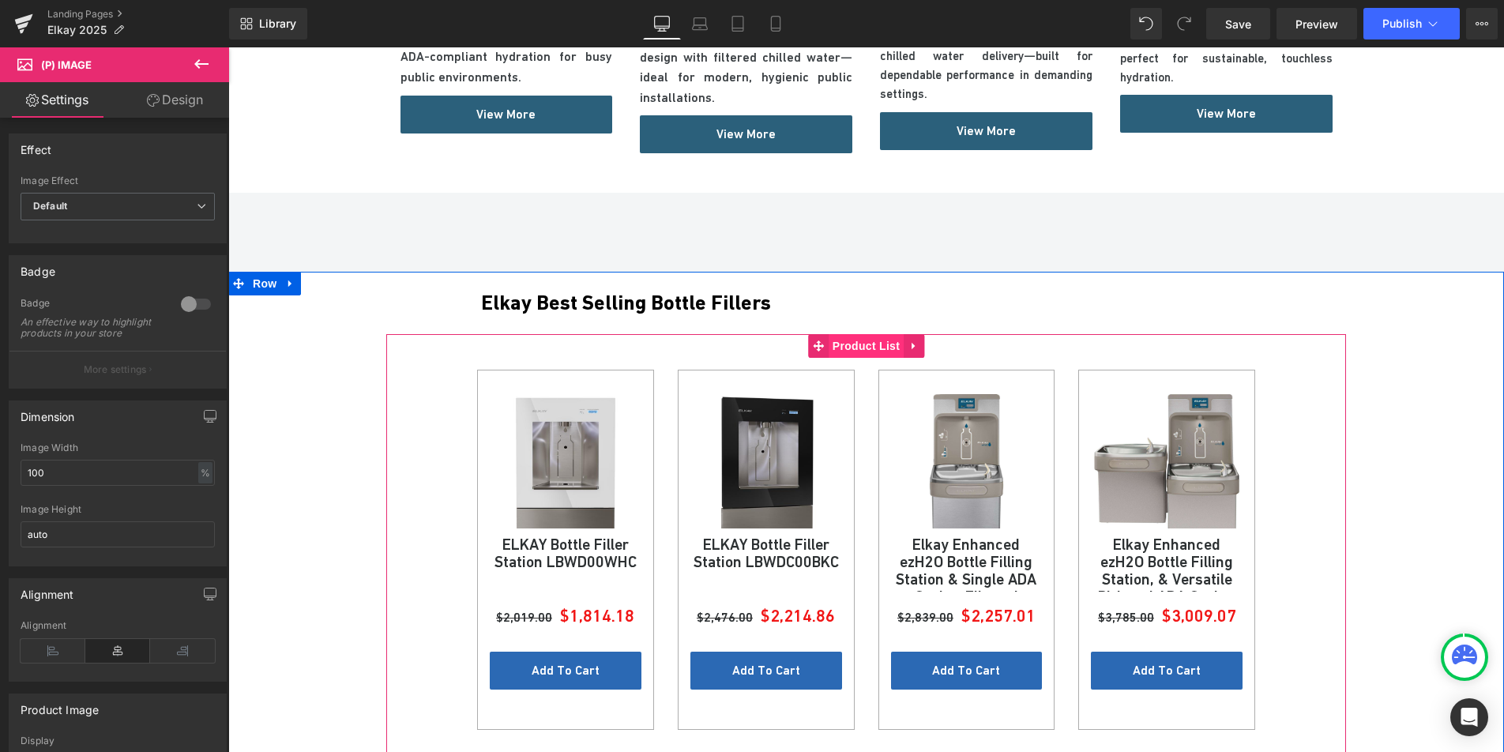
click at [868, 334] on span "Product List" at bounding box center [866, 346] width 75 height 24
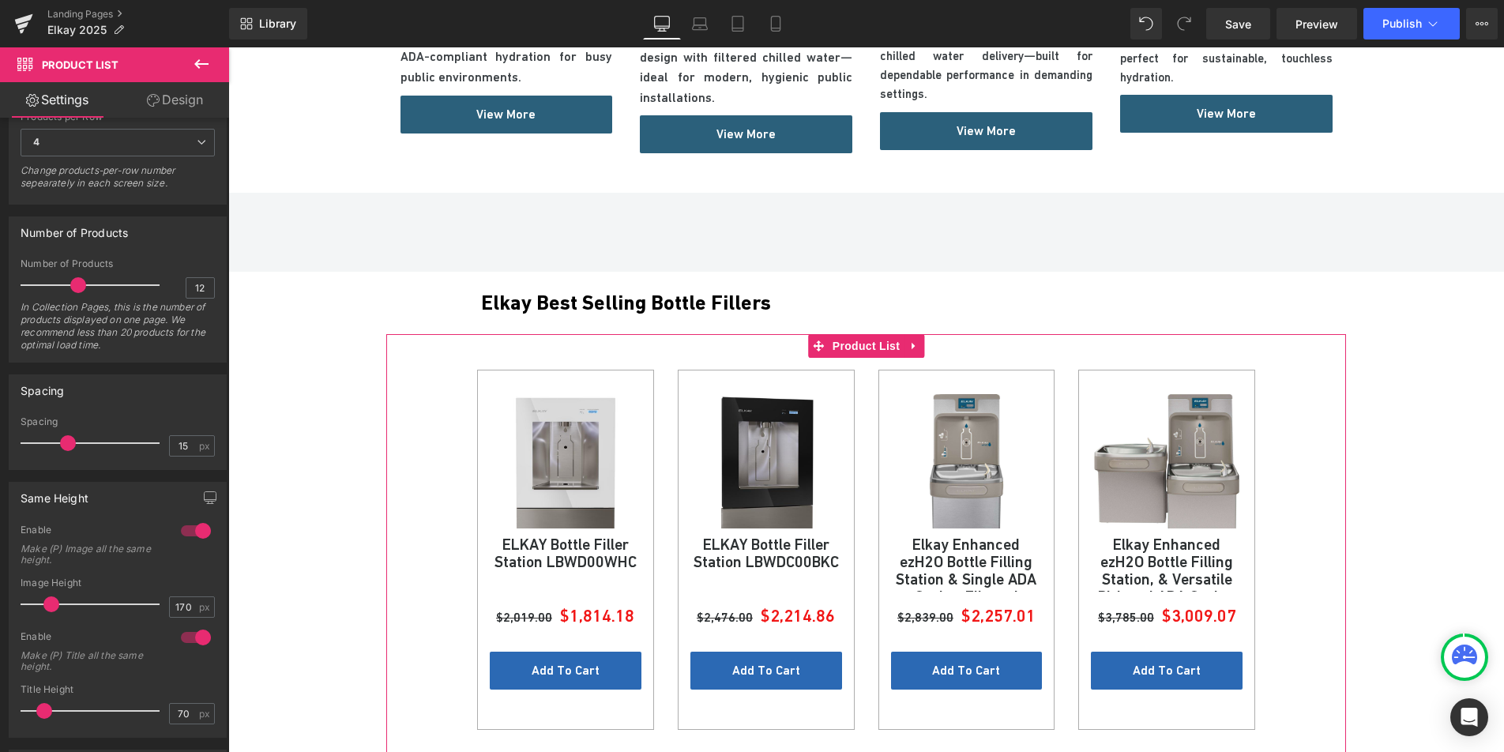
scroll to position [309, 0]
click at [179, 602] on input "170" at bounding box center [184, 601] width 28 height 20
type input "230"
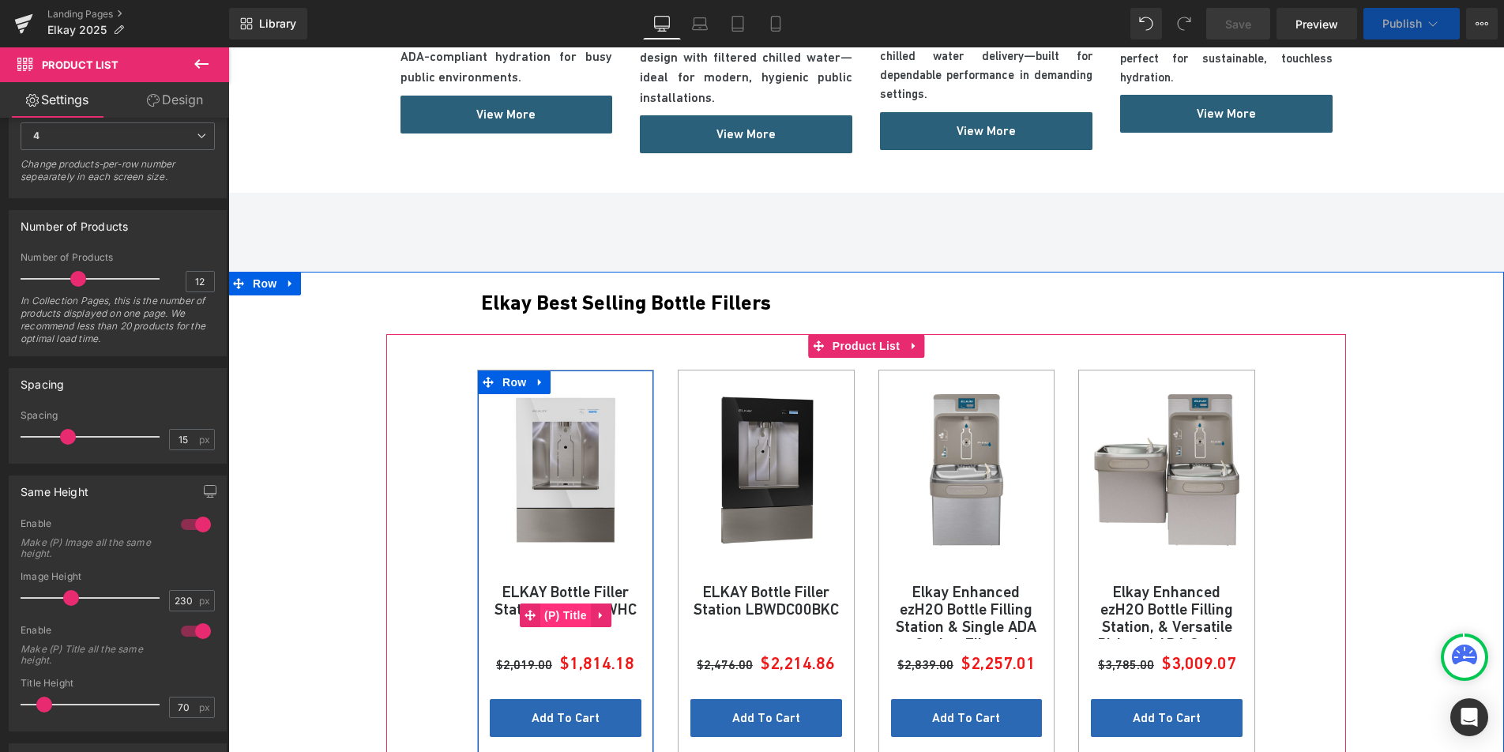
click at [558, 604] on span "(P) Title" at bounding box center [565, 616] width 51 height 24
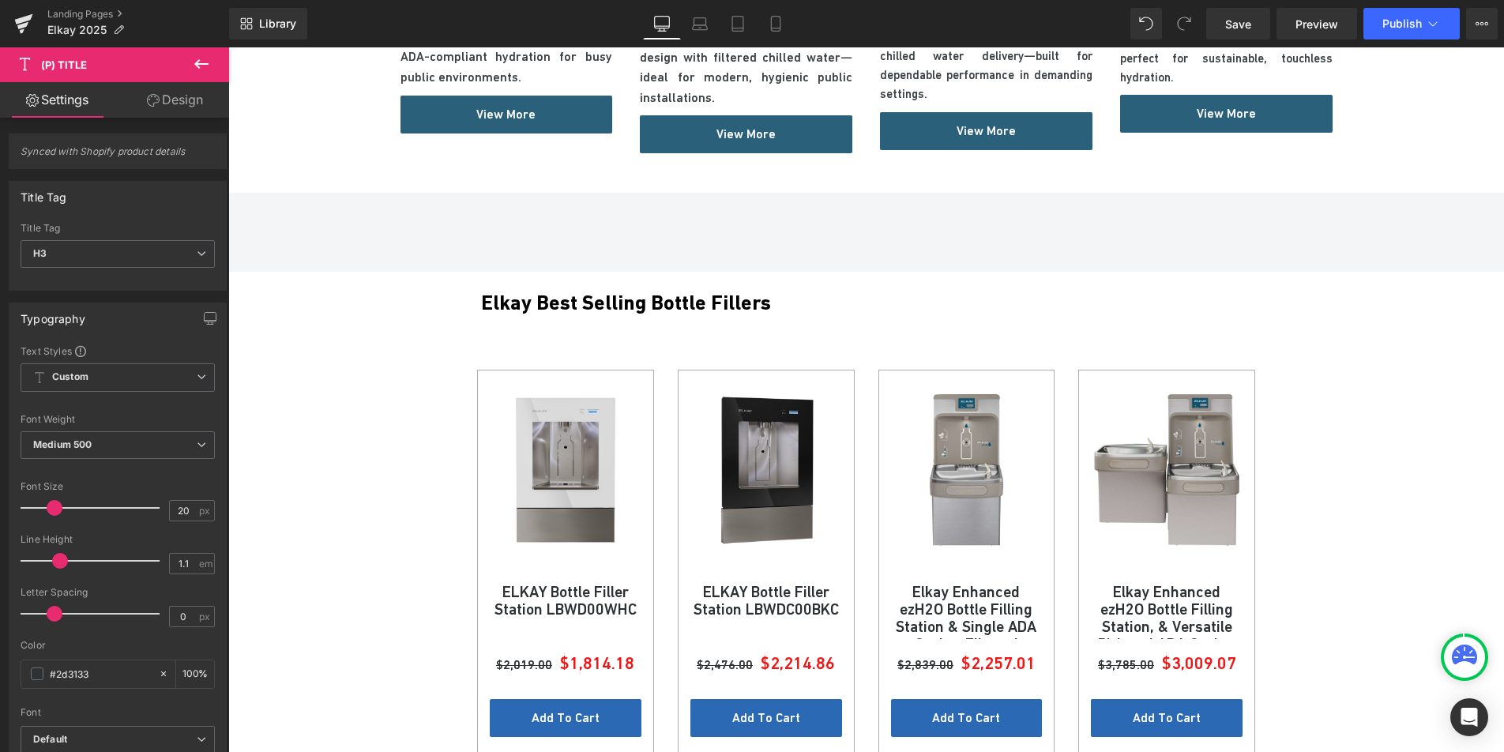
click at [159, 97] on link "Design" at bounding box center [175, 100] width 115 height 36
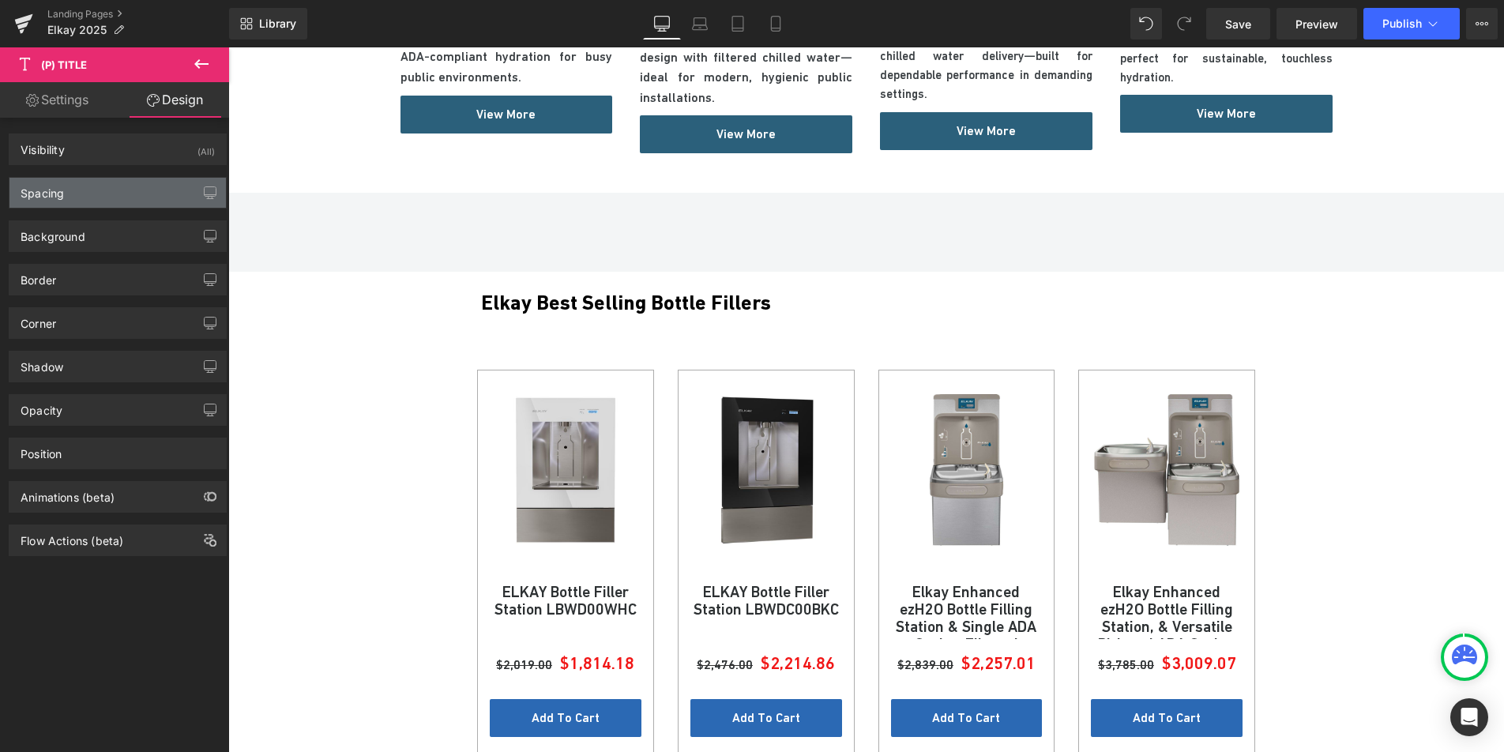
click at [117, 200] on div "Spacing" at bounding box center [117, 193] width 216 height 30
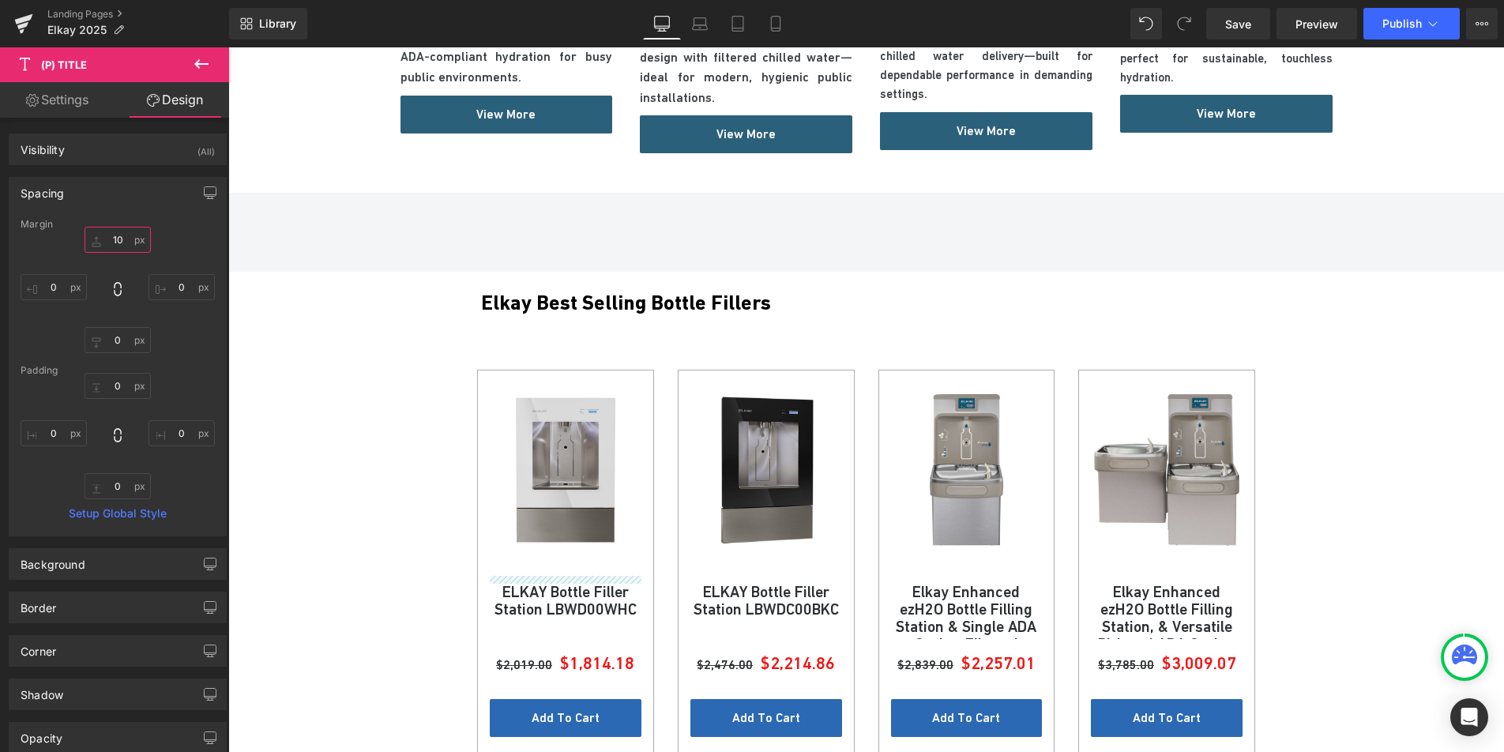
click at [119, 234] on input "10" at bounding box center [118, 240] width 66 height 26
type input "20"
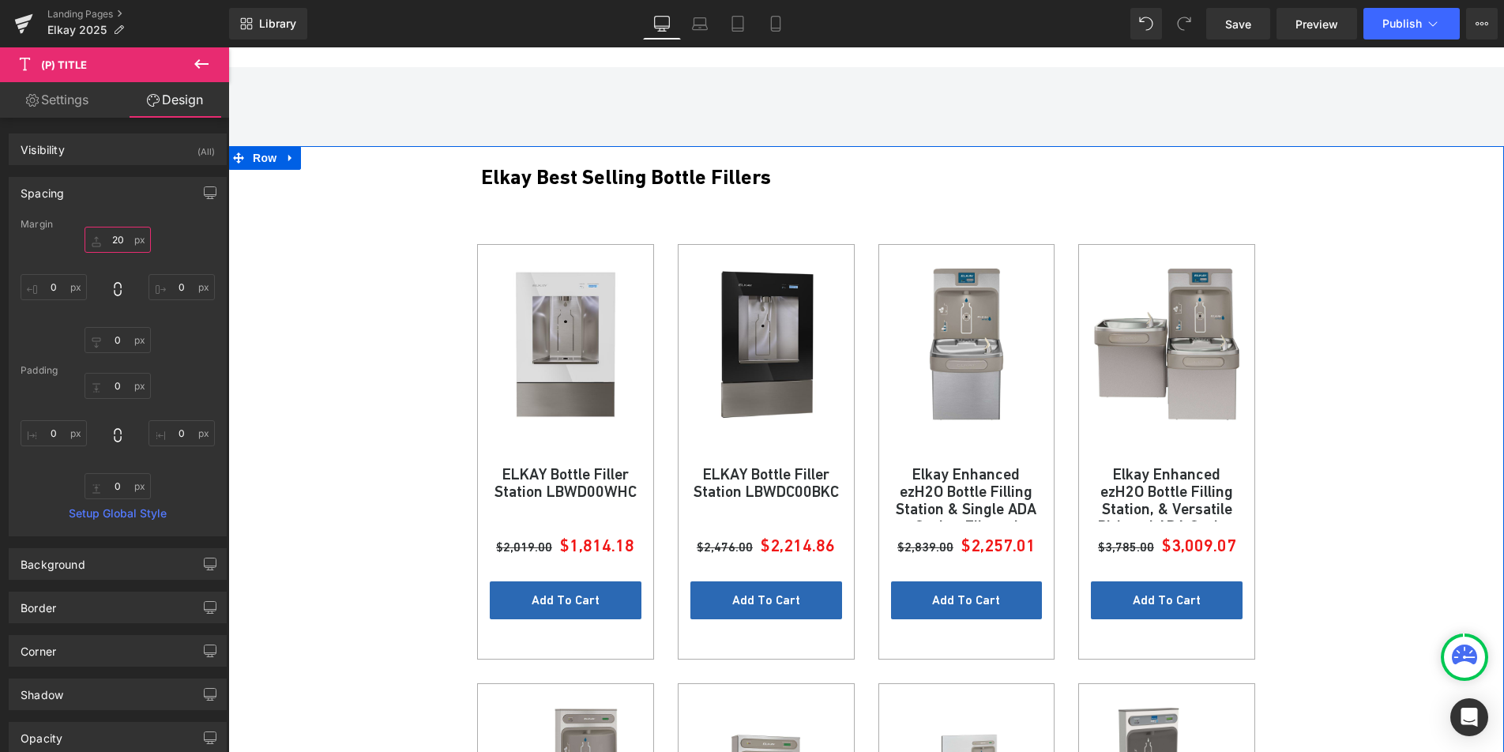
scroll to position [1380, 0]
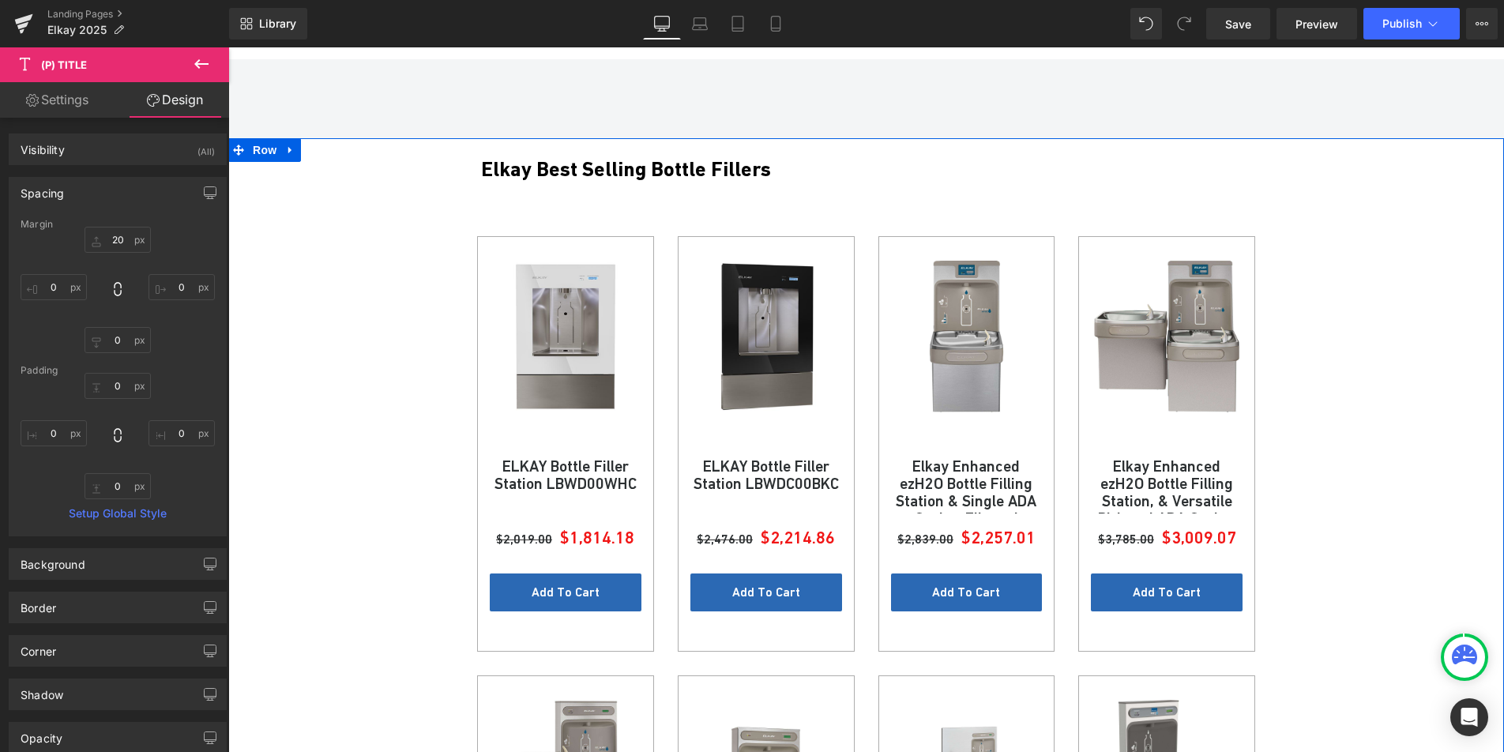
click at [555, 579] on div "Add To Cart (P) Cart Button" at bounding box center [566, 593] width 152 height 38
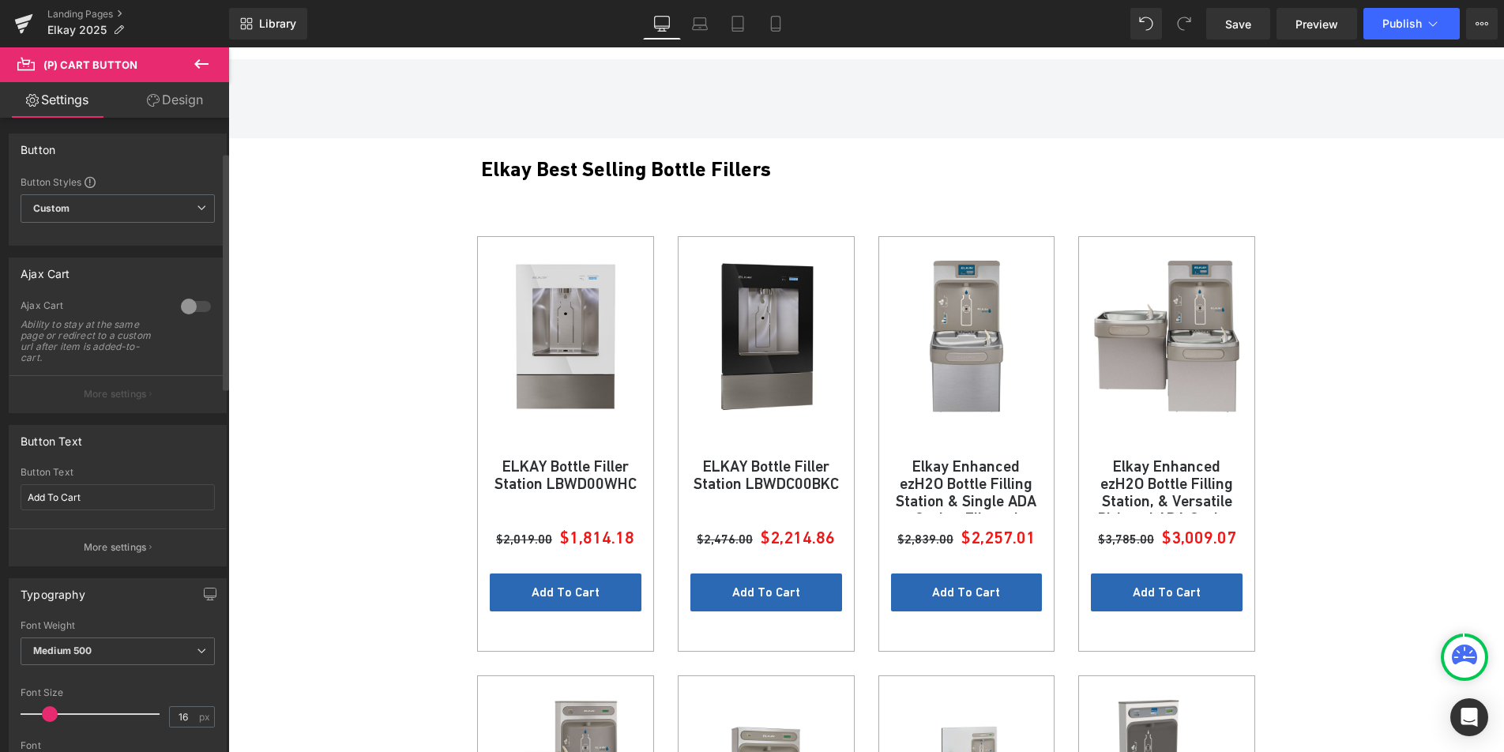
scroll to position [525, 0]
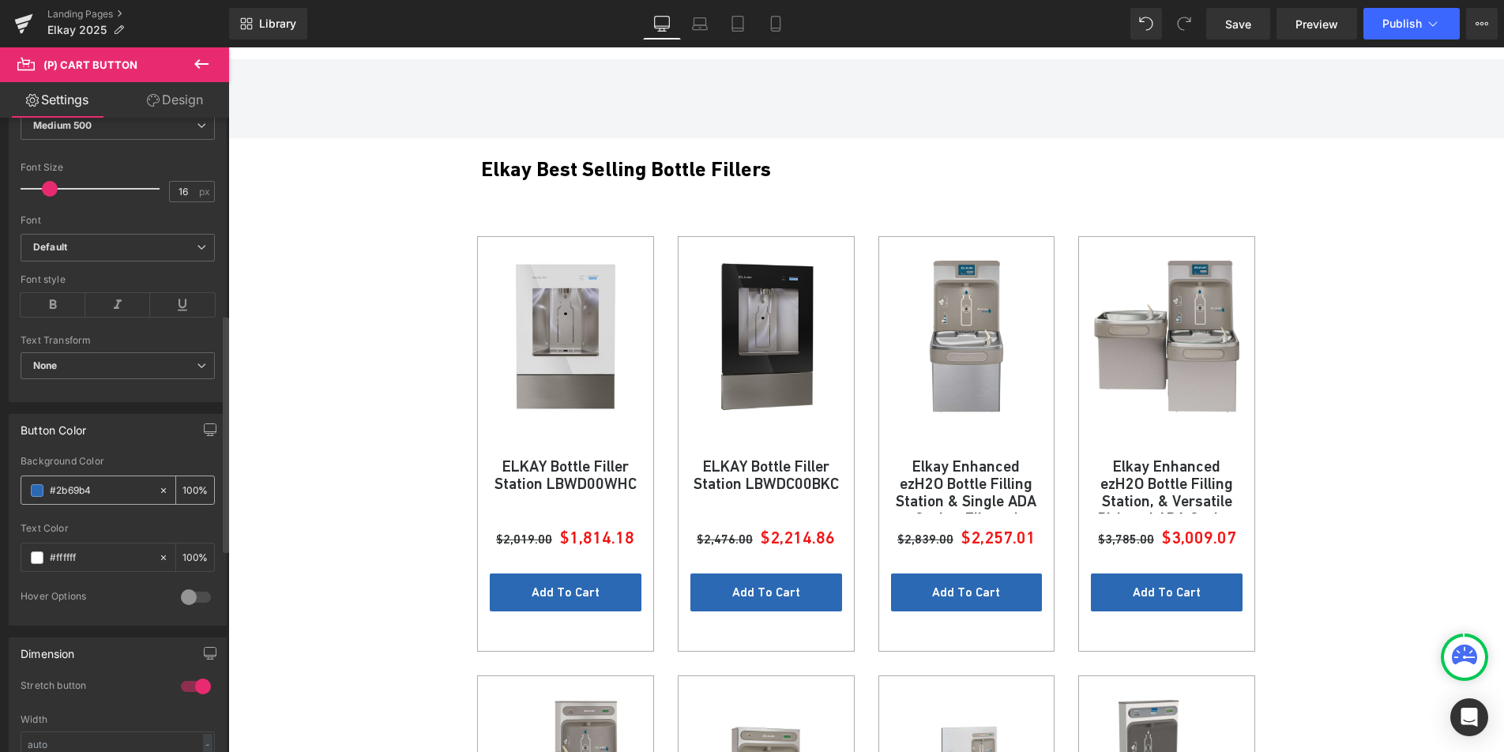
click at [38, 493] on span at bounding box center [37, 490] width 13 height 13
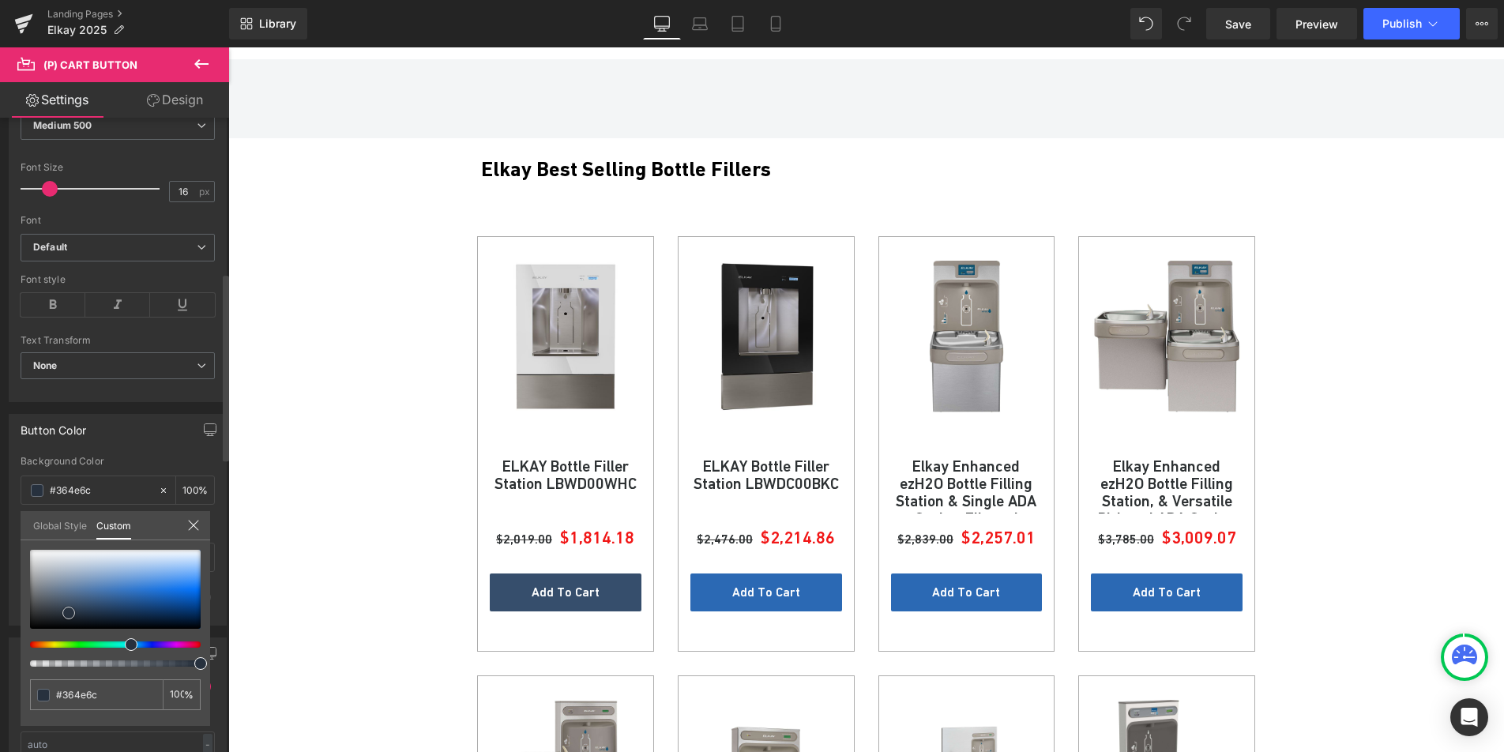
drag, startPoint x: 125, startPoint y: 581, endPoint x: 2, endPoint y: 649, distance: 139.7
click at [4, 626] on div "Button Color rgba(43, 105, 180, 1) Background Color #2b69b4 100 % rgba(255, 255…" at bounding box center [118, 514] width 236 height 224
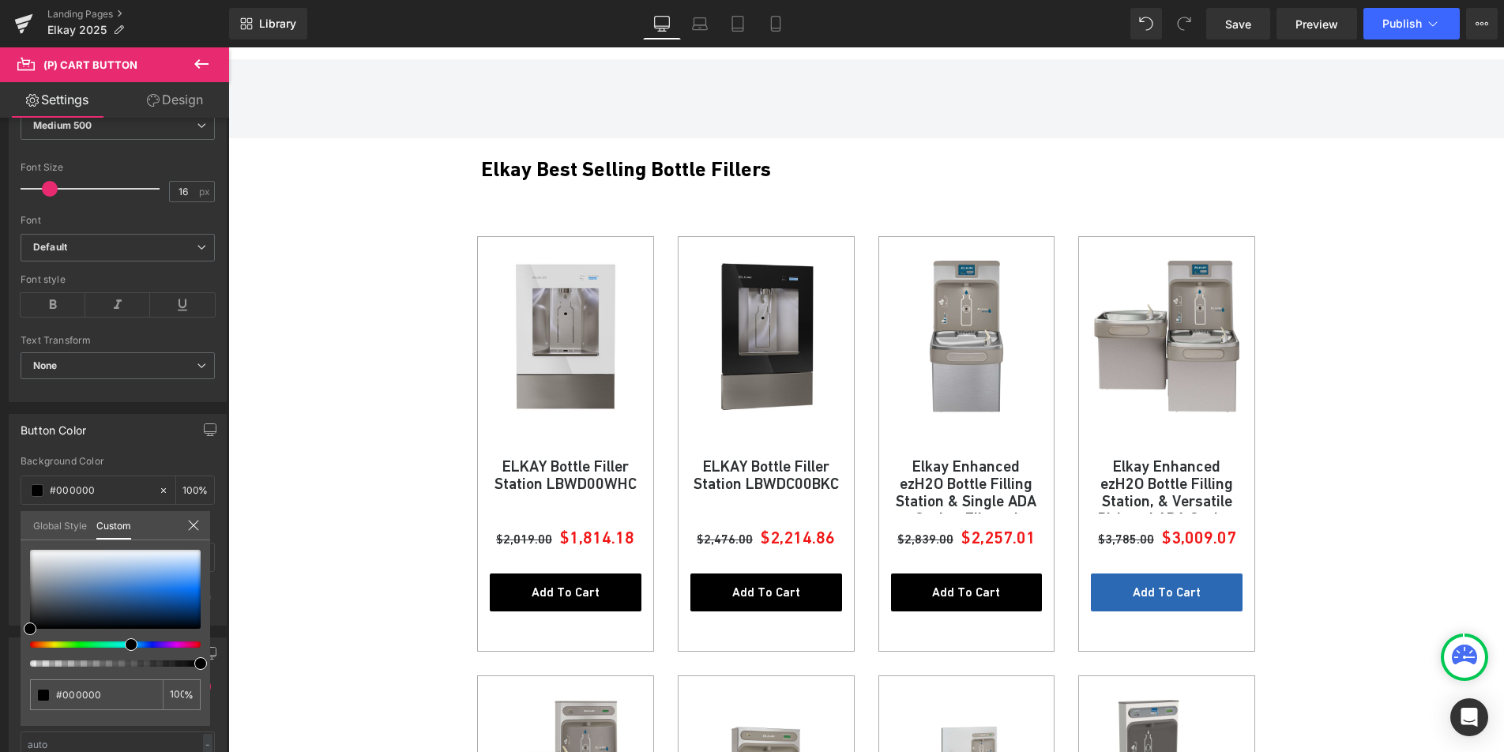
click at [347, 489] on div at bounding box center [866, 399] width 1276 height 705
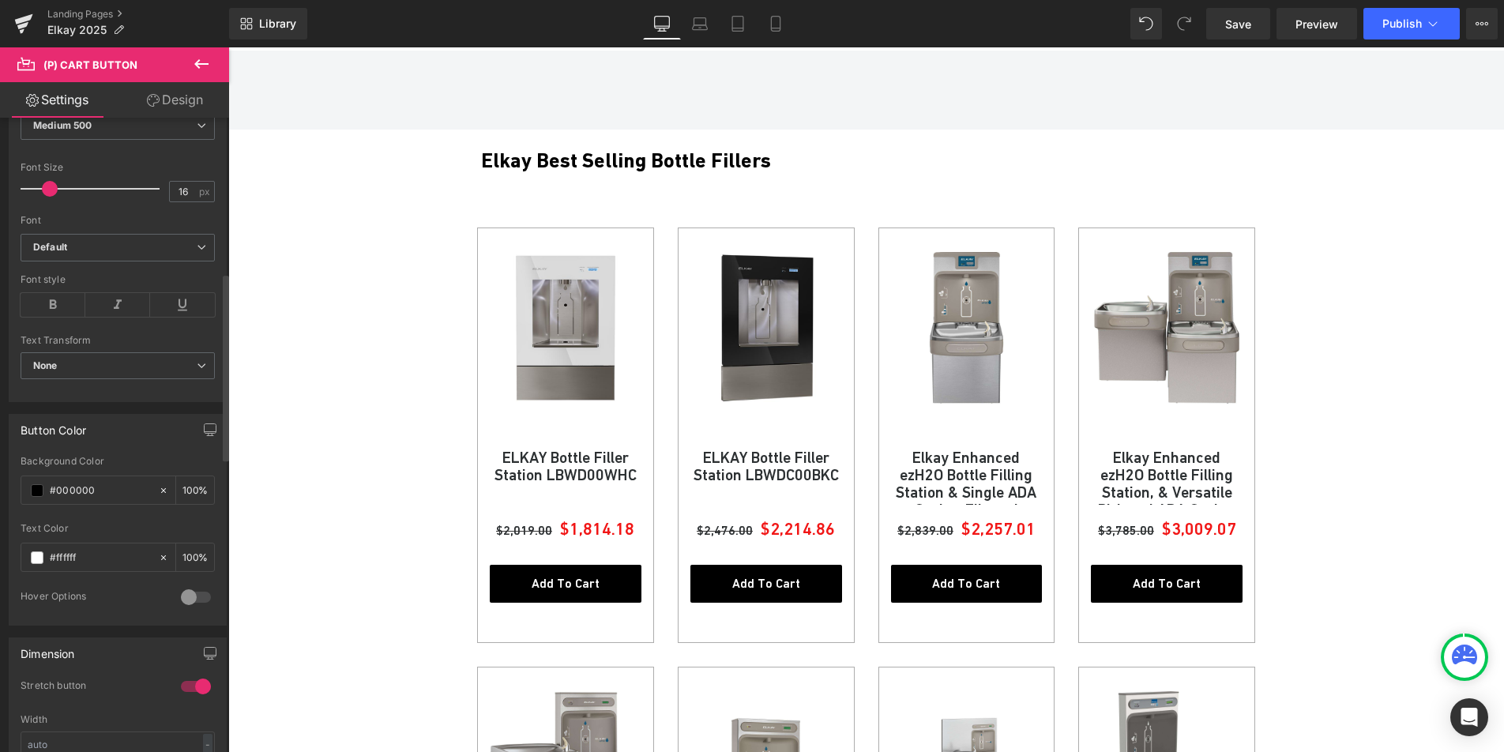
scroll to position [1407, 0]
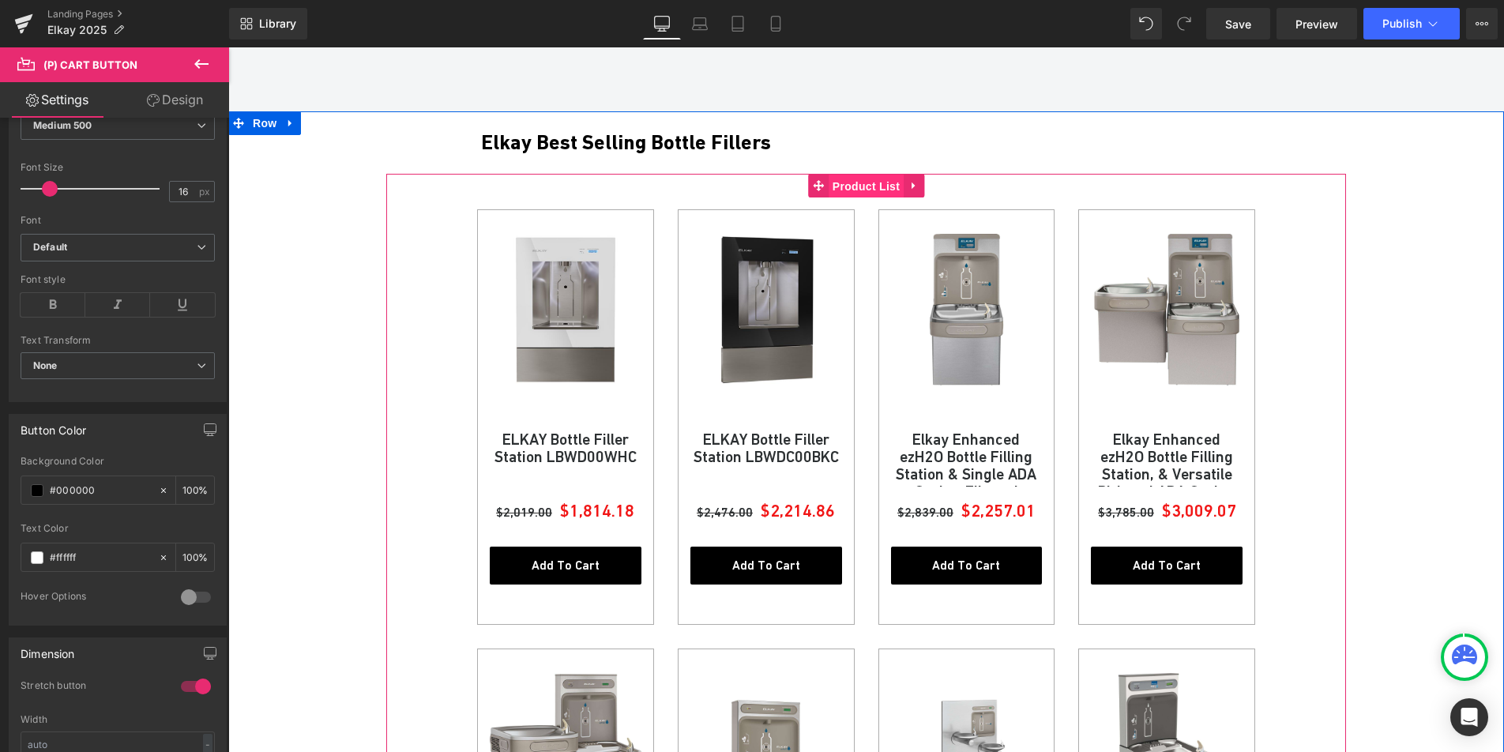
click at [857, 175] on span "Product List" at bounding box center [866, 187] width 75 height 24
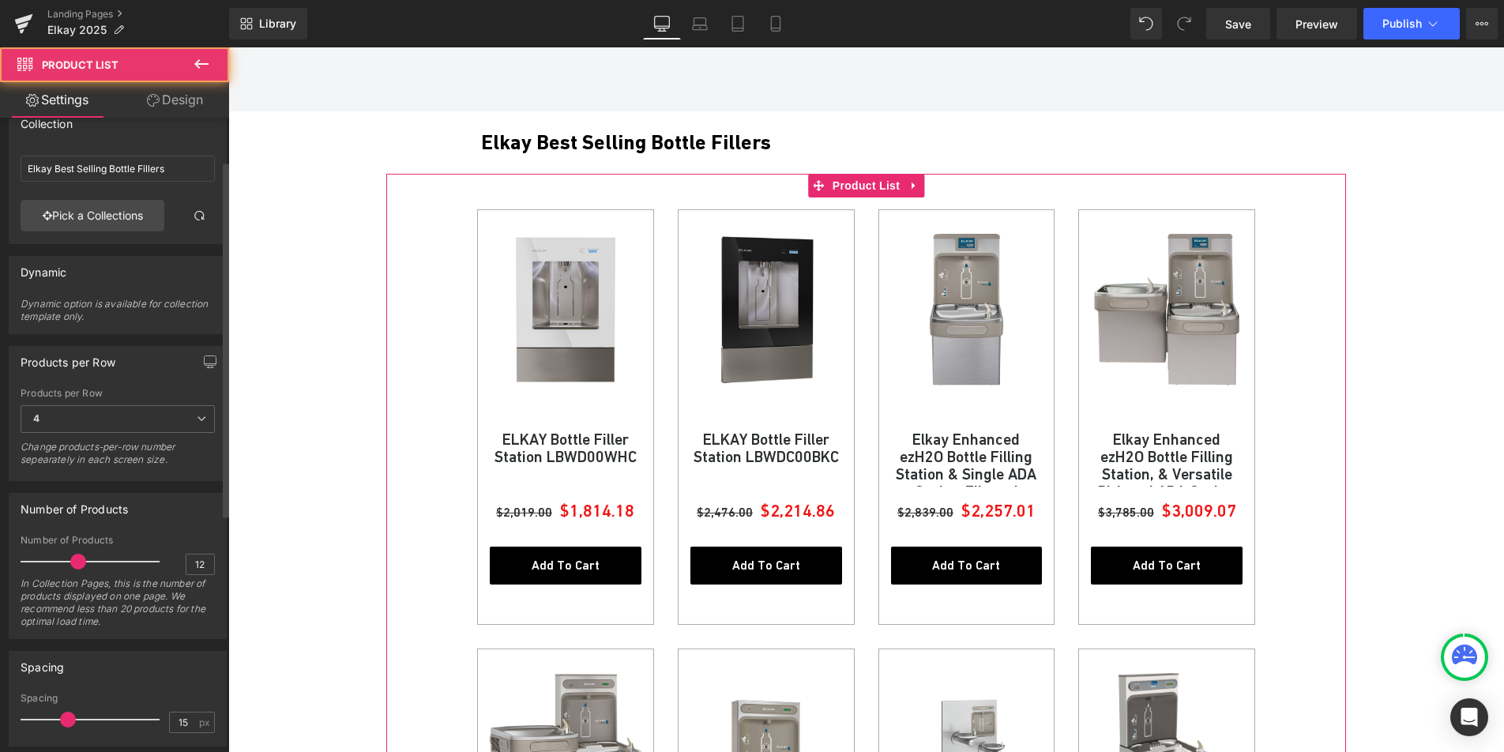
scroll to position [80, 0]
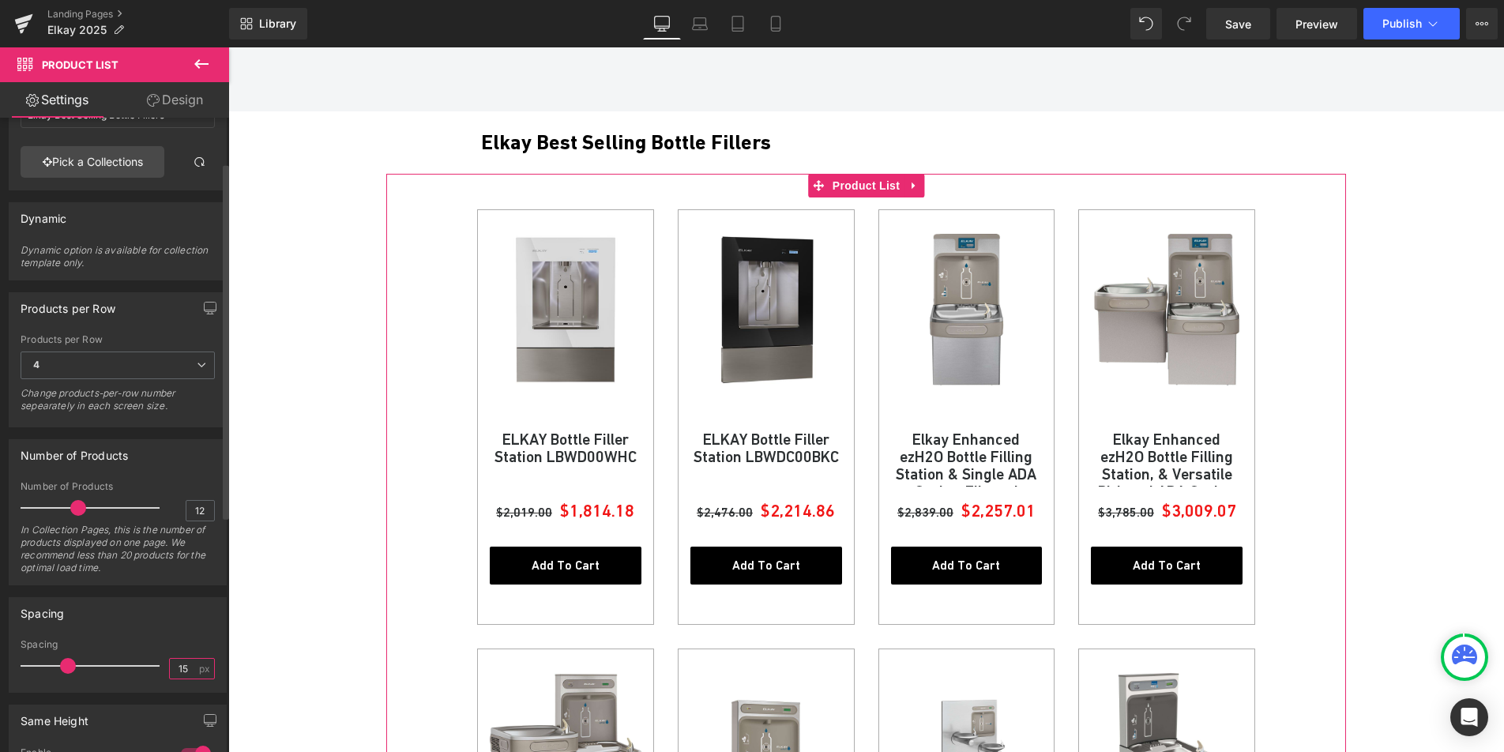
click at [174, 672] on input "15" at bounding box center [184, 669] width 28 height 20
type input "5"
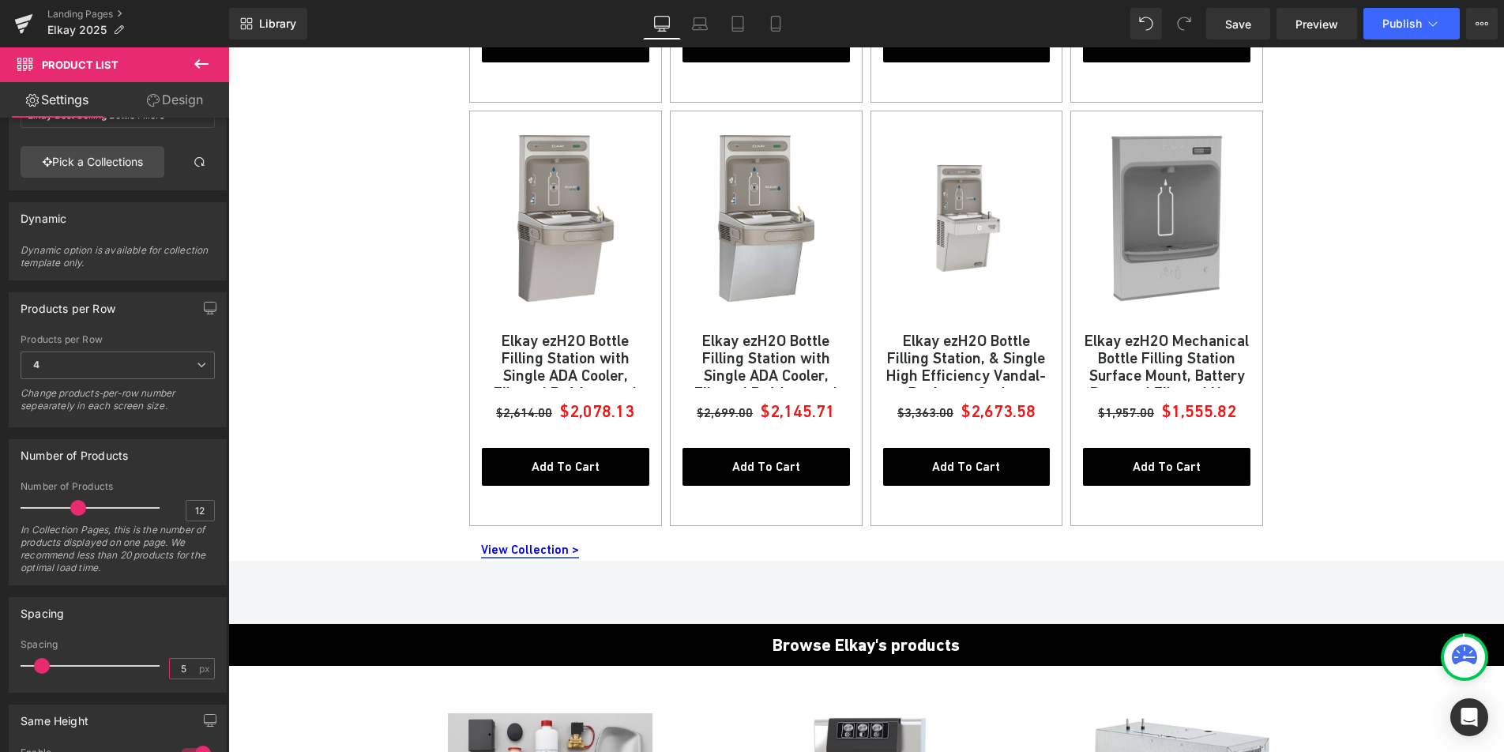
scroll to position [2338, 0]
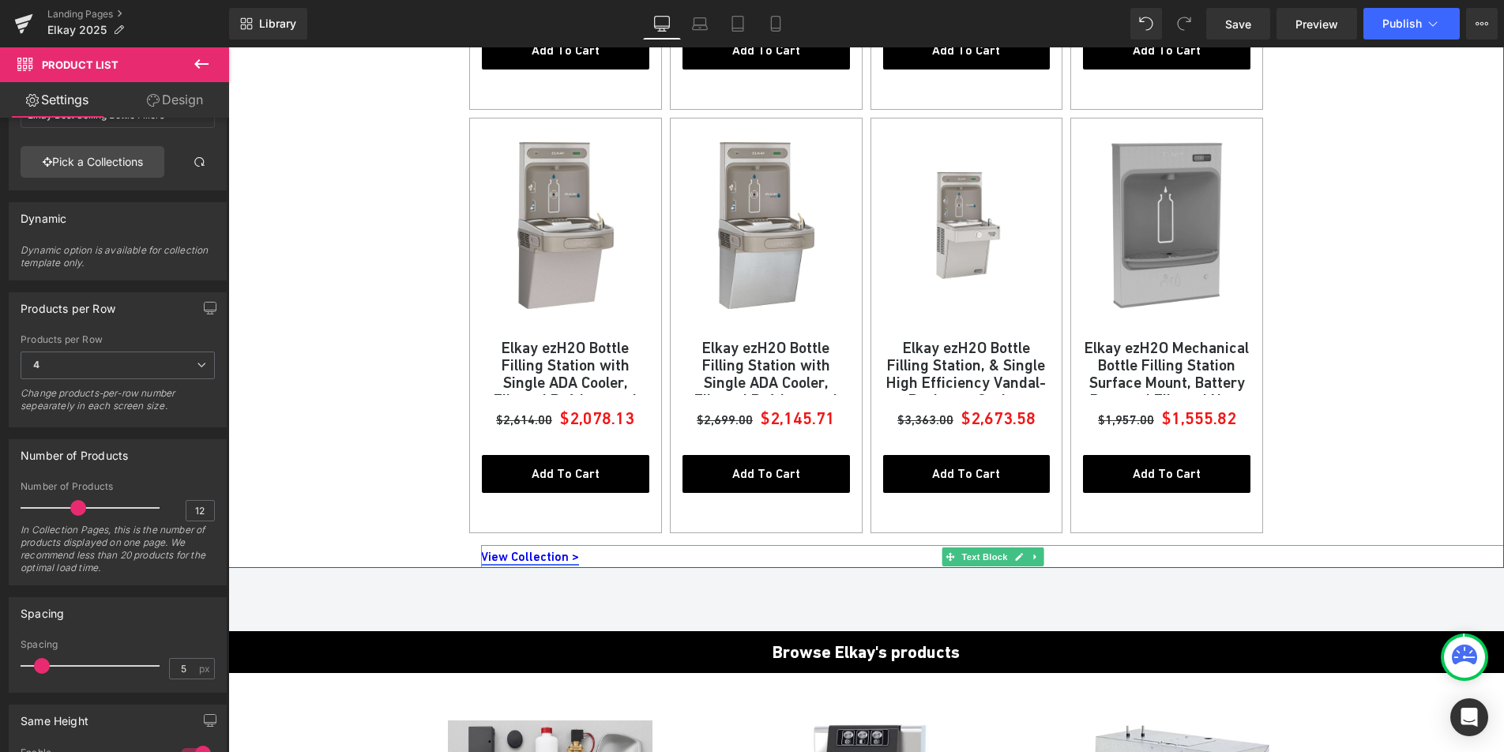
click at [546, 549] on link "View Collection >" at bounding box center [530, 556] width 98 height 15
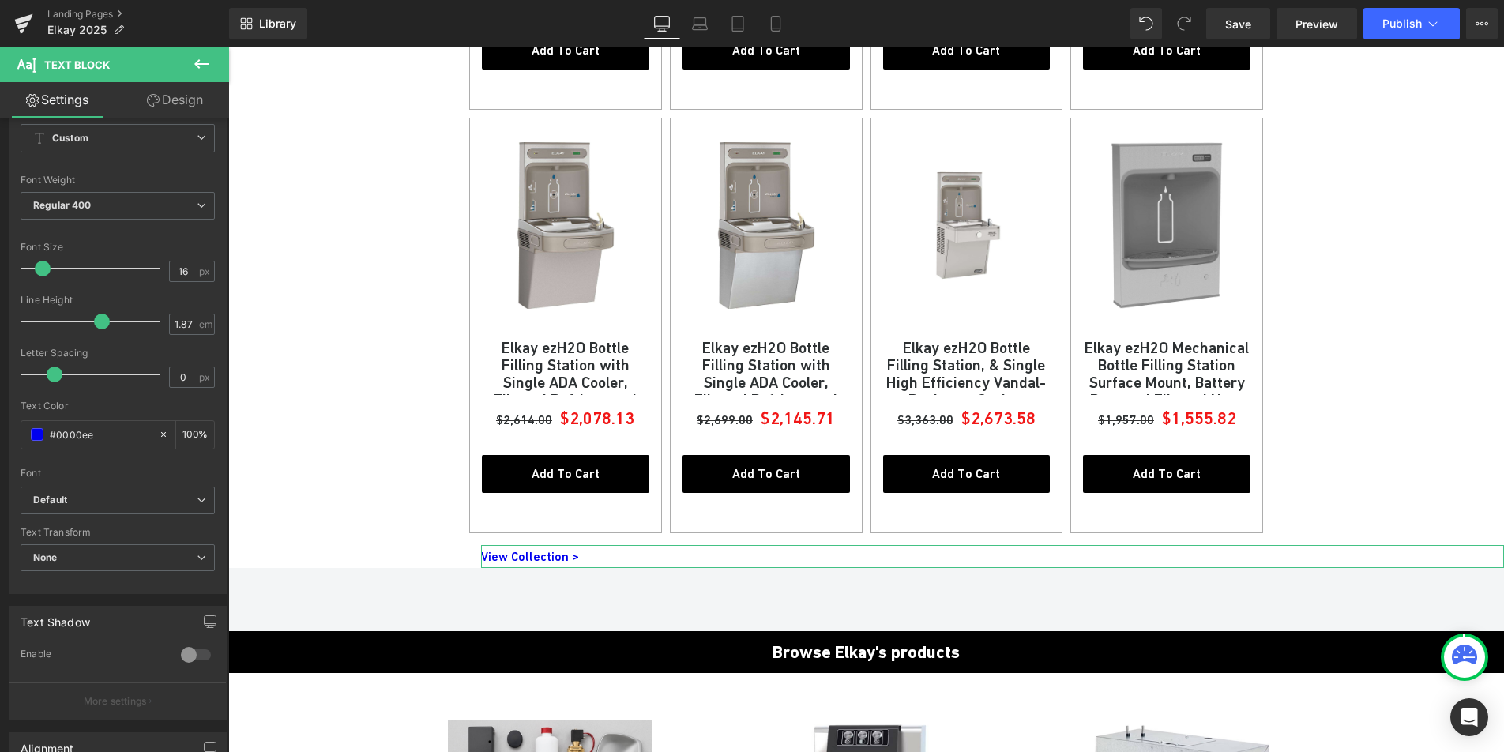
scroll to position [0, 0]
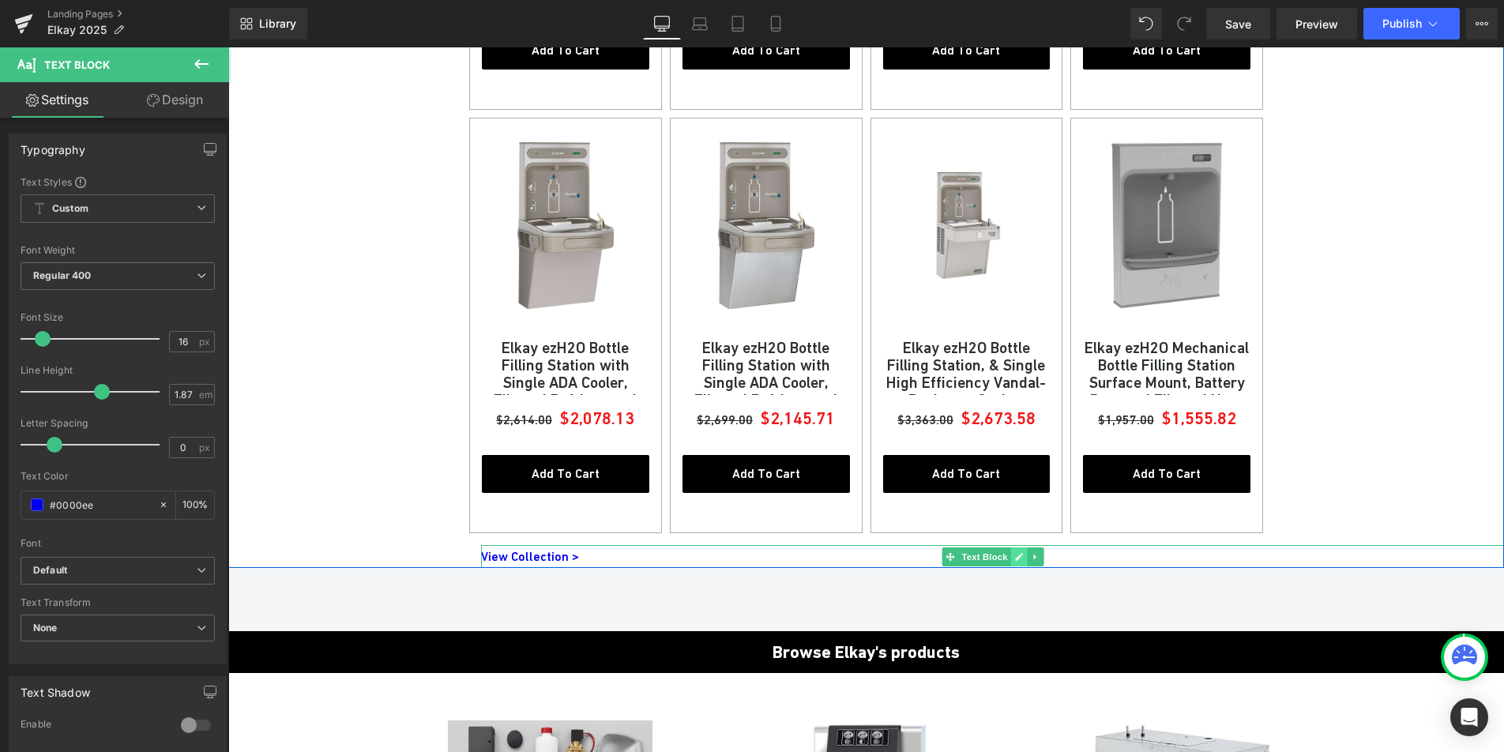
click at [1010, 547] on link at bounding box center [1018, 556] width 17 height 19
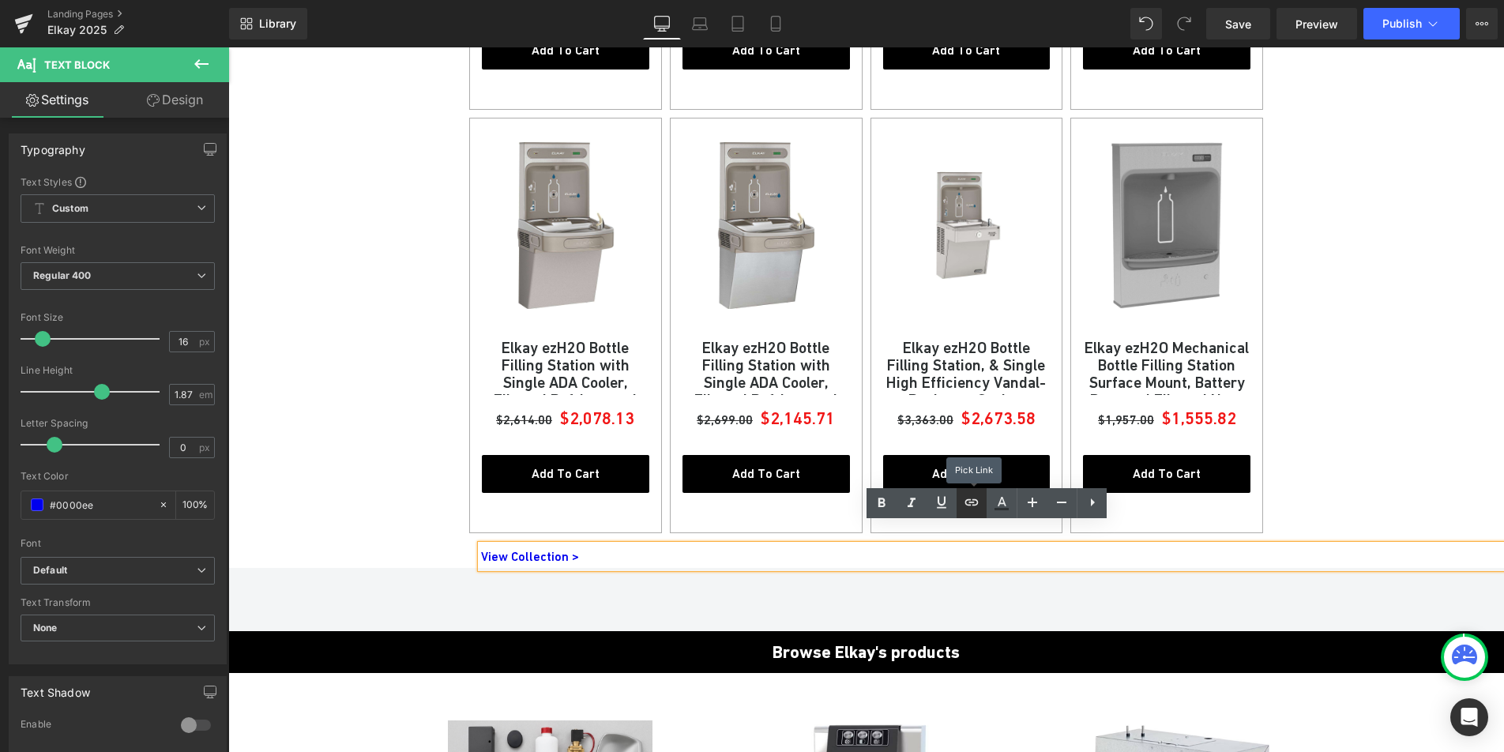
click at [974, 507] on icon at bounding box center [971, 502] width 19 height 19
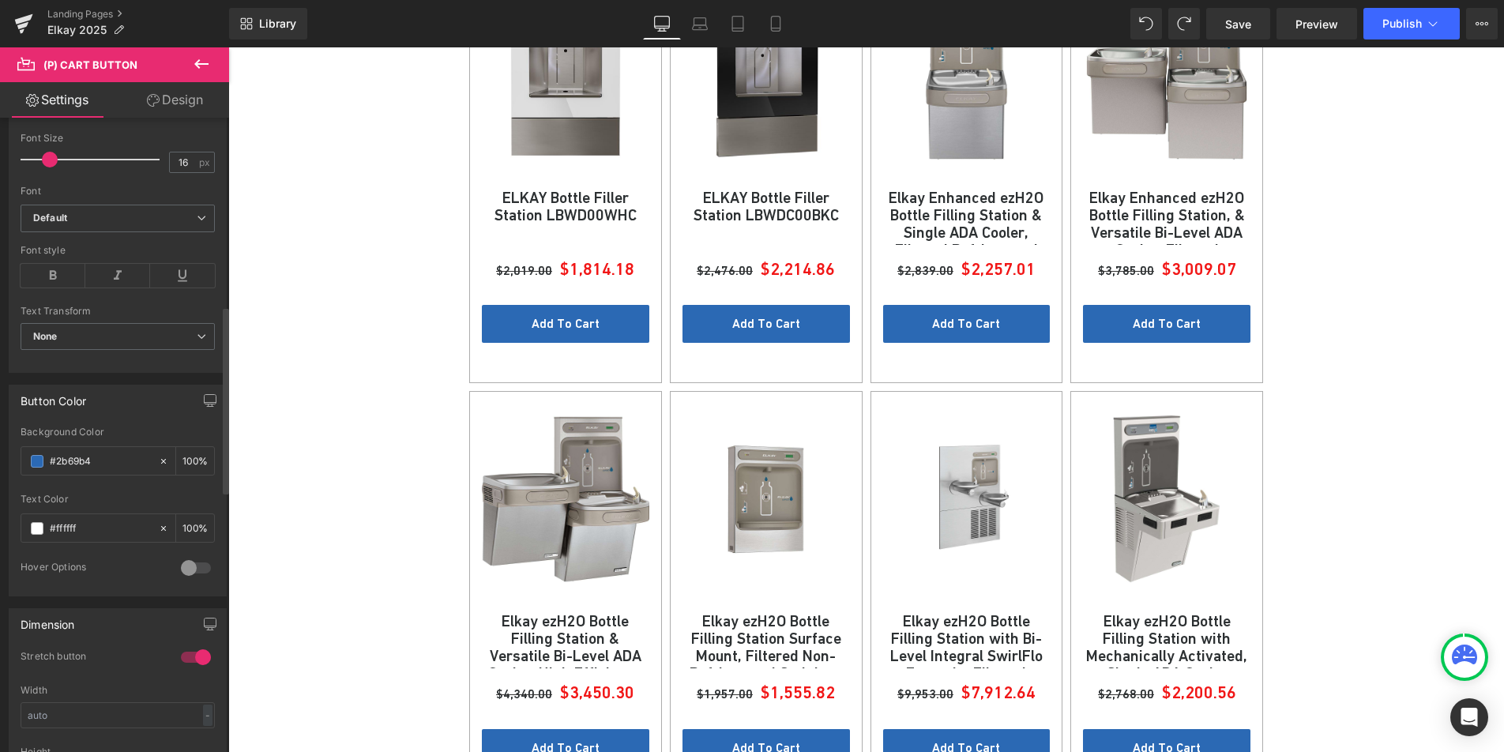
scroll to position [641, 0]
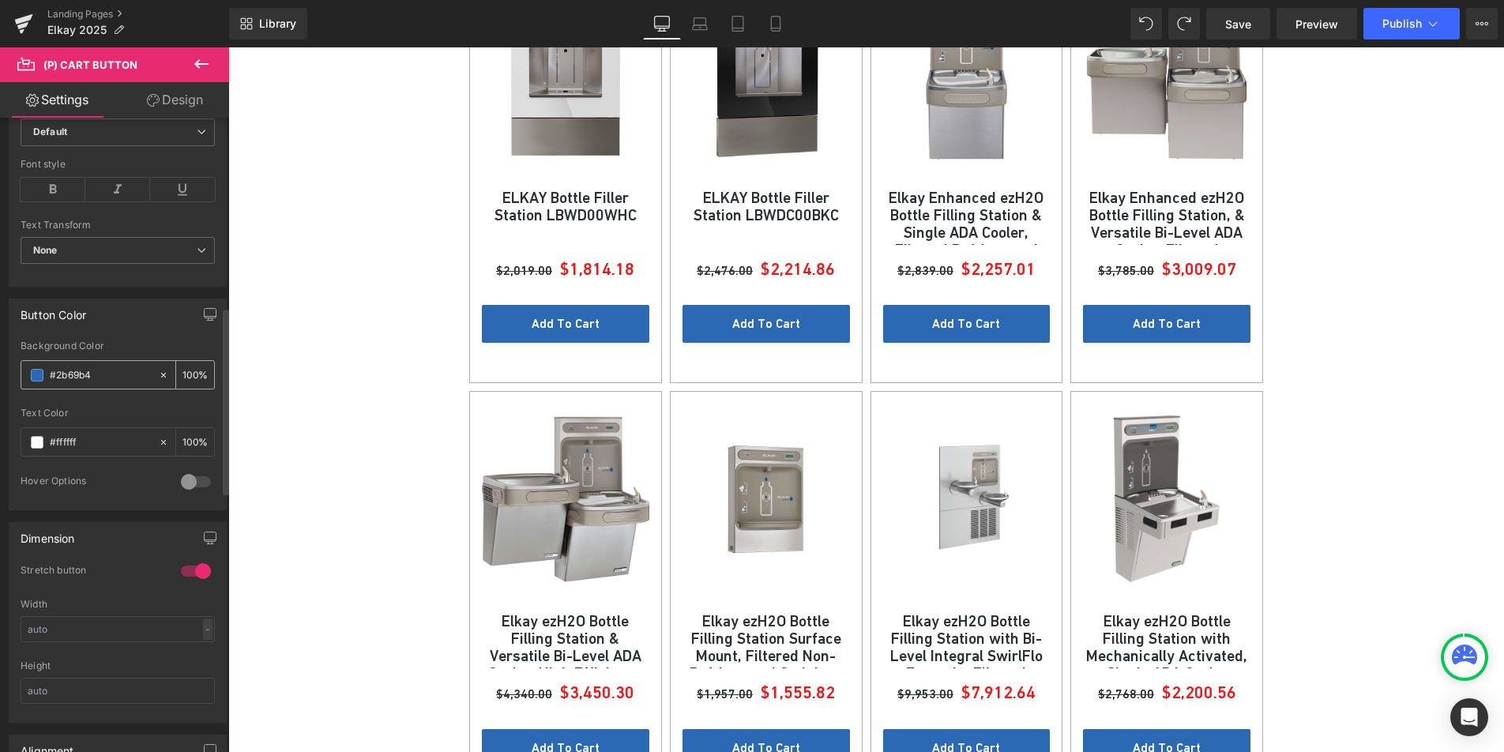
click at [45, 380] on div "#000000" at bounding box center [89, 375] width 137 height 28
click at [40, 382] on div "#000000" at bounding box center [89, 375] width 137 height 28
click at [67, 371] on input "#000000" at bounding box center [100, 375] width 101 height 17
click at [40, 375] on span at bounding box center [37, 375] width 13 height 13
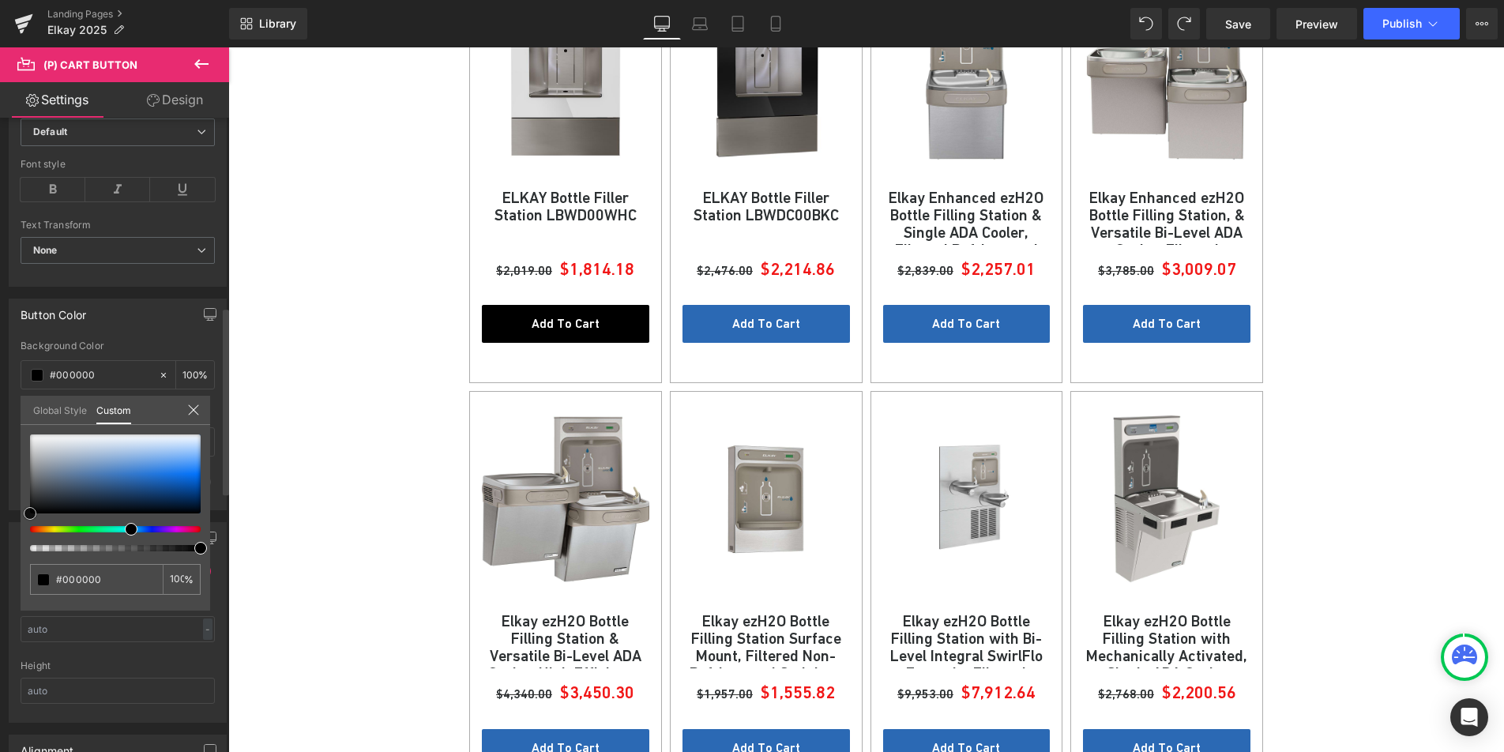
click at [0, 583] on html "Product List You are previewing how the will restyle your page. You can not edi…" at bounding box center [752, 376] width 1504 height 752
click at [325, 513] on div at bounding box center [866, 399] width 1276 height 705
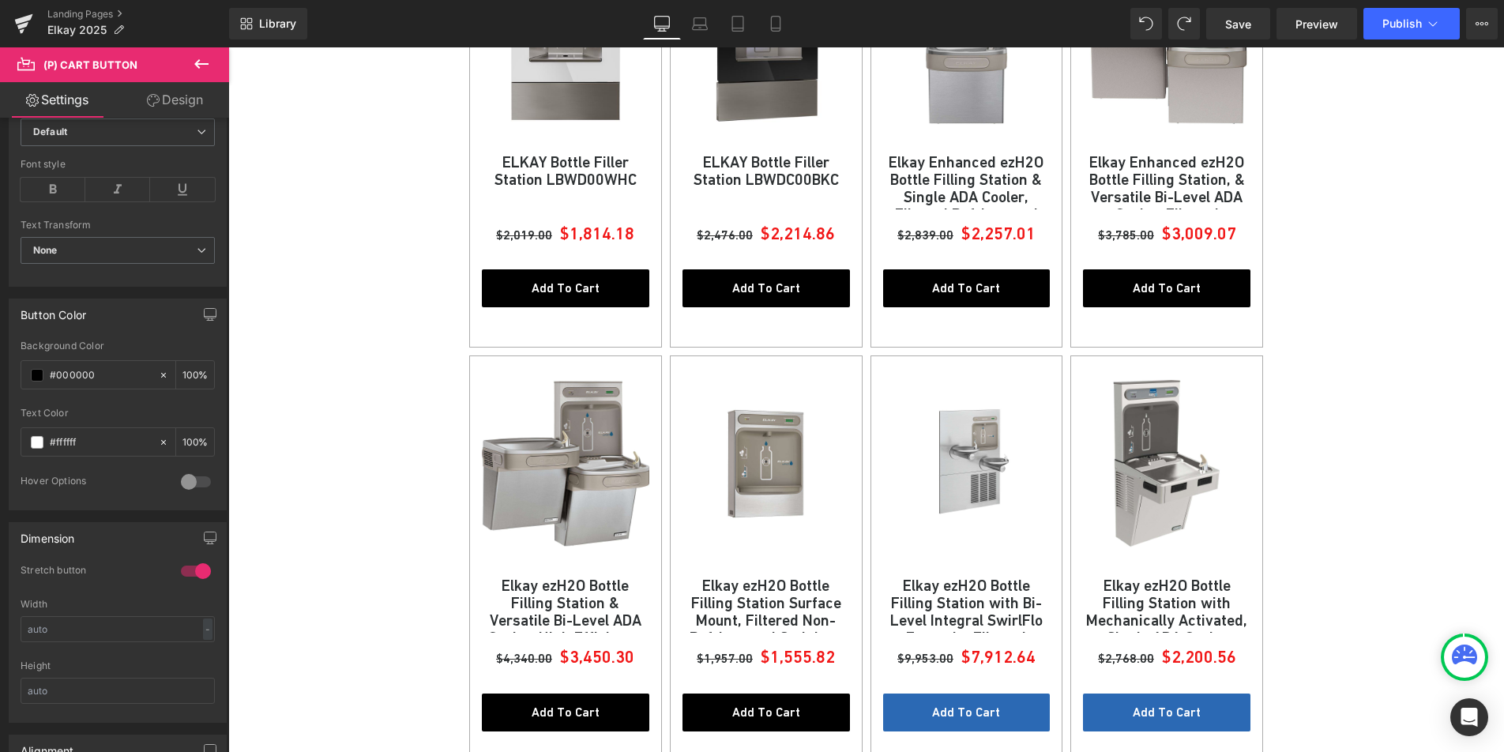
scroll to position [2387, 0]
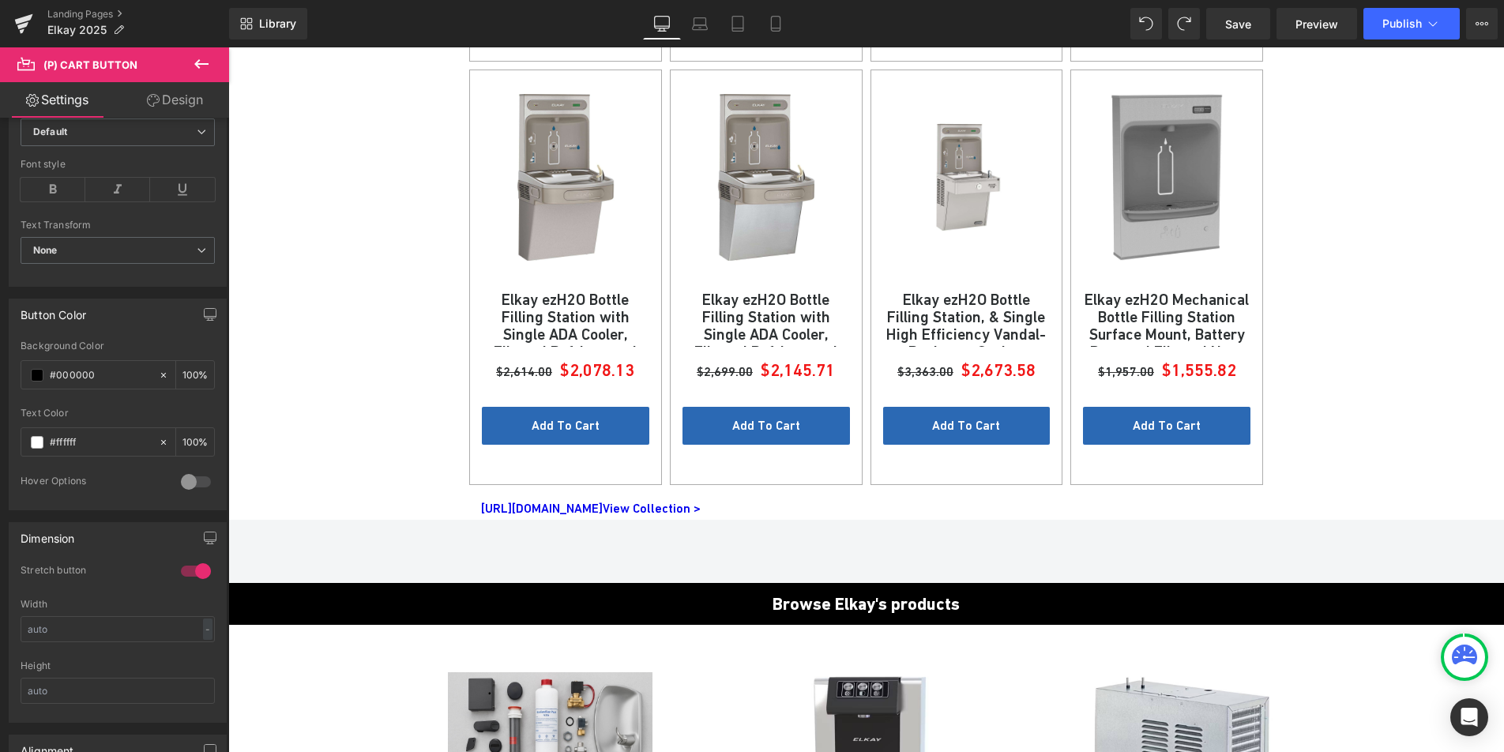
click at [732, 497] on p "[URL][DOMAIN_NAME] View Collection >" at bounding box center [992, 509] width 1023 height 24
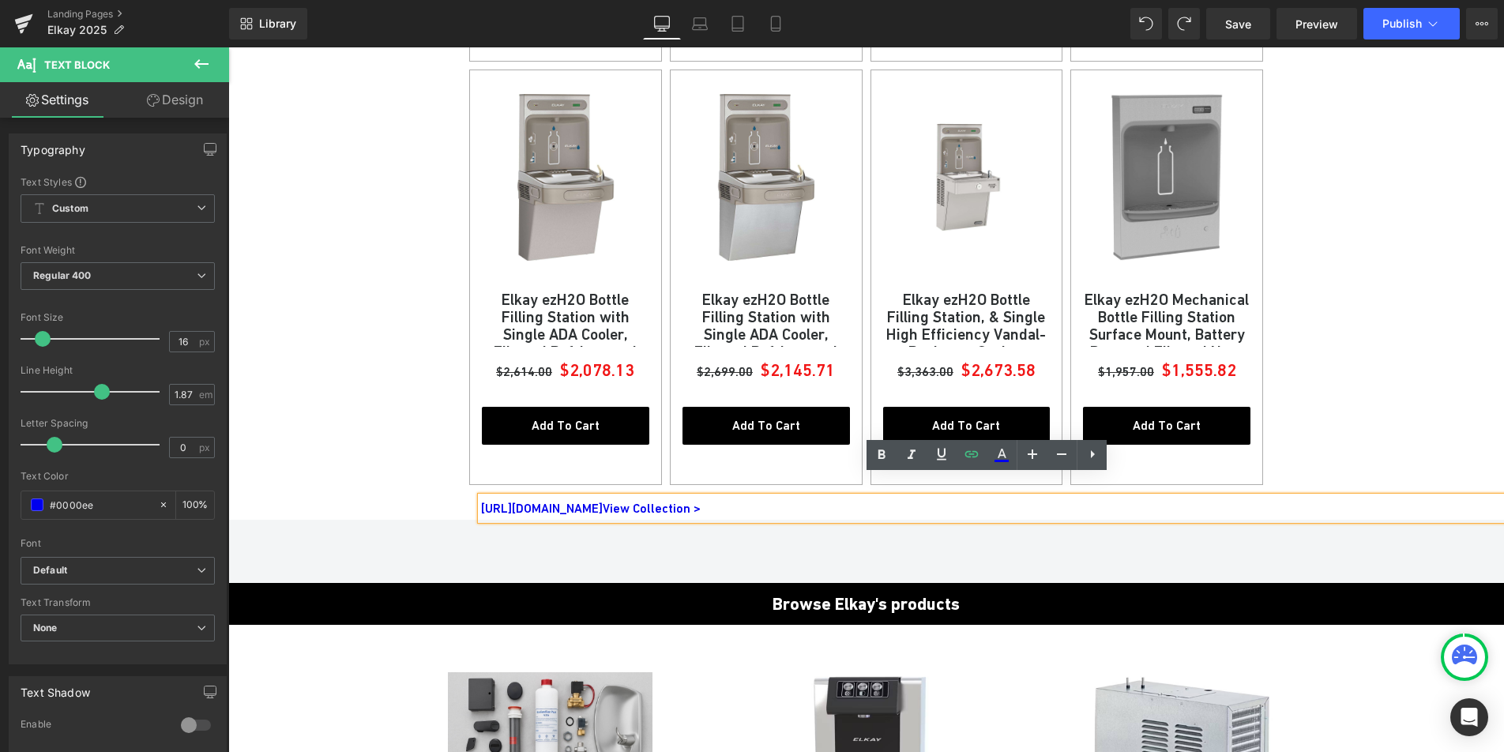
drag, startPoint x: 596, startPoint y: 487, endPoint x: 459, endPoint y: 477, distance: 137.8
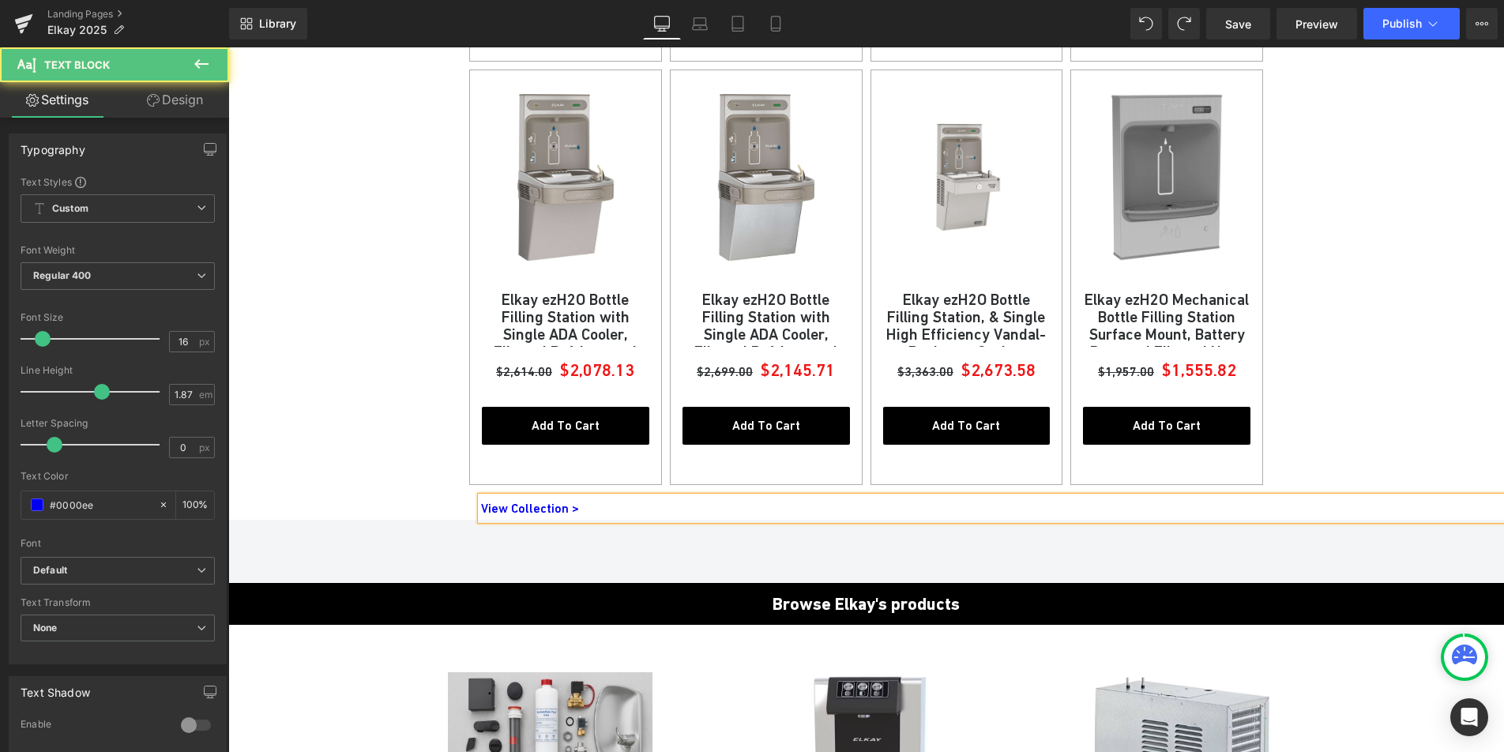
click at [611, 497] on p "View Collection >" at bounding box center [992, 509] width 1023 height 24
click at [228, 47] on div "100px" at bounding box center [228, 47] width 0 height 0
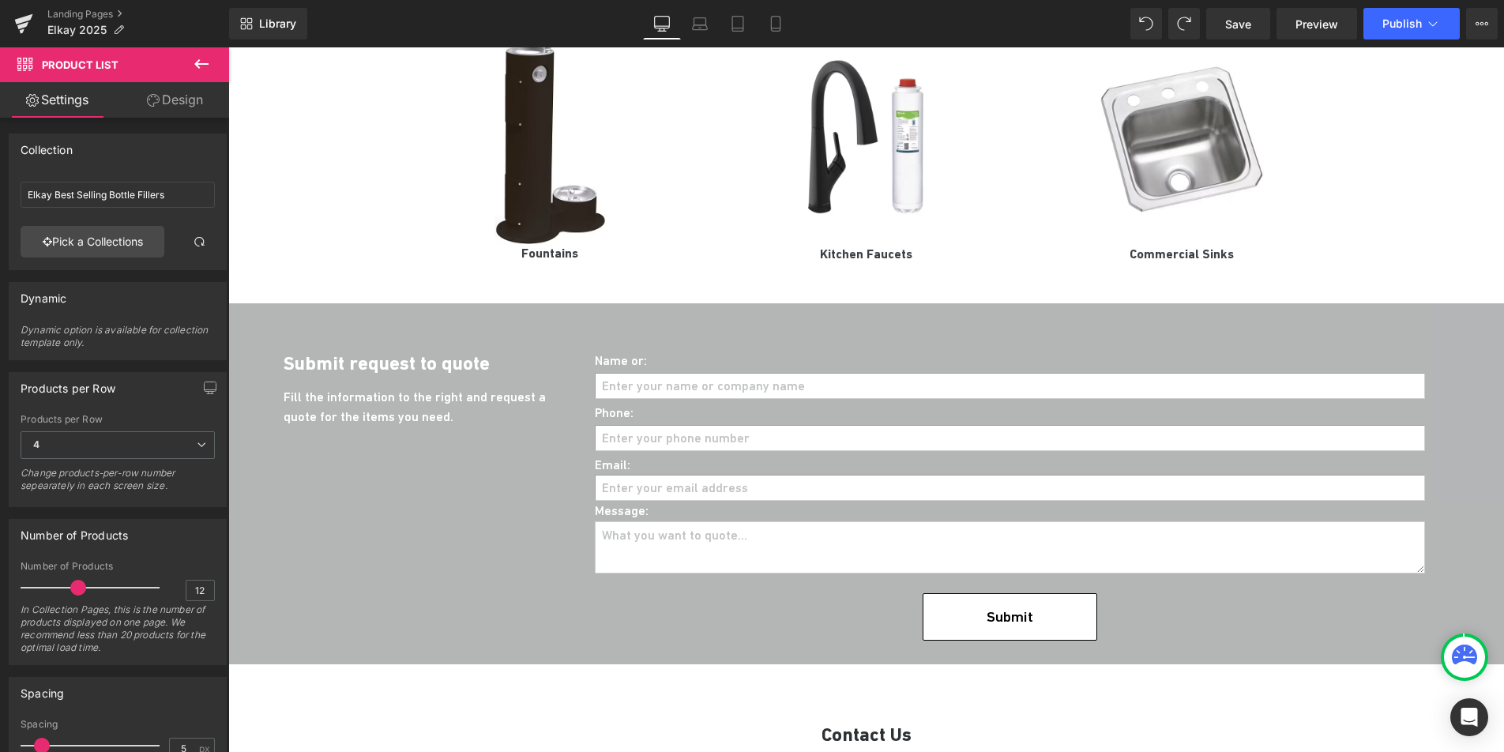
scroll to position [2202, 0]
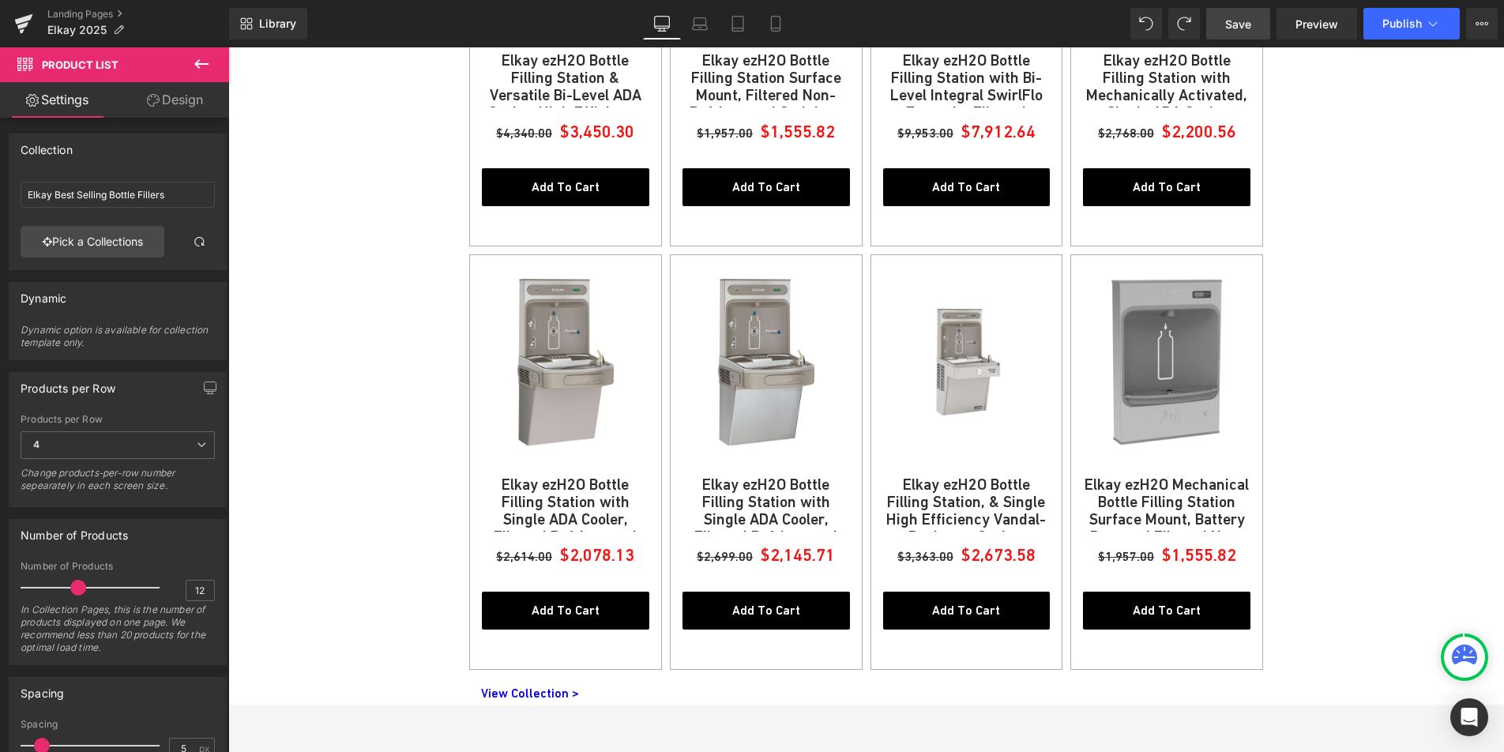
click at [1243, 30] on span "Save" at bounding box center [1238, 24] width 26 height 17
click at [1394, 29] on span "Publish" at bounding box center [1401, 23] width 39 height 13
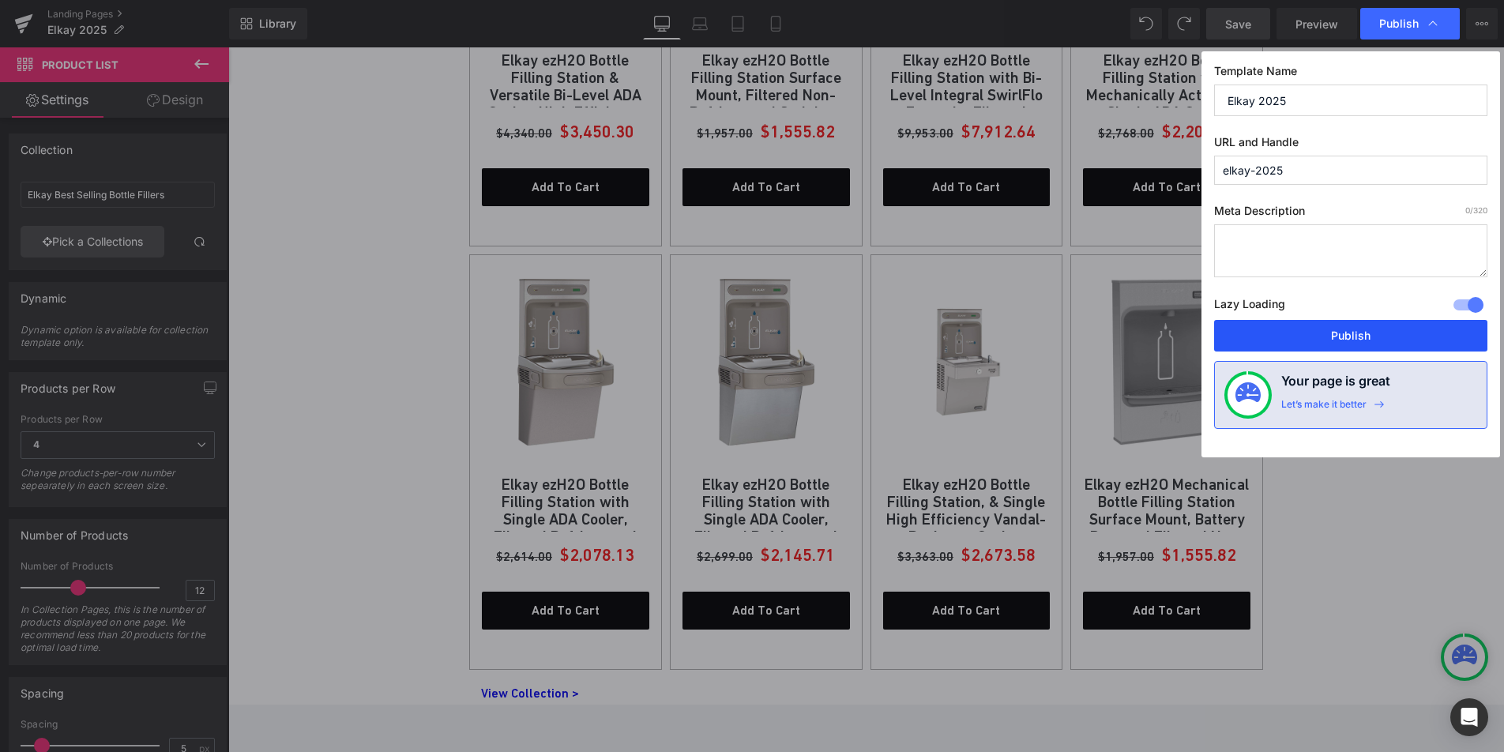
click at [1333, 334] on button "Publish" at bounding box center [1350, 336] width 273 height 32
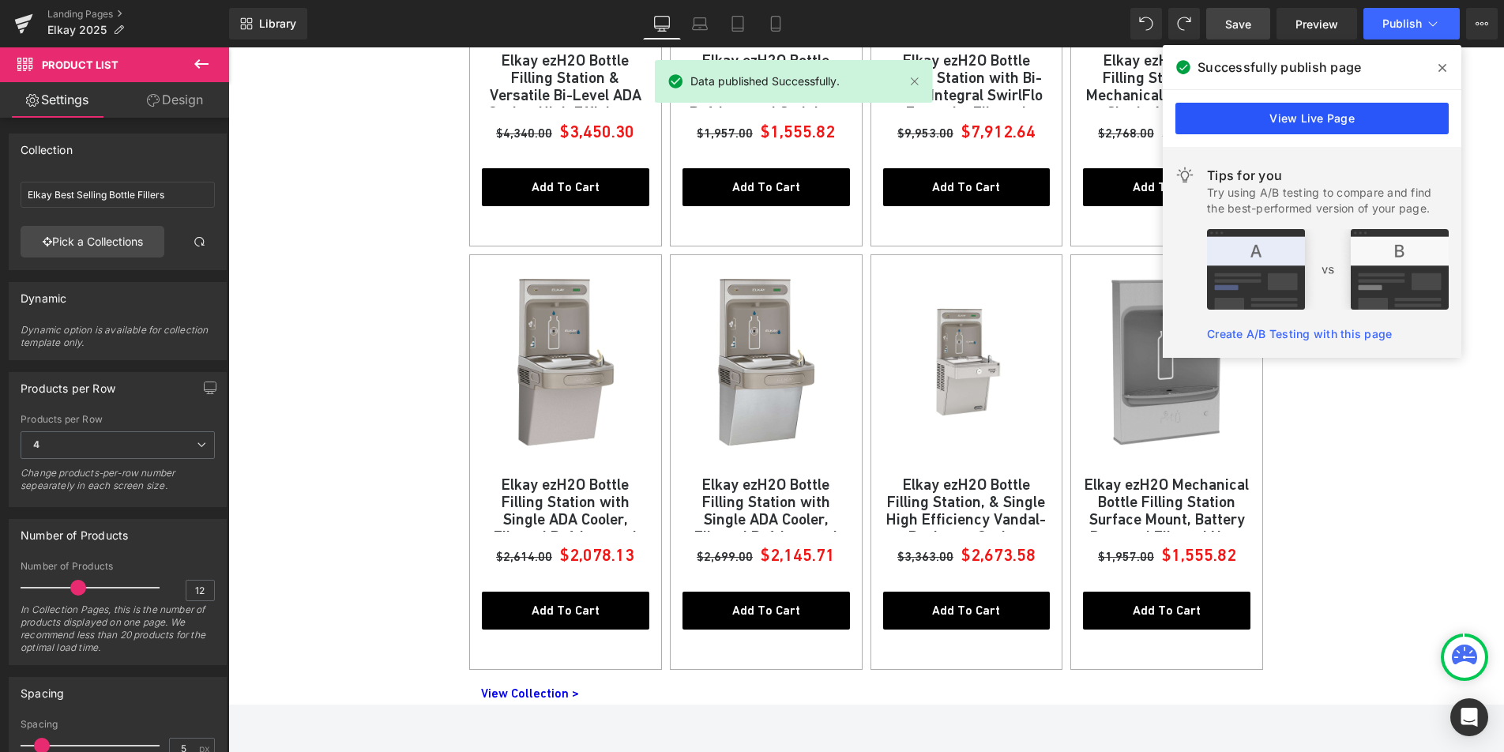
click at [1362, 119] on link "View Live Page" at bounding box center [1311, 119] width 273 height 32
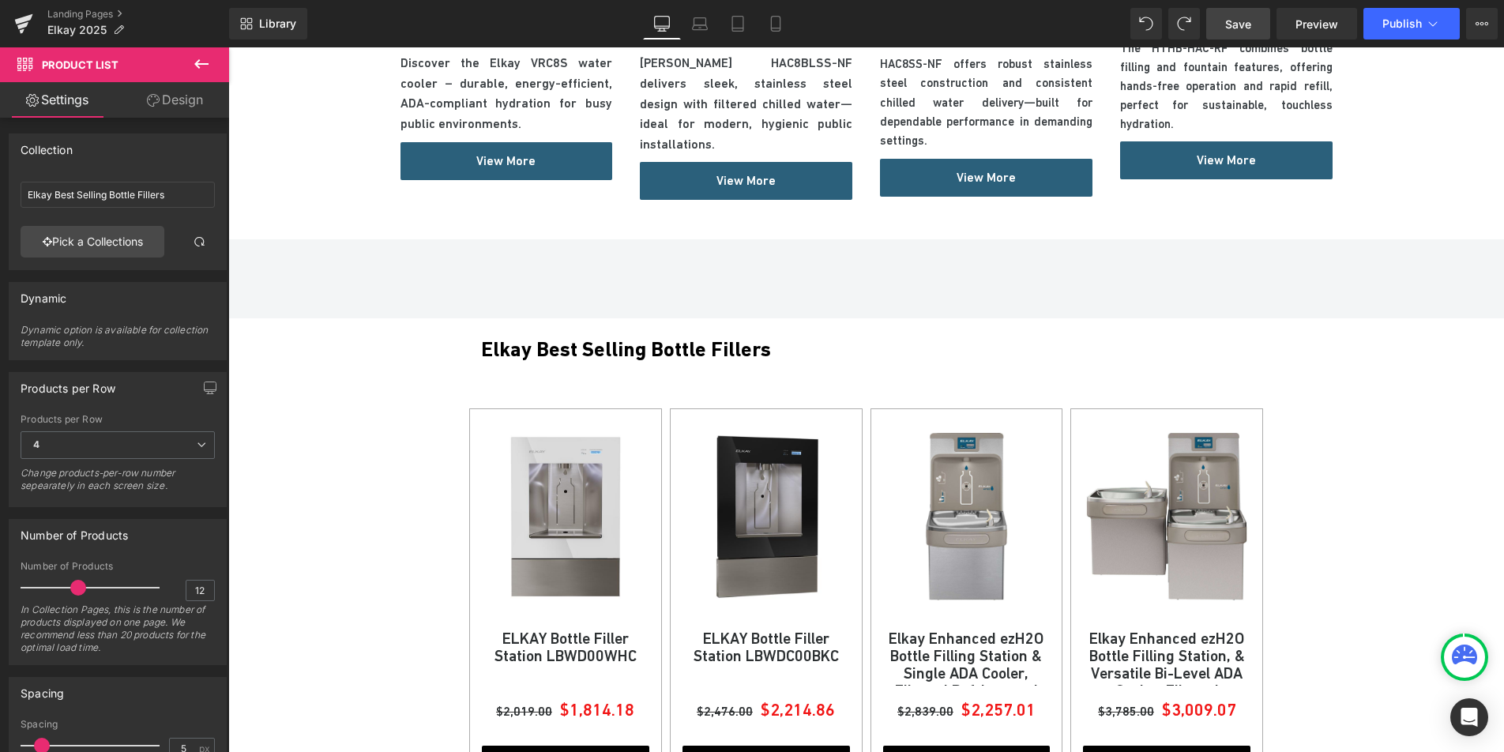
scroll to position [1138, 0]
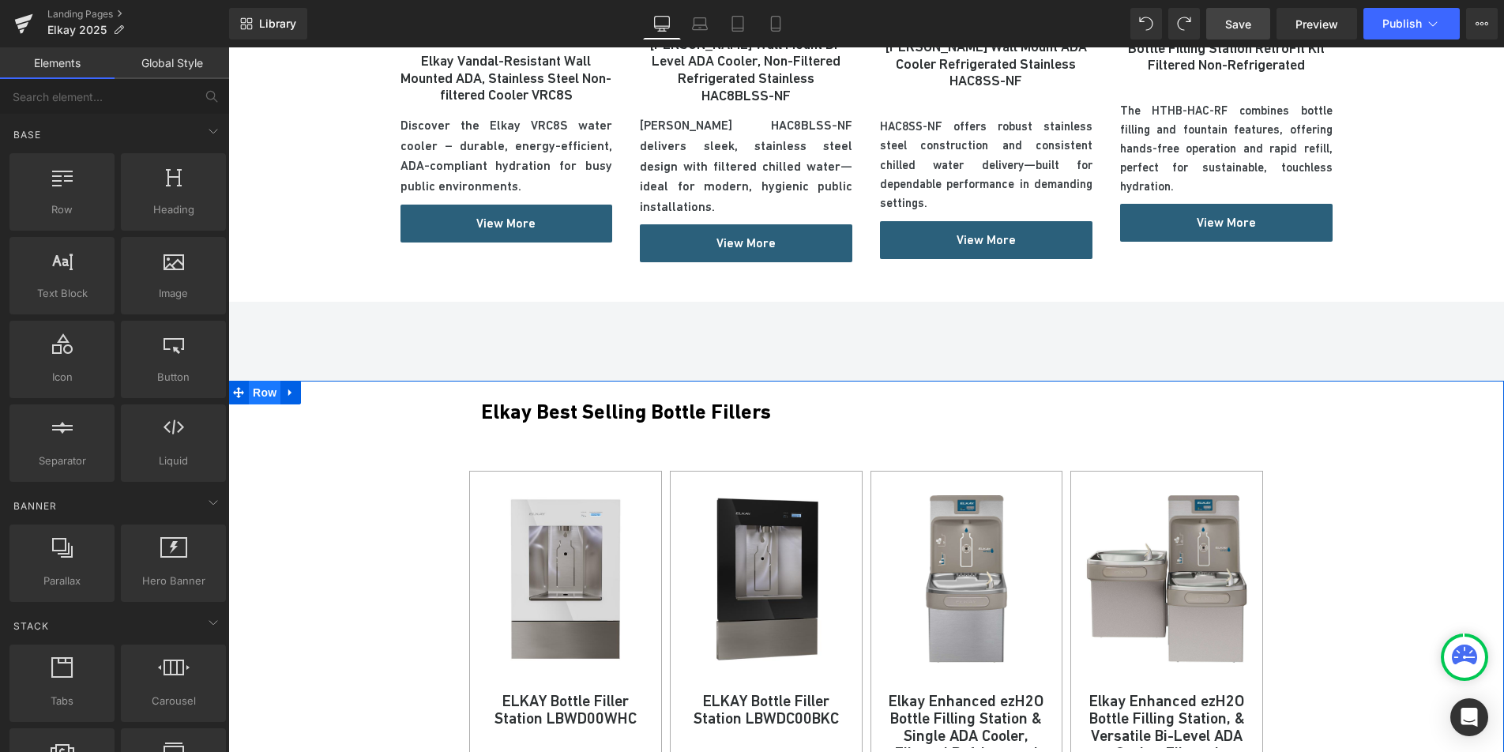
click at [262, 381] on span "Row" at bounding box center [265, 393] width 32 height 24
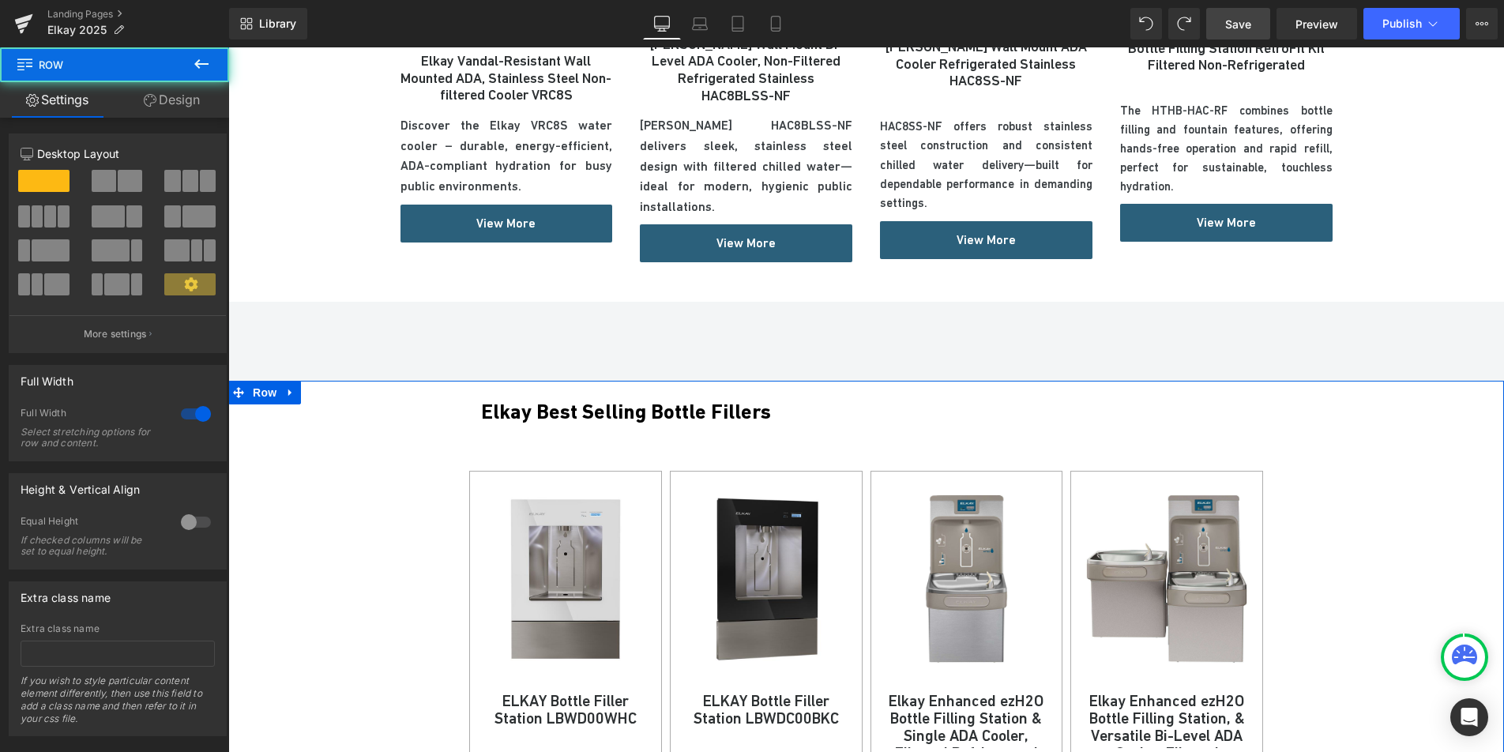
click at [171, 108] on link "Design" at bounding box center [172, 100] width 115 height 36
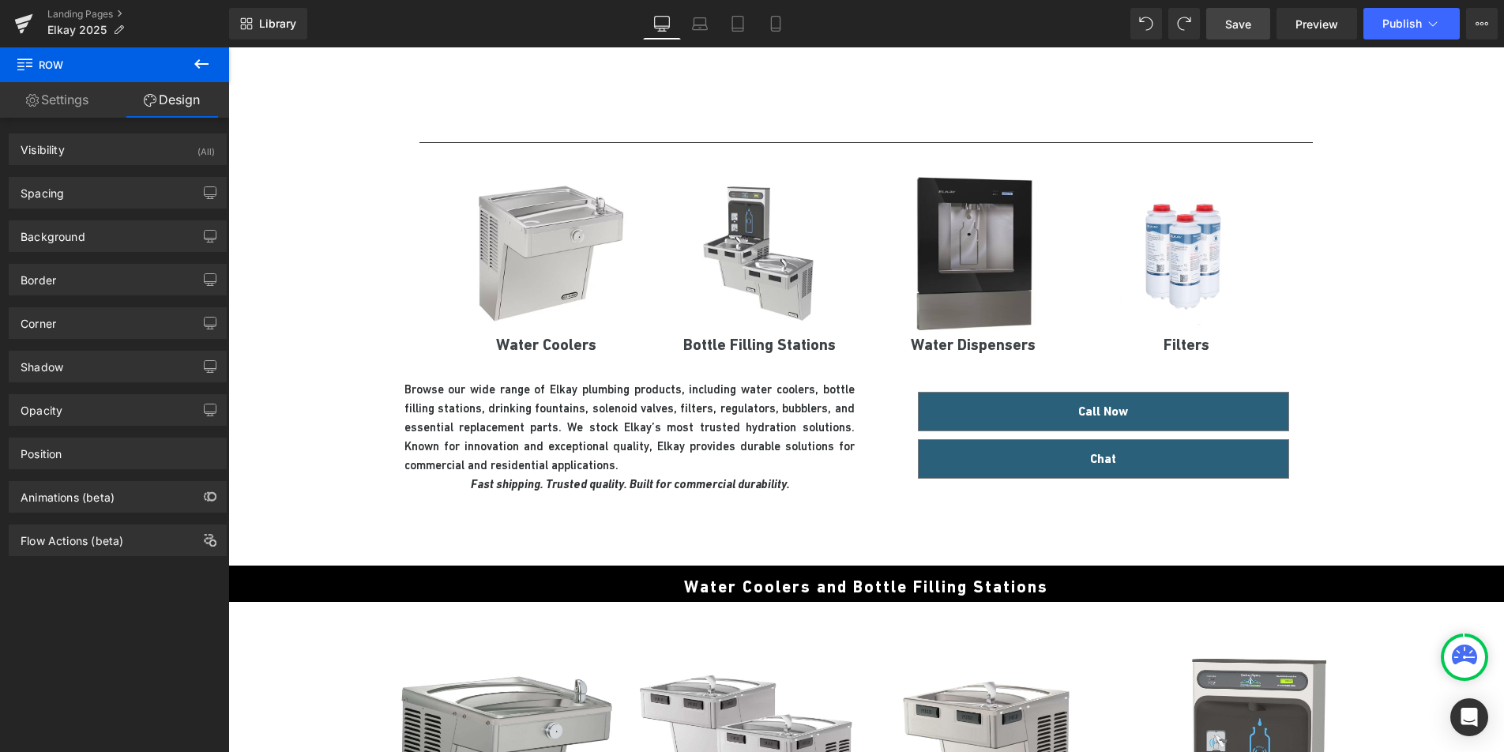
scroll to position [0, 0]
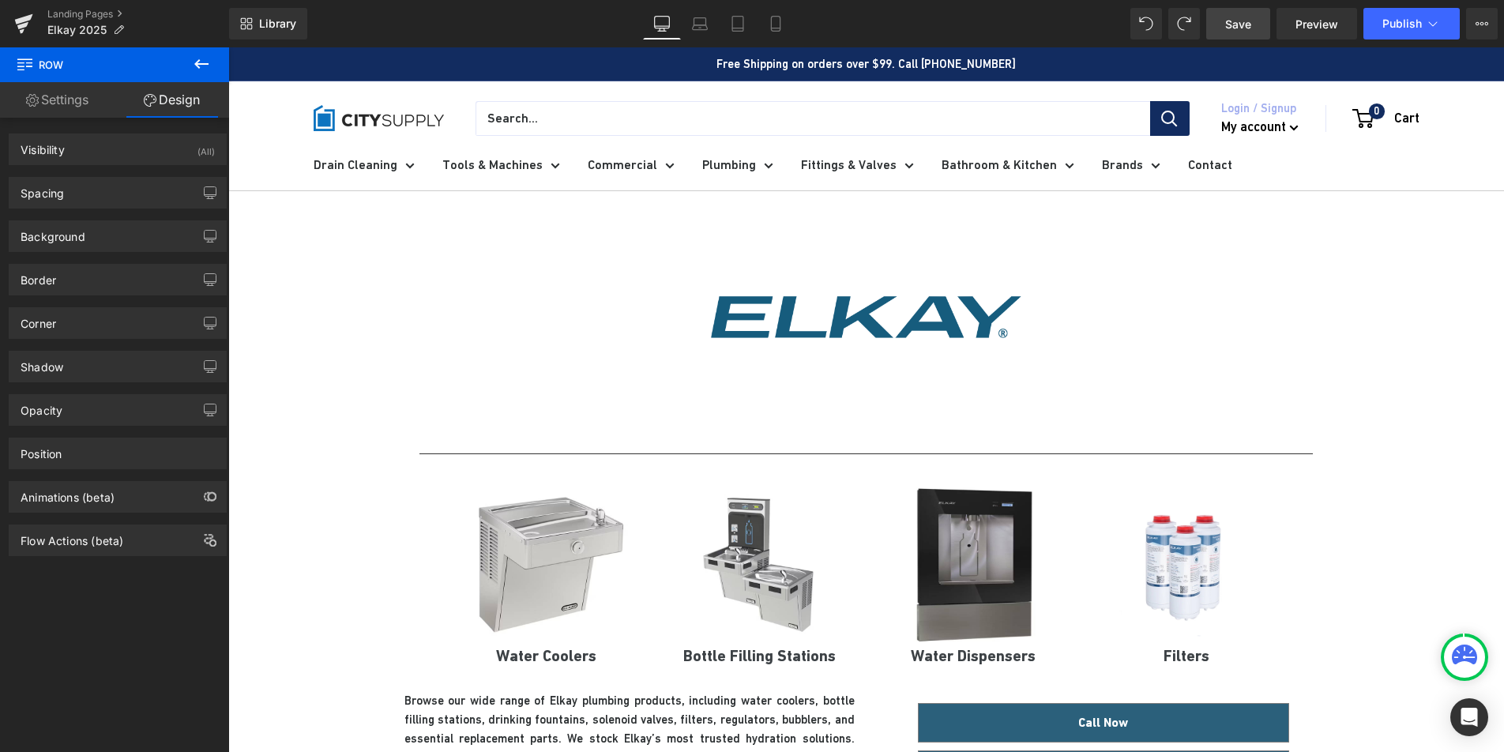
click at [302, 203] on div "Image Separator Image Water Coolers Heading Image Bottle Filling Stations Headi…" at bounding box center [866, 534] width 1276 height 686
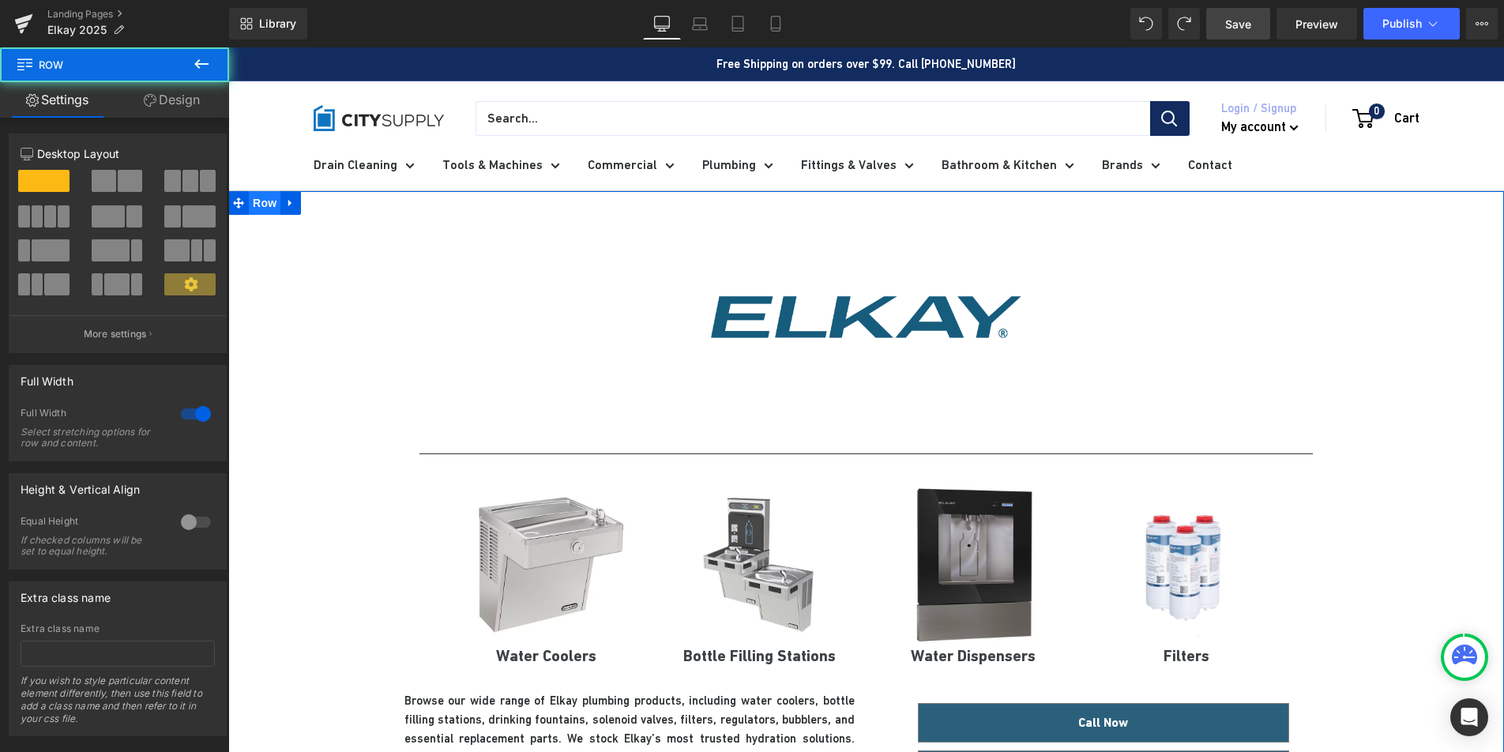
click at [261, 208] on span "Row" at bounding box center [265, 203] width 32 height 24
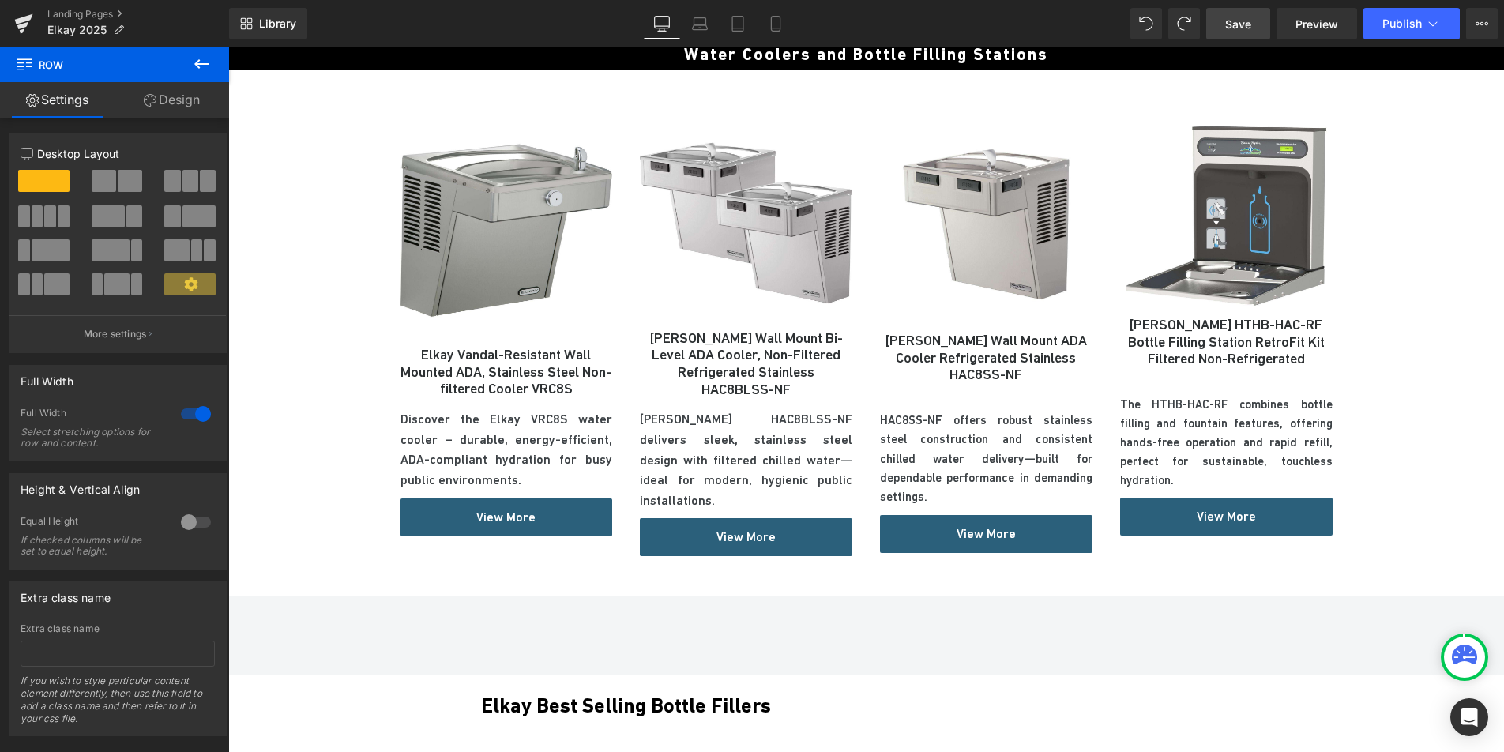
scroll to position [925, 0]
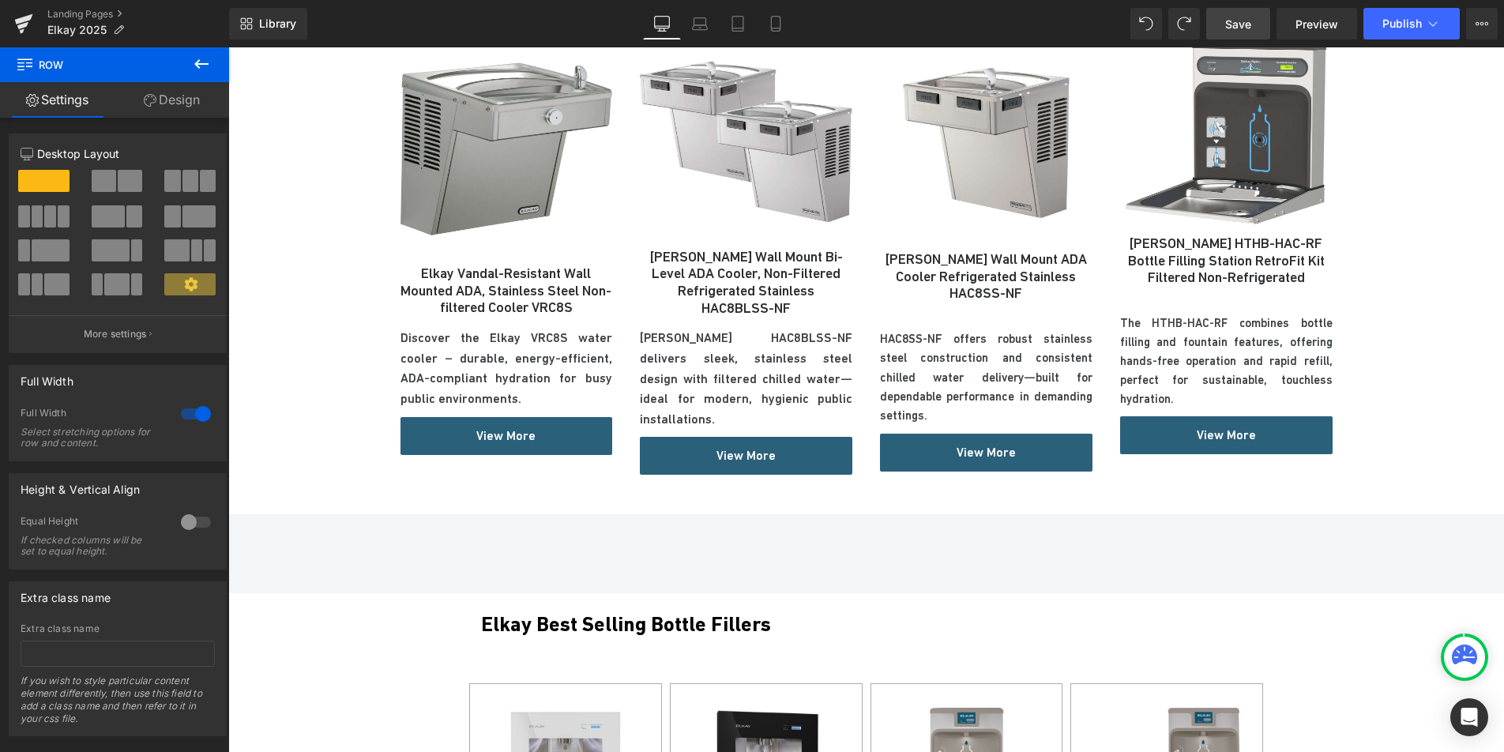
click at [155, 100] on link "Design" at bounding box center [172, 100] width 115 height 36
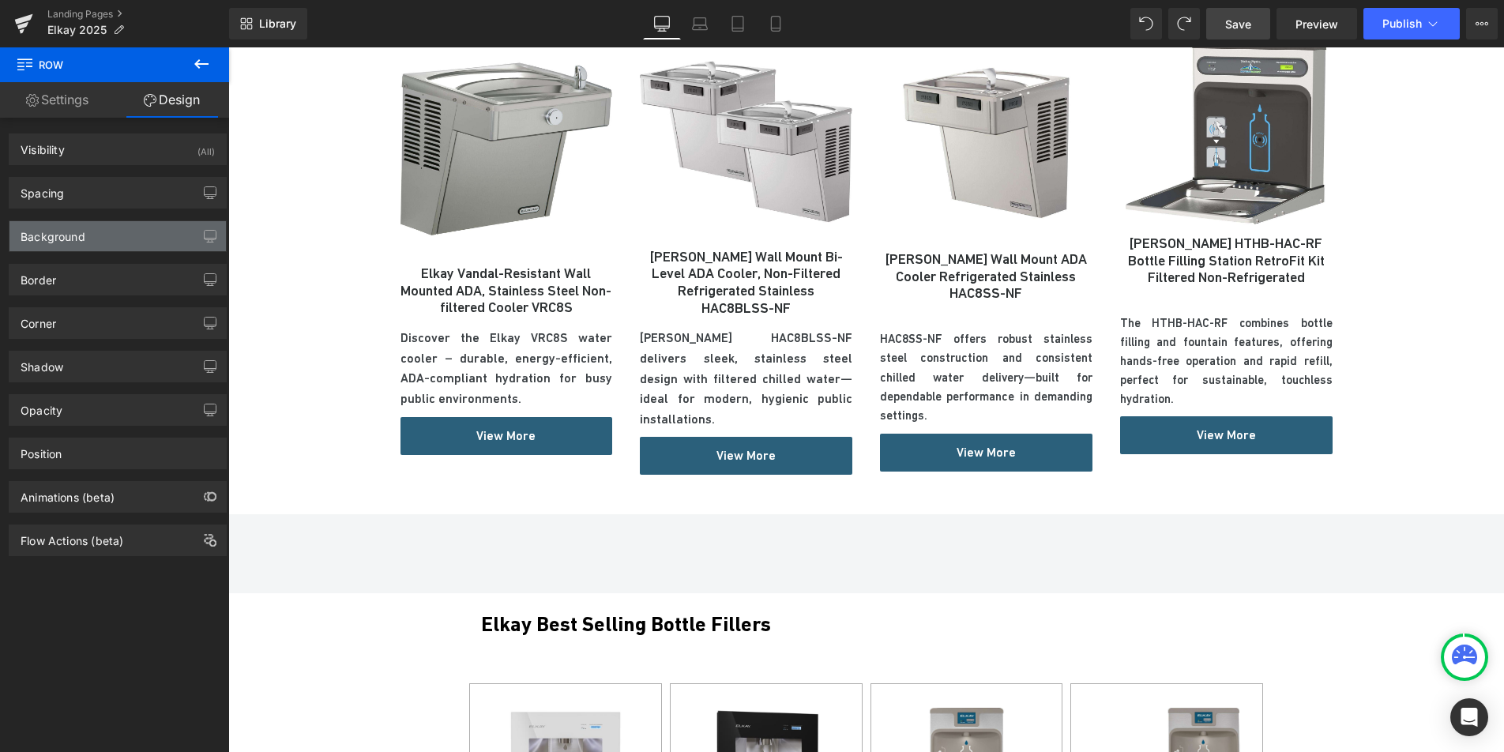
click at [73, 225] on div "Background" at bounding box center [53, 232] width 65 height 22
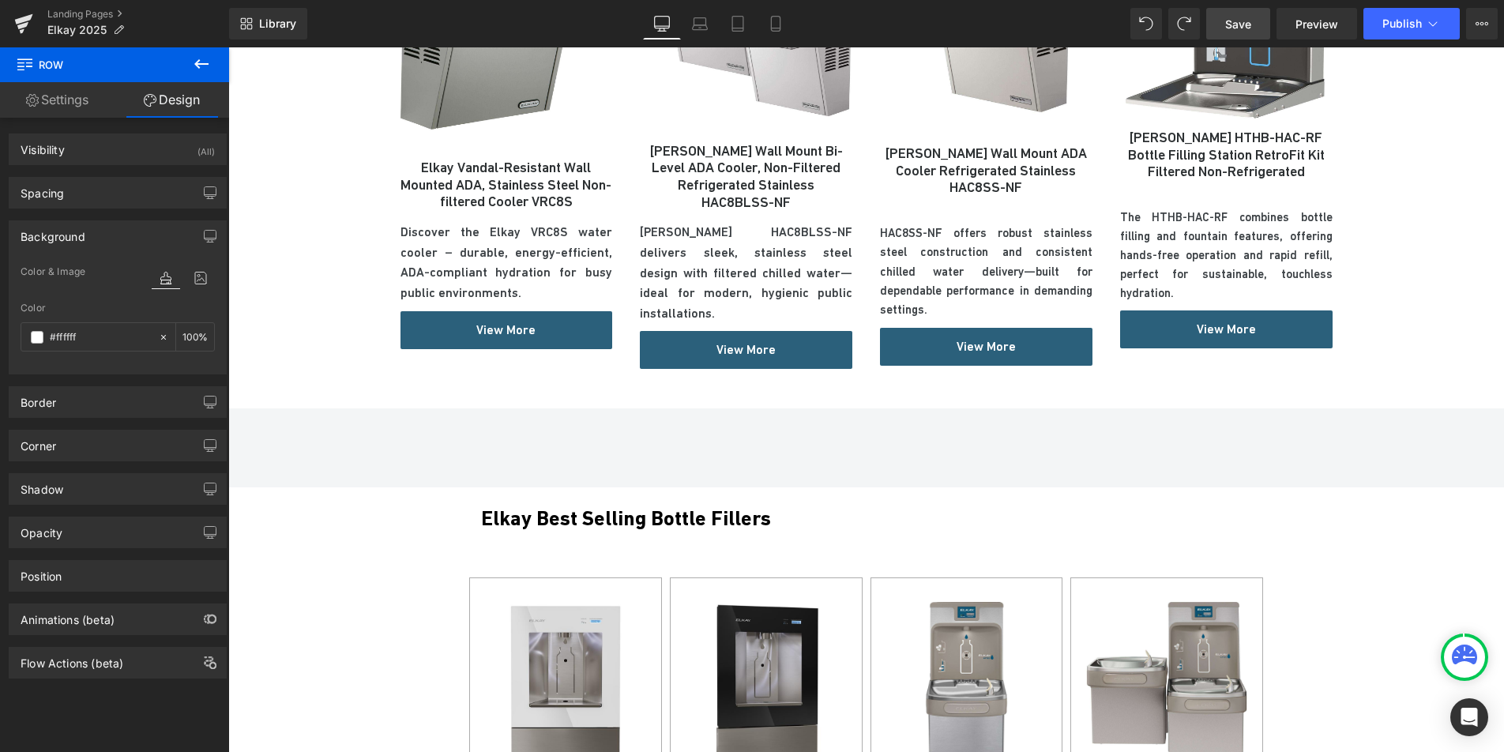
scroll to position [1044, 0]
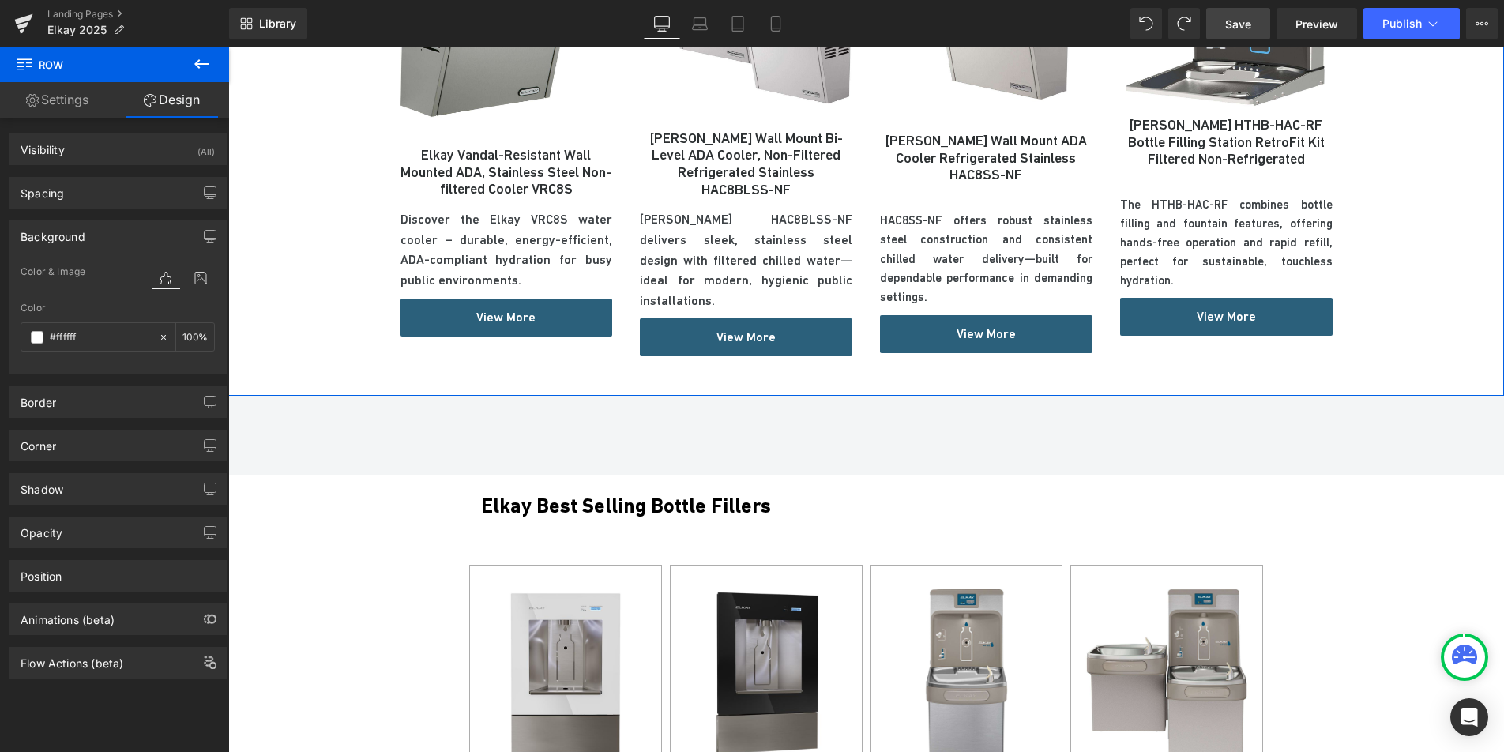
click at [310, 346] on div "Sale Off (P) Image Elkay Vandal-Resistant Wall Mounted ADA, Stainless Steel Non…" at bounding box center [866, 140] width 1276 height 495
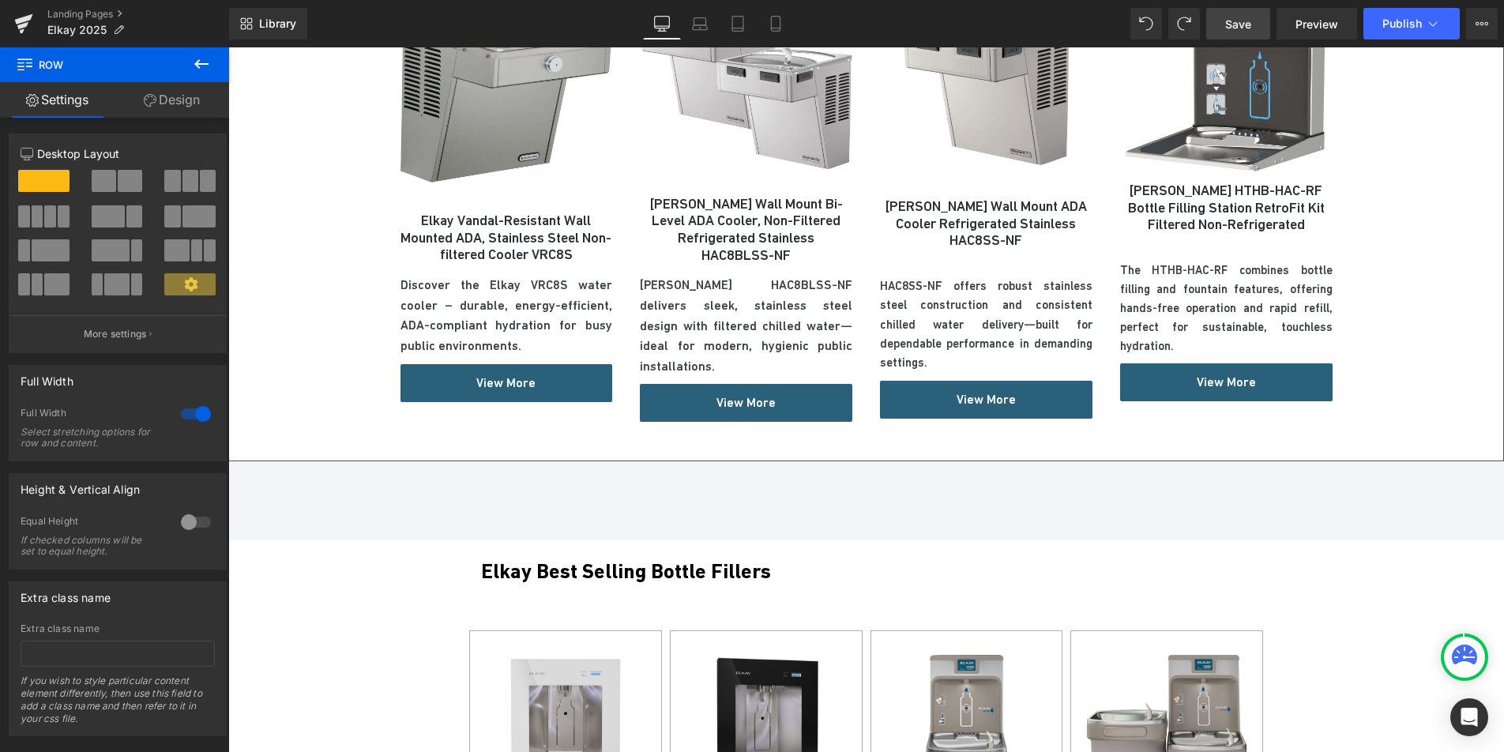
scroll to position [989, 0]
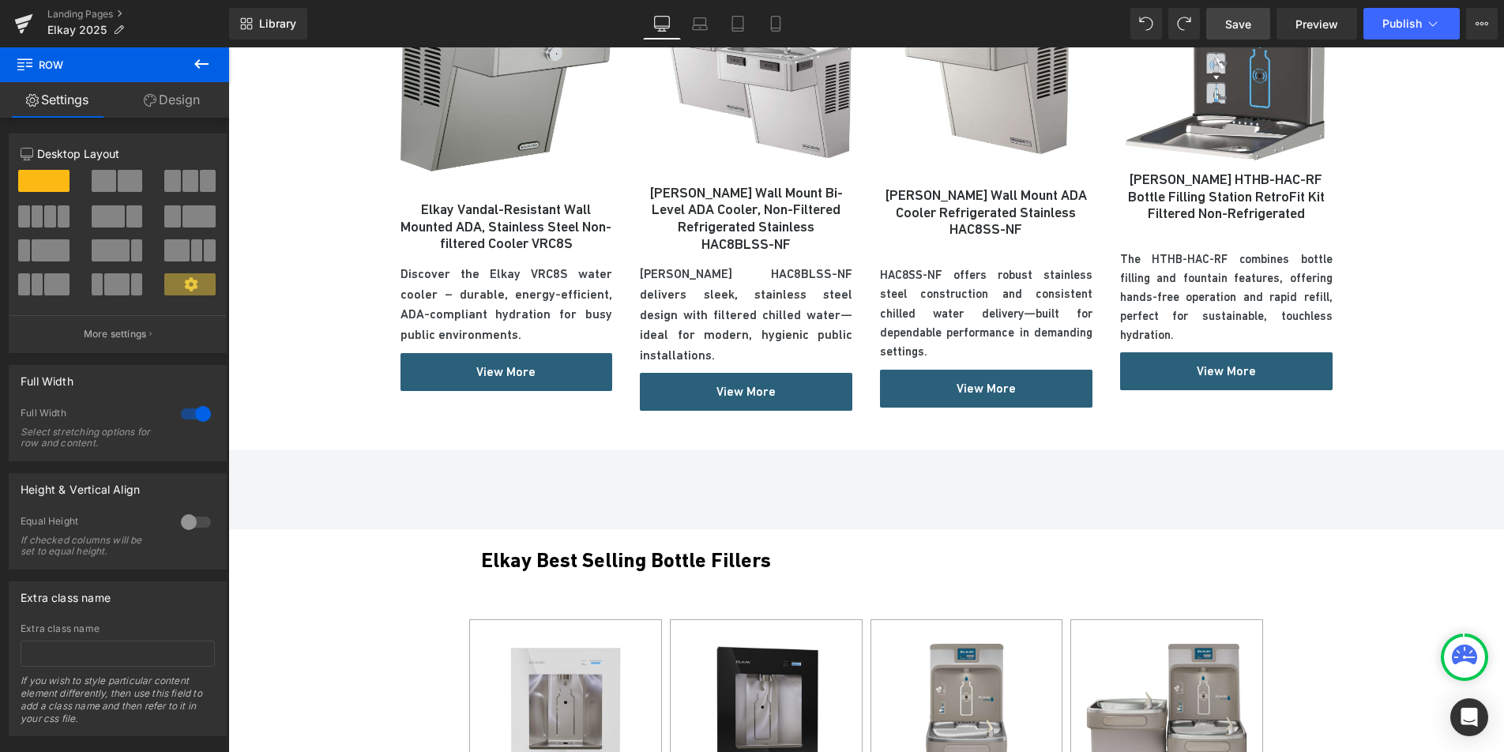
click at [228, 47] on div "100px" at bounding box center [228, 47] width 0 height 0
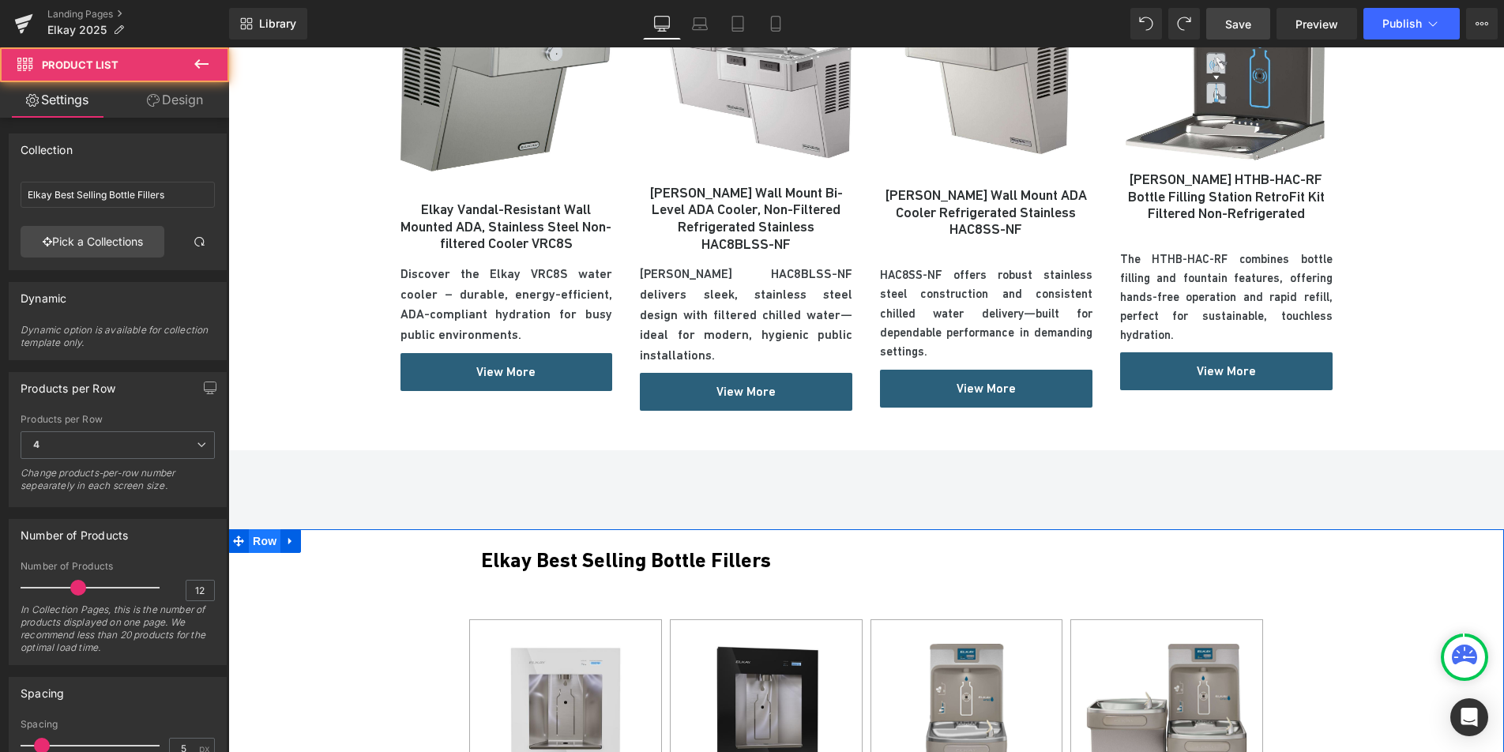
click at [265, 529] on span "Row" at bounding box center [265, 541] width 32 height 24
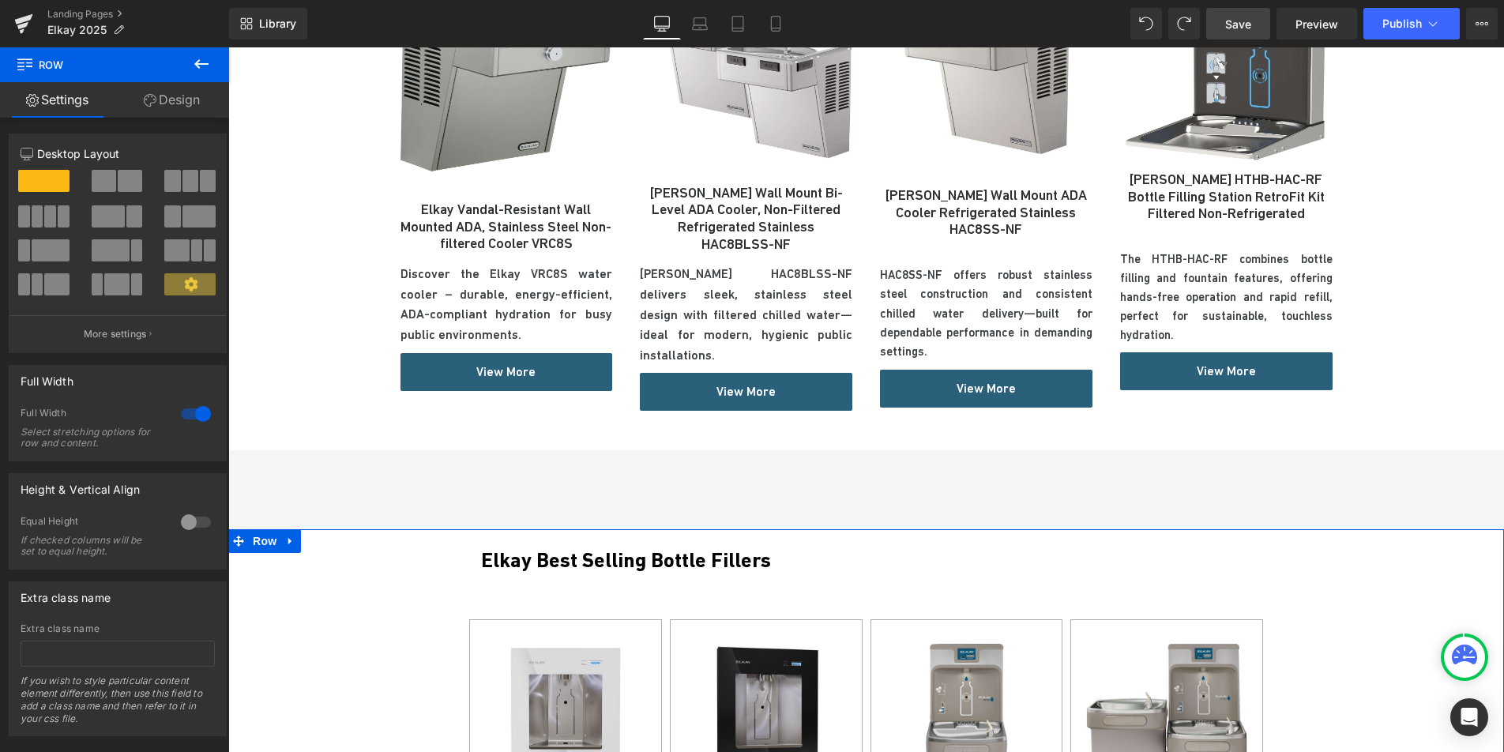
click at [179, 104] on link "Design" at bounding box center [172, 100] width 115 height 36
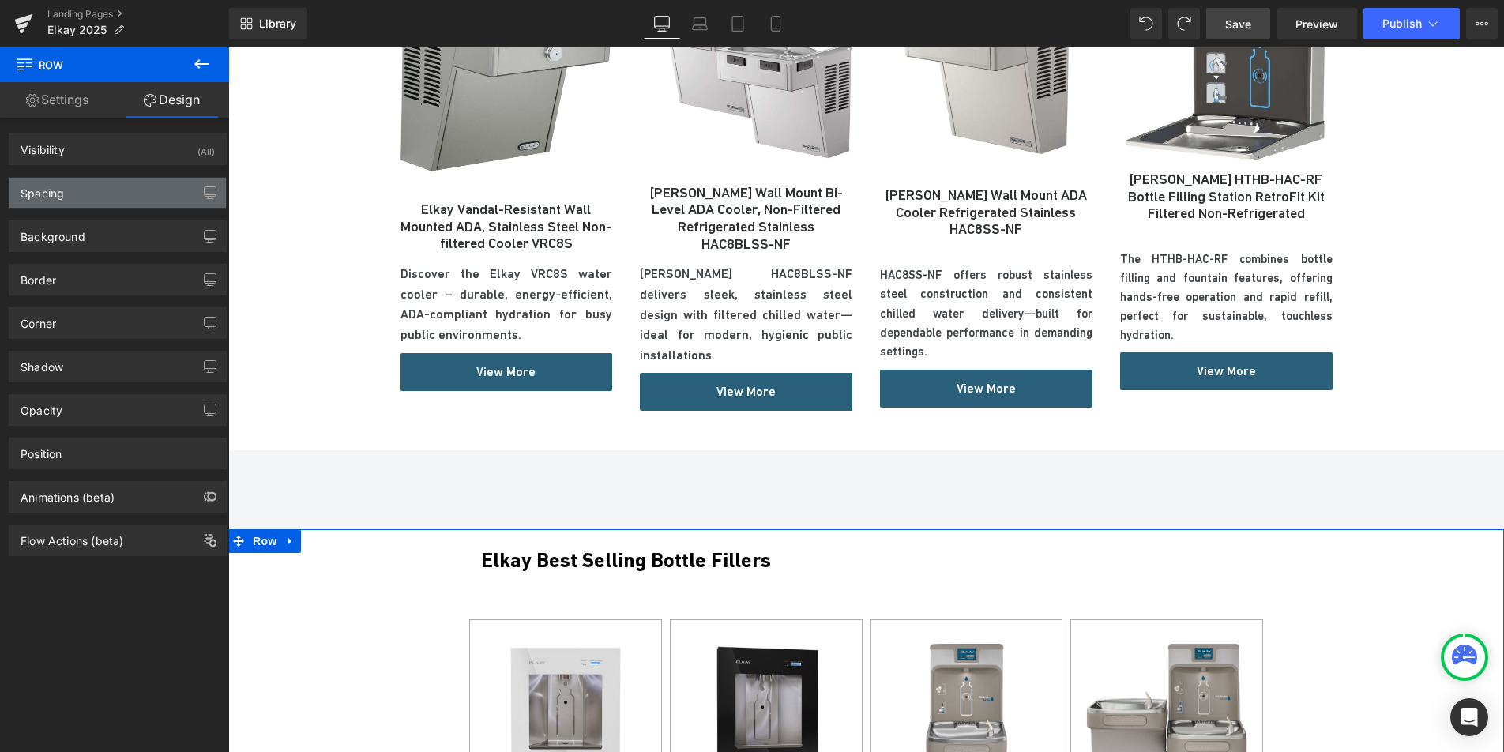
click at [136, 184] on div "Spacing" at bounding box center [117, 193] width 216 height 30
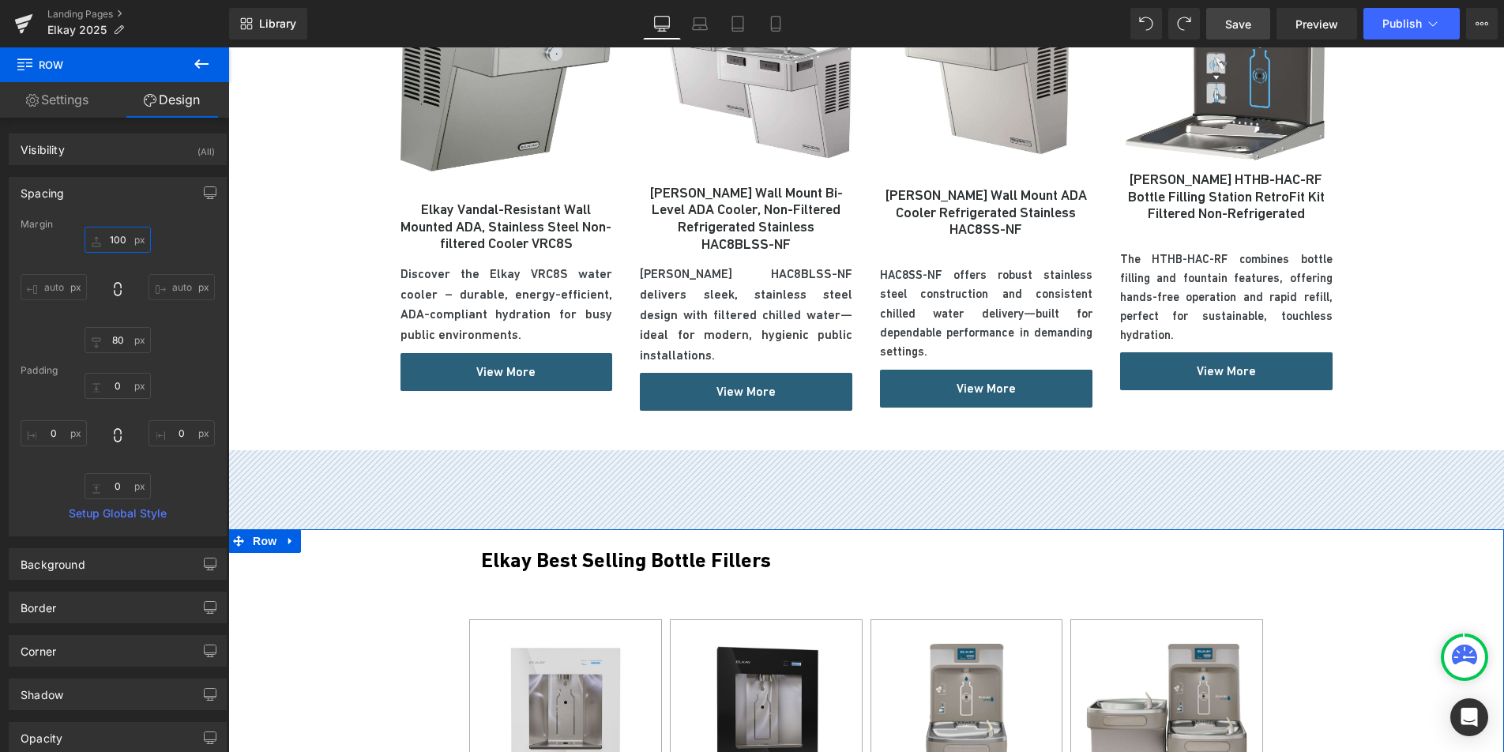
click at [115, 240] on input "100" at bounding box center [118, 240] width 66 height 26
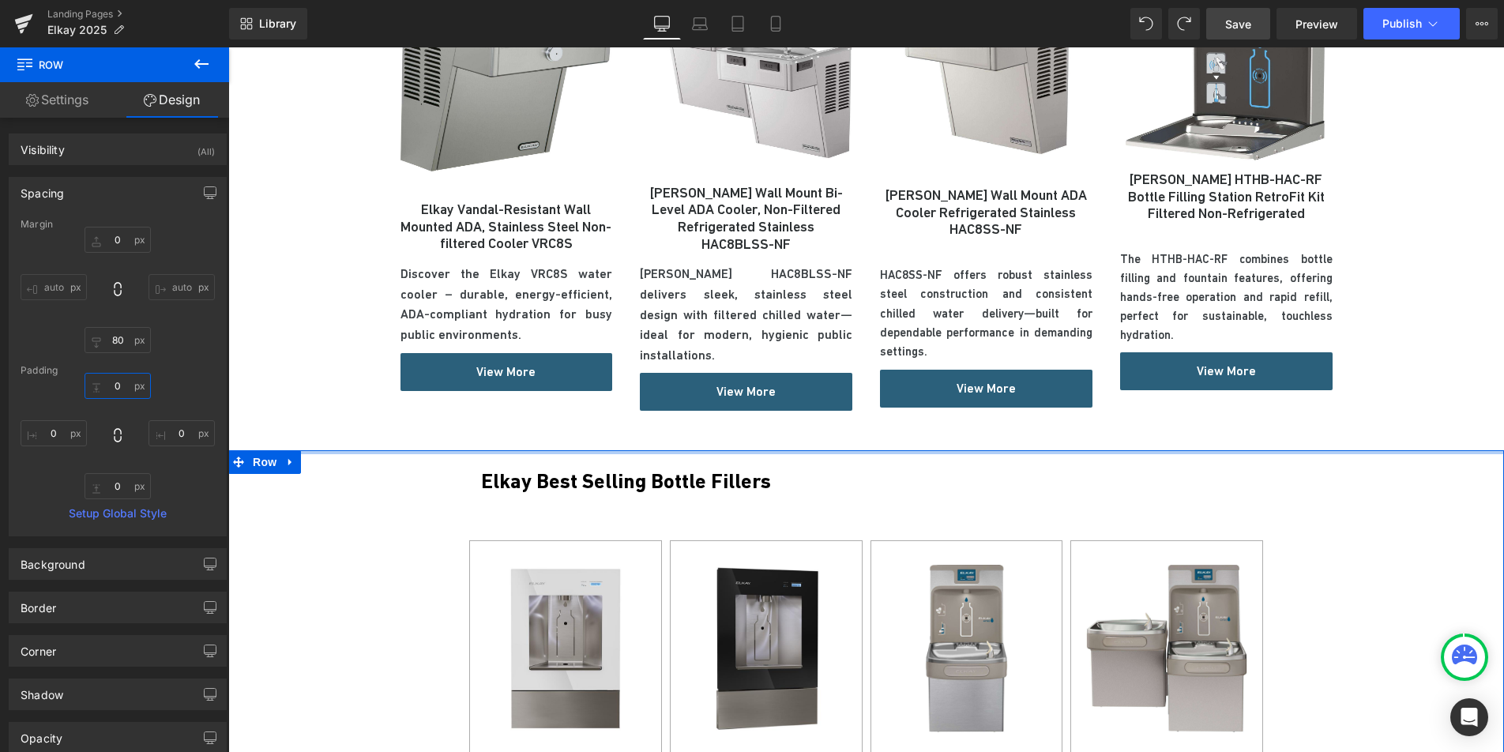
click at [108, 386] on input "0" at bounding box center [118, 386] width 66 height 26
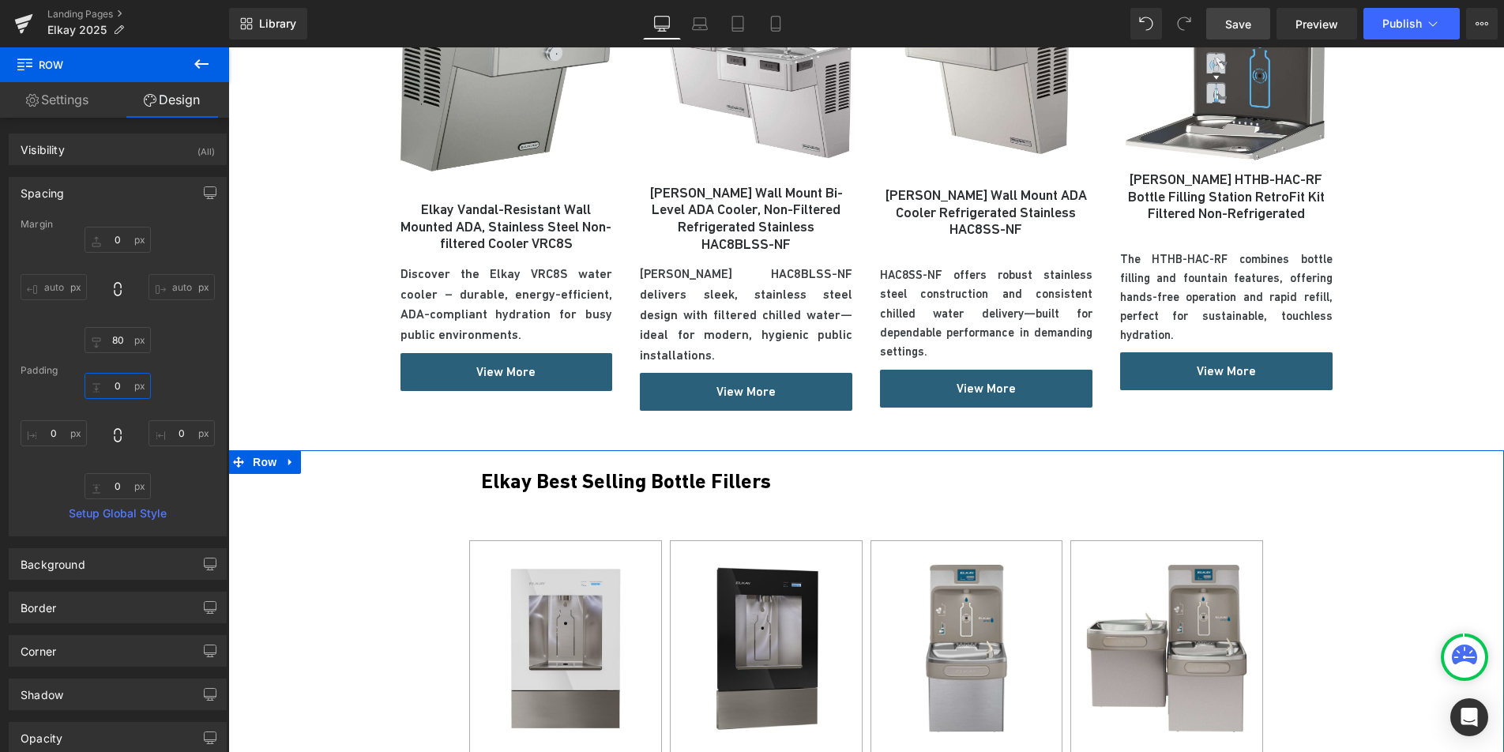
click at [108, 386] on input "0" at bounding box center [118, 386] width 66 height 26
type input "100"
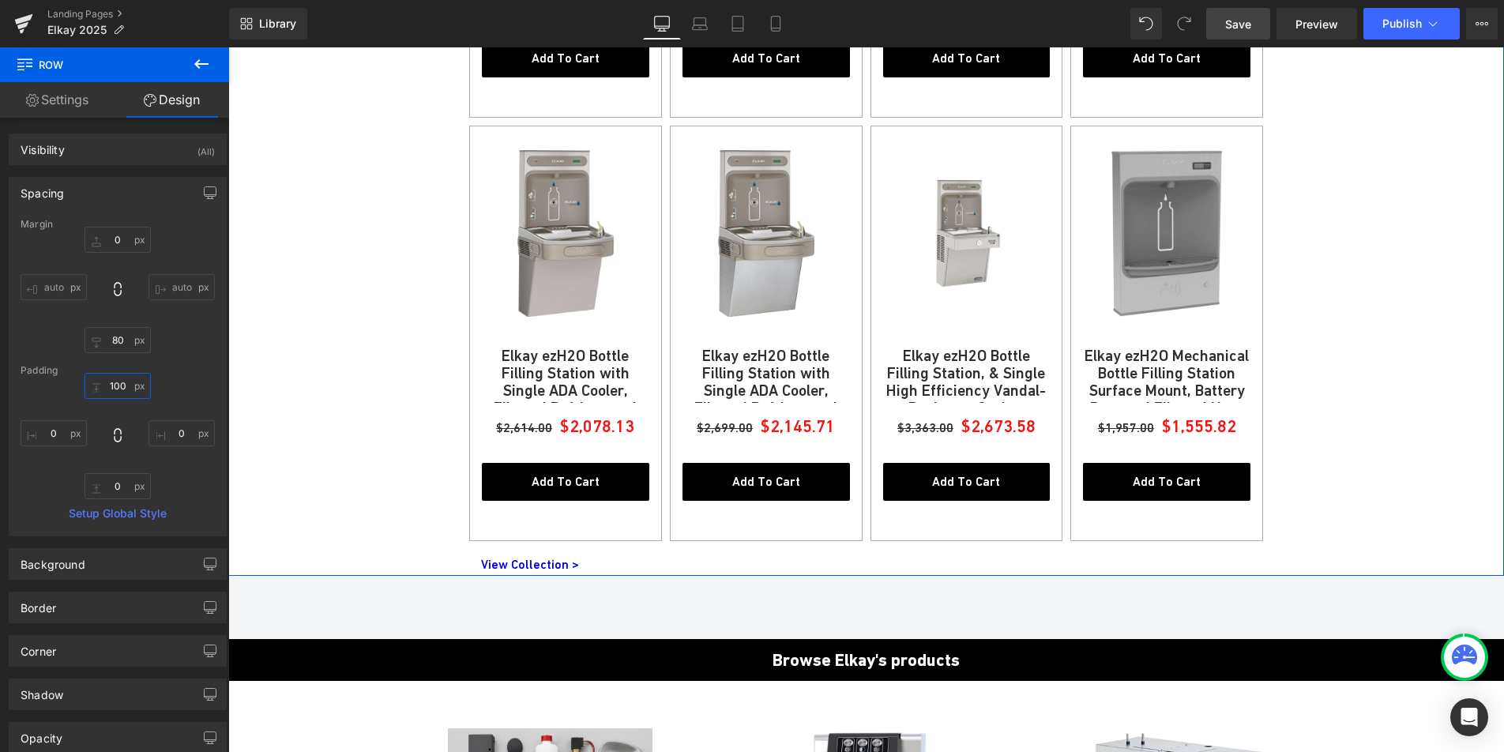
scroll to position [2655, 0]
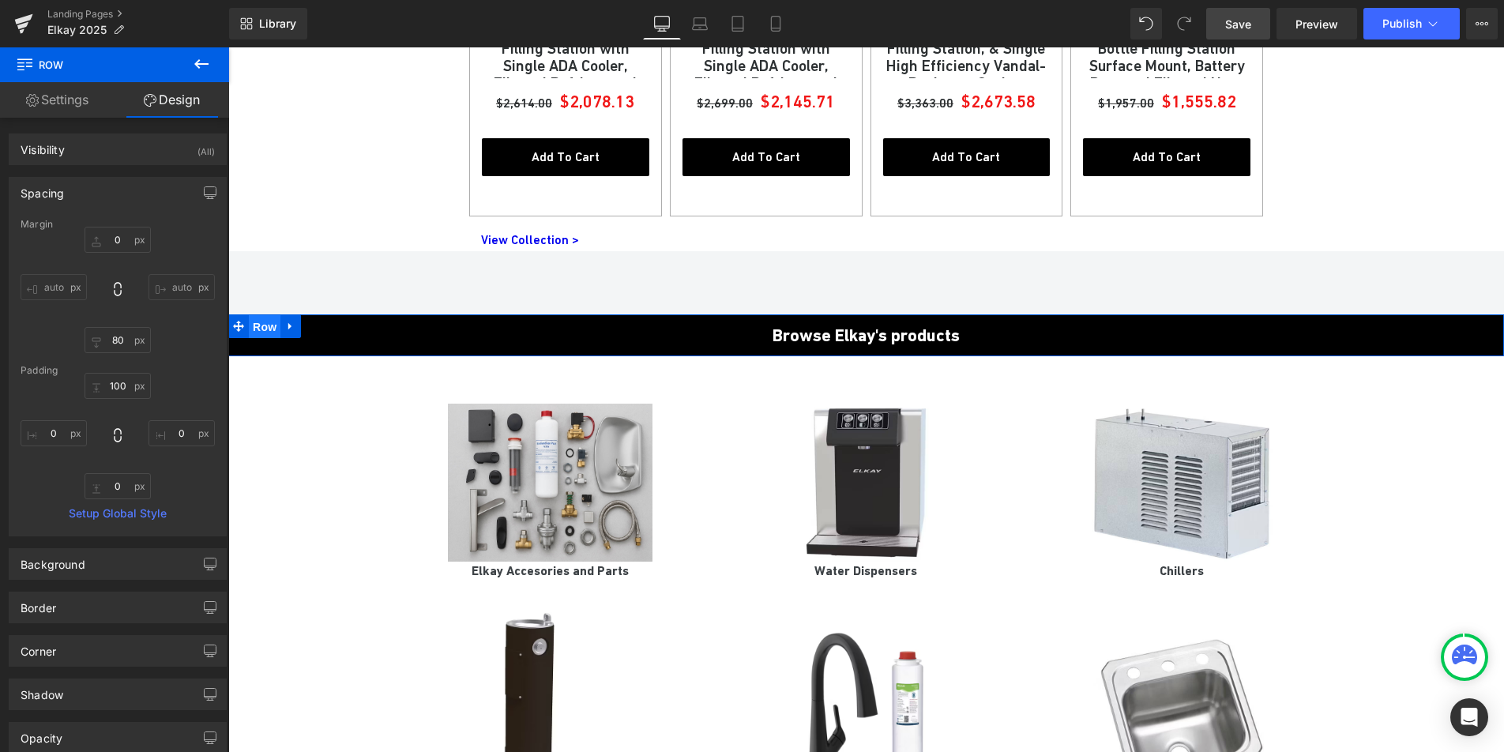
click at [262, 315] on span "Row" at bounding box center [265, 327] width 32 height 24
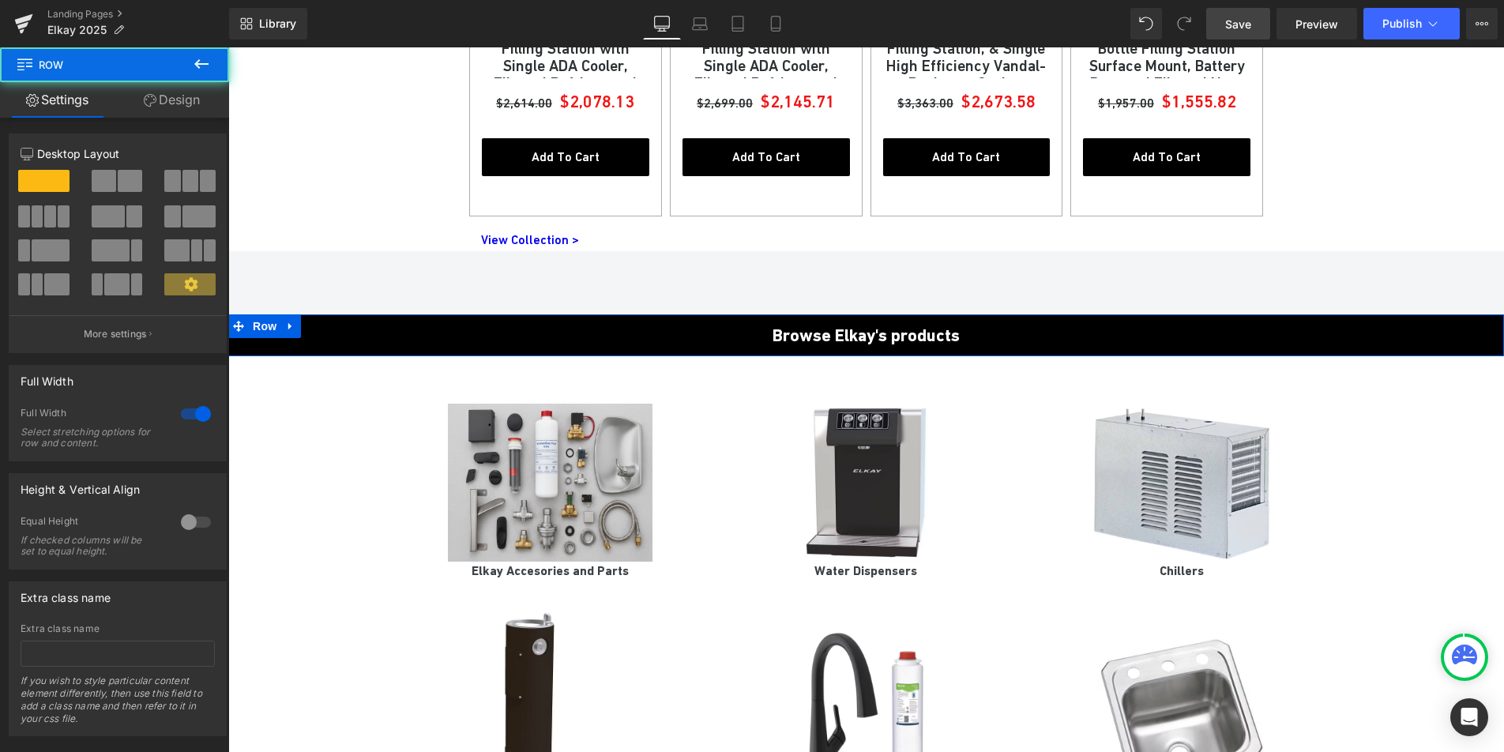
click at [182, 100] on link "Design" at bounding box center [172, 100] width 115 height 36
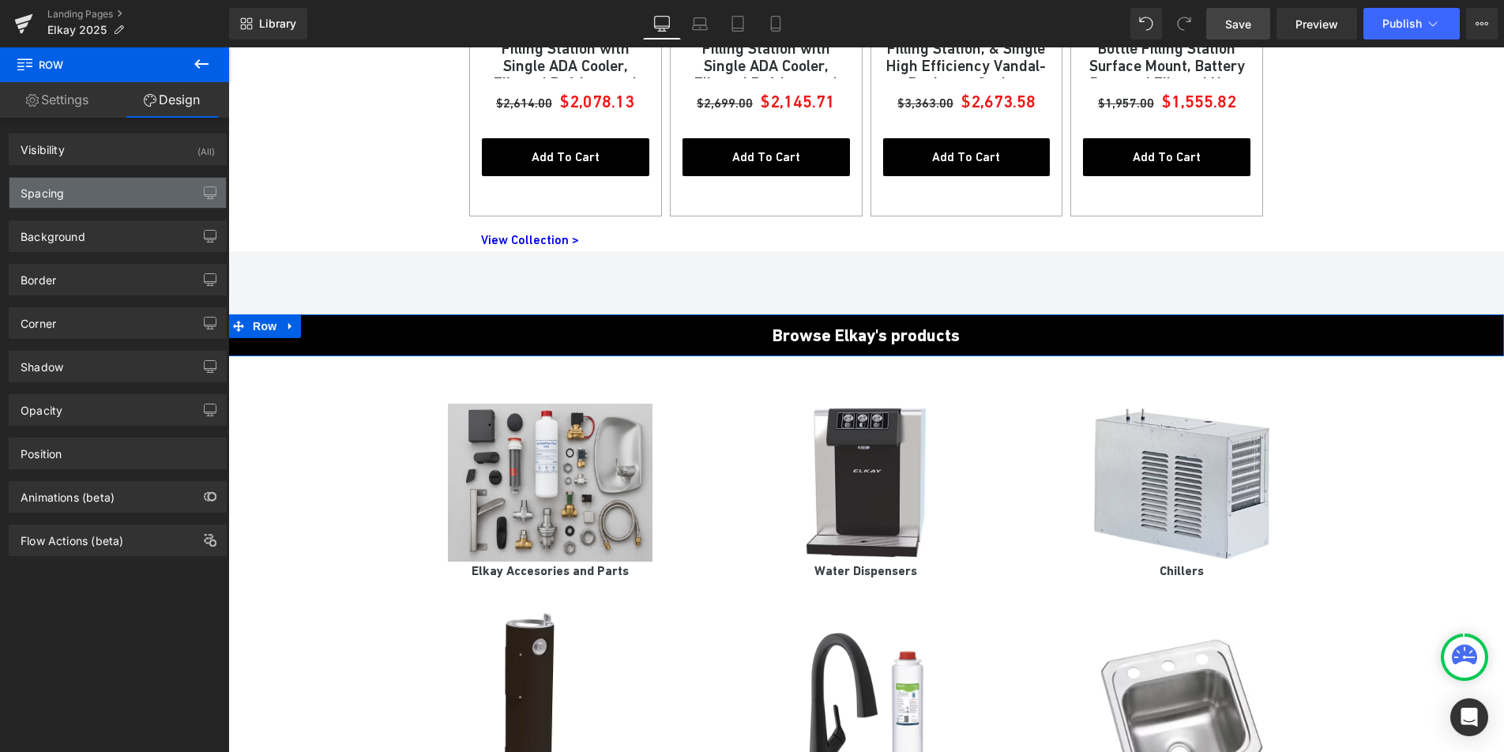
click at [93, 192] on div "Spacing" at bounding box center [117, 193] width 216 height 30
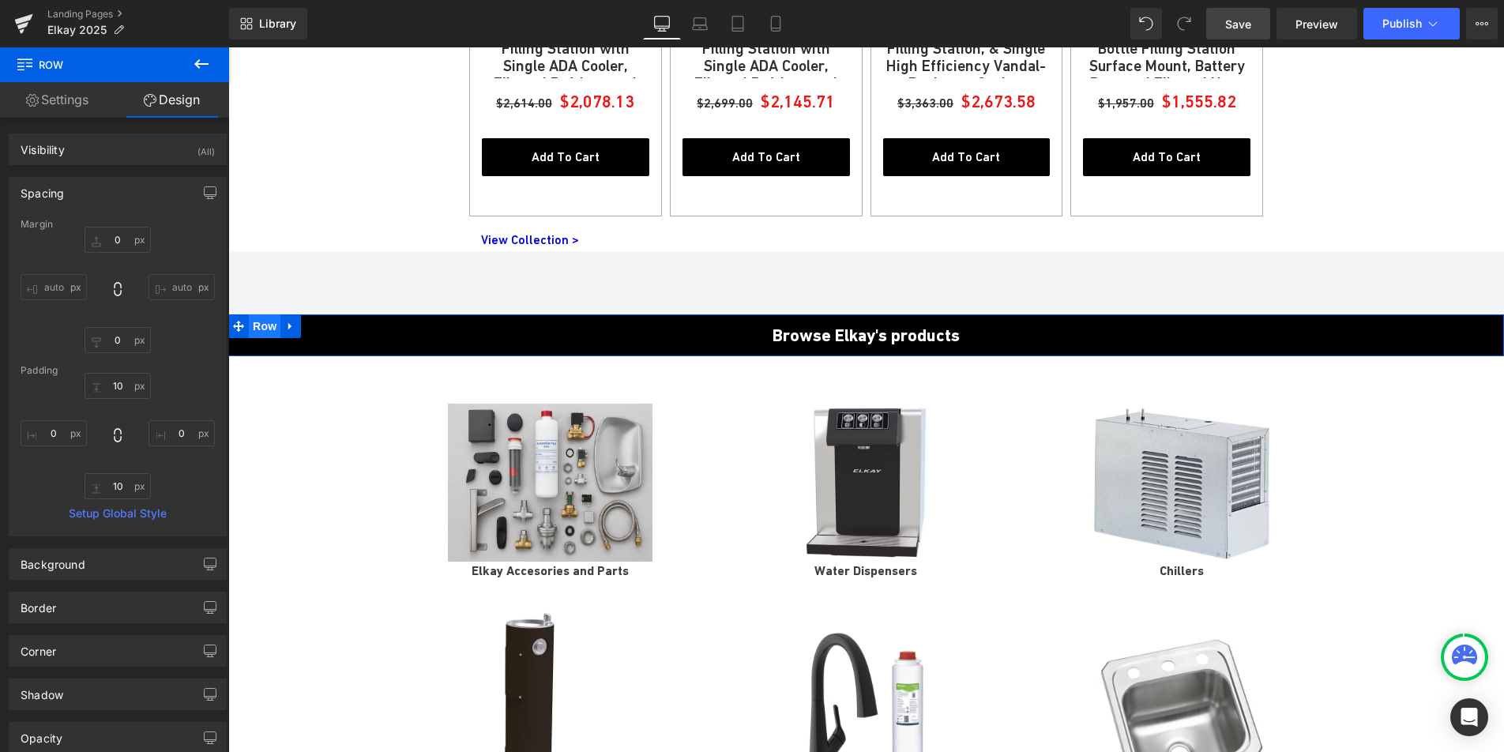
click at [253, 314] on span "Row" at bounding box center [265, 326] width 32 height 24
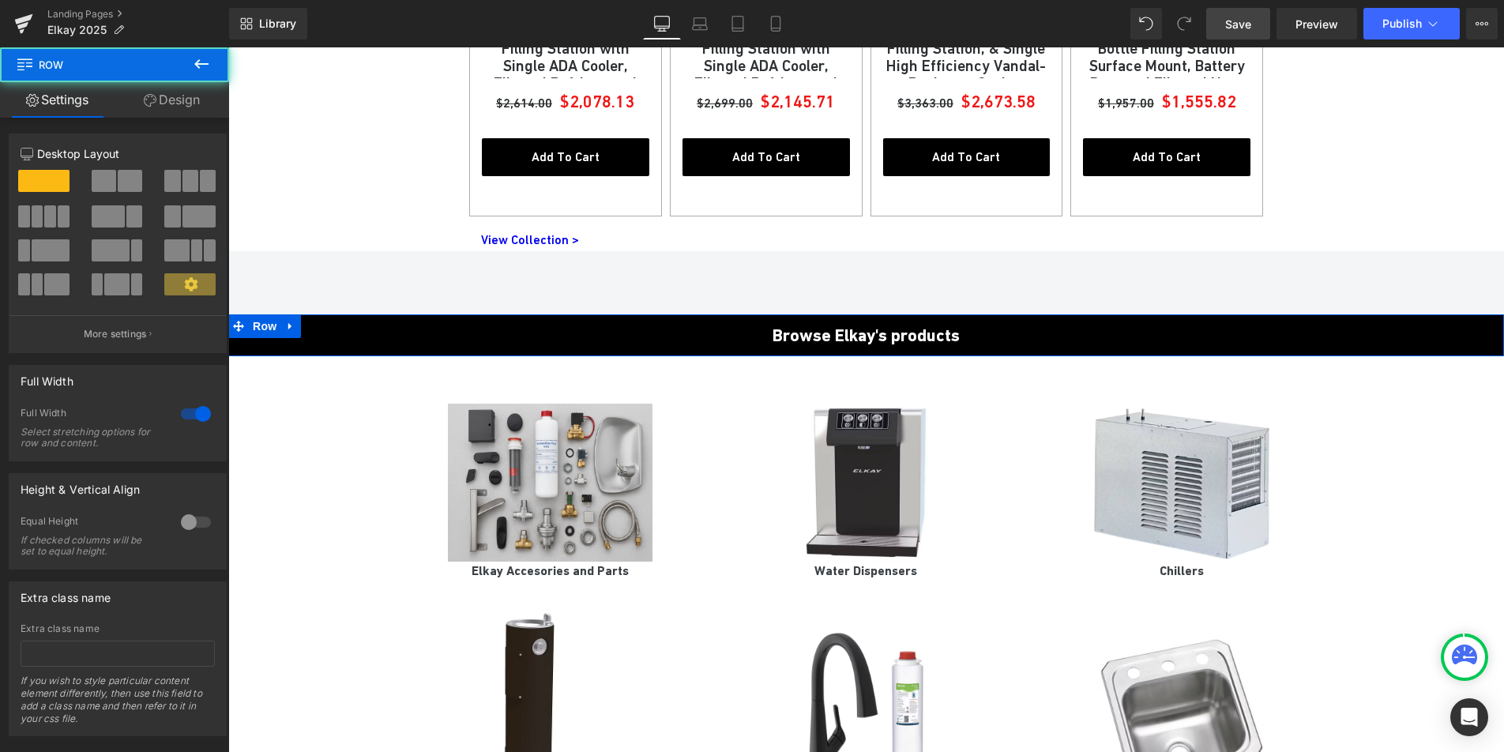
click at [165, 105] on link "Design" at bounding box center [172, 100] width 115 height 36
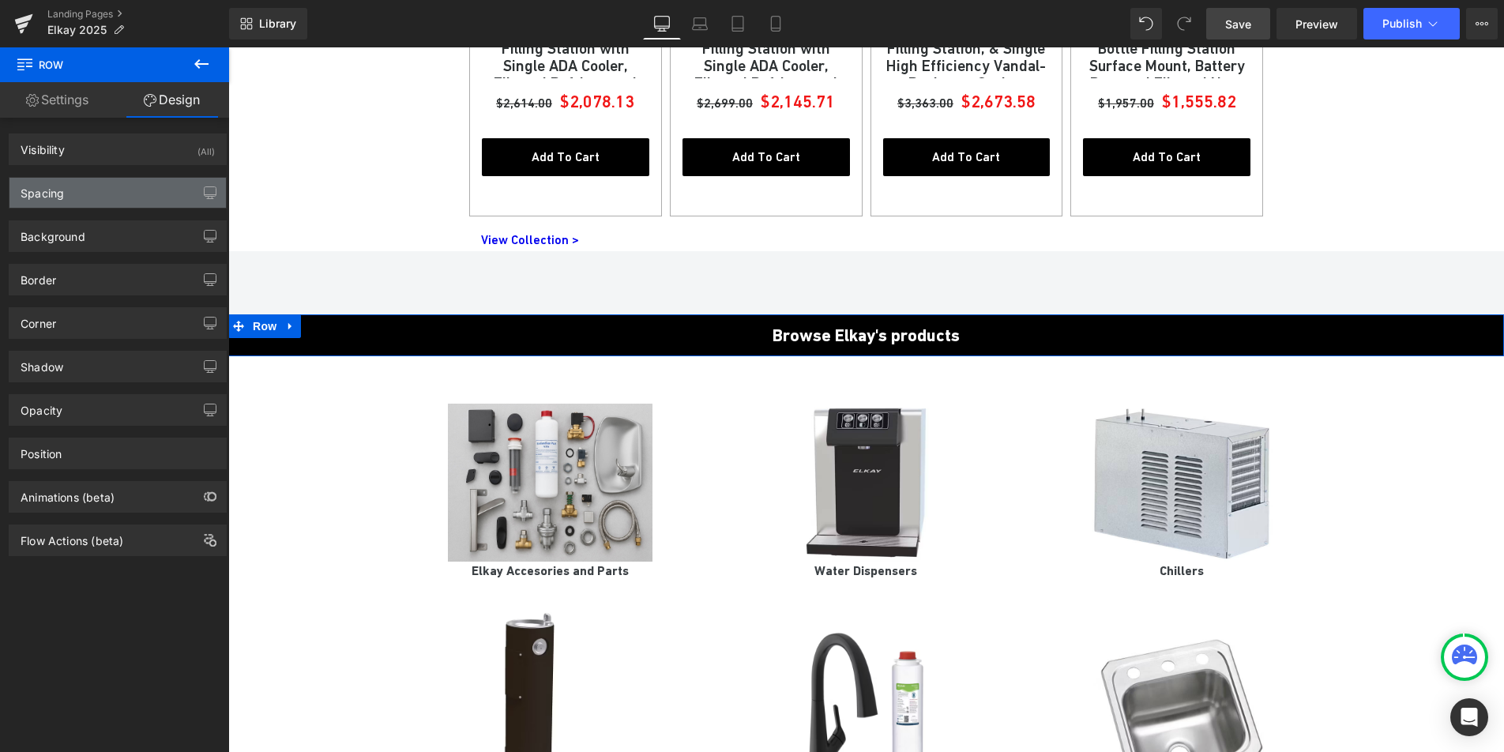
click at [92, 191] on div "Spacing" at bounding box center [117, 193] width 216 height 30
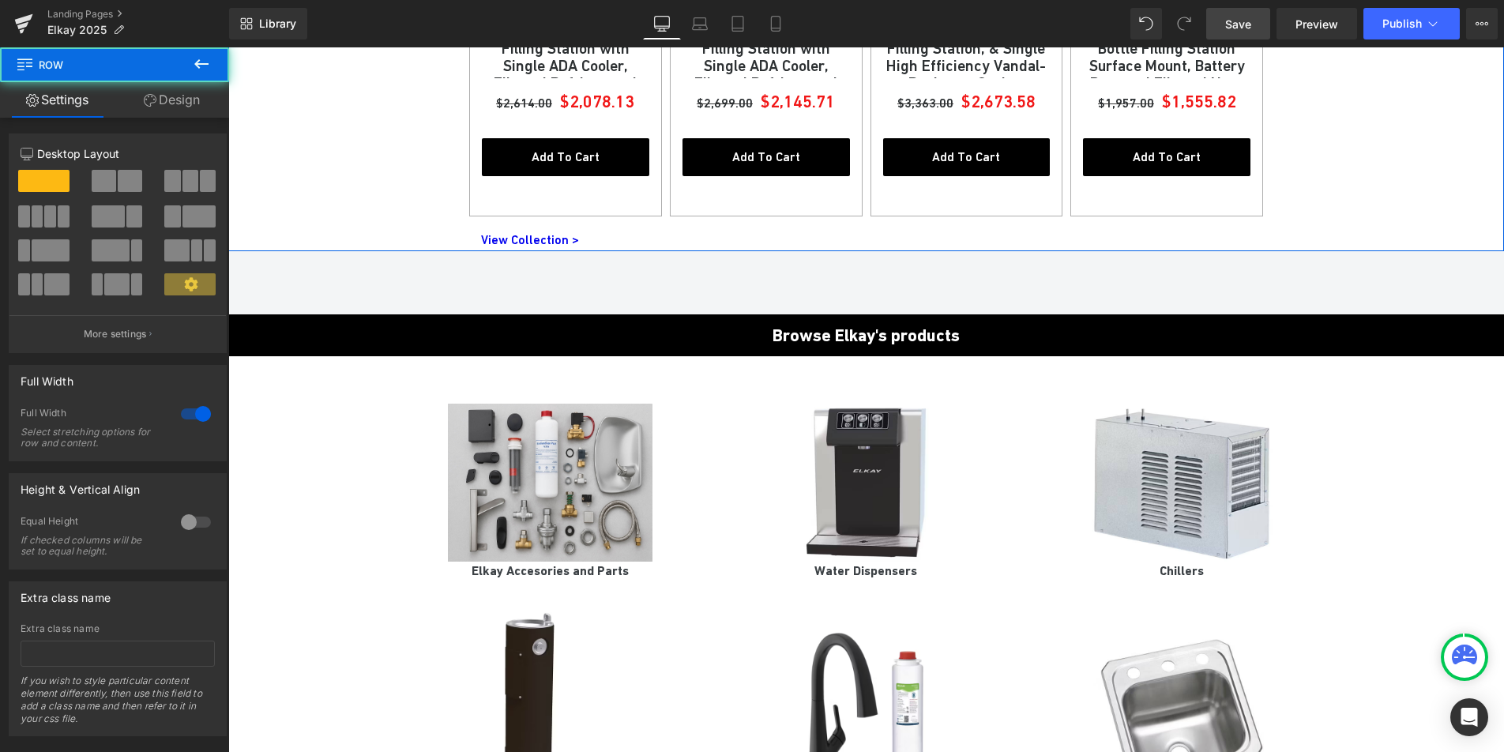
click at [160, 103] on link "Design" at bounding box center [172, 100] width 115 height 36
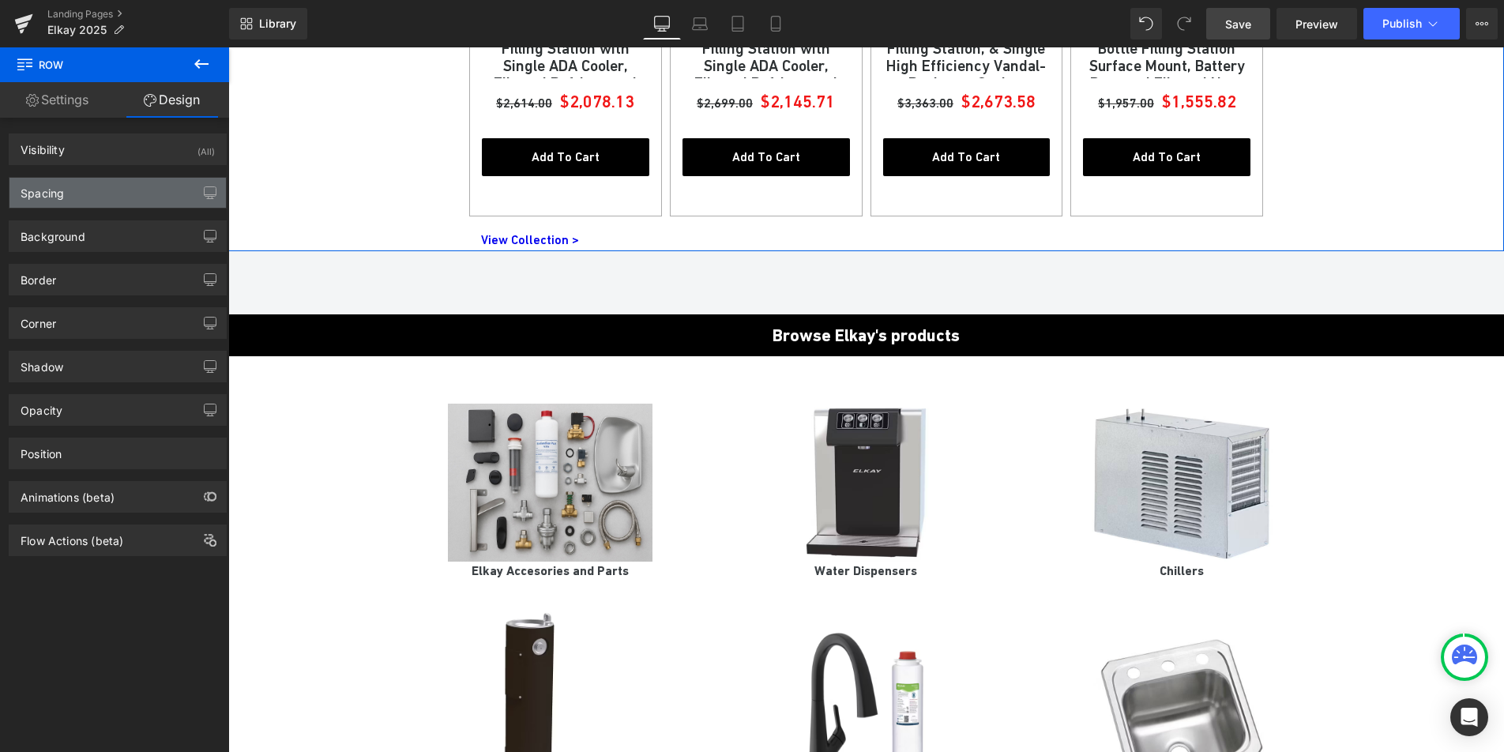
click at [100, 195] on div "Spacing" at bounding box center [117, 193] width 216 height 30
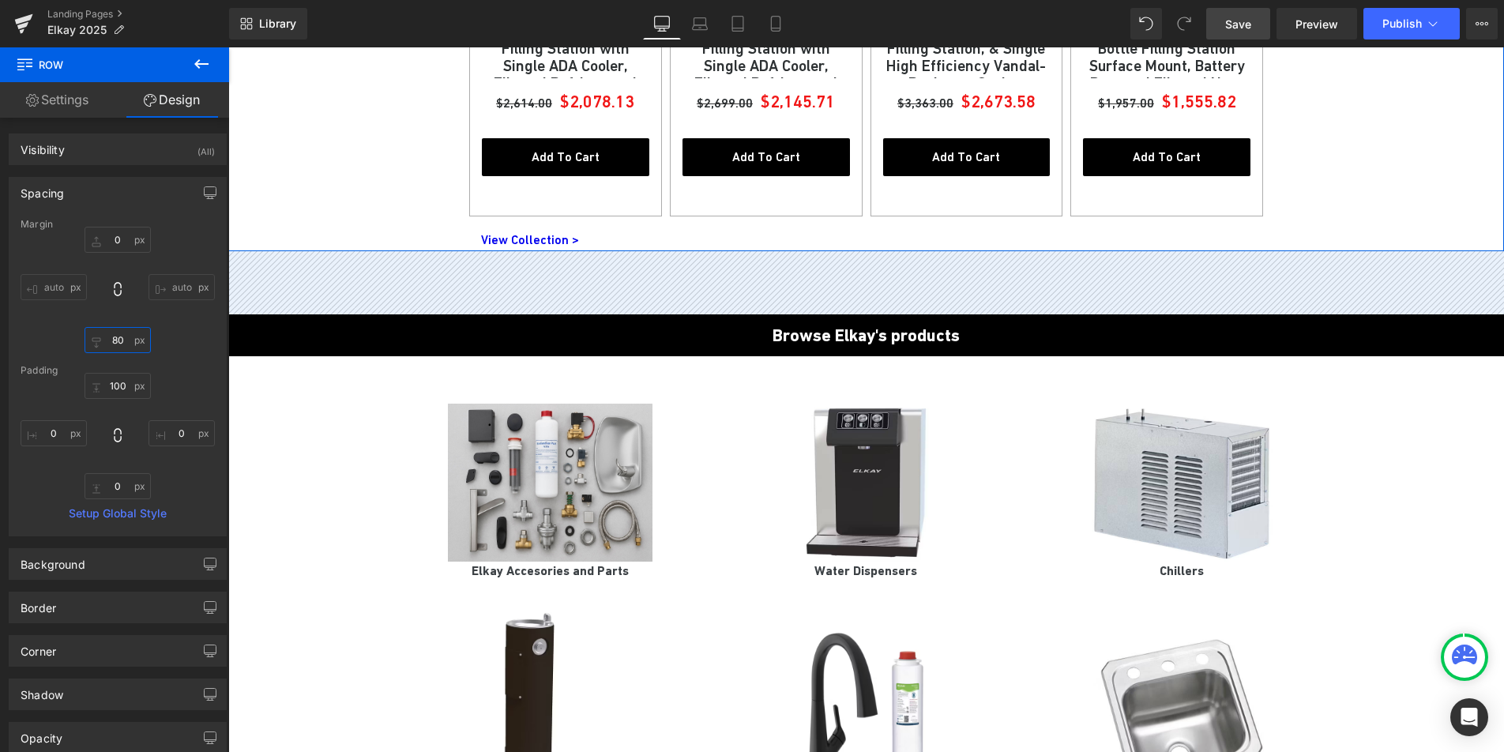
click at [116, 339] on input "text" at bounding box center [118, 340] width 66 height 26
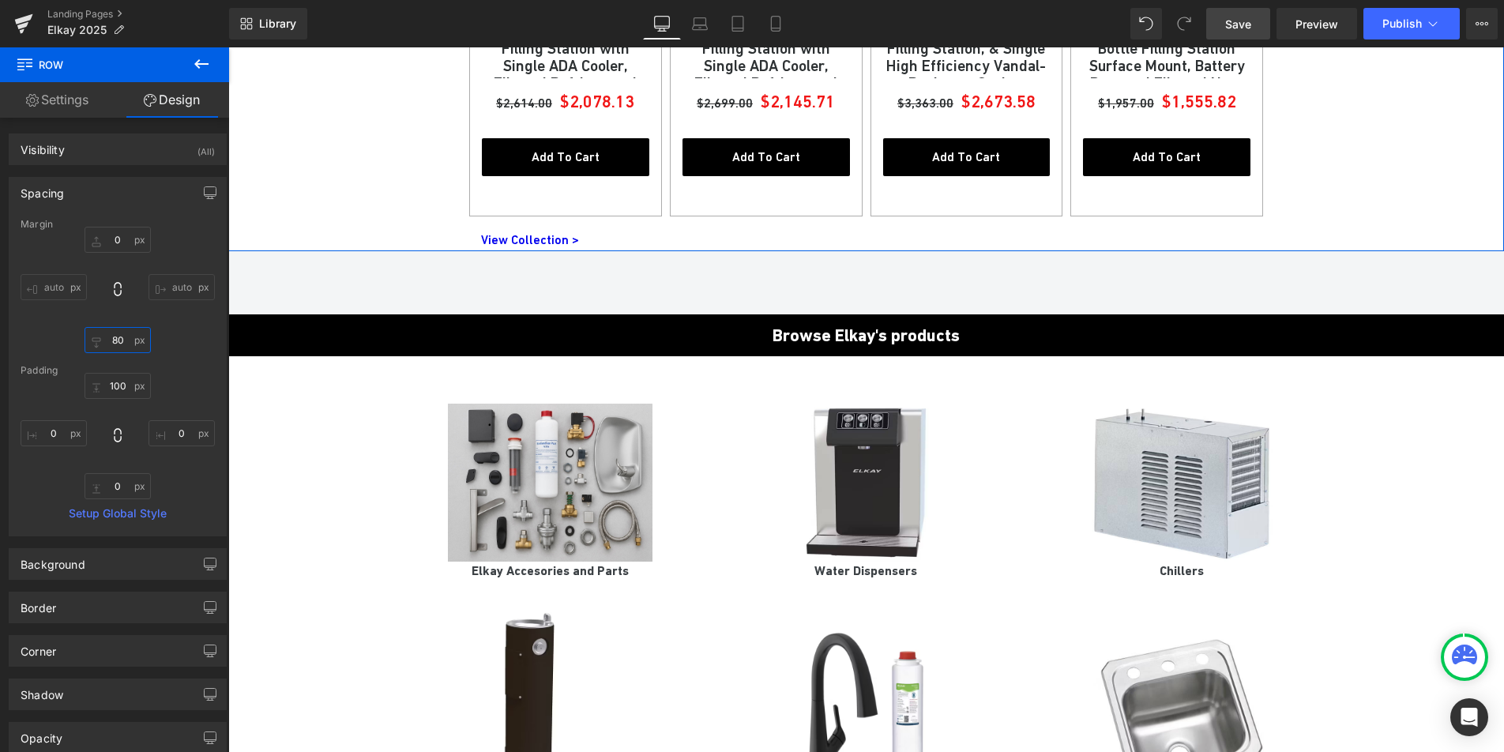
click at [116, 339] on input "text" at bounding box center [118, 340] width 66 height 26
type input "80"
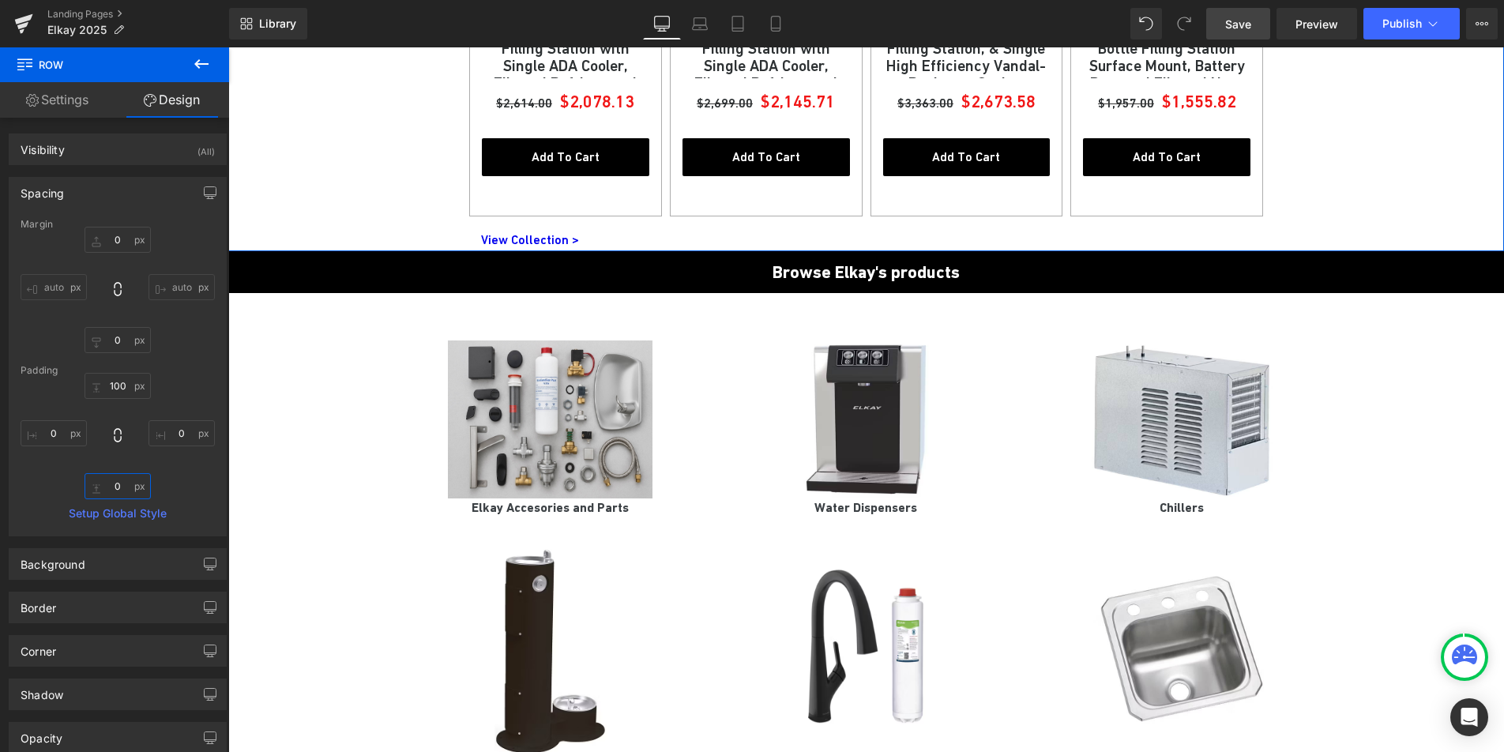
click at [118, 487] on input "text" at bounding box center [118, 486] width 66 height 26
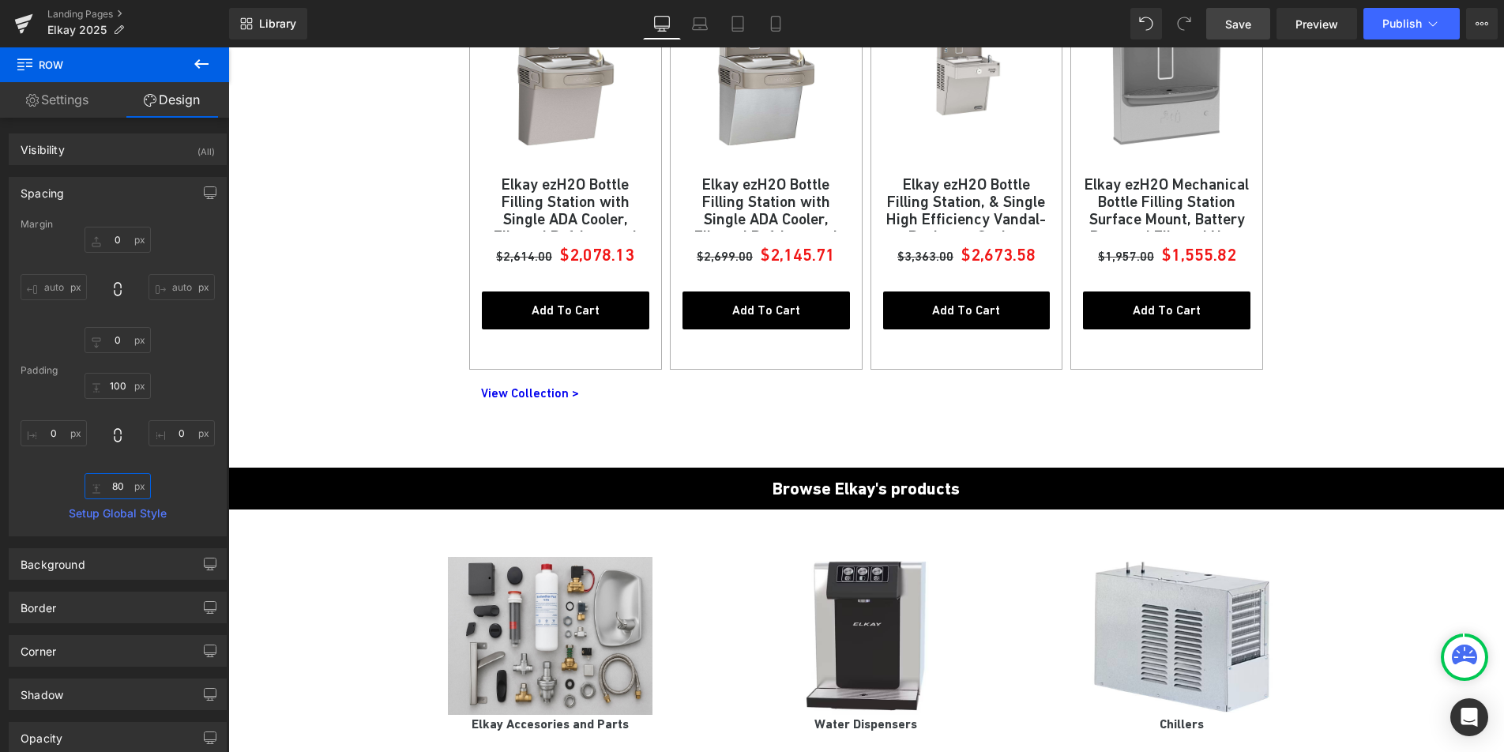
scroll to position [2423, 0]
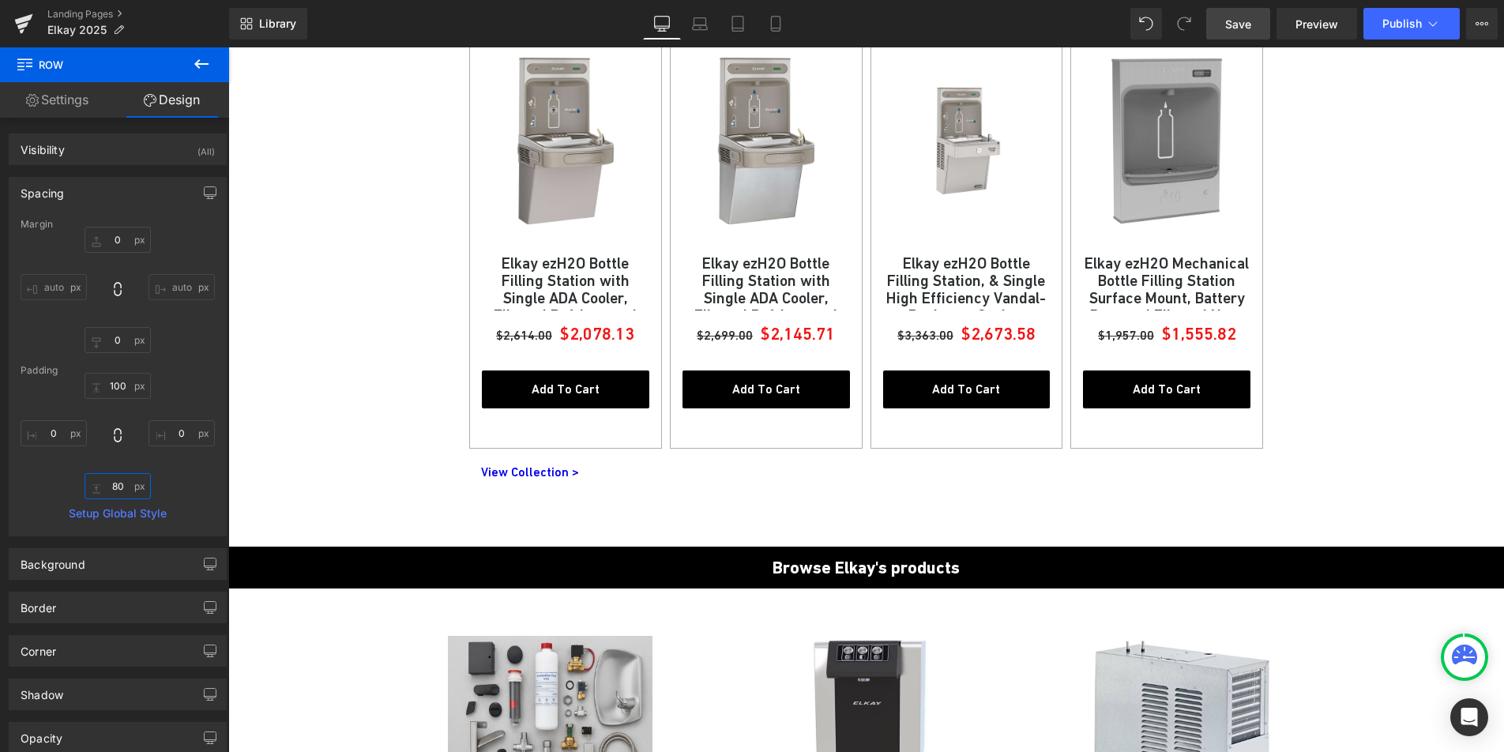
type input "80"
click at [1250, 31] on span "Save" at bounding box center [1238, 24] width 26 height 17
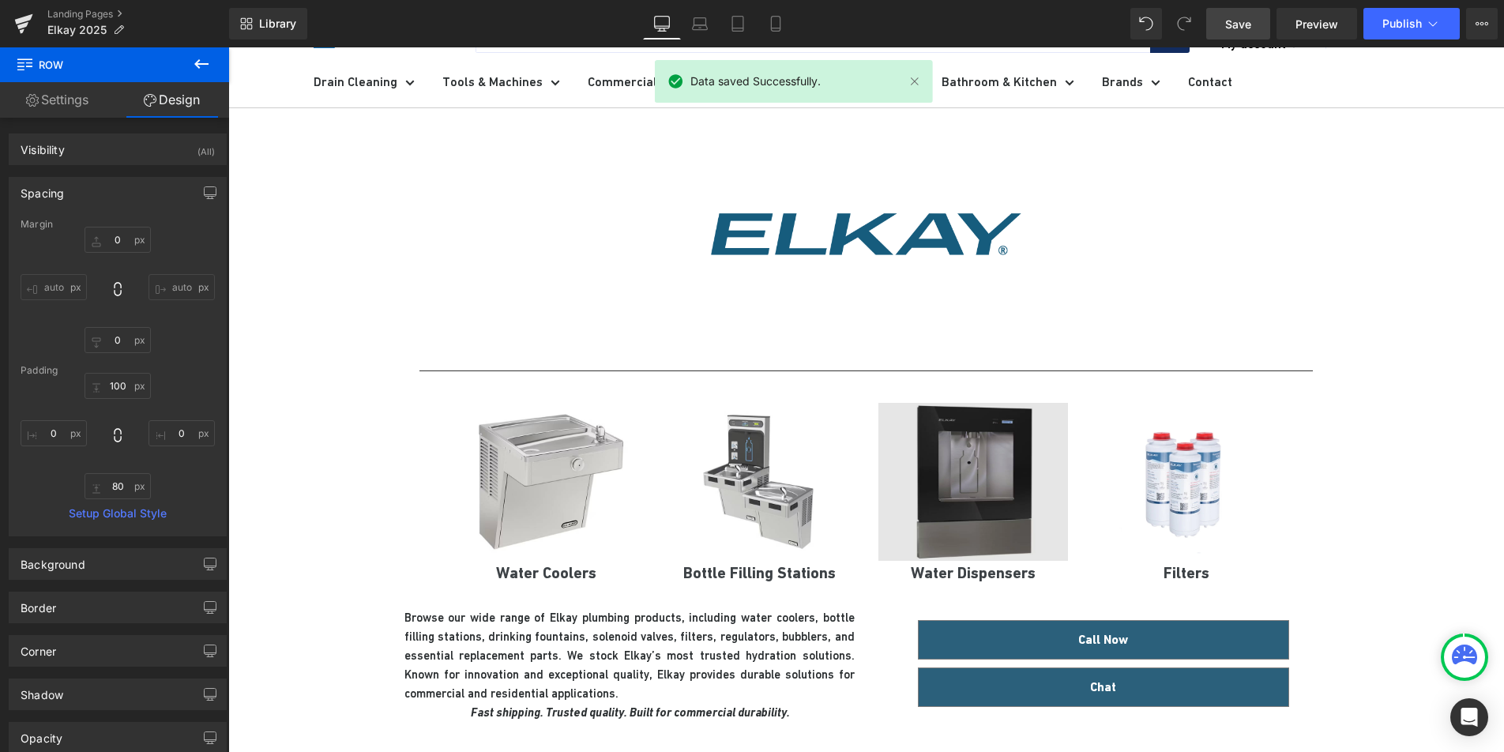
scroll to position [0, 0]
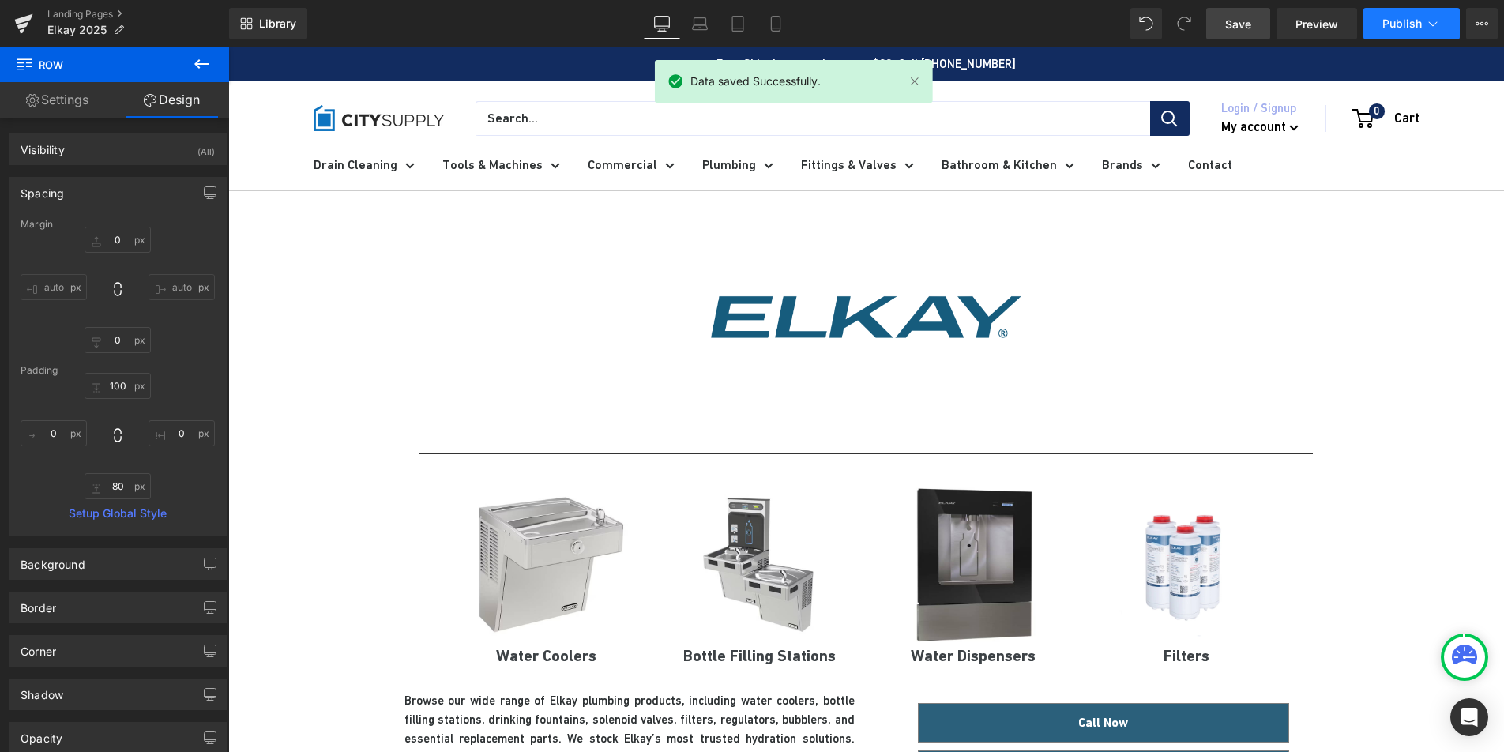
click at [1379, 33] on button "Publish" at bounding box center [1412, 24] width 96 height 32
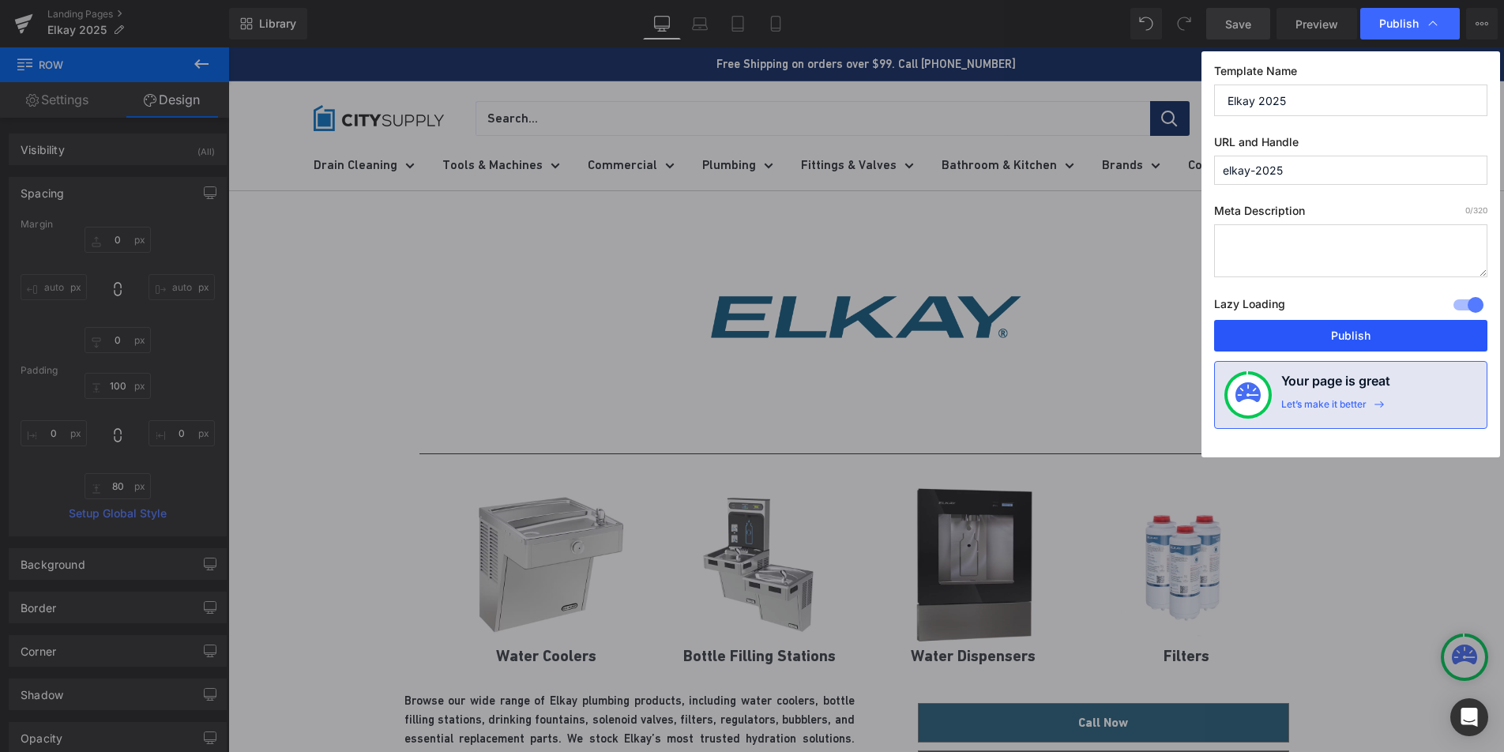
click at [1371, 333] on button "Publish" at bounding box center [1350, 336] width 273 height 32
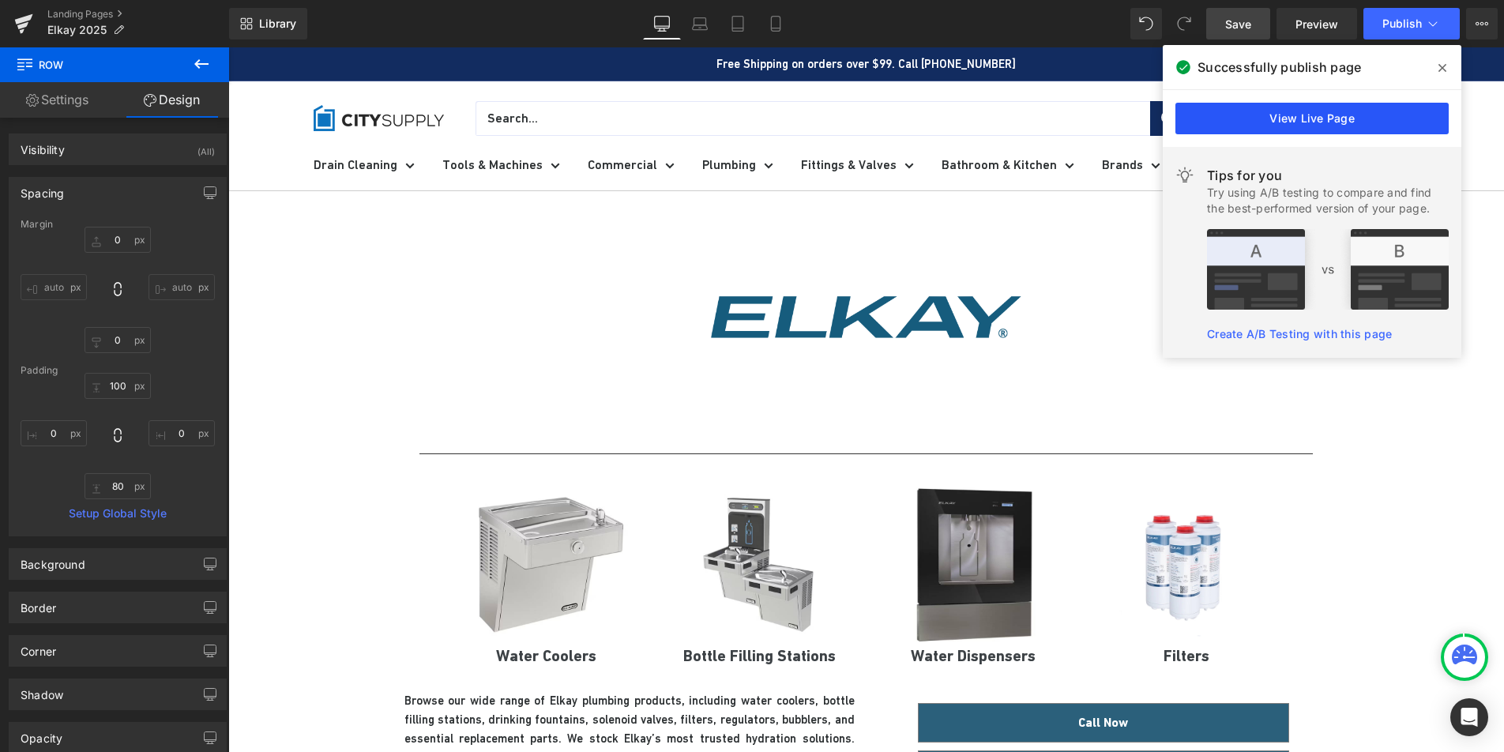
click at [1258, 111] on link "View Live Page" at bounding box center [1311, 119] width 273 height 32
